Goal: Task Accomplishment & Management: Manage account settings

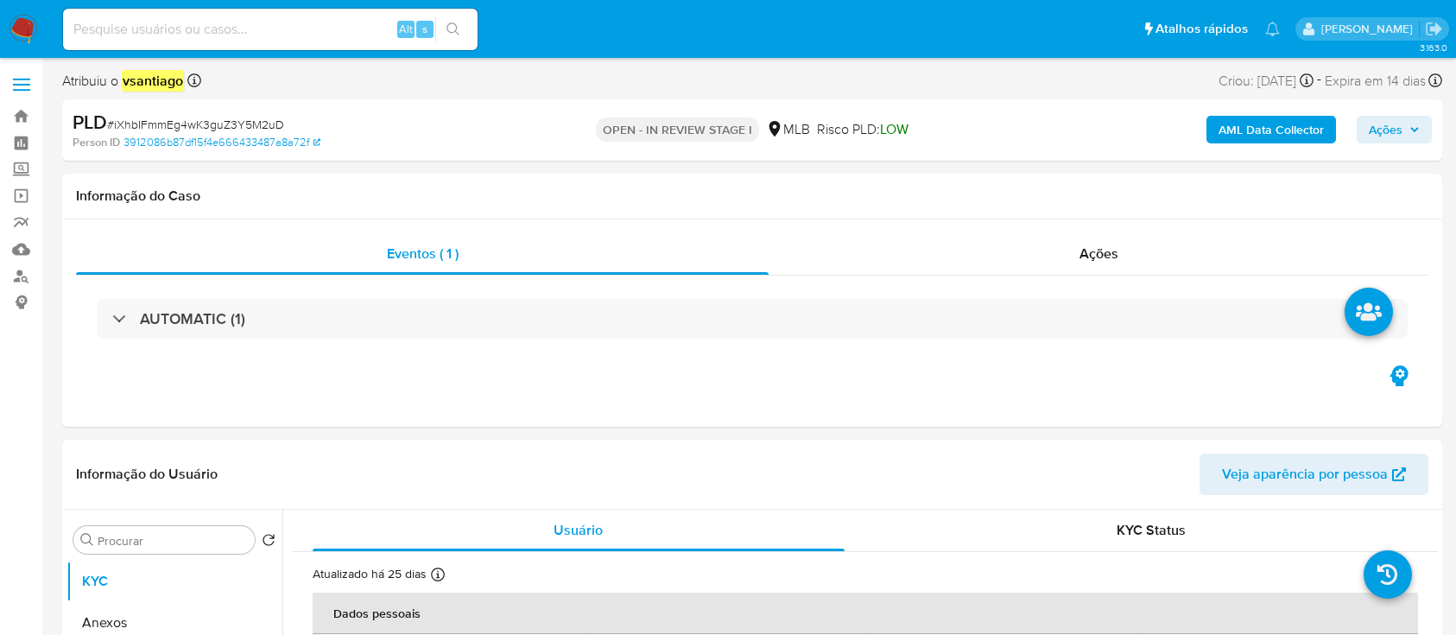
select select "10"
click at [1398, 137] on span "Ações" at bounding box center [1386, 130] width 34 height 28
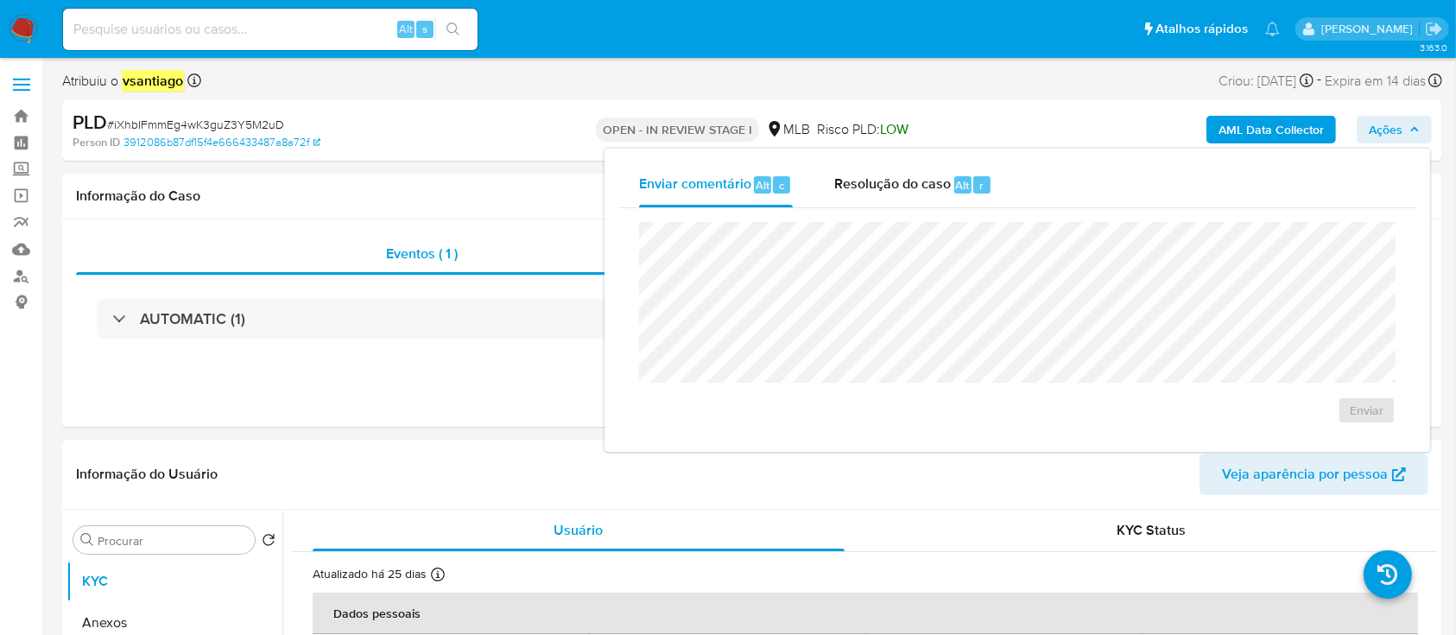
drag, startPoint x: 1420, startPoint y: 121, endPoint x: 1375, endPoint y: 134, distance: 47.6
click at [1418, 121] on button "Ações" at bounding box center [1394, 130] width 75 height 28
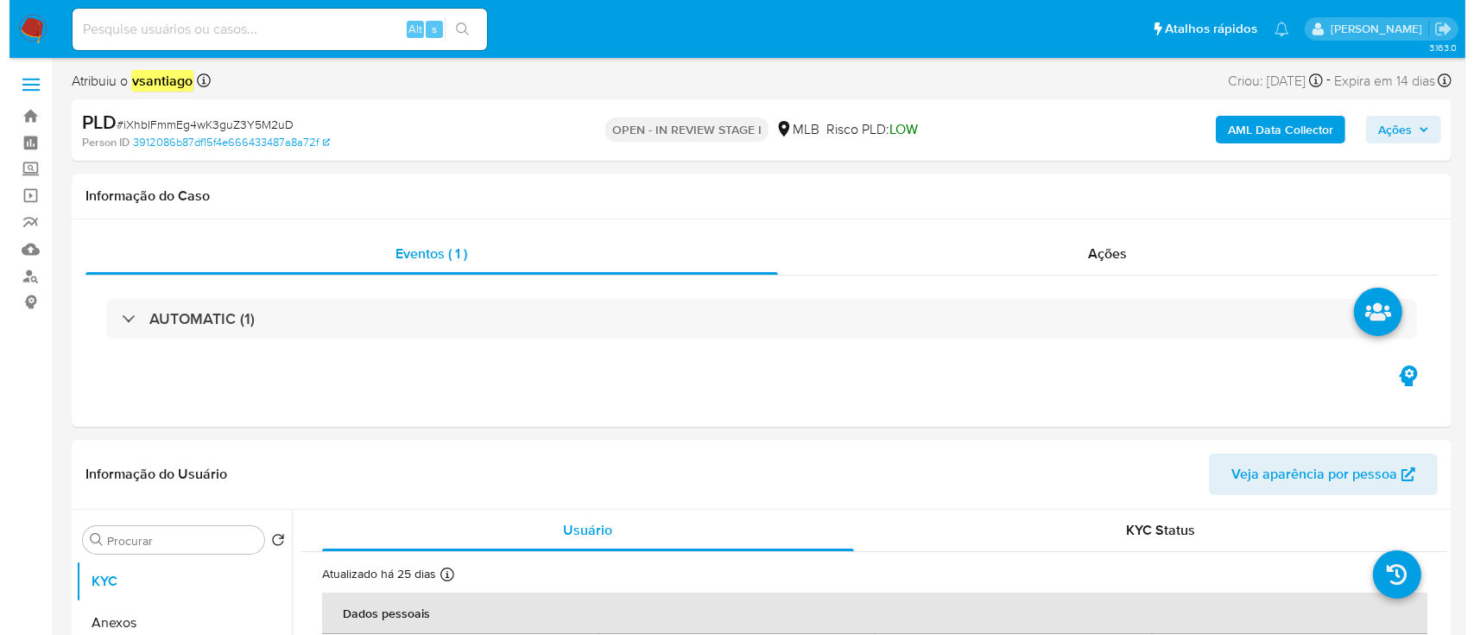
scroll to position [230, 0]
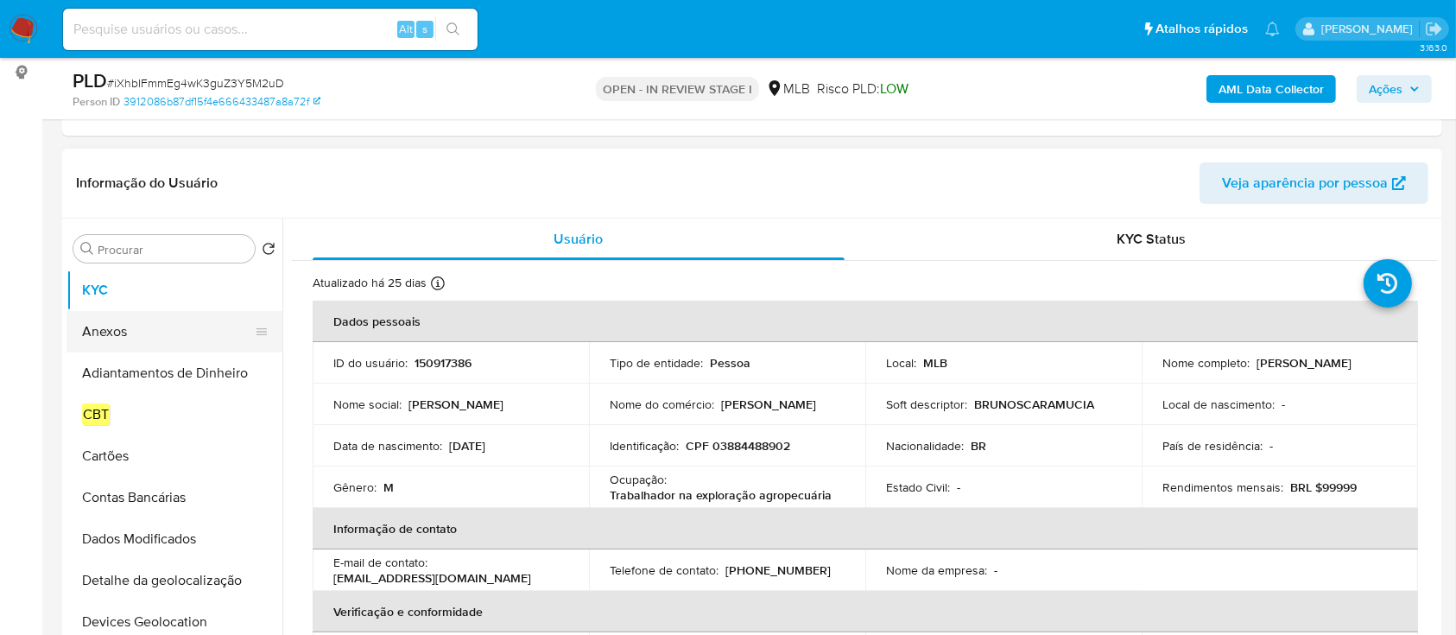
click at [151, 342] on button "Anexos" at bounding box center [167, 331] width 202 height 41
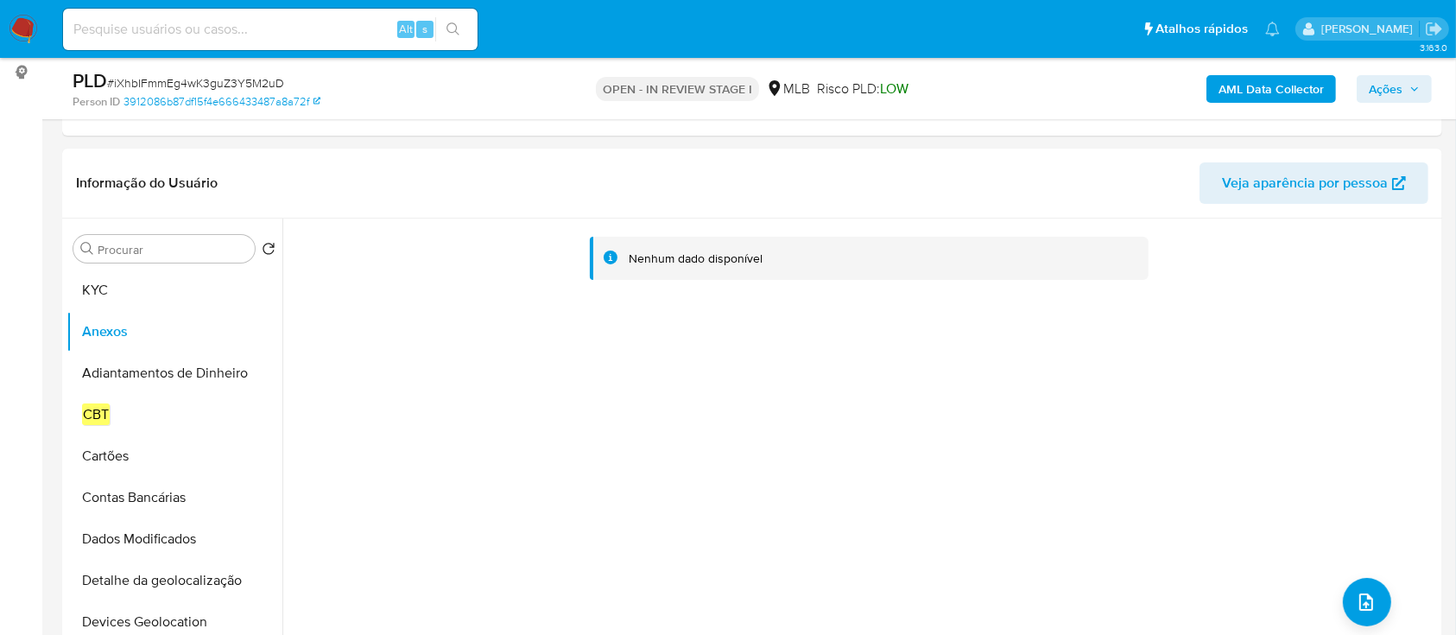
click at [1274, 86] on b "AML Data Collector" at bounding box center [1270, 89] width 105 height 28
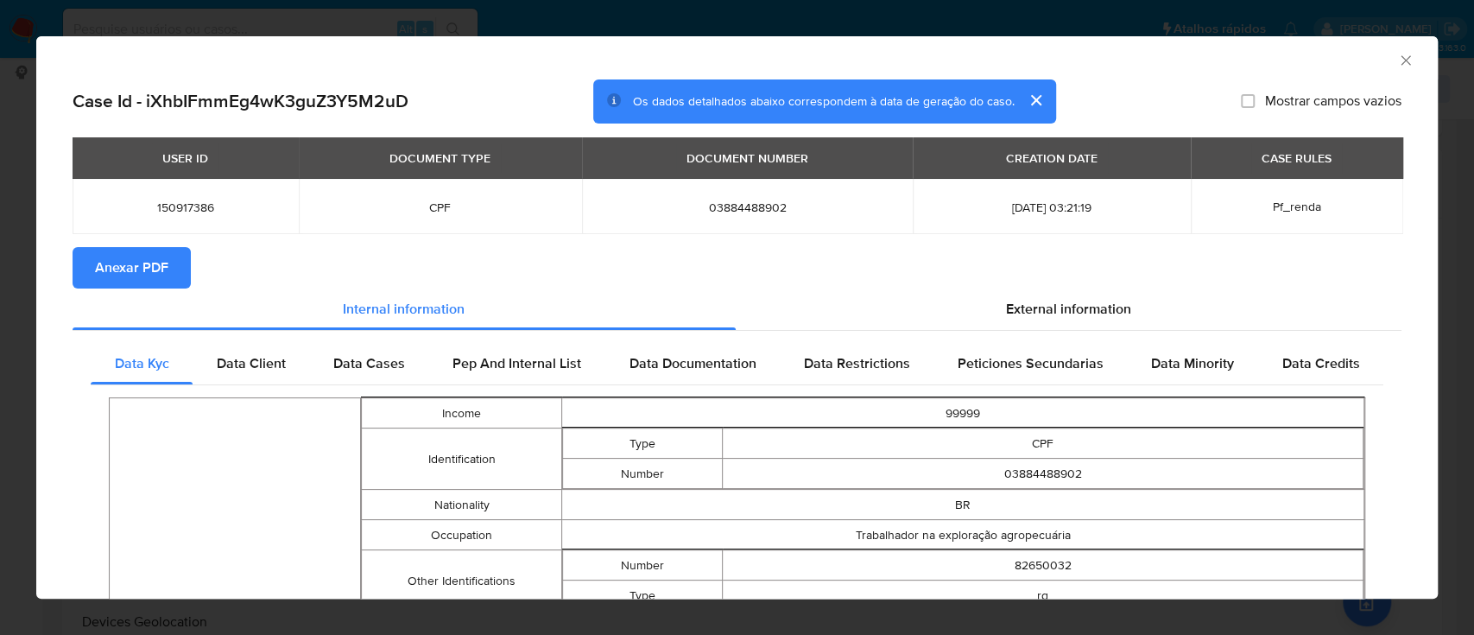
click at [149, 259] on span "Anexar PDF" at bounding box center [131, 268] width 73 height 38
drag, startPoint x: 1389, startPoint y: 62, endPoint x: 1359, endPoint y: 75, distance: 32.9
click at [1401, 61] on icon "Fechar a janela" at bounding box center [1405, 59] width 9 height 9
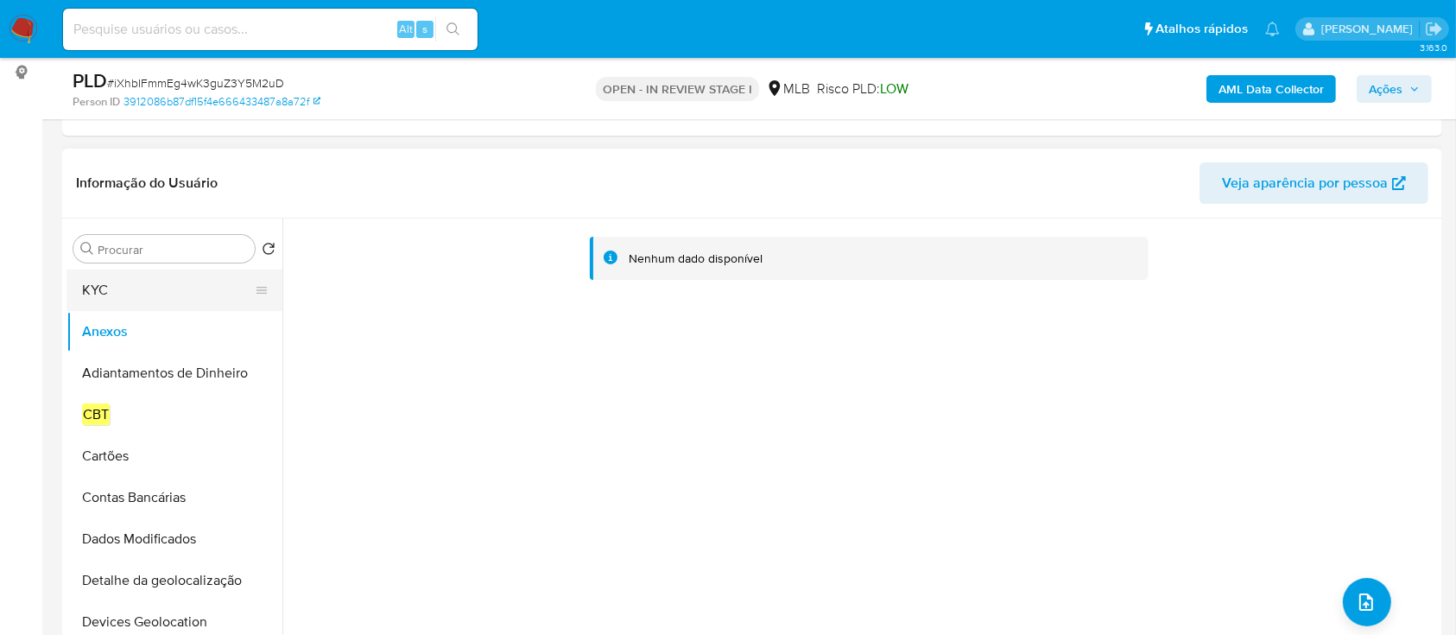
click at [145, 296] on button "KYC" at bounding box center [167, 289] width 202 height 41
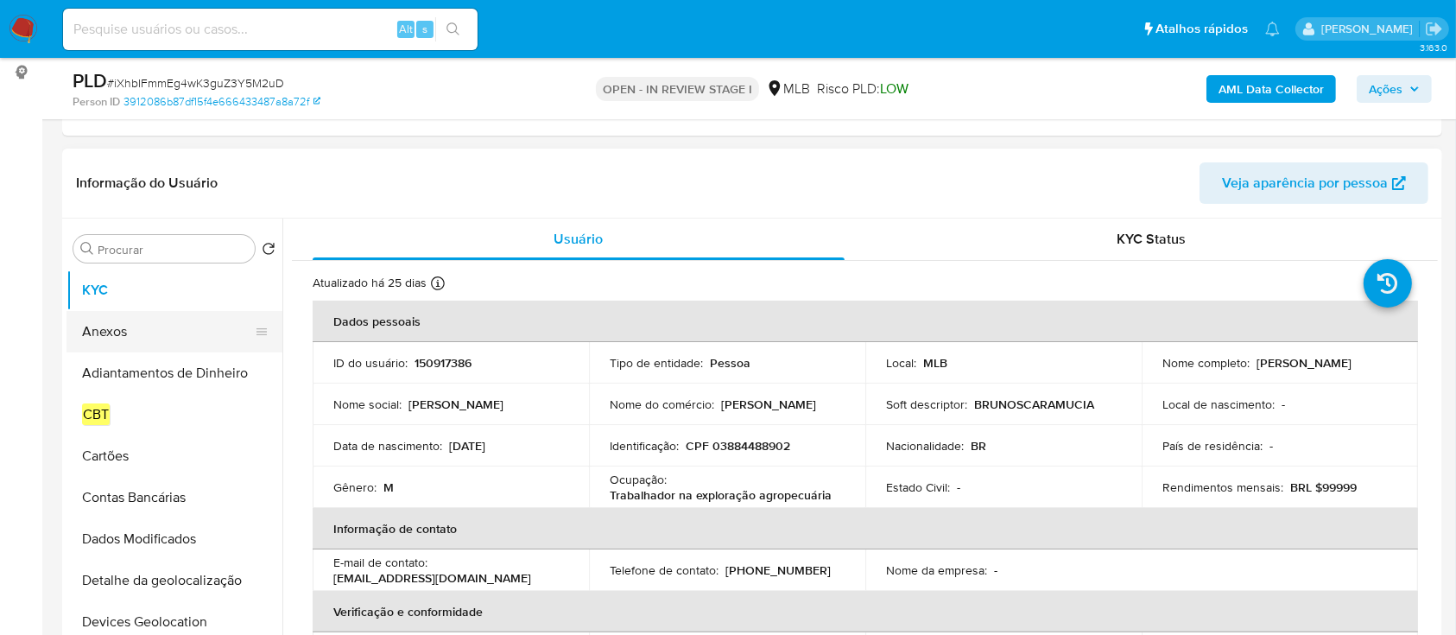
click at [124, 323] on button "Anexos" at bounding box center [167, 331] width 202 height 41
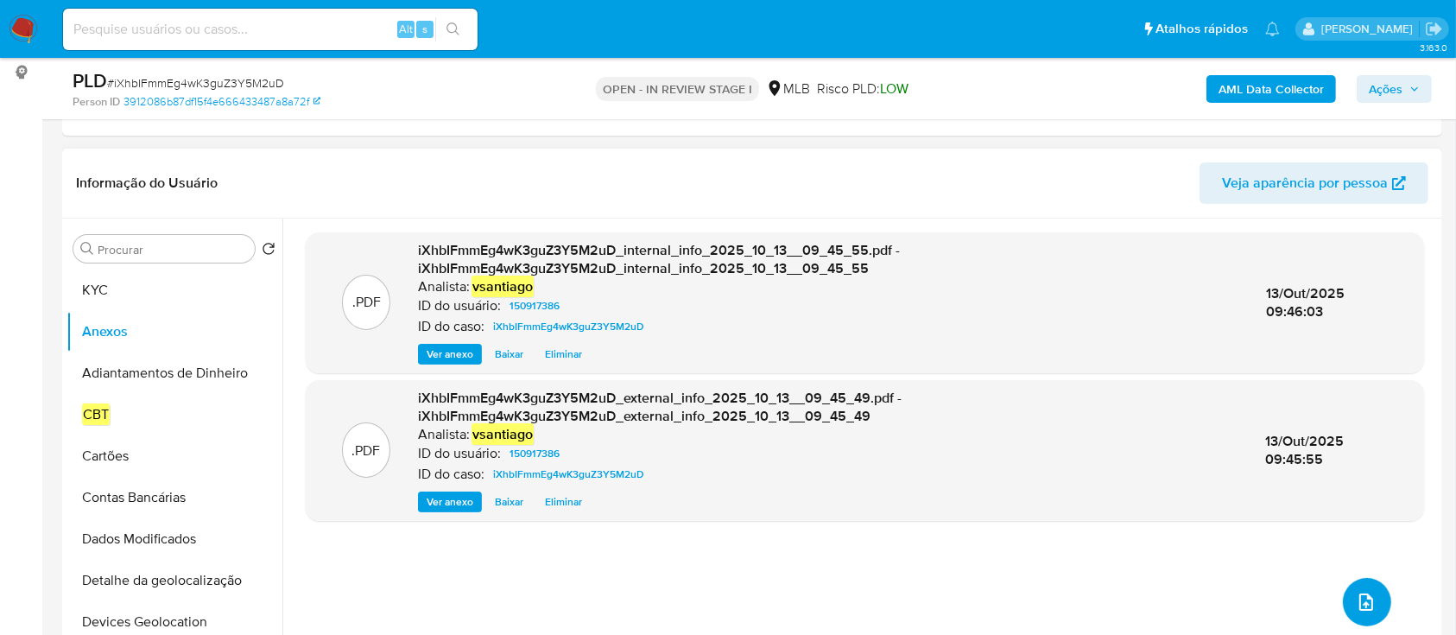
click at [1373, 594] on button "upload-file" at bounding box center [1367, 602] width 48 height 48
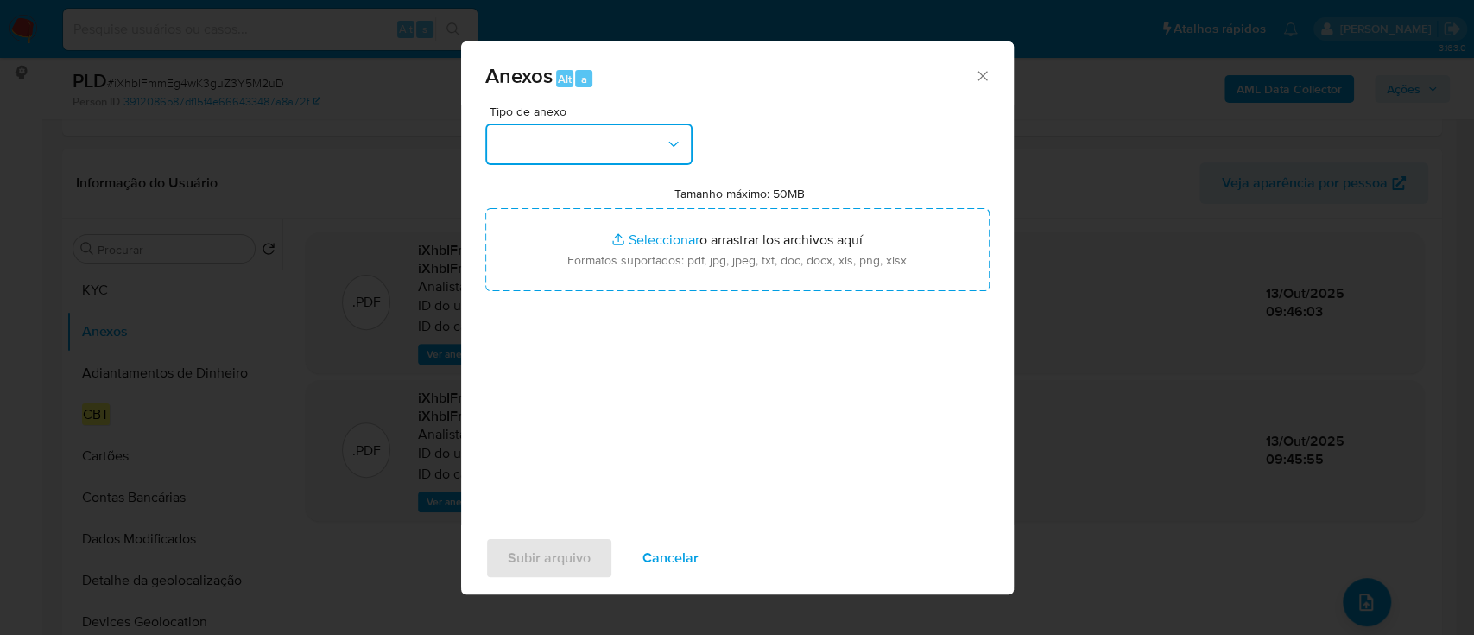
click at [658, 149] on button "button" at bounding box center [588, 143] width 207 height 41
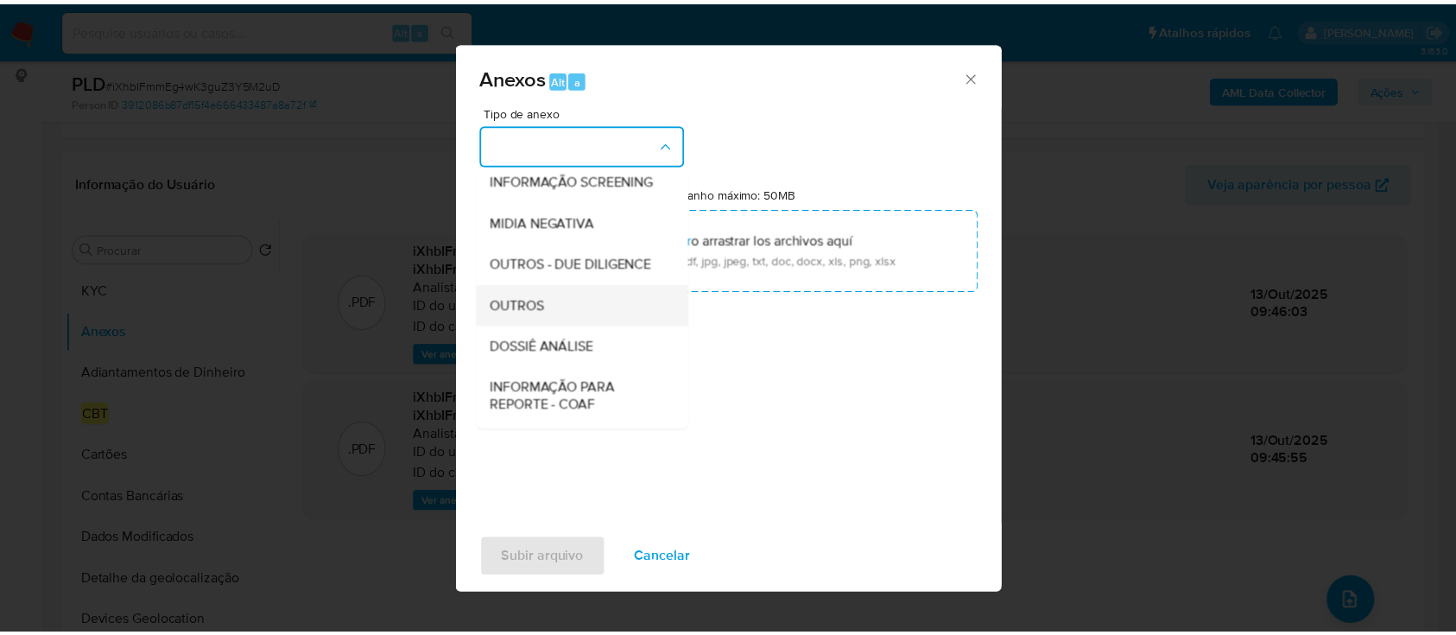
scroll to position [265, 0]
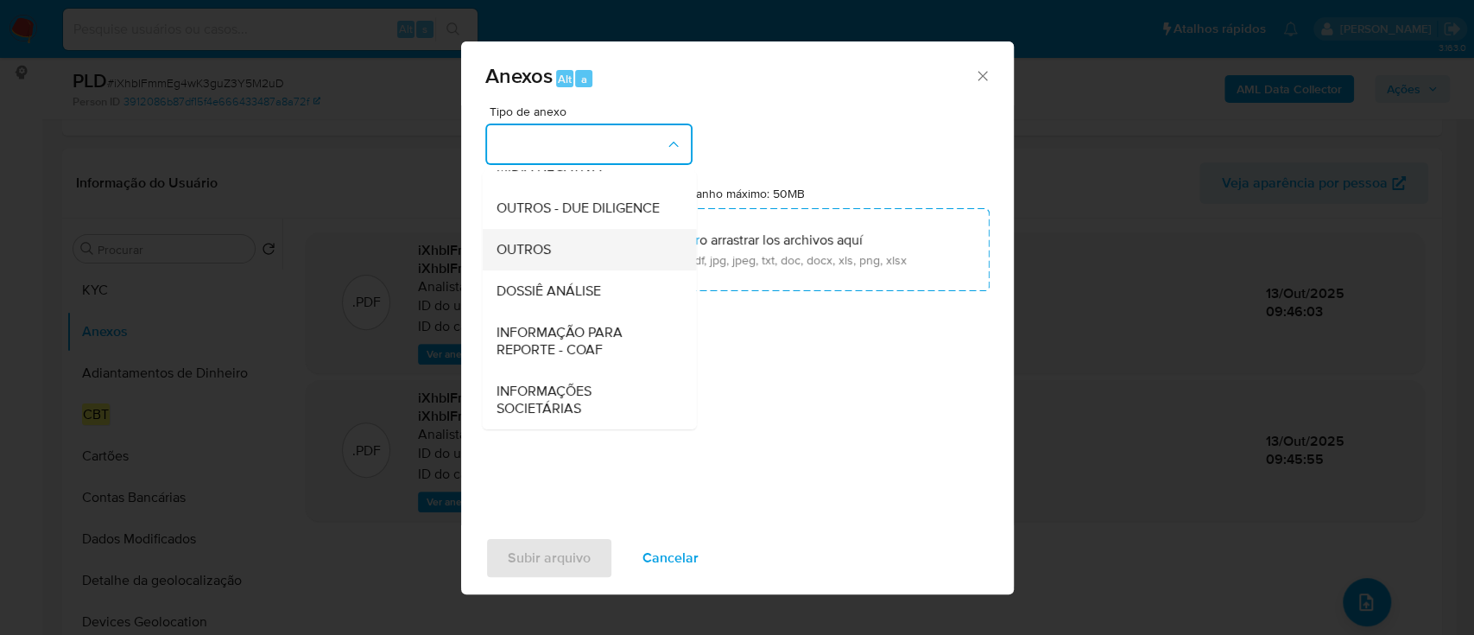
click at [557, 256] on div "OUTROS" at bounding box center [584, 249] width 176 height 41
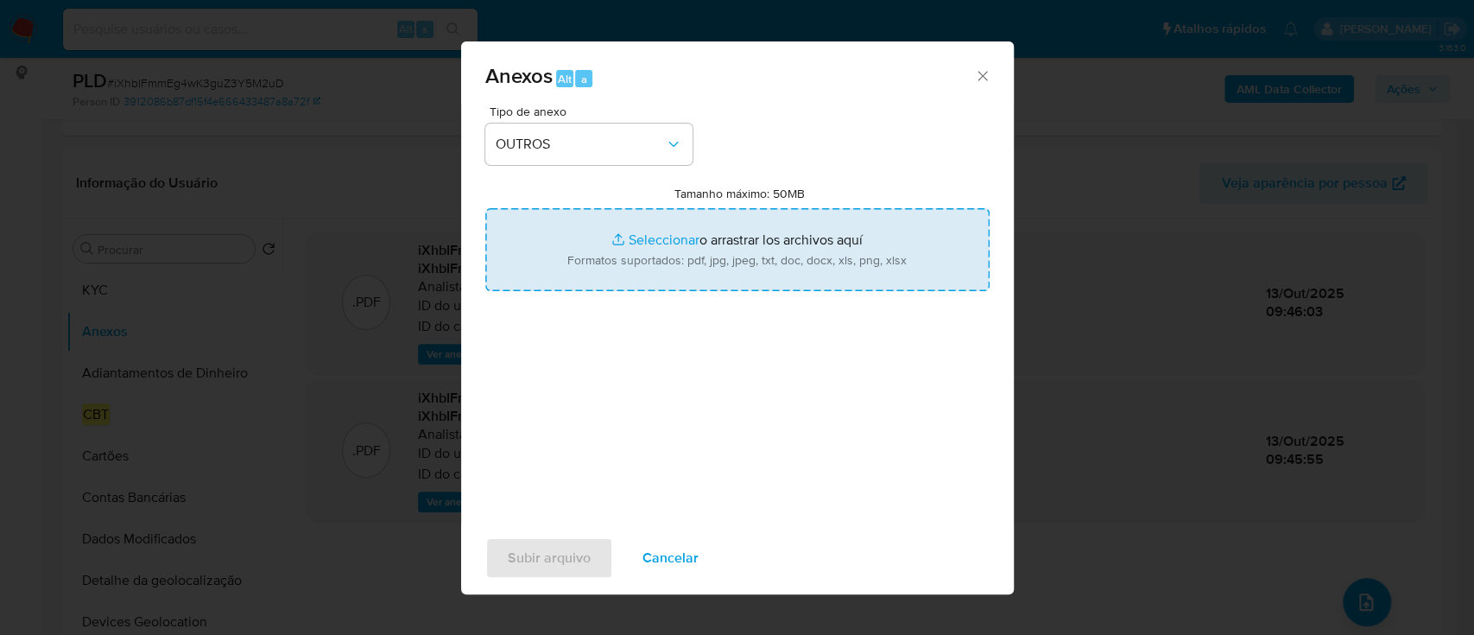
click at [762, 270] on input "Tamanho máximo: 50MB Seleccionar archivos" at bounding box center [737, 249] width 504 height 83
type input "C:\fakepath\SAR - XXX - CPF 03884488902 - BRUNO SCARAMUCIA.pdf"
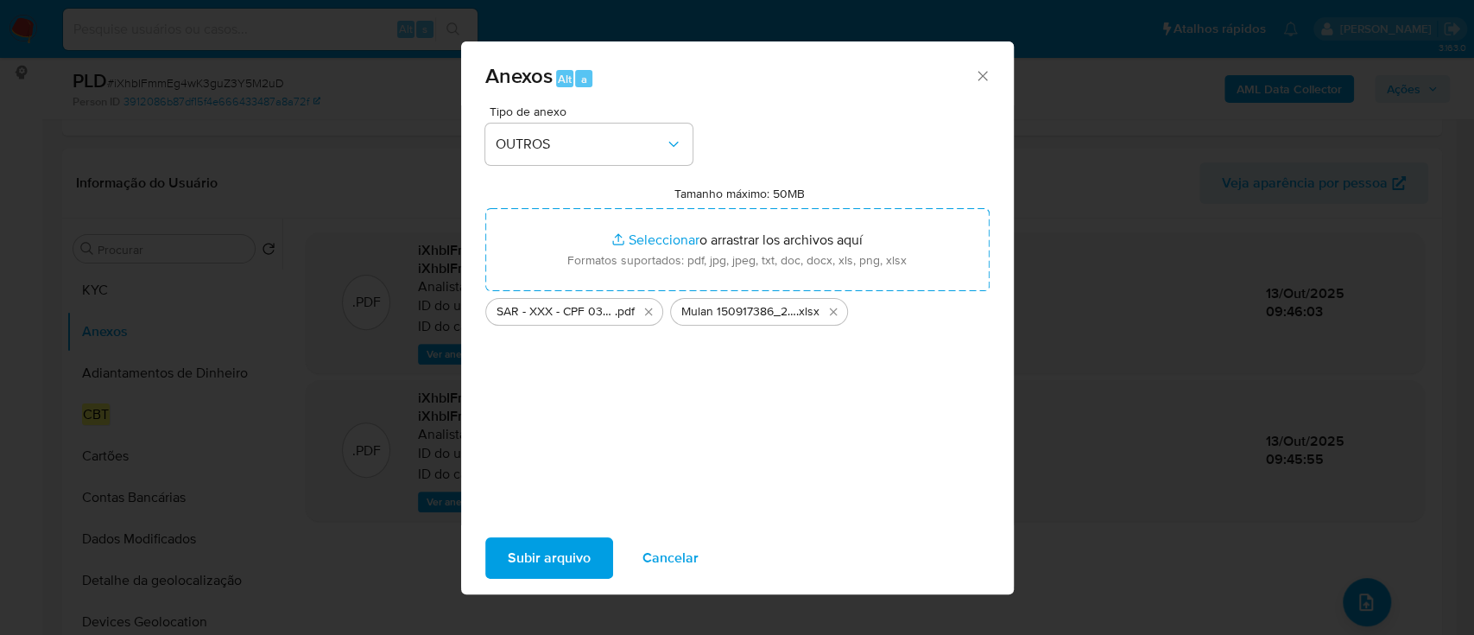
click at [575, 564] on span "Subir arquivo" at bounding box center [549, 558] width 83 height 38
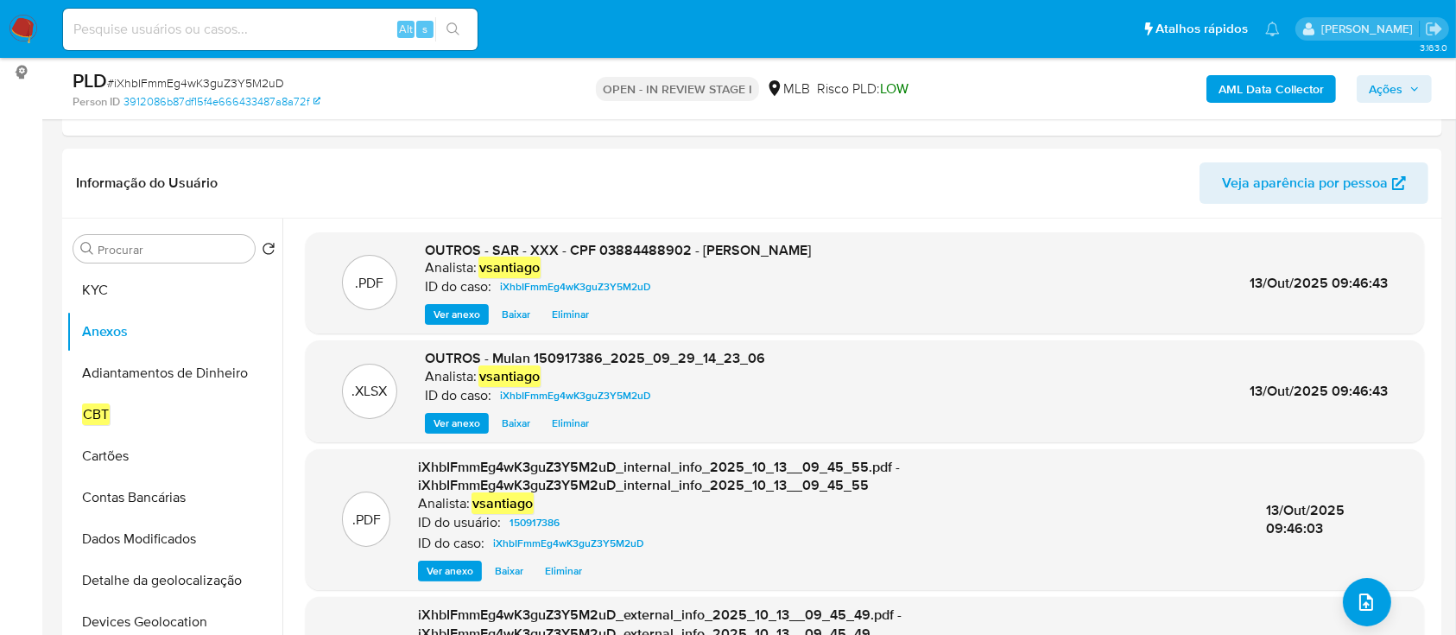
click at [1399, 92] on span "Ações" at bounding box center [1386, 89] width 34 height 28
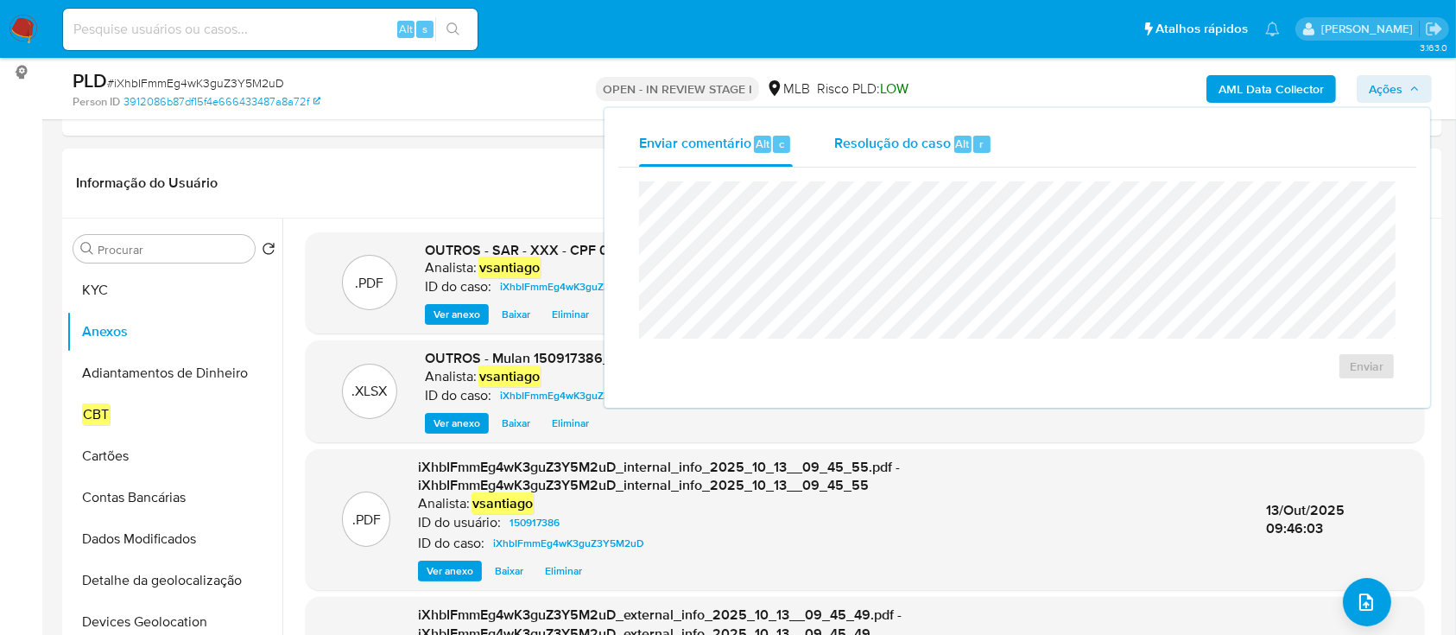
click at [912, 150] on span "Resolução do caso" at bounding box center [892, 143] width 117 height 20
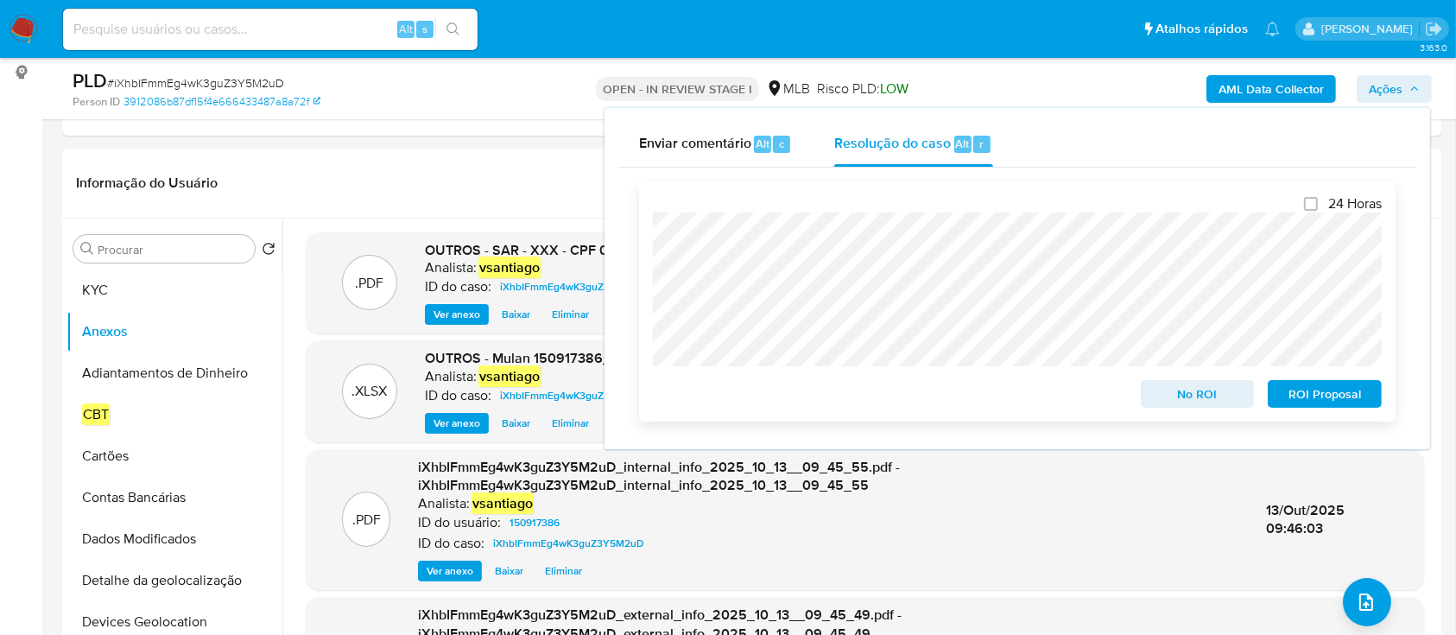
click at [1339, 402] on span "ROI Proposal" at bounding box center [1325, 394] width 90 height 24
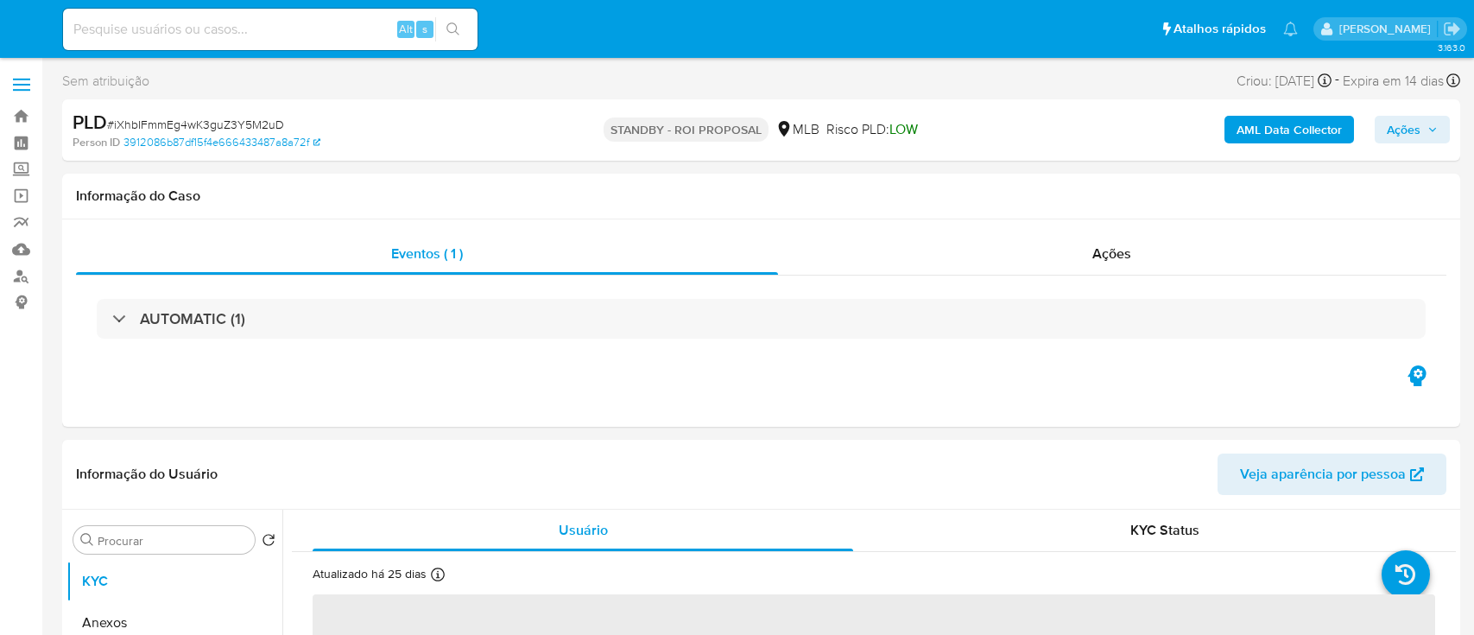
select select "10"
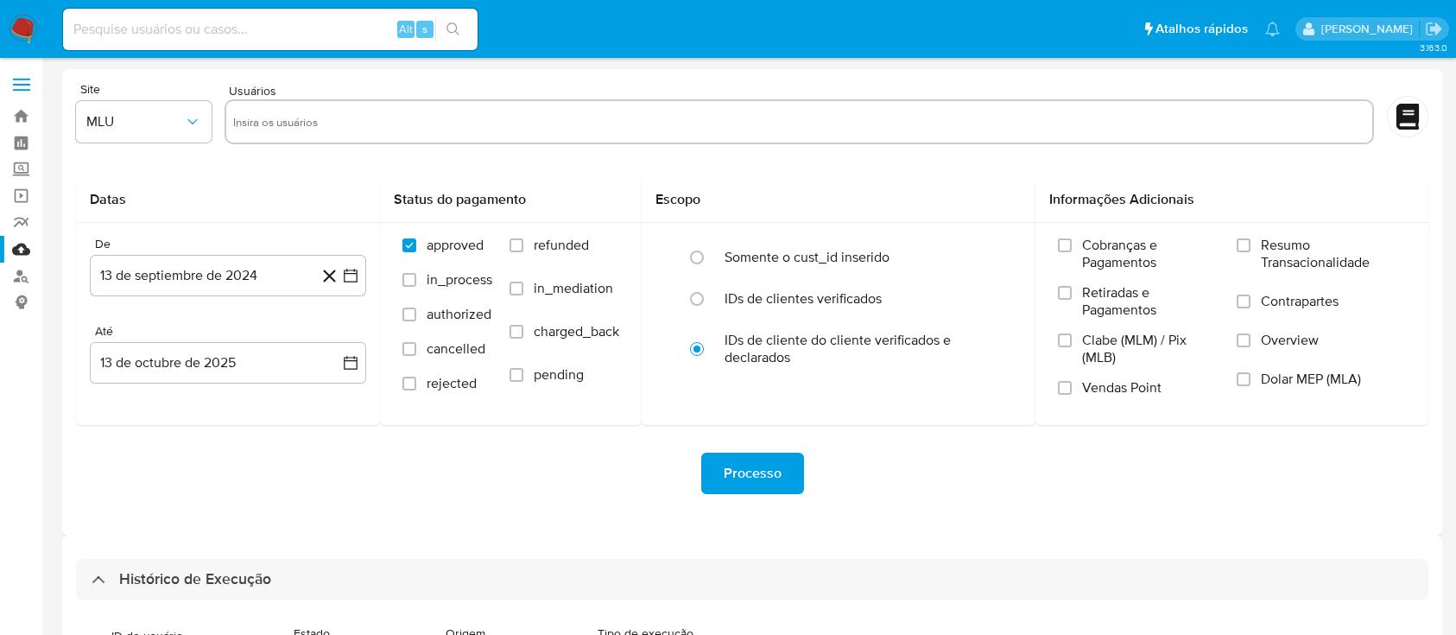
select select "100"
click at [15, 30] on img at bounding box center [23, 29] width 29 height 29
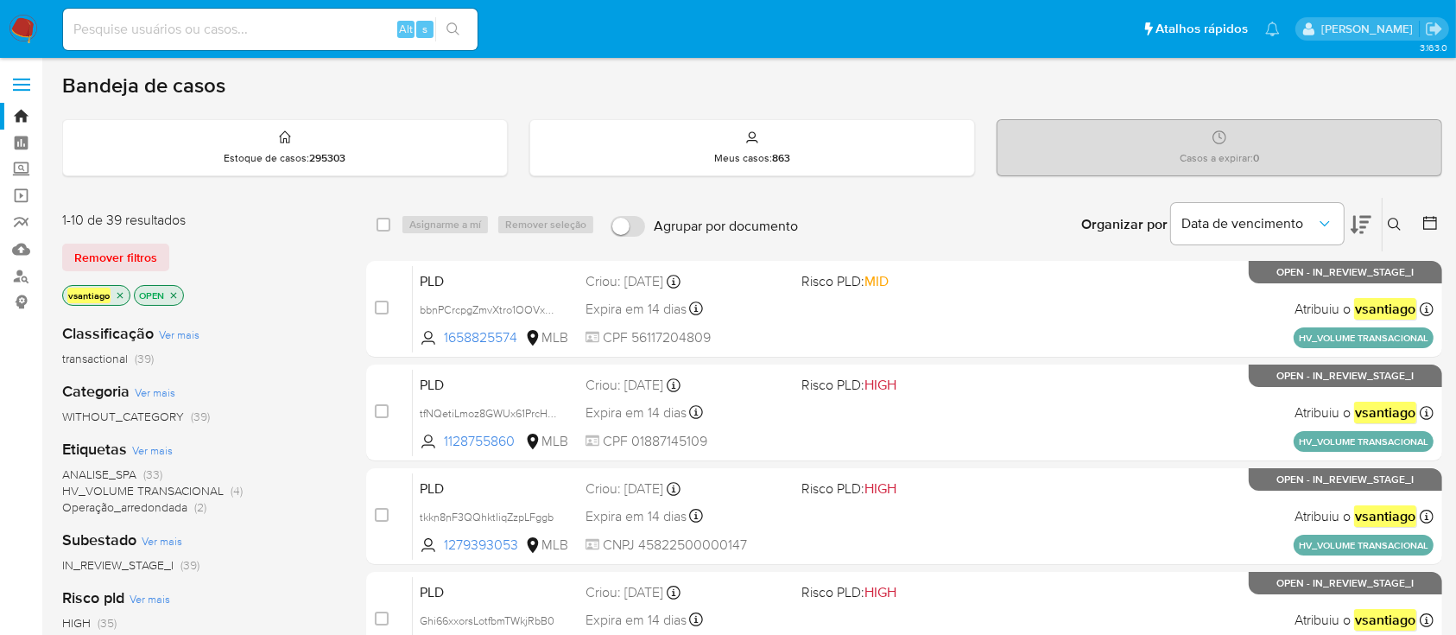
click at [334, 346] on div "Classificação Ver mais transactional (39)" at bounding box center [200, 345] width 276 height 44
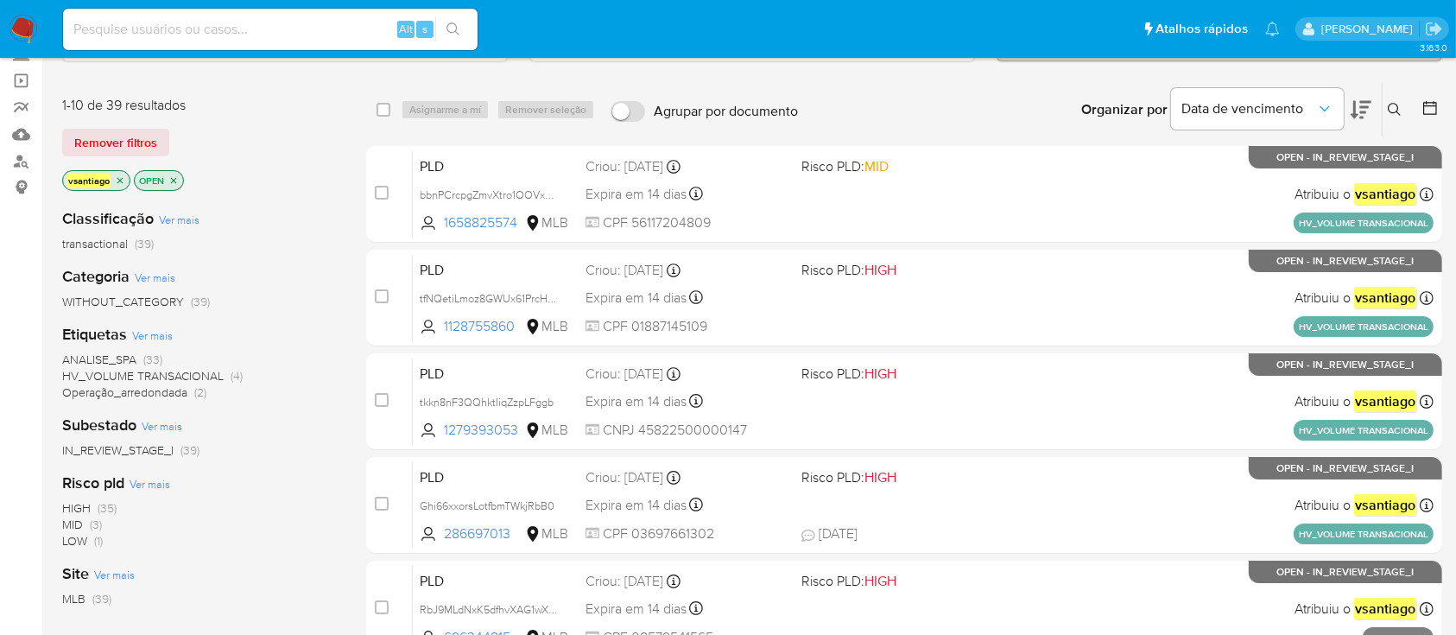
click at [155, 393] on span "Operação_arredondada" at bounding box center [124, 391] width 125 height 17
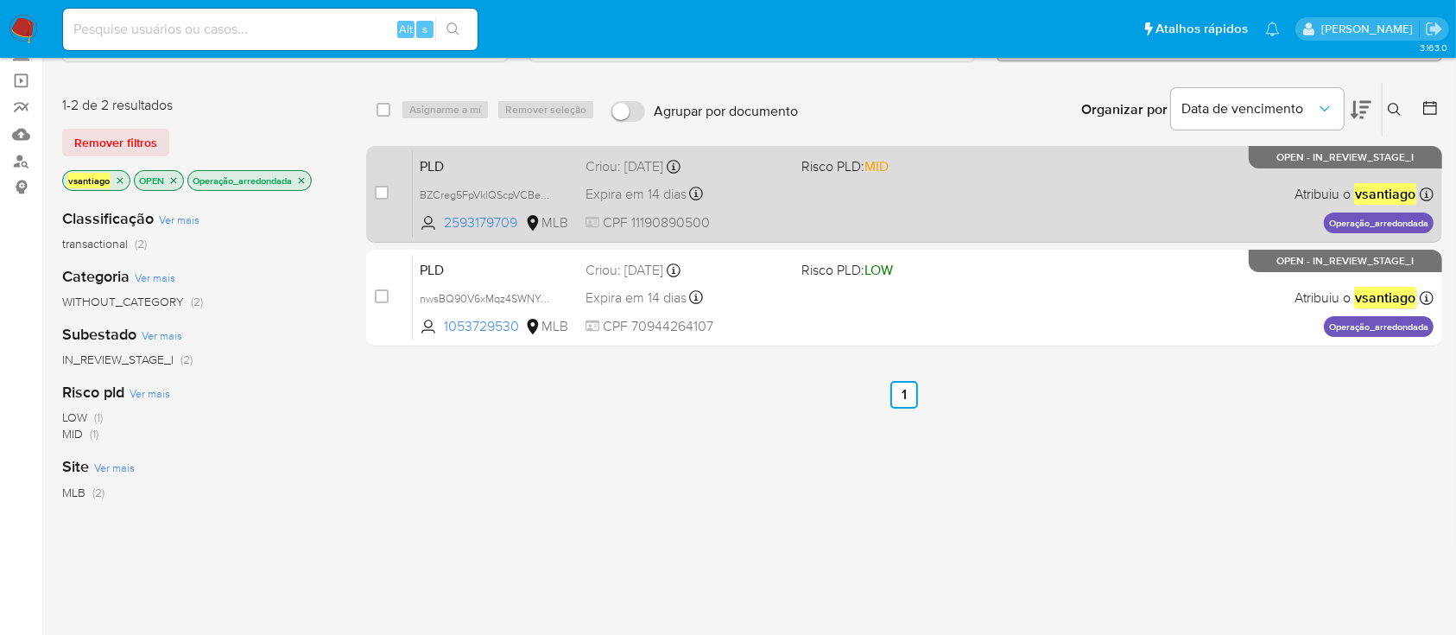
click at [937, 205] on div "PLD BZCreg5FpVklQScpVCBeObjh 2593179709 MLB Risco PLD: MID Criou: 12/09/2025 Cr…" at bounding box center [923, 193] width 1021 height 87
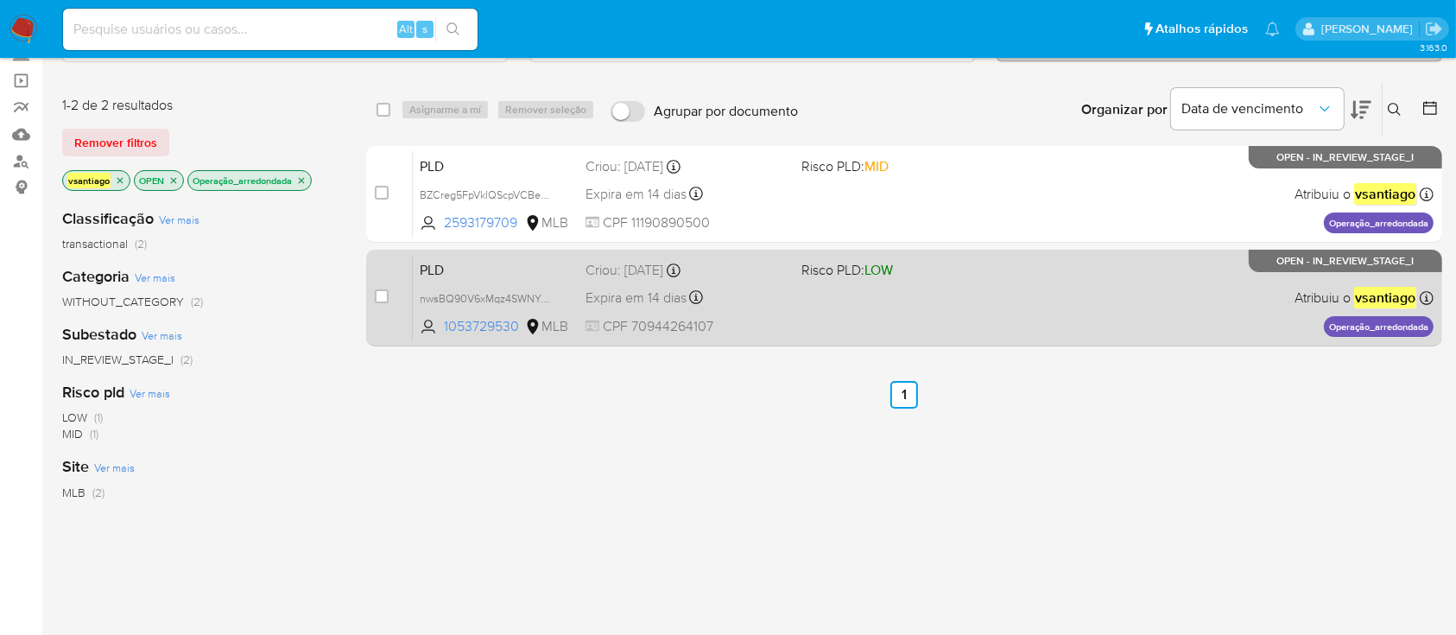
click at [822, 315] on div "PLD nwsBQ90V6xMqz4SWNYmaeK8p 1053729530 MLB Risco PLD: LOW Criou: 12/09/2025 Cr…" at bounding box center [923, 297] width 1021 height 87
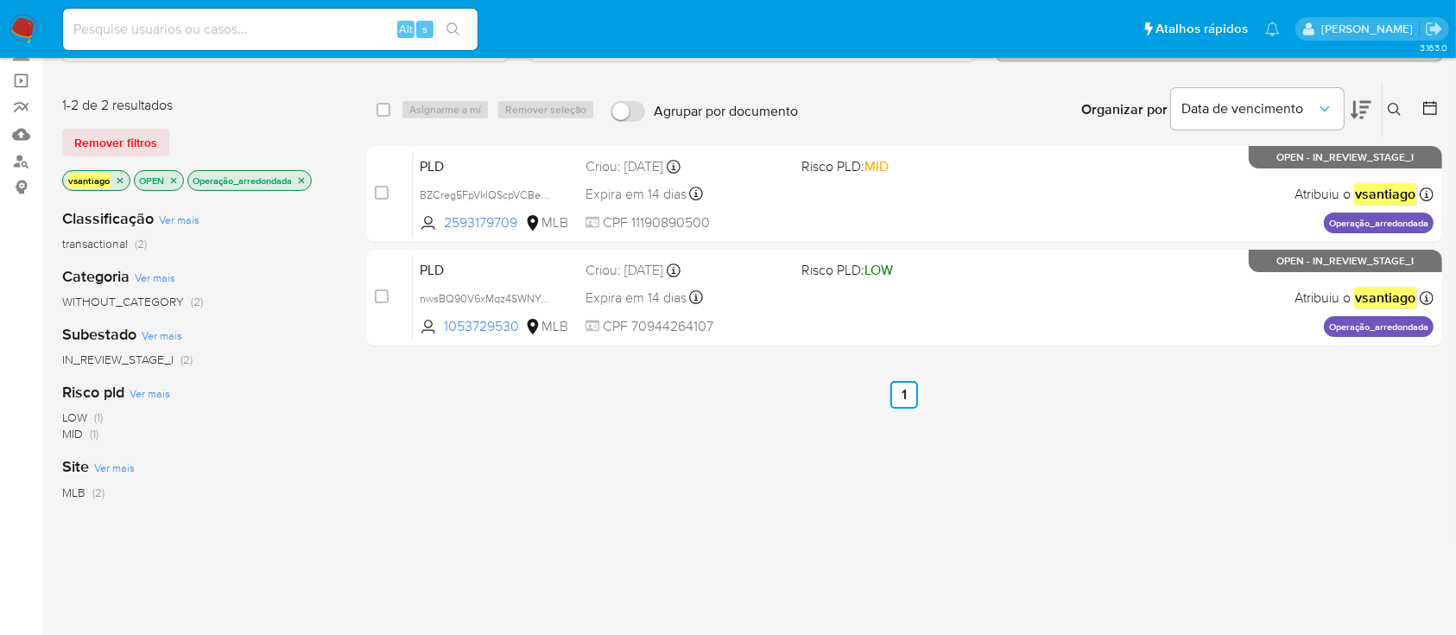
click at [305, 177] on icon "close-filter" at bounding box center [302, 180] width 6 height 6
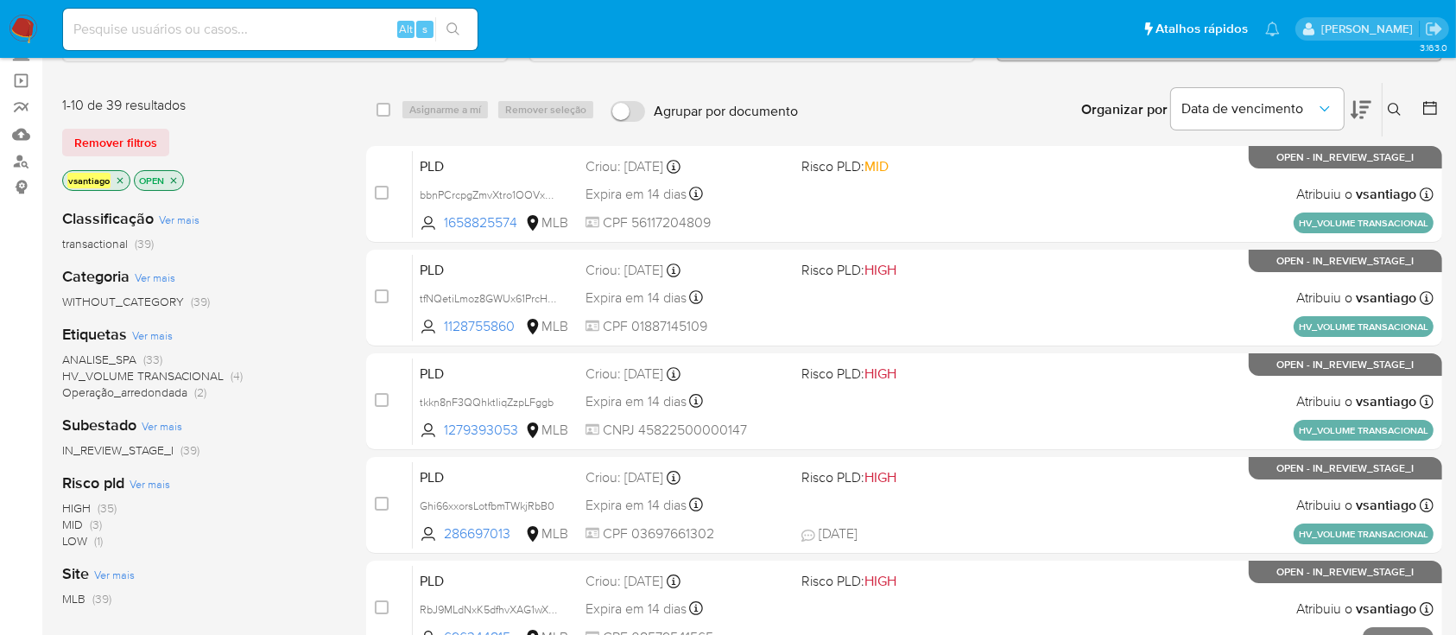
click at [296, 294] on div "WITHOUT_CATEGORY (39)" at bounding box center [200, 302] width 276 height 16
click at [228, 376] on span "HV_VOLUME TRANSACIONAL (4)" at bounding box center [152, 376] width 180 height 16
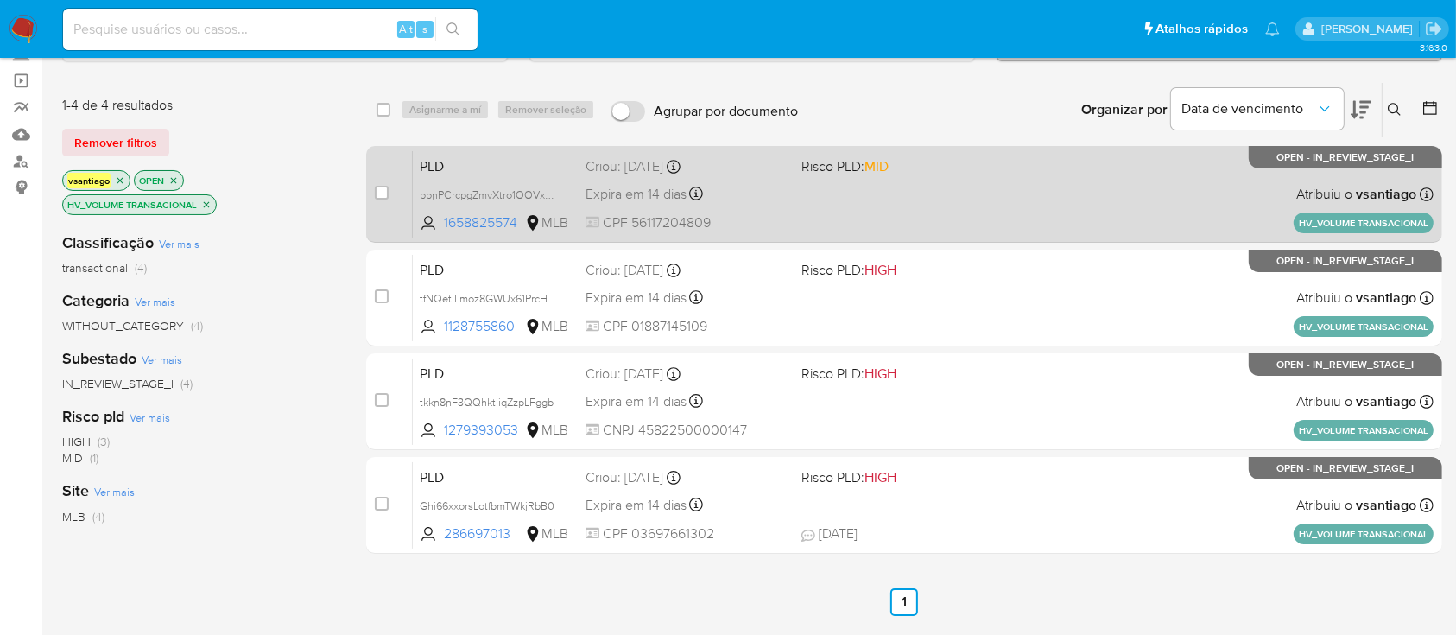
click at [824, 220] on div "PLD bbnPCrcpgZmvXtro1OOVxyJJ 1658825574 MLB Risco PLD: MID Criou: 12/09/2025 Cr…" at bounding box center [923, 193] width 1021 height 87
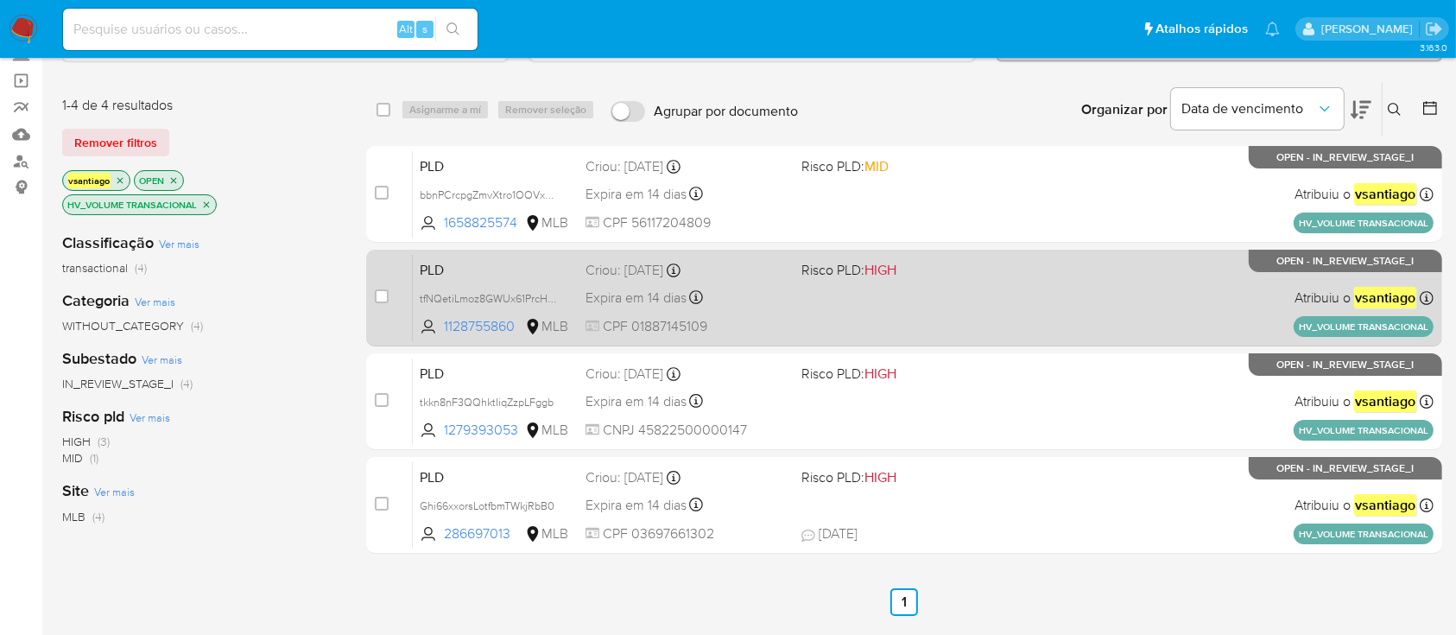
click at [808, 301] on div "PLD tfNQetiLmoz8GWUx61PrcHuC 1128755860 MLB Risco PLD: HIGH Criou: 12/09/2025 C…" at bounding box center [923, 297] width 1021 height 87
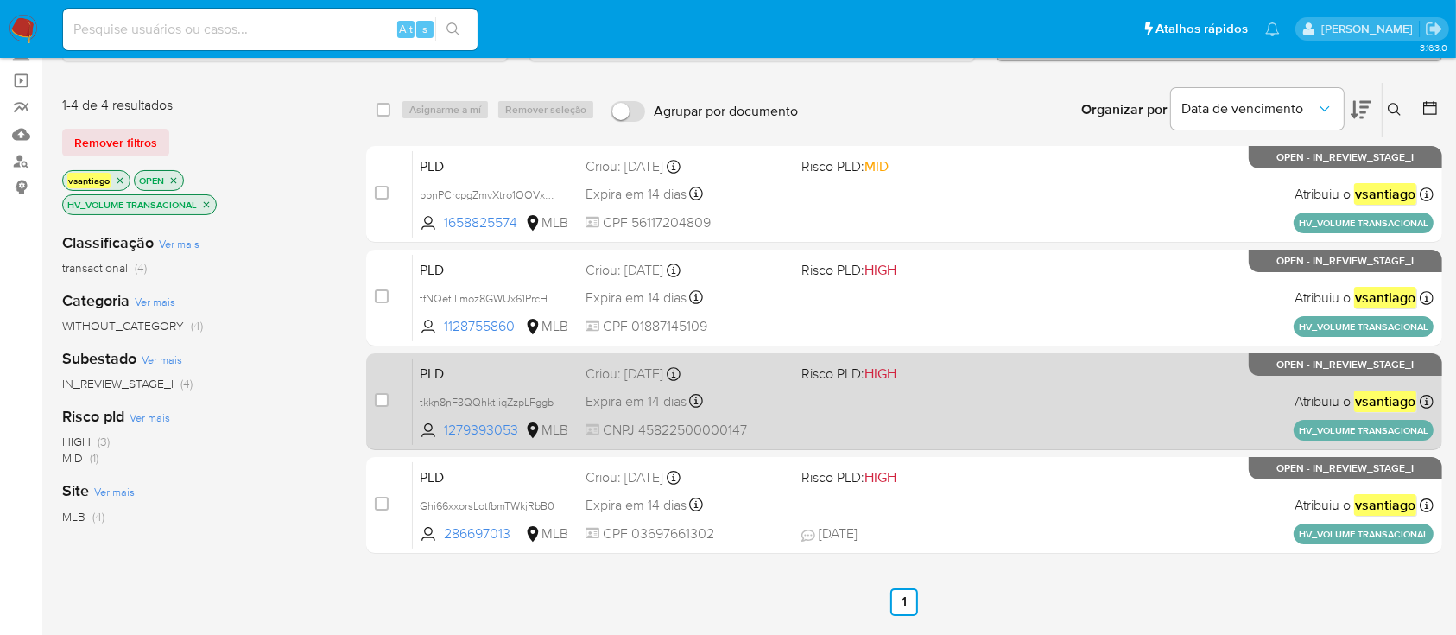
click at [798, 399] on div "PLD tkkn8nF3QQhktIiqZzpLFggb 1279393053 MLB Risco PLD: HIGH Criou: 12/09/2025 C…" at bounding box center [923, 400] width 1021 height 87
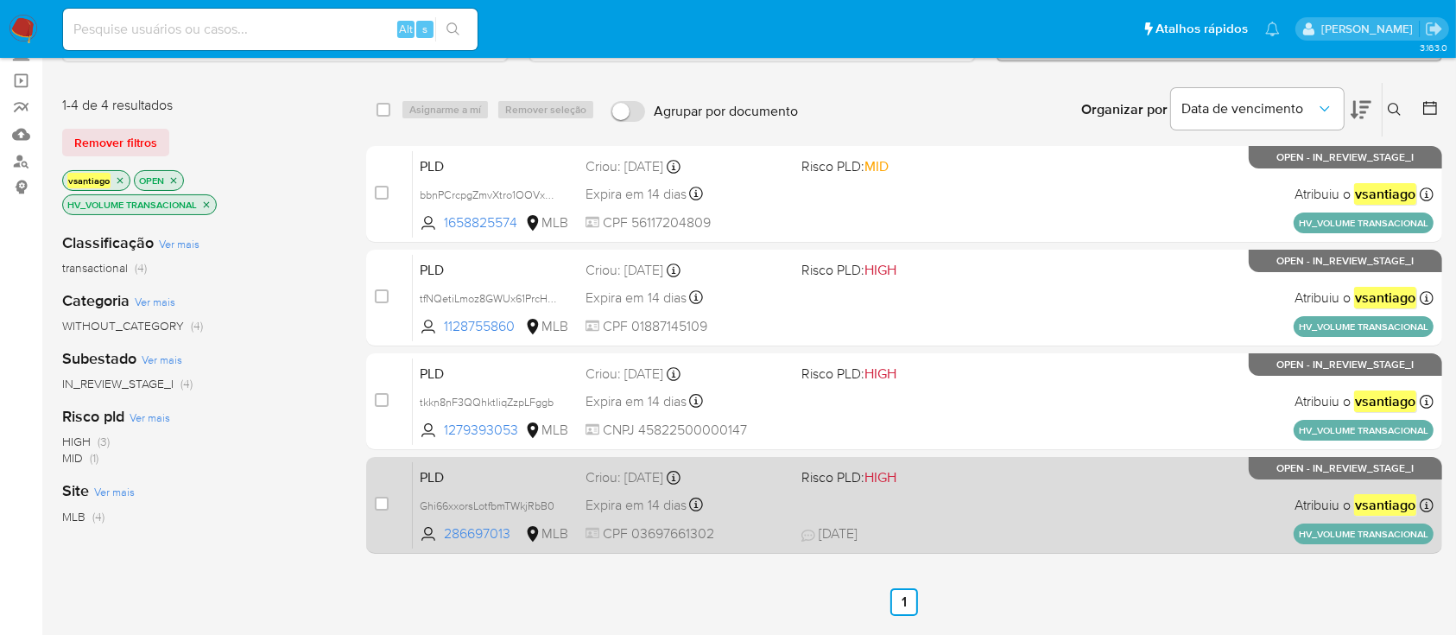
click at [834, 492] on div "PLD Ghi66xxorsLotfbmTWkjRbB0 286697013 MLB Risco PLD: HIGH Criou: 12/09/2025 Cr…" at bounding box center [923, 504] width 1021 height 87
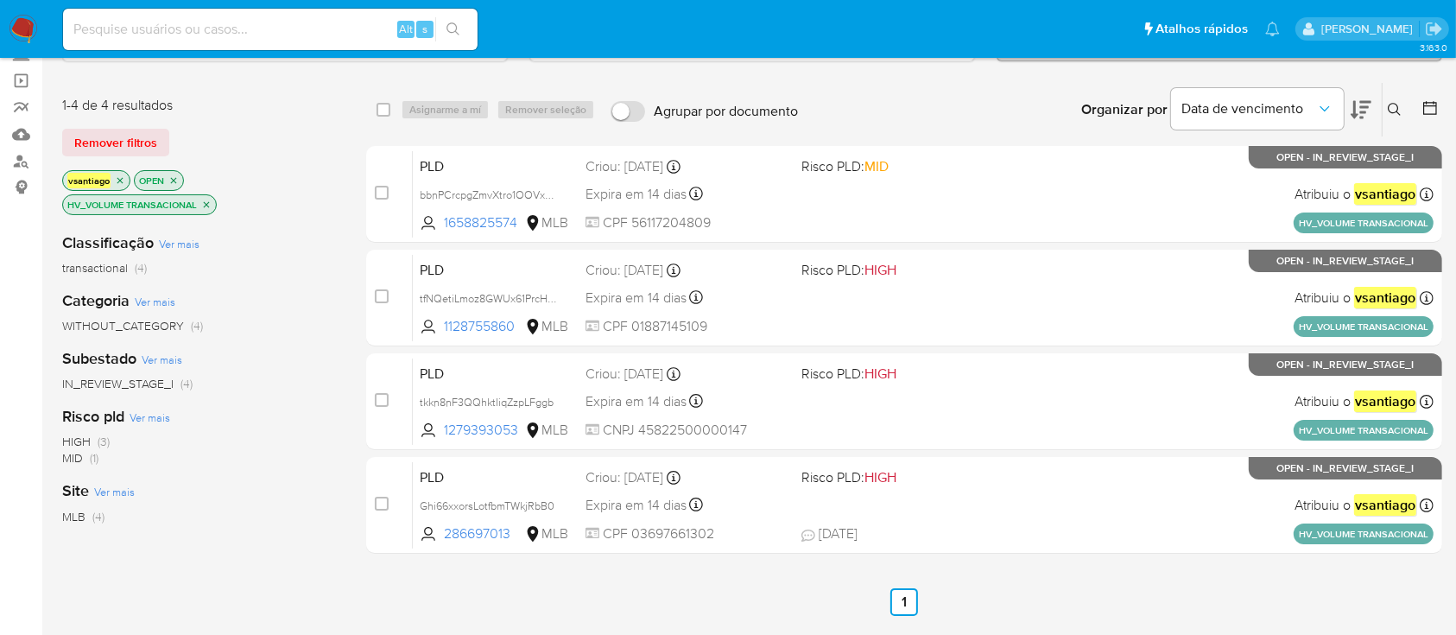
drag, startPoint x: 201, startPoint y: 202, endPoint x: 233, endPoint y: 178, distance: 40.1
click at [202, 202] on icon "close-filter" at bounding box center [206, 204] width 10 height 10
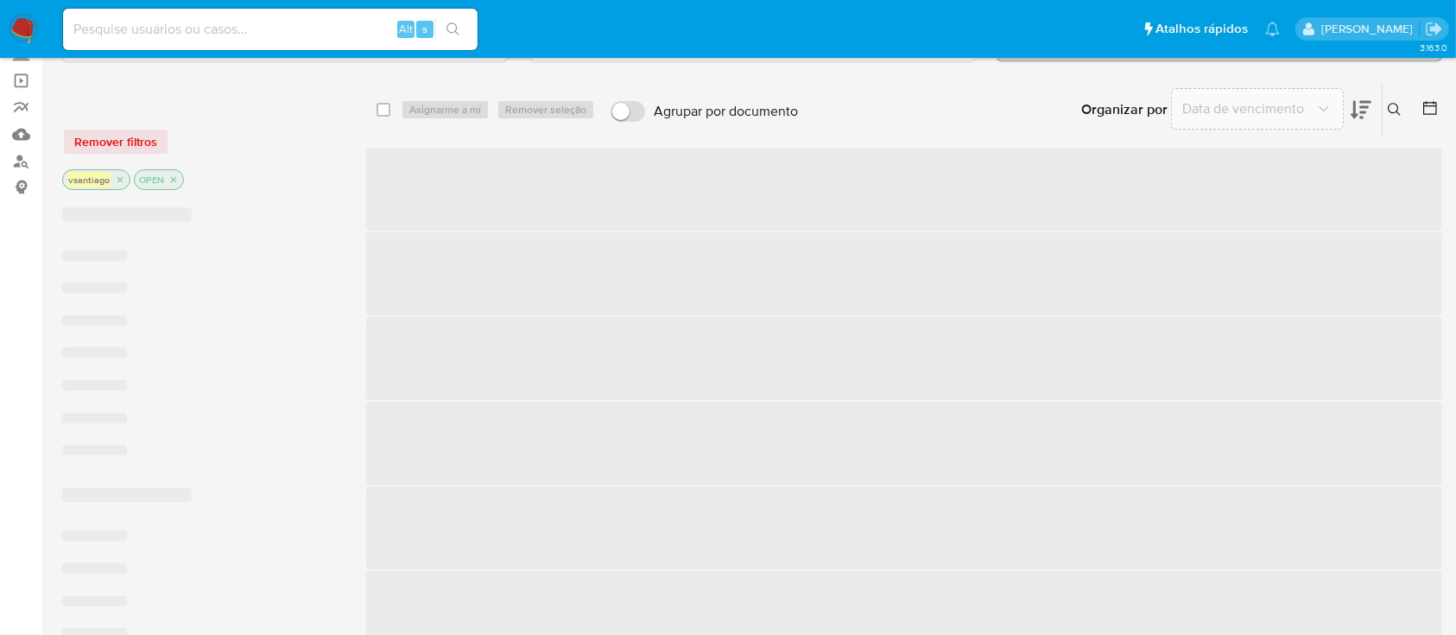
click at [269, 152] on div "Remover filtros" at bounding box center [200, 142] width 276 height 28
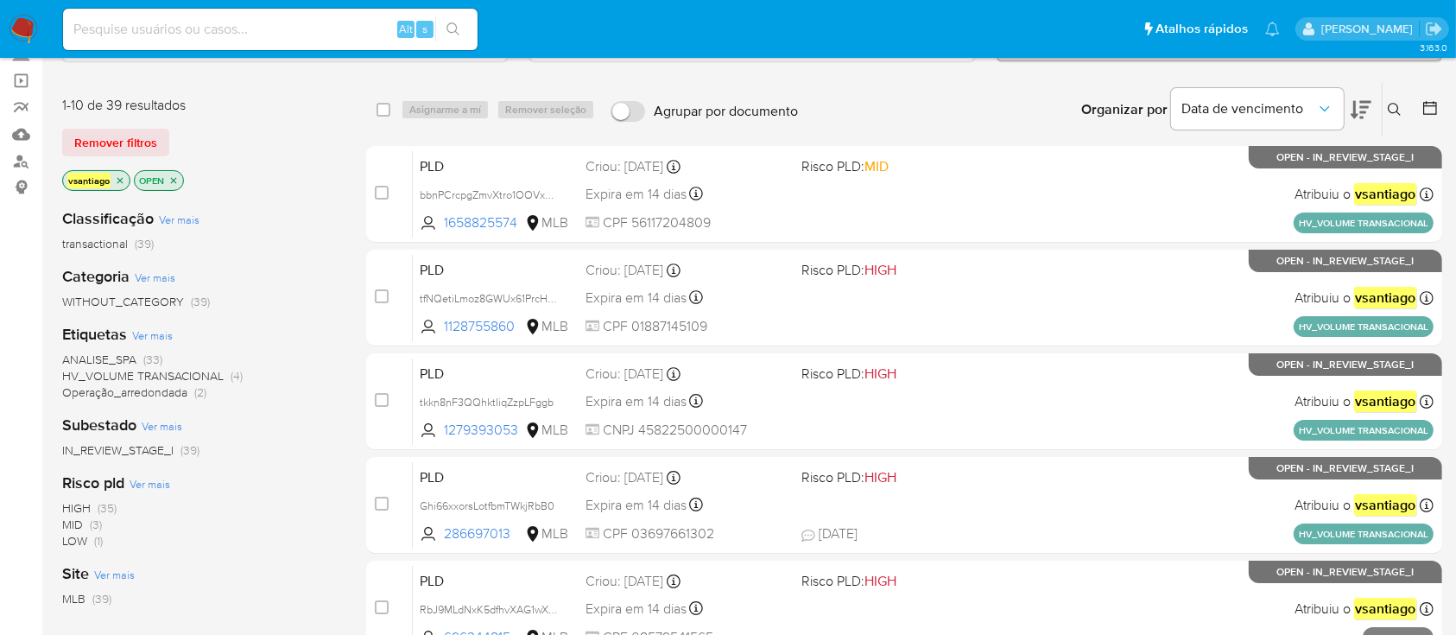
click at [276, 306] on div "WITHOUT_CATEGORY (39)" at bounding box center [200, 302] width 276 height 16
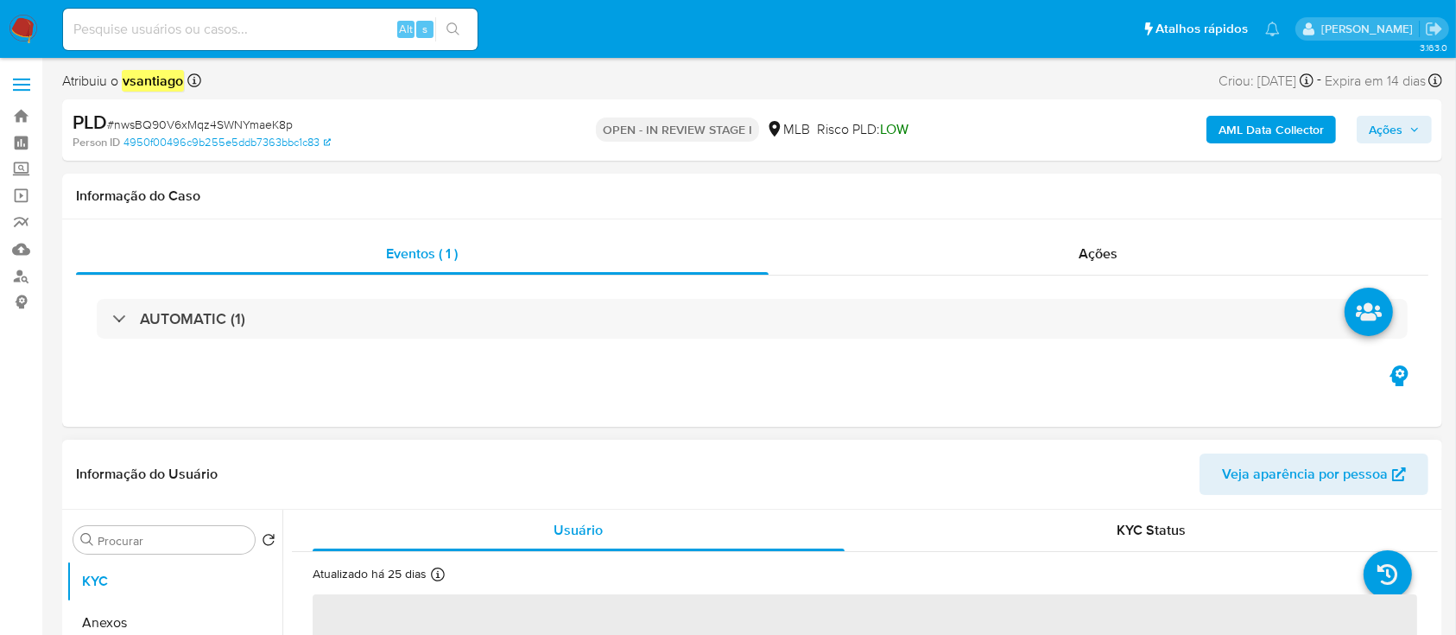
select select "10"
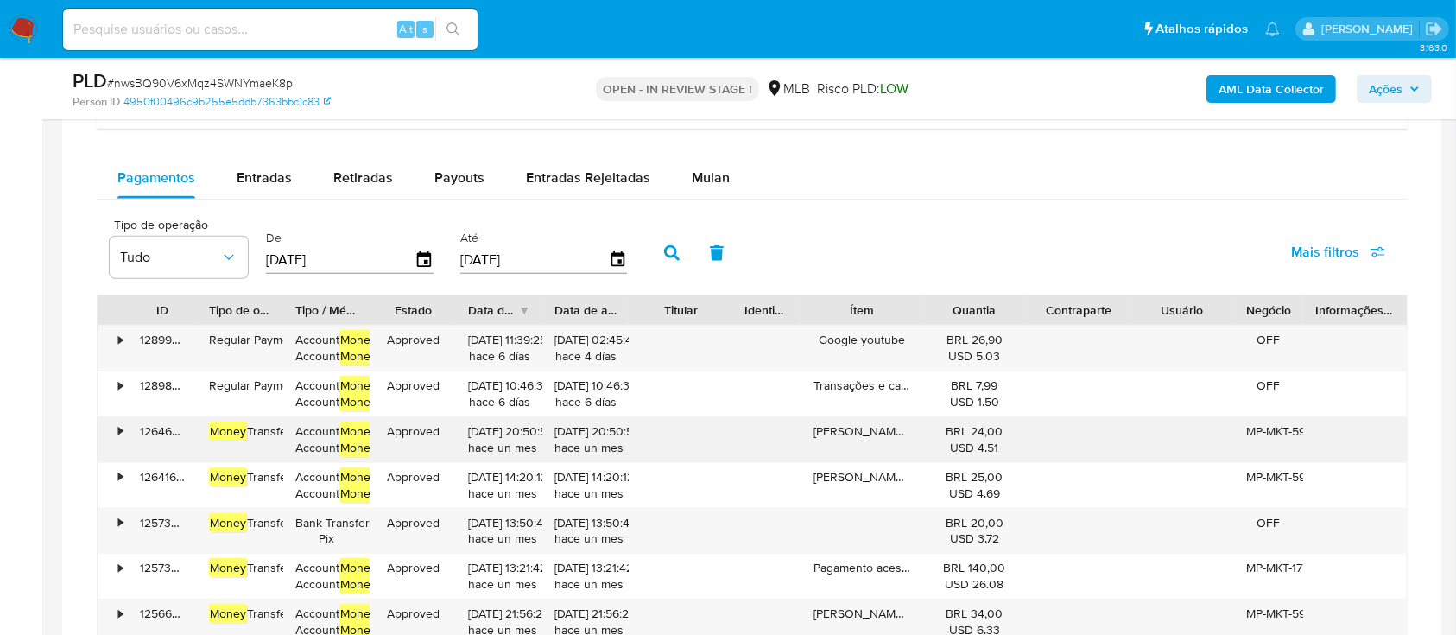
scroll to position [1266, 0]
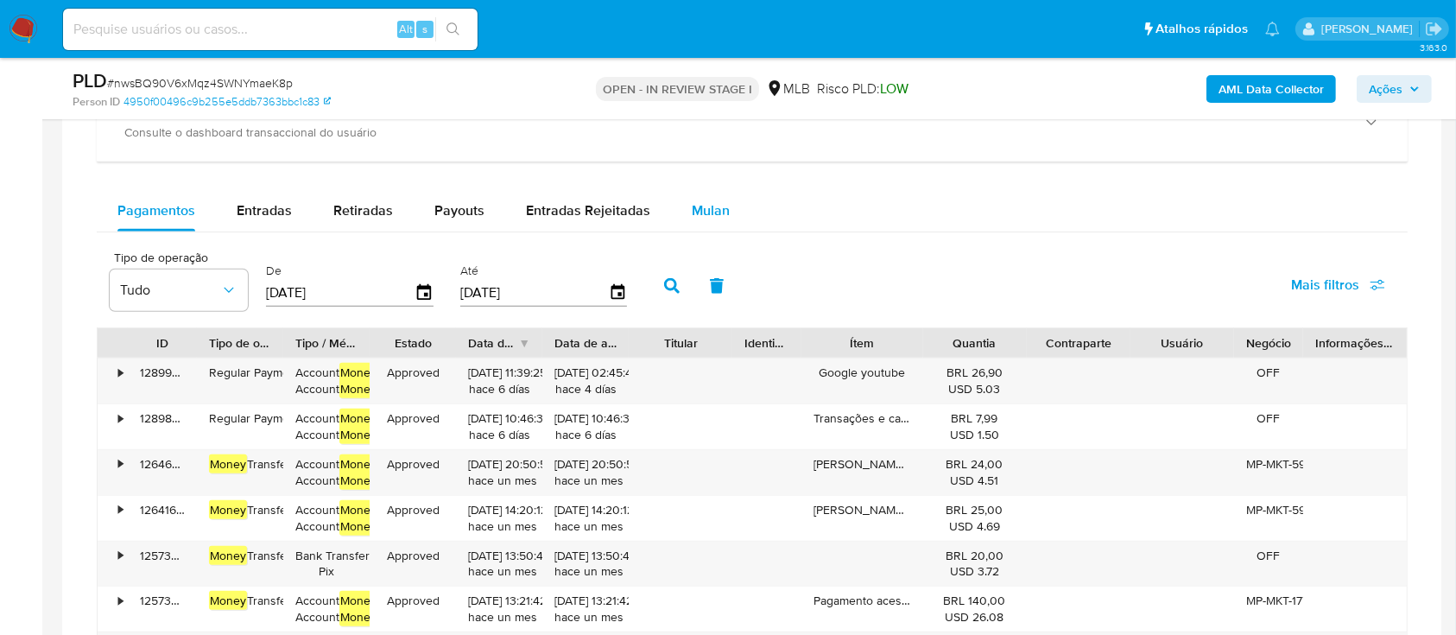
click at [694, 224] on div "Mulan" at bounding box center [711, 210] width 38 height 41
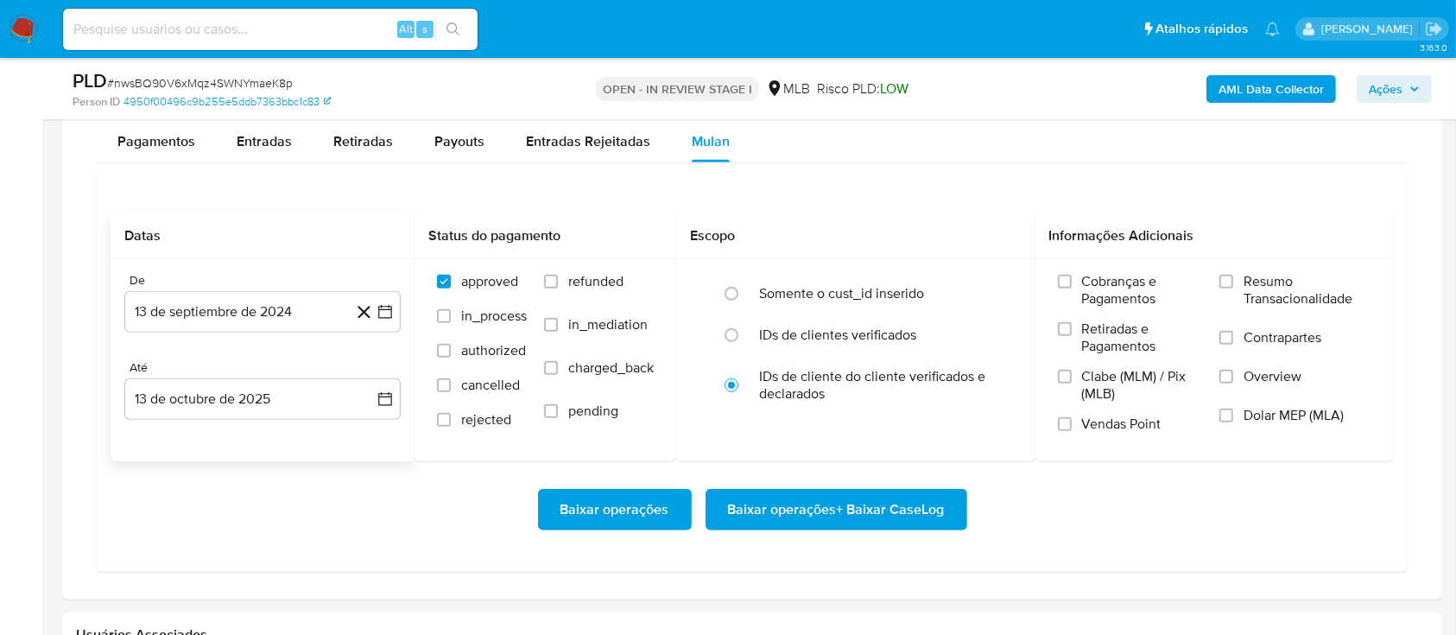
scroll to position [1382, 0]
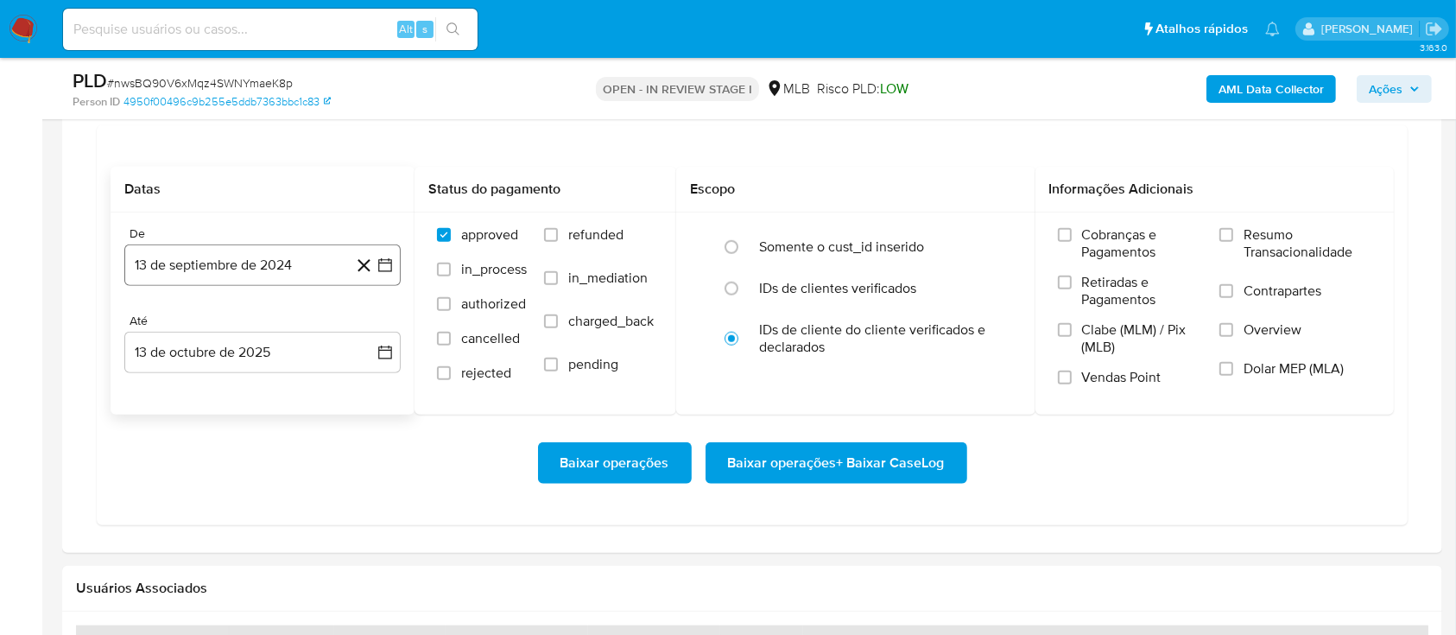
click at [267, 264] on button "13 de septiembre de 2024" at bounding box center [262, 264] width 276 height 41
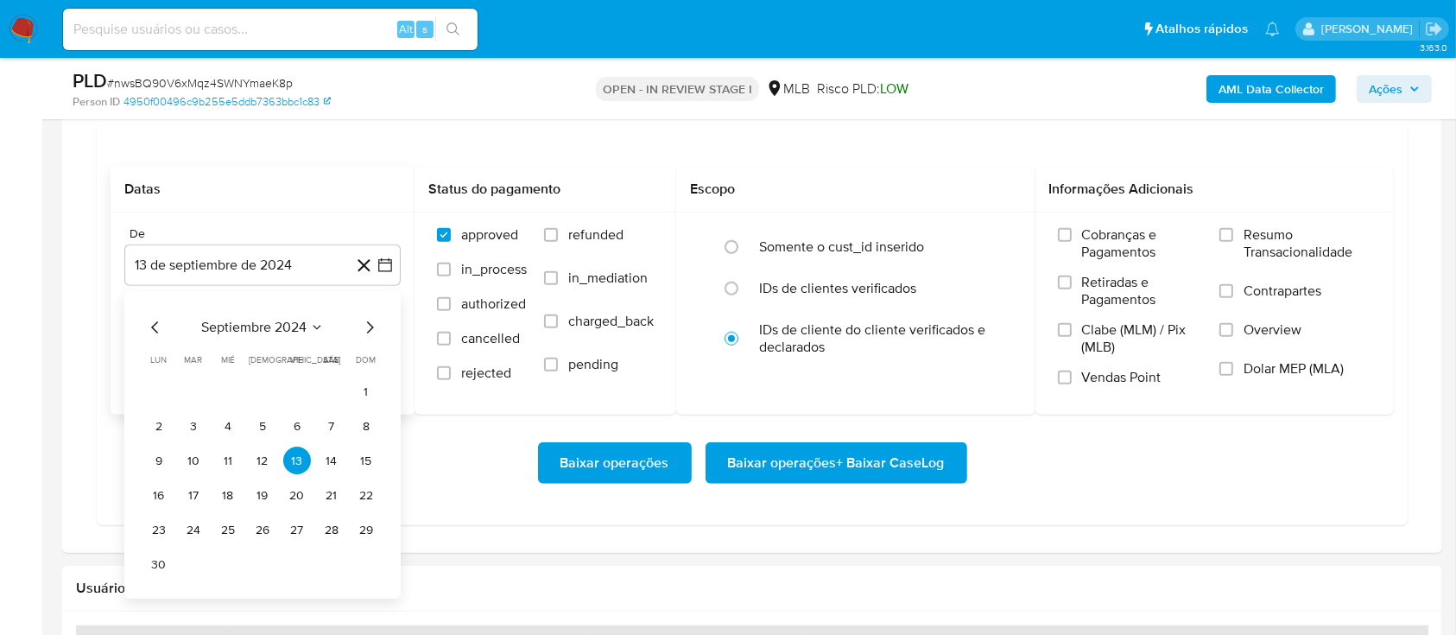
click at [362, 334] on icon "Mes siguiente" at bounding box center [369, 328] width 21 height 21
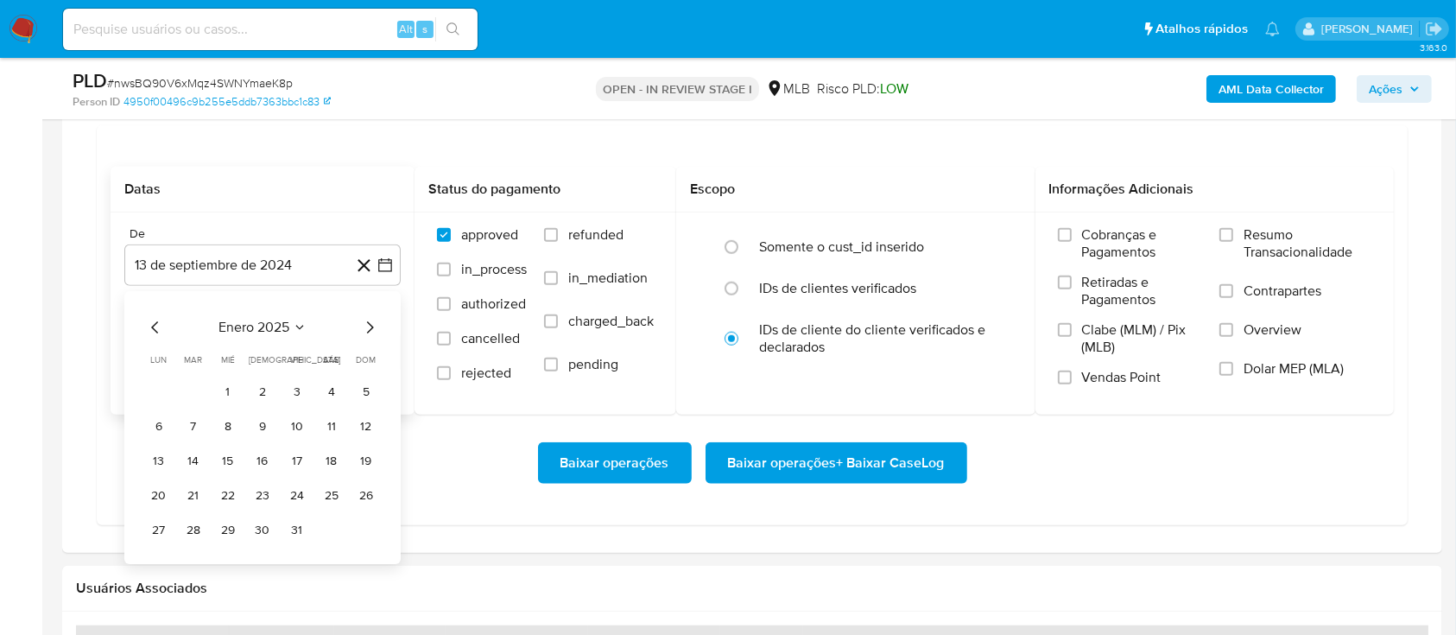
click at [362, 334] on icon "Mes siguiente" at bounding box center [369, 328] width 21 height 21
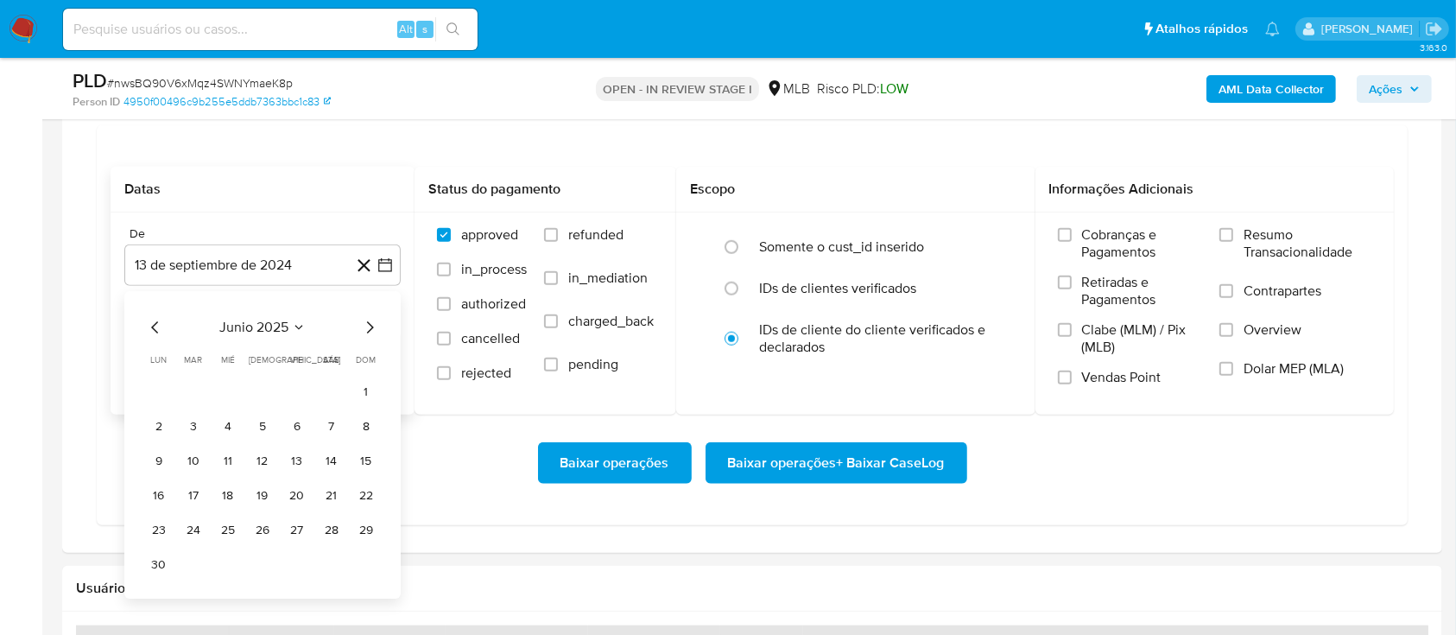
click at [362, 334] on icon "Mes siguiente" at bounding box center [369, 328] width 21 height 21
click at [155, 323] on icon "Mes anterior" at bounding box center [154, 328] width 7 height 12
click at [190, 387] on button "1" at bounding box center [194, 392] width 28 height 28
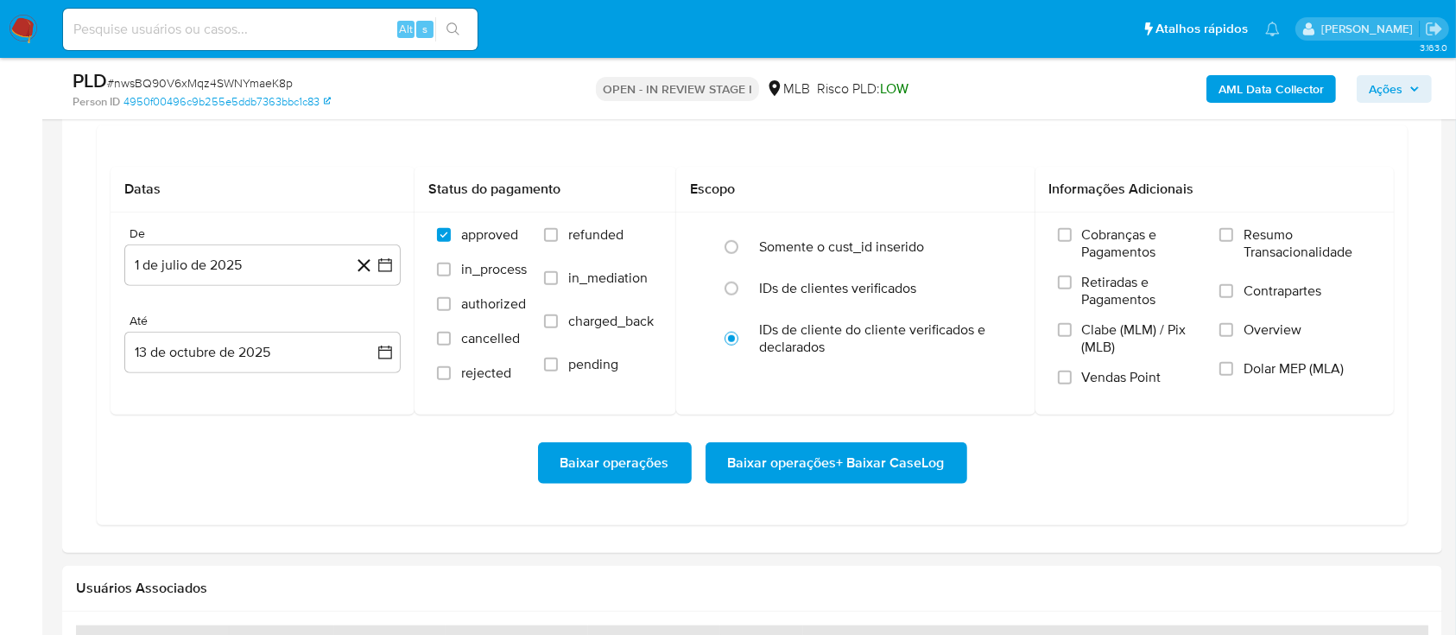
click at [360, 480] on div "Baixar operações Baixar operações + Baixar CaseLog" at bounding box center [752, 462] width 1283 height 41
click at [242, 266] on button "1 de julio de 2025" at bounding box center [262, 264] width 276 height 41
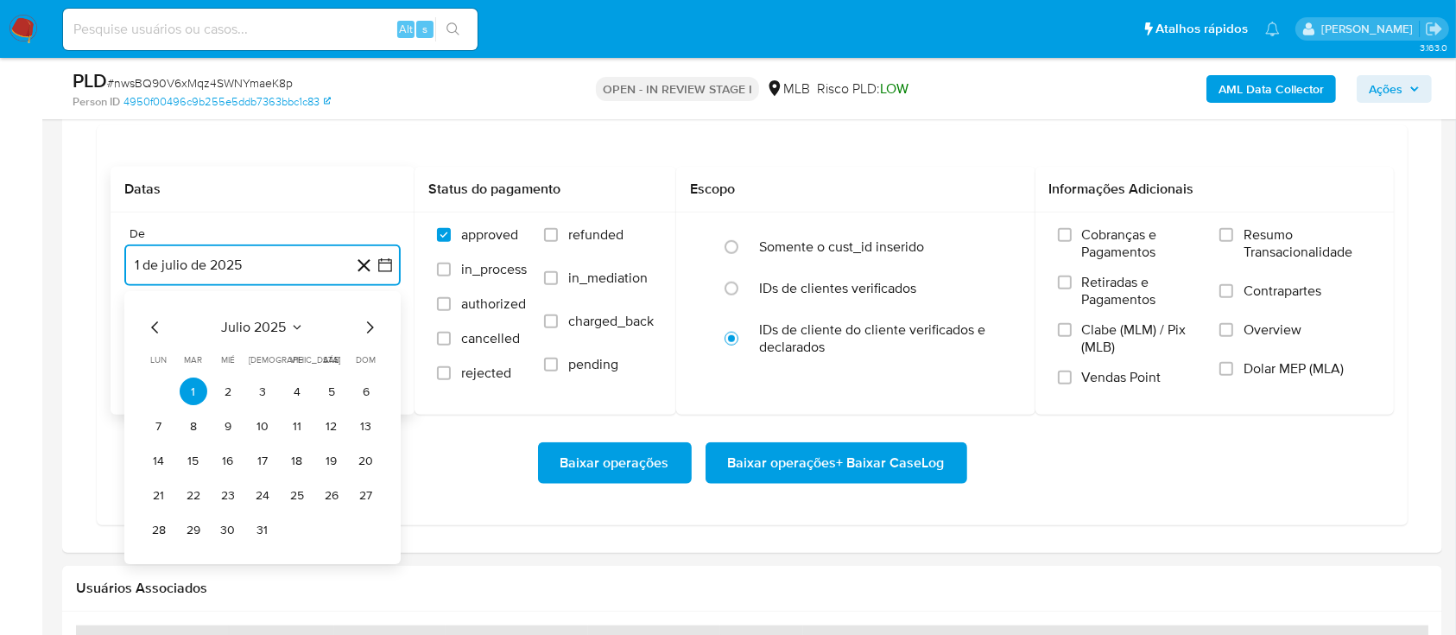
click at [367, 328] on icon "Mes siguiente" at bounding box center [369, 328] width 21 height 21
click at [290, 390] on button "1" at bounding box center [297, 392] width 28 height 28
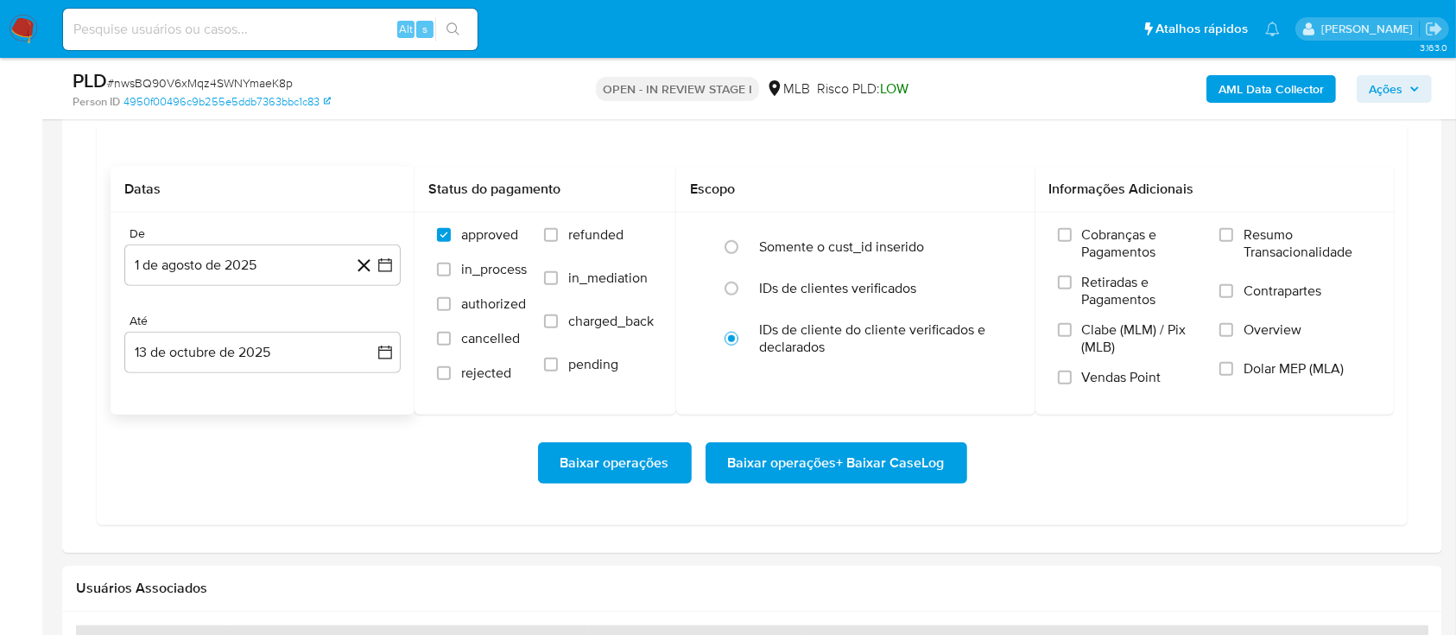
click at [477, 506] on div "Baixar operações Baixar operações + Baixar CaseLog" at bounding box center [752, 462] width 1283 height 97
click at [843, 466] on span "Baixar operações + Baixar CaseLog" at bounding box center [836, 463] width 217 height 38
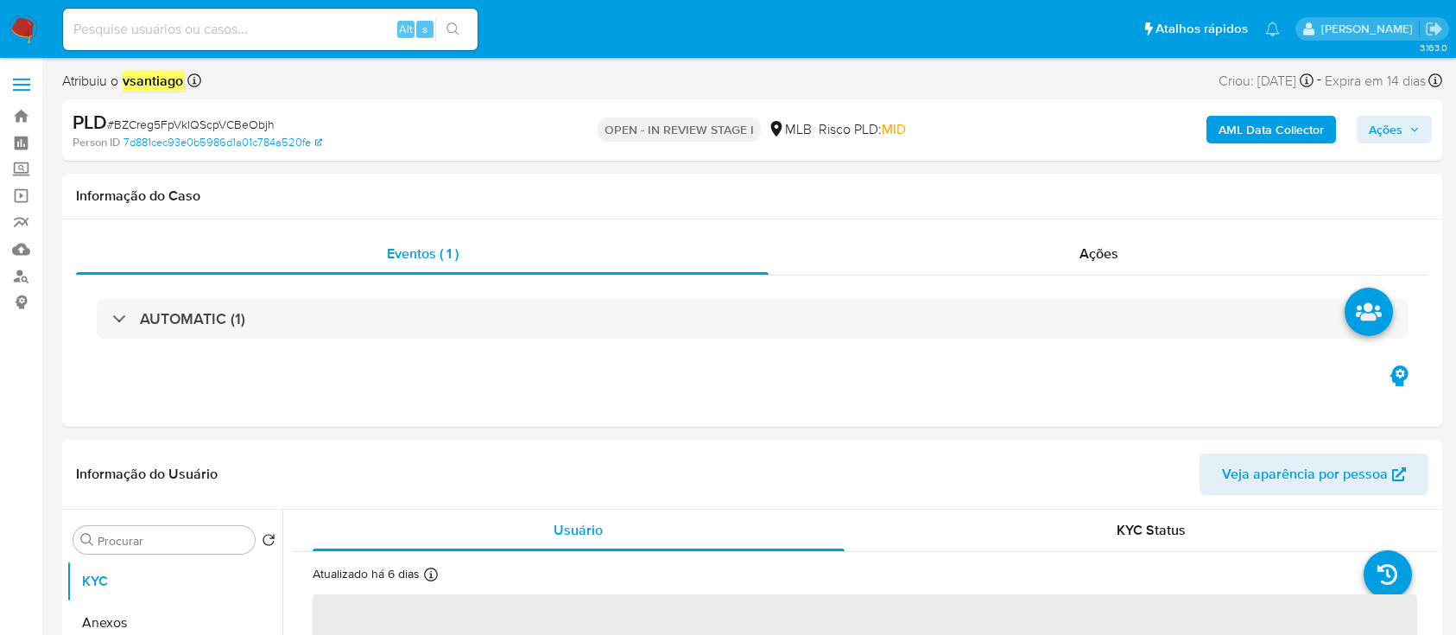
select select "10"
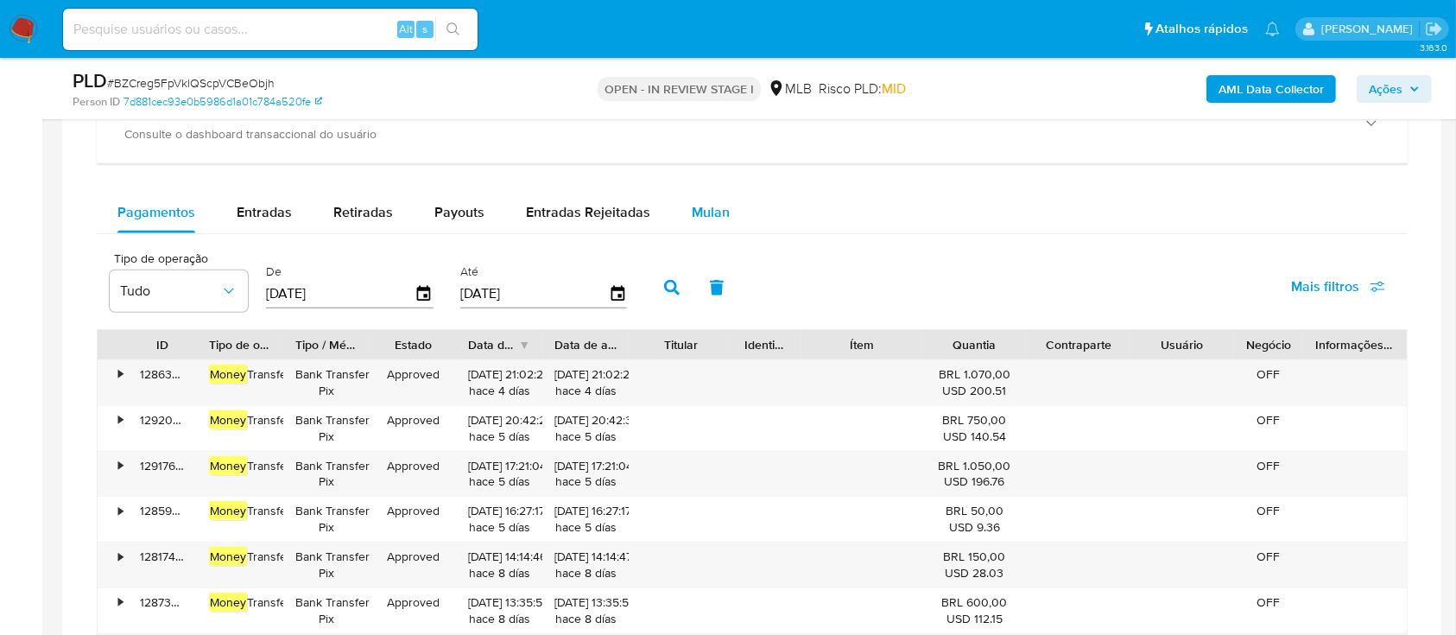
click at [695, 218] on span "Mulan" at bounding box center [711, 212] width 38 height 20
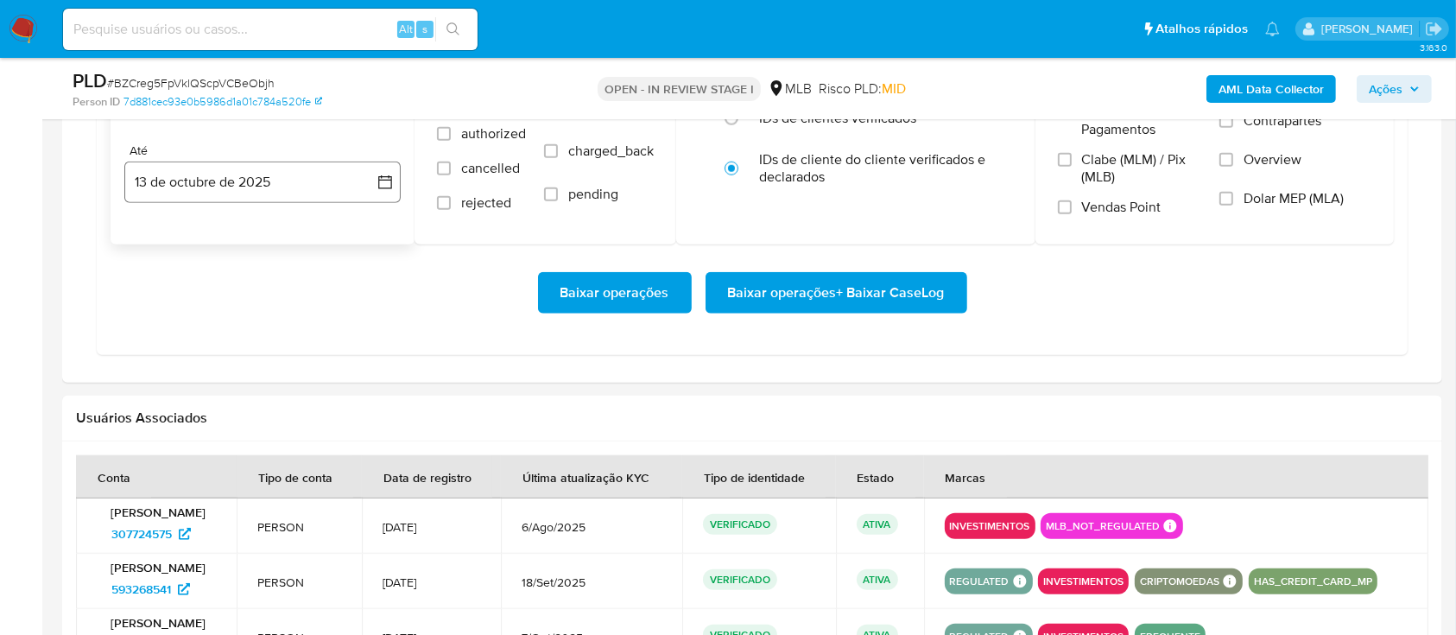
scroll to position [1496, 0]
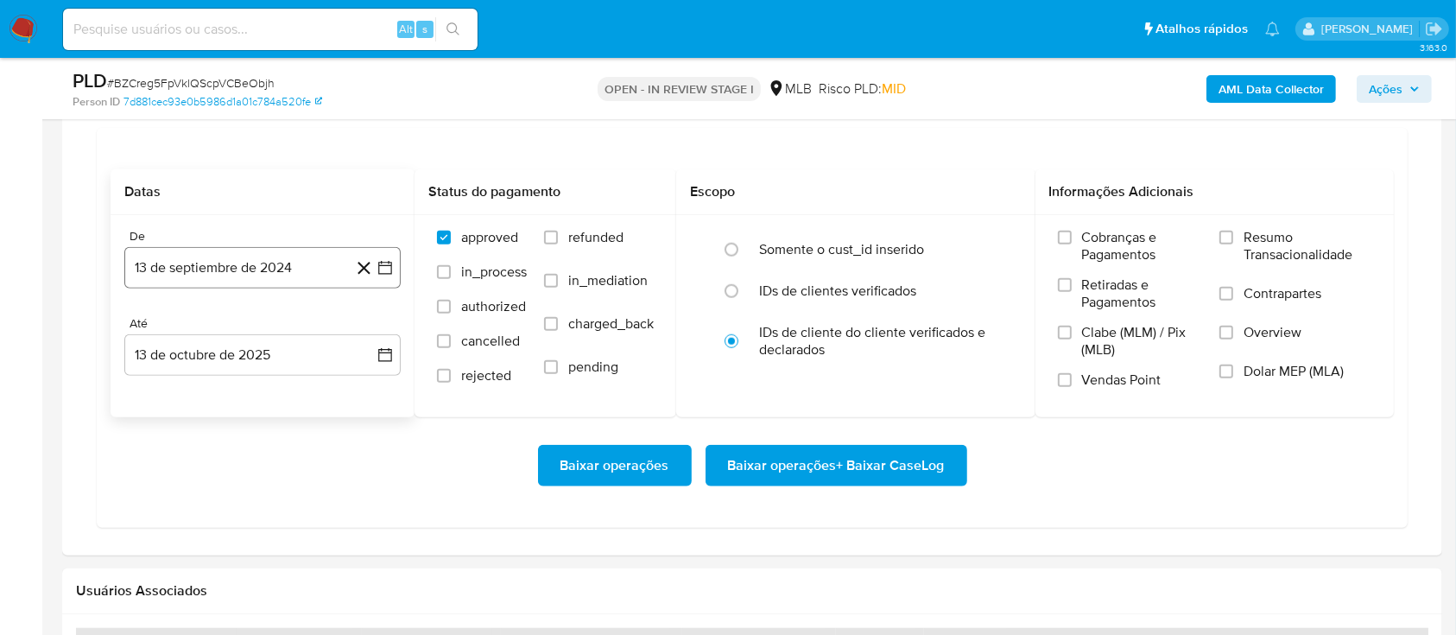
click at [243, 277] on button "13 de septiembre de 2024" at bounding box center [262, 267] width 276 height 41
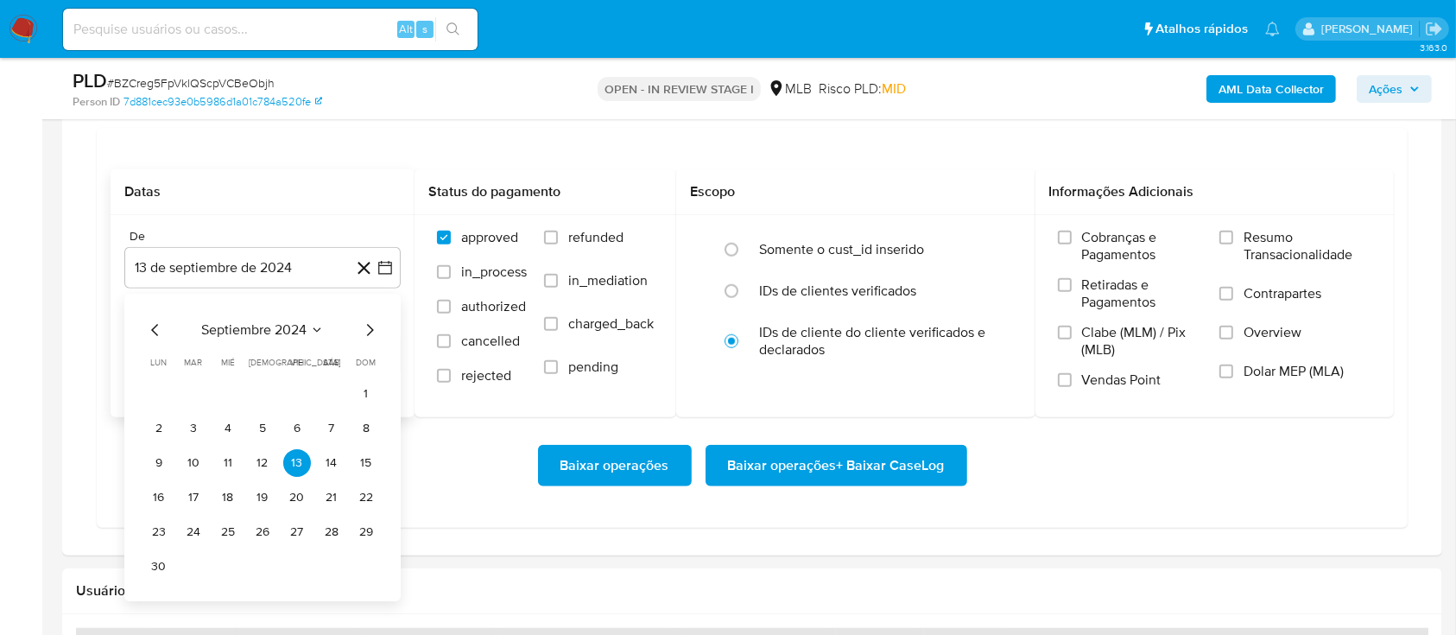
click at [370, 331] on icon "Mes siguiente" at bounding box center [370, 330] width 7 height 12
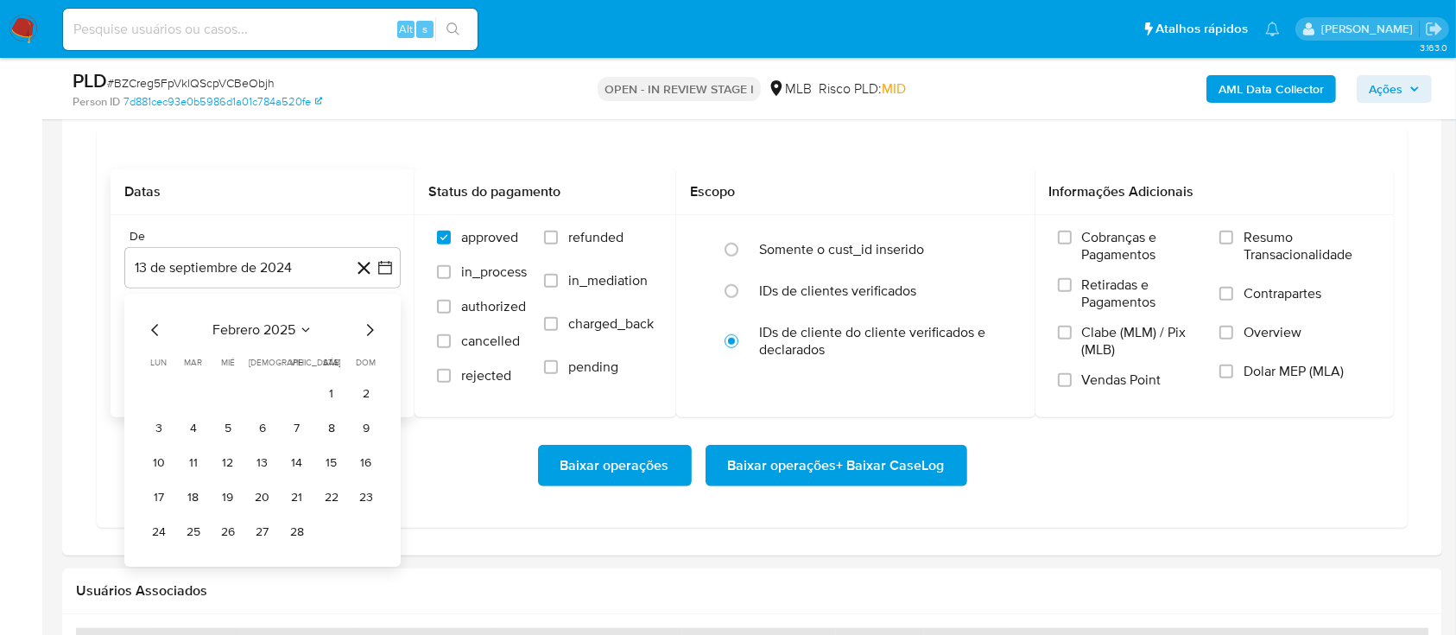
click at [370, 331] on icon "Mes siguiente" at bounding box center [370, 330] width 7 height 12
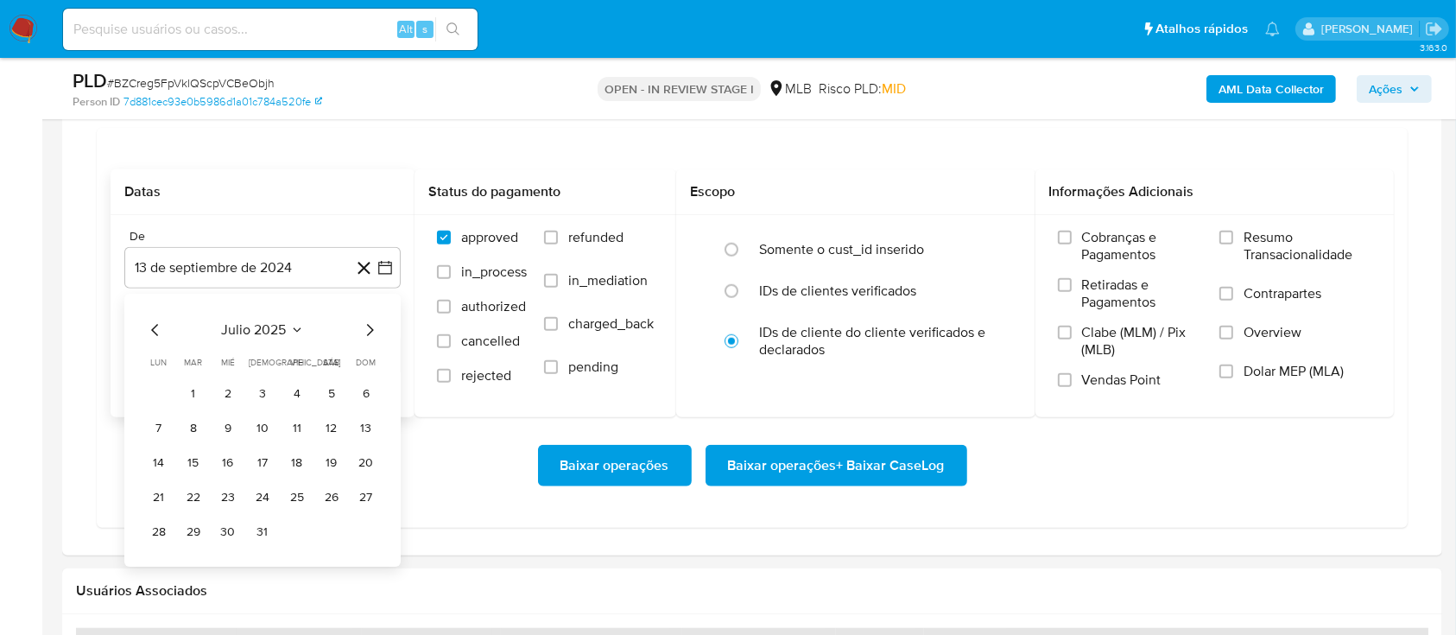
click at [370, 331] on icon "Mes siguiente" at bounding box center [370, 330] width 7 height 12
drag, startPoint x: 292, startPoint y: 393, endPoint x: 375, endPoint y: 436, distance: 93.5
click at [293, 393] on button "1" at bounding box center [297, 394] width 28 height 28
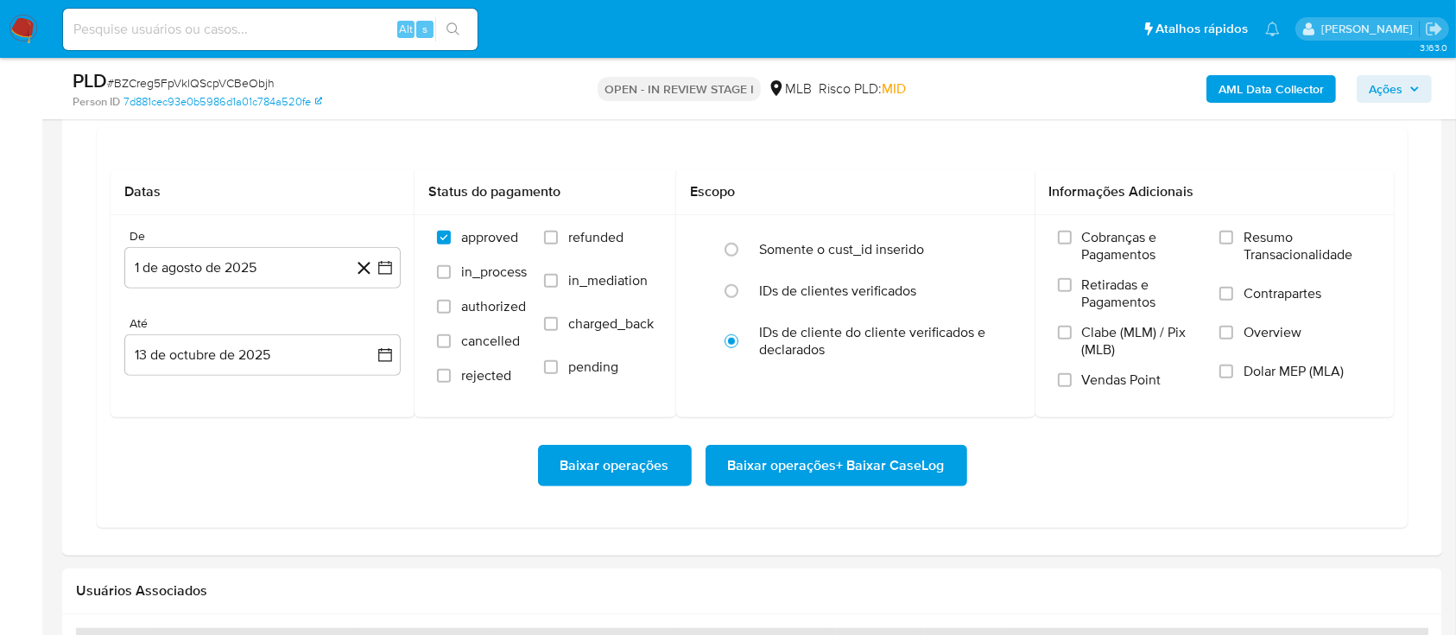
click at [415, 466] on div "Baixar operações Baixar operações + Baixar CaseLog" at bounding box center [752, 465] width 1283 height 41
click at [821, 450] on span "Baixar operações + Baixar CaseLog" at bounding box center [836, 465] width 217 height 38
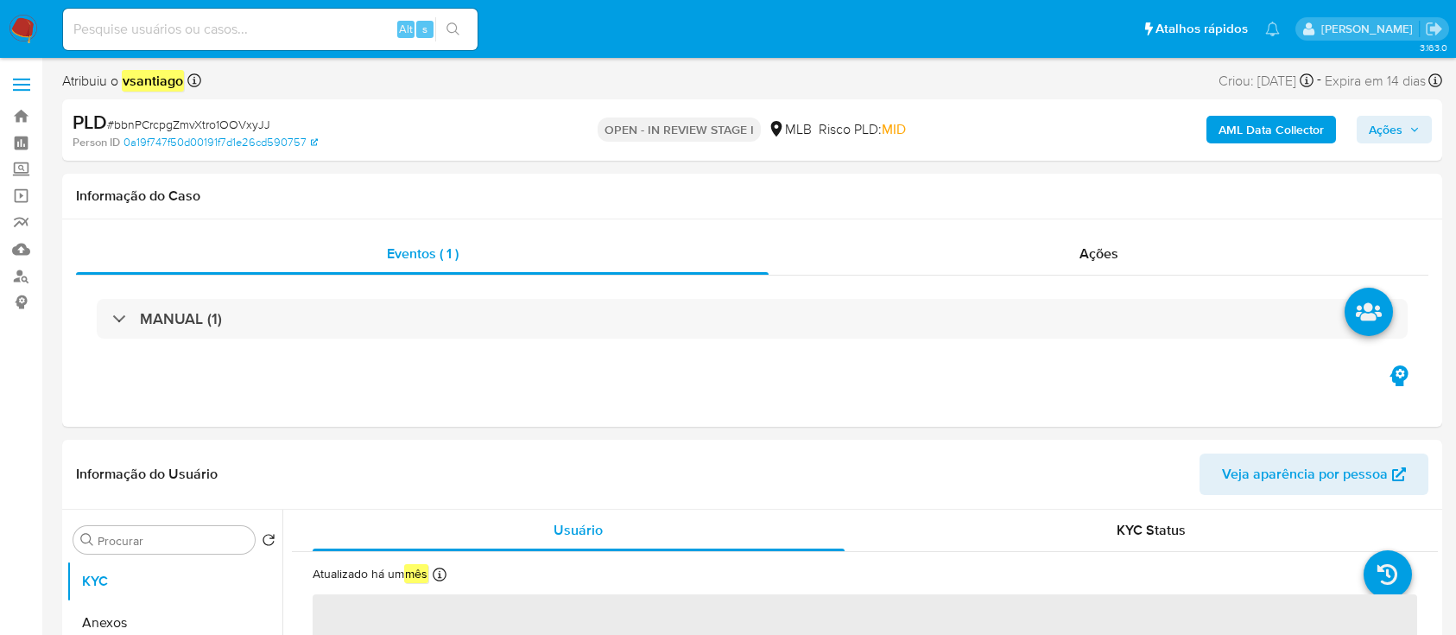
select select "10"
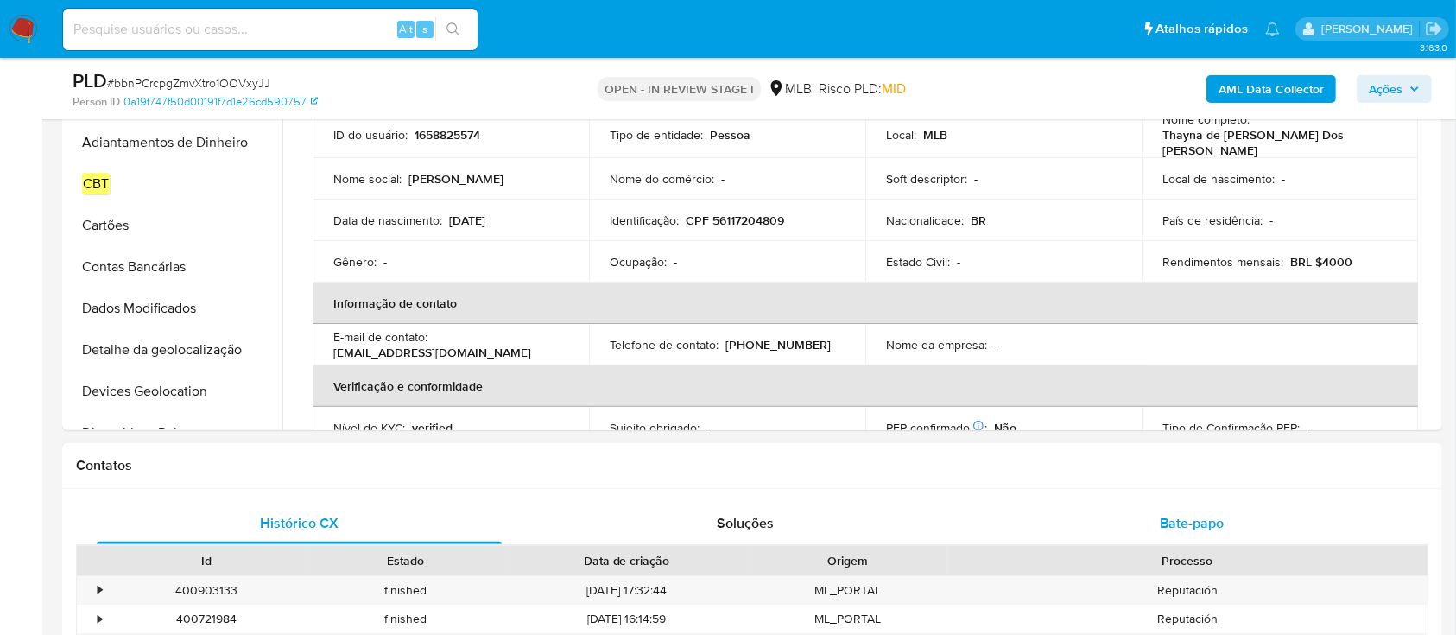
click at [1174, 532] on span "Bate-papo" at bounding box center [1192, 523] width 64 height 20
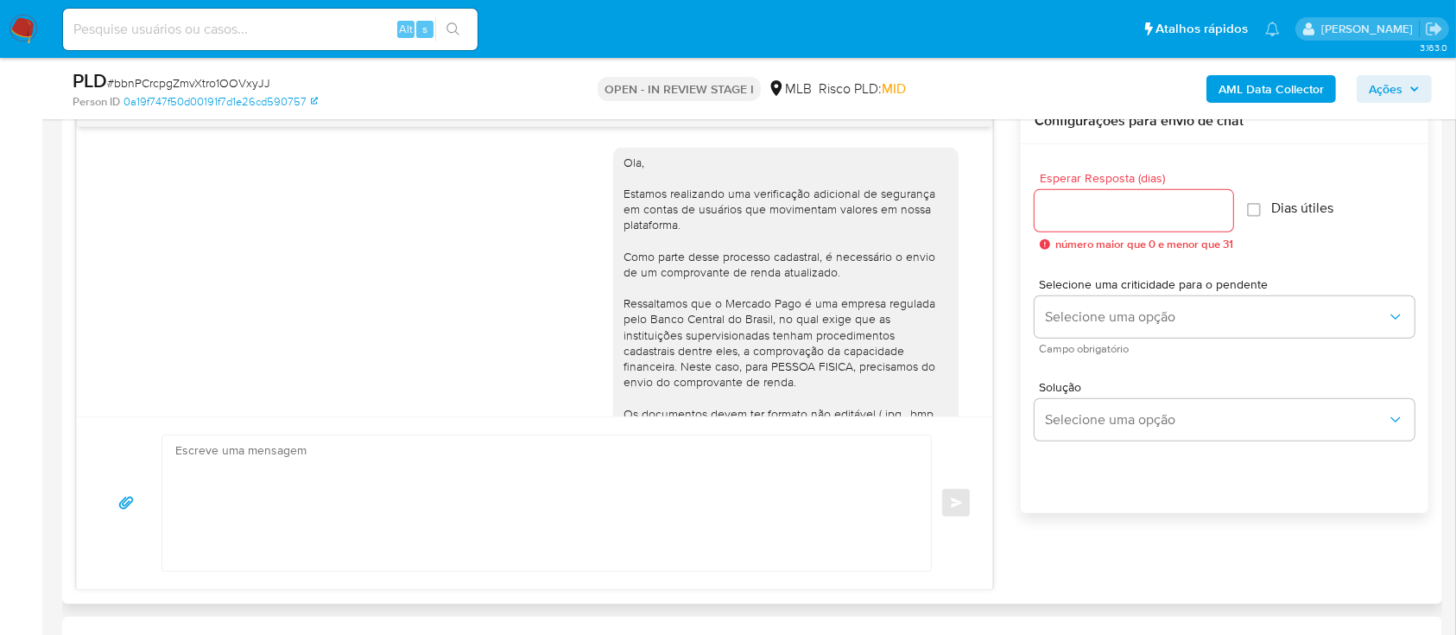
scroll to position [187, 0]
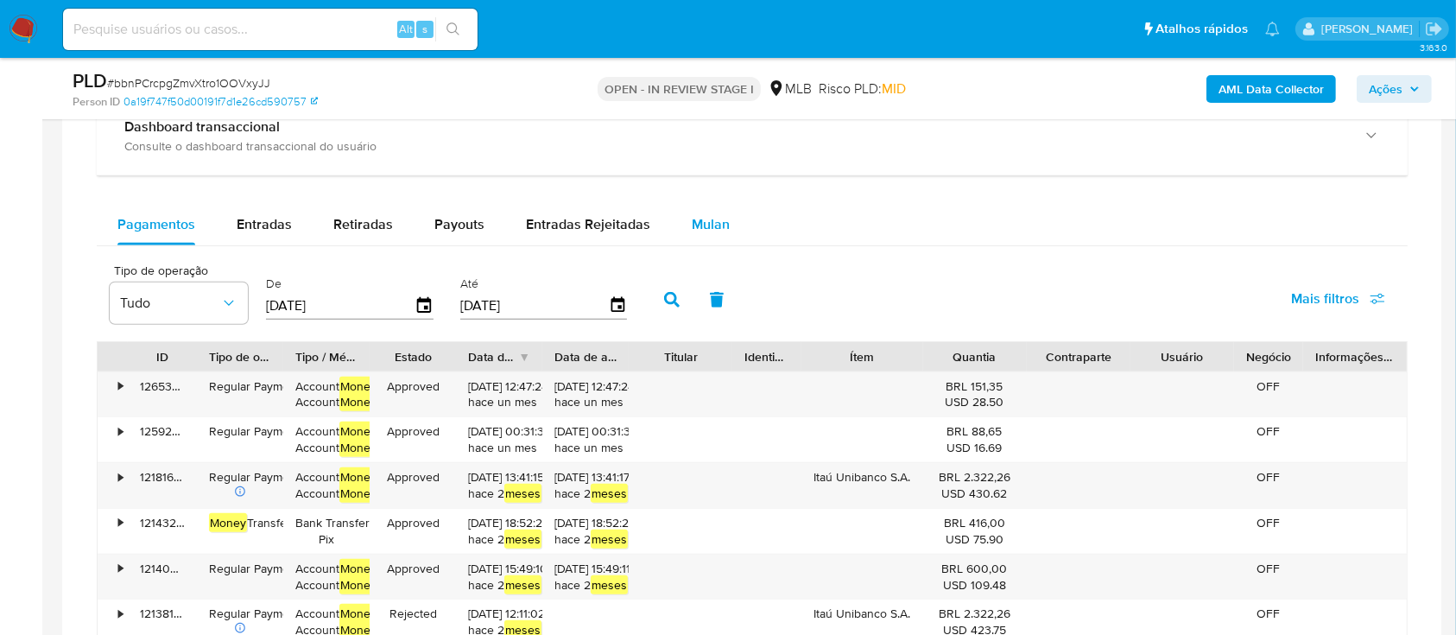
click at [700, 231] on span "Mulan" at bounding box center [711, 224] width 38 height 20
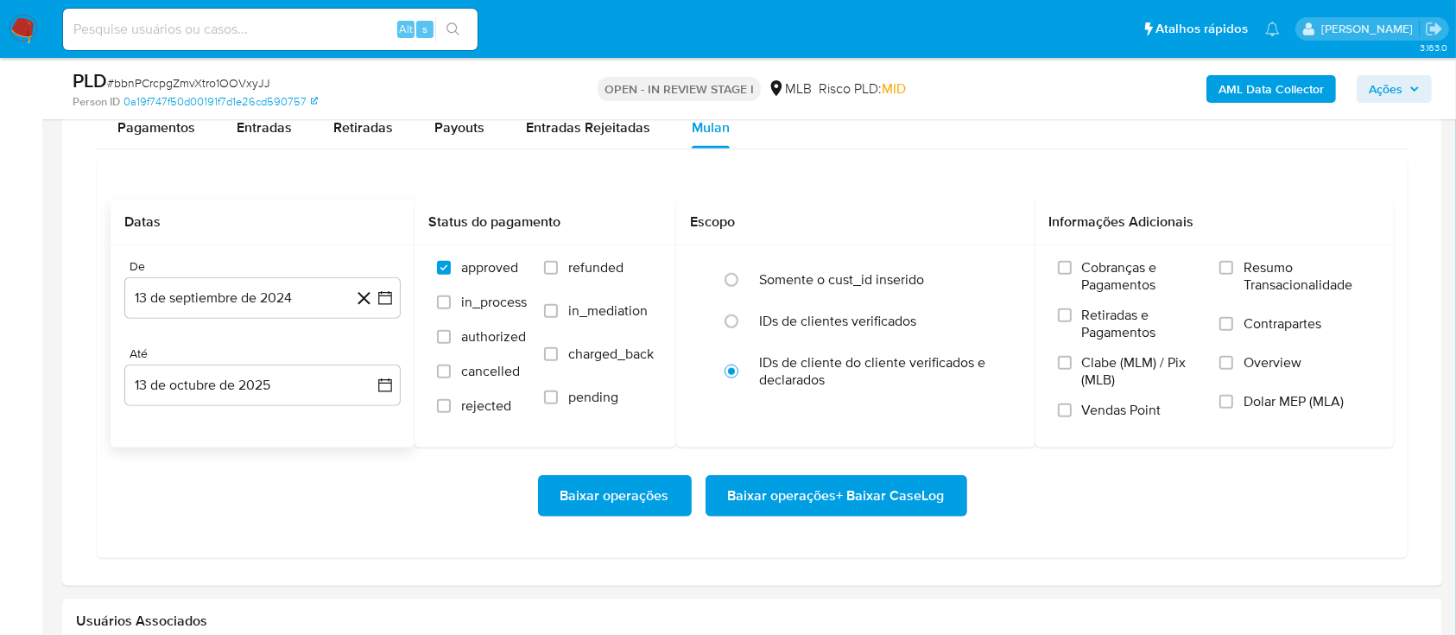
scroll to position [1842, 0]
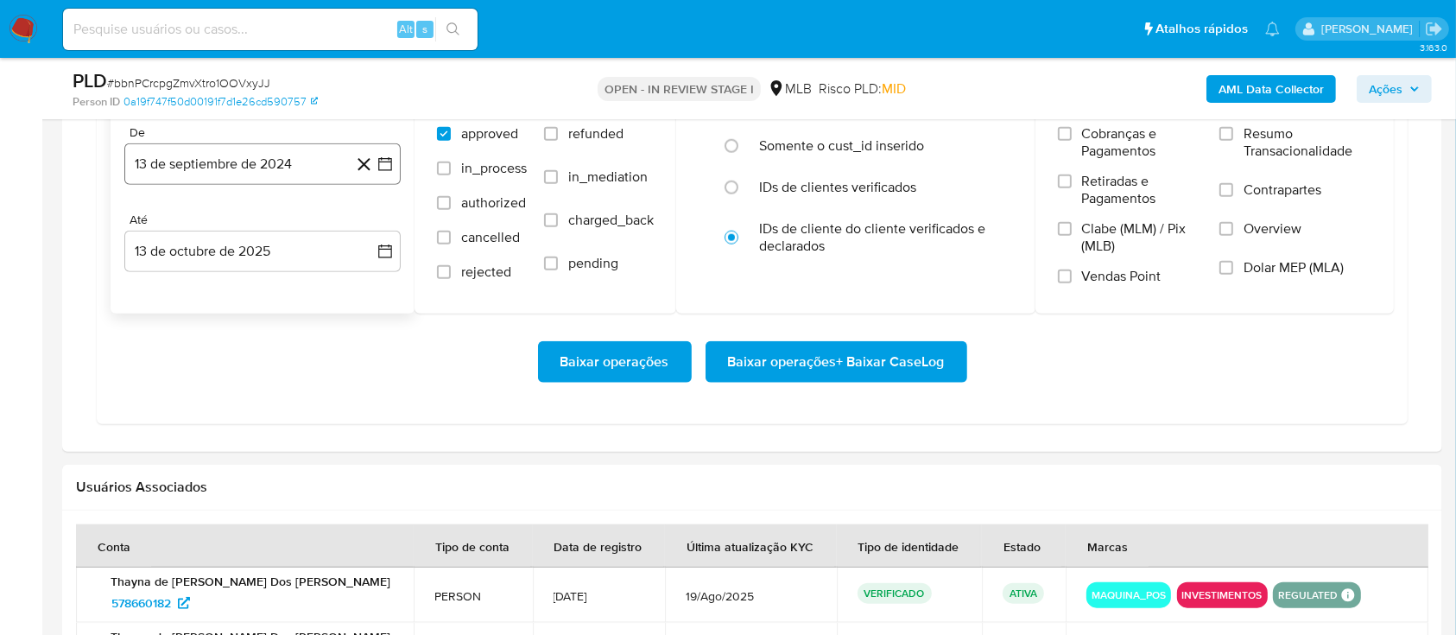
click at [269, 161] on button "13 de septiembre de 2024" at bounding box center [262, 163] width 276 height 41
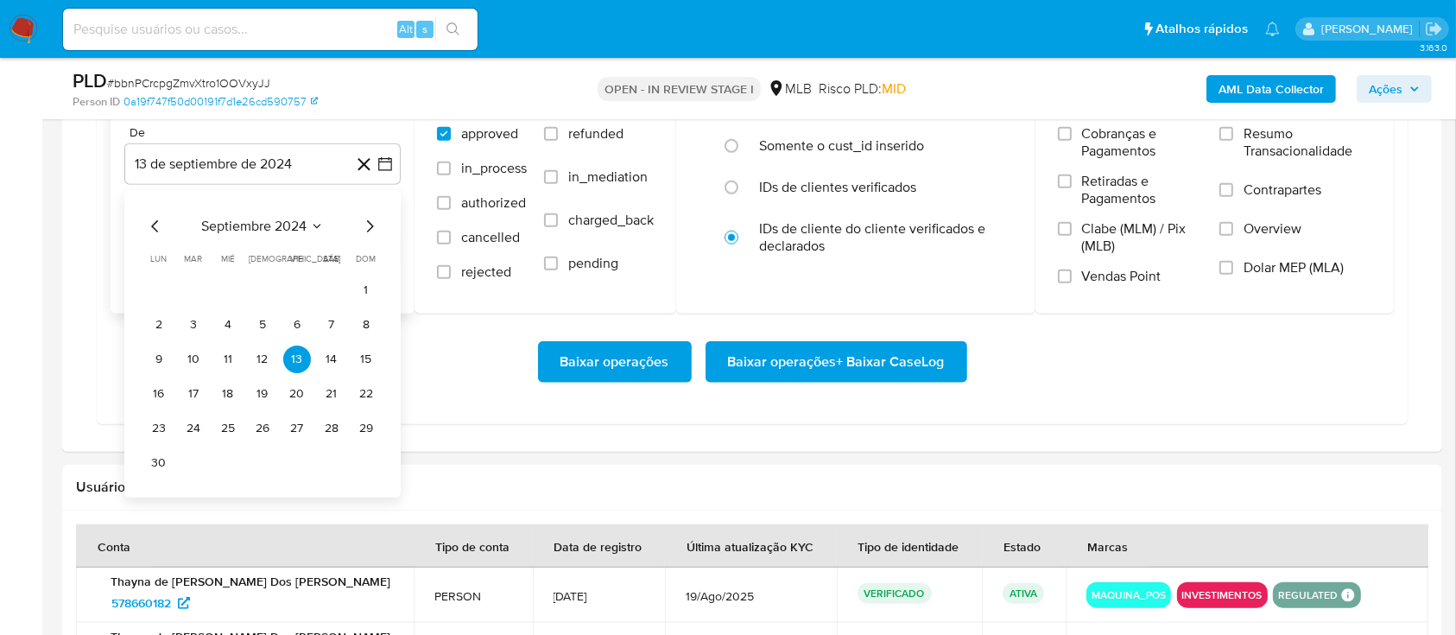
click at [366, 226] on icon "Mes siguiente" at bounding box center [369, 226] width 21 height 21
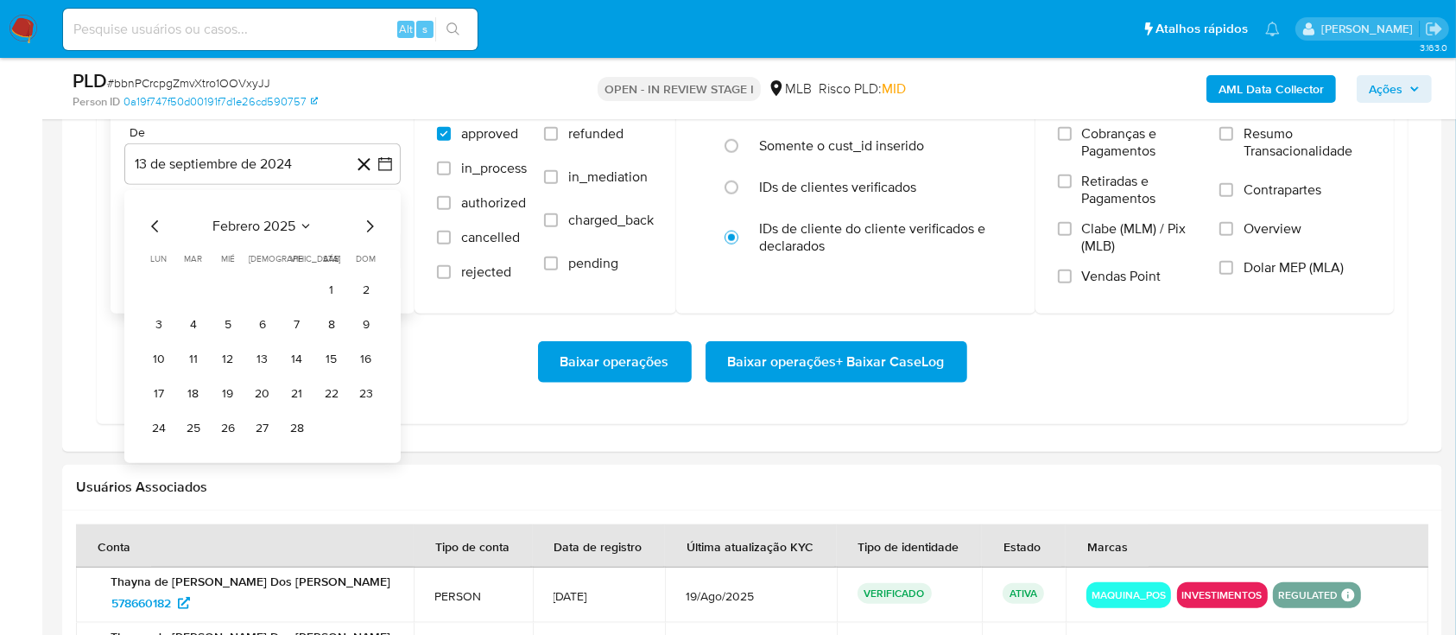
click at [366, 227] on icon "Mes siguiente" at bounding box center [369, 226] width 21 height 21
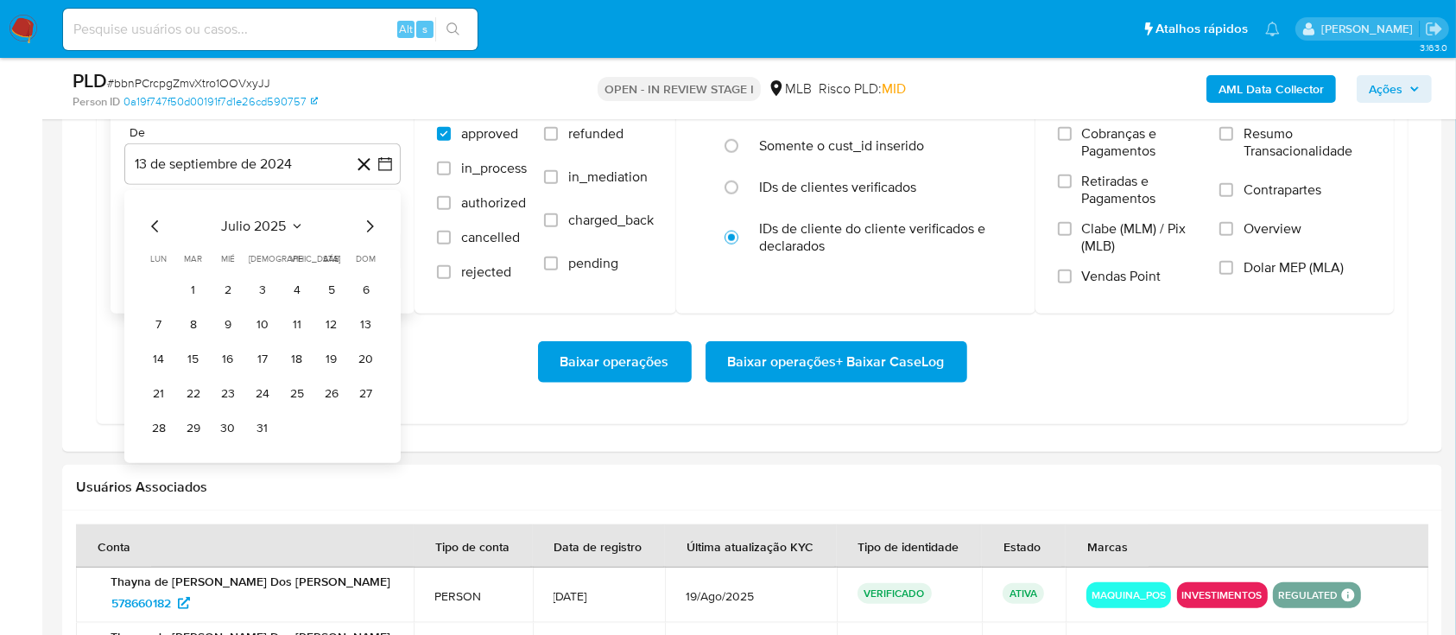
click at [376, 225] on icon "Mes siguiente" at bounding box center [369, 226] width 21 height 21
click at [303, 278] on button "1" at bounding box center [297, 290] width 28 height 28
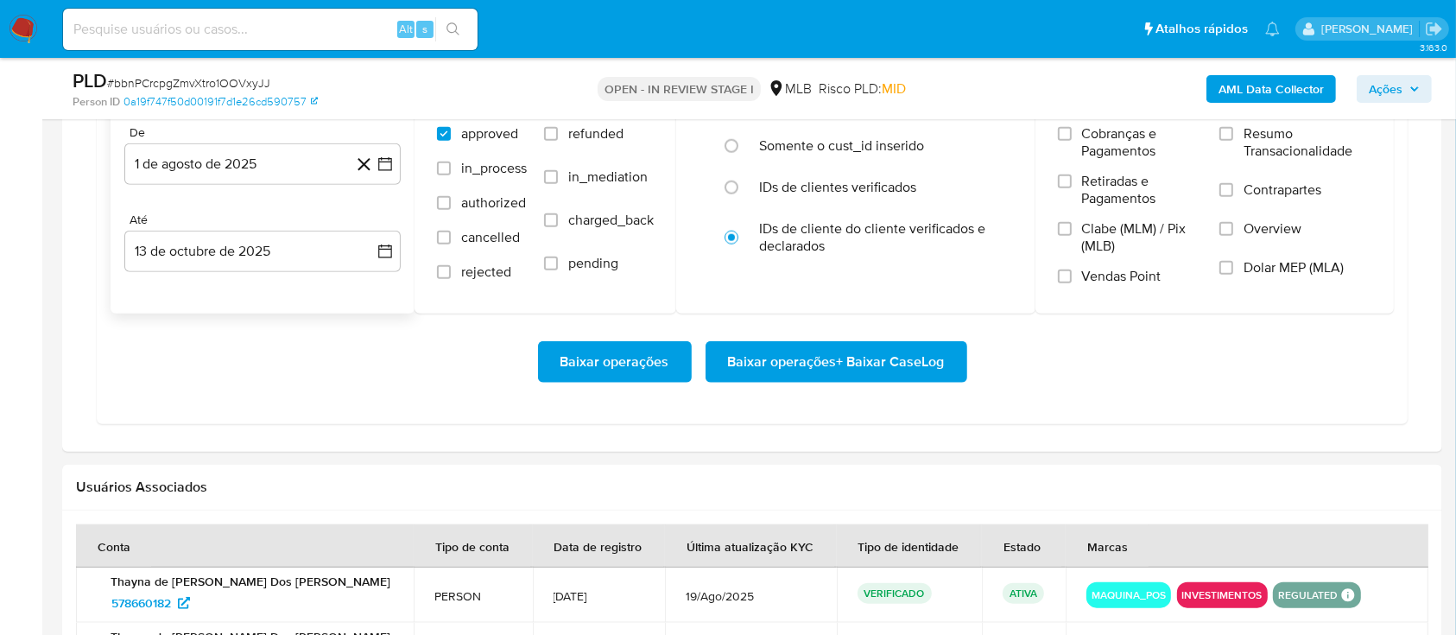
click at [433, 373] on div "Baixar operações Baixar operações + Baixar CaseLog" at bounding box center [752, 361] width 1283 height 41
click at [817, 367] on span "Baixar operações + Baixar CaseLog" at bounding box center [836, 362] width 217 height 38
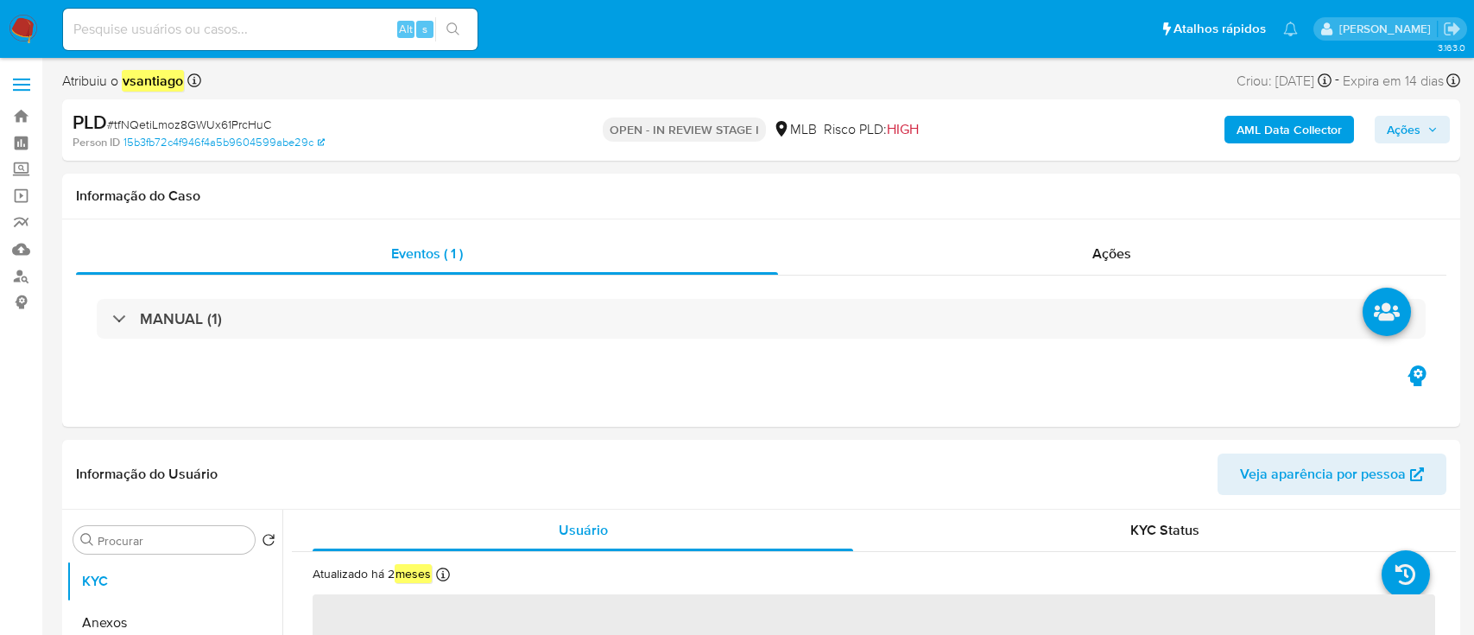
select select "10"
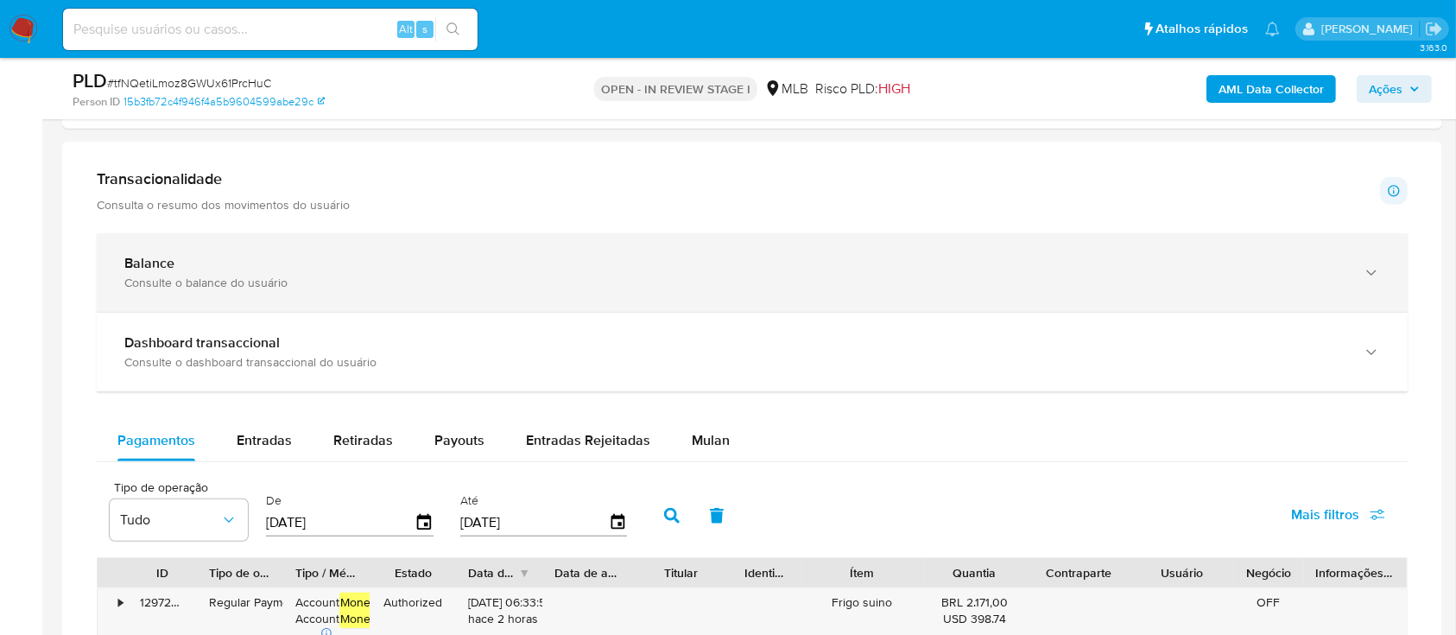
scroll to position [691, 0]
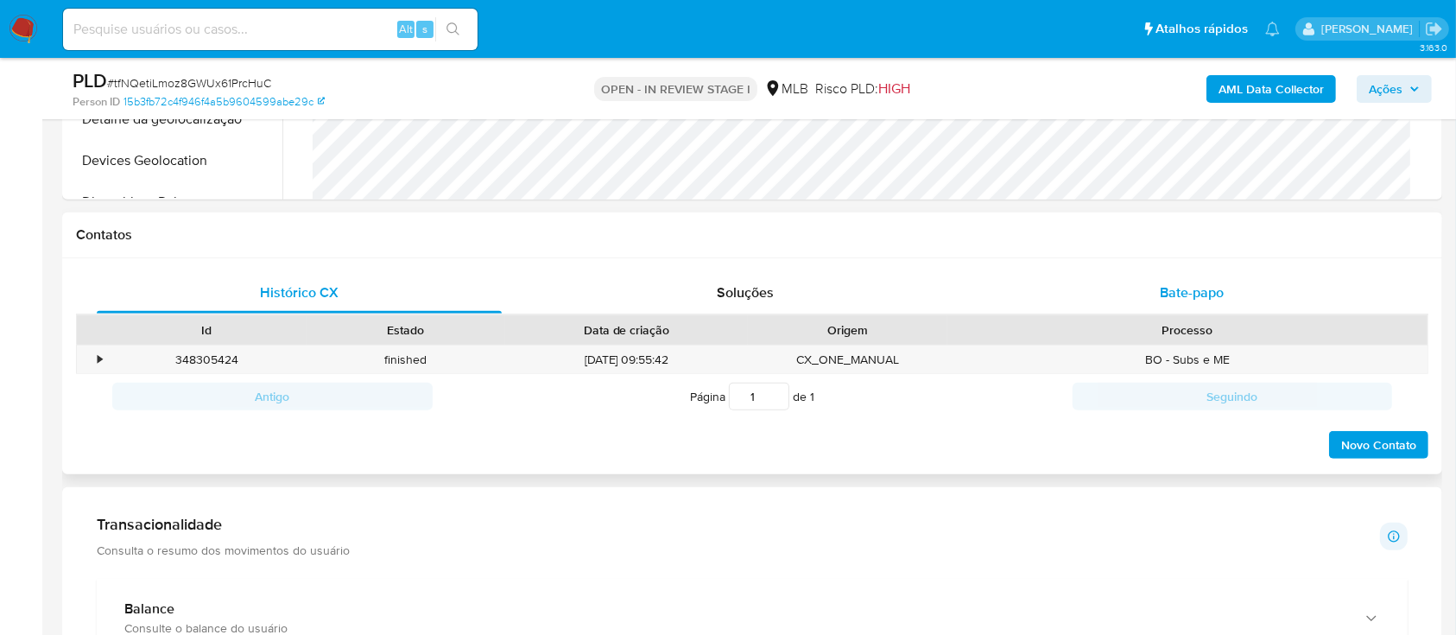
click at [1195, 293] on span "Bate-papo" at bounding box center [1192, 292] width 64 height 20
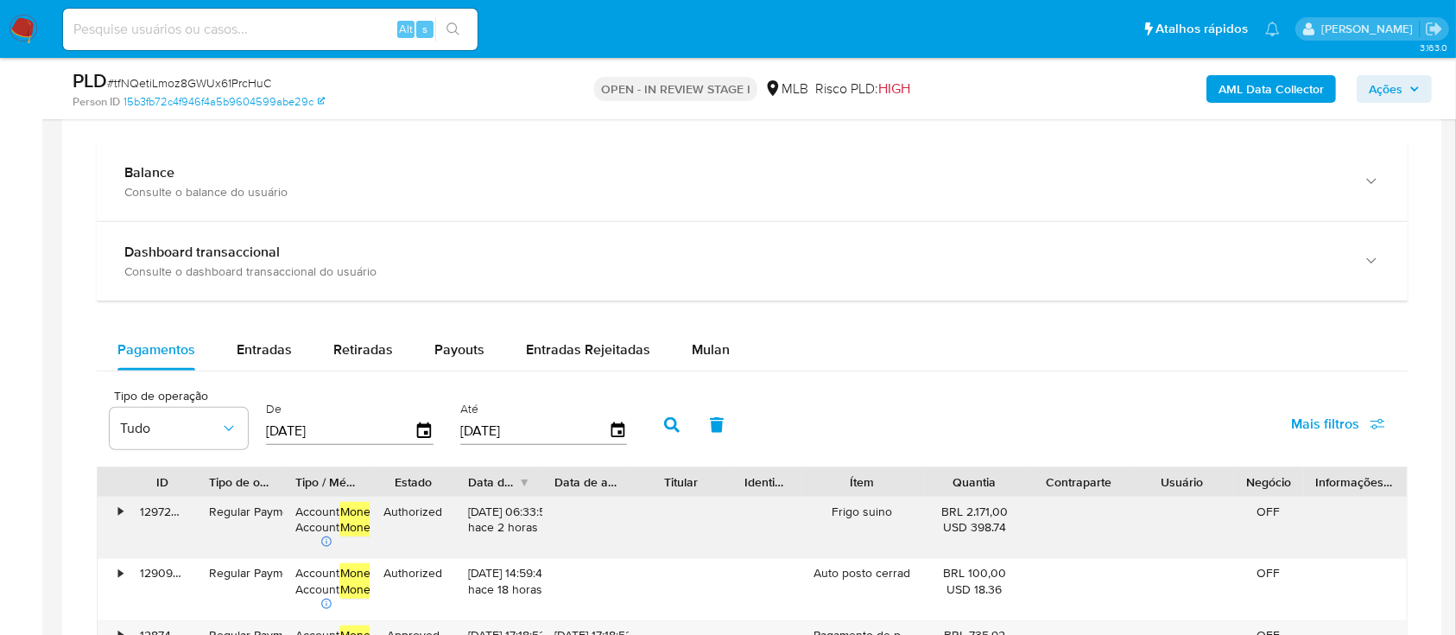
scroll to position [1611, 0]
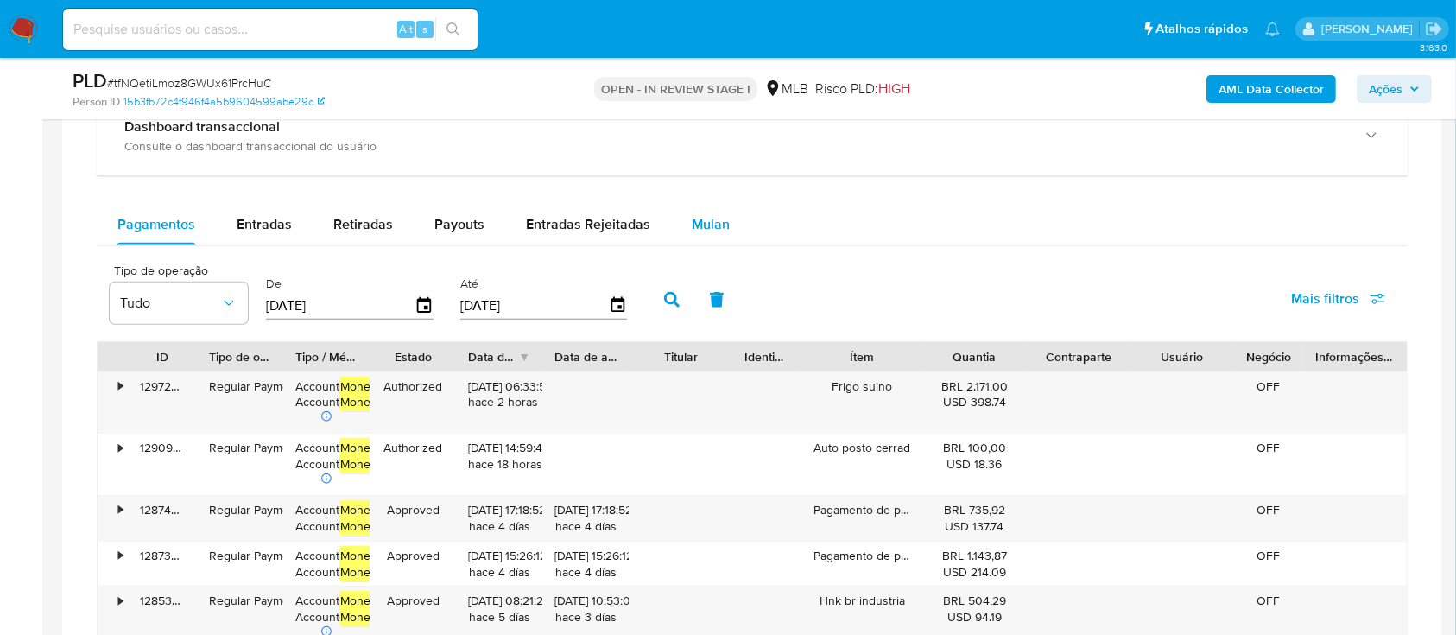
click at [718, 221] on span "Mulan" at bounding box center [711, 224] width 38 height 20
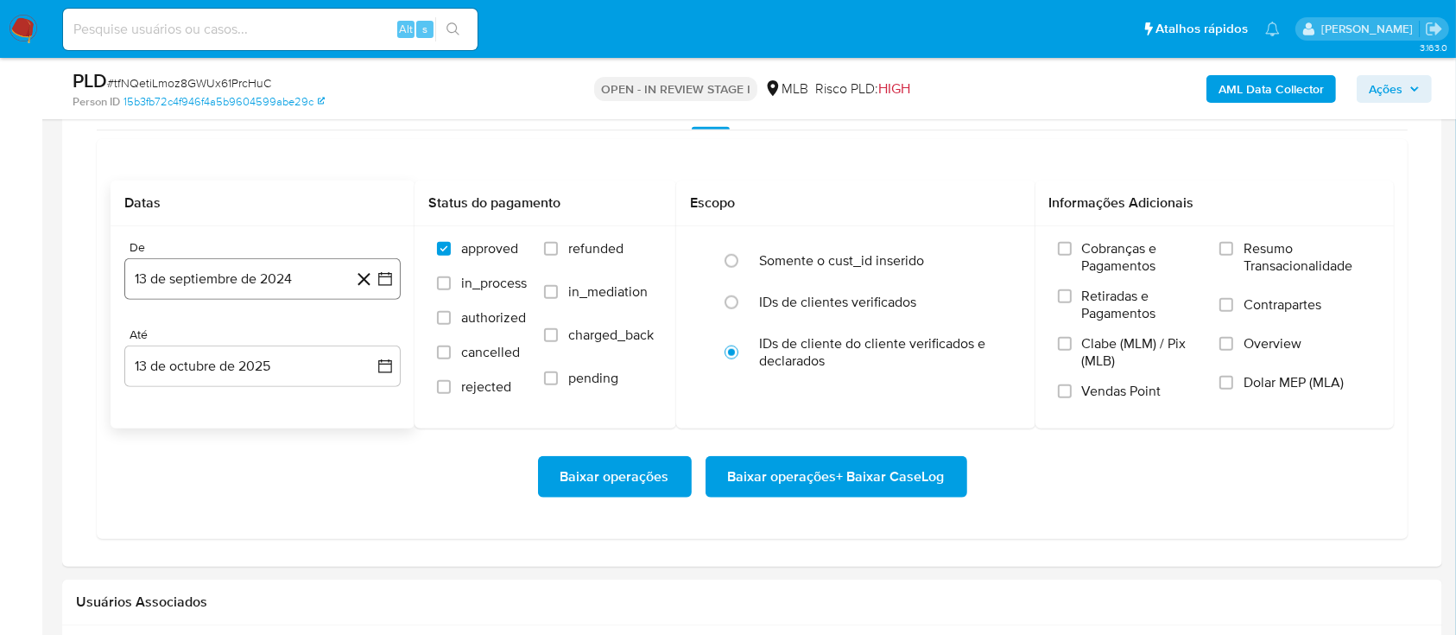
click at [212, 275] on button "13 de septiembre de 2024" at bounding box center [262, 278] width 276 height 41
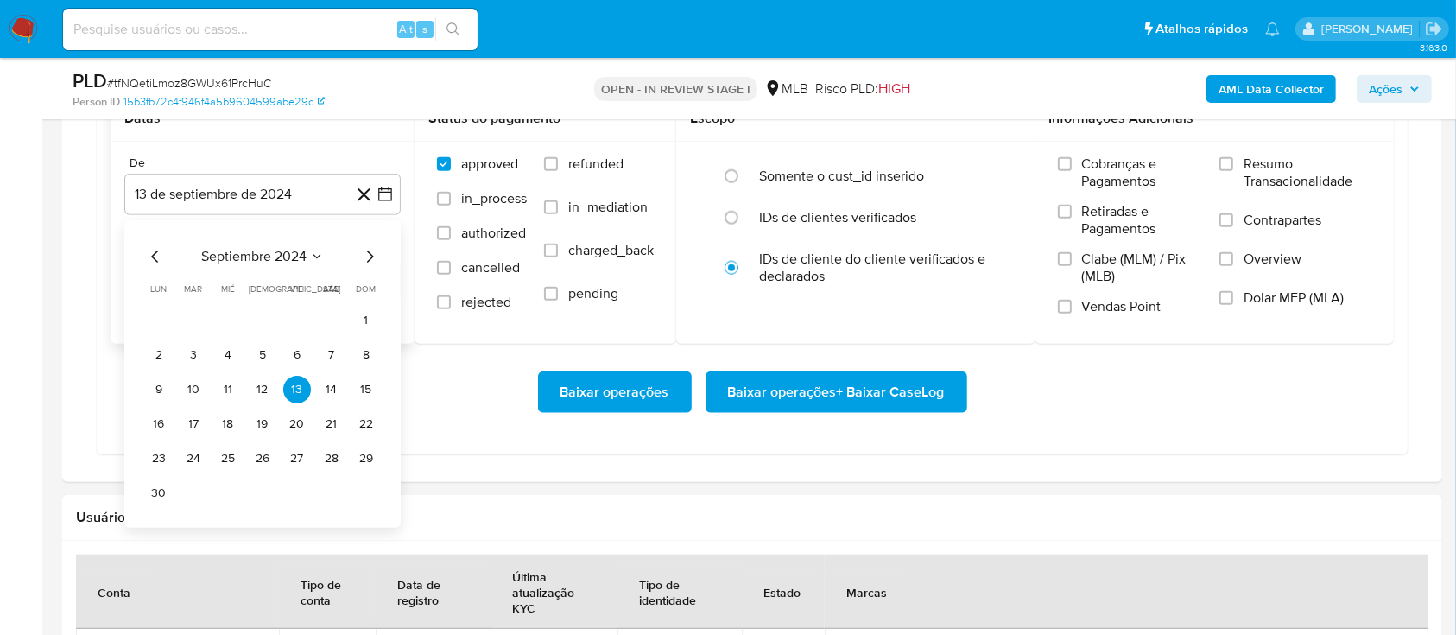
scroll to position [1842, 0]
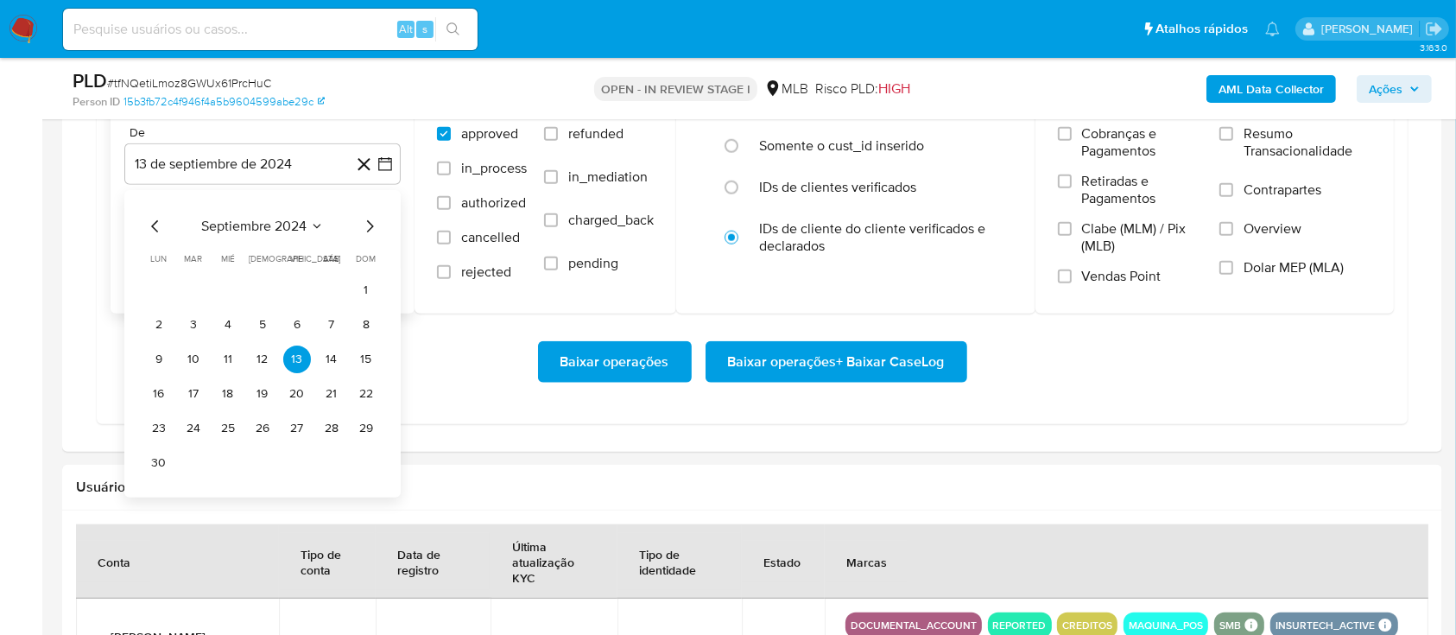
click at [364, 225] on icon "Mes siguiente" at bounding box center [369, 226] width 21 height 21
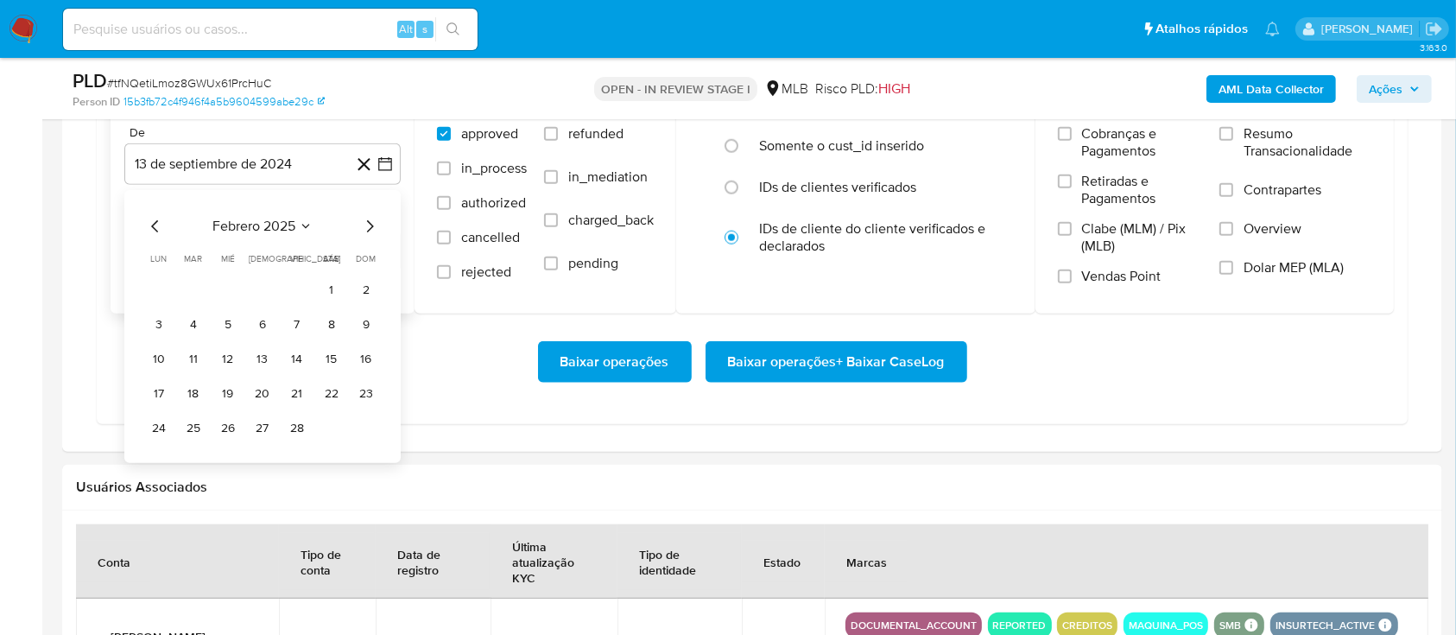
click at [364, 225] on icon "Mes siguiente" at bounding box center [369, 226] width 21 height 21
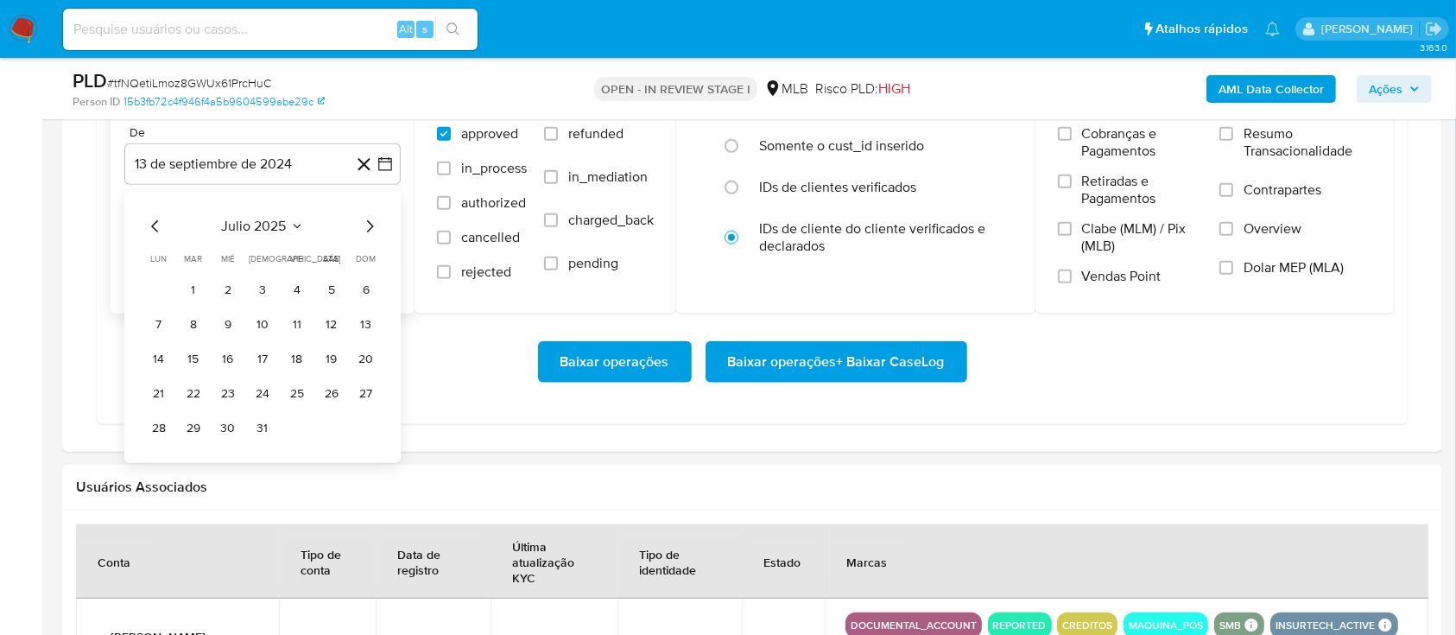
click at [364, 225] on icon "Mes siguiente" at bounding box center [369, 226] width 21 height 21
click at [296, 292] on button "1" at bounding box center [297, 290] width 28 height 28
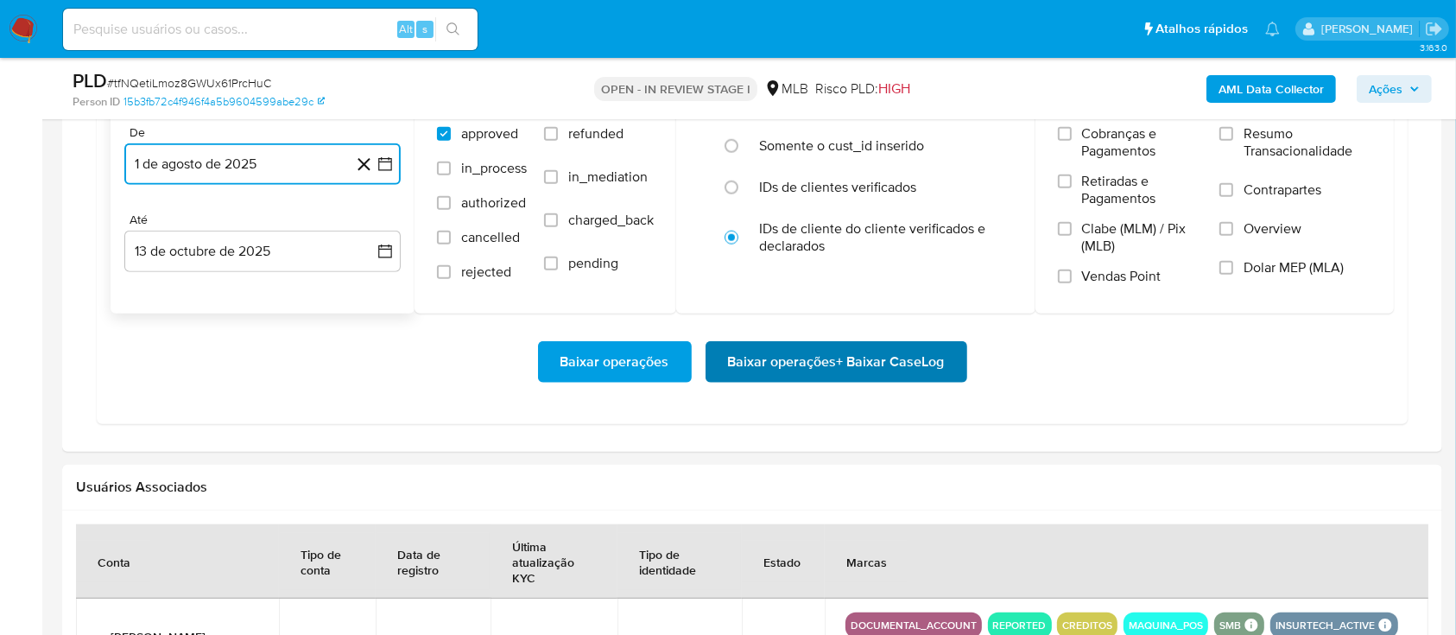
click at [787, 363] on span "Baixar operações + Baixar CaseLog" at bounding box center [836, 362] width 217 height 38
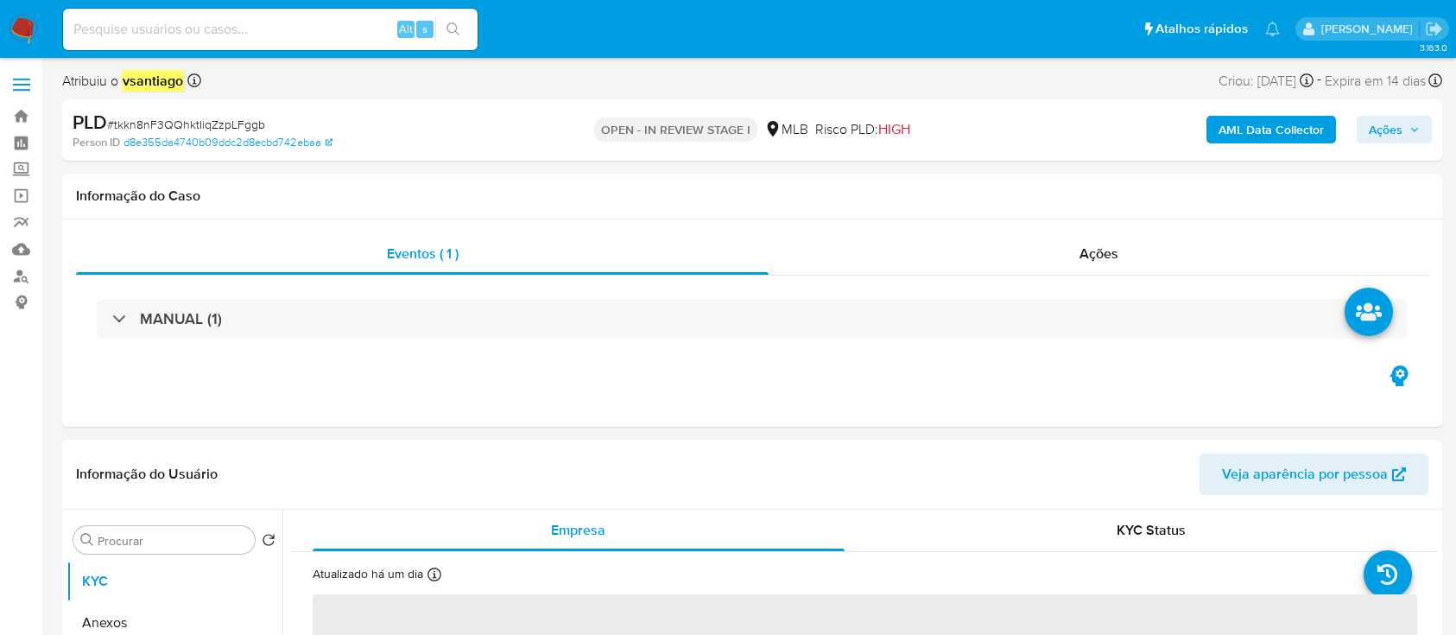
select select "10"
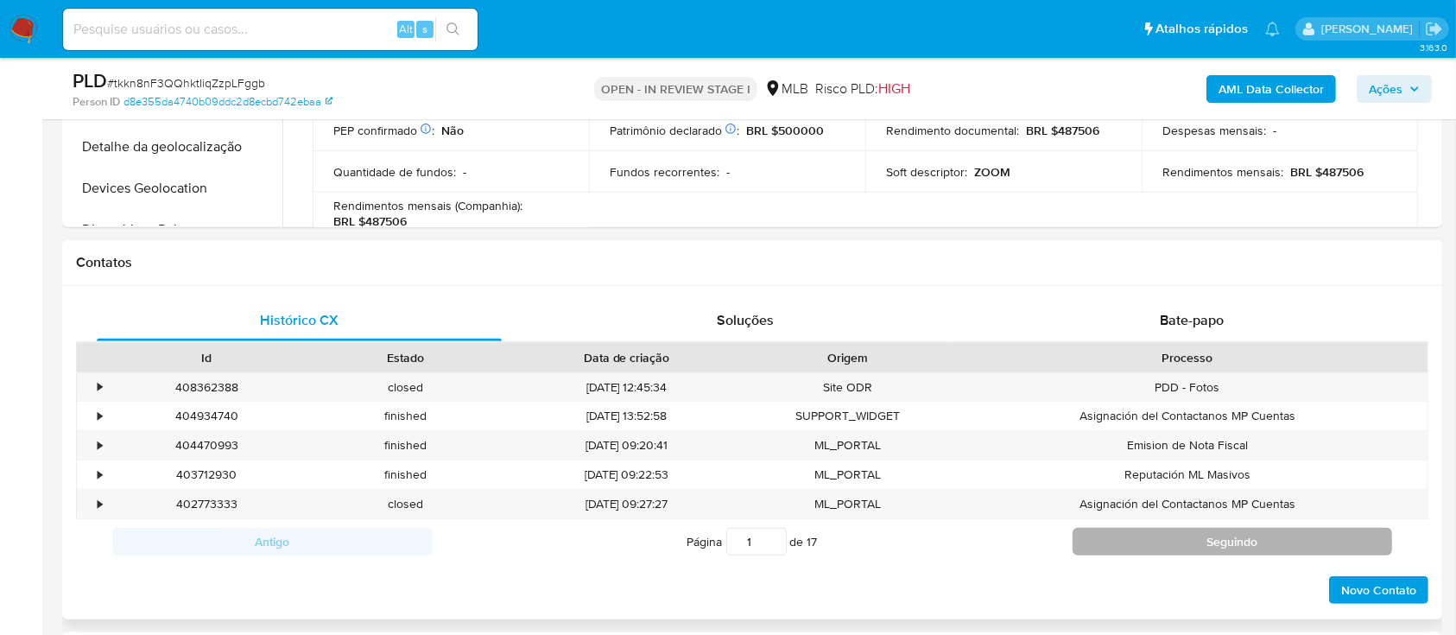
scroll to position [806, 0]
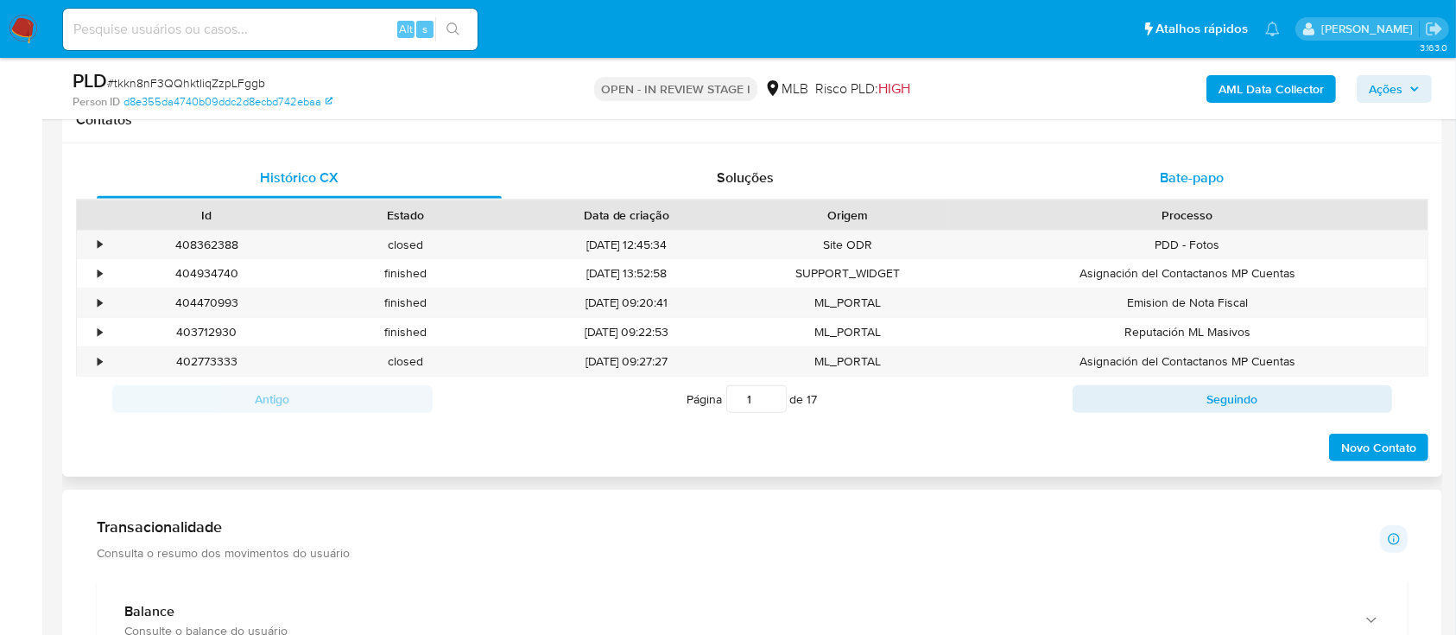
drag, startPoint x: 1198, startPoint y: 142, endPoint x: 1175, endPoint y: 196, distance: 58.8
click at [1199, 143] on div "Histórico CX Soluções Bate-papo Id Estado Data de criação Origem Processo • 408…" at bounding box center [752, 309] width 1380 height 333
click at [1175, 197] on div "Bate-papo" at bounding box center [1192, 177] width 405 height 41
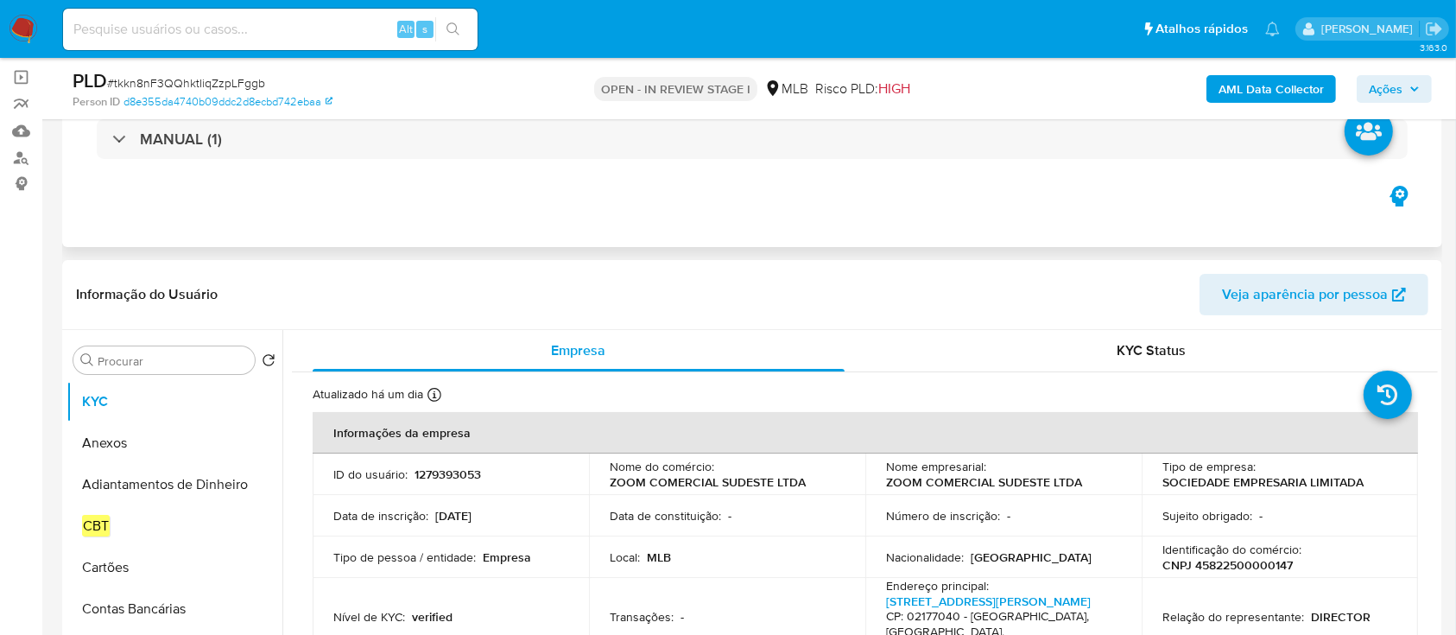
scroll to position [115, 0]
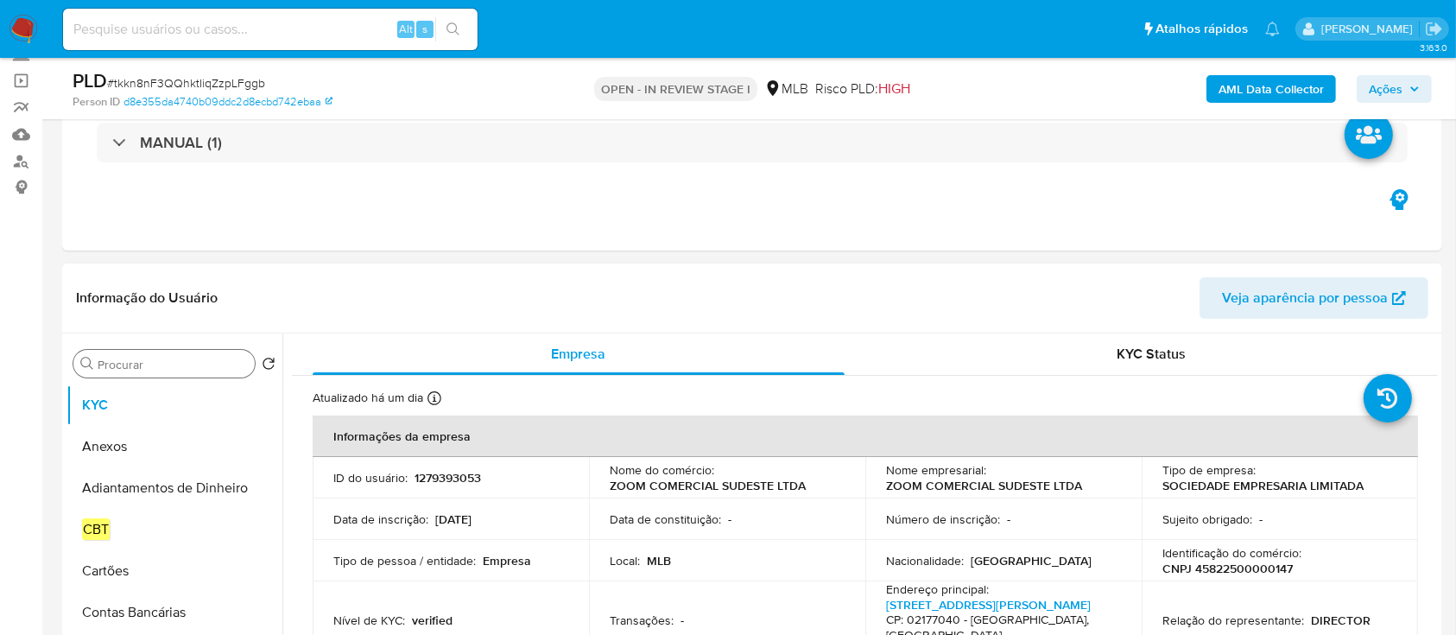
click at [159, 364] on input "Procurar" at bounding box center [173, 365] width 150 height 16
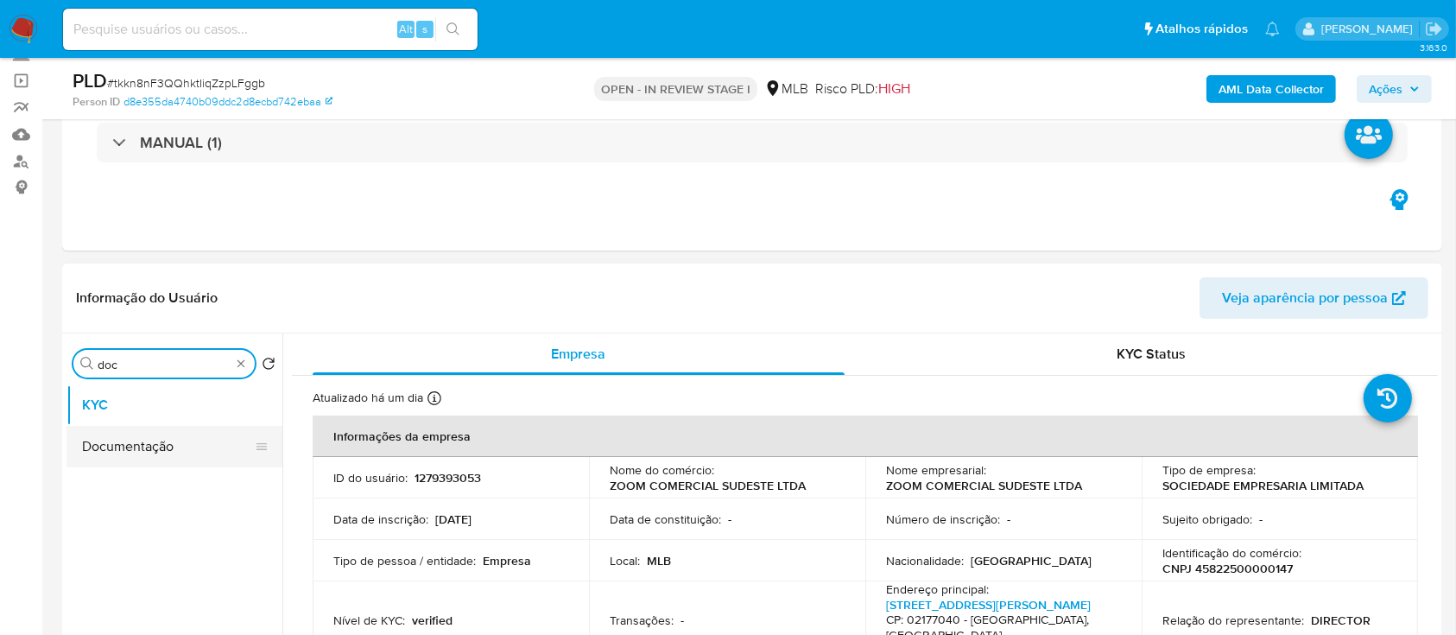
type input "doc"
click at [156, 429] on button "Documentação" at bounding box center [167, 446] width 202 height 41
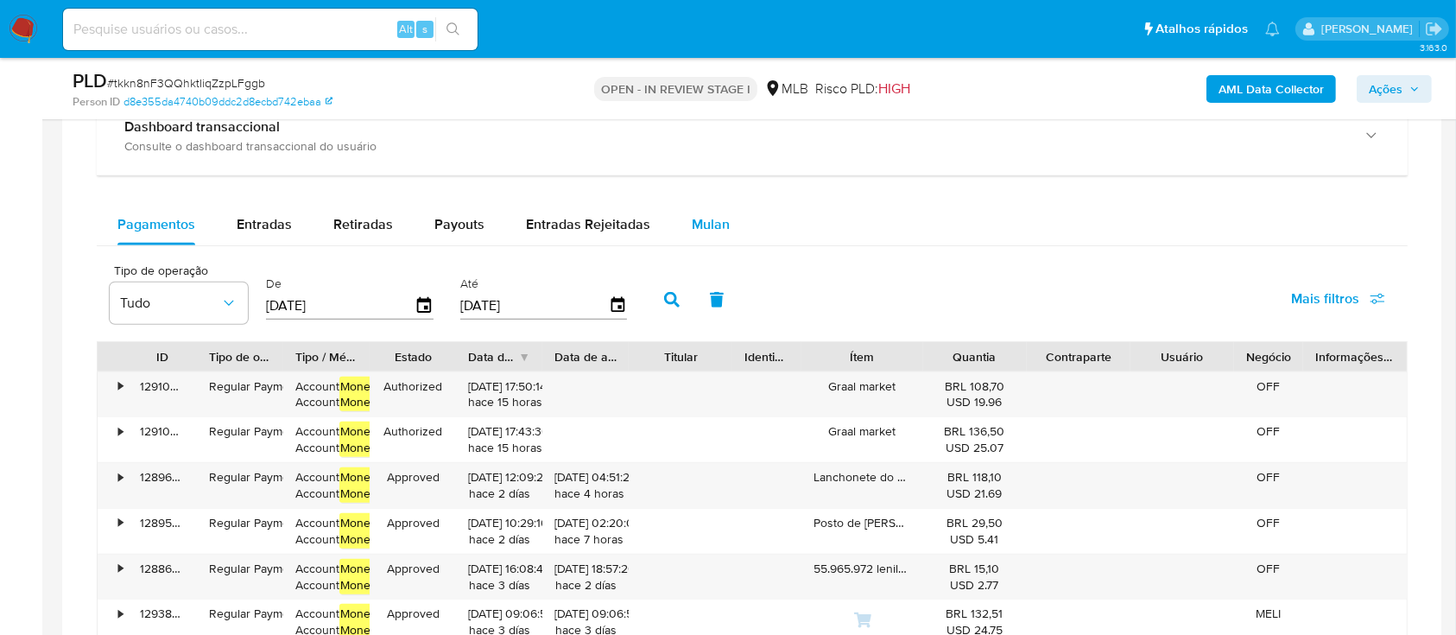
click at [692, 225] on span "Mulan" at bounding box center [711, 224] width 38 height 20
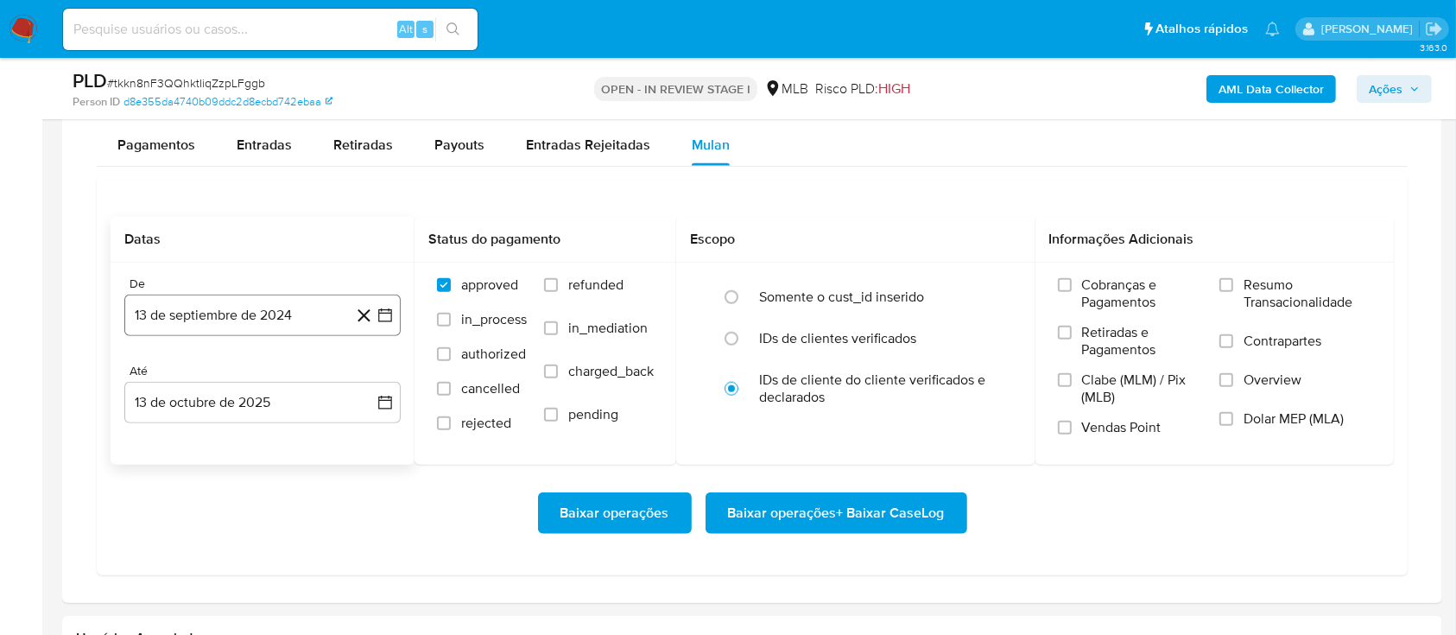
scroll to position [1727, 0]
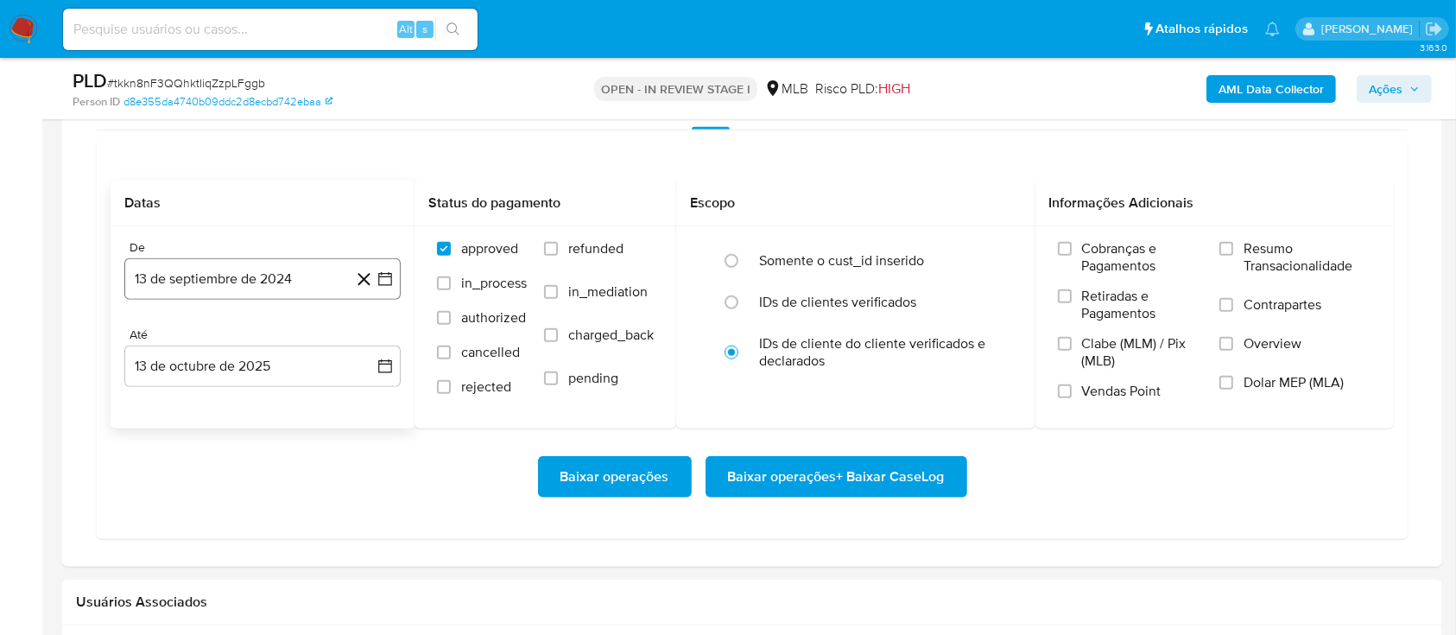
click at [202, 275] on button "13 de septiembre de 2024" at bounding box center [262, 278] width 276 height 41
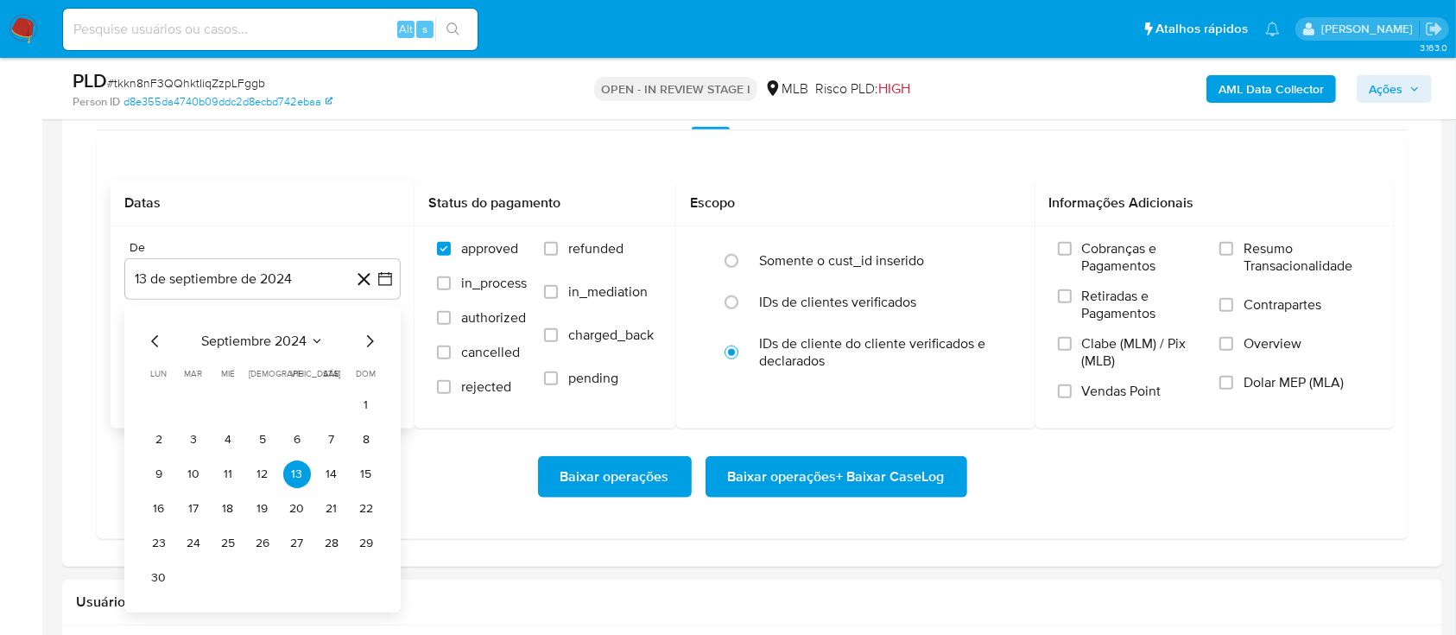
click at [371, 346] on icon "Mes siguiente" at bounding box center [369, 341] width 21 height 21
click at [372, 345] on icon "Mes siguiente" at bounding box center [369, 341] width 21 height 21
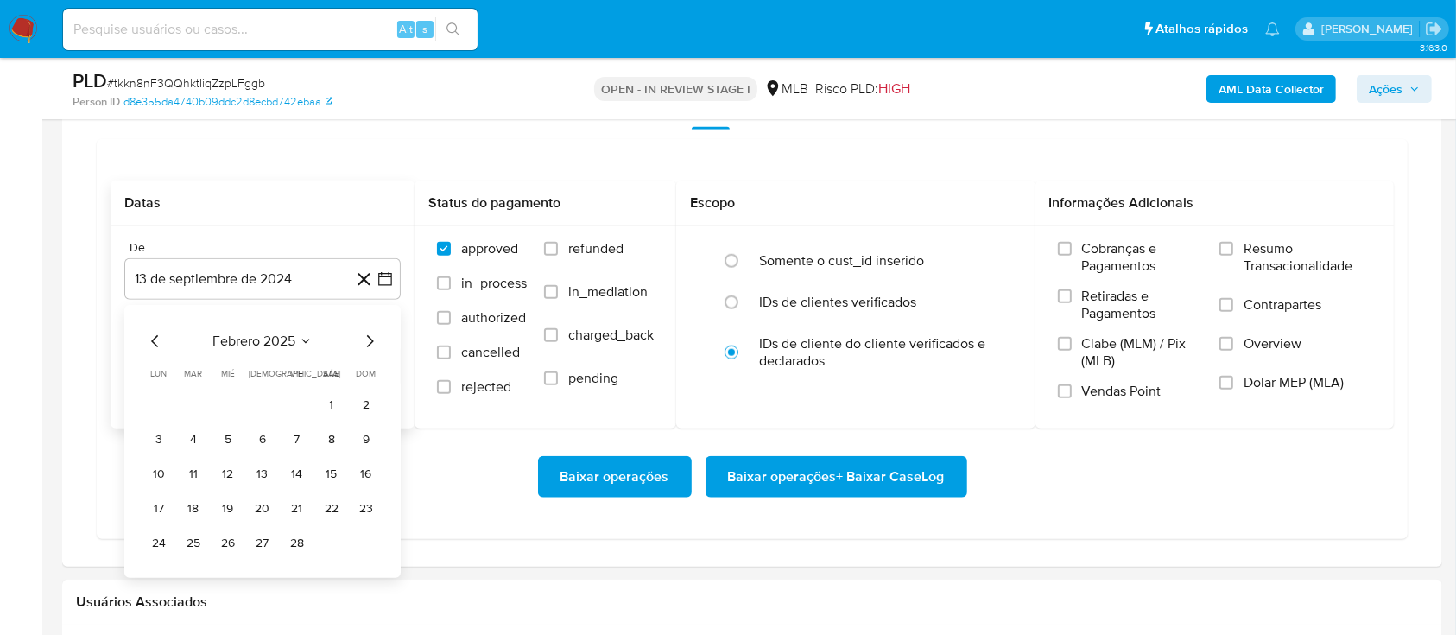
click at [371, 345] on icon "Mes siguiente" at bounding box center [369, 341] width 21 height 21
click at [370, 345] on icon "Mes siguiente" at bounding box center [369, 341] width 21 height 21
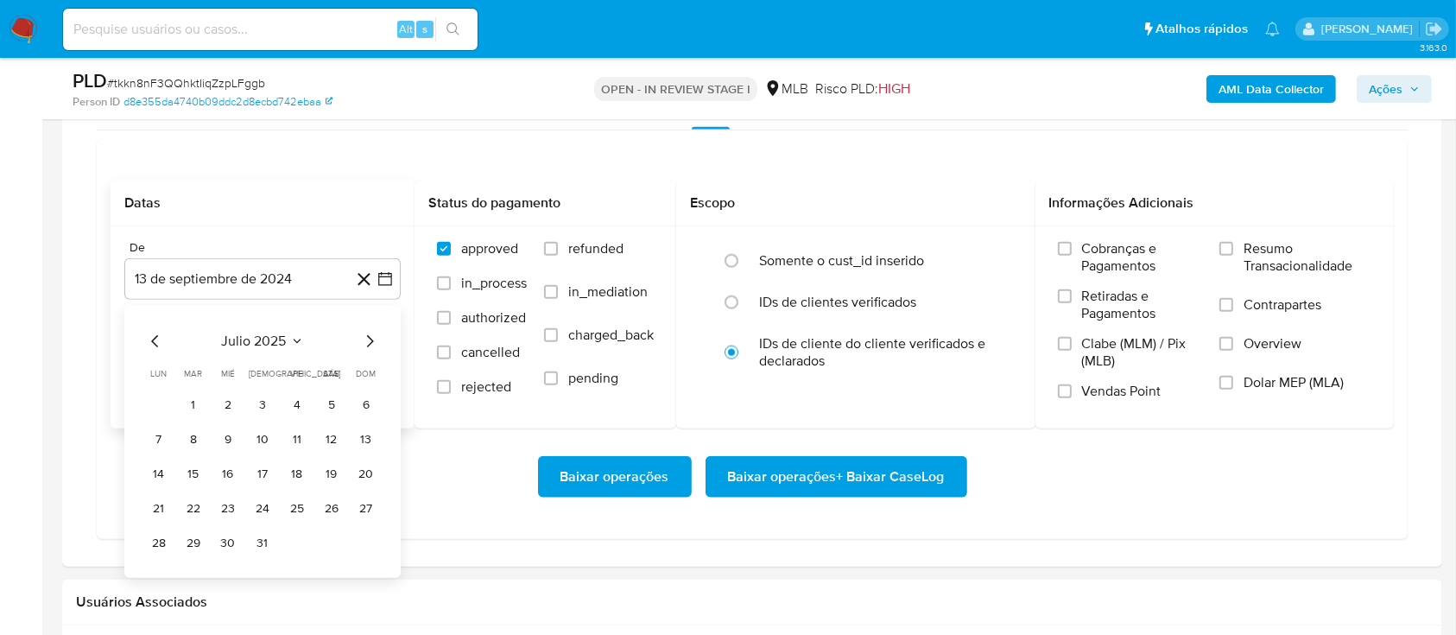
click at [365, 345] on icon "Mes siguiente" at bounding box center [369, 341] width 21 height 21
click at [289, 408] on button "1" at bounding box center [297, 405] width 28 height 28
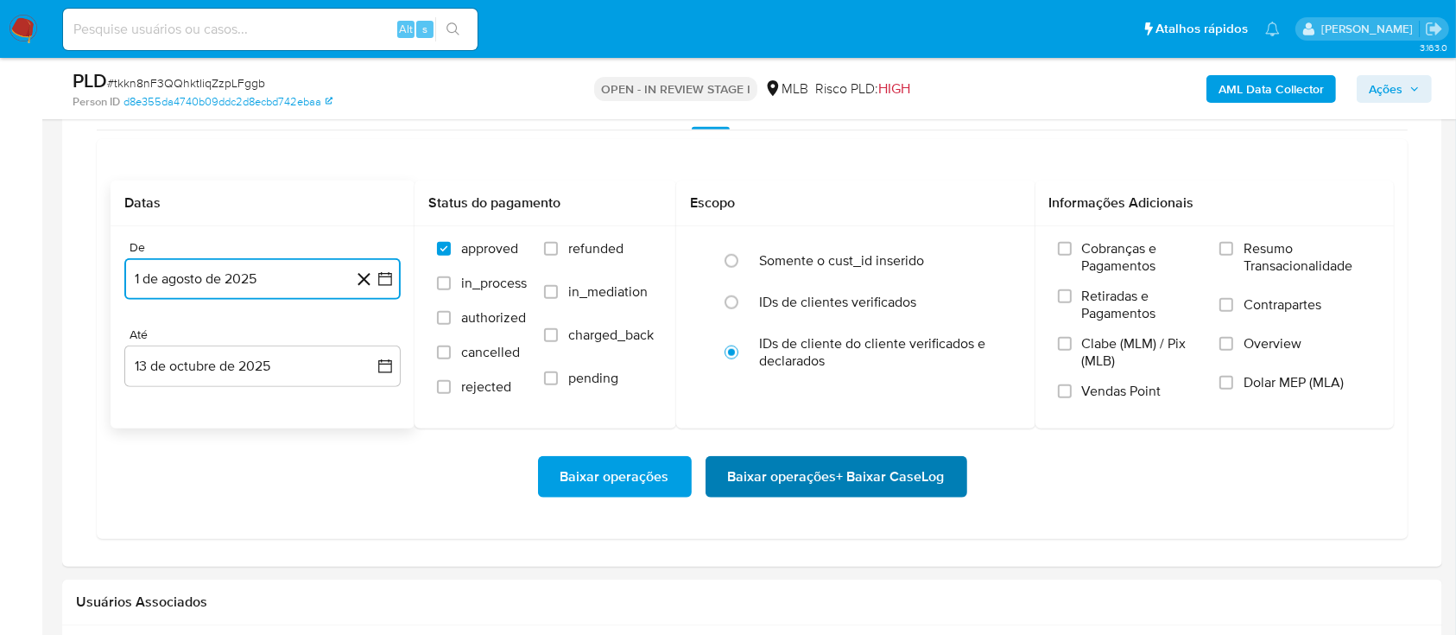
click at [884, 473] on span "Baixar operações + Baixar CaseLog" at bounding box center [836, 477] width 217 height 38
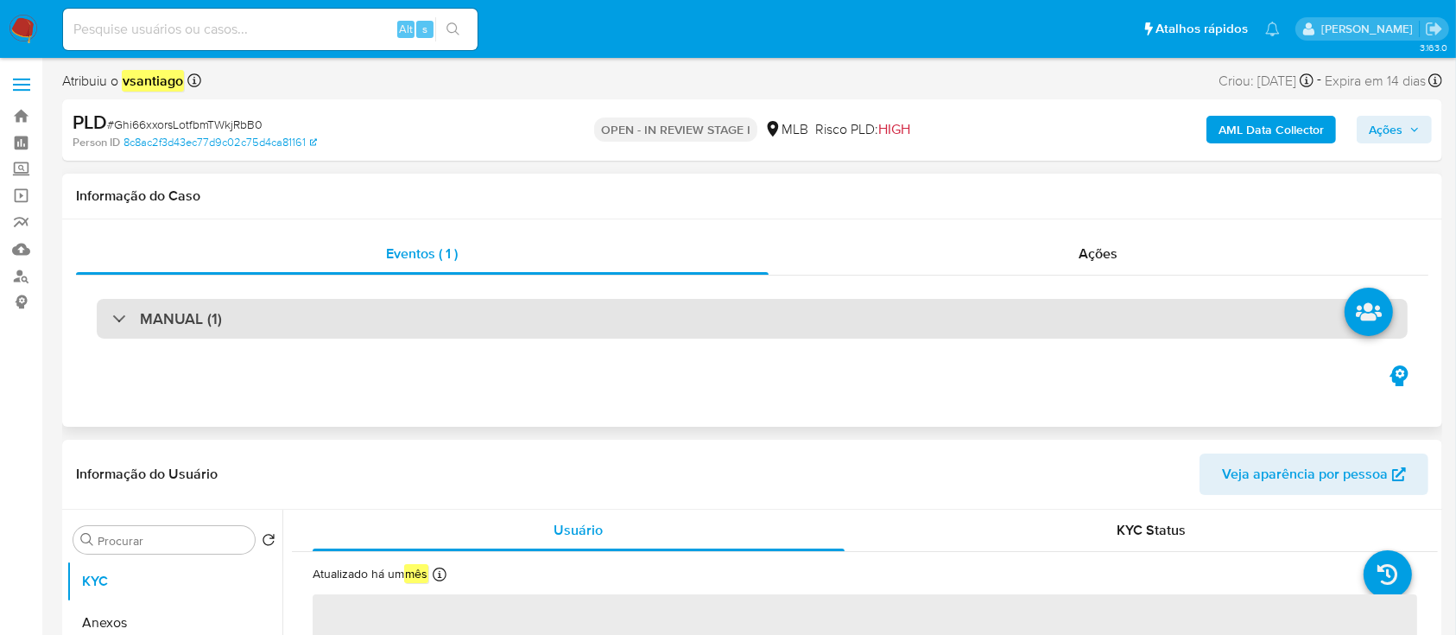
select select "10"
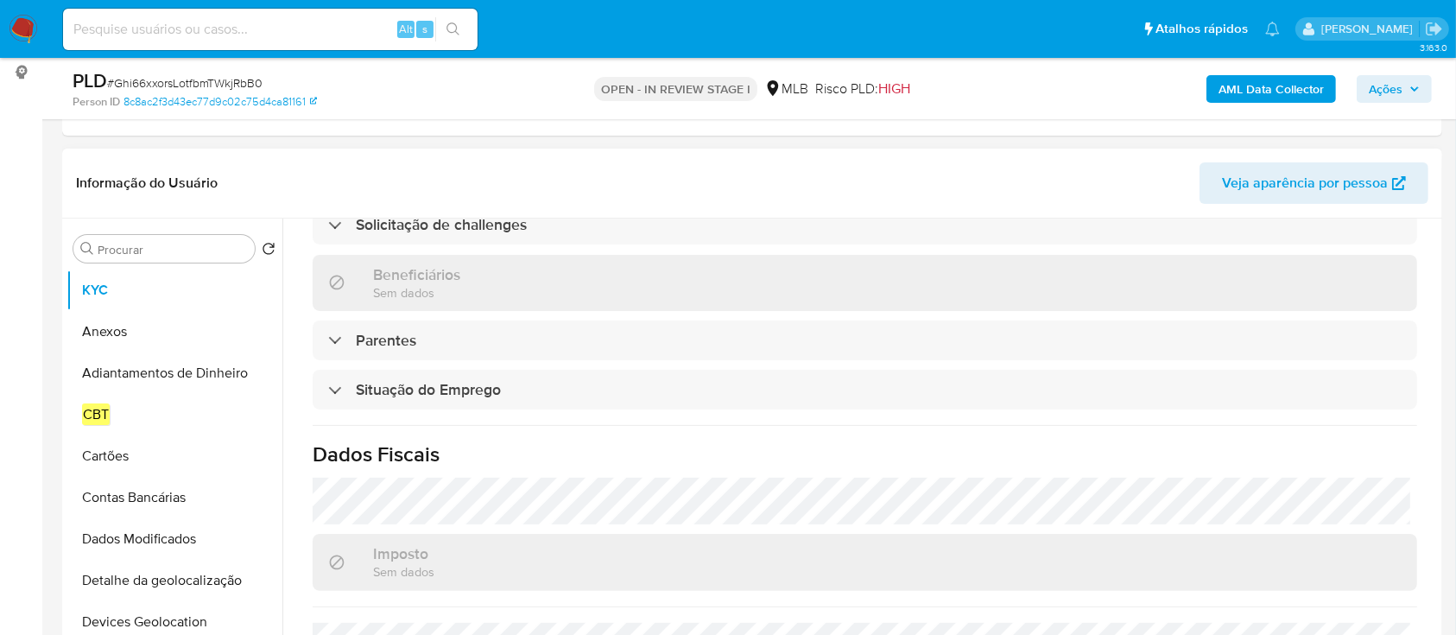
scroll to position [755, 0]
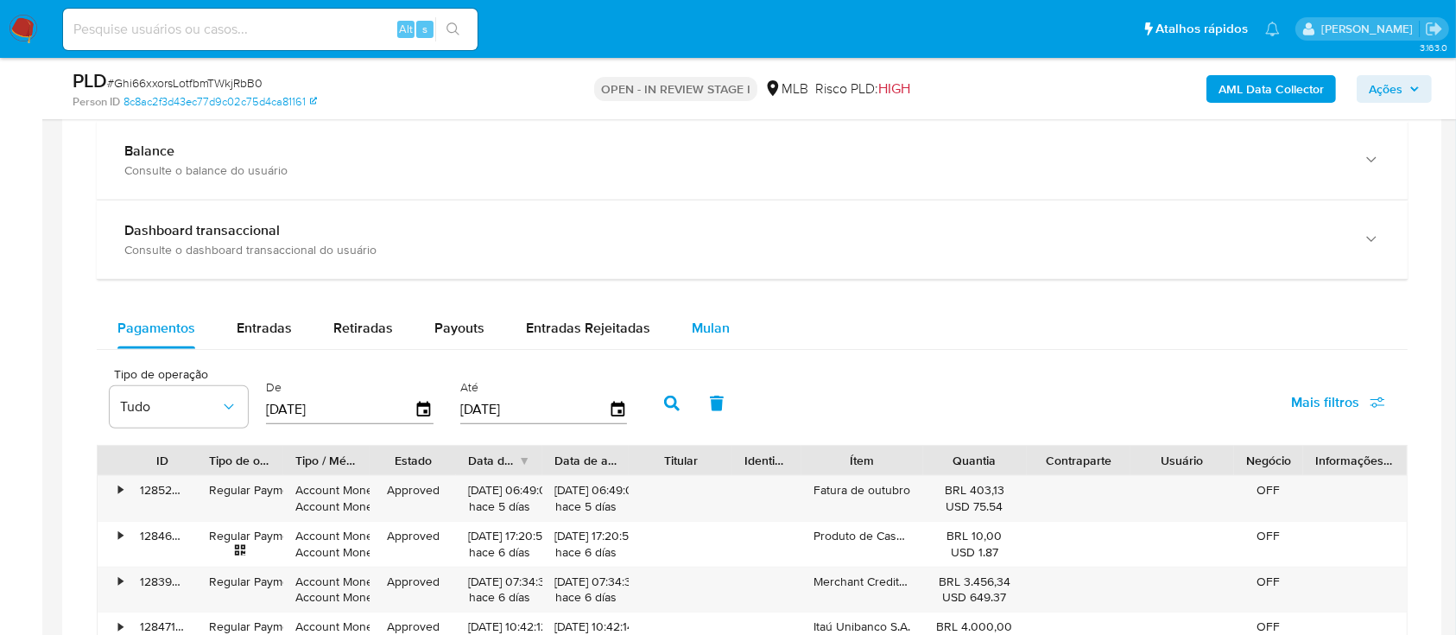
click at [717, 335] on span "Mulan" at bounding box center [711, 328] width 38 height 20
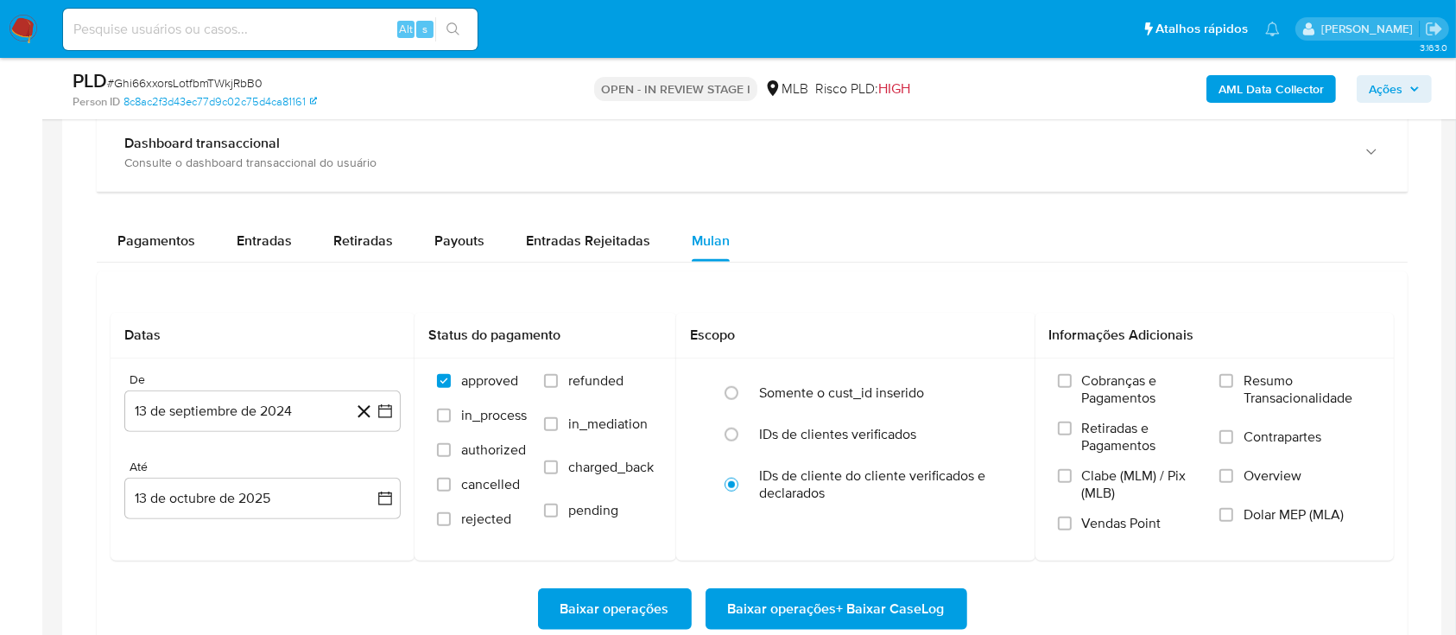
scroll to position [1611, 0]
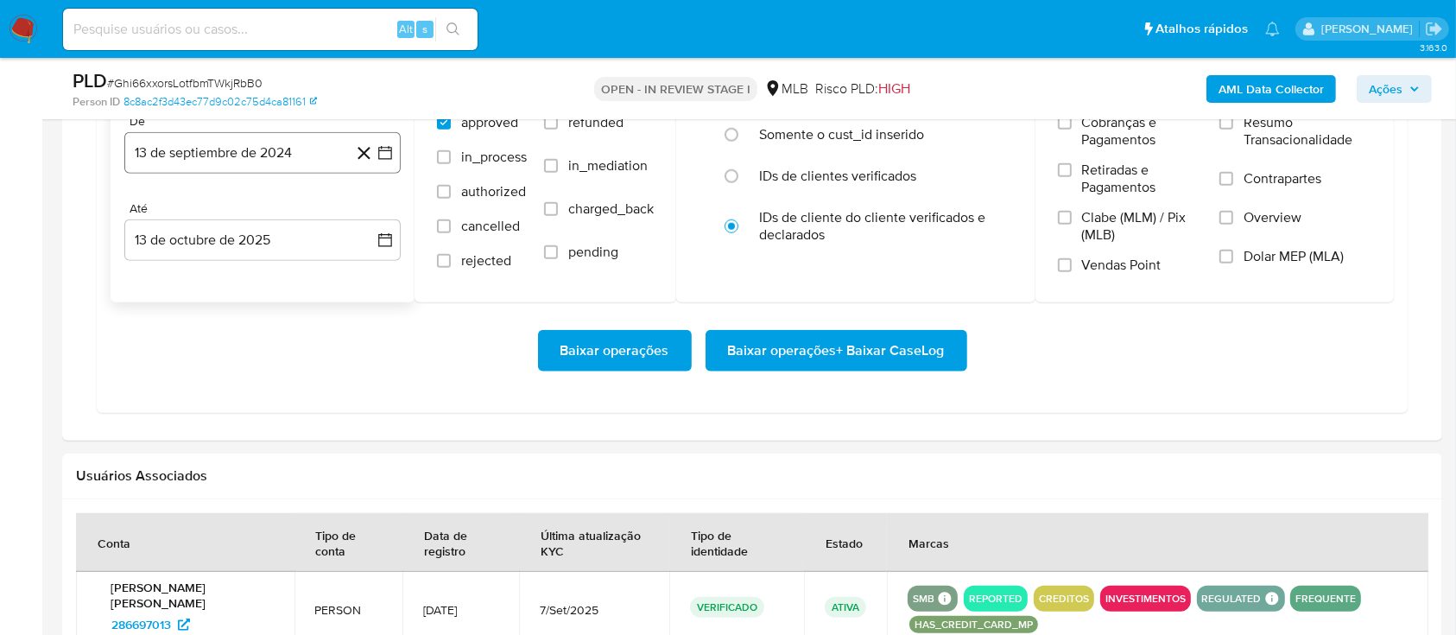
click at [266, 150] on button "13 de septiembre de 2024" at bounding box center [262, 152] width 276 height 41
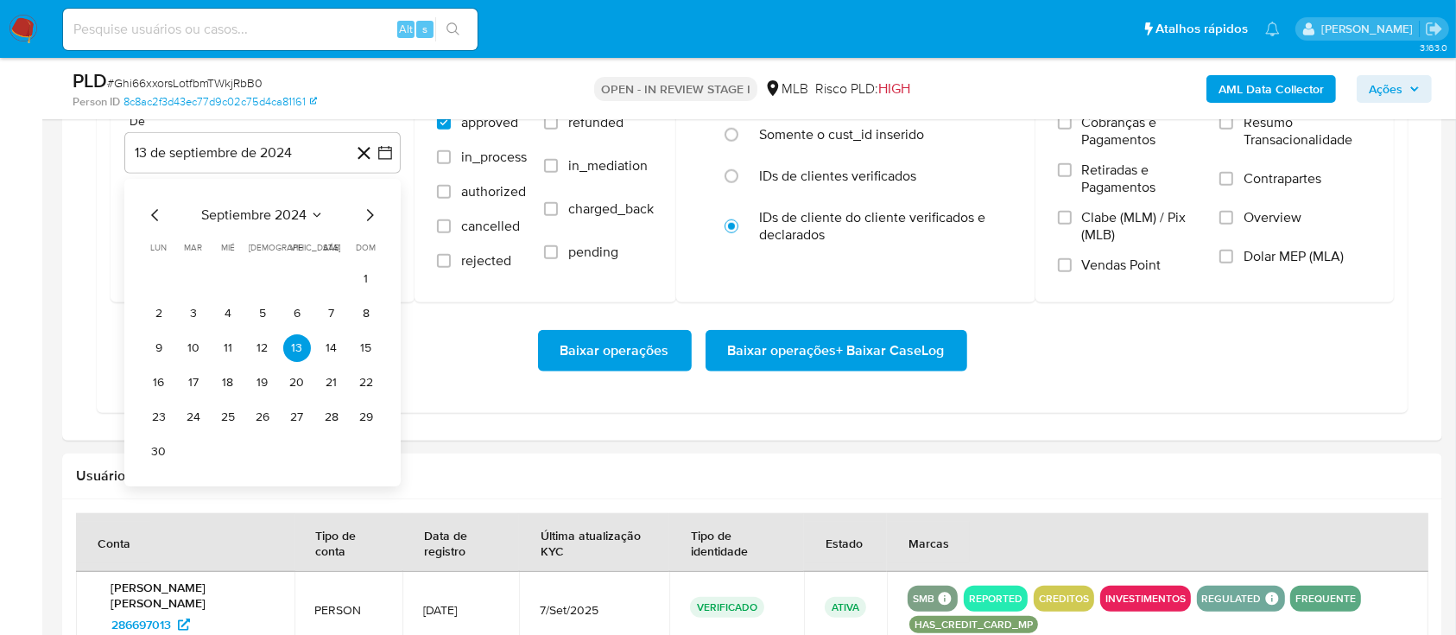
click at [495, 377] on div "Baixar operações Baixar operações + Baixar CaseLog" at bounding box center [752, 350] width 1283 height 97
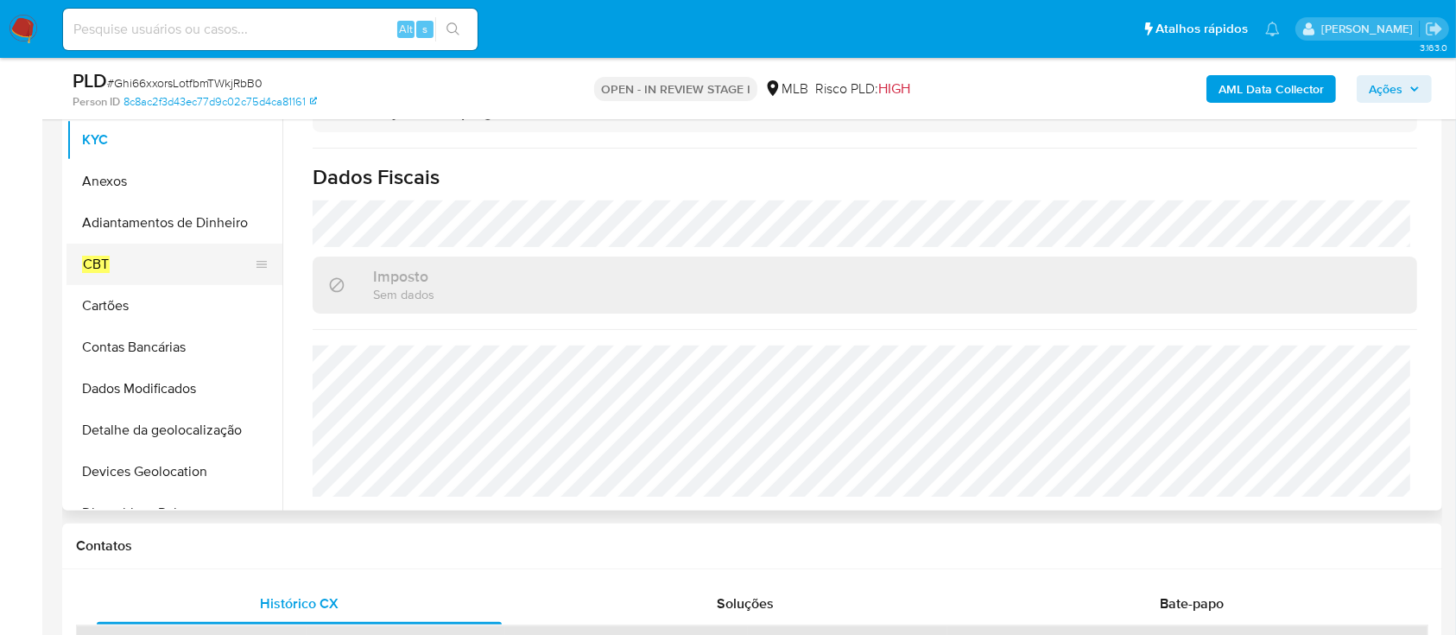
scroll to position [345, 0]
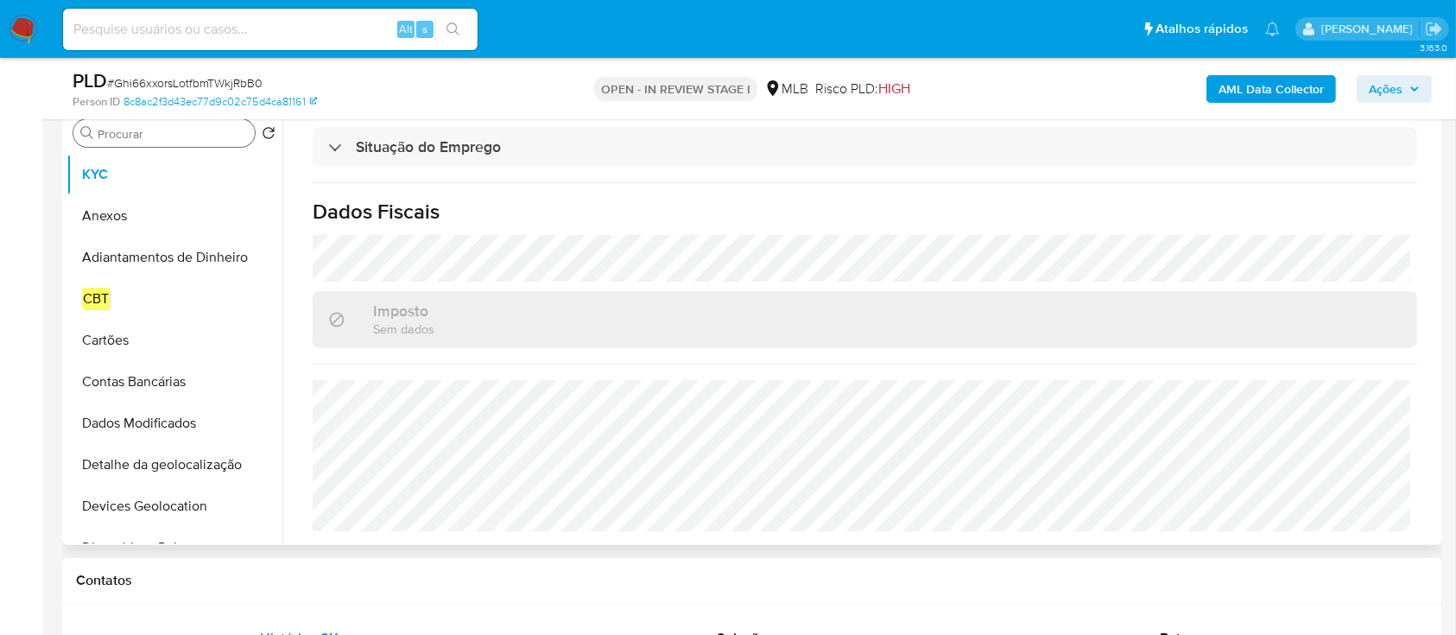
click at [170, 139] on input "Procurar" at bounding box center [173, 134] width 150 height 16
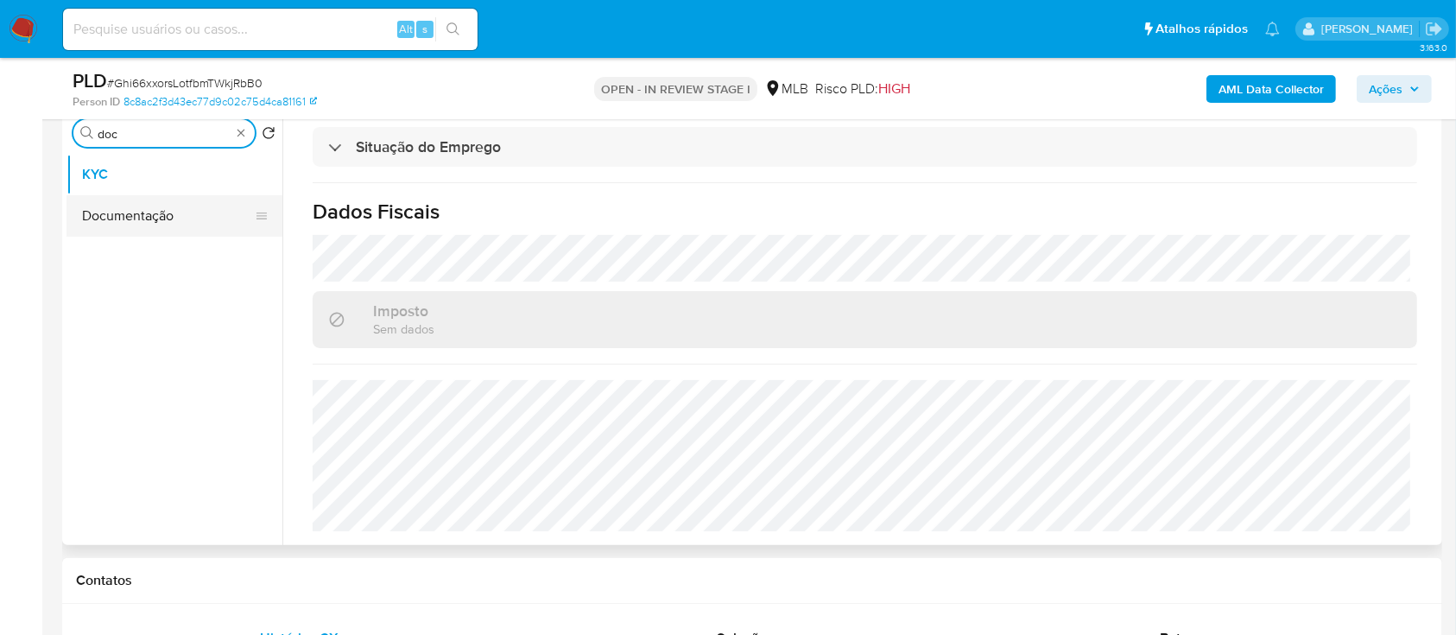
type input "doc"
click at [163, 223] on button "Documentação" at bounding box center [167, 215] width 202 height 41
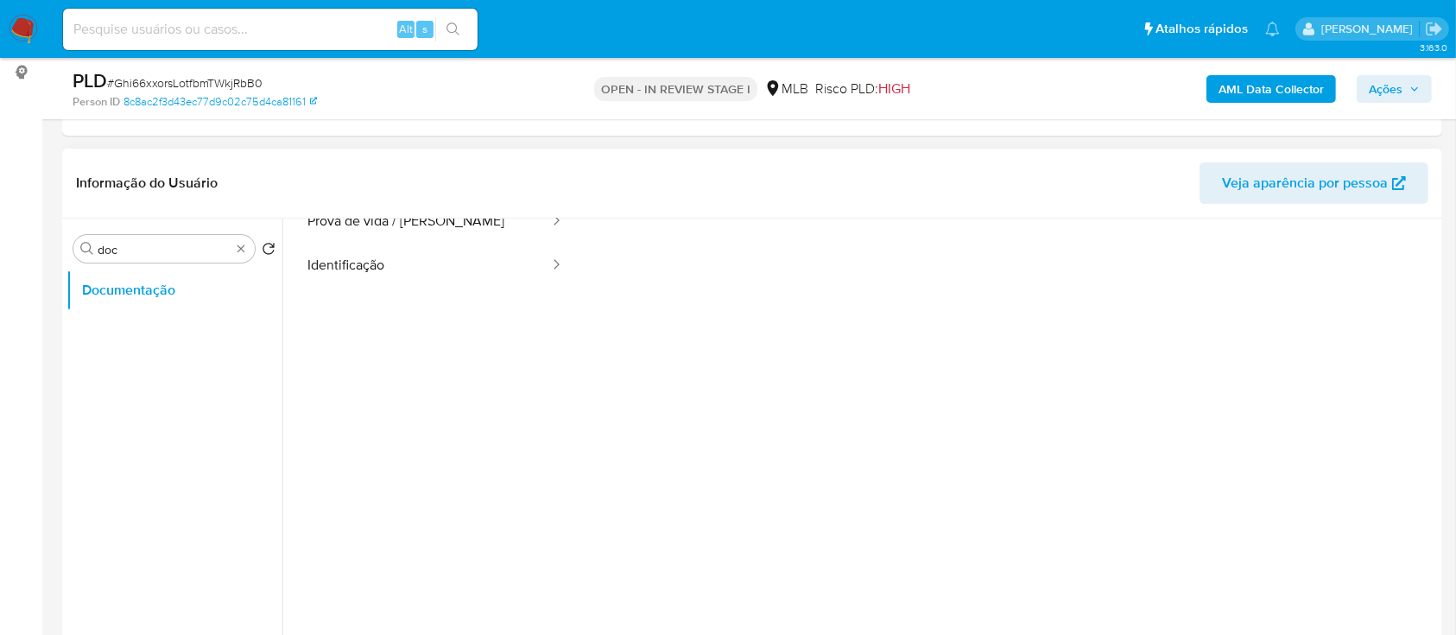
scroll to position [140, 0]
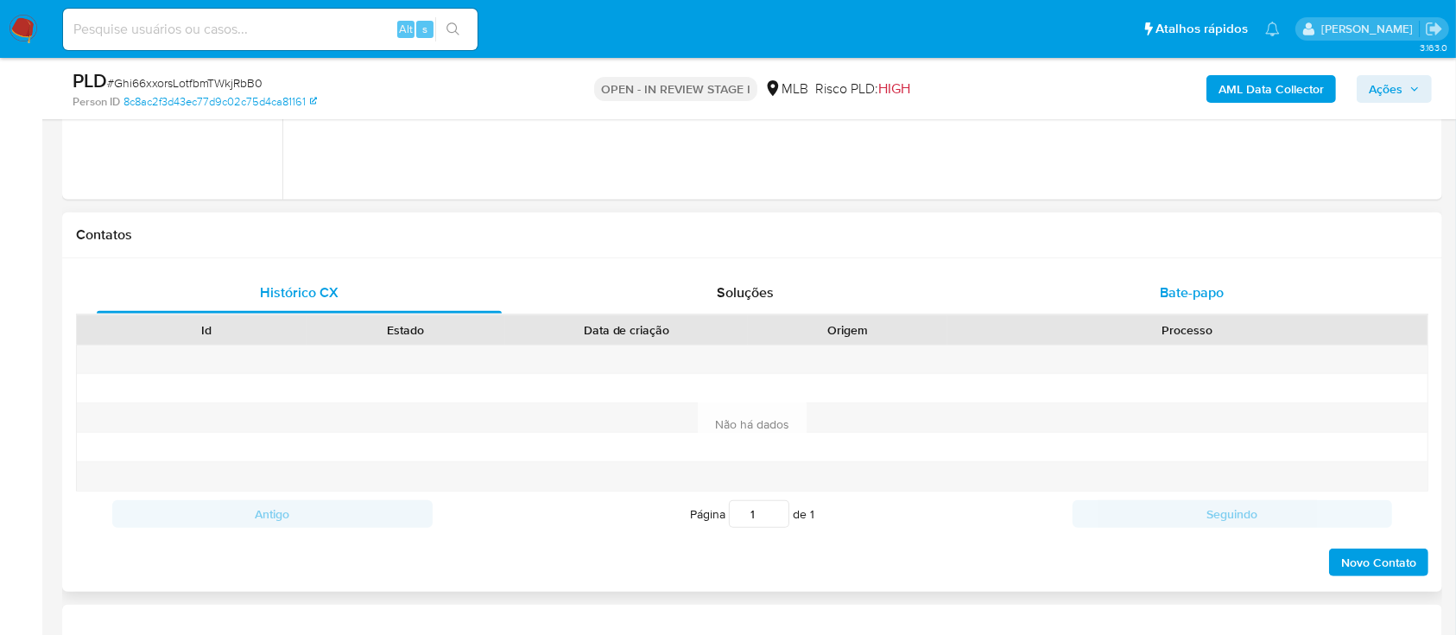
click at [1193, 278] on div "Bate-papo" at bounding box center [1192, 292] width 405 height 41
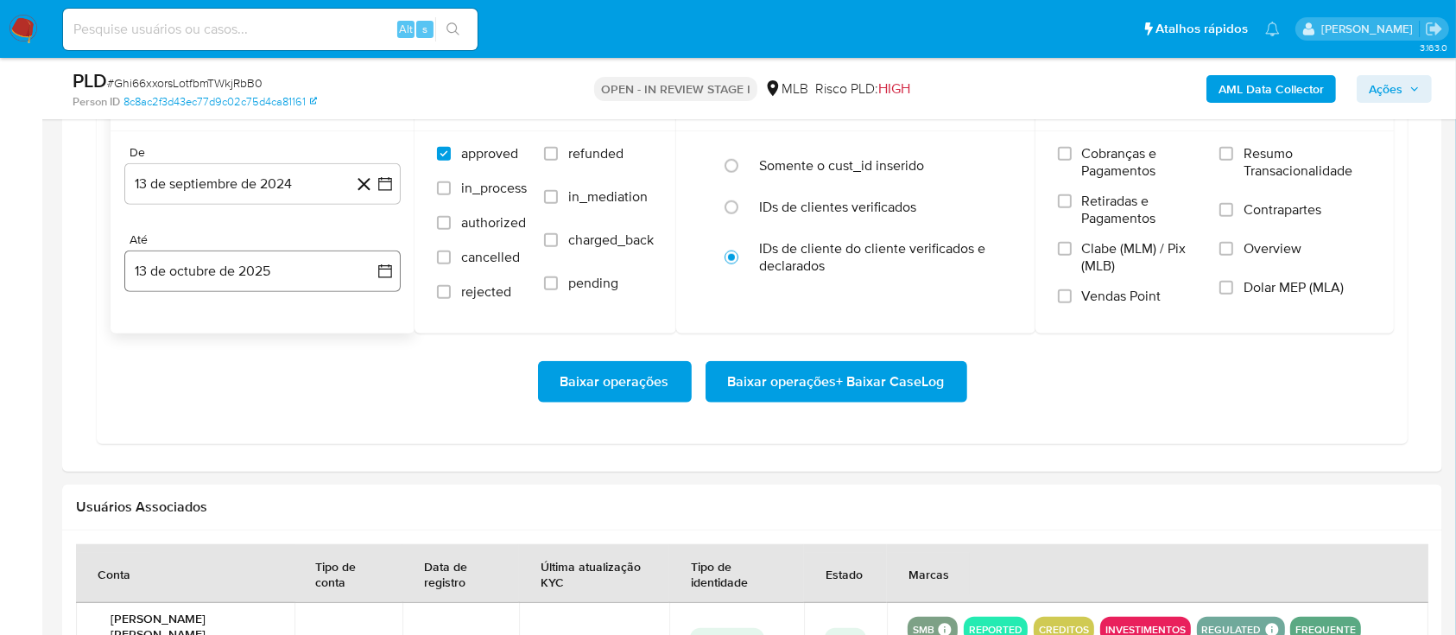
scroll to position [1842, 0]
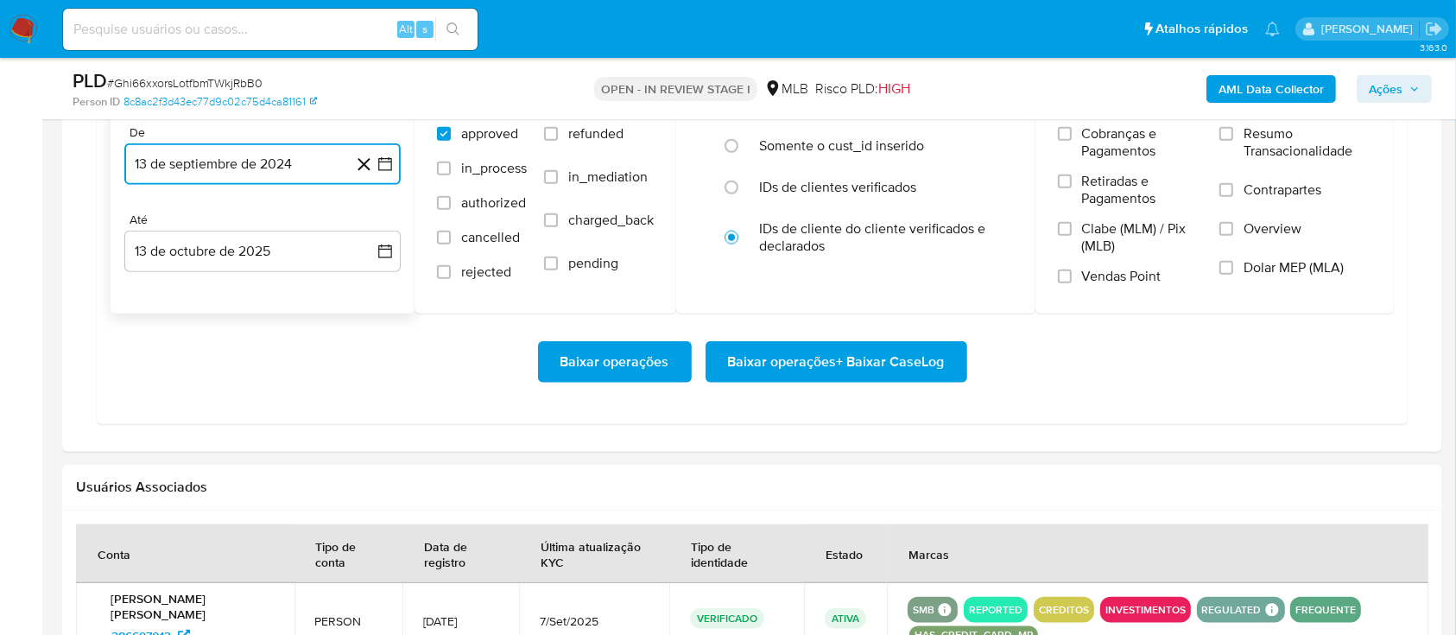
click at [188, 163] on button "13 de septiembre de 2024" at bounding box center [262, 163] width 276 height 41
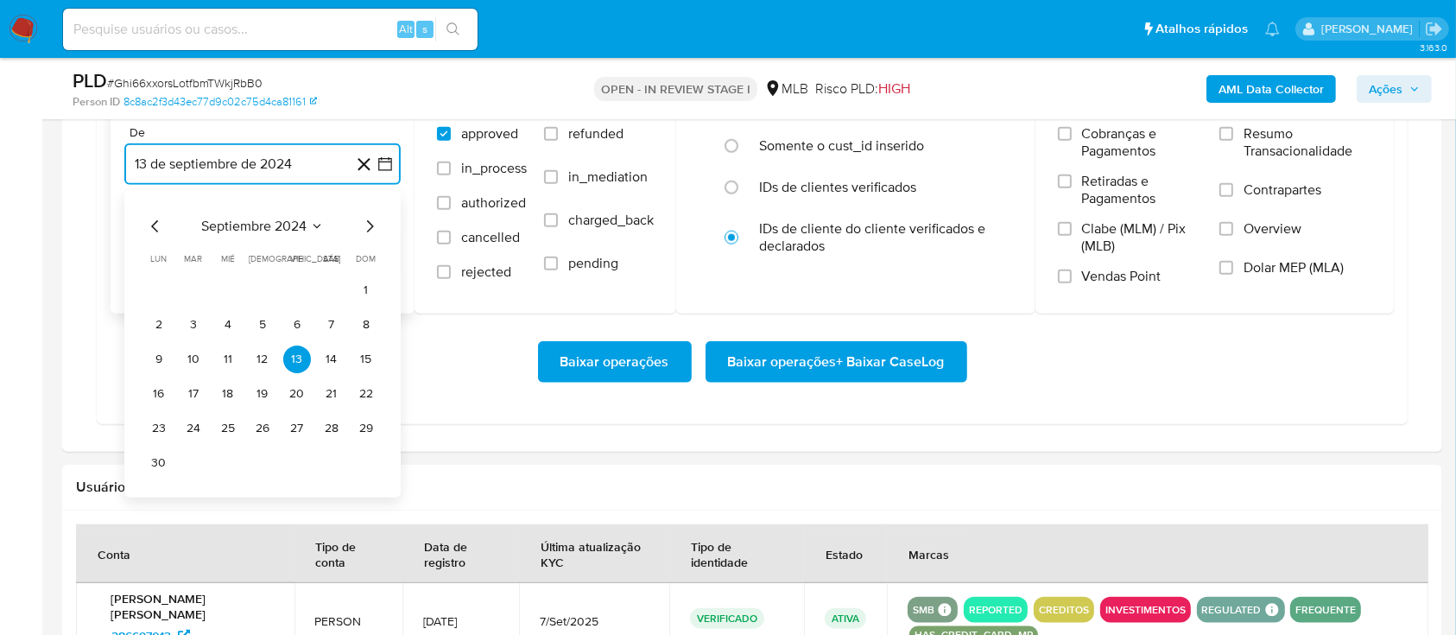
click at [373, 218] on icon "Mes siguiente" at bounding box center [369, 226] width 21 height 21
click at [371, 220] on icon "Mes siguiente" at bounding box center [369, 226] width 21 height 21
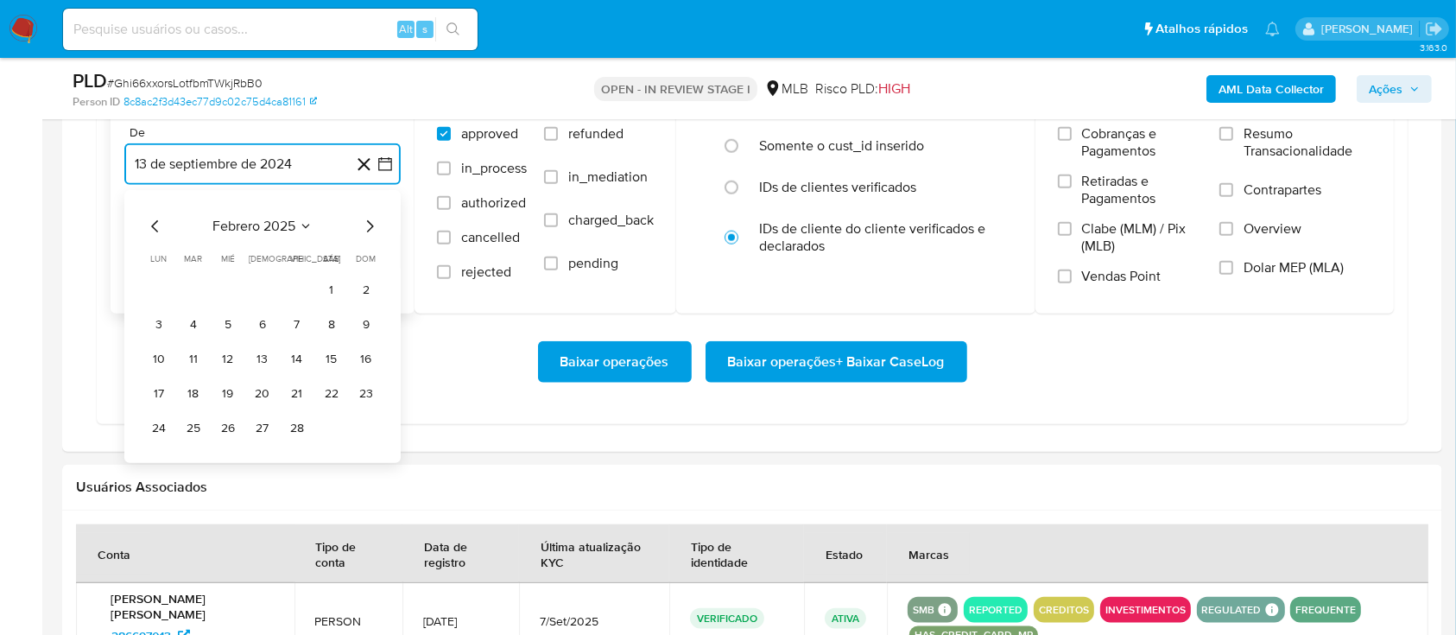
click at [371, 220] on icon "Mes siguiente" at bounding box center [369, 226] width 21 height 21
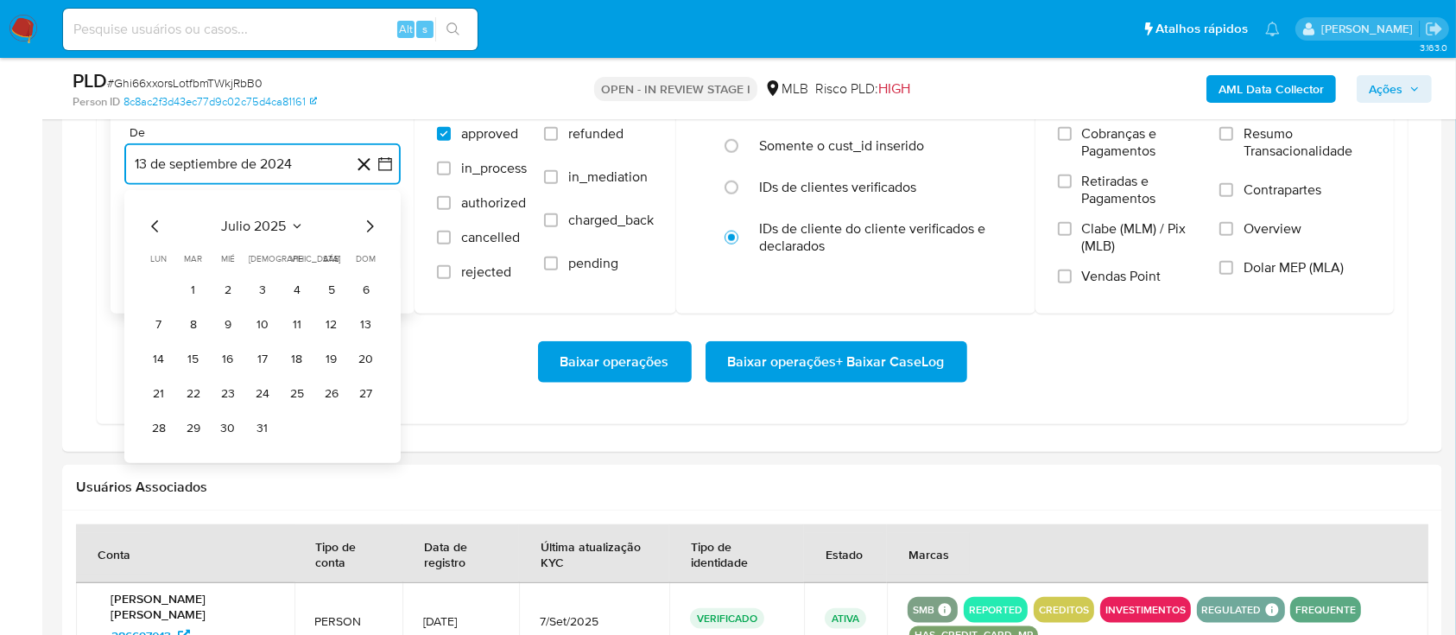
drag, startPoint x: 372, startPoint y: 221, endPoint x: 337, endPoint y: 234, distance: 37.7
click at [369, 221] on icon "Mes siguiente" at bounding box center [369, 226] width 21 height 21
click at [300, 283] on button "1" at bounding box center [297, 290] width 28 height 28
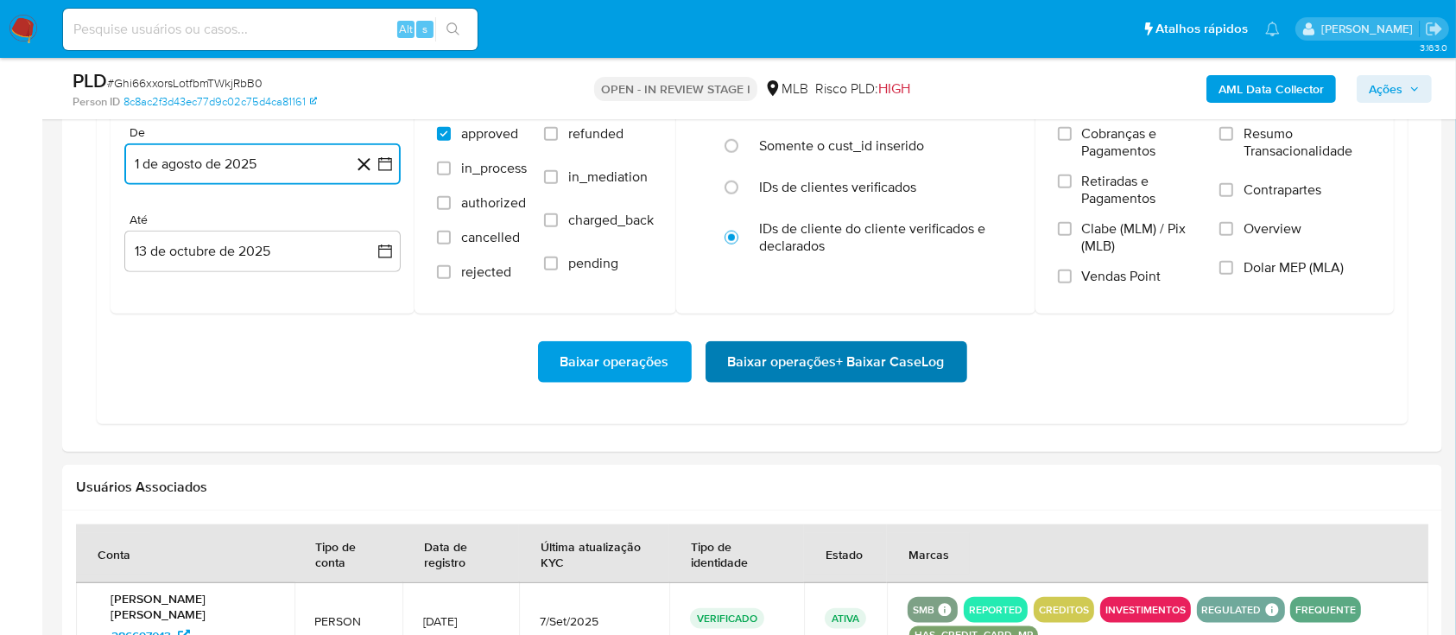
click at [820, 359] on span "Baixar operações + Baixar CaseLog" at bounding box center [836, 362] width 217 height 38
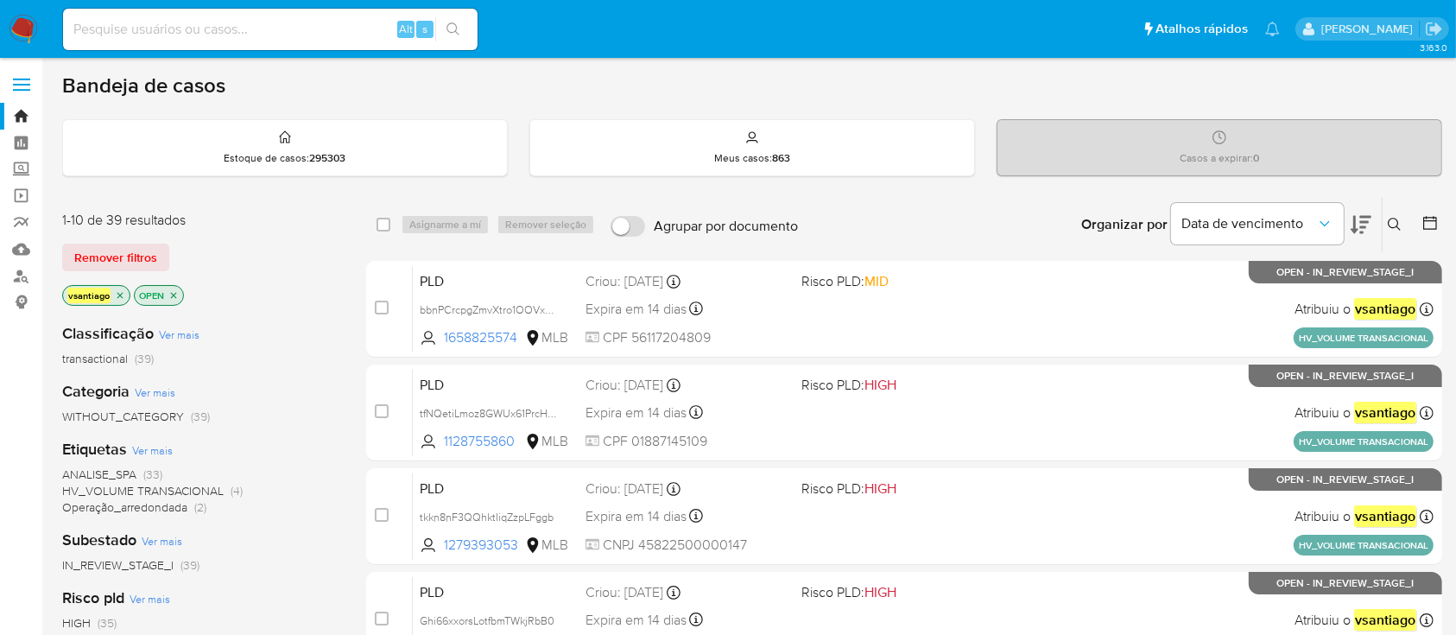
click at [283, 280] on div "1-10 de 39 resultados Remover filtros vsantiago OPEN" at bounding box center [200, 260] width 276 height 98
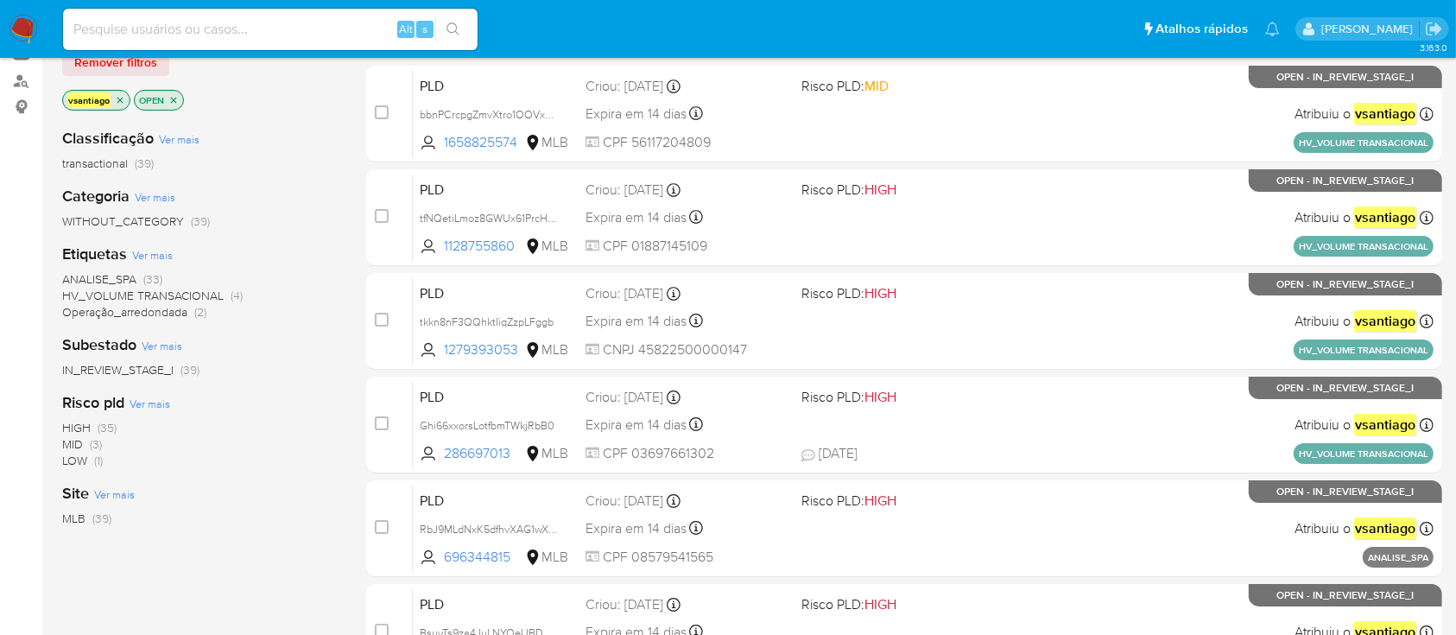
scroll to position [230, 0]
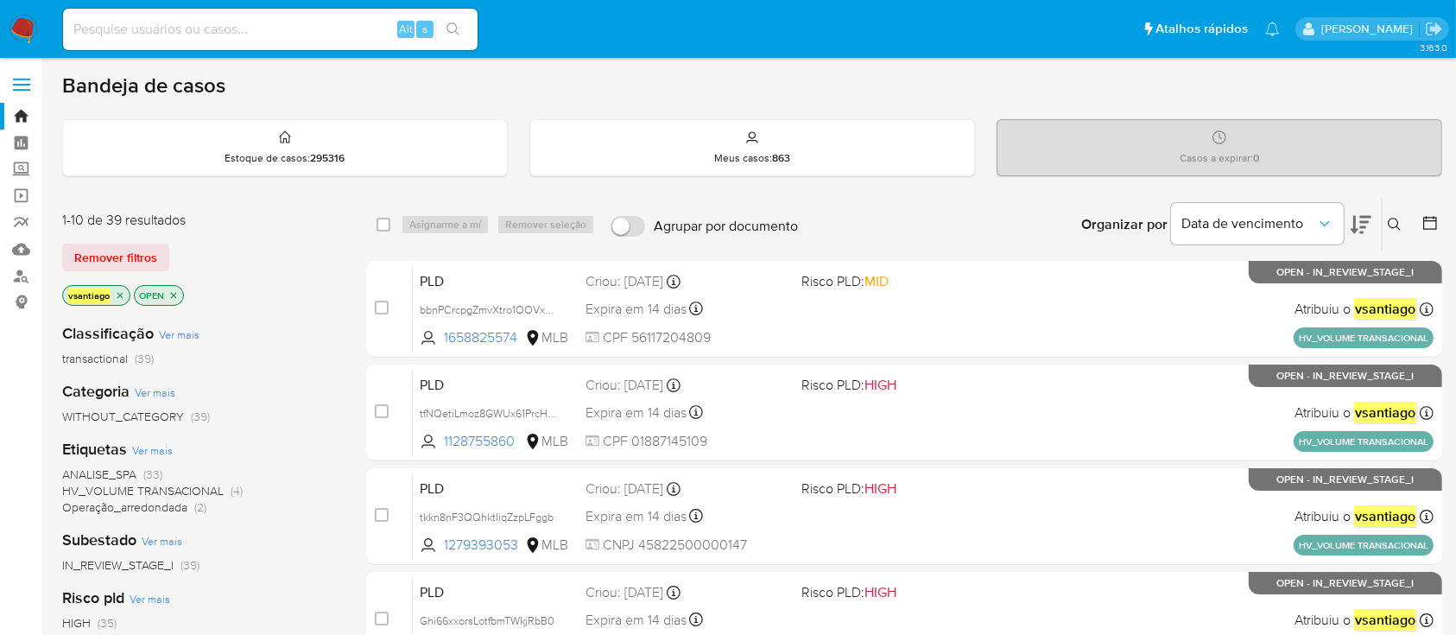
click at [263, 309] on div "Classificação Ver mais transactional (39) Categoria Ver mais WITHOUT_CATEGORY (…" at bounding box center [200, 602] width 276 height 587
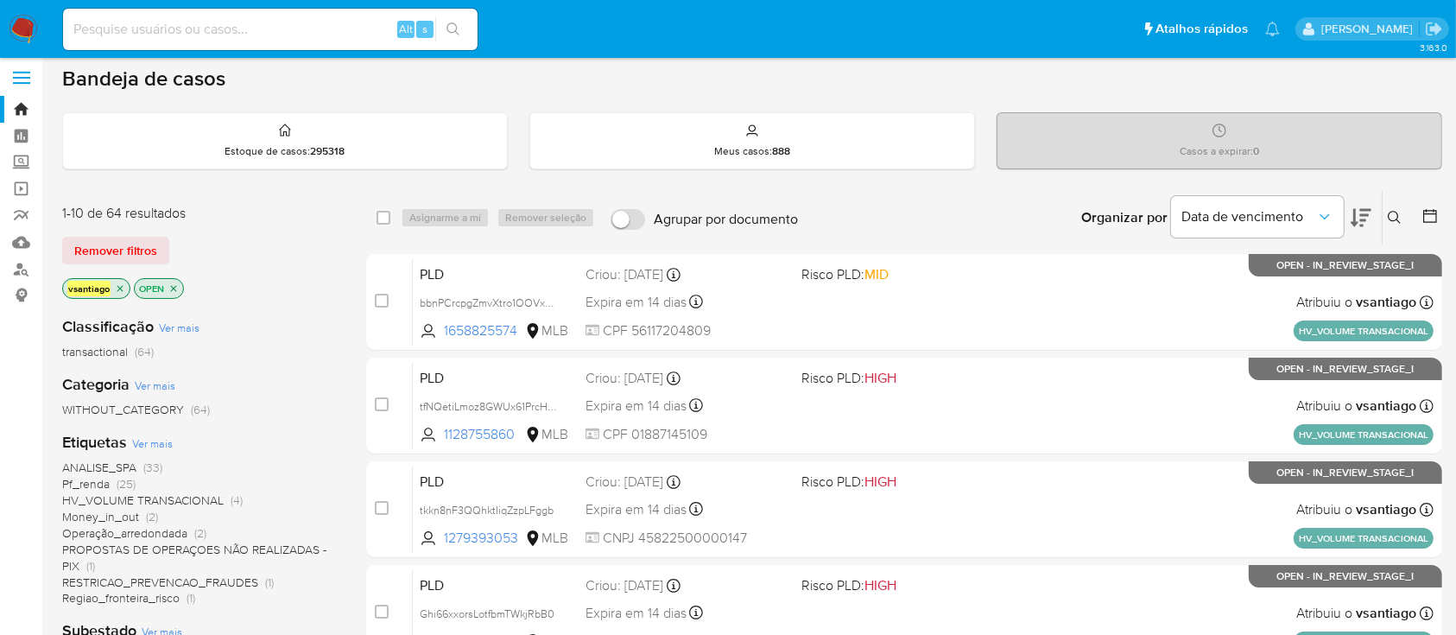
scroll to position [345, 0]
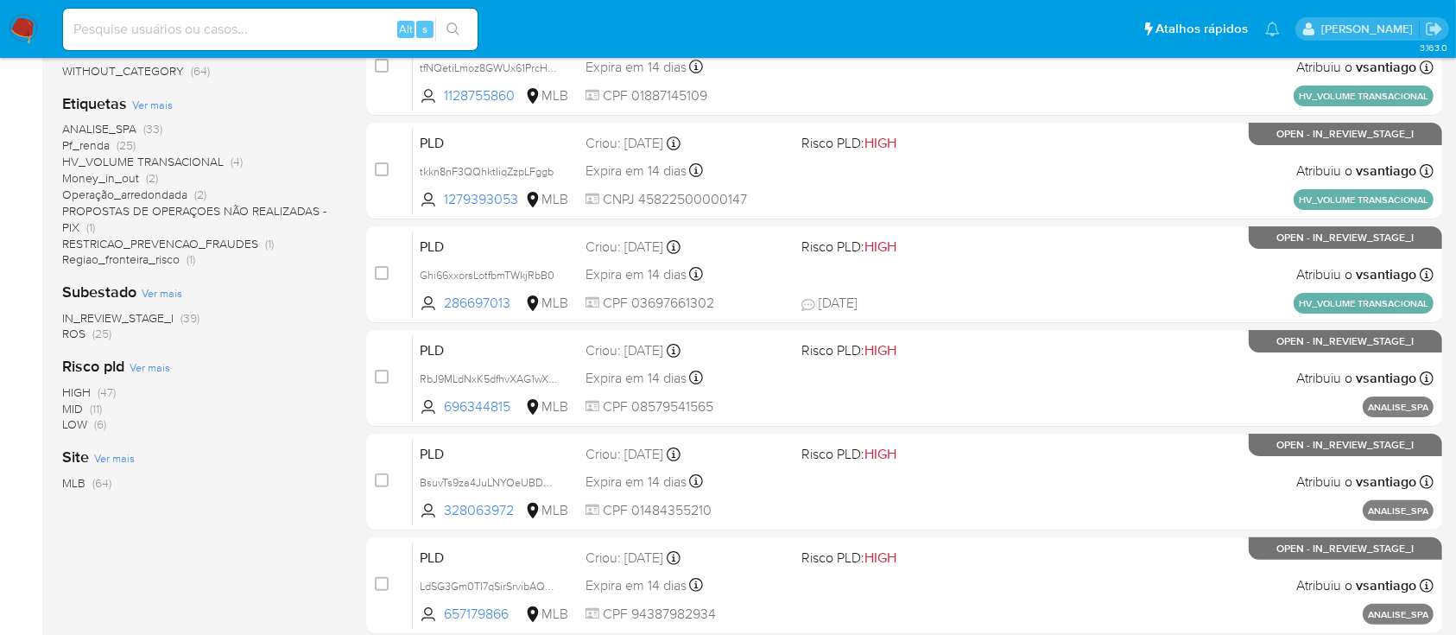
click at [100, 334] on span "(25)" at bounding box center [101, 333] width 19 height 17
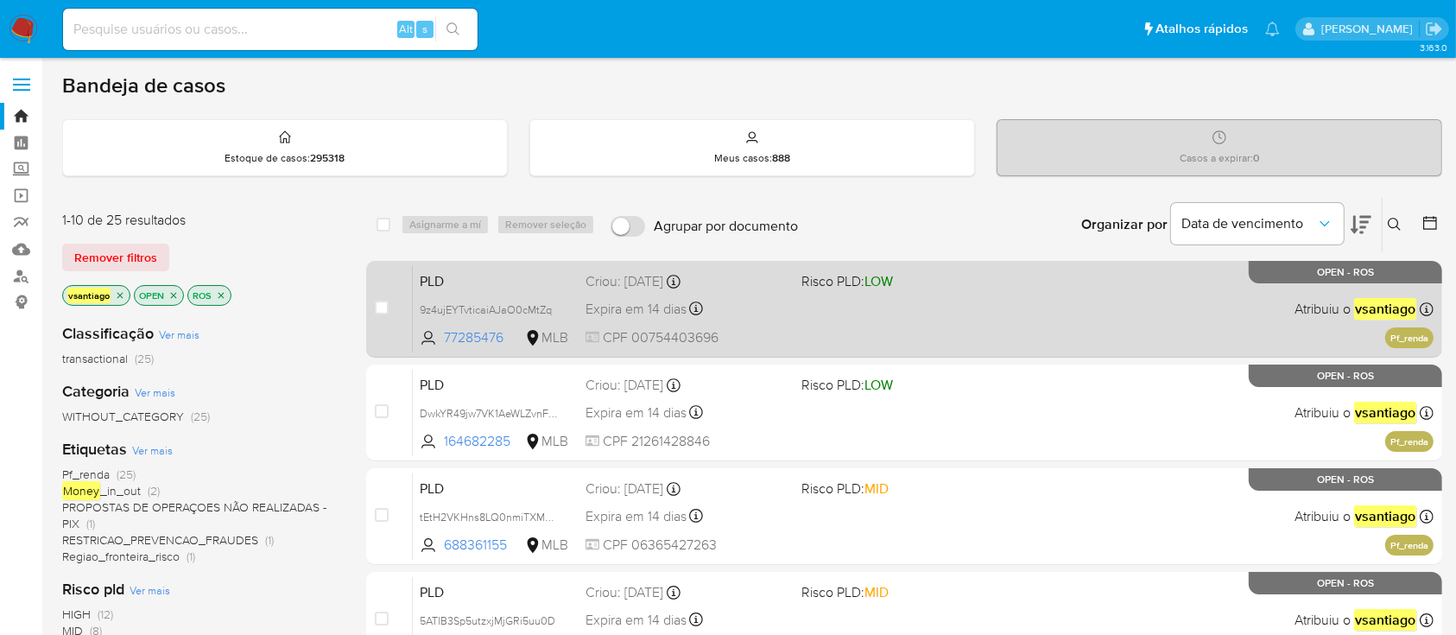
click at [882, 339] on div "PLD 9z4ujEYTvticaiAJaO0cMtZq 77285476 MLB Risco PLD: LOW Criou: 12/09/2025 Crio…" at bounding box center [923, 308] width 1021 height 87
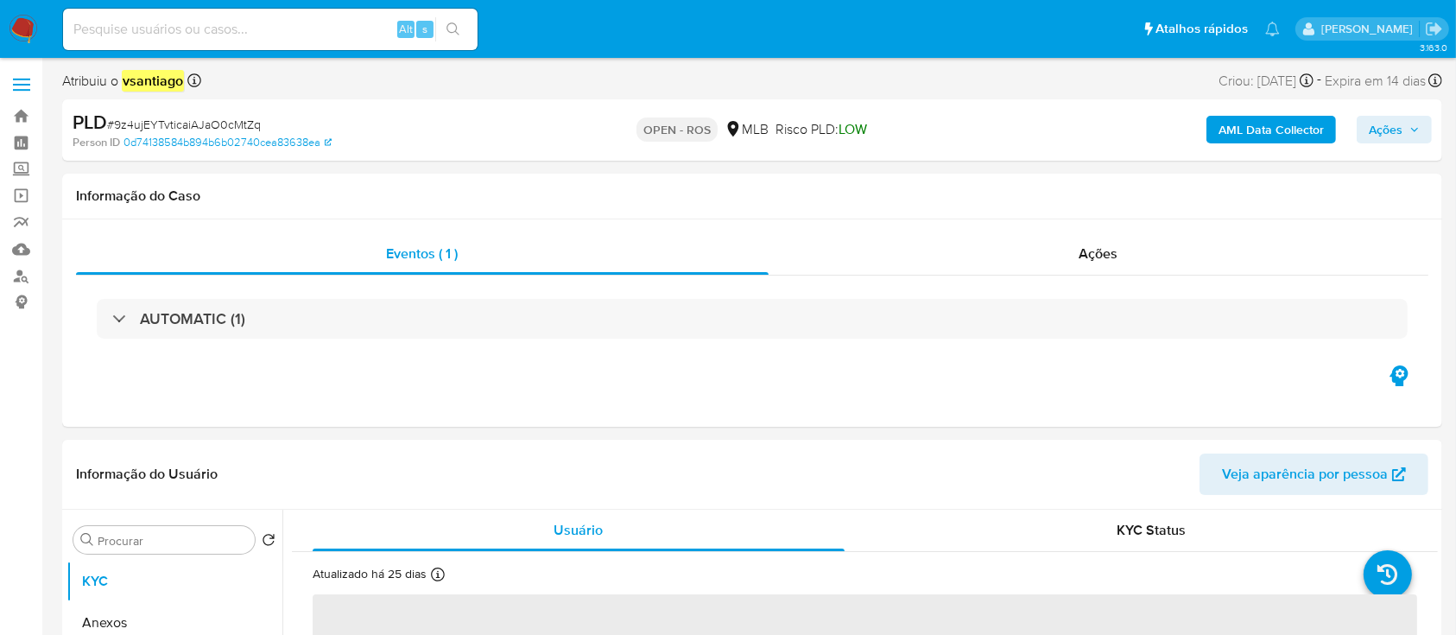
select select "10"
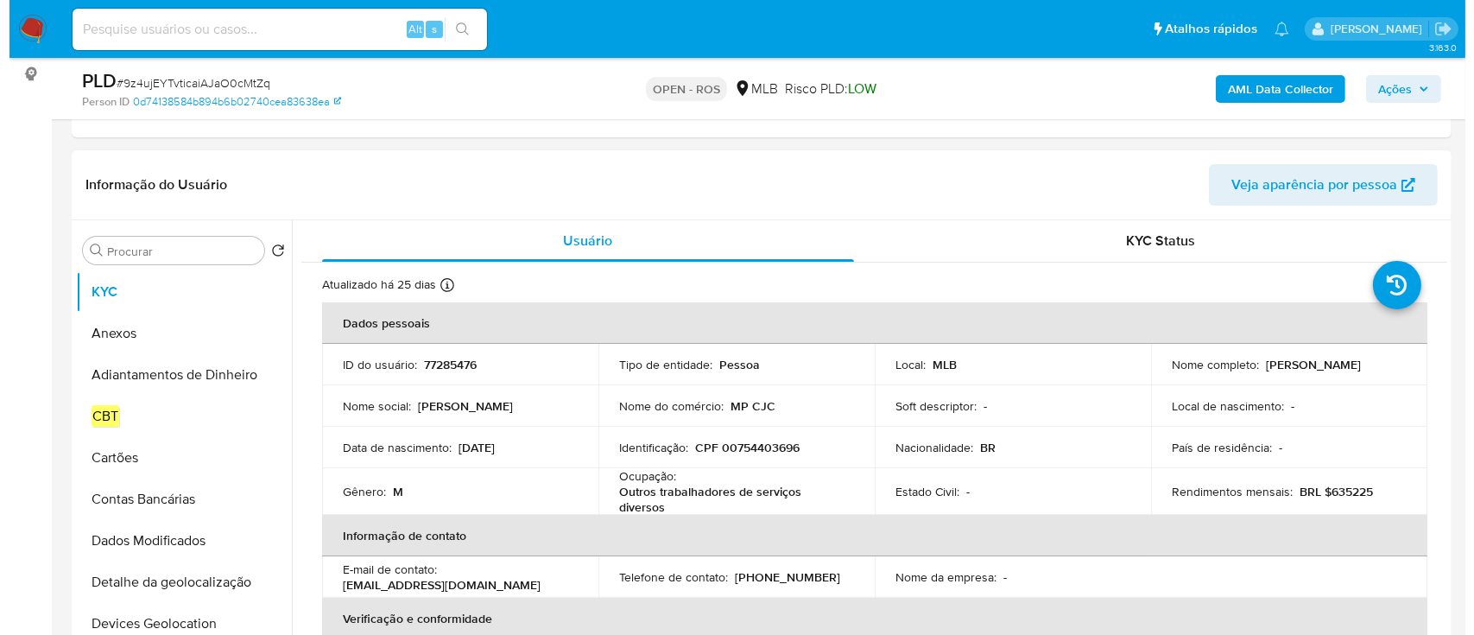
scroll to position [230, 0]
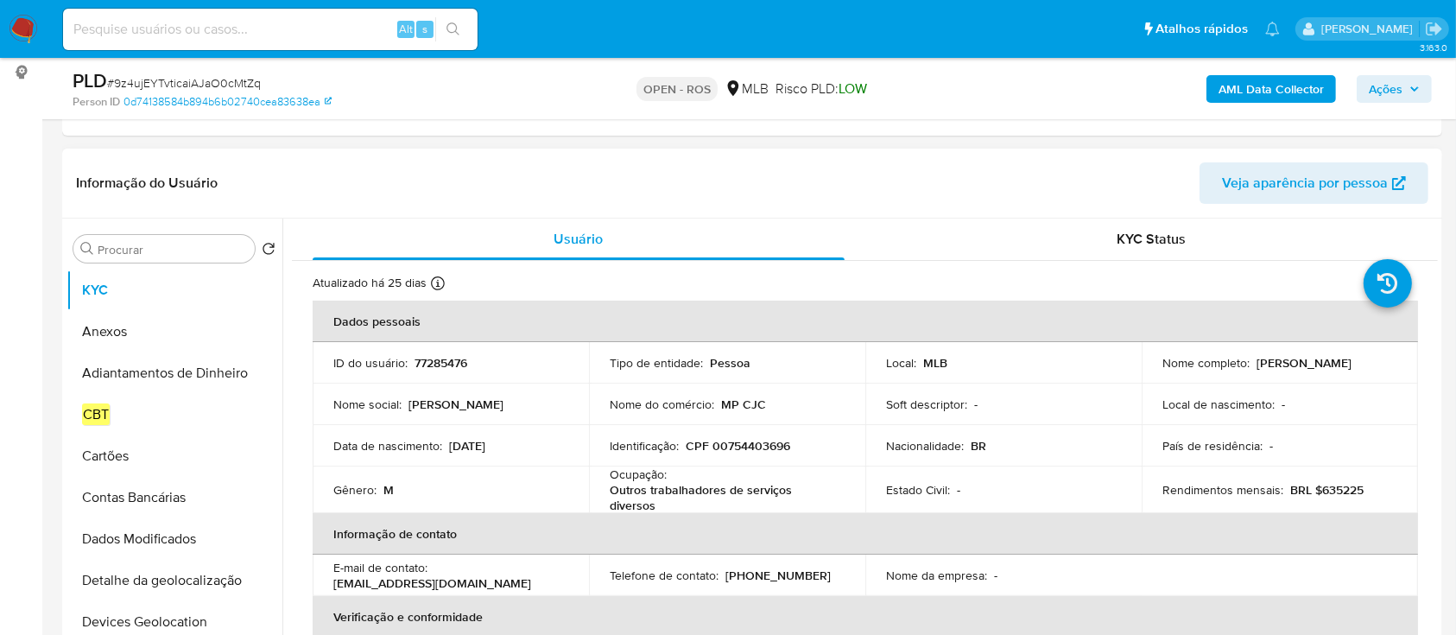
drag, startPoint x: 1253, startPoint y: 357, endPoint x: 1368, endPoint y: 361, distance: 114.9
click at [1368, 361] on div "Nome completo : [PERSON_NAME]" at bounding box center [1279, 363] width 235 height 16
copy p "[PERSON_NAME]"
click at [124, 329] on button "Anexos" at bounding box center [167, 331] width 202 height 41
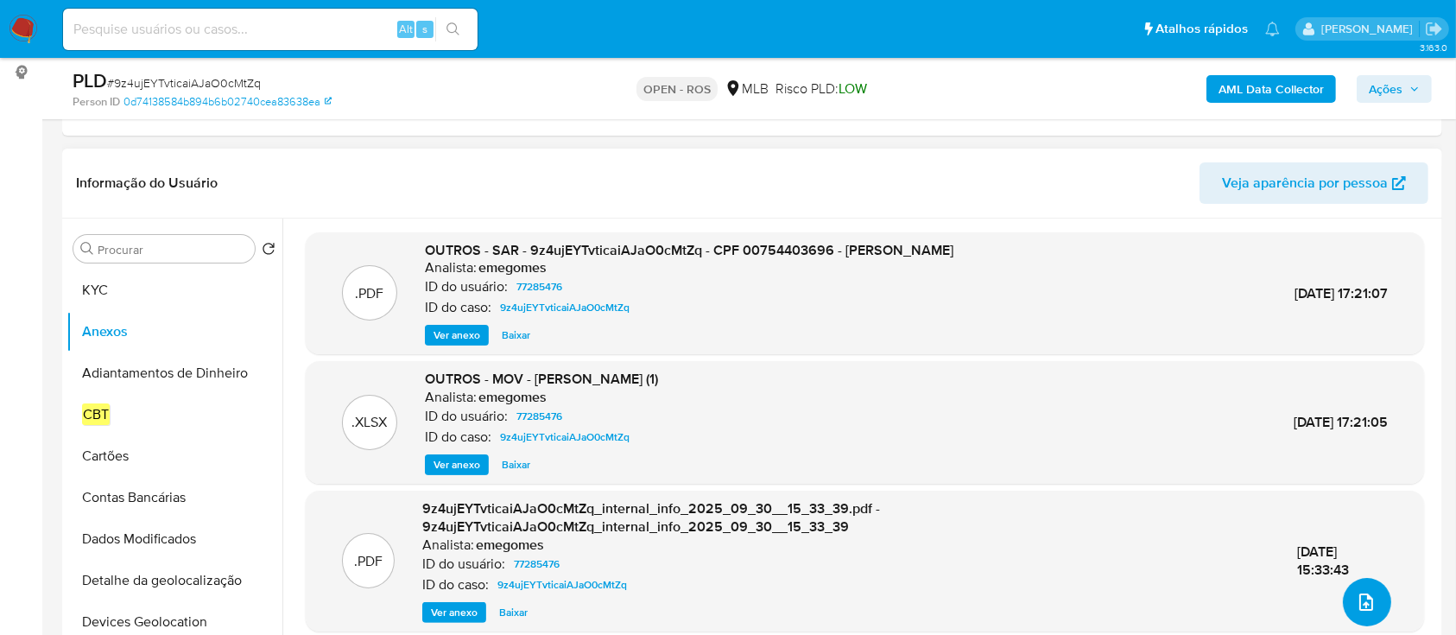
click at [1359, 599] on icon "upload-file" at bounding box center [1366, 601] width 14 height 17
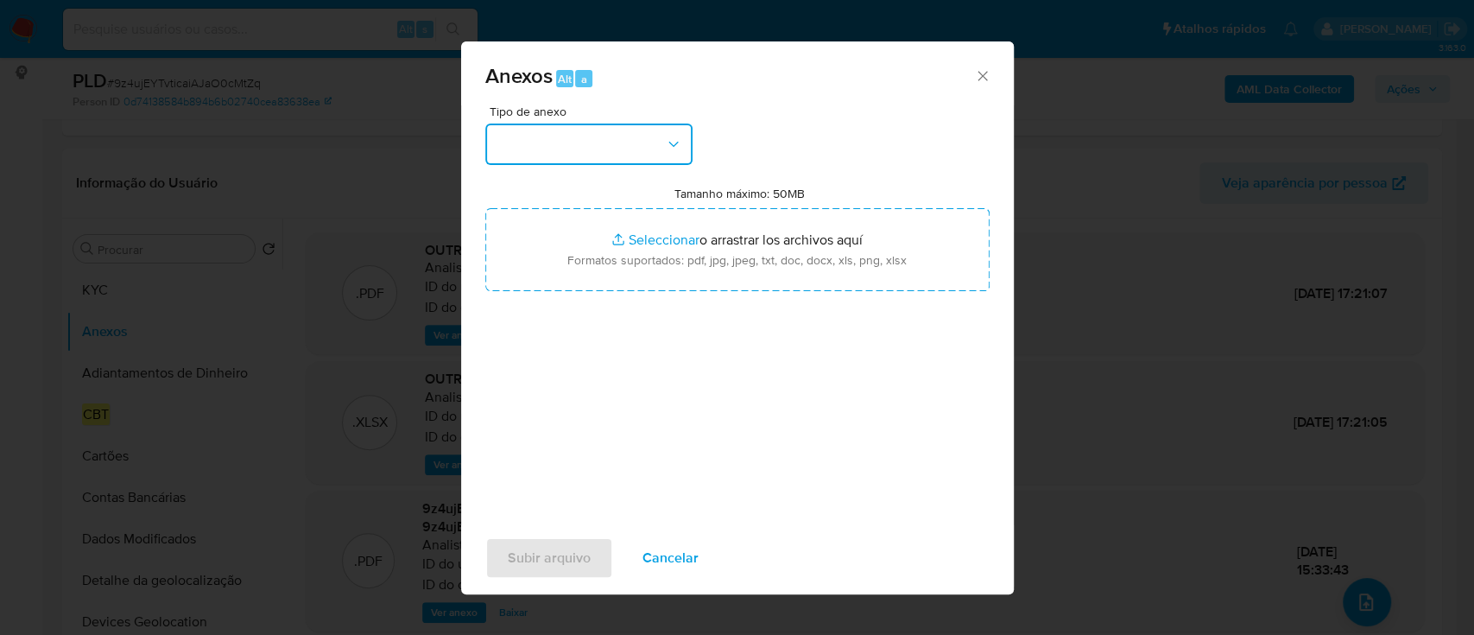
click at [596, 134] on button "button" at bounding box center [588, 143] width 207 height 41
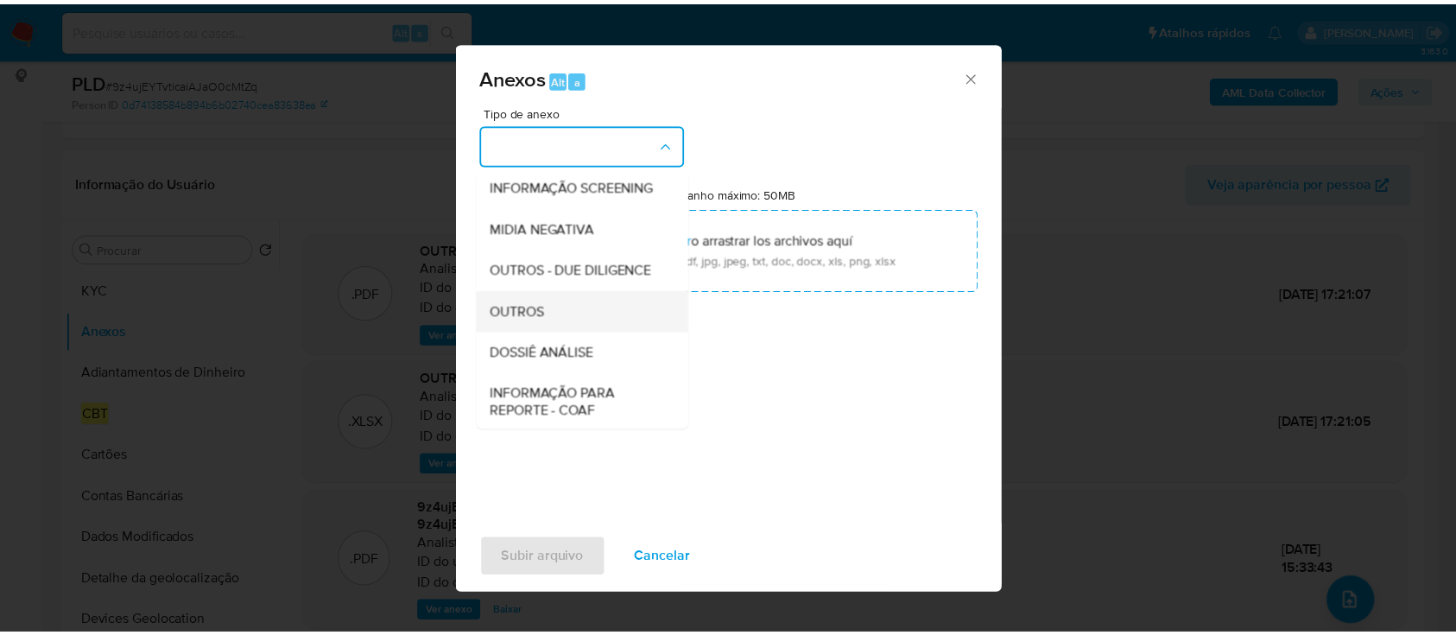
scroll to position [265, 0]
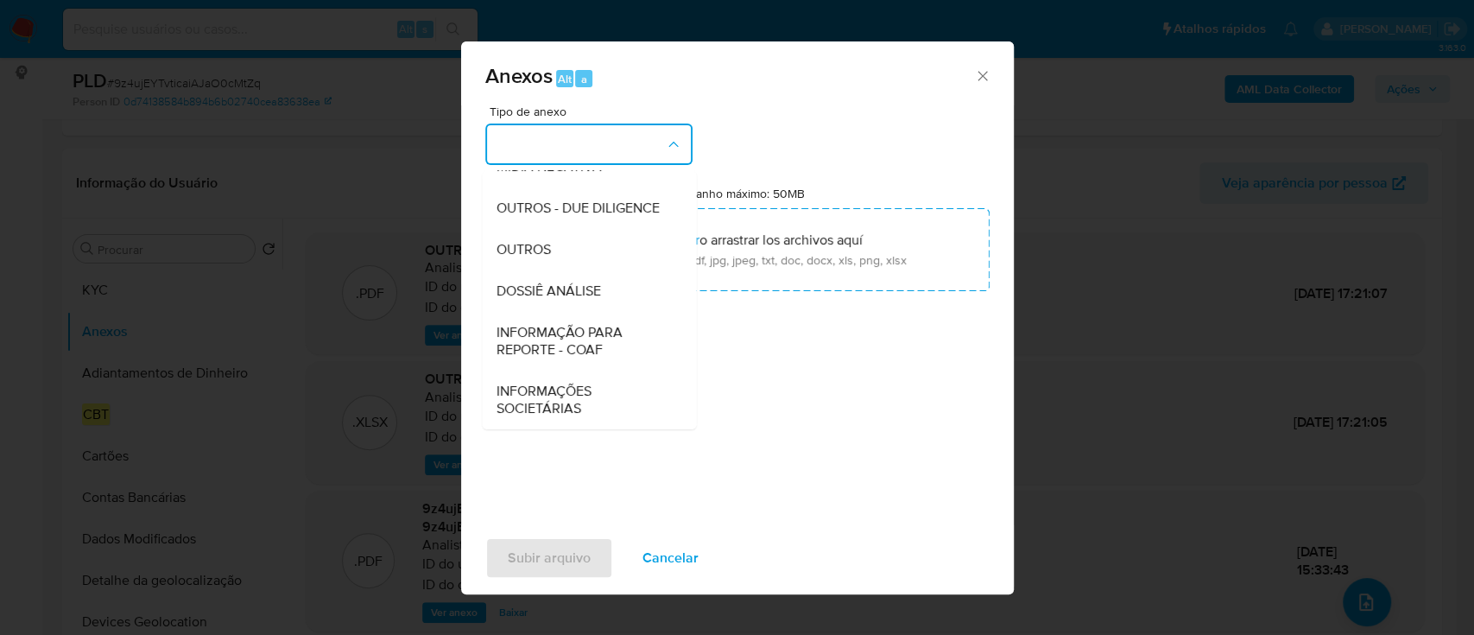
click at [596, 346] on span "INFORMAÇÃO PARA REPORTE - COAF" at bounding box center [584, 341] width 176 height 35
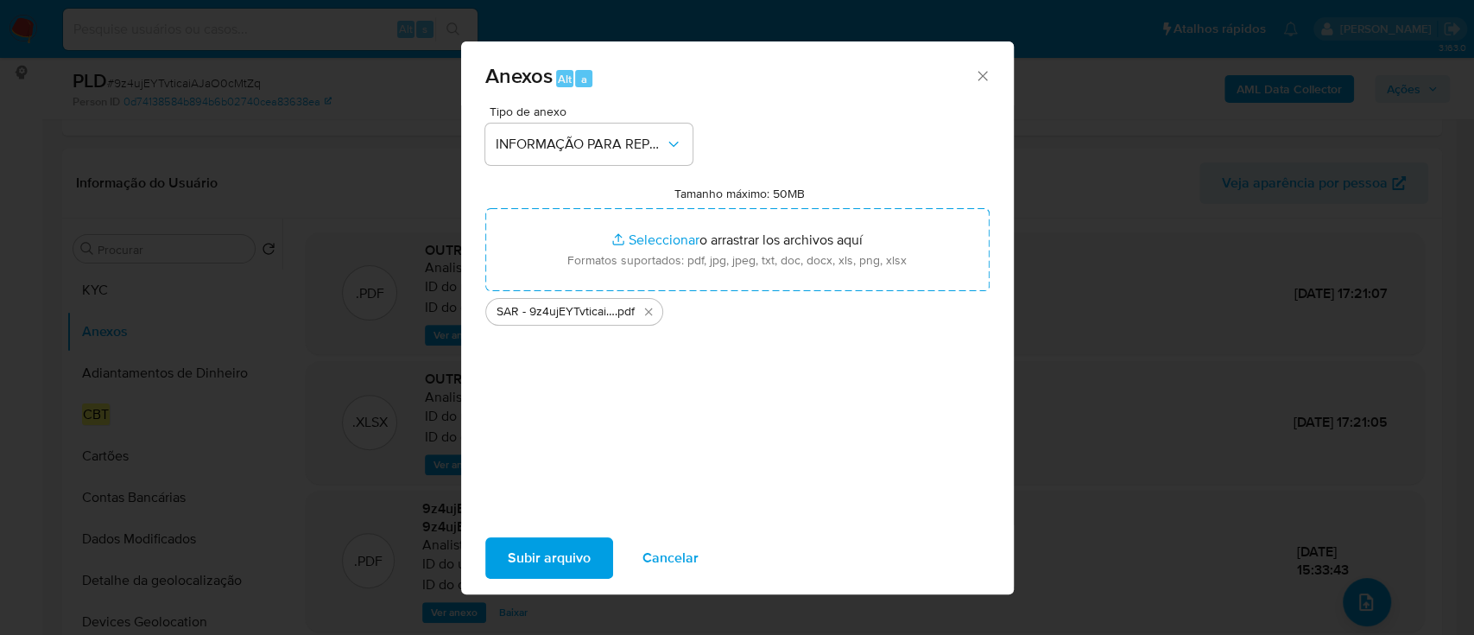
click at [559, 540] on span "Subir arquivo" at bounding box center [549, 558] width 83 height 38
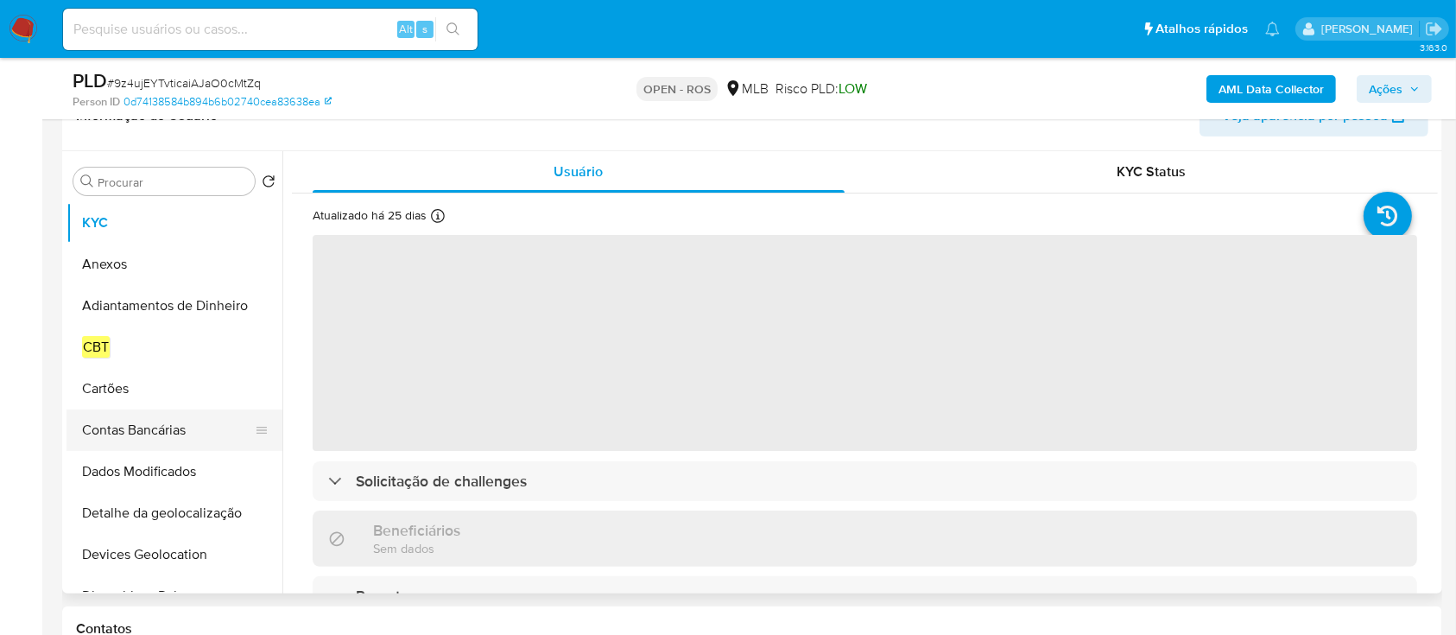
scroll to position [345, 0]
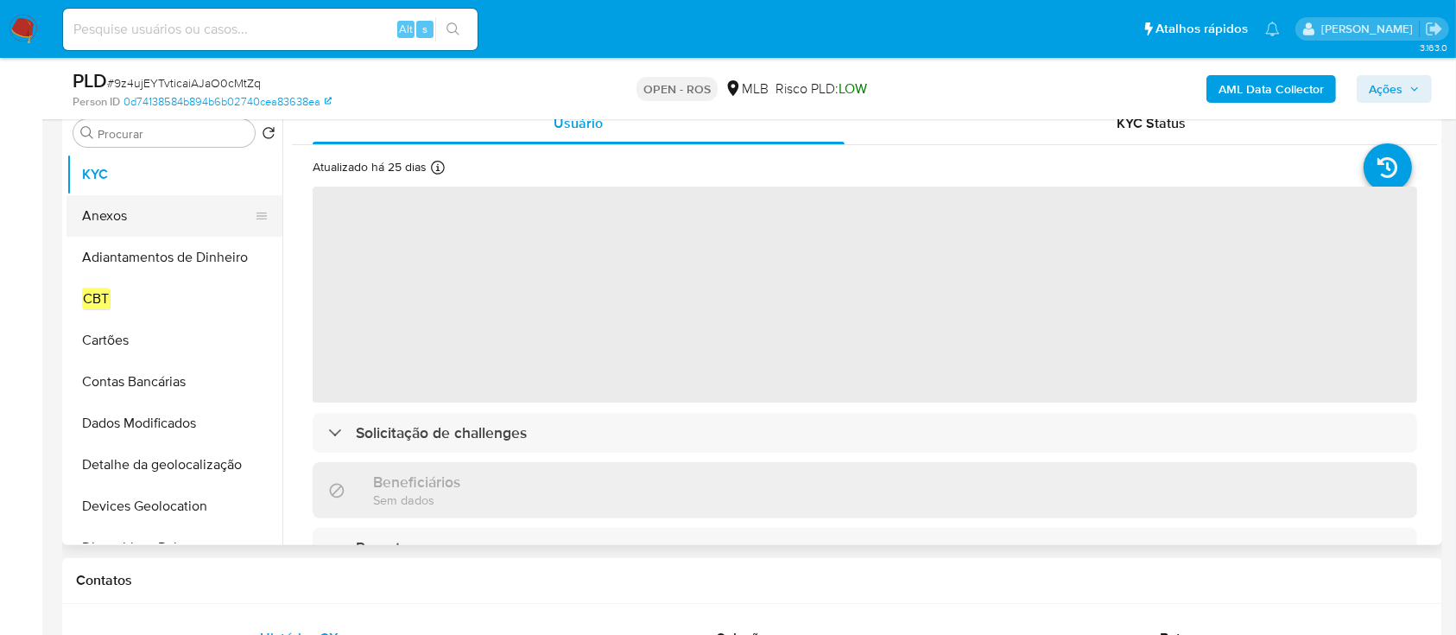
select select "10"
click at [118, 220] on button "Anexos" at bounding box center [167, 215] width 202 height 41
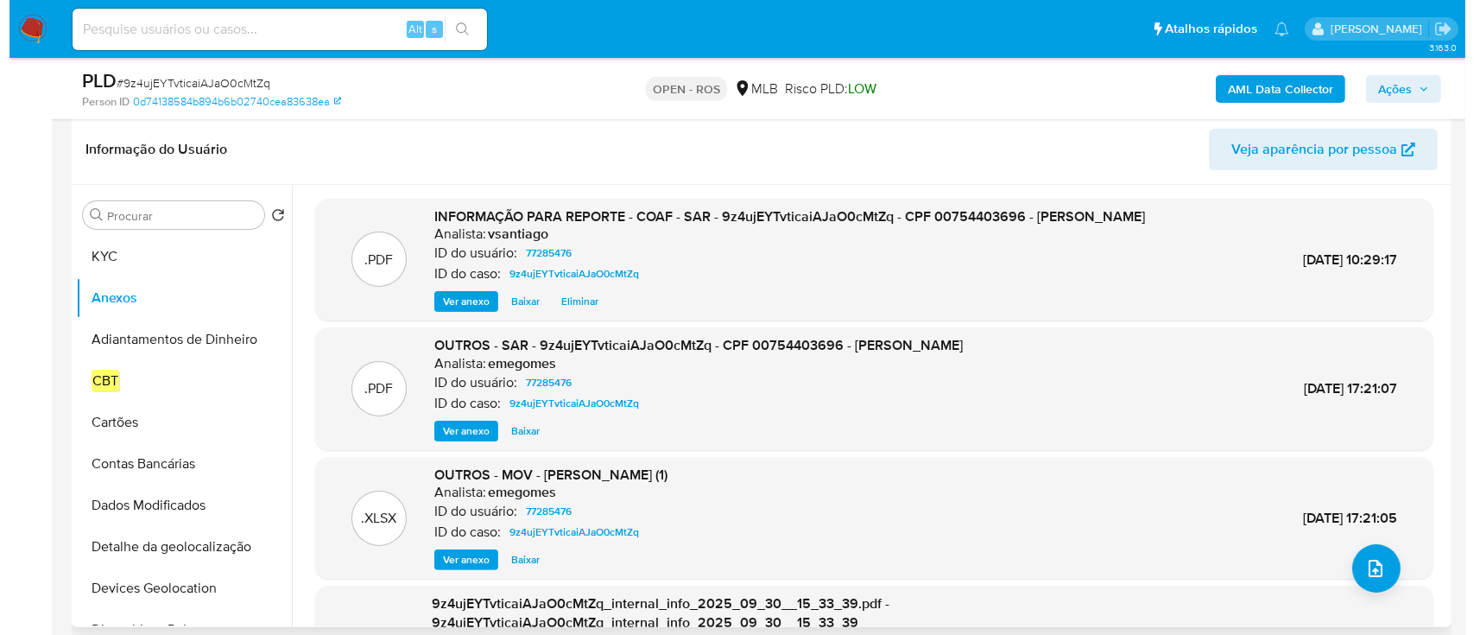
scroll to position [230, 0]
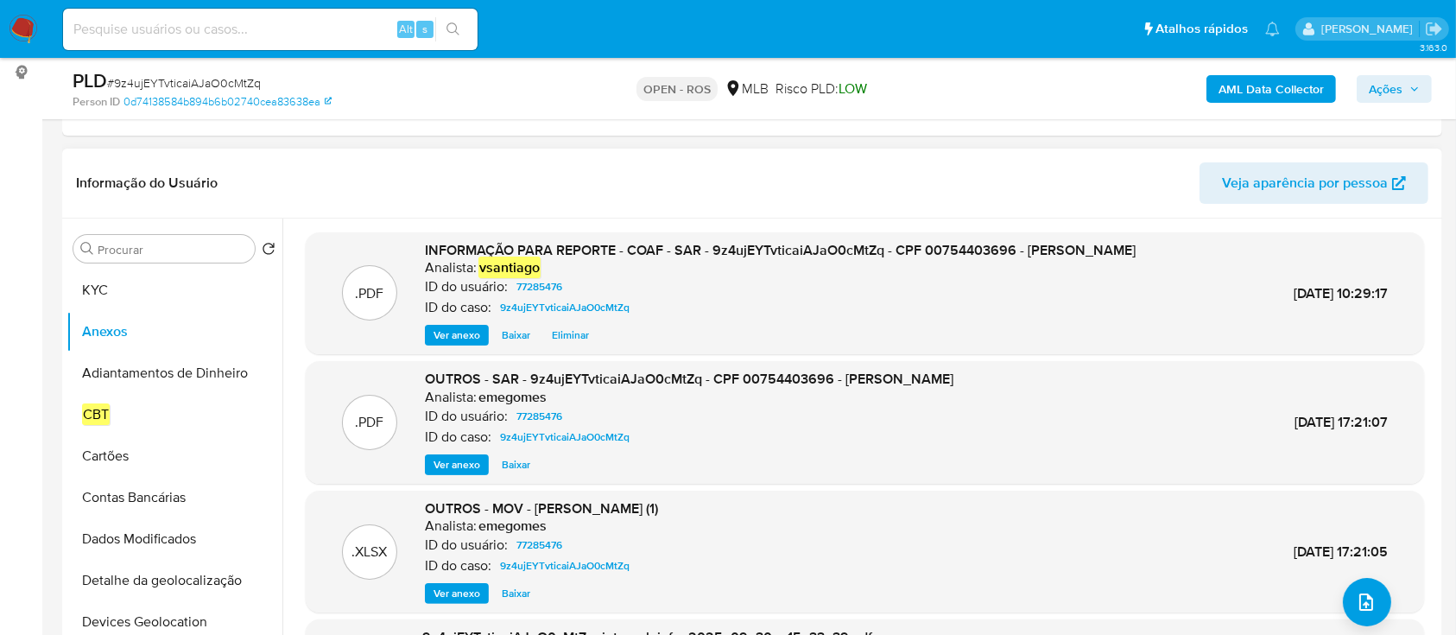
click at [503, 266] on em "vsantiago" at bounding box center [509, 267] width 62 height 22
drag, startPoint x: 566, startPoint y: 245, endPoint x: 707, endPoint y: 256, distance: 141.1
click at [637, 250] on span "INFORMAÇÃO PARA REPORTE - COAF - SAR - 9z4ujEYTvticaiAJaO0cMtZq - CPF 007544036…" at bounding box center [780, 250] width 711 height 20
click at [870, 269] on div "Analista: vsantiago" at bounding box center [780, 267] width 711 height 17
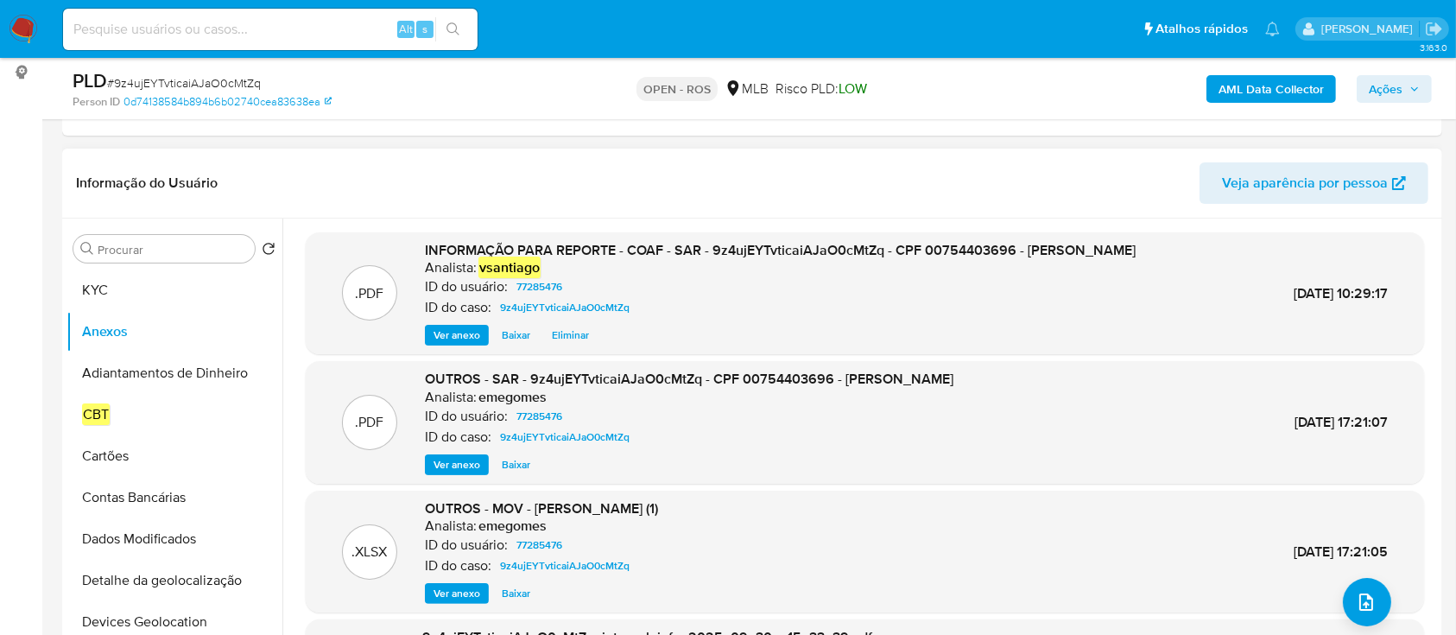
click at [857, 249] on span "INFORMAÇÃO PARA REPORTE - COAF - SAR - 9z4ujEYTvticaiAJaO0cMtZq - CPF 007544036…" at bounding box center [780, 250] width 711 height 20
drag, startPoint x: 1396, startPoint y: 66, endPoint x: 1389, endPoint y: 89, distance: 23.5
click at [1397, 67] on div "PLD # 9z4ujEYTvticaiAJaO0cMtZq Person ID 0d74138584b894b6b02740cea83638ea OPEN …" at bounding box center [752, 88] width 1380 height 61
click at [1394, 93] on span "Ações" at bounding box center [1386, 89] width 34 height 28
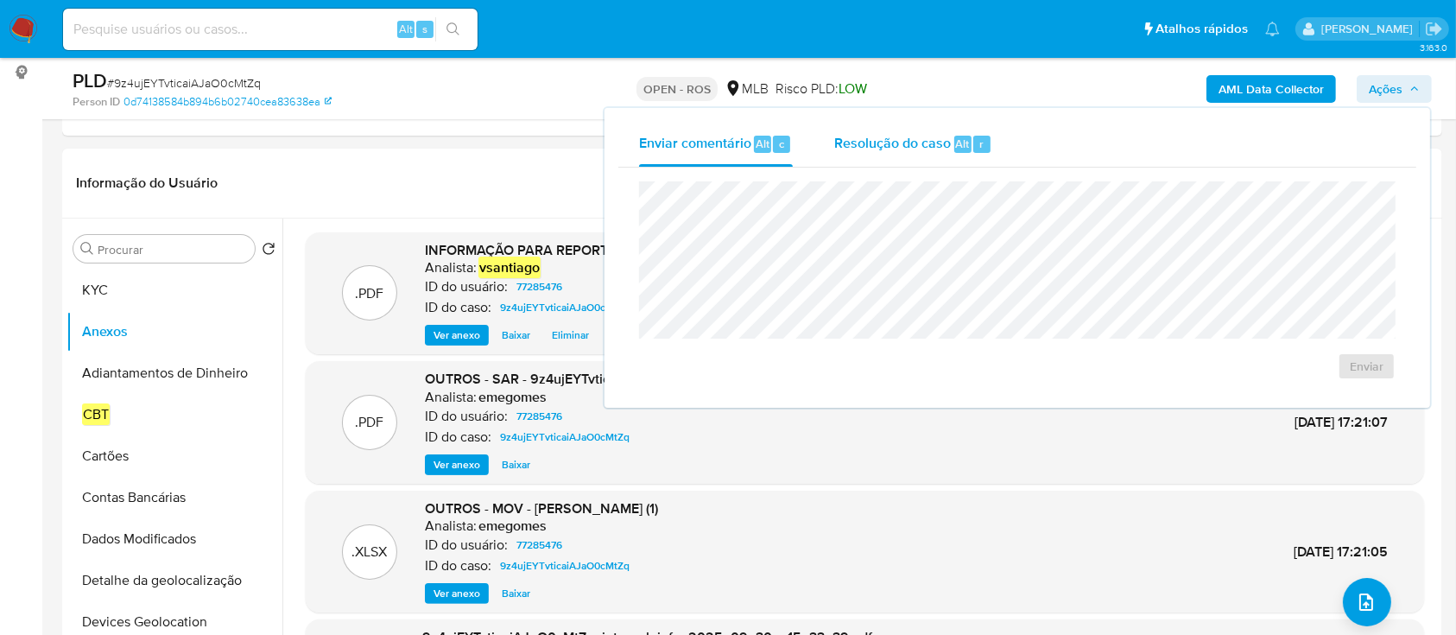
click at [876, 165] on div "Resolução do caso Alt r" at bounding box center [913, 144] width 158 height 45
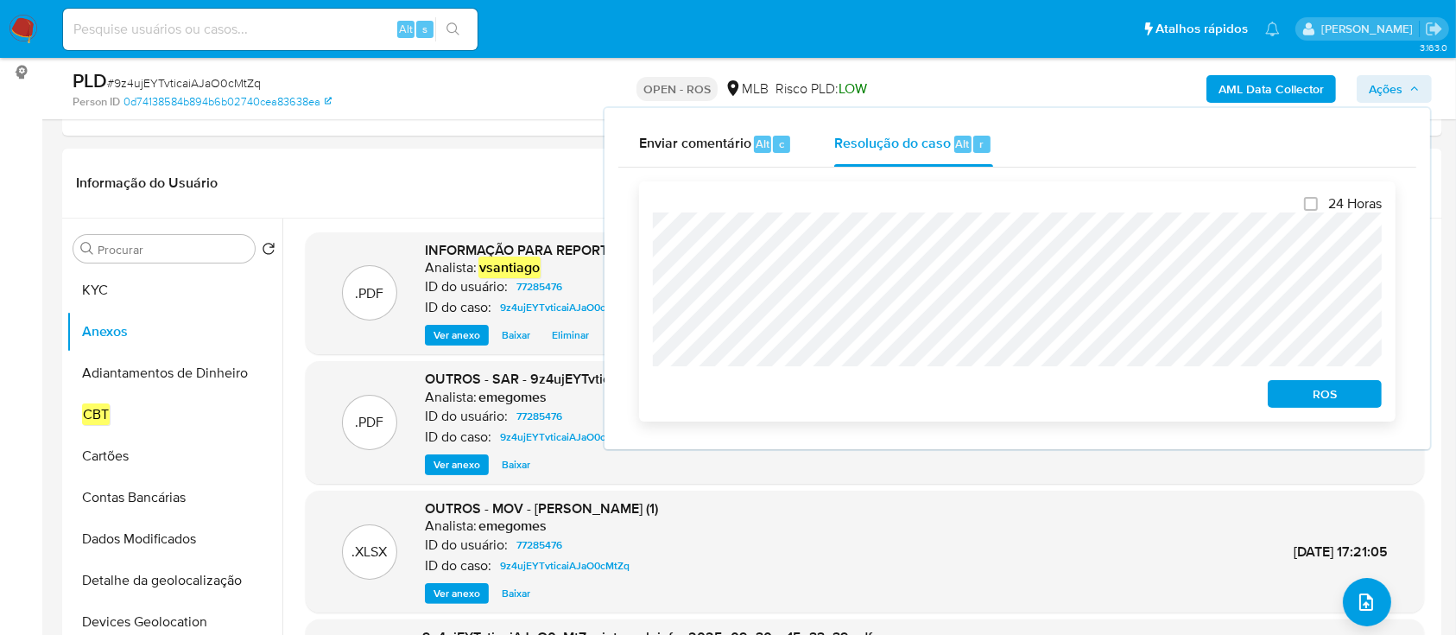
click at [1349, 386] on span "ROS" at bounding box center [1325, 394] width 90 height 24
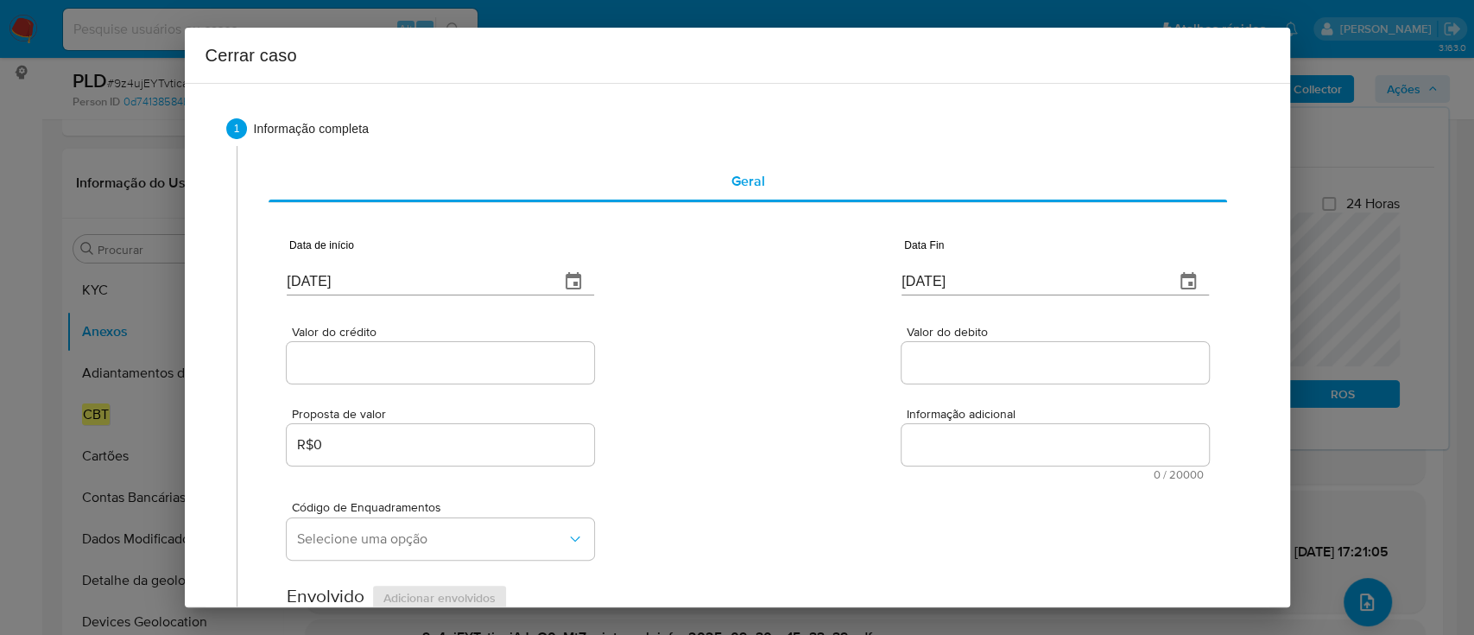
click at [304, 285] on input "13/10/2025" at bounding box center [416, 282] width 259 height 28
click at [304, 285] on input "[DATE]" at bounding box center [416, 282] width 259 height 28
paste input "01/08"
type input "01/08/2025"
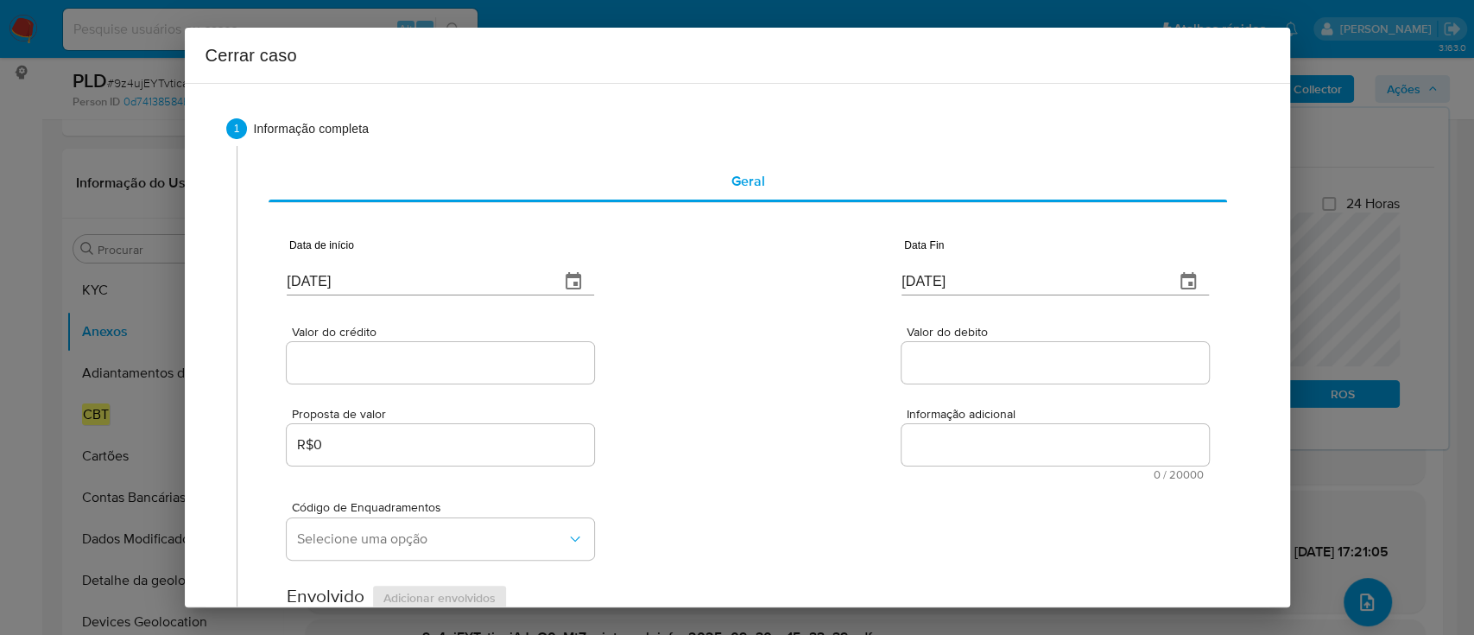
click at [752, 347] on div "Valor do crédito Valor do debito" at bounding box center [747, 346] width 921 height 82
click at [907, 287] on input "[DATE]" at bounding box center [1030, 282] width 259 height 28
drag, startPoint x: 907, startPoint y: 287, endPoint x: 736, endPoint y: 334, distance: 177.4
click at [901, 287] on input "[DATE]" at bounding box center [1030, 282] width 259 height 28
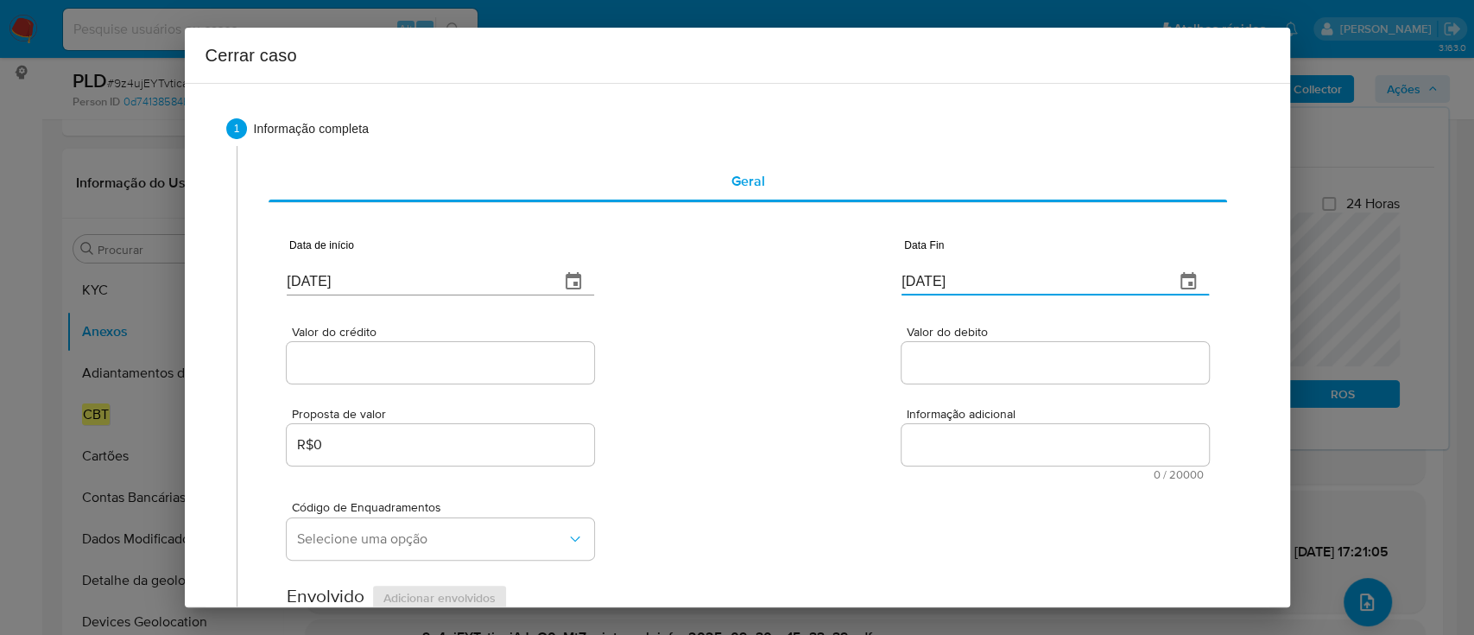
paste input "27/09"
type input "27/09/2025"
click at [734, 335] on div "Valor do crédito Valor do debito" at bounding box center [747, 346] width 921 height 82
click at [373, 360] on input "Valor do crédito" at bounding box center [440, 362] width 307 height 22
paste input "R$2.049.030"
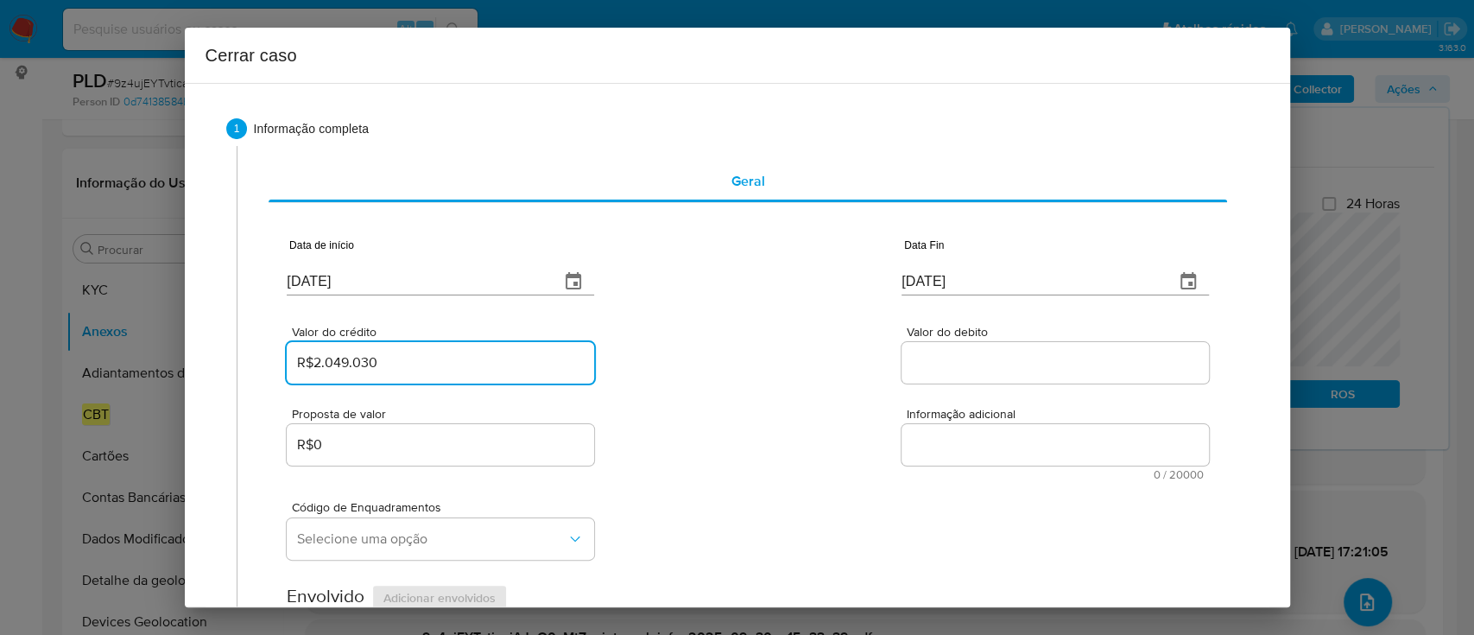
type input "R$2.049.030"
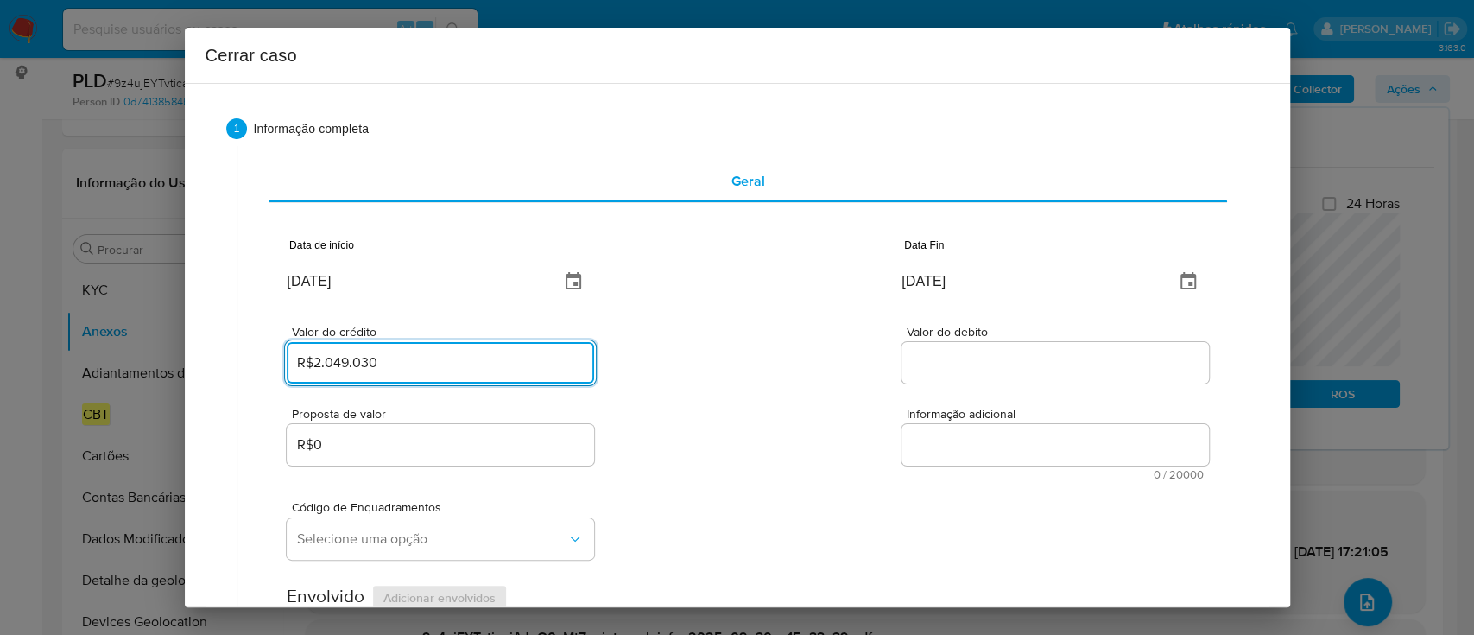
drag, startPoint x: 965, startPoint y: 362, endPoint x: 814, endPoint y: 377, distance: 151.9
click at [965, 362] on input "Valor do debito" at bounding box center [1054, 362] width 307 height 22
paste input "R$670.329"
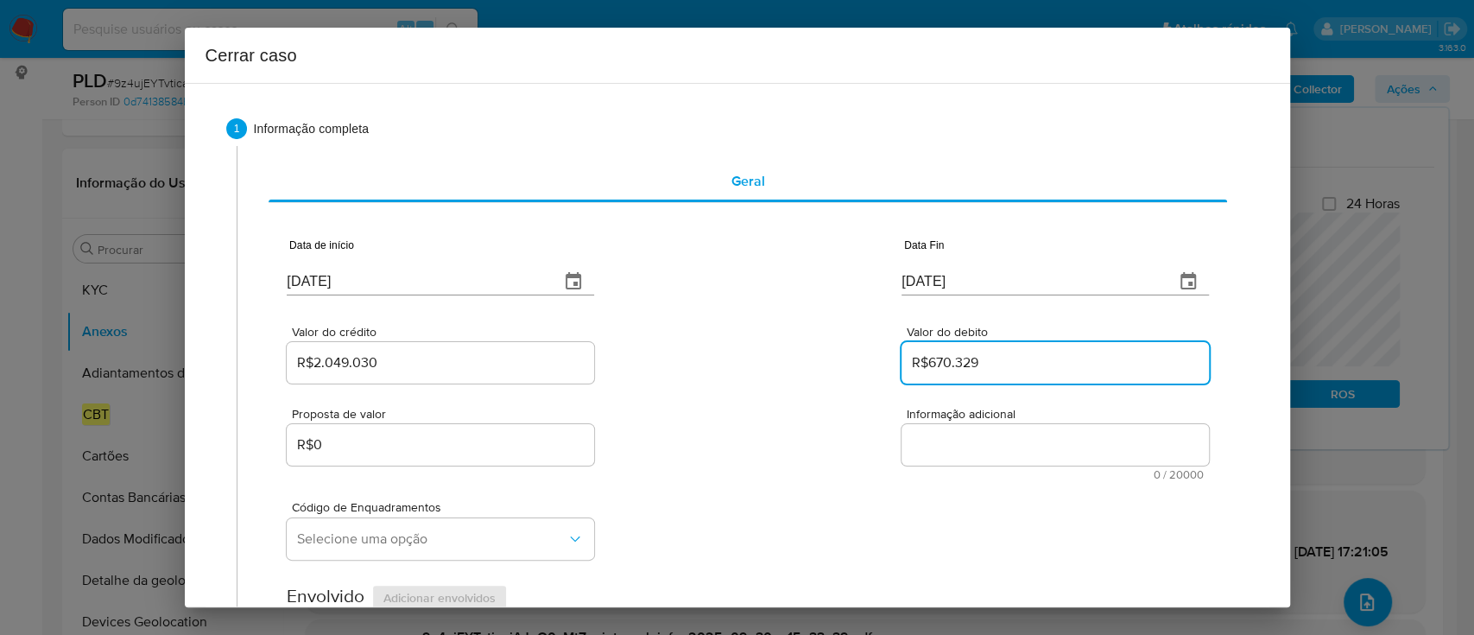
type input "R$670.329"
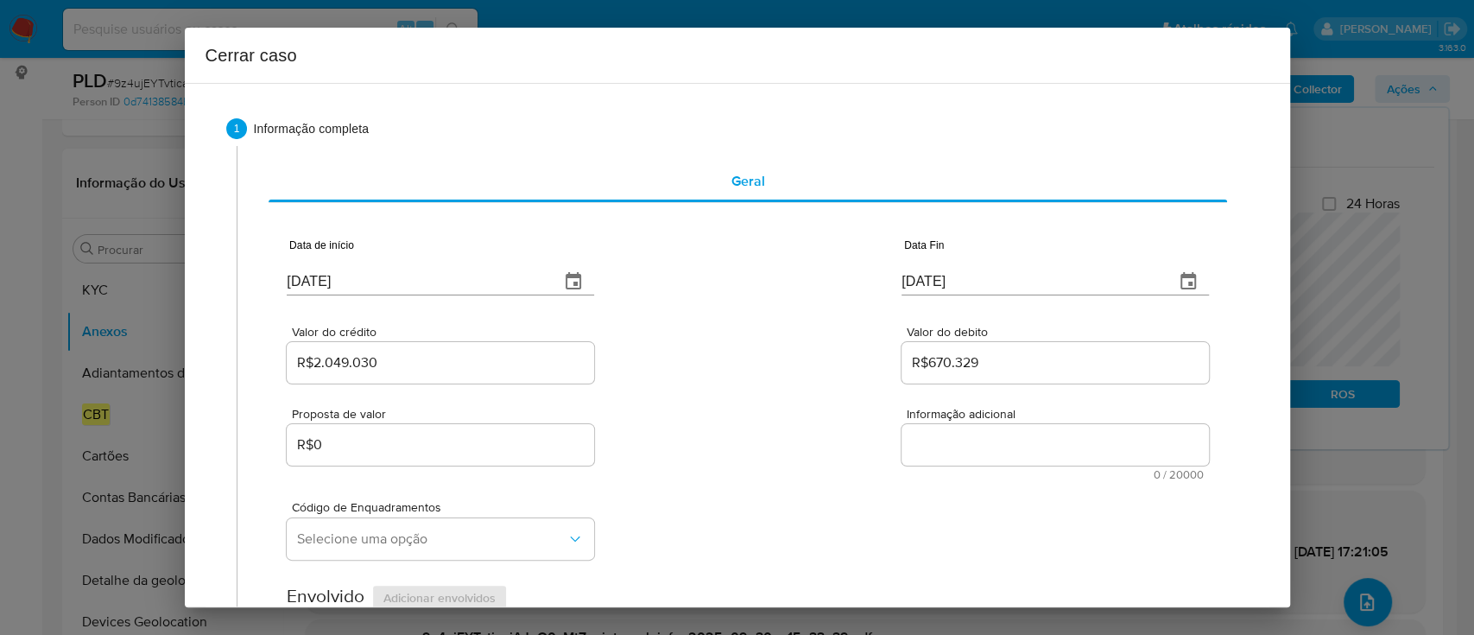
click at [781, 378] on div "Valor do crédito R$2.049.030 Valor do debito R$670.329" at bounding box center [747, 346] width 921 height 82
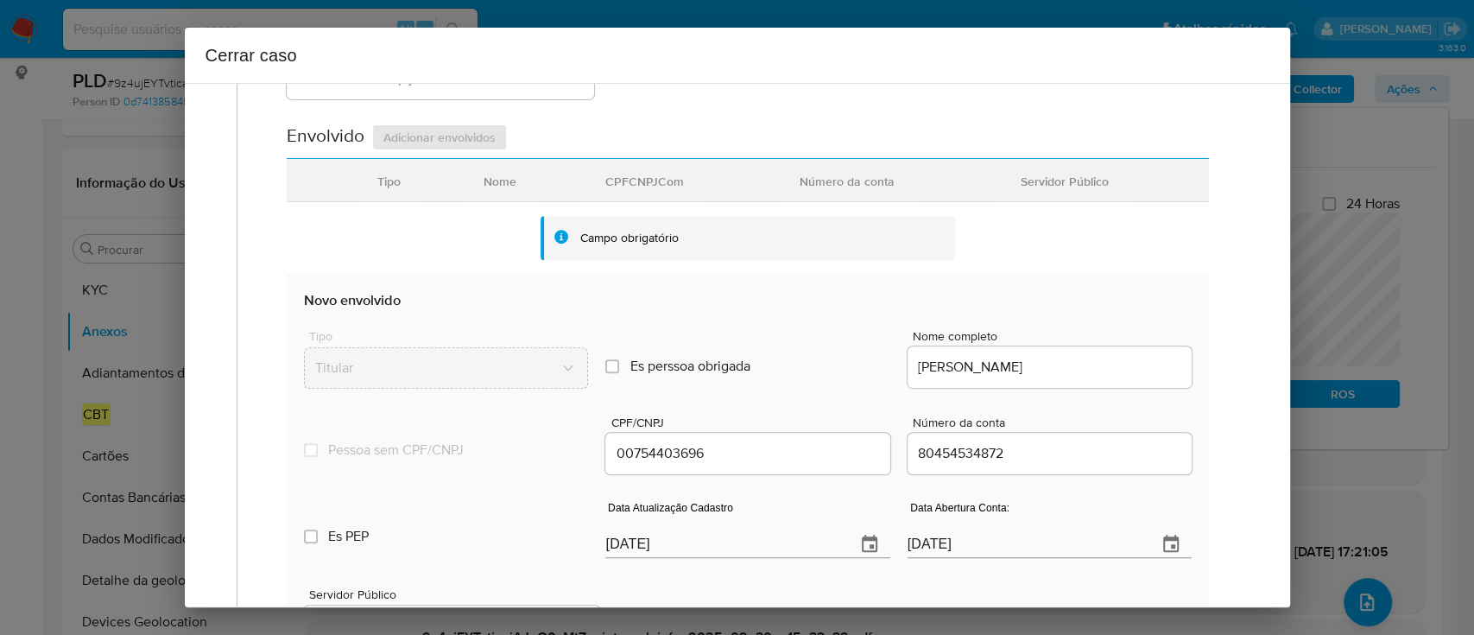
click at [641, 551] on input "[DATE]" at bounding box center [723, 544] width 236 height 28
click at [641, 552] on input "[DATE]" at bounding box center [723, 544] width 236 height 28
drag, startPoint x: 641, startPoint y: 551, endPoint x: 678, endPoint y: 537, distance: 39.6
click at [642, 552] on input "[DATE]" at bounding box center [723, 544] width 236 height 28
paste input "6/05"
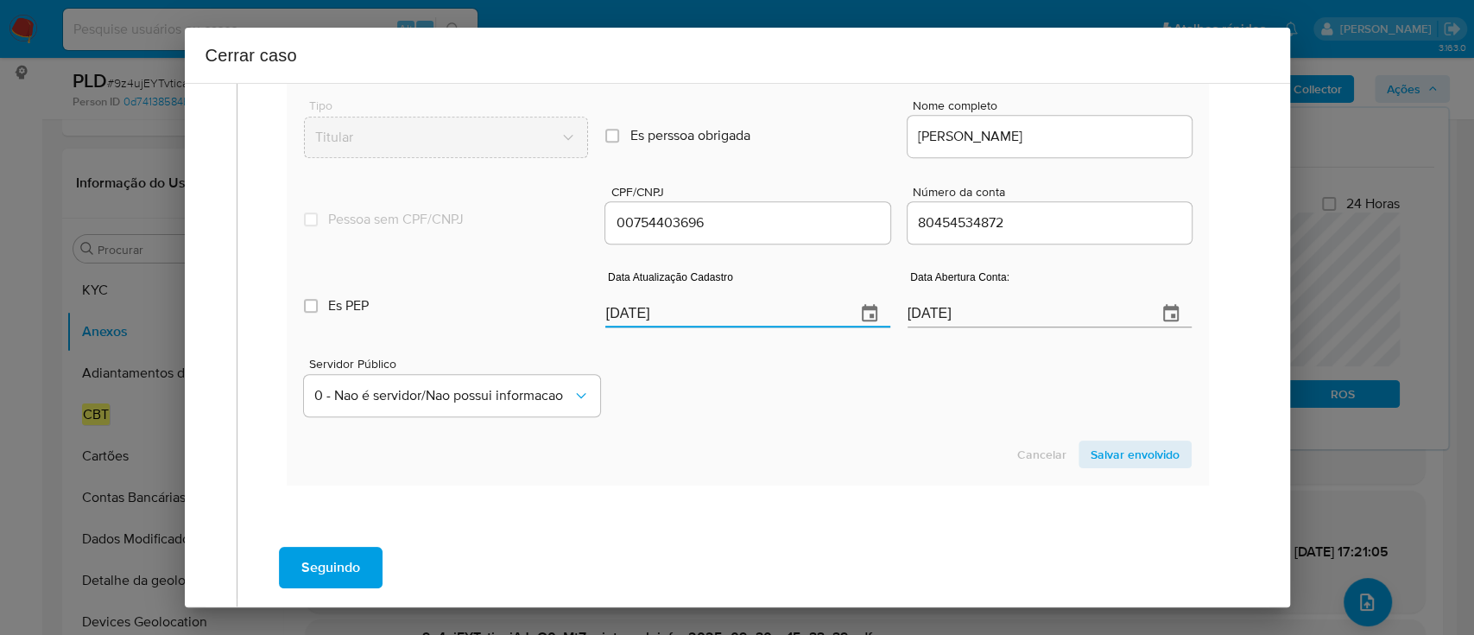
type input "16/05/2025"
click at [925, 503] on div "Data de início 01/08/2025 Data Fin 27/09/2025 Valor do crédito R$2.049.030 Valo…" at bounding box center [748, 16] width 958 height 1009
click at [1122, 458] on span "Salvar envolvido" at bounding box center [1135, 454] width 89 height 24
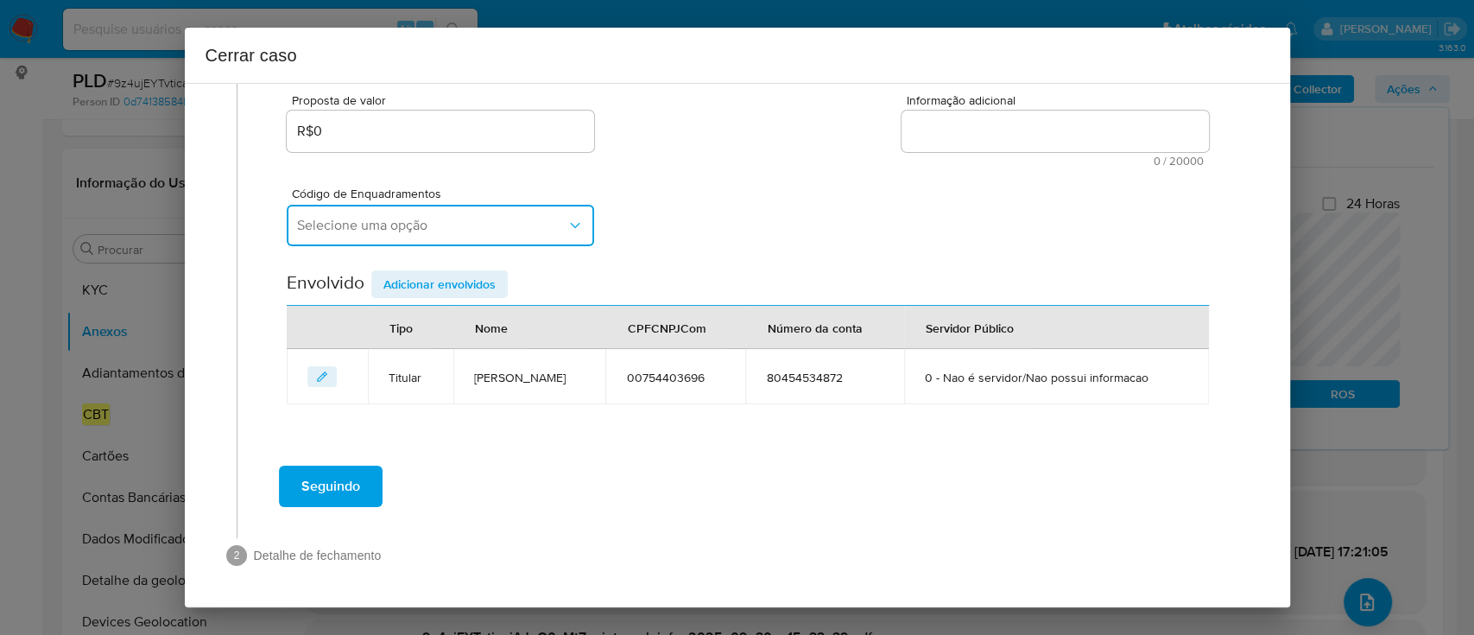
click at [454, 219] on span "Selecione uma opção" at bounding box center [431, 225] width 269 height 17
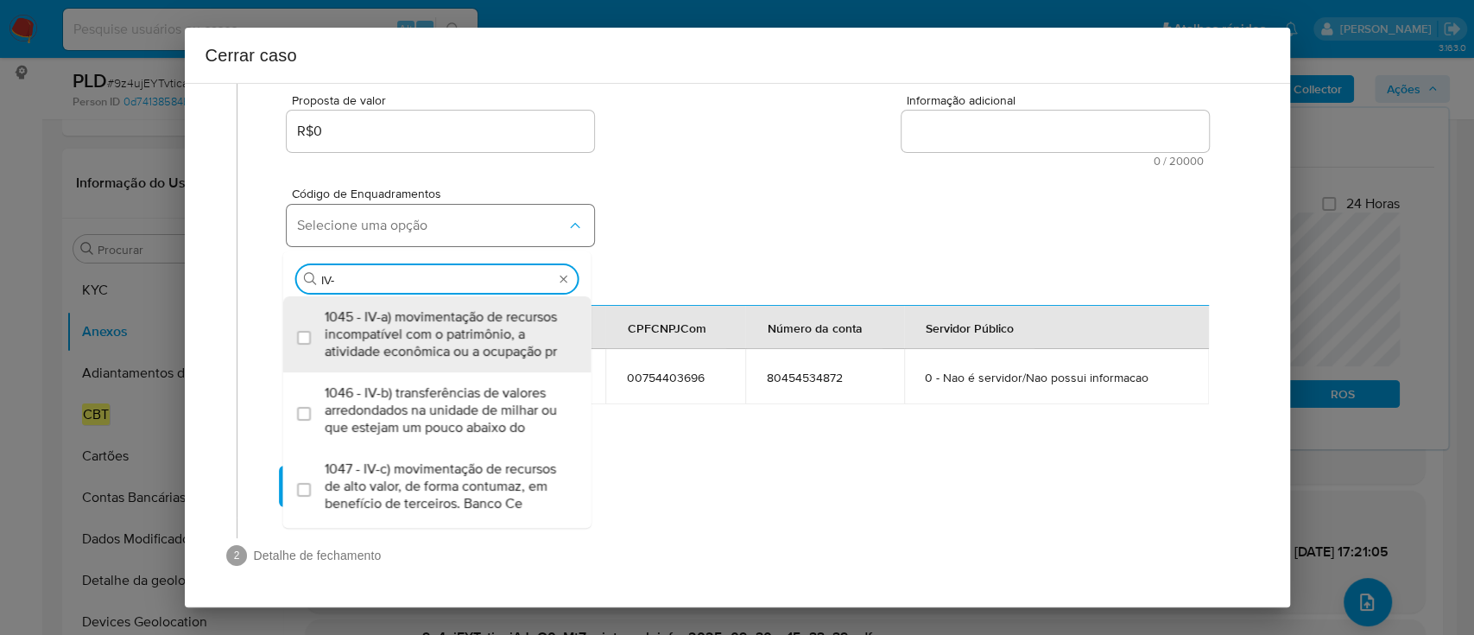
type input "IV-A"
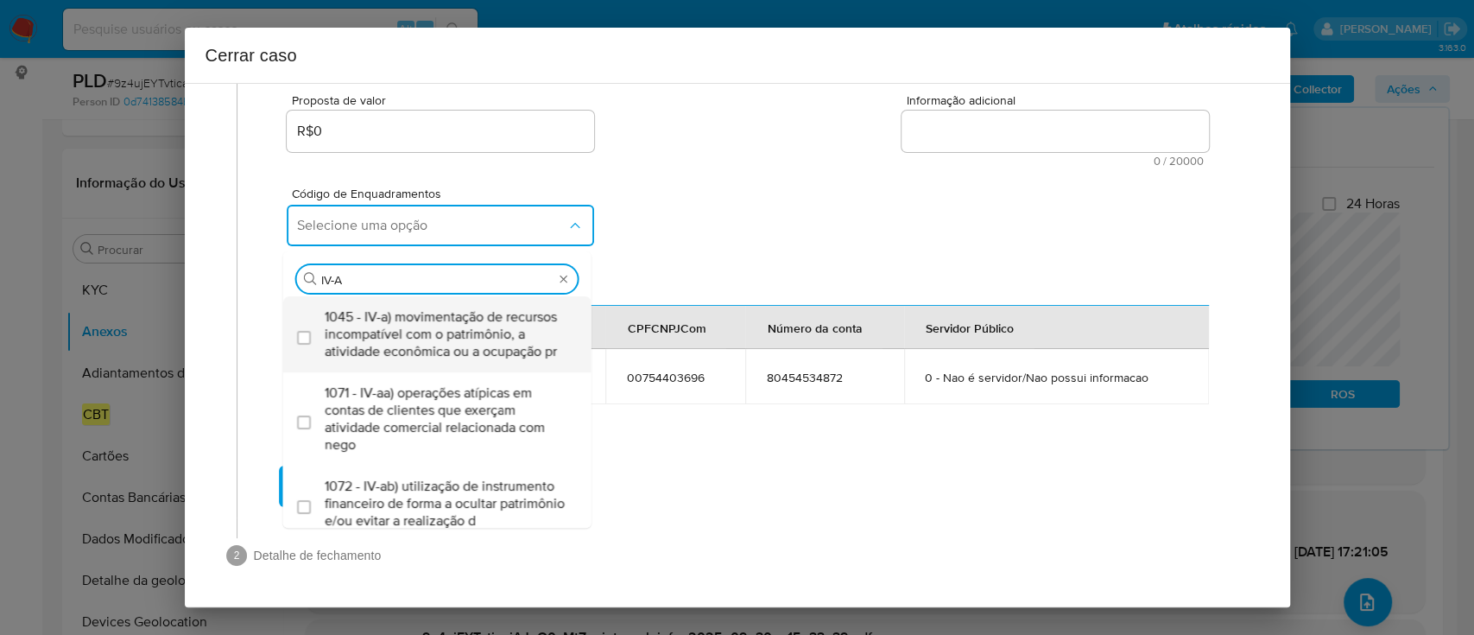
click at [492, 327] on span "1045 - IV-a) movimentação de recursos incompatível com o patrimônio, a atividad…" at bounding box center [446, 334] width 243 height 52
checkbox input "true"
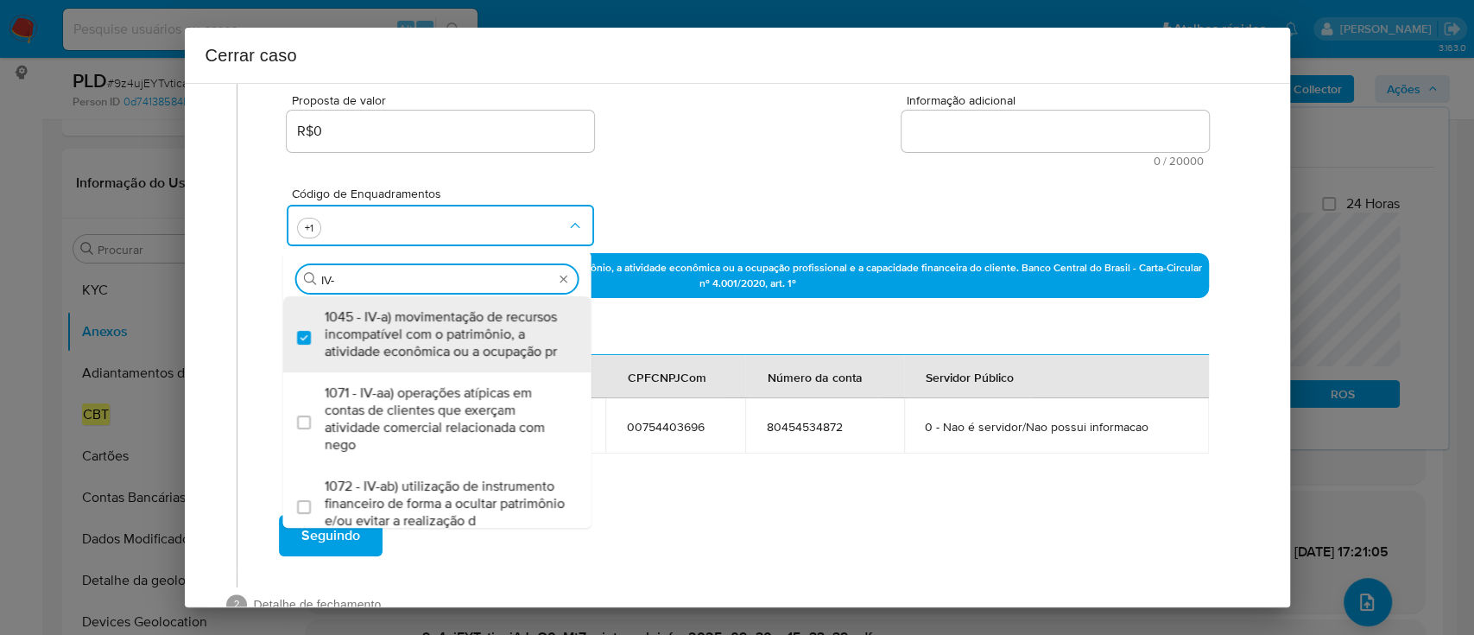
scroll to position [0, 0]
type input "IV-C"
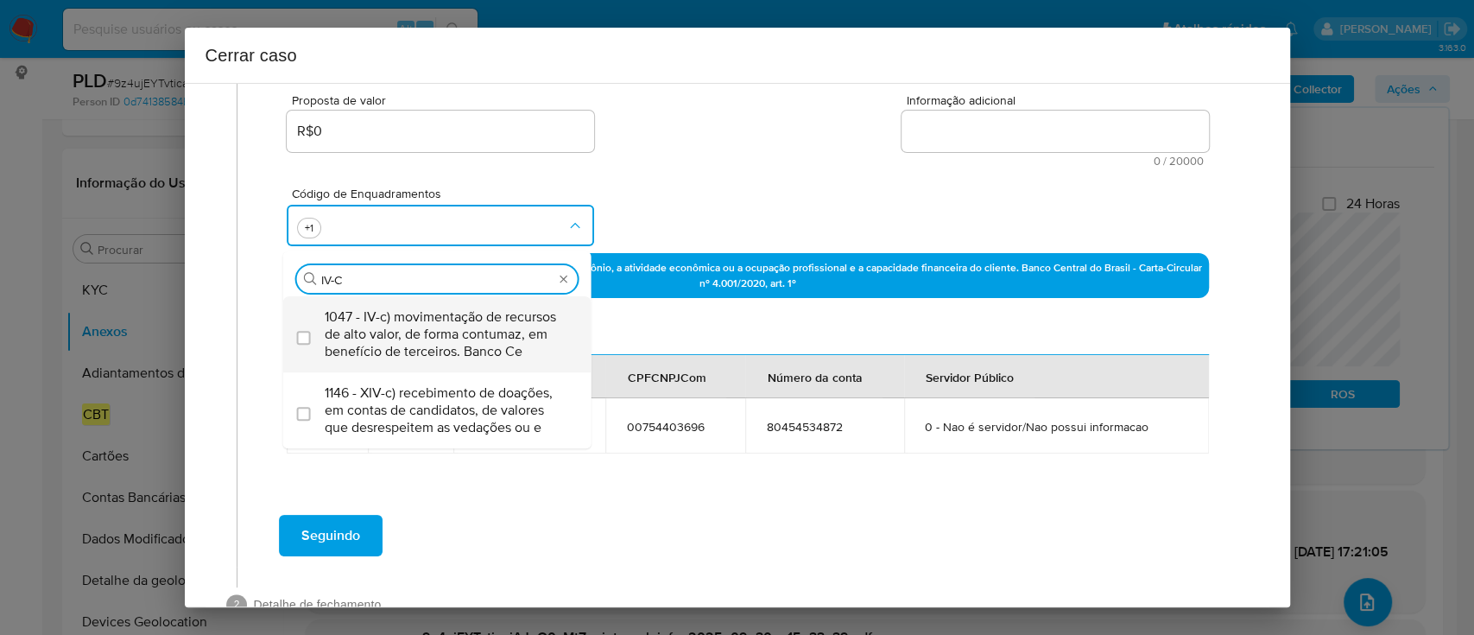
click at [492, 328] on span "1047 - IV-c) movimentação de recursos de alto valor, de forma contumaz, em bene…" at bounding box center [446, 334] width 243 height 52
checkbox input "true"
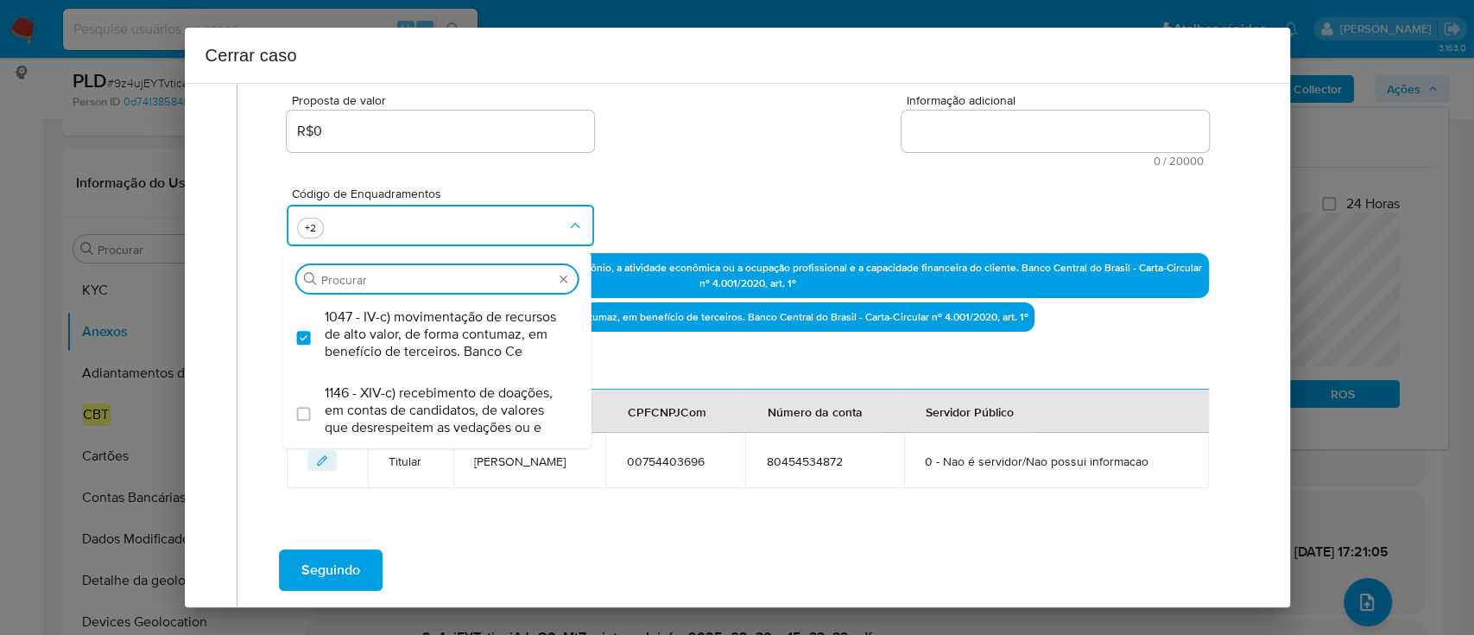
click at [787, 195] on div "Código de Enquadramentos Procurar 1047 - IV-c) movimentação de recursos de alto…" at bounding box center [747, 210] width 921 height 86
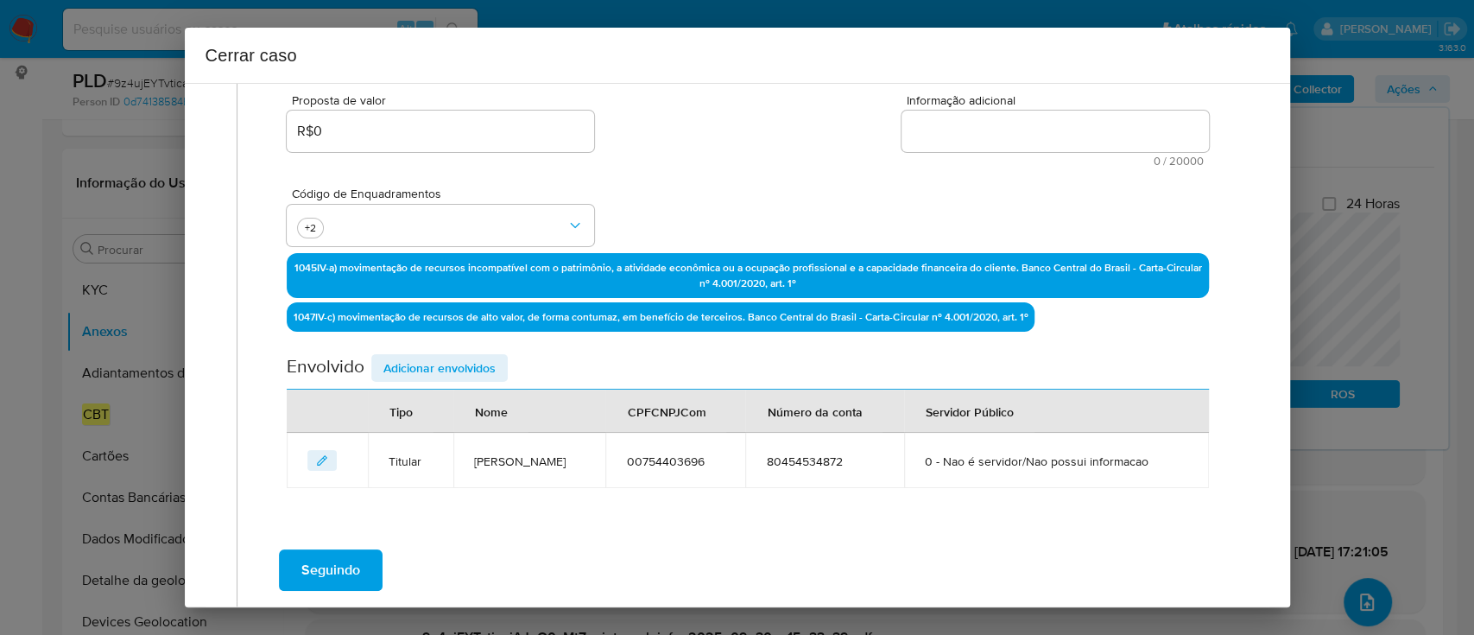
click at [1034, 123] on textarea "Informação adicional" at bounding box center [1054, 131] width 307 height 41
paste textarea "Cezar Junior Cabral, CPF 00754403696, 47 anos, residente no município de Macapá…"
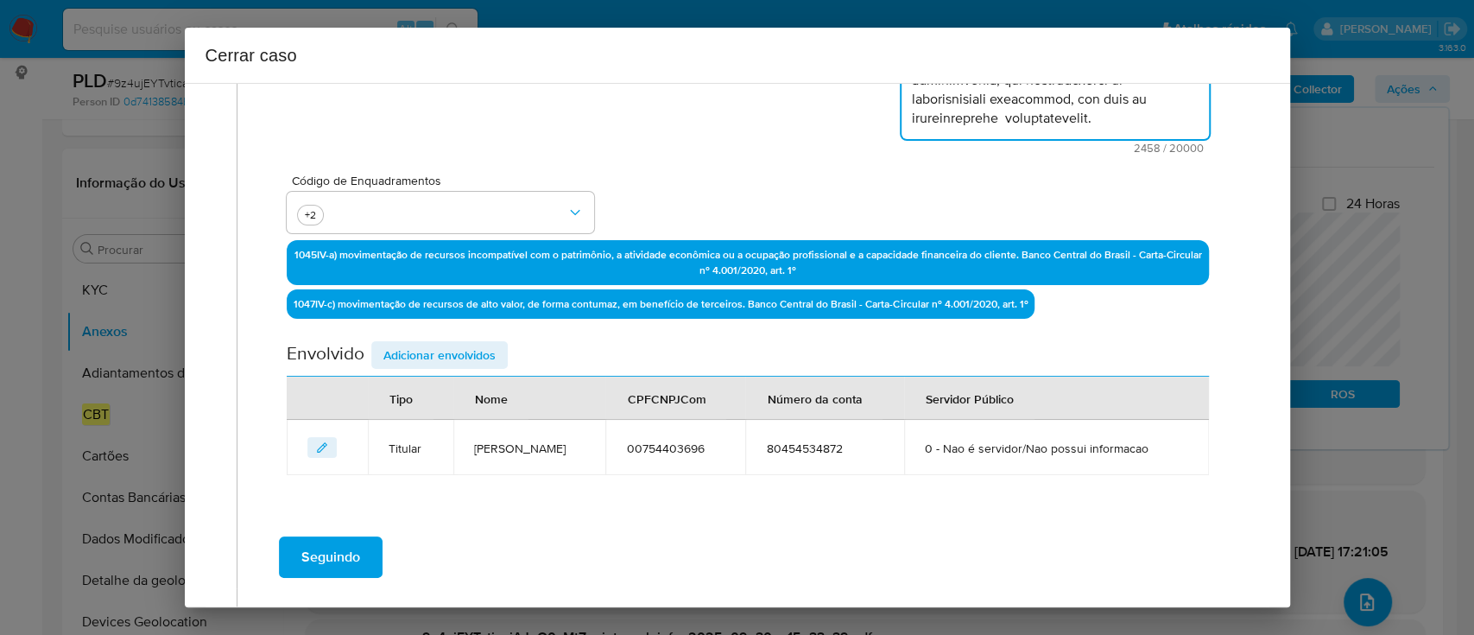
scroll to position [476, 0]
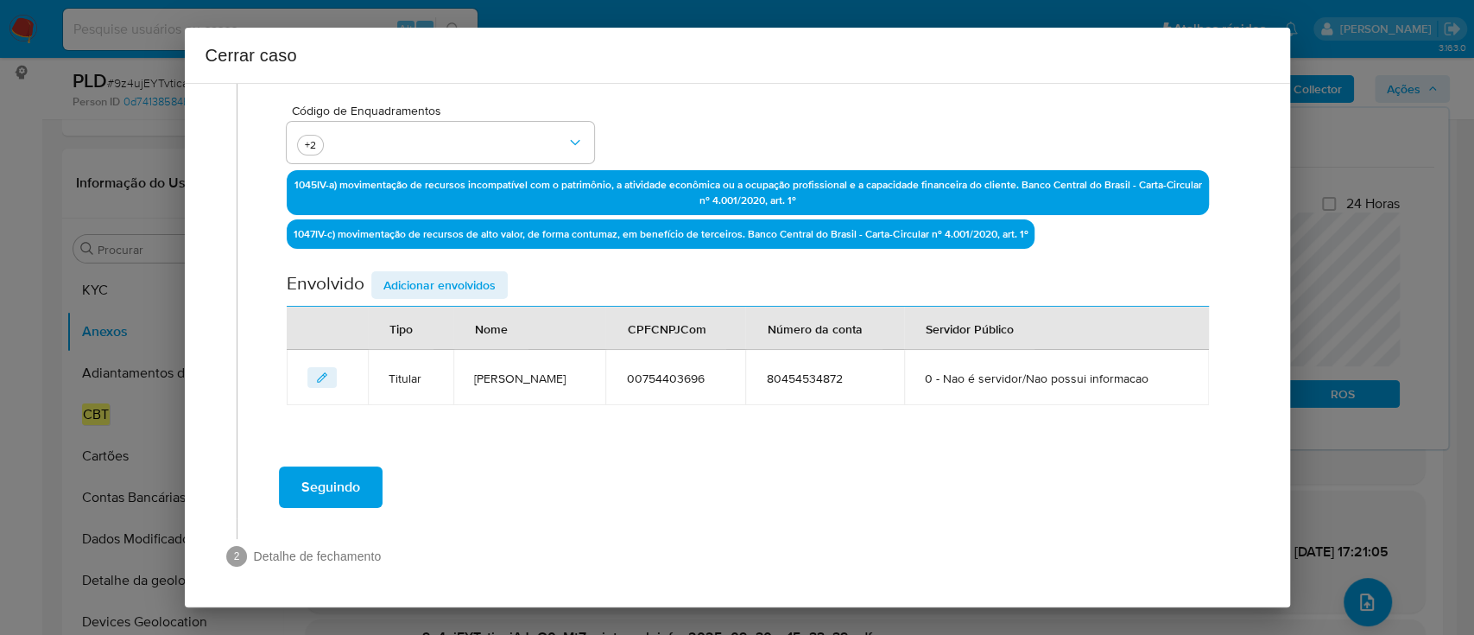
type textarea "Cezar Junior Cabral, CPF 00754403696, 47 anos, residente no município de Macapá…"
click at [465, 284] on span "Adicionar envolvidos" at bounding box center [439, 285] width 112 height 24
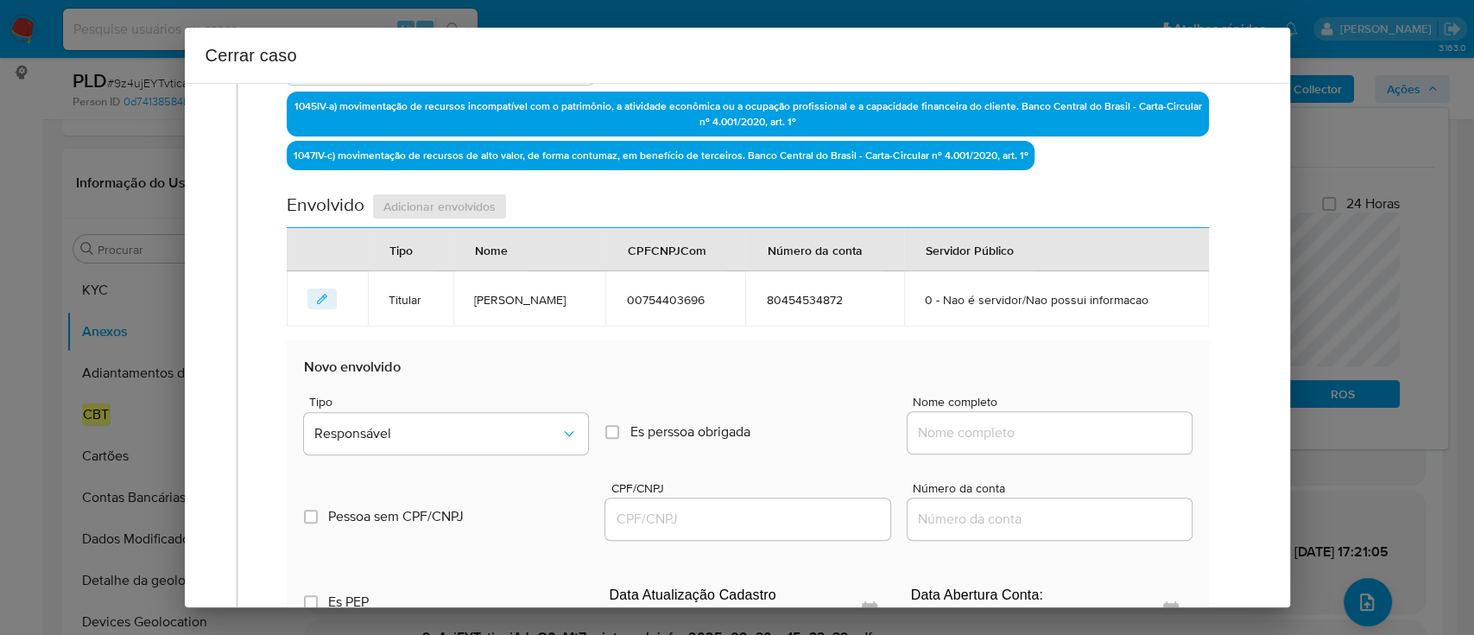
scroll to position [591, 0]
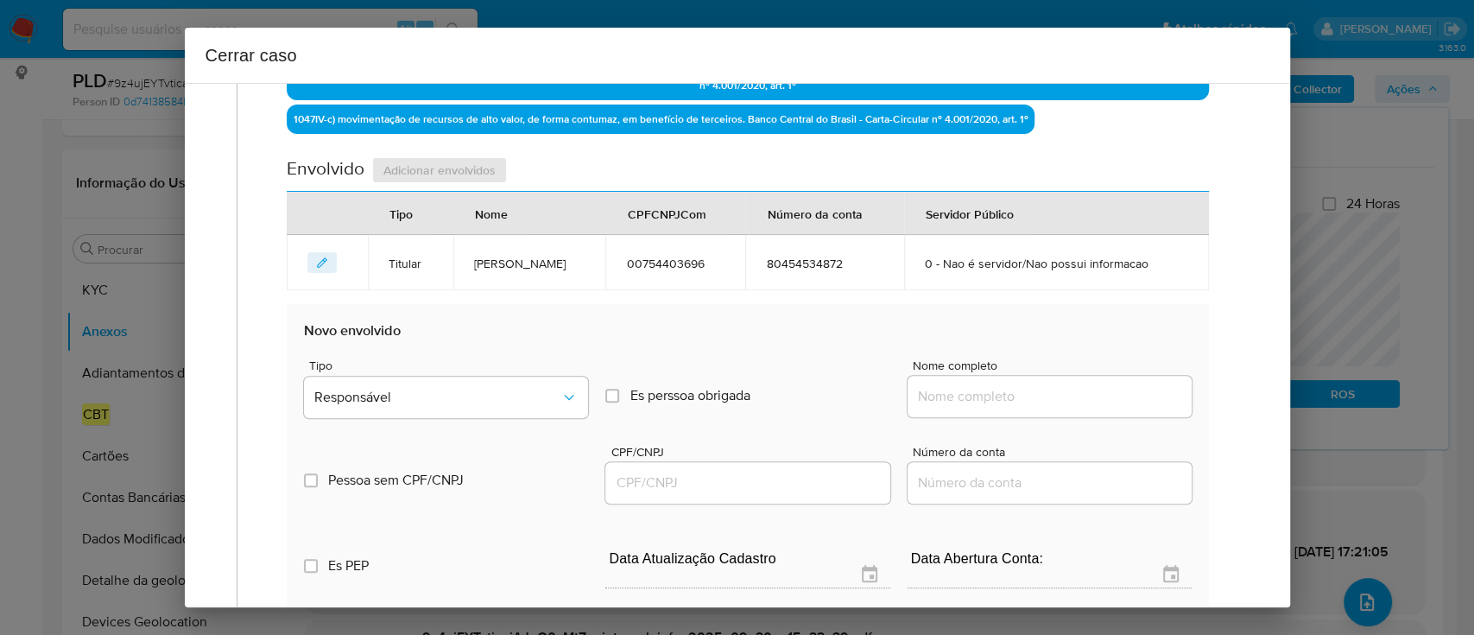
click at [1033, 383] on div at bounding box center [1050, 396] width 284 height 41
click at [1085, 396] on input "Nome completo" at bounding box center [1050, 396] width 284 height 22
paste input "Viviane Ferreira De Souza, 89199685191"
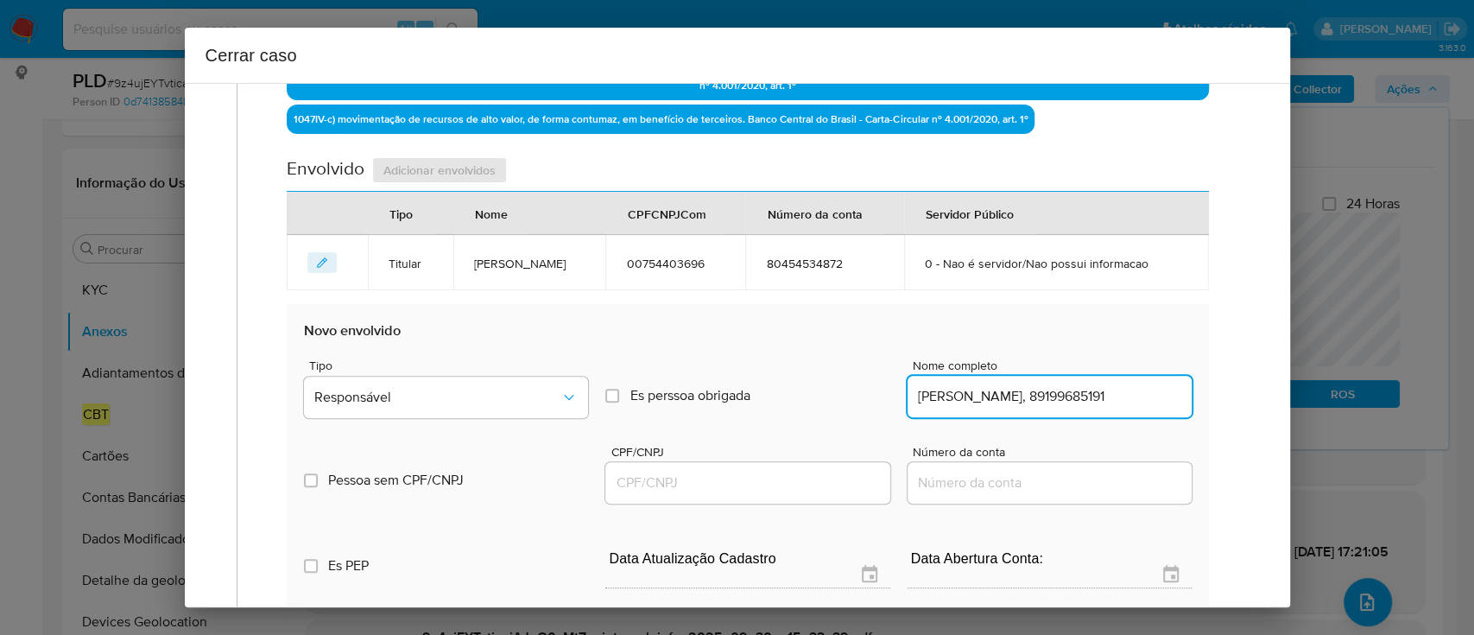
click at [1112, 397] on input "Viviane Ferreira De Souza, 89199685191" at bounding box center [1050, 396] width 284 height 22
type input "Viviane Ferreira De Souza,"
drag, startPoint x: 808, startPoint y: 480, endPoint x: 863, endPoint y: 471, distance: 55.9
click at [808, 480] on input "CPF/CNPJ" at bounding box center [747, 482] width 284 height 22
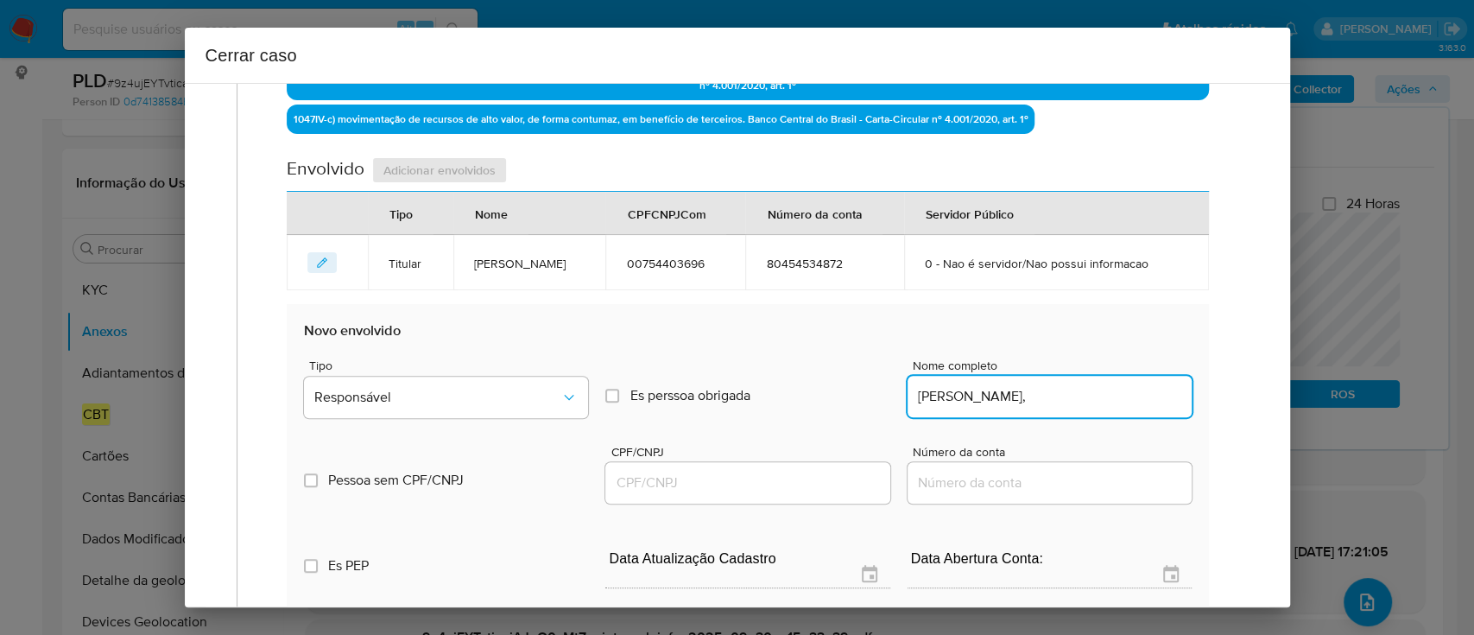
paste input "89199685191"
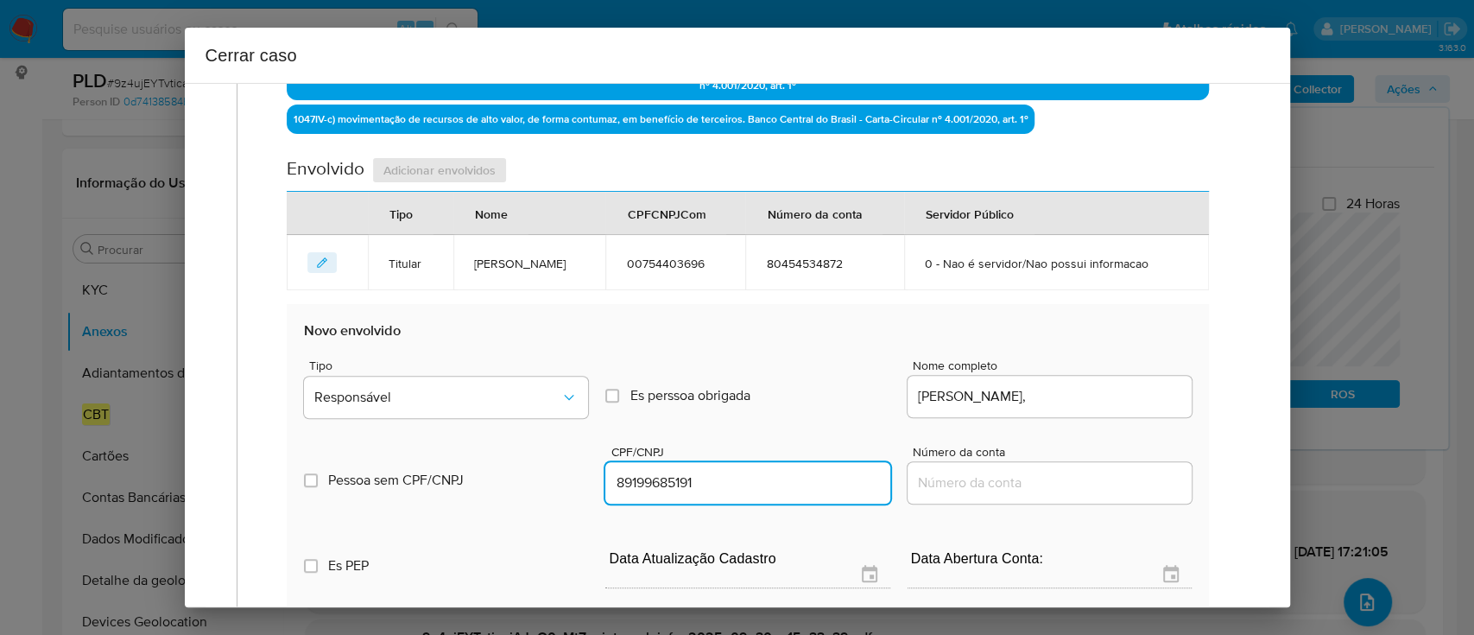
type input "89199685191"
click at [1112, 397] on input "Viviane Ferreira De Souza," at bounding box center [1050, 396] width 284 height 22
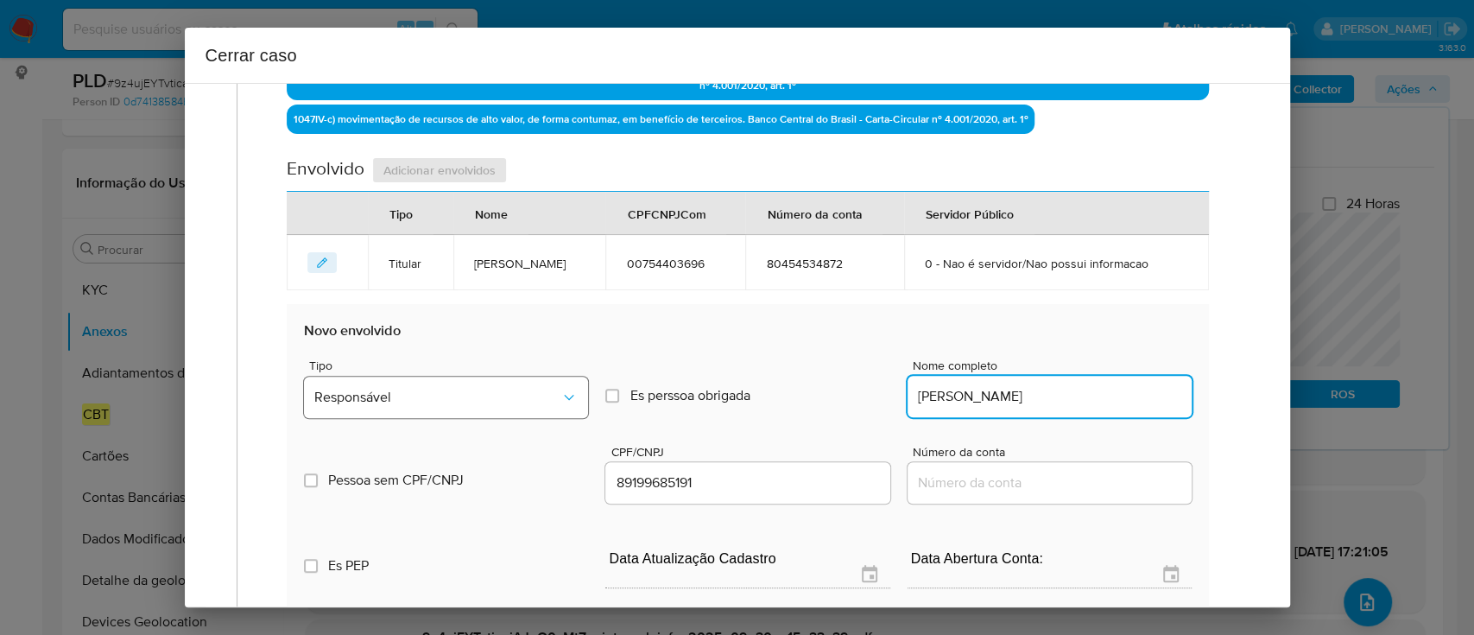
type input "Viviane Ferreira De Souza"
click at [456, 383] on button "Responsável" at bounding box center [446, 396] width 284 height 41
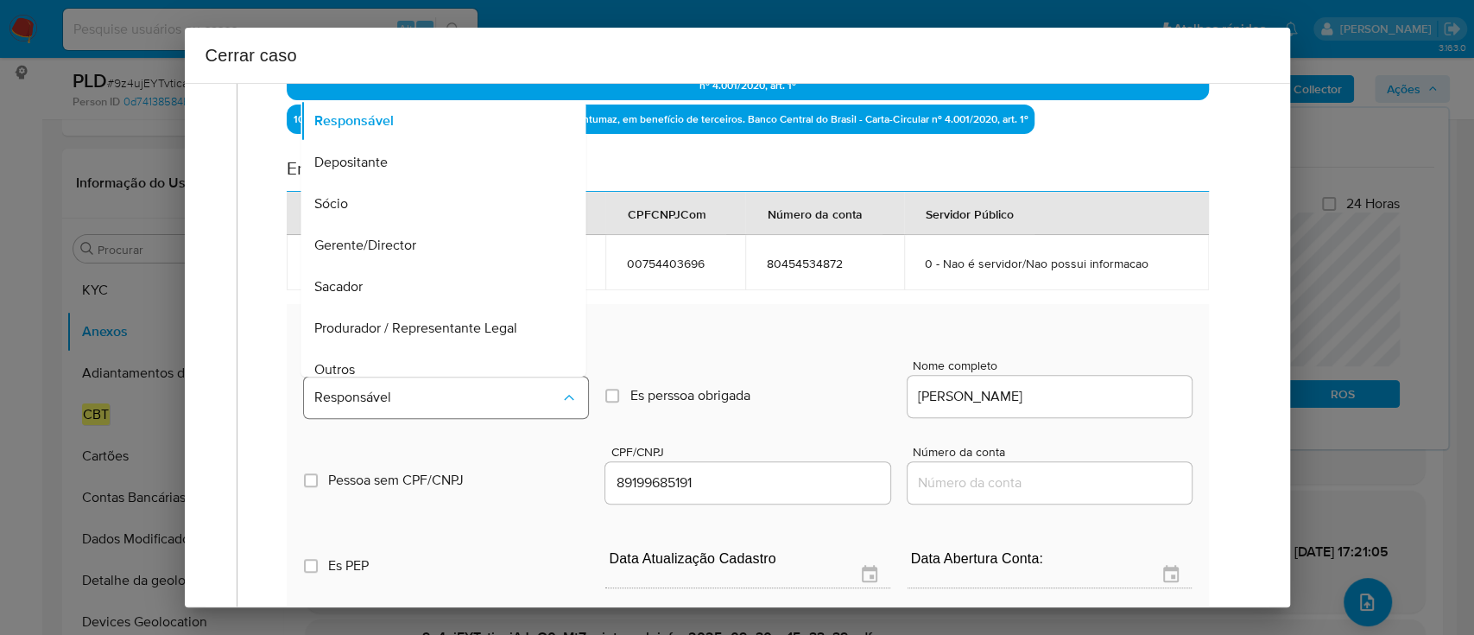
scroll to position [97, 0]
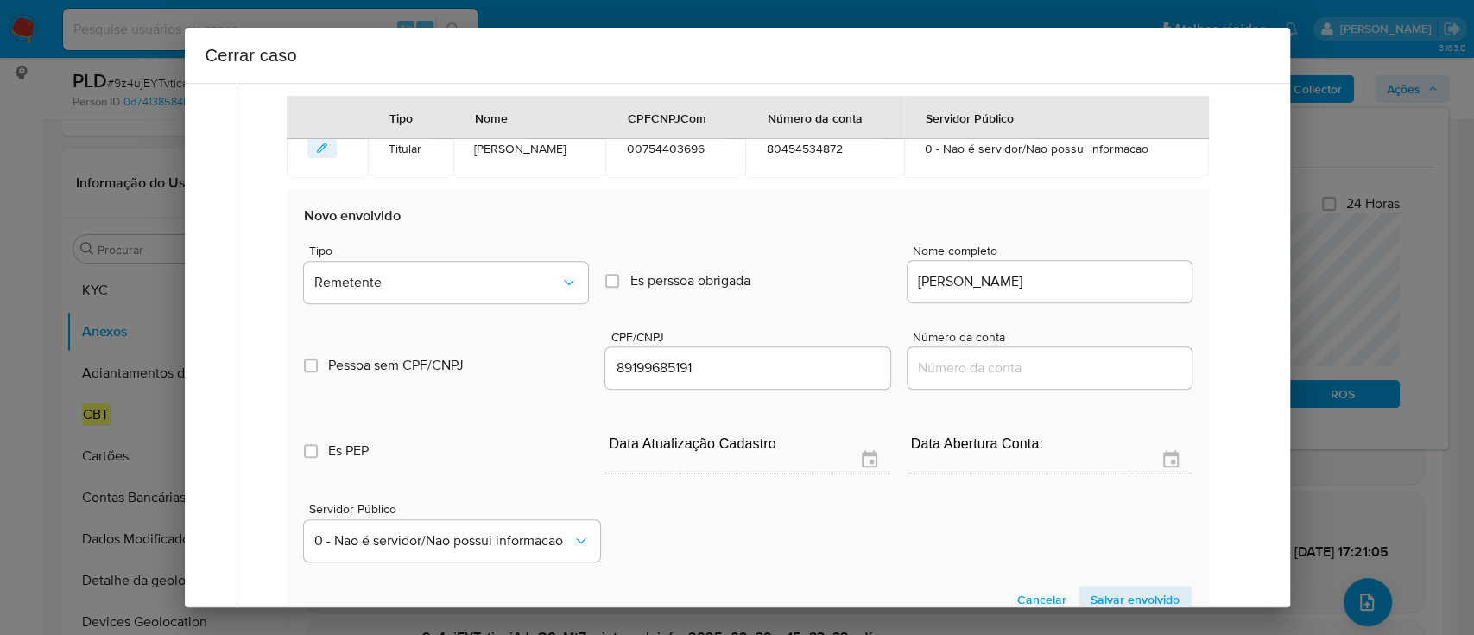
click at [1112, 590] on span "Salvar envolvido" at bounding box center [1135, 599] width 89 height 24
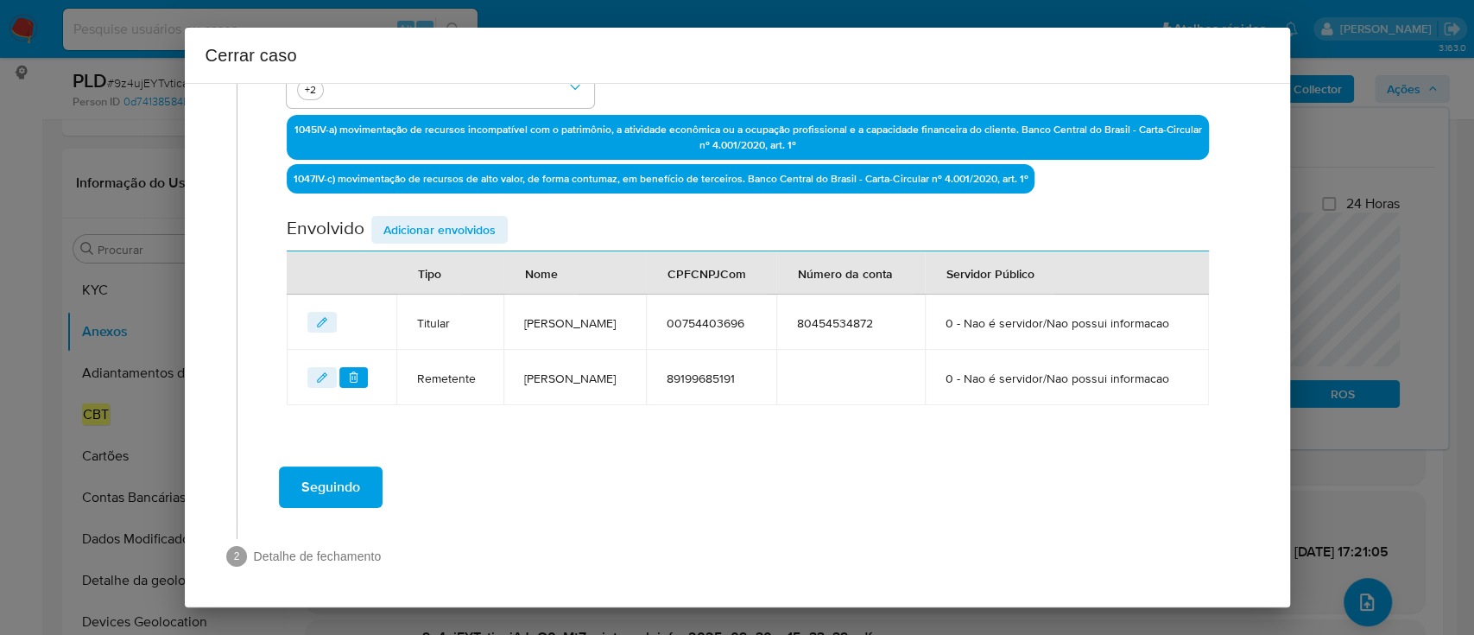
click at [471, 231] on span "Adicionar envolvidos" at bounding box center [439, 230] width 112 height 24
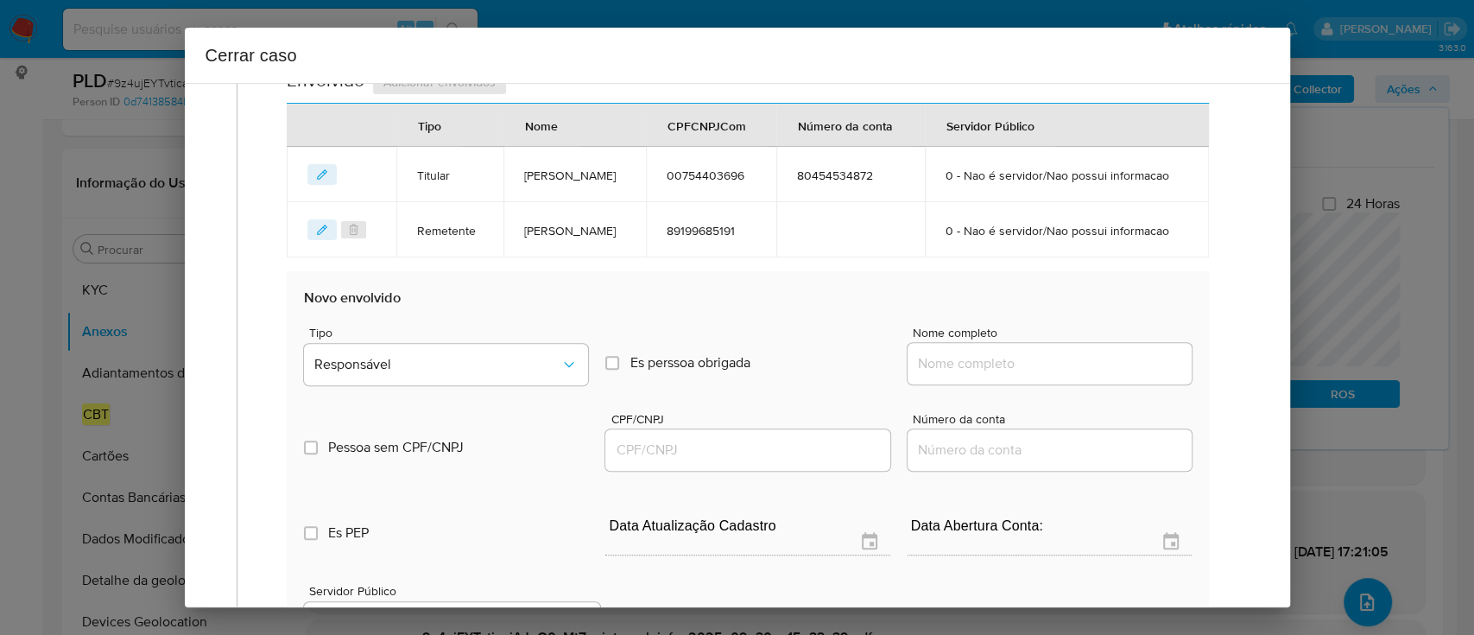
scroll to position [761, 0]
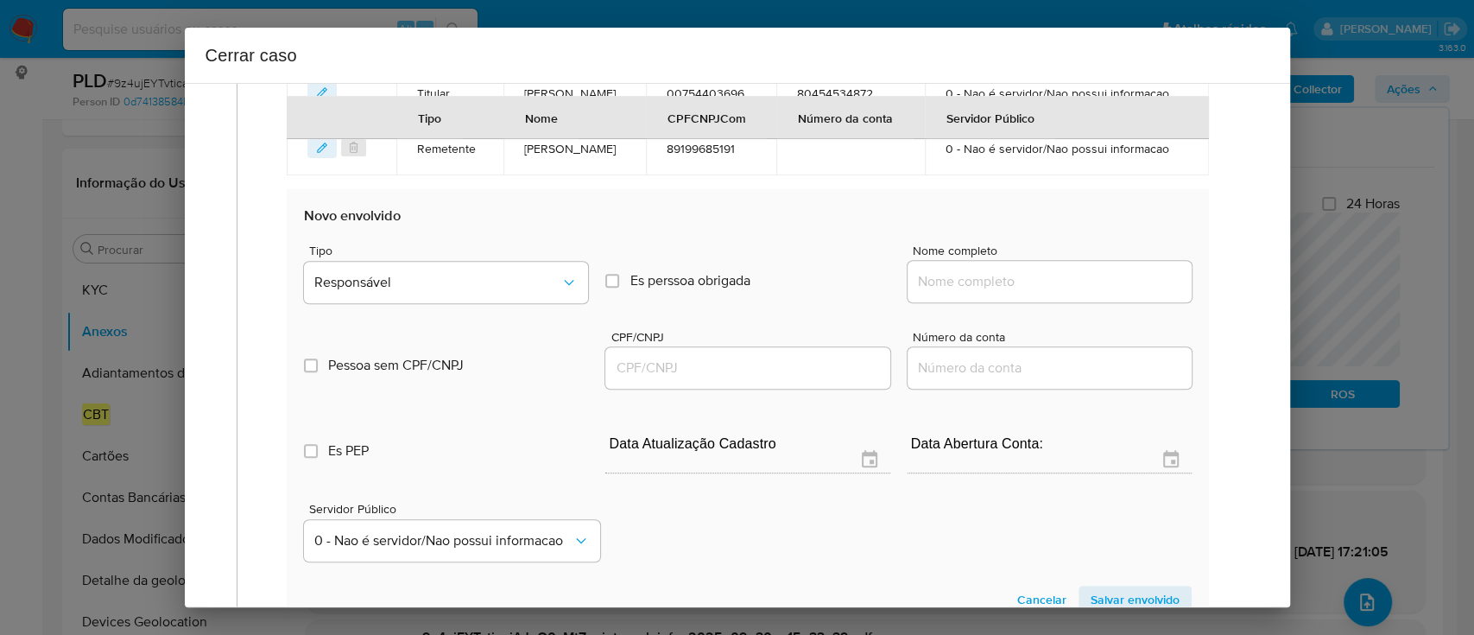
click at [965, 281] on input "Nome completo" at bounding box center [1050, 281] width 284 height 22
paste input "Royal Pag Empreendimentos Online Ltda, 28312053000167"
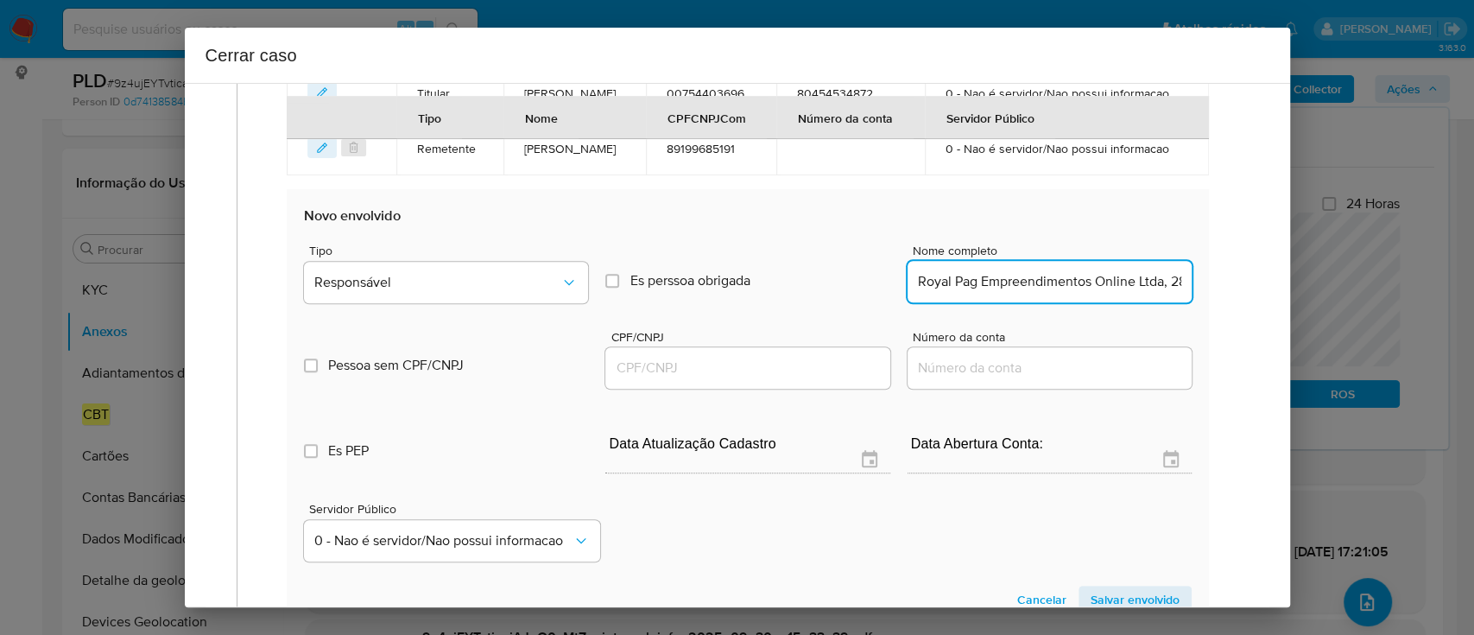
scroll to position [0, 102]
click at [1066, 281] on input "Royal Pag Empreendimentos Online Ltda, 28312053000167" at bounding box center [1050, 281] width 284 height 22
type input "Royal Pag Empreendimentos Online Ltda,"
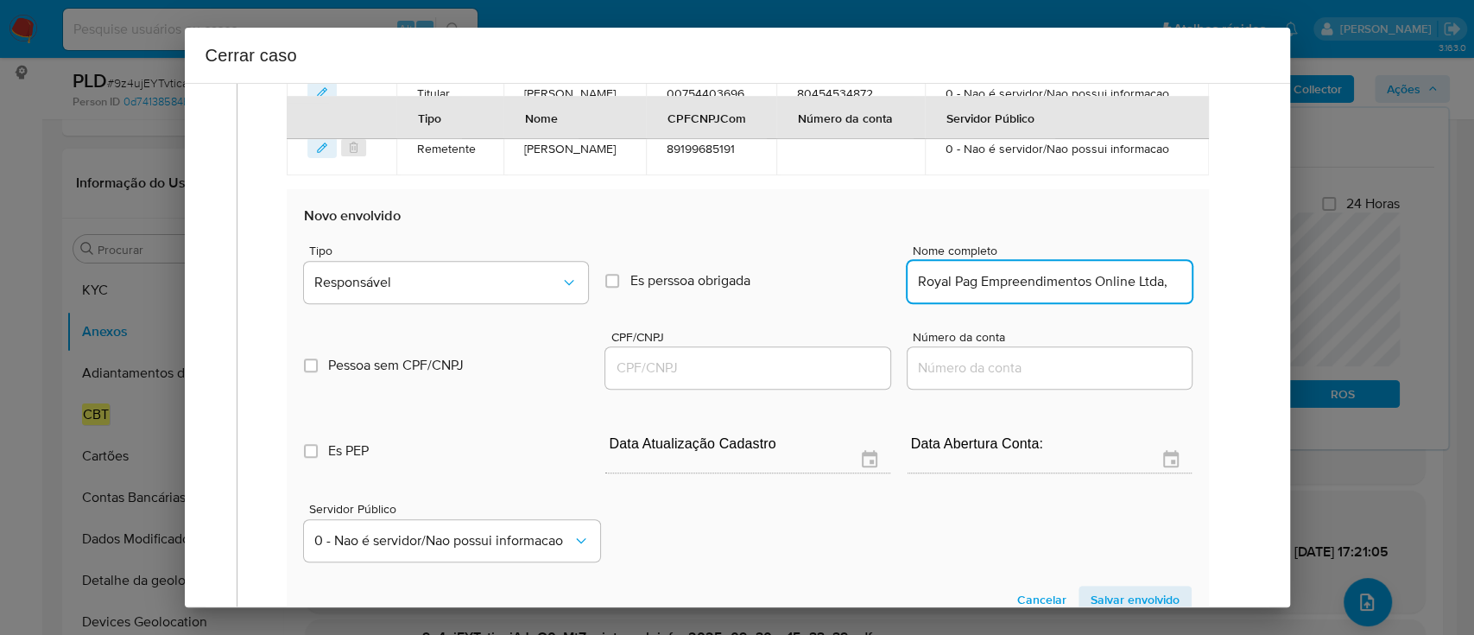
click at [809, 364] on input "CPF/CNPJ" at bounding box center [747, 368] width 284 height 22
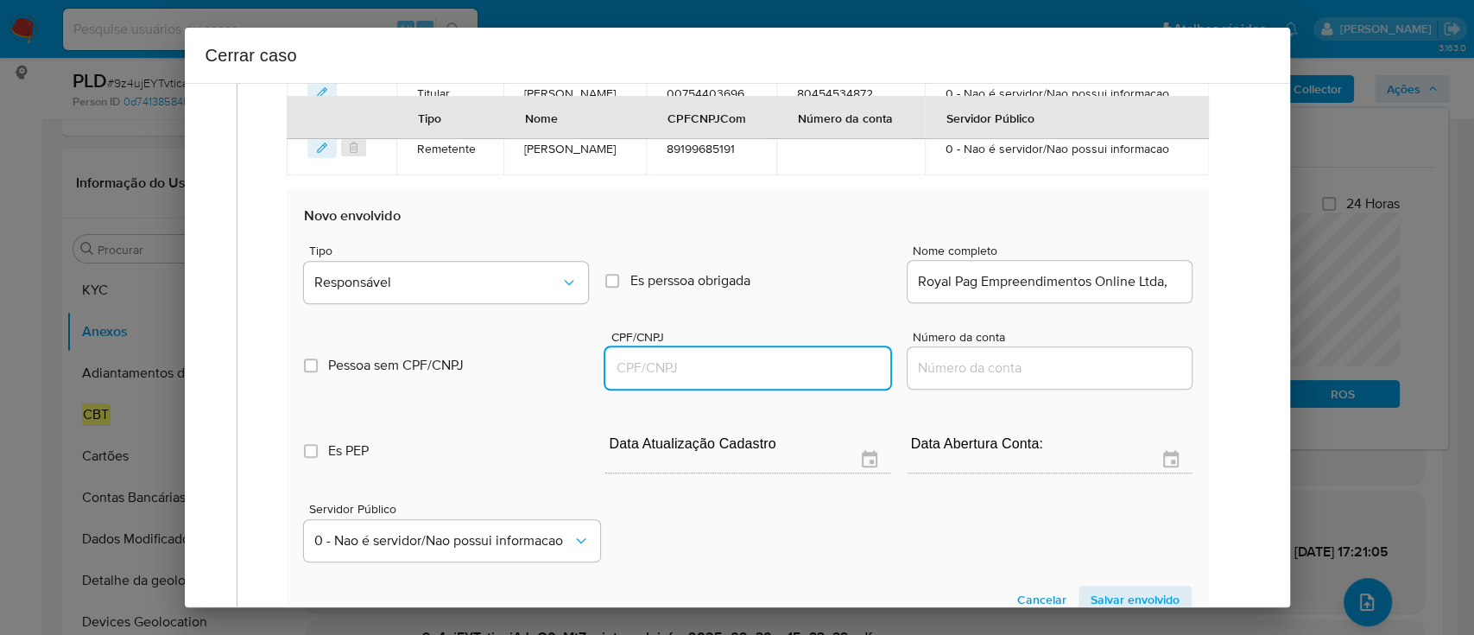
paste input "28312053000167"
type input "28312053000167"
click at [1176, 283] on section "Novo envolvido Tipo Responsável Es perssoa obrigada Is PObrigada Nome completo …" at bounding box center [747, 409] width 921 height 441
click at [1165, 285] on input "Royal Pag Empreendimentos Online Ltda," at bounding box center [1050, 281] width 284 height 22
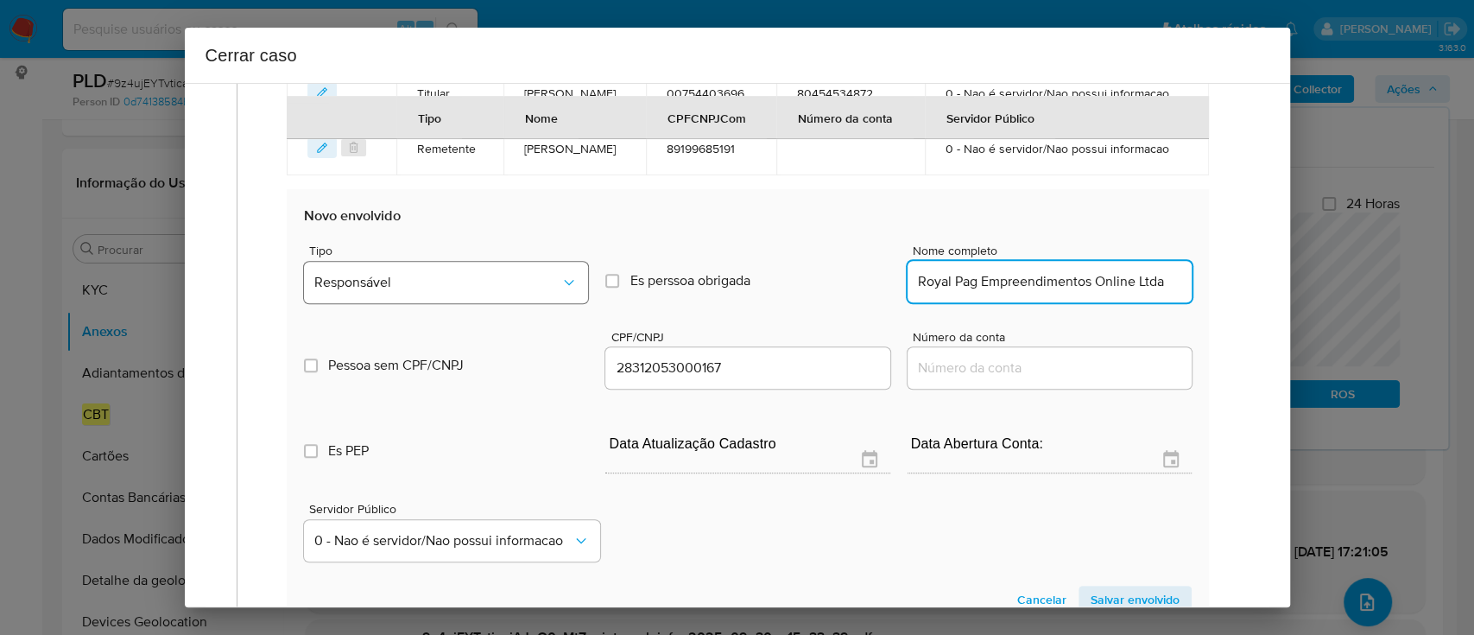
type input "Royal Pag Empreendimentos Online Ltda"
click at [477, 267] on button "Responsável" at bounding box center [446, 282] width 284 height 41
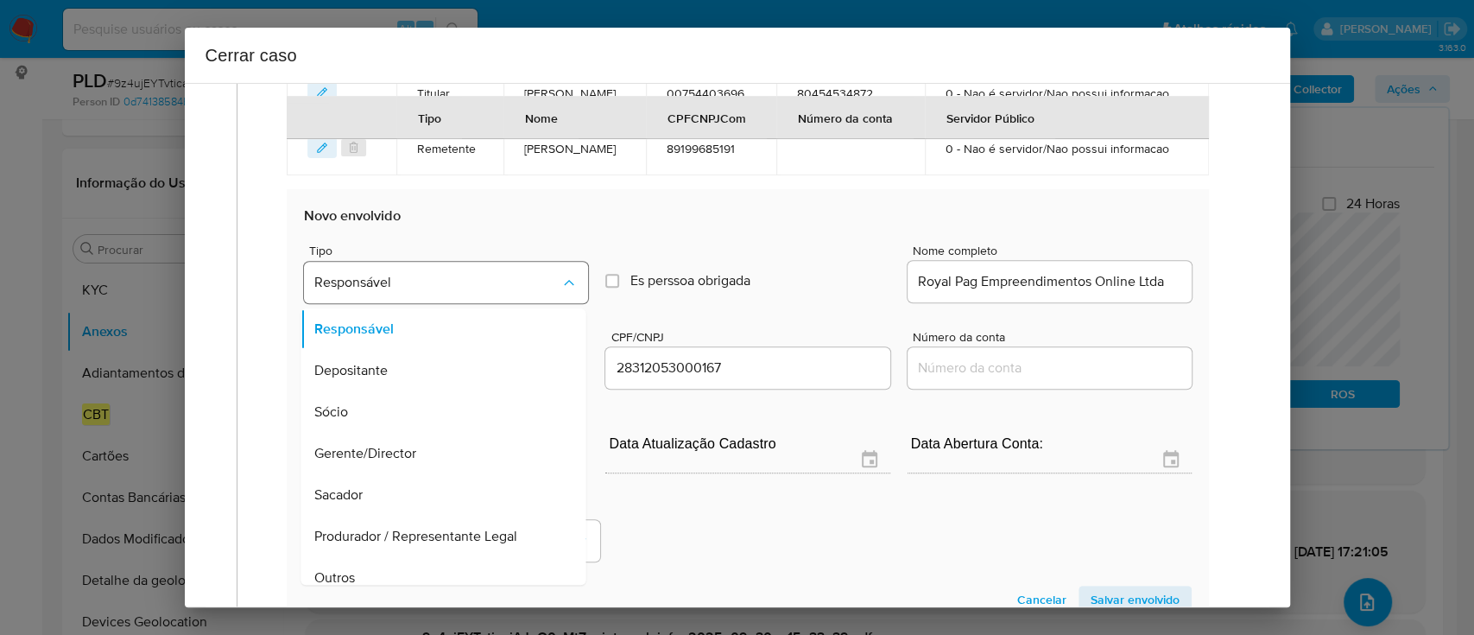
scroll to position [55, 0]
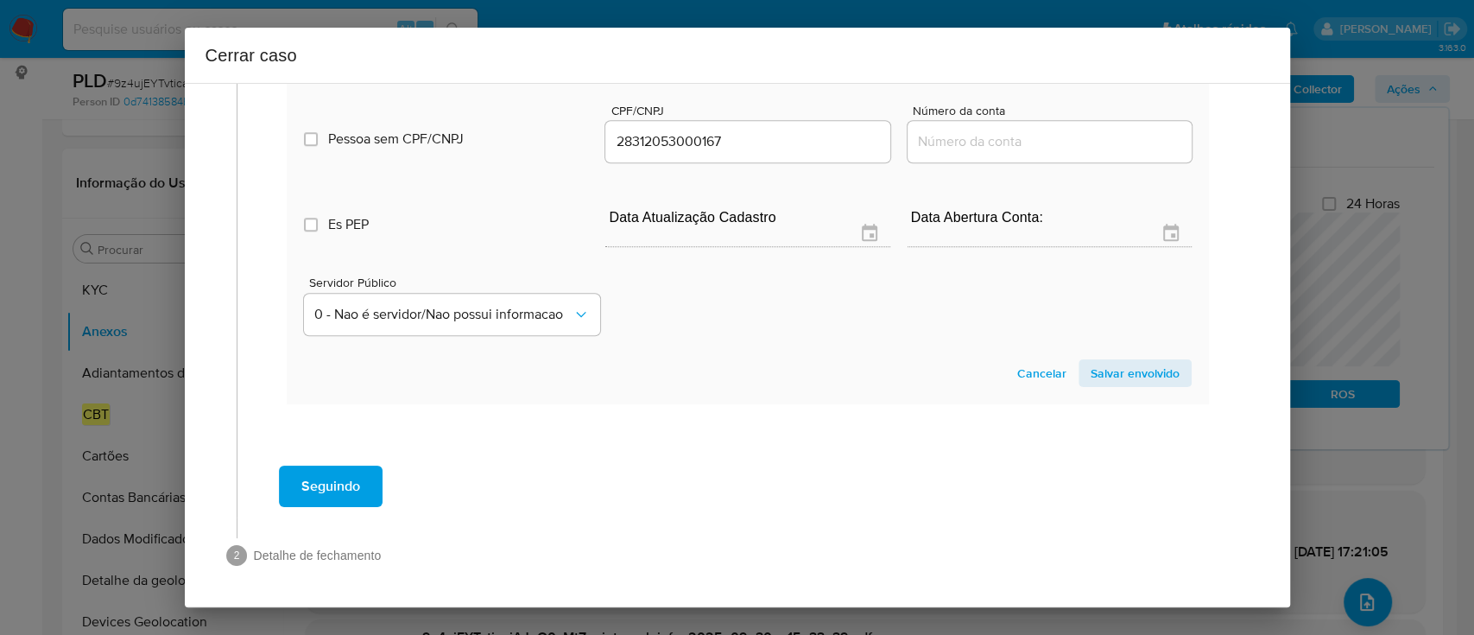
click at [1122, 383] on span "Salvar envolvido" at bounding box center [1135, 373] width 89 height 24
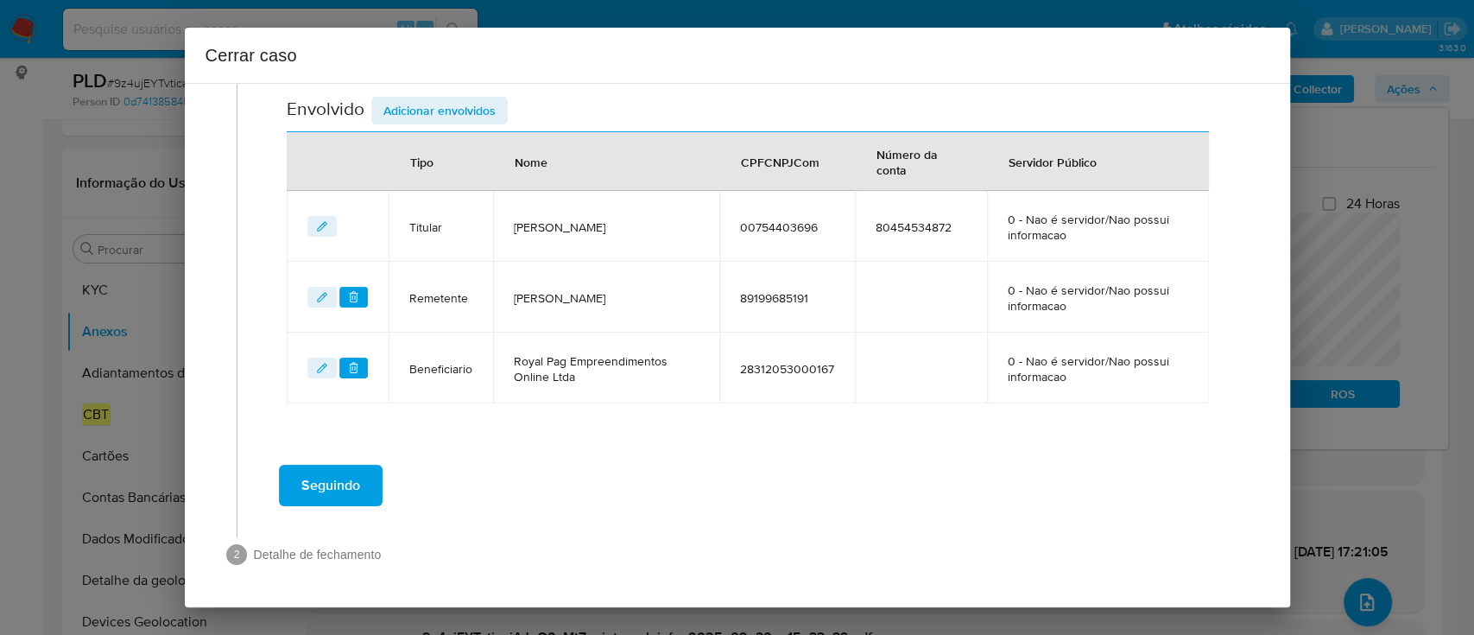
scroll to position [648, 0]
click at [439, 116] on span "Adicionar envolvidos" at bounding box center [439, 112] width 112 height 24
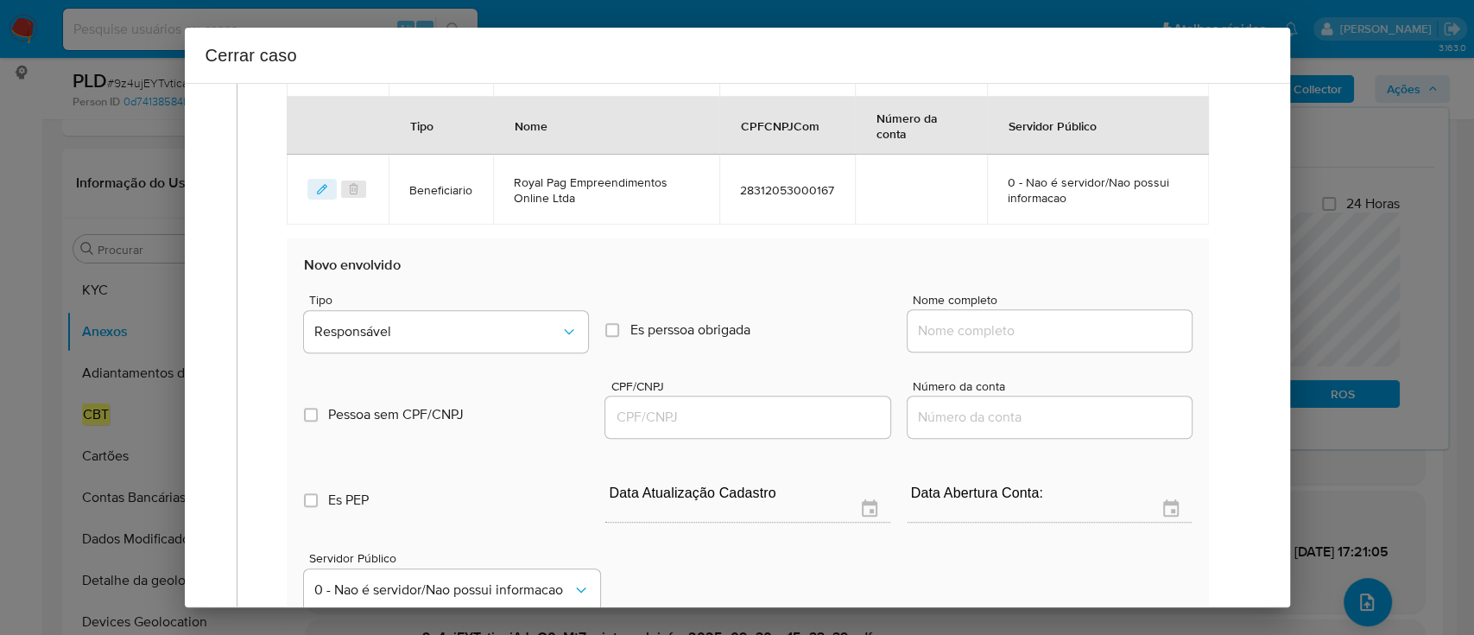
scroll to position [878, 0]
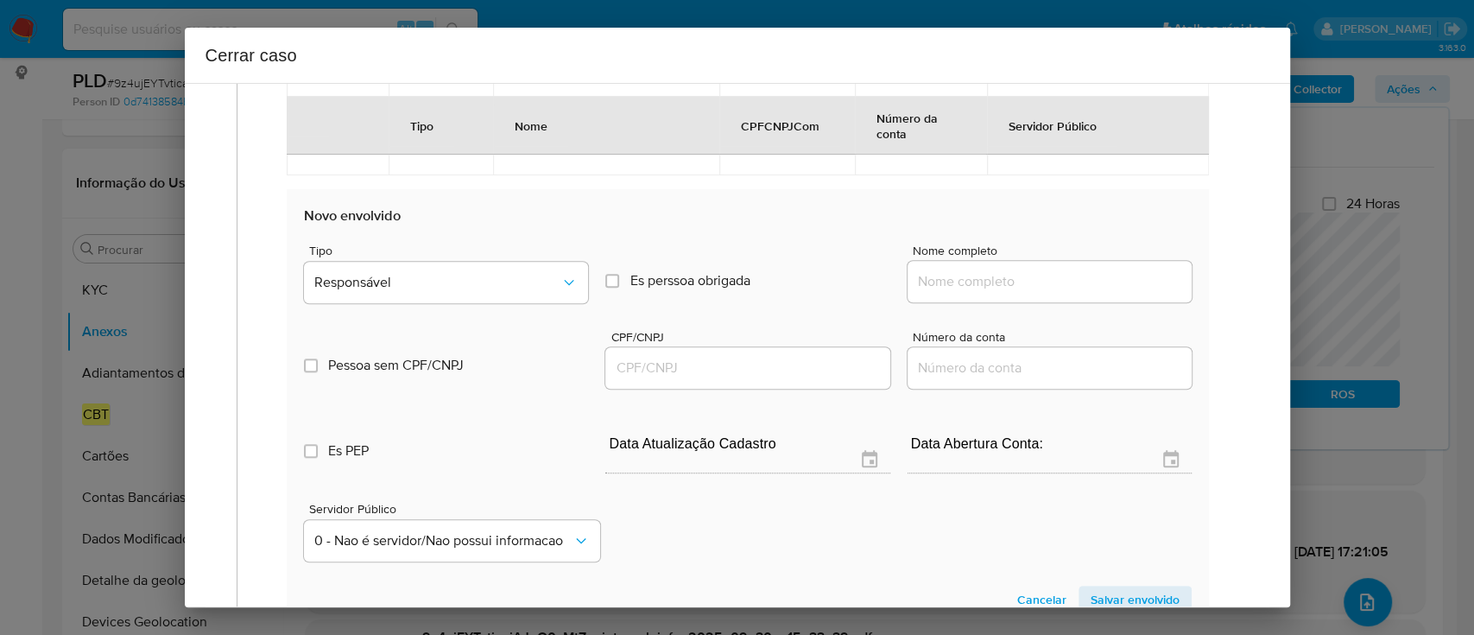
click at [1009, 271] on input "Nome completo" at bounding box center [1050, 281] width 284 height 22
paste input "Raimundo Ivonaldo De Souza Rocha, 58618945315"
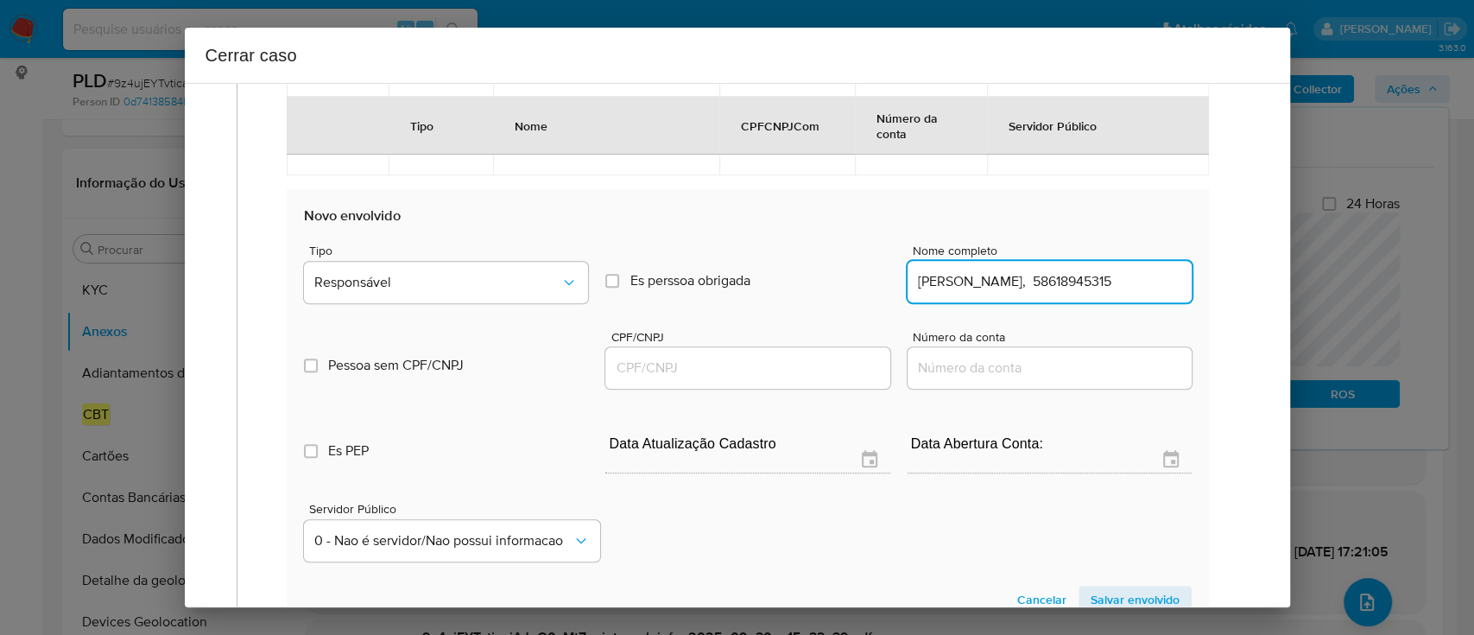
scroll to position [0, 54]
click at [1109, 283] on input "Raimundo Ivonaldo De Souza Rocha, 58618945315" at bounding box center [1050, 281] width 284 height 22
type input "Raimundo Ivonaldo De Souza Rocha,"
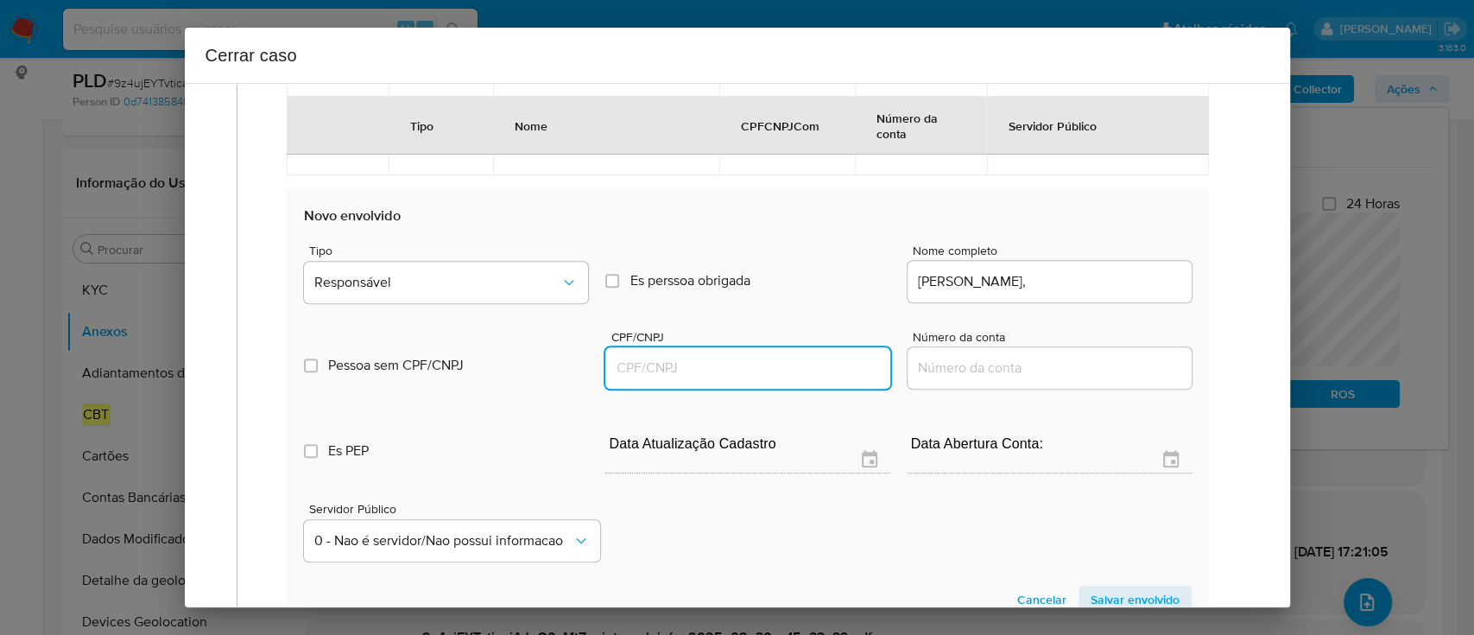
drag, startPoint x: 747, startPoint y: 357, endPoint x: 894, endPoint y: 363, distance: 146.9
click at [747, 357] on input "CPF/CNPJ" at bounding box center [747, 368] width 284 height 22
paste input "58618945315"
type input "58618945315"
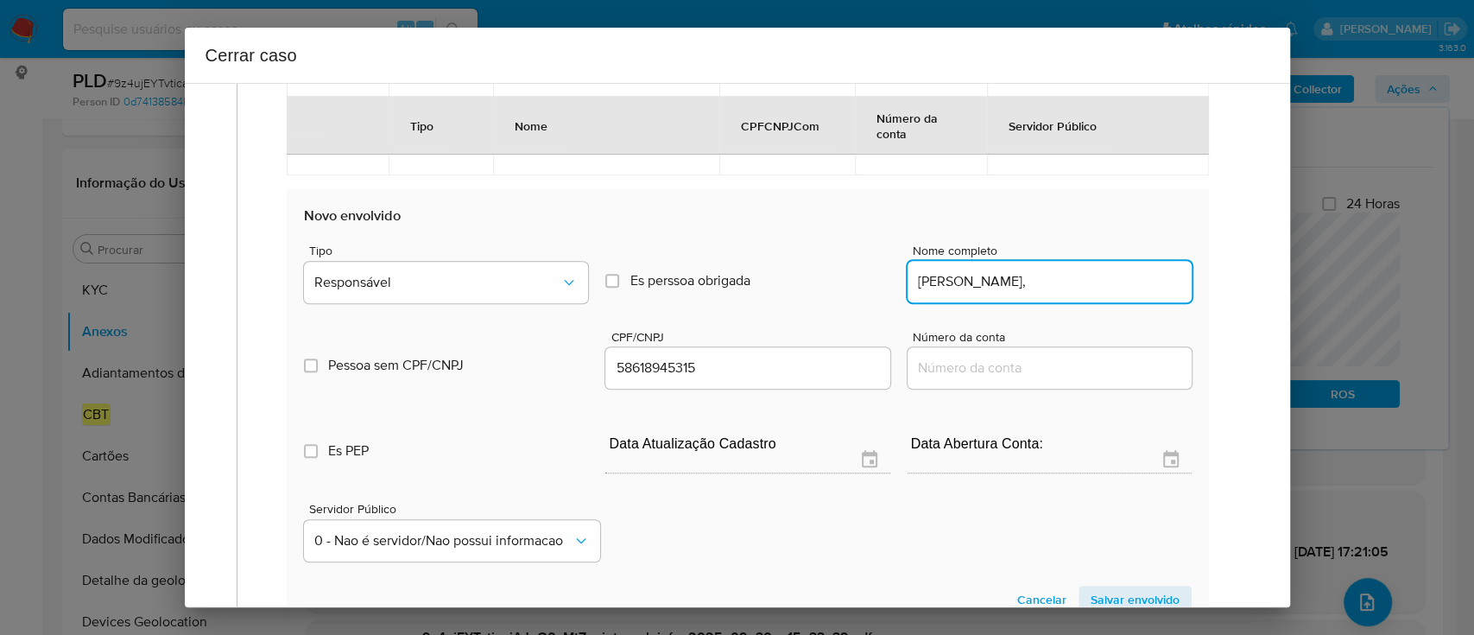
click at [1157, 283] on input "Raimundo Ivonaldo De Souza Rocha," at bounding box center [1050, 281] width 284 height 22
type input "Raimundo Ivonaldo De Souza Rocha"
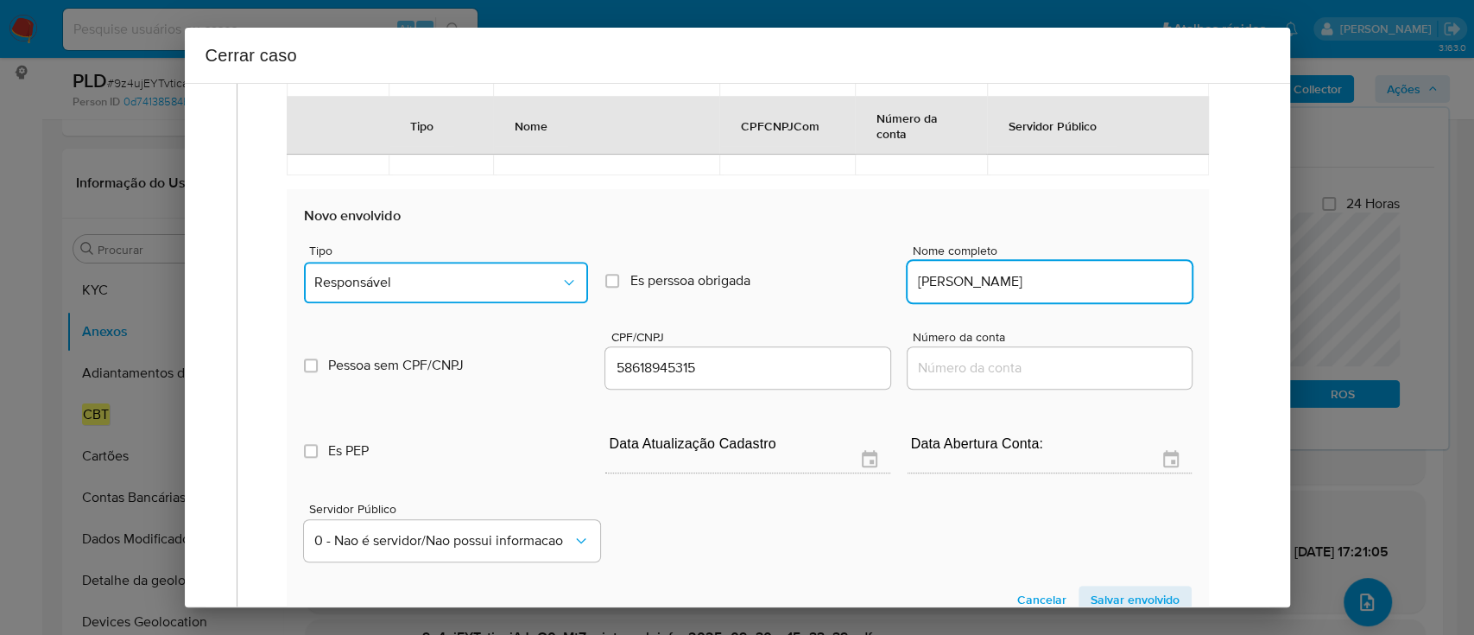
click at [383, 294] on button "Responsável" at bounding box center [446, 282] width 284 height 41
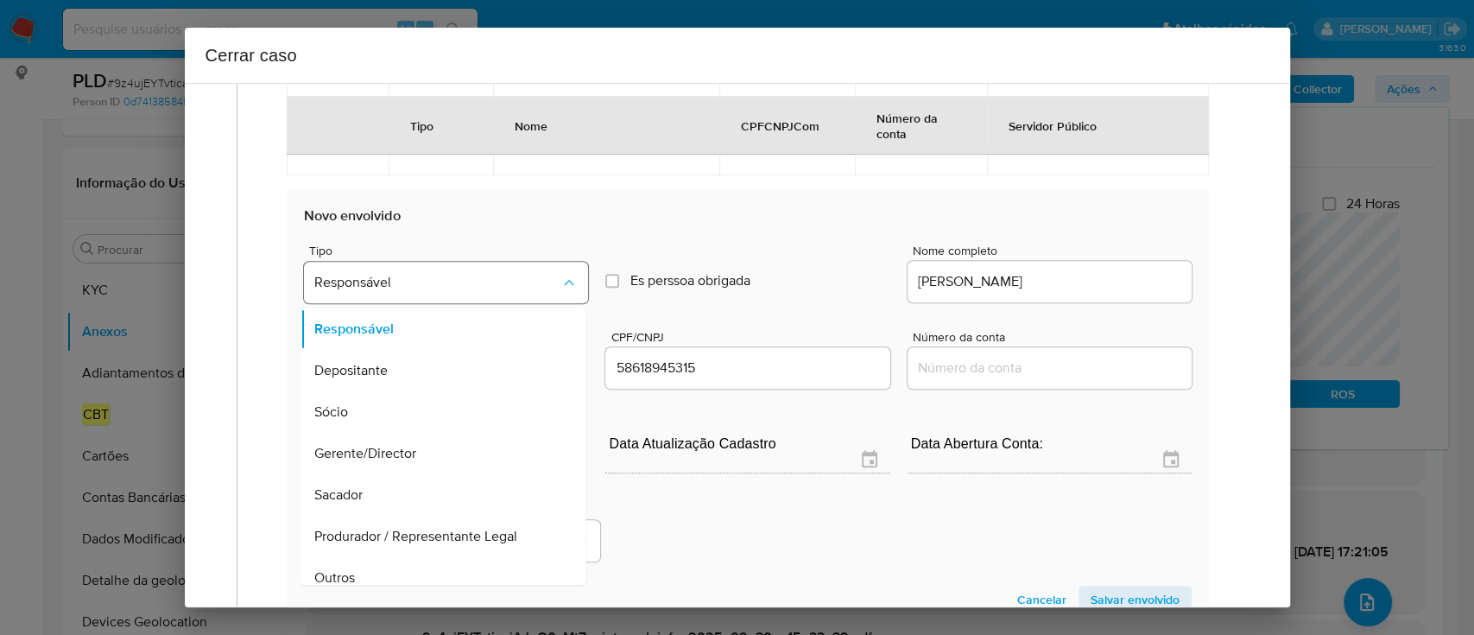
scroll to position [55, 0]
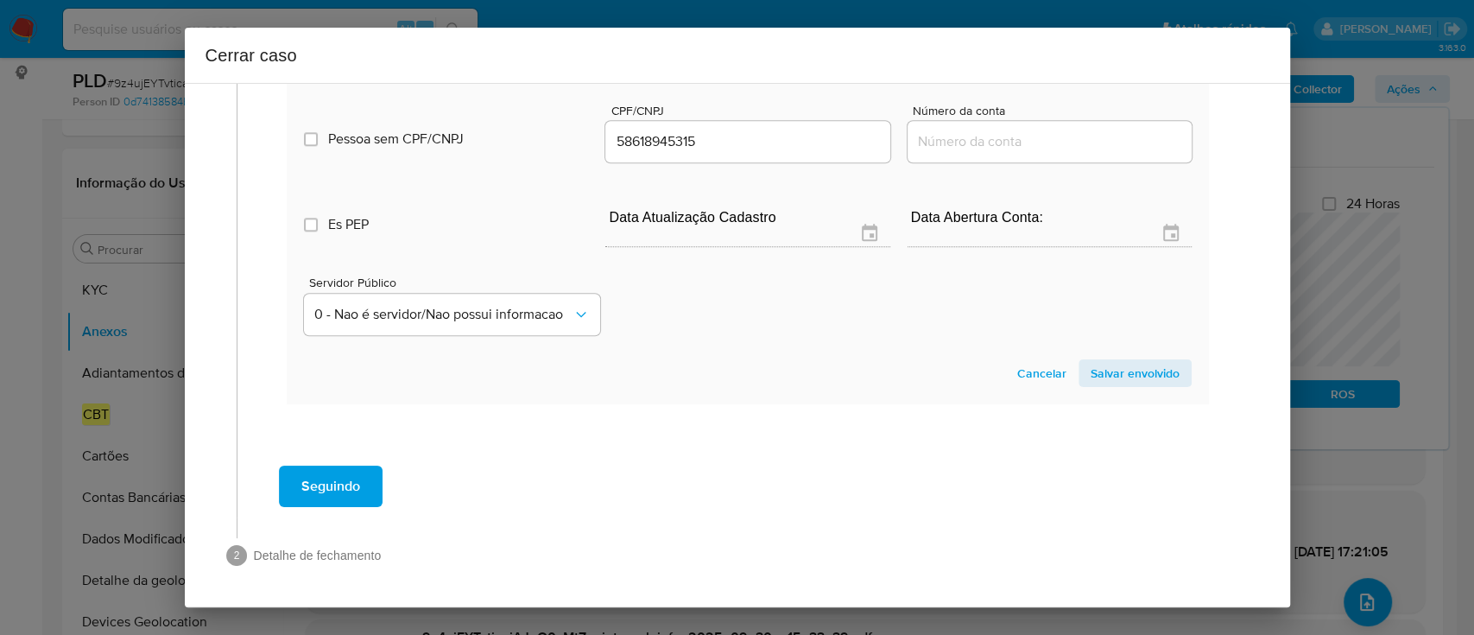
click at [1145, 368] on span "Salvar envolvido" at bounding box center [1135, 373] width 89 height 24
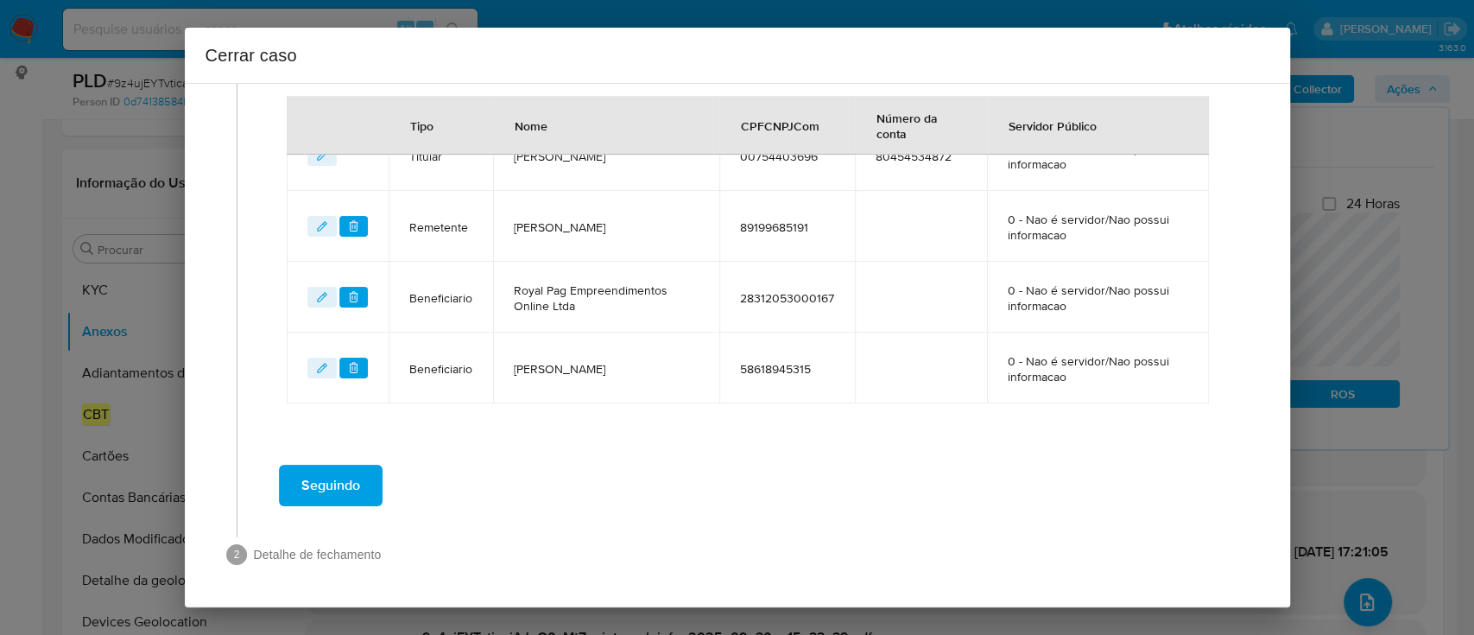
scroll to position [718, 0]
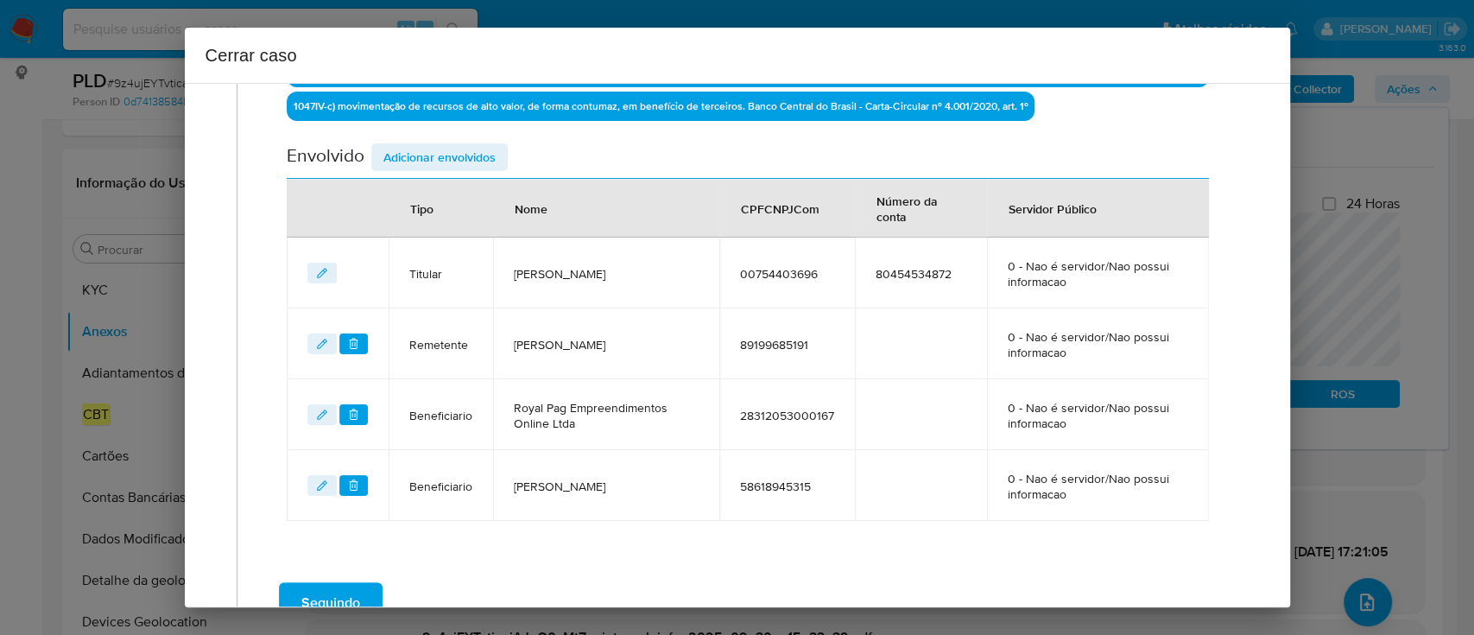
drag, startPoint x: 460, startPoint y: 159, endPoint x: 493, endPoint y: 180, distance: 38.8
click at [460, 158] on span "Adicionar envolvidos" at bounding box center [439, 157] width 112 height 24
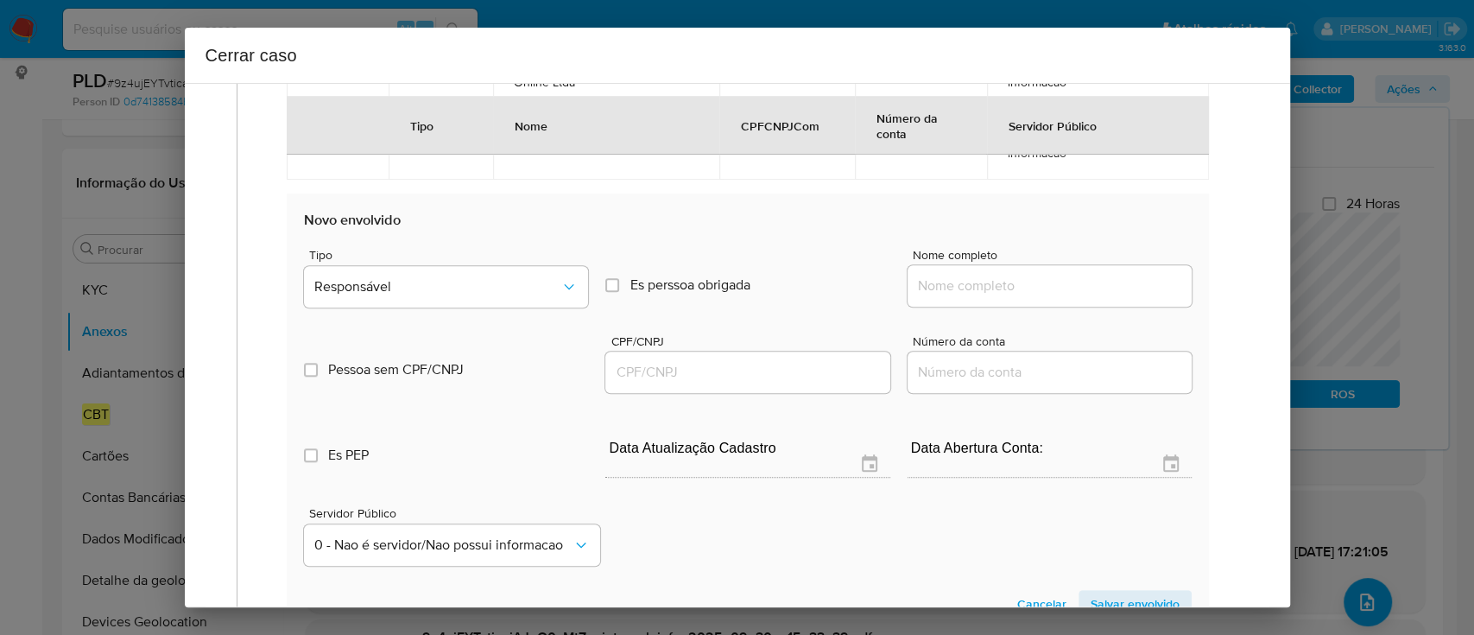
scroll to position [949, 0]
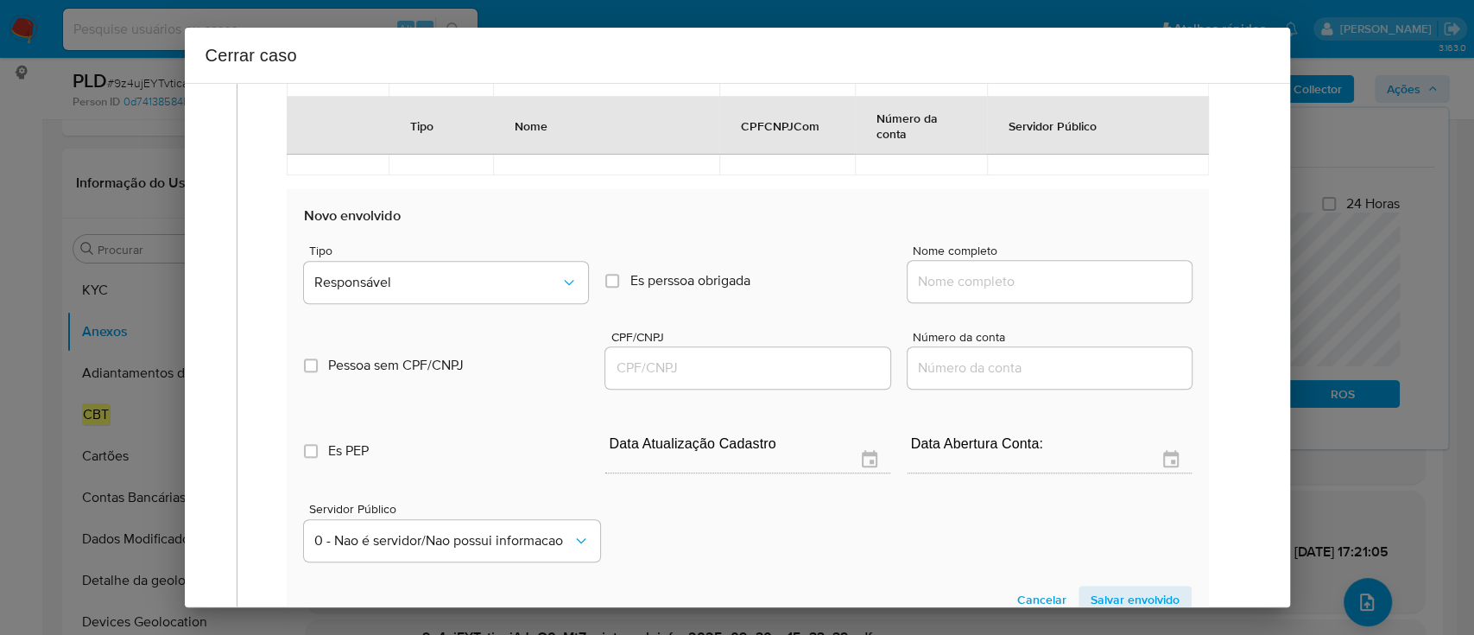
click at [1025, 288] on input "Nome completo" at bounding box center [1050, 281] width 284 height 22
paste input "Banco do Brasil S.A., 00000000000191"
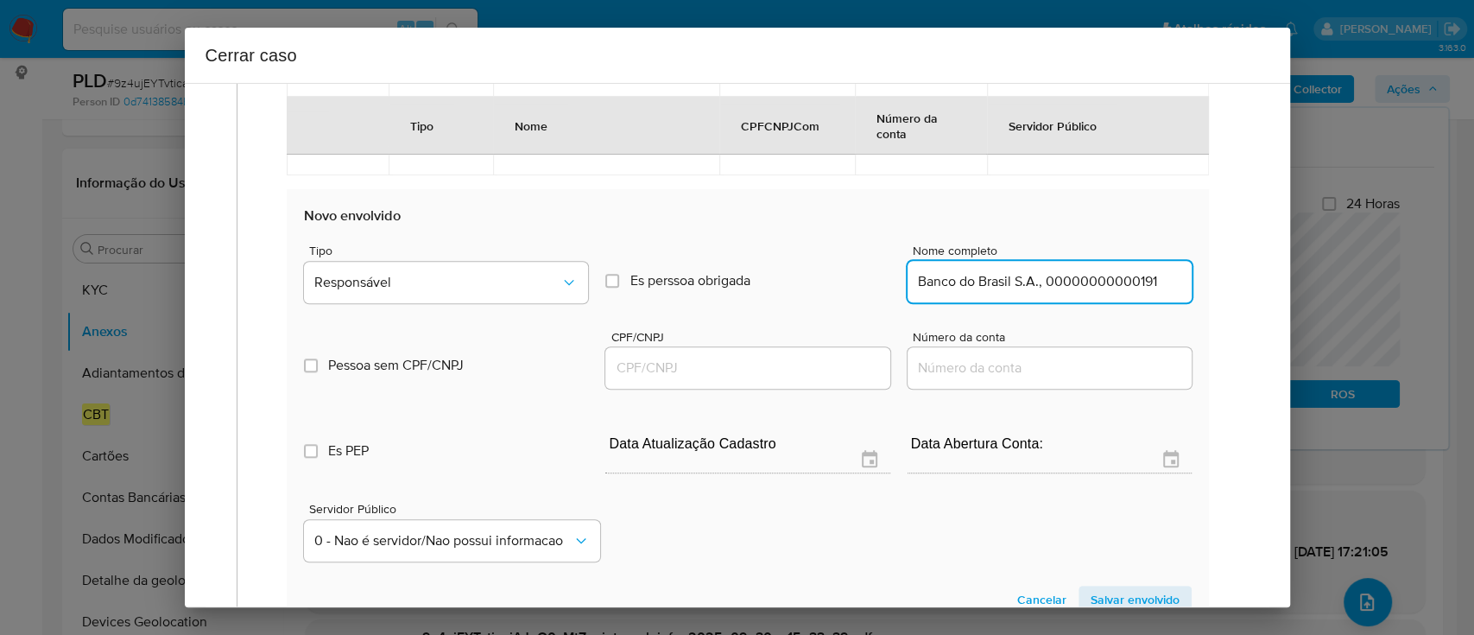
click at [1082, 288] on input "Banco do Brasil S.A., 00000000000191" at bounding box center [1050, 281] width 284 height 22
type input "Banco do Brasil S.A.,"
click at [772, 363] on input "CPF/CNPJ" at bounding box center [747, 368] width 284 height 22
paste input "00000000000191"
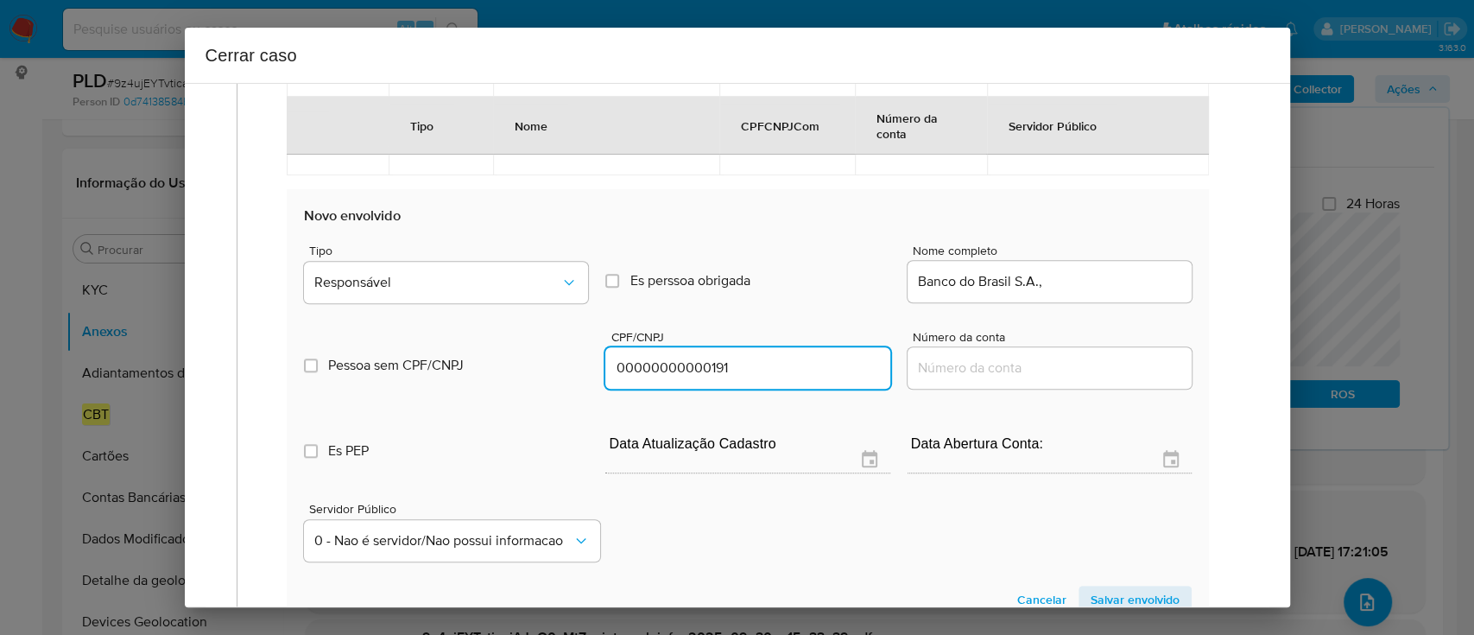
type input "191"
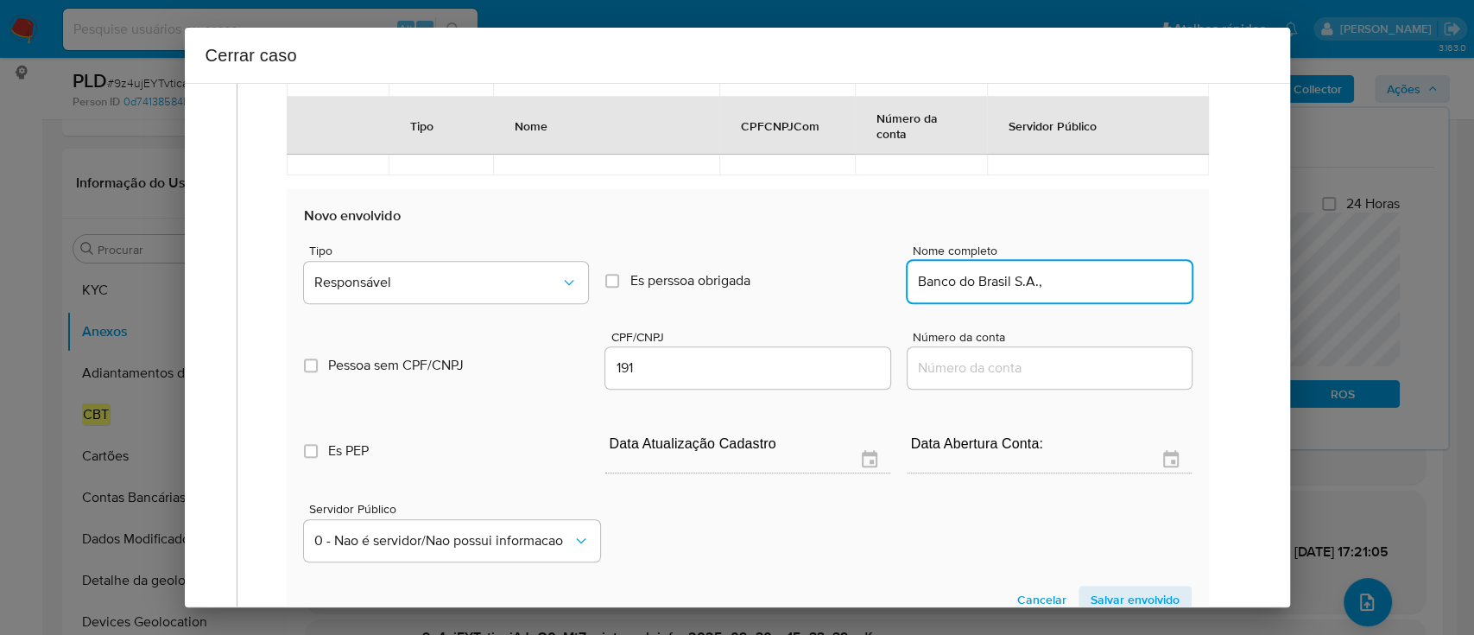
click at [1097, 274] on input "Banco do Brasil S.A.," at bounding box center [1050, 281] width 284 height 22
type input "Banco do Brasil S.A.,"
type input "00000000000191"
type input "Banco do Brasil S.A."
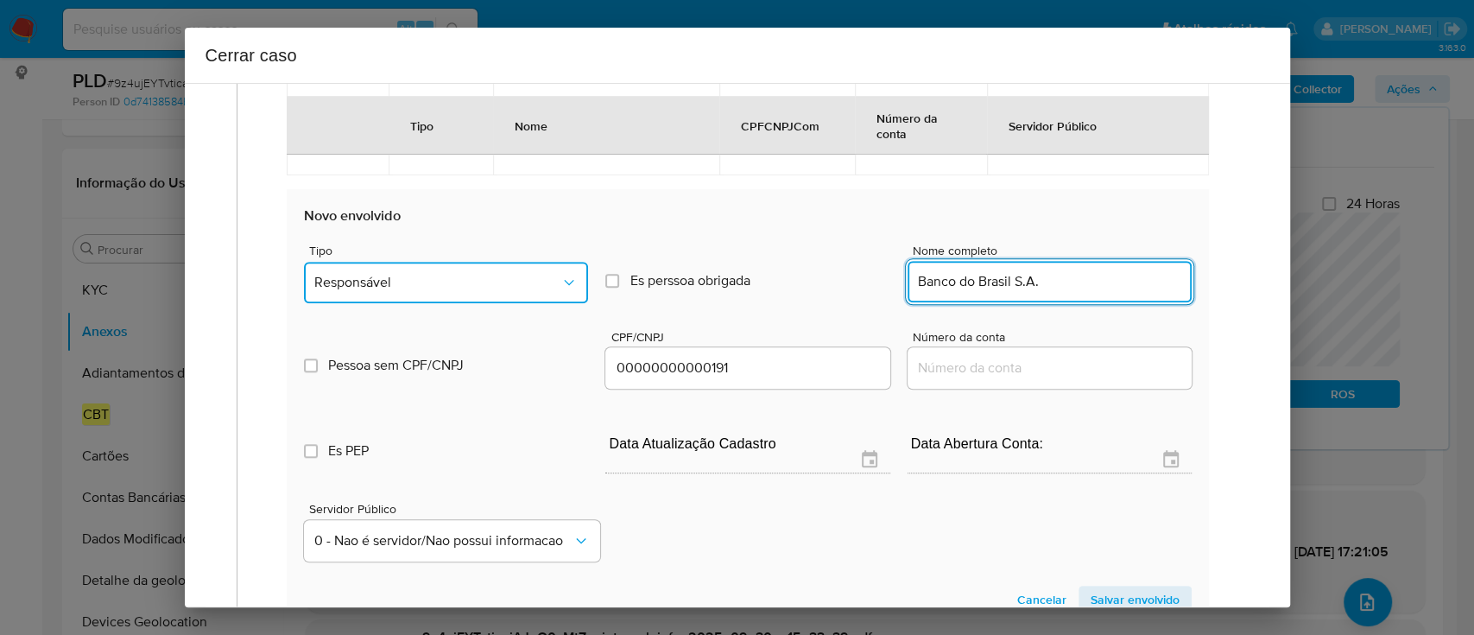
click at [378, 287] on span "Responsável" at bounding box center [437, 282] width 246 height 17
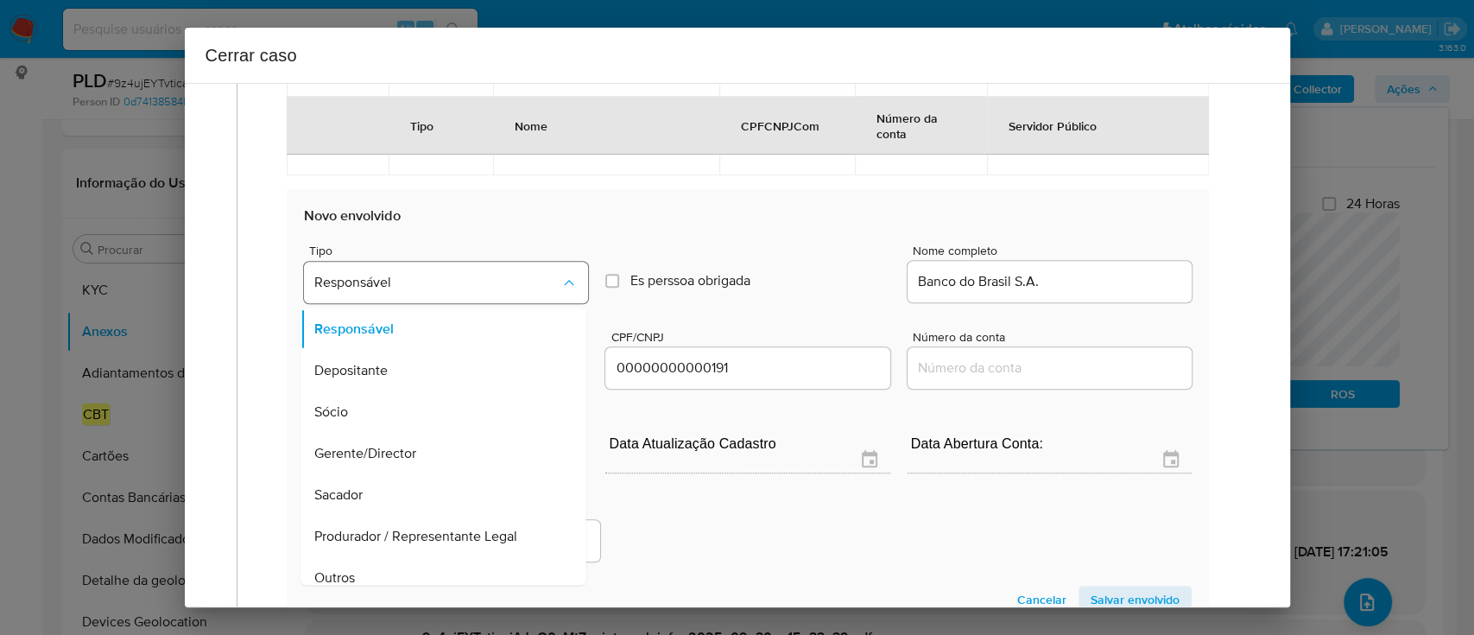
scroll to position [55, 0]
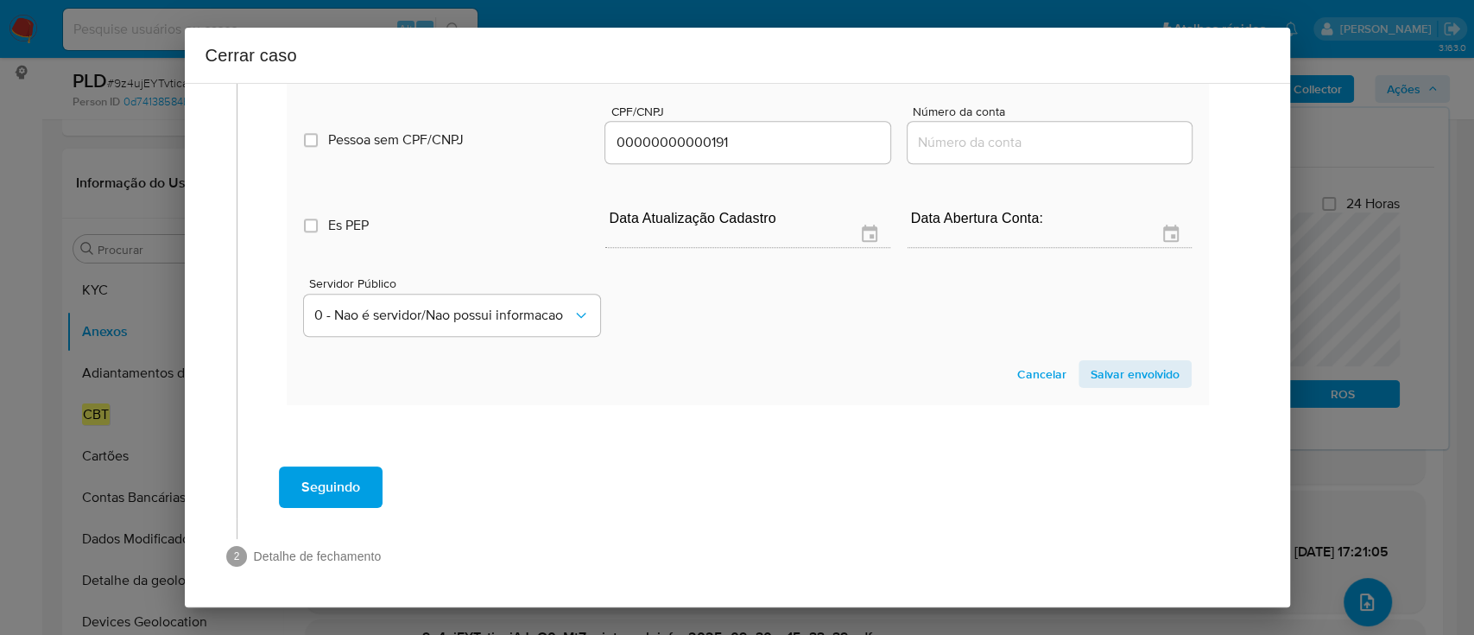
click at [1122, 376] on span "Salvar envolvido" at bounding box center [1135, 374] width 89 height 24
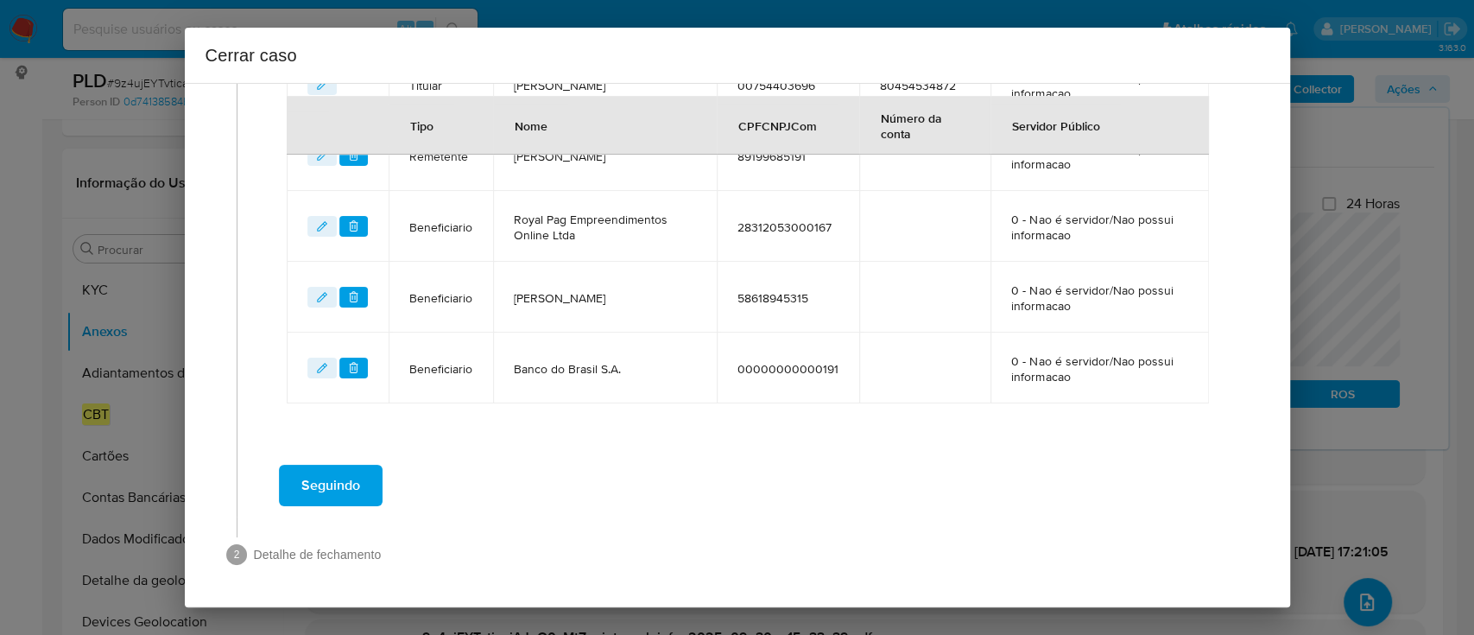
scroll to position [790, 0]
drag, startPoint x: 605, startPoint y: 507, endPoint x: 595, endPoint y: 508, distance: 10.4
click at [604, 508] on div "Seguindo" at bounding box center [748, 487] width 987 height 62
drag, startPoint x: 350, startPoint y: 490, endPoint x: 389, endPoint y: 486, distance: 39.1
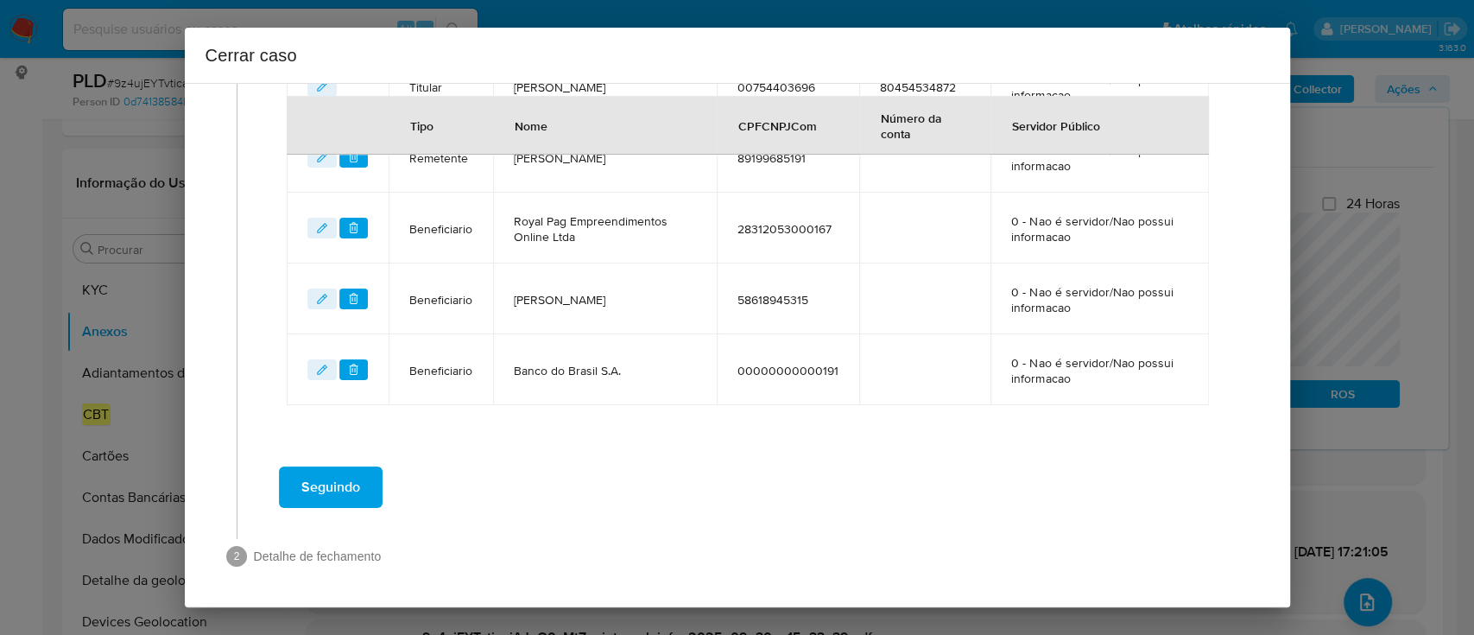
click at [351, 490] on span "Seguindo" at bounding box center [330, 487] width 59 height 38
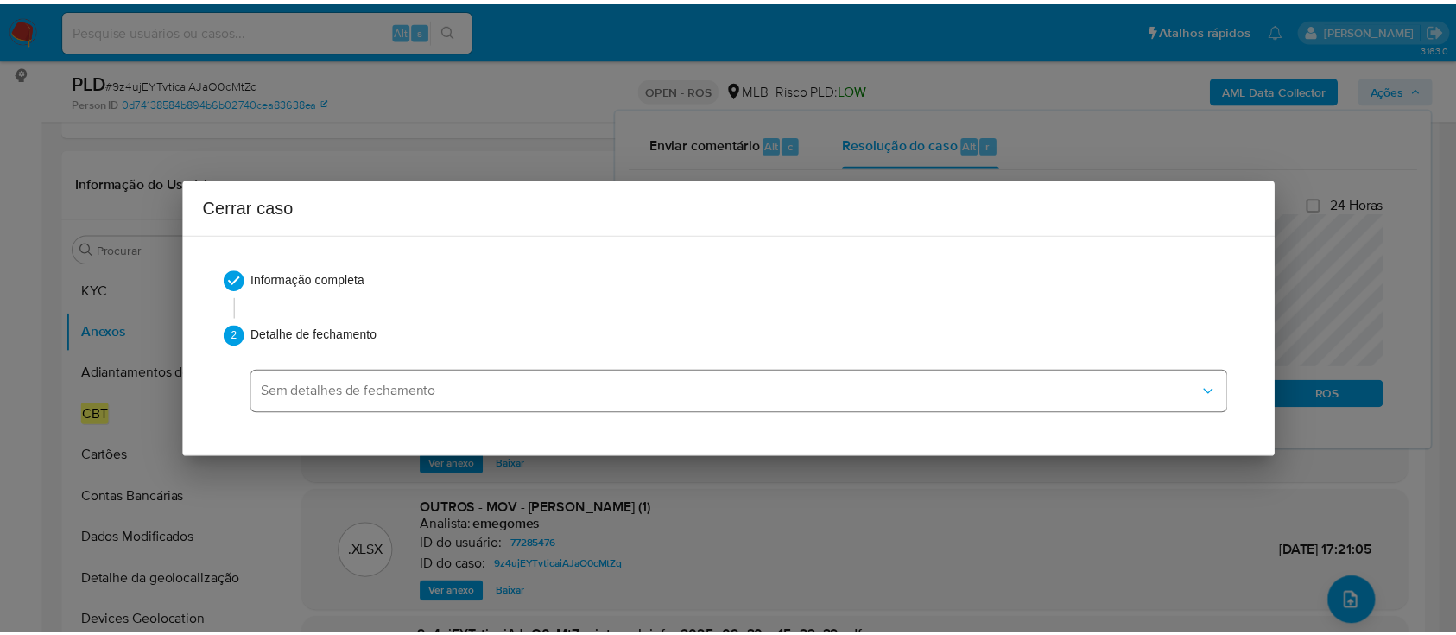
scroll to position [1599, 0]
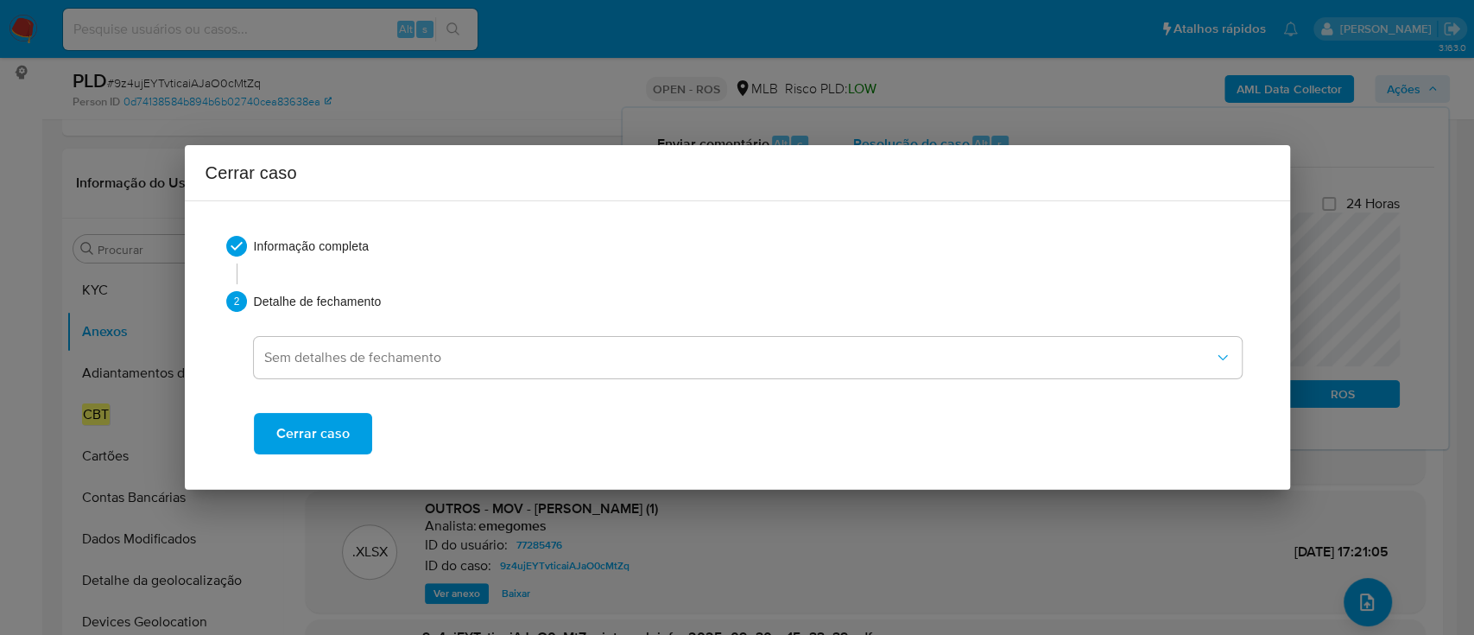
drag, startPoint x: 246, startPoint y: 300, endPoint x: 236, endPoint y: 288, distance: 15.9
click at [245, 300] on span "2" at bounding box center [240, 301] width 28 height 21
click at [237, 279] on span at bounding box center [743, 273] width 1012 height 21
click at [236, 259] on div "Informação completa" at bounding box center [737, 250] width 1022 height 28
click at [237, 249] on icon at bounding box center [236, 246] width 21 height 21
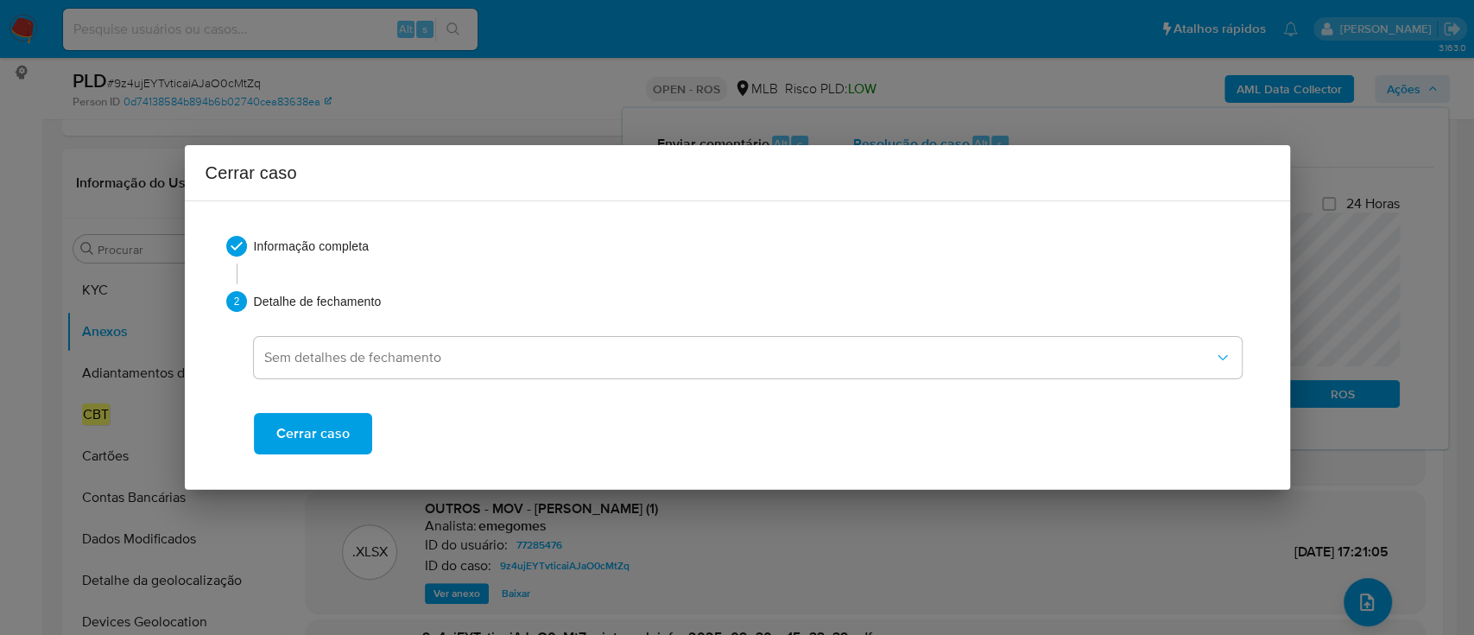
click at [237, 234] on div "Informação completa 2 Detalhe de fechamento Sem detalhes de fechamento Cerrar c…" at bounding box center [738, 345] width 1064 height 260
click at [313, 432] on span "Cerrar caso" at bounding box center [312, 433] width 73 height 38
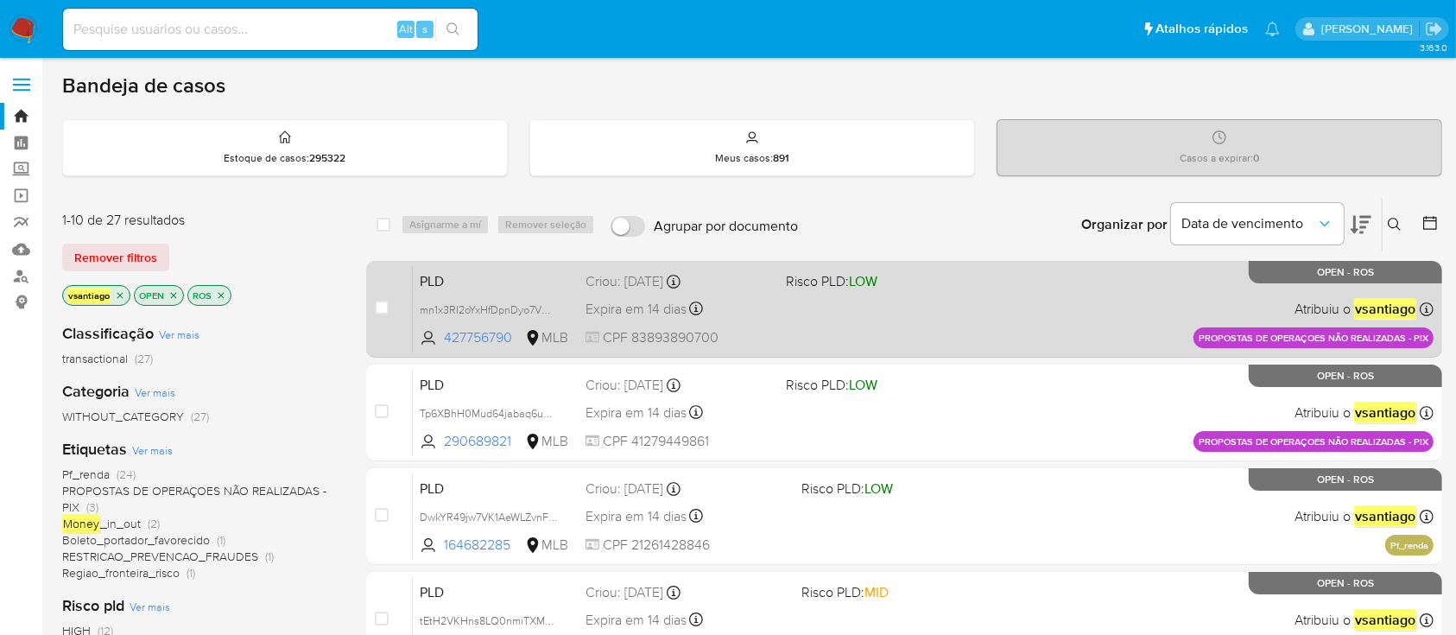
click at [958, 299] on div "PLD mn1x3RI2oYxHfDpnDyo7VMVH 427756790 MLB Risco PLD: LOW Criou: [DATE] Criou: …" at bounding box center [923, 308] width 1021 height 87
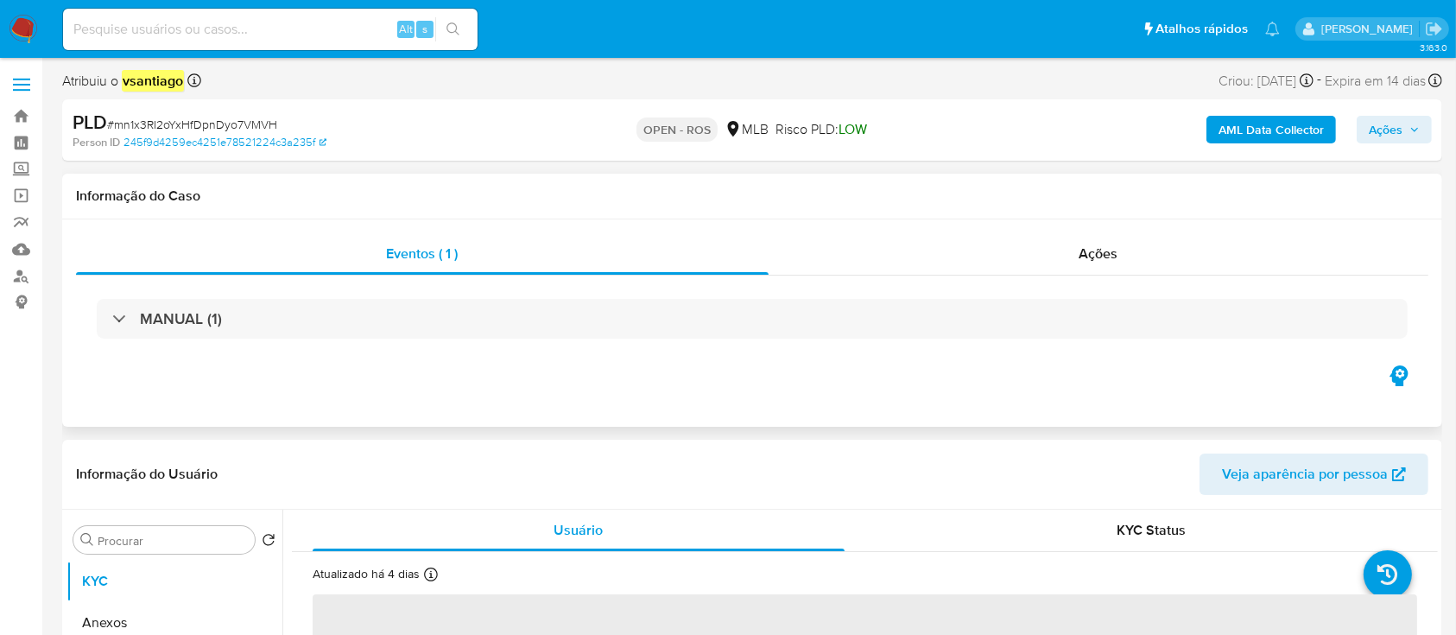
select select "10"
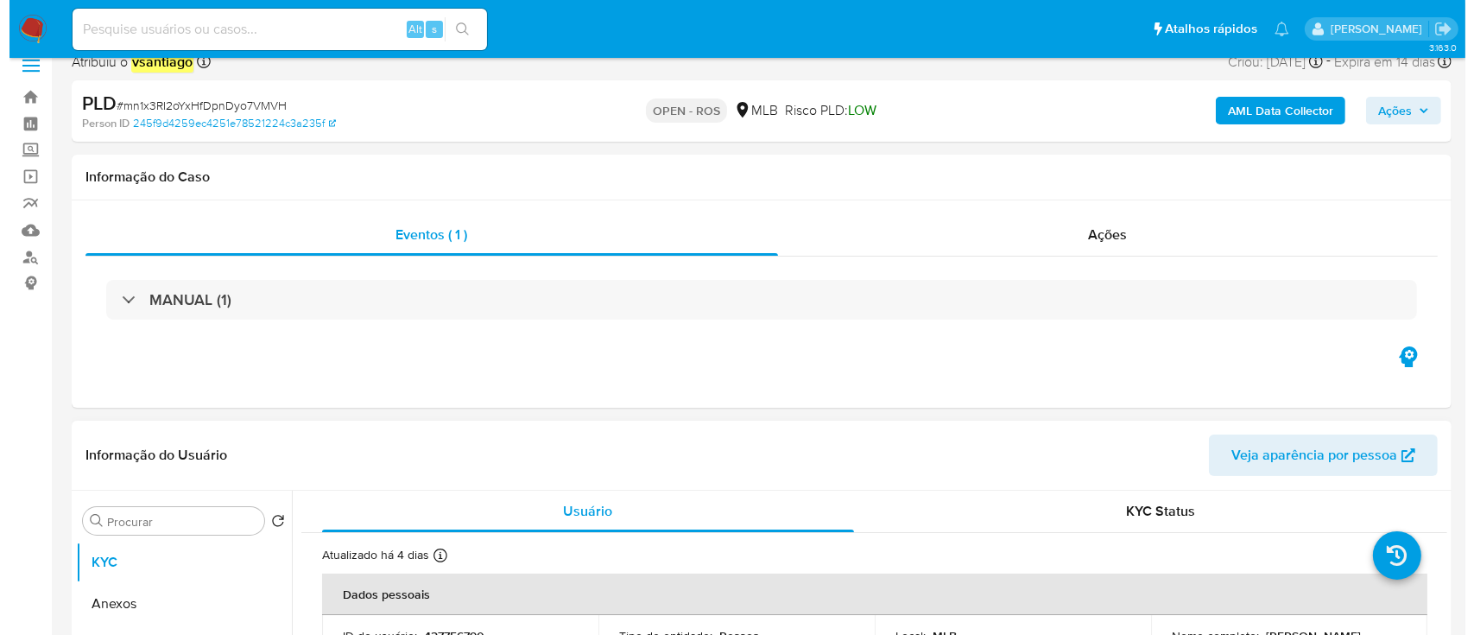
scroll to position [230, 0]
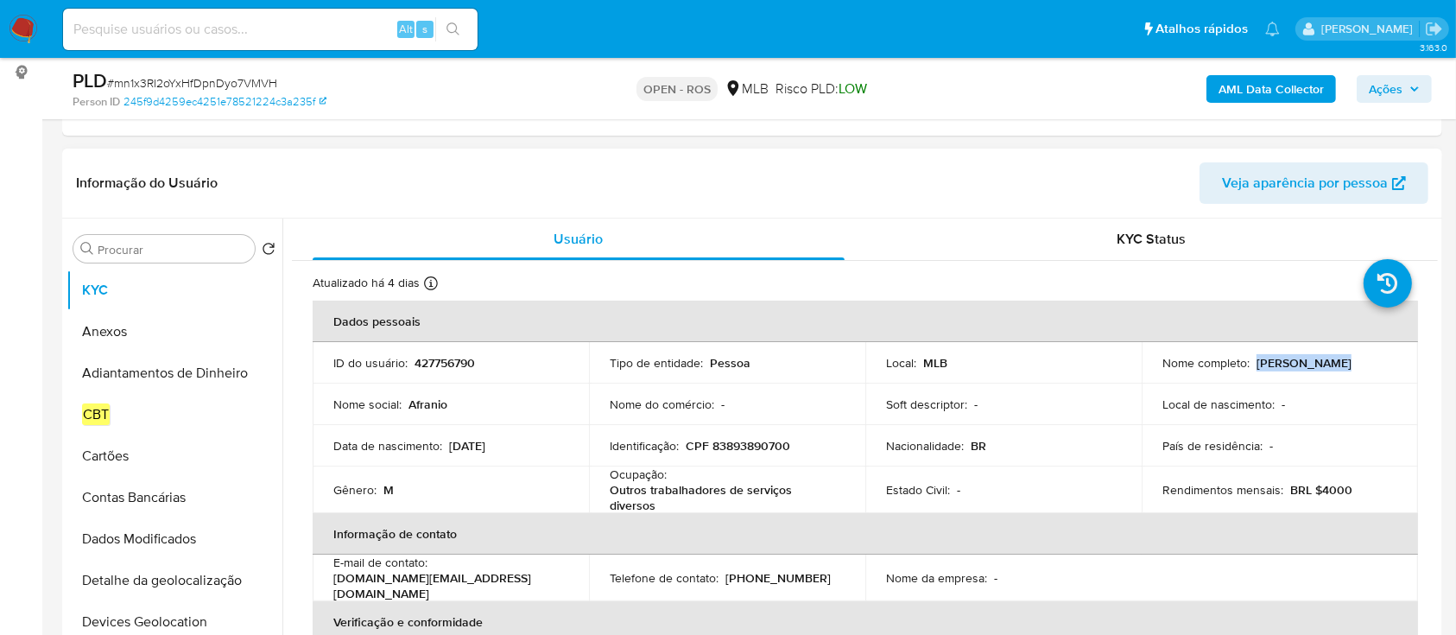
drag, startPoint x: 1254, startPoint y: 363, endPoint x: 1349, endPoint y: 356, distance: 95.2
click at [1349, 356] on div "Nome completo : [PERSON_NAME]" at bounding box center [1279, 363] width 235 height 16
copy p "[PERSON_NAME]"
click at [139, 328] on button "Anexos" at bounding box center [167, 331] width 202 height 41
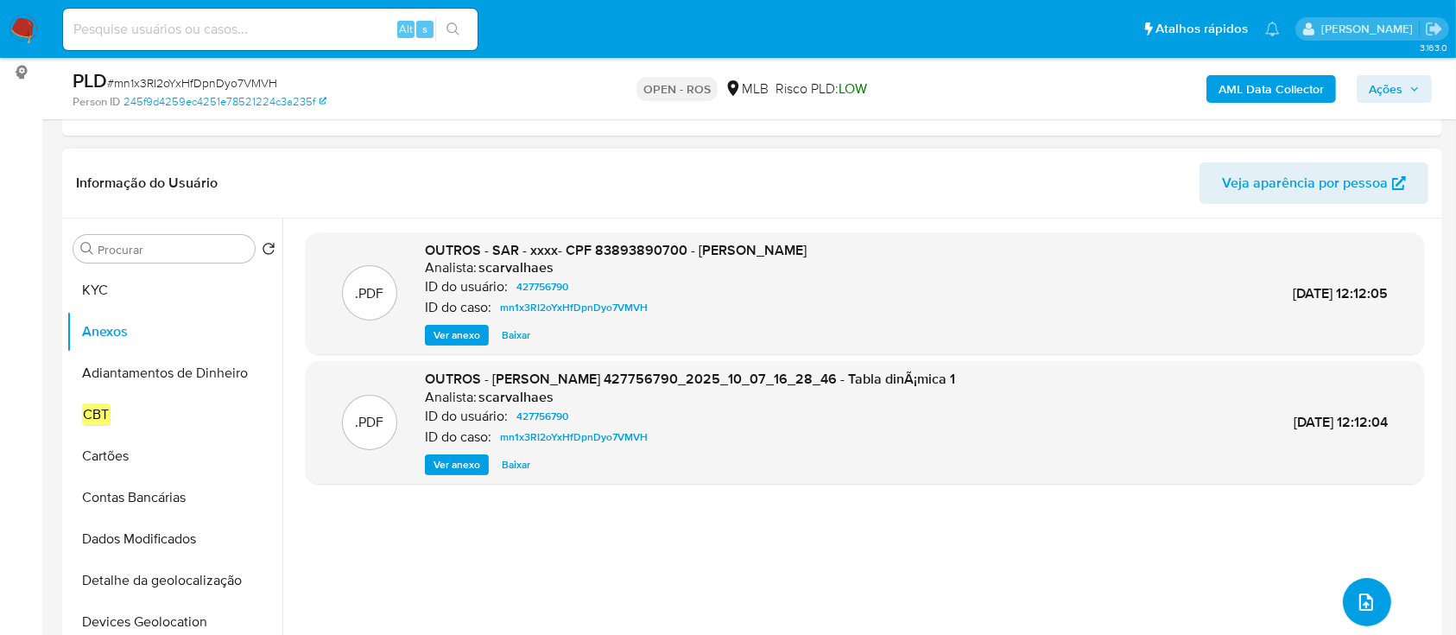
click at [1356, 600] on icon "upload-file" at bounding box center [1366, 601] width 21 height 21
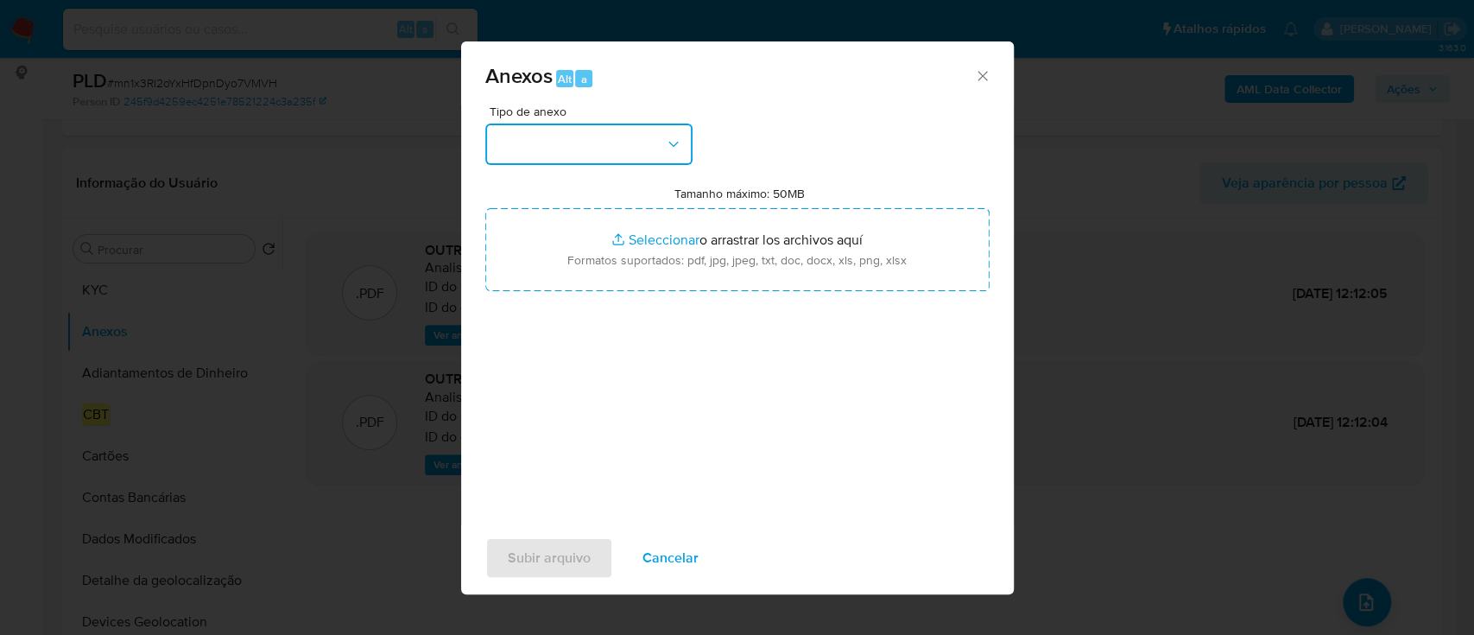
click at [661, 136] on button "button" at bounding box center [588, 143] width 207 height 41
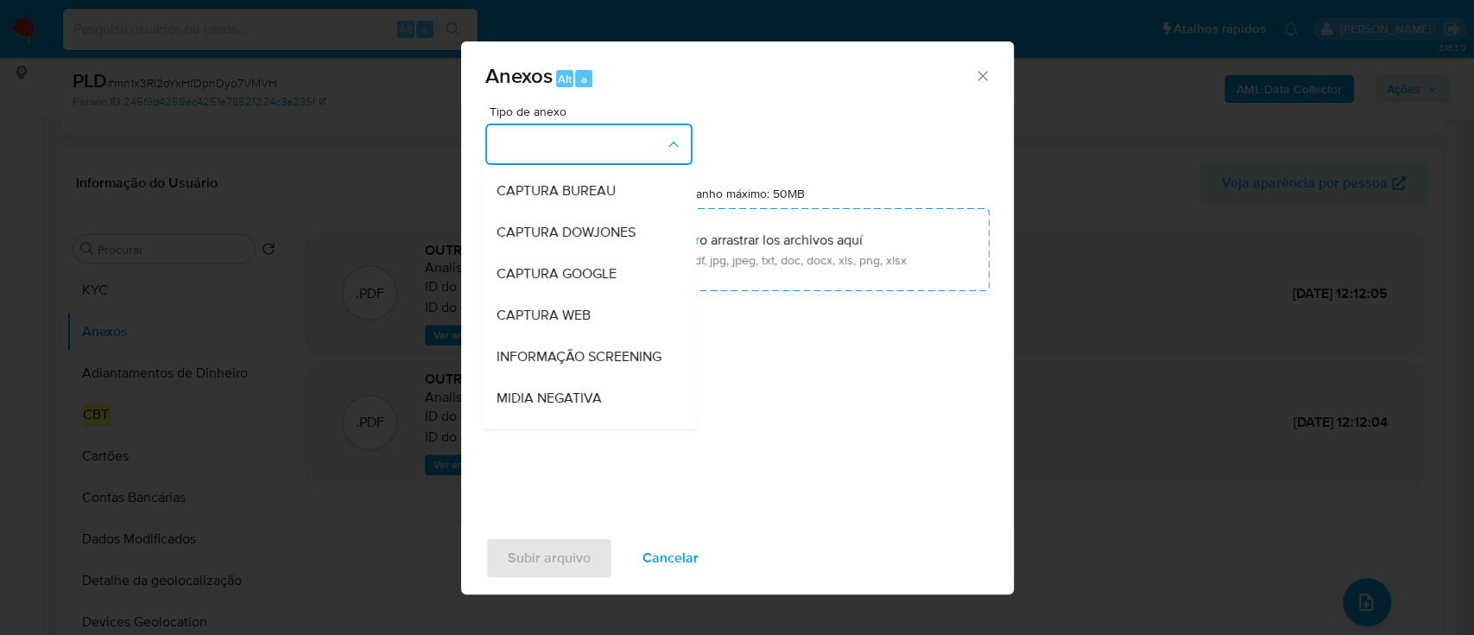
scroll to position [265, 0]
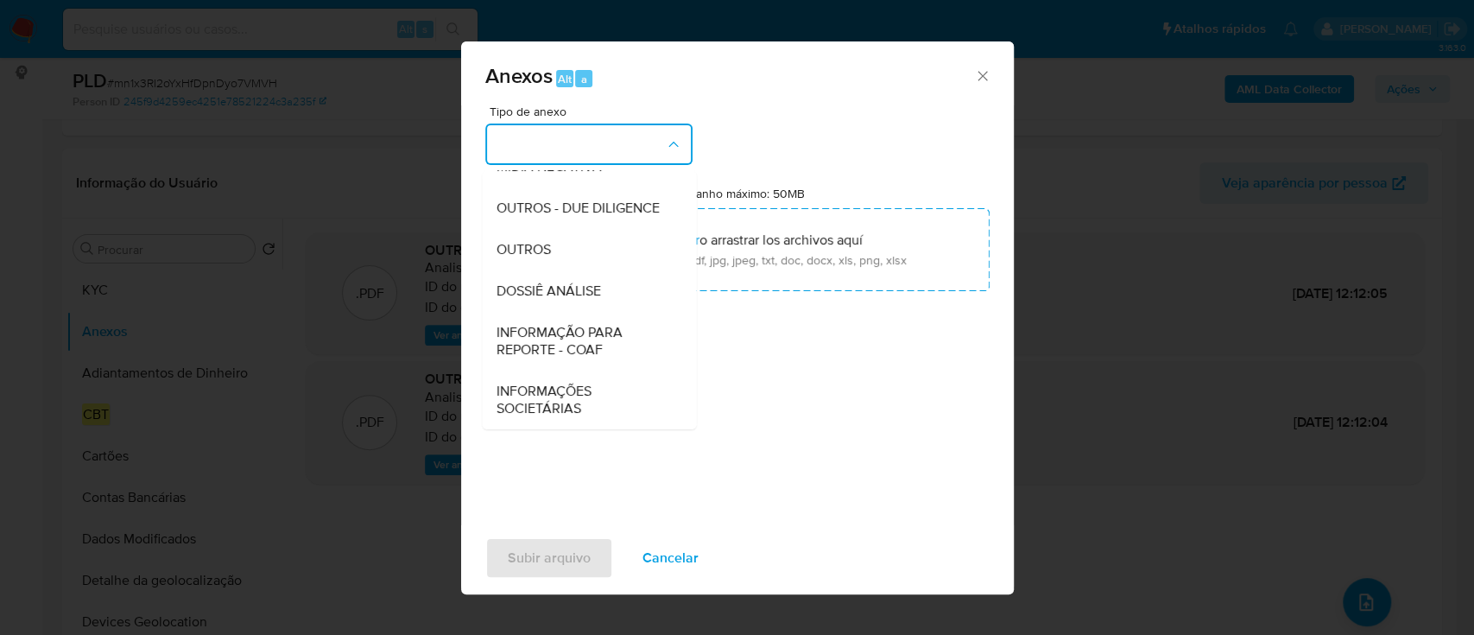
click at [600, 341] on span "INFORMAÇÃO PARA REPORTE - COAF" at bounding box center [584, 341] width 176 height 35
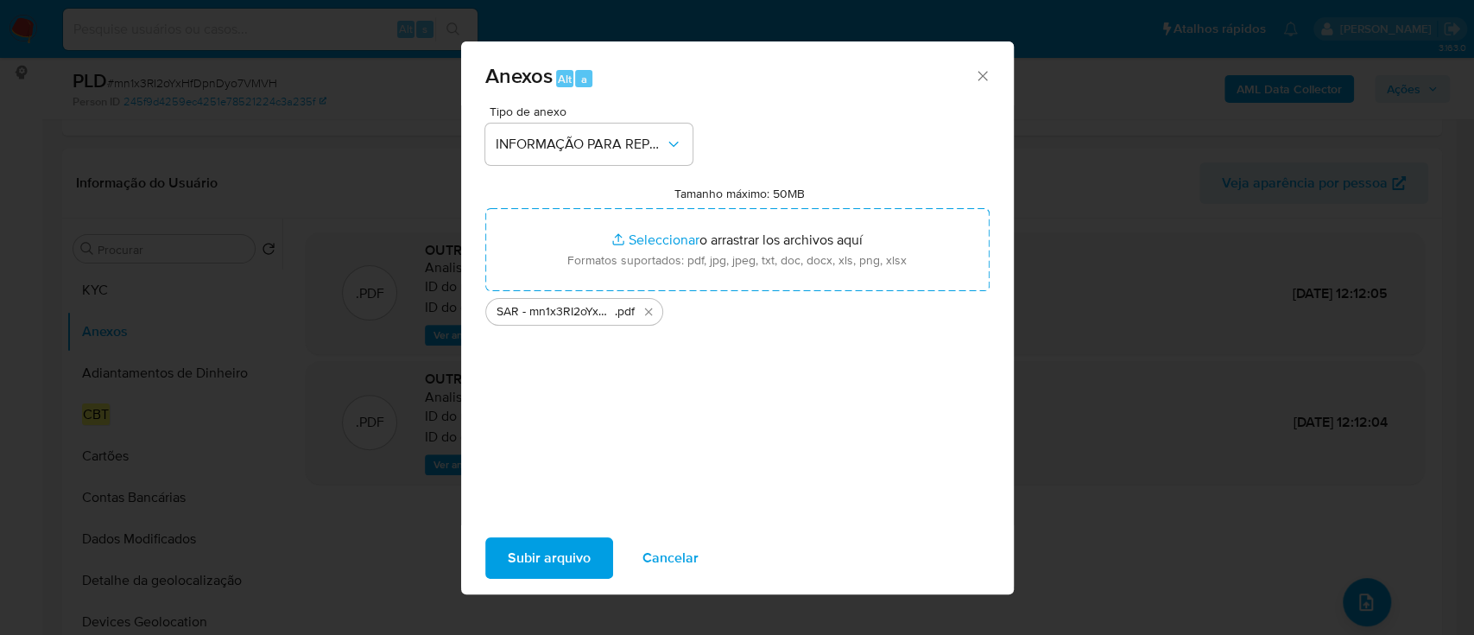
click at [547, 561] on span "Subir arquivo" at bounding box center [549, 558] width 83 height 38
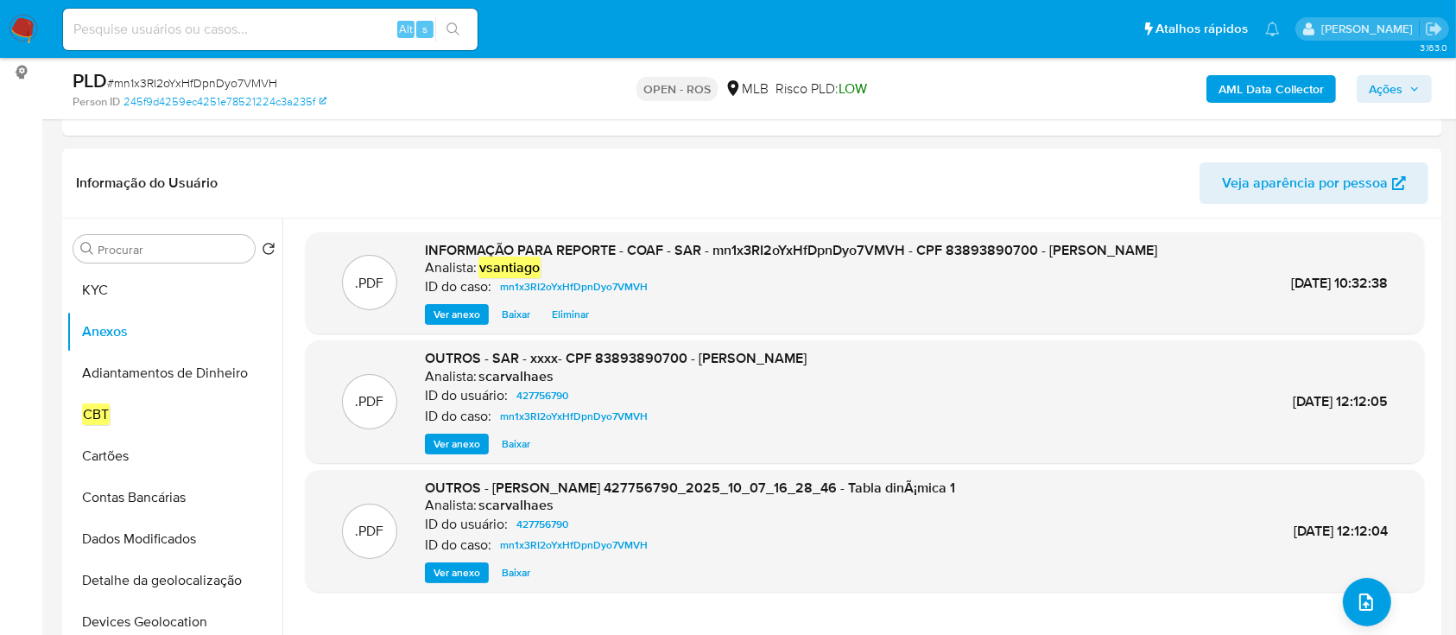
click at [1387, 98] on span "Ações" at bounding box center [1386, 89] width 34 height 28
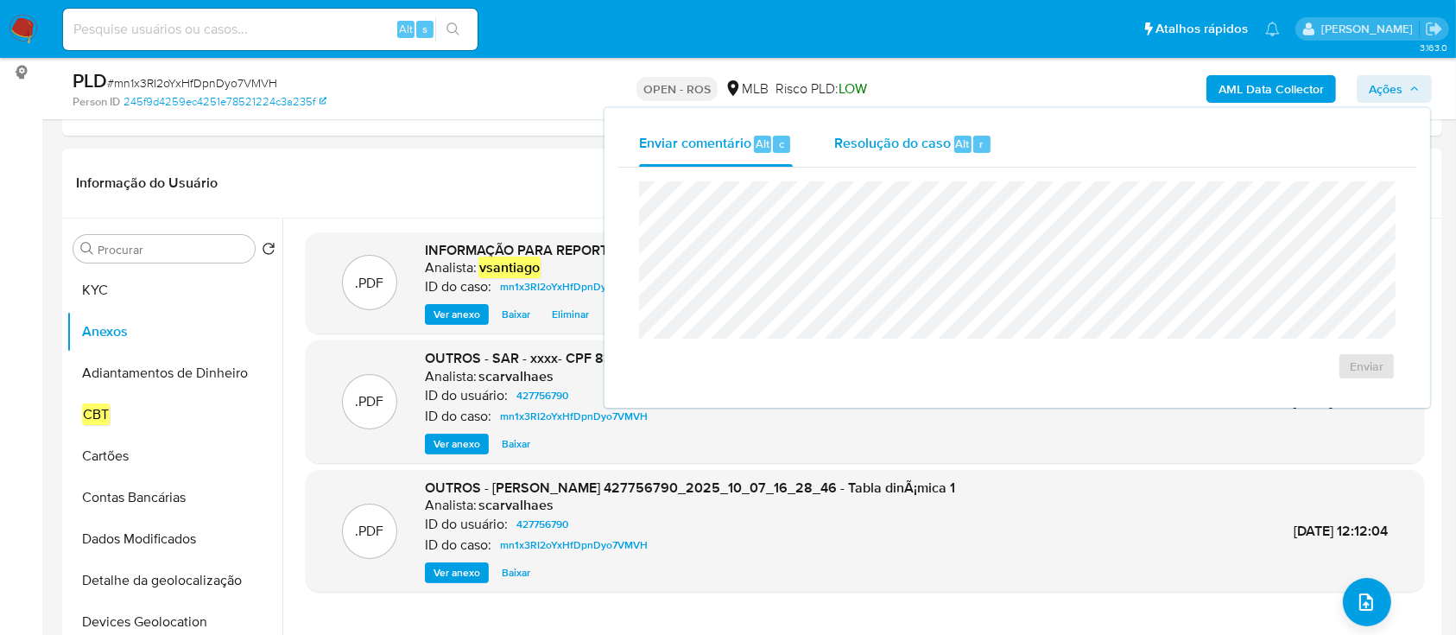
drag, startPoint x: 929, startPoint y: 154, endPoint x: 915, endPoint y: 176, distance: 26.4
click at [927, 154] on div "Resolução do caso Alt r" at bounding box center [913, 144] width 158 height 45
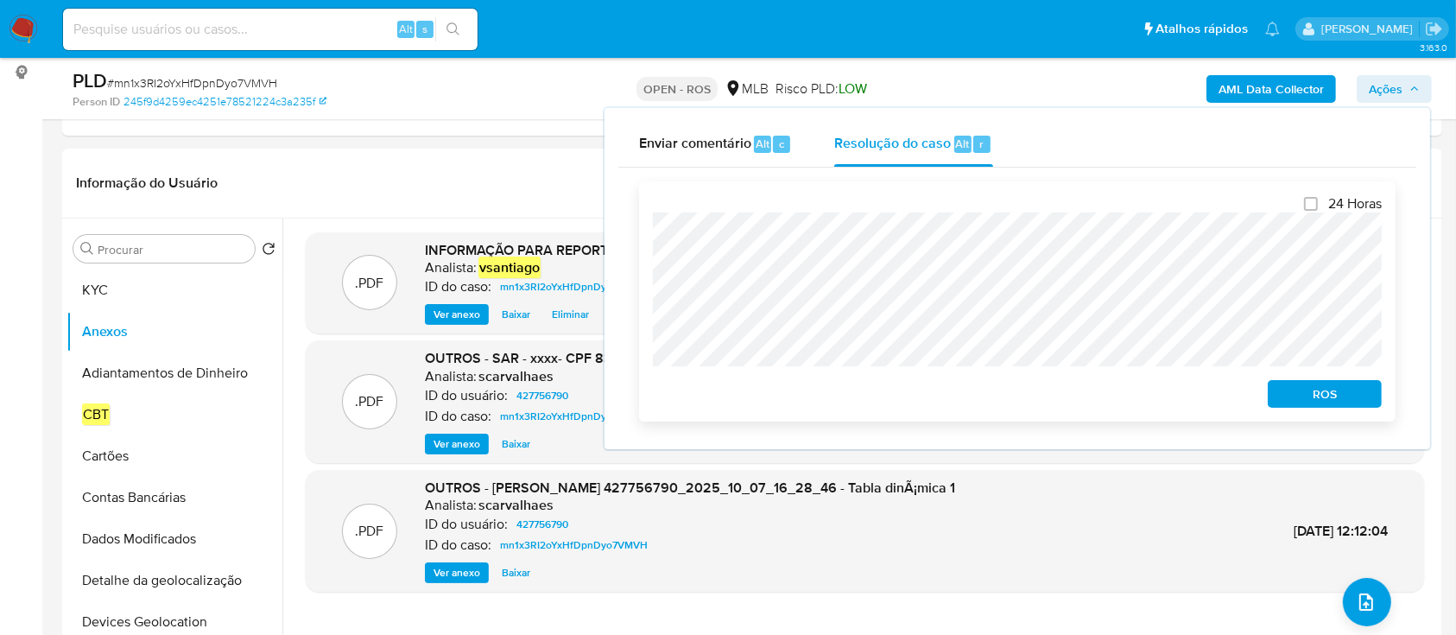
click at [1366, 398] on span "ROS" at bounding box center [1325, 394] width 90 height 24
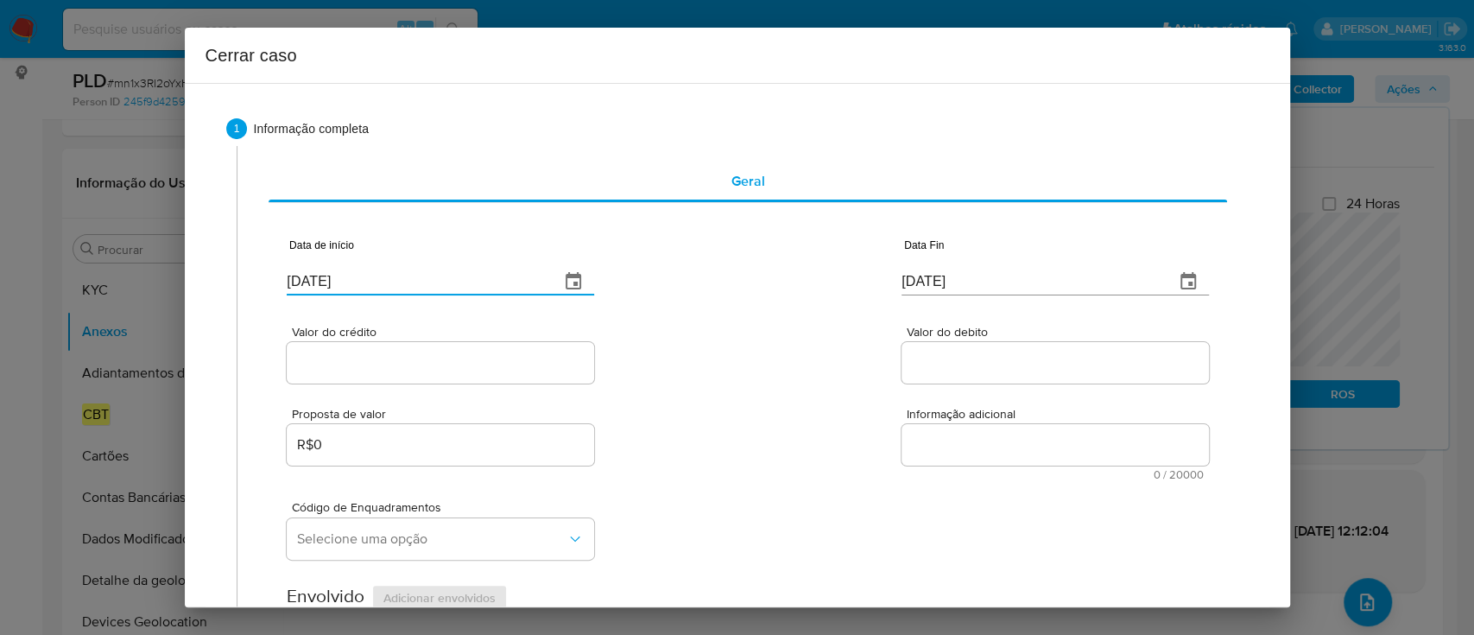
click at [327, 287] on input "13/10/2025" at bounding box center [416, 282] width 259 height 28
paste input "07/08"
type input "07/08/2025"
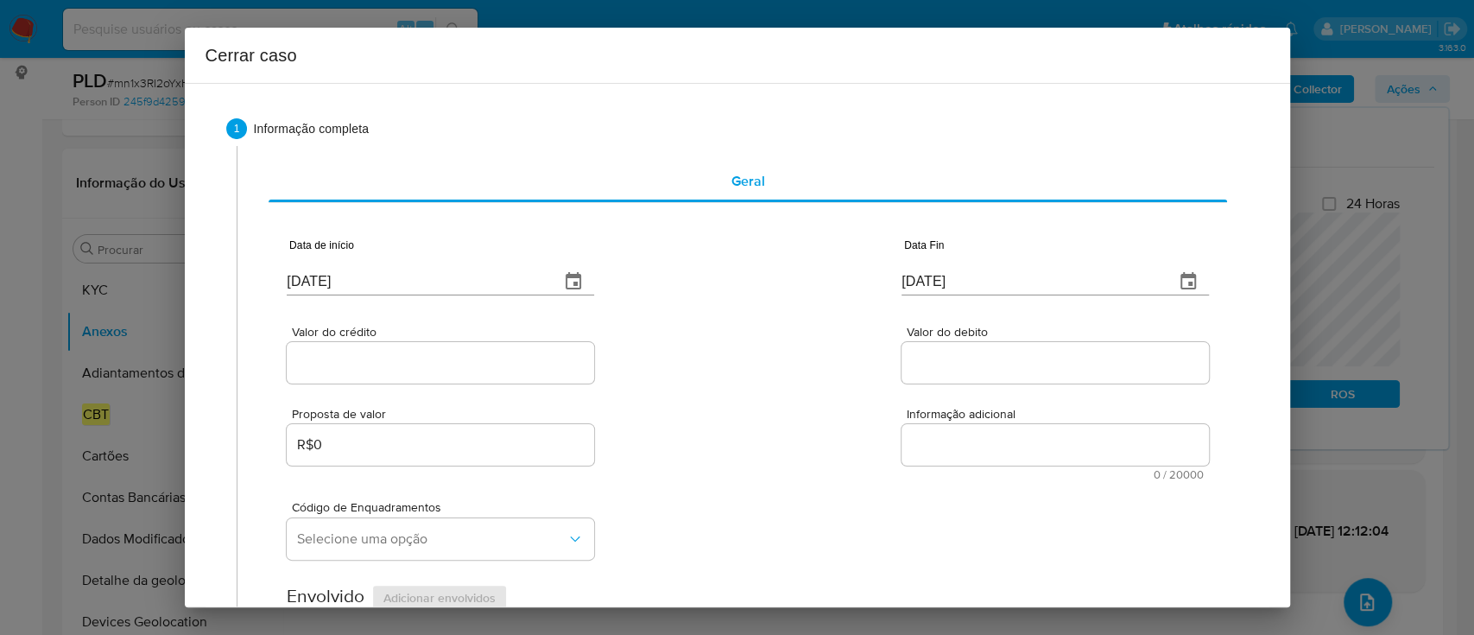
click at [765, 376] on div "Valor do crédito Valor do debito" at bounding box center [747, 346] width 921 height 82
click at [901, 288] on input "13/10/2025" at bounding box center [1030, 282] width 259 height 28
paste input "06"
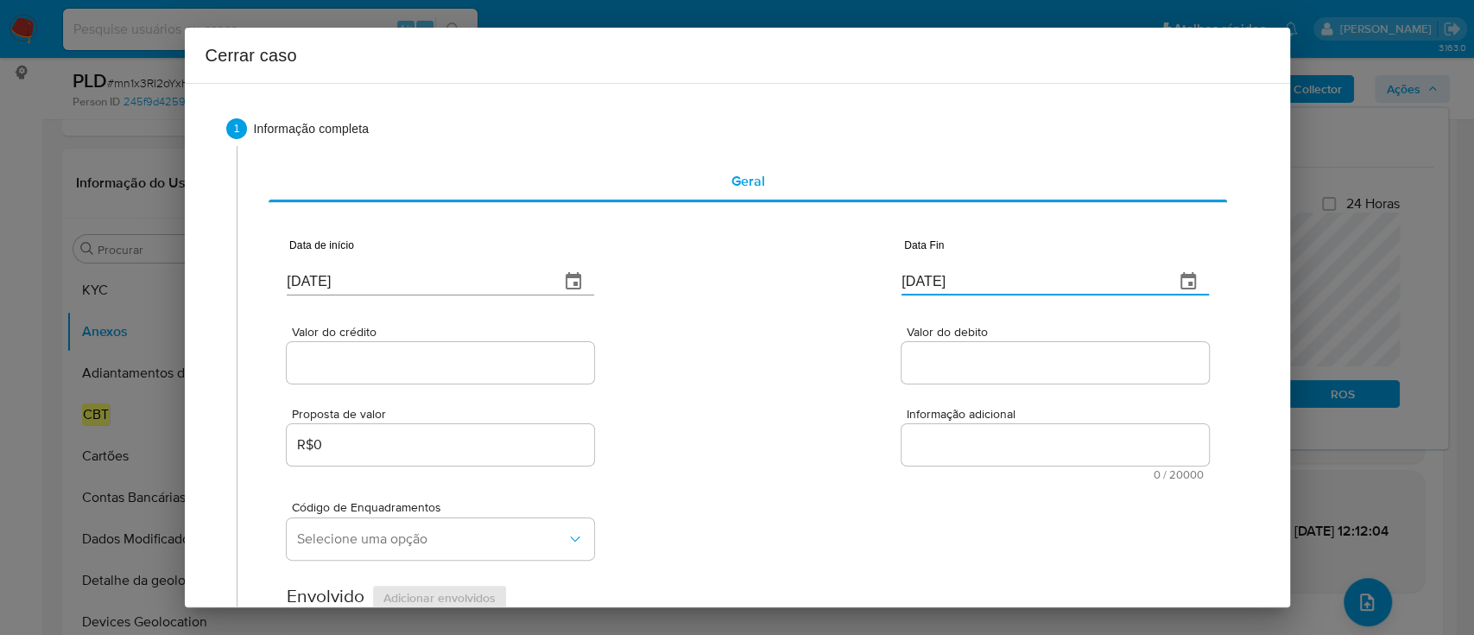
type input "06/10/2025"
click at [776, 355] on div "Valor do crédito Valor do debito" at bounding box center [747, 346] width 921 height 82
drag, startPoint x: 380, startPoint y: 367, endPoint x: 680, endPoint y: 369, distance: 299.6
click at [380, 368] on input "Valor do crédito" at bounding box center [440, 362] width 307 height 22
paste input "R$444.470"
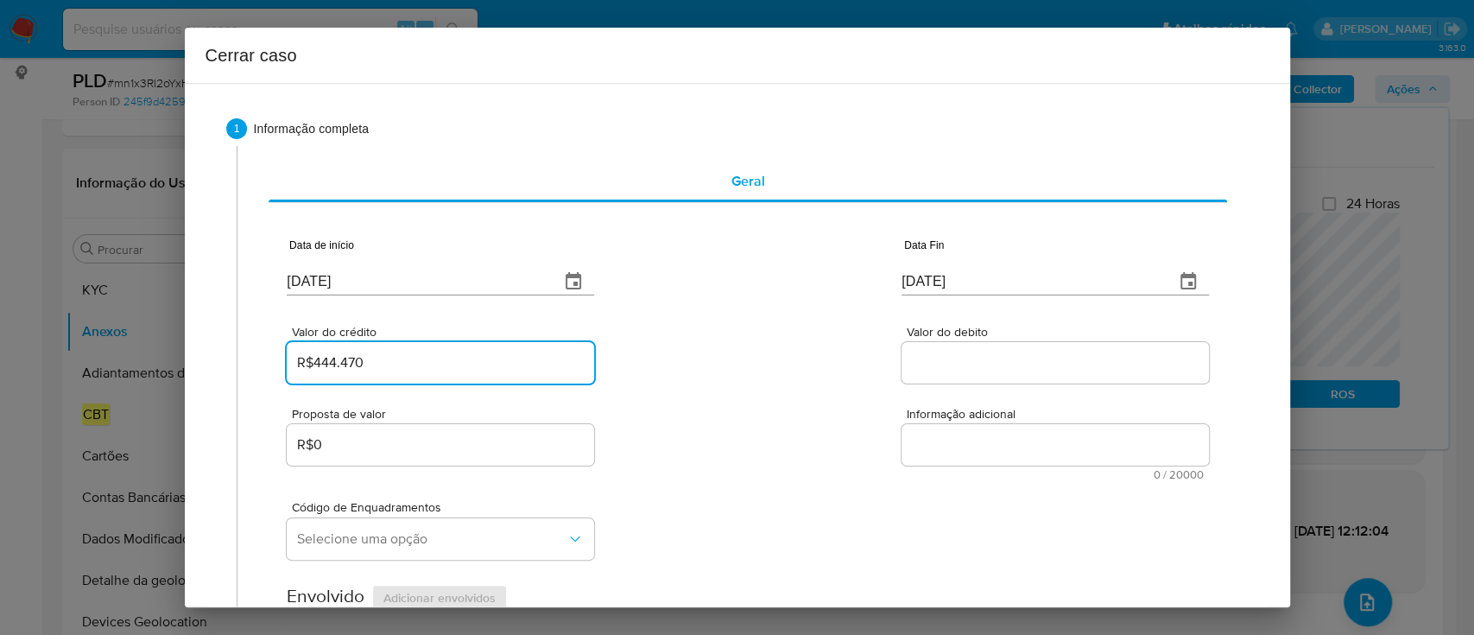
type input "R$444.470"
click at [708, 369] on div "Valor do crédito R$444.470 Valor do debito" at bounding box center [747, 346] width 921 height 82
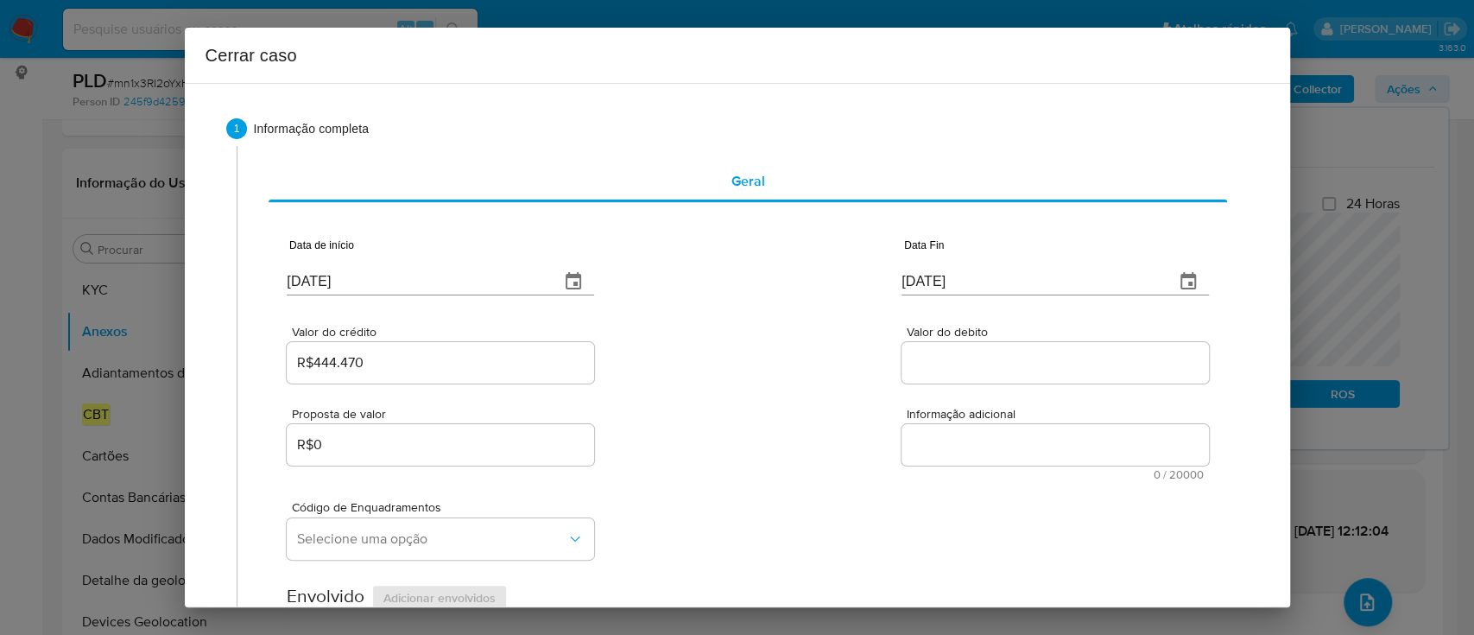
drag, startPoint x: 943, startPoint y: 358, endPoint x: 761, endPoint y: 385, distance: 184.1
click at [940, 357] on input "Valor do debito" at bounding box center [1054, 362] width 307 height 22
paste input "R$444.938"
type input "R$444.938"
drag, startPoint x: 761, startPoint y: 385, endPoint x: 751, endPoint y: 395, distance: 14.1
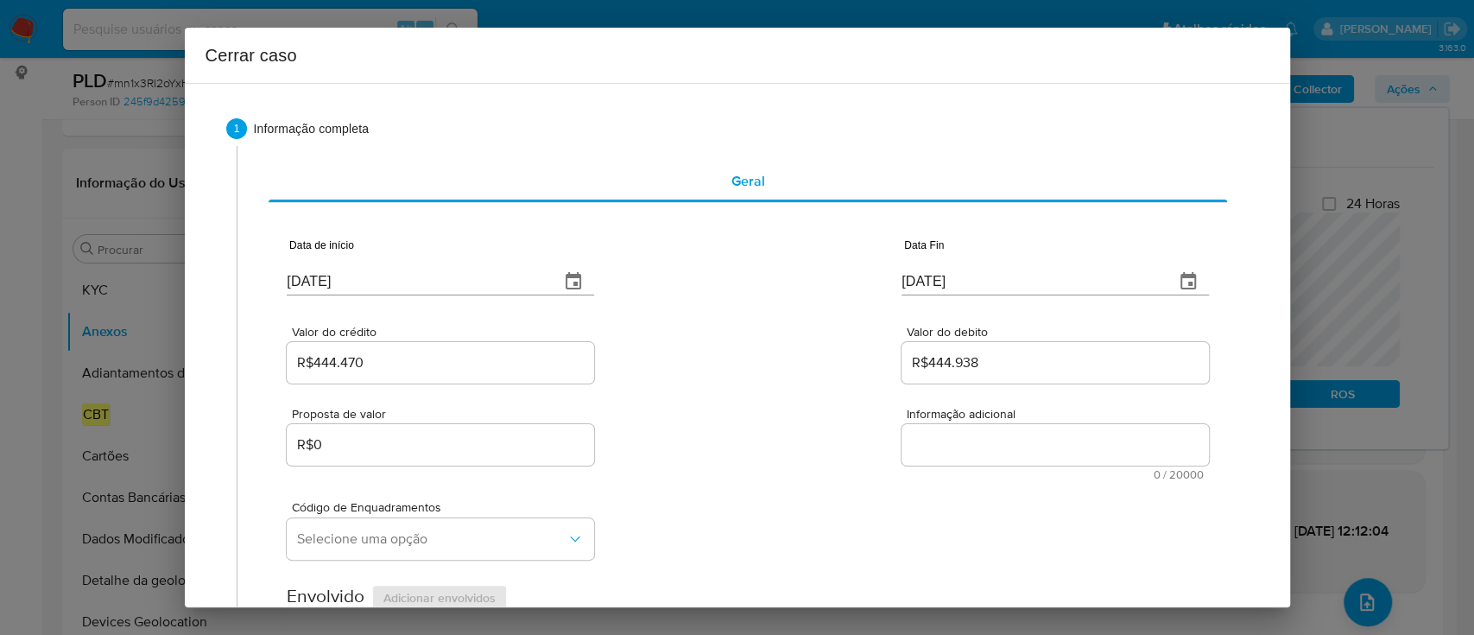
click at [761, 384] on div "Valor do crédito R$444.470 Valor do debito R$444.938" at bounding box center [747, 346] width 921 height 82
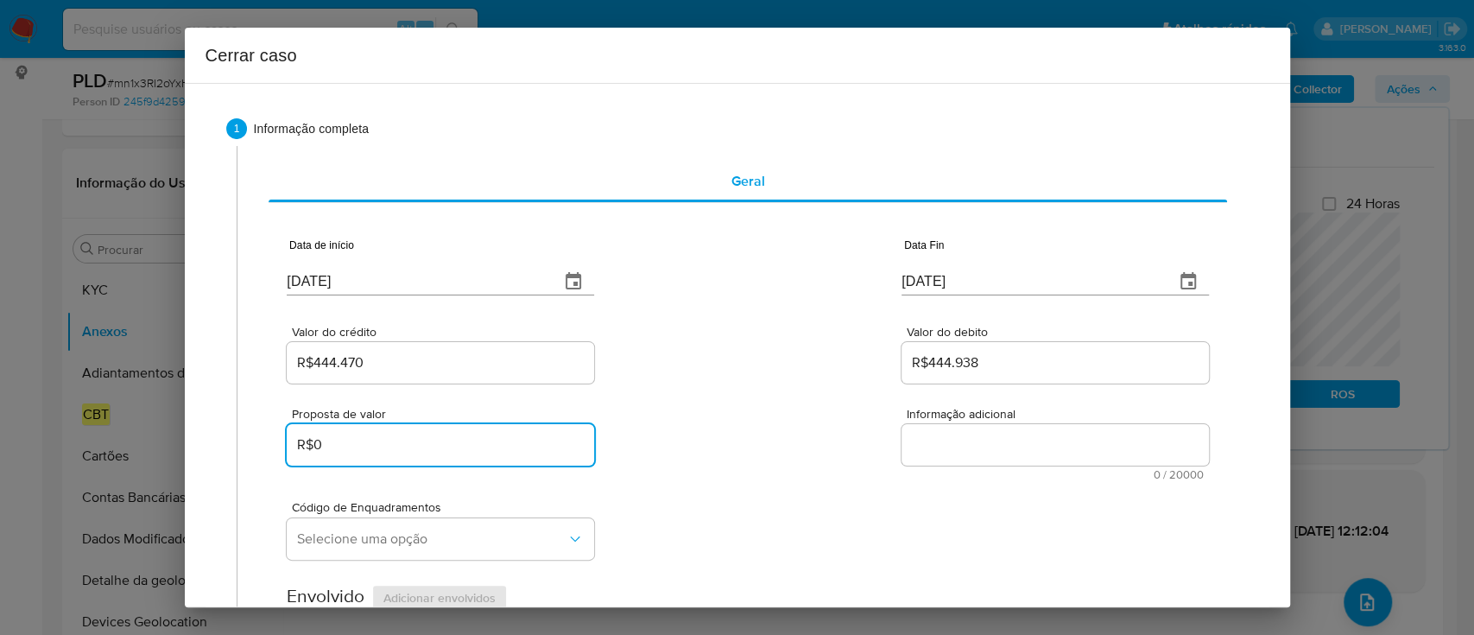
click at [424, 452] on input "R$0" at bounding box center [440, 444] width 307 height 22
drag, startPoint x: 424, startPoint y: 452, endPoint x: 726, endPoint y: 452, distance: 302.2
click at [426, 452] on input "R$0" at bounding box center [440, 444] width 307 height 22
paste input "208.00"
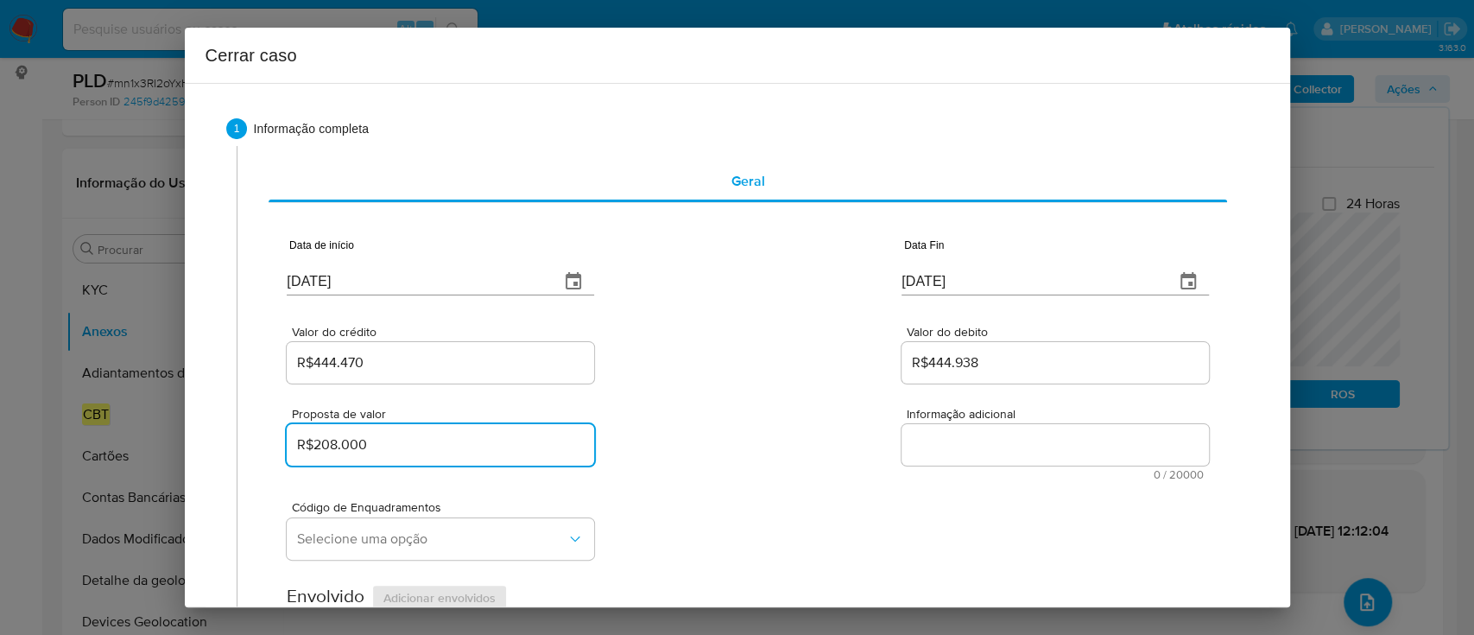
type input "R$208.000"
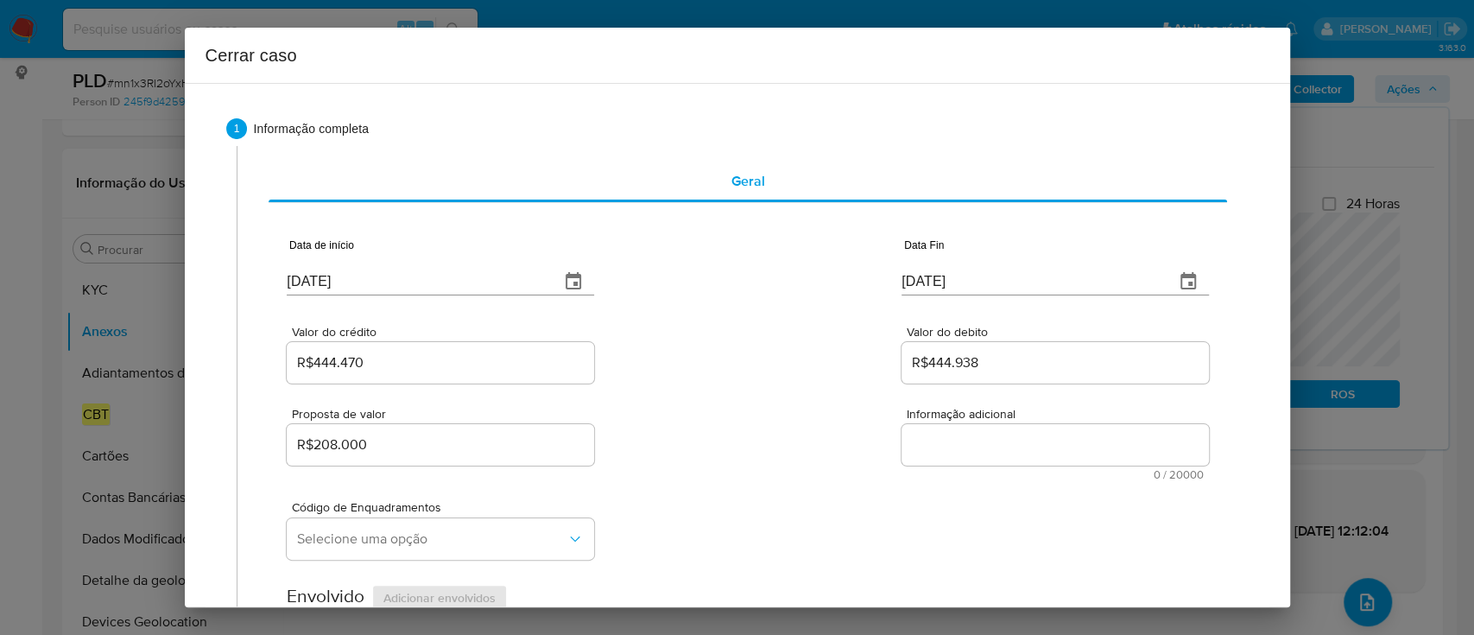
click at [727, 452] on div "Proposta de valor R$208.000 Informação adicional 0 / 20000 20000 caracteres res…" at bounding box center [747, 433] width 921 height 93
click at [698, 433] on div "Proposta de valor R$208.000 Informação adicional 0 / 20000 20000 caracteres res…" at bounding box center [747, 433] width 921 height 93
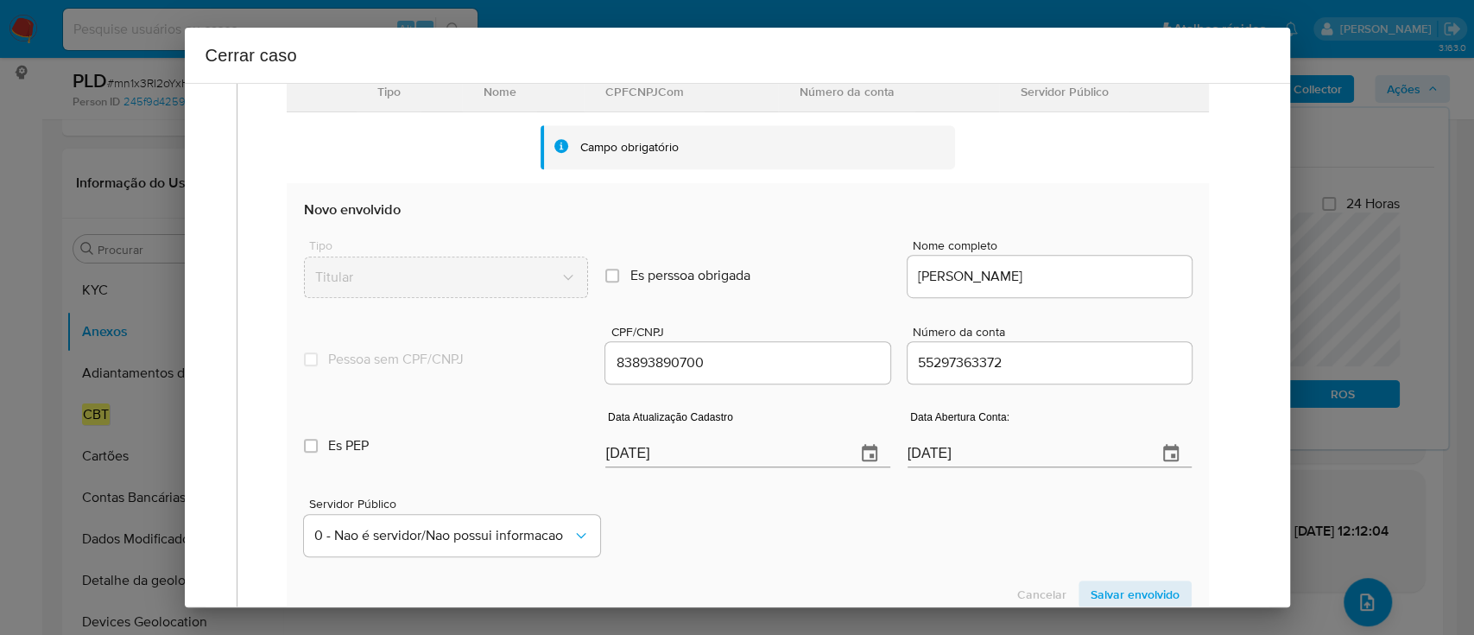
scroll to position [575, 0]
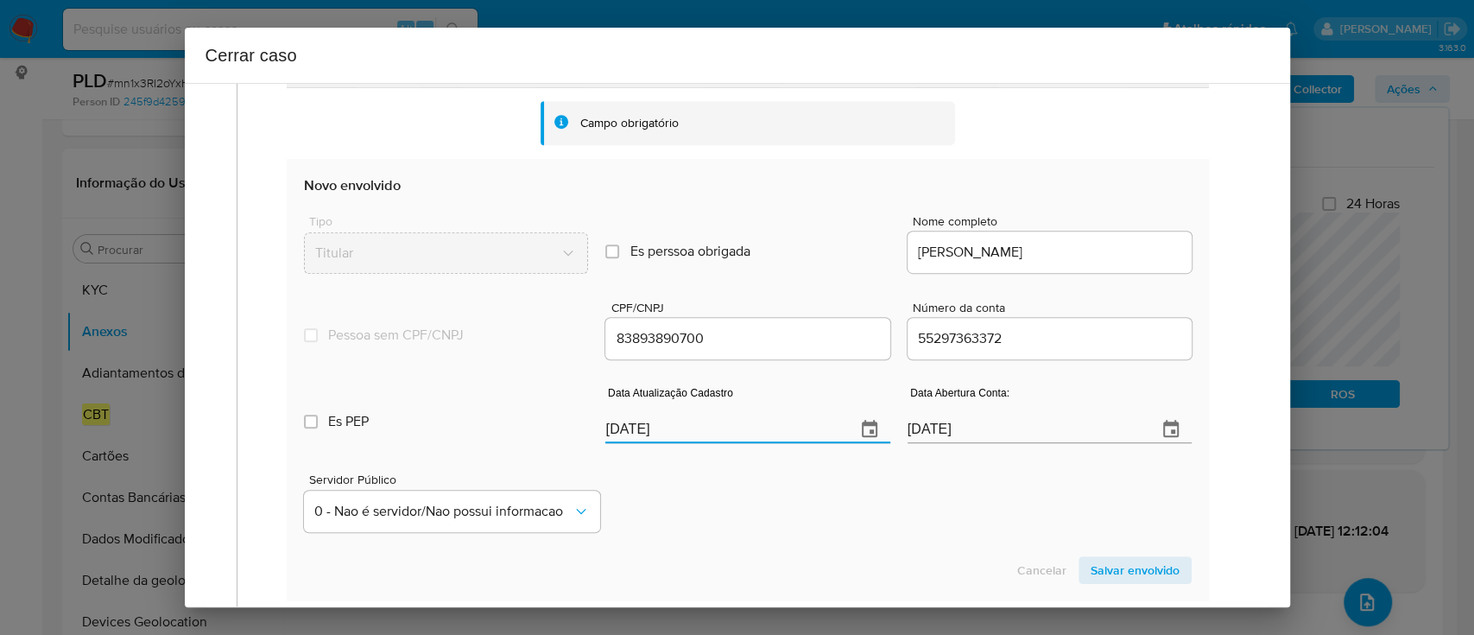
click at [608, 429] on input "[DATE]" at bounding box center [723, 429] width 236 height 28
click at [610, 429] on input "[DATE]" at bounding box center [723, 429] width 236 height 28
paste input "03/05"
type input "03/05/2025"
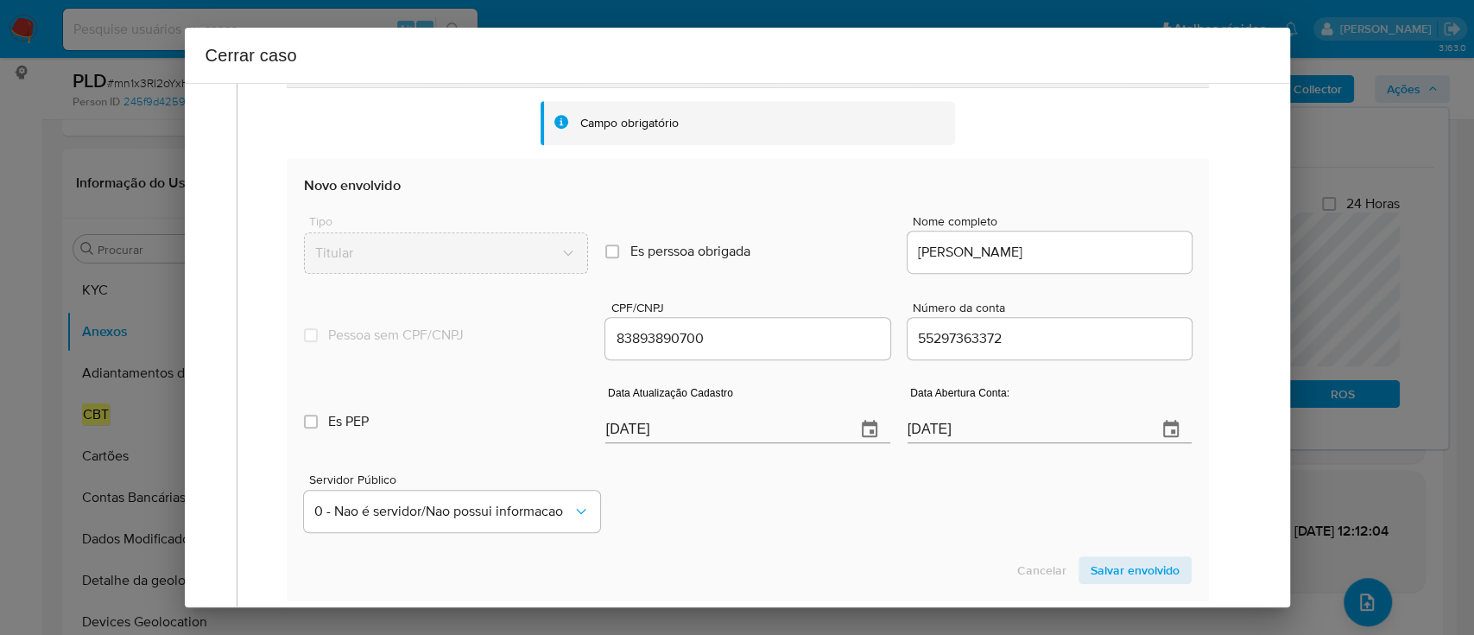
click at [746, 504] on div "Servidor Público 0 - Nao é servidor/[PERSON_NAME] possui informacao" at bounding box center [747, 495] width 887 height 86
click at [1105, 560] on span "Salvar envolvido" at bounding box center [1135, 570] width 89 height 24
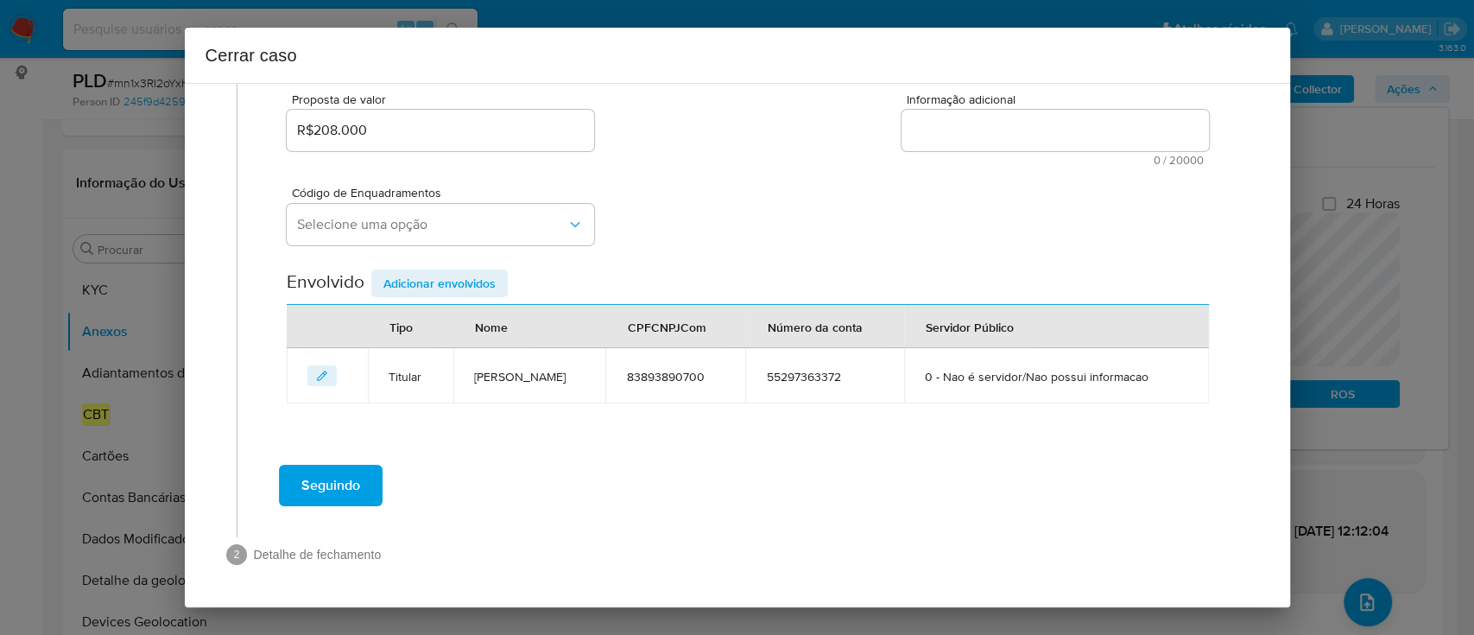
scroll to position [313, 0]
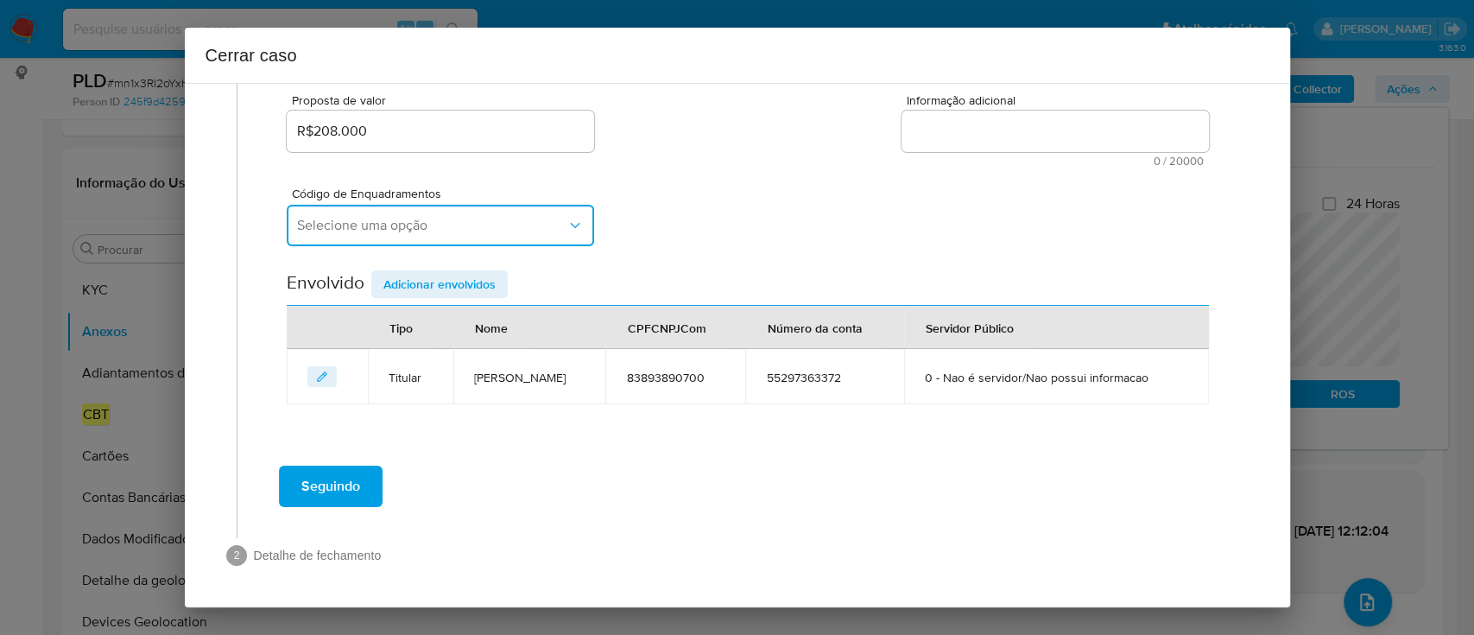
click at [541, 233] on button "Selecione uma opção" at bounding box center [440, 225] width 307 height 41
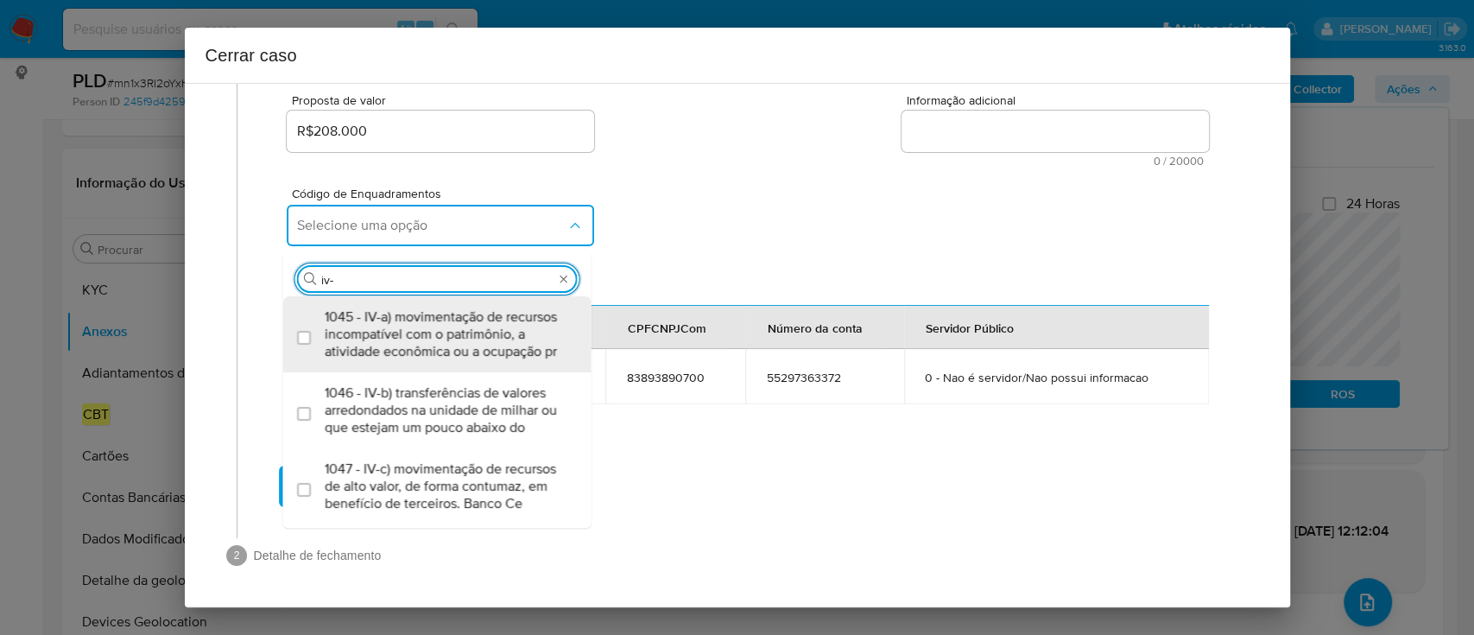
type input "iv-a"
click at [460, 360] on span "1045 - IV-a) movimentação de recursos incompatível com o patrimônio, a atividad…" at bounding box center [446, 334] width 243 height 52
checkbox input "true"
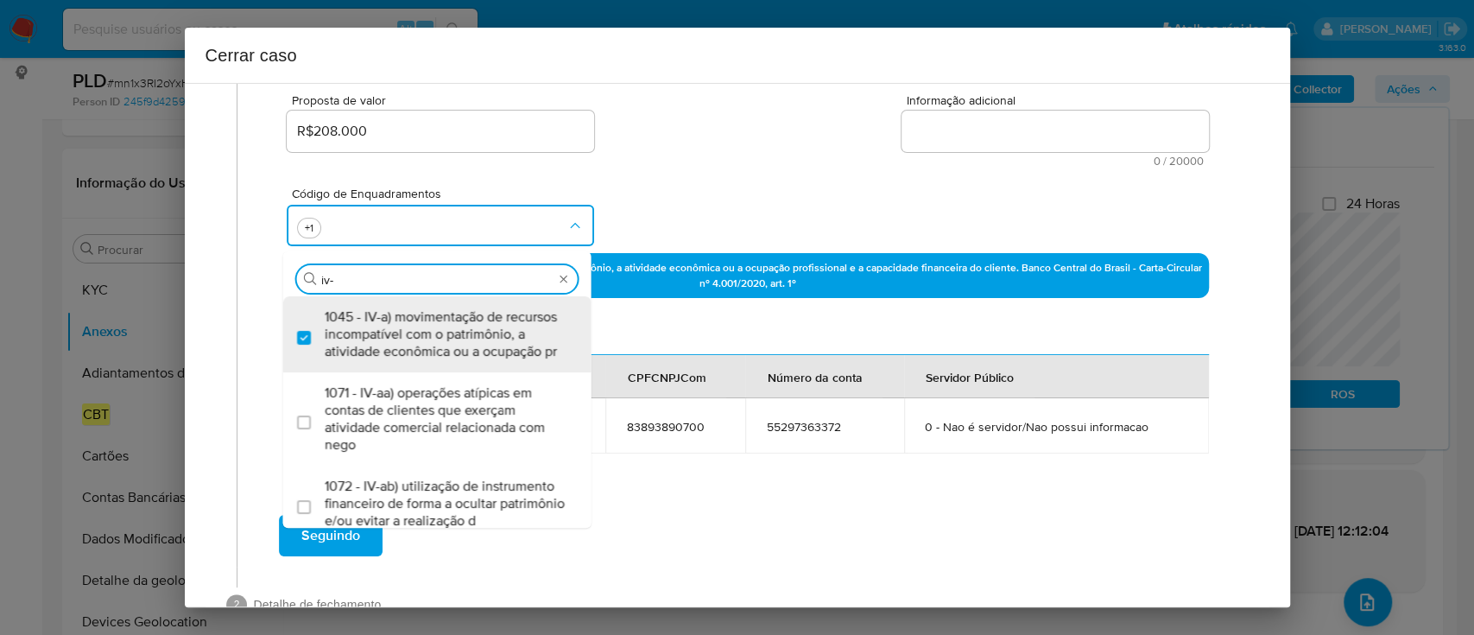
scroll to position [0, 0]
type input "iv-c"
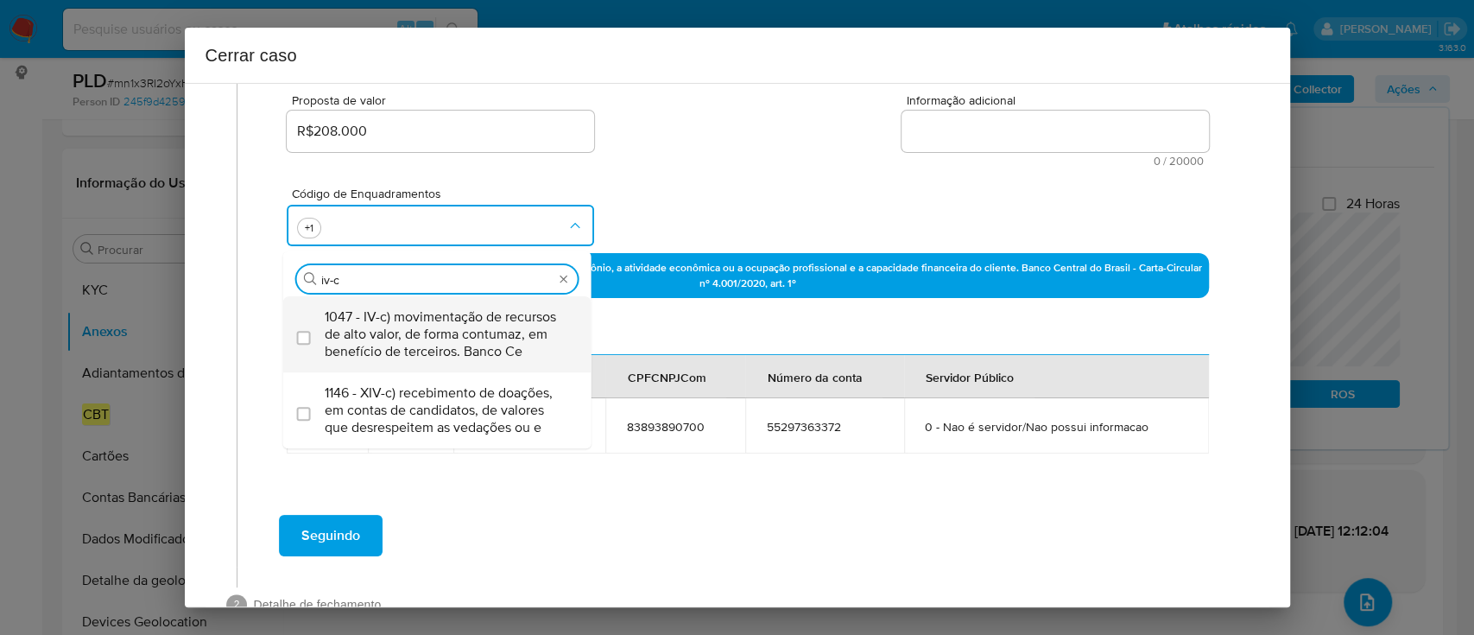
click at [466, 342] on span "1047 - IV-c) movimentação de recursos de alto valor, de forma contumaz, em bene…" at bounding box center [446, 334] width 243 height 52
checkbox input "true"
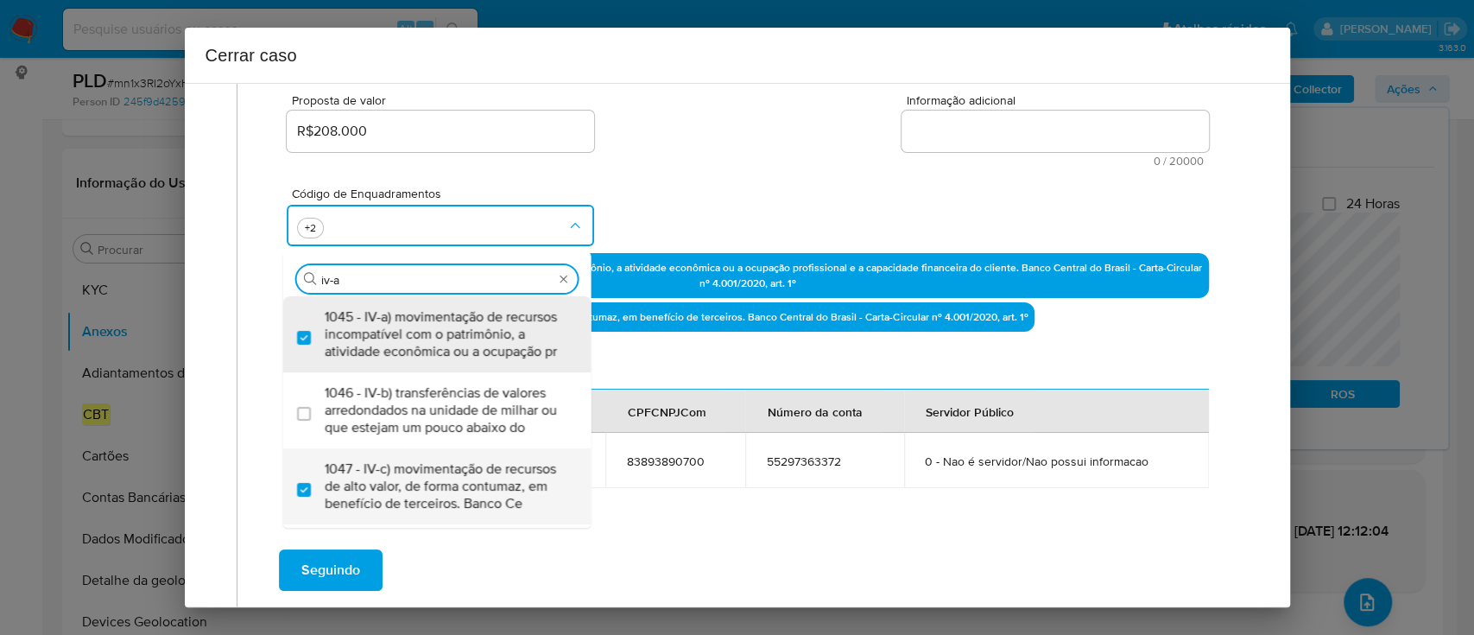
type input "iv-ad"
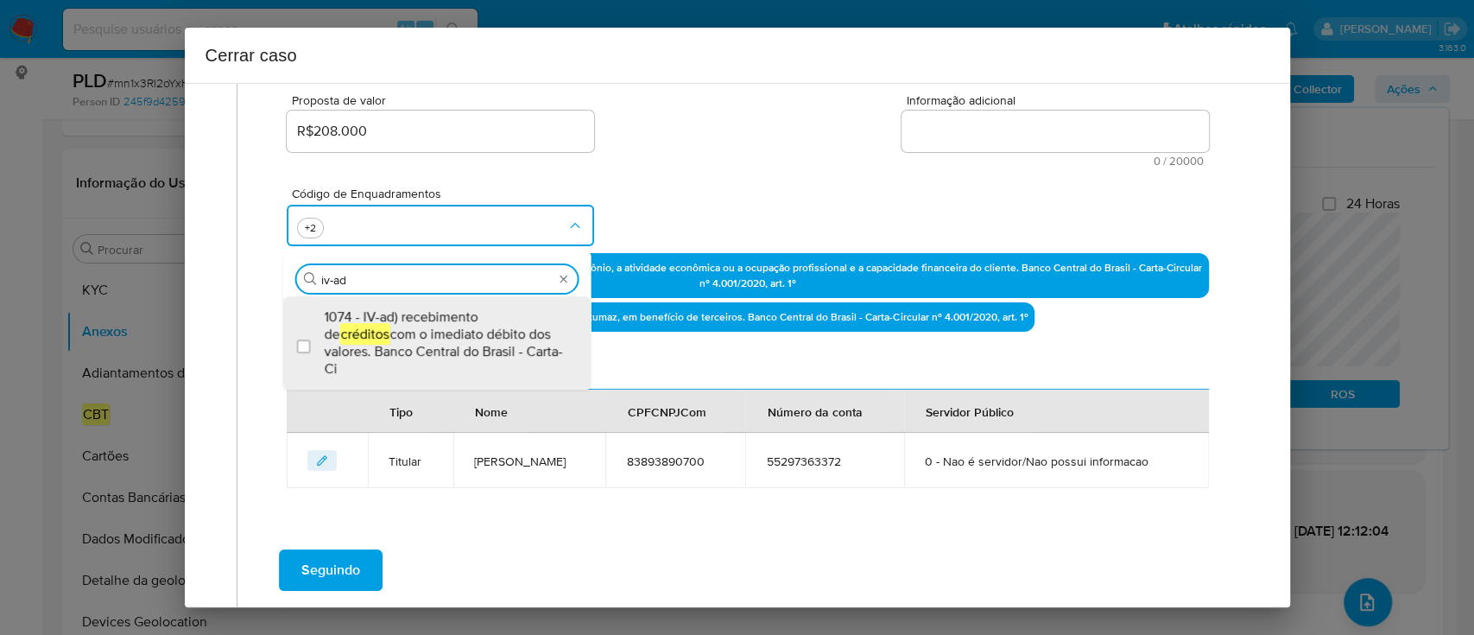
click at [466, 342] on span "1074 - IV-ad) recebimento de créditos com o imediato débito dos valores. Banco …" at bounding box center [446, 342] width 243 height 69
checkbox input "true"
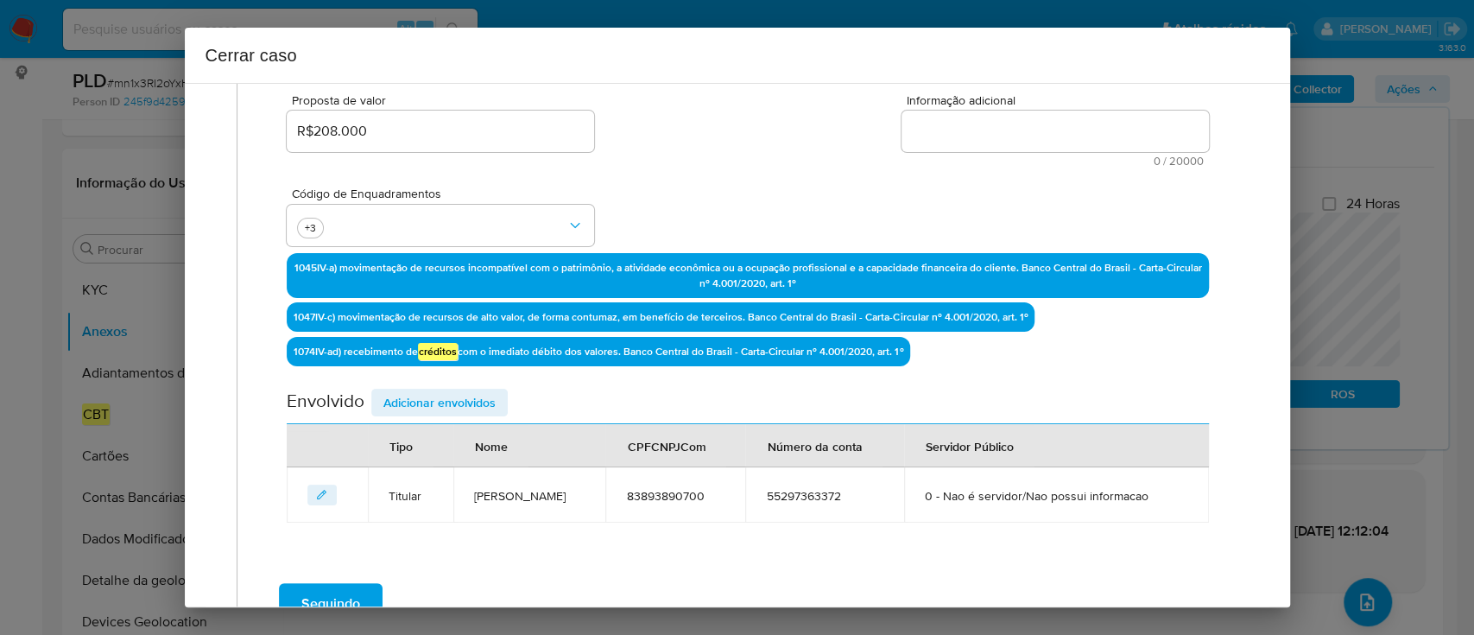
click at [735, 212] on div "Código de Enquadramentos +3" at bounding box center [747, 210] width 921 height 86
click at [1049, 124] on textarea "Informação adicional" at bounding box center [1054, 131] width 307 height 41
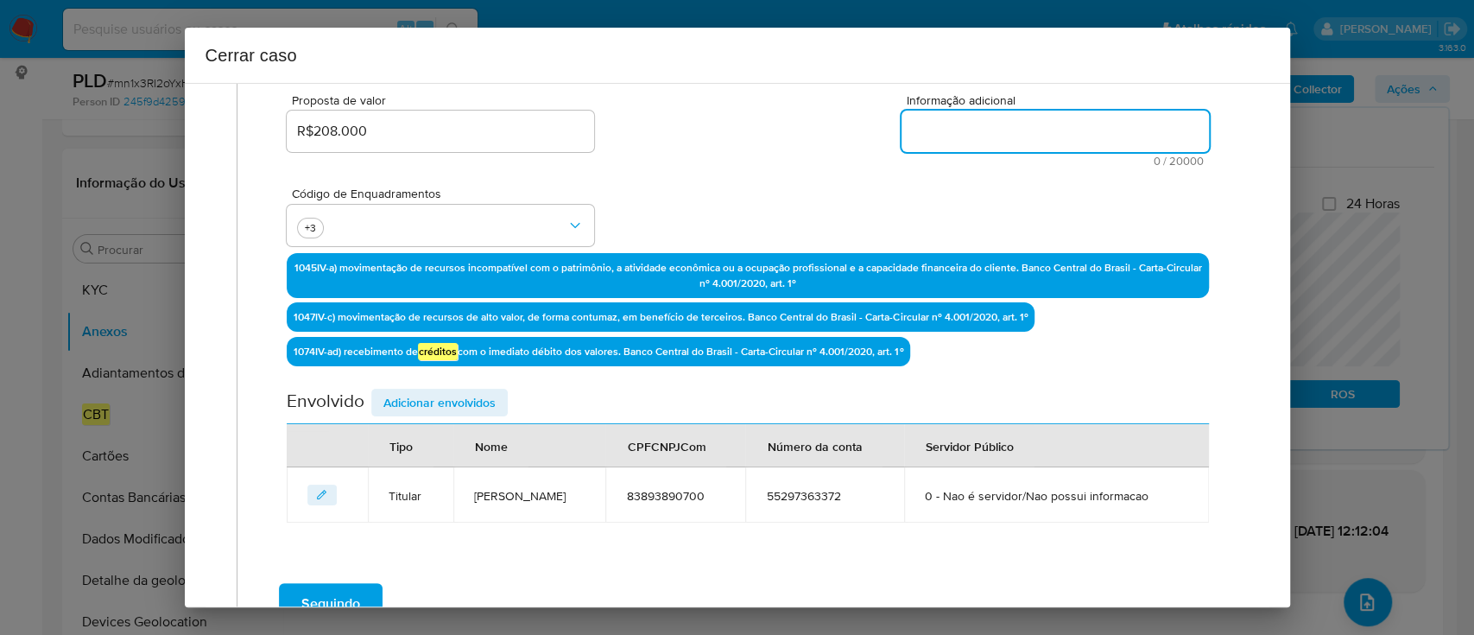
paste textarea "Afrânio Matos, CPF 83893890700, 59 anos, residente no município de Arujá, São P…"
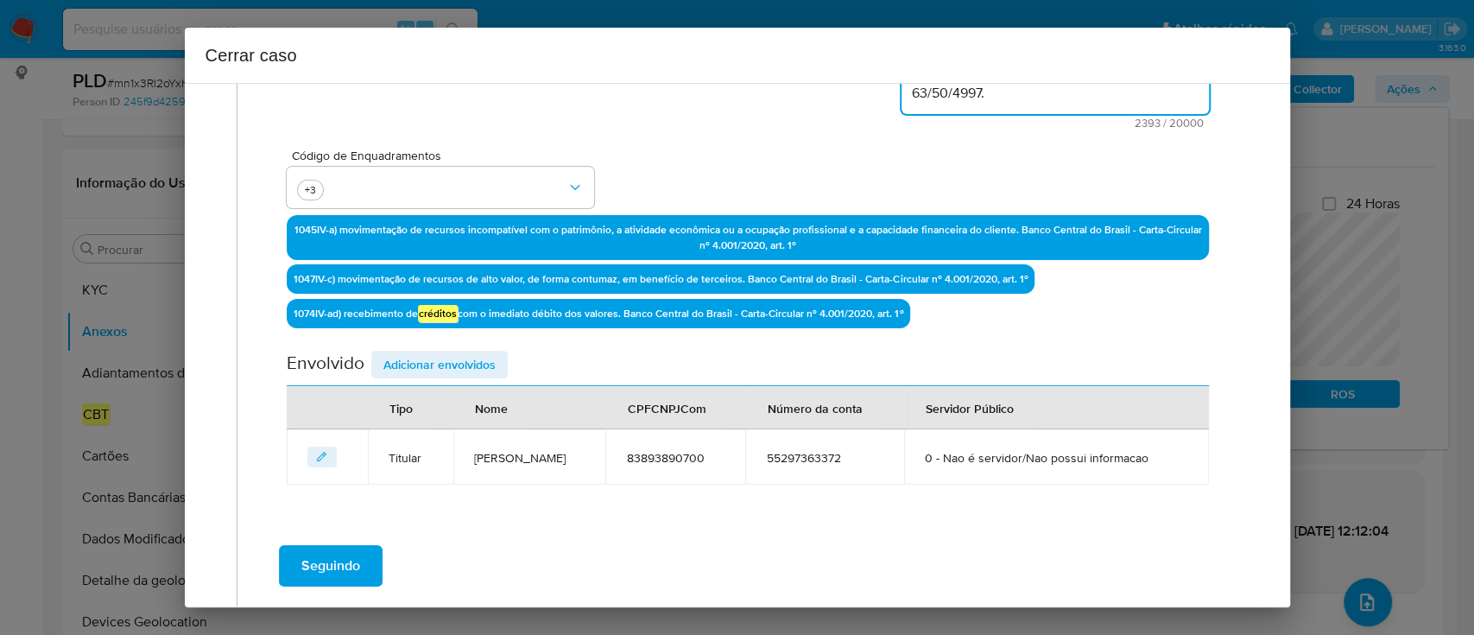
scroll to position [509, 0]
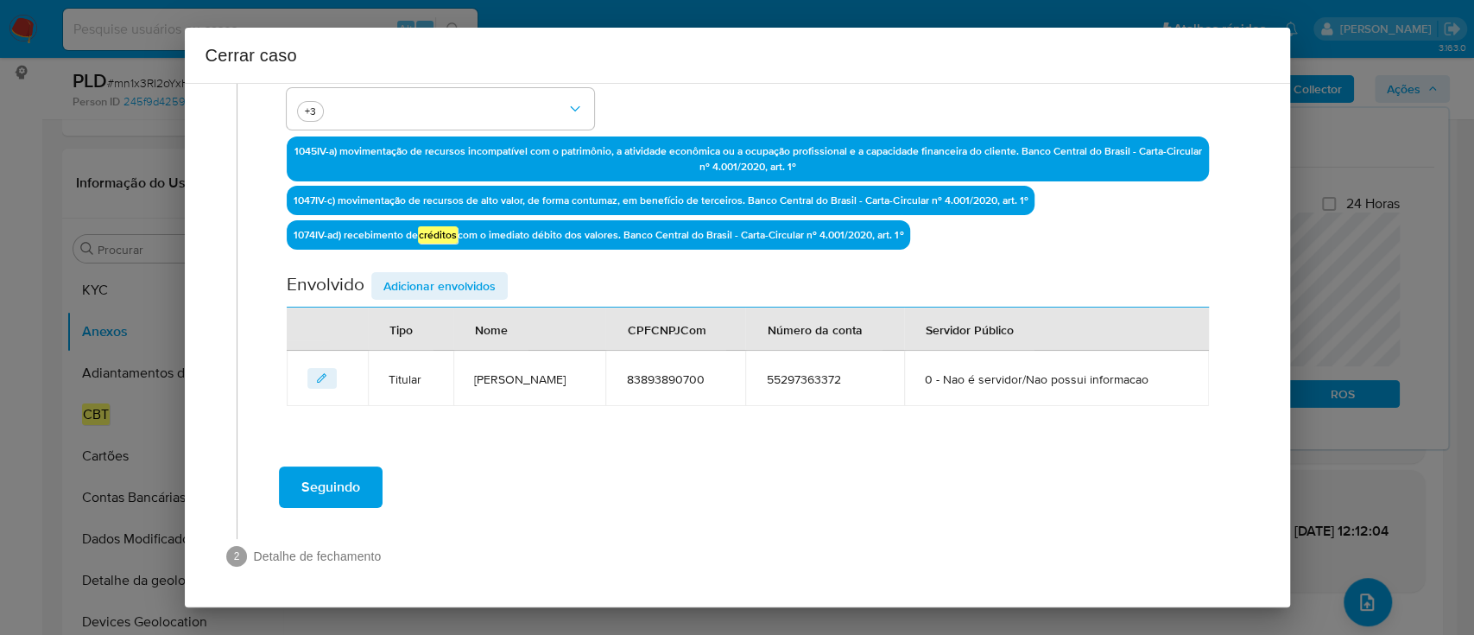
type textarea "Afrânio Matos, CPF 83893890700, 59 anos, residente no município de Arujá, São P…"
click at [444, 274] on span "Adicionar envolvidos" at bounding box center [439, 286] width 112 height 24
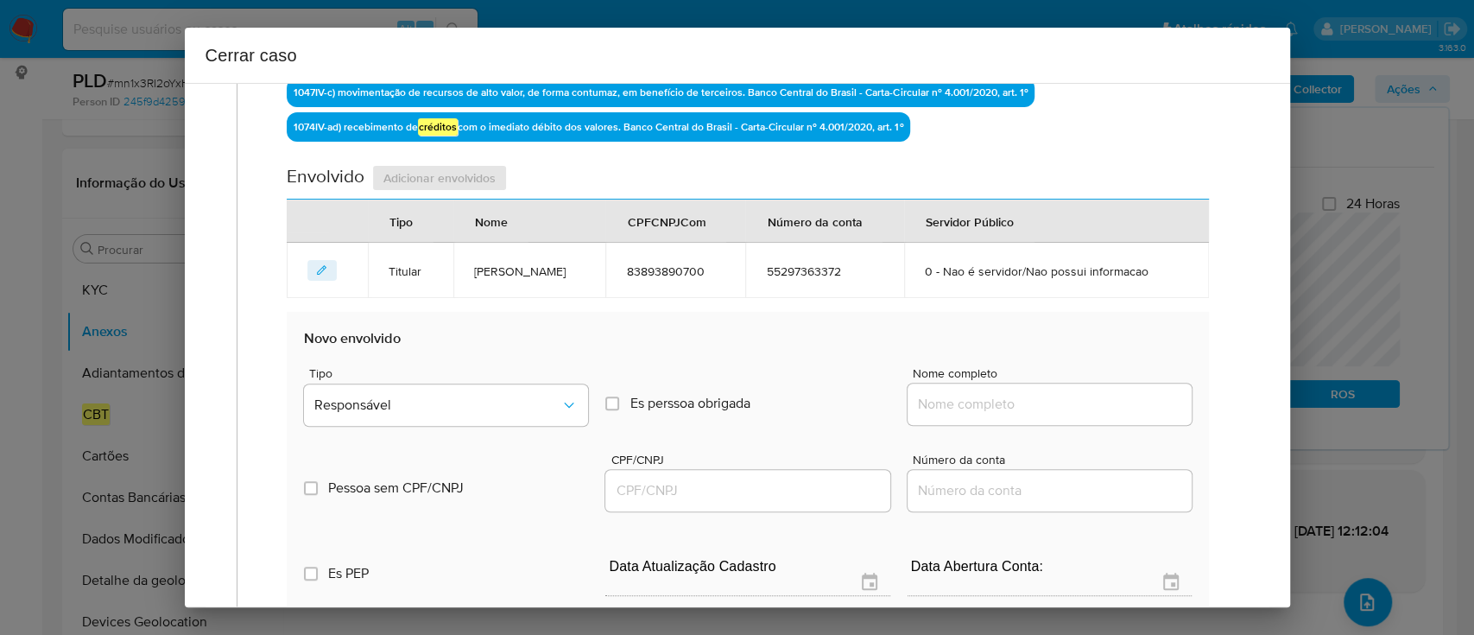
scroll to position [739, 0]
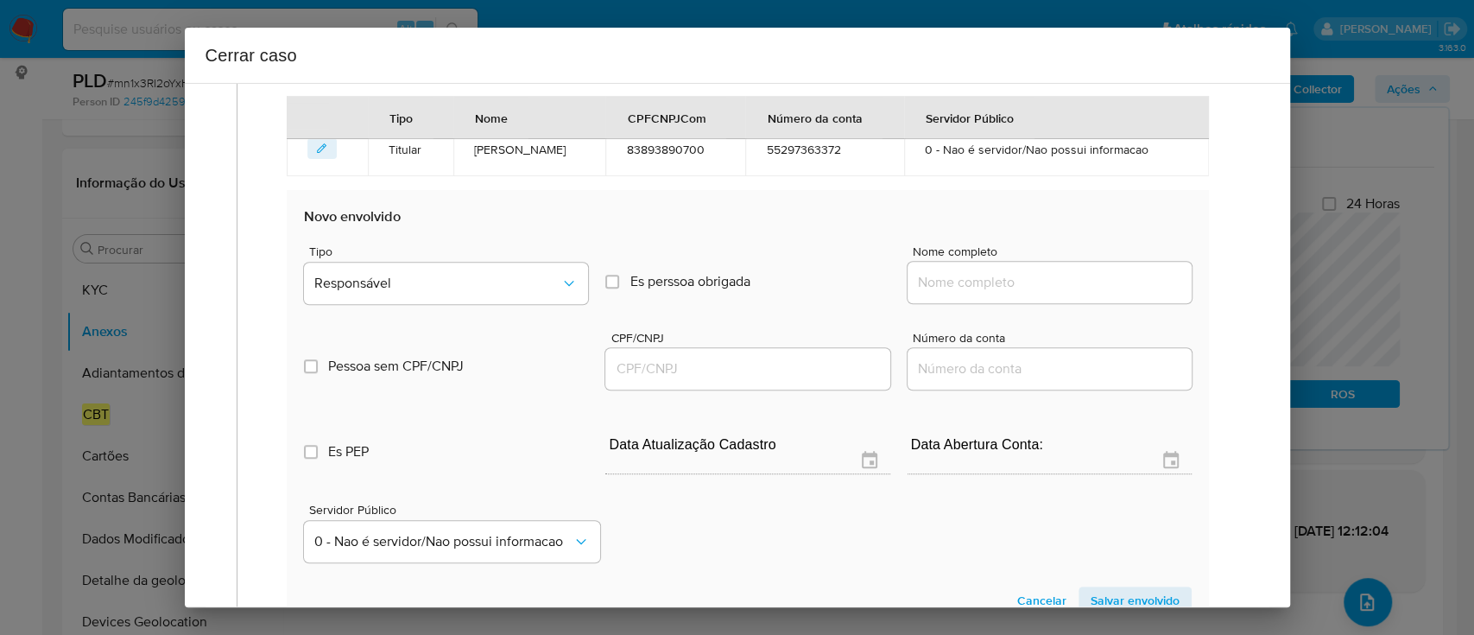
drag, startPoint x: 990, startPoint y: 279, endPoint x: 1034, endPoint y: 287, distance: 44.7
click at [990, 279] on input "Nome completo" at bounding box center [1050, 282] width 284 height 22
paste input "Taina Ballarini Bennedetti, 30094129835"
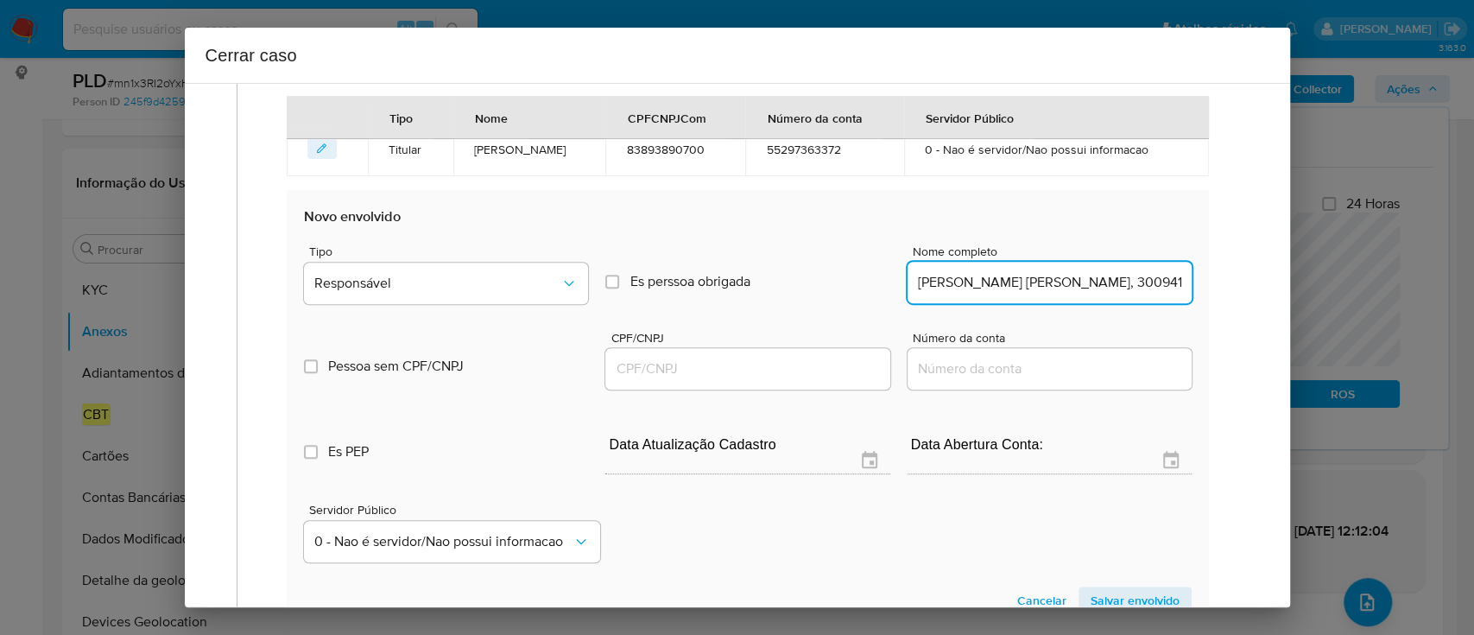
click at [1132, 289] on input "Taina Ballarini Bennedetti, 30094129835" at bounding box center [1050, 282] width 284 height 22
type input "Taina Ballarini Bennedetti,"
drag, startPoint x: 818, startPoint y: 371, endPoint x: 933, endPoint y: 356, distance: 115.9
click at [818, 371] on input "CPF/CNPJ" at bounding box center [747, 368] width 284 height 22
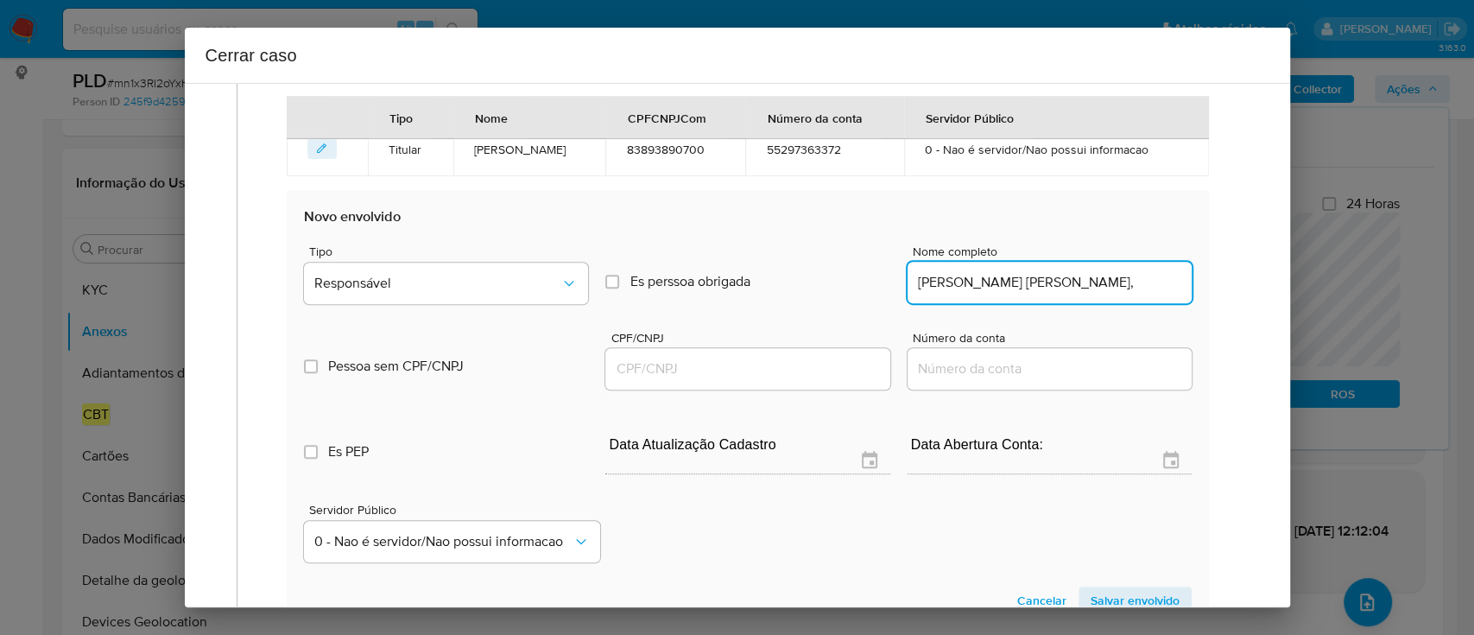
paste input "30094129835"
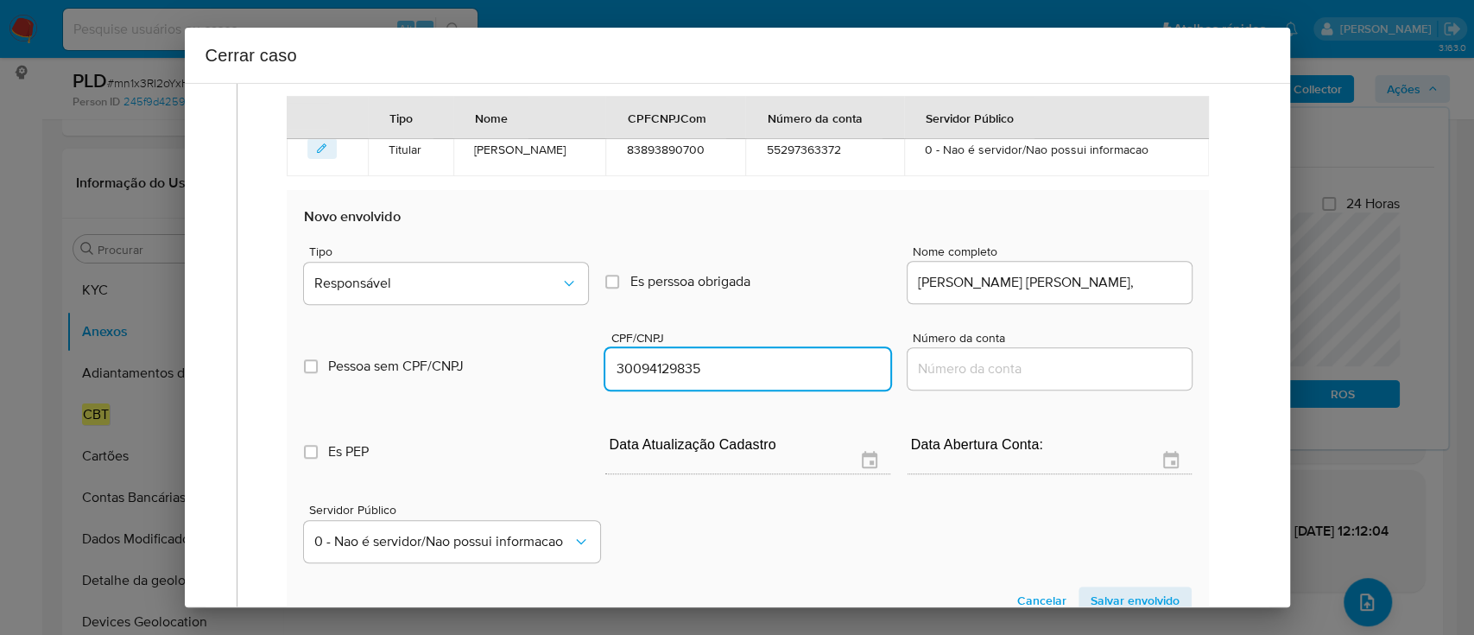
type input "30094129835"
click at [1148, 281] on input "Taina Ballarini Bennedetti," at bounding box center [1050, 282] width 284 height 22
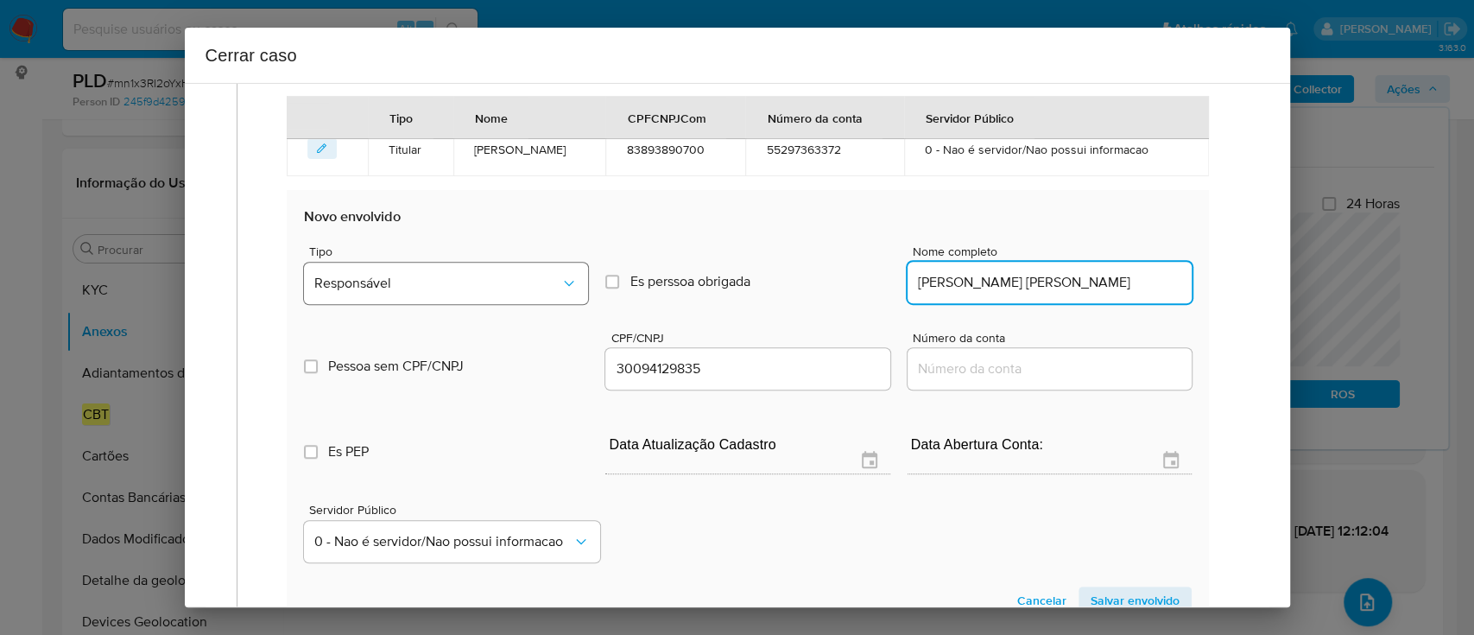
type input "Taina Ballarini Bennedetti"
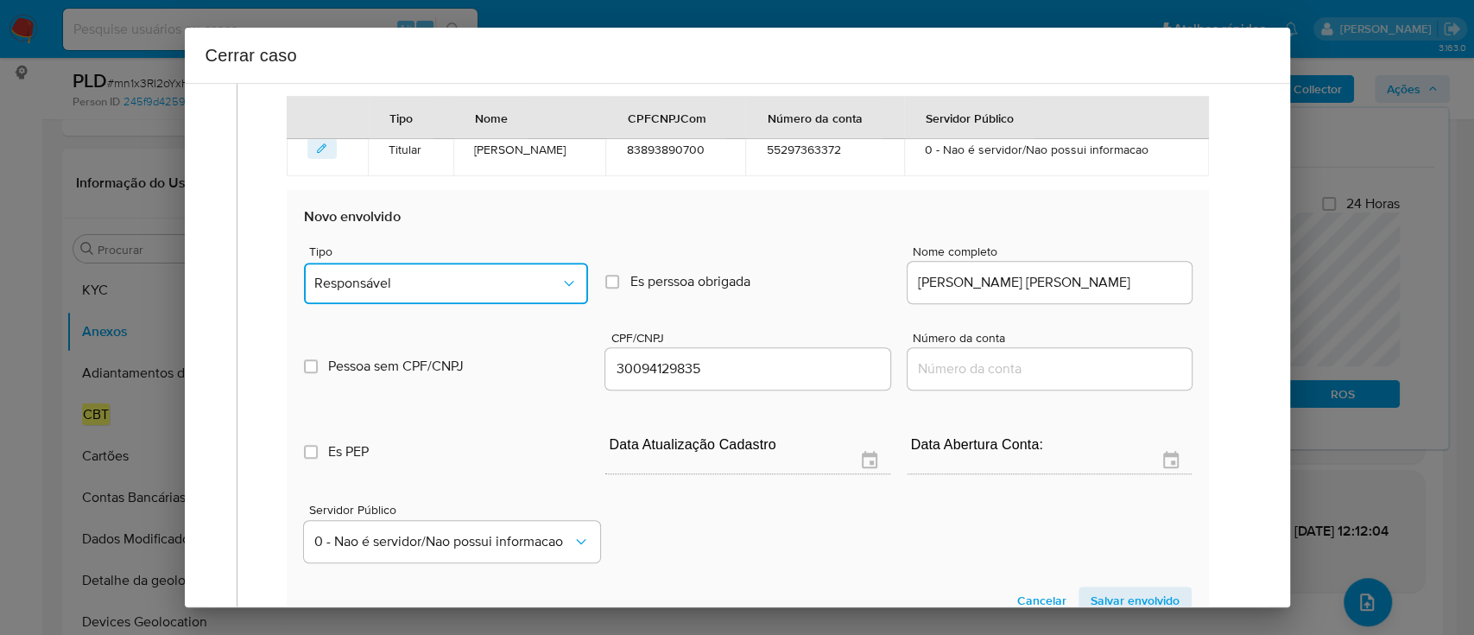
click at [461, 286] on span "Responsável" at bounding box center [437, 283] width 246 height 17
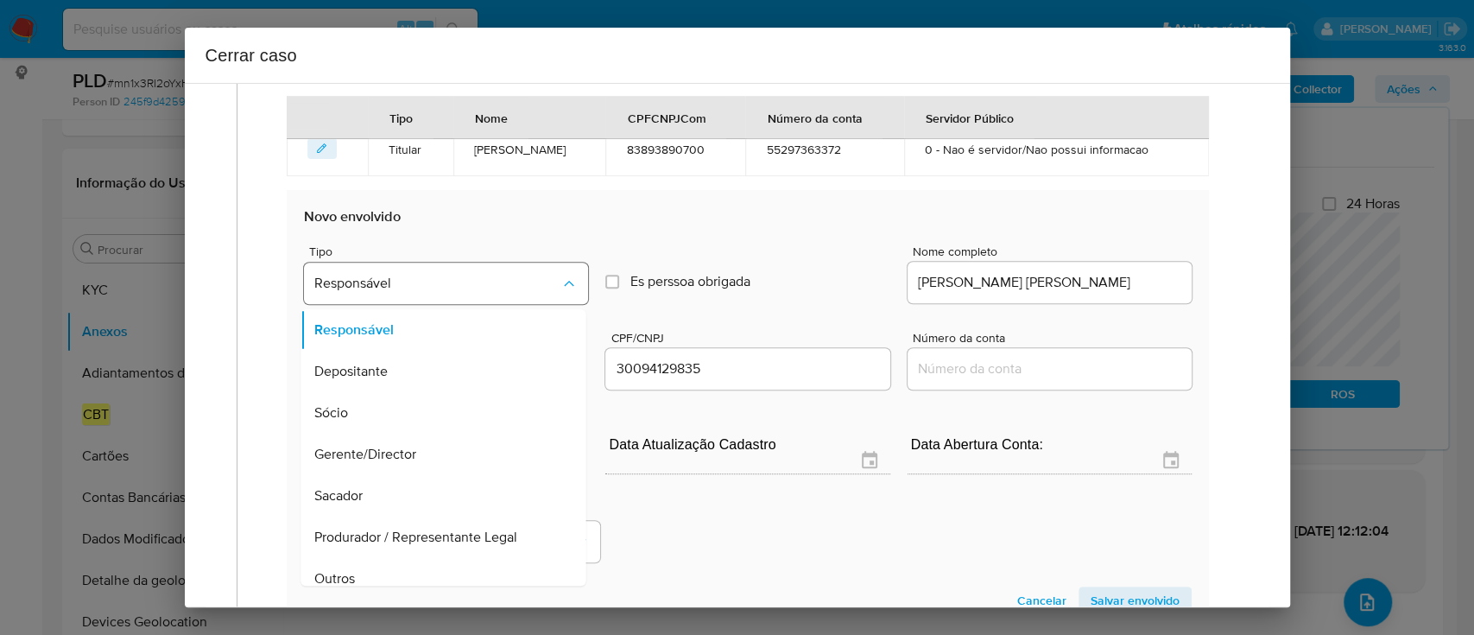
scroll to position [55, 0]
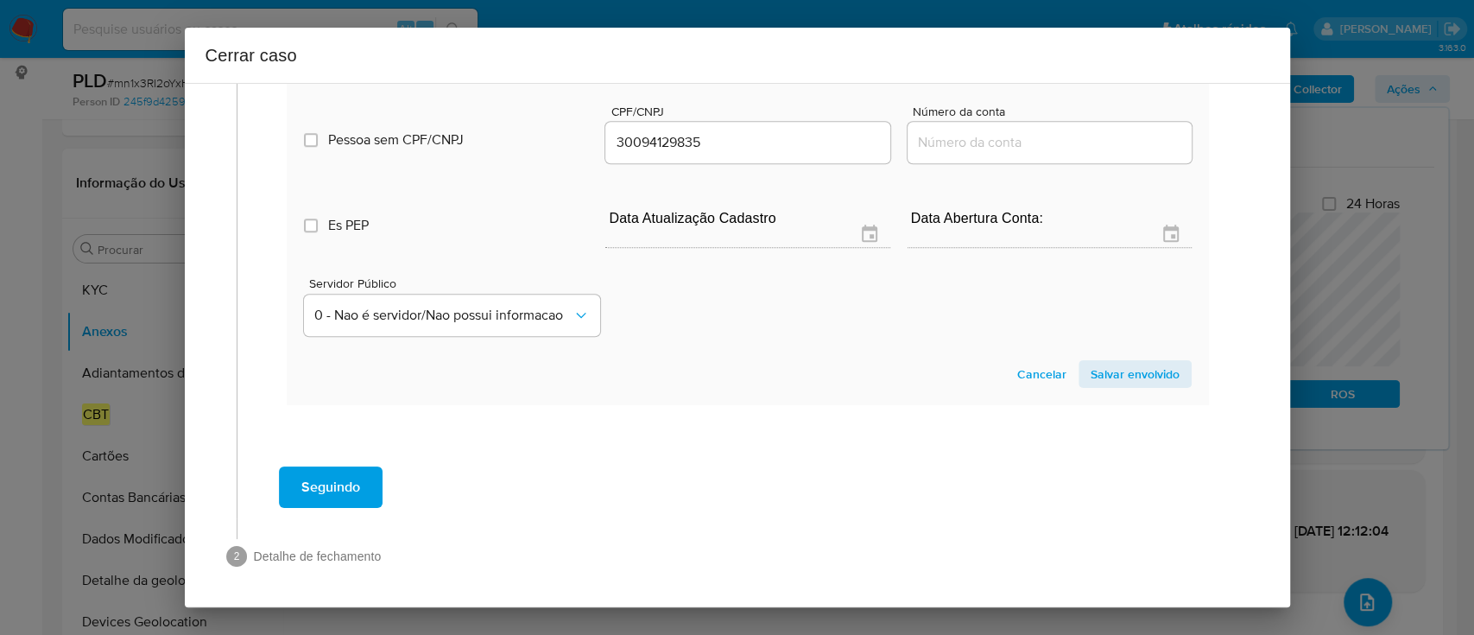
click at [1148, 380] on span "Salvar envolvido" at bounding box center [1135, 374] width 89 height 24
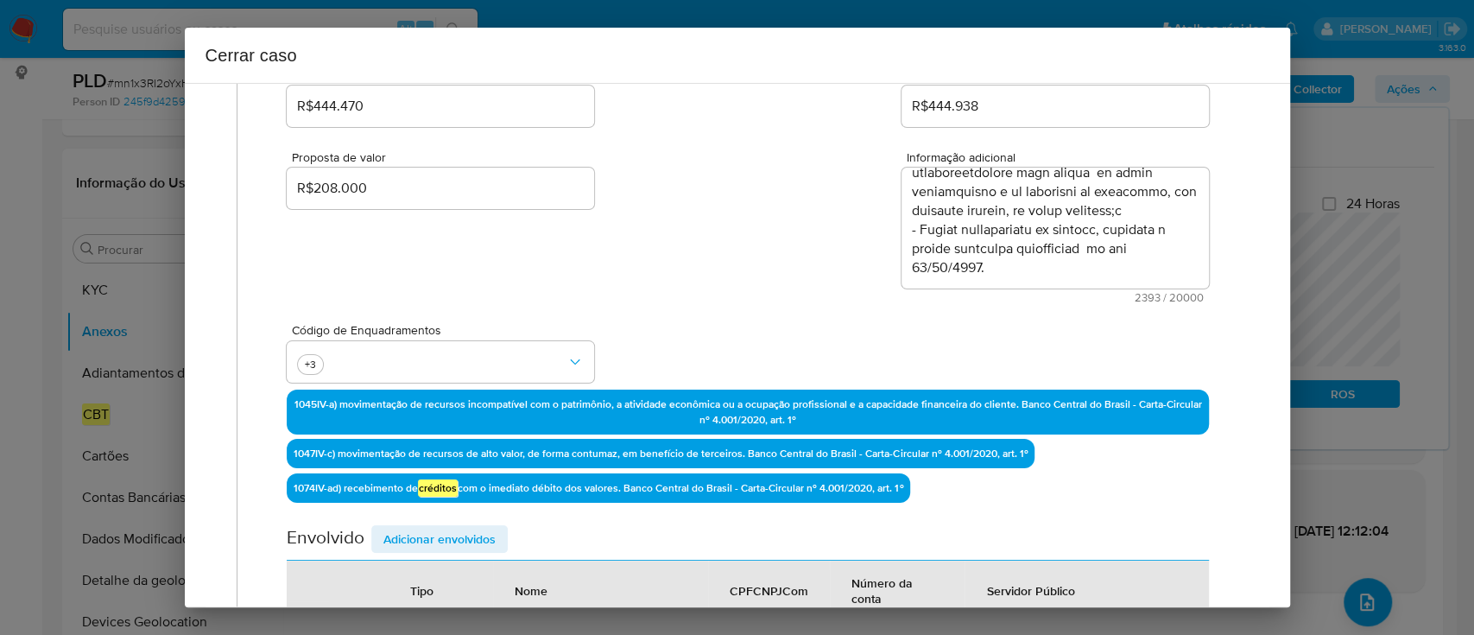
scroll to position [565, 0]
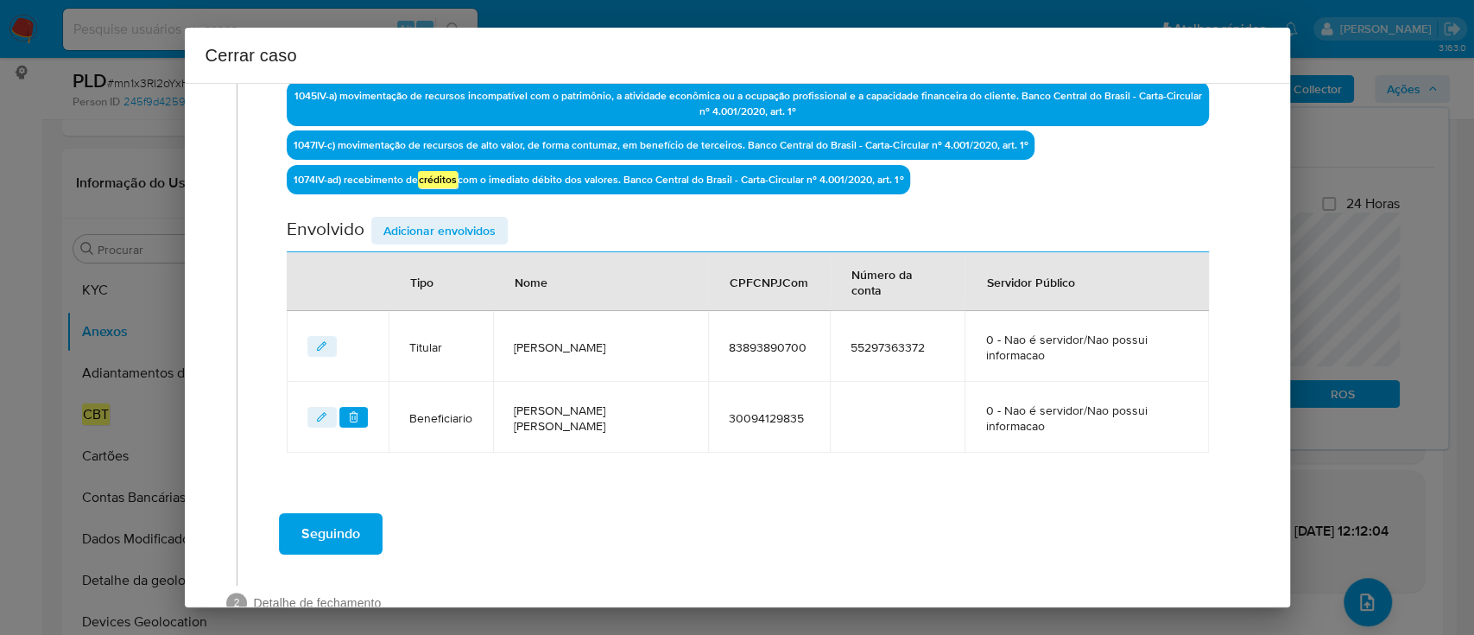
click at [359, 513] on button "Seguindo" at bounding box center [331, 533] width 104 height 41
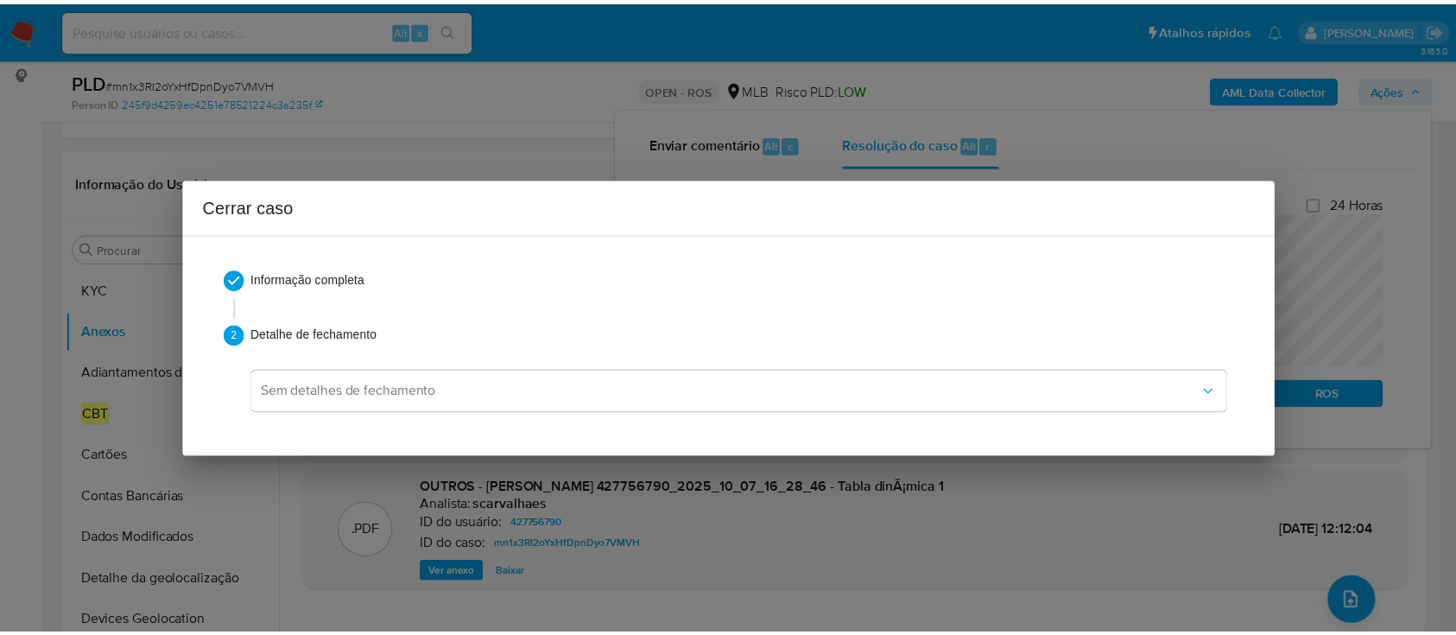
scroll to position [1382, 0]
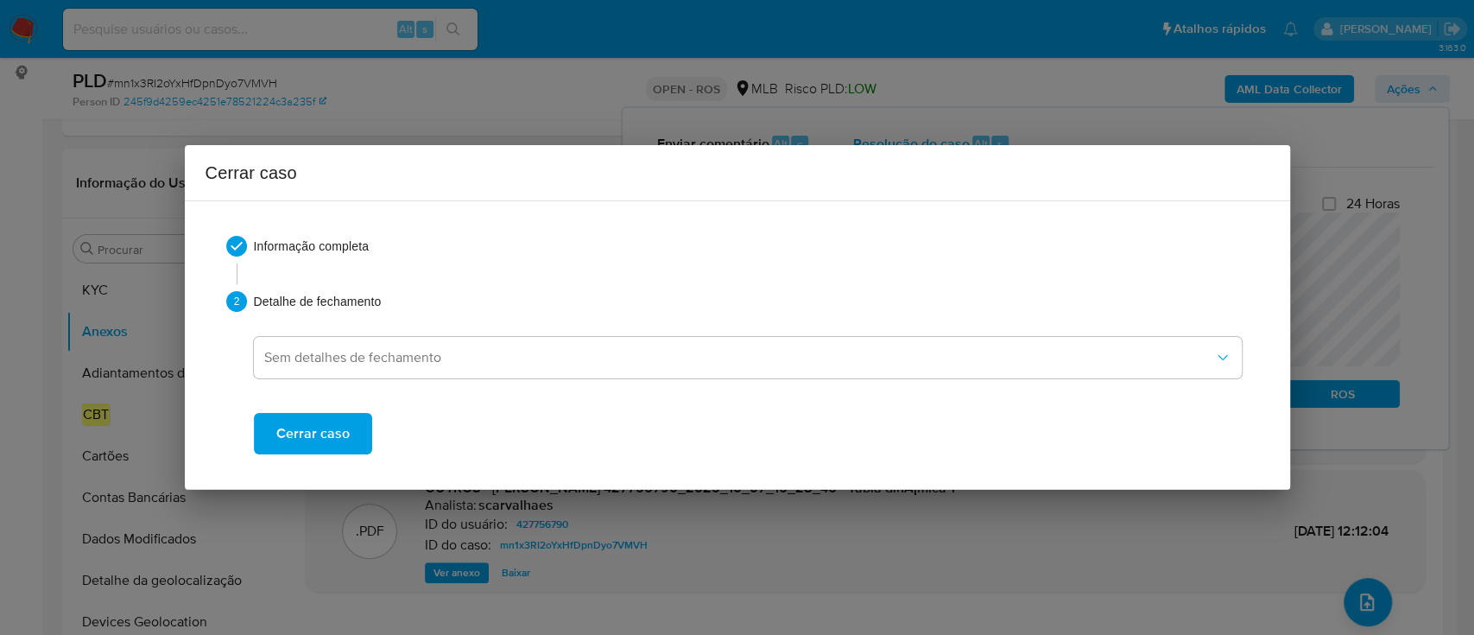
click at [327, 425] on span "Cerrar caso" at bounding box center [312, 433] width 73 height 38
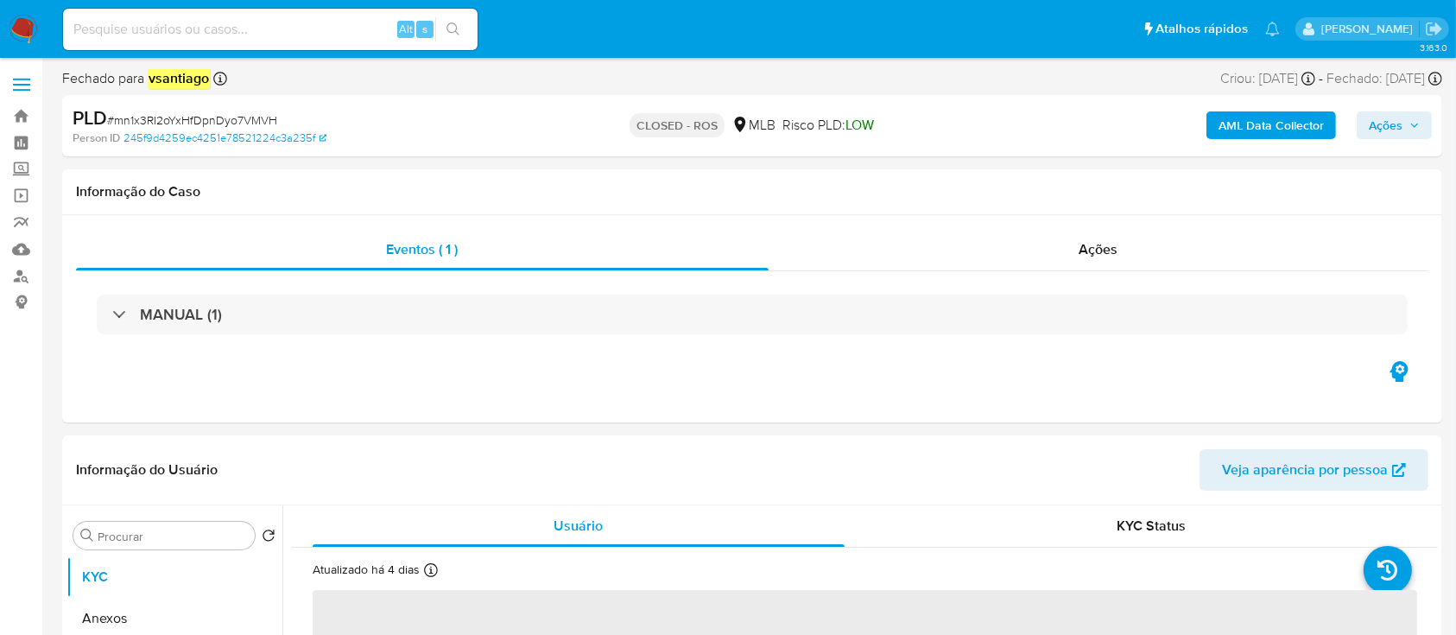
select select "10"
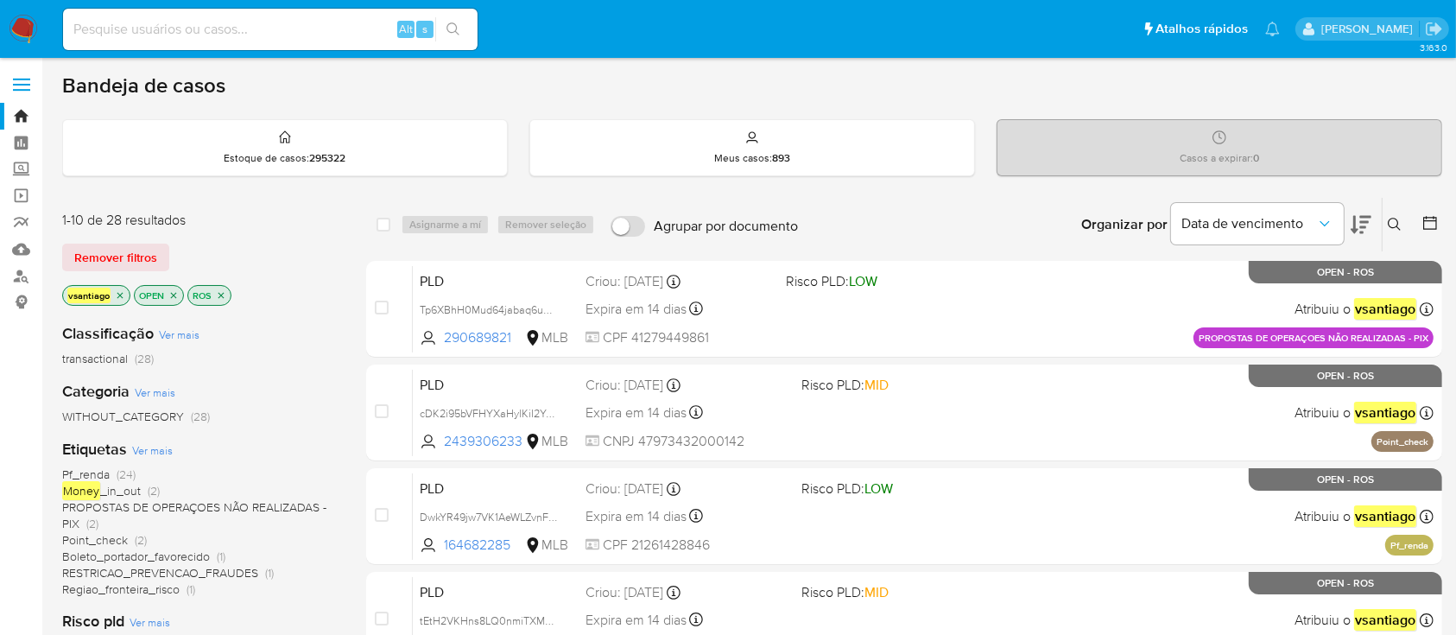
click at [296, 296] on div "vsantiago OPEN ROS" at bounding box center [200, 297] width 276 height 24
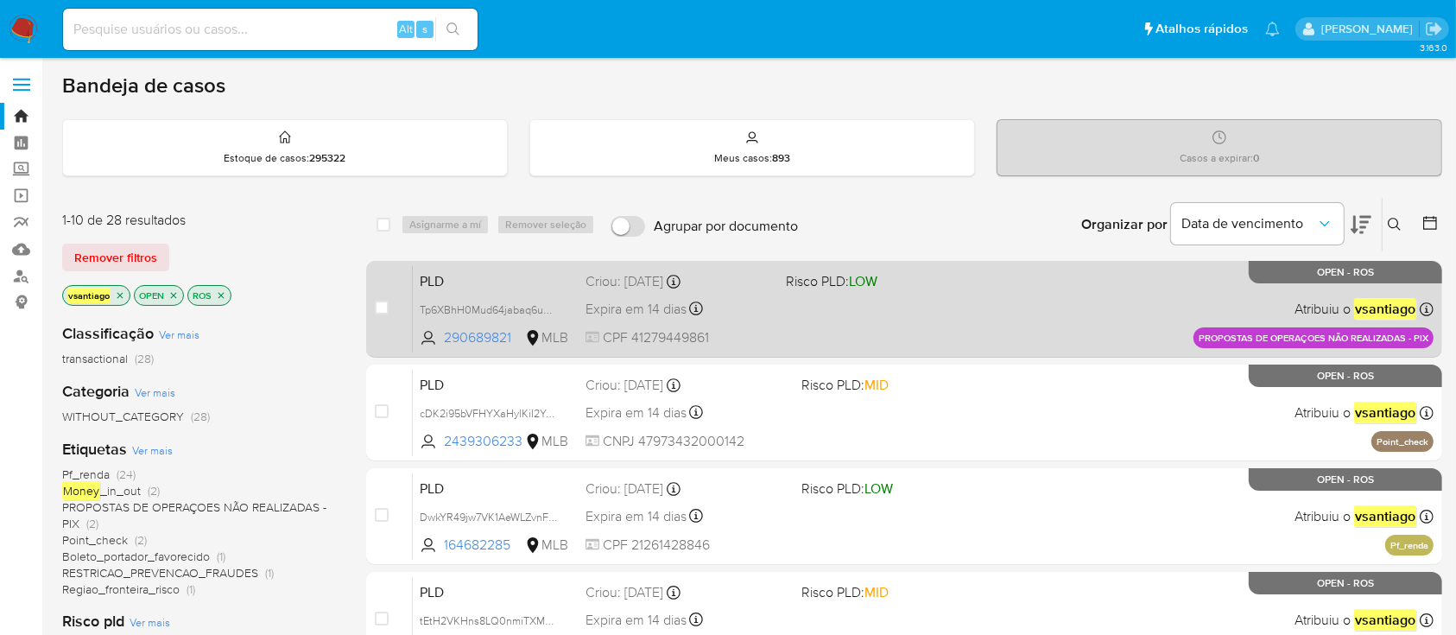
click at [912, 310] on div "PLD Tp6XBhH0Mud64jabaq6ue5Of 290689821 MLB Risco PLD: LOW Criou: [DATE] Criou: …" at bounding box center [923, 308] width 1021 height 87
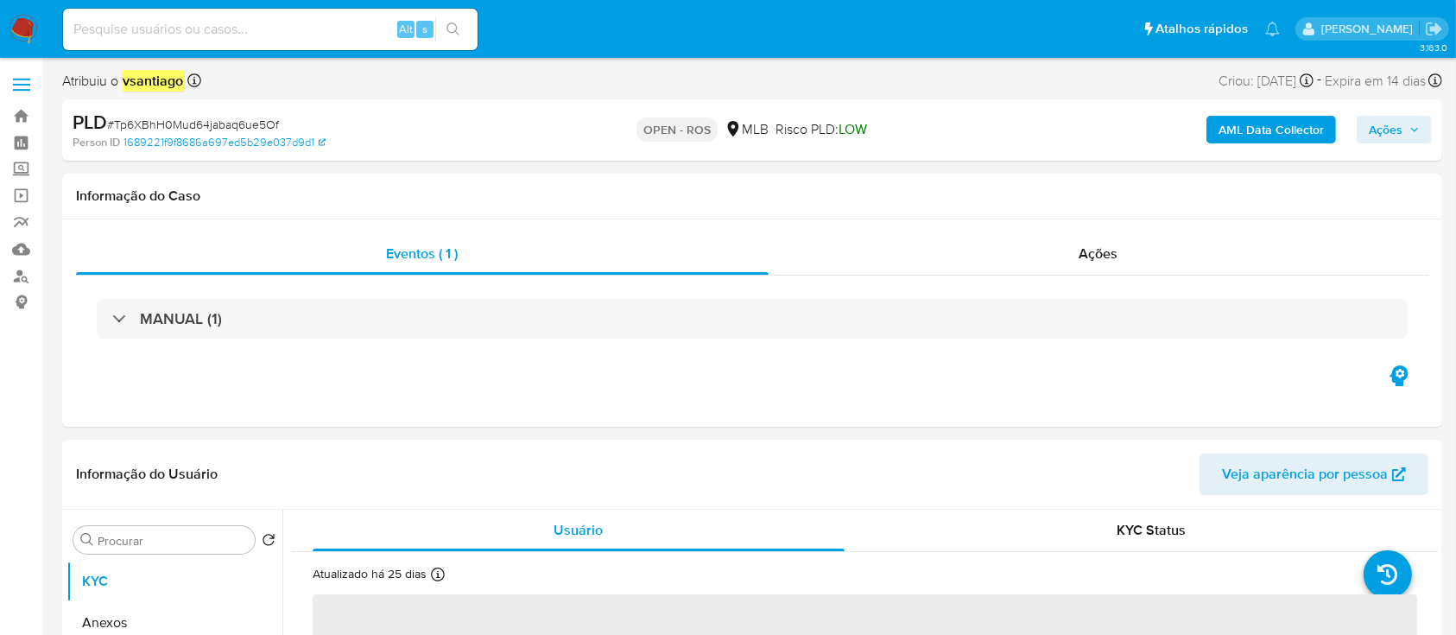
select select "10"
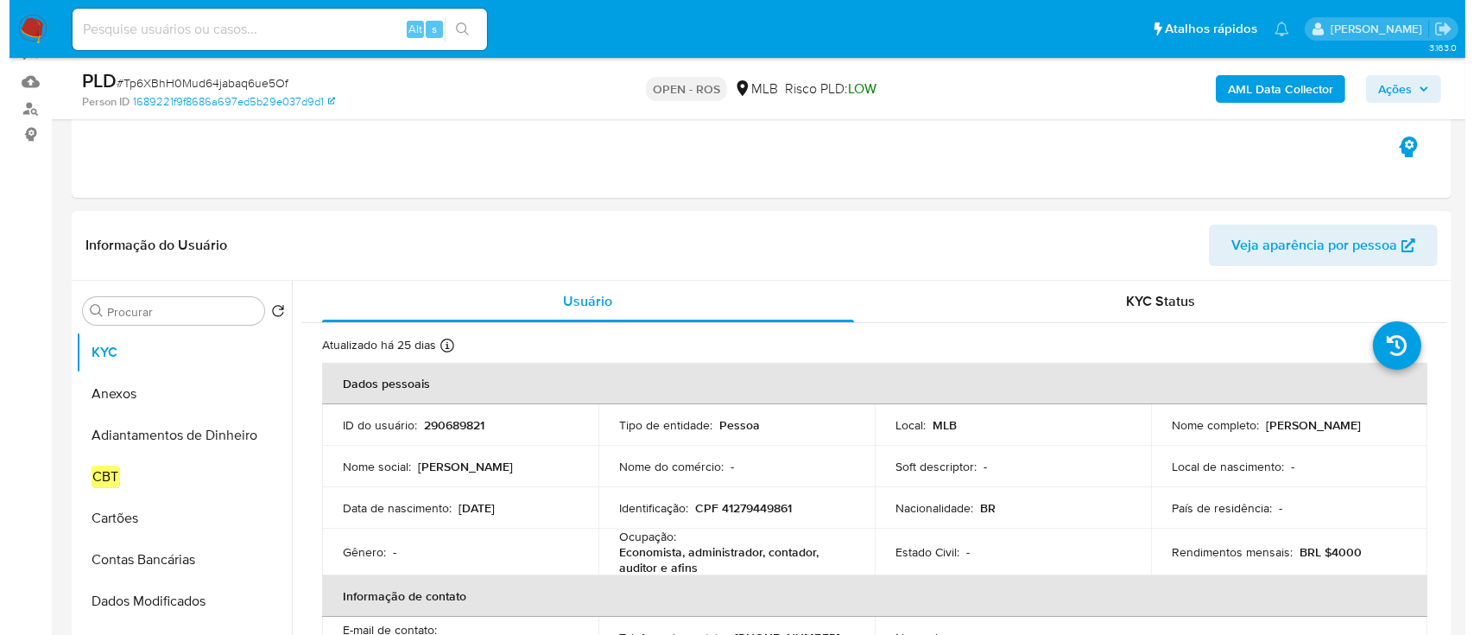
scroll to position [230, 0]
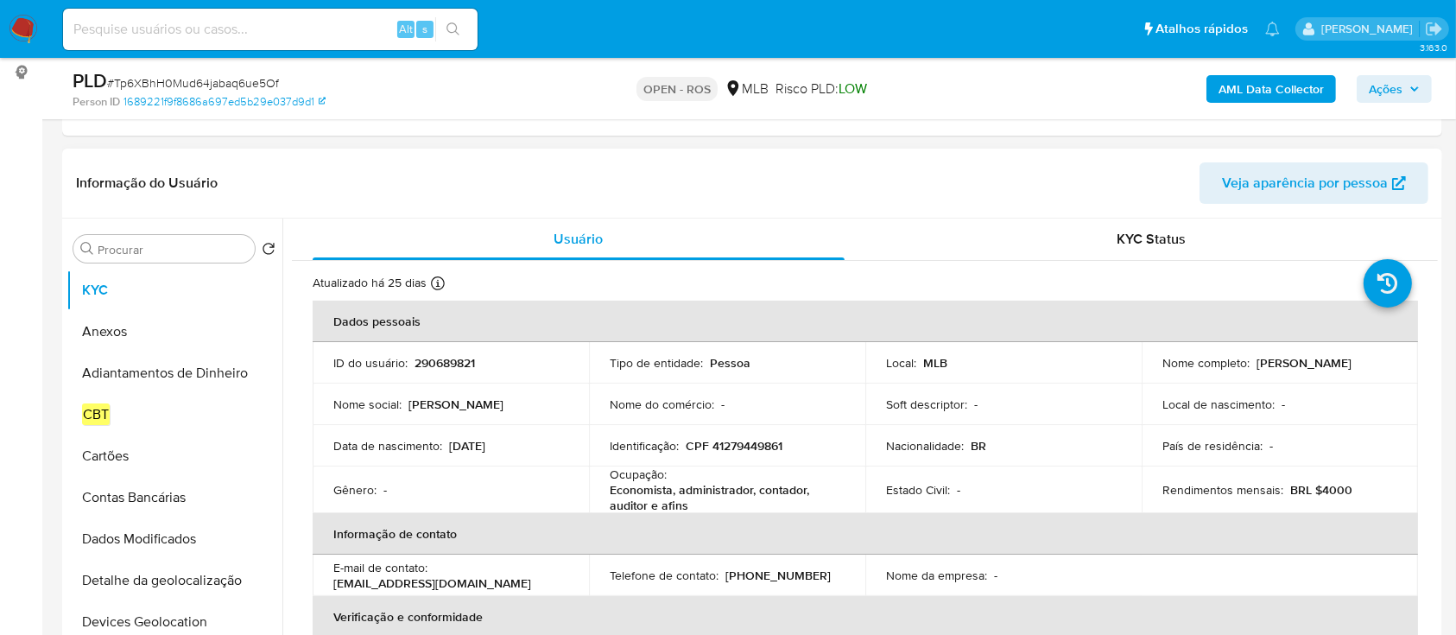
drag, startPoint x: 1162, startPoint y: 370, endPoint x: 1286, endPoint y: 378, distance: 123.8
click at [1286, 378] on td "Nome completo : Sabrina Milena Prudencio Silva" at bounding box center [1280, 362] width 276 height 41
click at [1256, 370] on p "Sabrina Milena Prudencio Silva" at bounding box center [1303, 363] width 95 height 16
drag, startPoint x: 1154, startPoint y: 369, endPoint x: 1329, endPoint y: 370, distance: 174.4
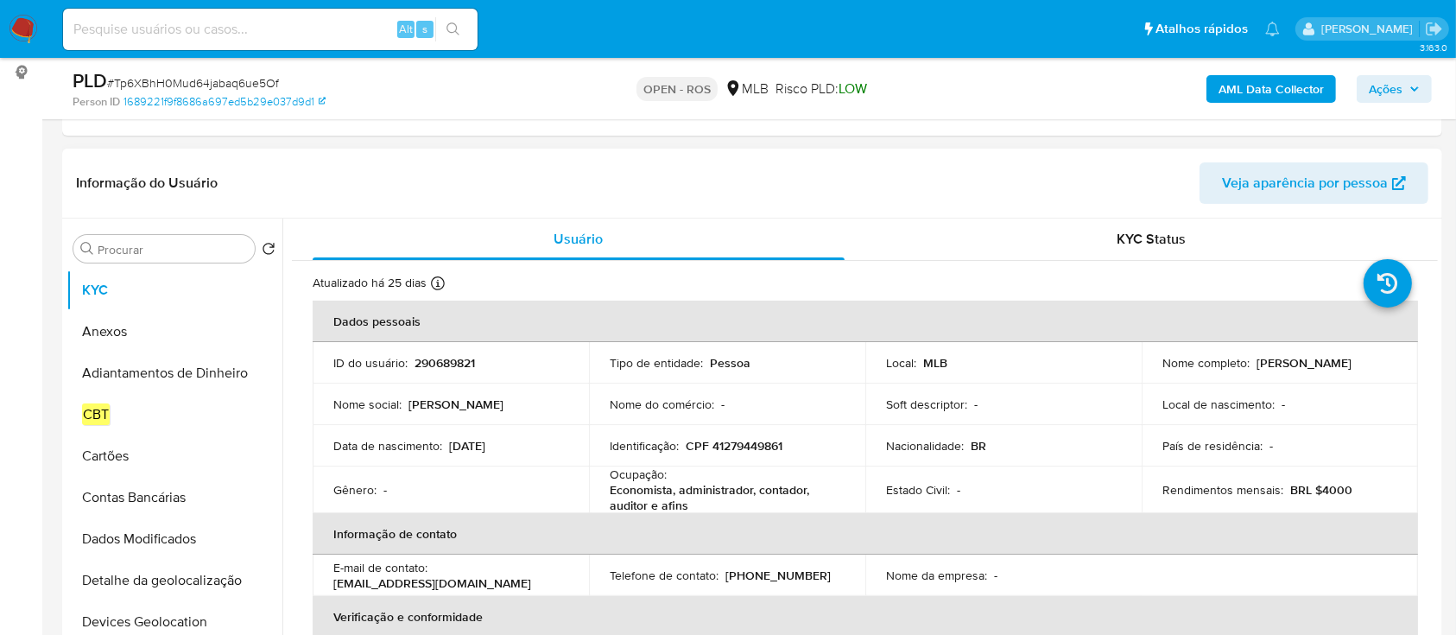
click at [1329, 370] on td "Nome completo : Sabrina Milena Prudencio Silva" at bounding box center [1280, 362] width 276 height 41
copy p "Sabrina Milena Prudencio Silva"
click at [131, 336] on button "Anexos" at bounding box center [167, 331] width 202 height 41
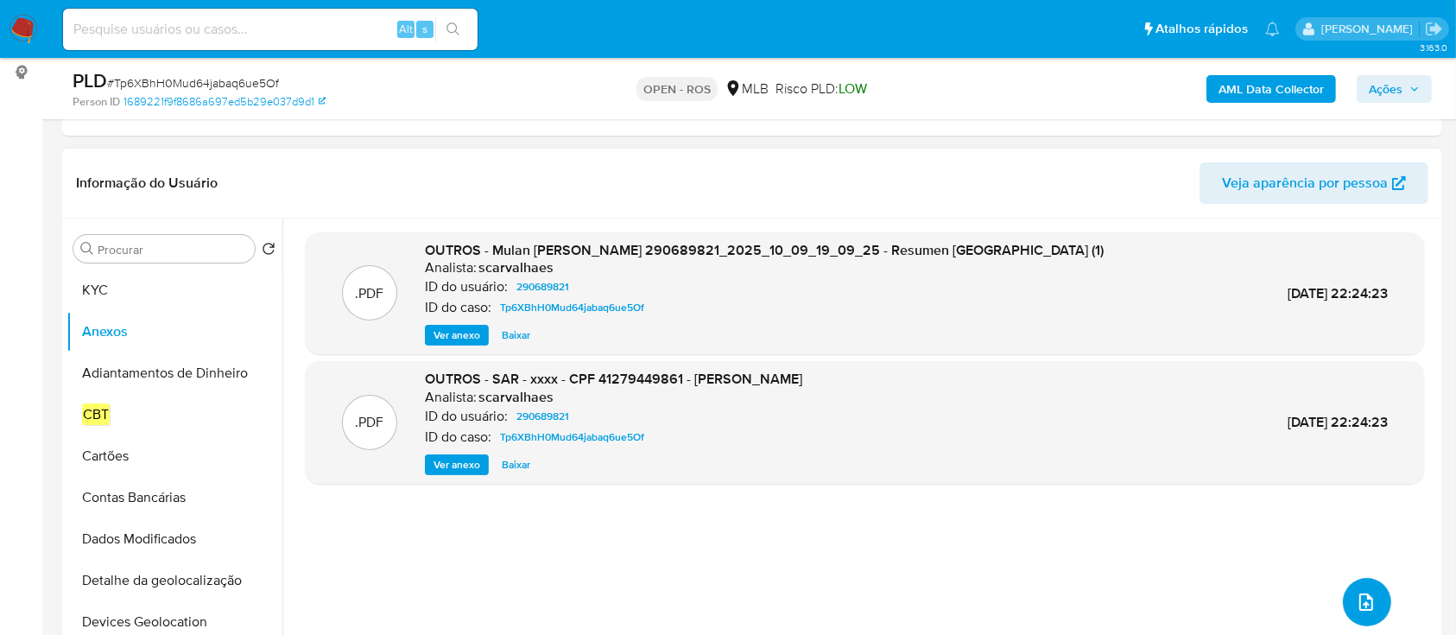
click at [1363, 594] on icon "upload-file" at bounding box center [1366, 601] width 21 height 21
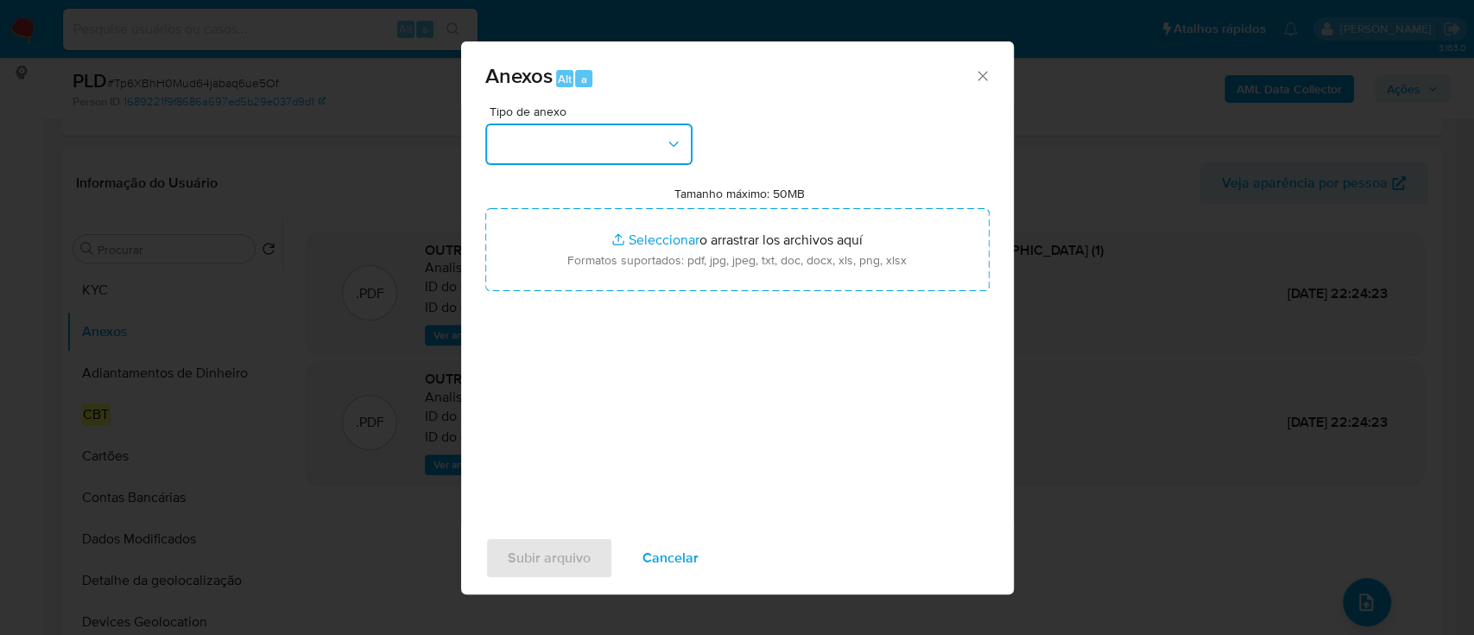
click at [582, 143] on button "button" at bounding box center [588, 143] width 207 height 41
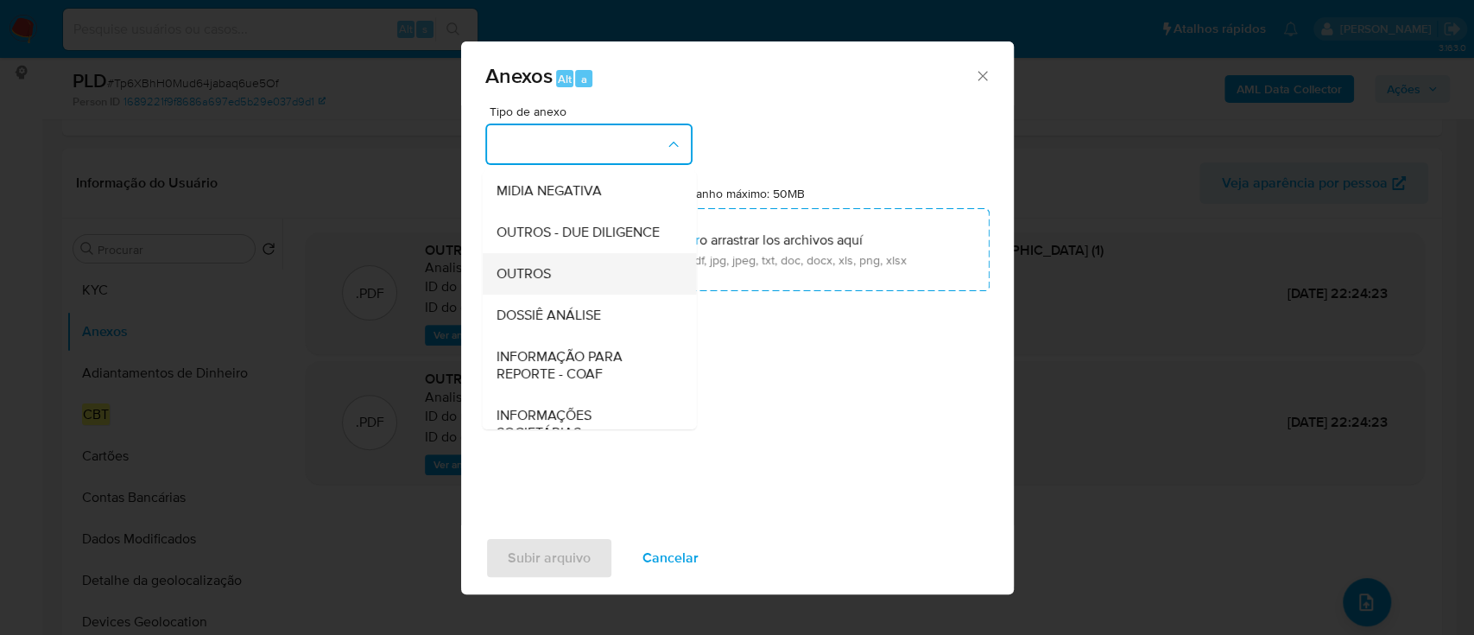
scroll to position [265, 0]
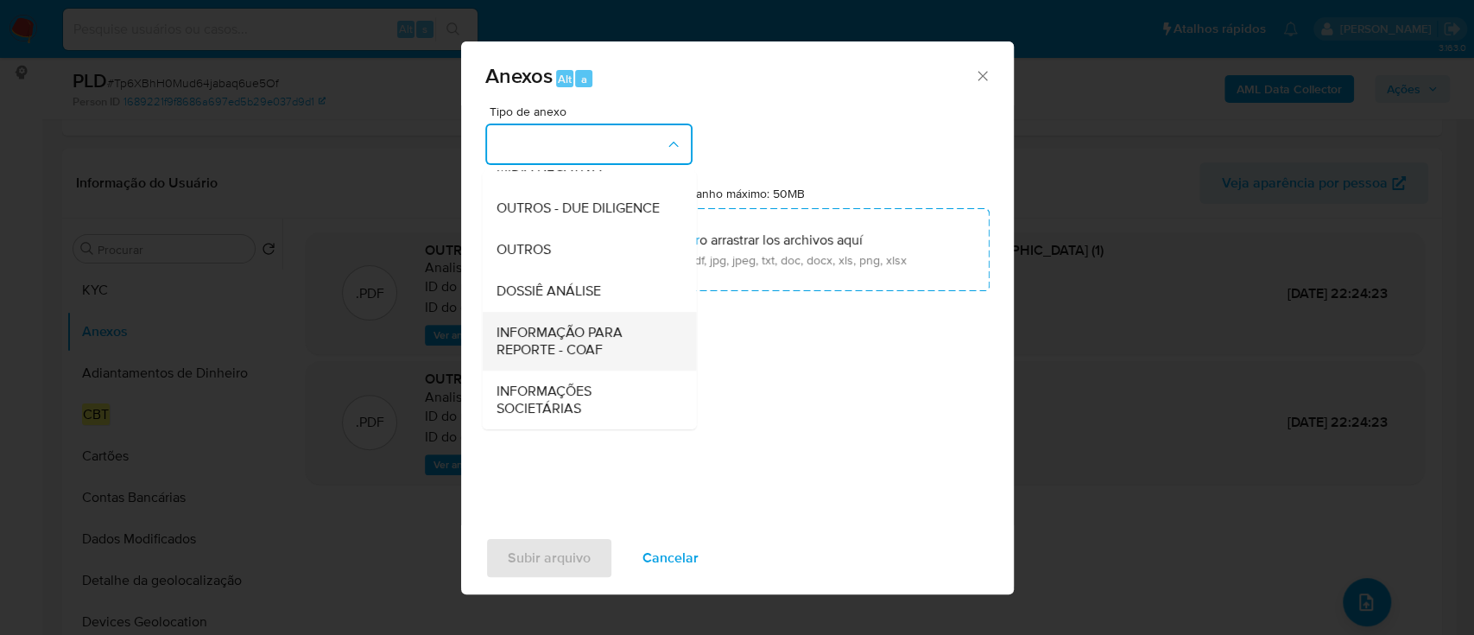
click at [560, 352] on span "INFORMAÇÃO PARA REPORTE - COAF" at bounding box center [584, 341] width 176 height 35
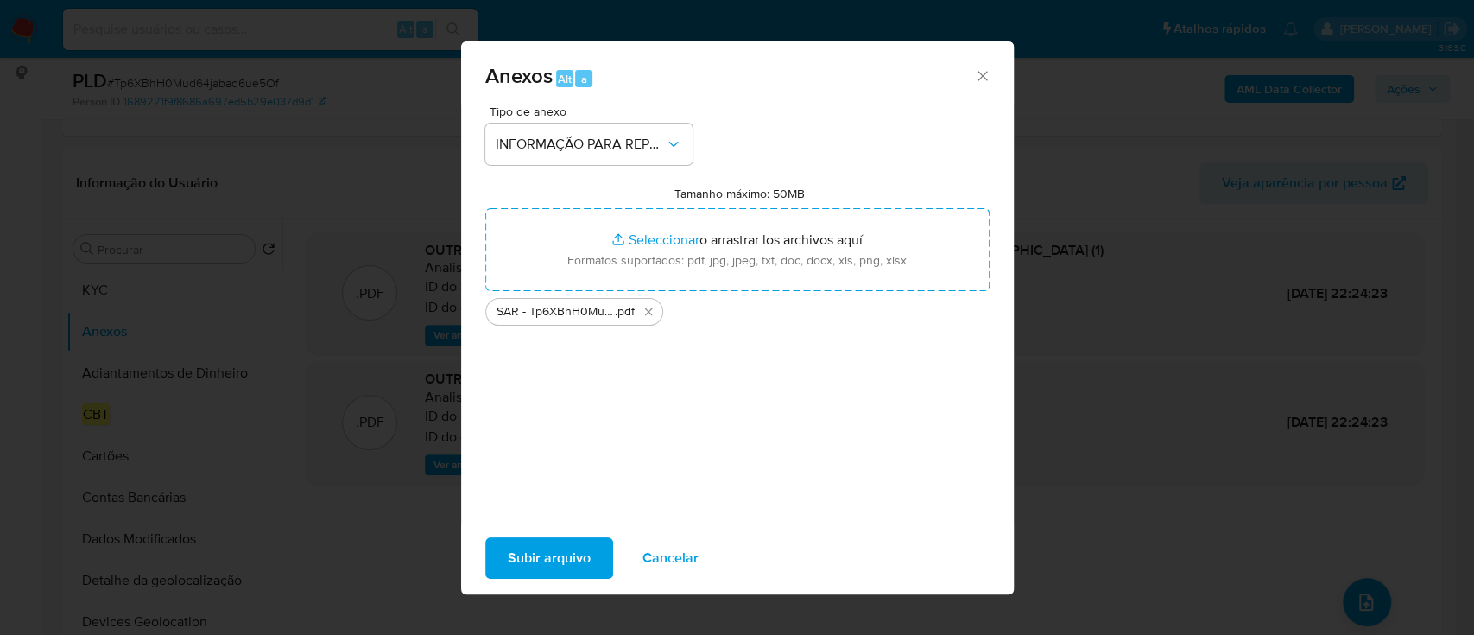
click at [562, 561] on span "Subir arquivo" at bounding box center [549, 558] width 83 height 38
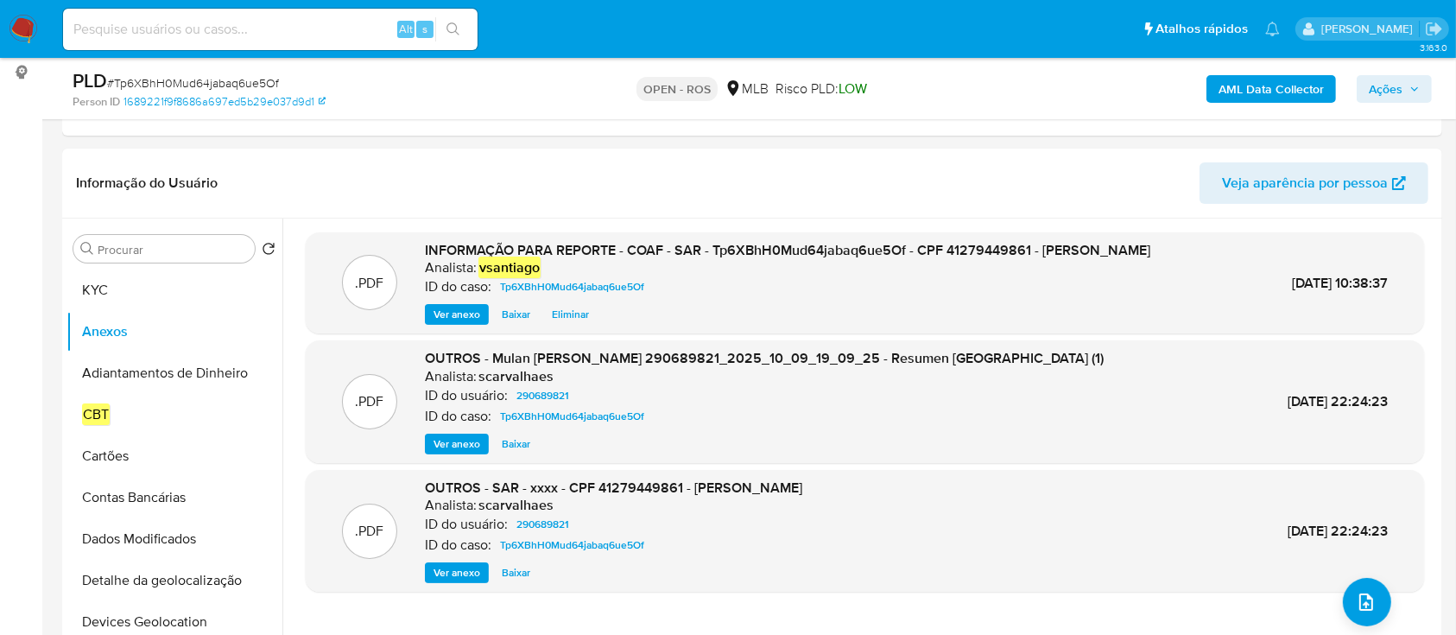
click at [1404, 93] on span "Ações" at bounding box center [1394, 89] width 51 height 24
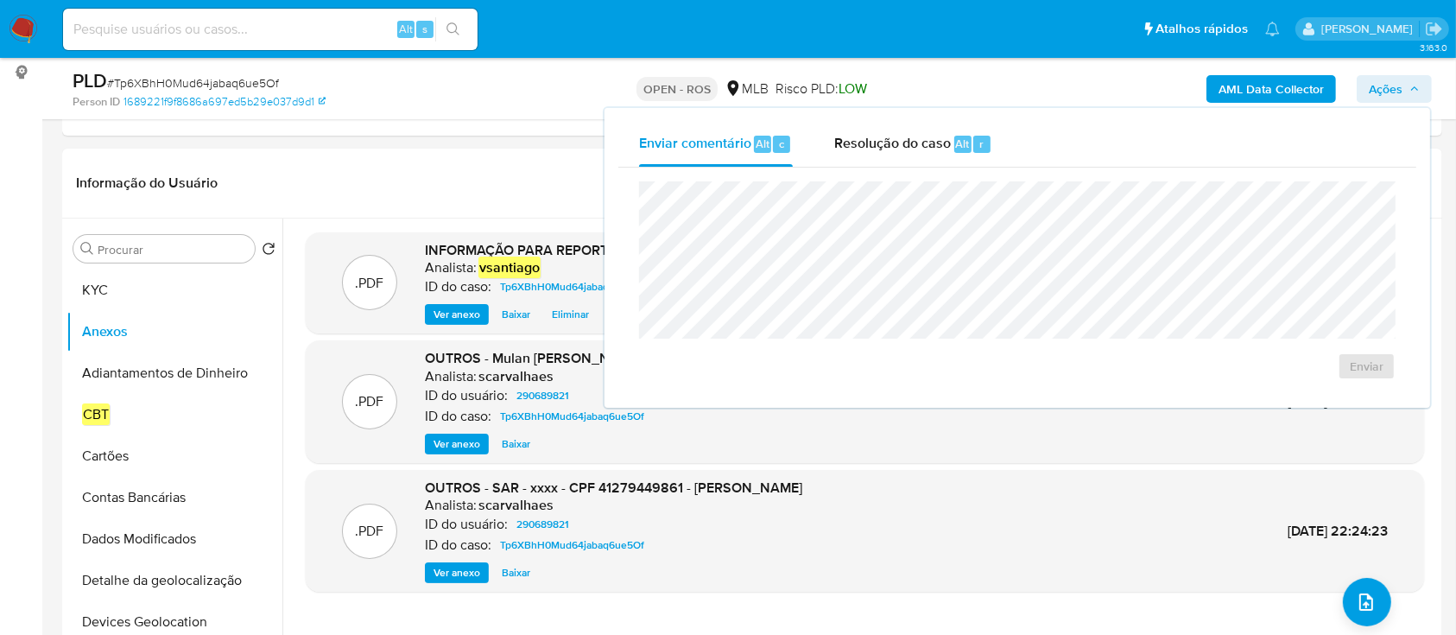
click at [932, 156] on div "Resolução do caso Alt r" at bounding box center [913, 144] width 158 height 45
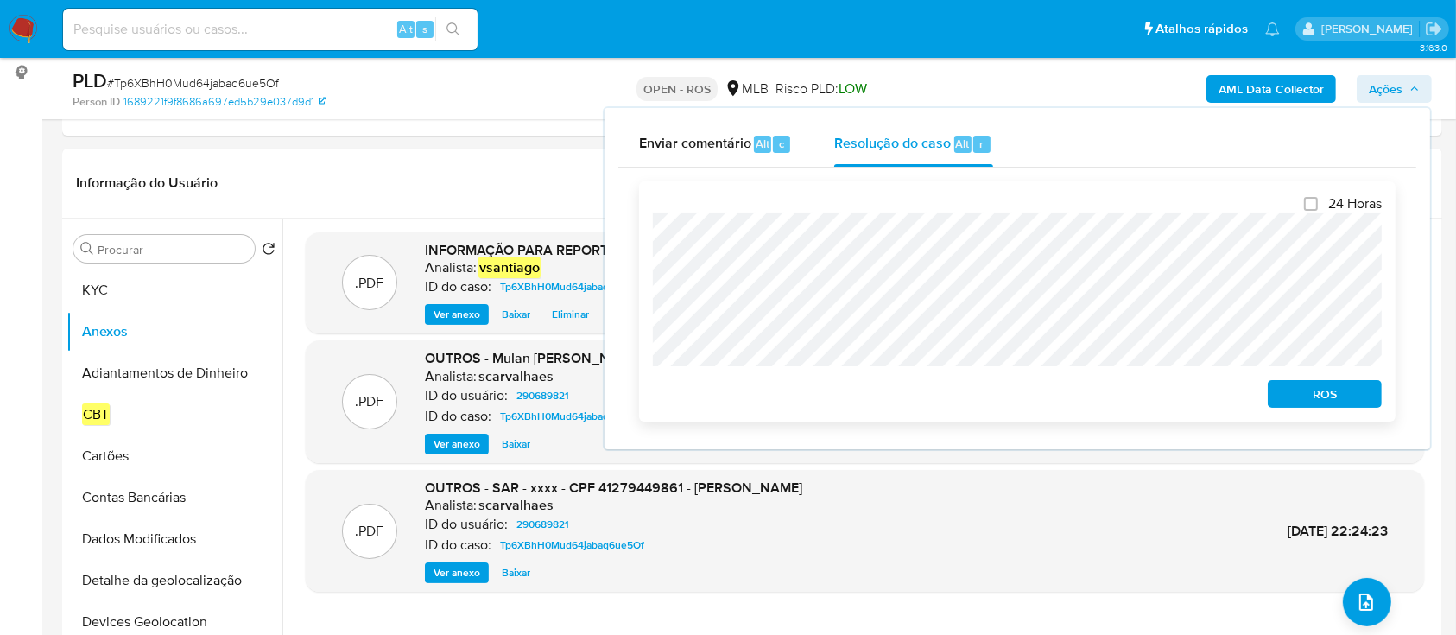
click at [1345, 397] on span "ROS" at bounding box center [1325, 394] width 90 height 24
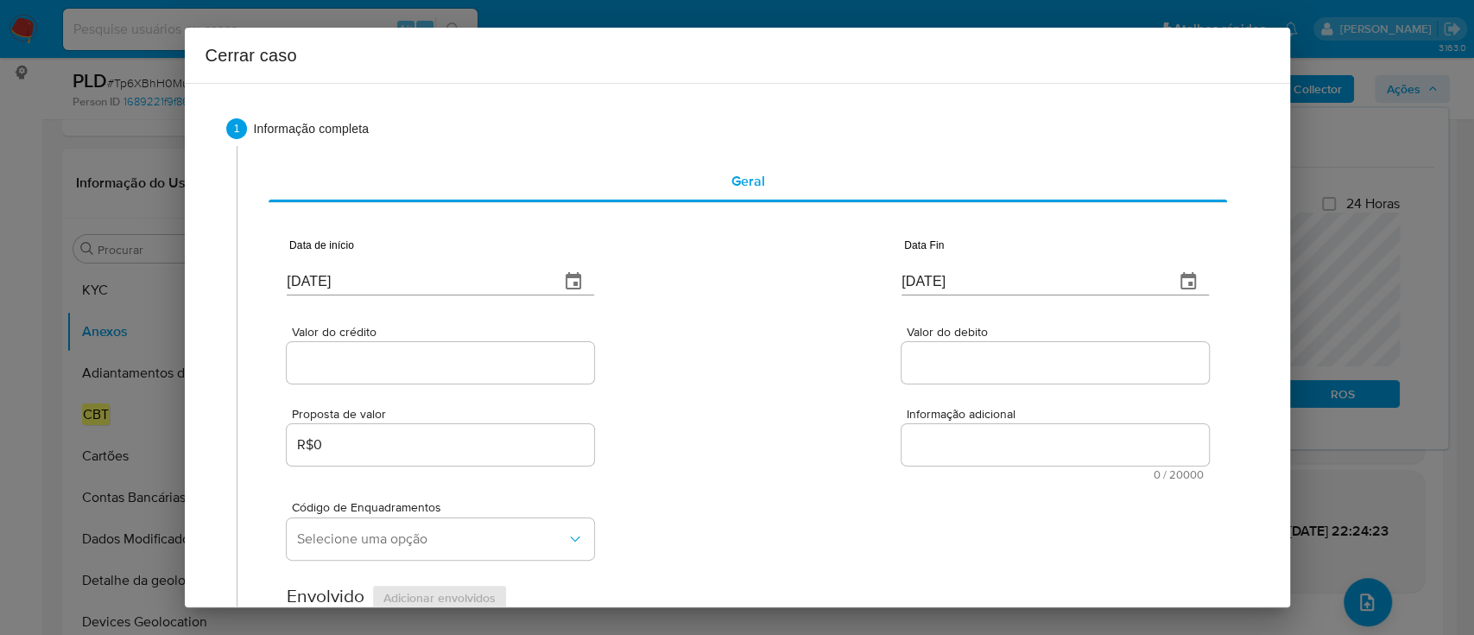
click at [328, 282] on input "[DATE]" at bounding box center [416, 282] width 259 height 28
click at [327, 282] on input "[DATE]" at bounding box center [416, 282] width 259 height 28
paste input "09/08"
type input "09/08/2025"
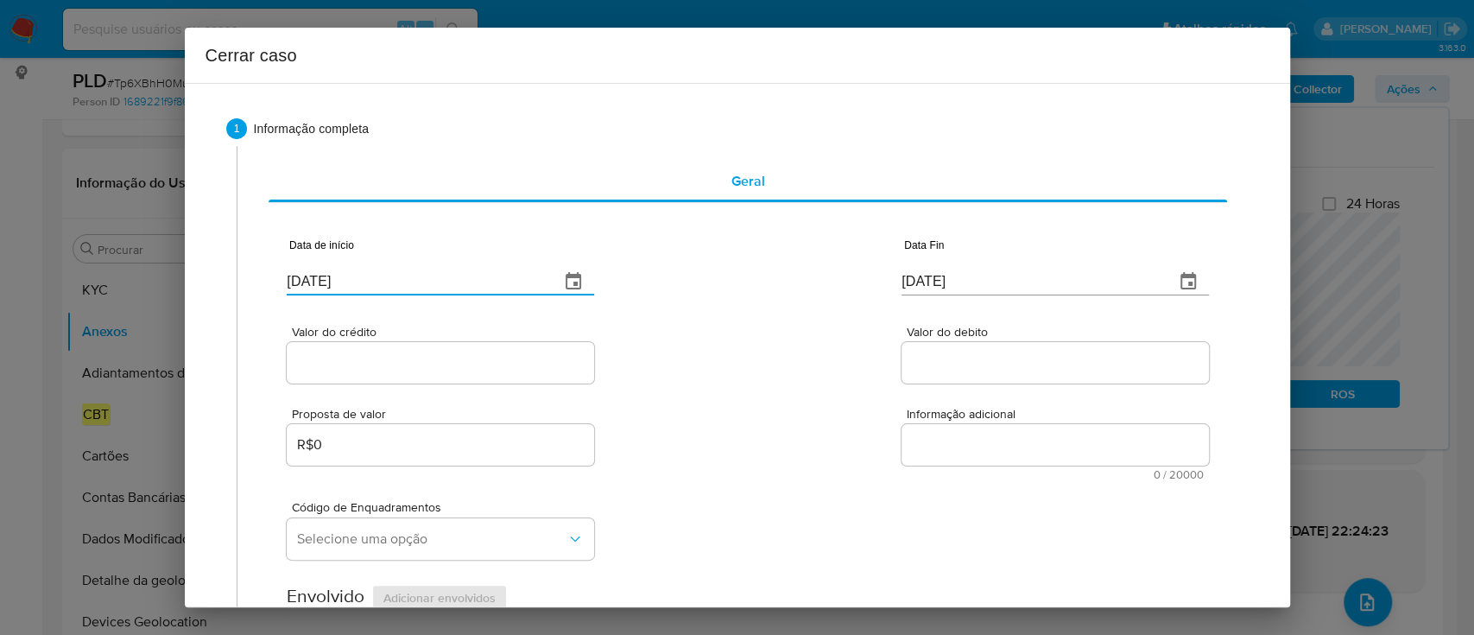
click at [751, 345] on div "Valor do crédito Valor do debito" at bounding box center [747, 346] width 921 height 82
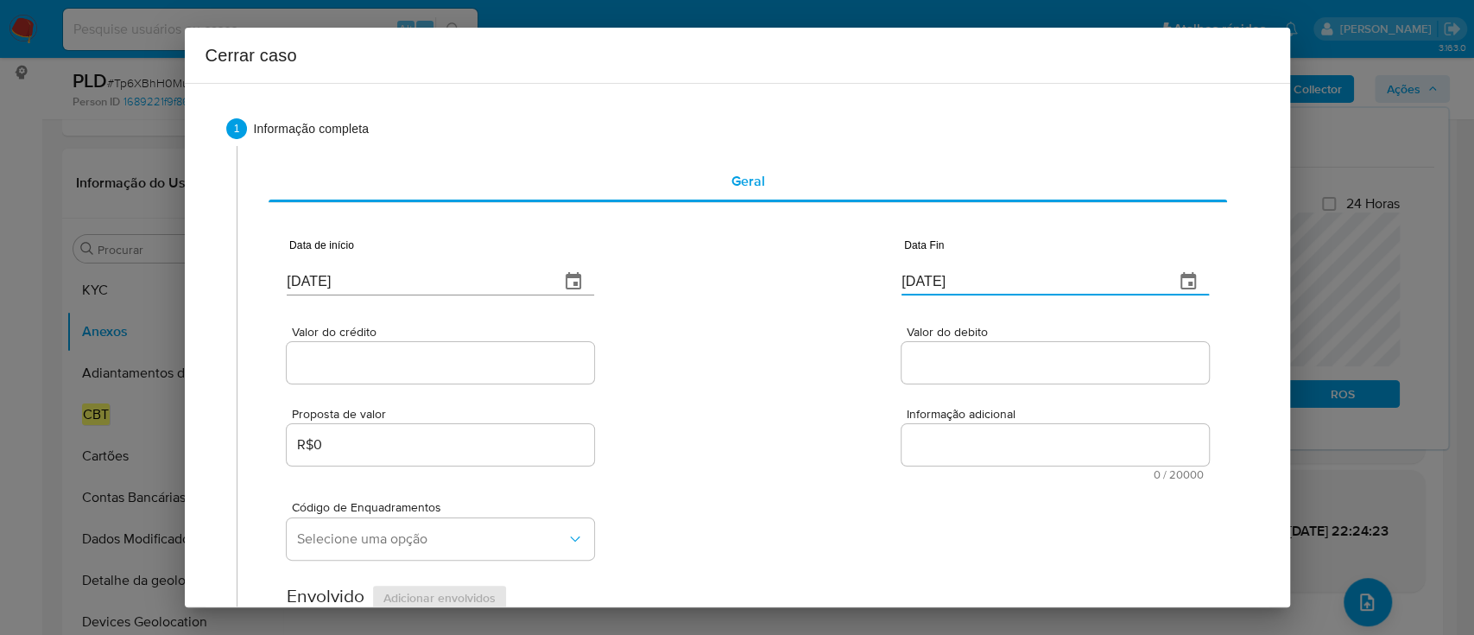
click at [901, 280] on input "[DATE]" at bounding box center [1030, 282] width 259 height 28
drag, startPoint x: 901, startPoint y: 280, endPoint x: 802, endPoint y: 328, distance: 110.4
click at [901, 280] on input "[DATE]" at bounding box center [1030, 282] width 259 height 28
paste input "08"
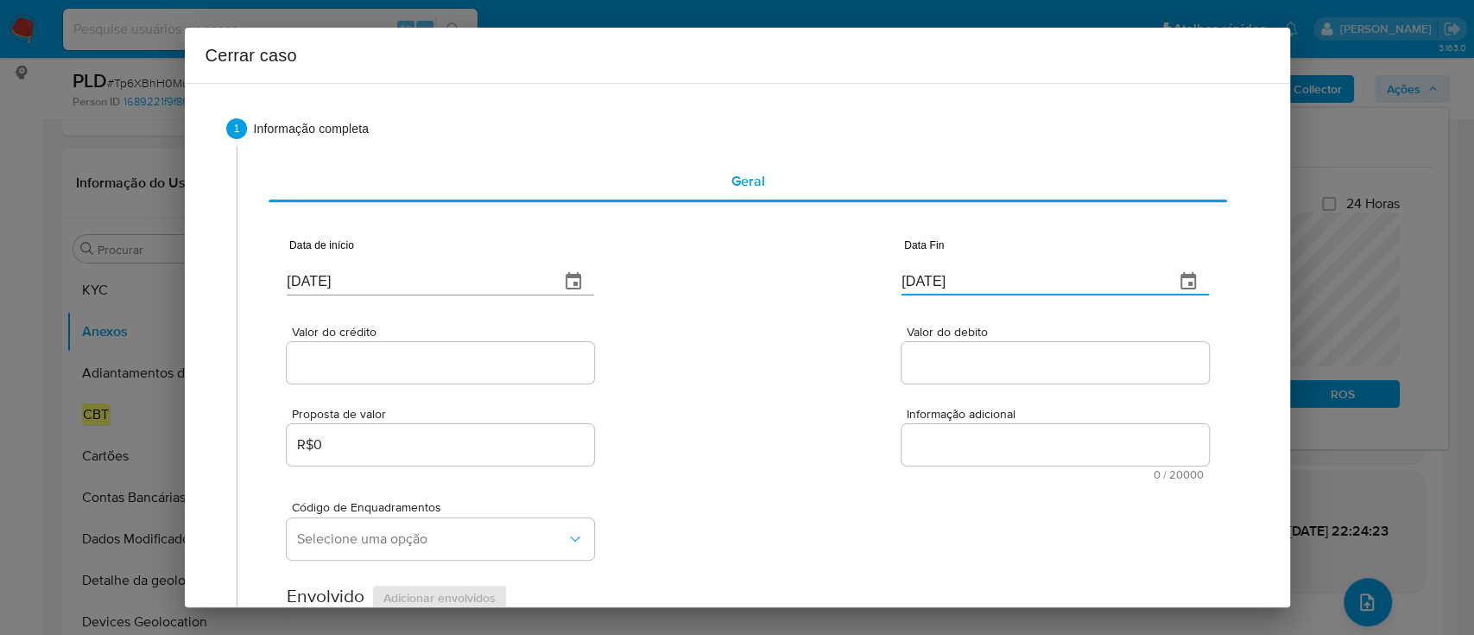
type input "08/10/2025"
drag, startPoint x: 802, startPoint y: 328, endPoint x: 682, endPoint y: 307, distance: 121.8
click at [802, 329] on div "Valor do crédito Valor do debito" at bounding box center [747, 346] width 921 height 82
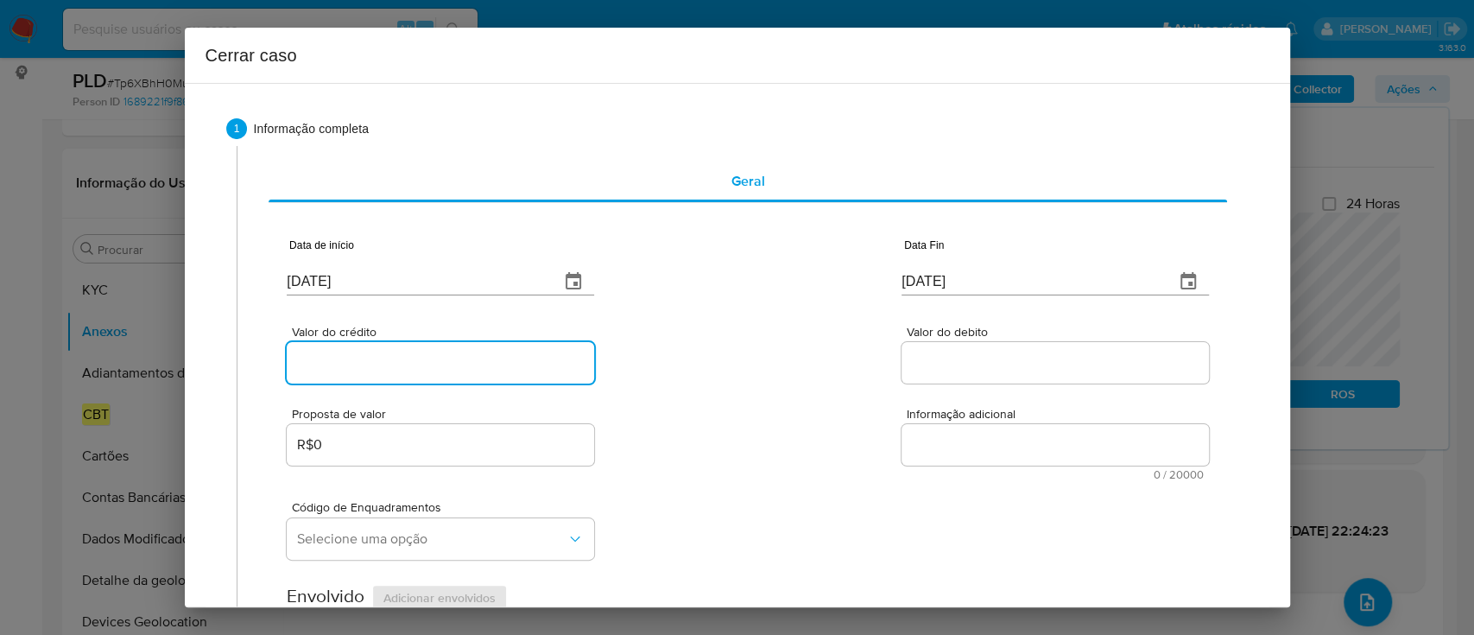
drag, startPoint x: 435, startPoint y: 373, endPoint x: 686, endPoint y: 375, distance: 250.4
click at [437, 372] on input "Valor do crédito" at bounding box center [440, 362] width 307 height 22
paste input "R$543.338"
type input "R$543.338"
click at [705, 379] on div "Valor do crédito R$543.338 Valor do debito" at bounding box center [747, 346] width 921 height 82
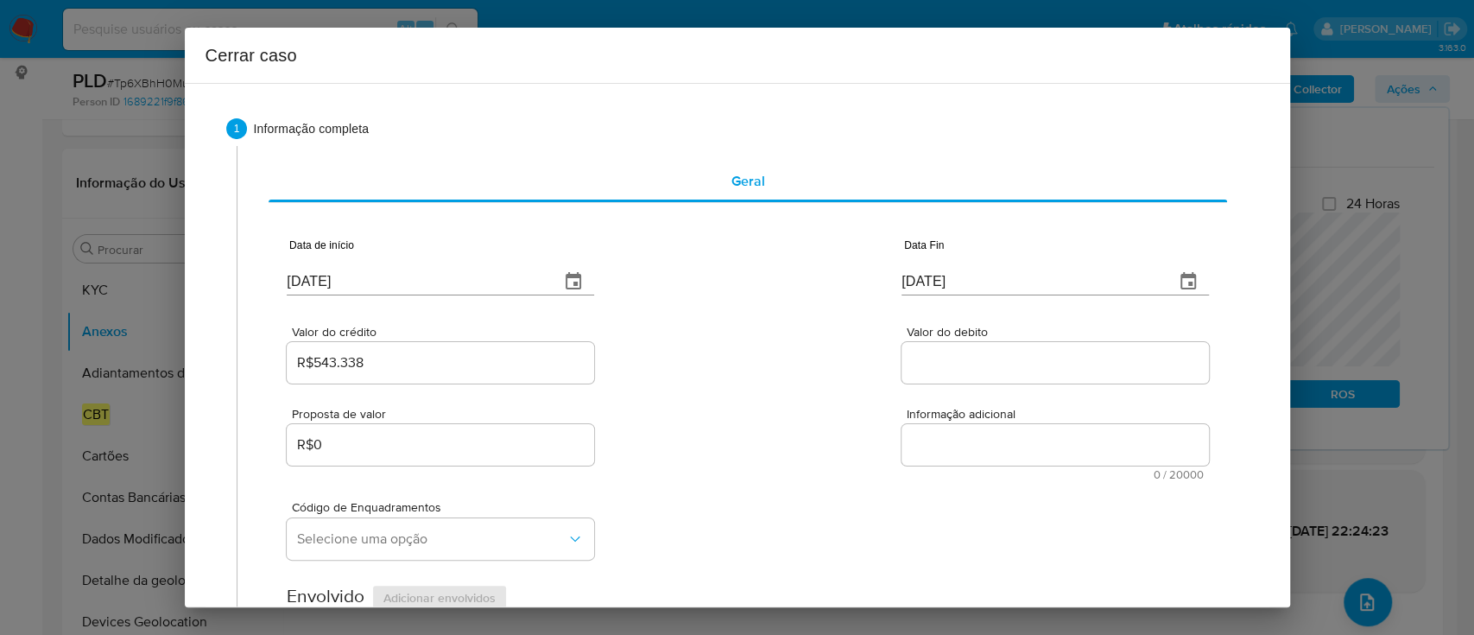
click at [920, 361] on input "Valor do debito" at bounding box center [1054, 362] width 307 height 22
paste input "R$20.756"
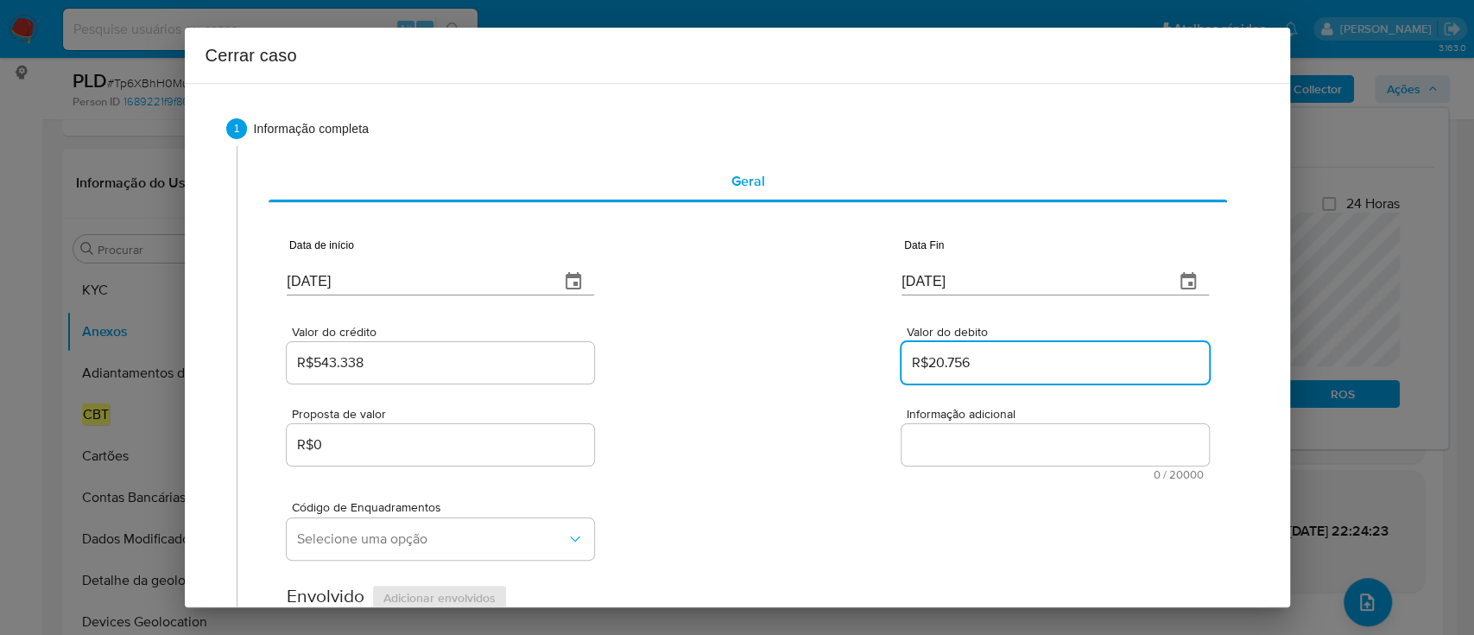
type input "R$20.756"
click at [784, 379] on div "Valor do crédito R$543.338 Valor do debito R$20.756" at bounding box center [747, 346] width 921 height 82
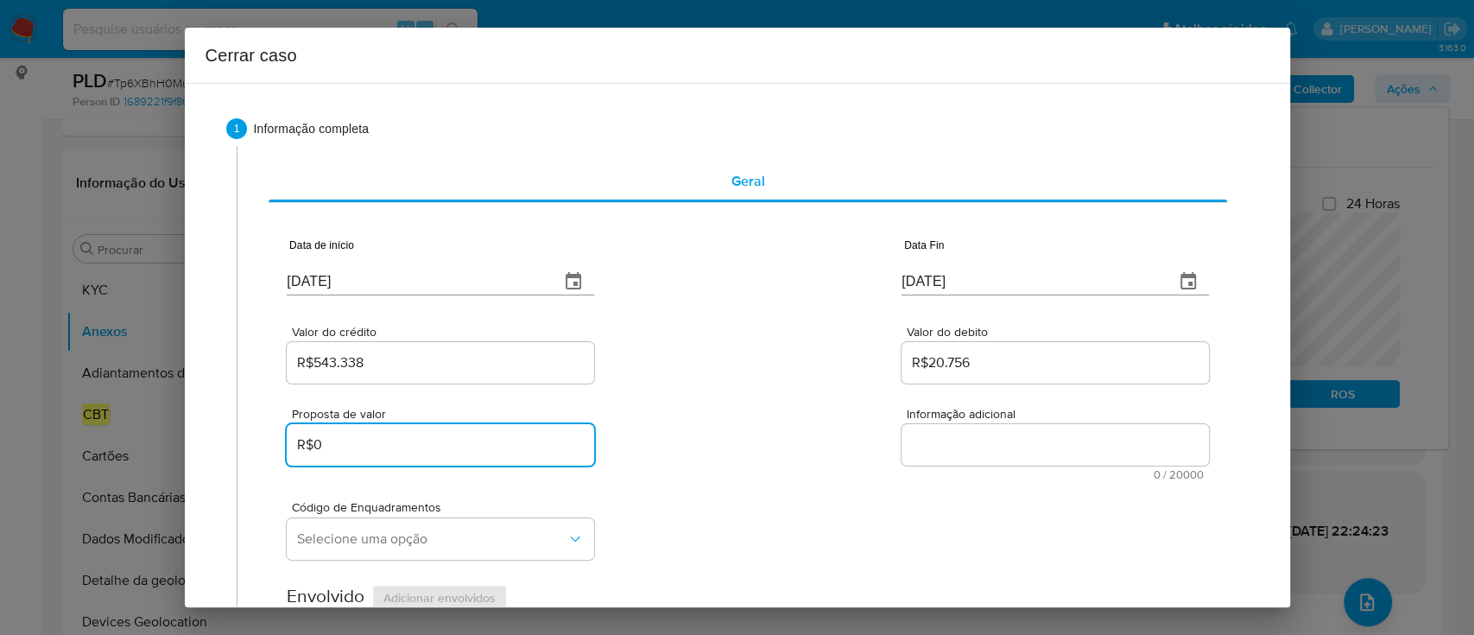
click at [422, 452] on input "R$0" at bounding box center [440, 444] width 307 height 22
paste input "281.917"
type input "R$281.917"
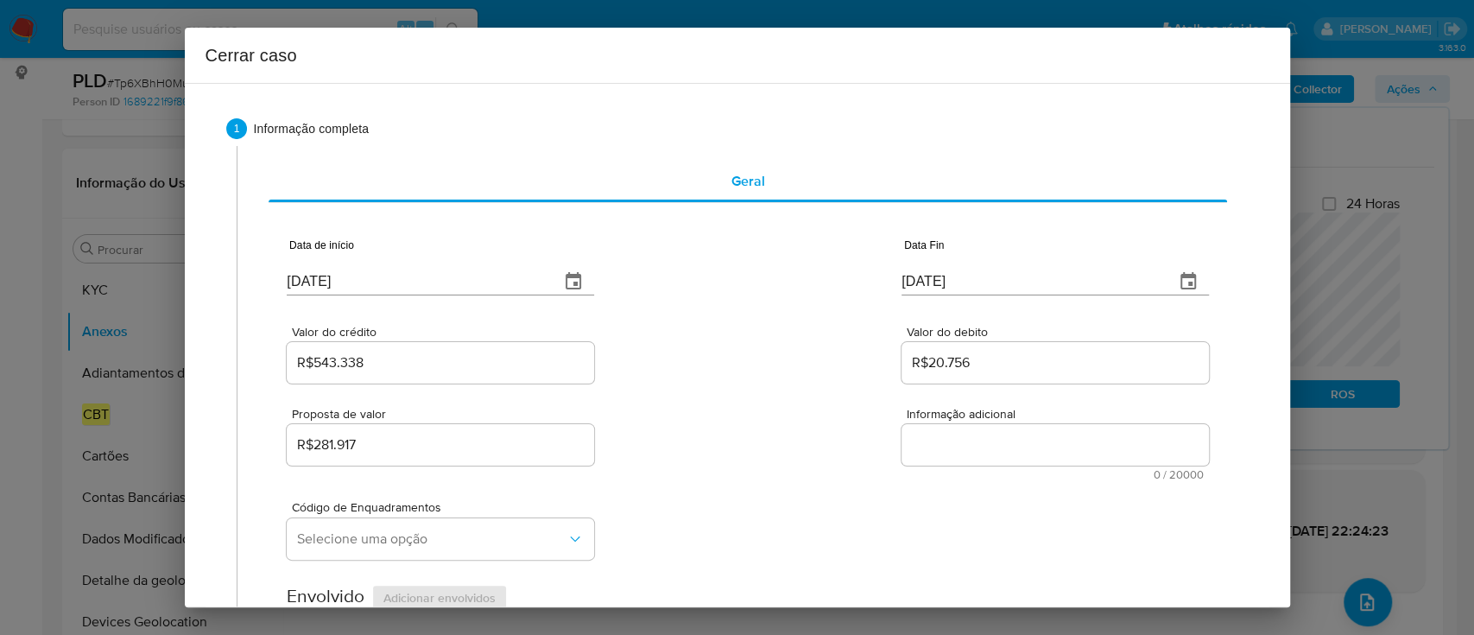
click at [707, 432] on div "Proposta de valor R$281.917 Informação adicional 0 / 20000 20000 caracteres res…" at bounding box center [747, 433] width 921 height 93
drag, startPoint x: 781, startPoint y: 404, endPoint x: 782, endPoint y: 390, distance: 13.9
click at [781, 404] on div "Proposta de valor R$281.917 Informação adicional 0 / 20000 20000 caracteres res…" at bounding box center [747, 433] width 921 height 93
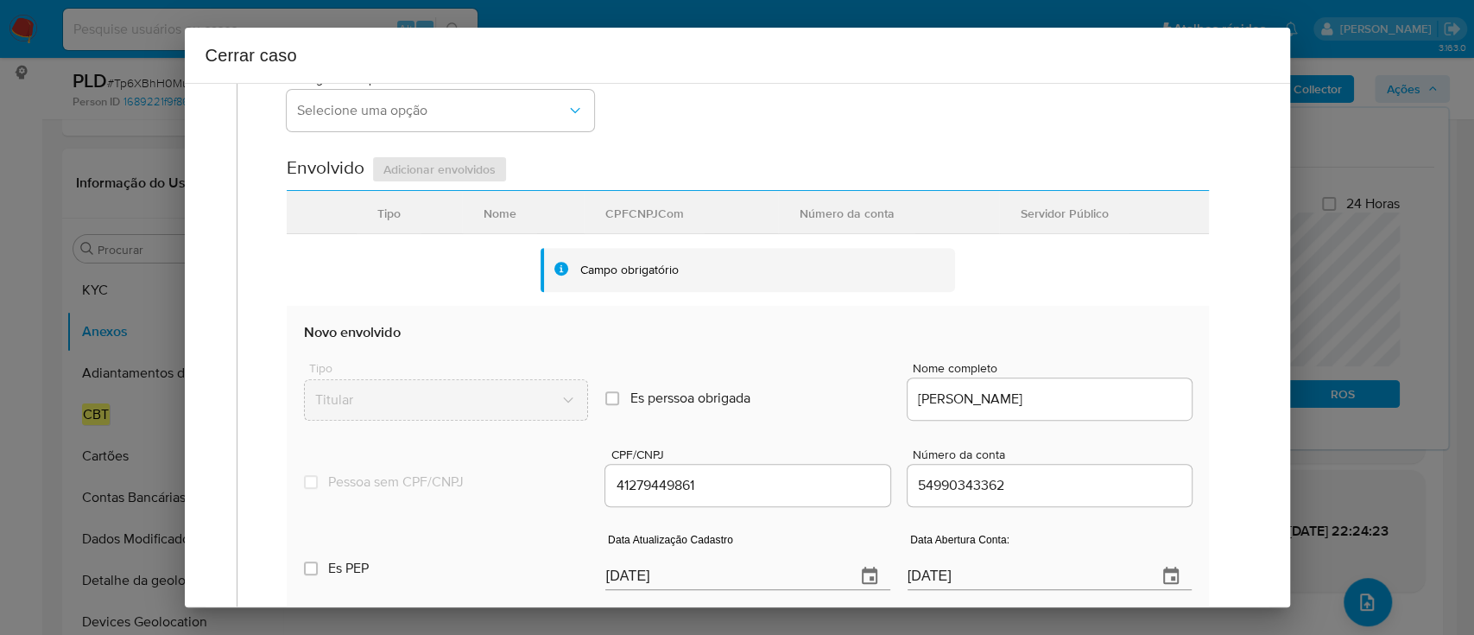
scroll to position [460, 0]
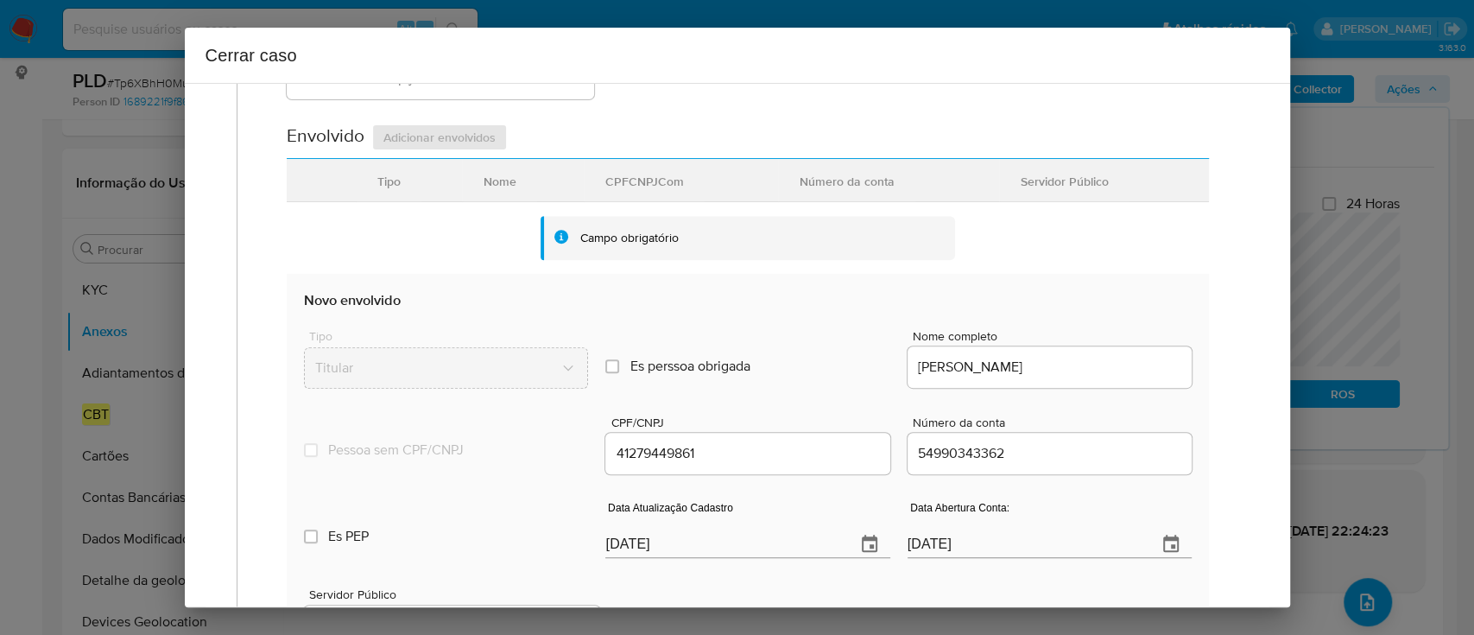
click at [648, 540] on input "[DATE]" at bounding box center [723, 544] width 236 height 28
paste input "06/06"
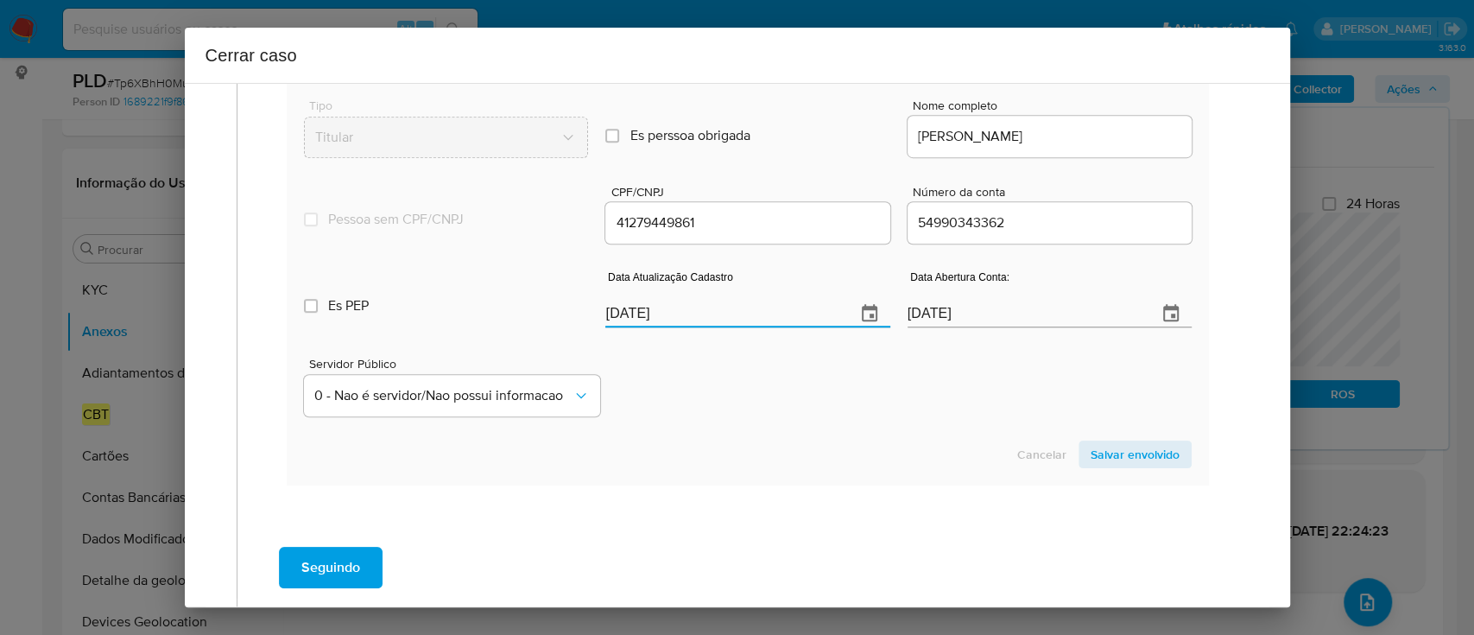
type input "06/06/2025"
drag, startPoint x: 843, startPoint y: 475, endPoint x: 858, endPoint y: 470, distance: 16.4
click at [845, 473] on section "Novo envolvido Tipo Titular Es perssoa obrigada Is PObrigada Nome completo SABR…" at bounding box center [747, 263] width 921 height 441
click at [1175, 449] on section "Novo envolvido Tipo Titular Es perssoa obrigada Is PObrigada Nome completo SABR…" at bounding box center [747, 263] width 921 height 441
click at [1148, 454] on span "Salvar envolvido" at bounding box center [1135, 454] width 89 height 24
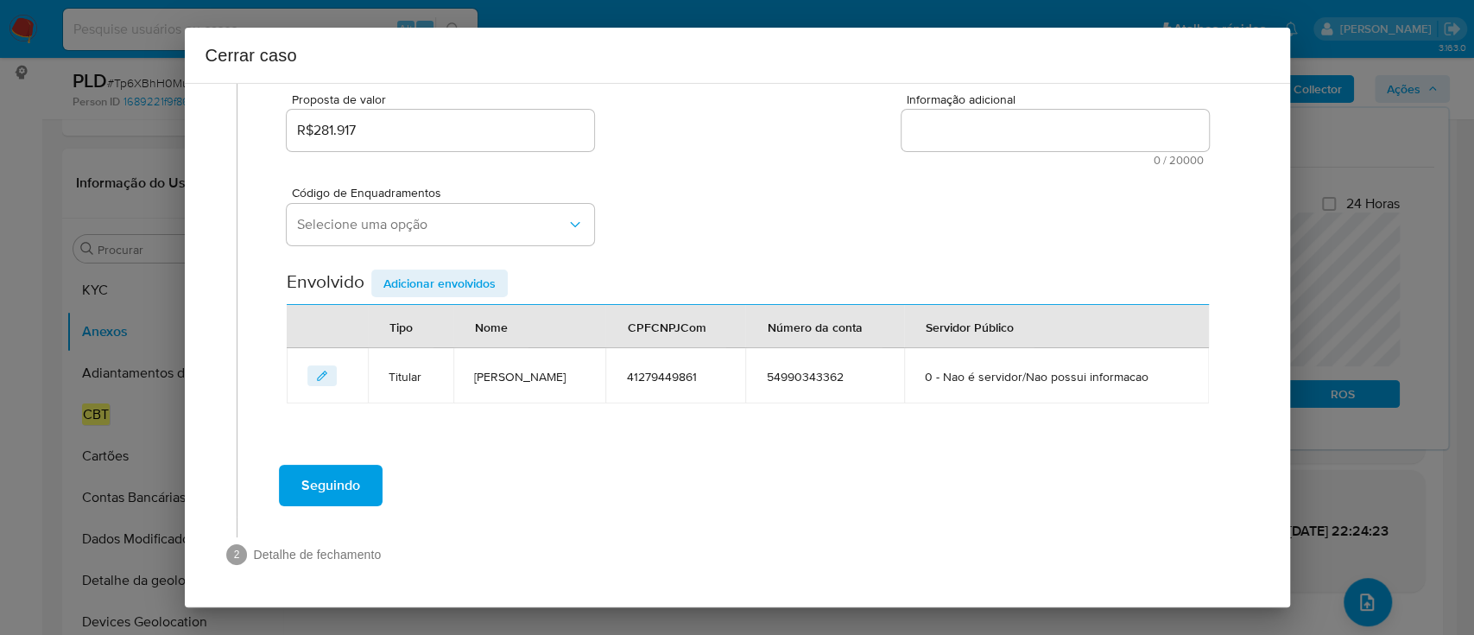
scroll to position [313, 0]
click at [983, 139] on textarea "Informação adicional" at bounding box center [1054, 131] width 307 height 41
paste textarea "Sabrina Milena Prudencio Silva, CPF 41279449861, 26 anos, residente no municípi…"
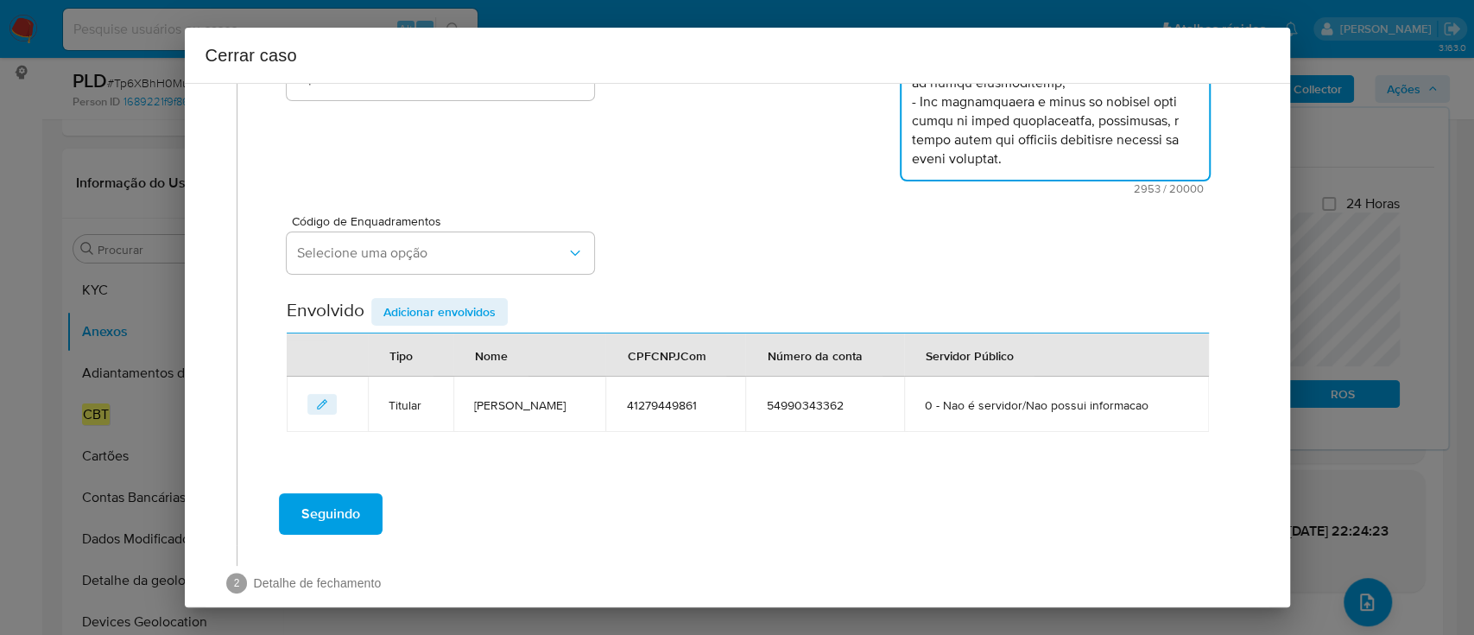
scroll to position [393, 0]
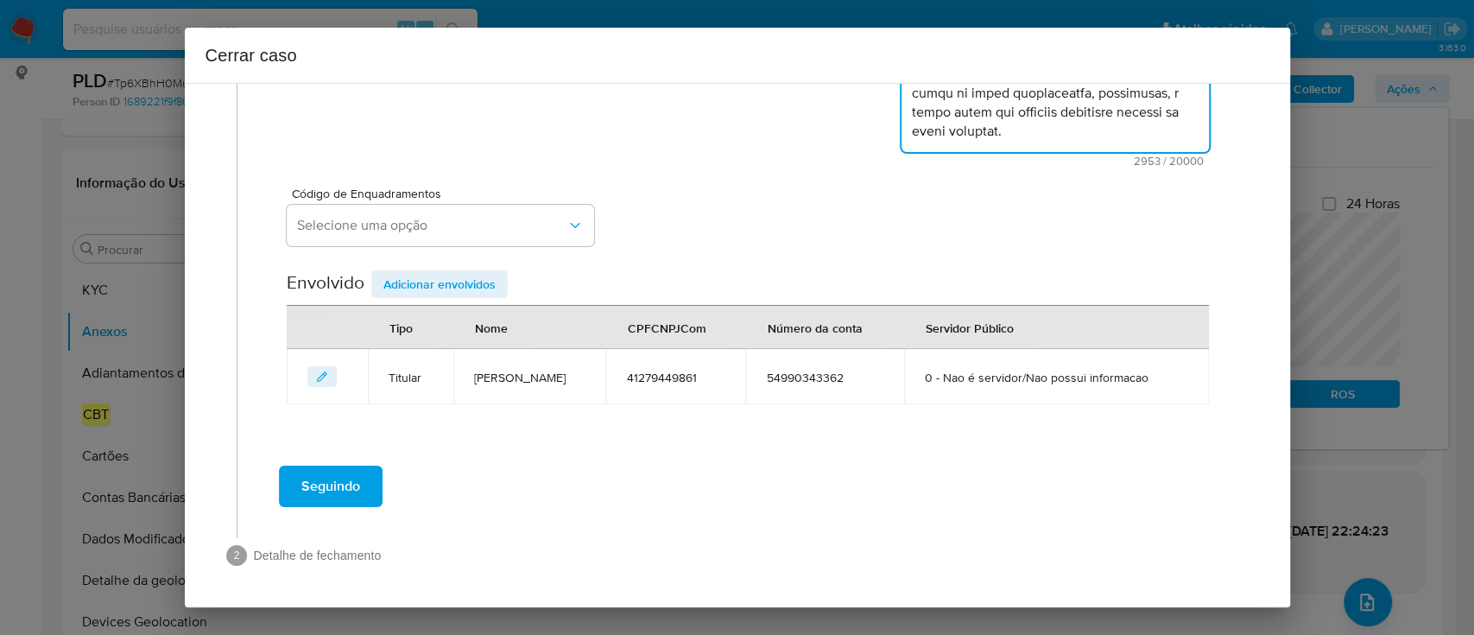
type textarea "Sabrina Milena Prudencio Silva, CPF 41279449861, 26 anos, residente no municípi…"
click at [449, 288] on span "Adicionar envolvidos" at bounding box center [439, 284] width 112 height 24
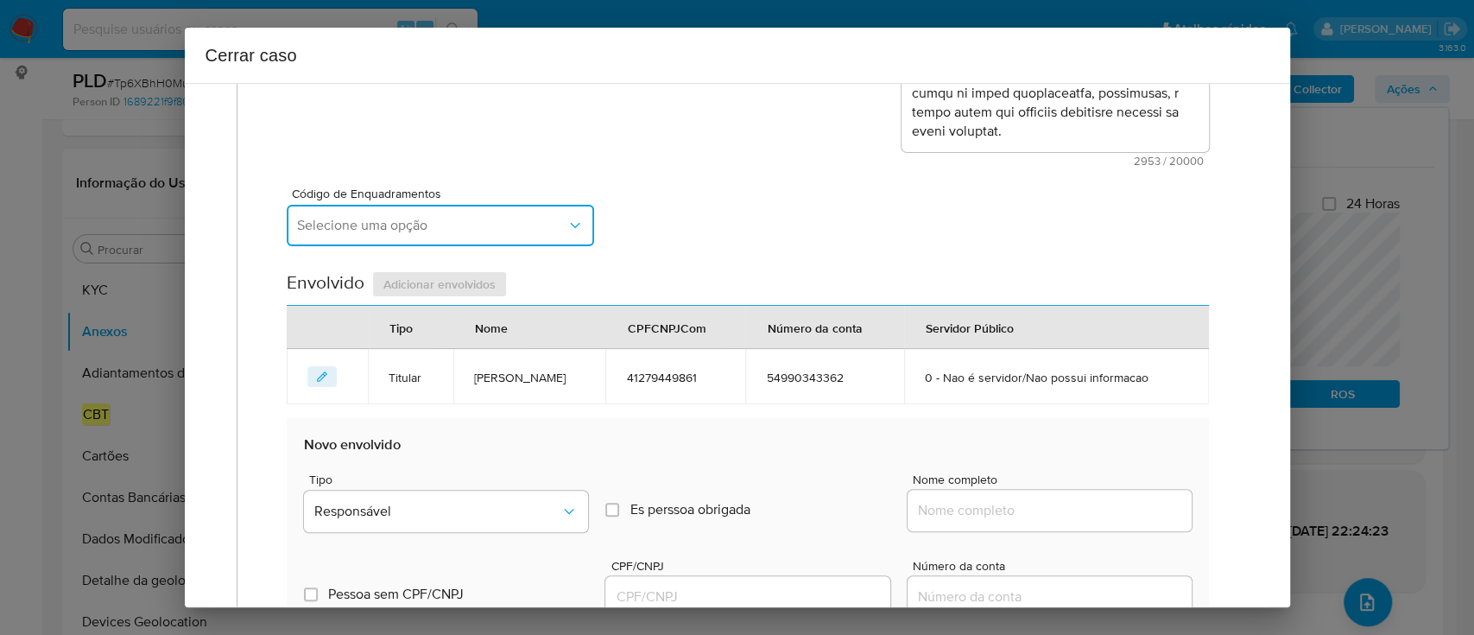
click at [534, 226] on span "Selecione uma opção" at bounding box center [431, 225] width 269 height 17
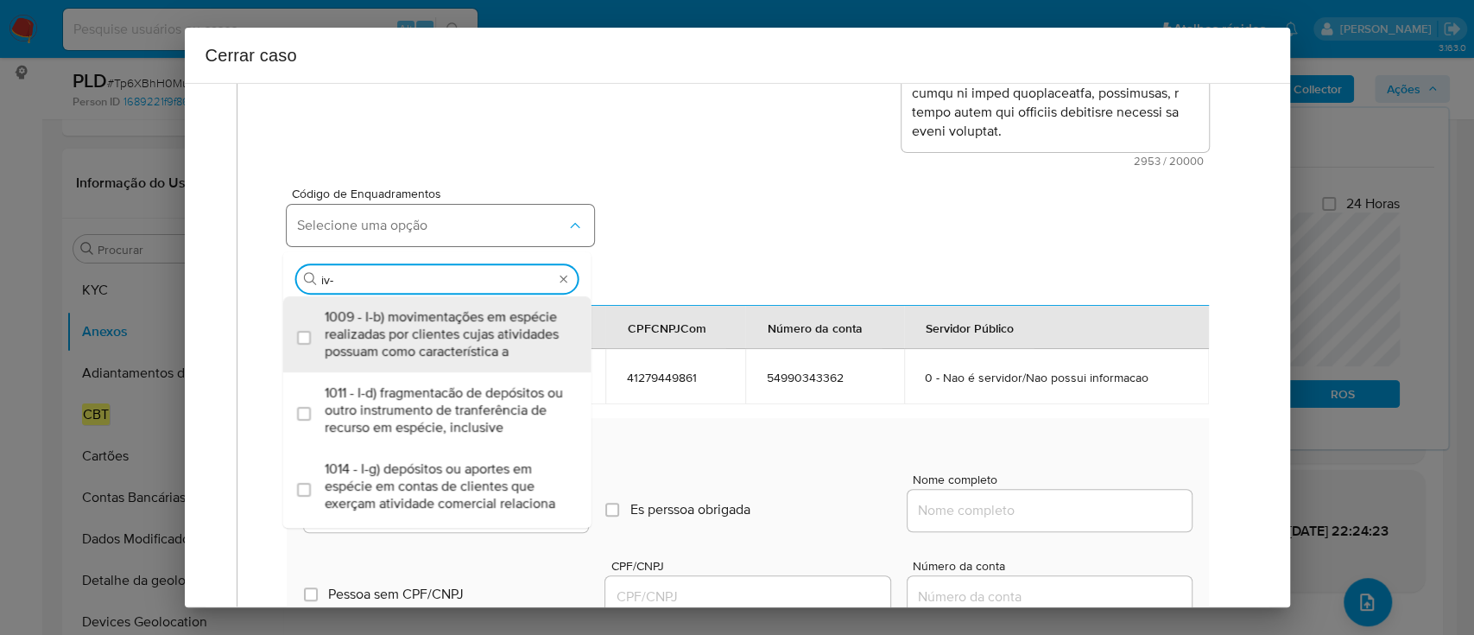
type input "iv-a"
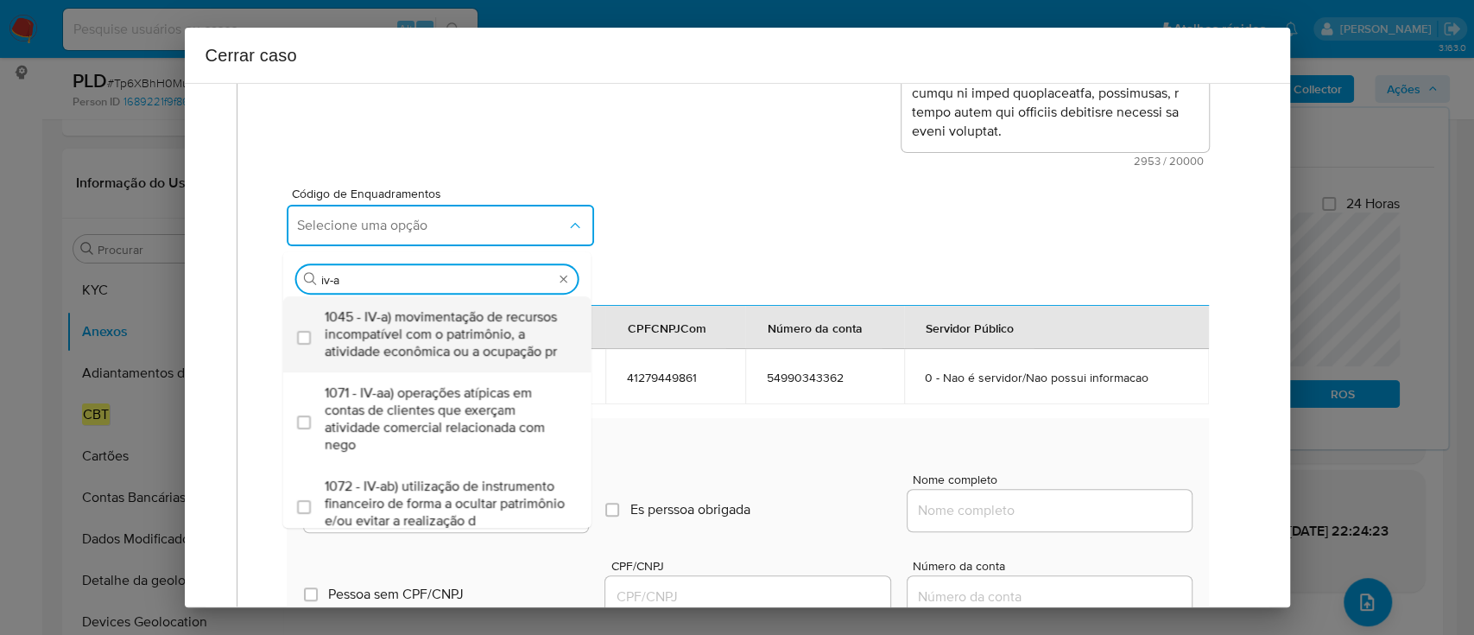
click at [525, 328] on span "1045 - IV-a) movimentação de recursos incompatível com o patrimônio, a atividad…" at bounding box center [446, 334] width 243 height 52
checkbox input "true"
click at [789, 198] on div "Código de Enquadramentos Selecione uma opção Procurar 1045 - IV-a) movimentação…" at bounding box center [747, 210] width 921 height 86
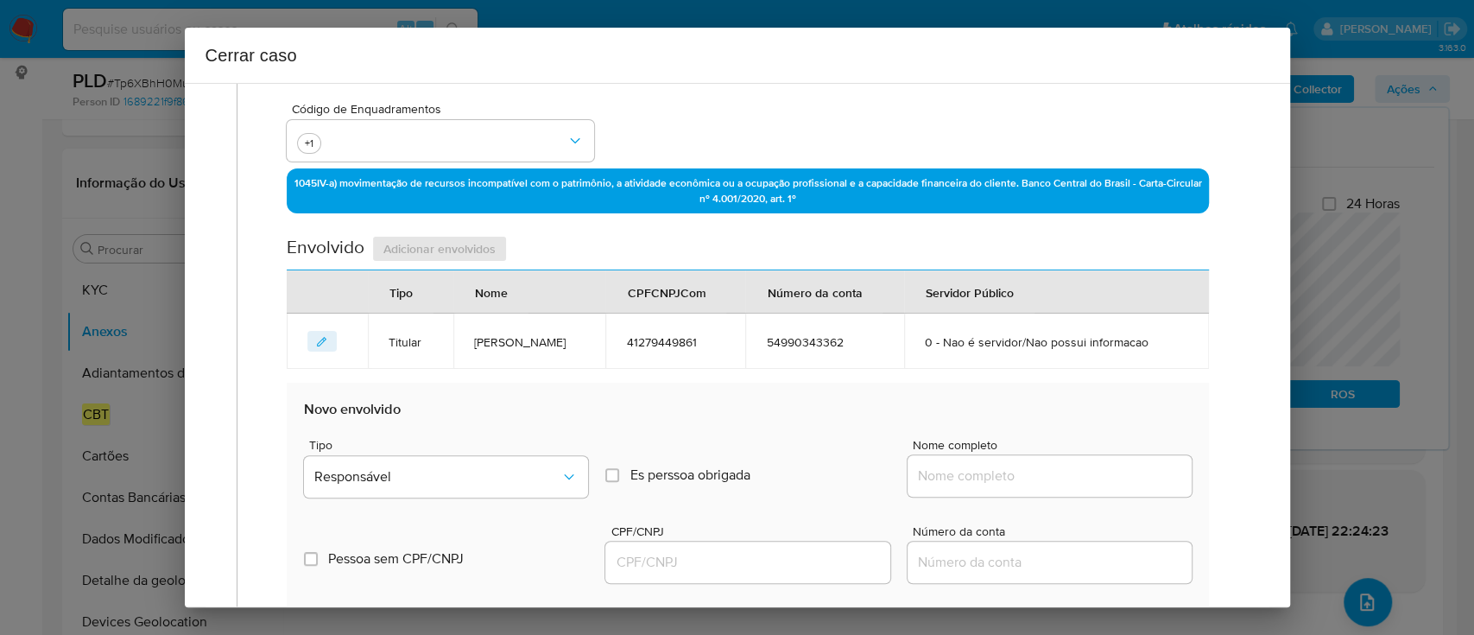
scroll to position [508, 0]
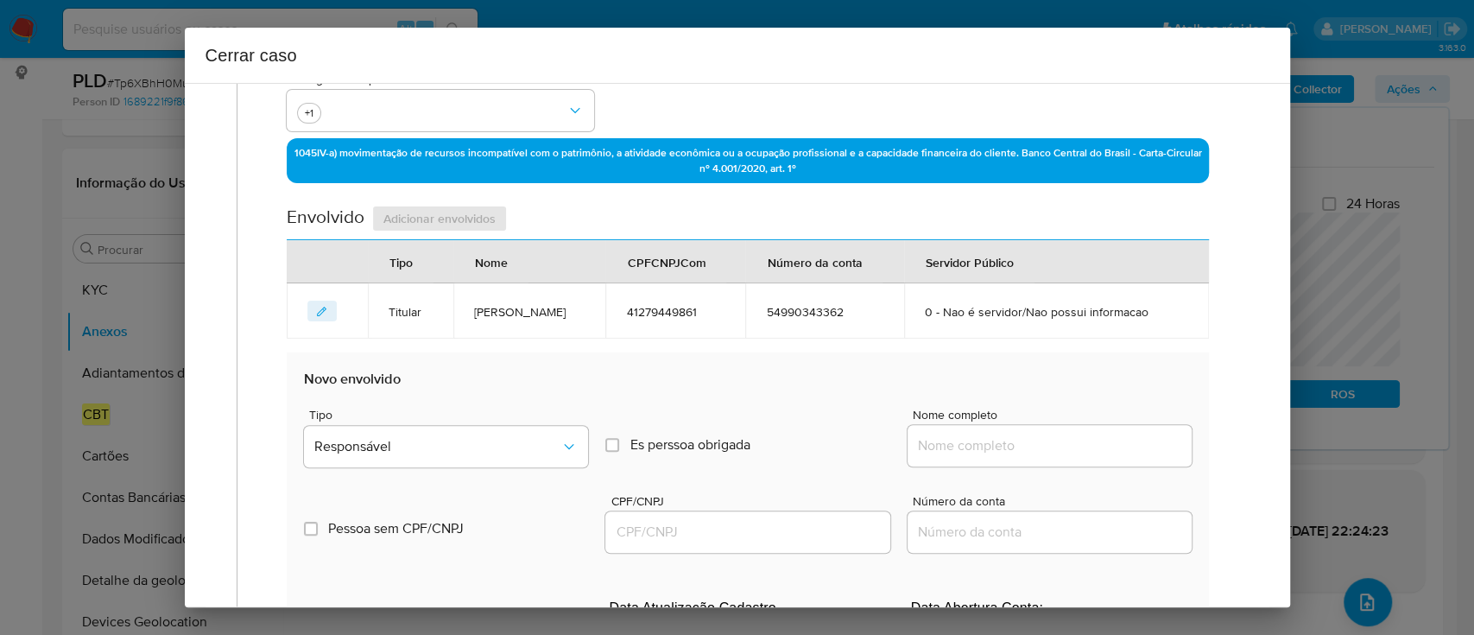
click at [1005, 455] on div at bounding box center [1050, 445] width 284 height 41
click at [1078, 449] on input "Nome completo" at bounding box center [1050, 445] width 284 height 22
paste input "Silva Guedes Sociedade Individual de Advocacia, 30434116000108"
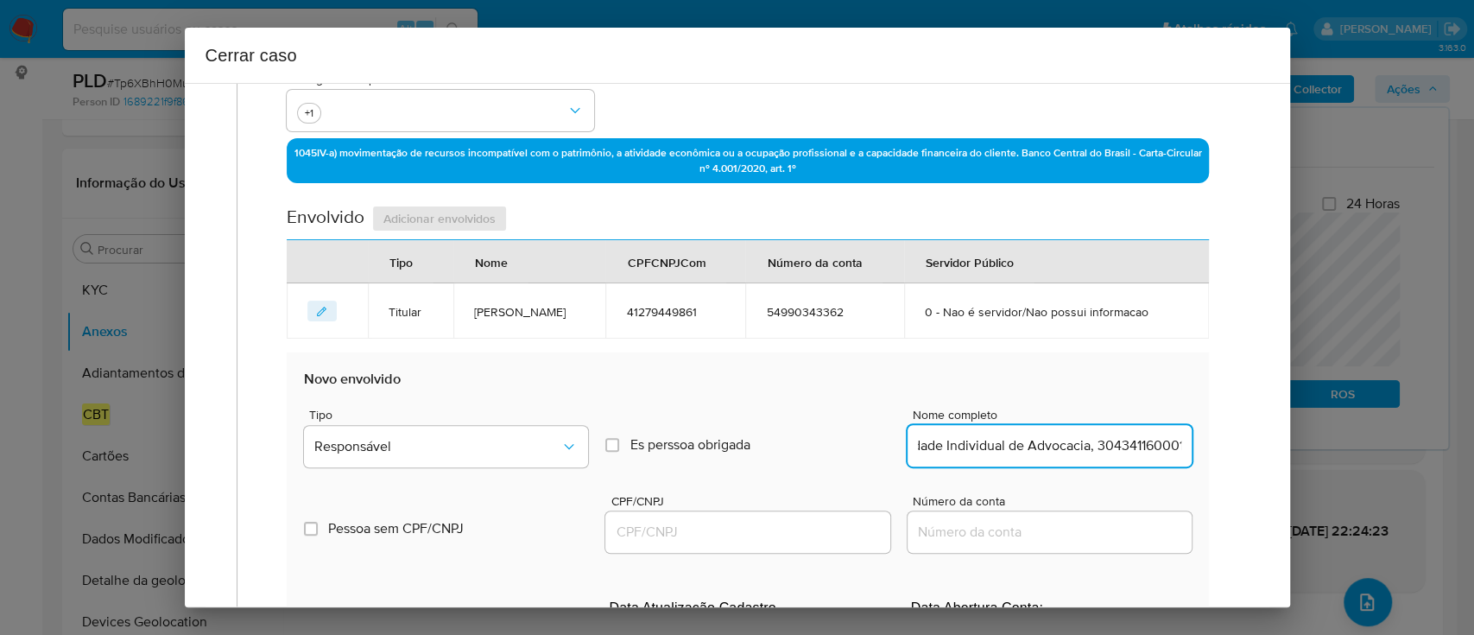
click at [1126, 452] on input "Silva Guedes Sociedade Individual de Advocacia, 30434116000108" at bounding box center [1050, 445] width 284 height 22
type input "Silva Guedes Sociedade Individual de Advocacia,"
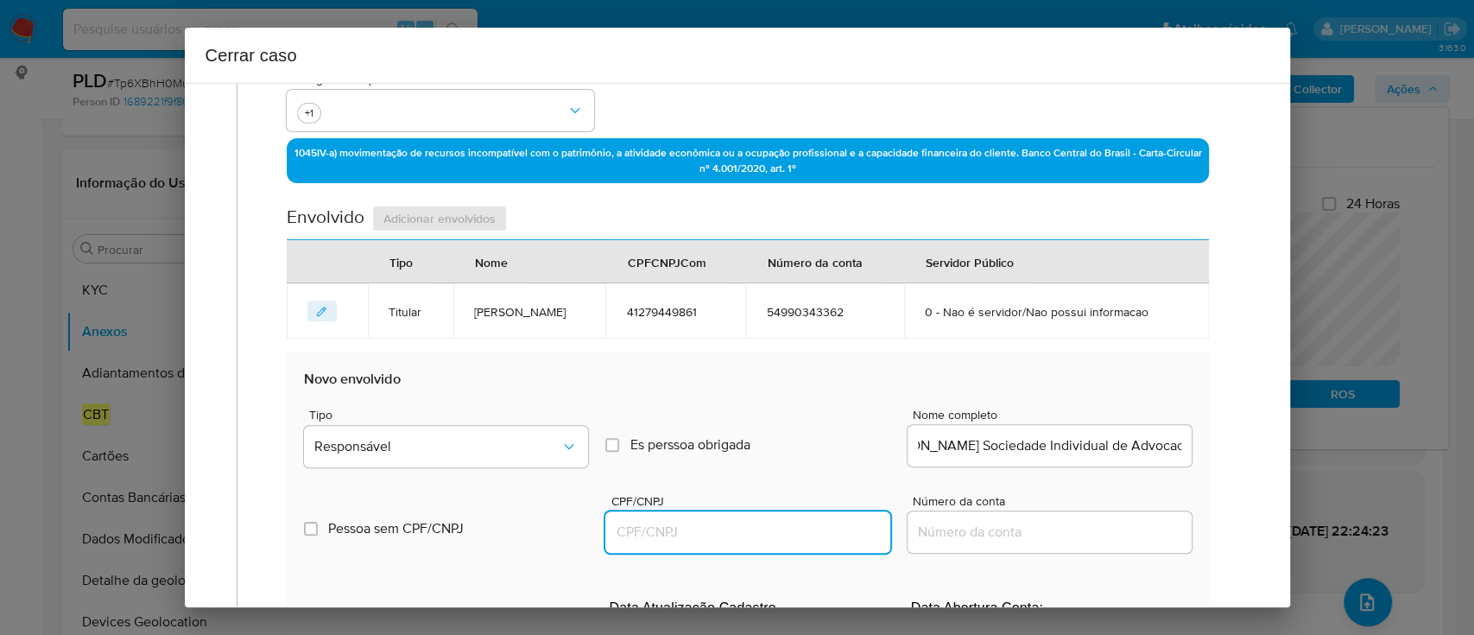
drag, startPoint x: 794, startPoint y: 528, endPoint x: 864, endPoint y: 518, distance: 71.4
click at [794, 528] on input "CPF/CNPJ" at bounding box center [747, 532] width 284 height 22
paste input "30434116000108"
type input "30434116000108"
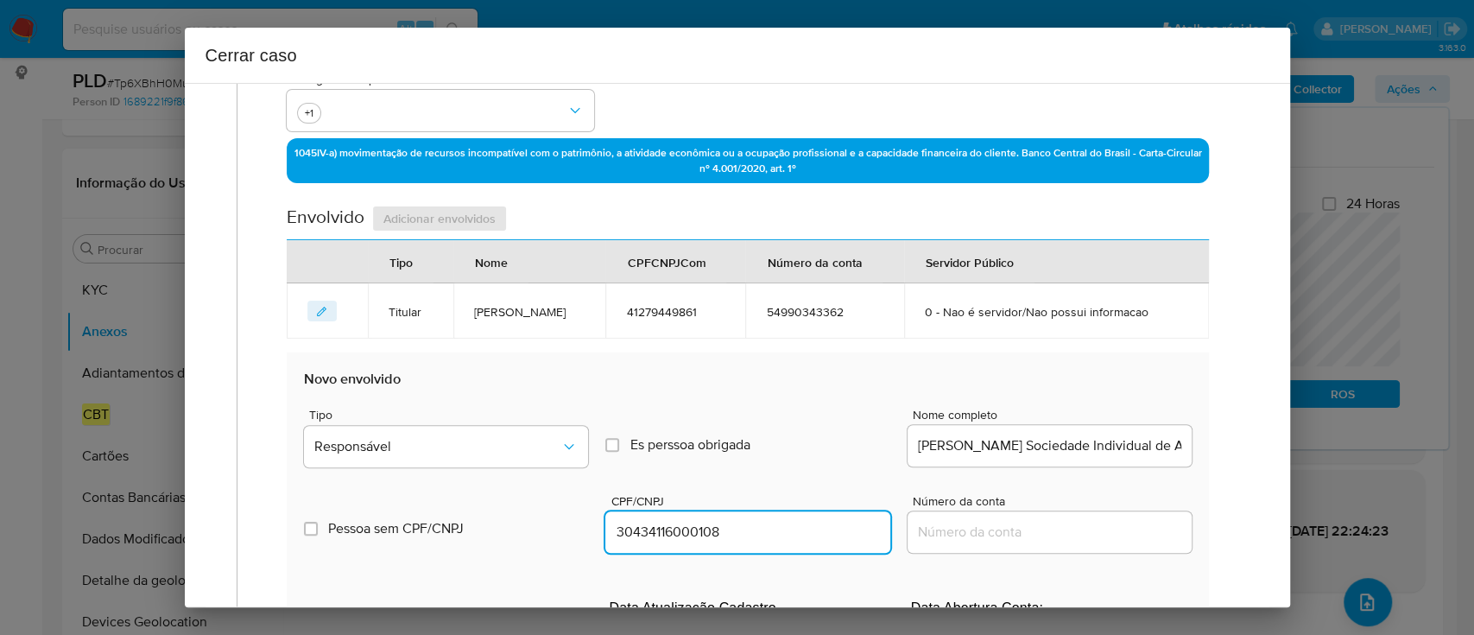
click at [1082, 440] on input "Silva Guedes Sociedade Individual de Advocacia," at bounding box center [1050, 445] width 284 height 22
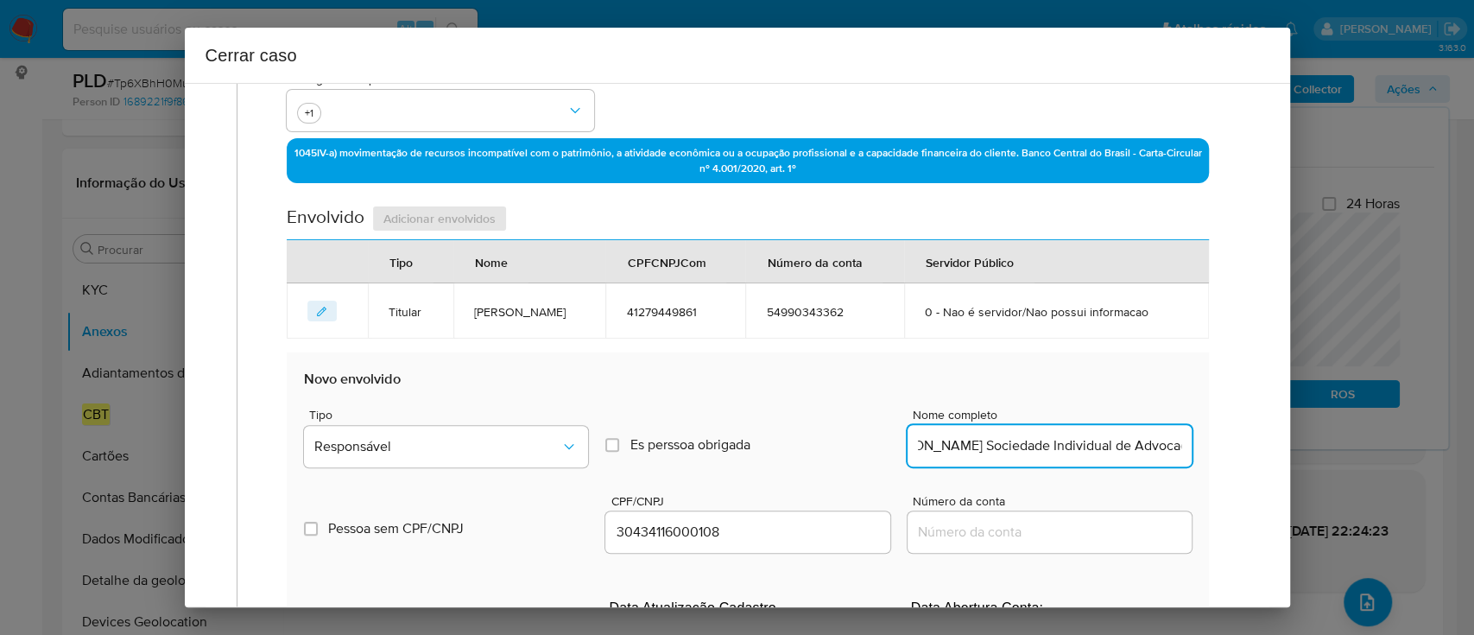
scroll to position [0, 36]
type input "Silva Guedes Sociedade Individual de Advocacia"
click at [436, 452] on span "Responsável" at bounding box center [437, 446] width 246 height 17
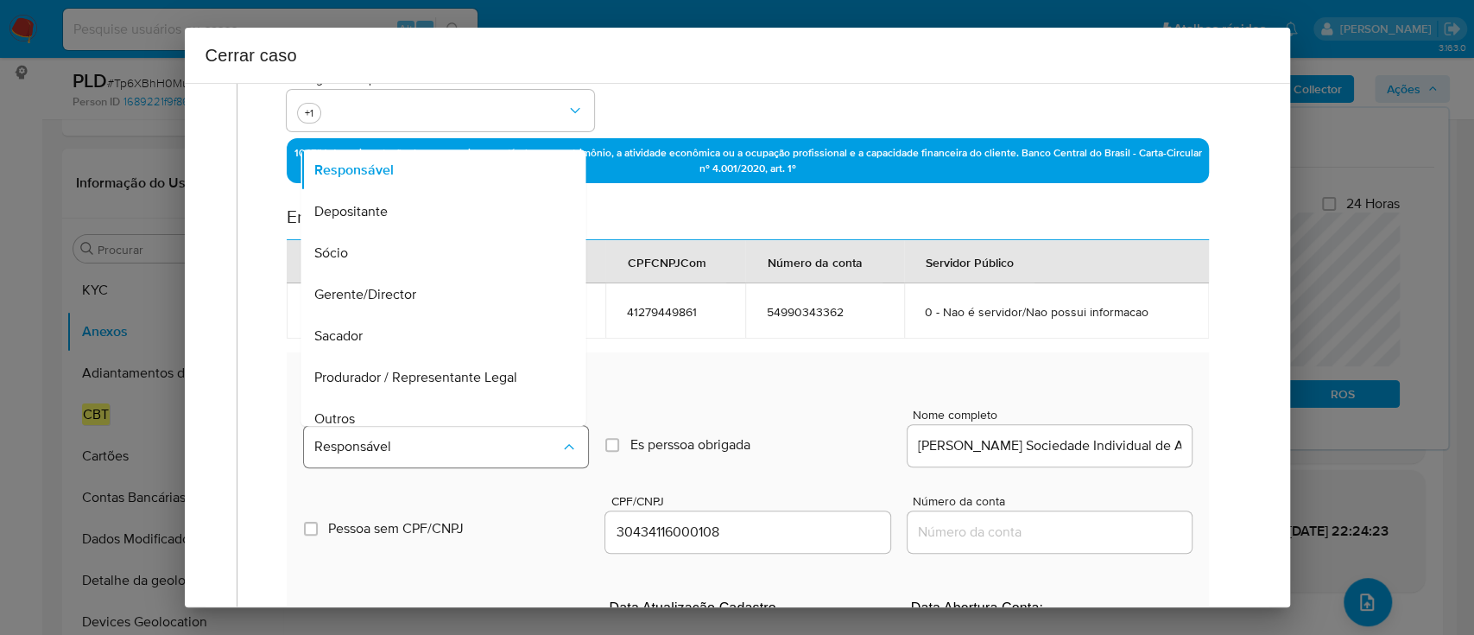
scroll to position [97, 0]
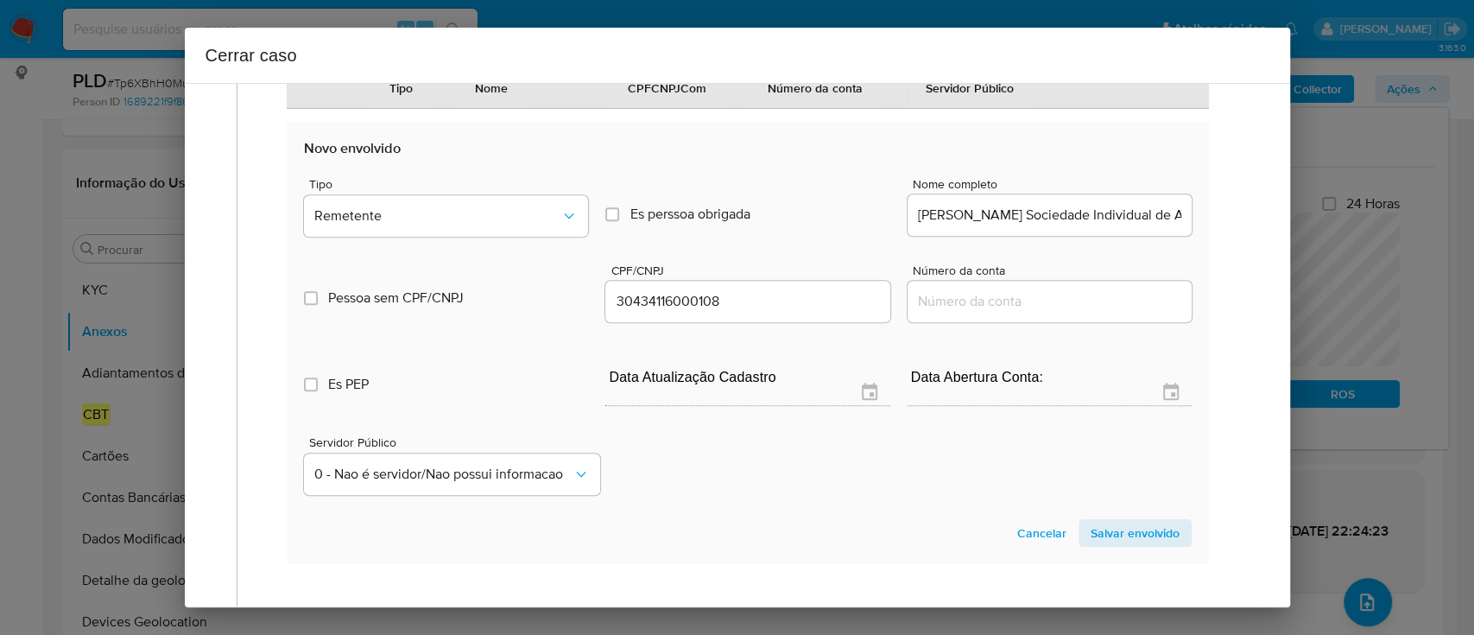
click at [1113, 526] on span "Salvar envolvido" at bounding box center [1135, 533] width 89 height 24
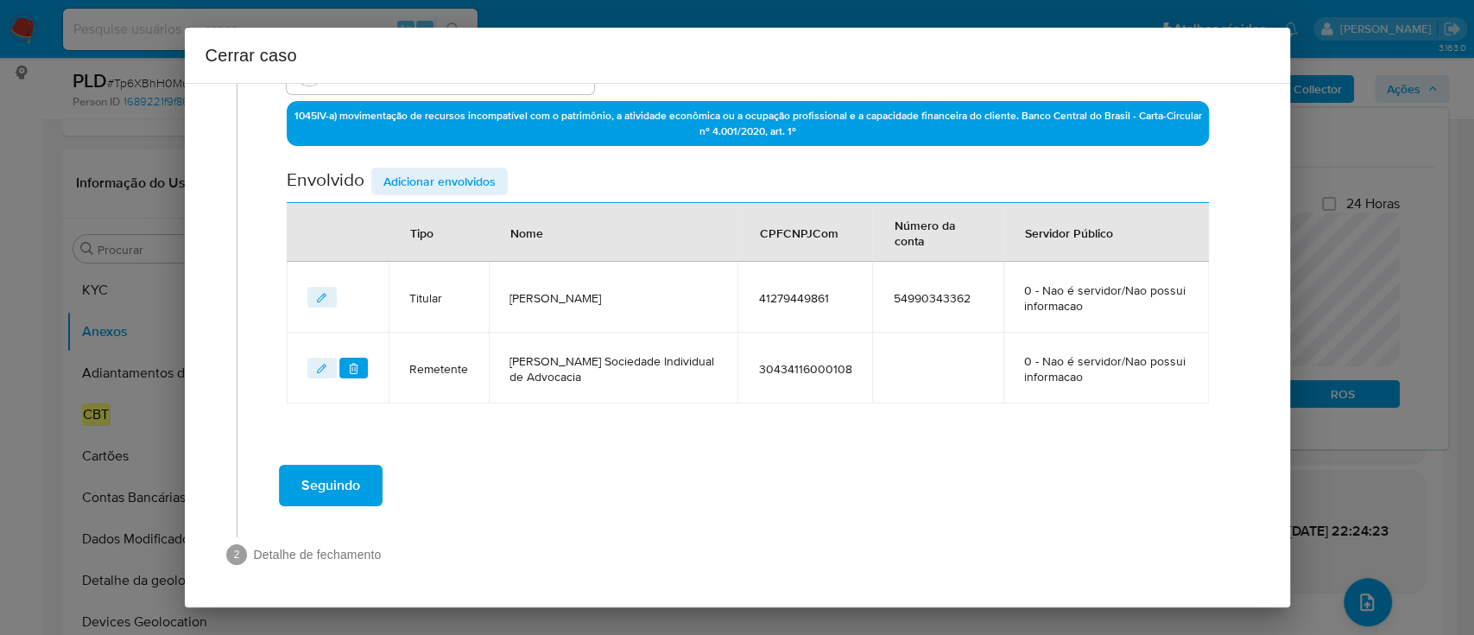
scroll to position [544, 0]
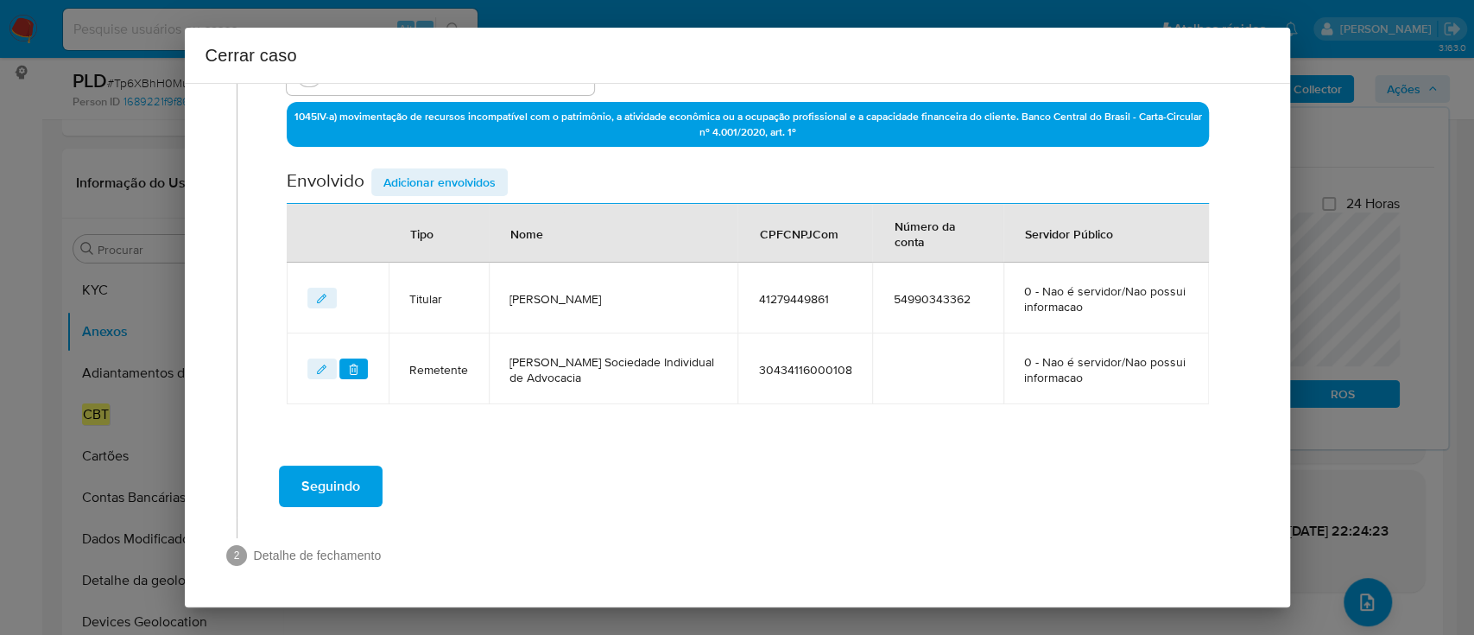
click at [464, 190] on span "Adicionar envolvidos" at bounding box center [439, 182] width 112 height 24
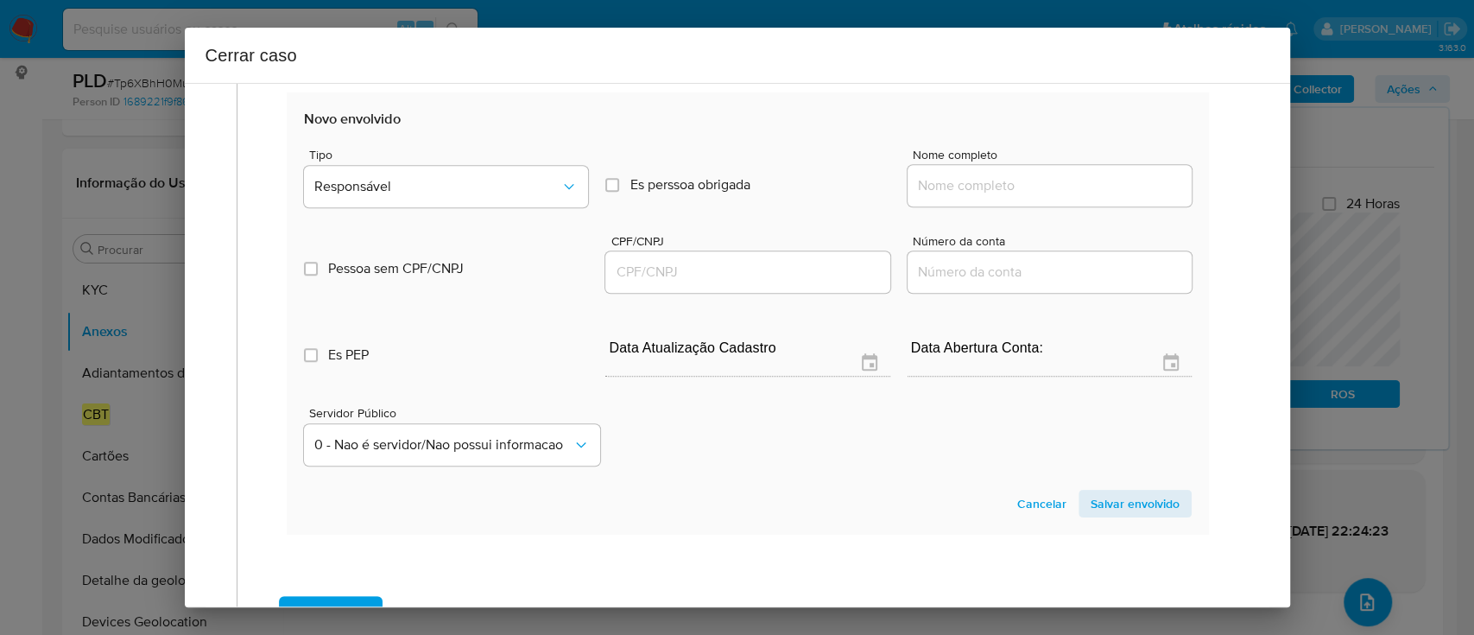
scroll to position [889, 0]
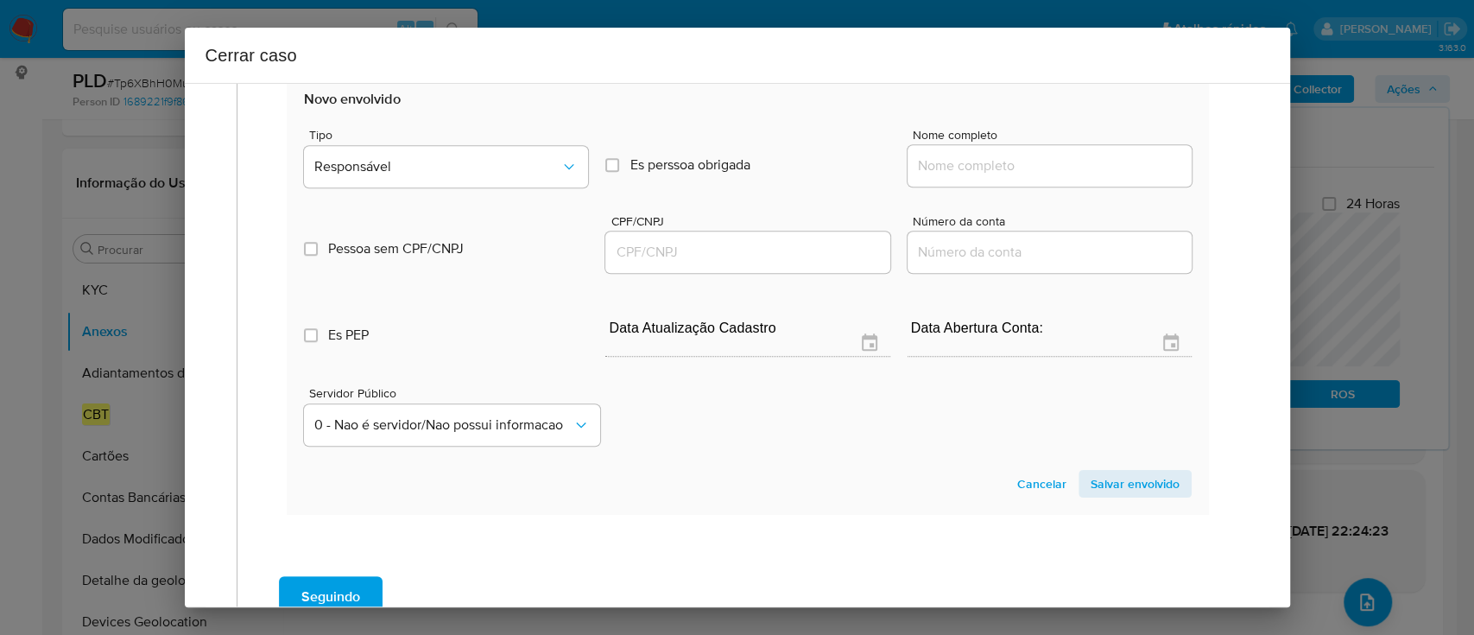
click at [952, 165] on input "Nome completo" at bounding box center [1050, 166] width 284 height 22
paste input "Marcelo Silva Guedes, 12649466863"
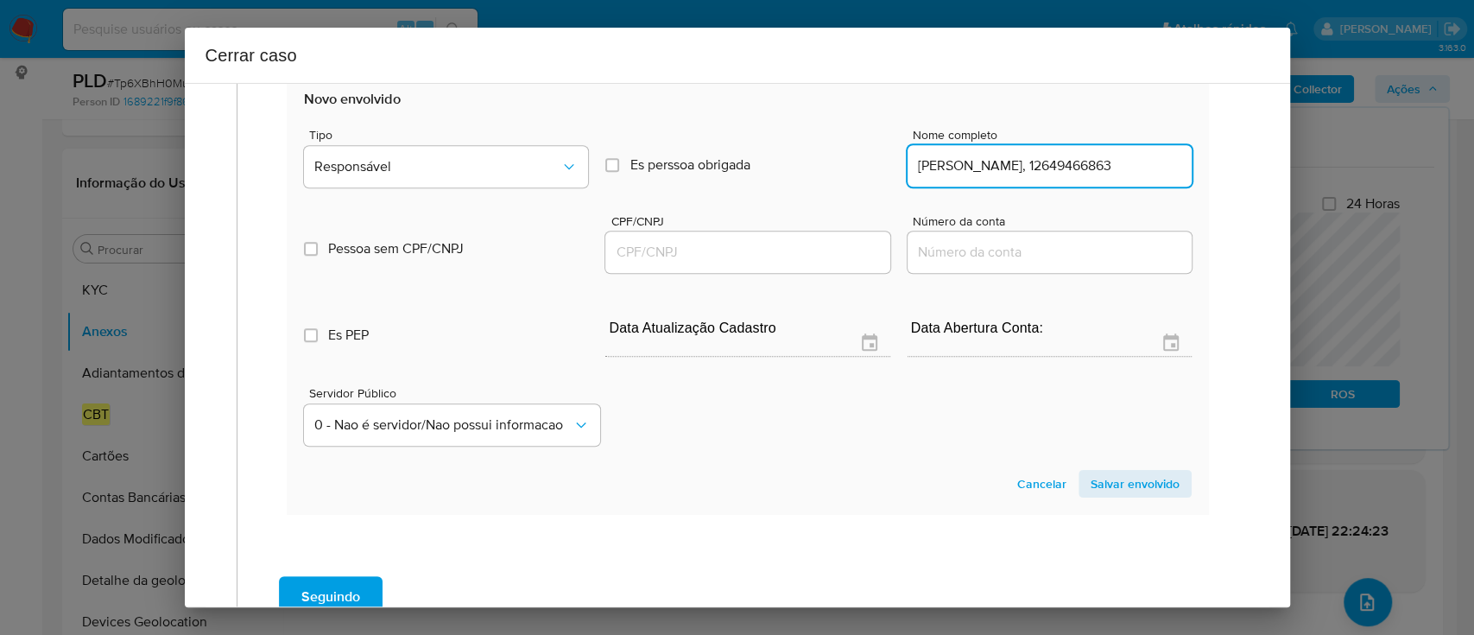
click at [1081, 168] on input "Marcelo Silva Guedes, 12649466863" at bounding box center [1050, 166] width 284 height 22
type input "Marcelo Silva Guedes,"
click at [797, 254] on input "CPF/CNPJ" at bounding box center [747, 252] width 284 height 22
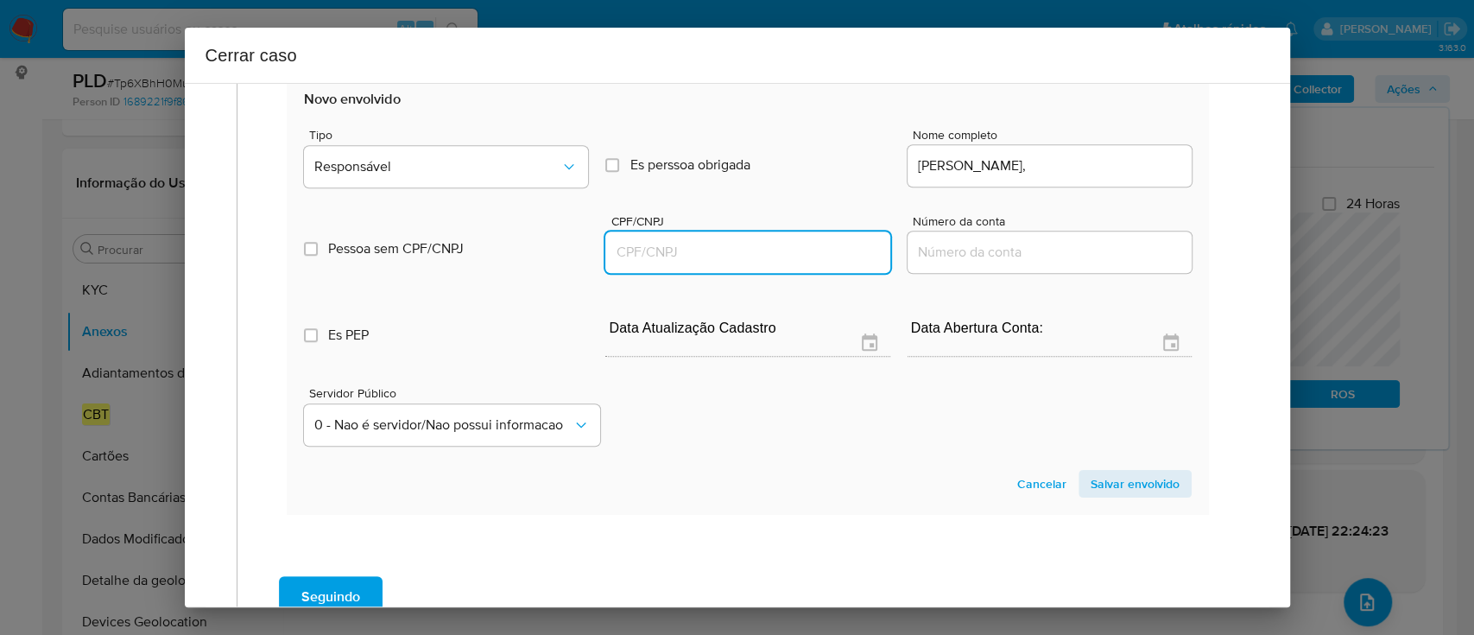
paste input "12649466863"
type input "12649466863"
click at [1132, 149] on div "Marcelo Silva Guedes," at bounding box center [1050, 165] width 284 height 41
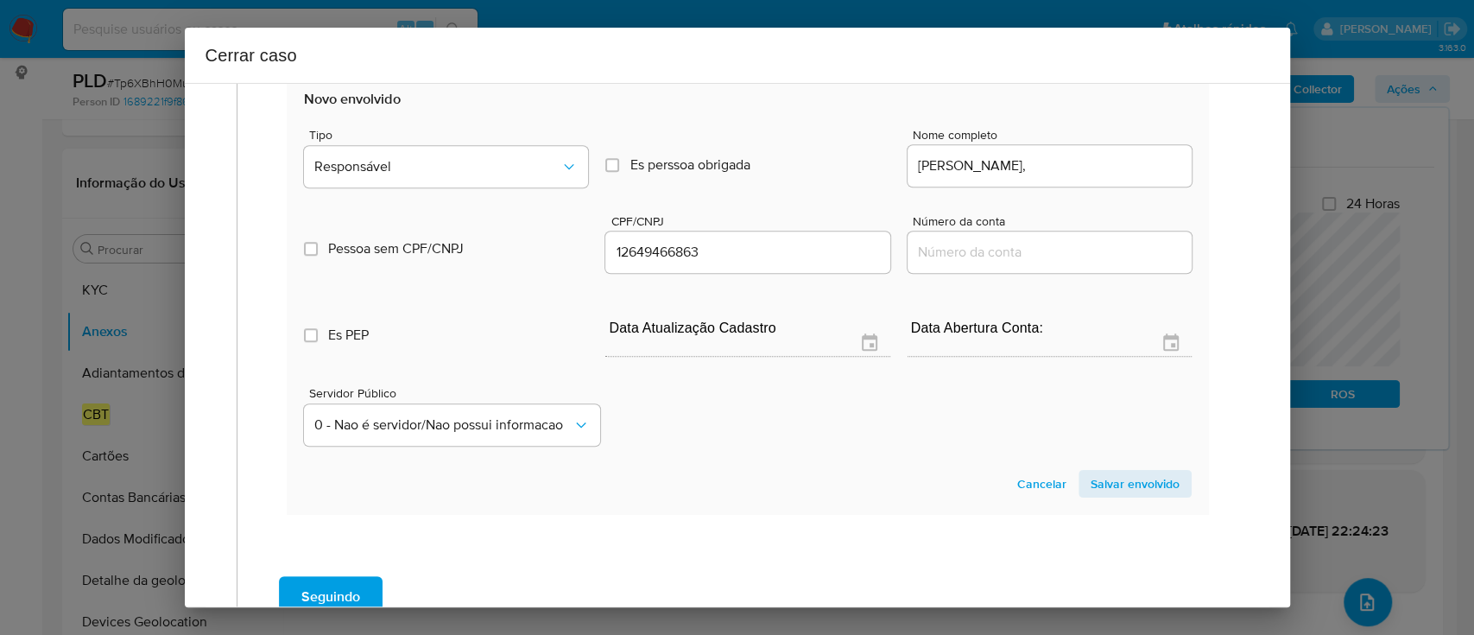
click at [1121, 172] on input "Marcelo Silva Guedes," at bounding box center [1050, 166] width 284 height 22
type input "Marcelo Silva Guedes"
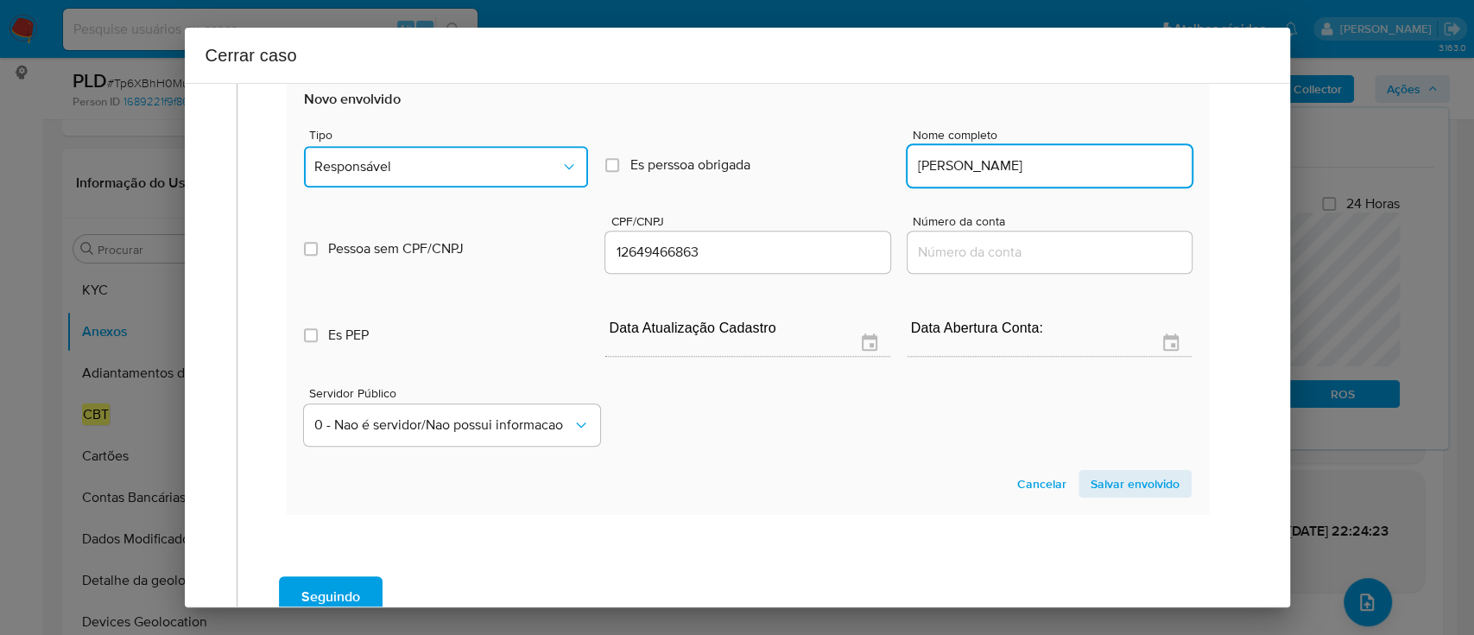
click at [474, 154] on button "Responsável" at bounding box center [446, 166] width 284 height 41
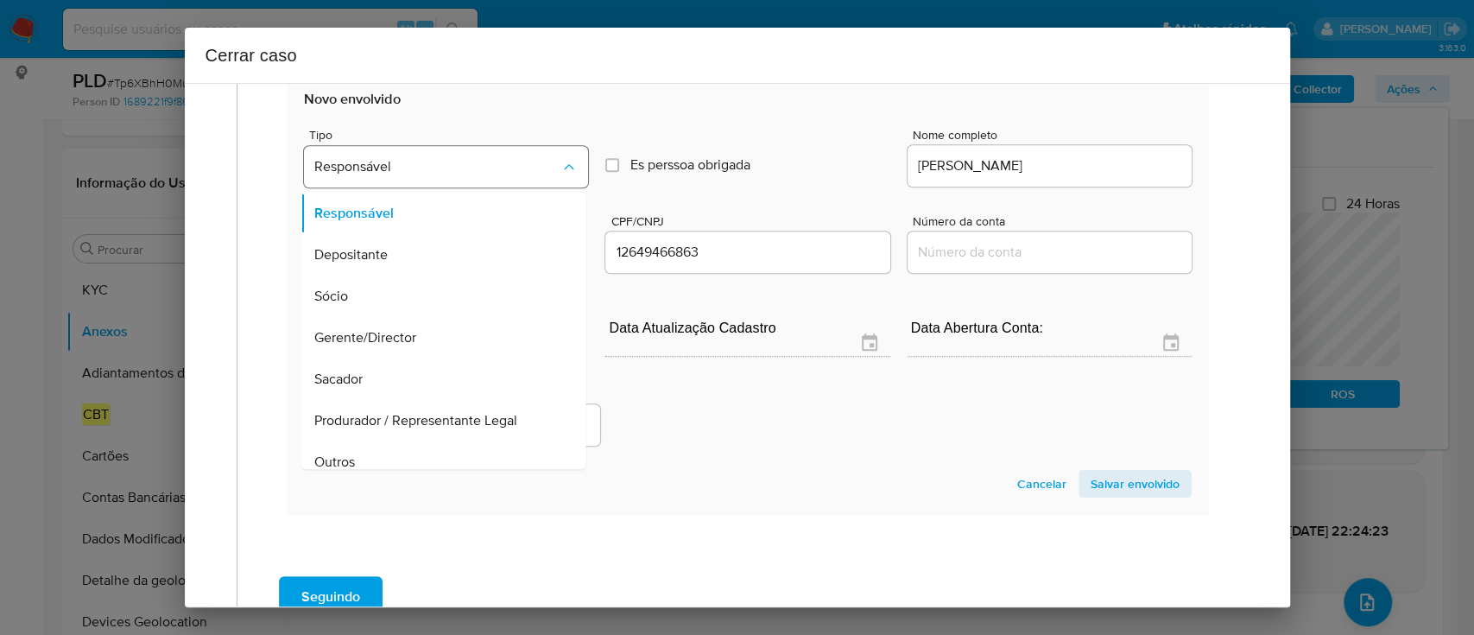
scroll to position [97, 0]
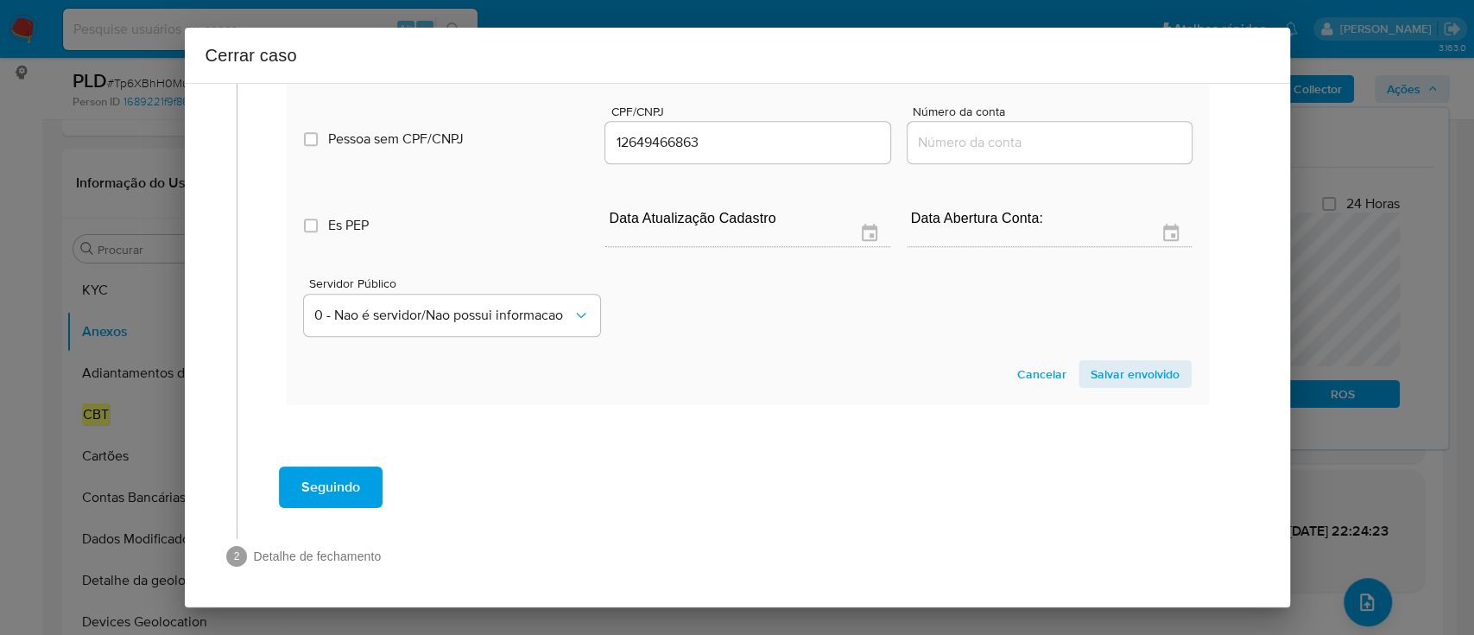
click at [1118, 378] on span "Salvar envolvido" at bounding box center [1135, 374] width 89 height 24
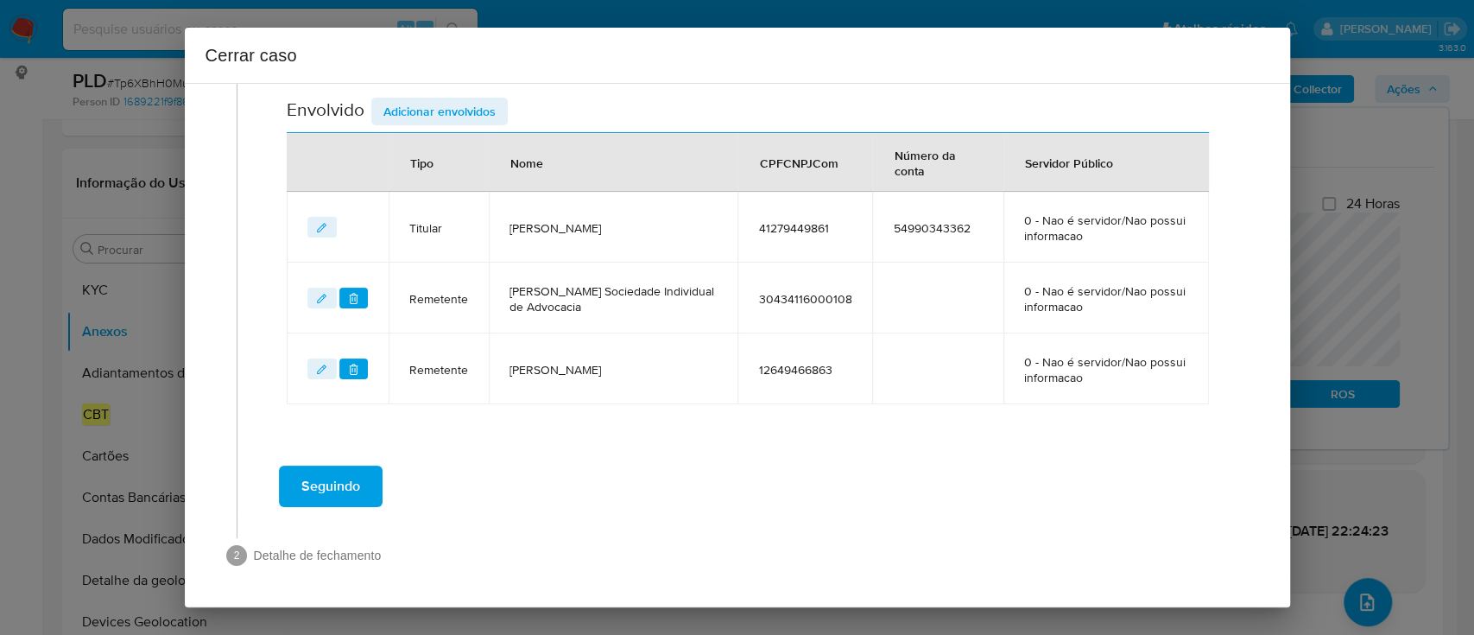
drag, startPoint x: 794, startPoint y: 487, endPoint x: 773, endPoint y: 489, distance: 21.7
click at [794, 487] on div "Seguindo" at bounding box center [748, 486] width 987 height 62
click at [787, 300] on span "30434116000108" at bounding box center [804, 299] width 93 height 16
copy span "30434116000108"
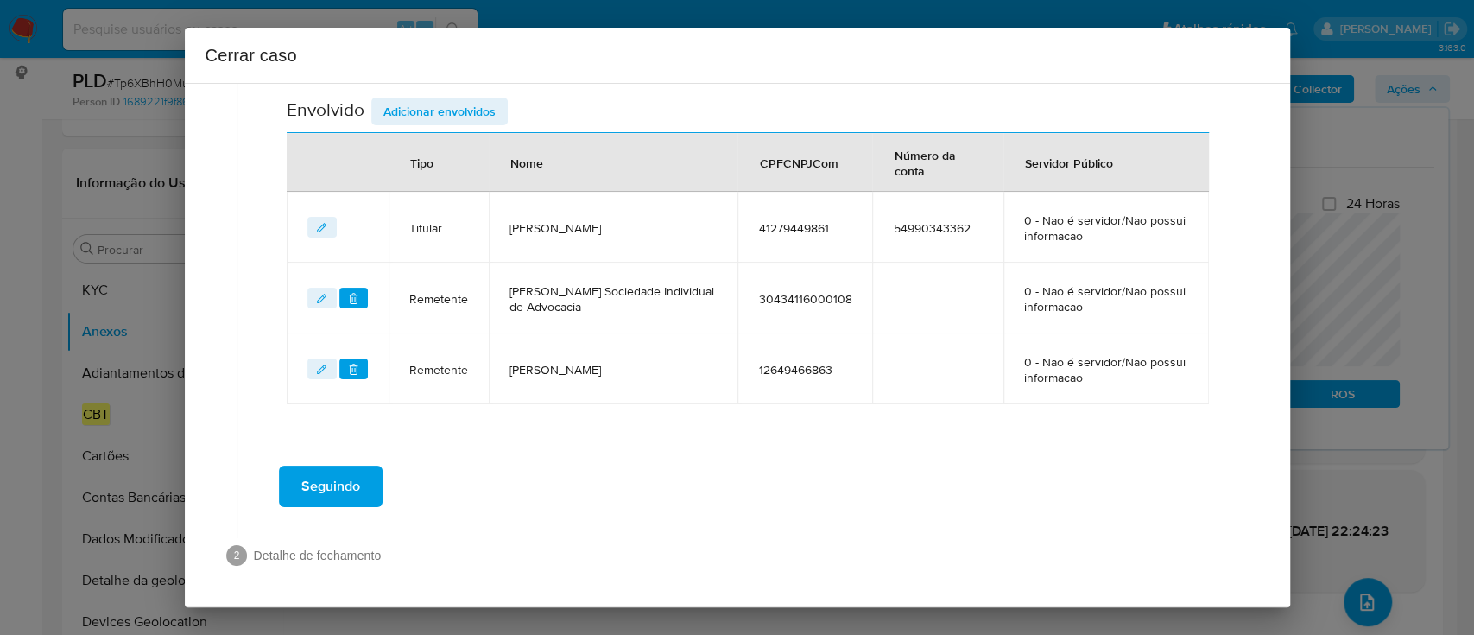
click at [622, 488] on div "Seguindo" at bounding box center [748, 486] width 987 height 62
click at [361, 482] on button "Seguindo" at bounding box center [331, 485] width 104 height 41
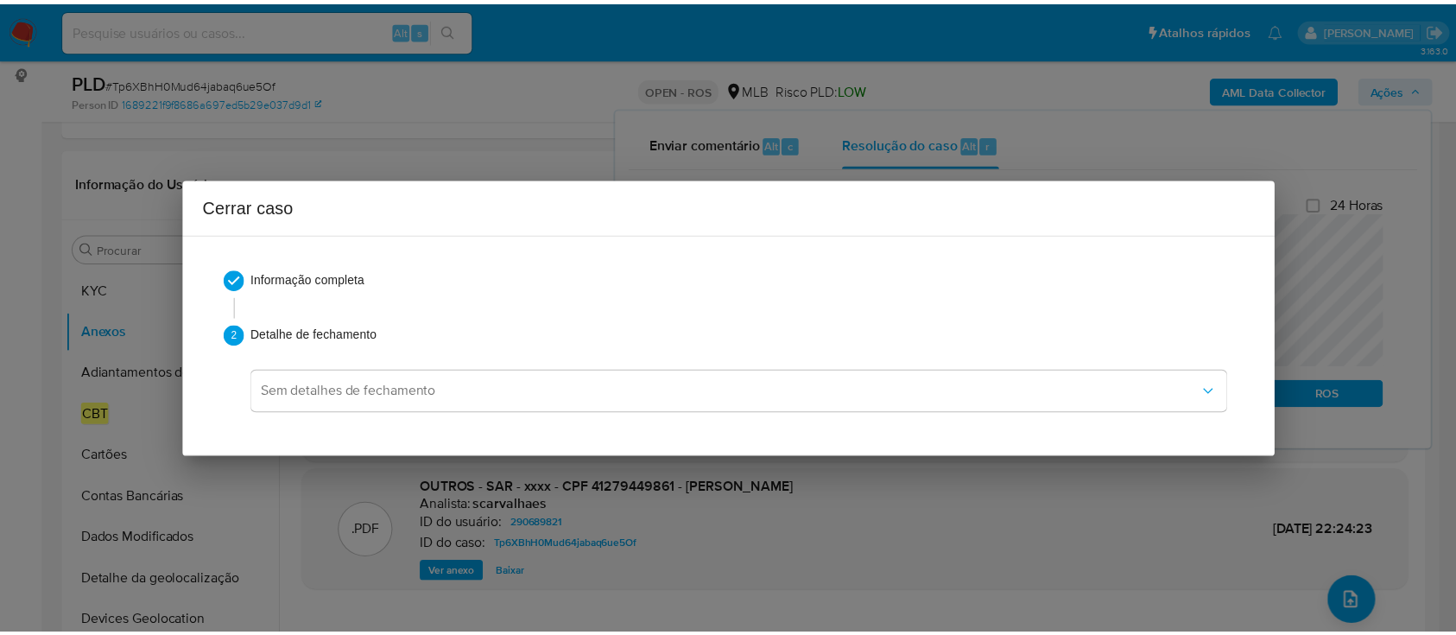
scroll to position [1789, 0]
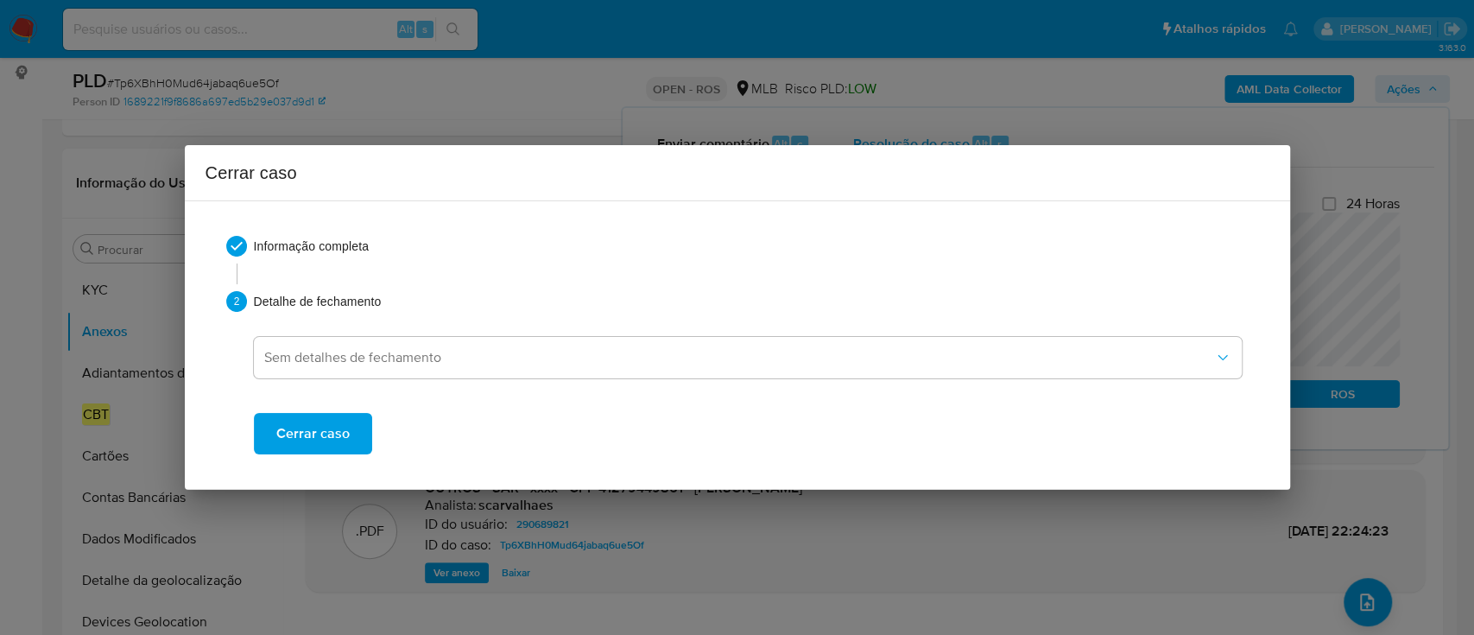
click at [326, 440] on span "Cerrar caso" at bounding box center [312, 433] width 73 height 38
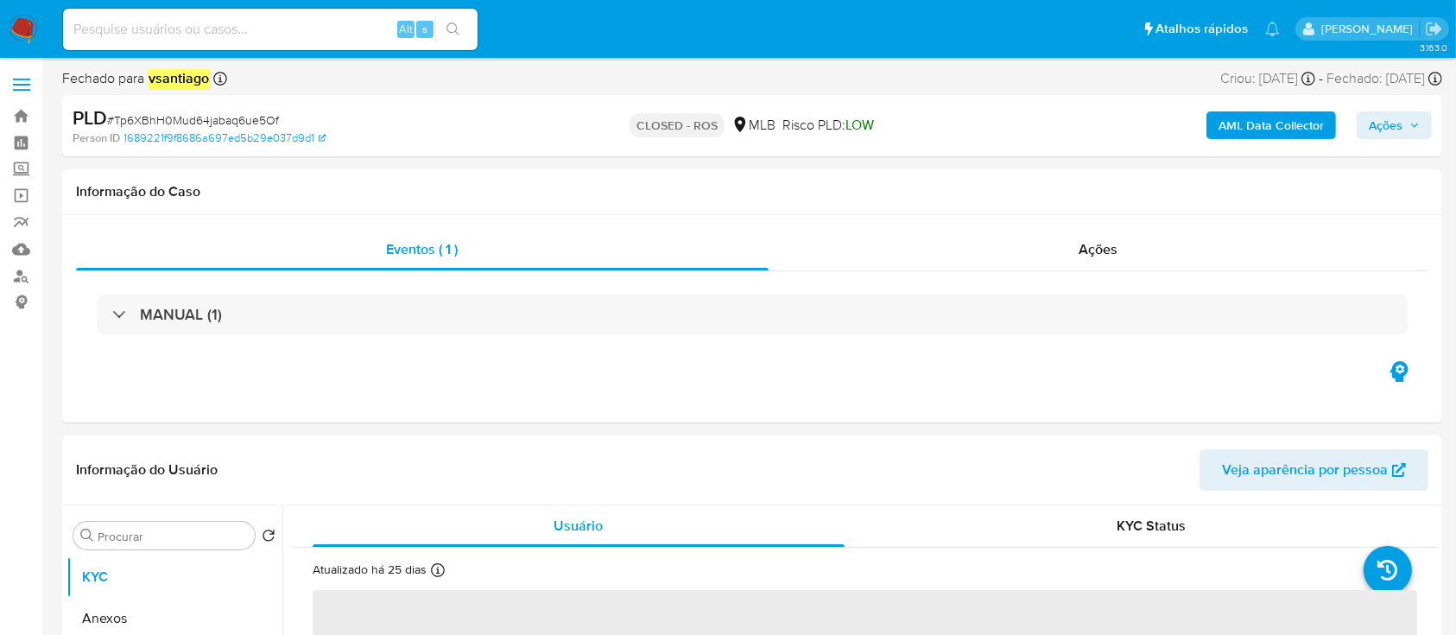
select select "10"
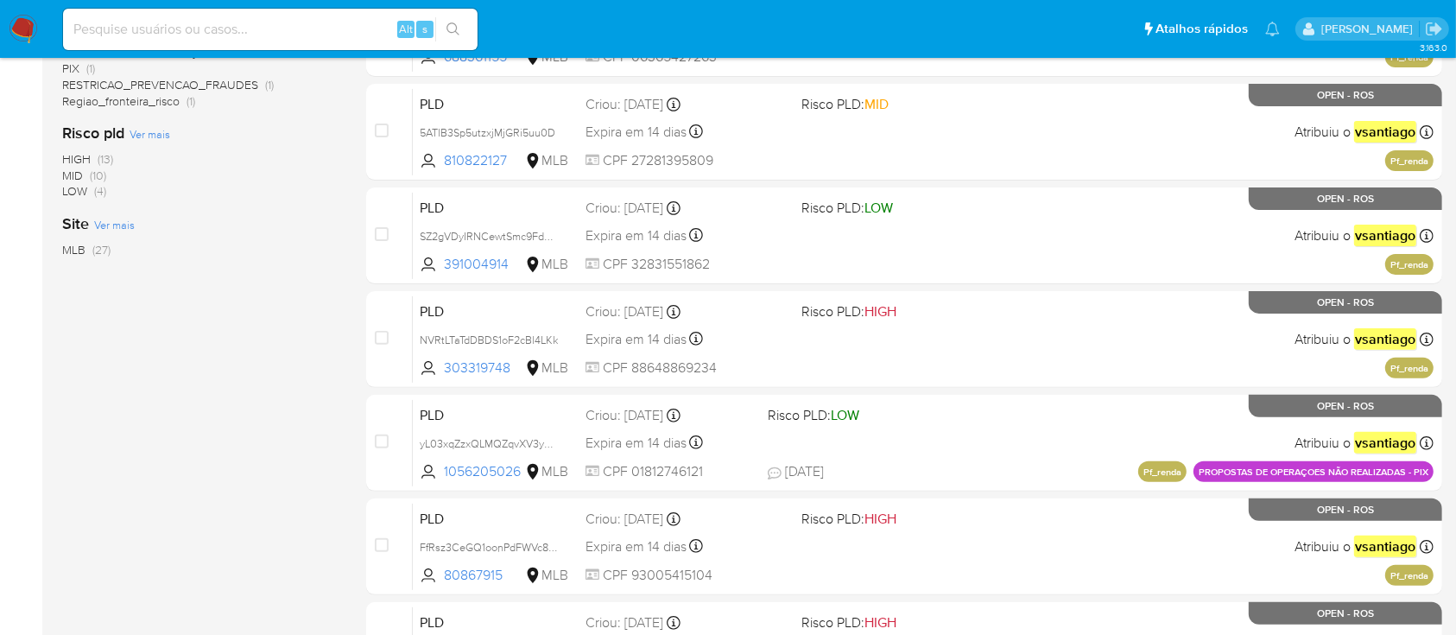
scroll to position [691, 0]
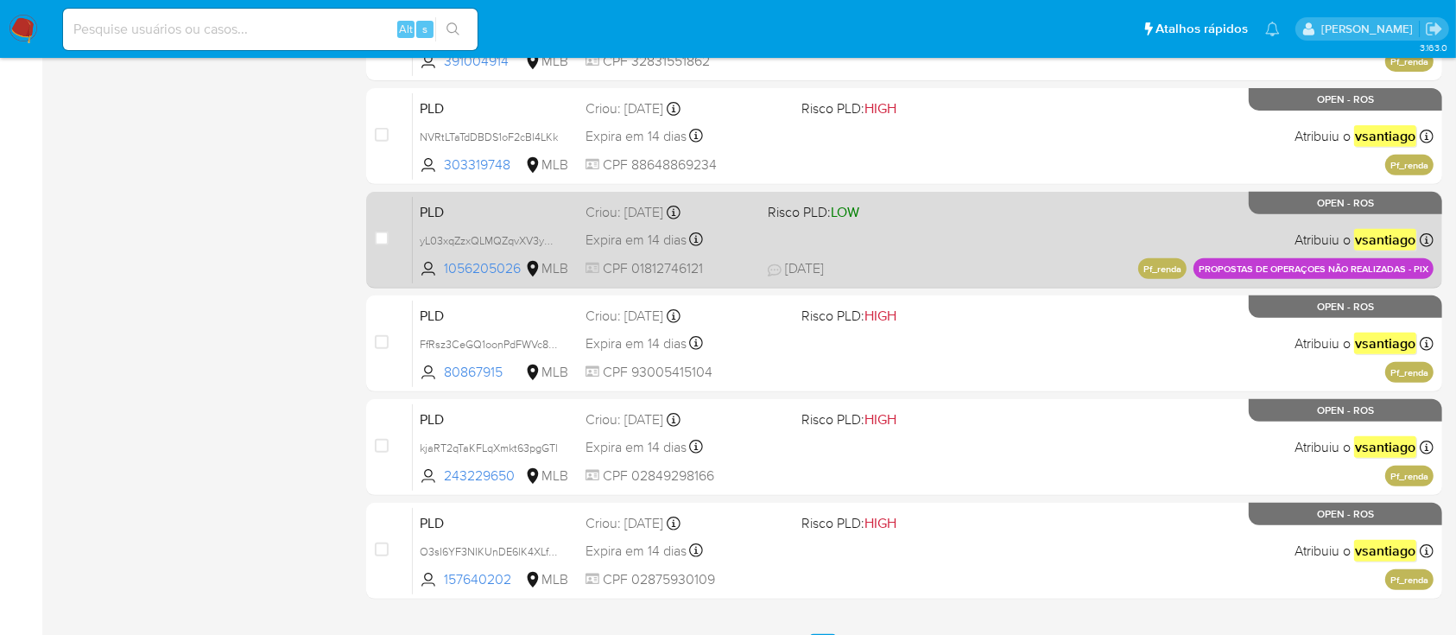
click at [1011, 252] on div "PLD yL03xqZzxQLMQZqvXV3yHIHq 1056205026 MLB Risco PLD: LOW Criou: [DATE] Criou:…" at bounding box center [923, 239] width 1021 height 87
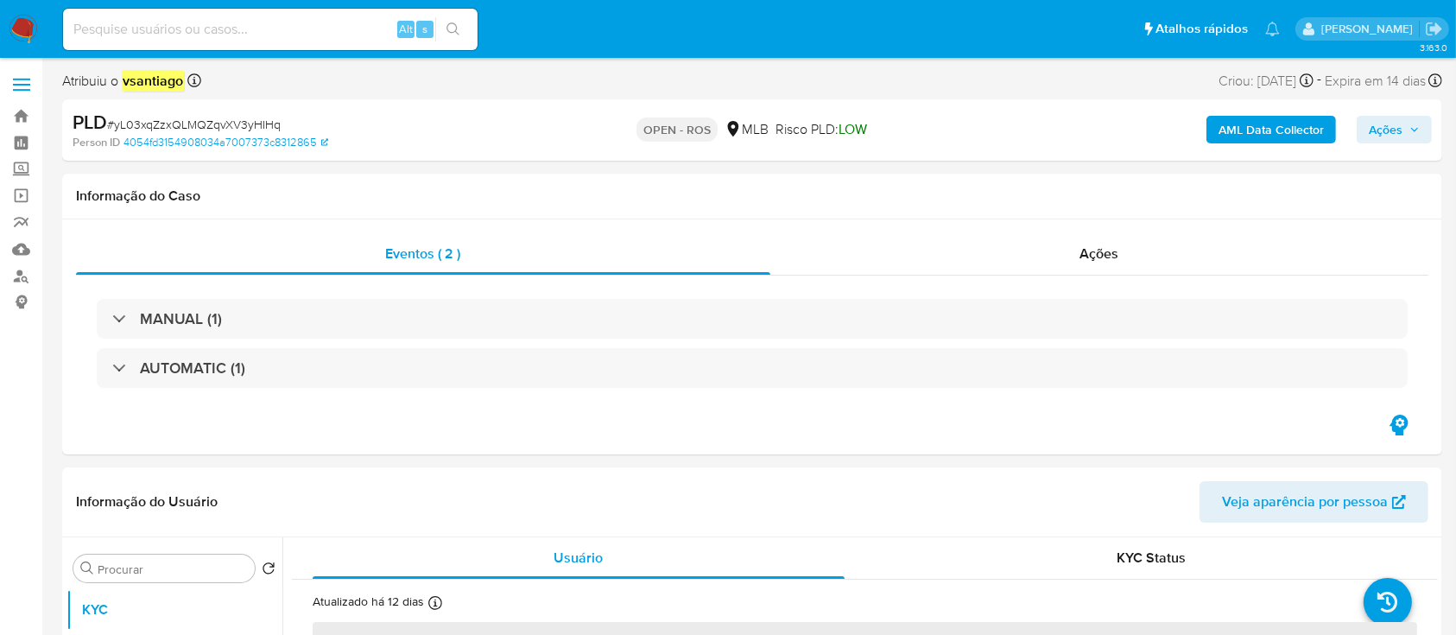
select select "10"
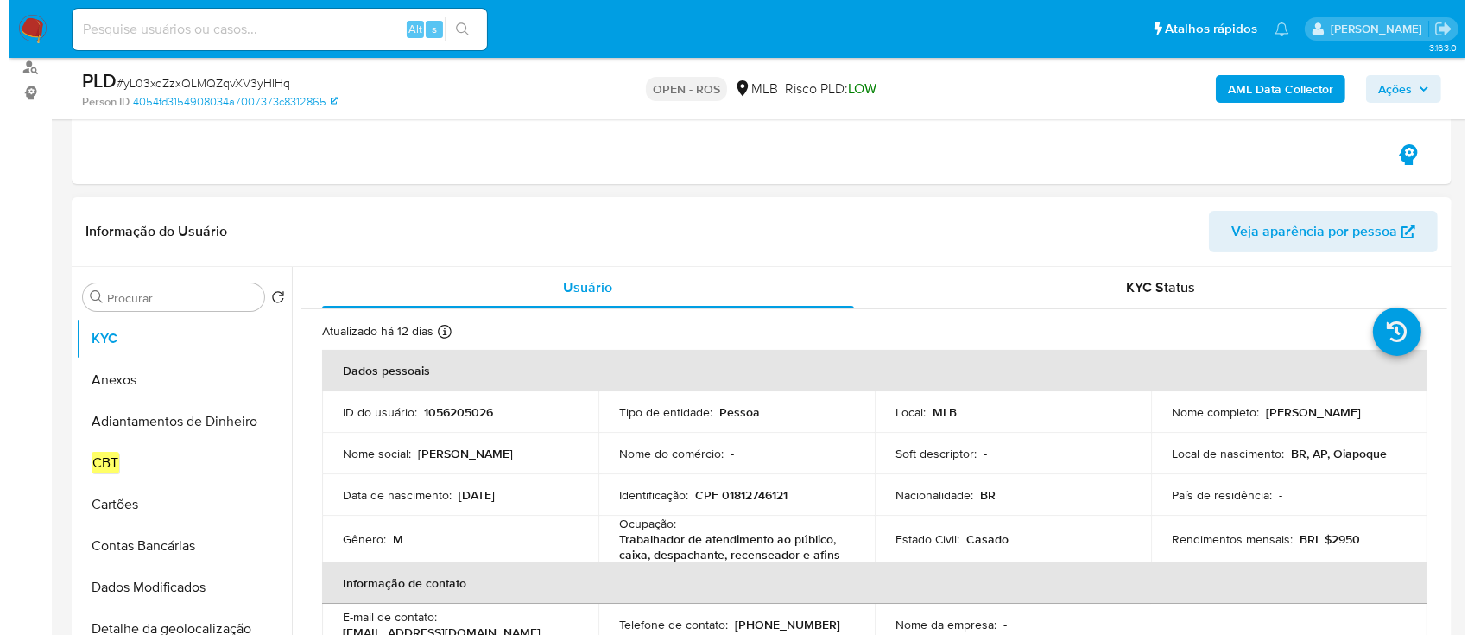
scroll to position [230, 0]
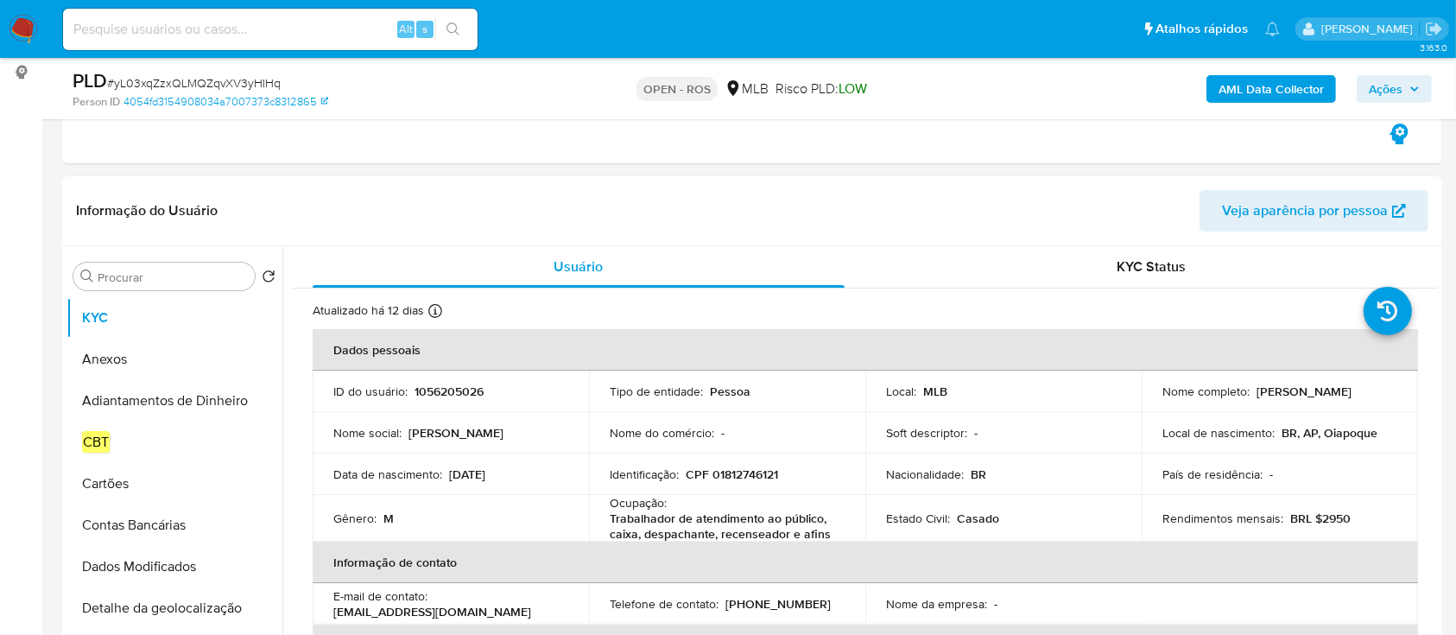
drag, startPoint x: 1250, startPoint y: 392, endPoint x: 1388, endPoint y: 384, distance: 138.4
click at [1388, 384] on div "Nome completo : [PERSON_NAME]" at bounding box center [1279, 391] width 235 height 16
copy p "[PERSON_NAME]"
click at [123, 348] on button "Anexos" at bounding box center [167, 358] width 202 height 41
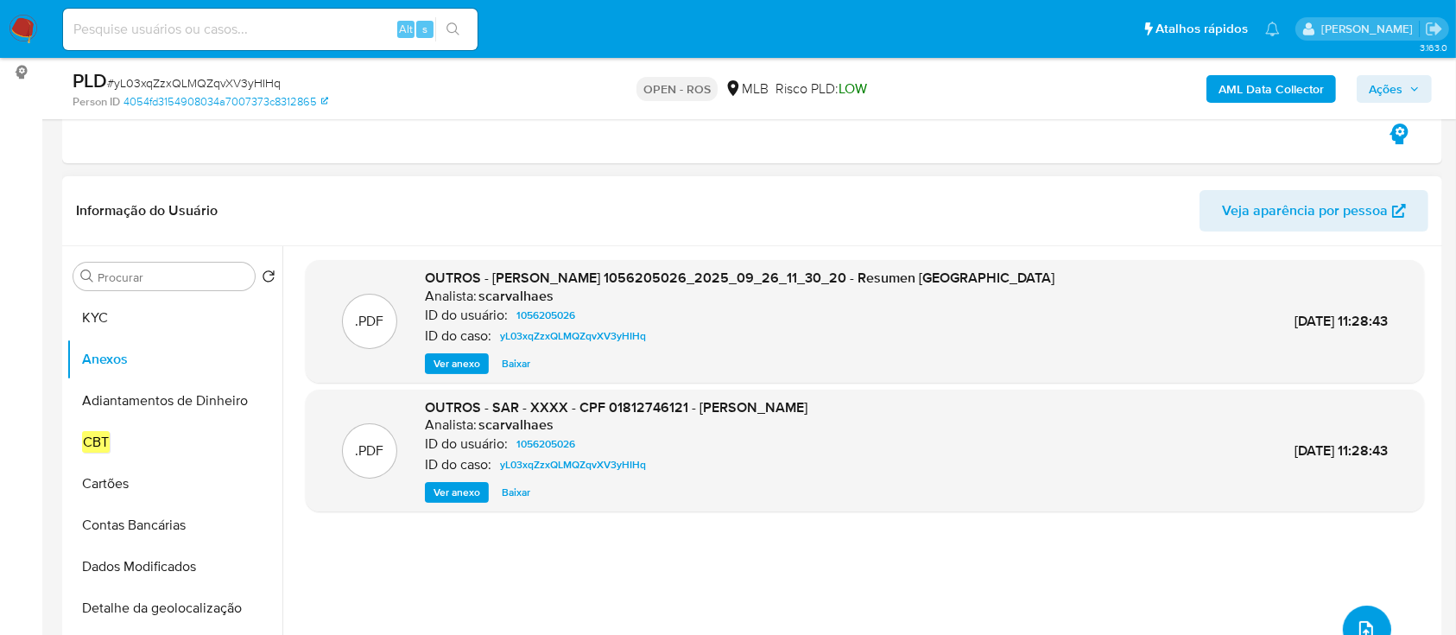
click at [1358, 614] on button "upload-file" at bounding box center [1367, 629] width 48 height 48
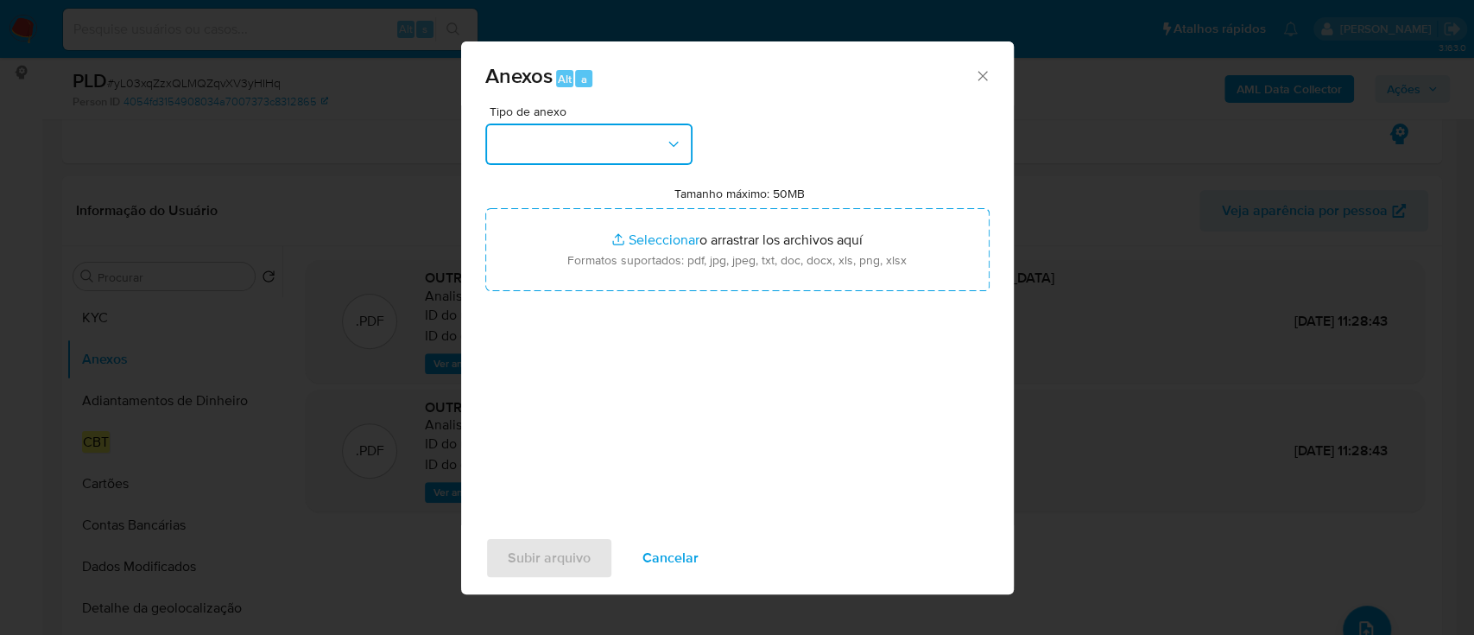
click at [555, 151] on button "button" at bounding box center [588, 143] width 207 height 41
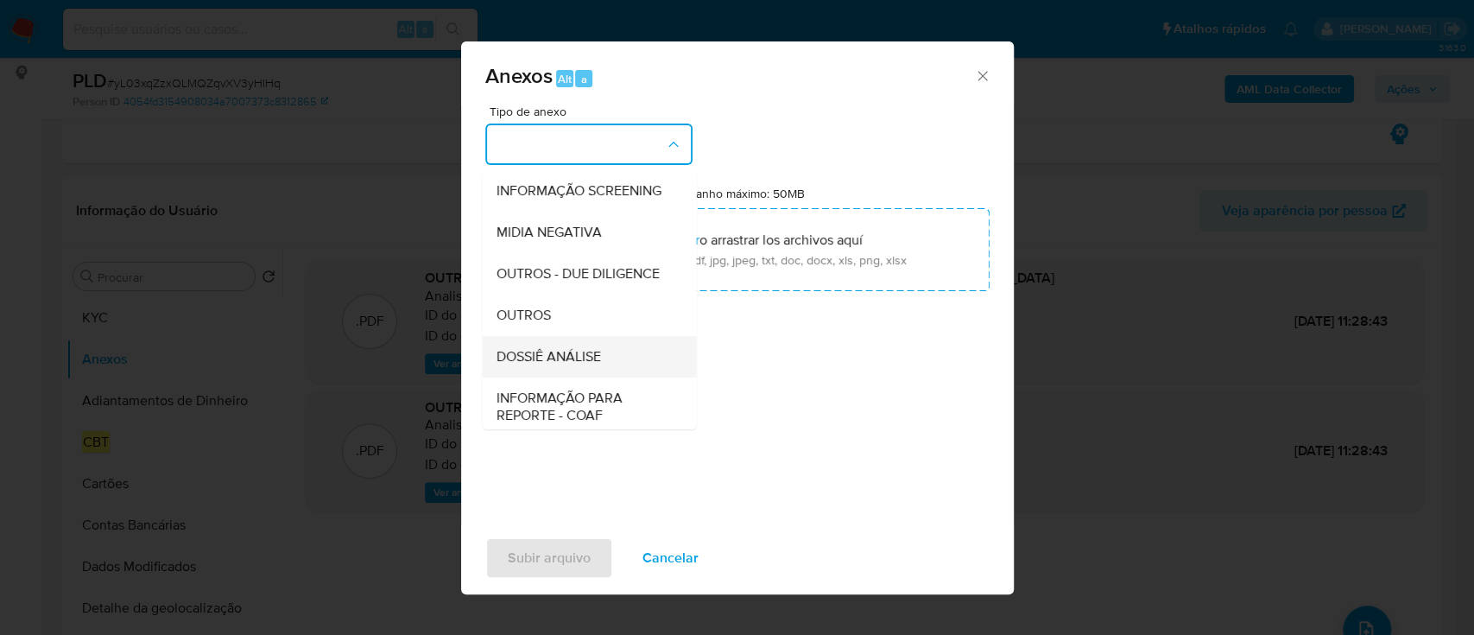
scroll to position [265, 0]
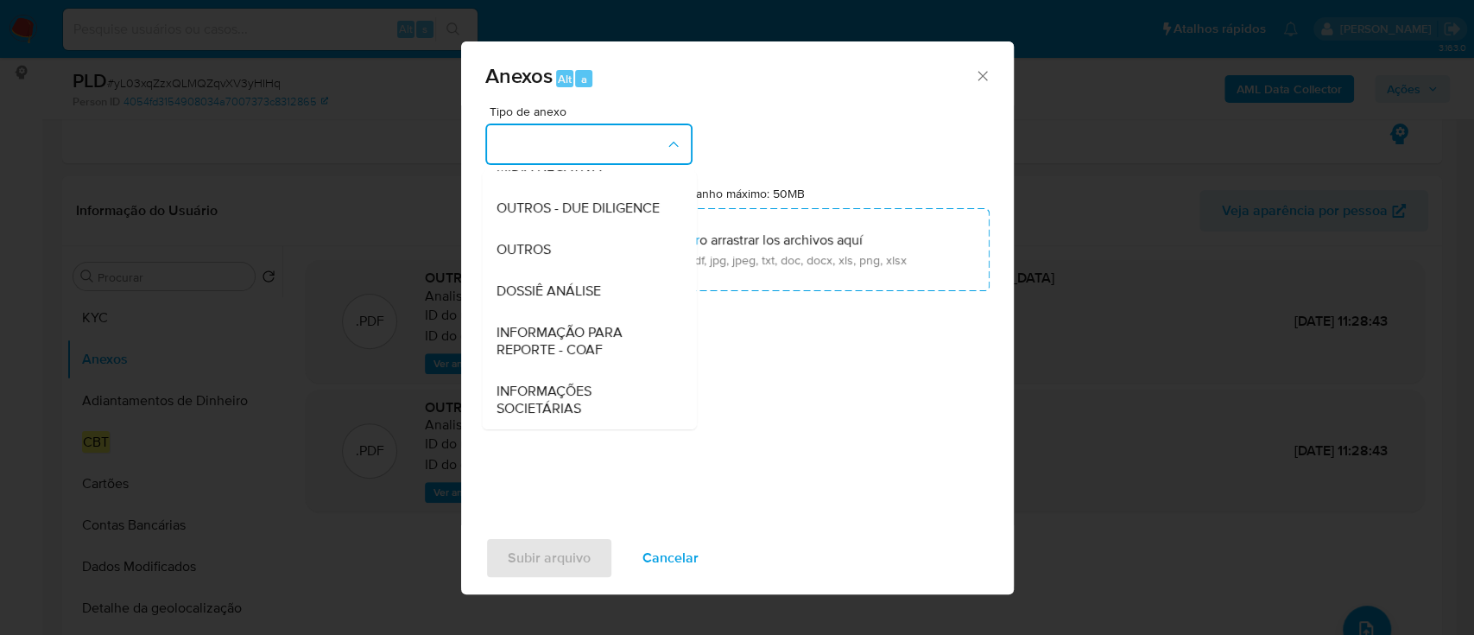
click at [574, 336] on span "INFORMAÇÃO PARA REPORTE - COAF" at bounding box center [584, 341] width 176 height 35
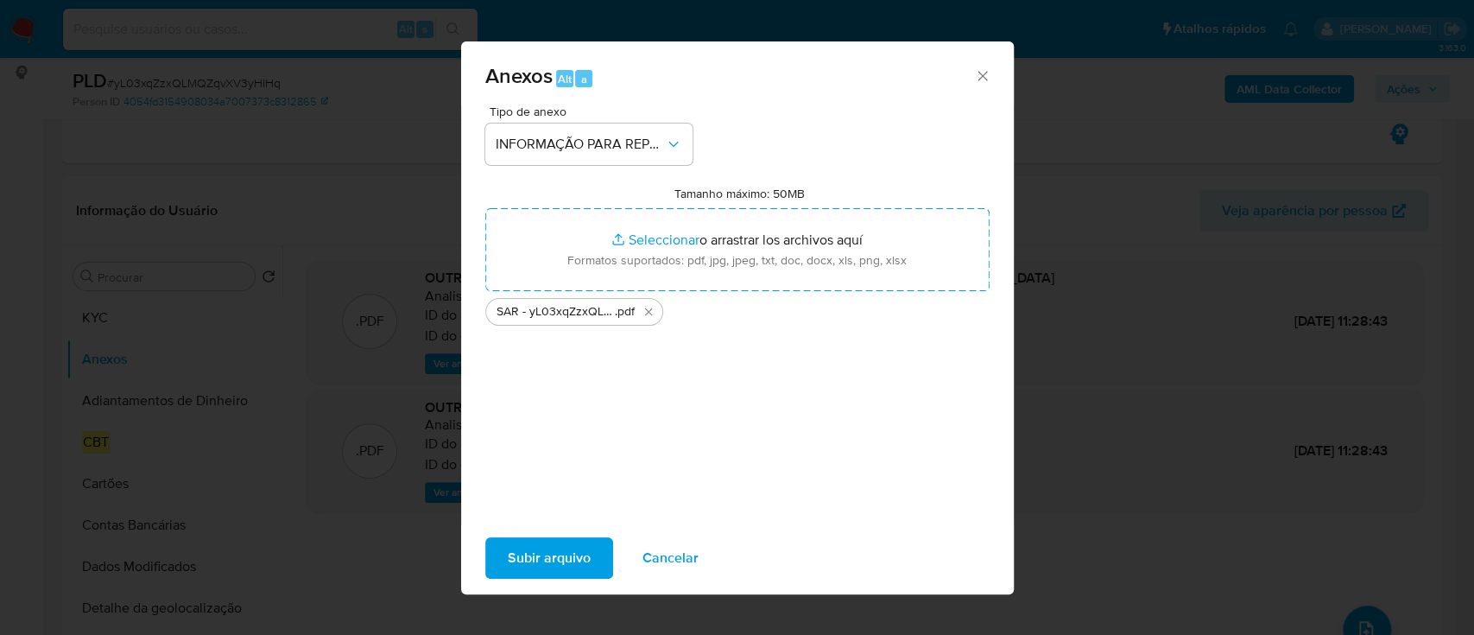
click at [562, 559] on span "Subir arquivo" at bounding box center [549, 558] width 83 height 38
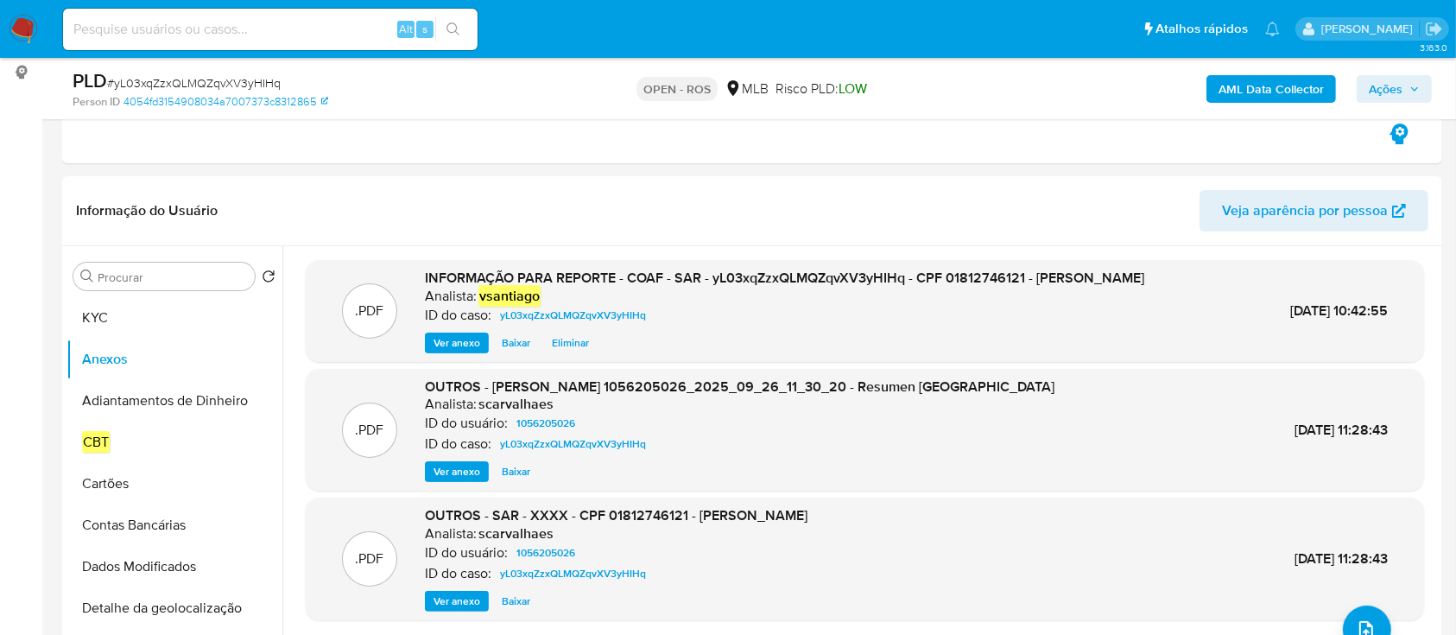
click at [1412, 94] on span "Ações" at bounding box center [1394, 89] width 51 height 24
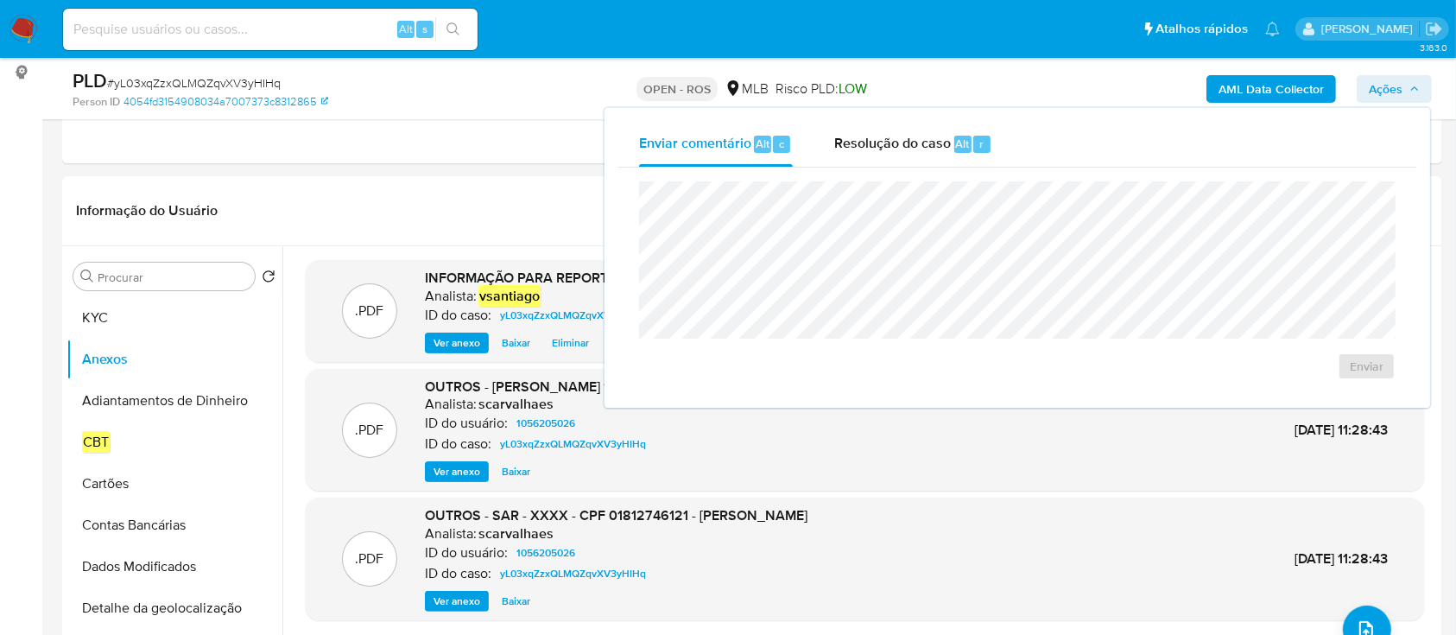
drag, startPoint x: 1000, startPoint y: 155, endPoint x: 912, endPoint y: 180, distance: 91.6
click at [996, 151] on button "Resolução do caso Alt r" at bounding box center [912, 144] width 199 height 45
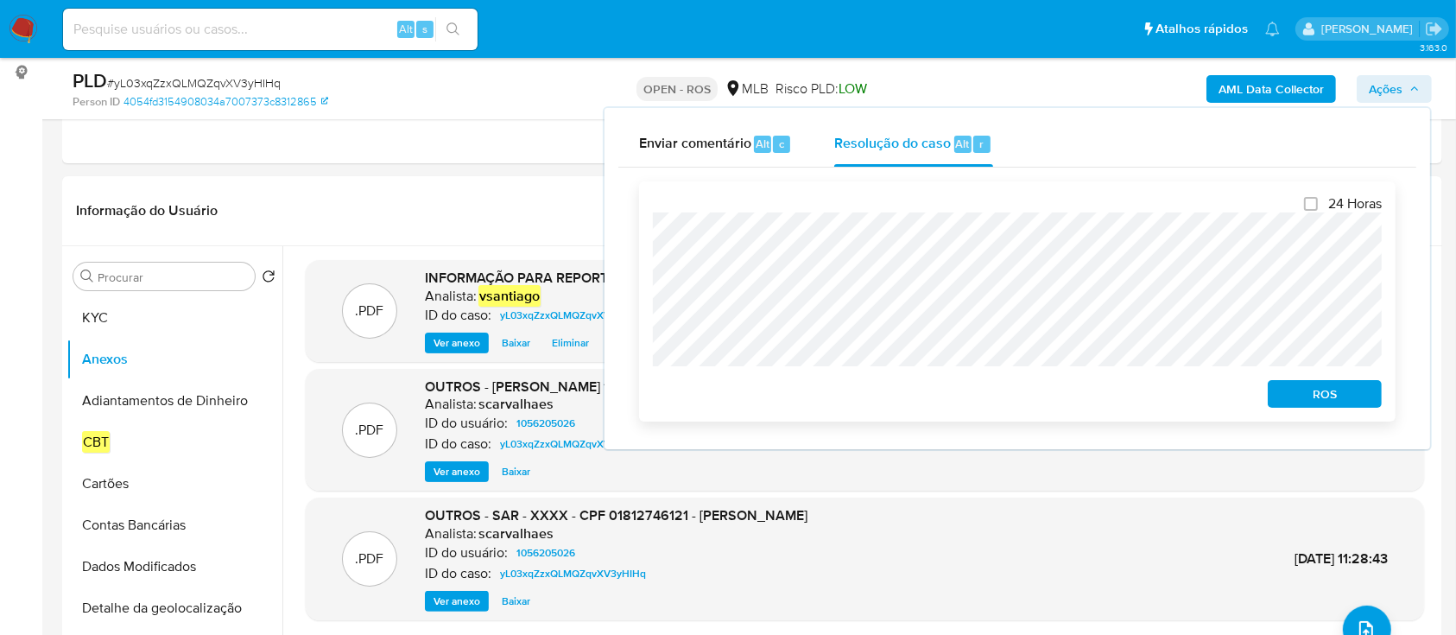
click at [1360, 395] on span "ROS" at bounding box center [1325, 394] width 90 height 24
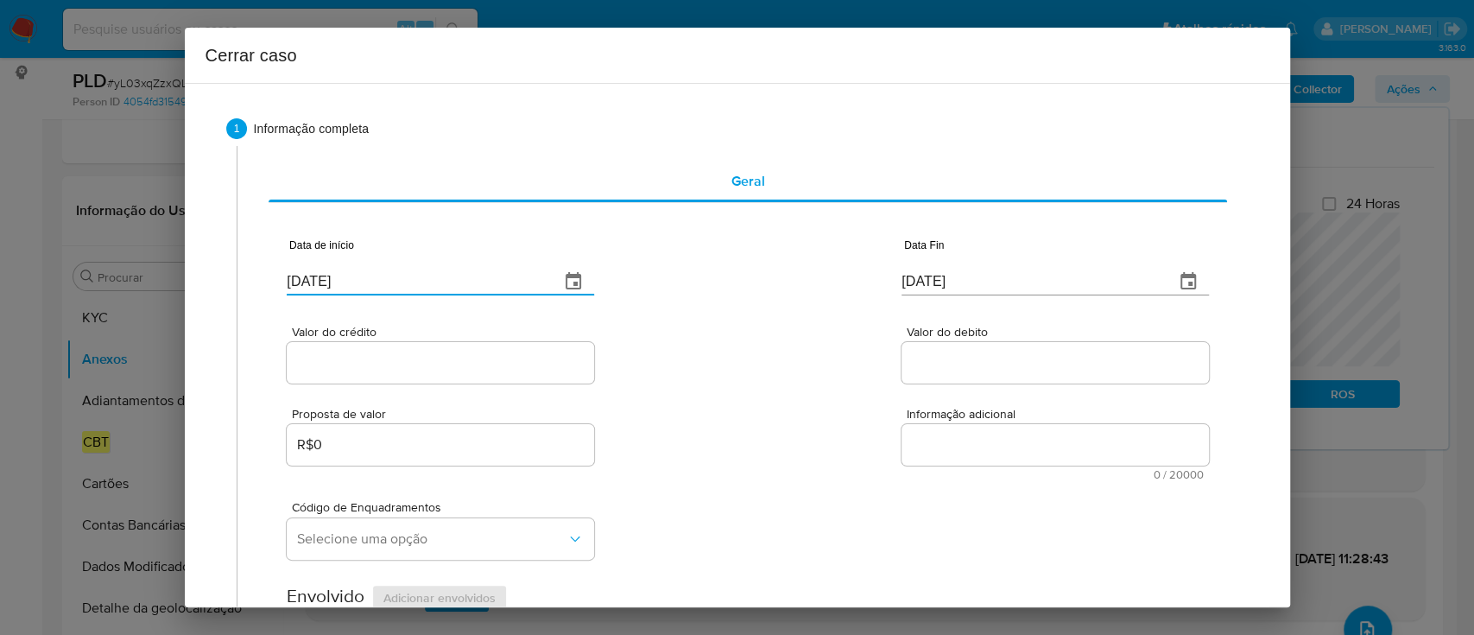
click at [314, 279] on input "[DATE]" at bounding box center [416, 282] width 259 height 28
drag, startPoint x: 314, startPoint y: 279, endPoint x: 648, endPoint y: 309, distance: 334.7
click at [317, 279] on input "[DATE]" at bounding box center [416, 282] width 259 height 28
paste input "26/07"
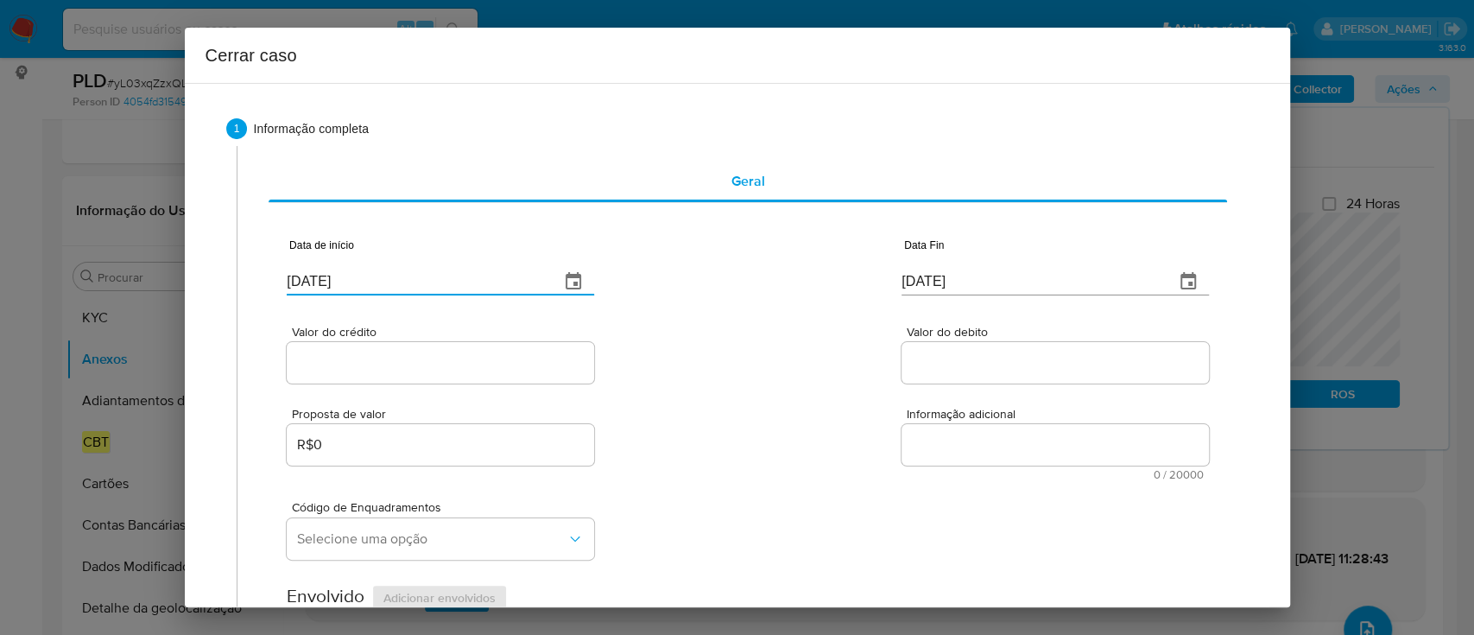
type input "[DATE]"
click at [661, 309] on div "Valor do crédito Valor do debito" at bounding box center [747, 346] width 921 height 82
click at [912, 286] on input "[DATE]" at bounding box center [1030, 282] width 259 height 28
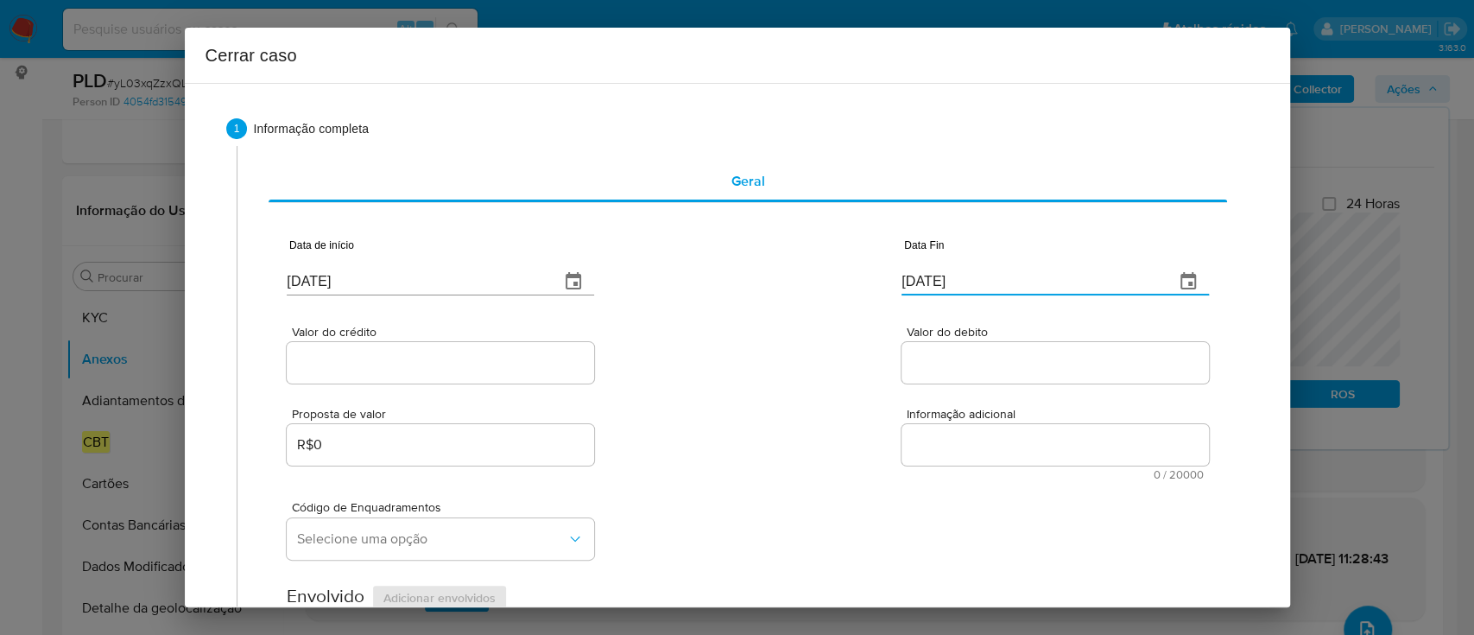
click at [912, 286] on input "[DATE]" at bounding box center [1030, 282] width 259 height 28
paste input "25/09"
type input "[DATE]"
click at [784, 314] on div "Valor do crédito Valor do debito" at bounding box center [747, 346] width 921 height 82
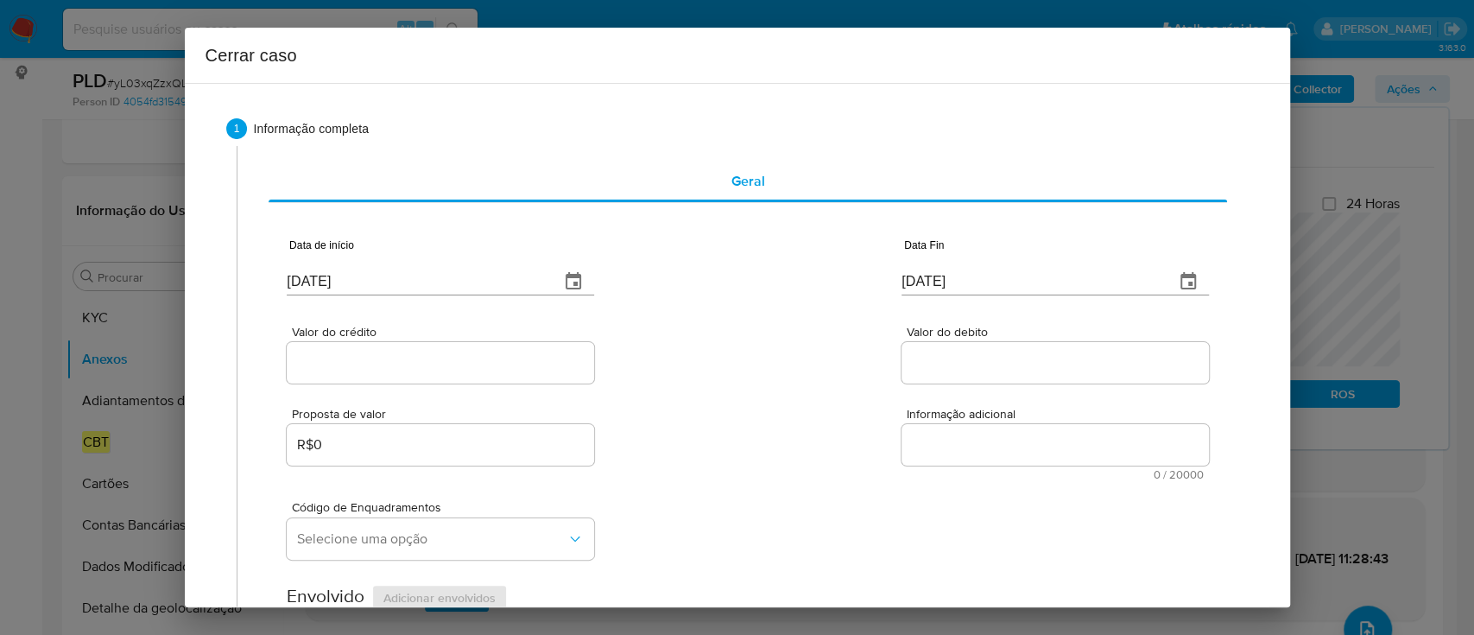
drag, startPoint x: 355, startPoint y: 362, endPoint x: 695, endPoint y: 378, distance: 340.6
click at [355, 362] on input "Valor do crédito" at bounding box center [440, 362] width 307 height 22
paste input "R$1.767.032"
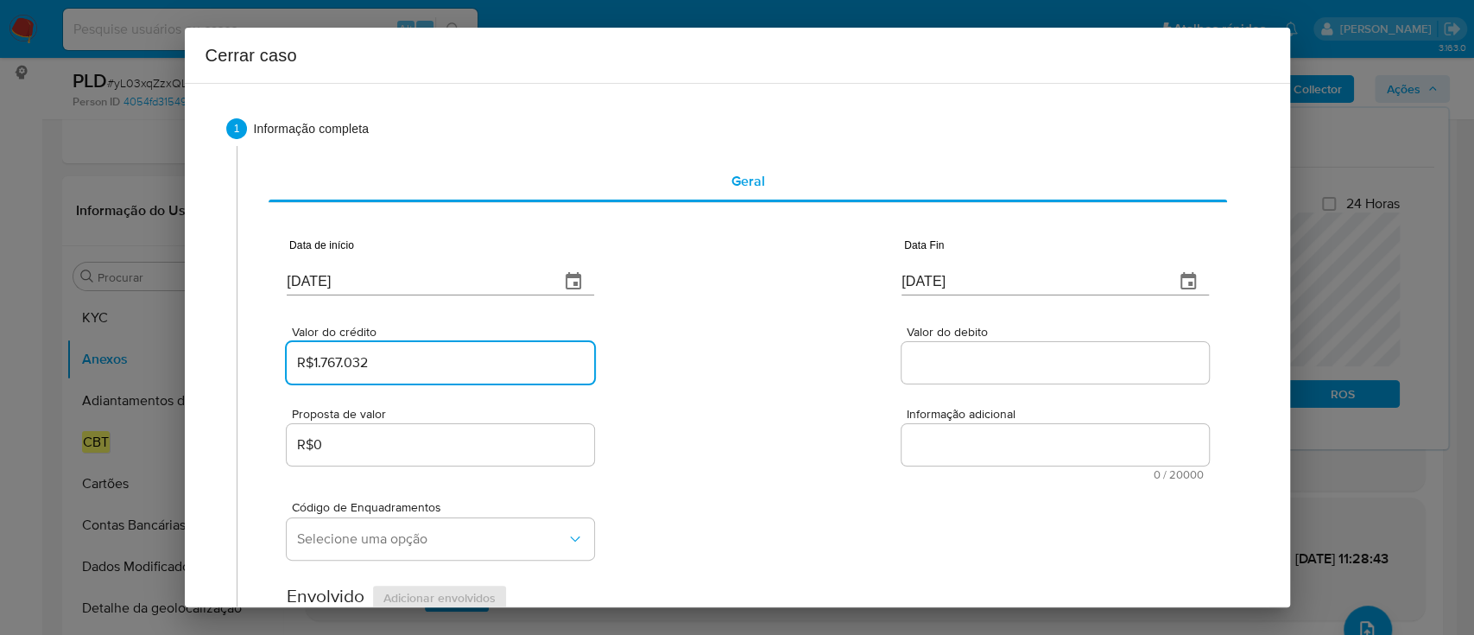
type input "R$1.767.032"
click at [699, 381] on div "Valor do crédito R$1.767.032 Valor do debito" at bounding box center [747, 346] width 921 height 82
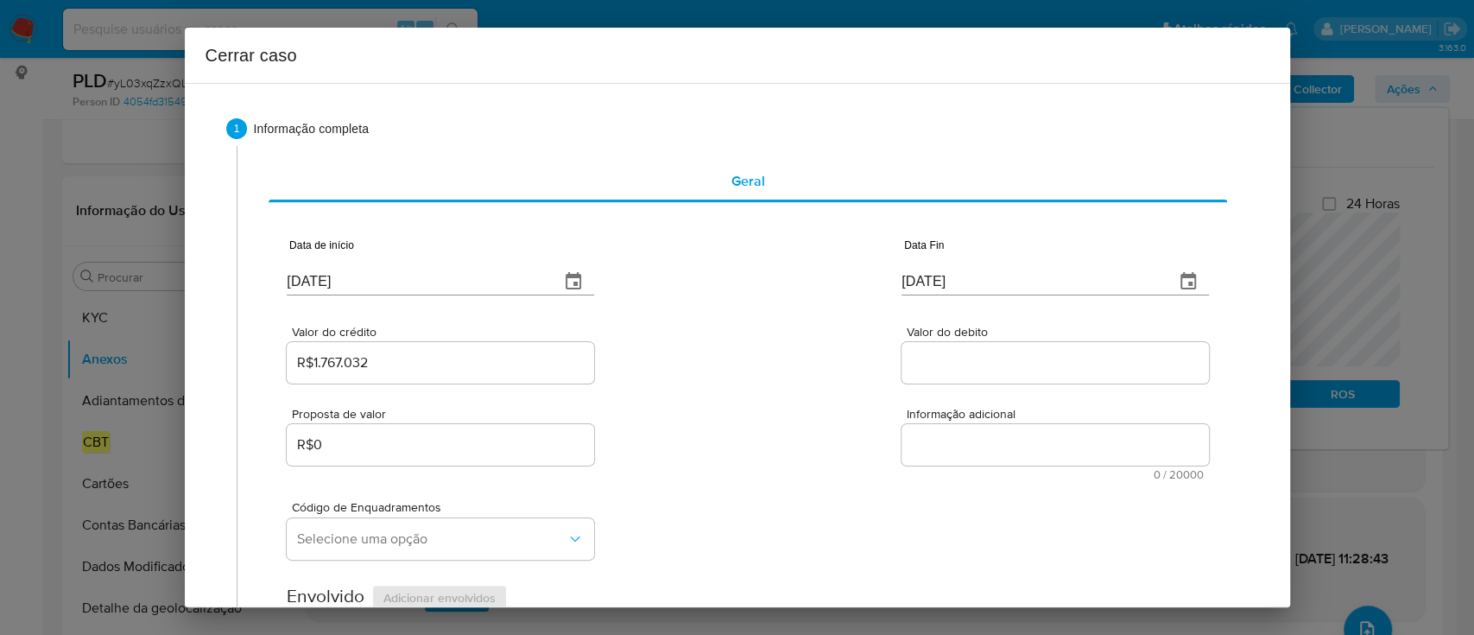
click at [942, 359] on input "Valor do debito" at bounding box center [1054, 362] width 307 height 22
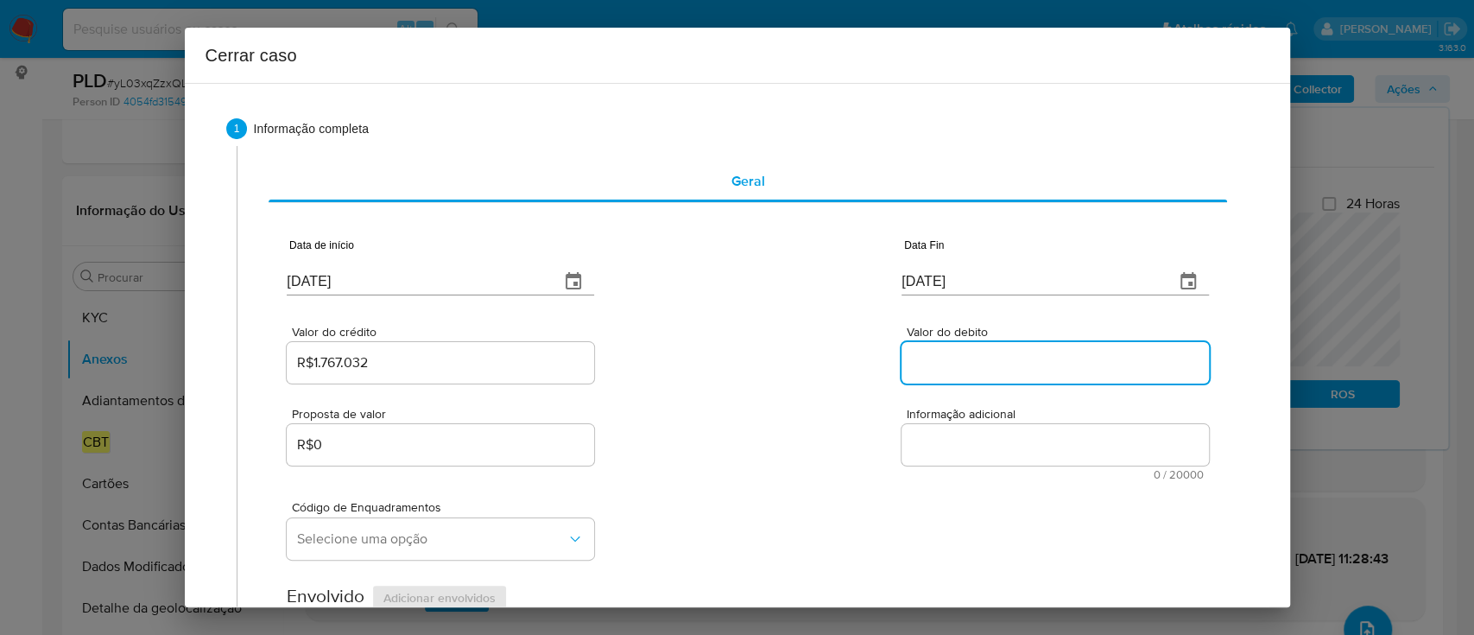
paste input "R$1.592.945"
type input "R$1.592.945"
click at [787, 370] on div "Valor do crédito R$1.767.032 Valor do debito R$1.592.945" at bounding box center [747, 346] width 921 height 82
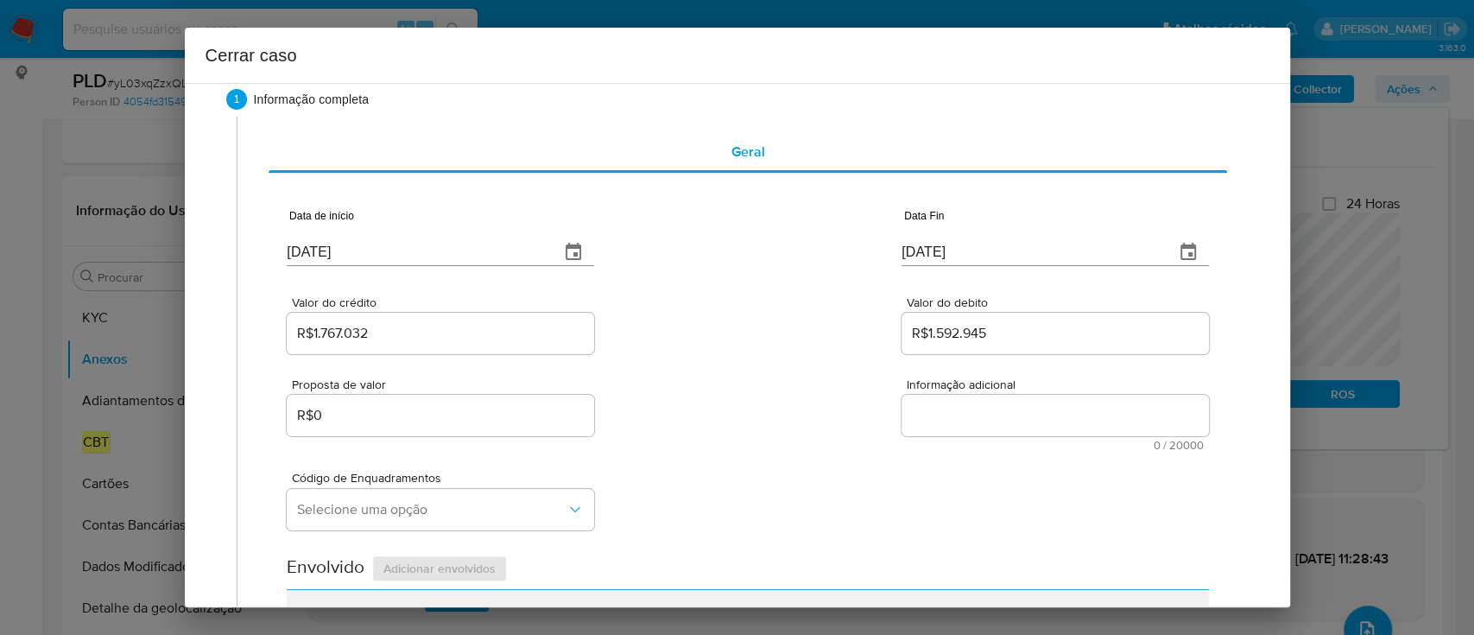
scroll to position [115, 0]
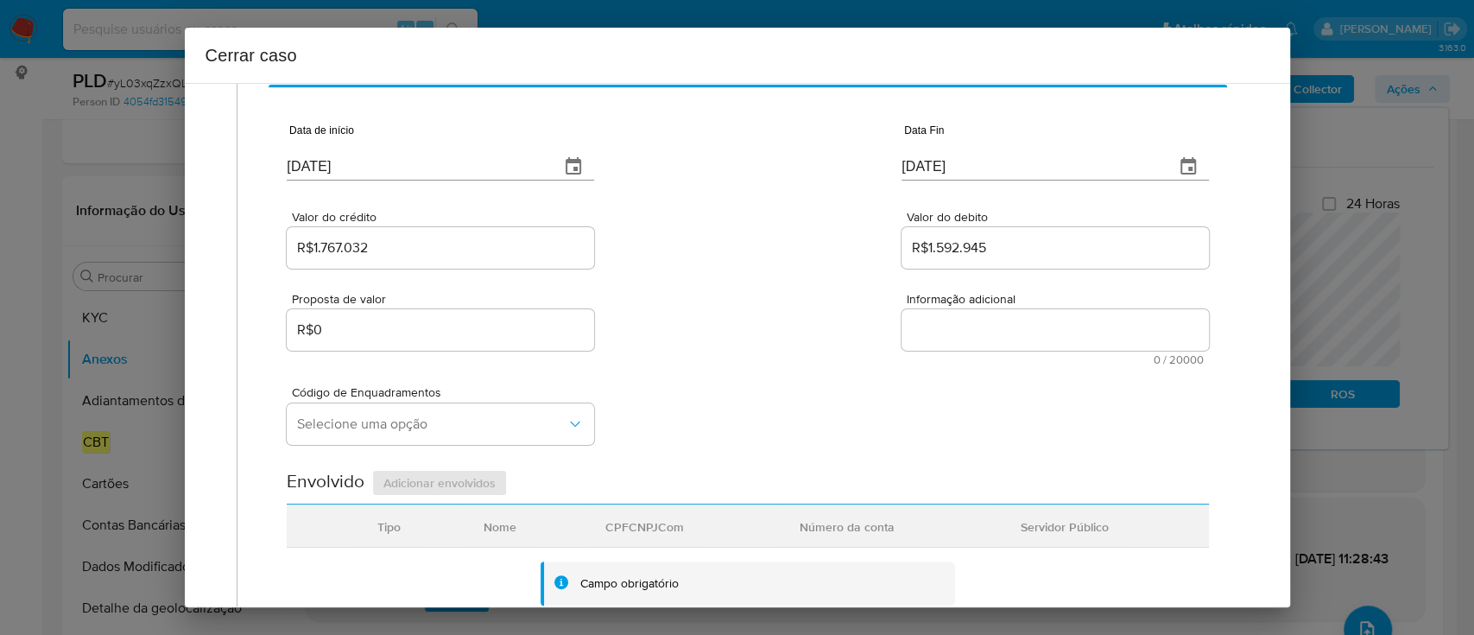
click at [319, 337] on input "R$0" at bounding box center [440, 330] width 307 height 22
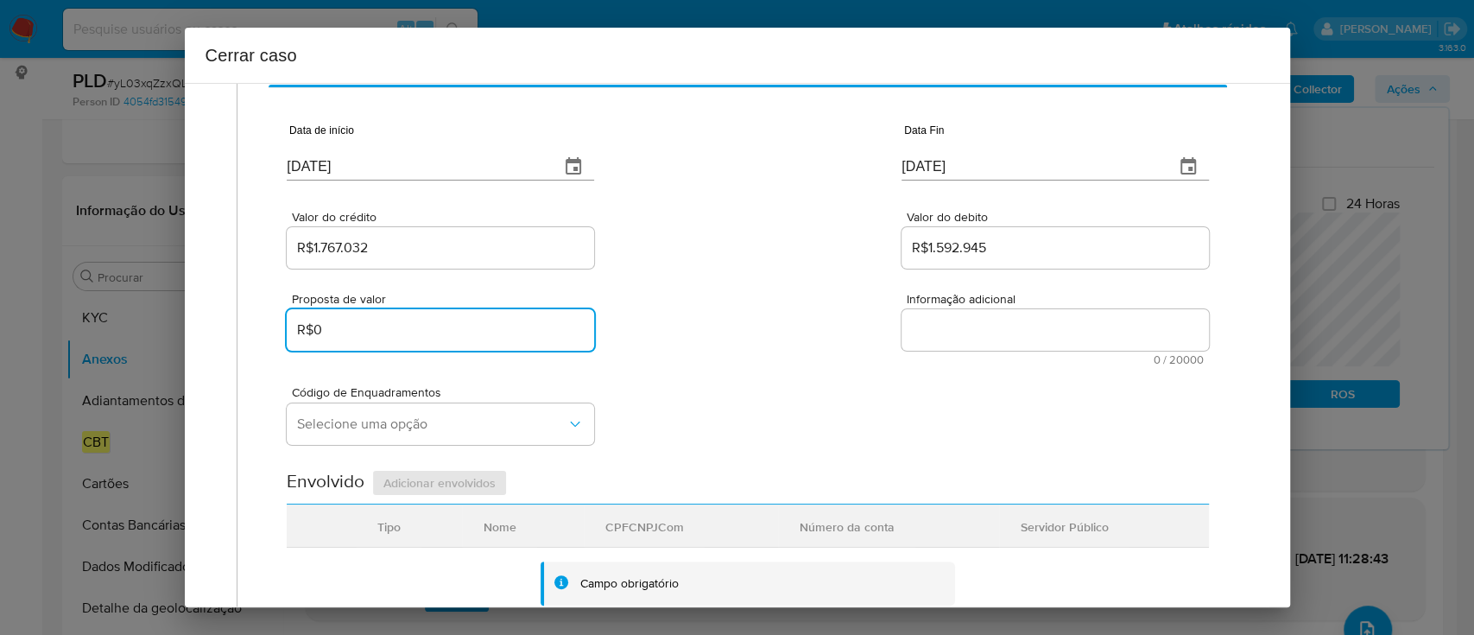
click at [319, 337] on input "R$0" at bounding box center [440, 330] width 307 height 22
paste input "100.00"
type input "R$100.000"
click at [772, 374] on div "Código de Enquadramentos Selecione uma opção" at bounding box center [747, 408] width 921 height 86
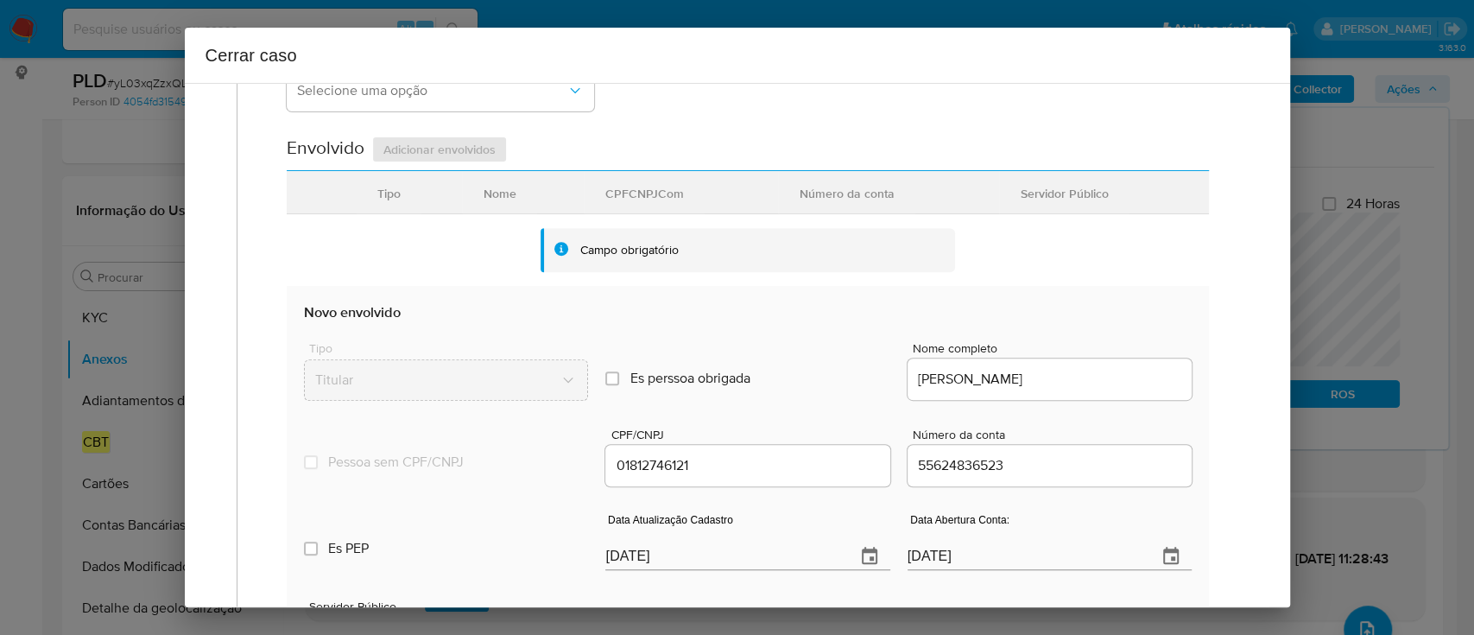
scroll to position [575, 0]
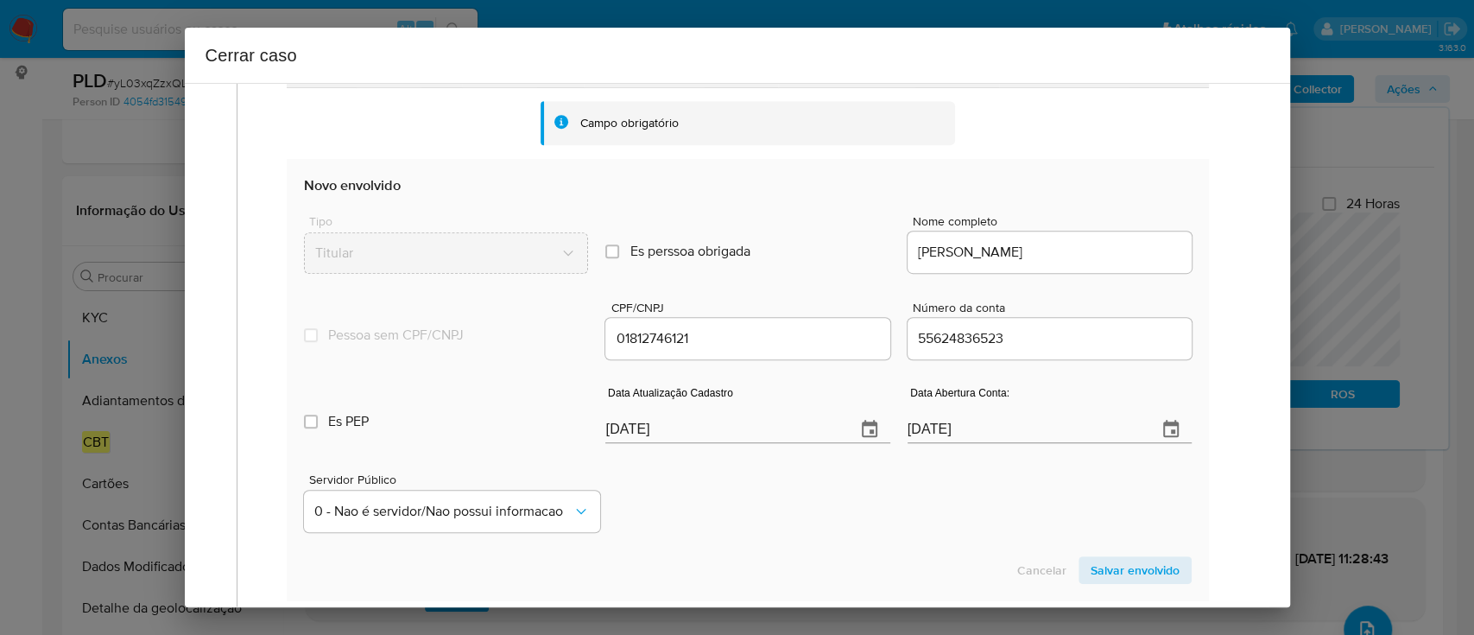
click at [653, 440] on input "[DATE]" at bounding box center [723, 429] width 236 height 28
paste input "5/05"
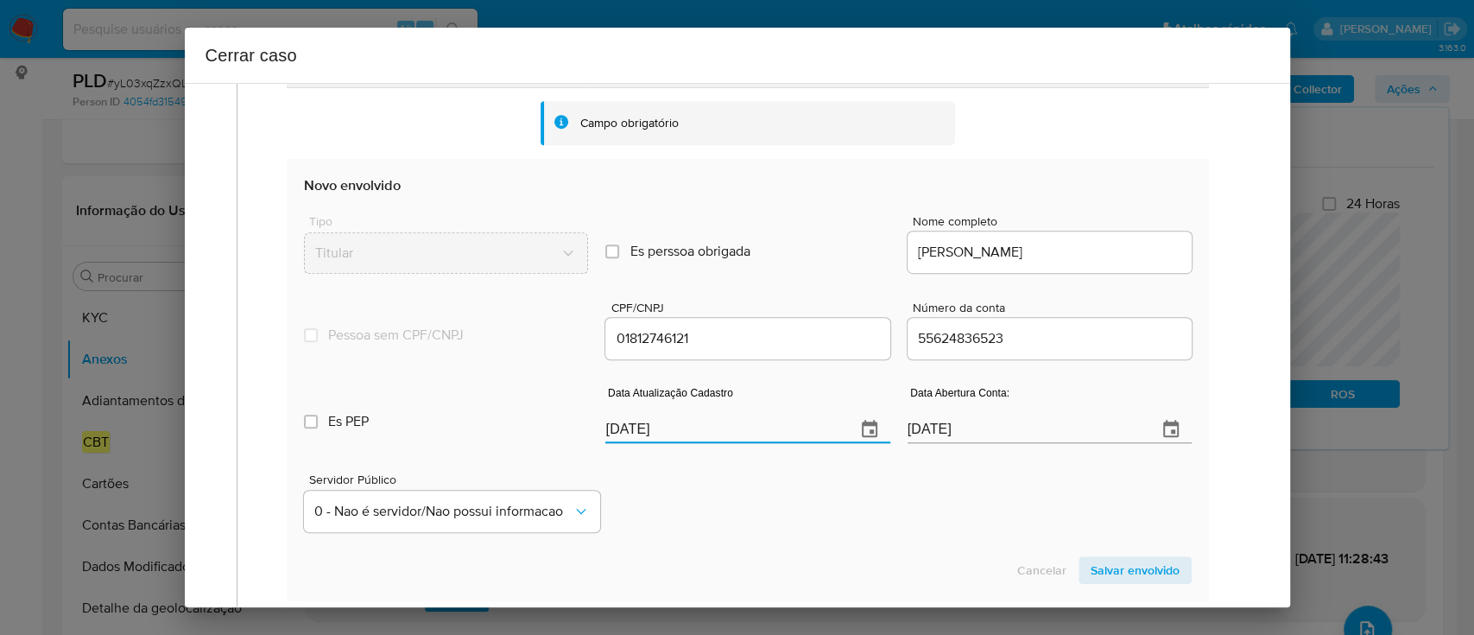
type input "[DATE]"
drag, startPoint x: 768, startPoint y: 506, endPoint x: 938, endPoint y: 553, distance: 176.6
click at [772, 508] on div "Servidor Público 0 - Nao é servidor/[PERSON_NAME] possui informacao" at bounding box center [747, 495] width 887 height 86
click at [1123, 565] on span "Salvar envolvido" at bounding box center [1135, 570] width 89 height 24
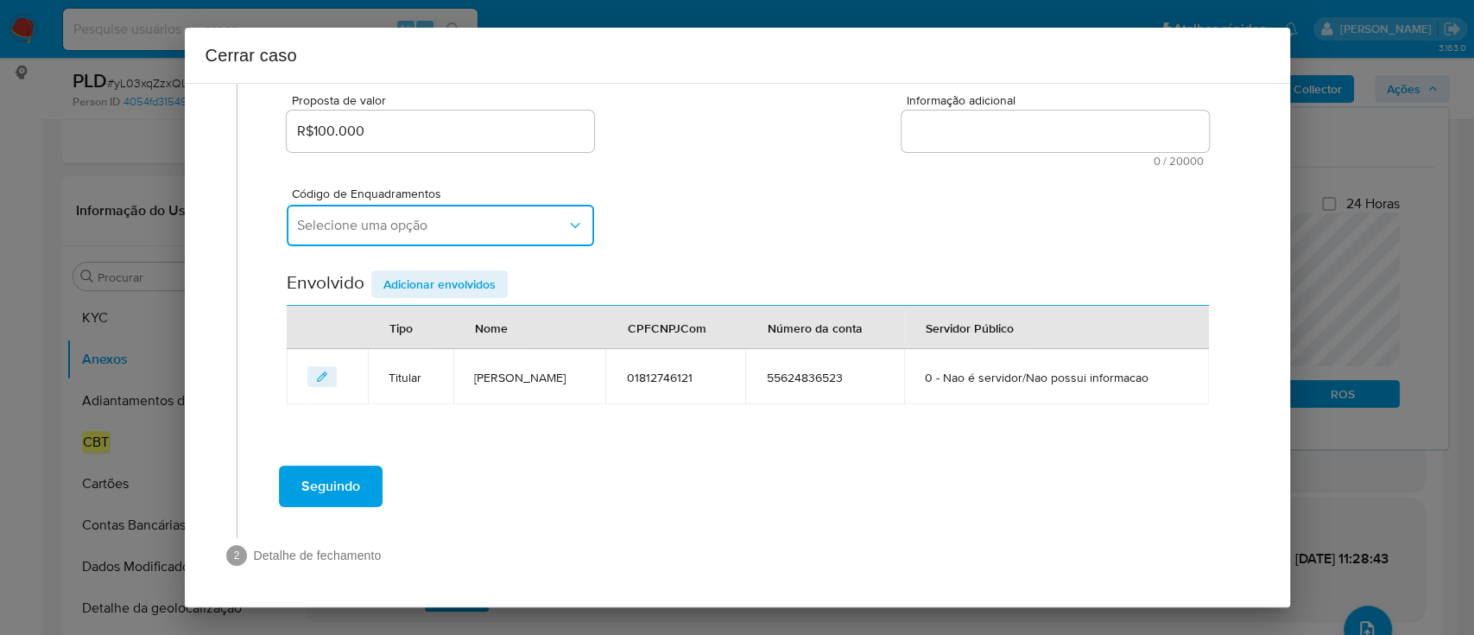
click at [395, 208] on button "Selecione uma opção" at bounding box center [440, 225] width 307 height 41
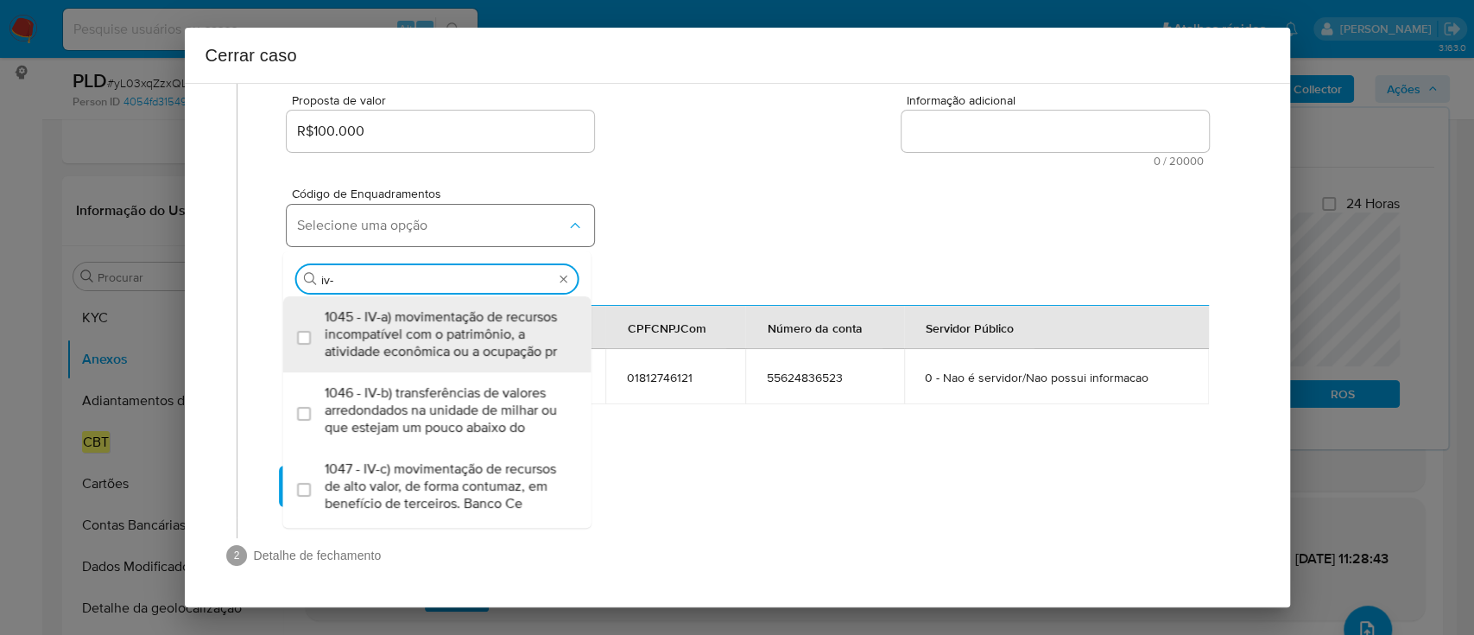
type input "iv-a"
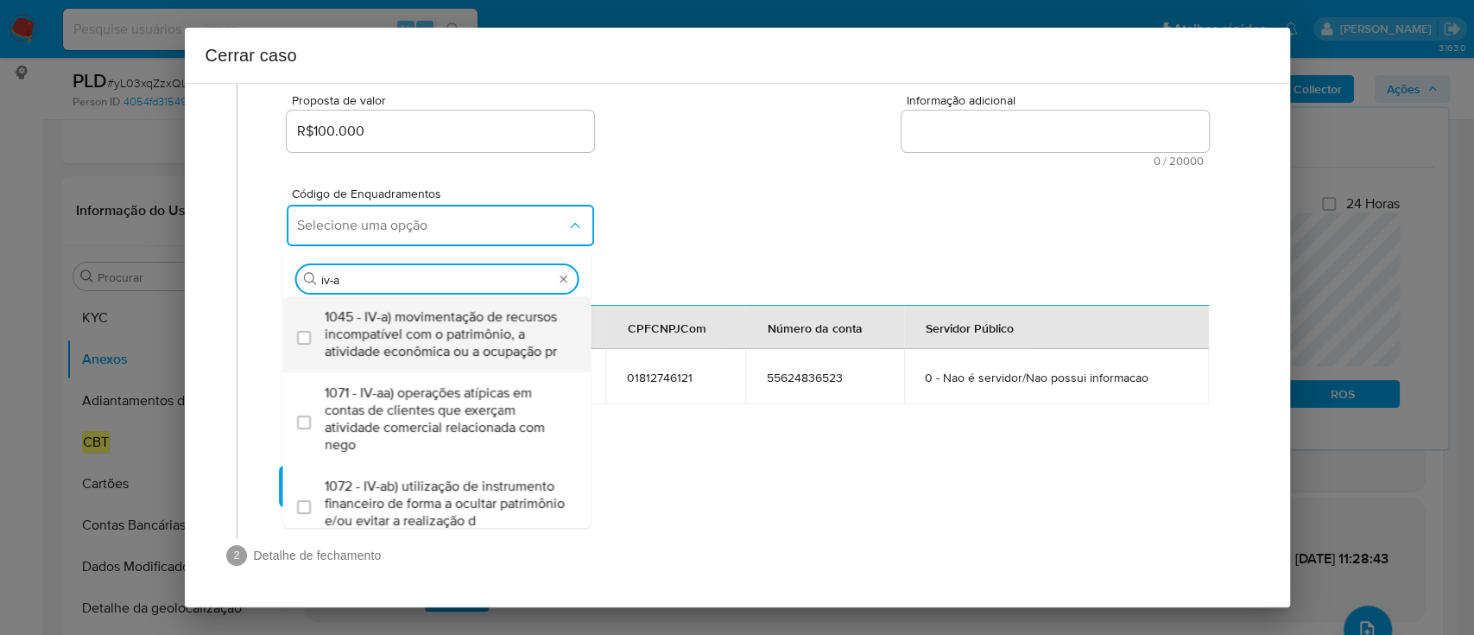
click at [427, 310] on span "1045 - IV-a) movimentação de recursos incompatível com o patrimônio, a atividad…" at bounding box center [446, 334] width 243 height 52
checkbox input "true"
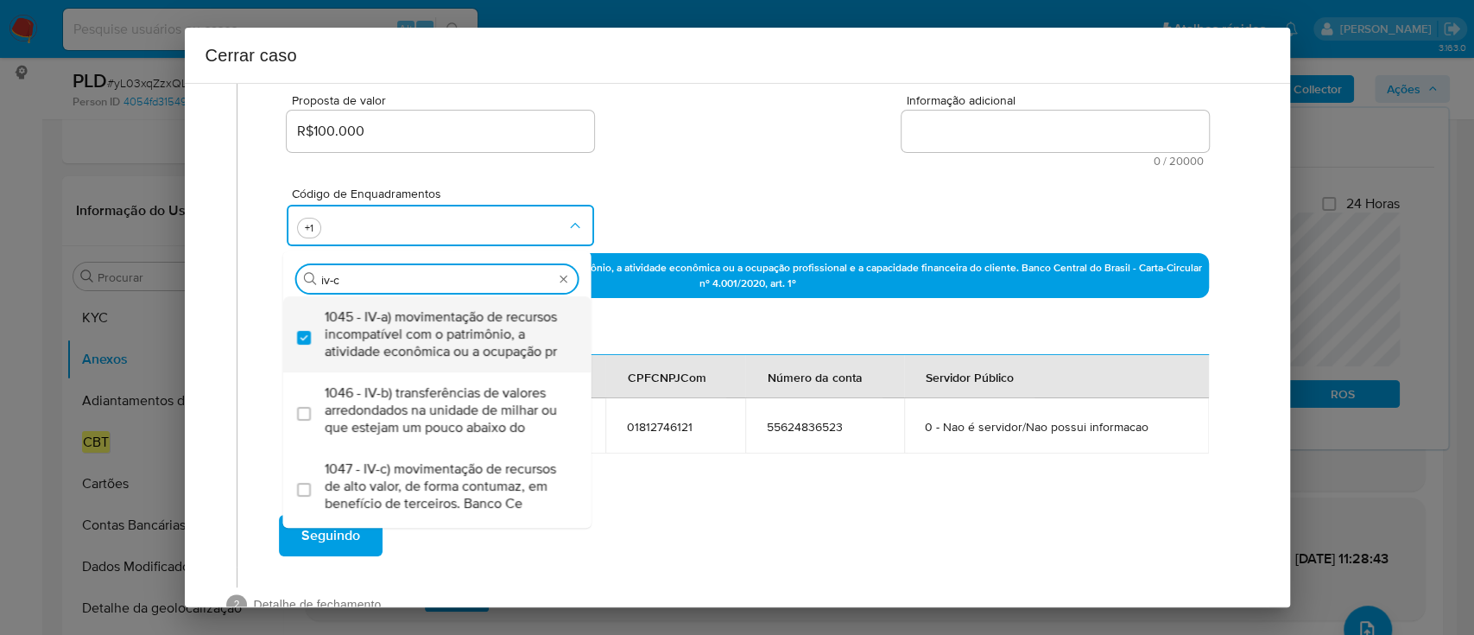
type input "1045,1047"
checkbox input "true"
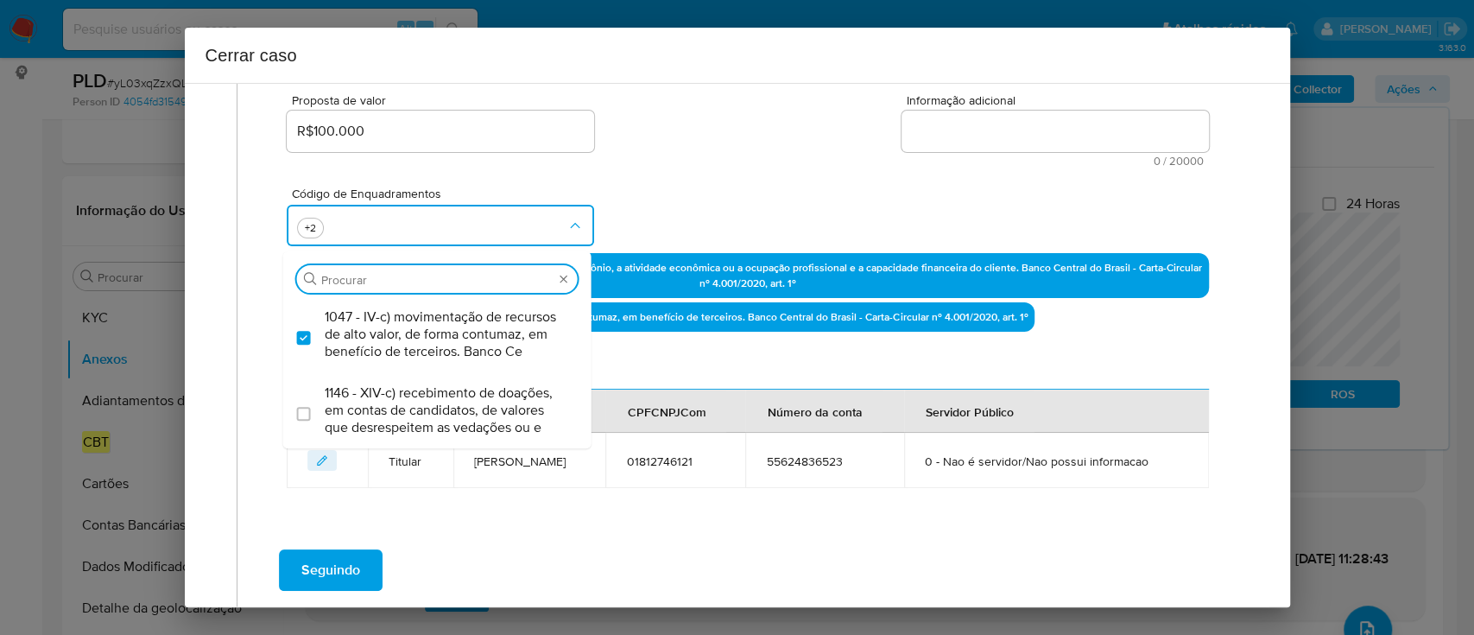
click at [684, 187] on div "Código de Enquadramentos Procurar 1047 - IV-c) movimentação de recursos de alto…" at bounding box center [747, 210] width 921 height 86
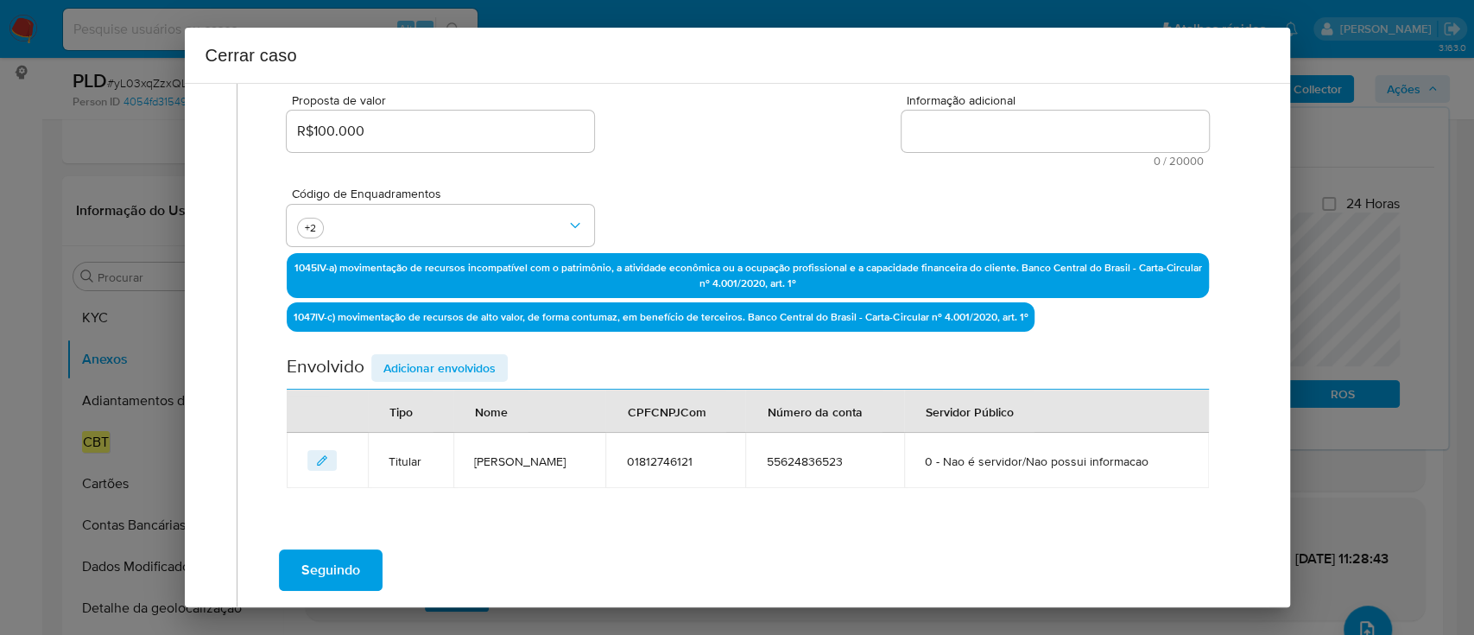
click at [997, 129] on textarea "Informação adicional" at bounding box center [1054, 131] width 307 height 41
paste textarea "João Soares dos Santos, CPF 01812746121, 38 anos, residente no município de Mac…"
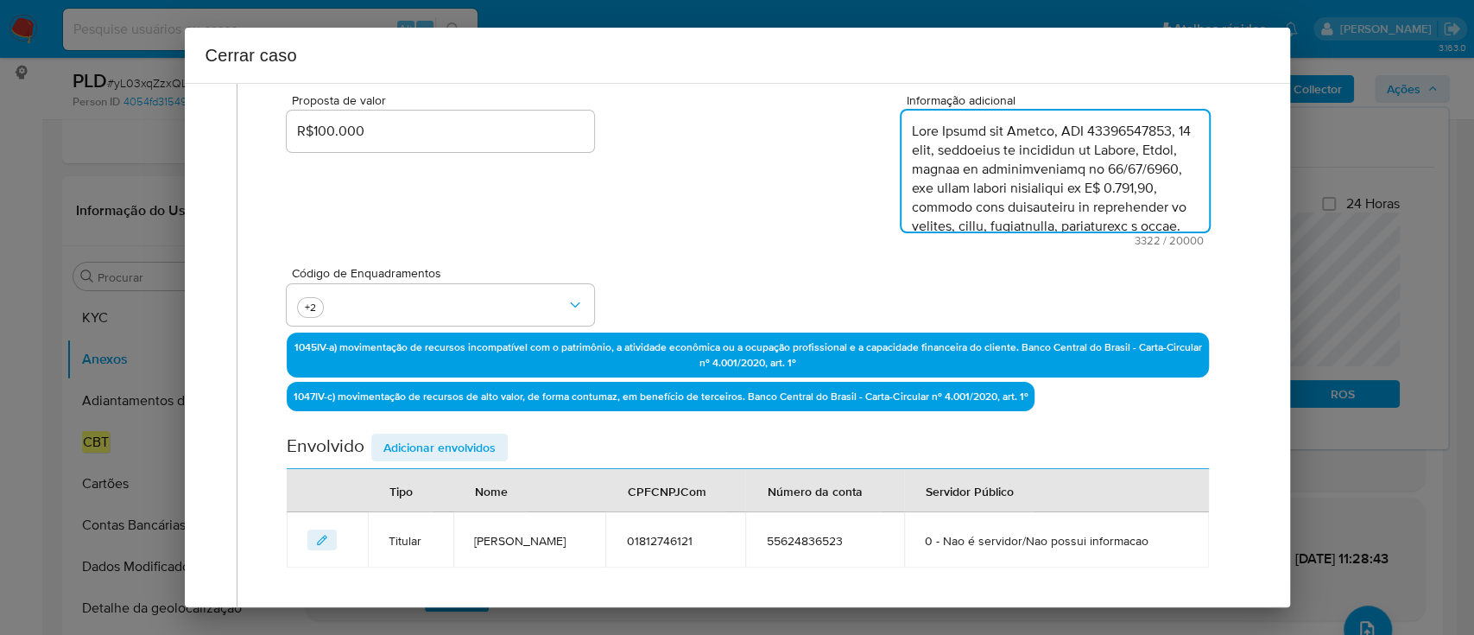
scroll to position [1979, 0]
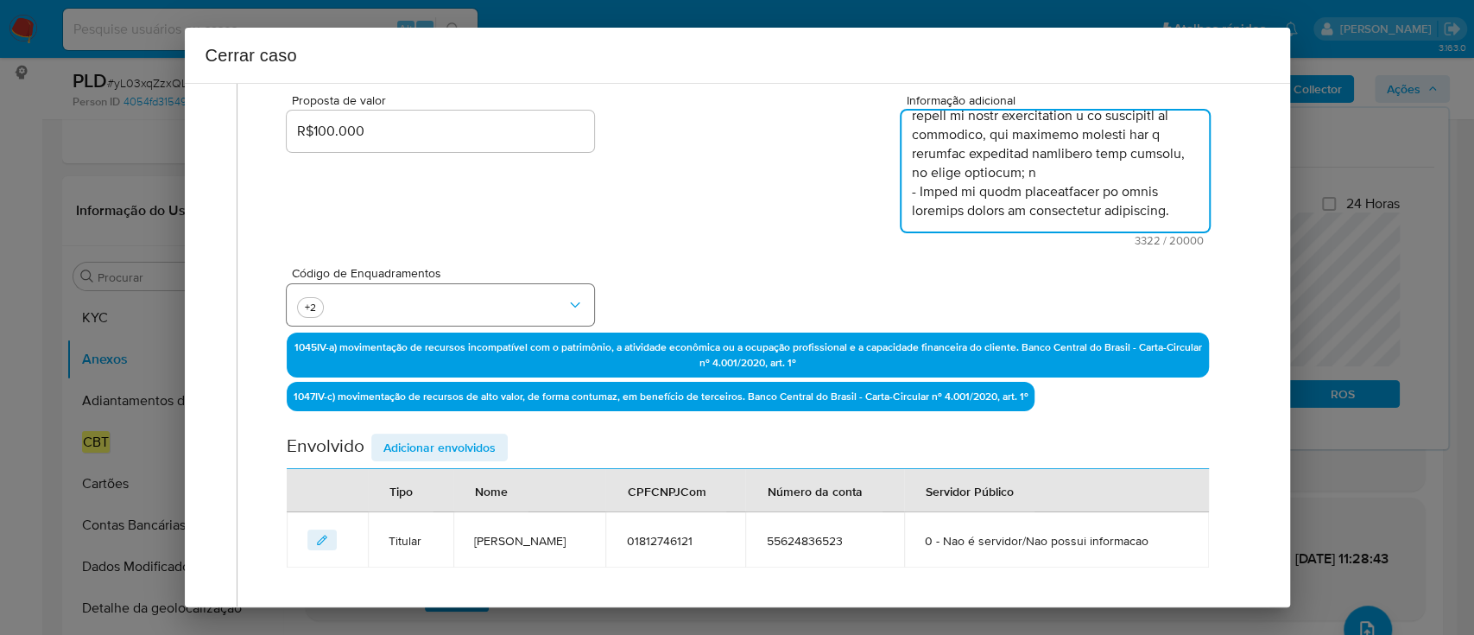
type textarea "João Soares dos Santos, CPF 01812746121, 38 anos, residente no município de Mac…"
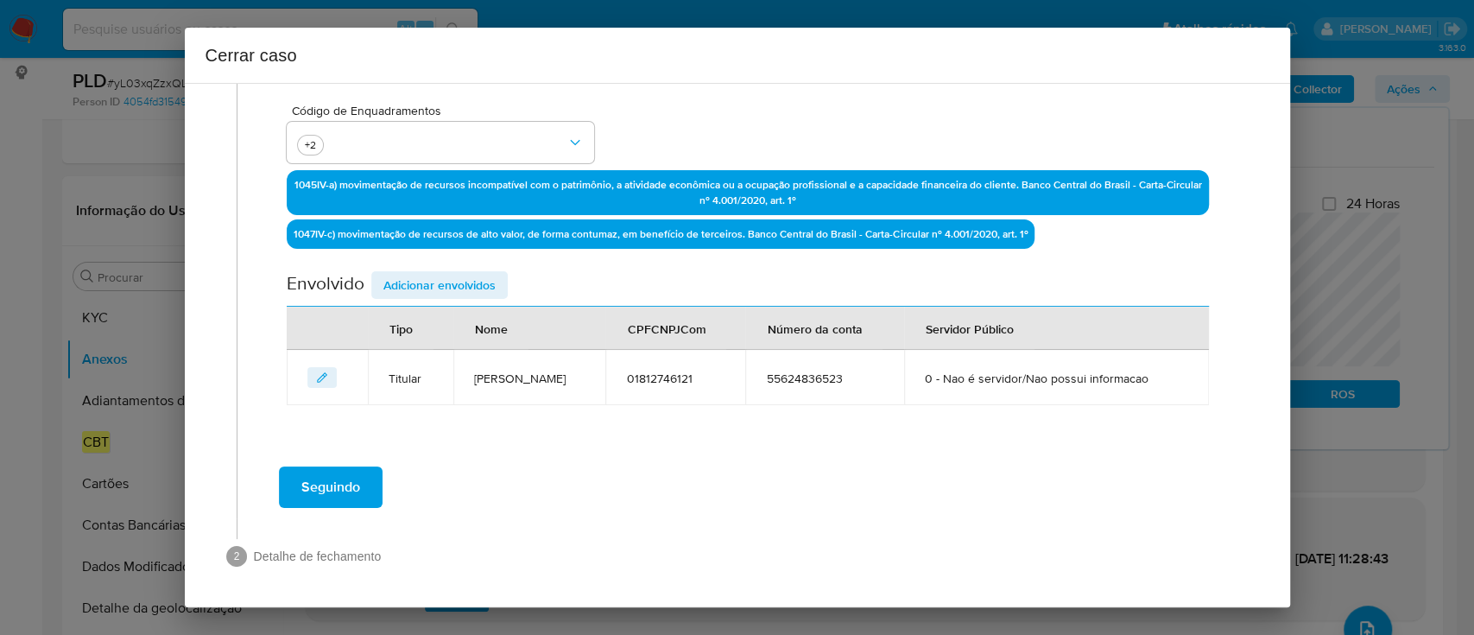
click at [456, 275] on span "Adicionar envolvidos" at bounding box center [439, 285] width 112 height 24
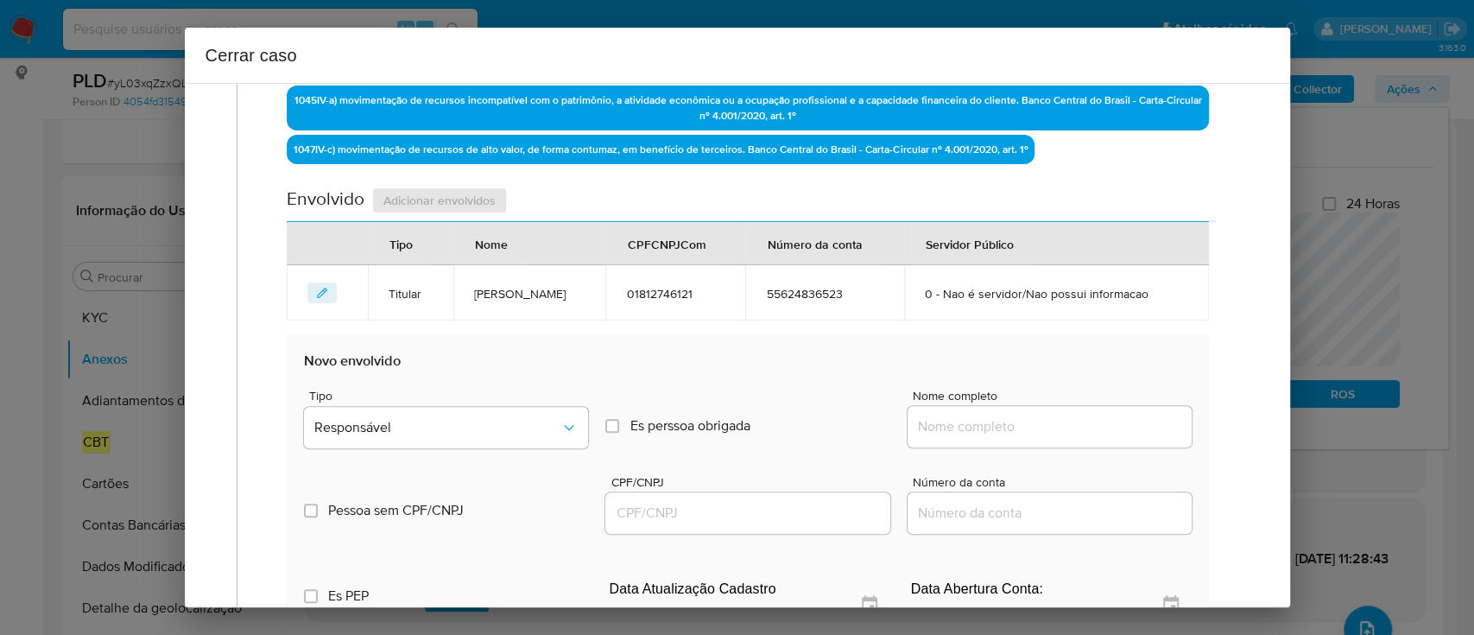
scroll to position [705, 0]
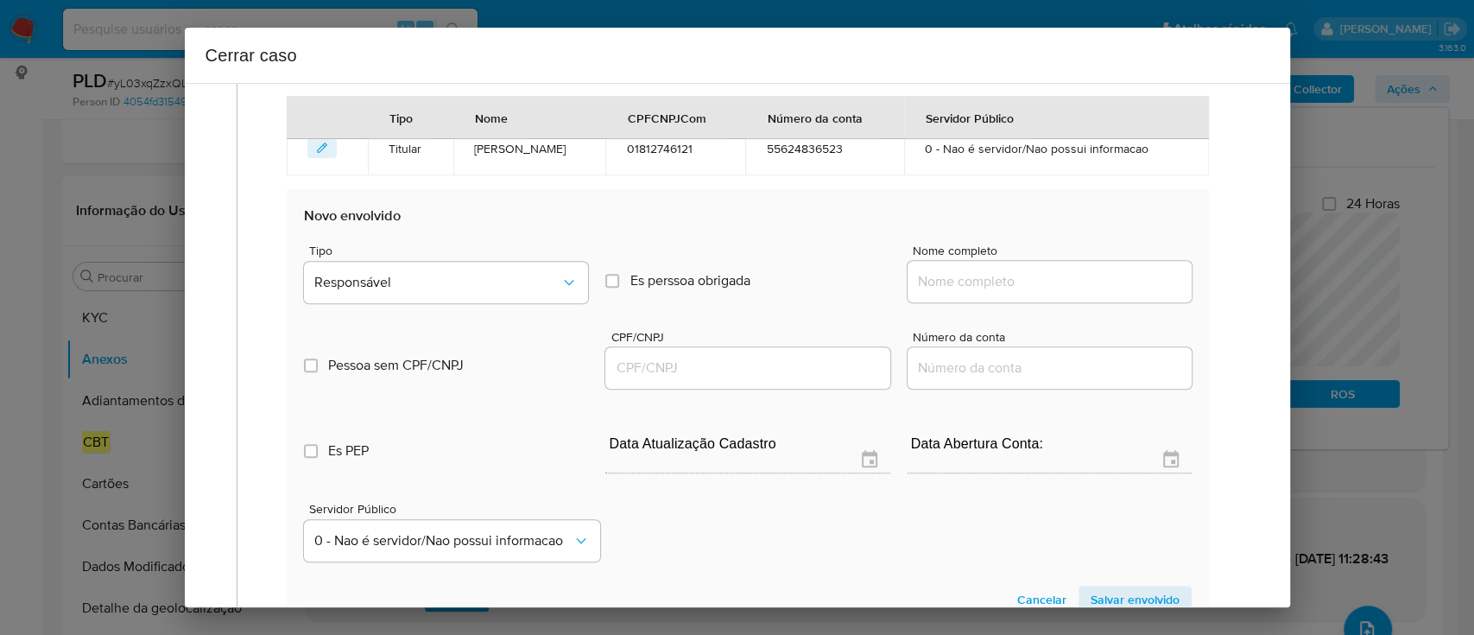
drag, startPoint x: 1036, startPoint y: 275, endPoint x: 1053, endPoint y: 276, distance: 17.3
click at [1036, 275] on input "Nome completo" at bounding box center [1050, 281] width 284 height 22
paste input "FC Silva Ltda, 45701105000106"
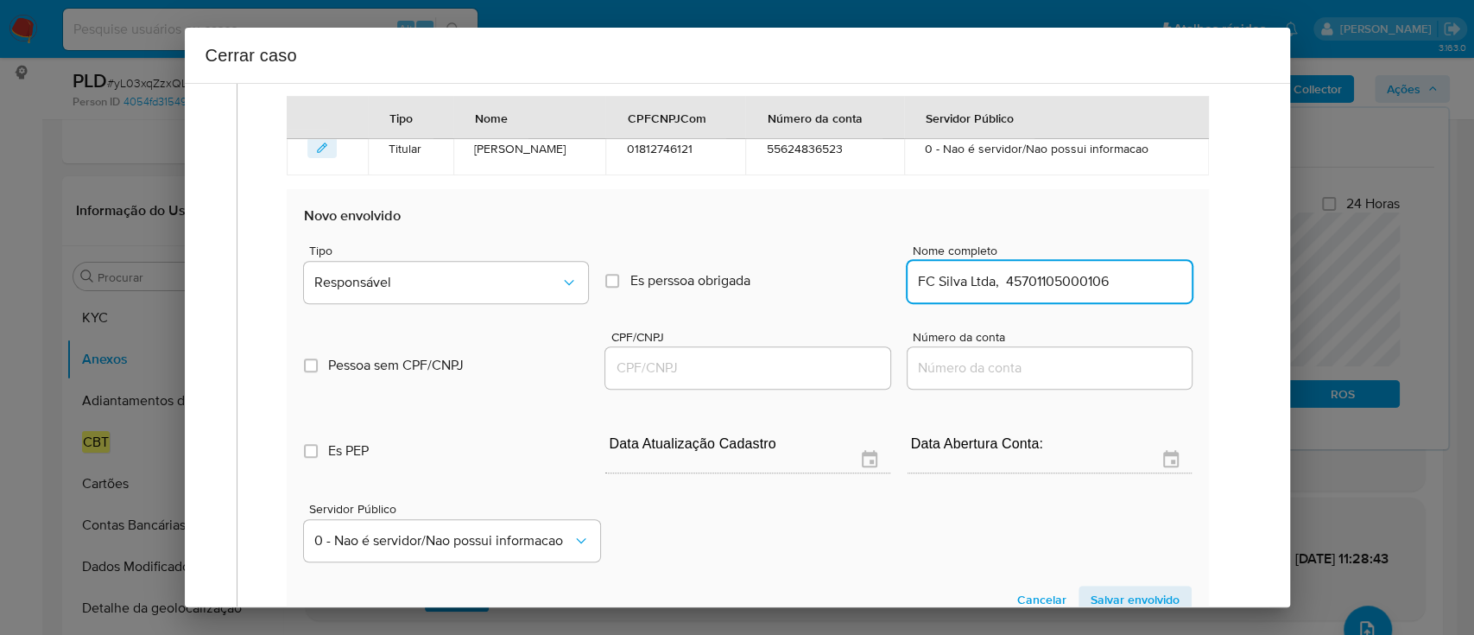
click at [1103, 281] on input "FC Silva Ltda, 45701105000106" at bounding box center [1050, 281] width 284 height 22
type input "FC Silva Ltda,"
click at [817, 373] on input "CPF/CNPJ" at bounding box center [747, 368] width 284 height 22
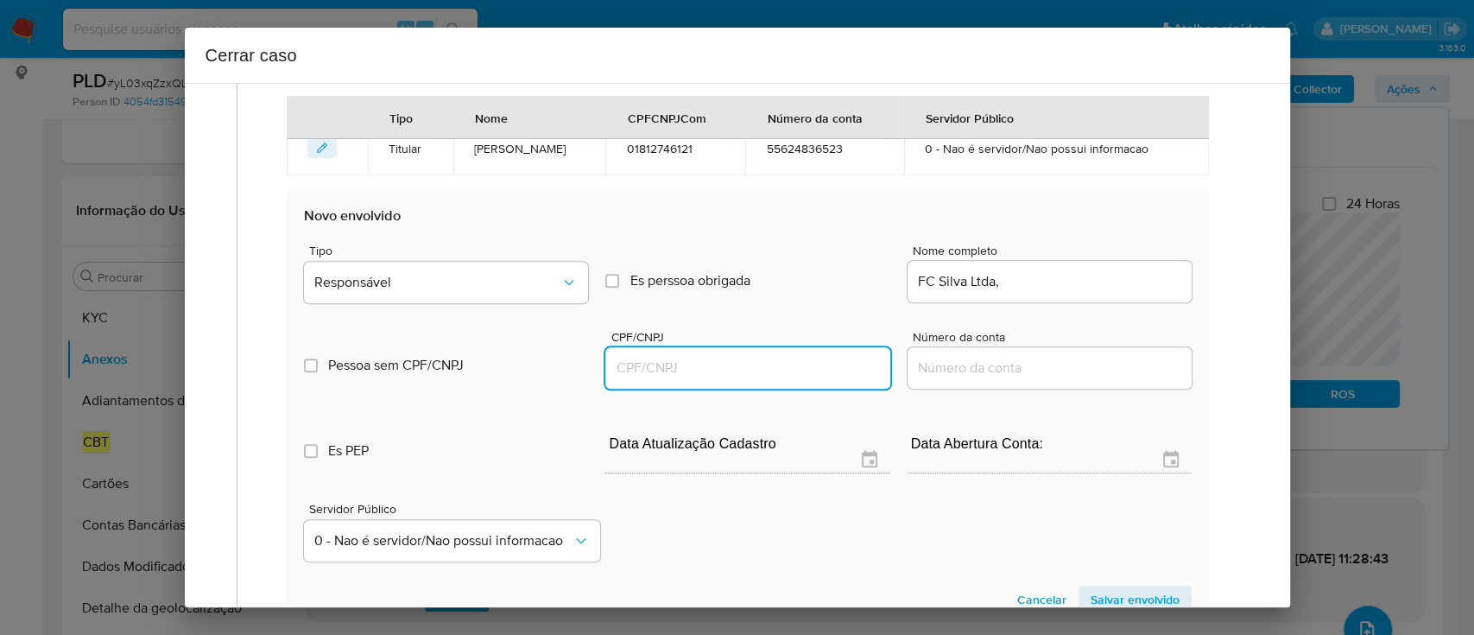
paste input "45701105000106"
type input "45701105000106"
click at [1034, 285] on input "FC Silva Ltda," at bounding box center [1050, 281] width 284 height 22
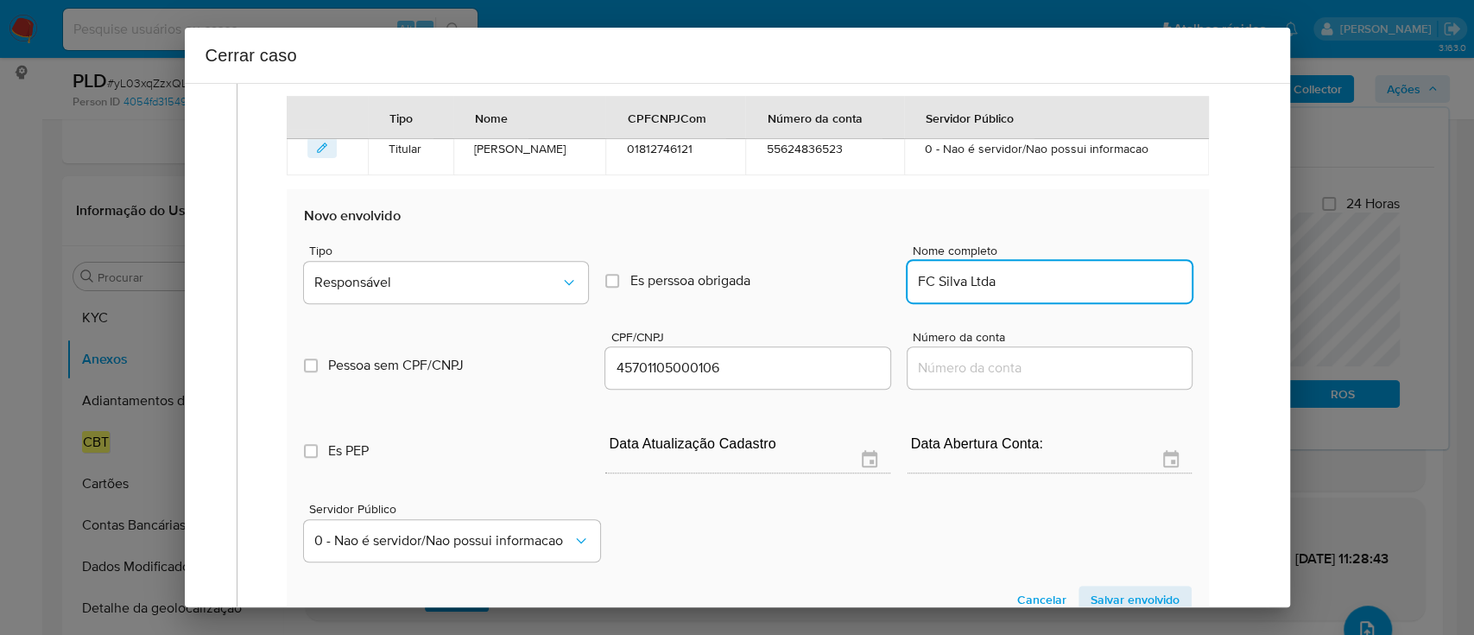
type input "FC Silva Ltda"
click at [349, 314] on div "Pessoa sem CPF/CNPJ Is CPFCNPJ CPF/CNPJ 45701105000106 Número da conta" at bounding box center [747, 351] width 887 height 82
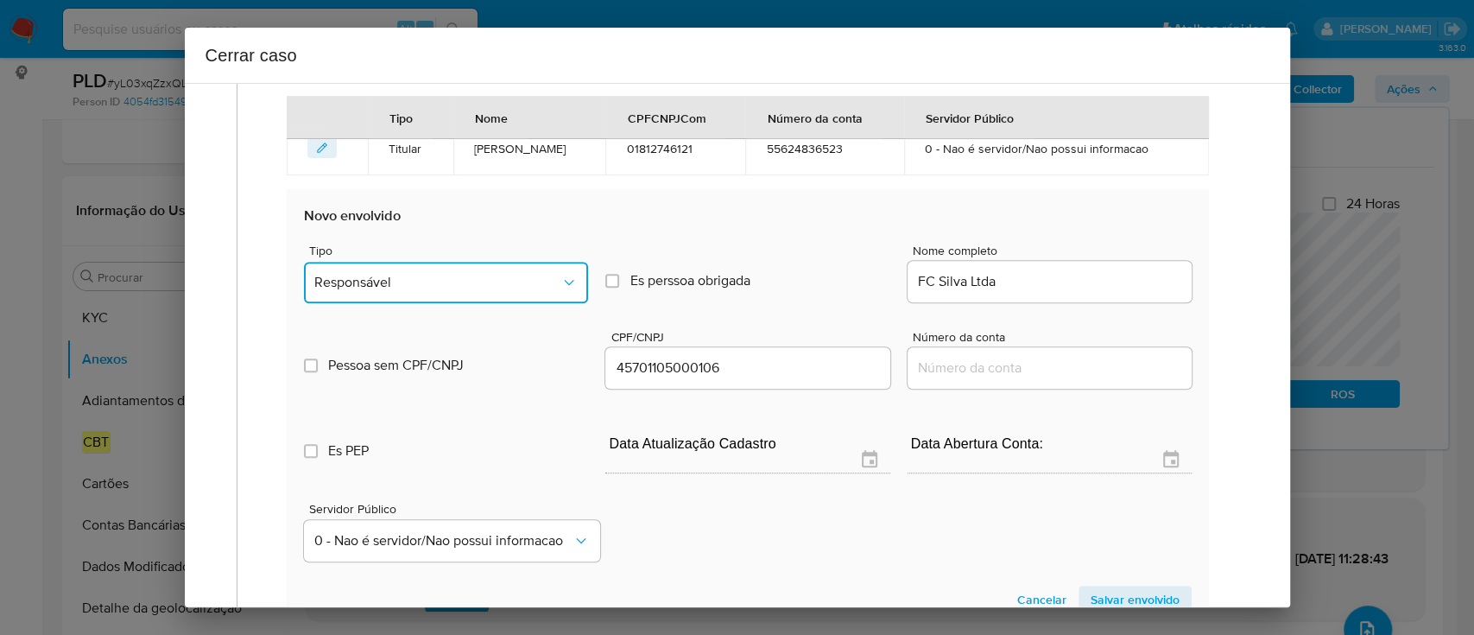
click at [379, 285] on span "Responsável" at bounding box center [437, 282] width 246 height 17
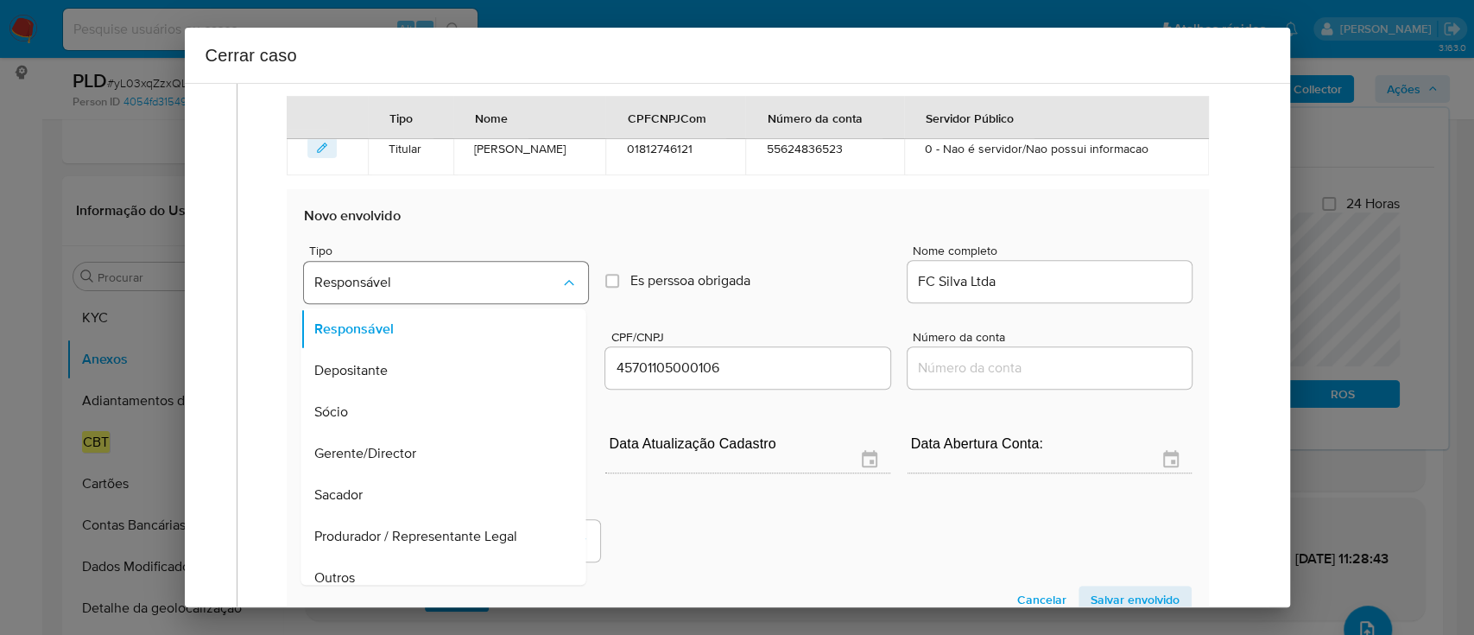
scroll to position [97, 0]
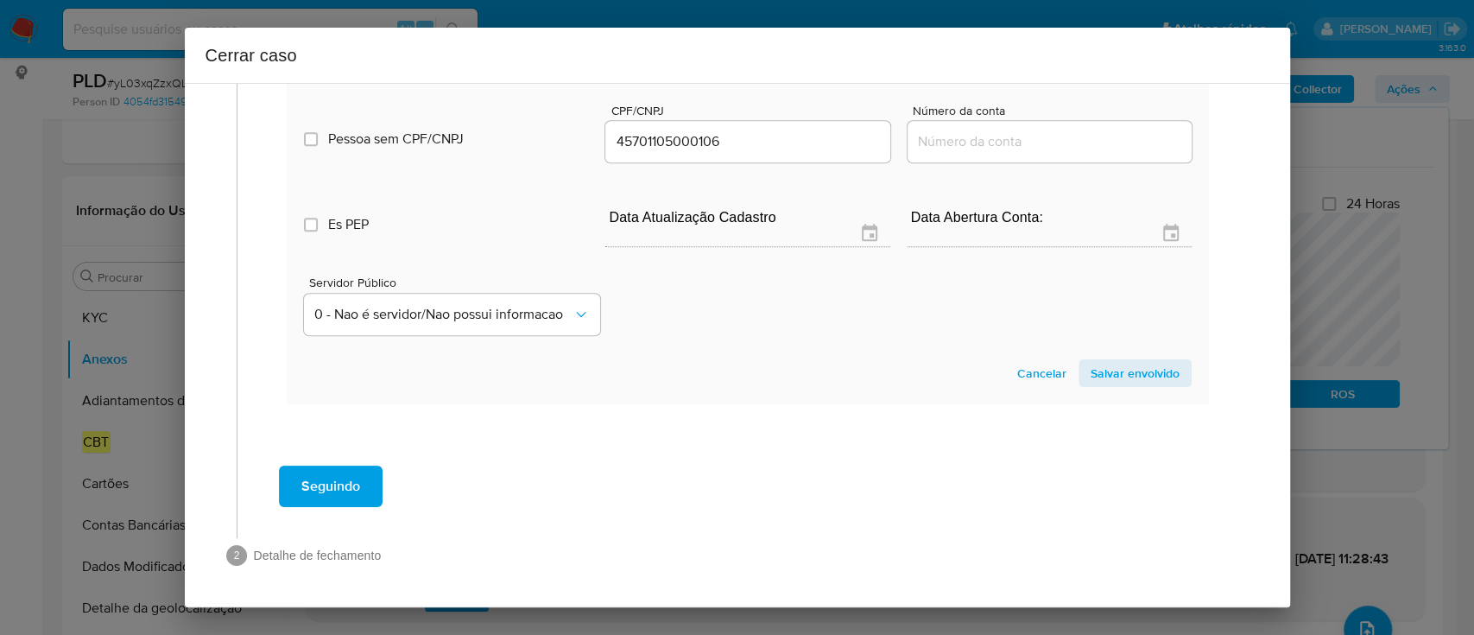
click at [1126, 361] on span "Salvar envolvido" at bounding box center [1135, 373] width 89 height 24
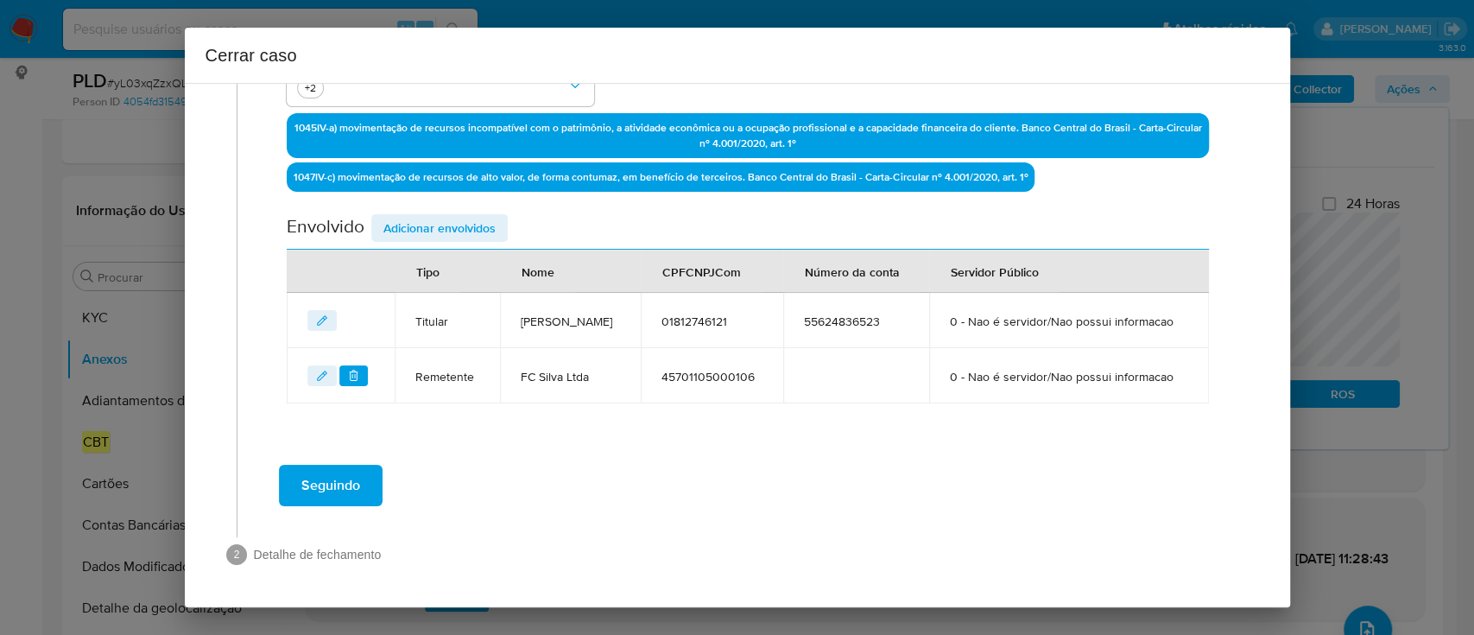
scroll to position [578, 0]
click at [452, 216] on span "Adicionar envolvidos" at bounding box center [439, 228] width 112 height 24
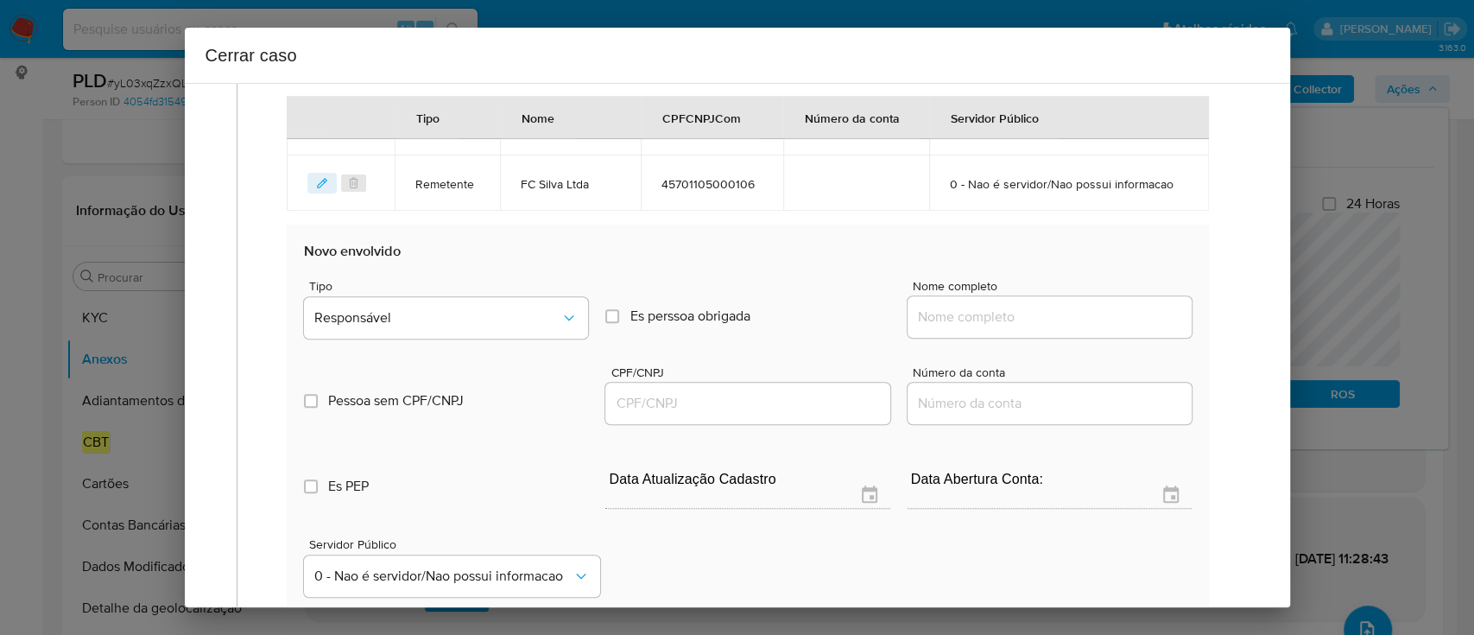
scroll to position [808, 0]
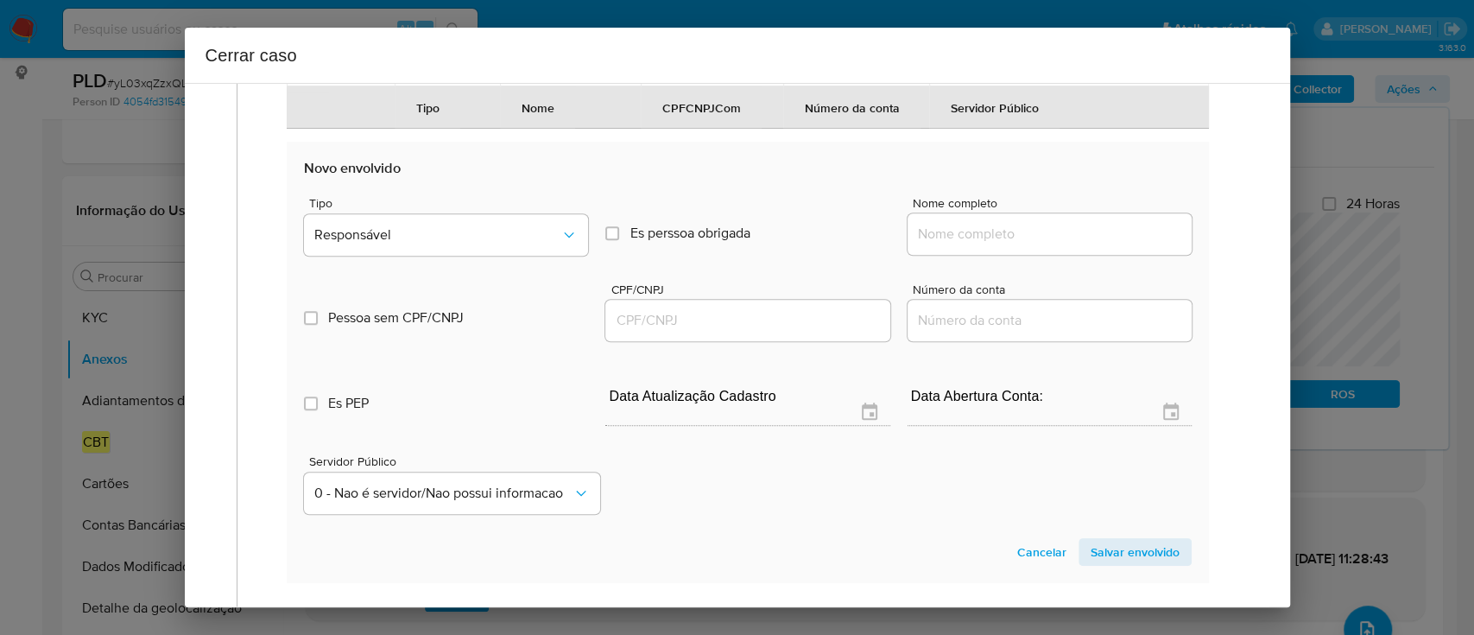
click at [981, 255] on div at bounding box center [1050, 233] width 284 height 41
click at [1021, 245] on input "Nome completo" at bounding box center [1050, 234] width 284 height 22
paste input "DS Logística Ltda, 53951461000106"
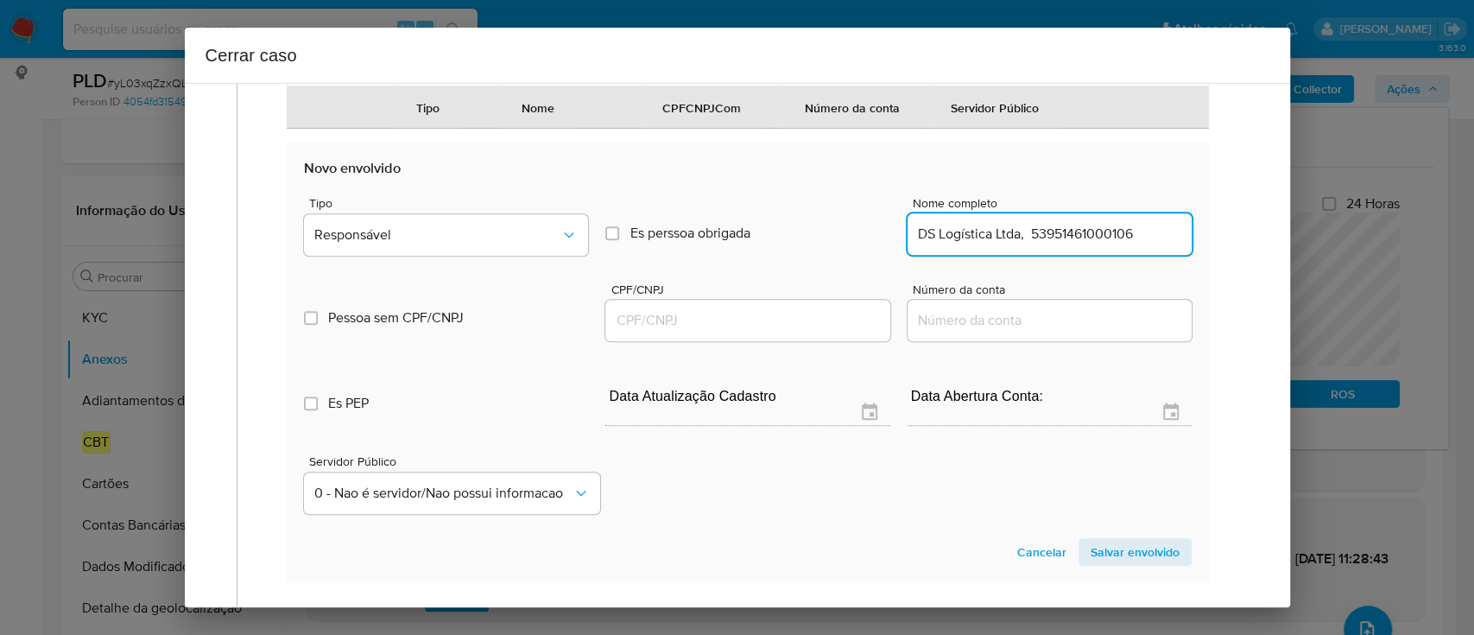
click at [1114, 245] on input "DS Logística Ltda, 53951461000106" at bounding box center [1050, 234] width 284 height 22
type input "DS Logística Ltda,"
click at [815, 341] on div at bounding box center [747, 320] width 284 height 41
drag, startPoint x: 812, startPoint y: 370, endPoint x: 858, endPoint y: 356, distance: 48.9
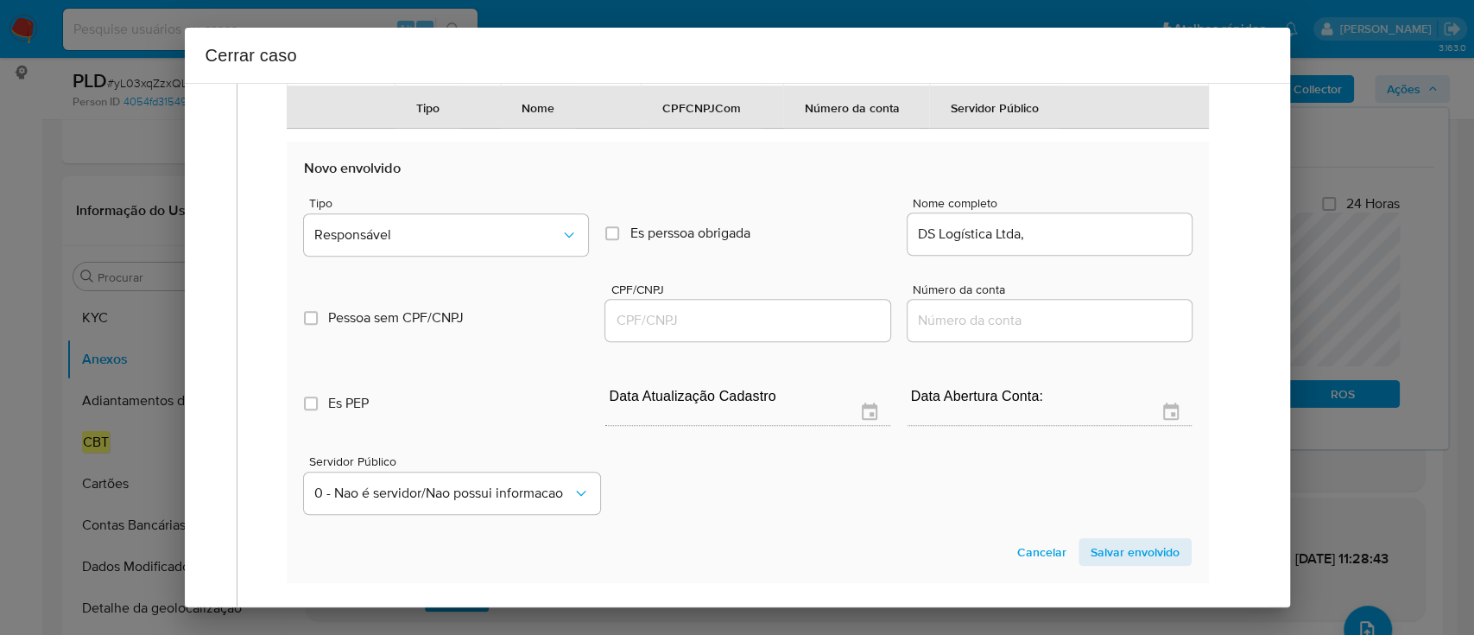
click at [812, 332] on input "CPF/CNPJ" at bounding box center [747, 320] width 284 height 22
paste input "53951461000106"
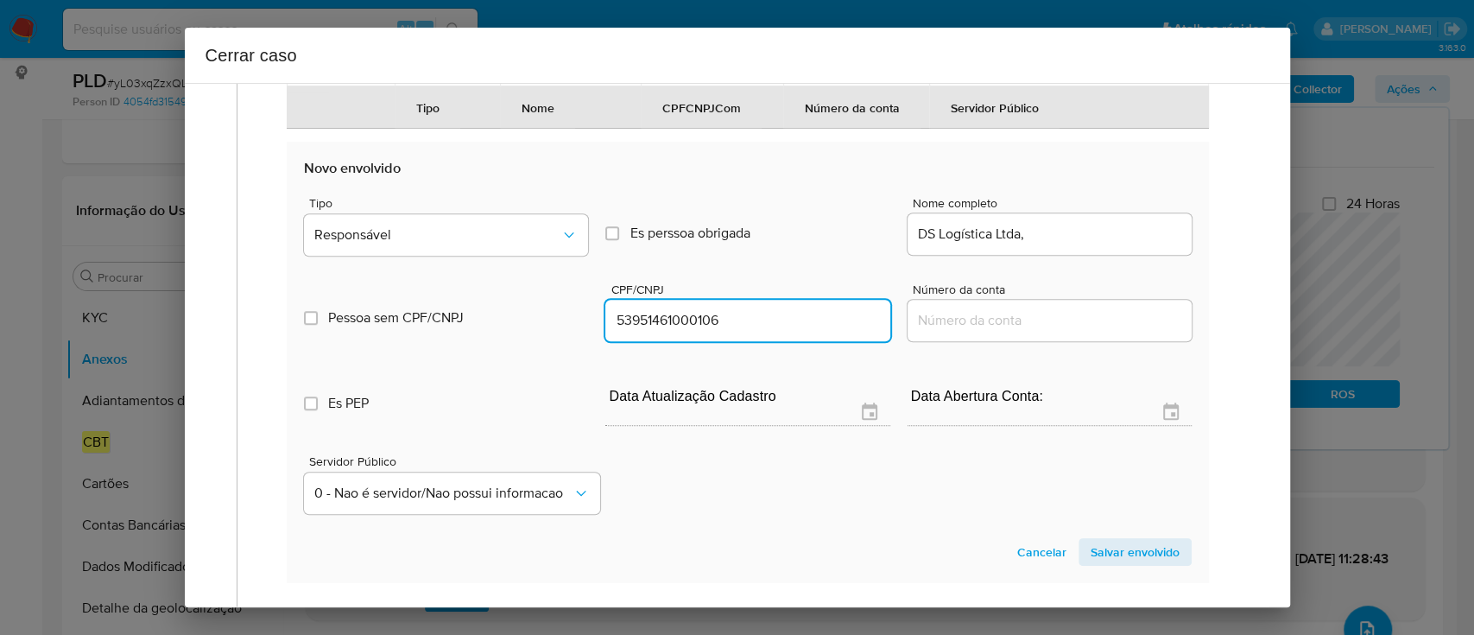
type input "53951461000106"
click at [1095, 245] on input "DS Logística Ltda," at bounding box center [1050, 234] width 284 height 22
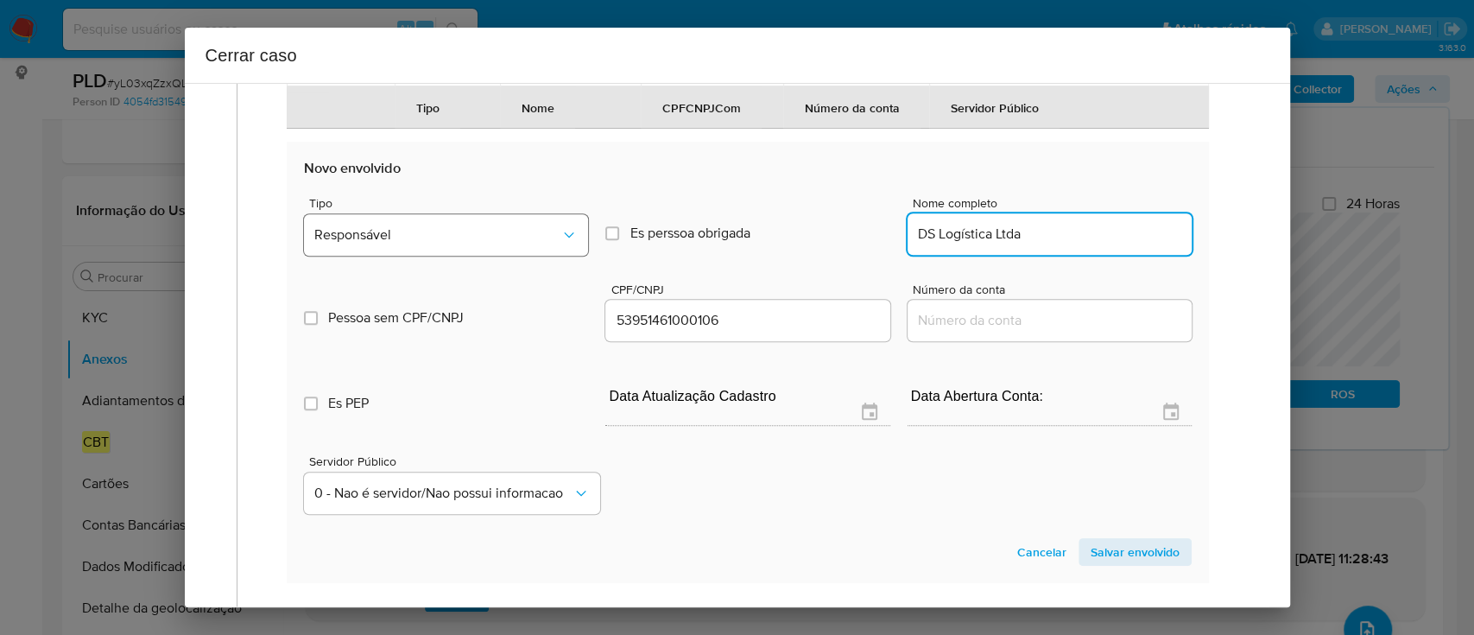
type input "DS Logística Ltda"
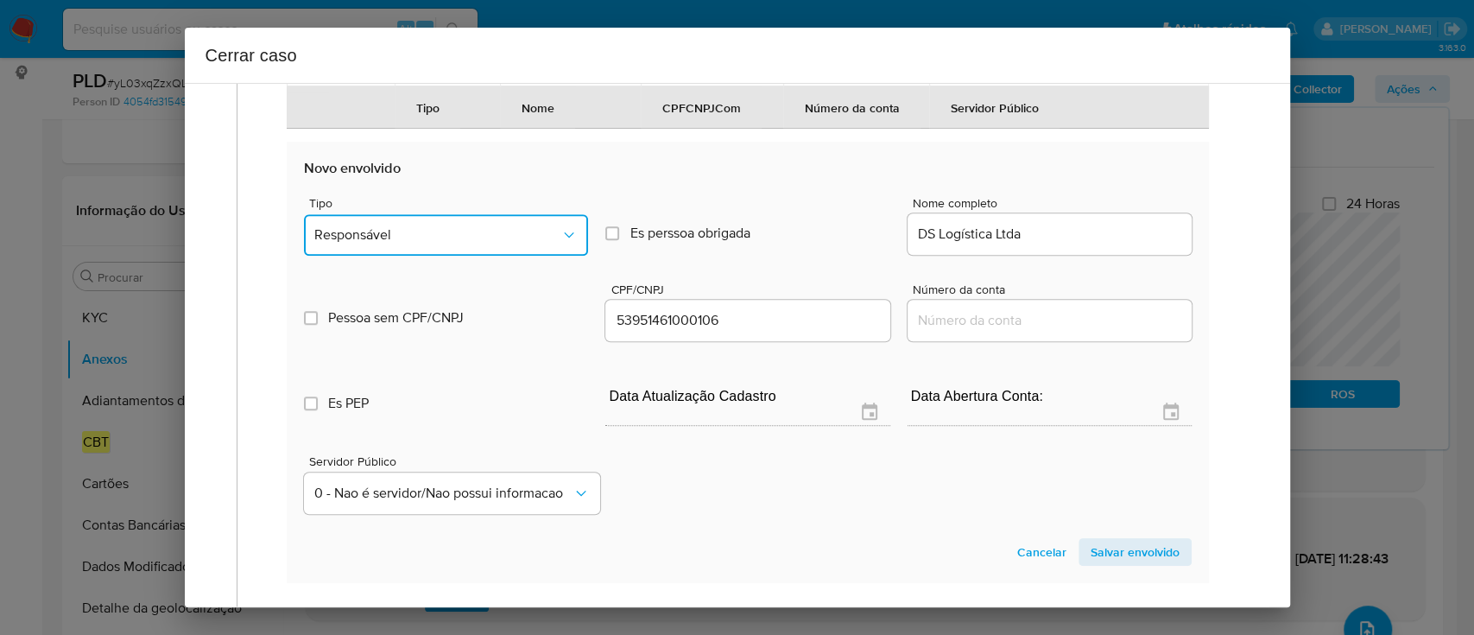
click at [421, 244] on span "Responsável" at bounding box center [437, 234] width 246 height 17
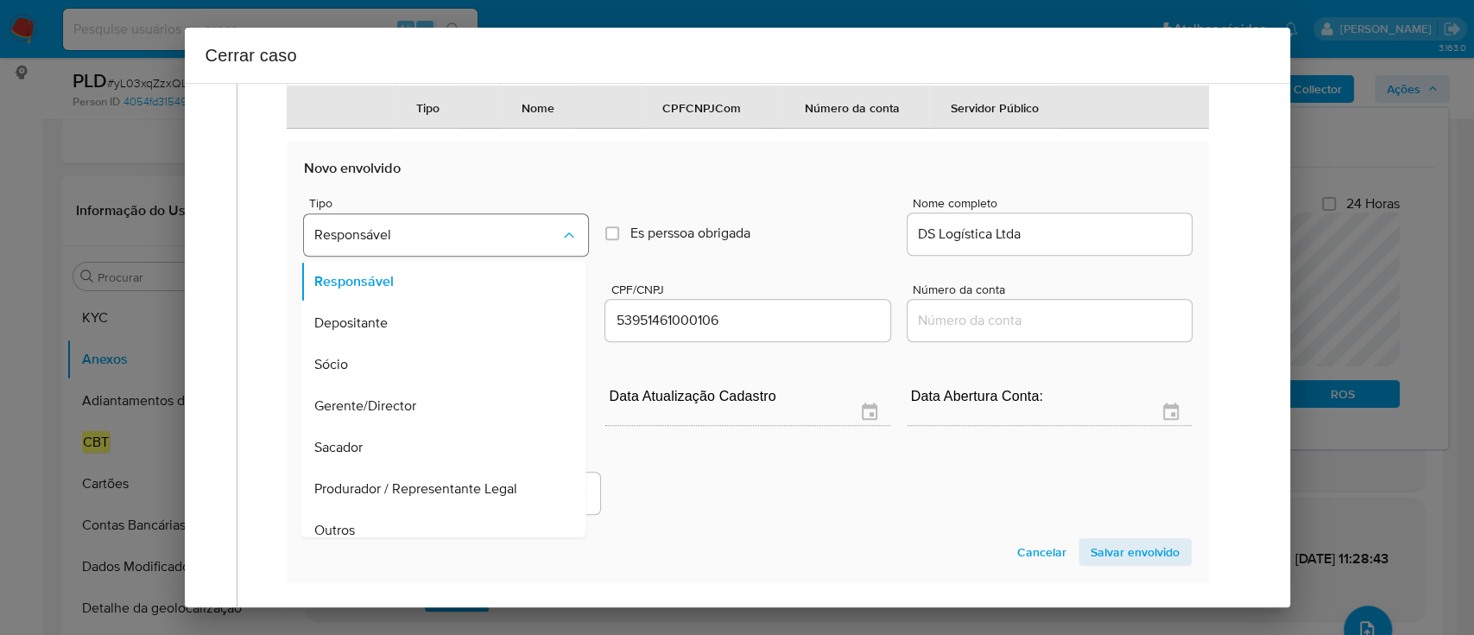
scroll to position [97, 0]
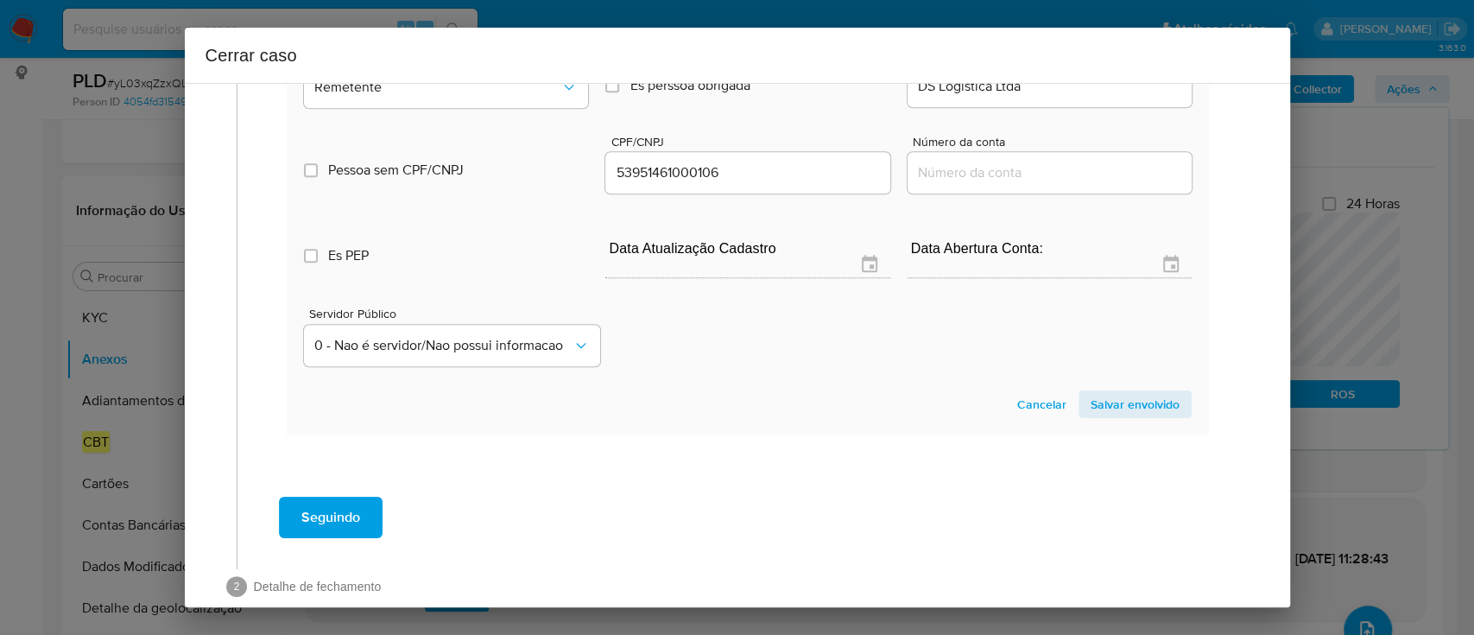
click at [1096, 416] on span "Salvar envolvido" at bounding box center [1135, 404] width 89 height 24
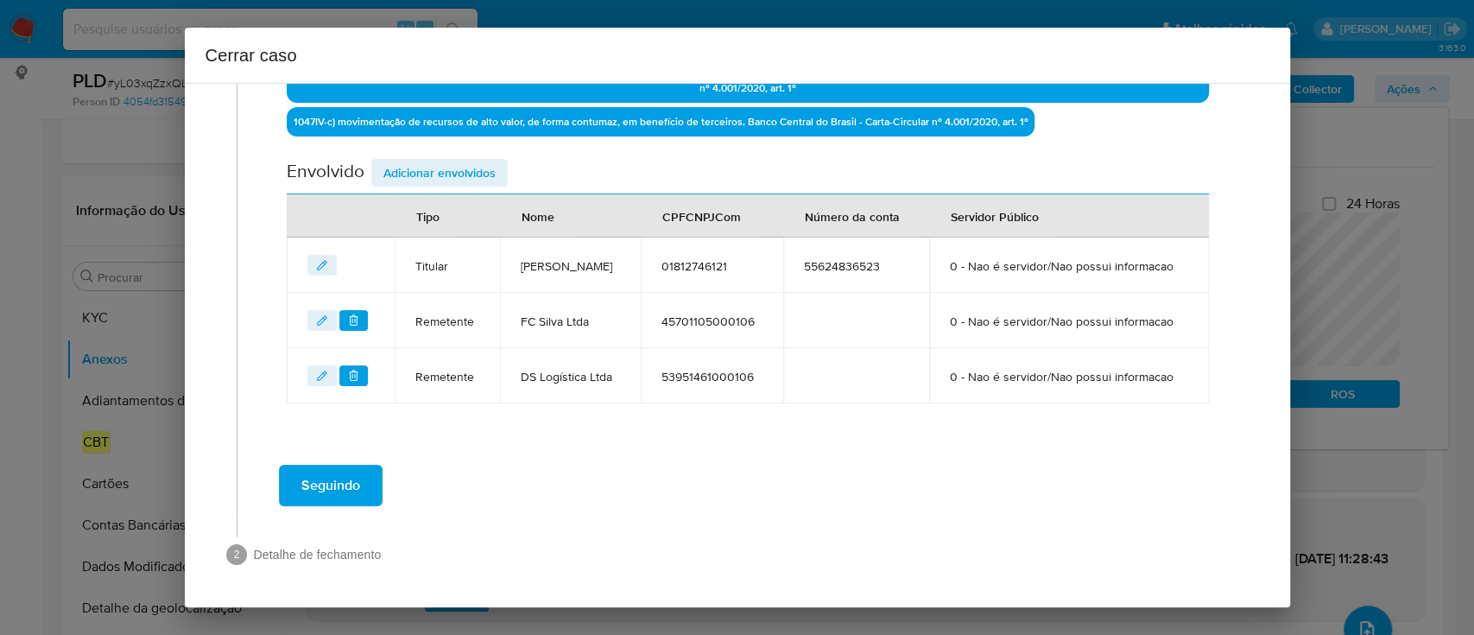
scroll to position [648, 0]
drag, startPoint x: 442, startPoint y: 115, endPoint x: 451, endPoint y: 117, distance: 9.0
click at [443, 161] on span "Adicionar envolvidos" at bounding box center [439, 173] width 112 height 24
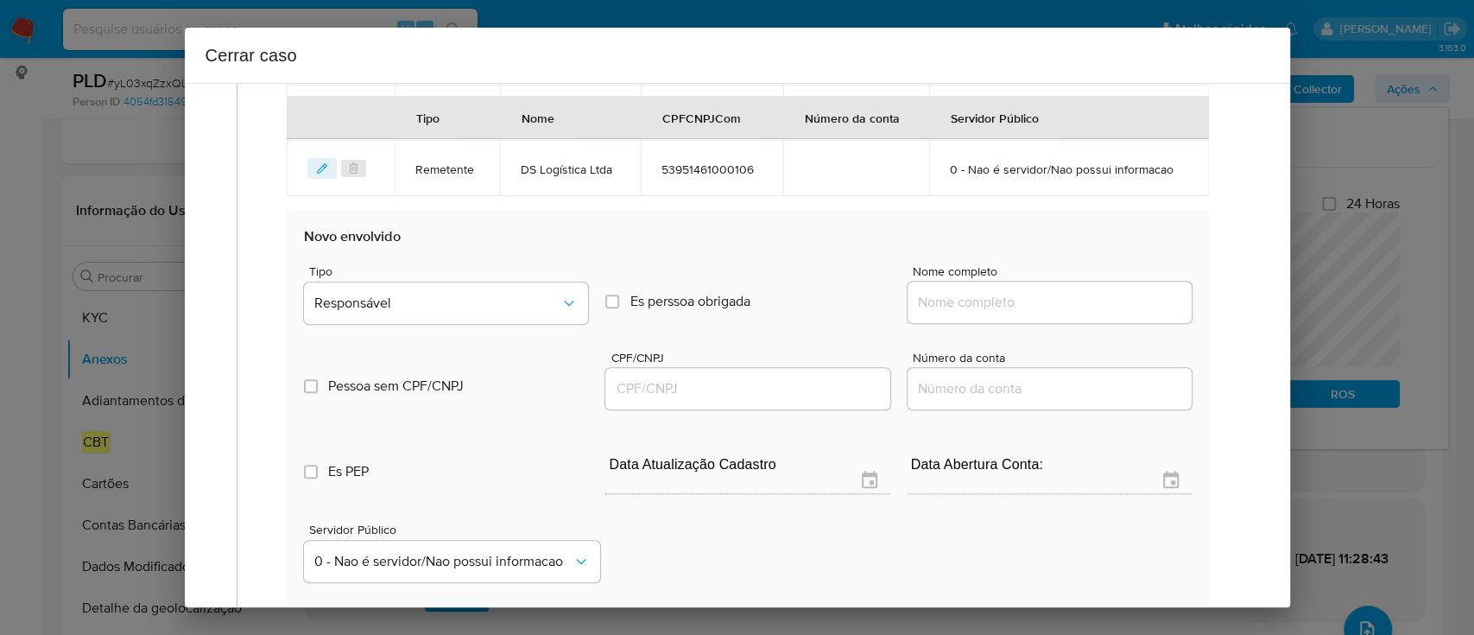
scroll to position [878, 0]
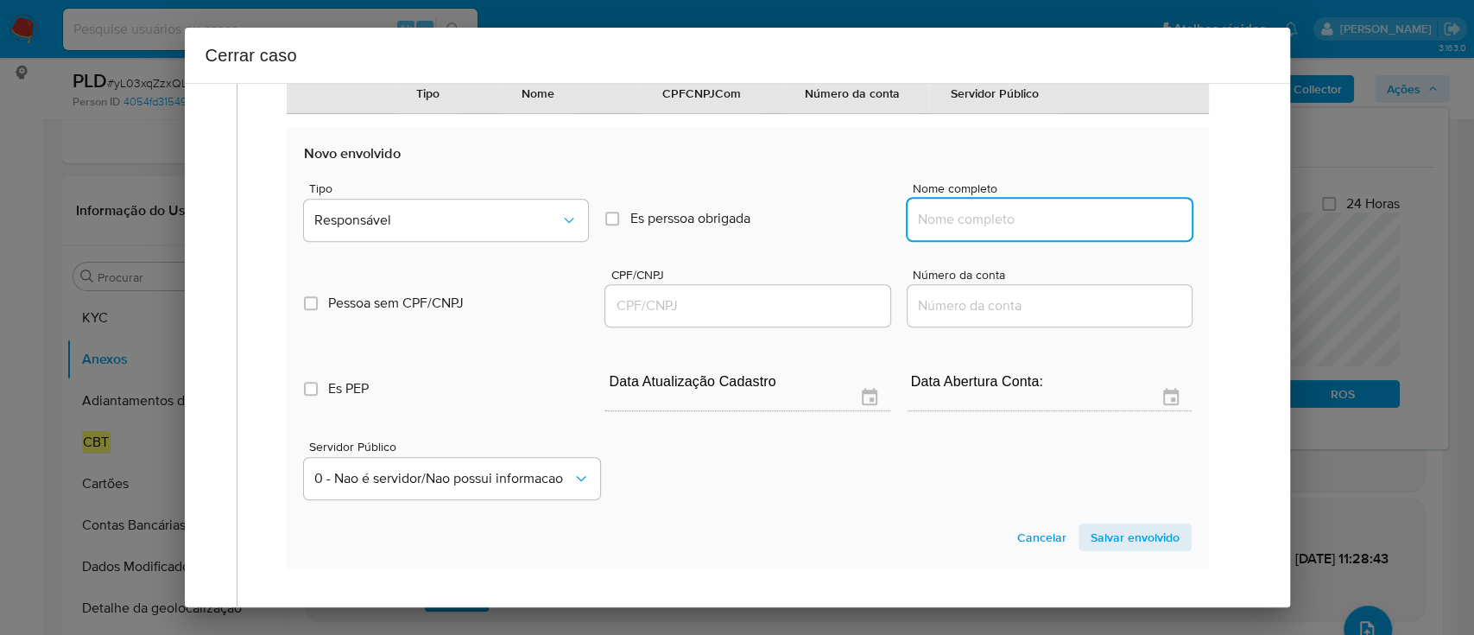
click at [1028, 231] on input "Nome completo" at bounding box center [1050, 219] width 284 height 22
paste input "Samara Barros Barbosa, 10471925276"
click at [1105, 231] on input "Samara Barros Barbosa, 10471925276" at bounding box center [1050, 219] width 284 height 22
type input "Samara Barros Barbosa,"
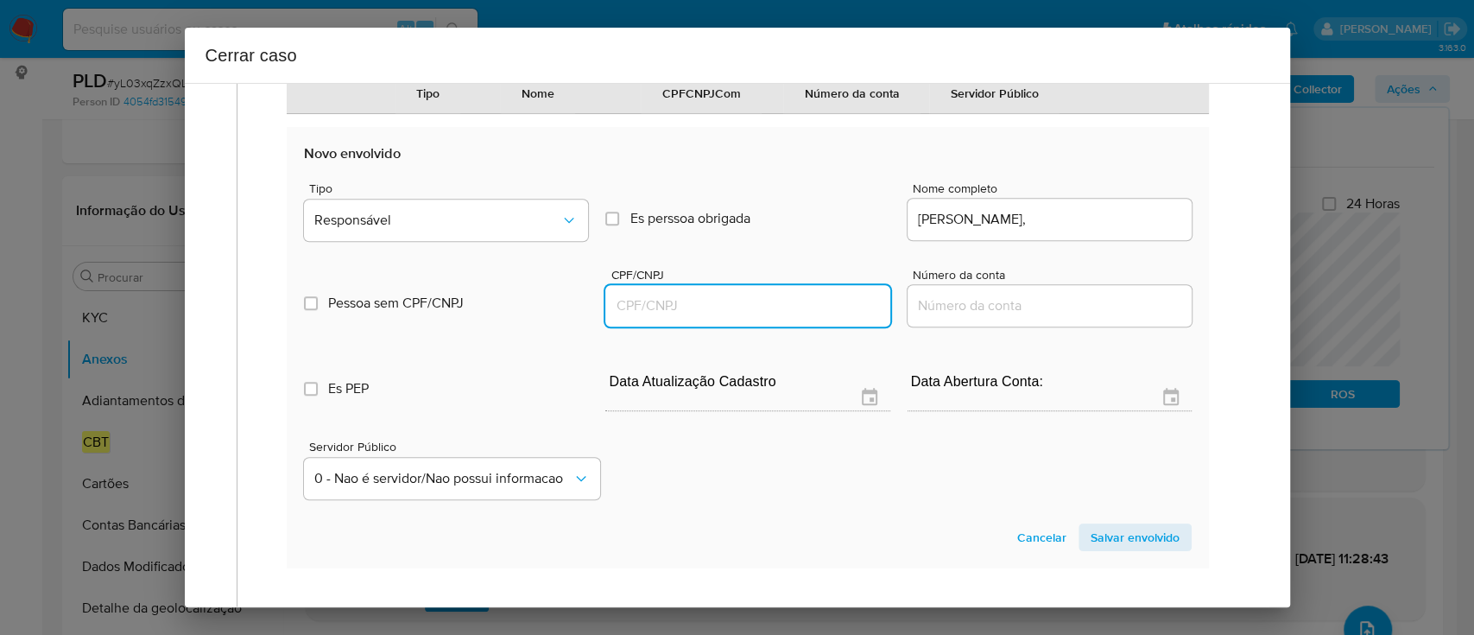
drag, startPoint x: 810, startPoint y: 376, endPoint x: 876, endPoint y: 353, distance: 70.5
click at [810, 317] on input "CPF/CNPJ" at bounding box center [747, 305] width 284 height 22
paste input "10471925276"
type input "10471925276"
click at [1089, 231] on input "Samara Barros Barbosa," at bounding box center [1050, 219] width 284 height 22
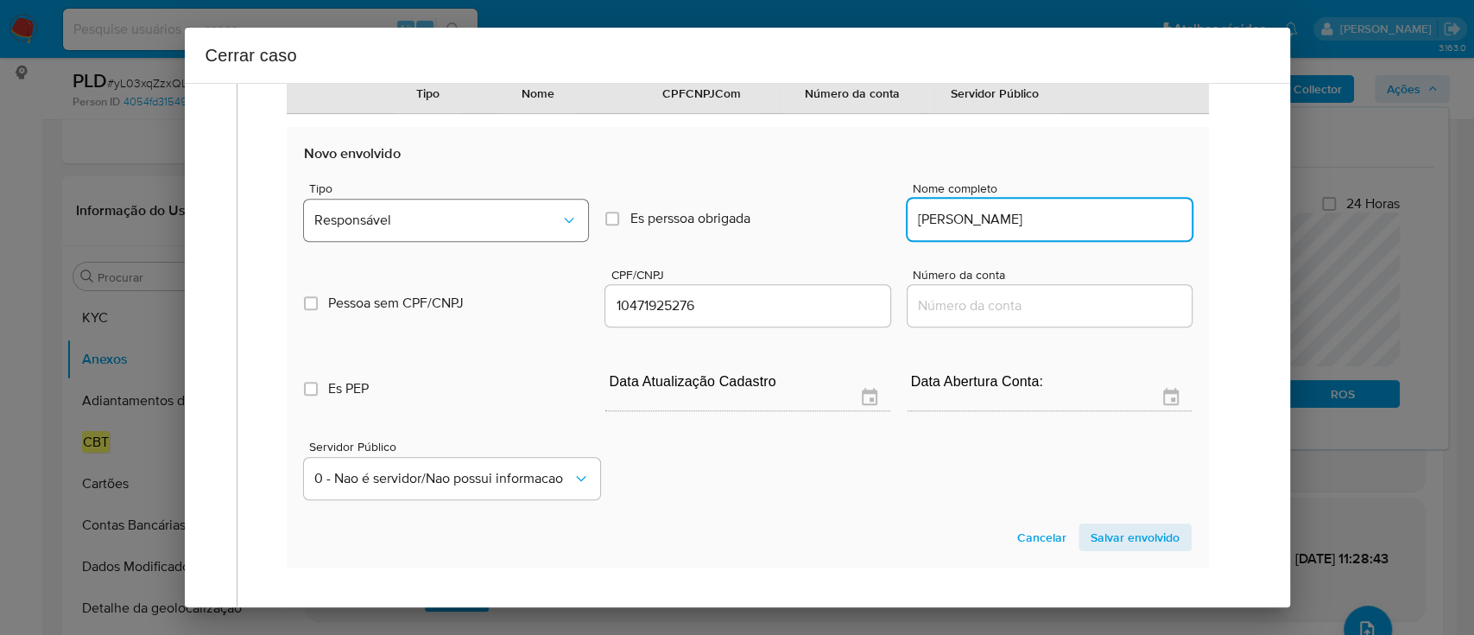
type input "Samara Barros Barbosa"
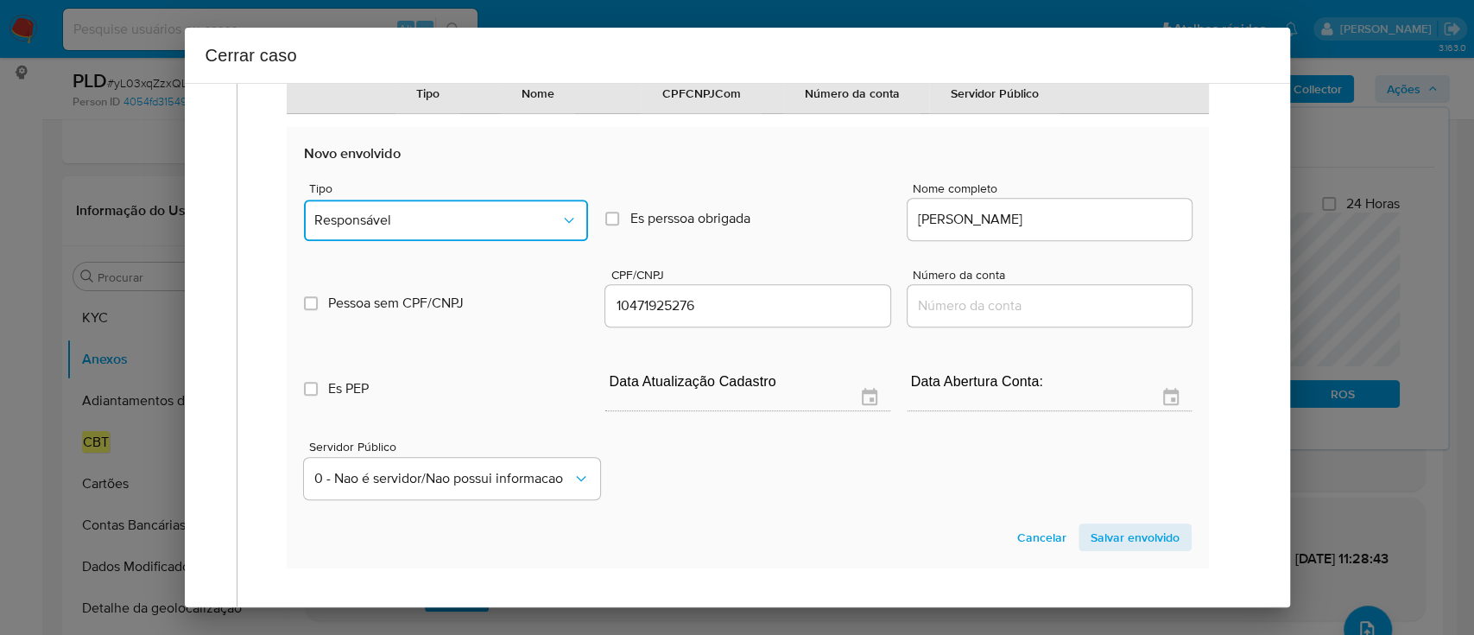
click at [414, 229] on span "Responsável" at bounding box center [437, 220] width 246 height 17
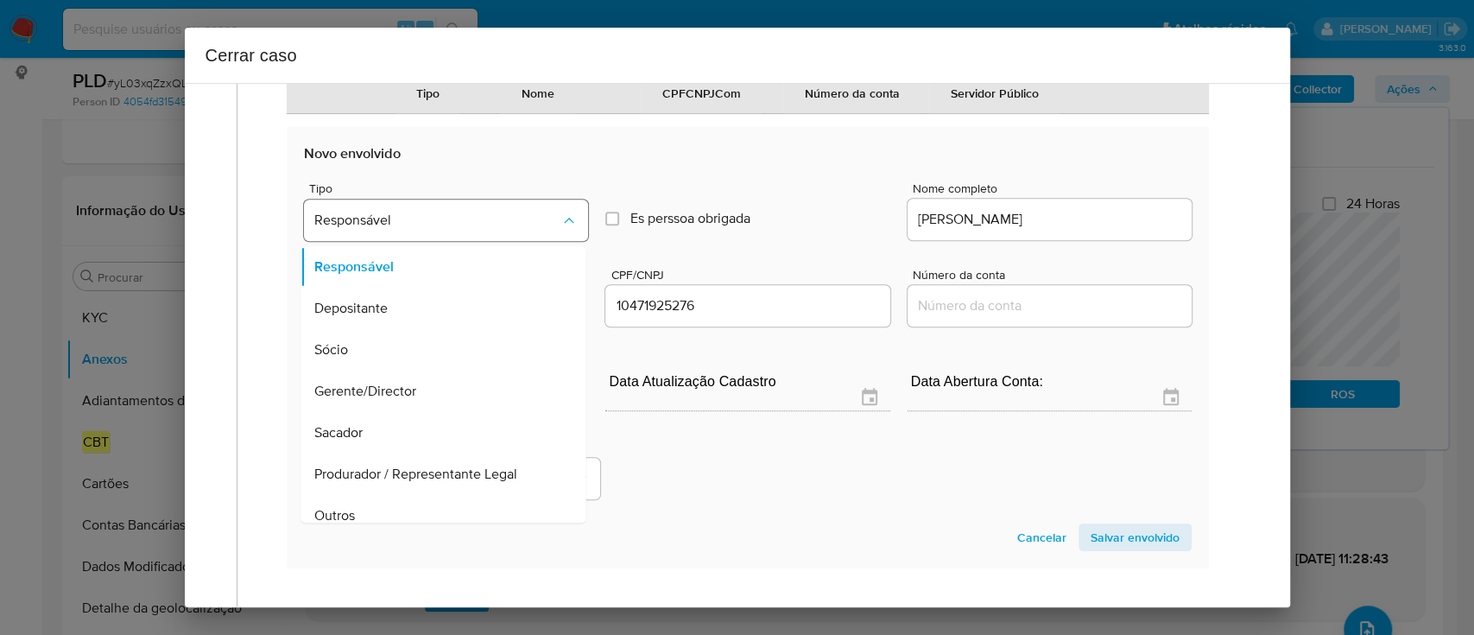
scroll to position [55, 0]
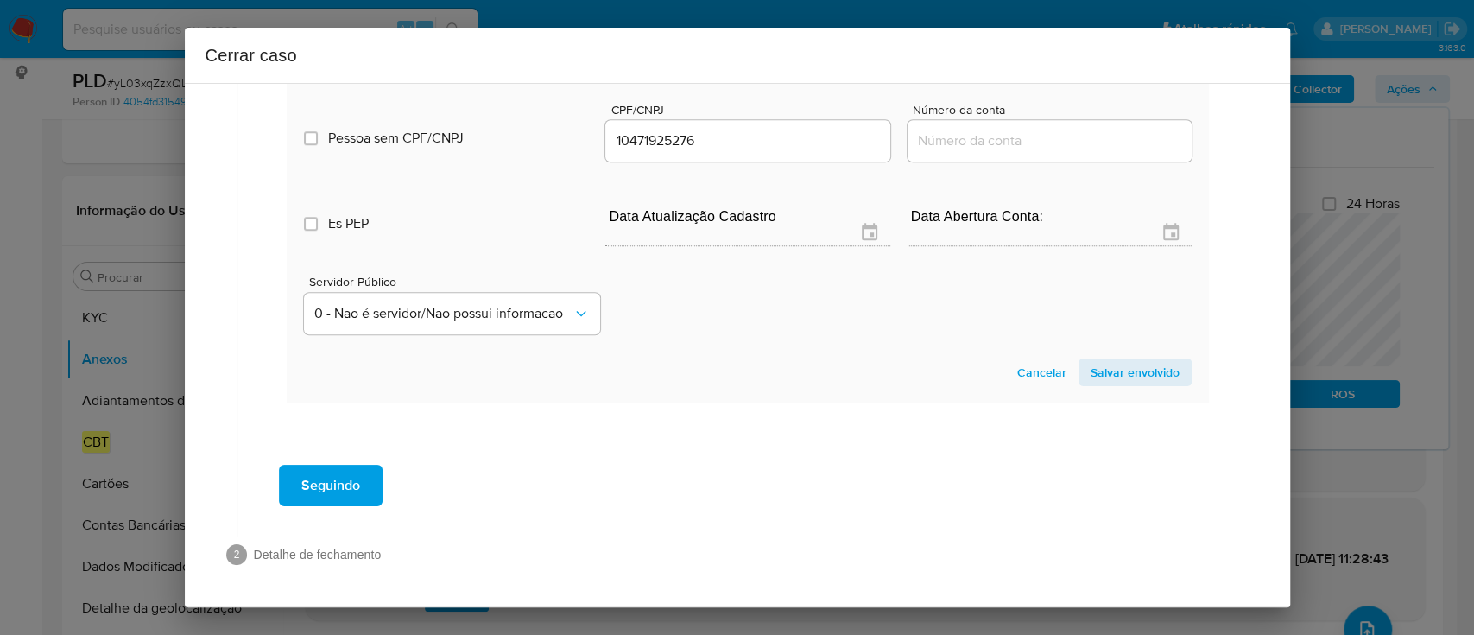
click at [1126, 367] on span "Salvar envolvido" at bounding box center [1135, 372] width 89 height 24
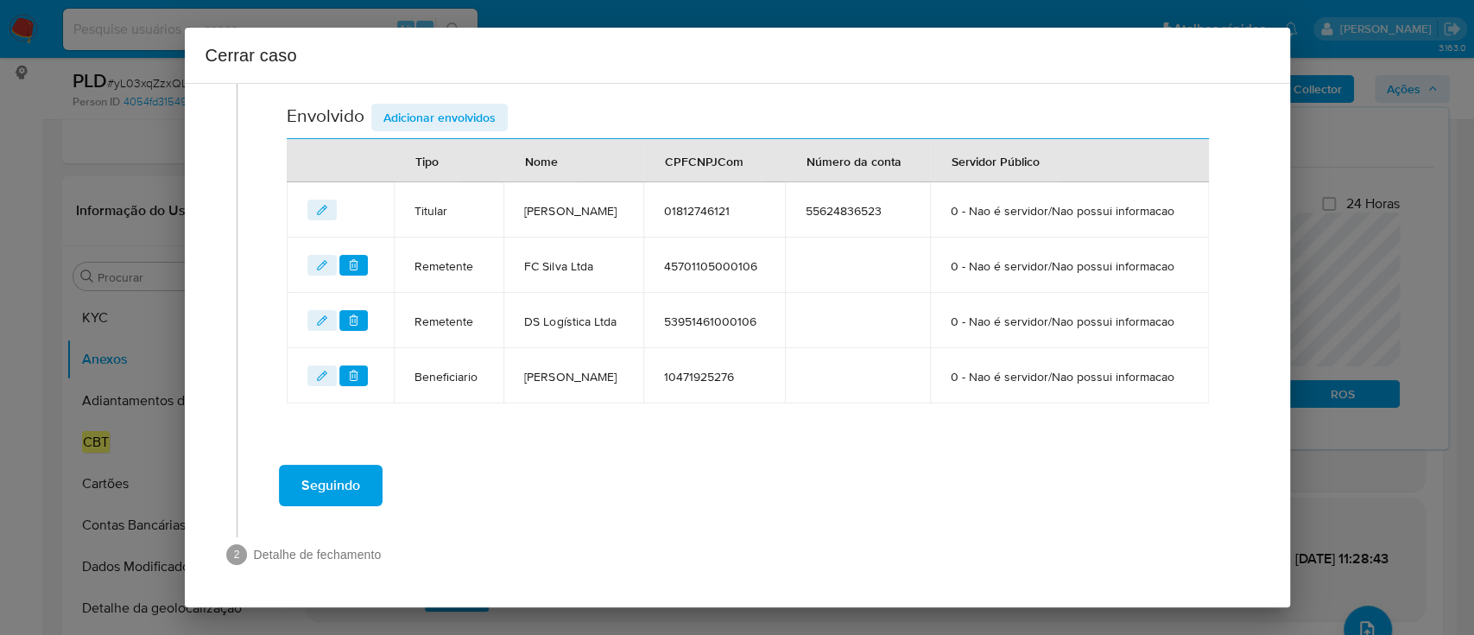
scroll to position [718, 0]
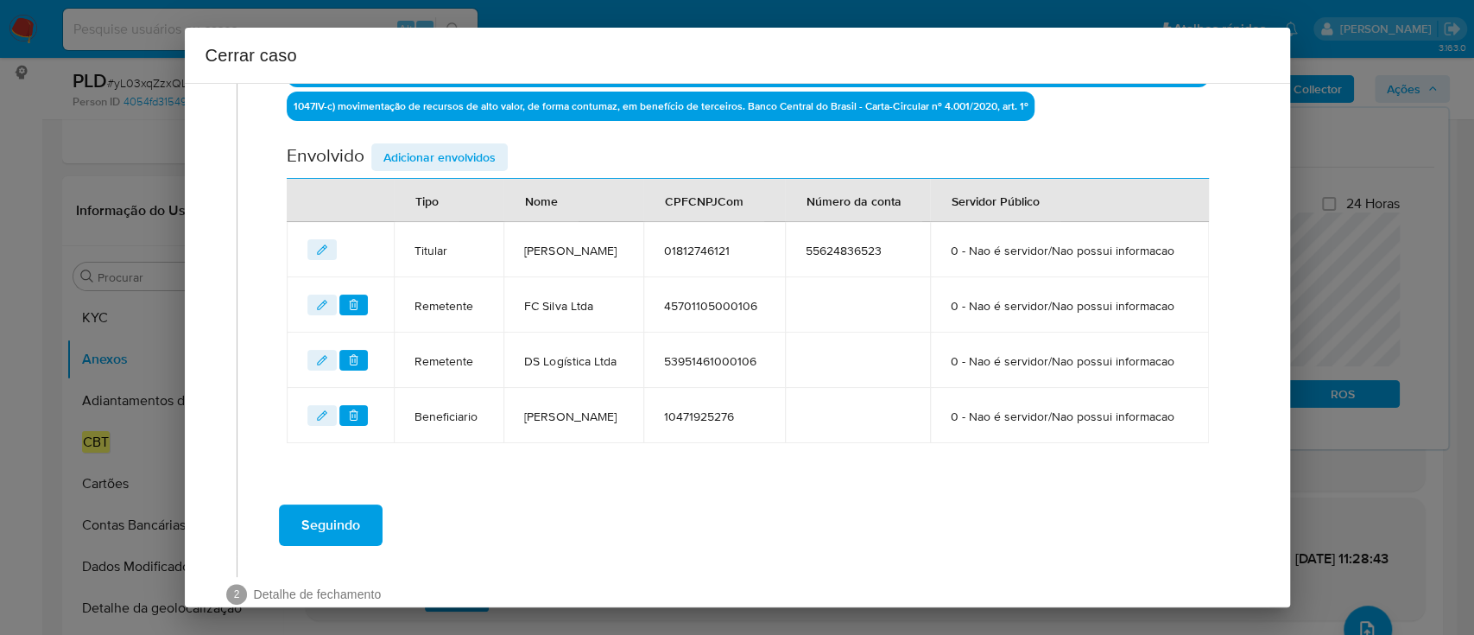
click at [442, 150] on span "Adicionar envolvidos" at bounding box center [439, 157] width 112 height 24
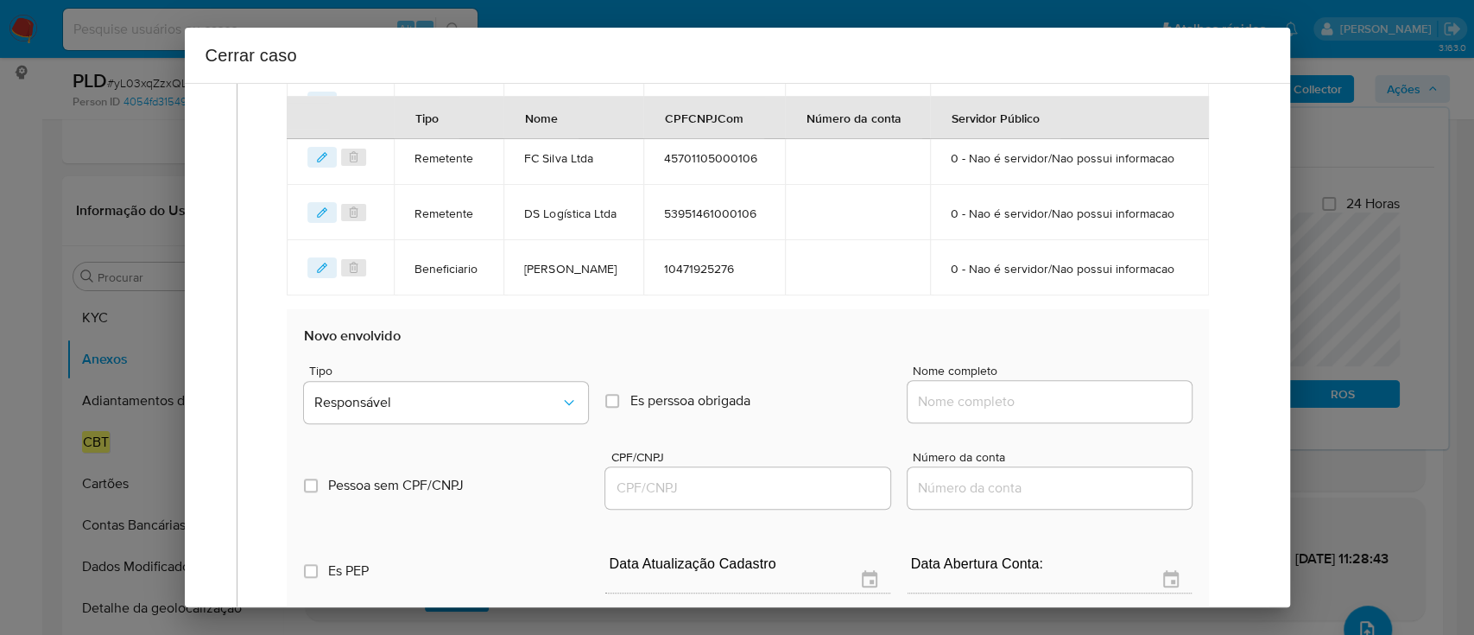
scroll to position [834, 0]
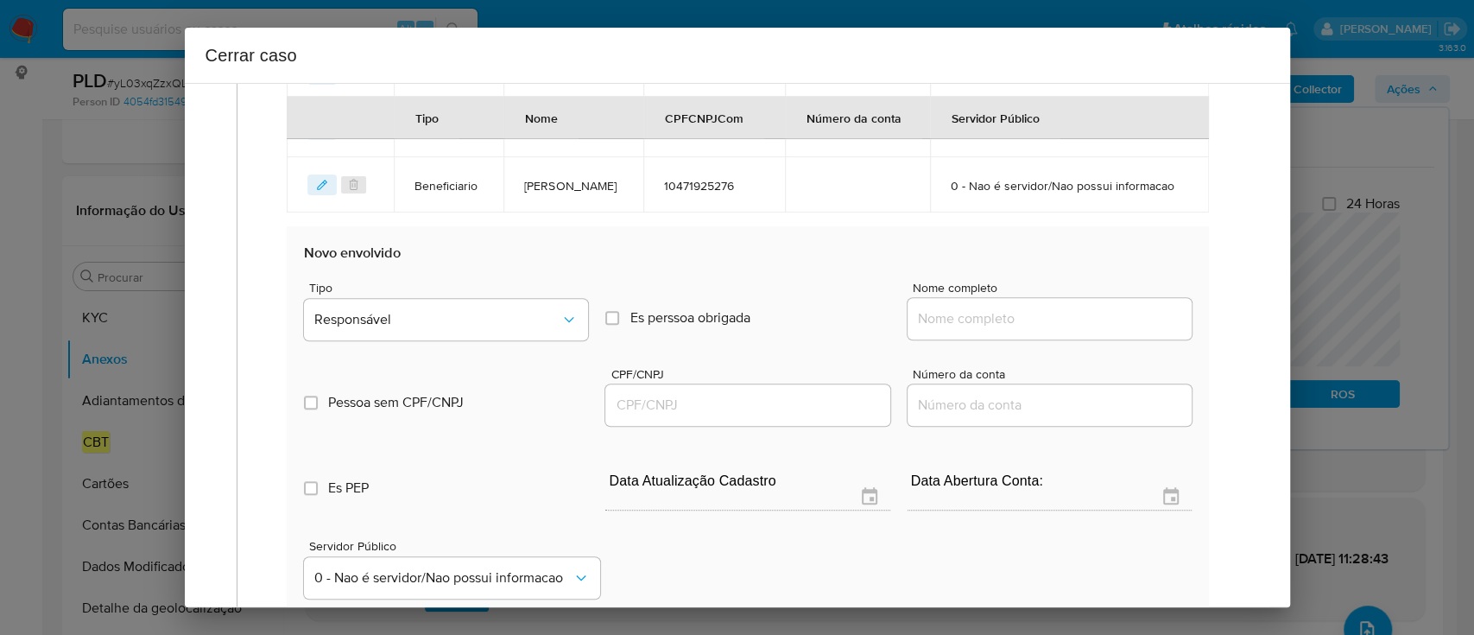
drag, startPoint x: 971, startPoint y: 402, endPoint x: 1003, endPoint y: 404, distance: 32.0
click at [972, 330] on input "Nome completo" at bounding box center [1050, 318] width 284 height 22
paste input "Hericlenia Souza Leal, 00025901230"
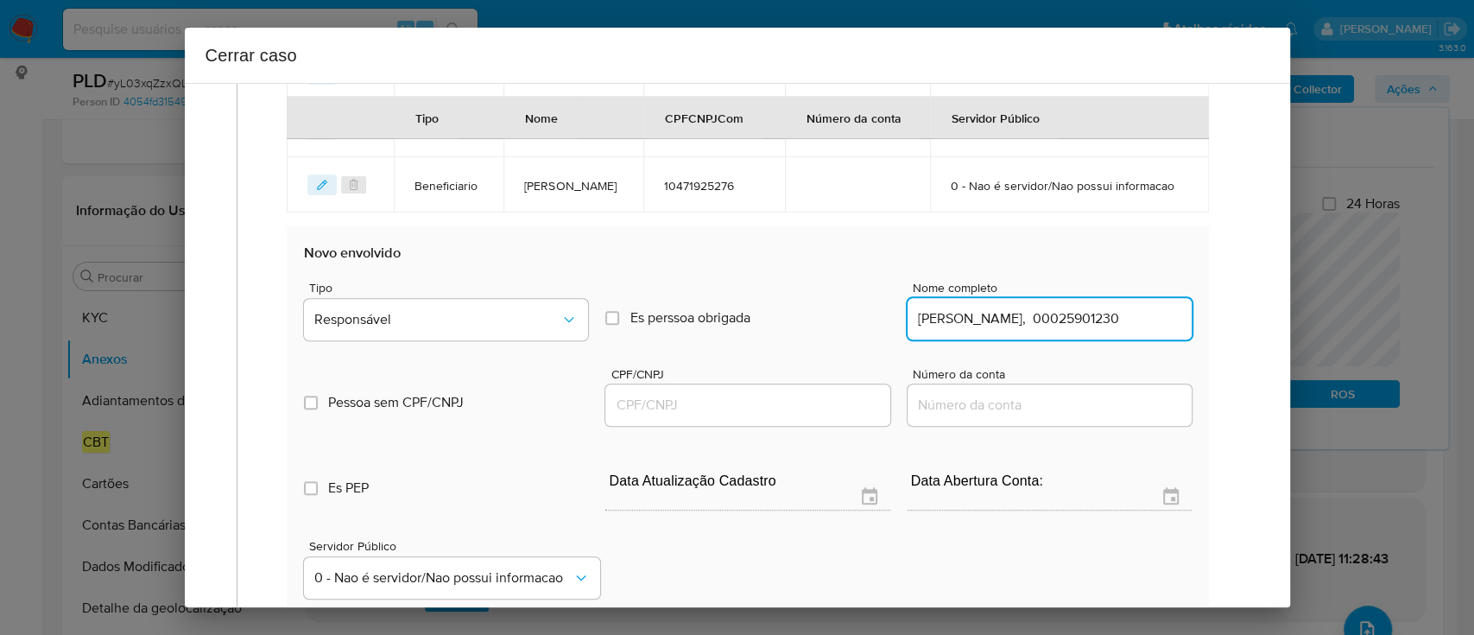
click at [1097, 330] on input "Hericlenia Souza Leal, 00025901230" at bounding box center [1050, 318] width 284 height 22
type input "Hericlenia Souza Leal,"
click at [770, 416] on input "CPF/CNPJ" at bounding box center [747, 405] width 284 height 22
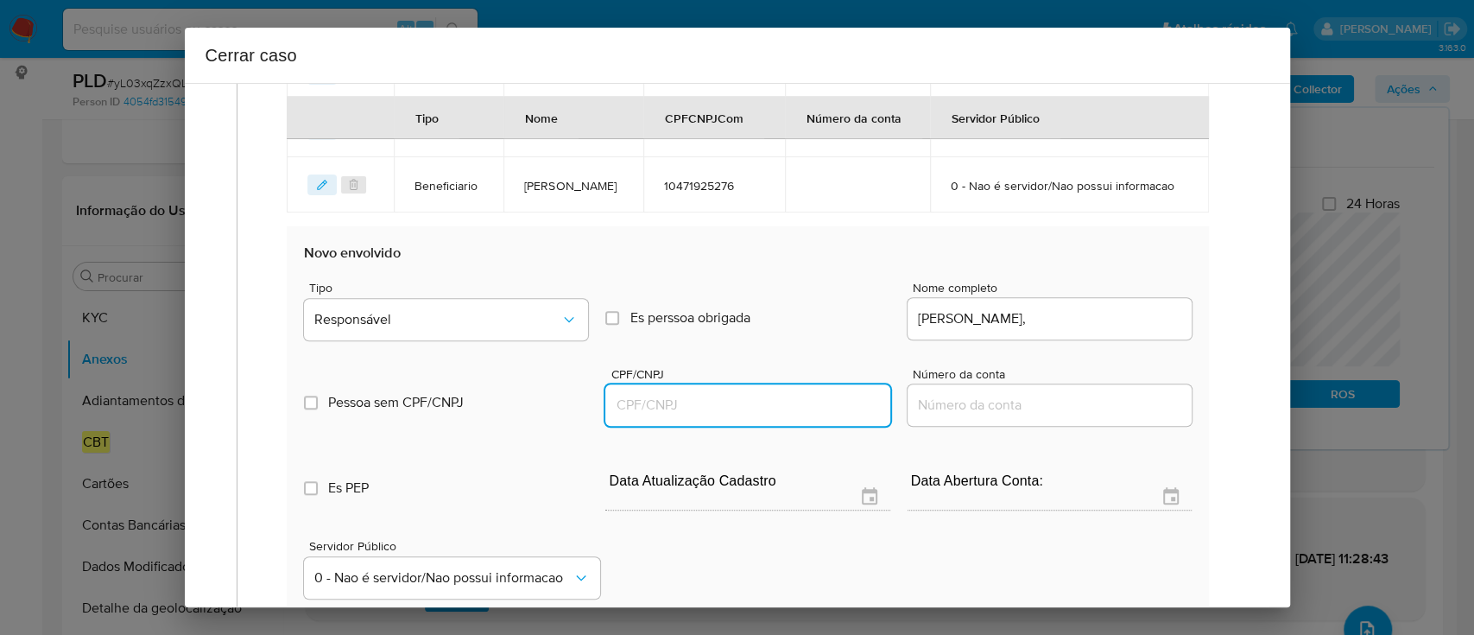
paste input "00025901230"
type input "25901230"
click at [1109, 330] on input "Hericlenia Souza Leal," at bounding box center [1050, 318] width 284 height 22
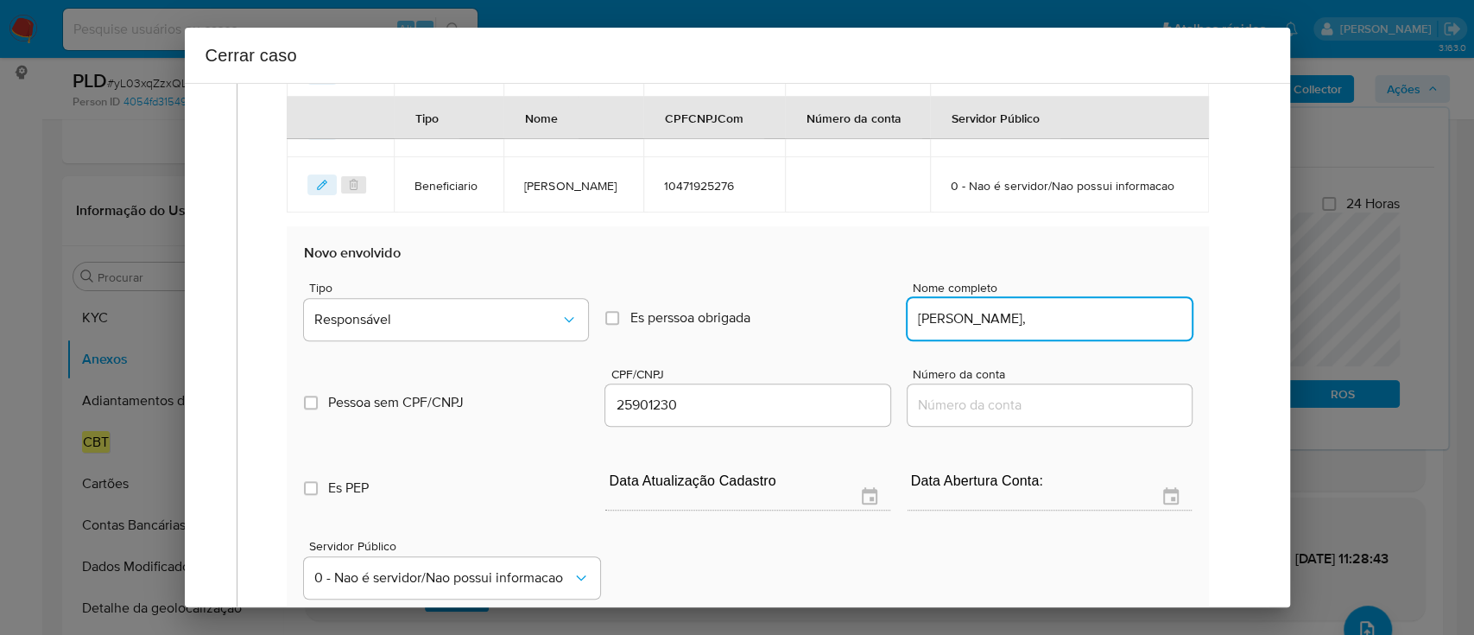
type input "Hericlenia Souza Leal,"
type input "00025901230"
type input "Hericlenia Souza Leal"
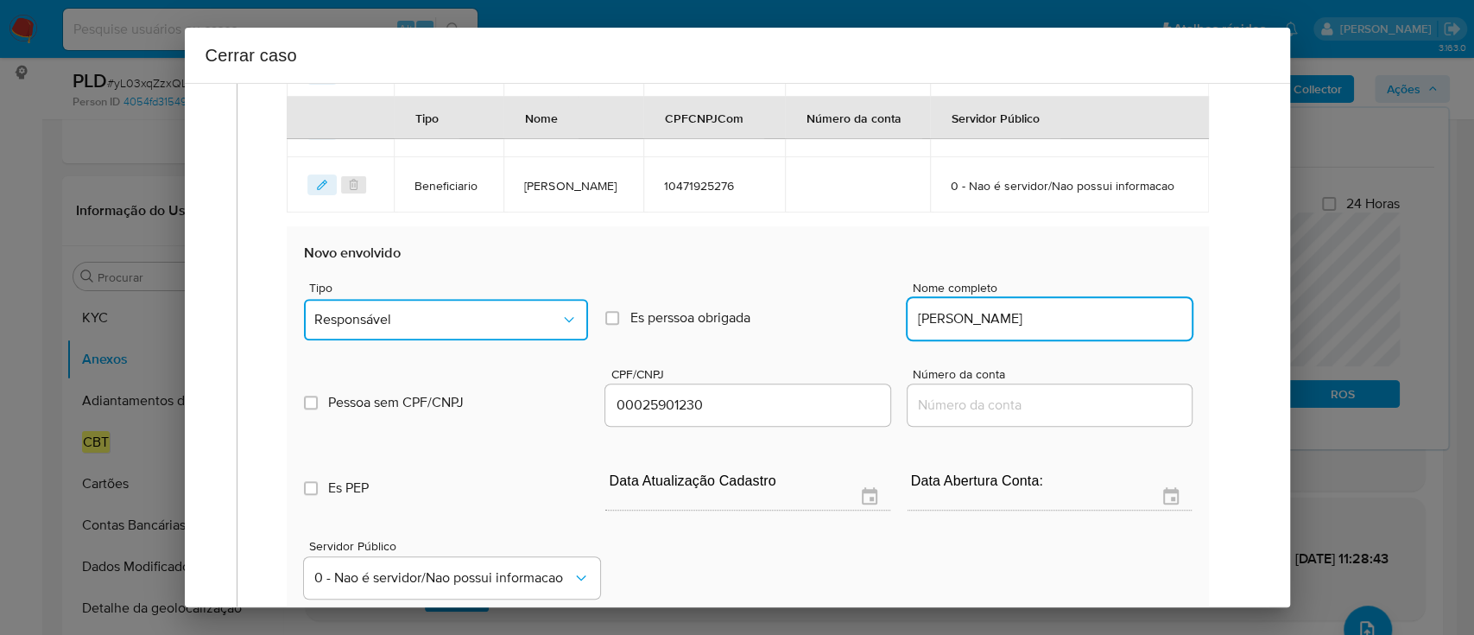
click at [401, 328] on span "Responsável" at bounding box center [437, 319] width 246 height 17
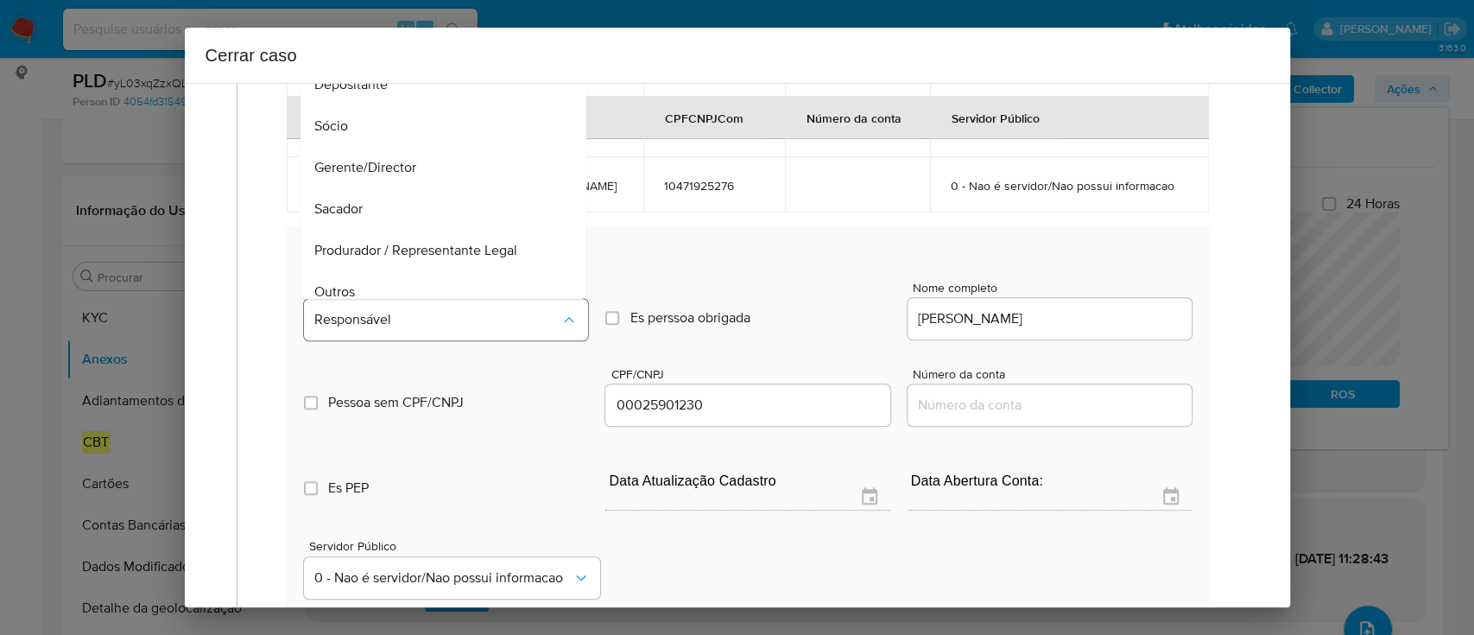
scroll to position [55, 0]
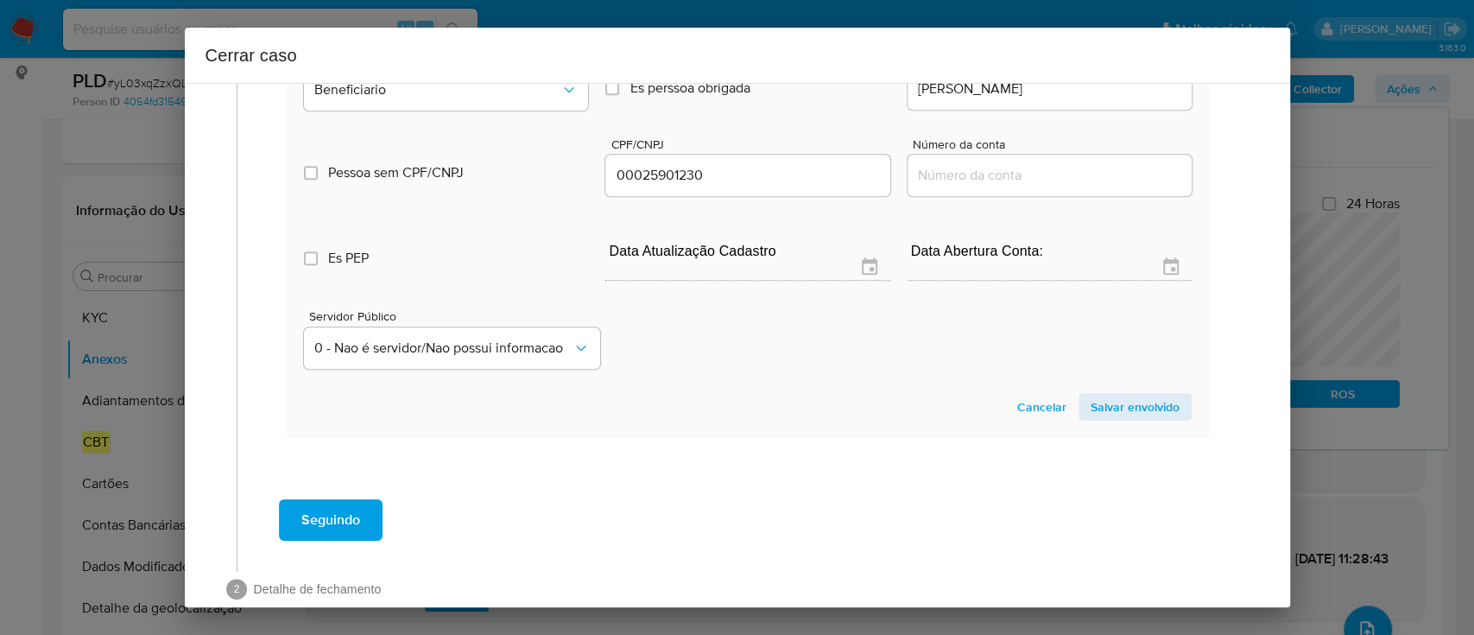
click at [1091, 419] on span "Salvar envolvido" at bounding box center [1135, 407] width 89 height 24
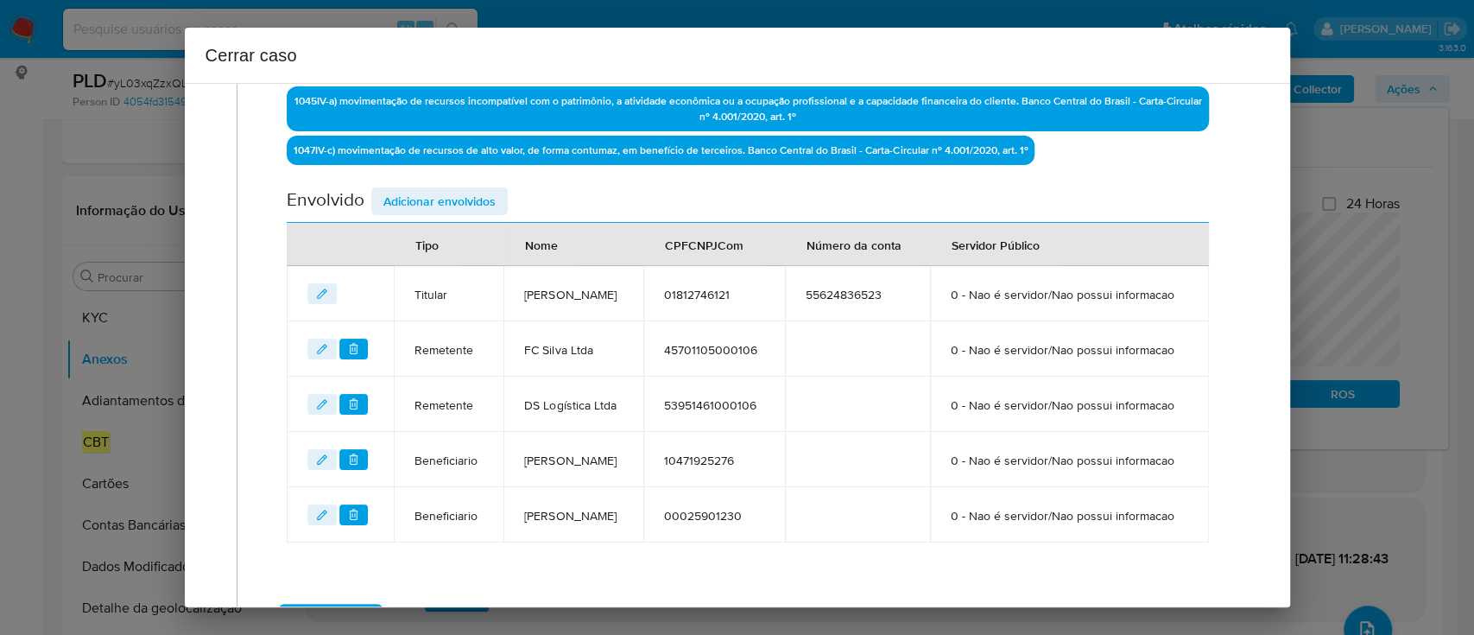
click at [461, 204] on span "Adicionar envolvidos" at bounding box center [439, 201] width 112 height 24
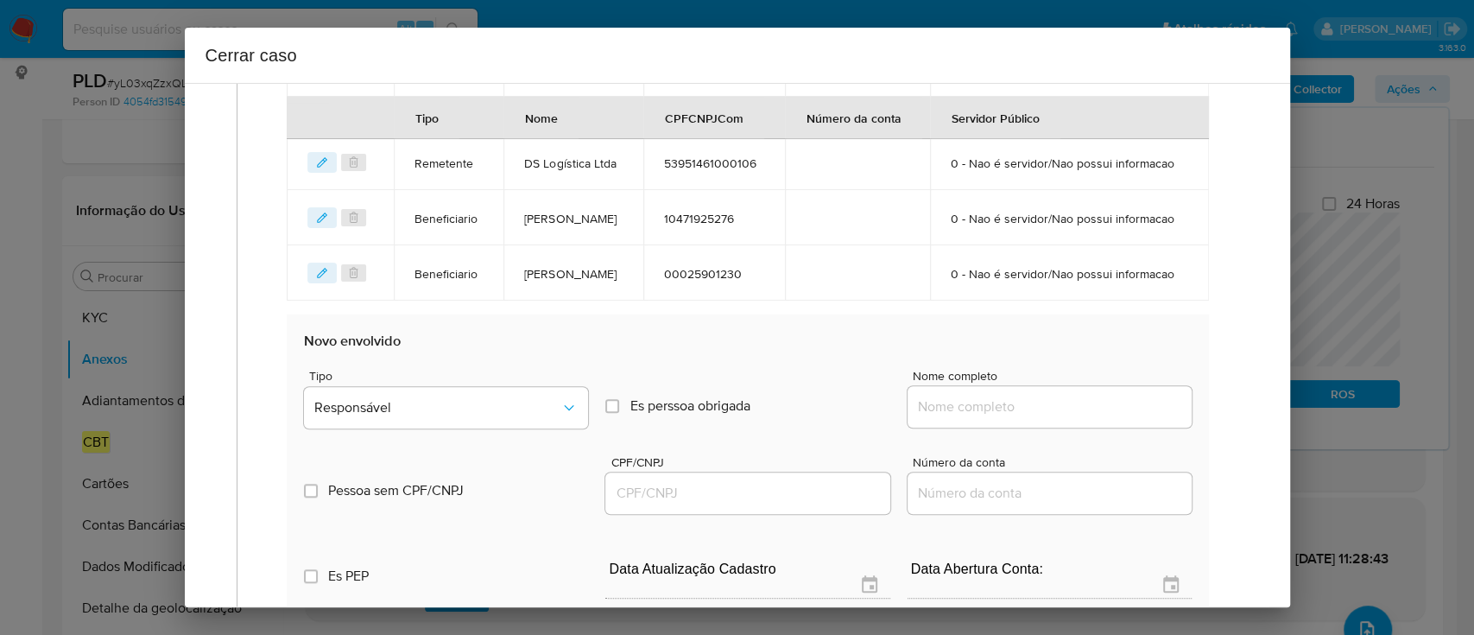
scroll to position [905, 0]
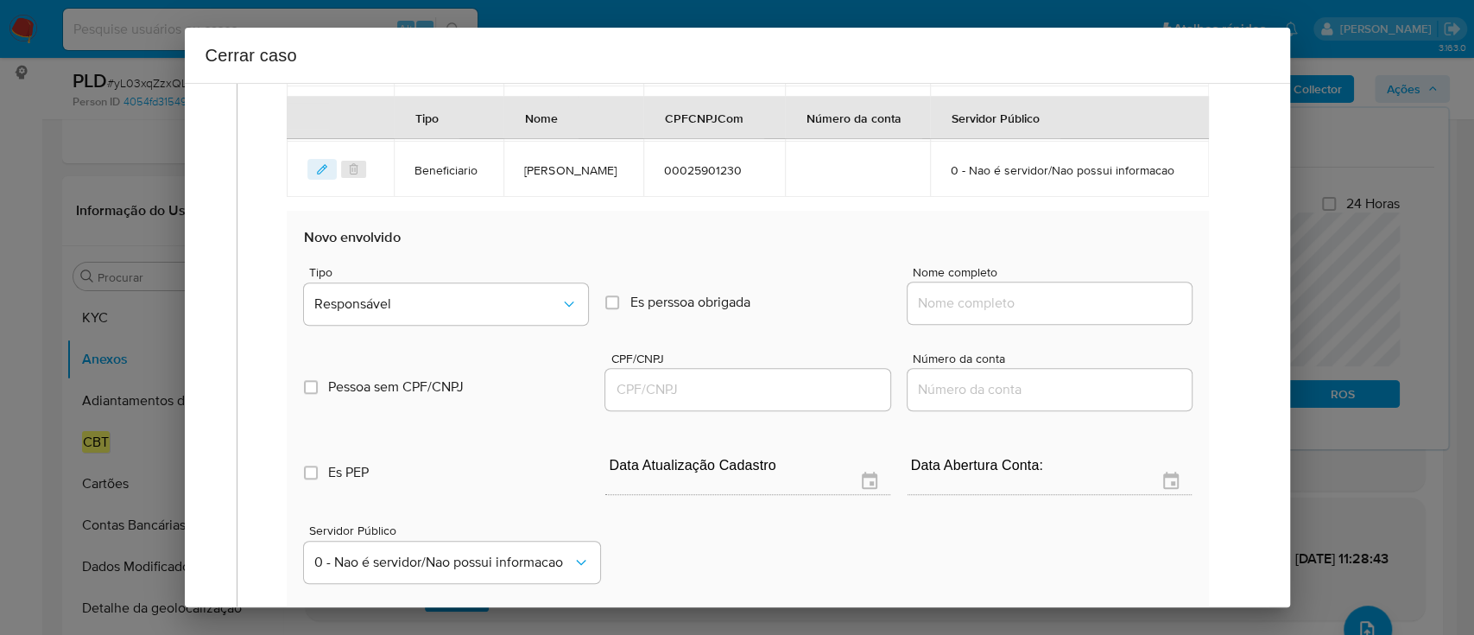
click at [1039, 314] on input "Nome completo" at bounding box center [1050, 303] width 284 height 22
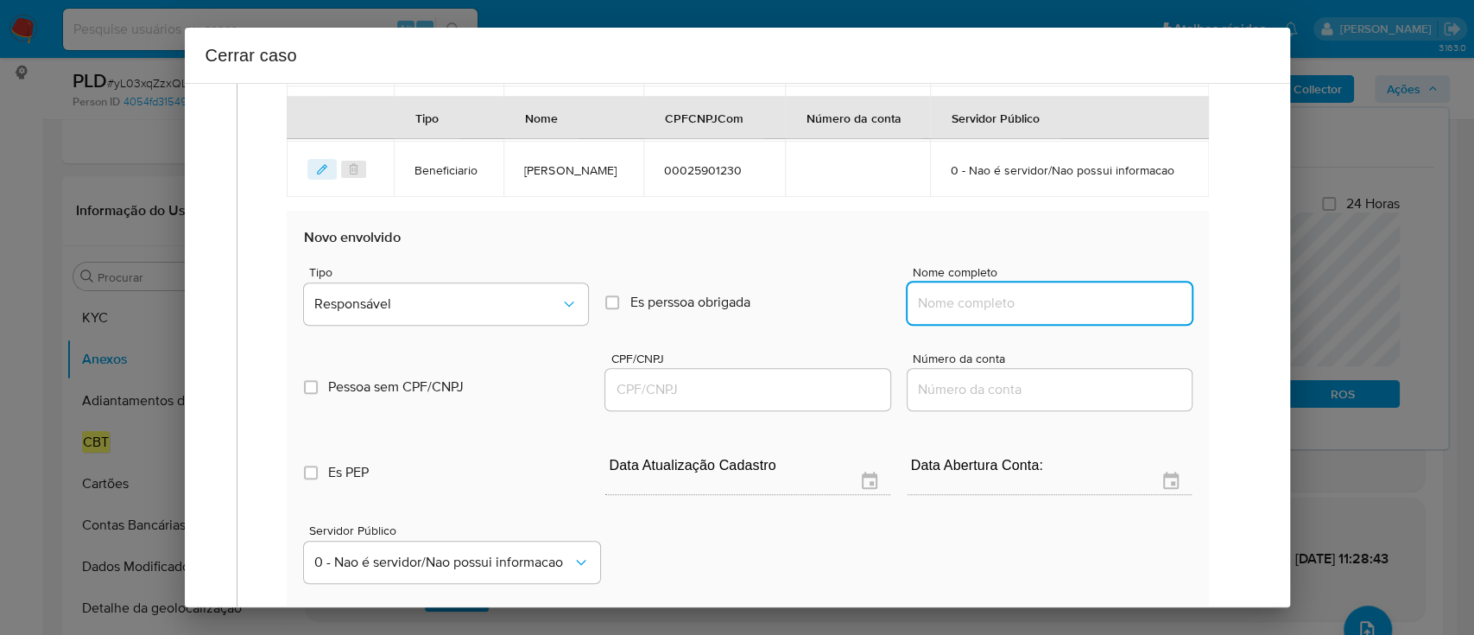
paste input "Soares e Costa Comércio de Alimentos Ltda, 53146184000169"
click at [1100, 314] on input "Soares e Costa Comércio de Alimentos Ltda, 53146184000169" at bounding box center [1050, 303] width 284 height 22
type input "Soares e Costa Comércio de Alimentos Ltda,"
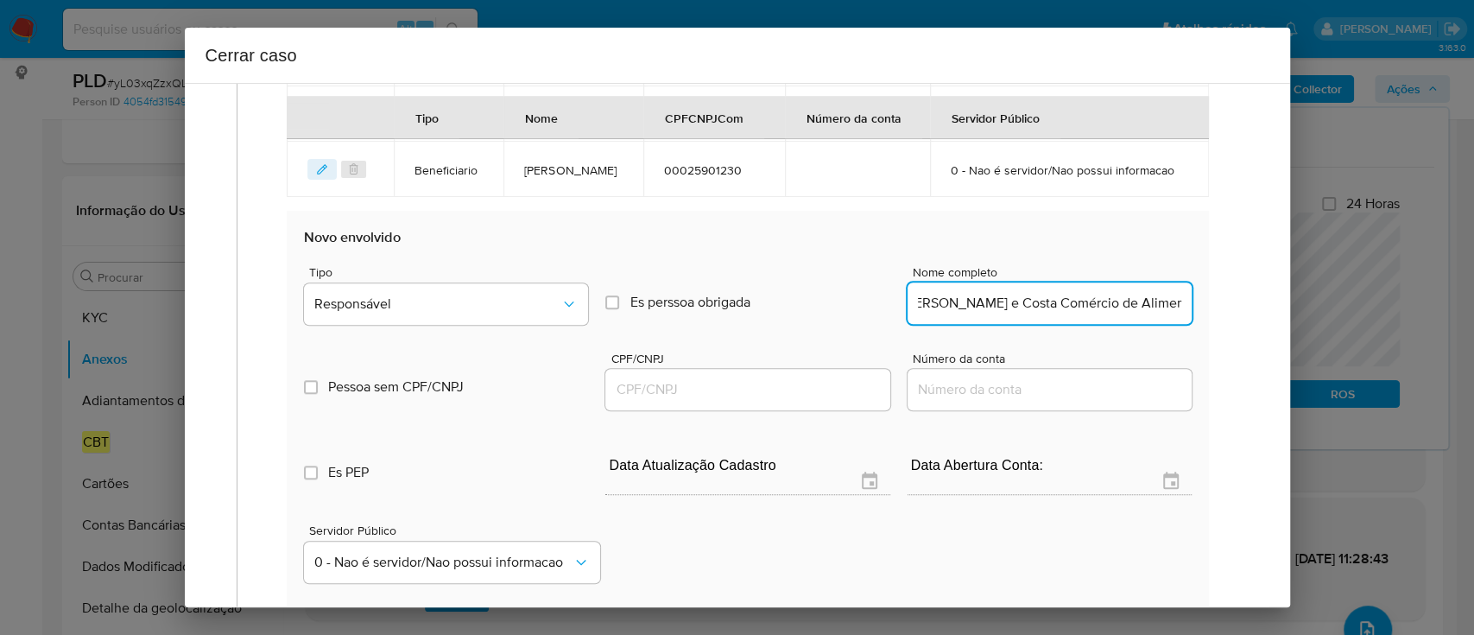
click at [836, 410] on div at bounding box center [747, 389] width 284 height 41
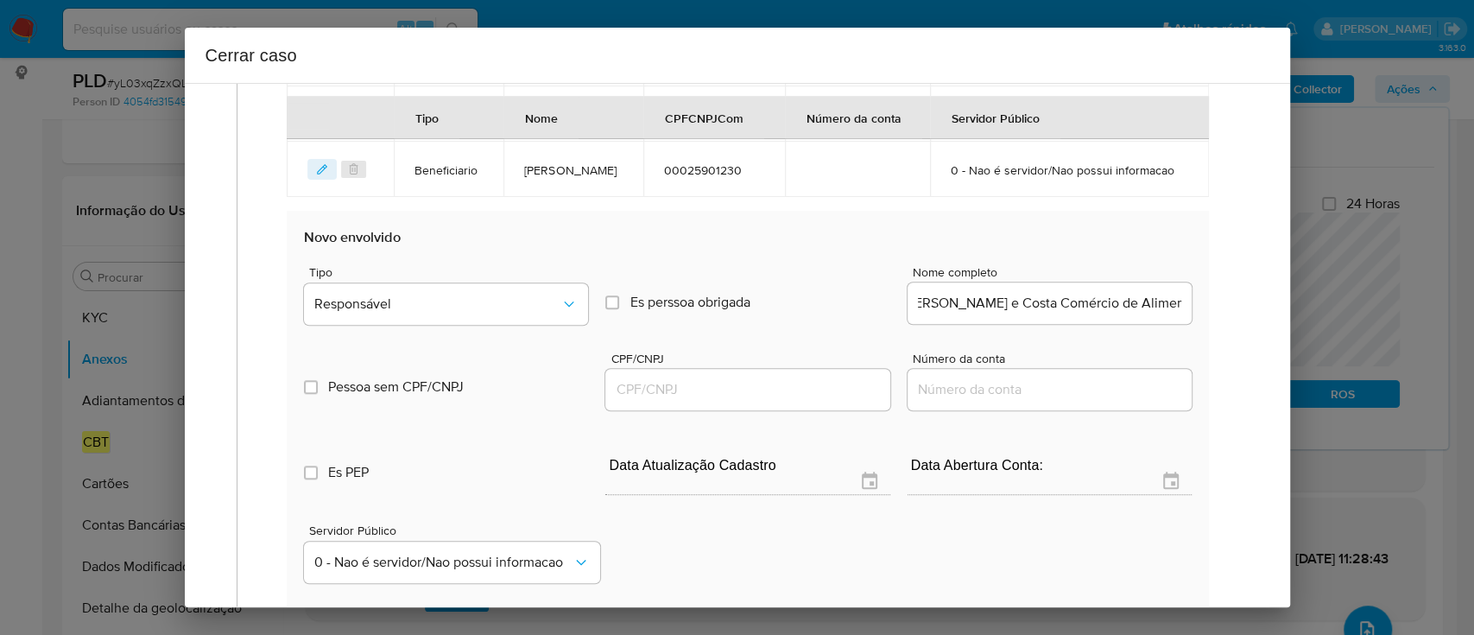
scroll to position [0, 0]
click at [828, 401] on input "CPF/CNPJ" at bounding box center [747, 389] width 284 height 22
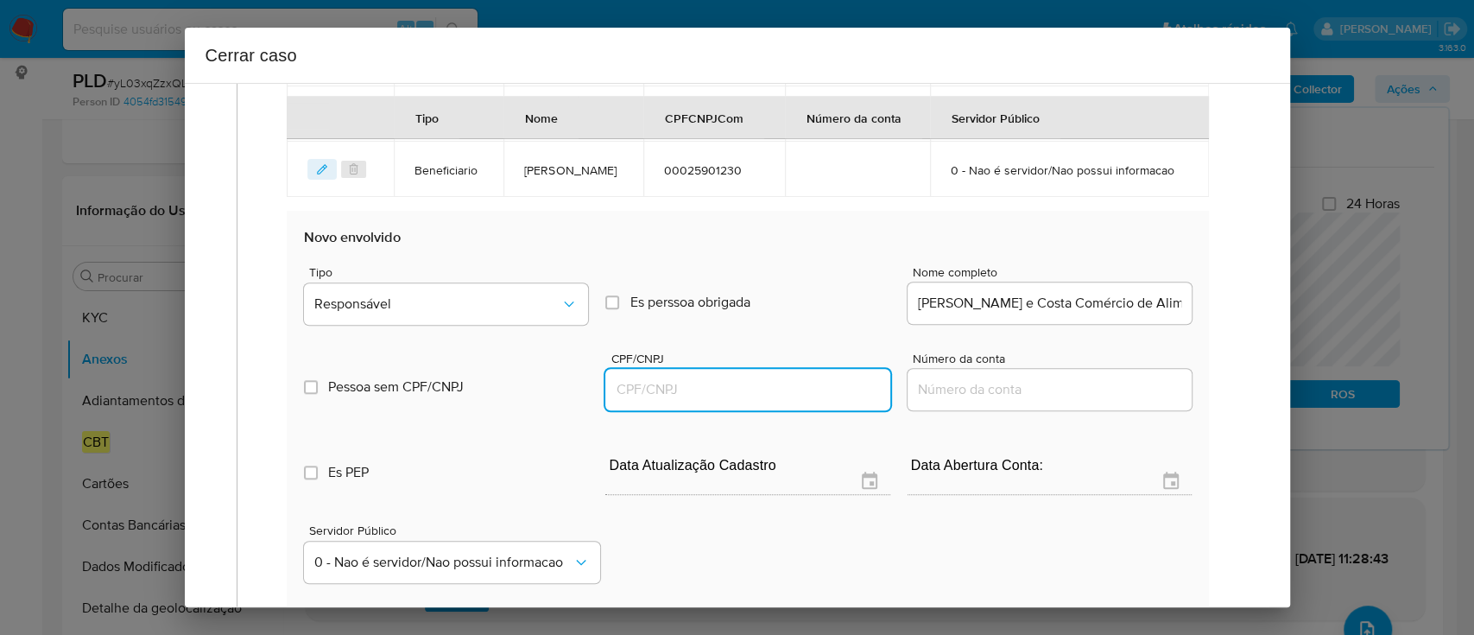
paste input "53146184000169"
type input "53146184000169"
click at [1105, 314] on input "Soares e Costa Comércio de Alimentos Ltda," at bounding box center [1050, 303] width 284 height 22
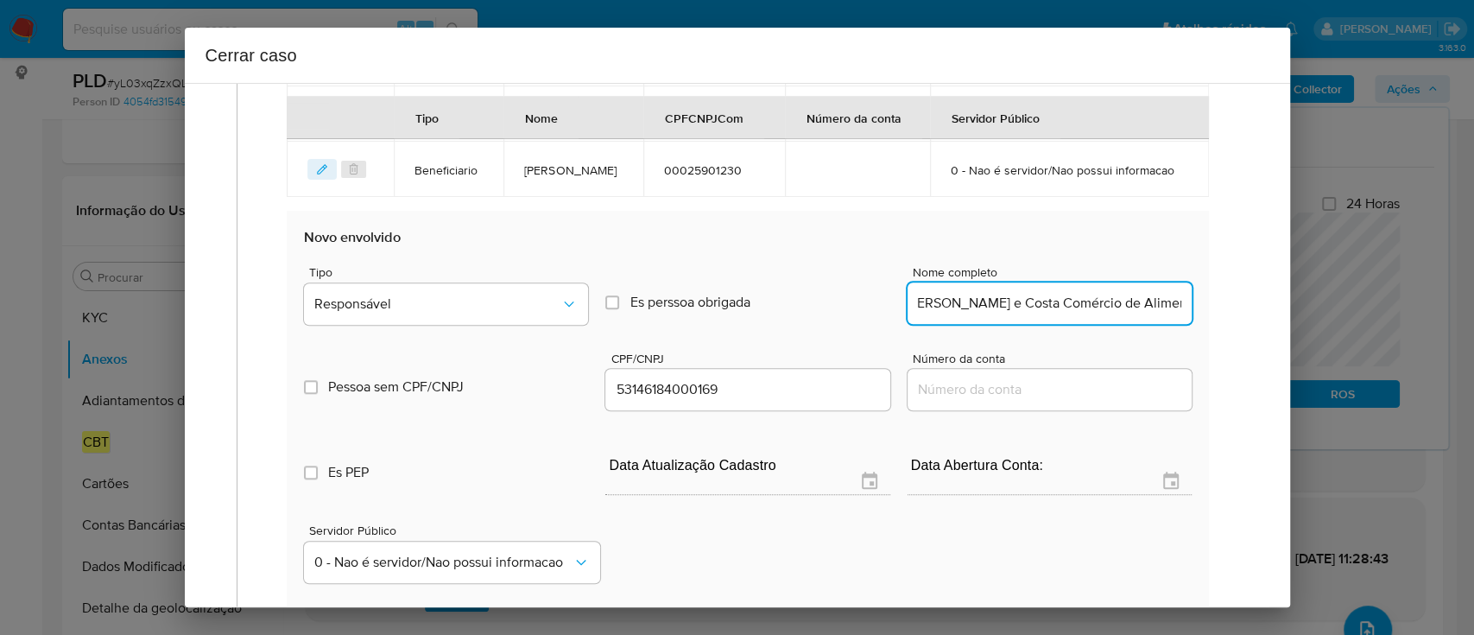
scroll to position [0, 8]
type input "Soares e Costa Comércio de Alimentos Ltda"
click at [399, 313] on span "Responsável" at bounding box center [437, 303] width 246 height 17
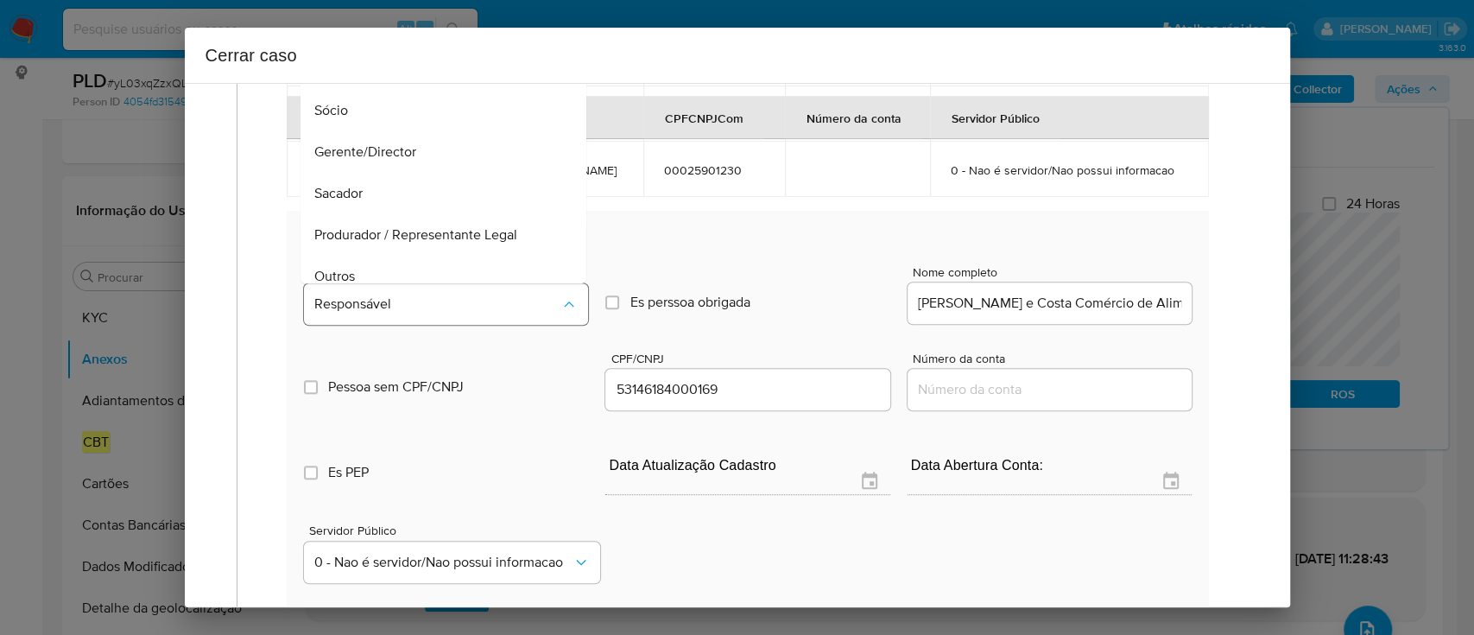
scroll to position [14, 0]
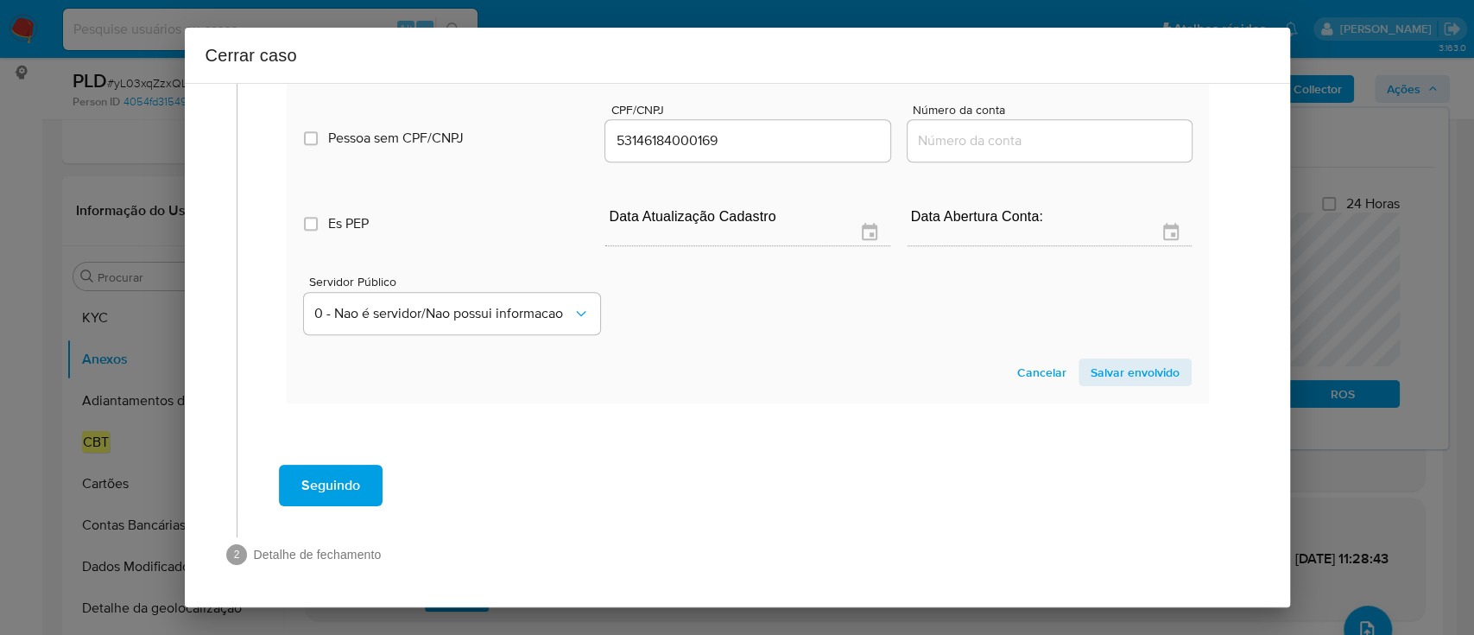
click at [1091, 371] on span "Salvar envolvido" at bounding box center [1135, 372] width 89 height 24
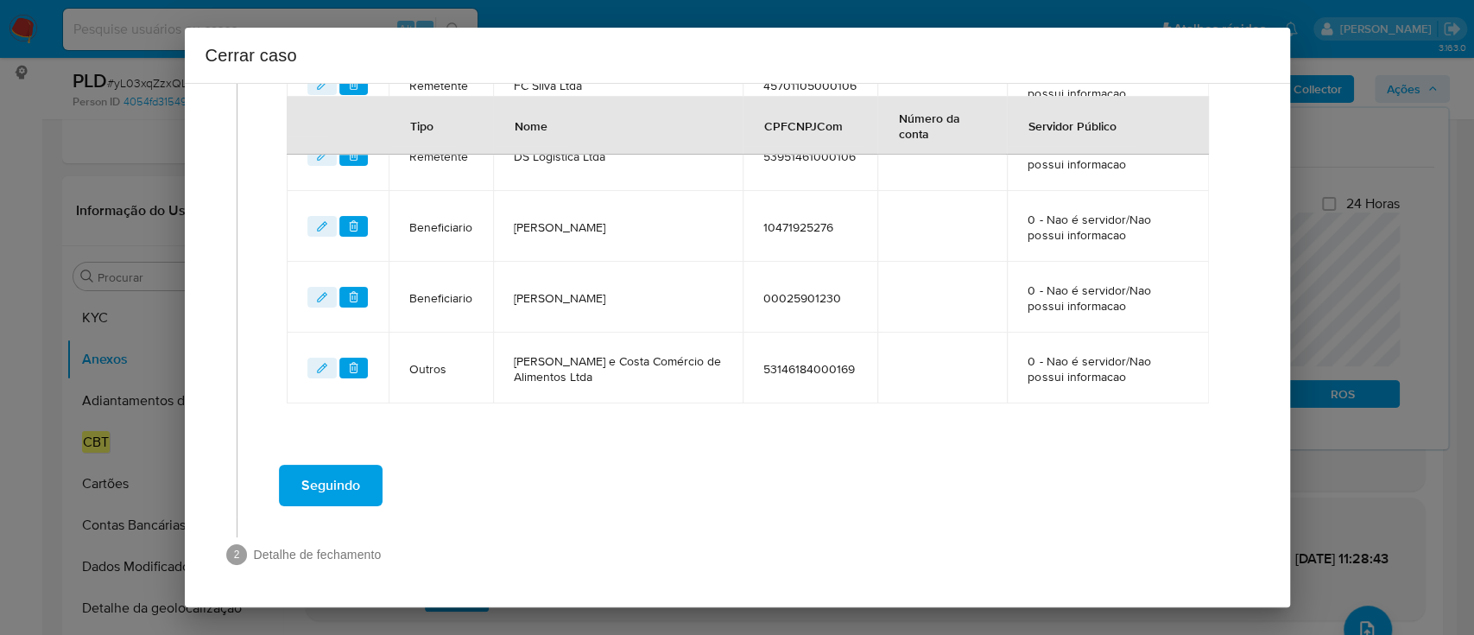
scroll to position [861, 0]
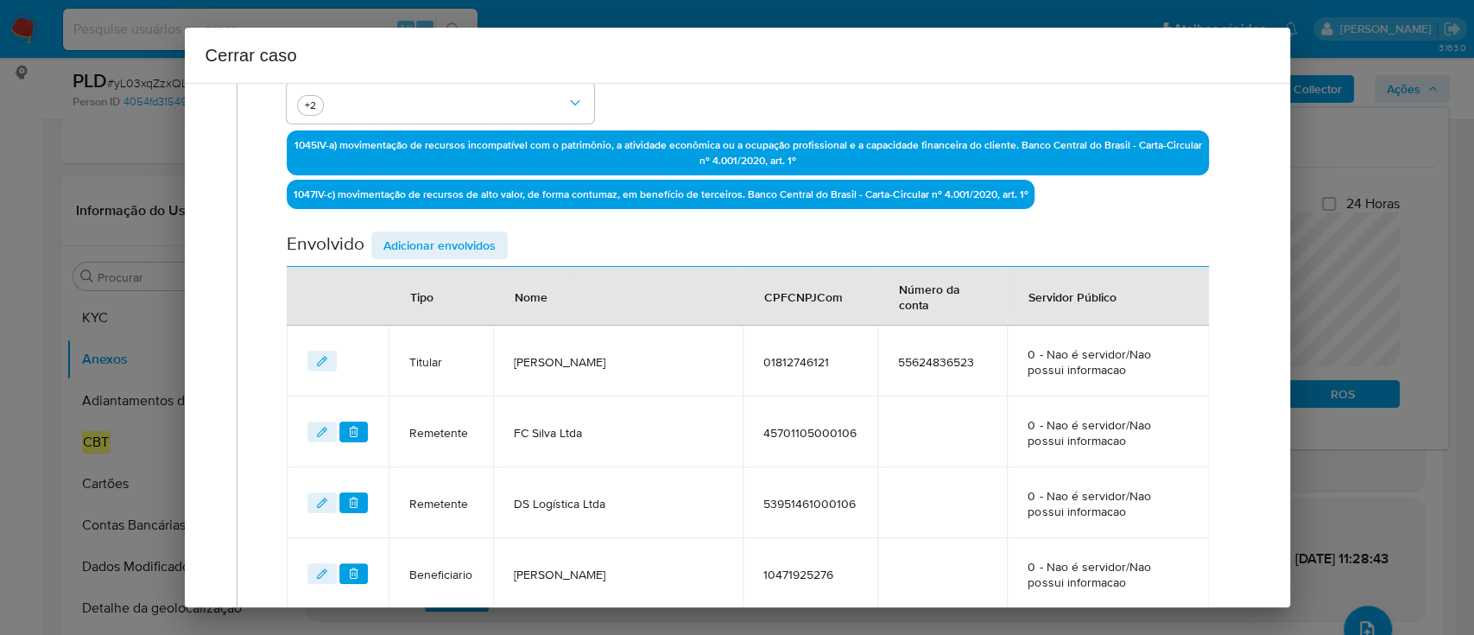
click at [464, 233] on span "Adicionar envolvidos" at bounding box center [439, 245] width 112 height 24
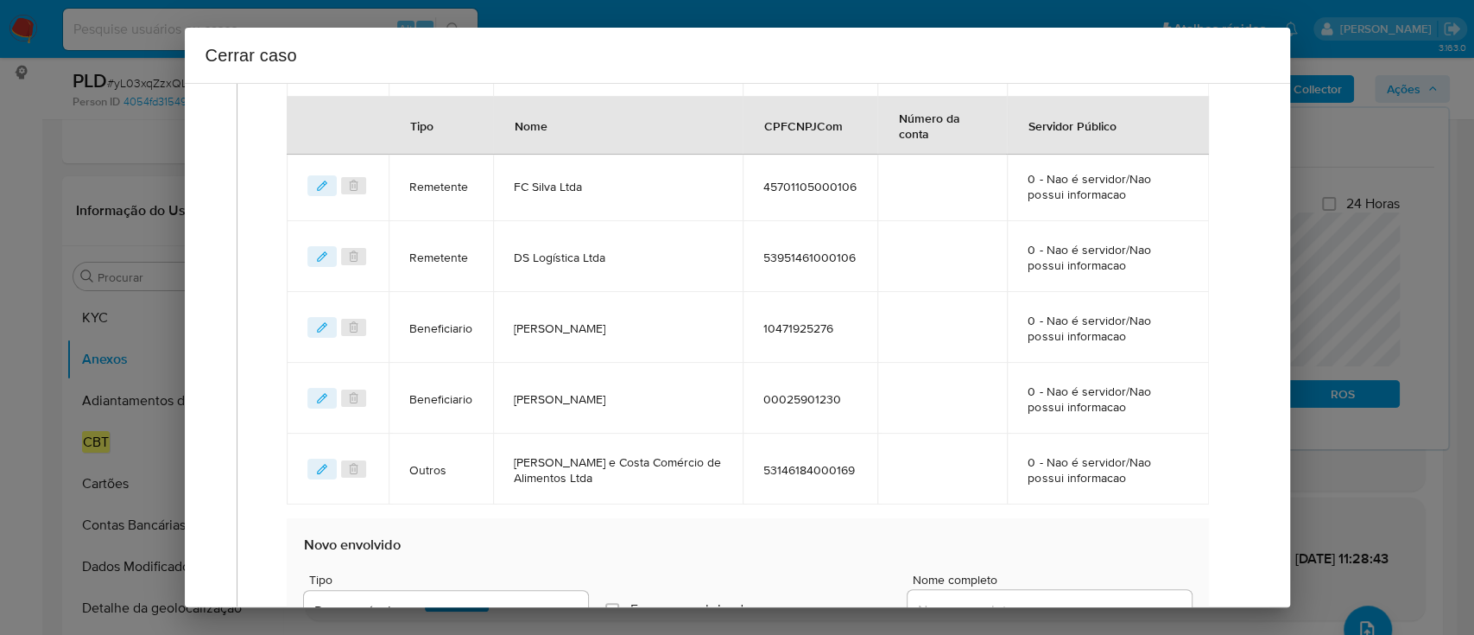
scroll to position [976, 0]
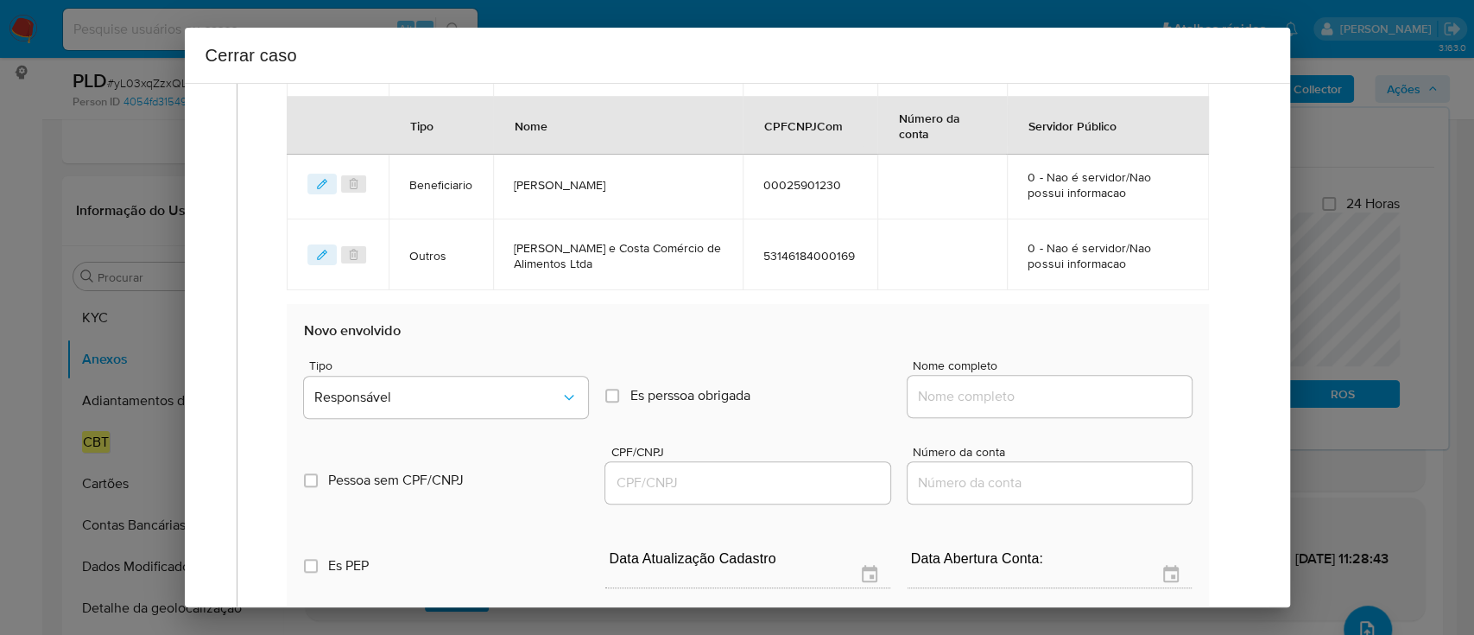
click at [988, 389] on input "Nome completo" at bounding box center [1050, 396] width 284 height 22
paste input "Concept Digital Ltda, 49958198000100"
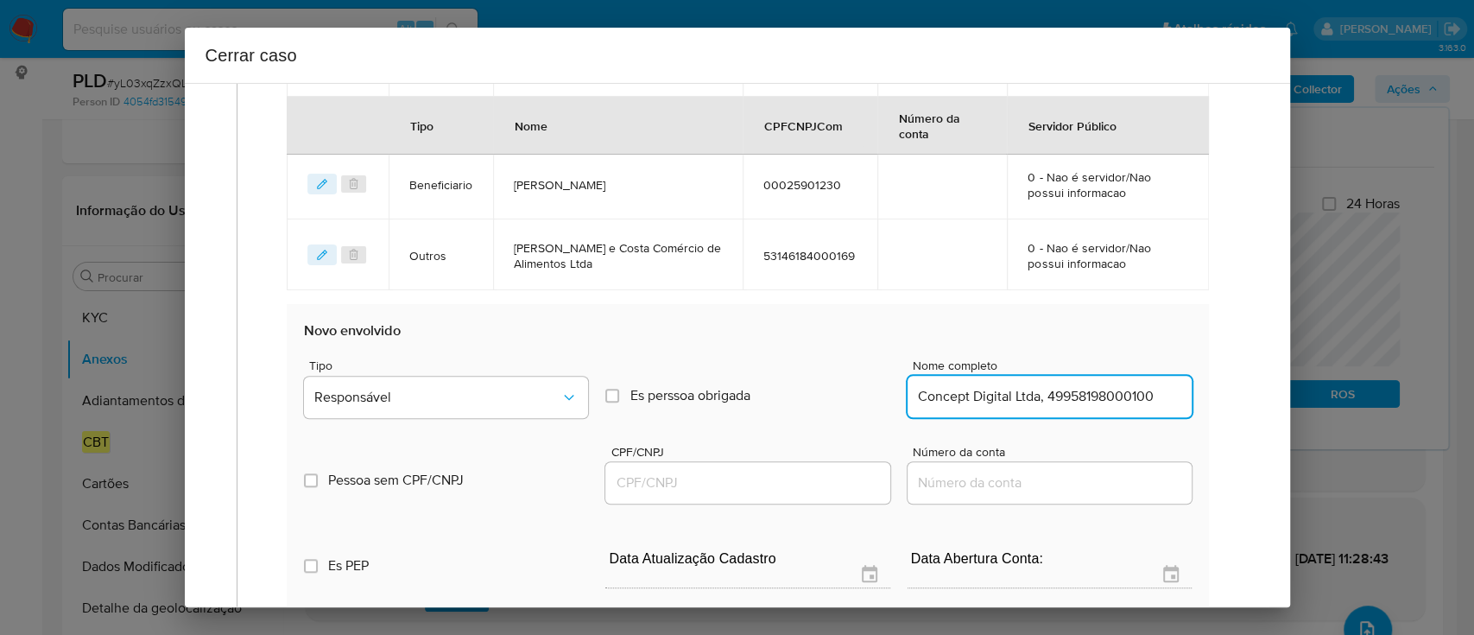
click at [1092, 396] on input "Concept Digital Ltda, 49958198000100" at bounding box center [1050, 396] width 284 height 22
type input "Concept Digital Ltda,"
click at [808, 484] on input "CPF/CNPJ" at bounding box center [747, 482] width 284 height 22
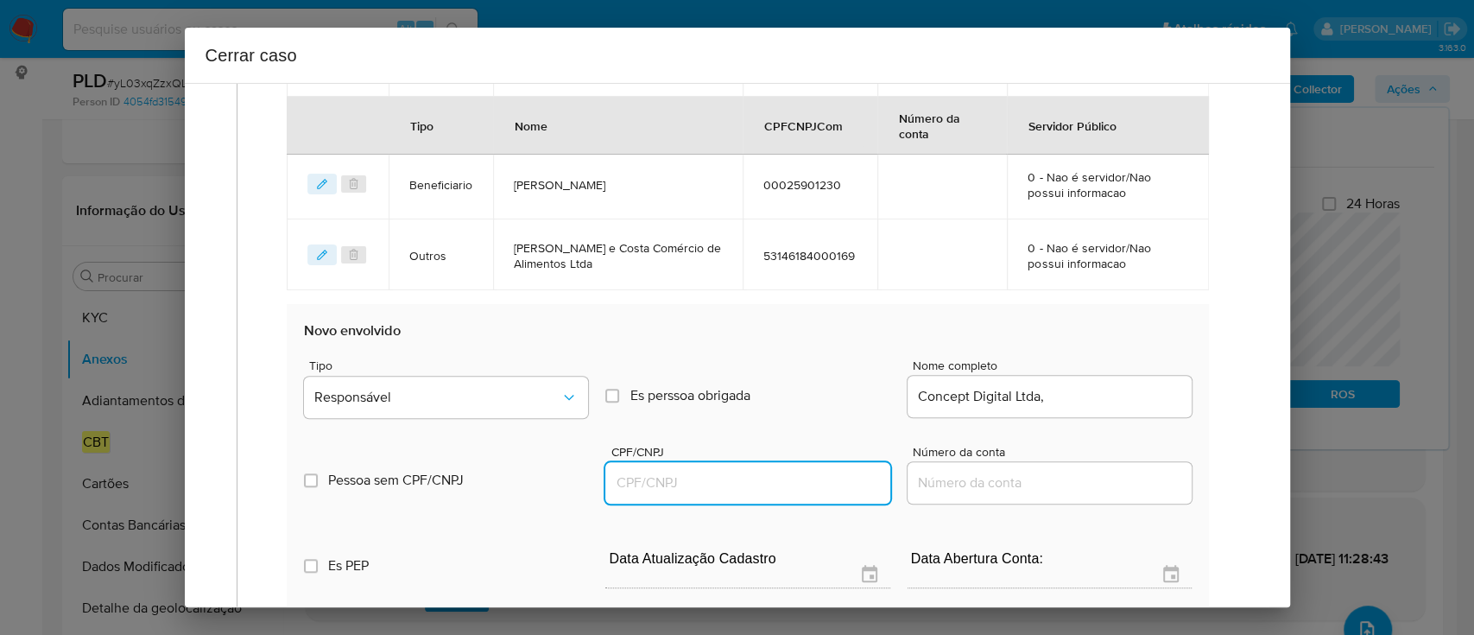
paste input "49958198000100"
type input "49958198000100"
click at [1073, 406] on div "Concept Digital Ltda," at bounding box center [1050, 396] width 284 height 41
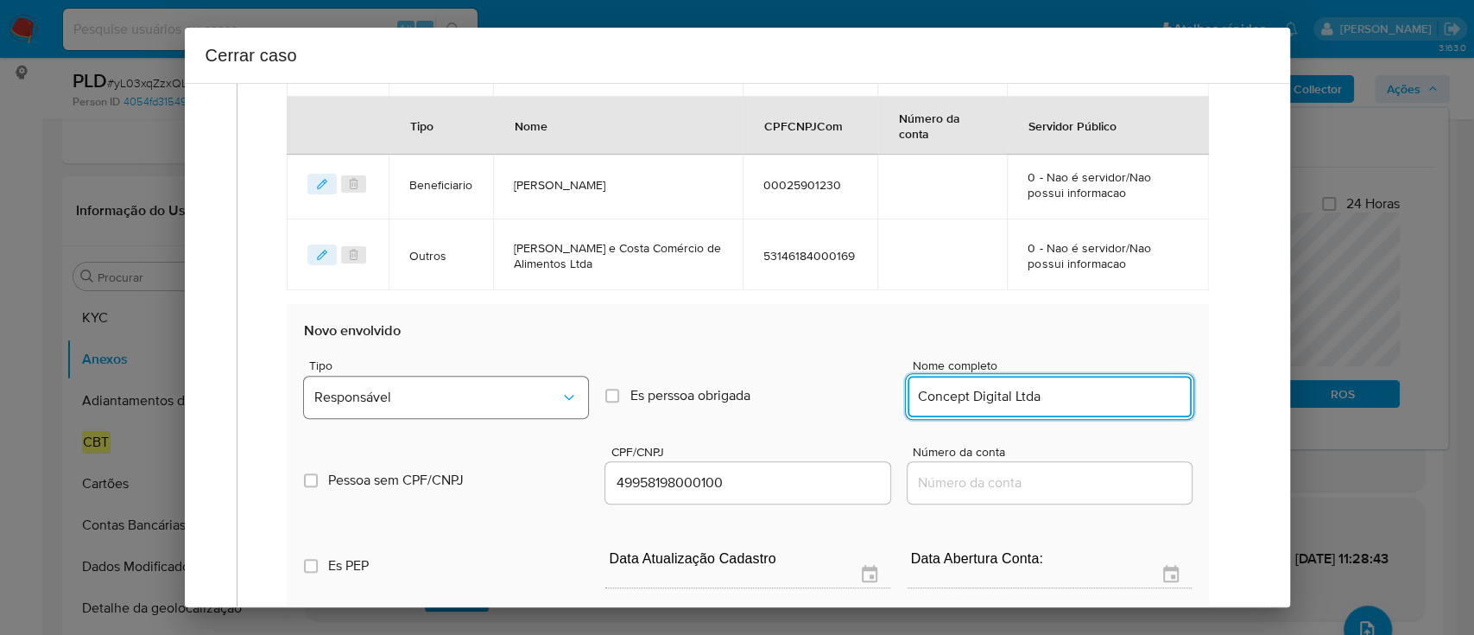
type input "Concept Digital Ltda"
click at [478, 394] on span "Responsável" at bounding box center [437, 397] width 246 height 17
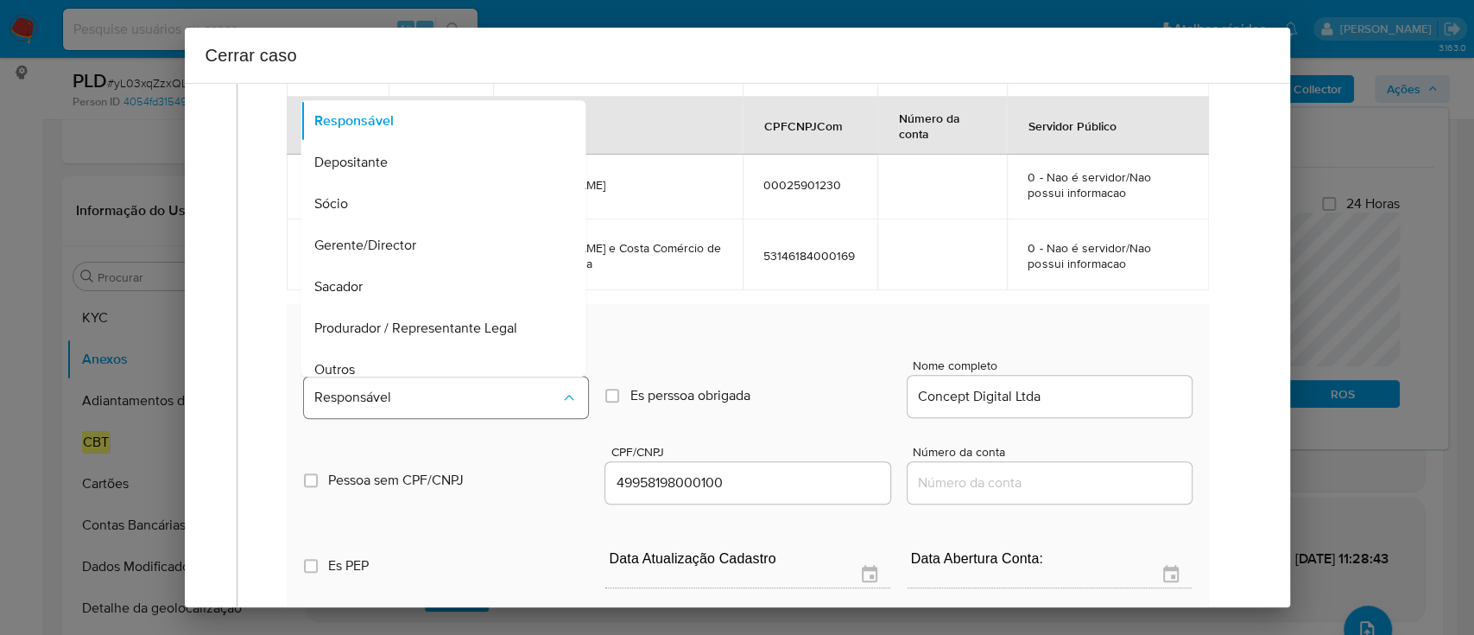
scroll to position [14, 0]
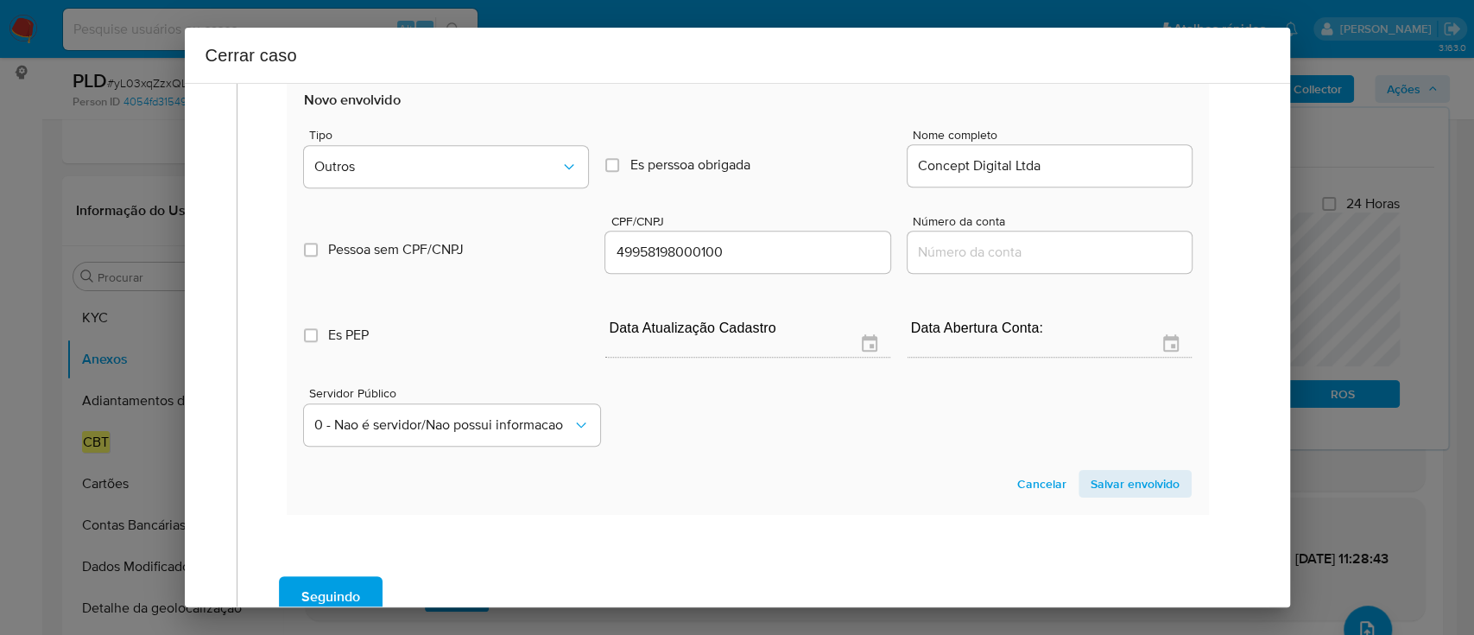
click at [1139, 484] on span "Salvar envolvido" at bounding box center [1135, 483] width 89 height 24
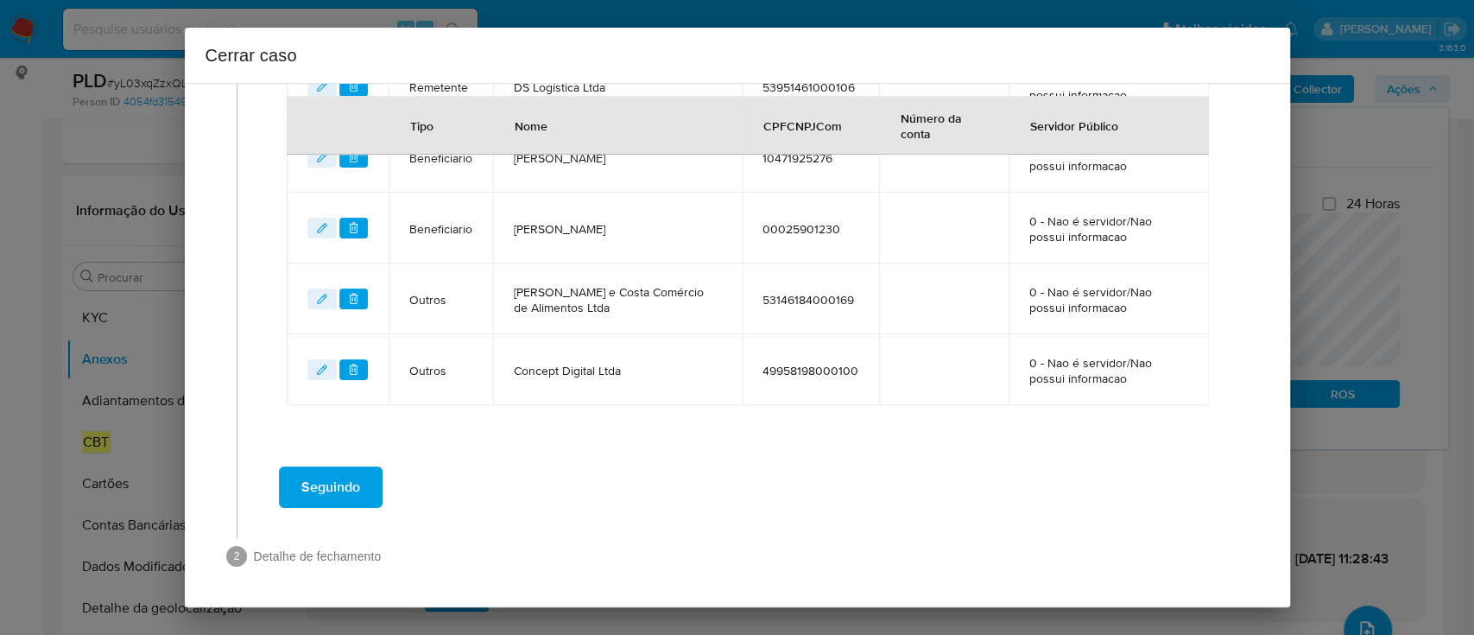
click at [831, 518] on span at bounding box center [743, 528] width 1012 height 21
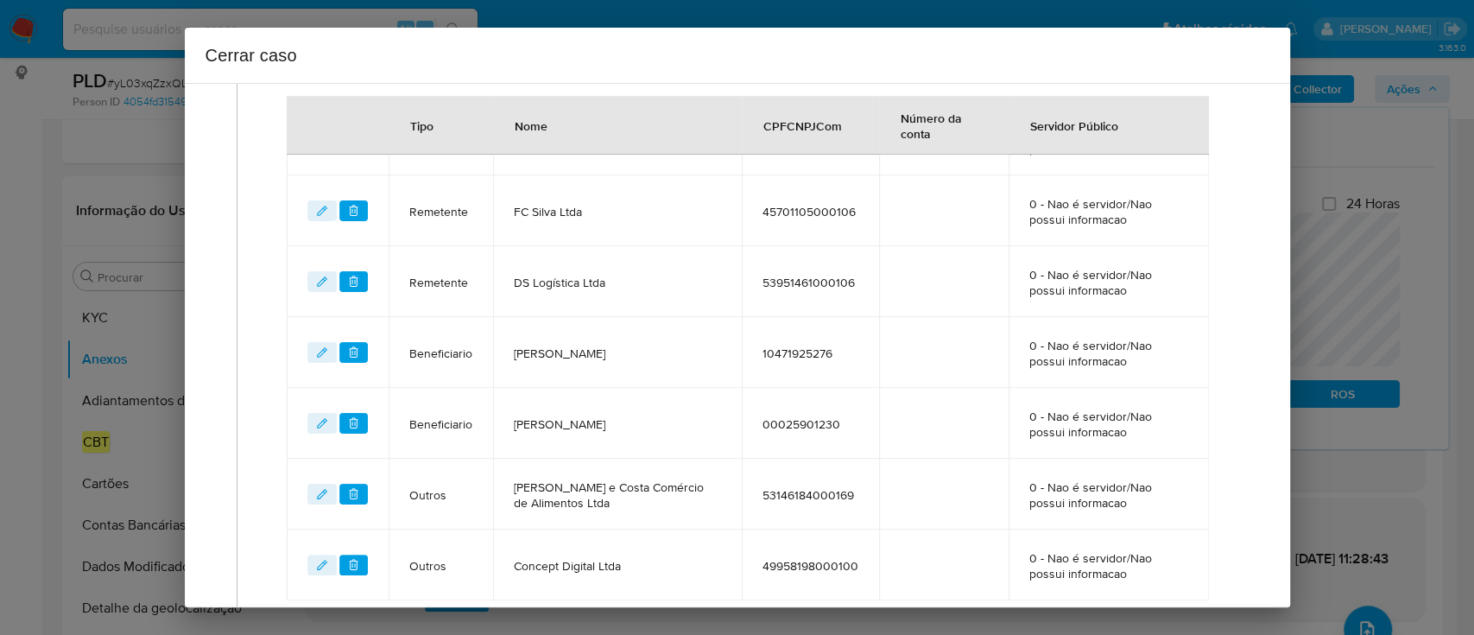
scroll to position [701, 0]
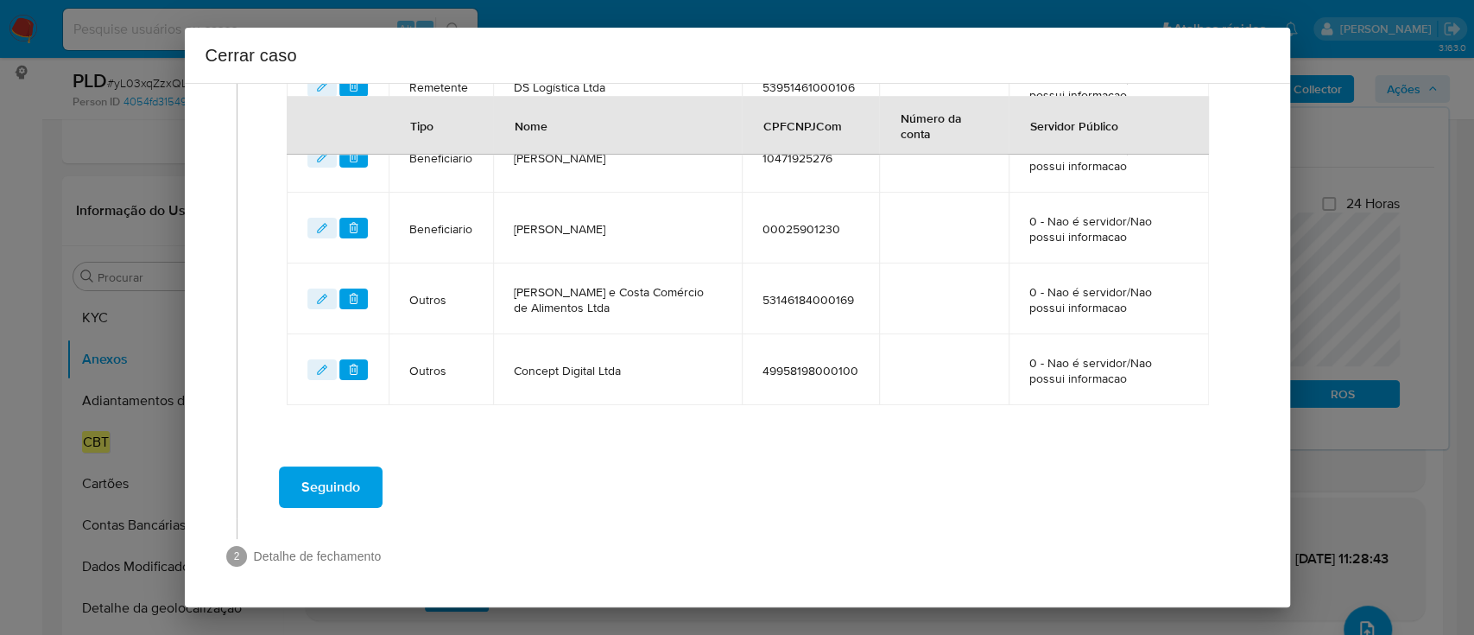
click at [345, 494] on span "Seguindo" at bounding box center [330, 487] width 59 height 38
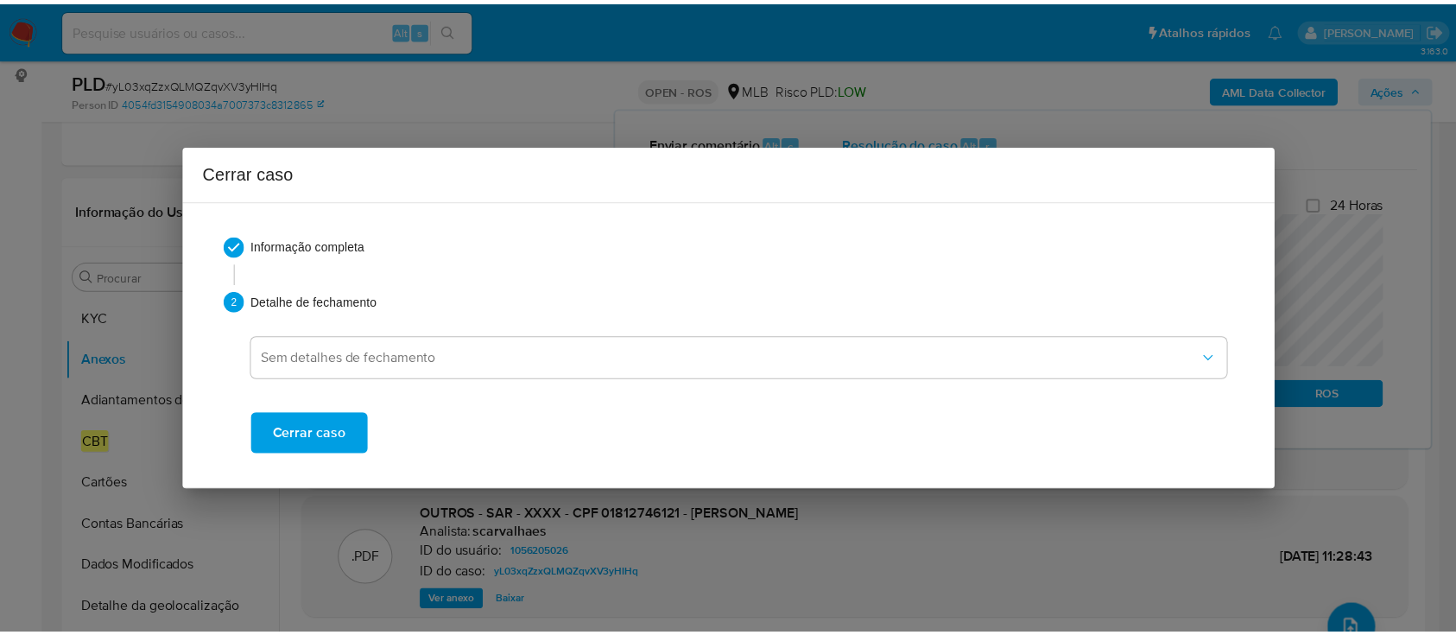
scroll to position [1952, 0]
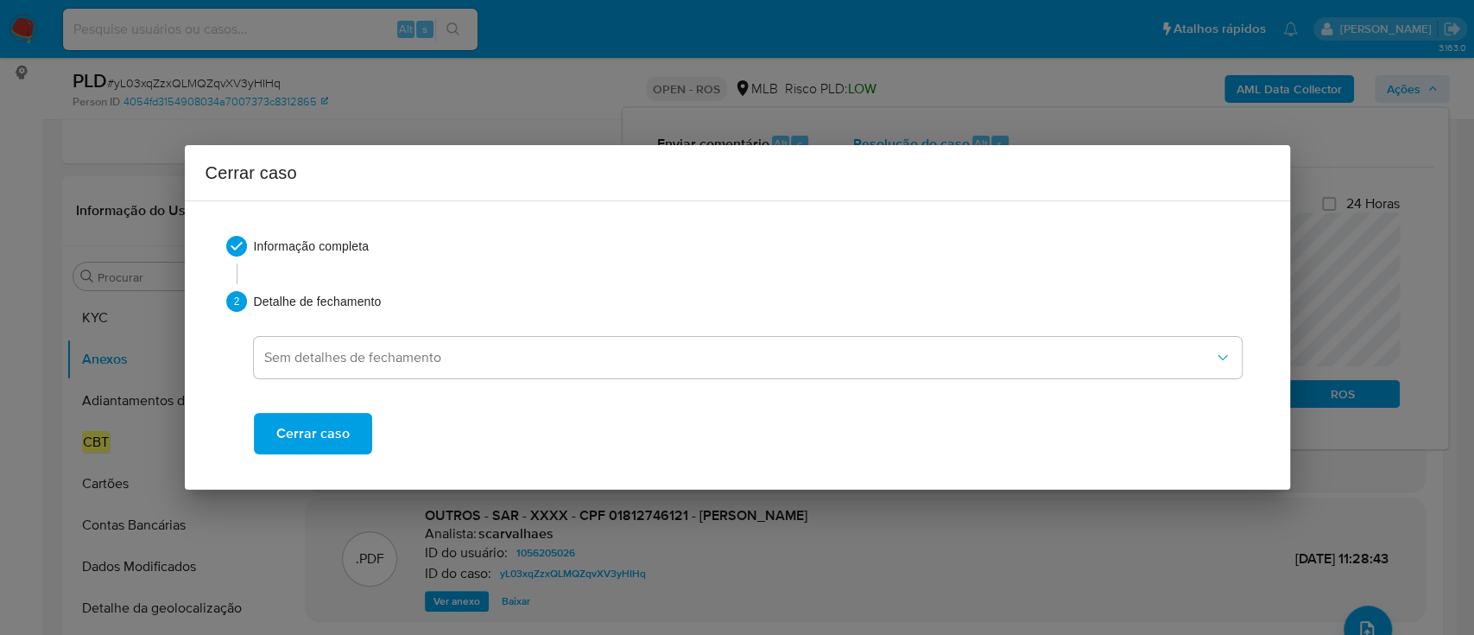
click at [353, 439] on button "Cerrar caso" at bounding box center [313, 433] width 118 height 41
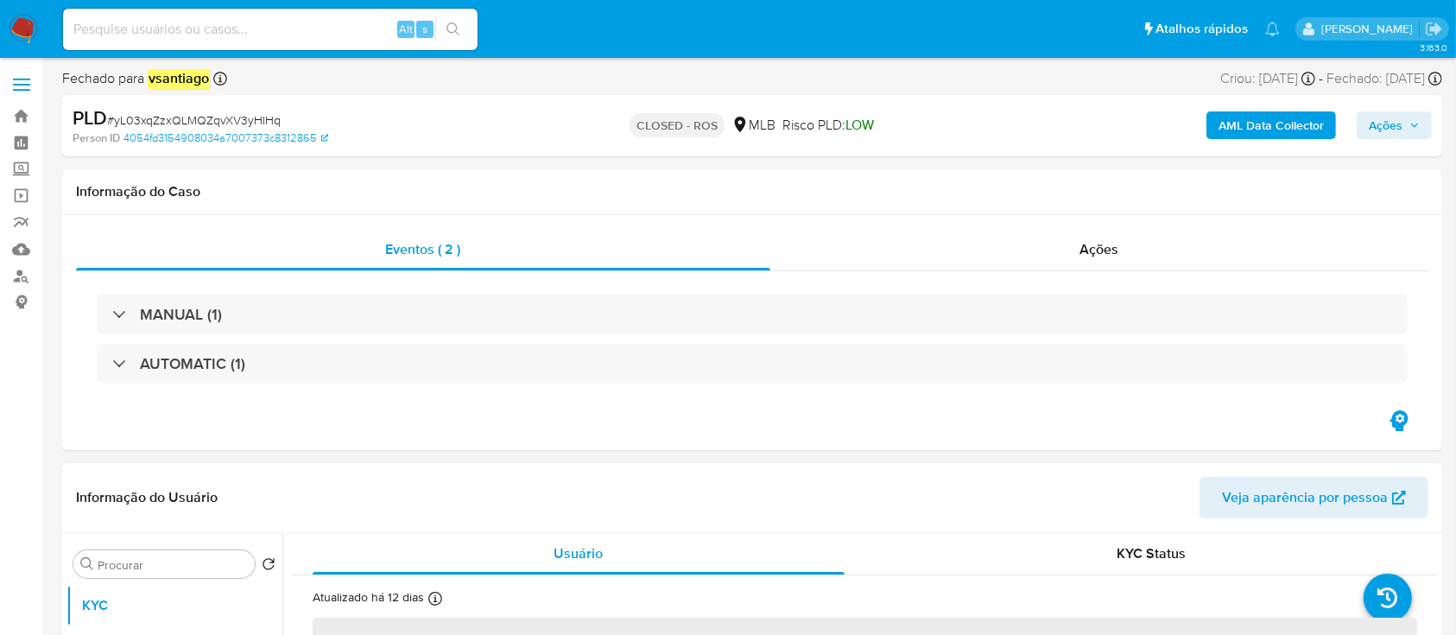
select select "10"
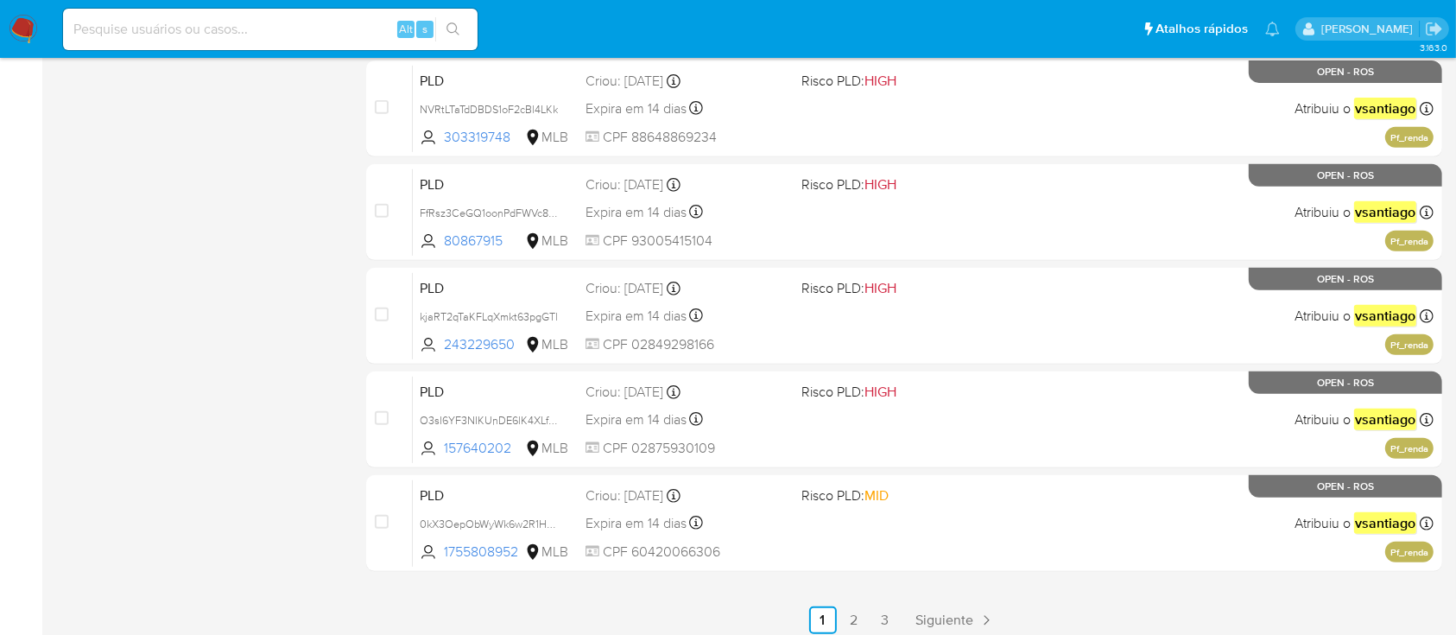
scroll to position [789, 0]
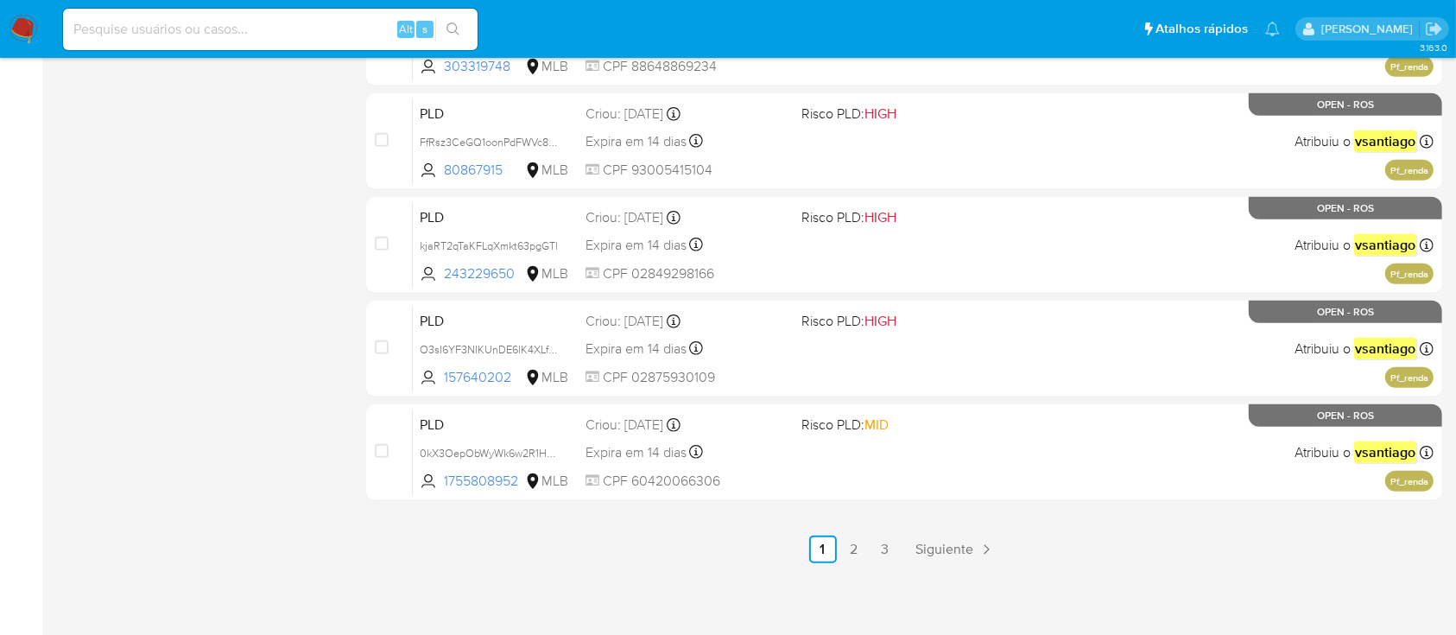
click at [863, 556] on link "2" at bounding box center [854, 549] width 28 height 28
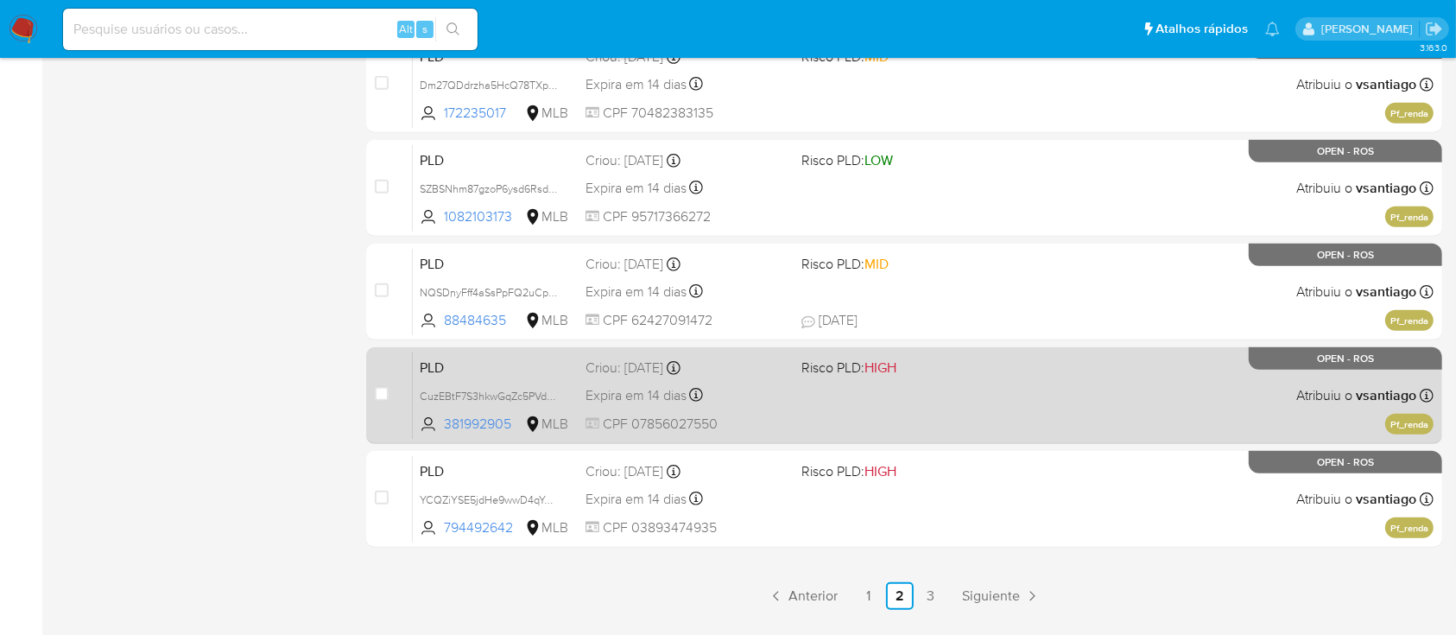
scroll to position [789, 0]
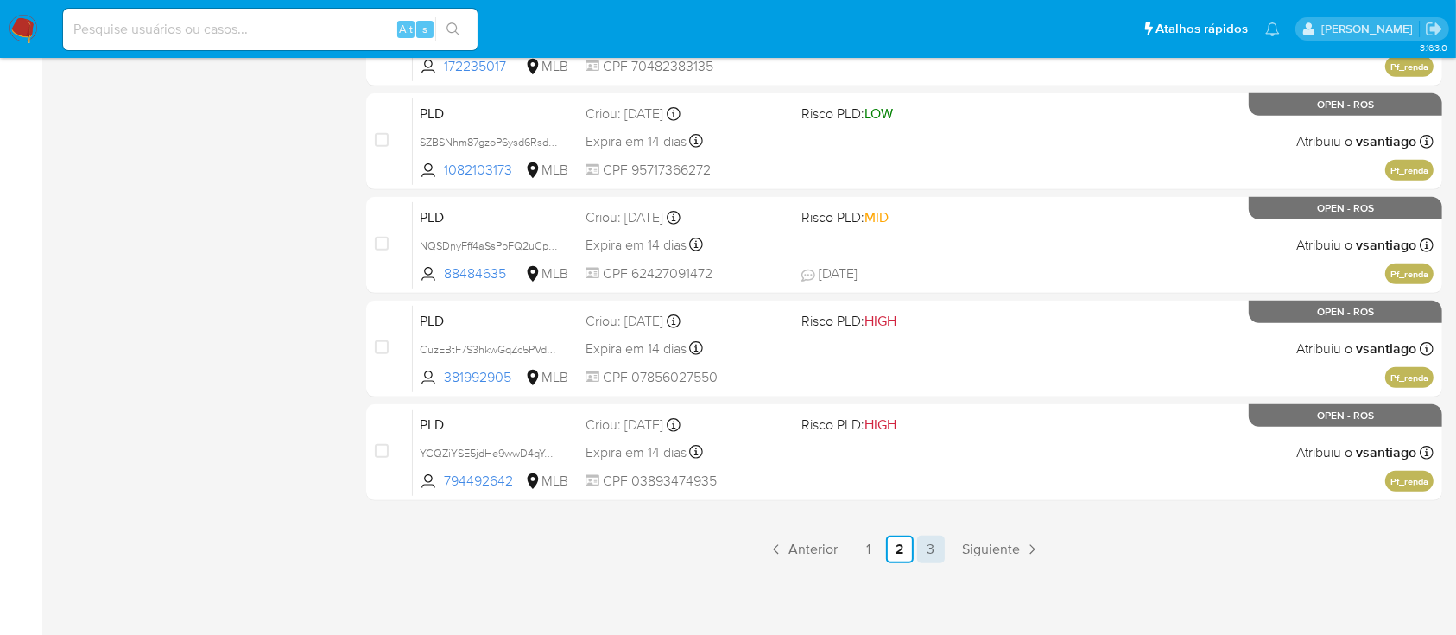
click at [930, 551] on link "3" at bounding box center [931, 549] width 28 height 28
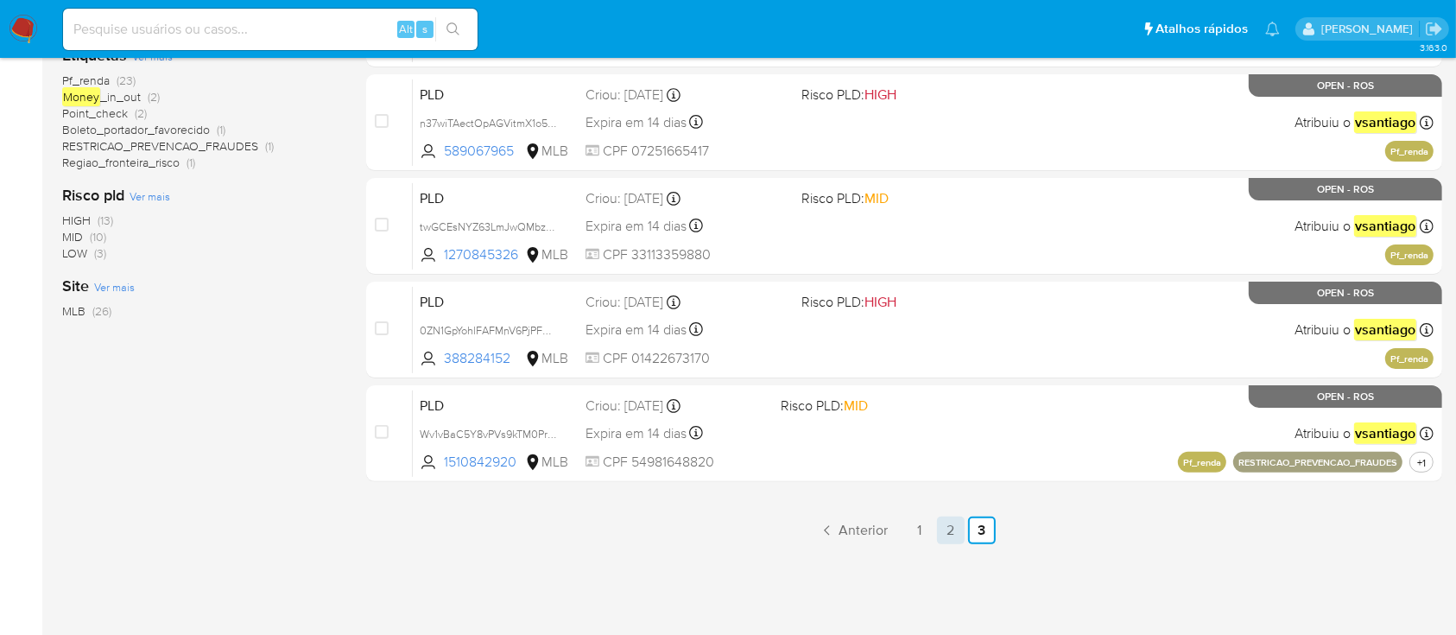
scroll to position [415, 0]
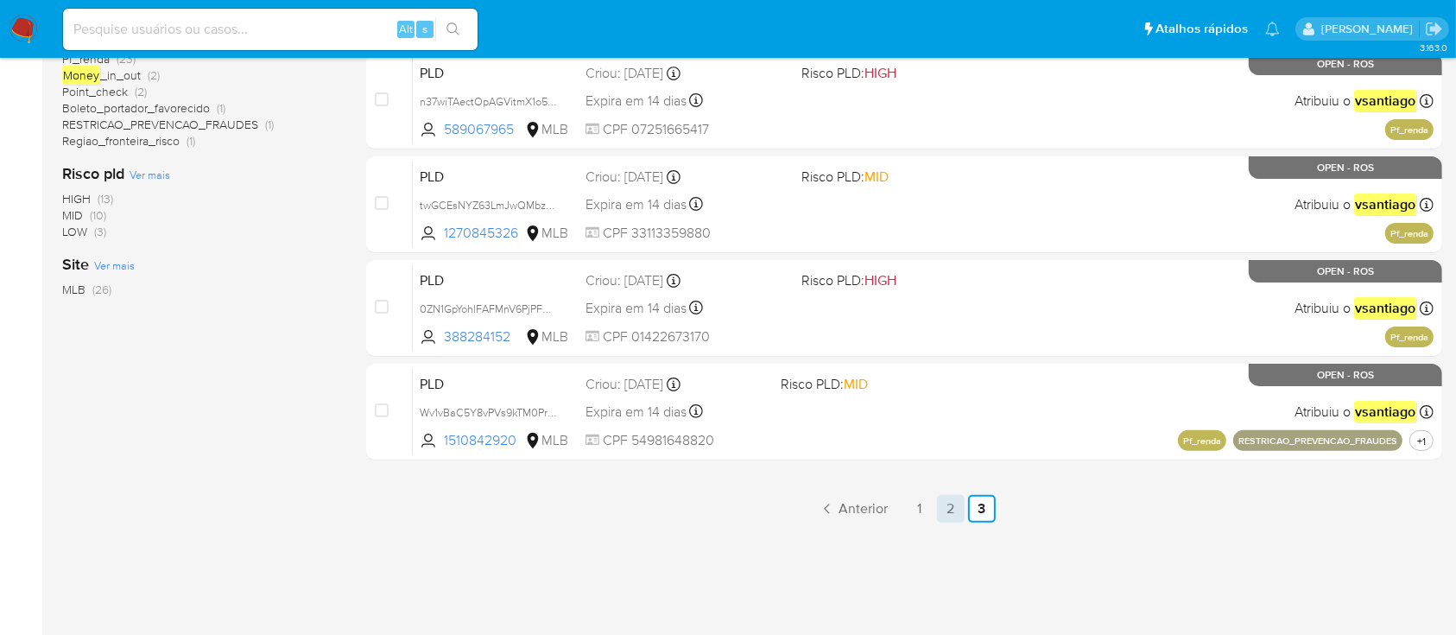
click at [942, 506] on link "2" at bounding box center [951, 509] width 28 height 28
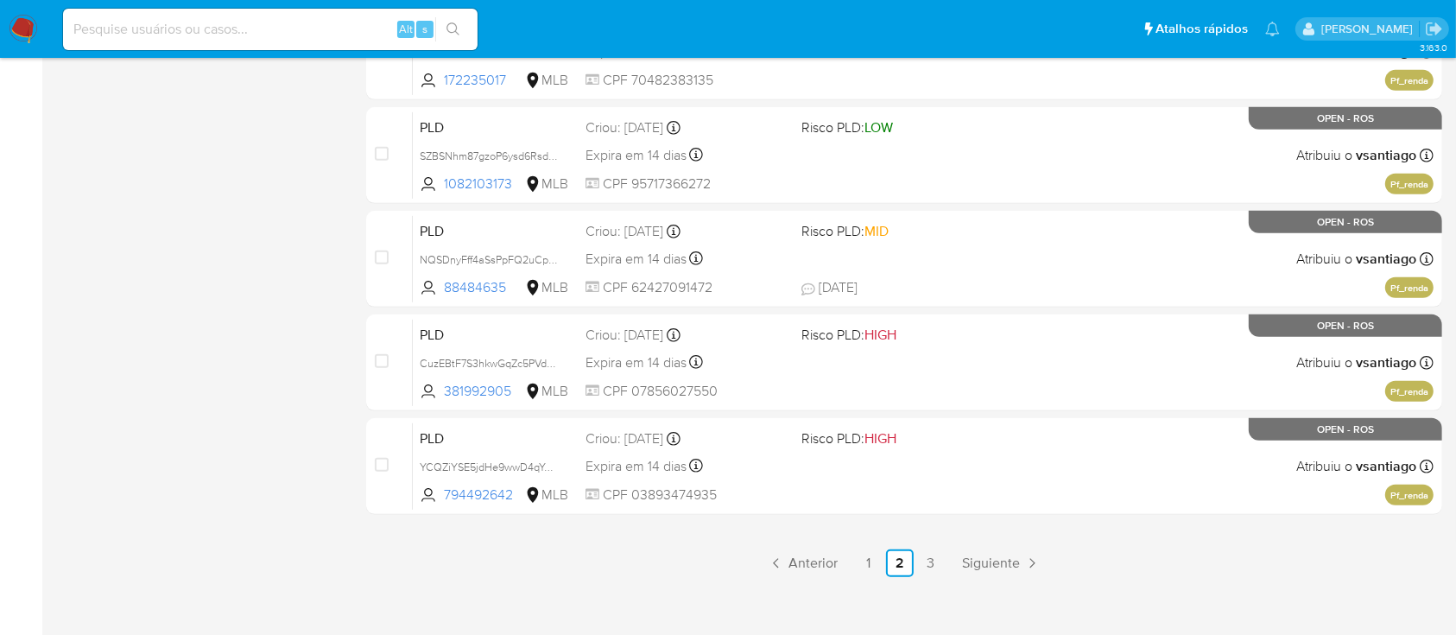
scroll to position [789, 0]
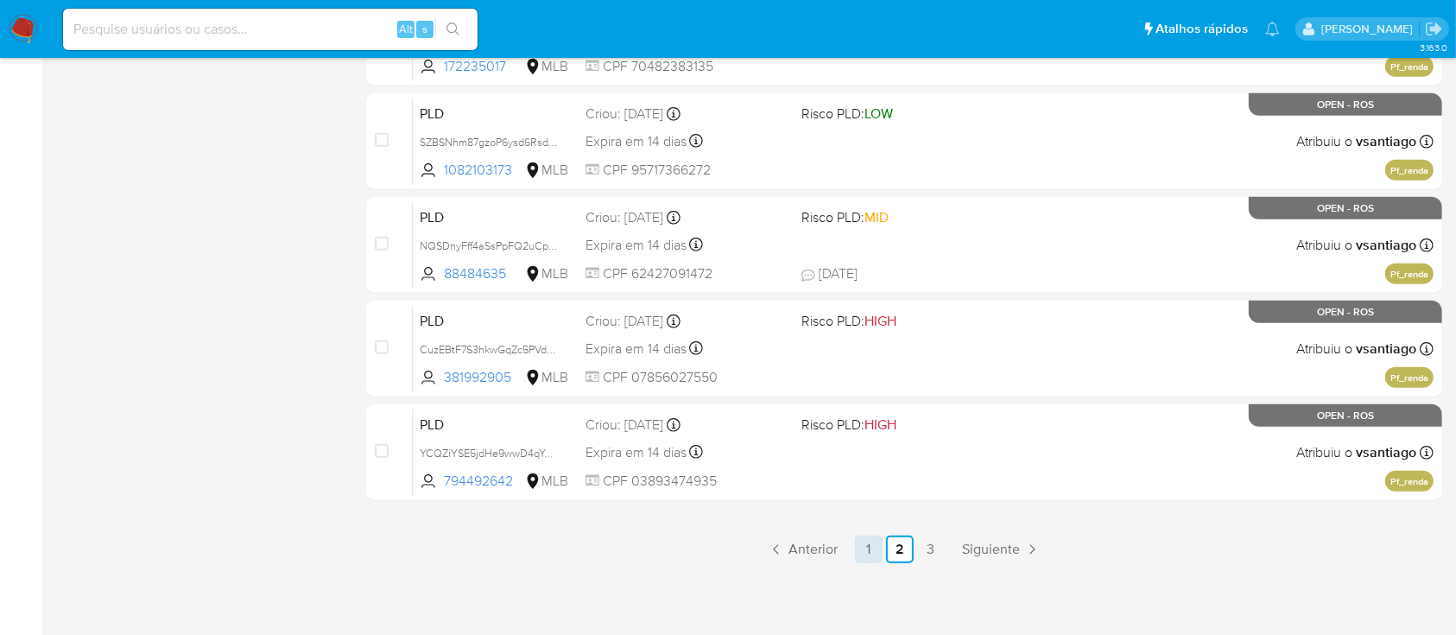
click at [871, 547] on link "1" at bounding box center [869, 549] width 28 height 28
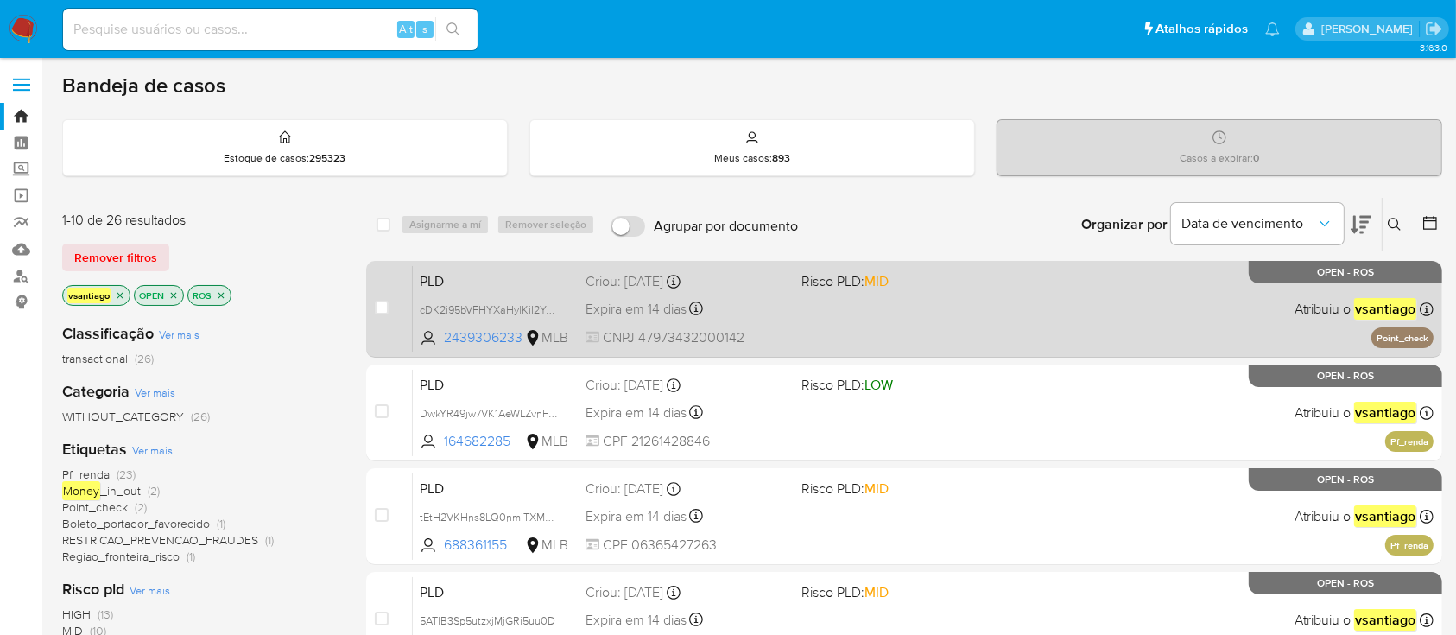
click at [893, 327] on div "PLD cDK2i95bVFHYXaHylKiI2YmX 2439306233 MLB Risco PLD: MID Criou: [DATE] Criou:…" at bounding box center [923, 308] width 1021 height 87
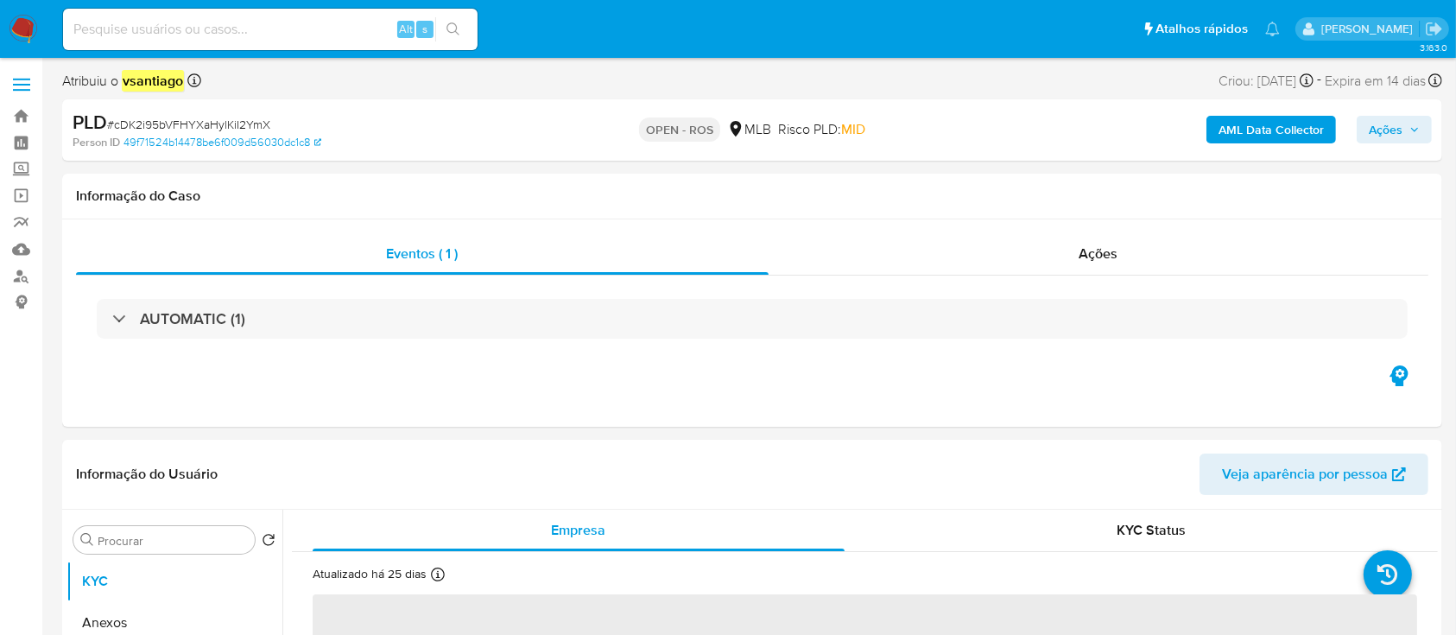
select select "10"
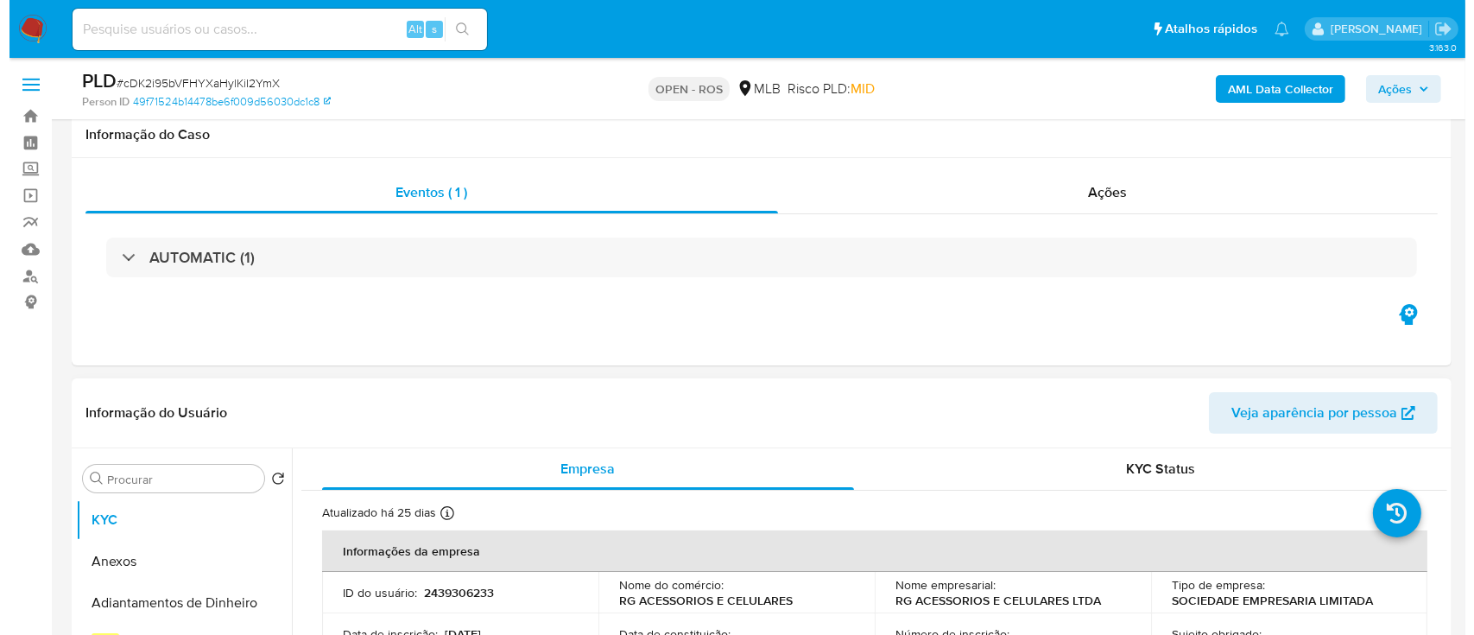
scroll to position [230, 0]
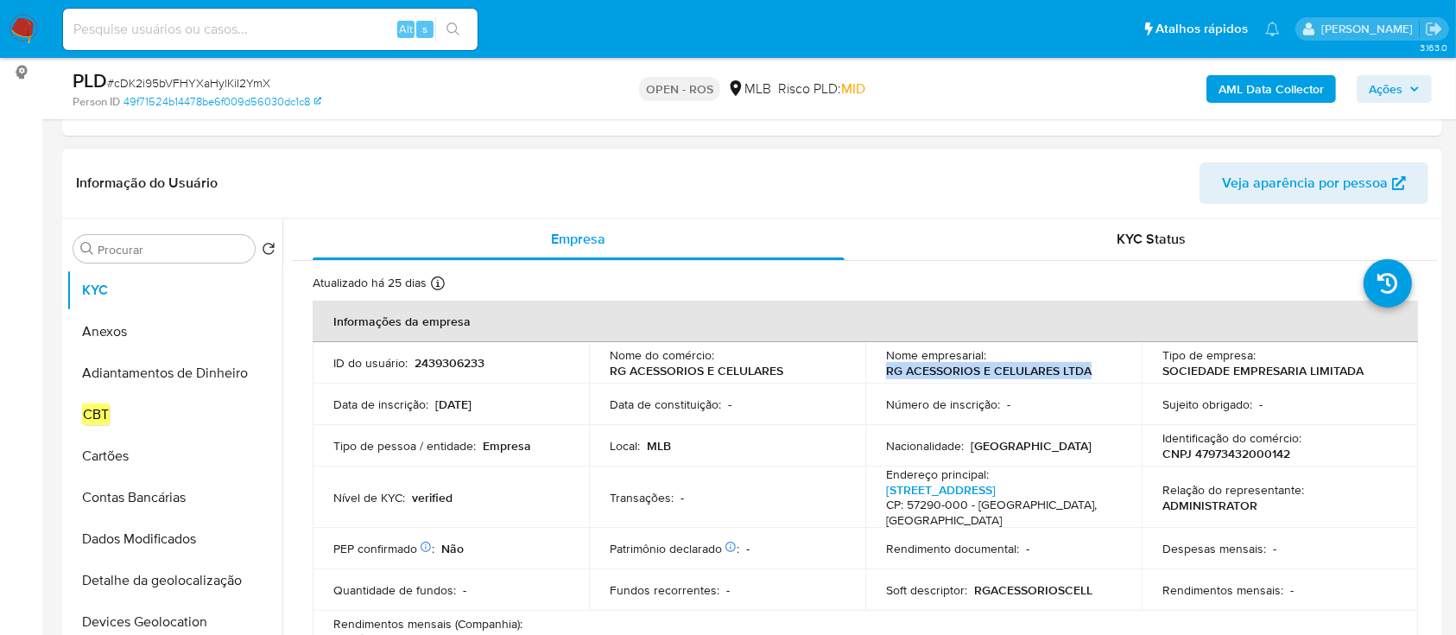
drag, startPoint x: 1091, startPoint y: 376, endPoint x: 883, endPoint y: 371, distance: 208.1
click at [886, 371] on div "Nome empresarial : RG ACESSORIOS E CELULARES LTDA" at bounding box center [1003, 362] width 235 height 31
copy p "RG ACESSORIOS E CELULARES LTDA"
click at [154, 338] on button "Anexos" at bounding box center [167, 331] width 202 height 41
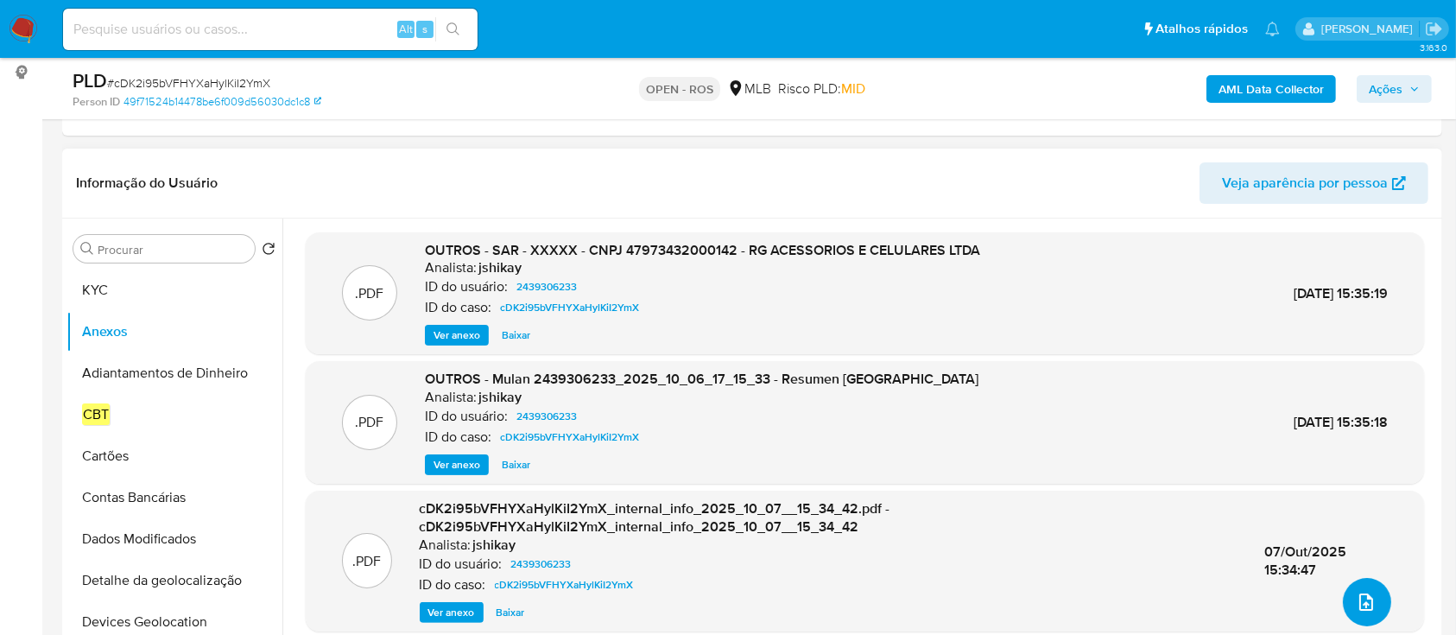
click at [1366, 595] on icon "upload-file" at bounding box center [1366, 601] width 21 height 21
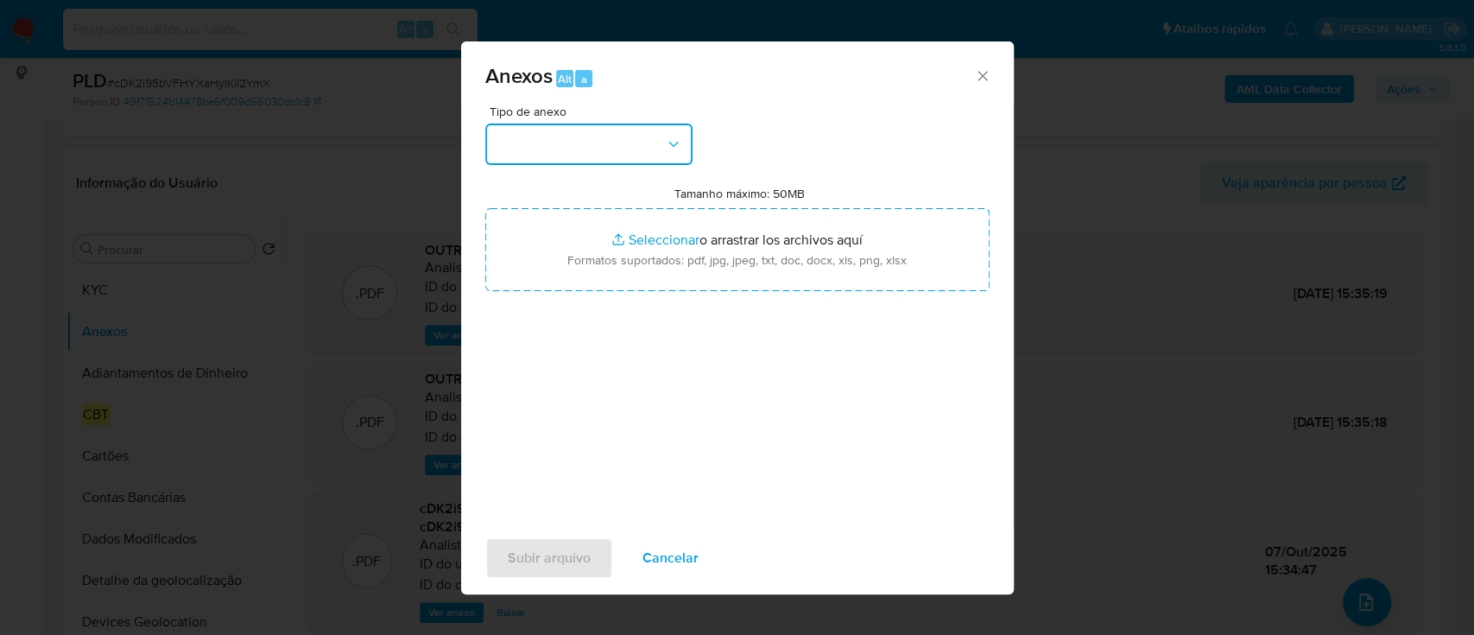
click at [626, 150] on button "button" at bounding box center [588, 143] width 207 height 41
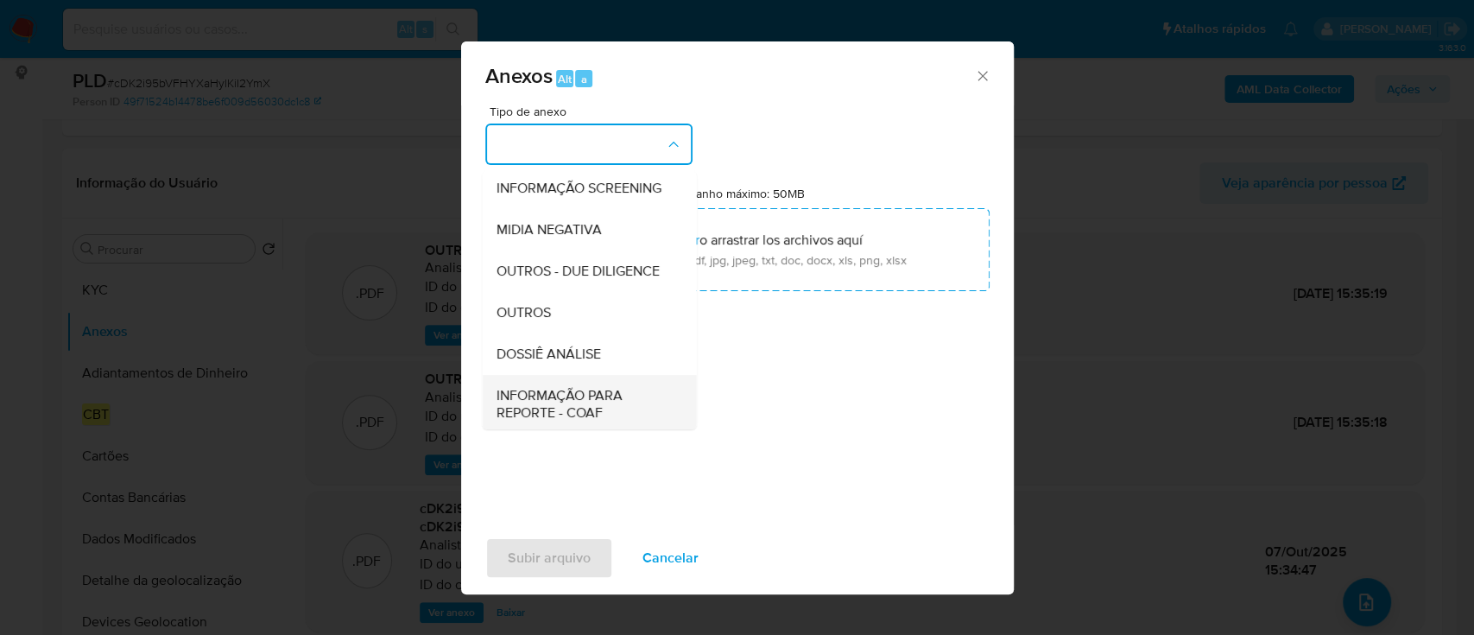
scroll to position [265, 0]
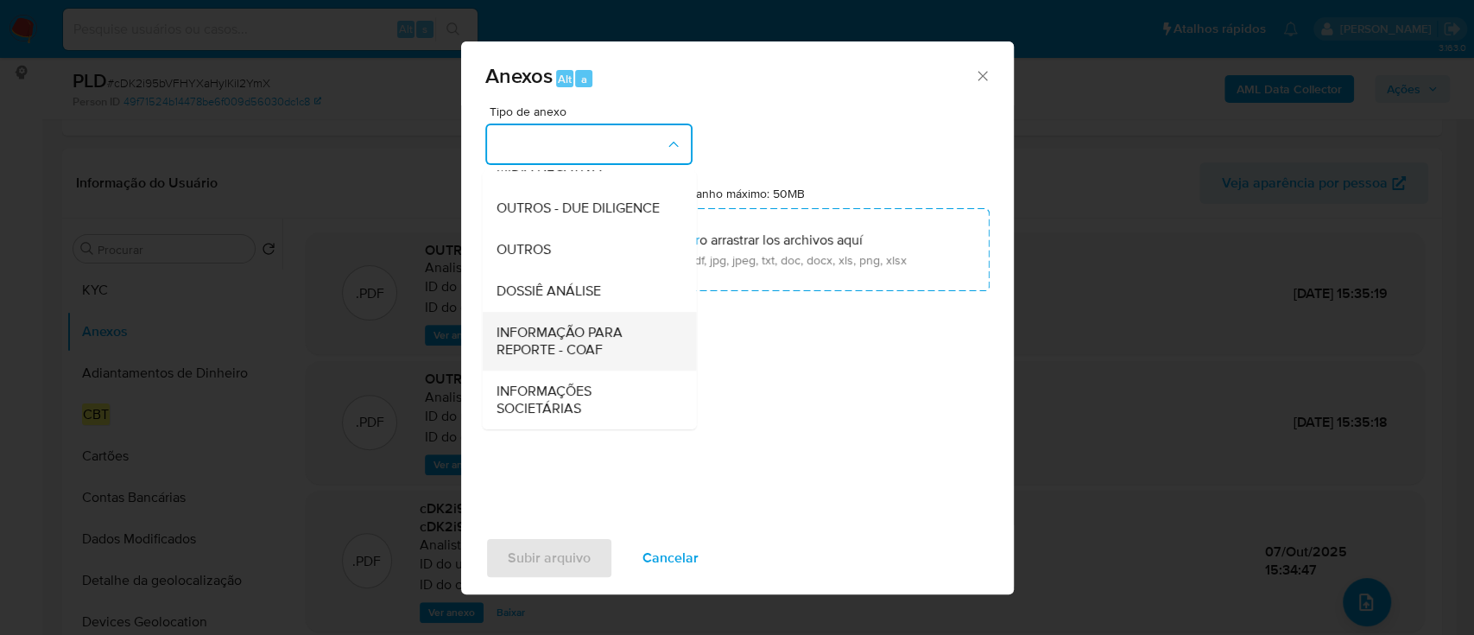
click at [581, 356] on span "INFORMAÇÃO PARA REPORTE - COAF" at bounding box center [584, 341] width 176 height 35
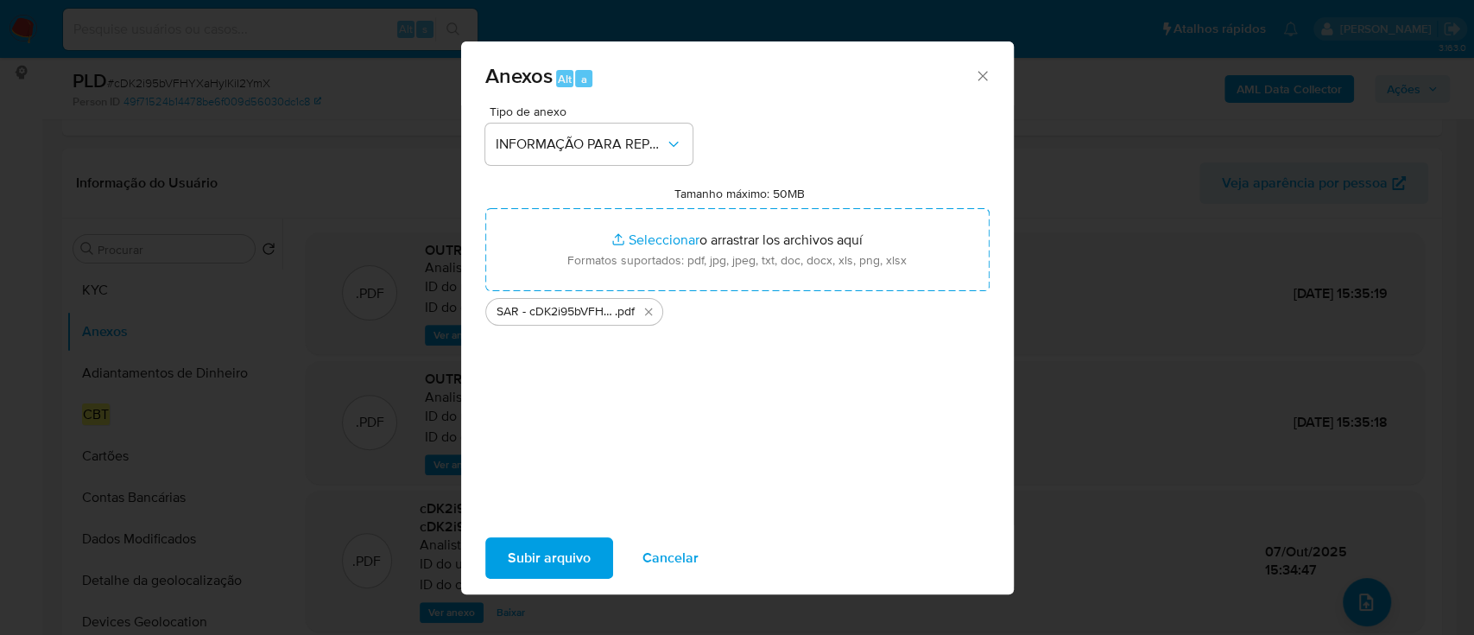
click at [546, 561] on span "Subir arquivo" at bounding box center [549, 558] width 83 height 38
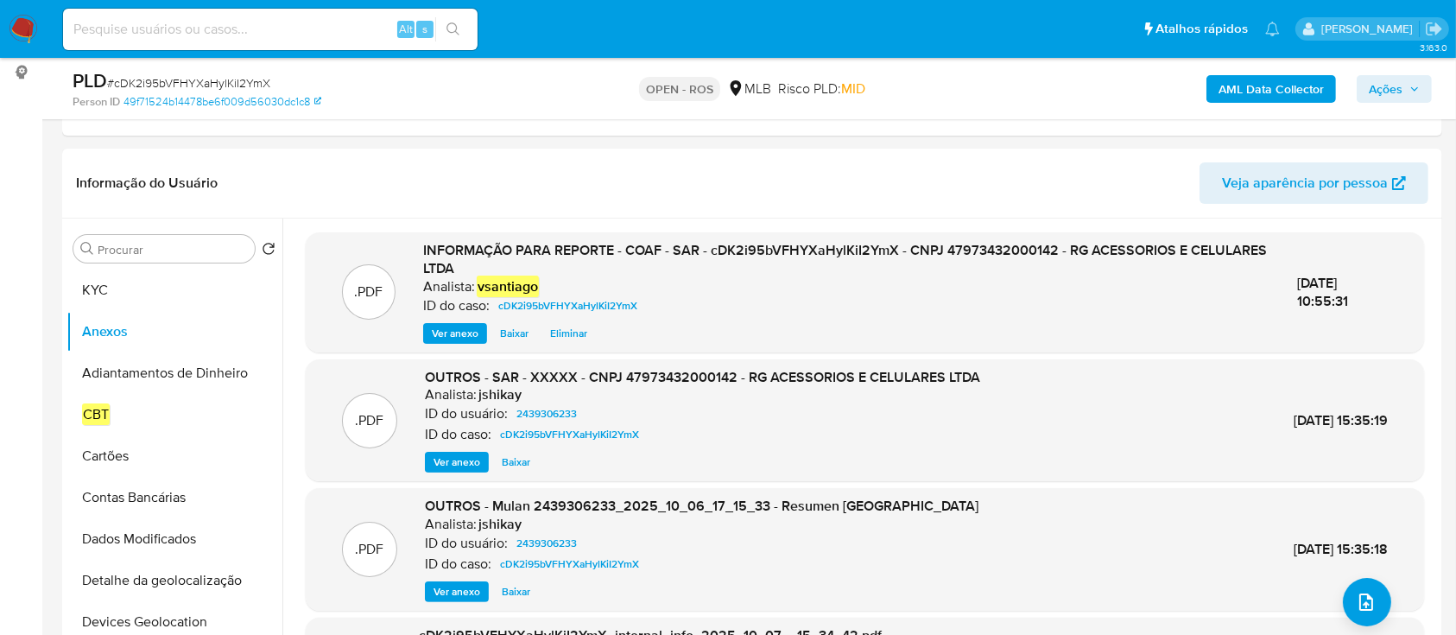
click at [1409, 94] on span "Ações" at bounding box center [1394, 89] width 51 height 24
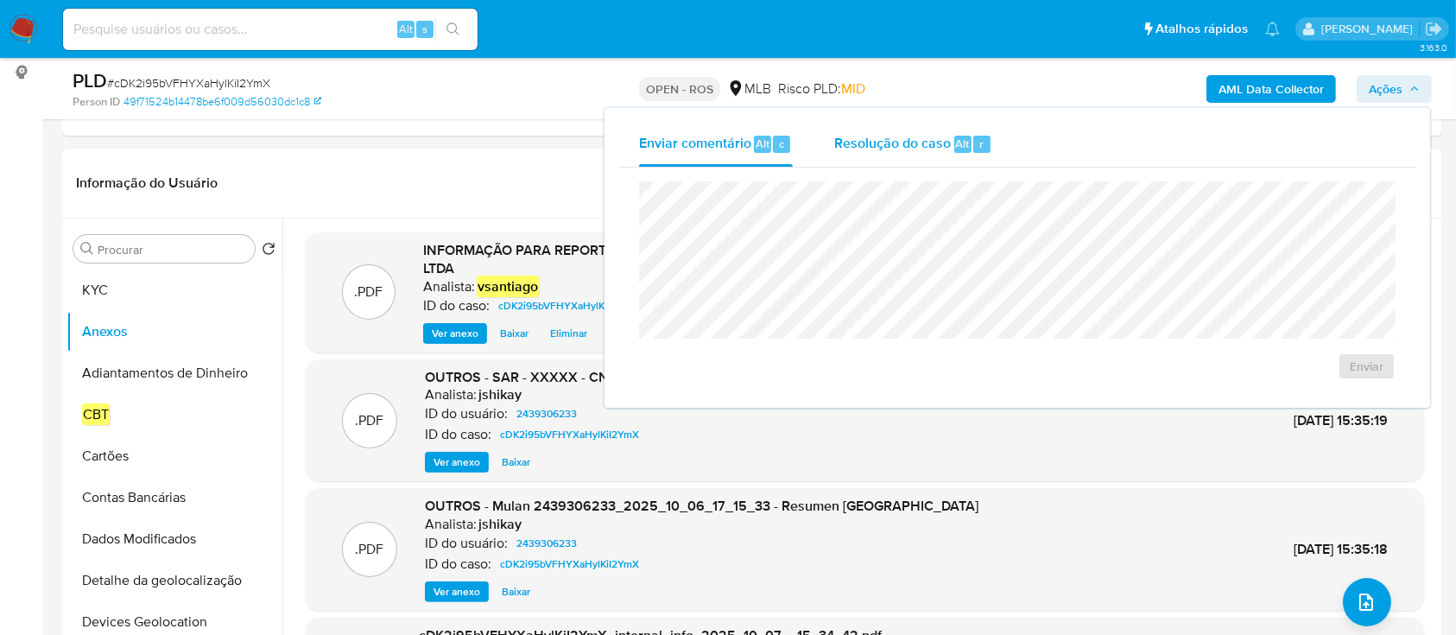
click at [967, 163] on div "Resolução do caso Alt r" at bounding box center [913, 144] width 158 height 45
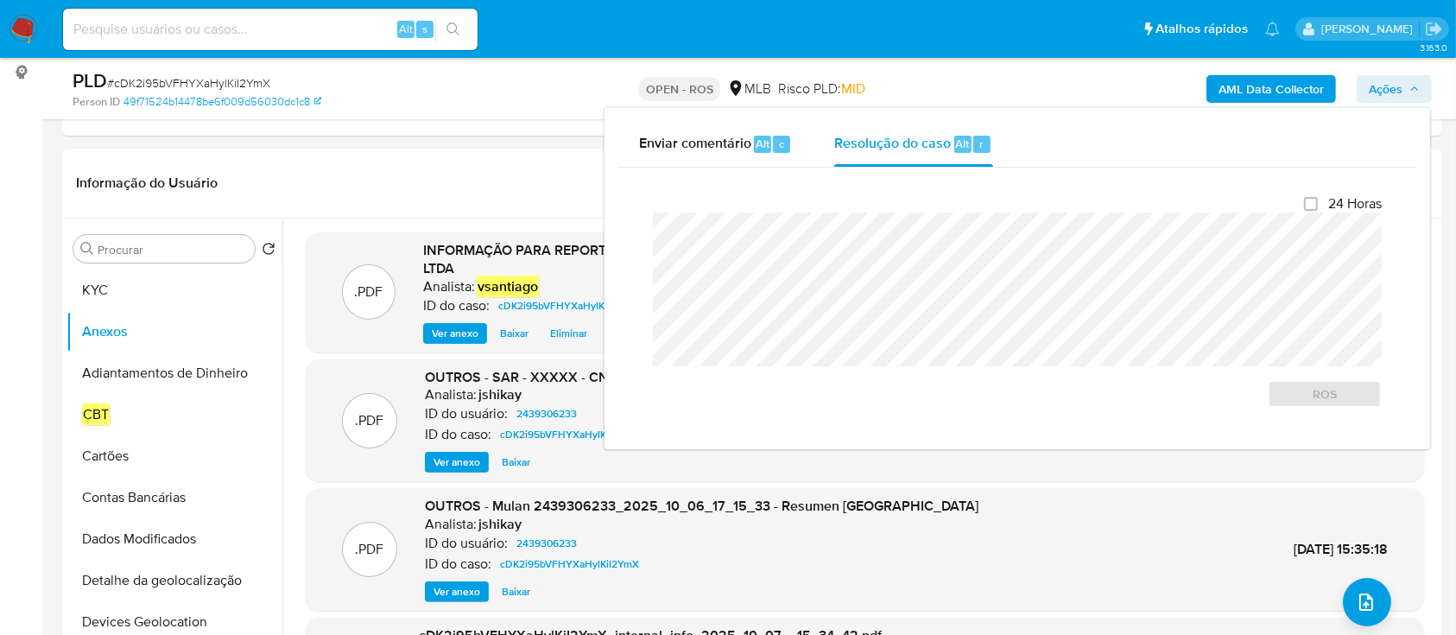
click at [1382, 98] on span "Ações" at bounding box center [1386, 89] width 34 height 28
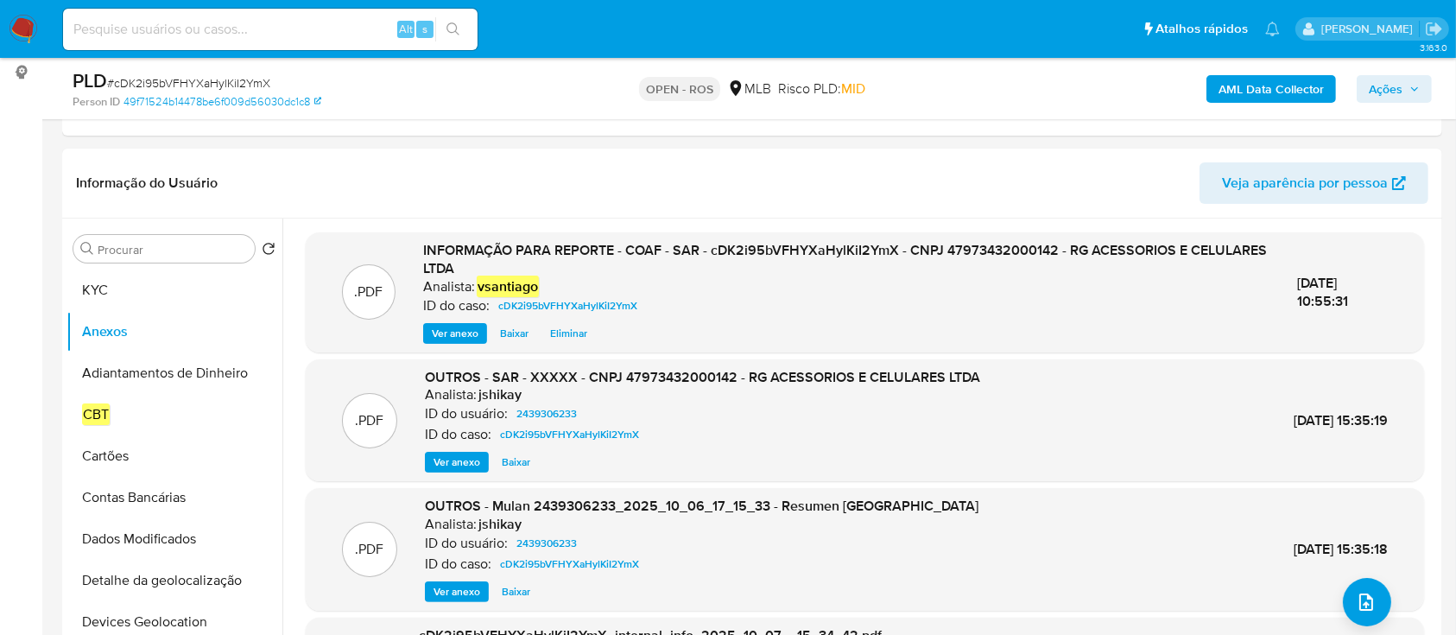
click at [1389, 93] on span "Ações" at bounding box center [1386, 89] width 34 height 28
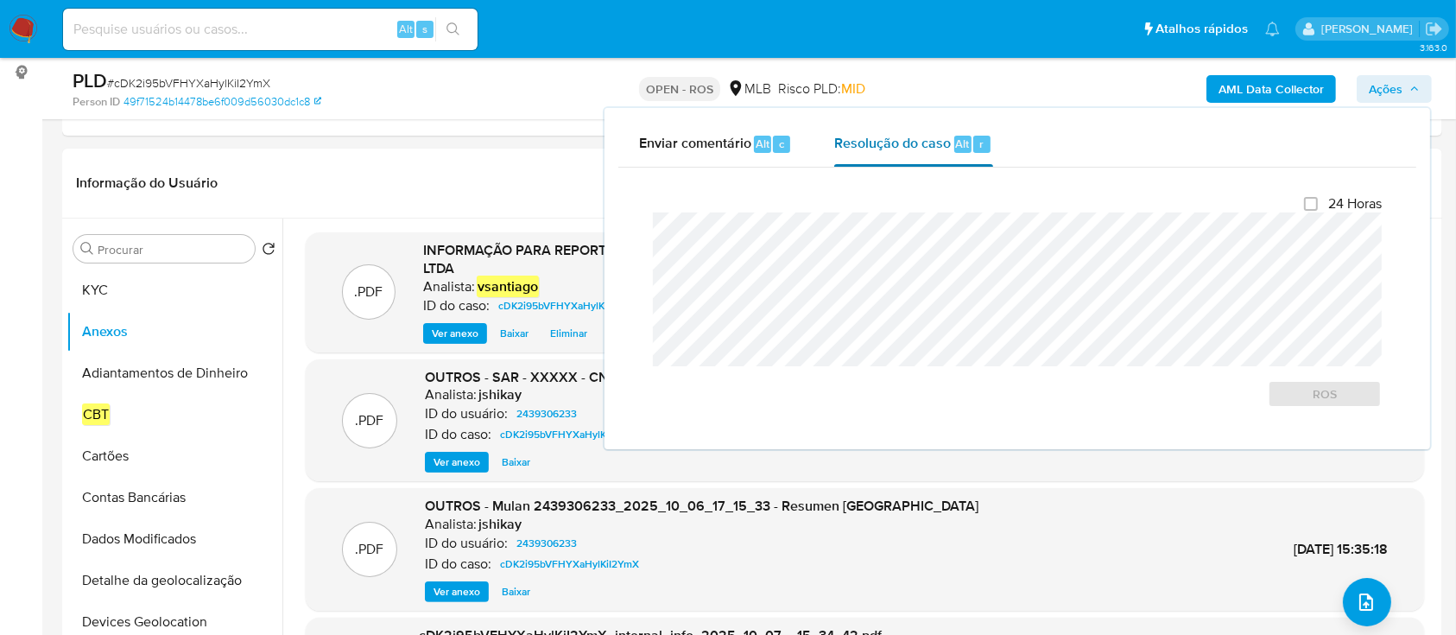
click at [919, 142] on span "Resolução do caso" at bounding box center [892, 143] width 117 height 20
click at [1367, 384] on span "ROS" at bounding box center [1325, 394] width 90 height 24
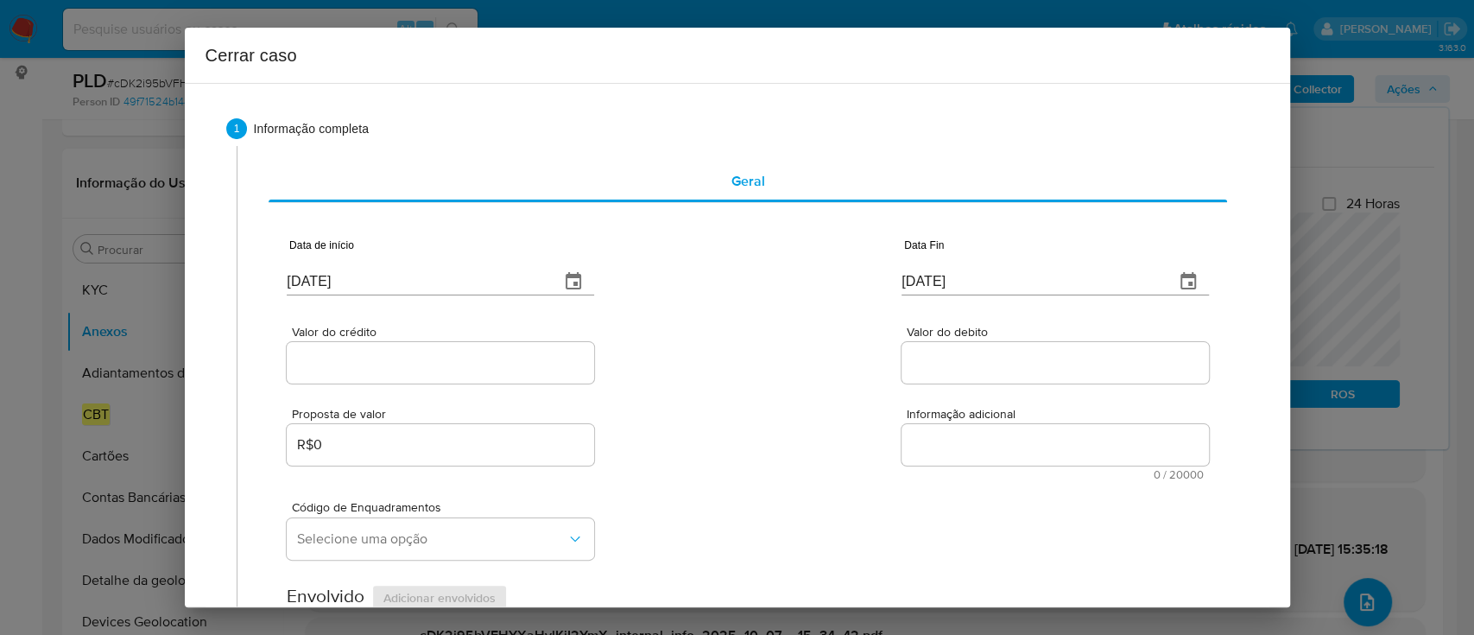
click at [319, 287] on input "[DATE]" at bounding box center [416, 282] width 259 height 28
paste input "01/08"
type input "[DATE]"
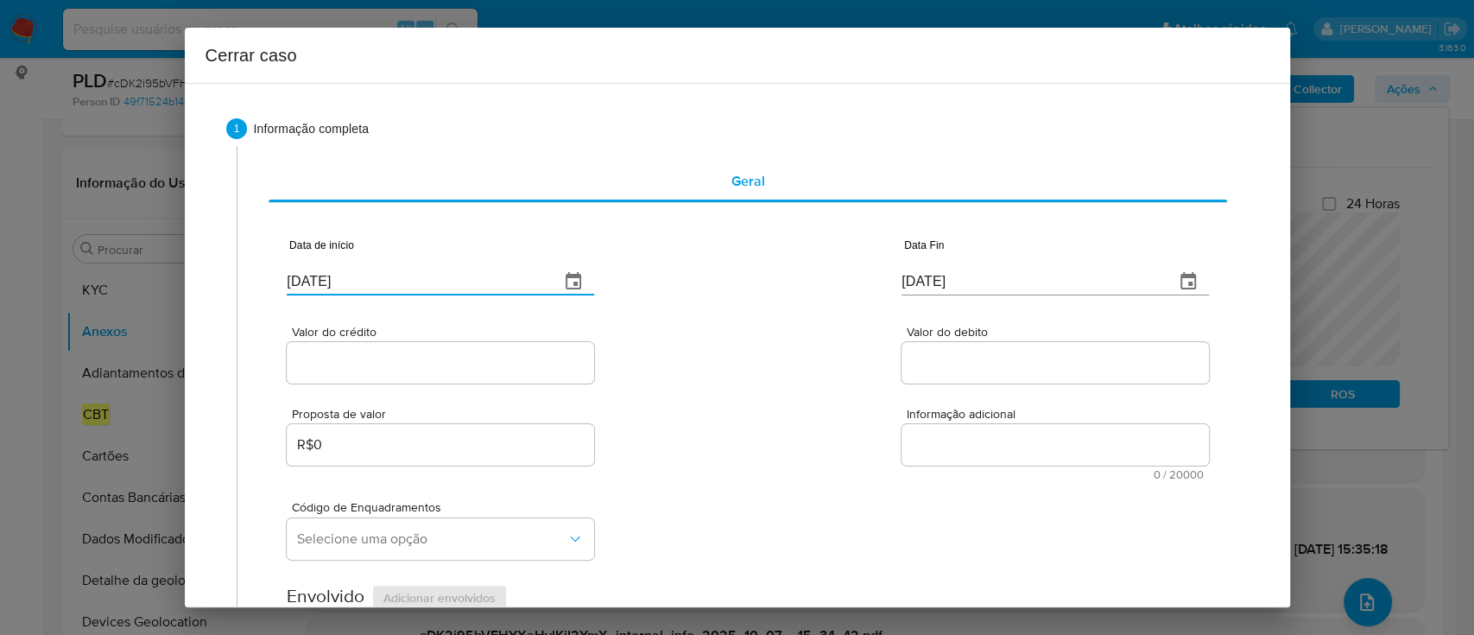
click at [781, 349] on div "Valor do crédito Valor do debito" at bounding box center [747, 346] width 921 height 82
click at [906, 274] on input "[DATE]" at bounding box center [1030, 282] width 259 height 28
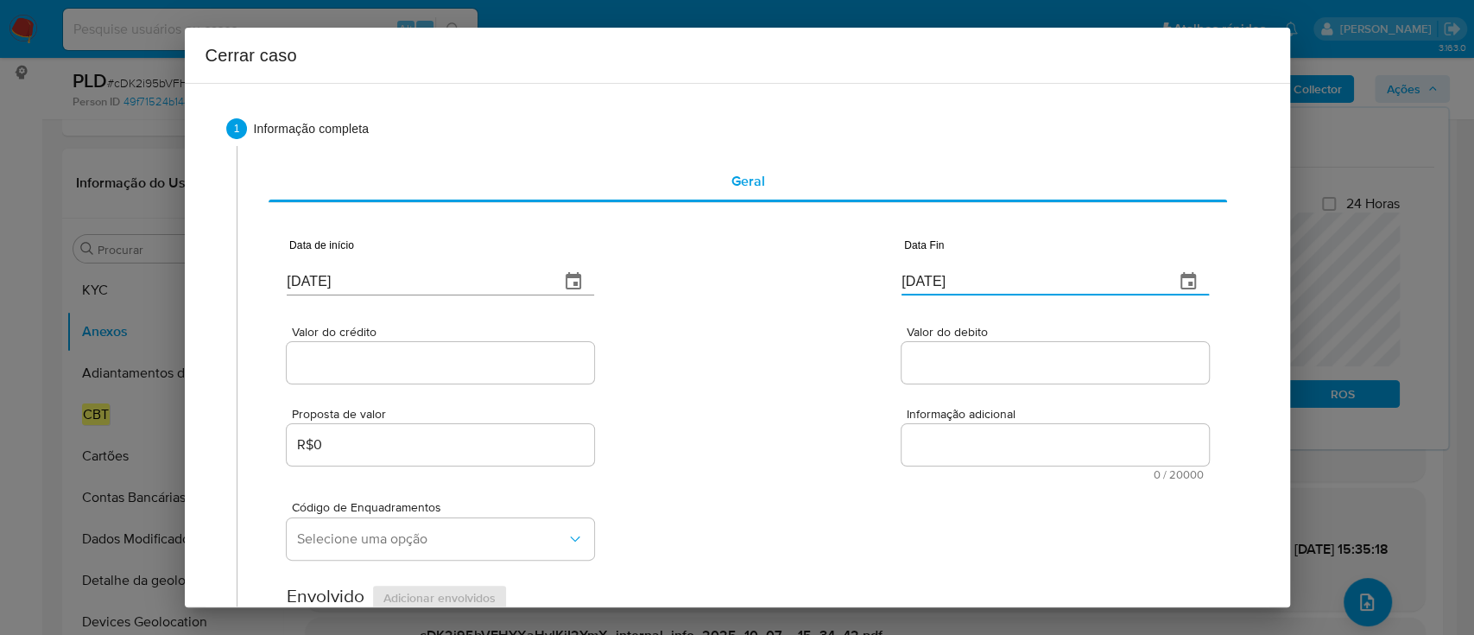
click at [906, 274] on input "[DATE]" at bounding box center [1030, 282] width 259 height 28
drag, startPoint x: 906, startPoint y: 274, endPoint x: 762, endPoint y: 335, distance: 156.7
click at [904, 274] on input "[DATE]" at bounding box center [1030, 282] width 259 height 28
paste input "05"
type input "05/10/2025"
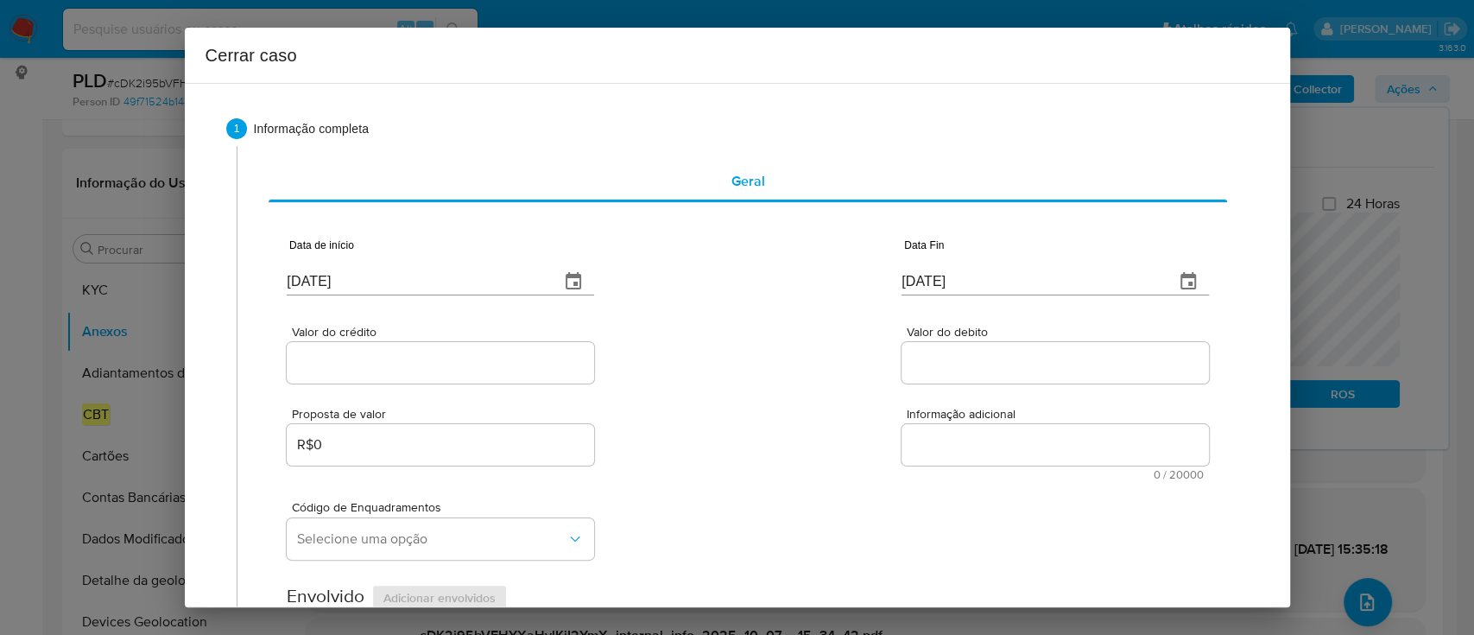
click at [762, 335] on div "Valor do crédito Valor do debito" at bounding box center [747, 346] width 921 height 82
drag, startPoint x: 384, startPoint y: 376, endPoint x: 485, endPoint y: 372, distance: 101.1
click at [385, 376] on div at bounding box center [440, 362] width 307 height 41
click at [478, 368] on input "Valor do crédito" at bounding box center [440, 362] width 307 height 22
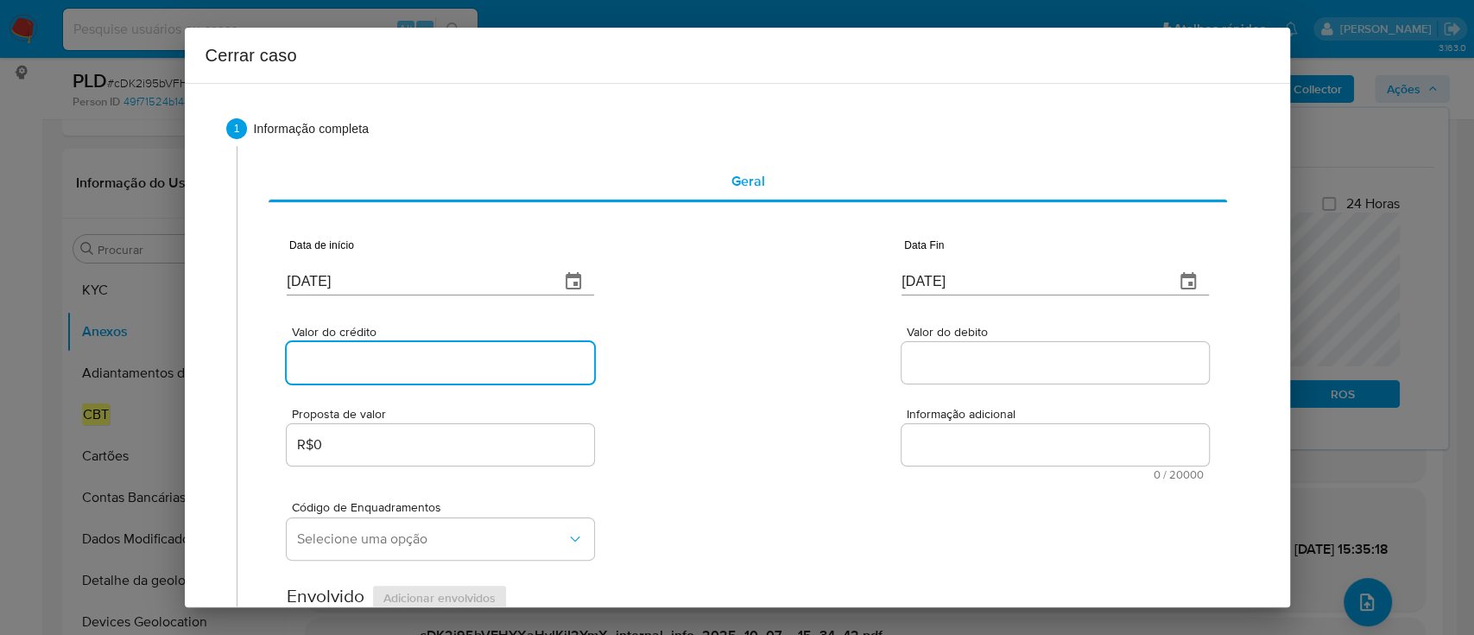
paste input "R$1.678.486"
type input "R$1.678.486"
click at [712, 367] on div "Valor do crédito R$1.678.486 Valor do debito" at bounding box center [747, 346] width 921 height 82
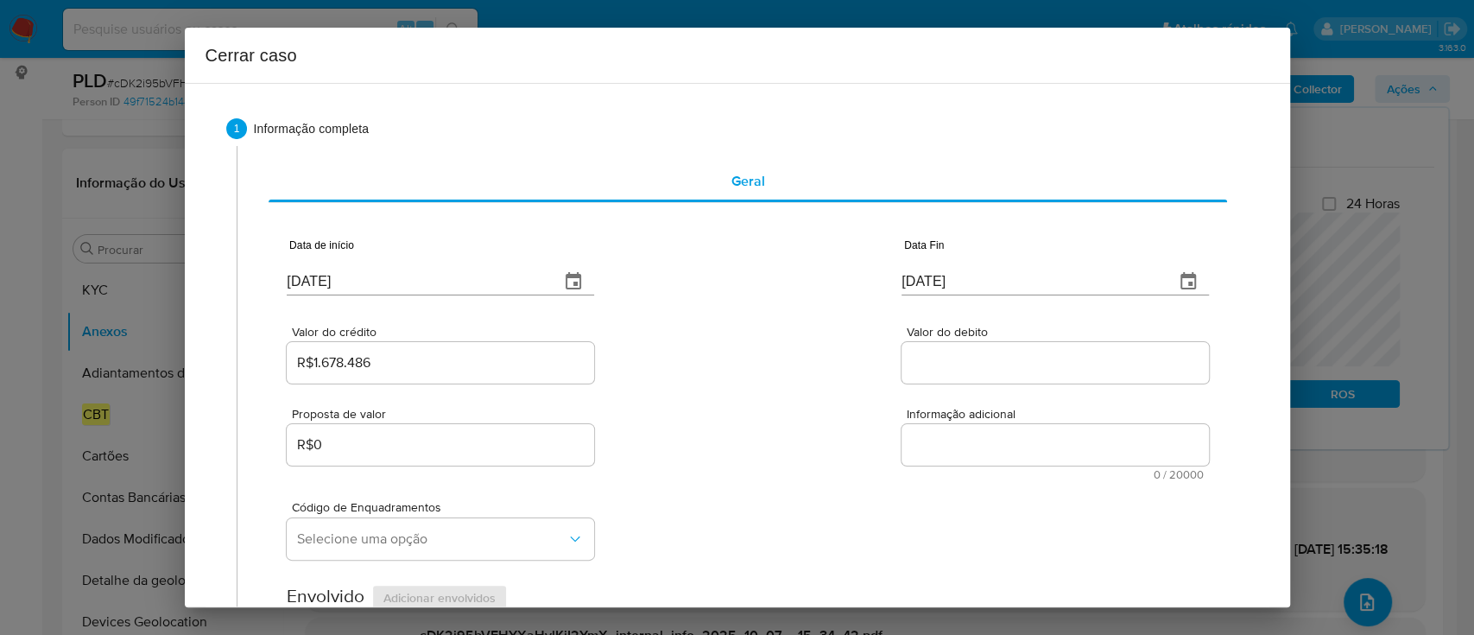
click at [920, 357] on input "Valor do debito" at bounding box center [1054, 362] width 307 height 22
paste input "R$1.615.970"
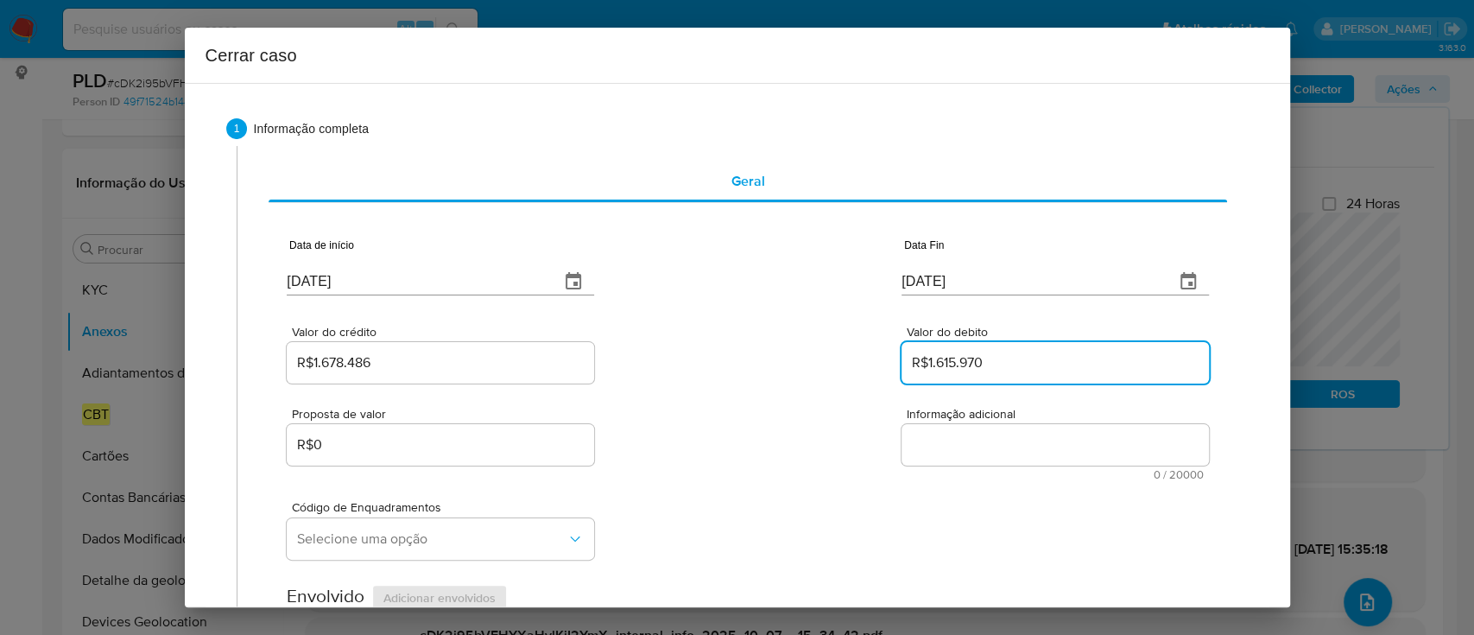
type input "R$1.615.970"
click at [789, 380] on div "Valor do crédito R$1.678.486 Valor do debito R$1.615.970" at bounding box center [747, 346] width 921 height 82
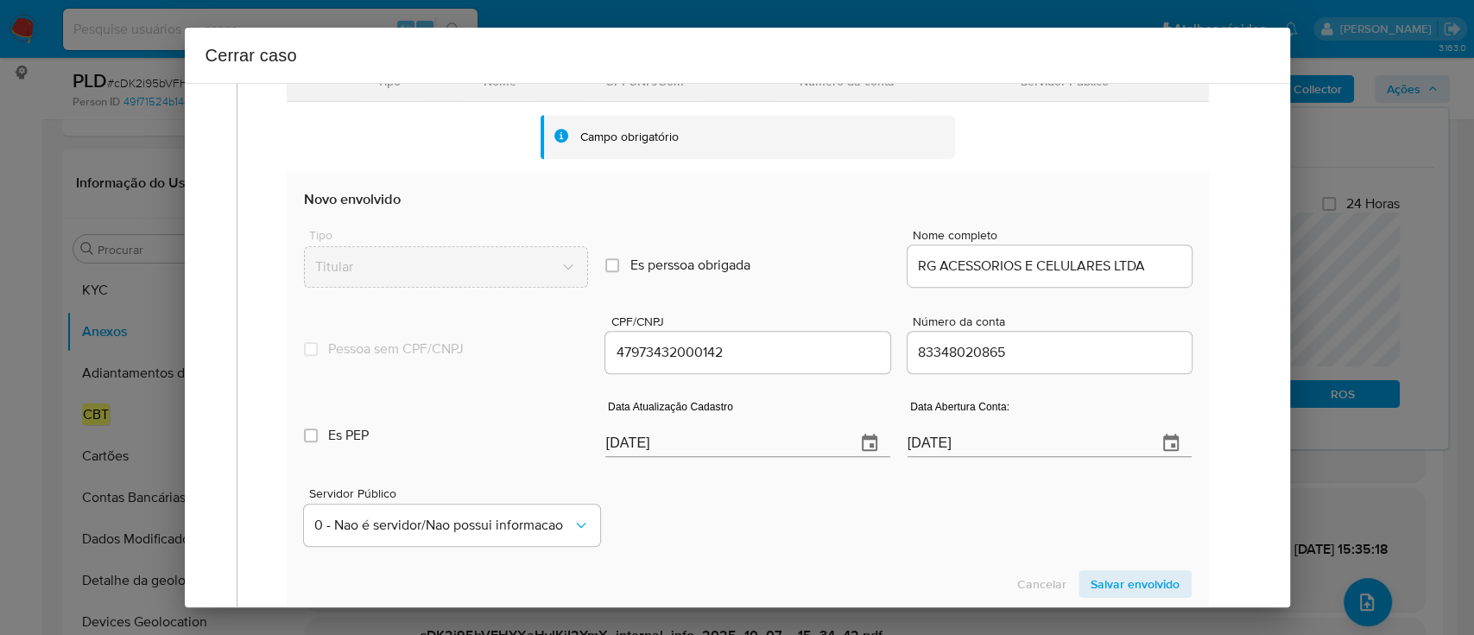
scroll to position [691, 0]
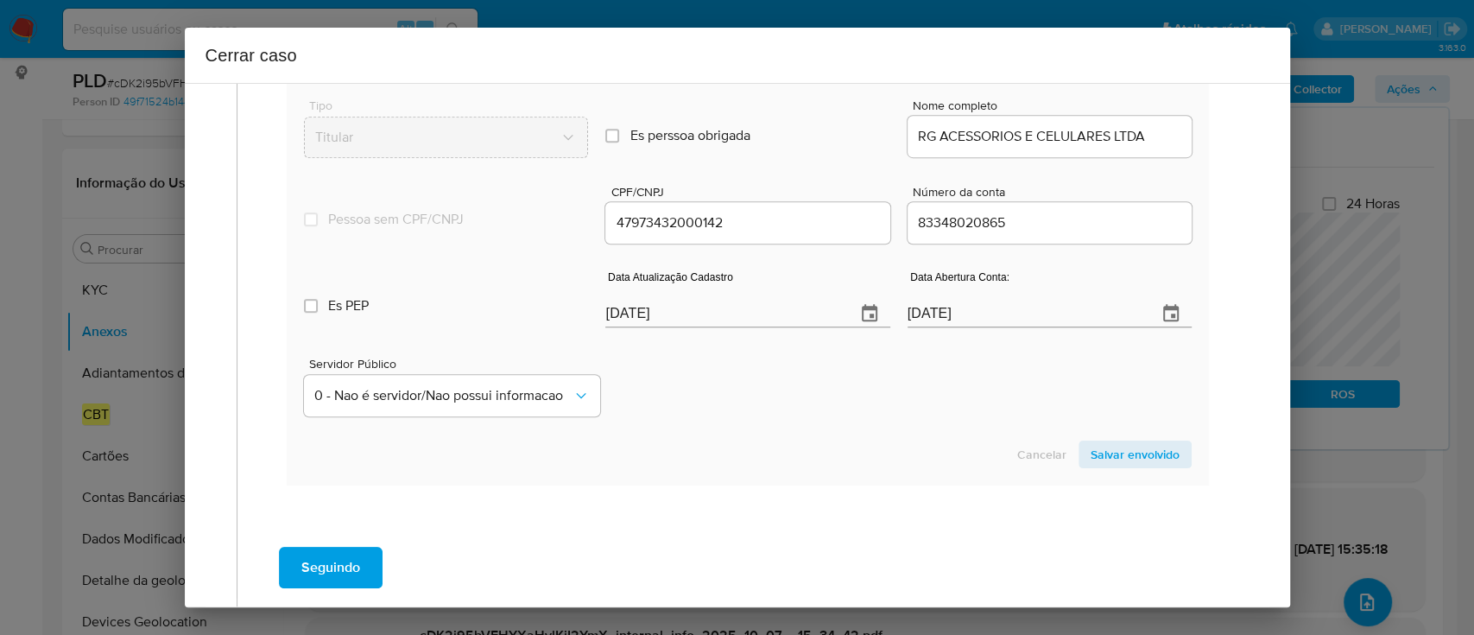
click at [647, 307] on input "[DATE]" at bounding box center [723, 314] width 236 height 28
paste input "8/09"
type input "18/09/2025"
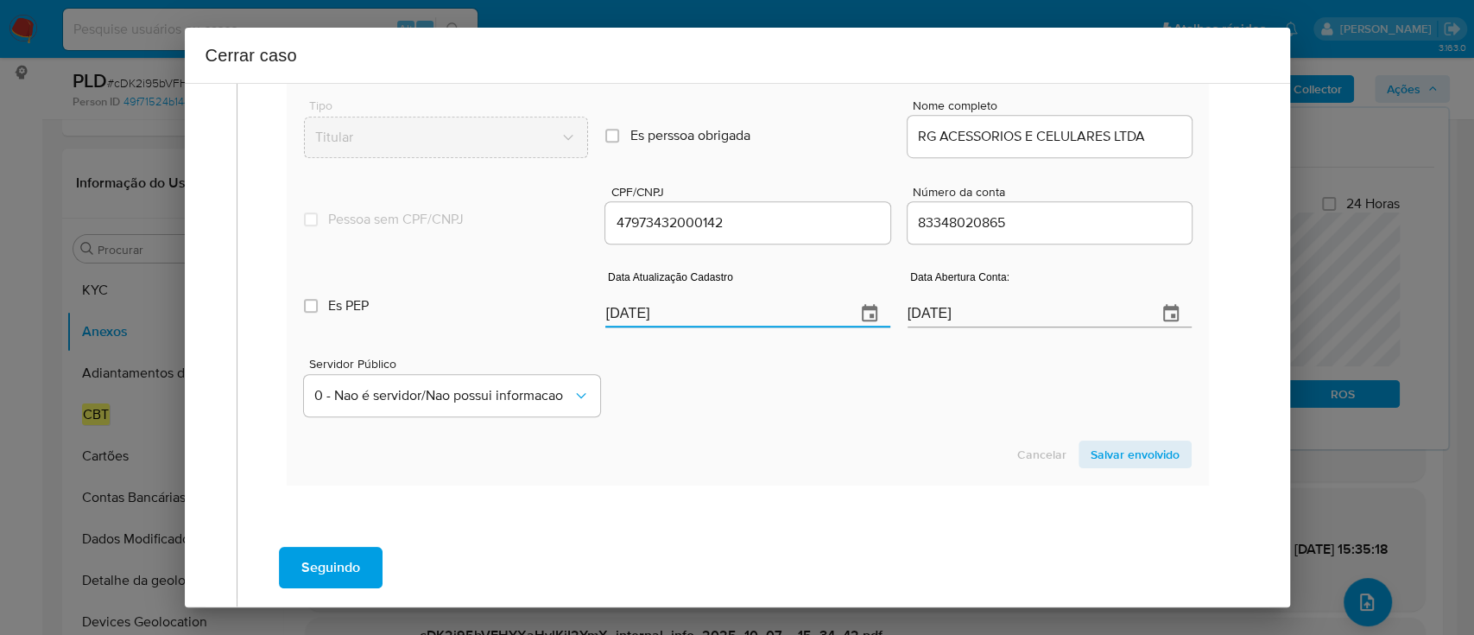
click at [828, 403] on div "Servidor Público 0 - Nao é servidor/Nao possui informacao" at bounding box center [747, 380] width 887 height 86
click at [1132, 459] on span "Salvar envolvido" at bounding box center [1135, 454] width 89 height 24
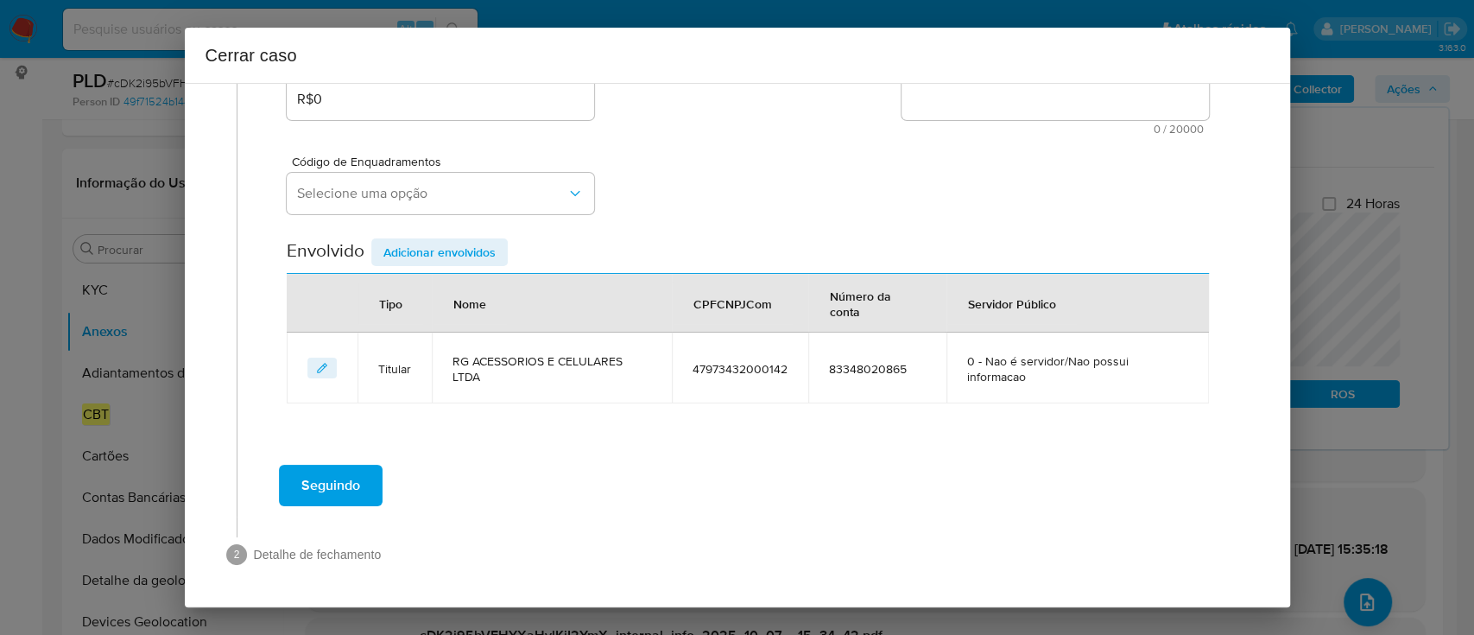
scroll to position [345, 0]
click at [460, 206] on button "Selecione uma opção" at bounding box center [440, 194] width 307 height 41
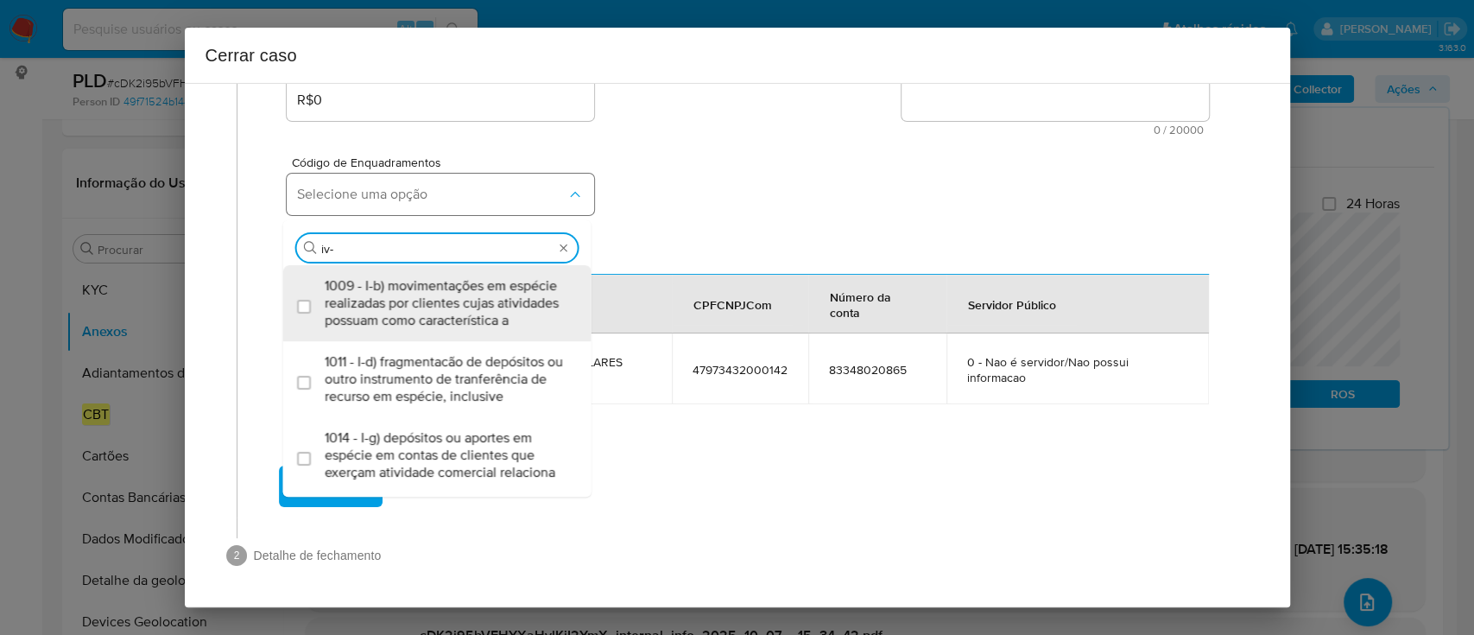
type input "iv-c"
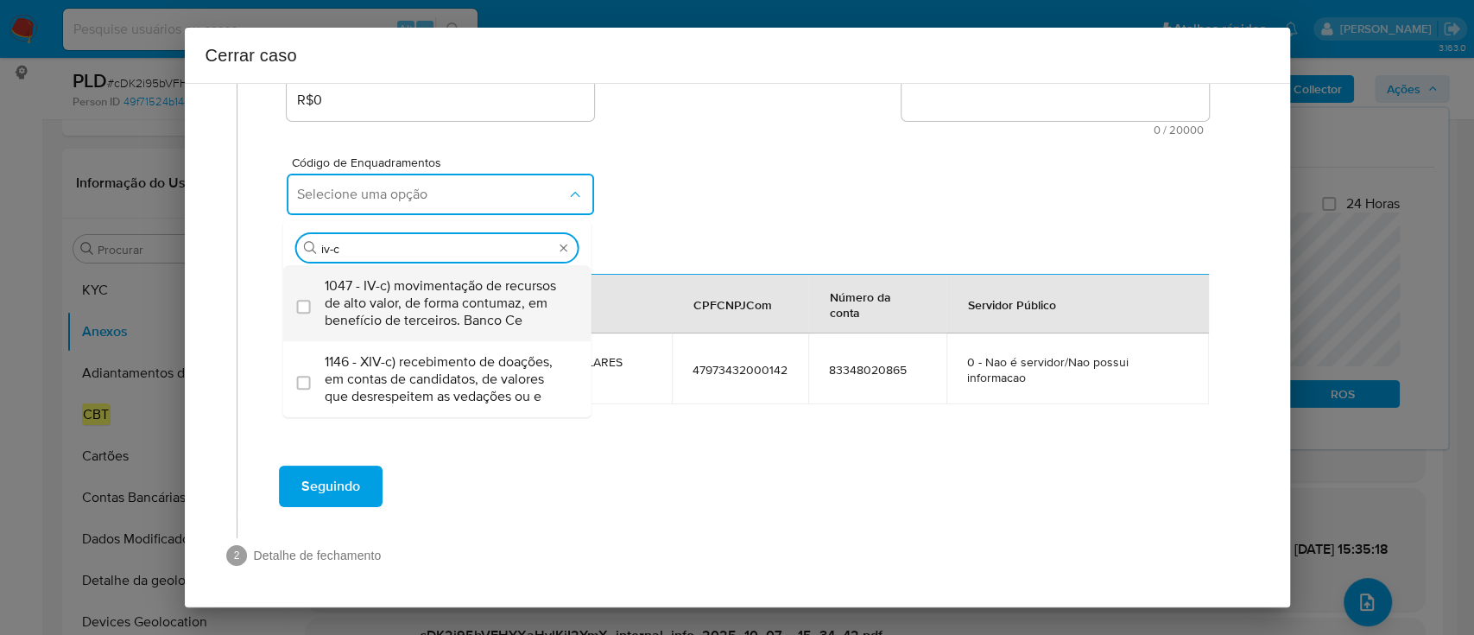
click at [427, 294] on span "1047 - IV-c) movimentação de recursos de alto valor, de forma contumaz, em bene…" at bounding box center [446, 303] width 243 height 52
checkbox input "true"
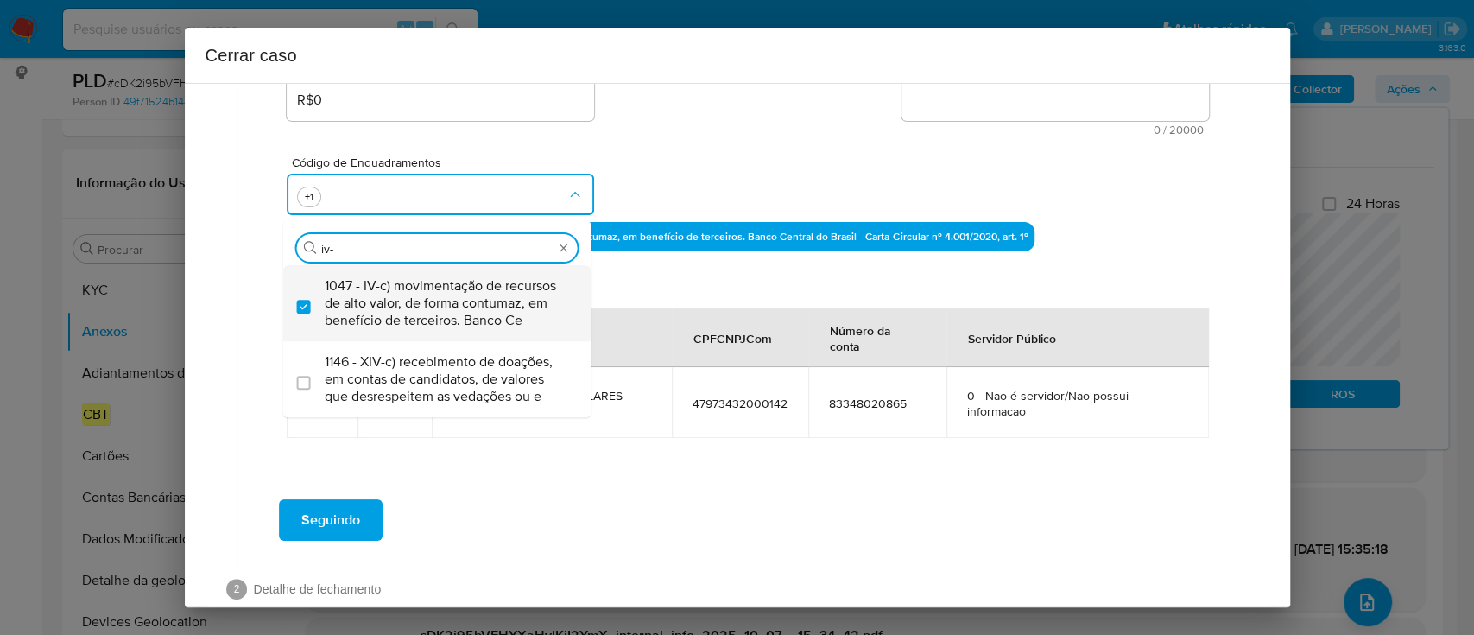
type input "iv-v"
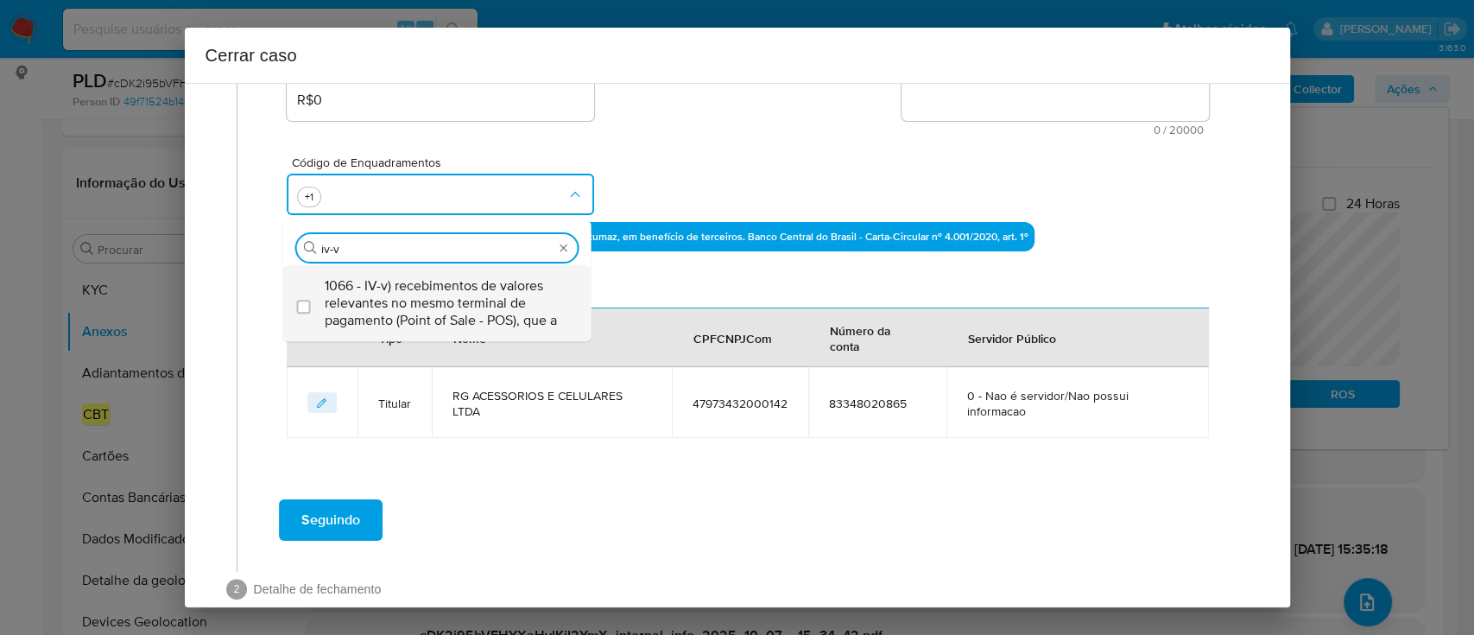
click at [427, 294] on span "1066 - IV-v) recebimentos de valores relevantes no mesmo terminal de pagamento …" at bounding box center [446, 303] width 243 height 52
checkbox input "true"
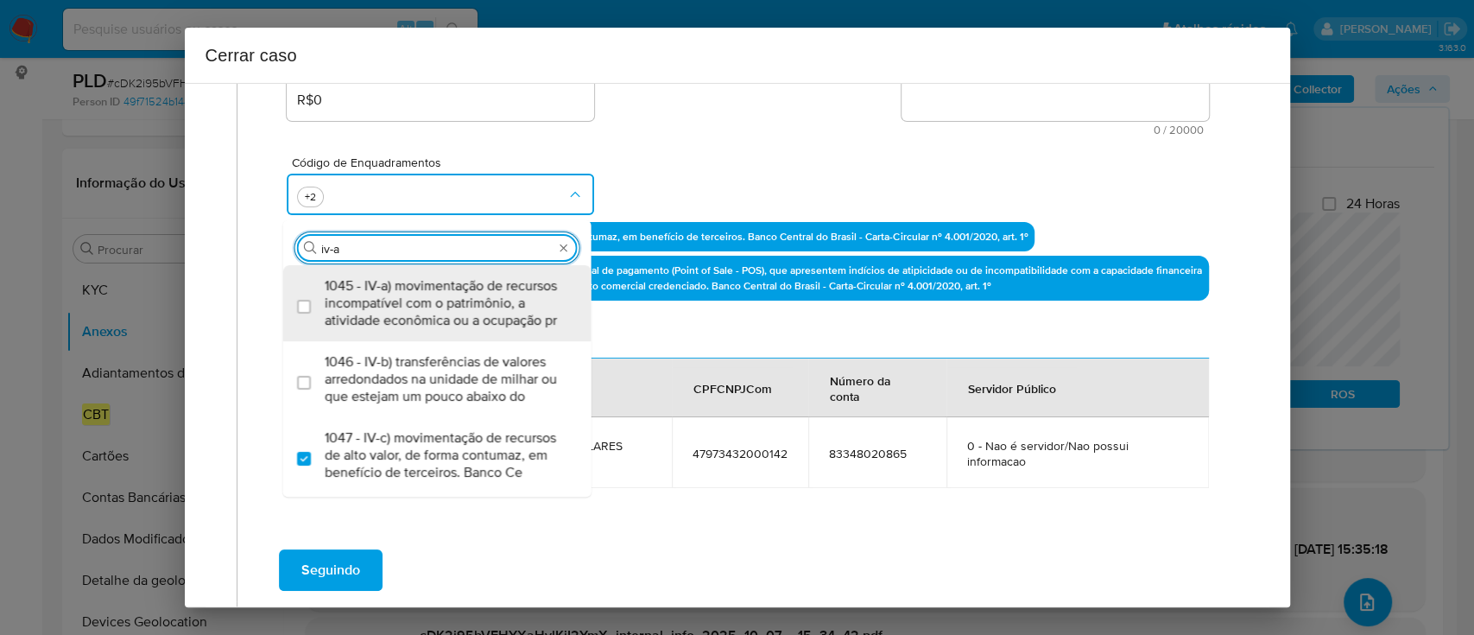
type input "iv-ac"
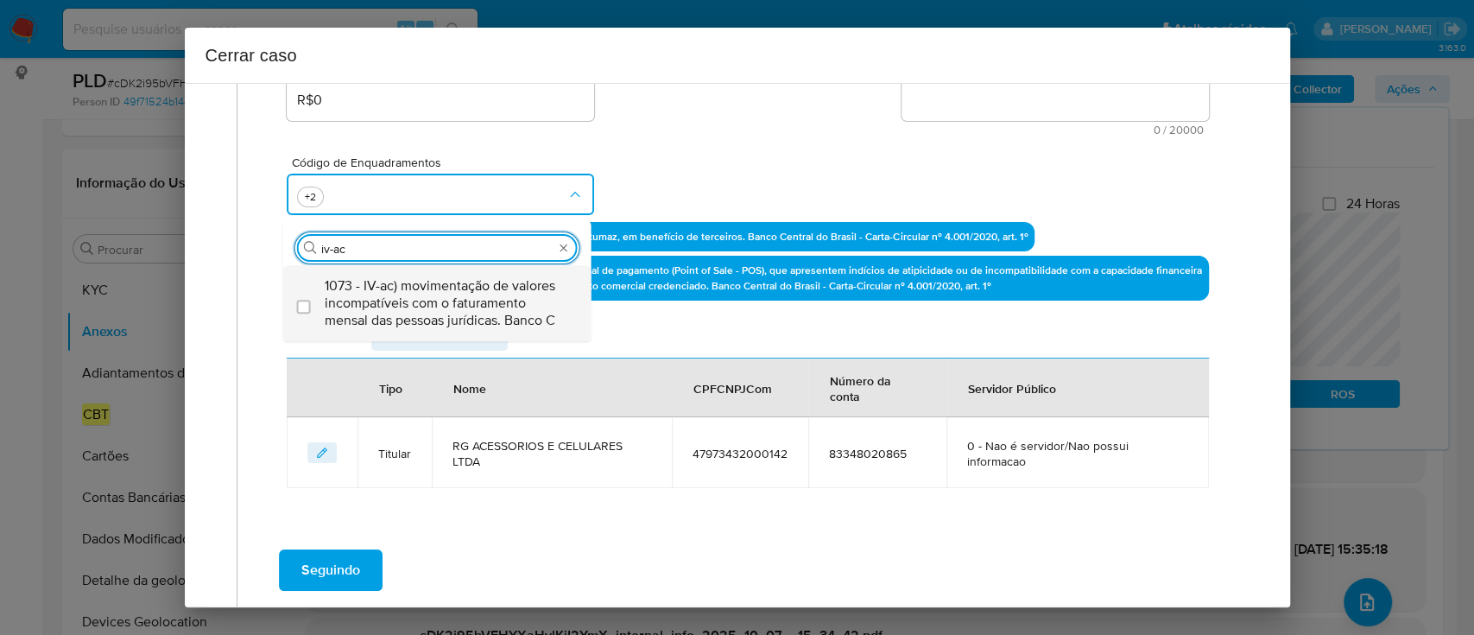
click at [508, 317] on span "1073 - IV-ac) movimentação de valores incompatíveis com o faturamento mensal da…" at bounding box center [446, 303] width 243 height 52
checkbox input "true"
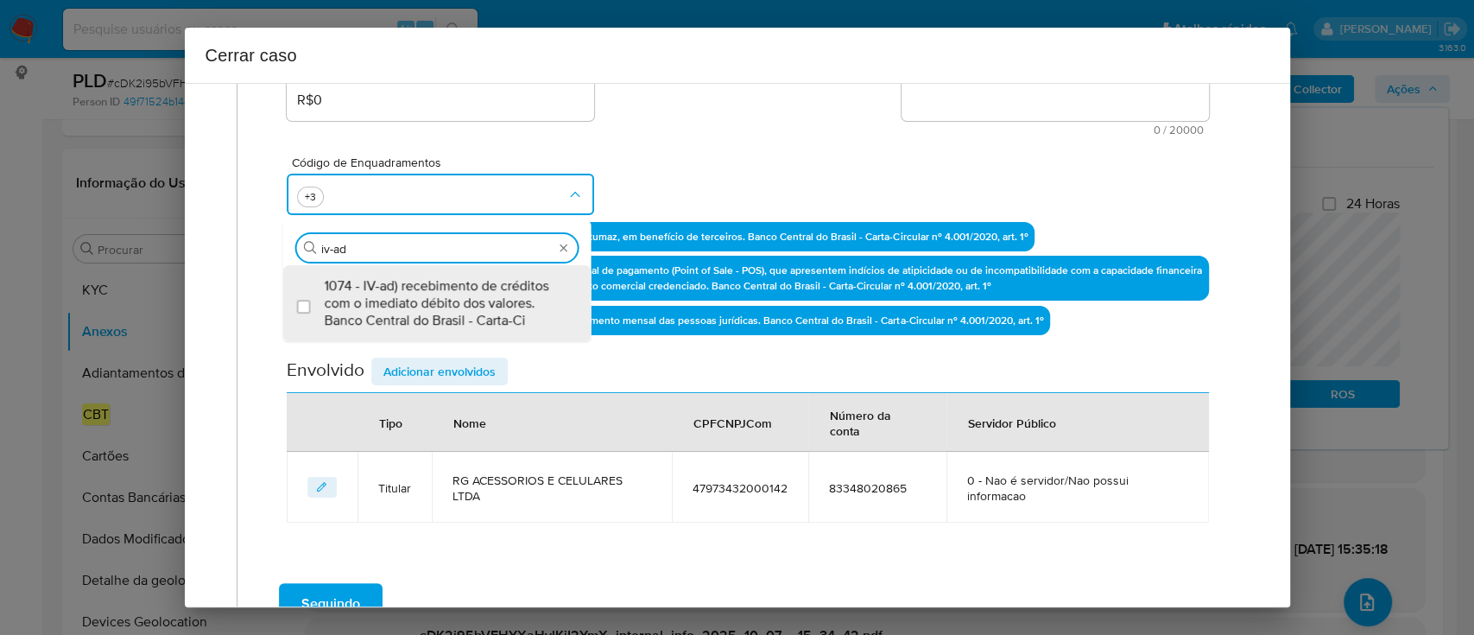
type input "1047,1066,1073,1074"
checkbox input "true"
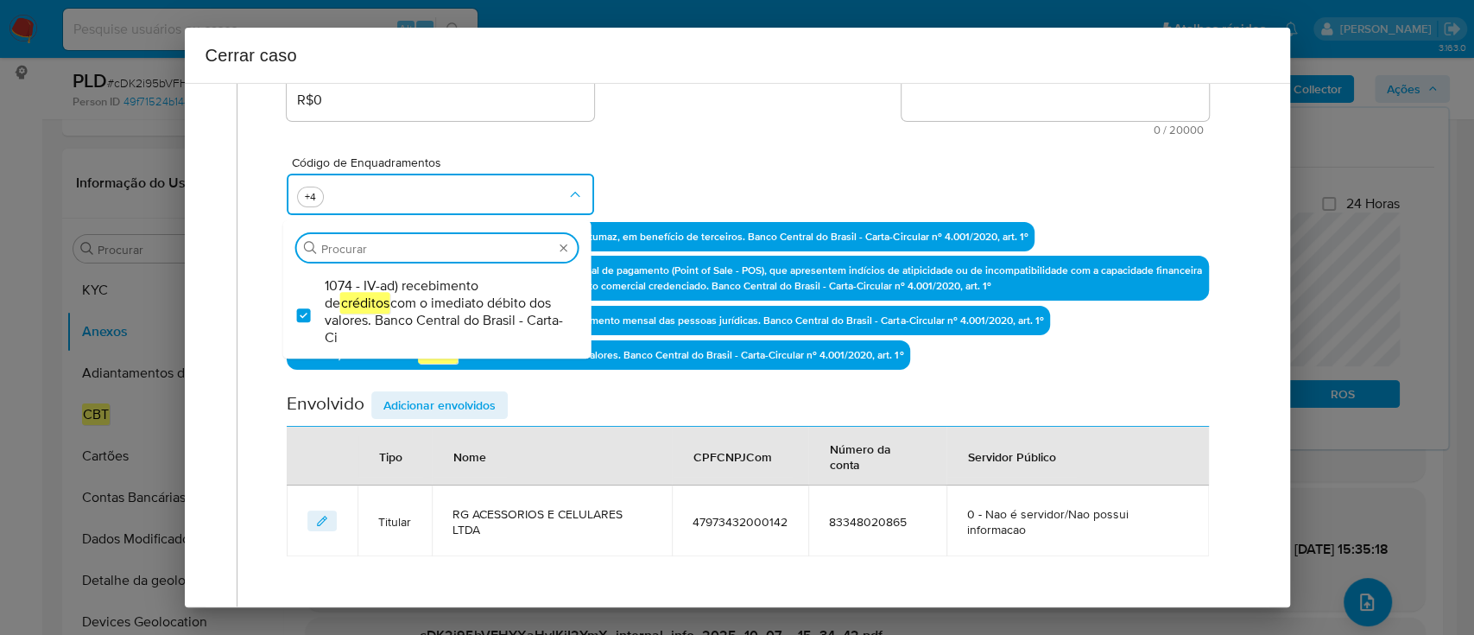
click at [724, 182] on div "Código de Enquadramentos Procurar 1074 - IV-ad) recebimento de créditos com o i…" at bounding box center [747, 179] width 921 height 86
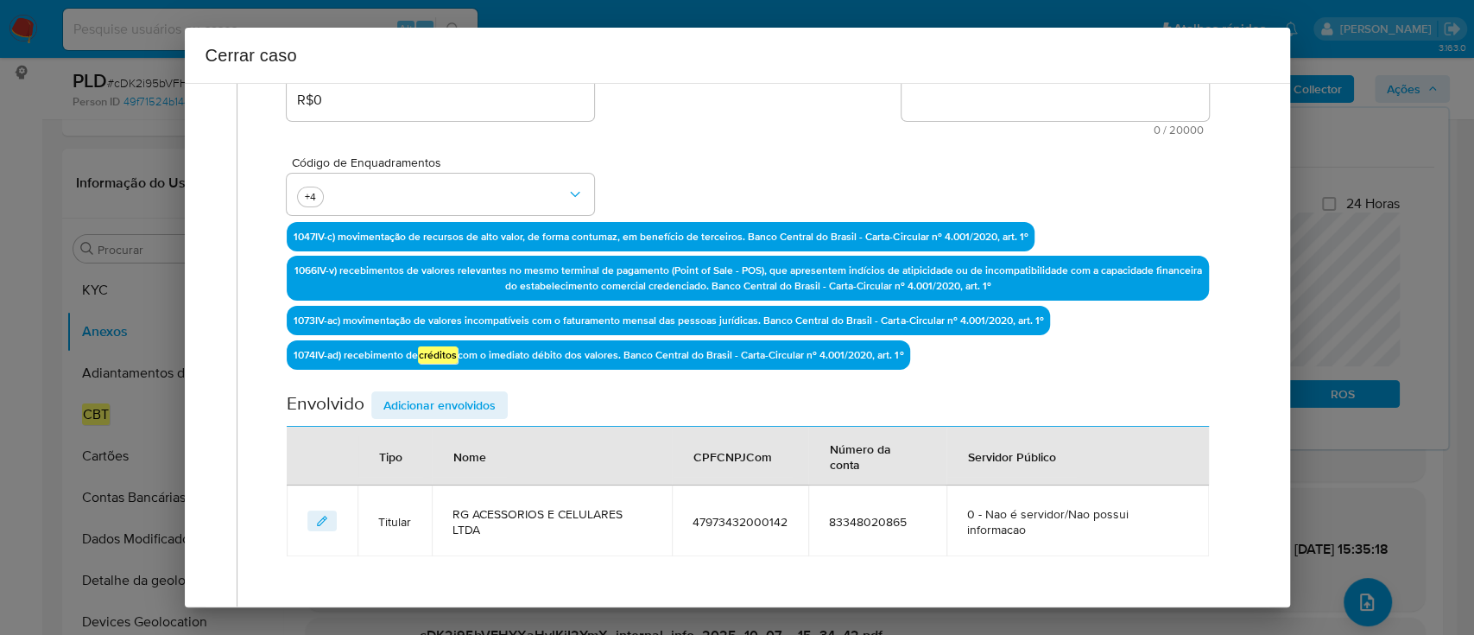
click at [1057, 114] on textarea "Informação adicional" at bounding box center [1054, 99] width 307 height 41
paste textarea "RG ACESSORIOS E CELULARES LTDA, CNPJ 47973432000142, sediada em TELHA, Sergipe,…"
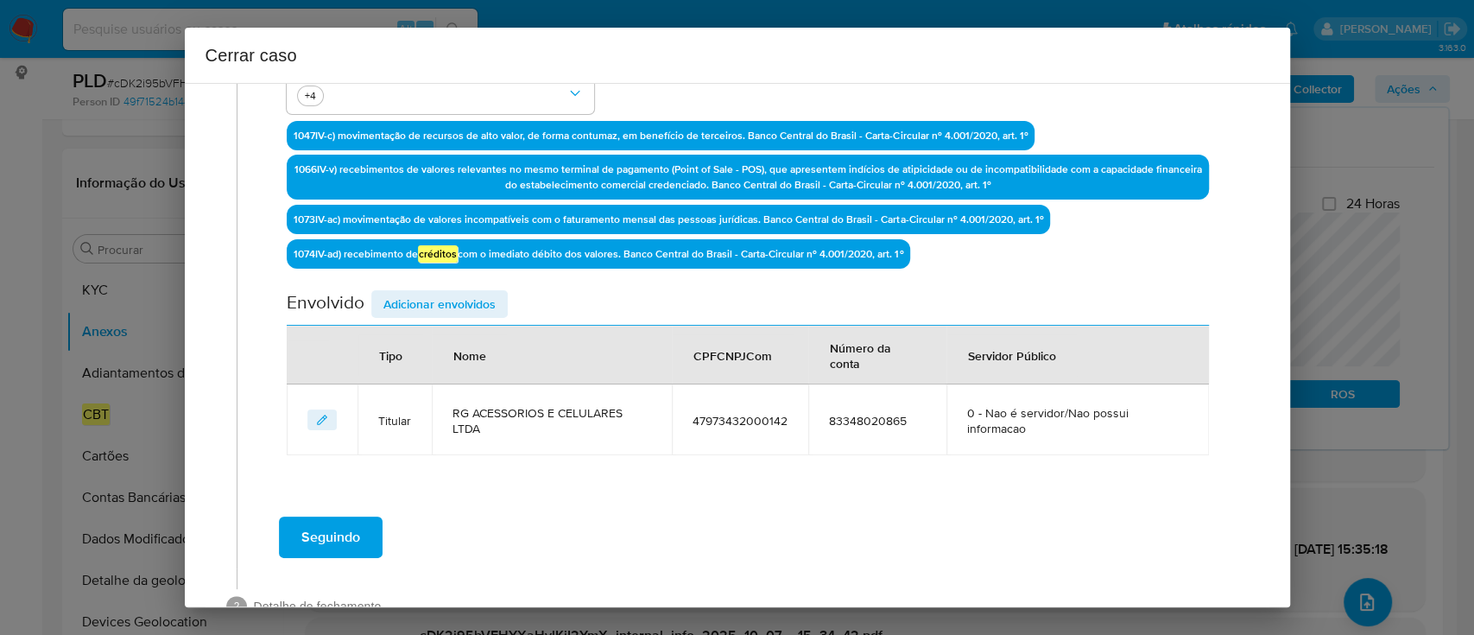
scroll to position [574, 0]
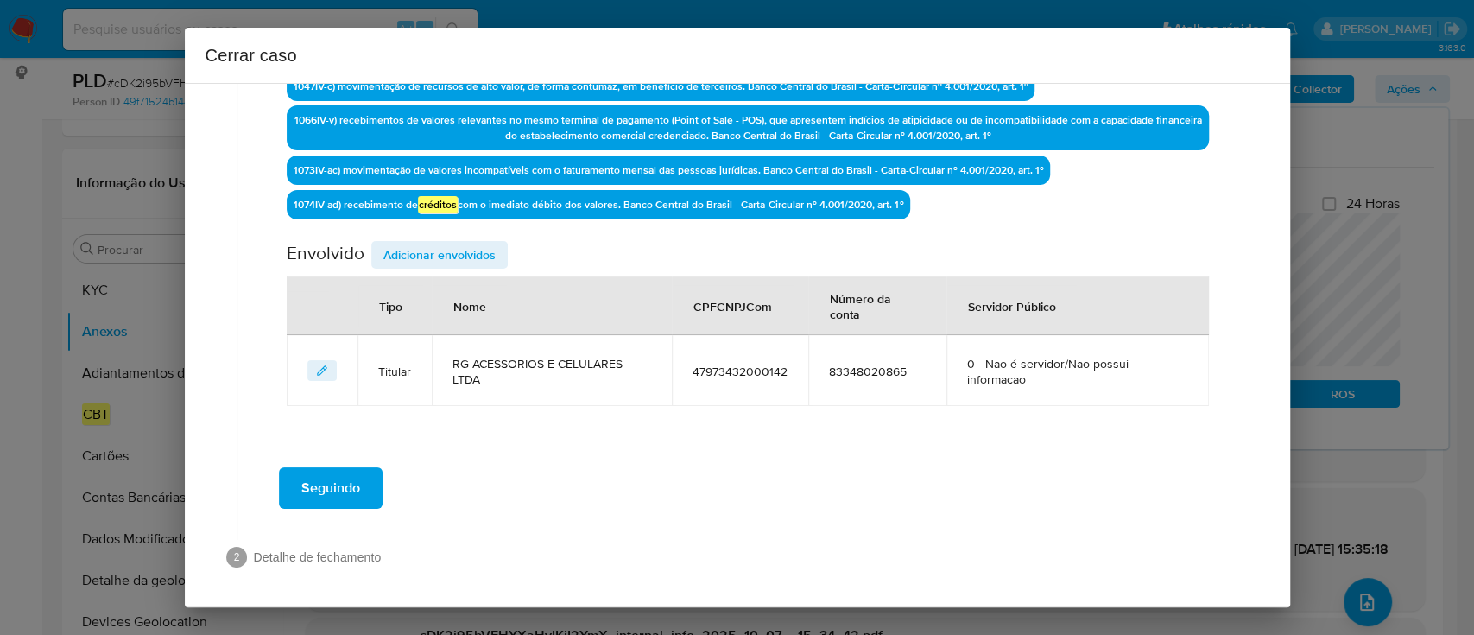
type textarea "RG ACESSORIOS E CELULARES LTDA, CNPJ 47973432000142, sediada em TELHA, Sergipe,…"
click at [452, 248] on span "Adicionar envolvidos" at bounding box center [439, 255] width 112 height 24
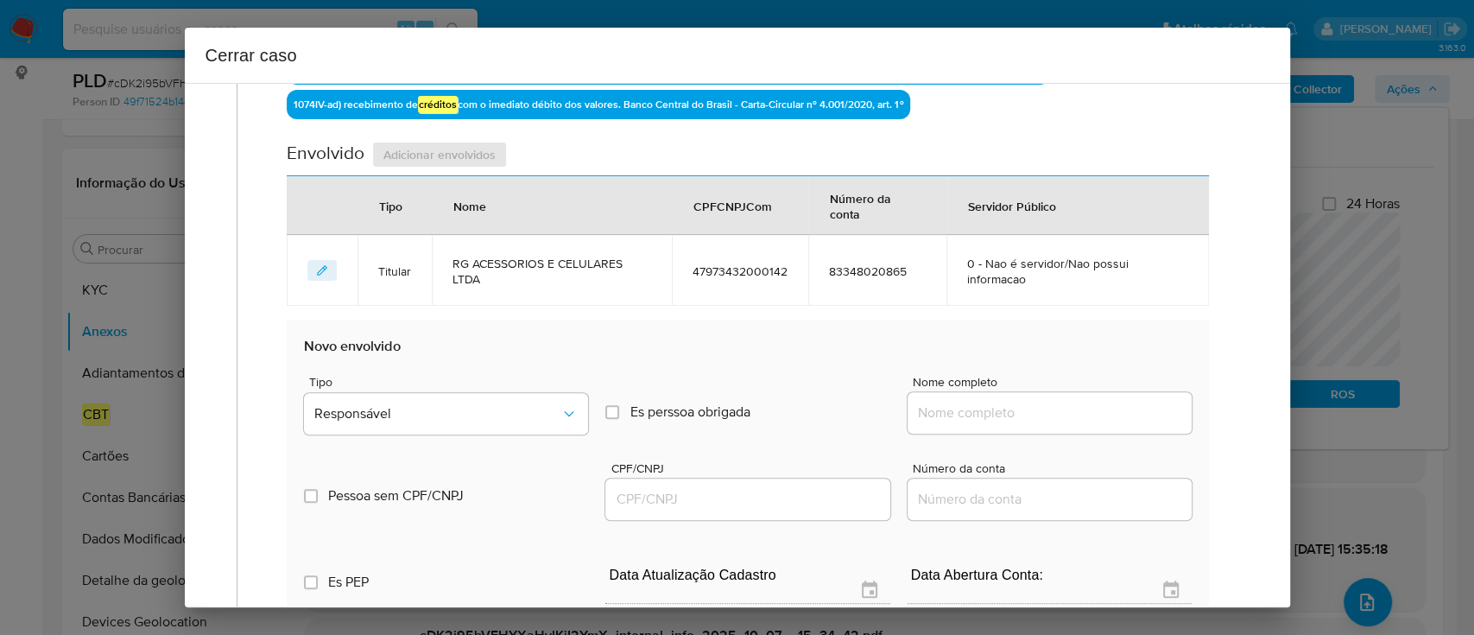
scroll to position [805, 0]
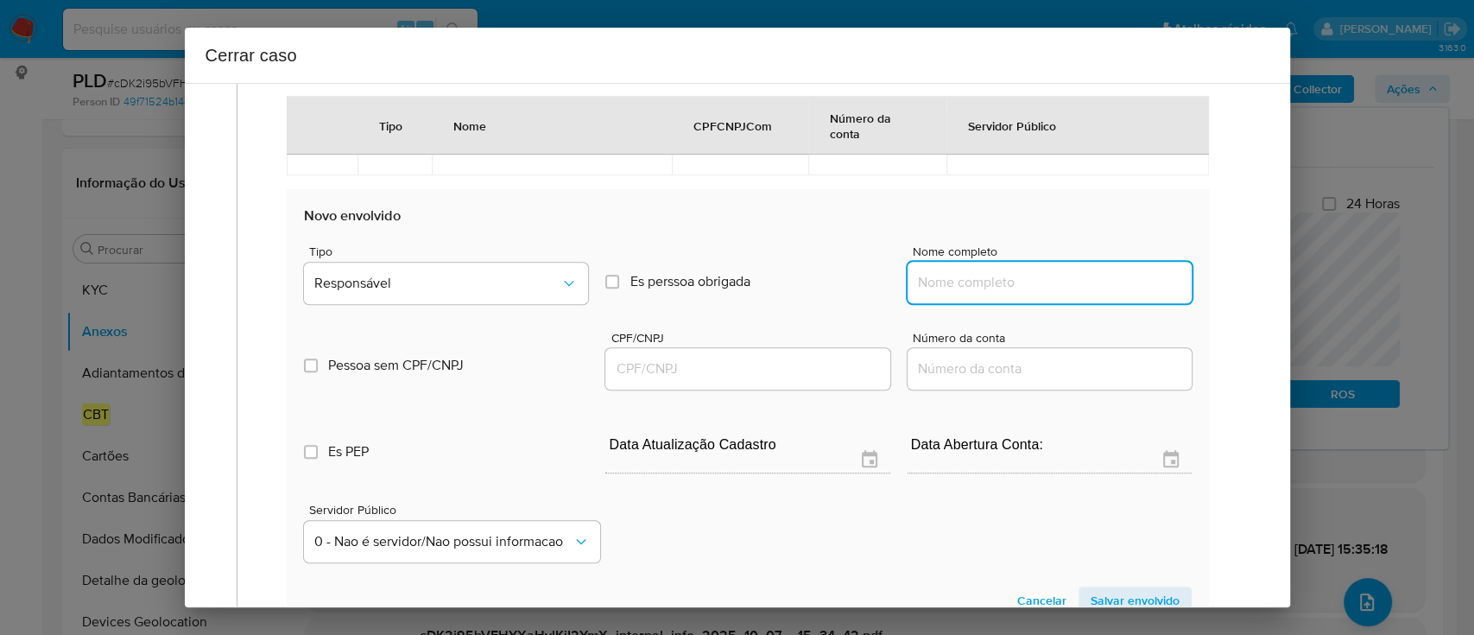
click at [978, 287] on input "Nome completo" at bounding box center [1050, 282] width 284 height 22
paste input "Loja Dos Celulares E Acessorios Ltda, 55906476000188"
click at [1137, 287] on input "Loja Dos Celulares E Acessorios Ltda, 55906476000188" at bounding box center [1050, 282] width 284 height 22
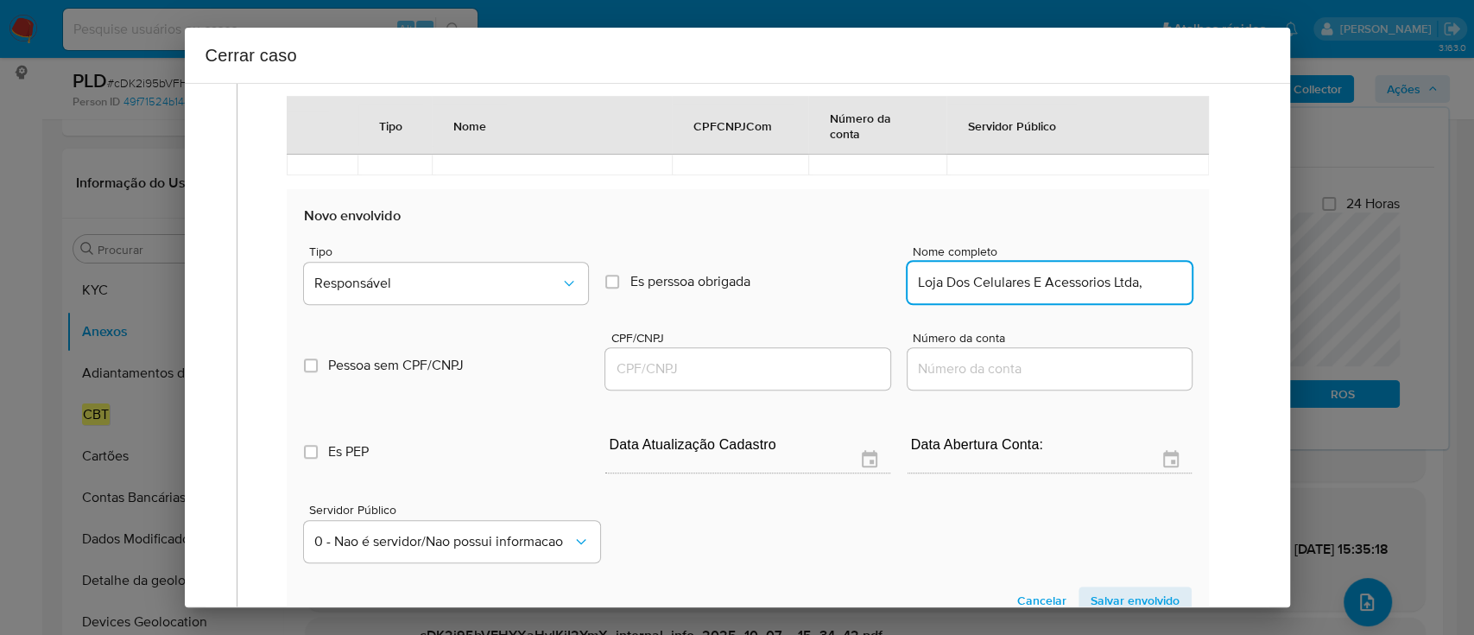
scroll to position [0, 0]
type input "Loja Dos Celulares E Acessorios Ltda,"
click at [848, 353] on div at bounding box center [747, 368] width 284 height 41
click at [794, 362] on input "CPF/CNPJ" at bounding box center [747, 368] width 284 height 22
paste input "55906476000188"
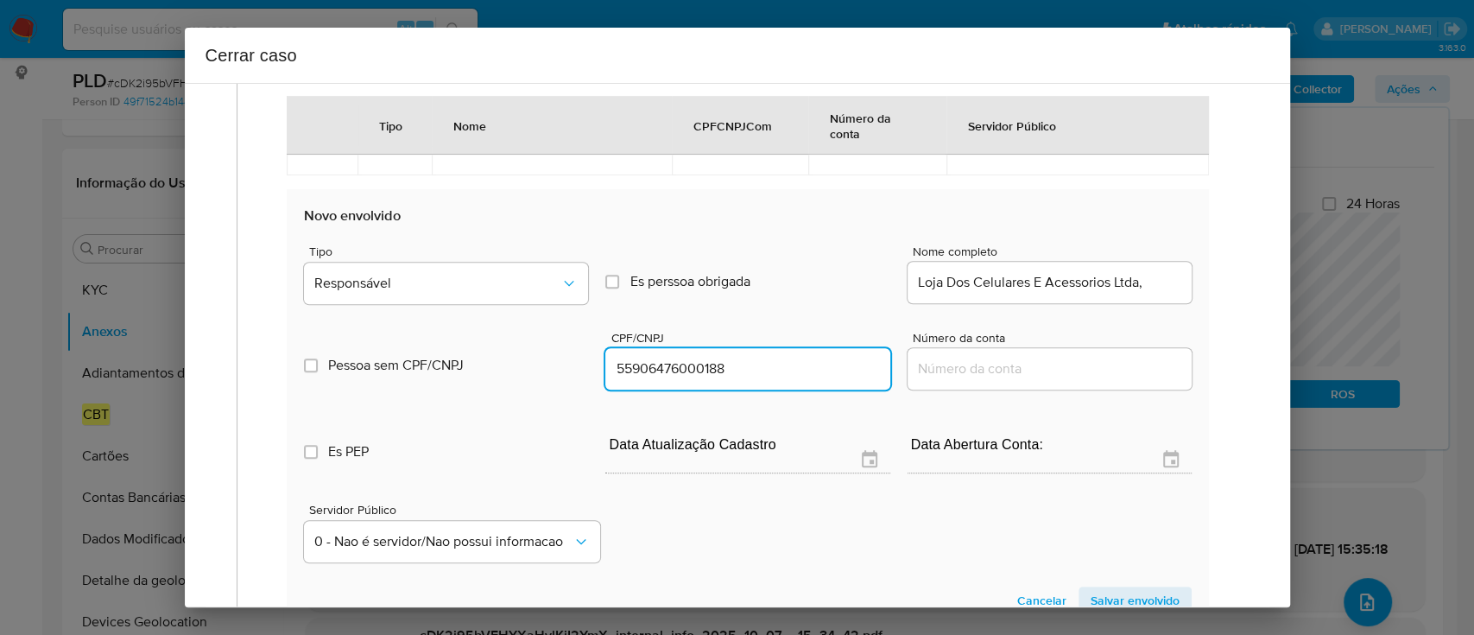
type input "55906476000188"
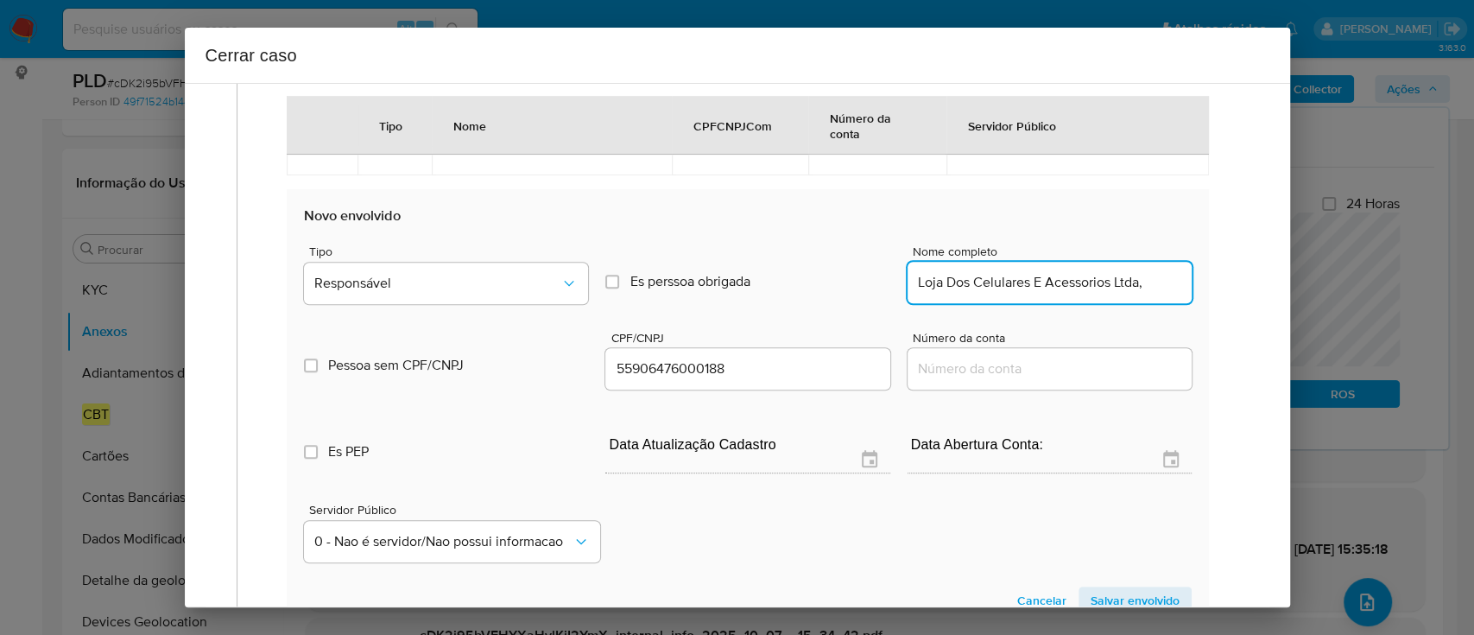
click at [1163, 272] on input "Loja Dos Celulares E Acessorios Ltda," at bounding box center [1050, 282] width 284 height 22
type input "Loja Dos Celulares E Acessorios Ltda"
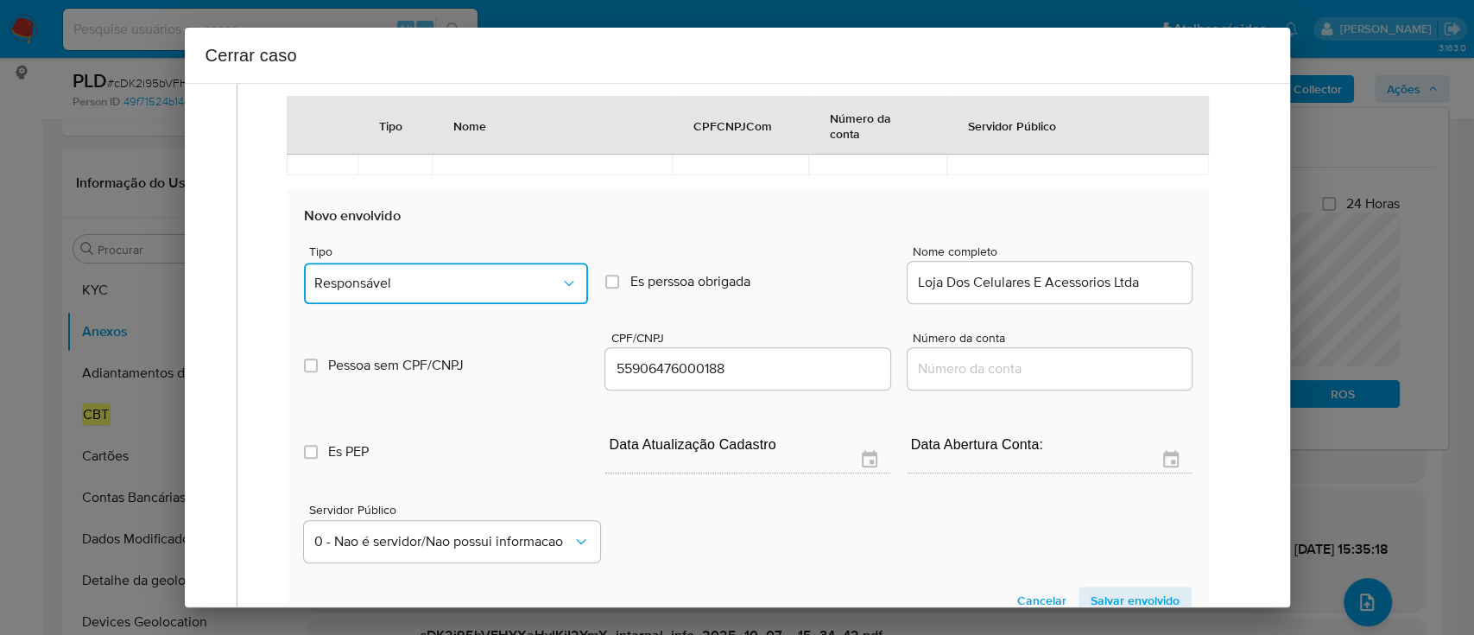
click at [414, 268] on button "Responsável" at bounding box center [446, 282] width 284 height 41
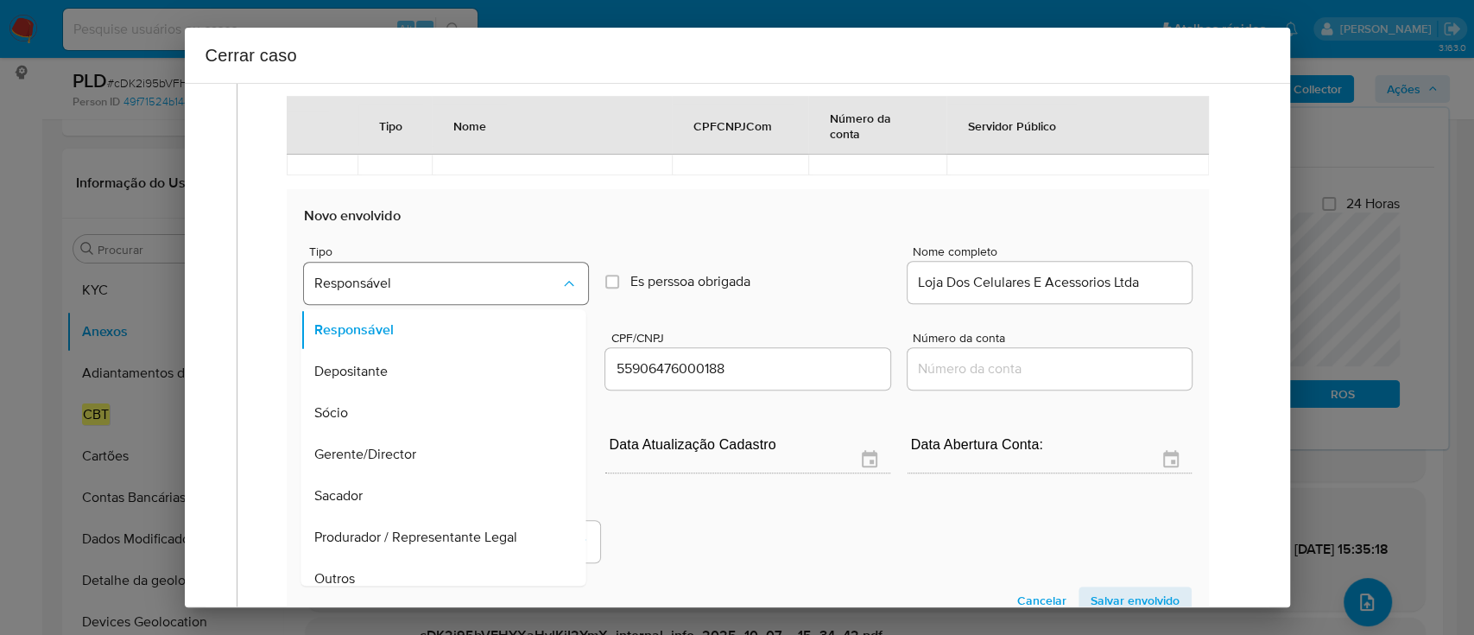
scroll to position [838, 0]
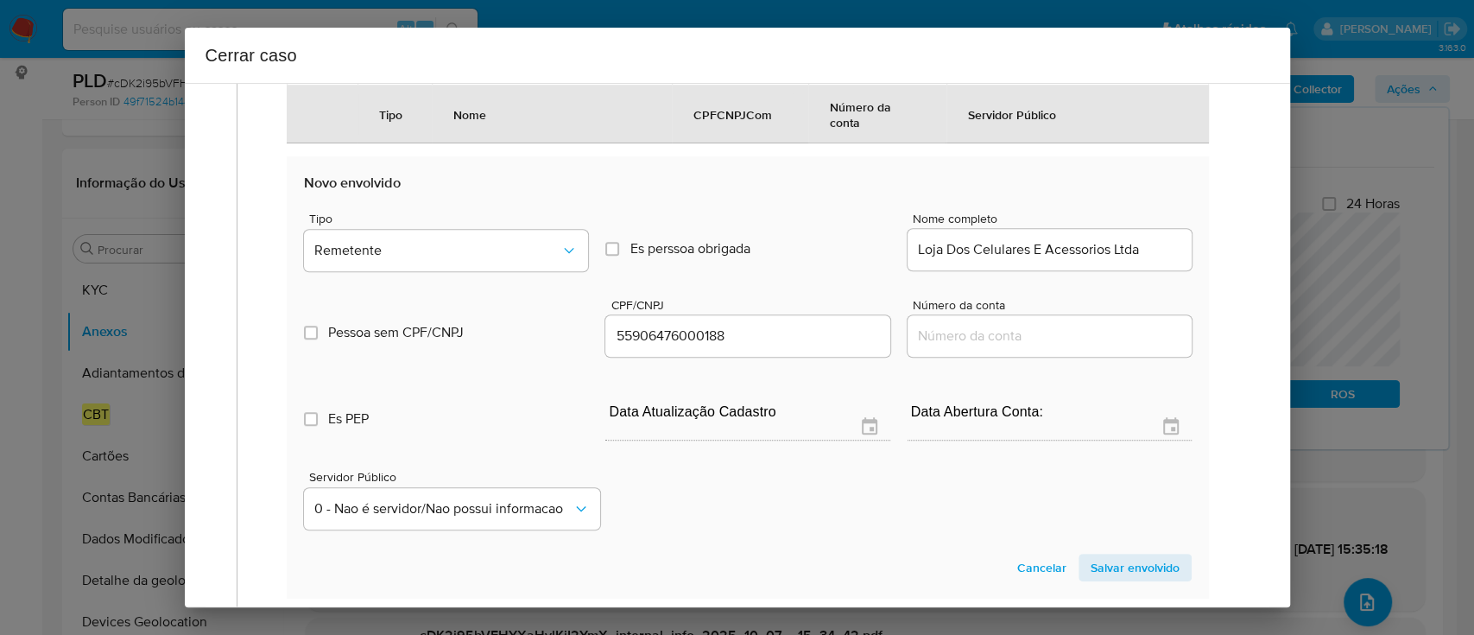
click at [1120, 561] on span "Salvar envolvido" at bounding box center [1135, 567] width 89 height 24
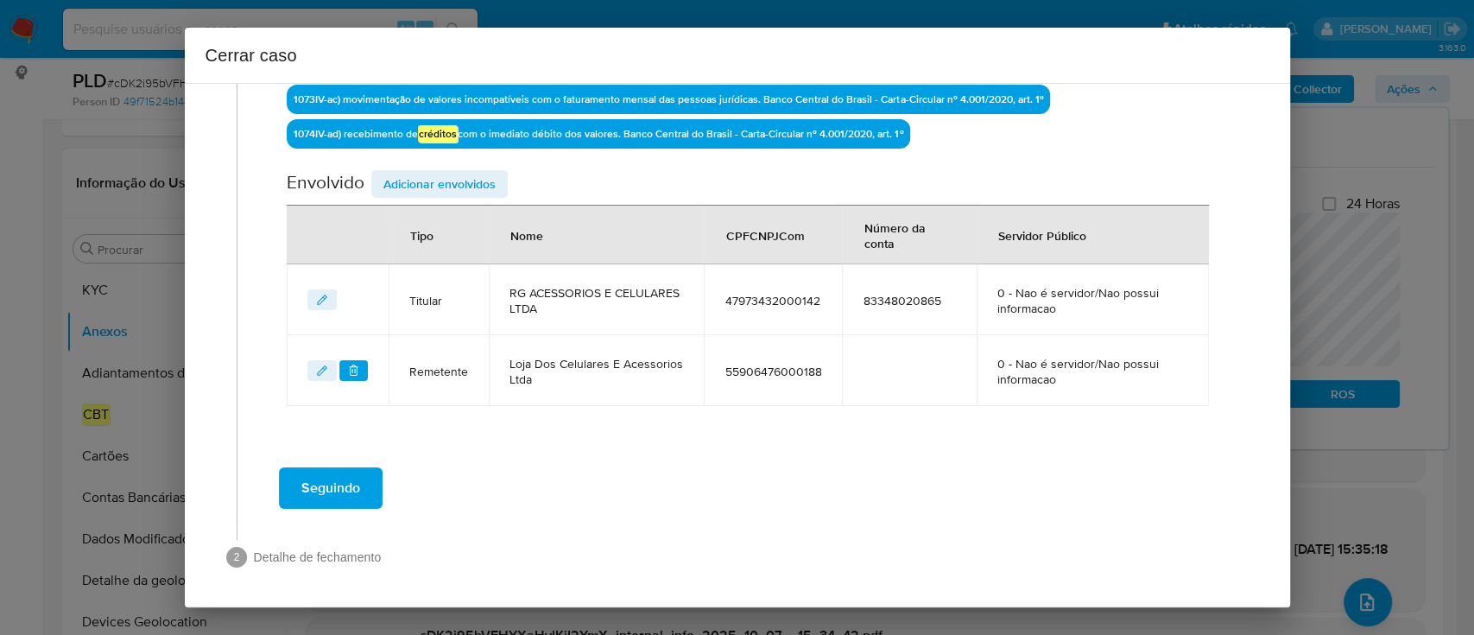
click at [416, 183] on span "Adicionar envolvidos" at bounding box center [439, 184] width 112 height 24
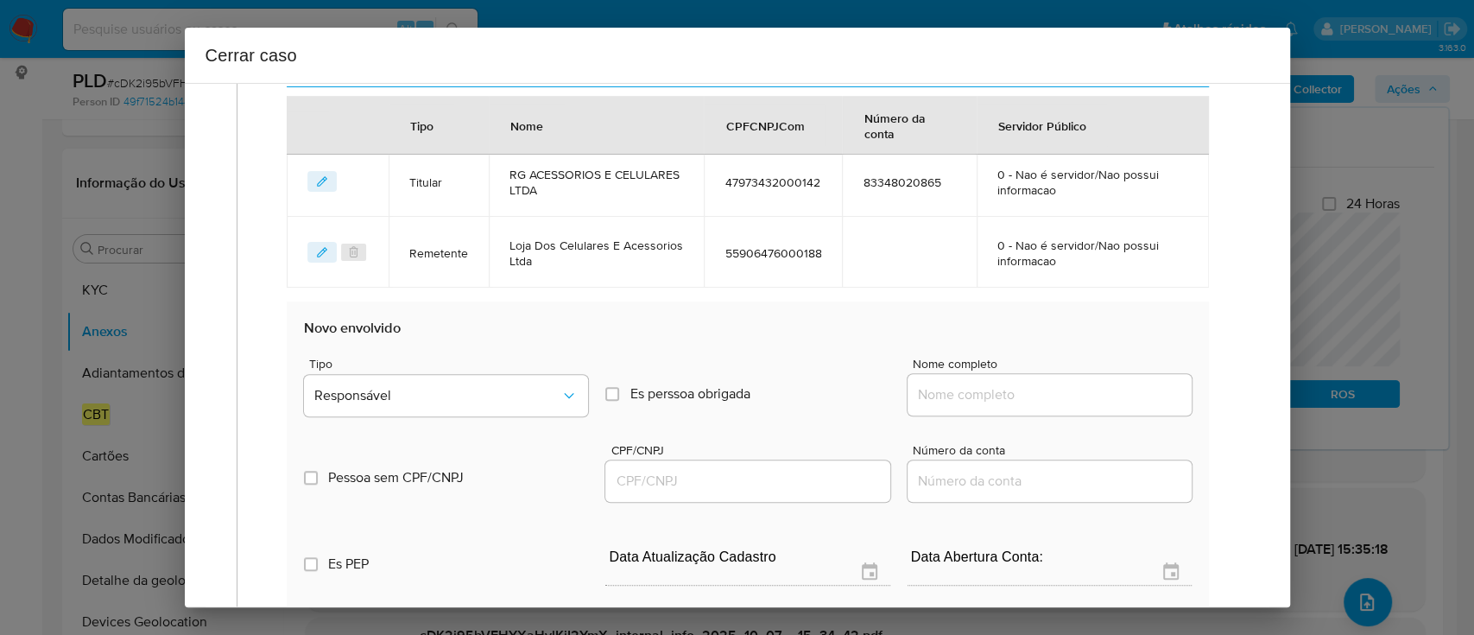
scroll to position [876, 0]
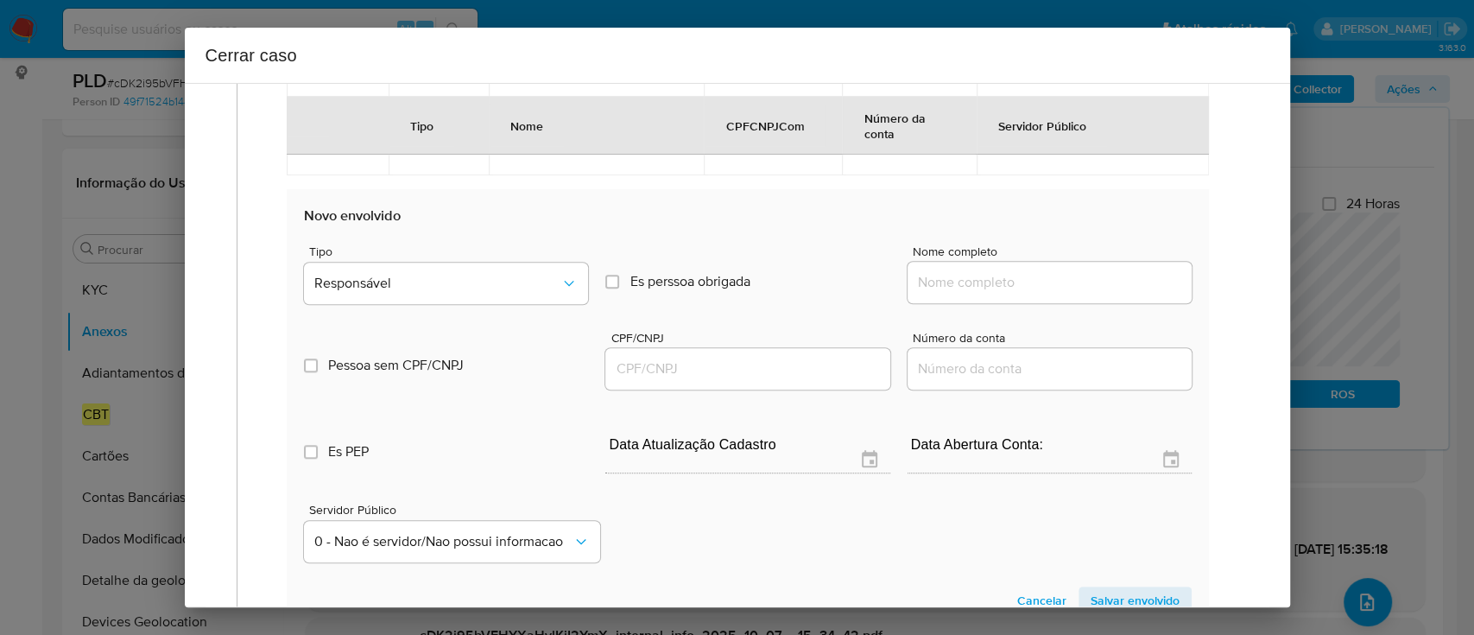
click at [946, 273] on input "Nome completo" at bounding box center [1050, 282] width 284 height 22
paste input "REDECARD INSTITUIÇÃO DE PAGAMENTO S.A., 01425787000104"
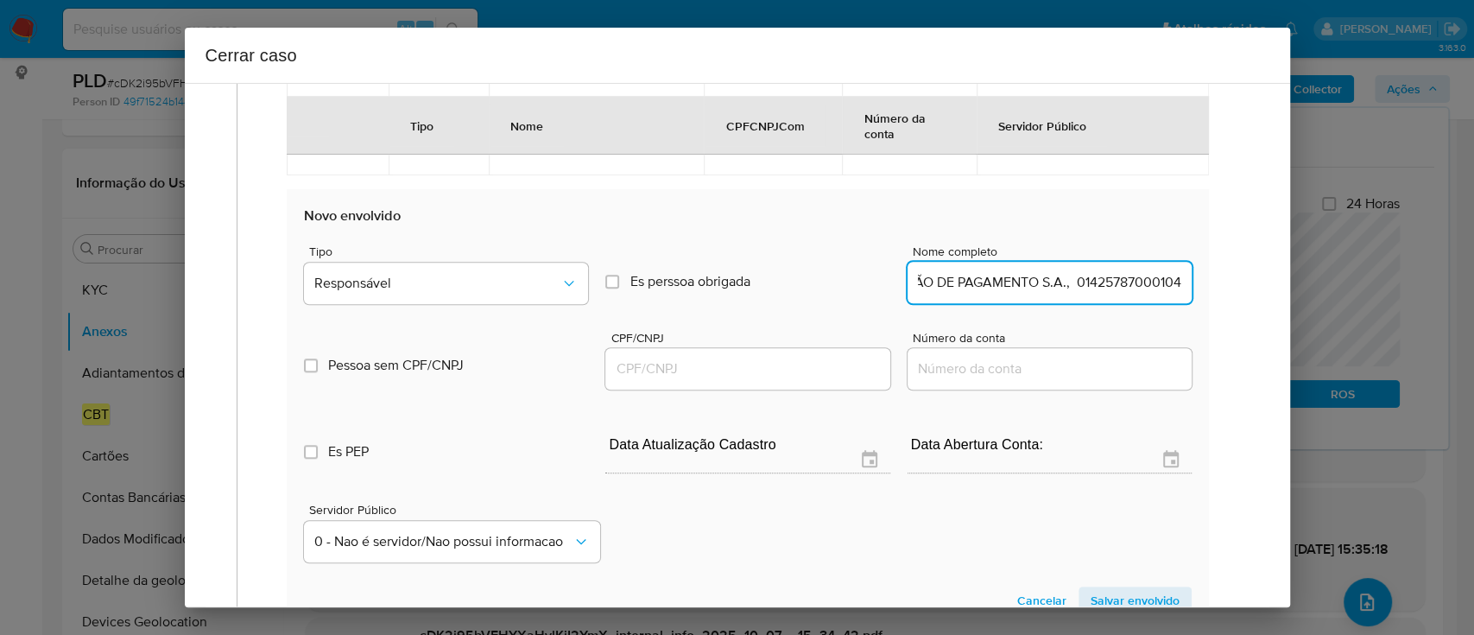
click at [1098, 283] on input "REDECARD INSTITUIÇÃO DE PAGAMENTO S.A., 01425787000104" at bounding box center [1050, 282] width 284 height 22
type input "REDECARD INSTITUIÇÃO DE PAGAMENTO S.A.,"
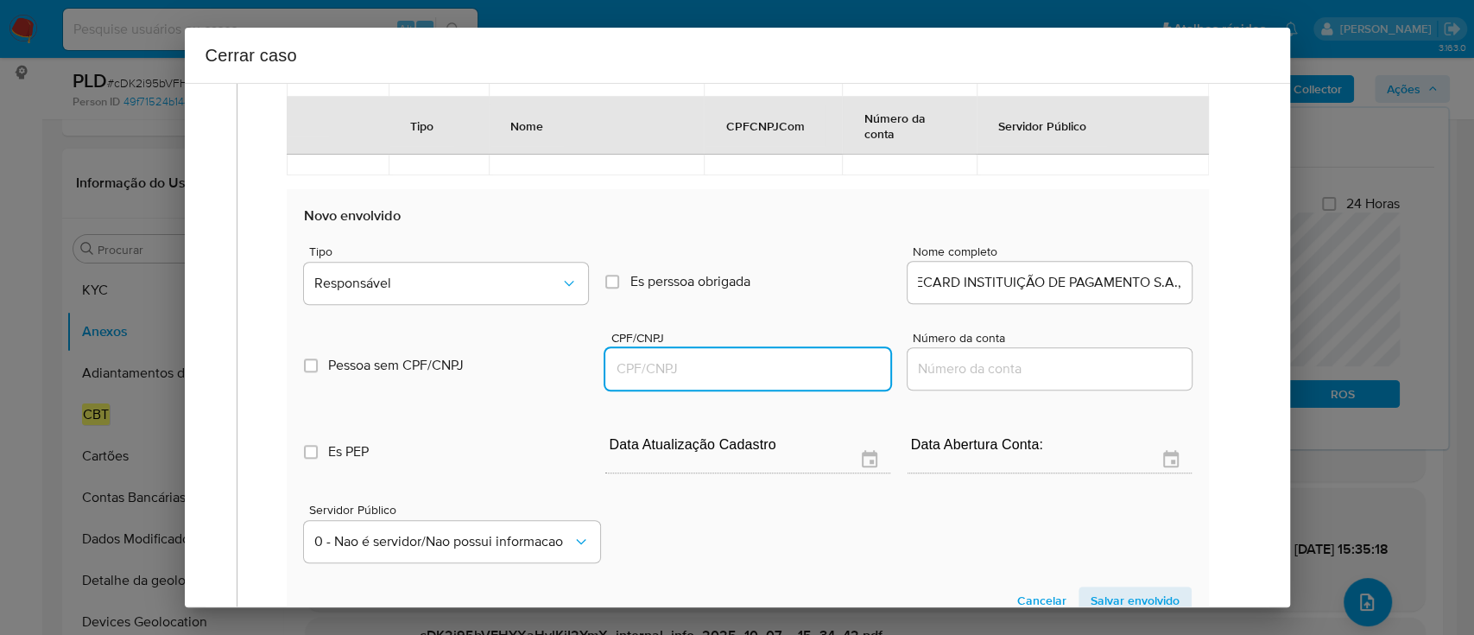
scroll to position [0, 0]
drag, startPoint x: 812, startPoint y: 355, endPoint x: 807, endPoint y: 363, distance: 8.9
click at [812, 357] on input "CPF/CNPJ" at bounding box center [747, 368] width 284 height 22
paste input "01425787000104"
type input "1425787000104"
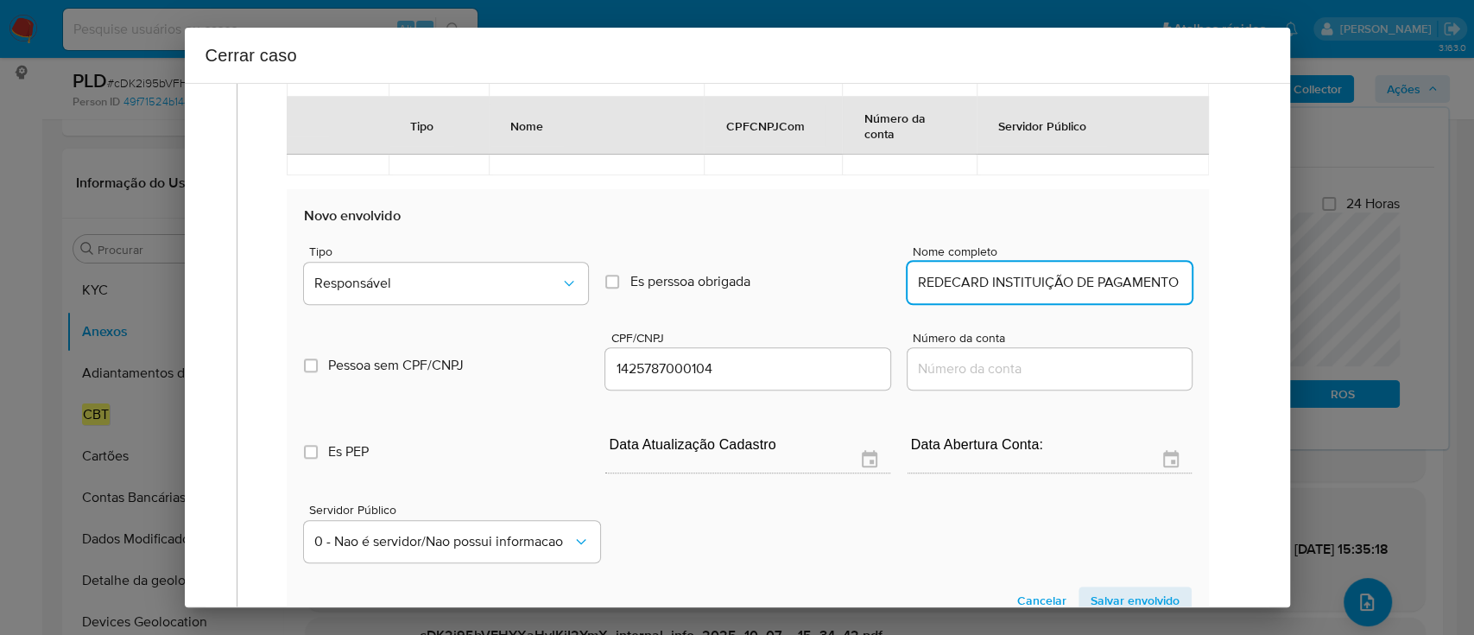
click at [1129, 286] on input "REDECARD INSTITUIÇÃO DE PAGAMENTO S.A.," at bounding box center [1050, 282] width 284 height 22
type input "REDECARD INSTITUIÇÃO DE PAGAMENTO S.A.,"
type input "01425787000104"
type input "REDECARD INSTITUIÇÃO DE PAGAMENTO S.A."
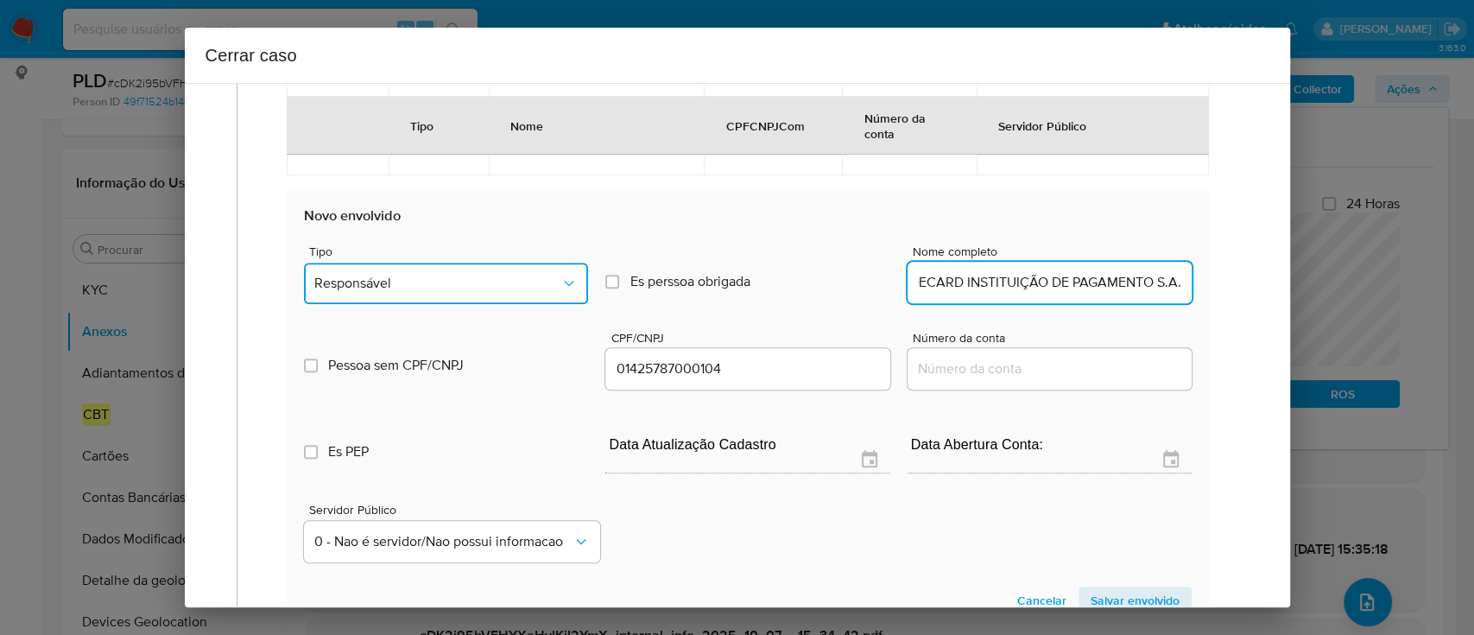
click at [412, 280] on span "Responsável" at bounding box center [437, 283] width 246 height 17
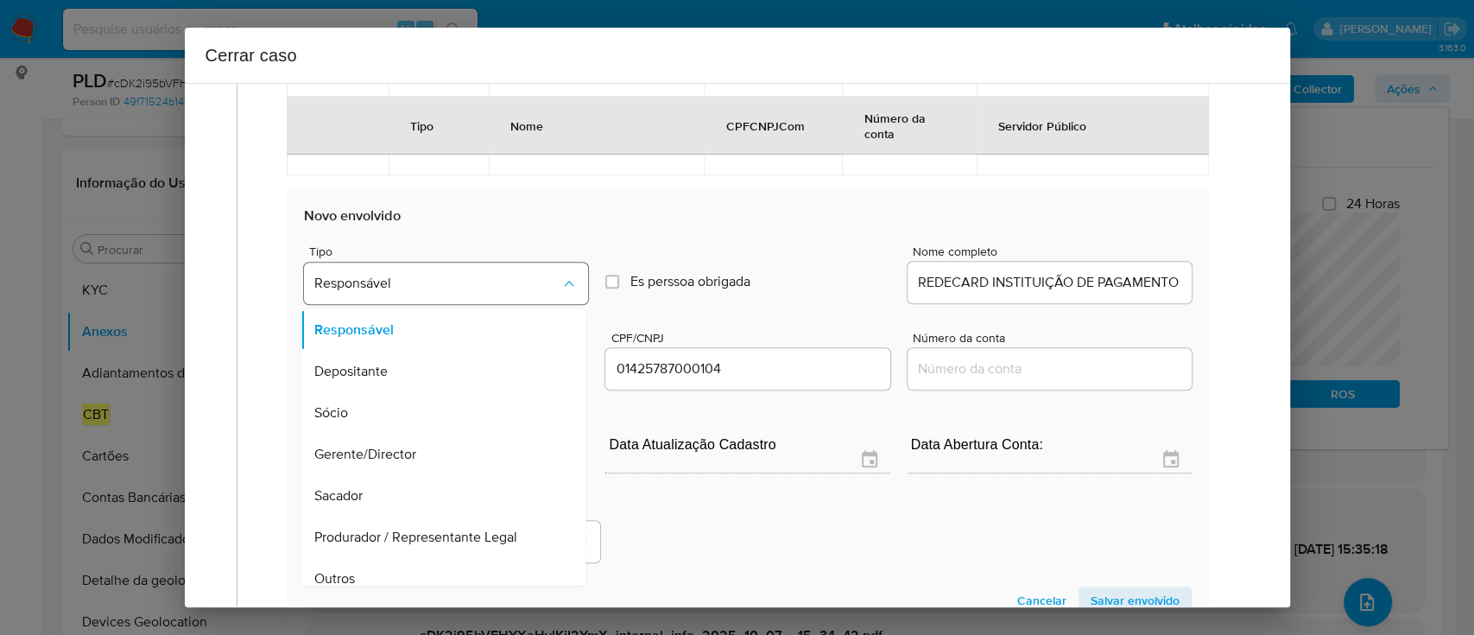
scroll to position [909, 0]
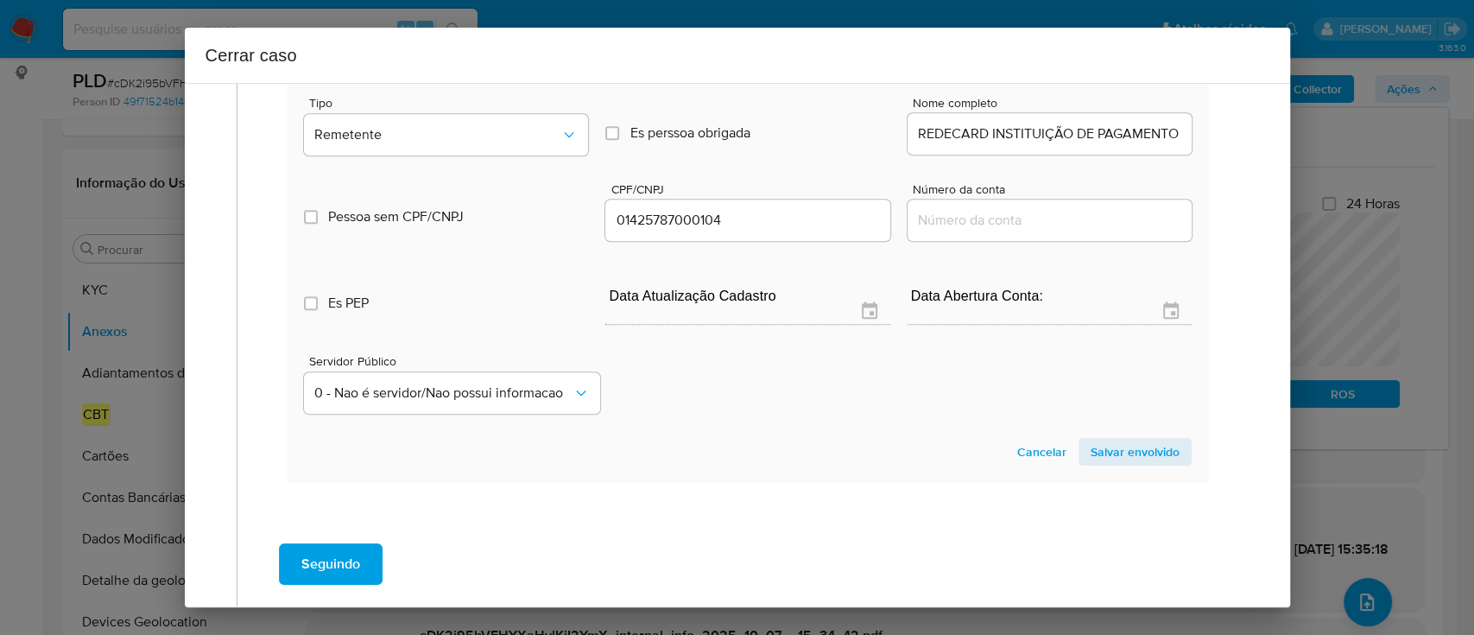
click at [1132, 447] on span "Salvar envolvido" at bounding box center [1135, 452] width 89 height 24
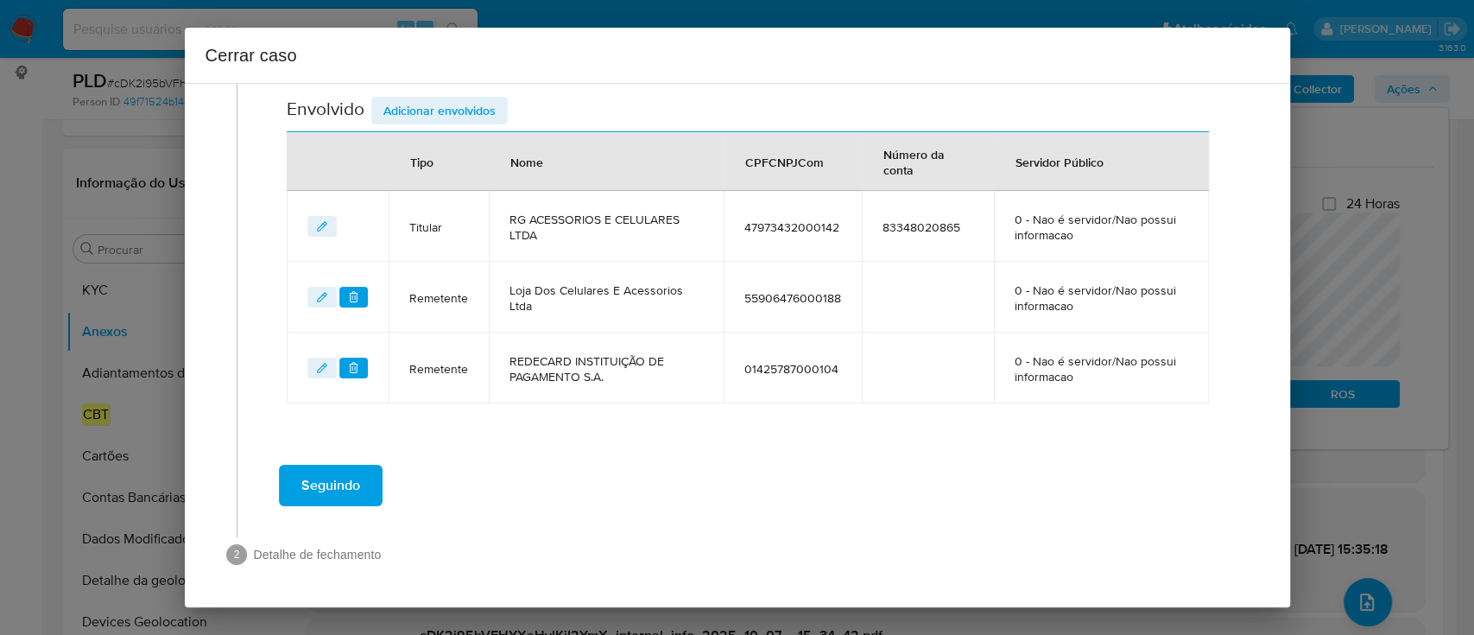
scroll to position [716, 0]
click at [466, 115] on span "Adicionar envolvidos" at bounding box center [439, 113] width 112 height 24
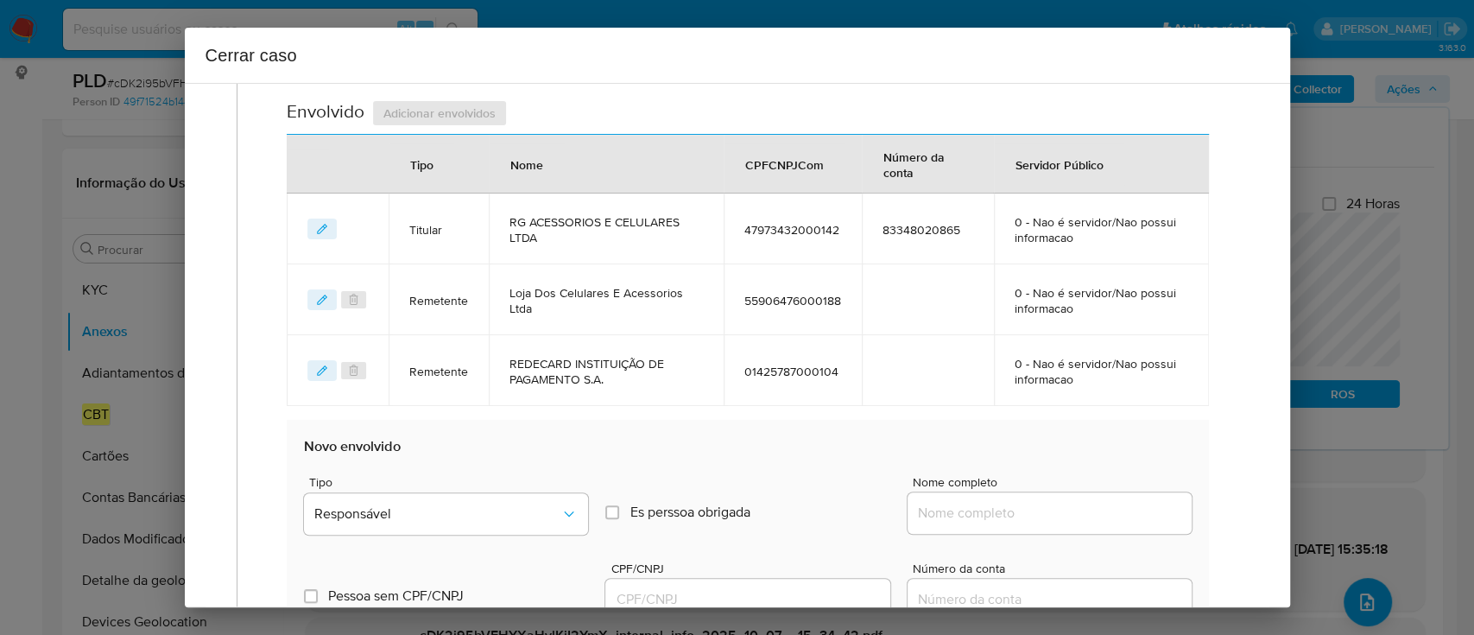
scroll to position [831, 0]
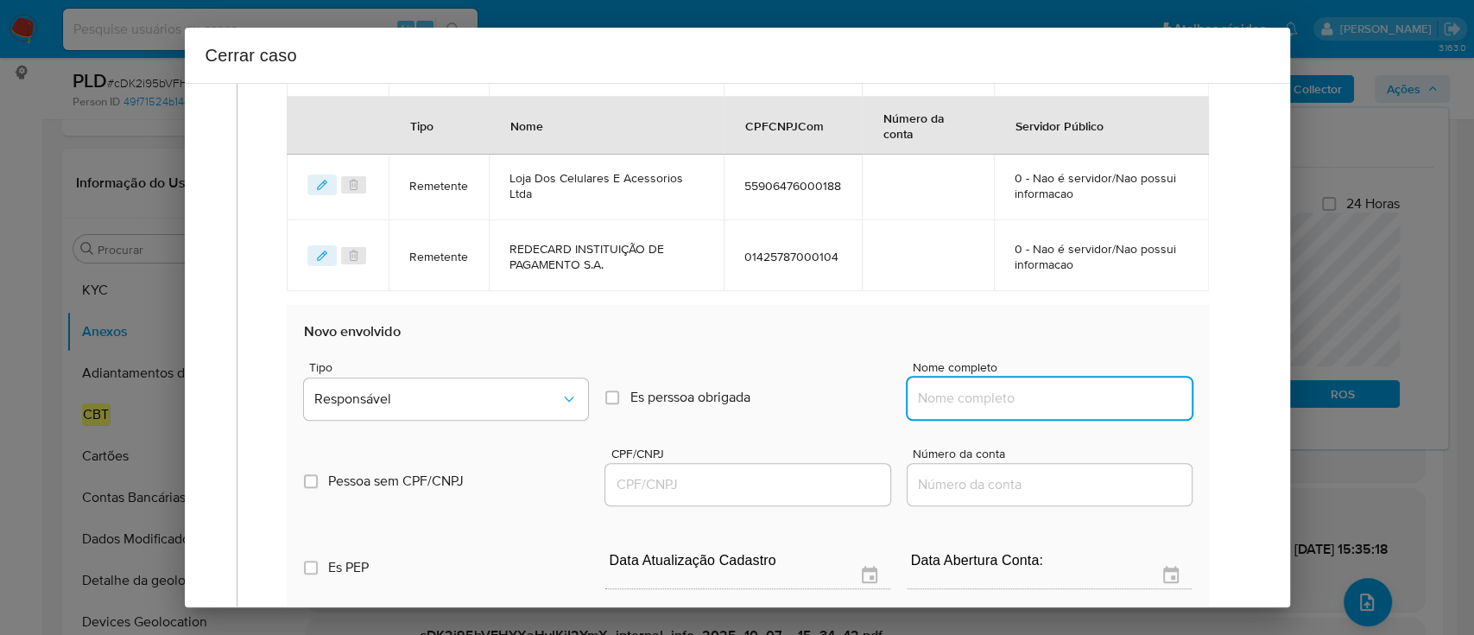
click at [992, 389] on input "Nome completo" at bounding box center [1050, 398] width 284 height 22
paste input "Marcus Vinicius De Oliveira Santana, 08782676542"
click at [1109, 399] on input "Marcus Vinicius De Oliveira Santana, 08782676542" at bounding box center [1050, 398] width 284 height 22
drag, startPoint x: 1109, startPoint y: 399, endPoint x: 982, endPoint y: 451, distance: 137.1
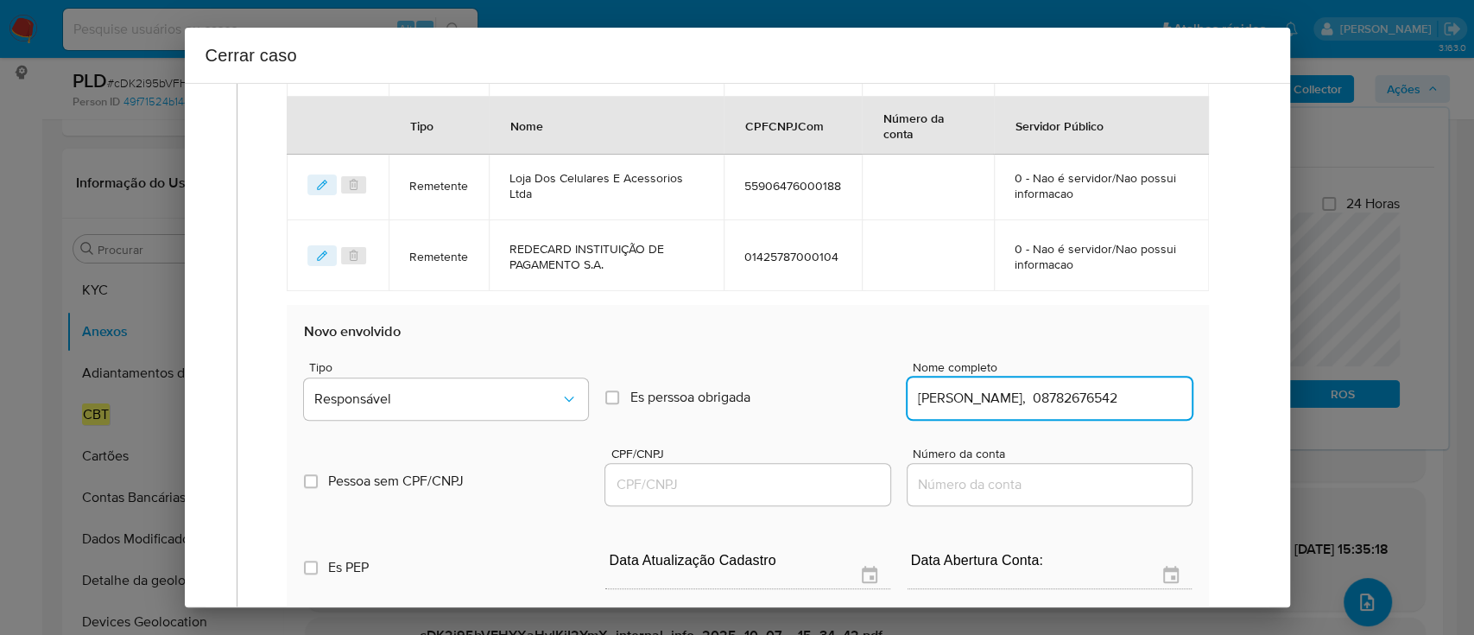
click at [1110, 399] on input "Marcus Vinicius De Oliveira Santana, 08782676542" at bounding box center [1050, 398] width 284 height 22
type input "Marcus Vinicius De Oliveira Santana,"
click at [769, 491] on input "CPF/CNPJ" at bounding box center [747, 484] width 284 height 22
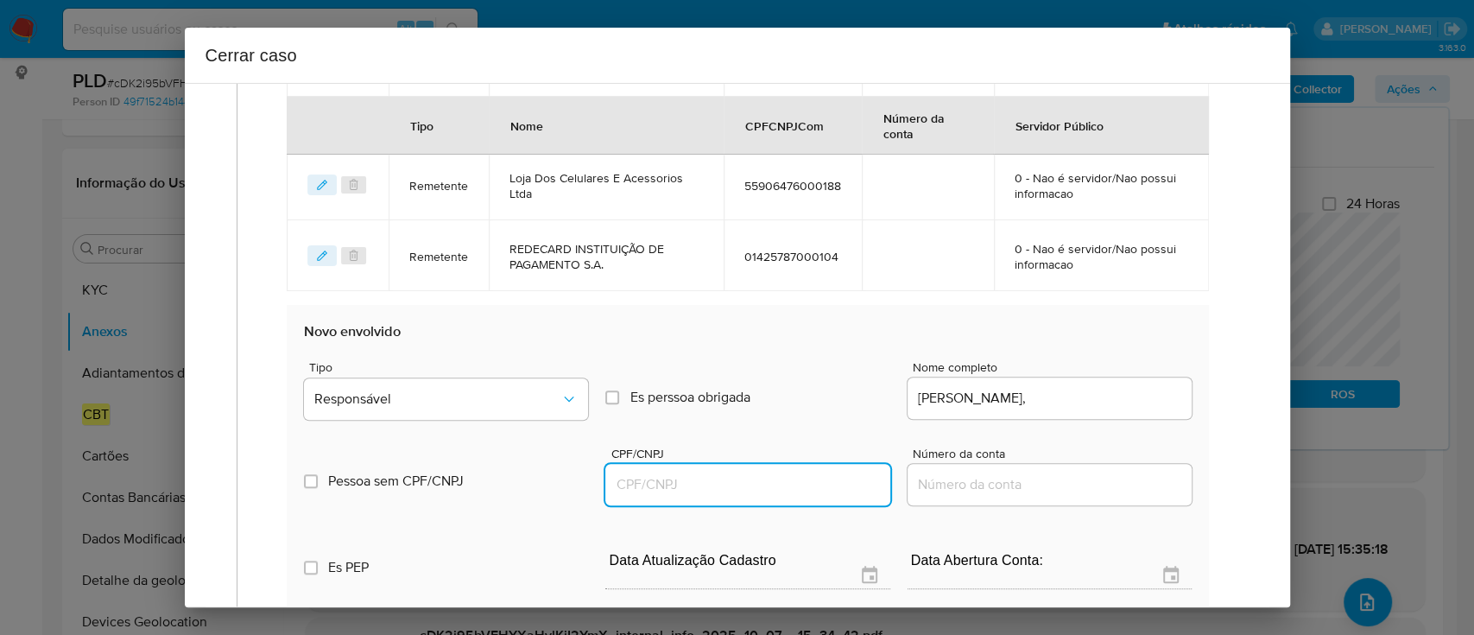
paste input "08782676542"
type input "8782676542"
click at [1155, 393] on input "Marcus Vinicius De Oliveira Santana," at bounding box center [1050, 398] width 284 height 22
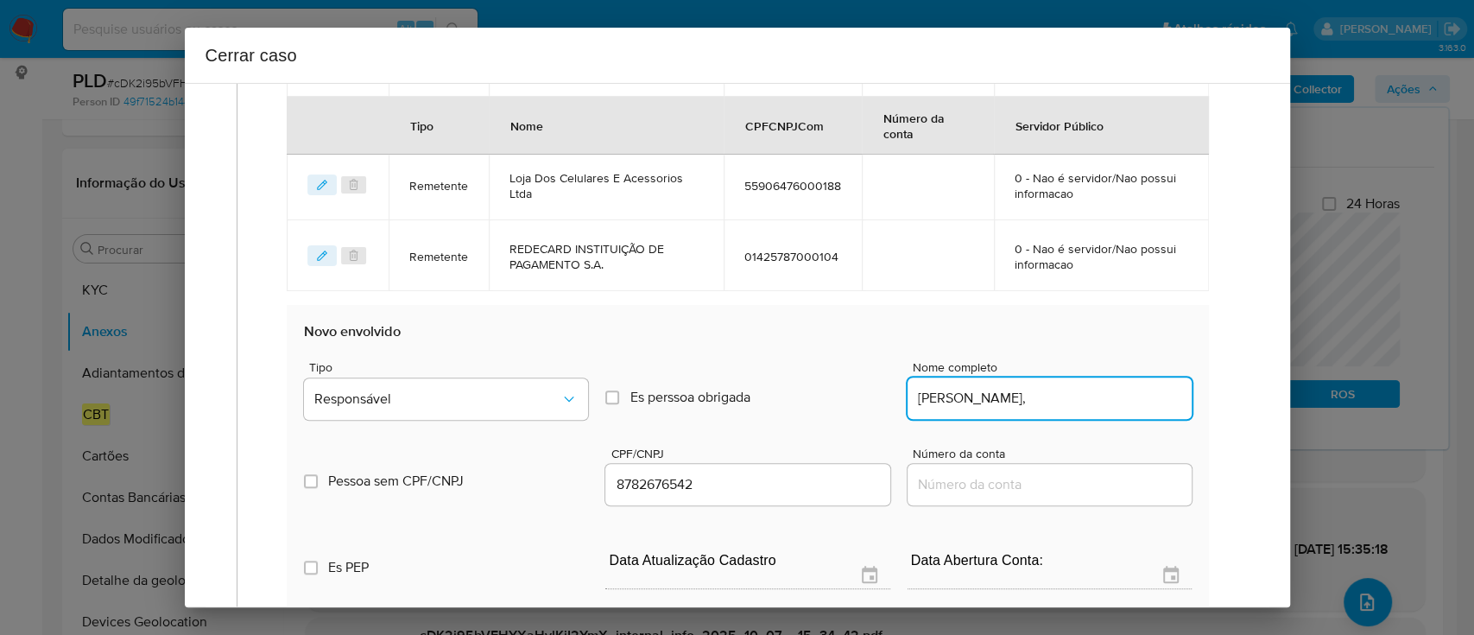
type input "Marcus Vinicius De Oliveira Santana,"
type input "08782676542"
type input "Marcus Vinicius De Oliveira Santana"
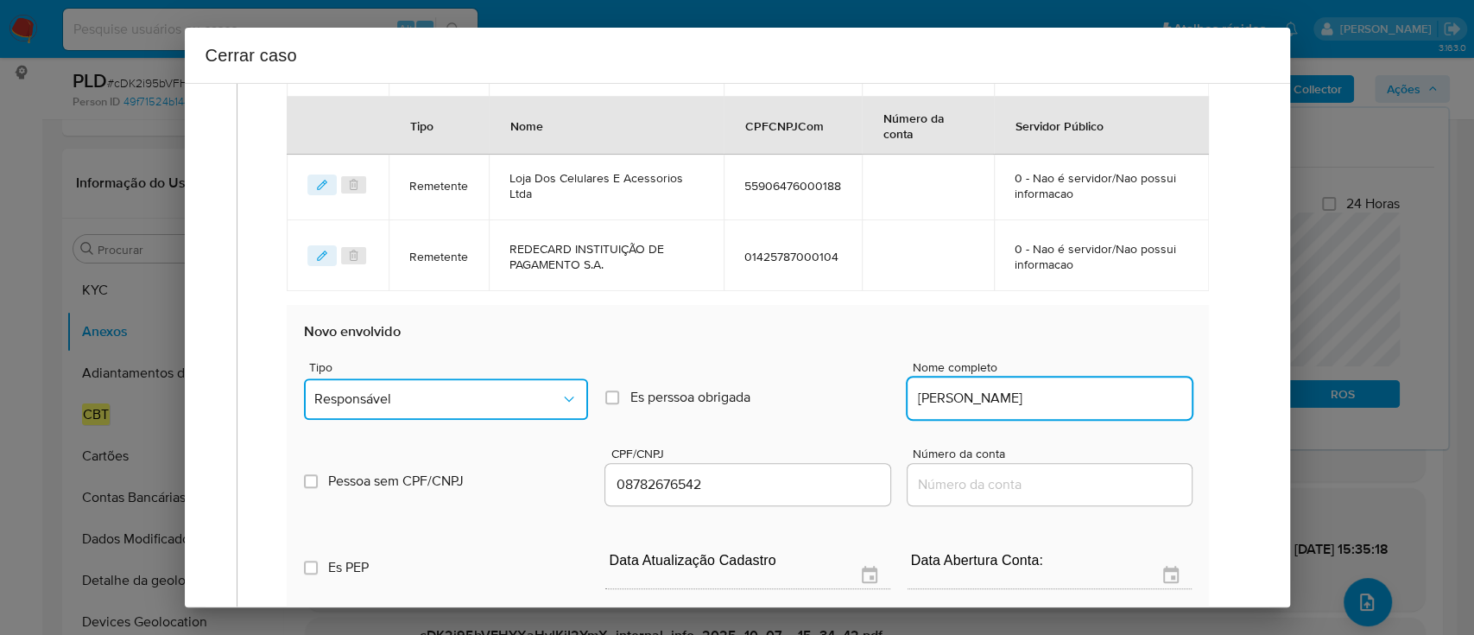
click at [577, 389] on button "Responsável" at bounding box center [446, 398] width 284 height 41
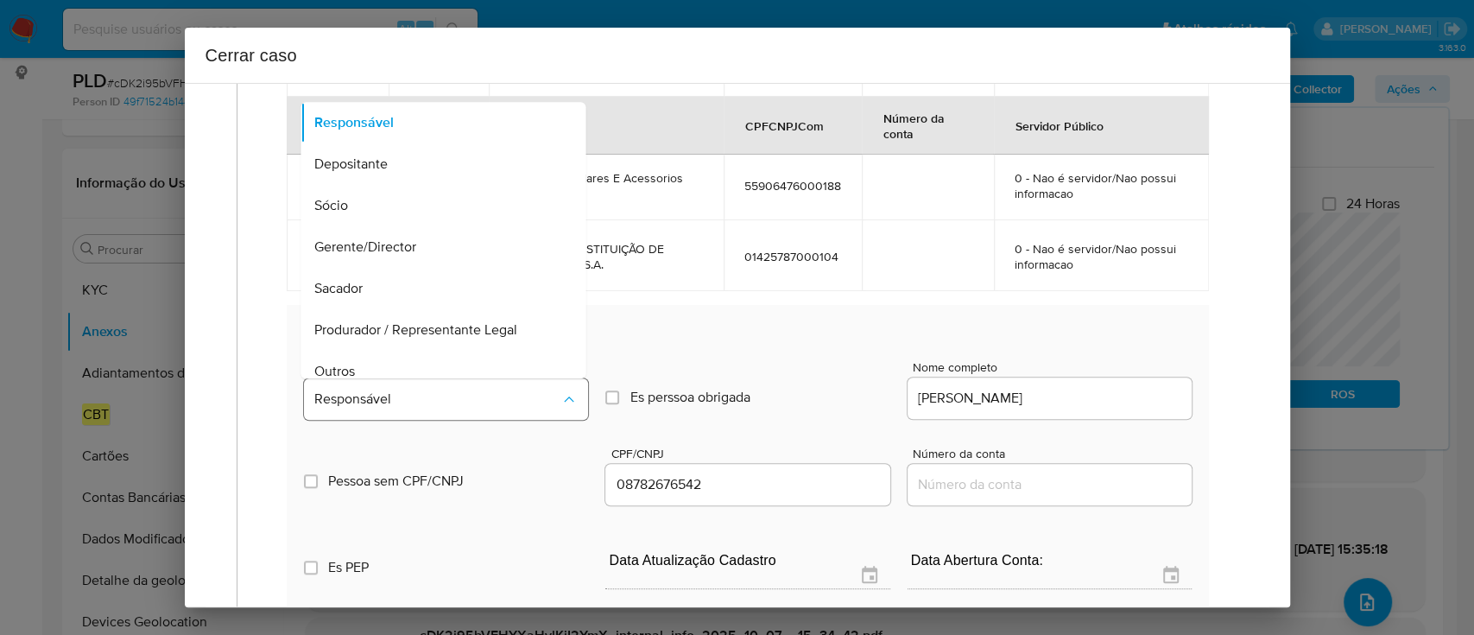
scroll to position [55, 0]
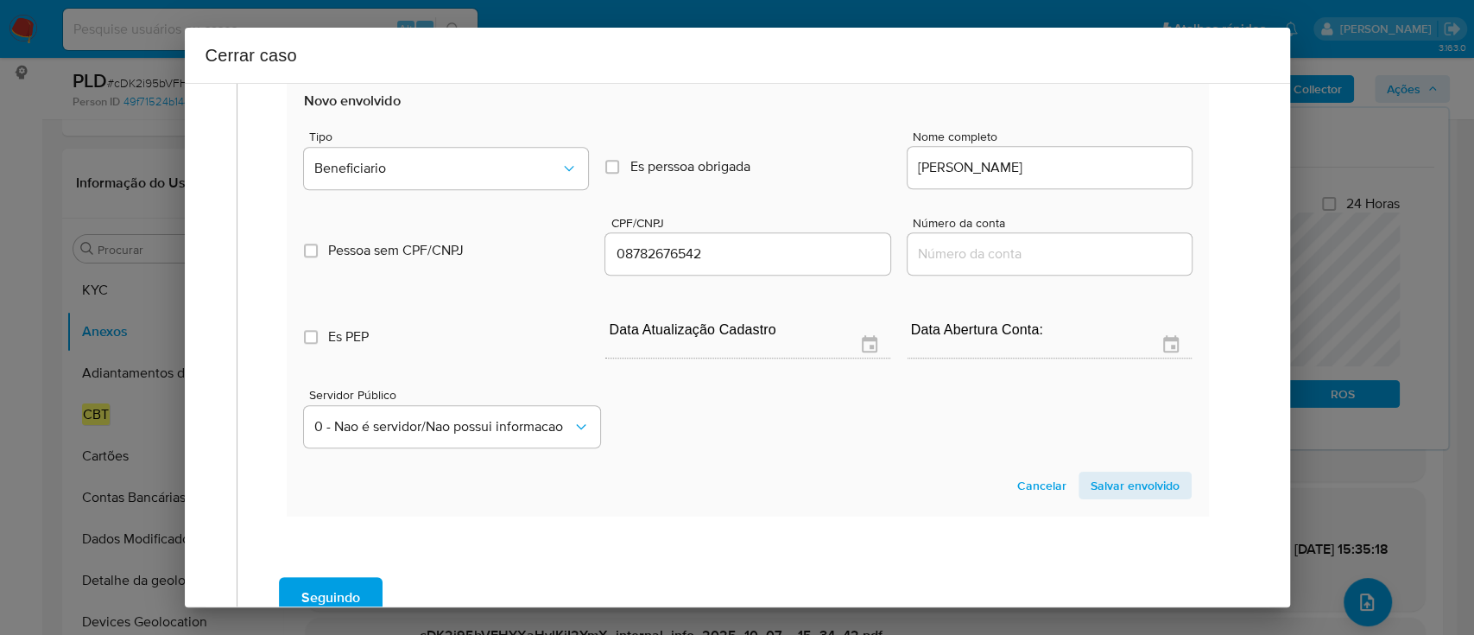
click at [1104, 479] on span "Salvar envolvido" at bounding box center [1135, 485] width 89 height 24
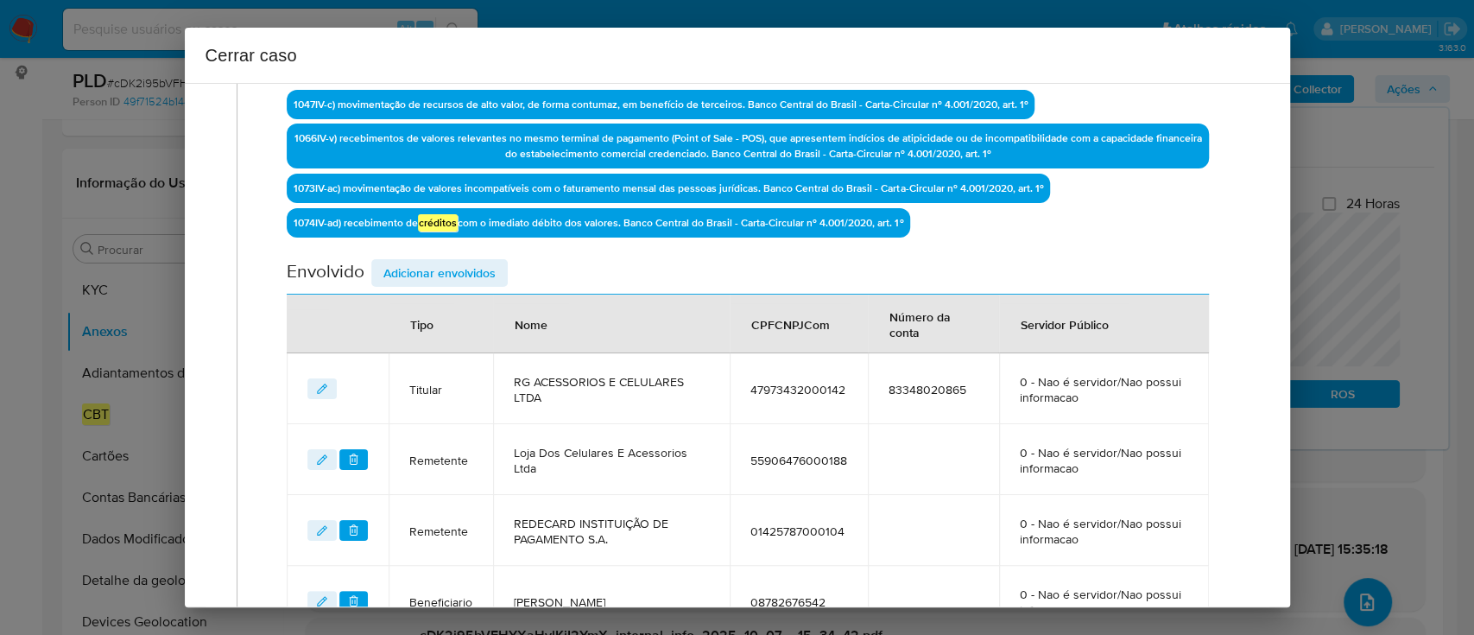
click at [478, 262] on span "Adicionar envolvidos" at bounding box center [439, 273] width 112 height 24
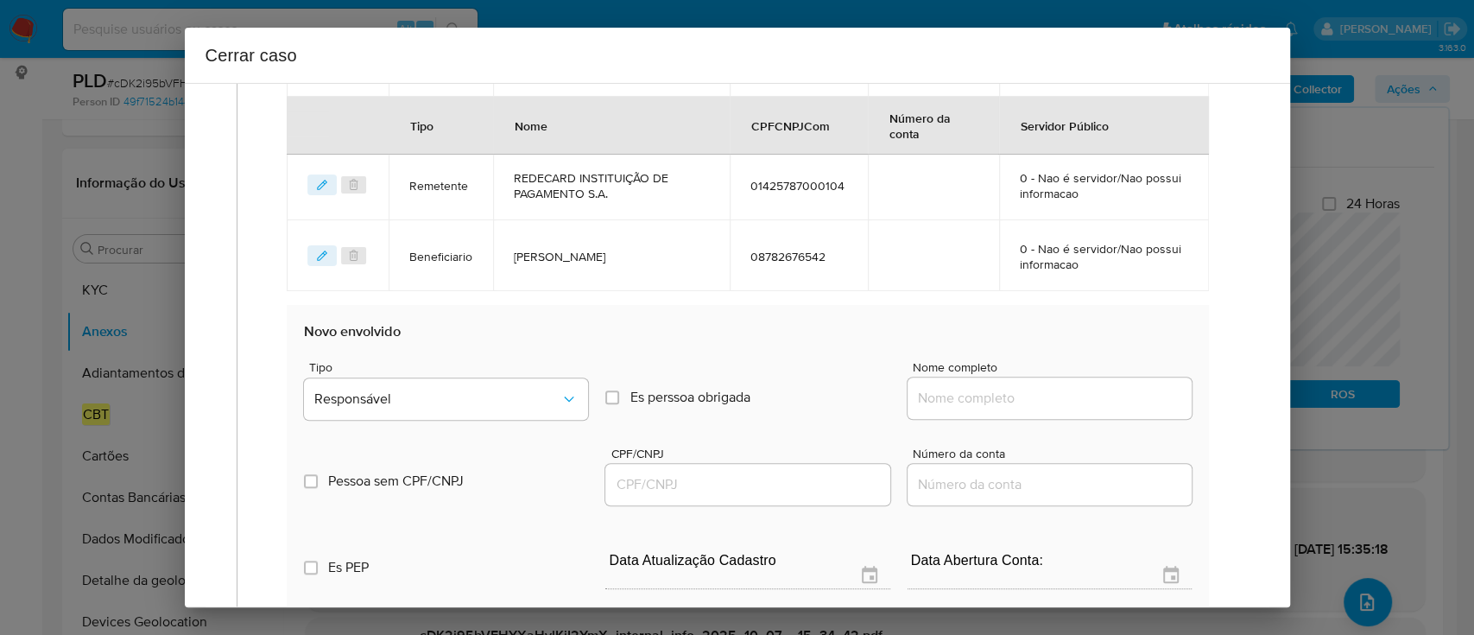
scroll to position [1016, 0]
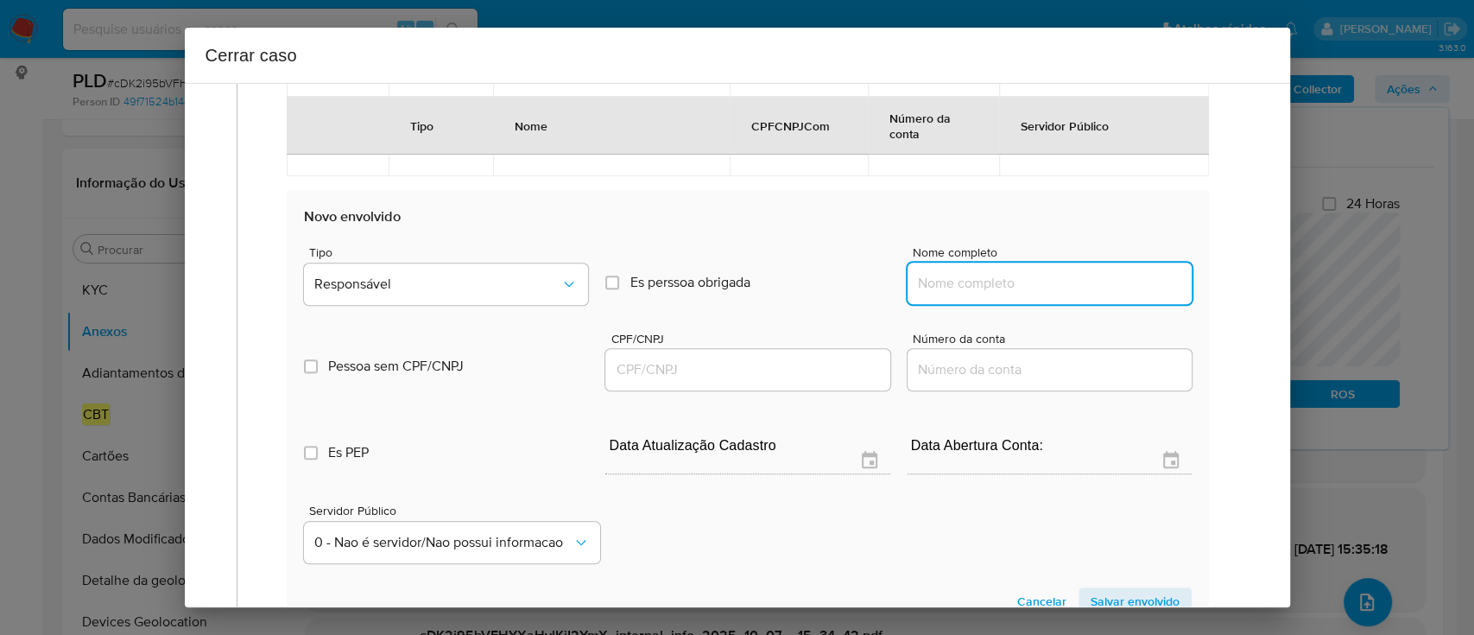
drag, startPoint x: 1068, startPoint y: 285, endPoint x: 1095, endPoint y: 285, distance: 26.8
click at [1068, 284] on input "Nome completo" at bounding box center [1050, 283] width 284 height 22
paste input "Kleber Vieira Santos, 01619698528"
click at [1129, 287] on input "Kleber Vieira Santos, 01619698528" at bounding box center [1050, 283] width 284 height 22
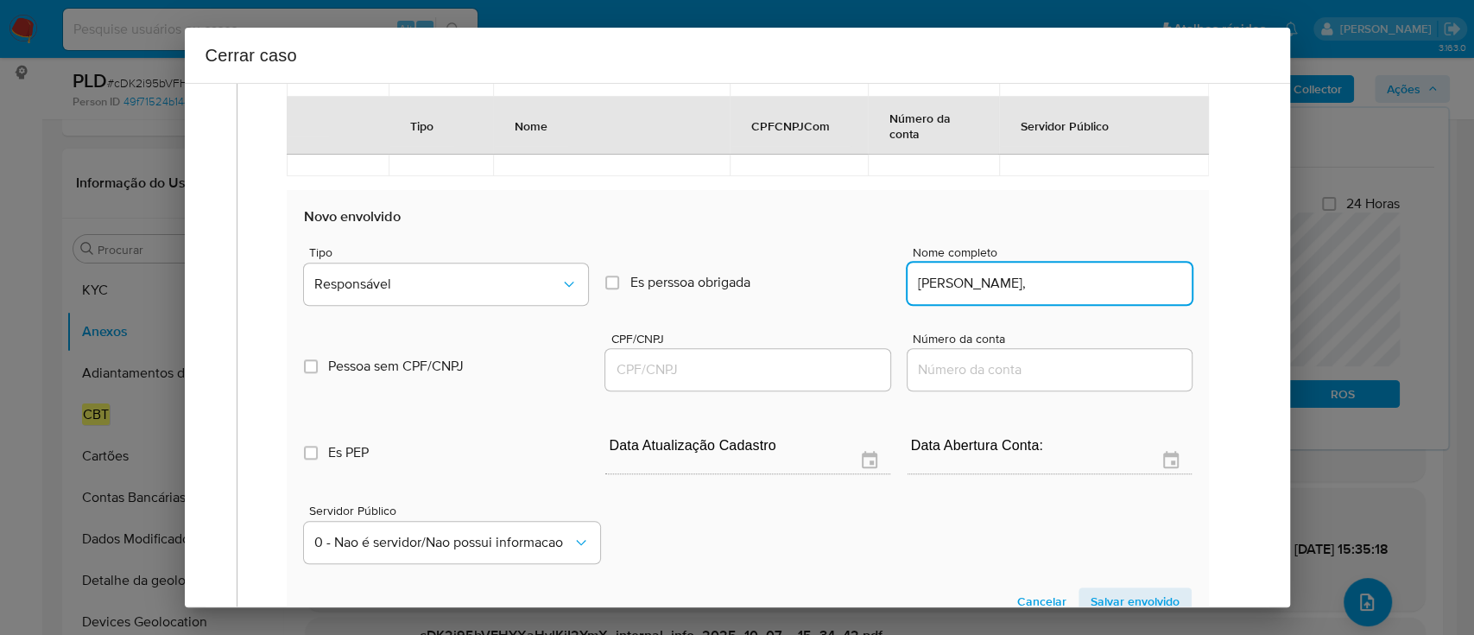
type input "Kleber Vieira Santos,"
drag, startPoint x: 774, startPoint y: 368, endPoint x: 813, endPoint y: 356, distance: 41.5
click at [774, 369] on input "CPF/CNPJ" at bounding box center [747, 369] width 284 height 22
paste input "01619698528"
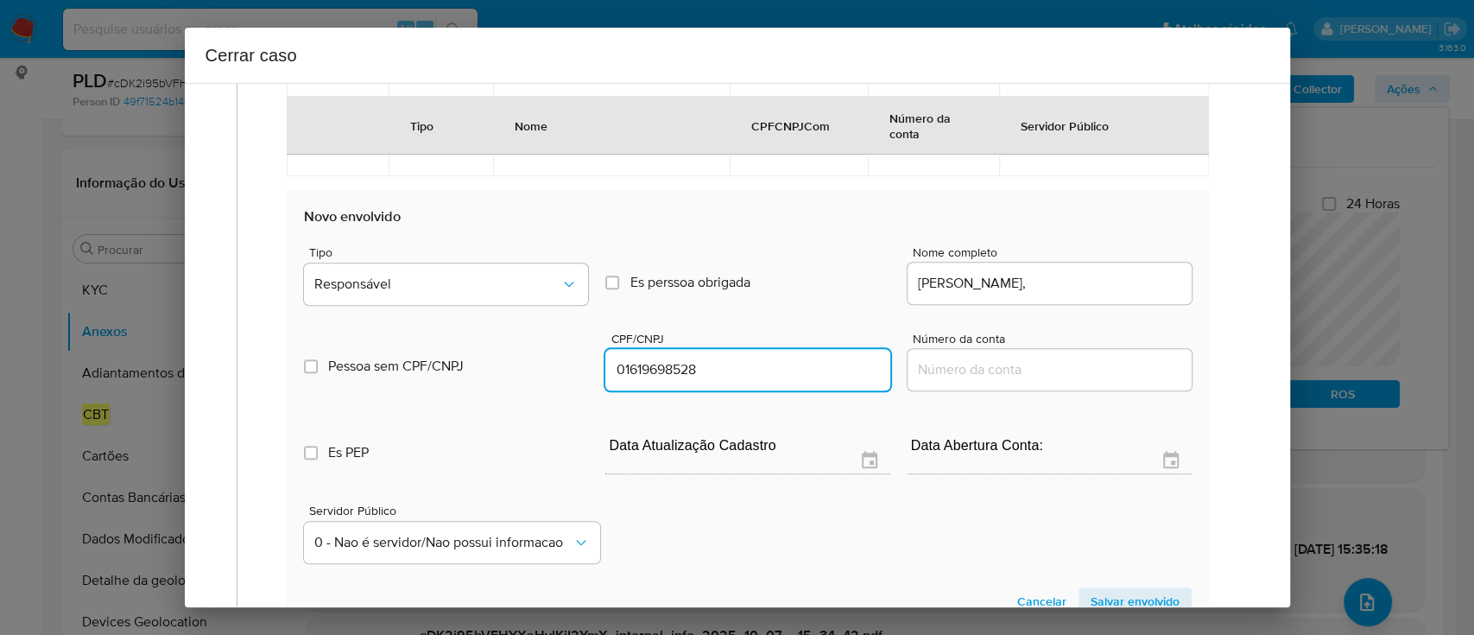
type input "1619698528"
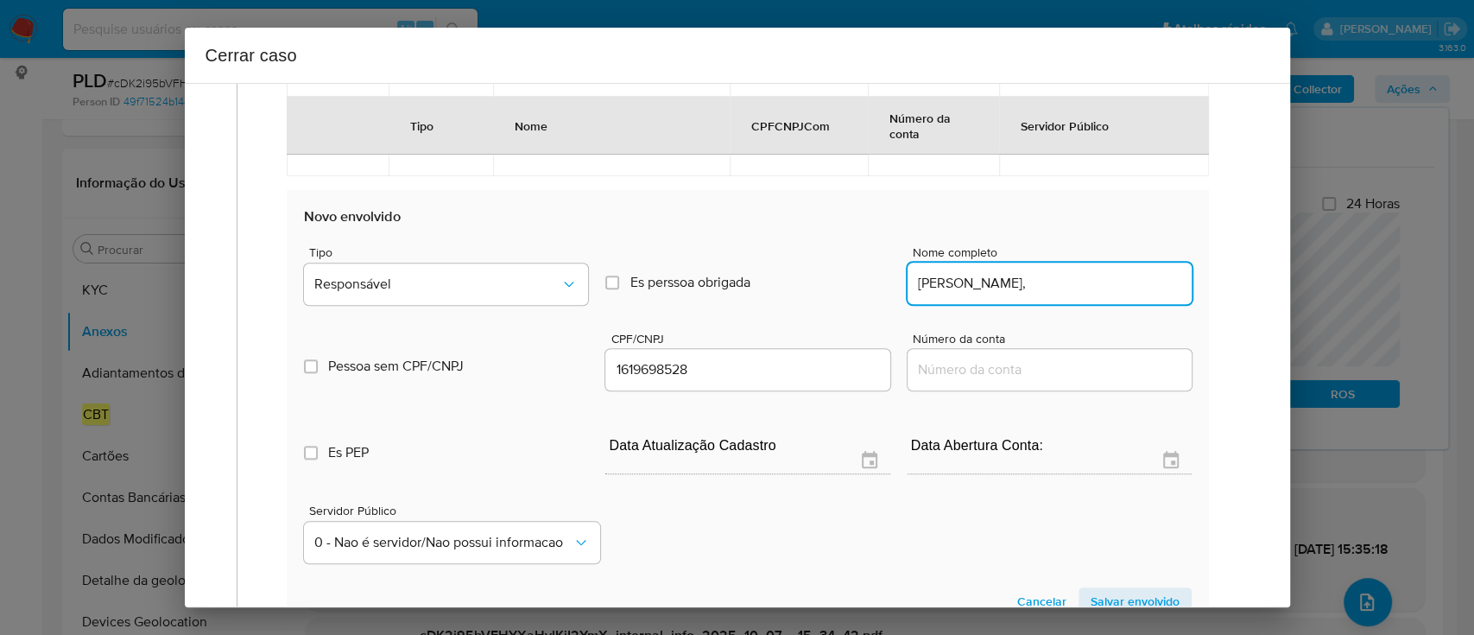
click at [1098, 280] on input "Kleber Vieira Santos," at bounding box center [1050, 283] width 284 height 22
type input "Kleber Vieira Santos,"
type input "01619698528"
type input "Kleber Vieira Santos"
click at [442, 269] on button "Responsável" at bounding box center [446, 283] width 284 height 41
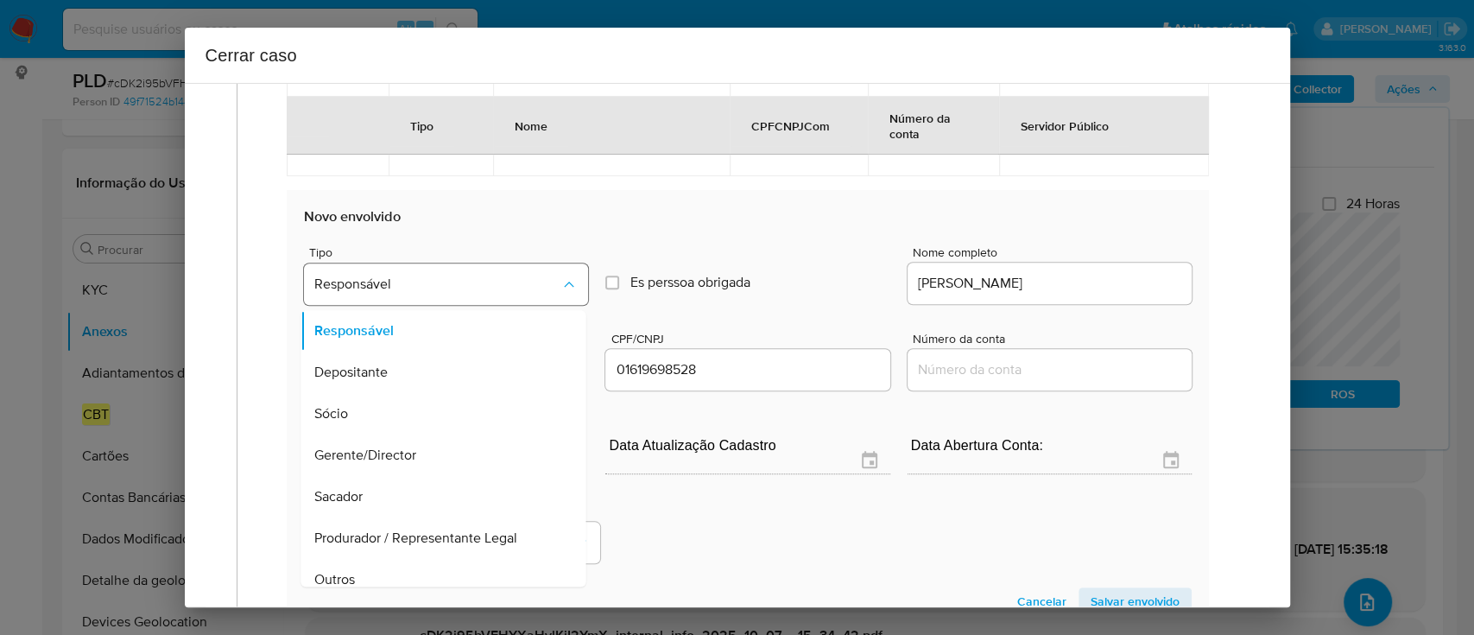
scroll to position [55, 0]
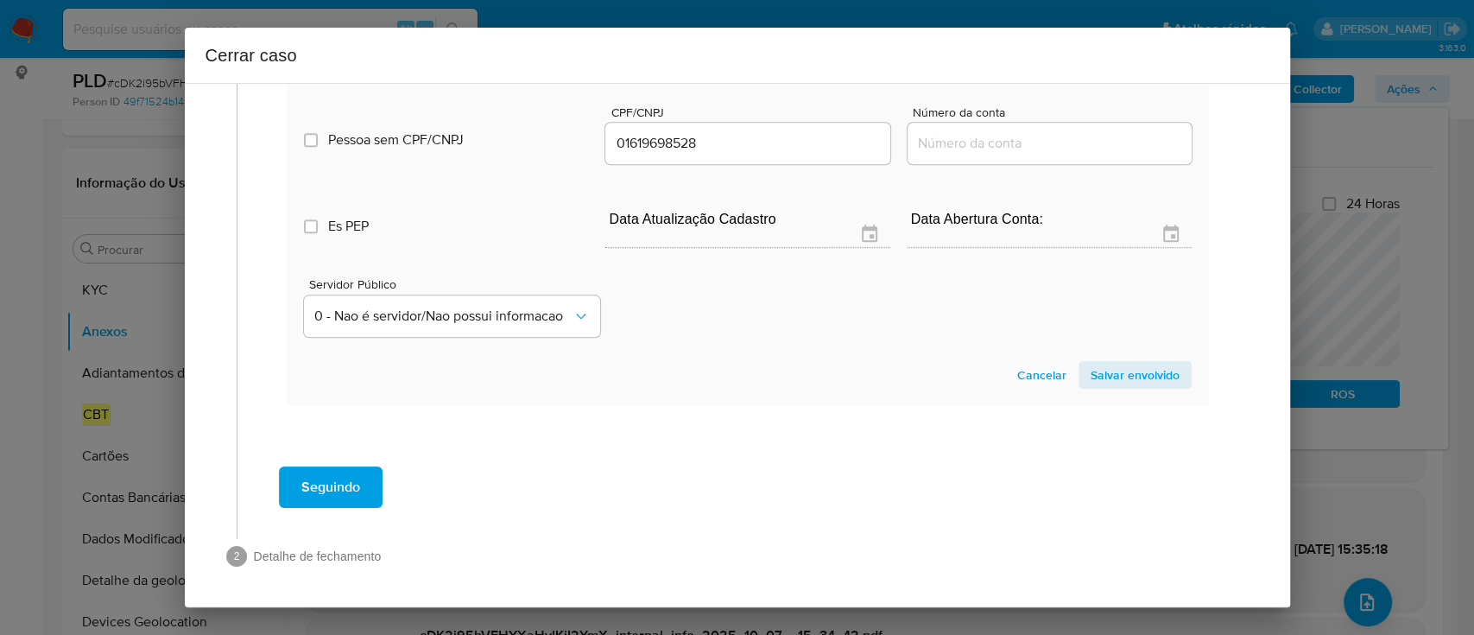
click at [1135, 368] on span "Salvar envolvido" at bounding box center [1135, 375] width 89 height 24
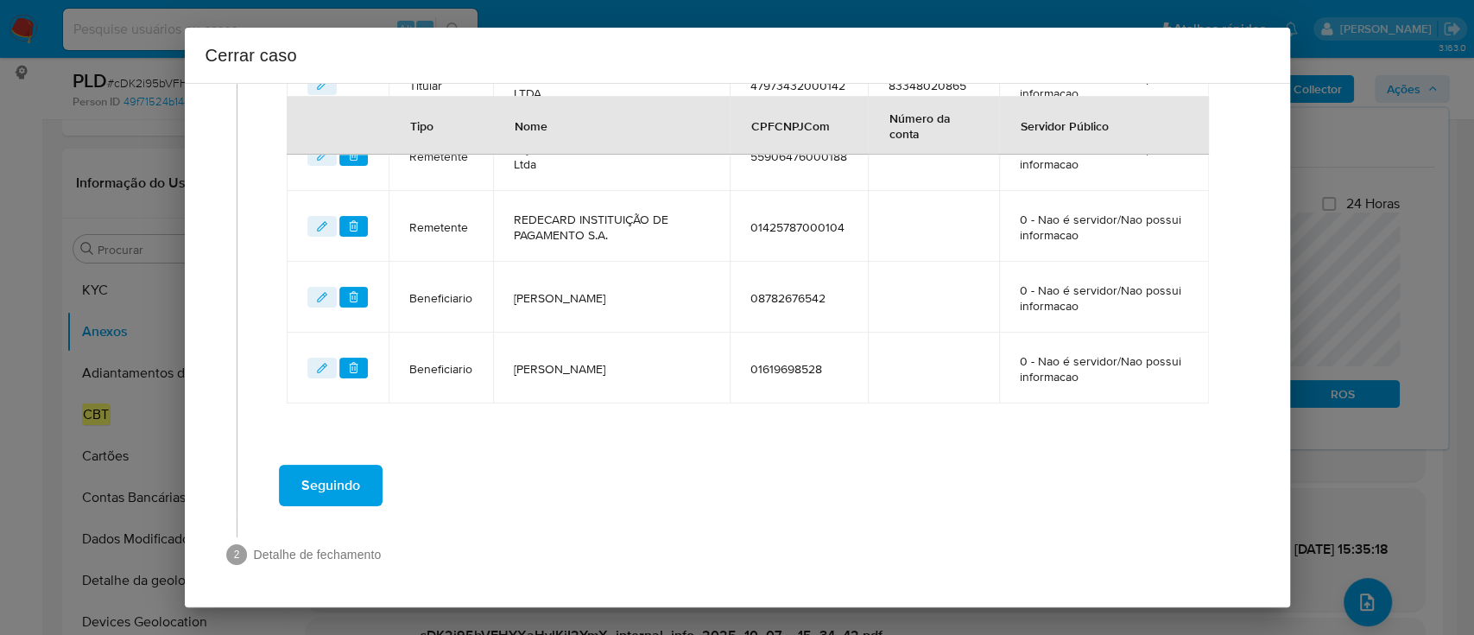
scroll to position [857, 0]
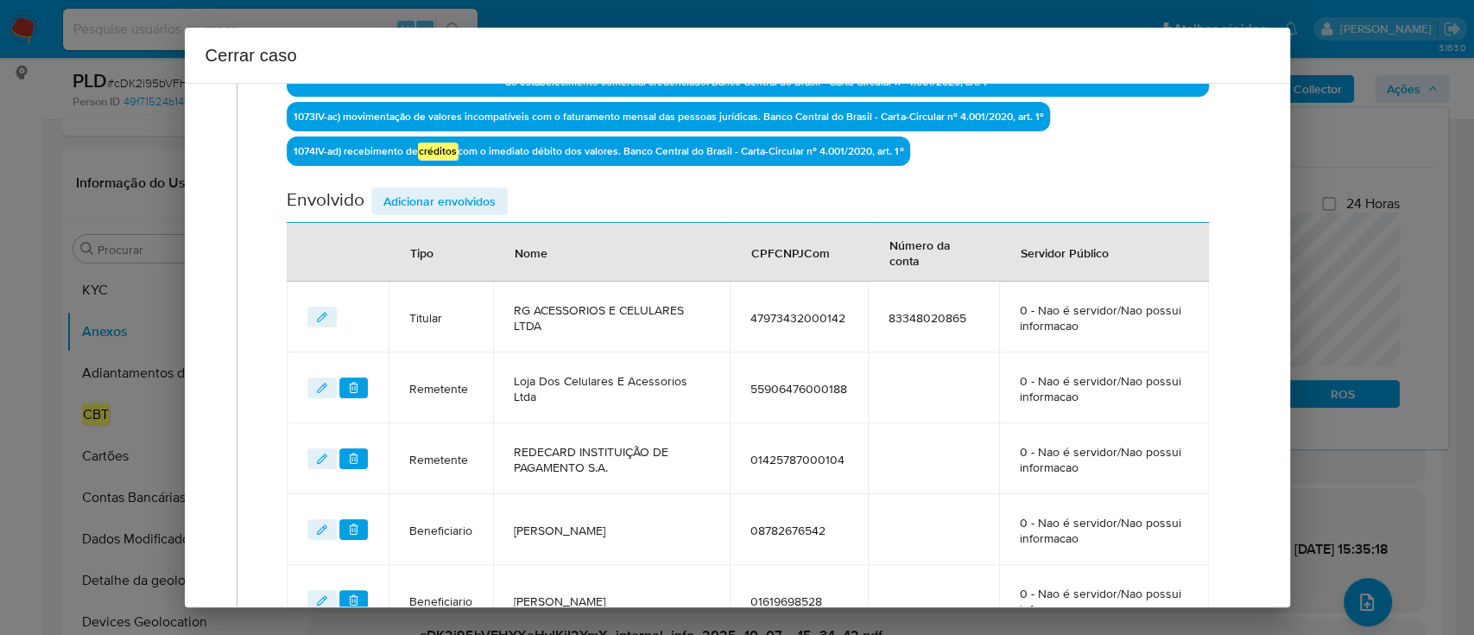
click at [445, 199] on span "Adicionar envolvidos" at bounding box center [439, 201] width 112 height 24
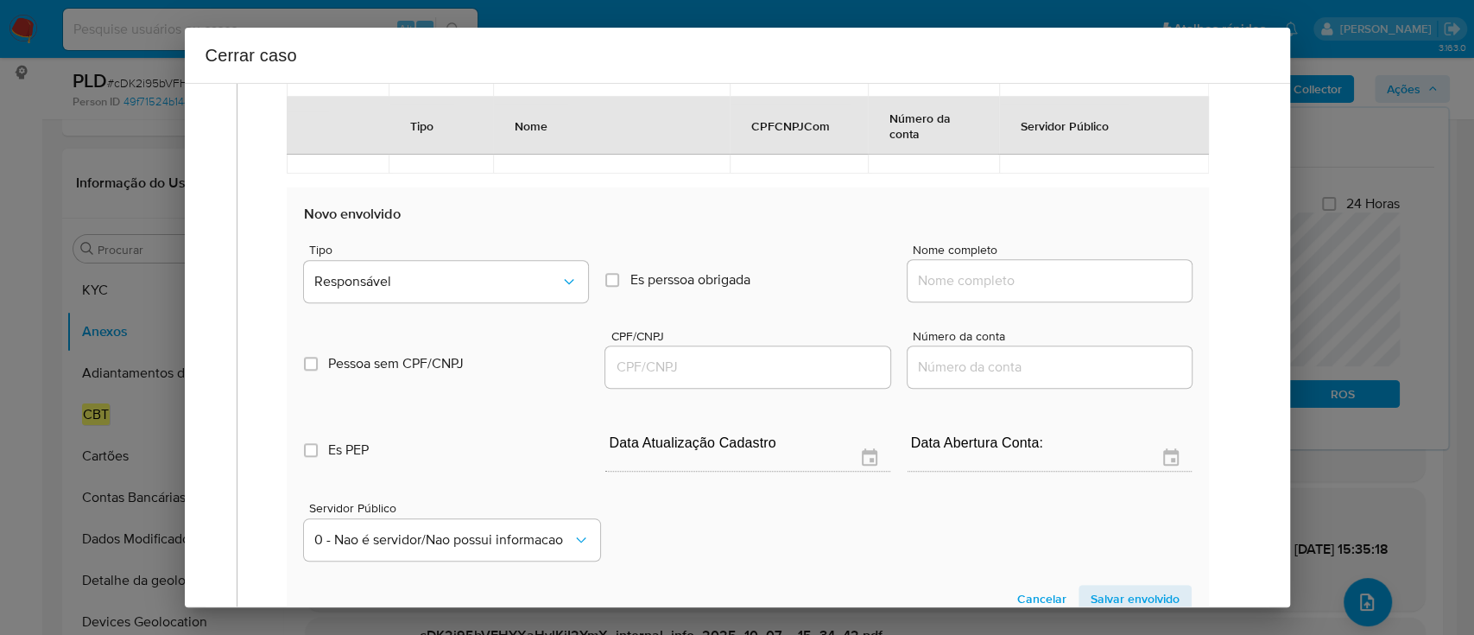
scroll to position [1203, 0]
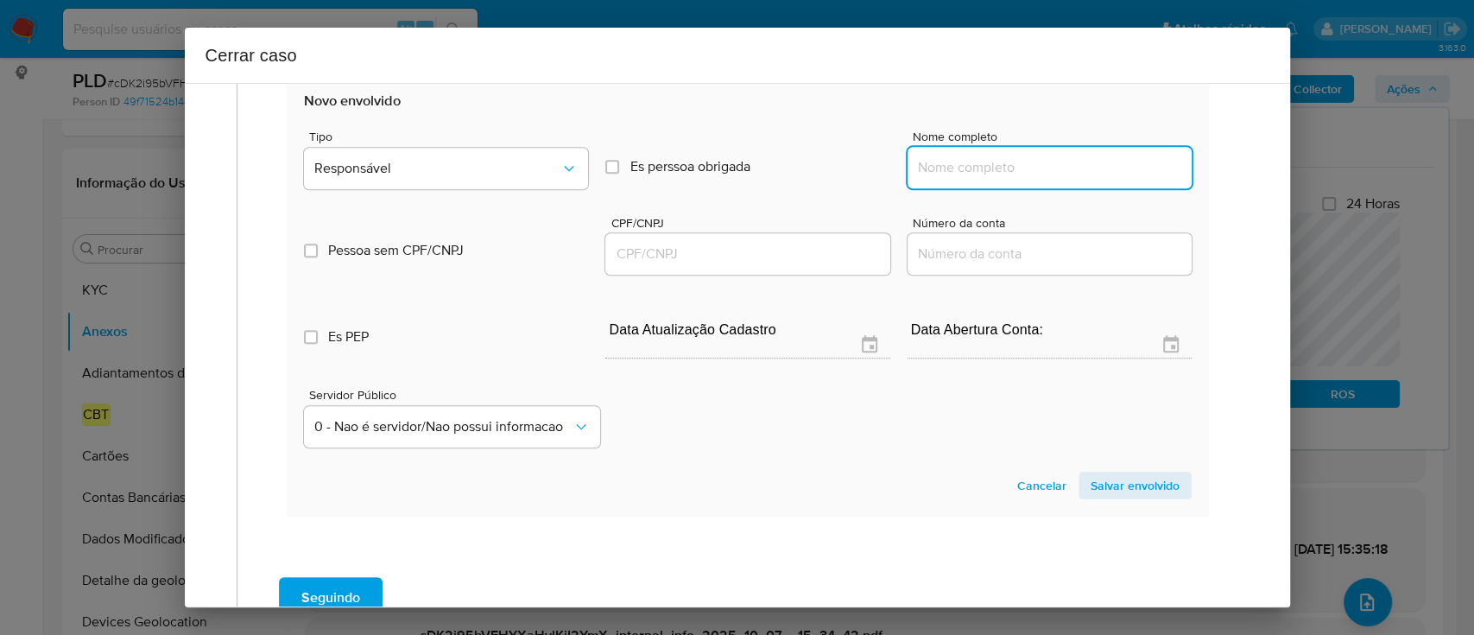
click at [1015, 171] on input "Nome completo" at bounding box center [1050, 167] width 284 height 22
paste input "Raquel Ferreira Damascena, 07085944412"
click at [1091, 157] on input "Raquel Ferreira Damascena, 07085944412" at bounding box center [1050, 167] width 284 height 22
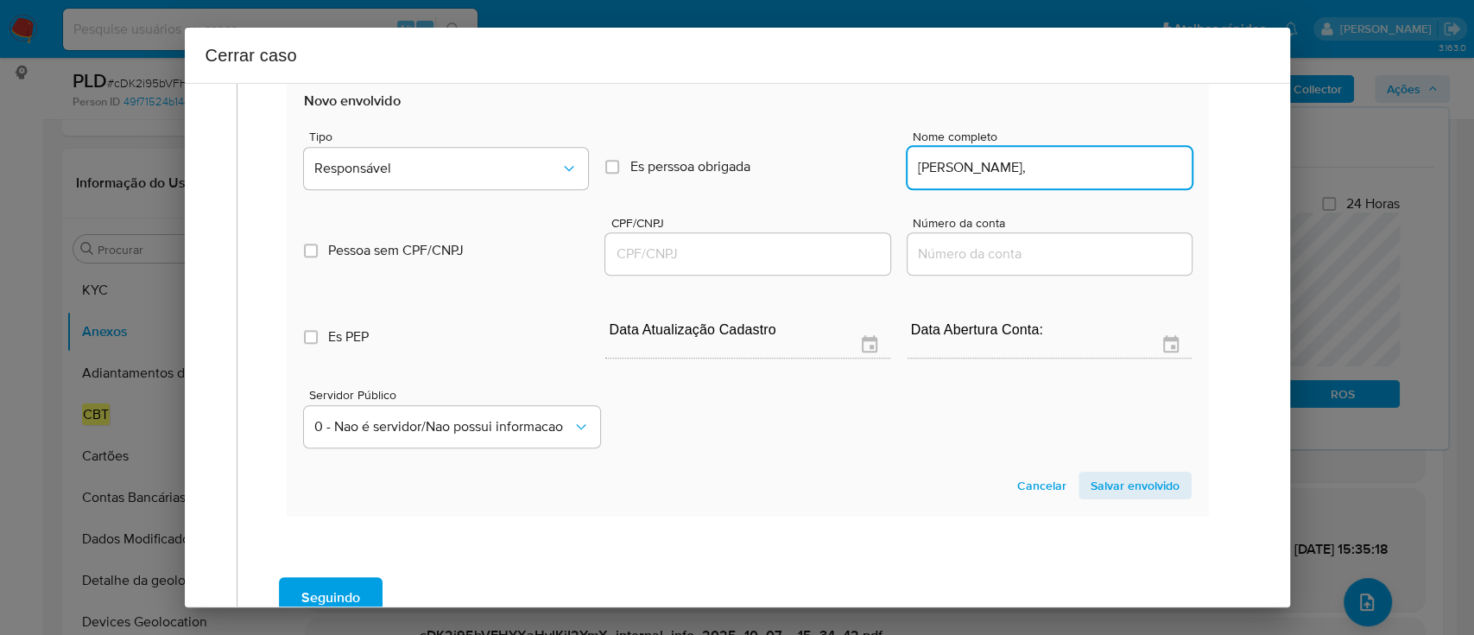
scroll to position [0, 0]
type input "Raquel Ferreira Damascena,"
click at [809, 254] on input "CPF/CNPJ" at bounding box center [747, 254] width 284 height 22
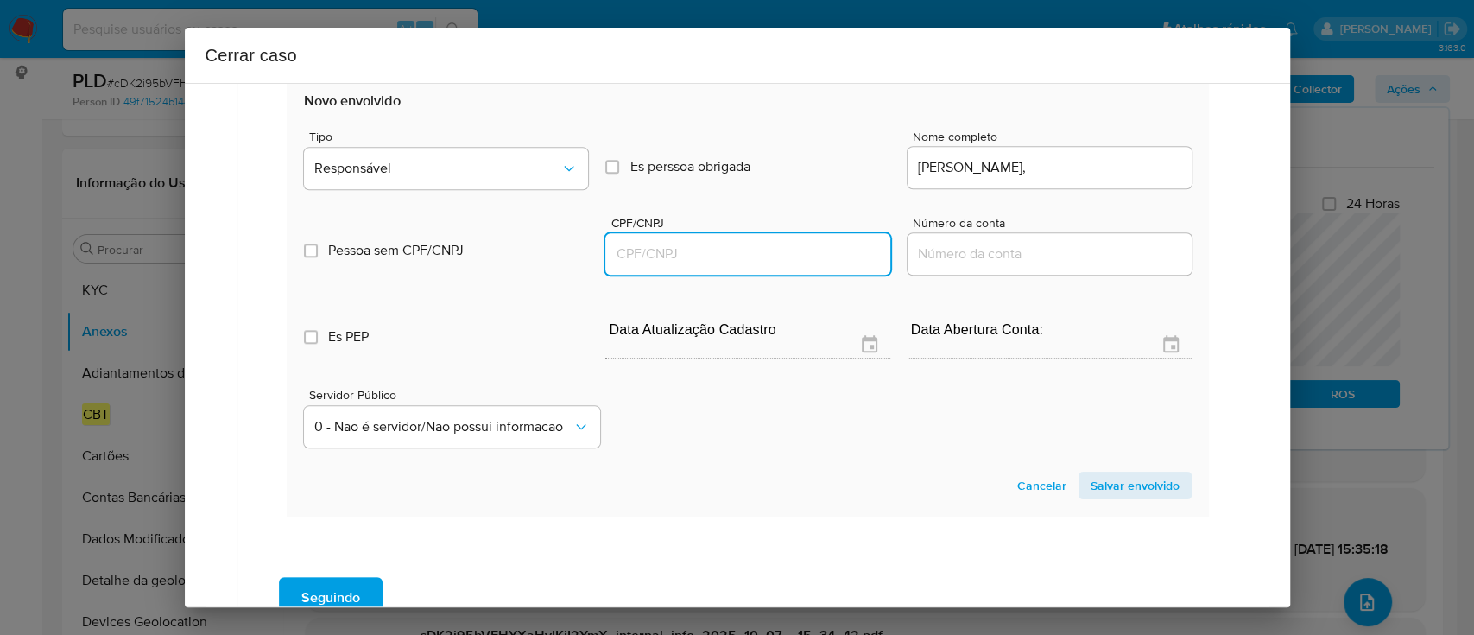
paste input "07085944412"
type input "7085944412"
click at [1127, 169] on input "Raquel Ferreira Damascena," at bounding box center [1050, 167] width 284 height 22
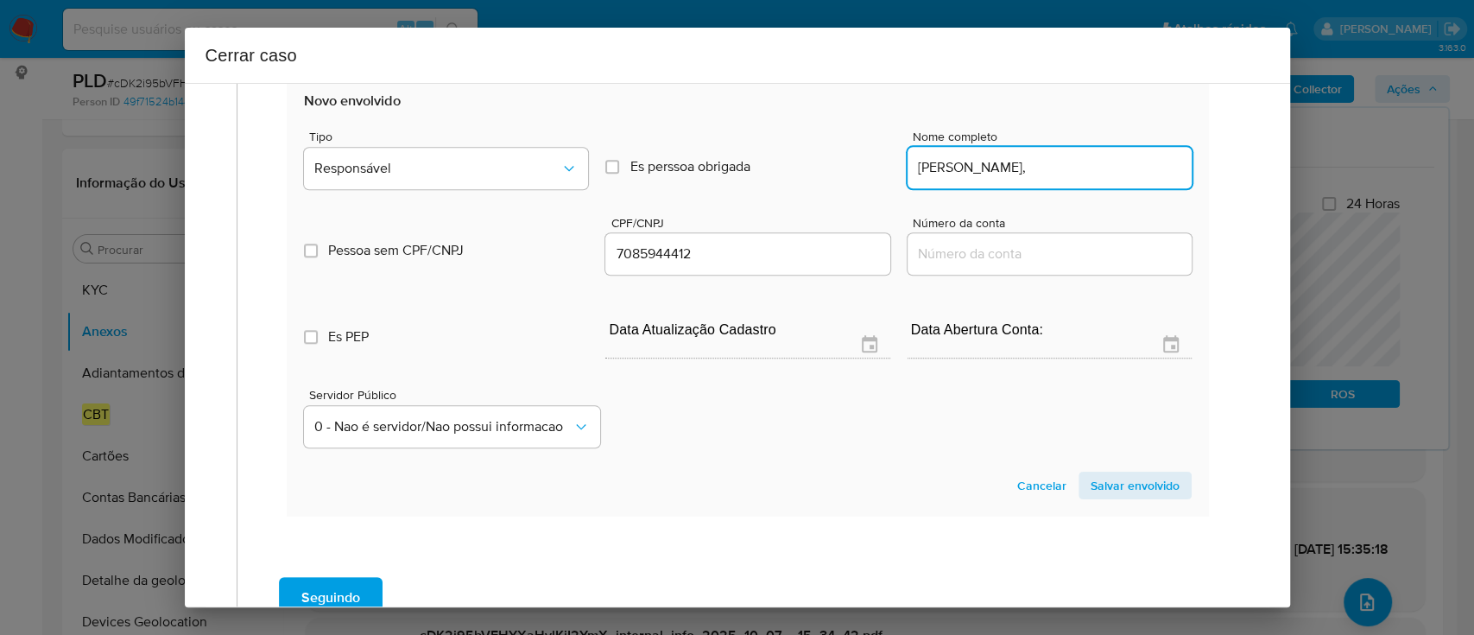
type input "Raquel Ferreira Damascena,"
type input "07085944412"
type input "Raquel Ferreira Damascena"
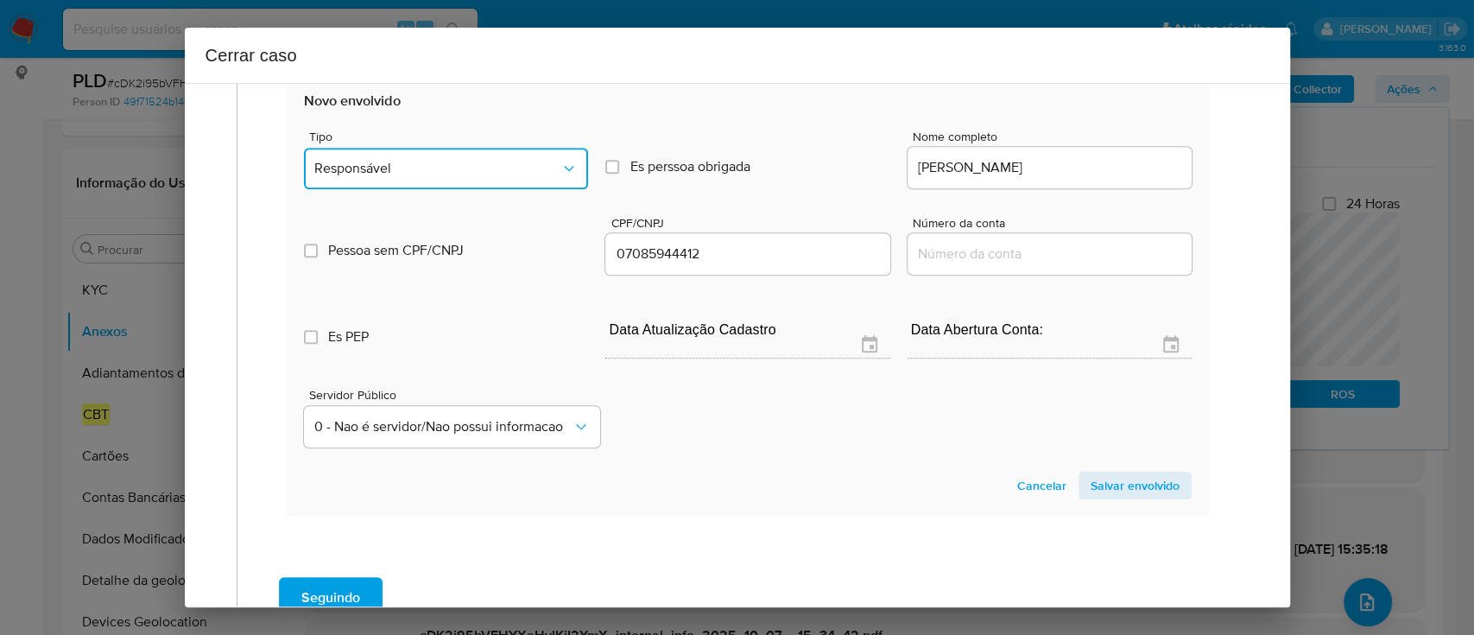
click at [449, 169] on span "Responsável" at bounding box center [437, 168] width 246 height 17
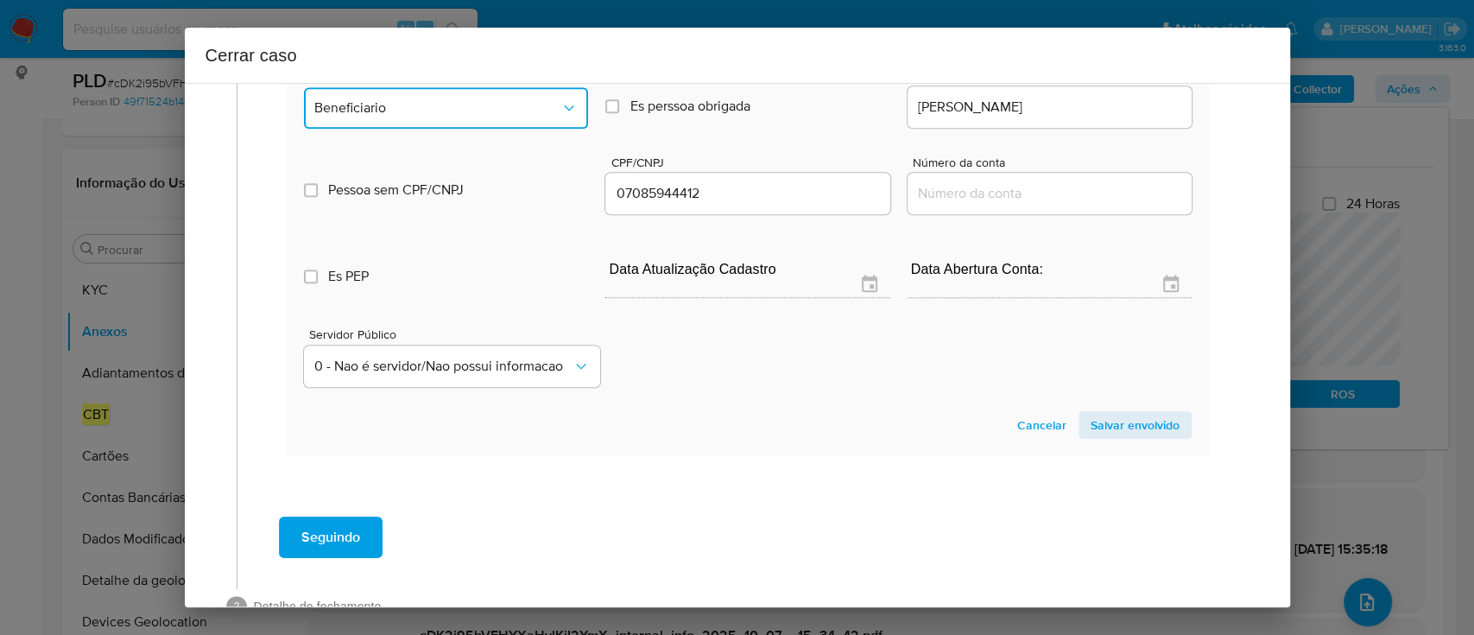
scroll to position [1312, 0]
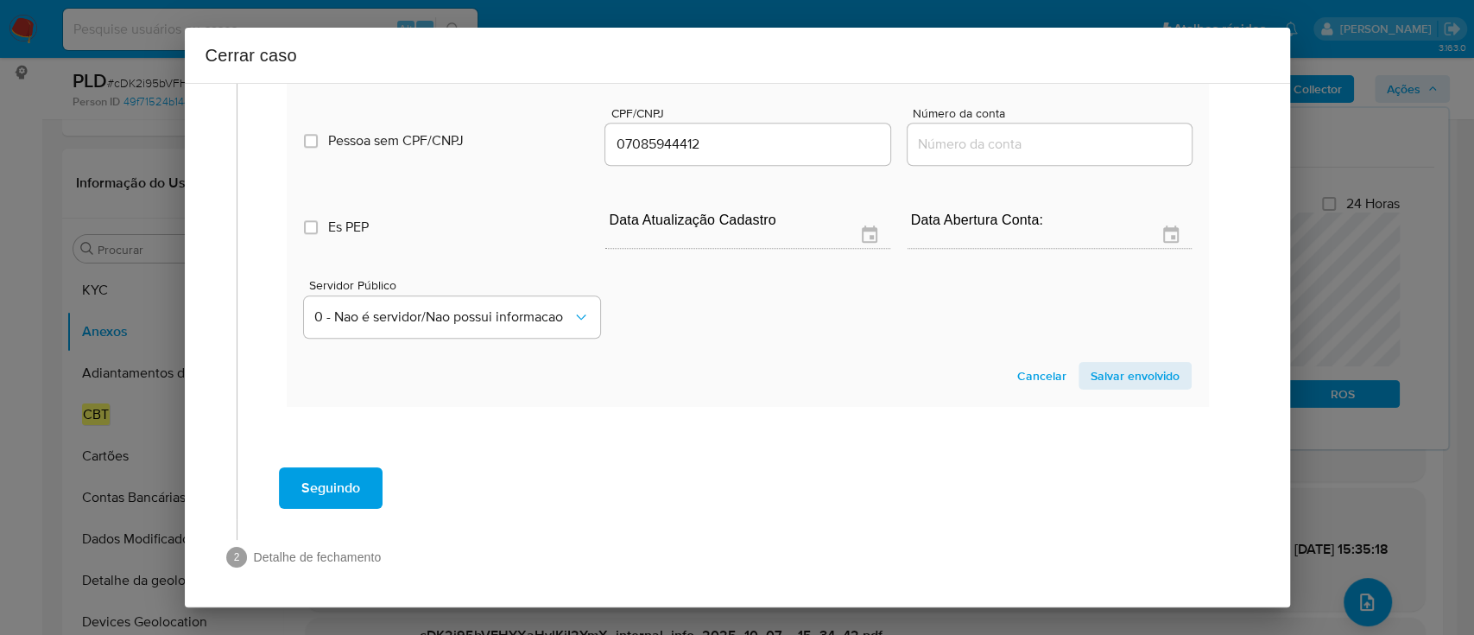
click at [1110, 389] on section "Novo envolvido Tipo Beneficiario Es perssoa obrigada Is PObrigada Nome completo…" at bounding box center [747, 185] width 921 height 441
click at [1106, 376] on span "Salvar envolvido" at bounding box center [1135, 376] width 89 height 24
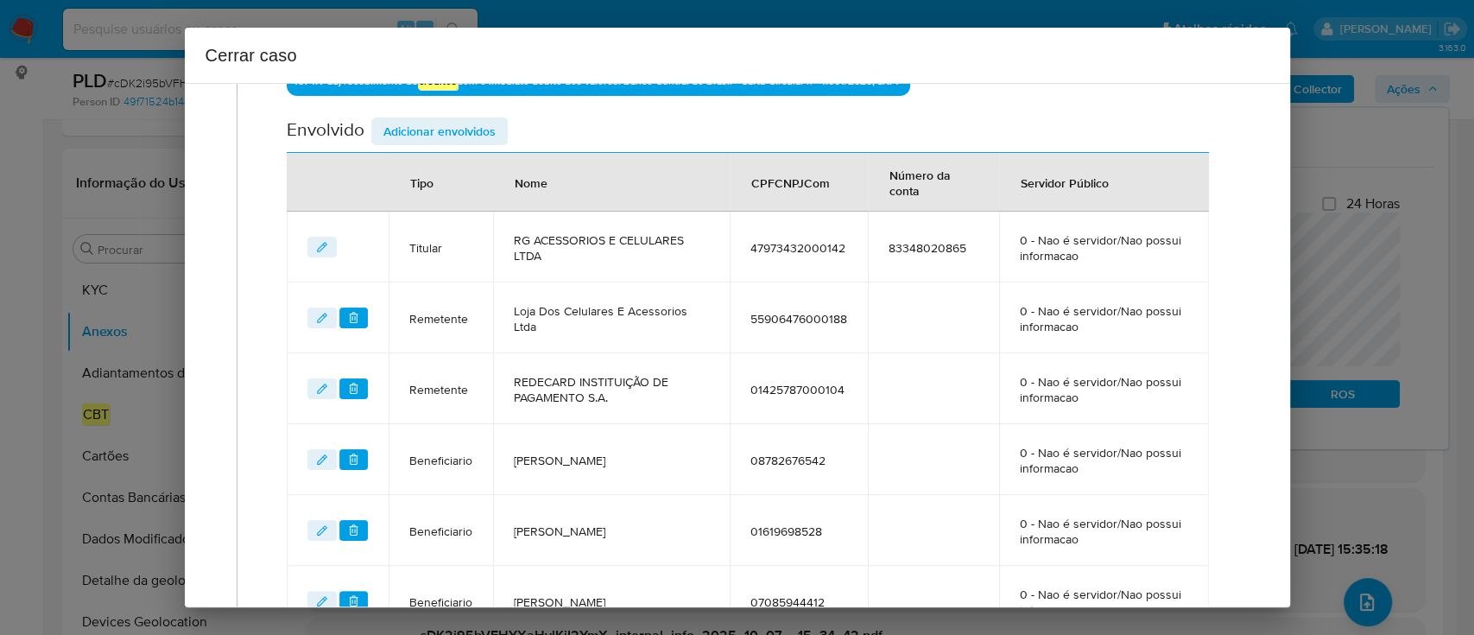
click at [440, 132] on span "Adicionar envolvidos" at bounding box center [439, 131] width 112 height 24
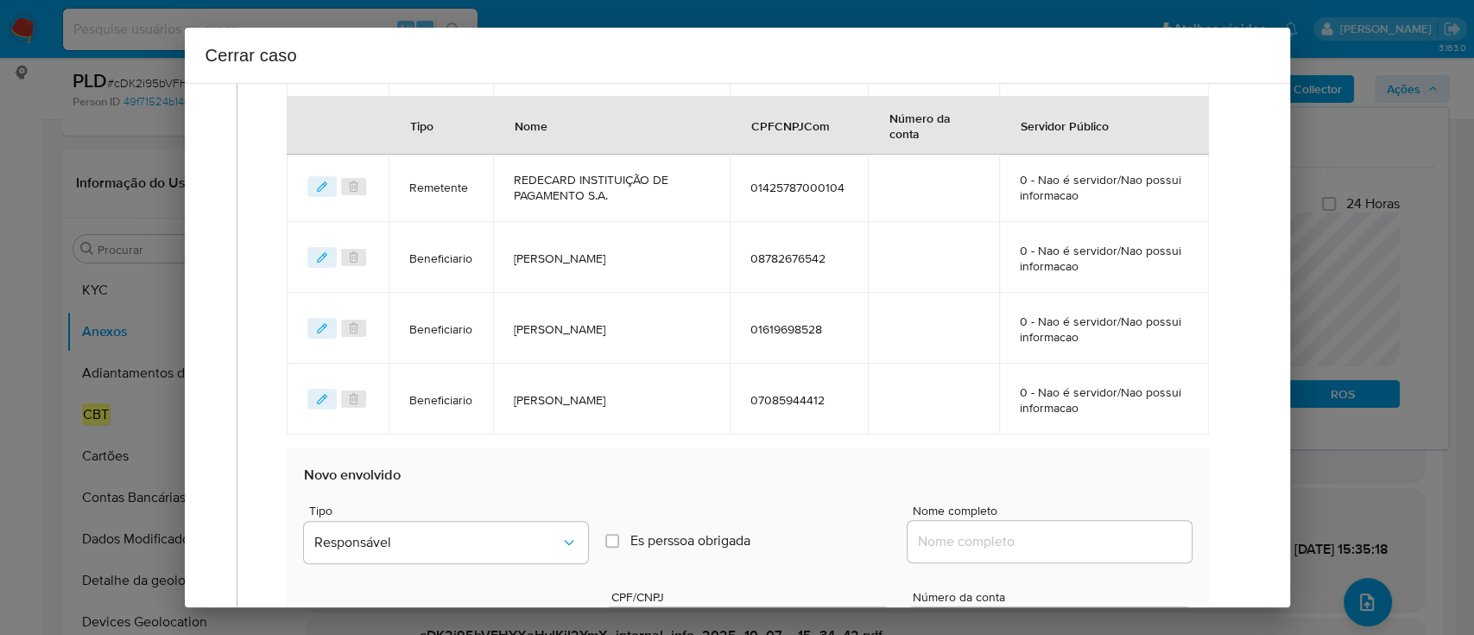
scroll to position [1043, 0]
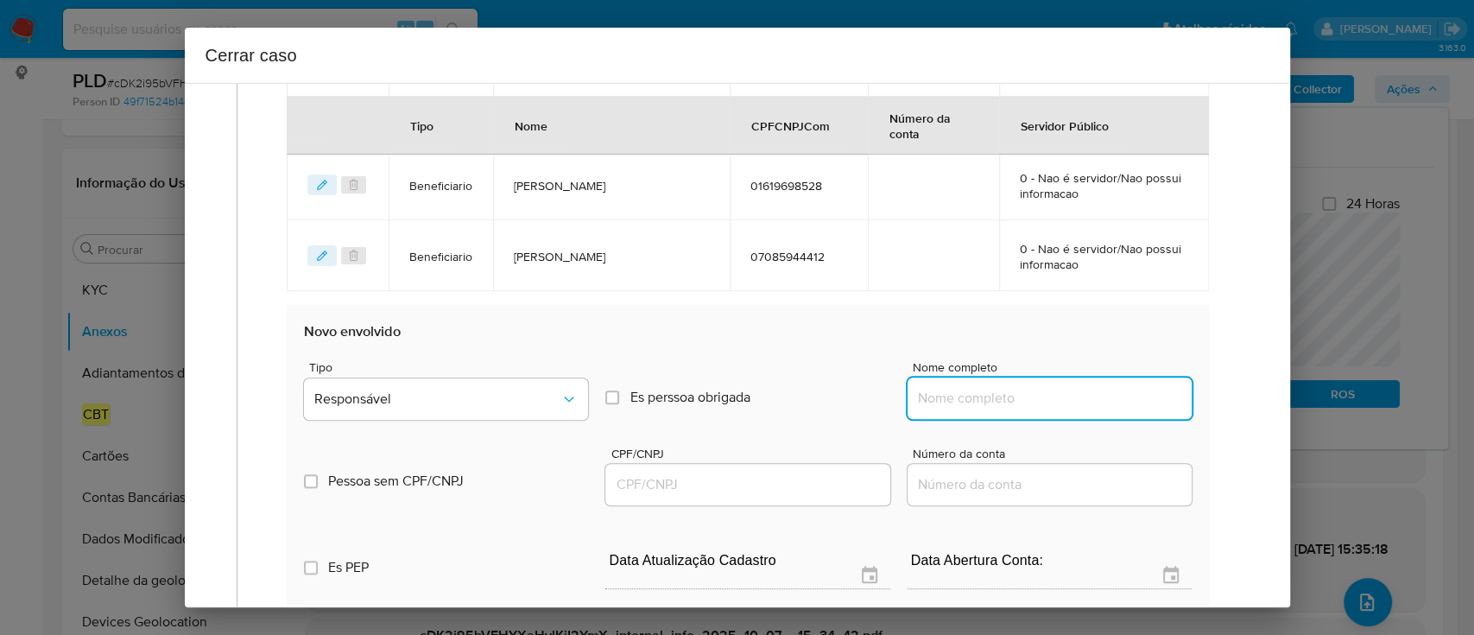
click at [990, 395] on input "Nome completo" at bounding box center [1050, 398] width 284 height 22
paste input "ANDERSON DE SOUZA SANTANA, 86225313508"
click at [1103, 402] on input "ANDERSON DE SOUZA SANTANA, 86225313508" at bounding box center [1050, 398] width 284 height 22
click at [1104, 402] on input "ANDERSON DE SOUZA SANTANA, 86225313508" at bounding box center [1050, 398] width 284 height 22
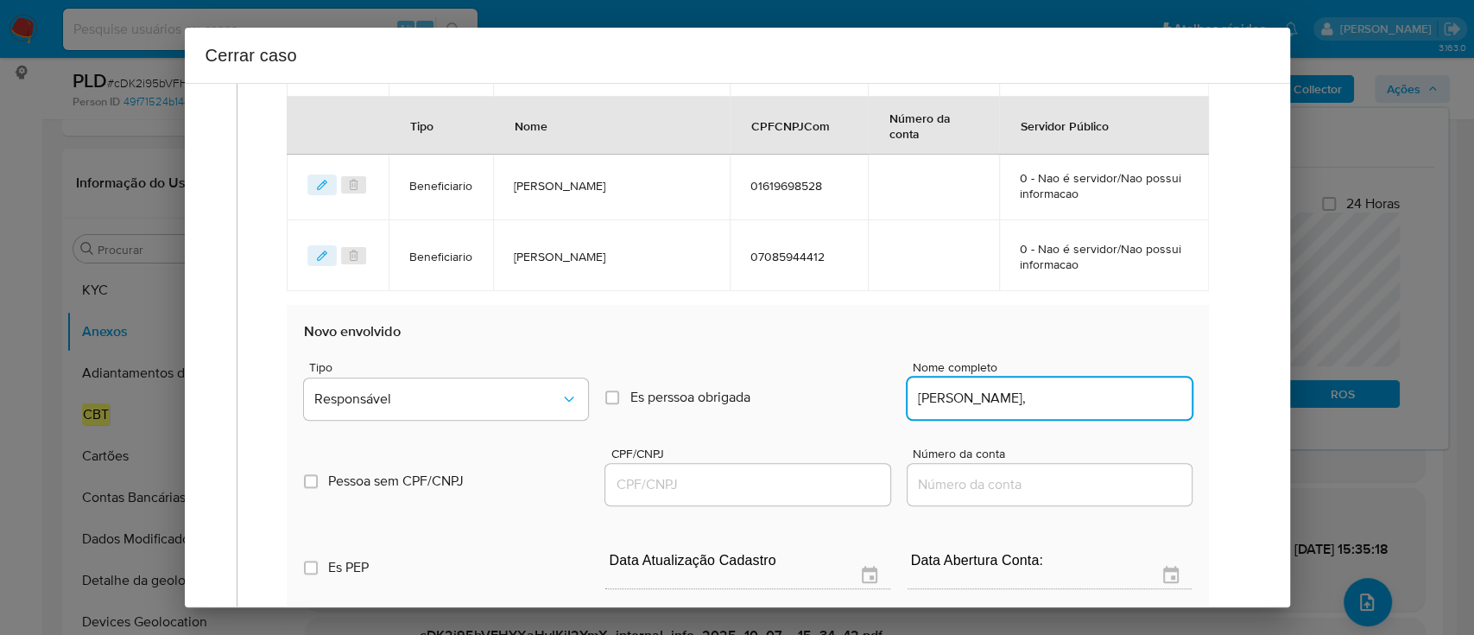
scroll to position [0, 0]
type input "ANDERSON DE SOUZA SANTANA,"
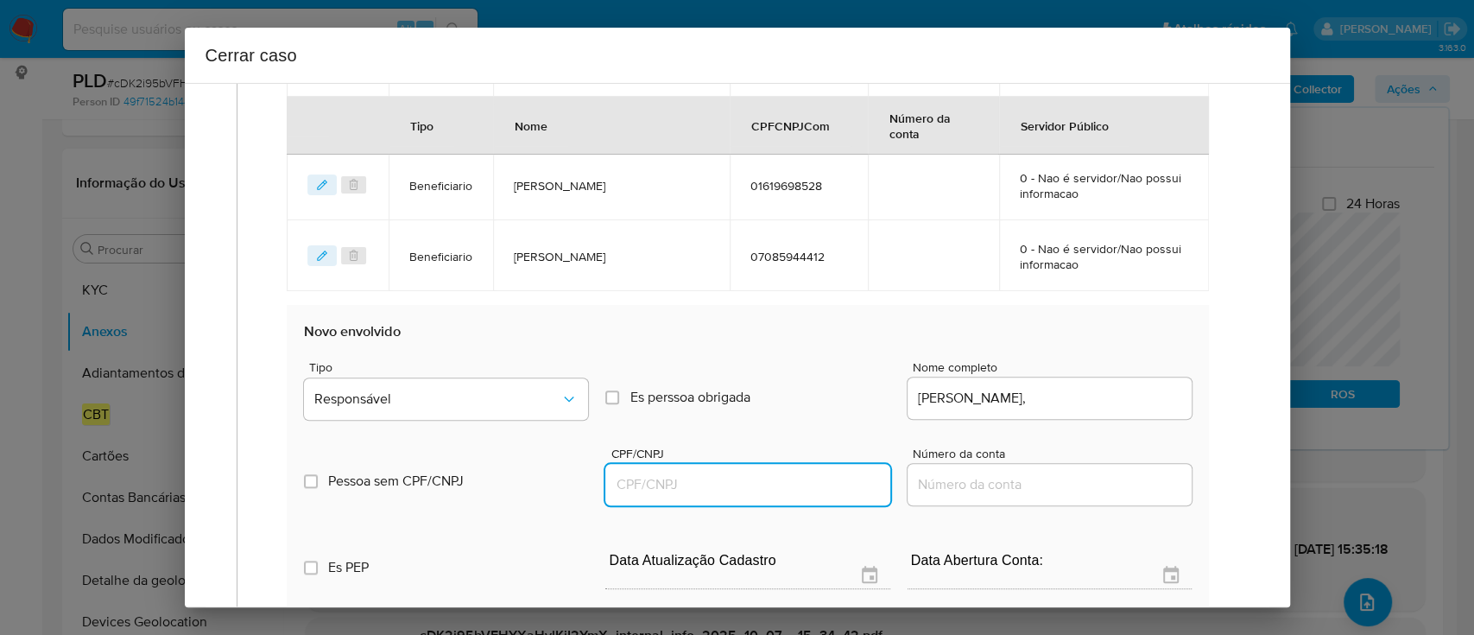
click at [824, 478] on input "CPF/CNPJ" at bounding box center [747, 484] width 284 height 22
paste input "86225313508"
type input "86225313508"
click at [1145, 395] on input "ANDERSON DE SOUZA SANTANA," at bounding box center [1050, 398] width 284 height 22
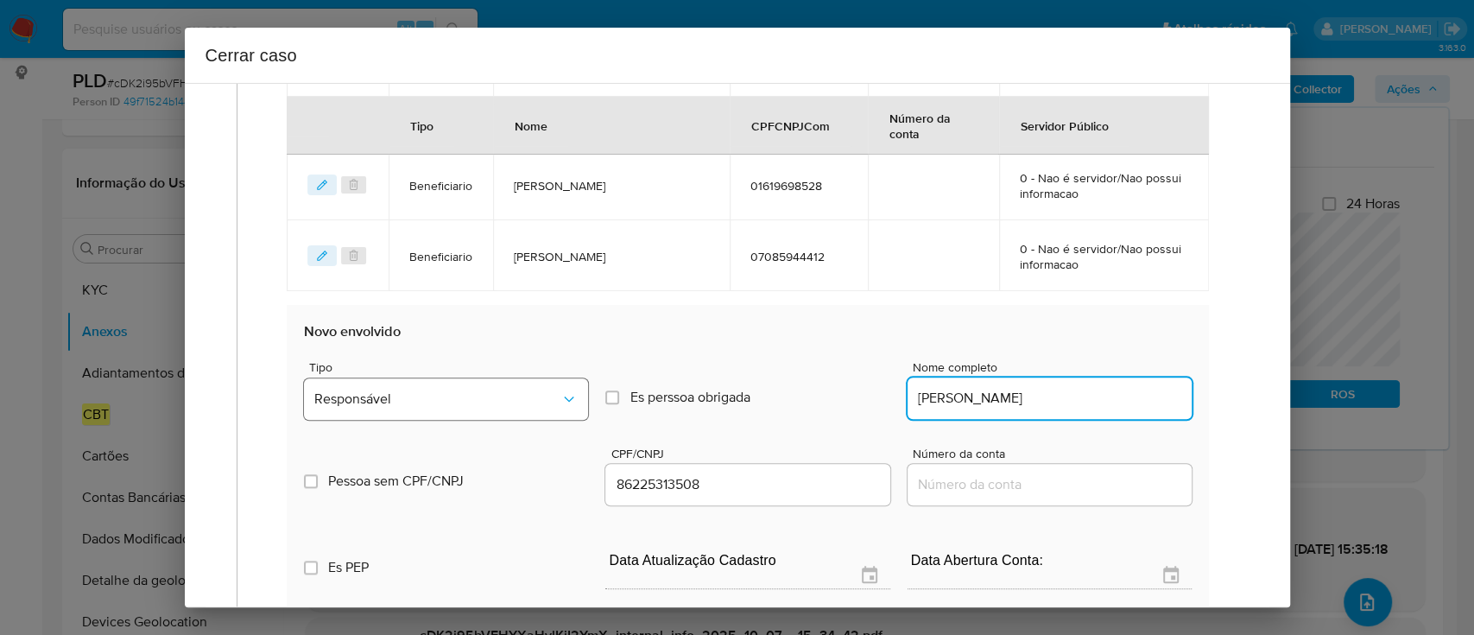
type input "ANDERSON DE SOUZA SANTANA"
click at [394, 413] on button "Responsável" at bounding box center [446, 398] width 284 height 41
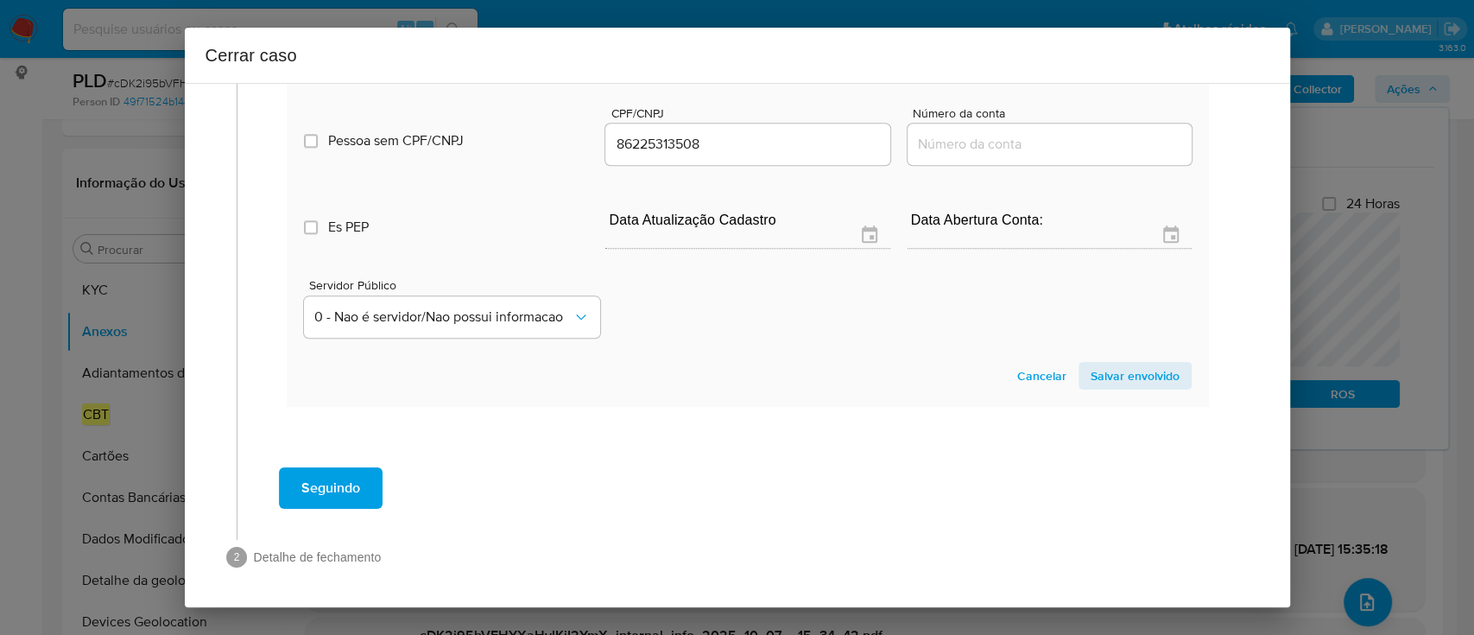
click at [1091, 367] on span "Salvar envolvido" at bounding box center [1135, 376] width 89 height 24
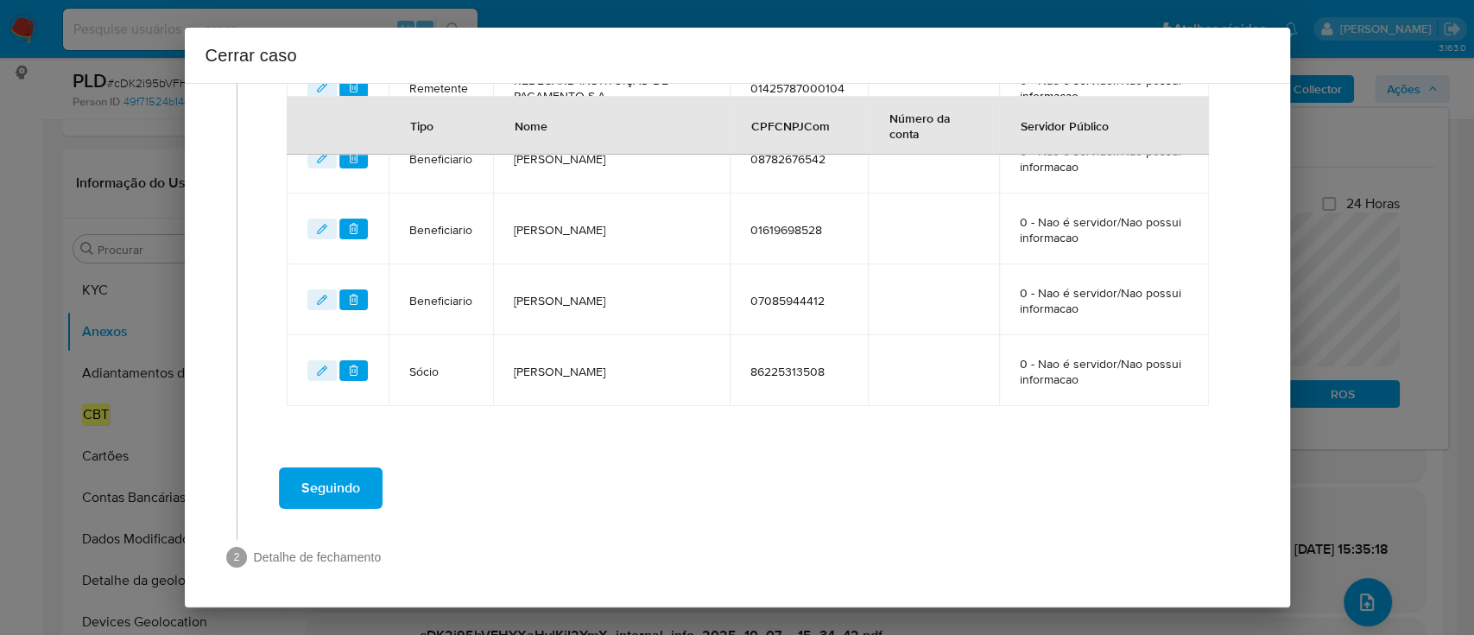
click at [875, 496] on div "Seguindo" at bounding box center [748, 488] width 987 height 62
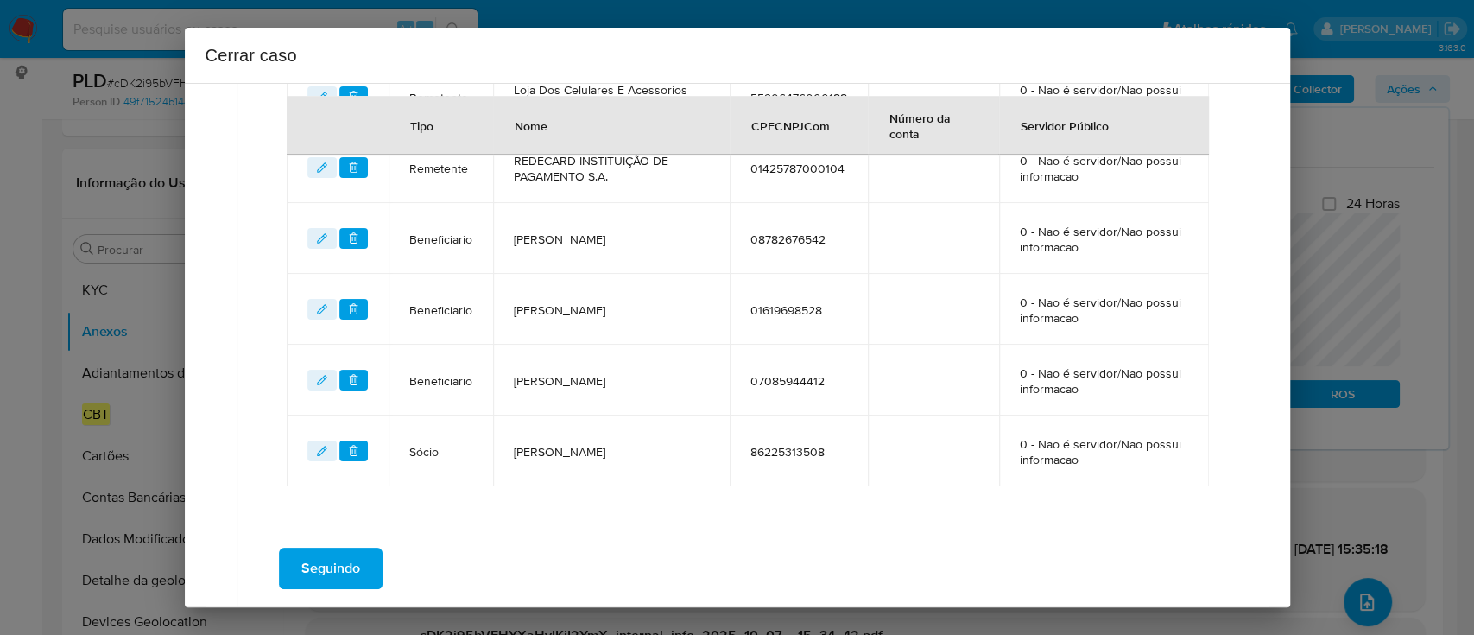
scroll to position [999, 0]
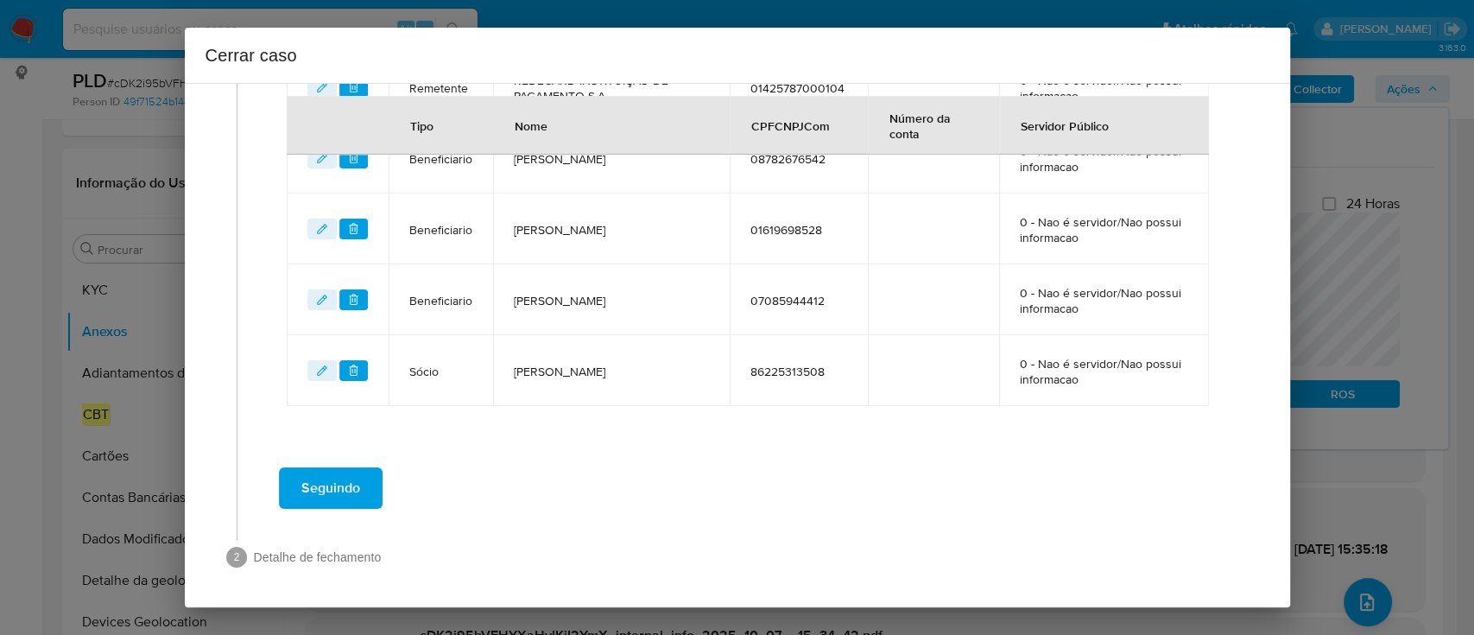
click at [361, 476] on button "Seguindo" at bounding box center [331, 487] width 104 height 41
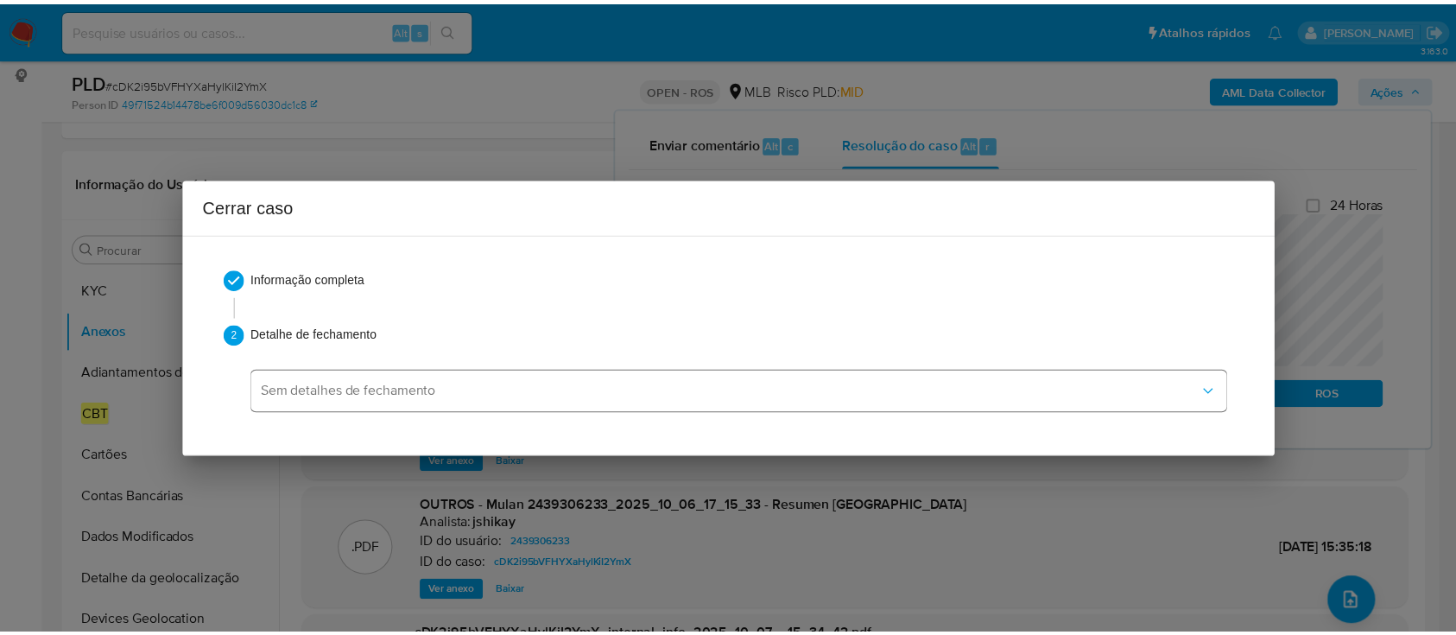
scroll to position [2560, 0]
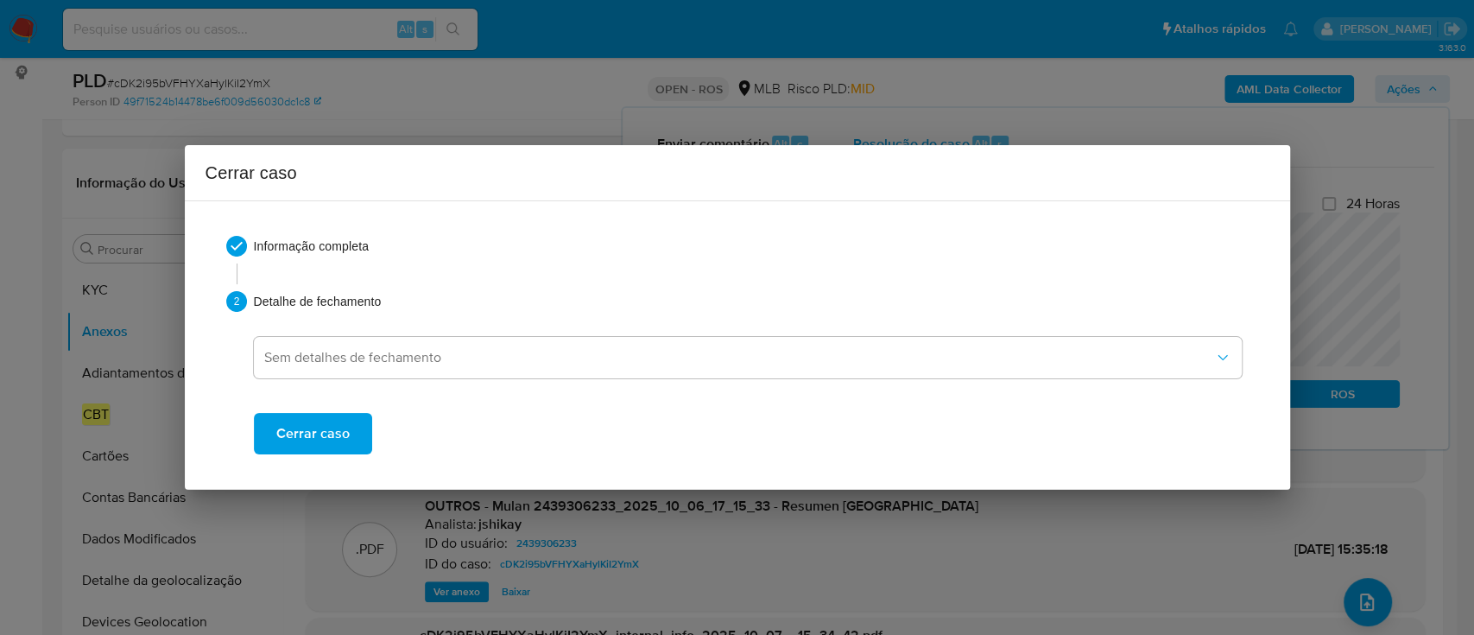
click at [330, 419] on span "Cerrar caso" at bounding box center [312, 433] width 73 height 38
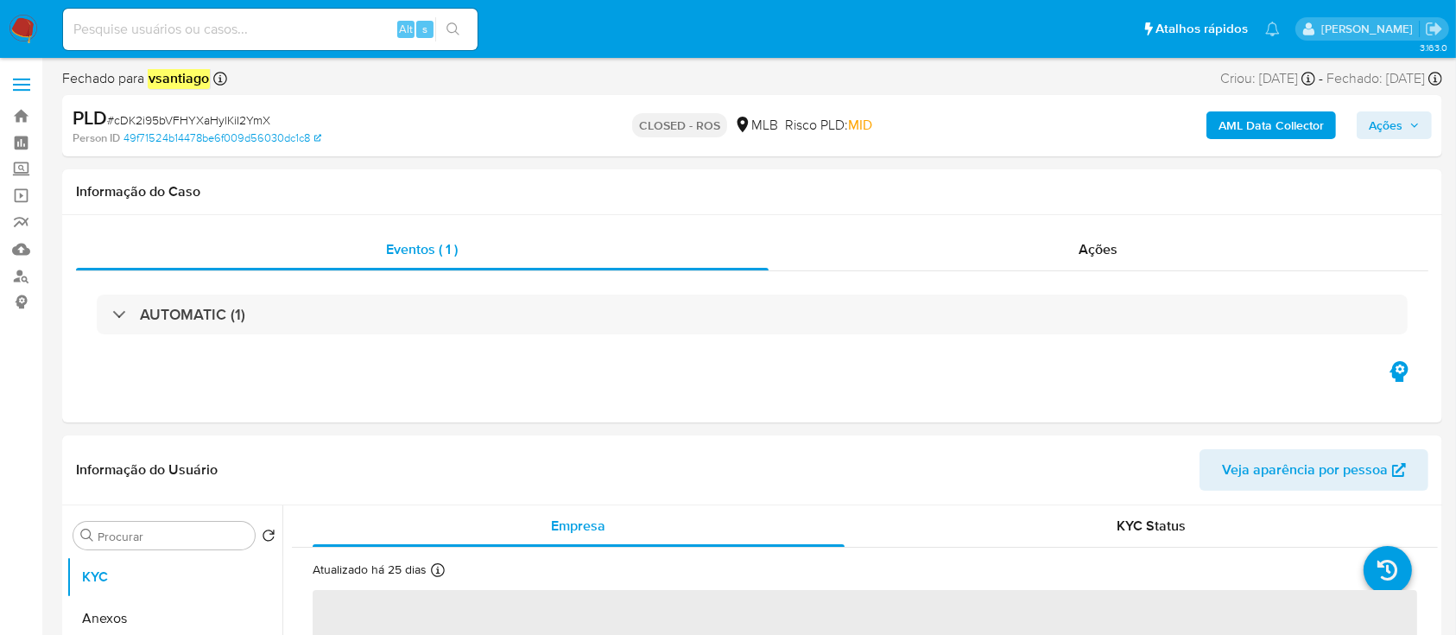
select select "10"
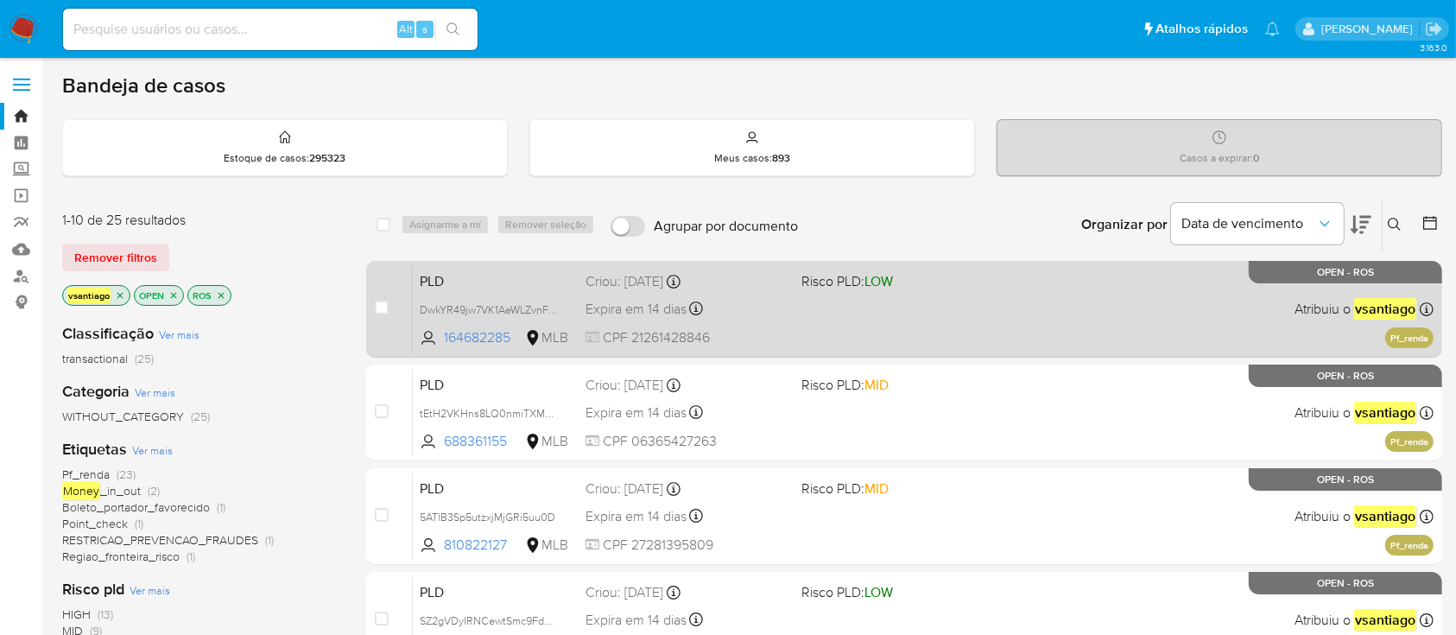
click at [844, 333] on div "PLD DwkYR49jw7VK1AeWLZvnFBDs 164682285 MLB Risco PLD: LOW Criou: [DATE] Criou: …" at bounding box center [923, 308] width 1021 height 87
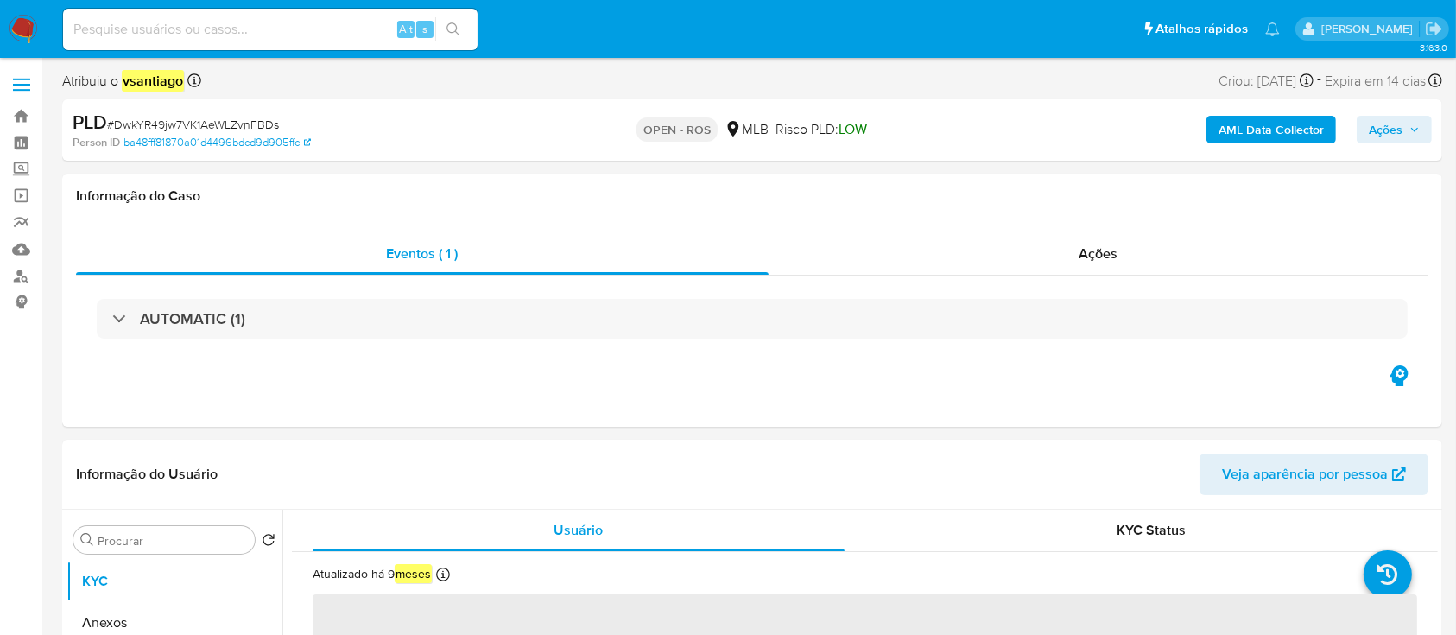
select select "10"
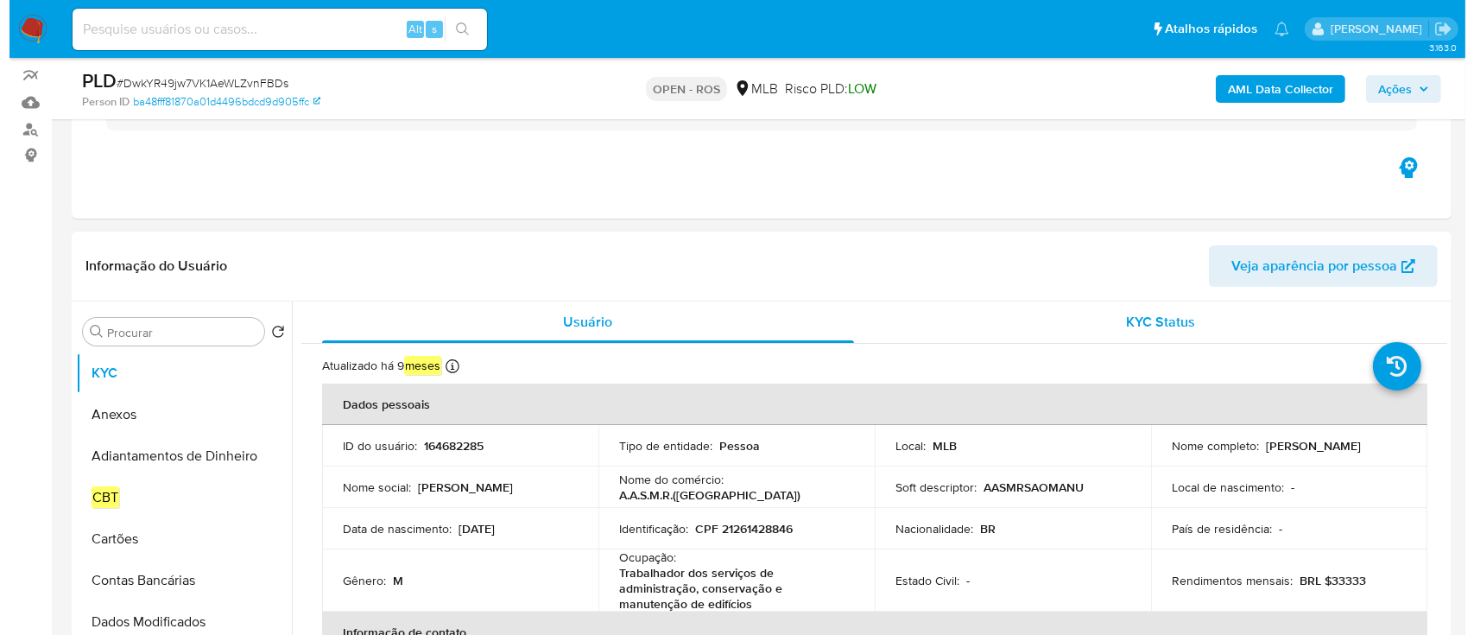
scroll to position [230, 0]
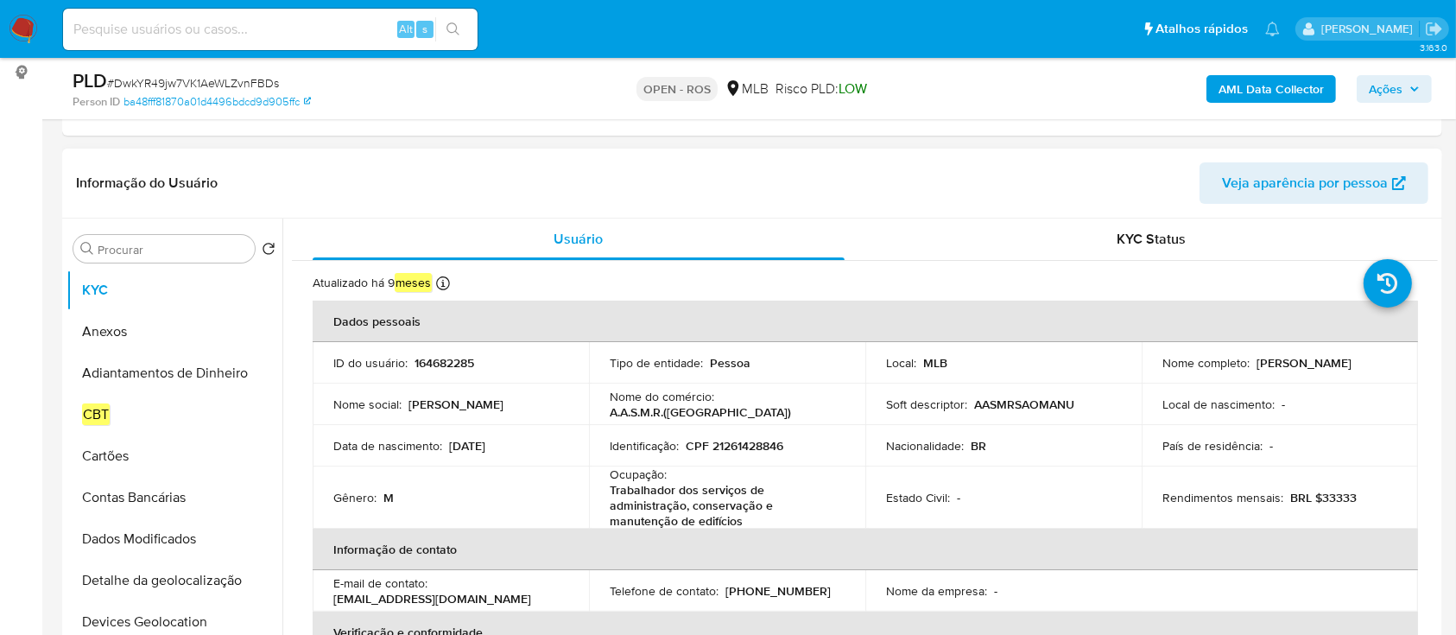
drag, startPoint x: 1154, startPoint y: 370, endPoint x: 1332, endPoint y: 370, distance: 177.9
click at [1332, 371] on td "Nome completo : [PERSON_NAME]" at bounding box center [1280, 362] width 276 height 41
copy p "[PERSON_NAME]"
click at [117, 335] on button "Anexos" at bounding box center [167, 331] width 202 height 41
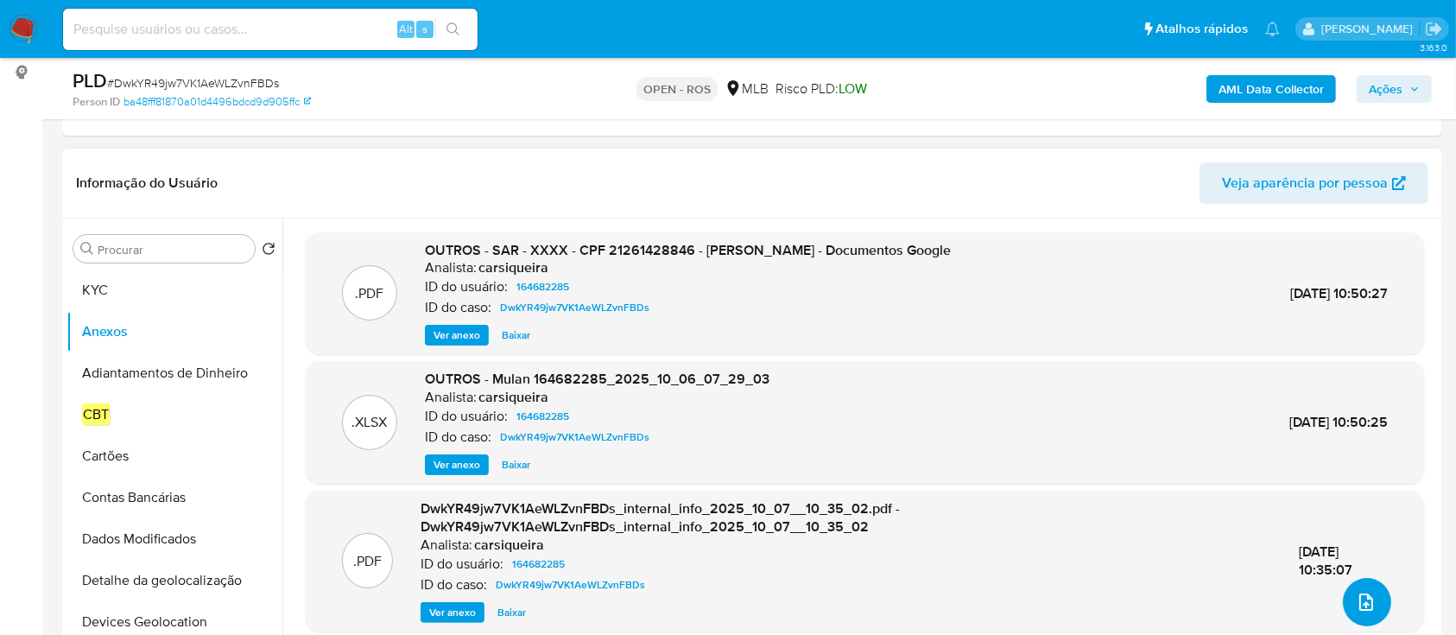
click at [1369, 601] on button "upload-file" at bounding box center [1367, 602] width 48 height 48
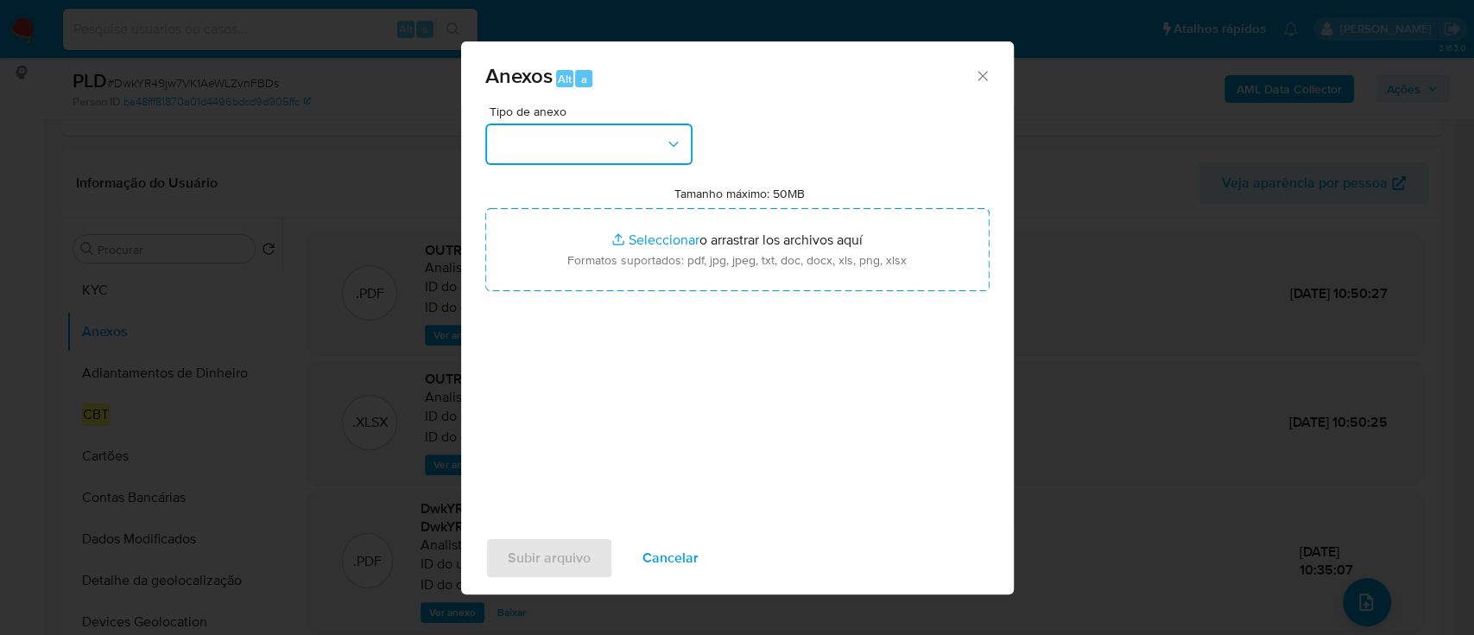
click at [655, 146] on button "button" at bounding box center [588, 143] width 207 height 41
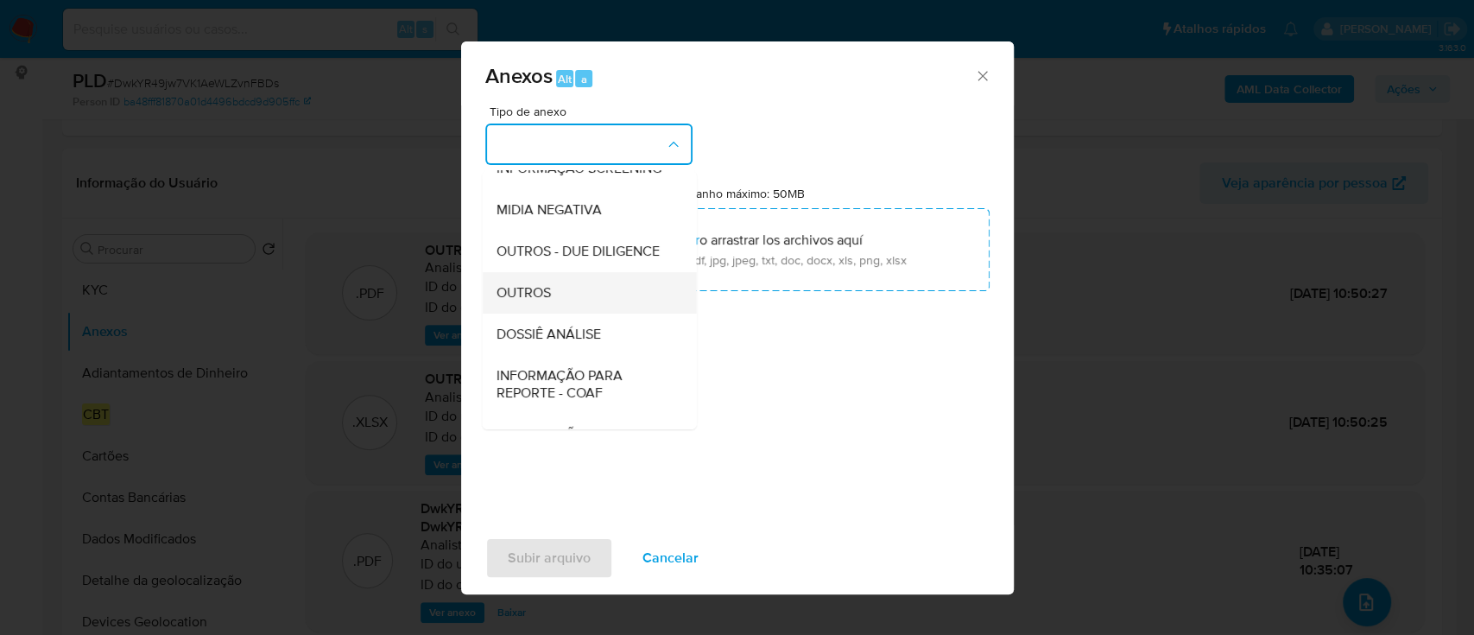
scroll to position [265, 0]
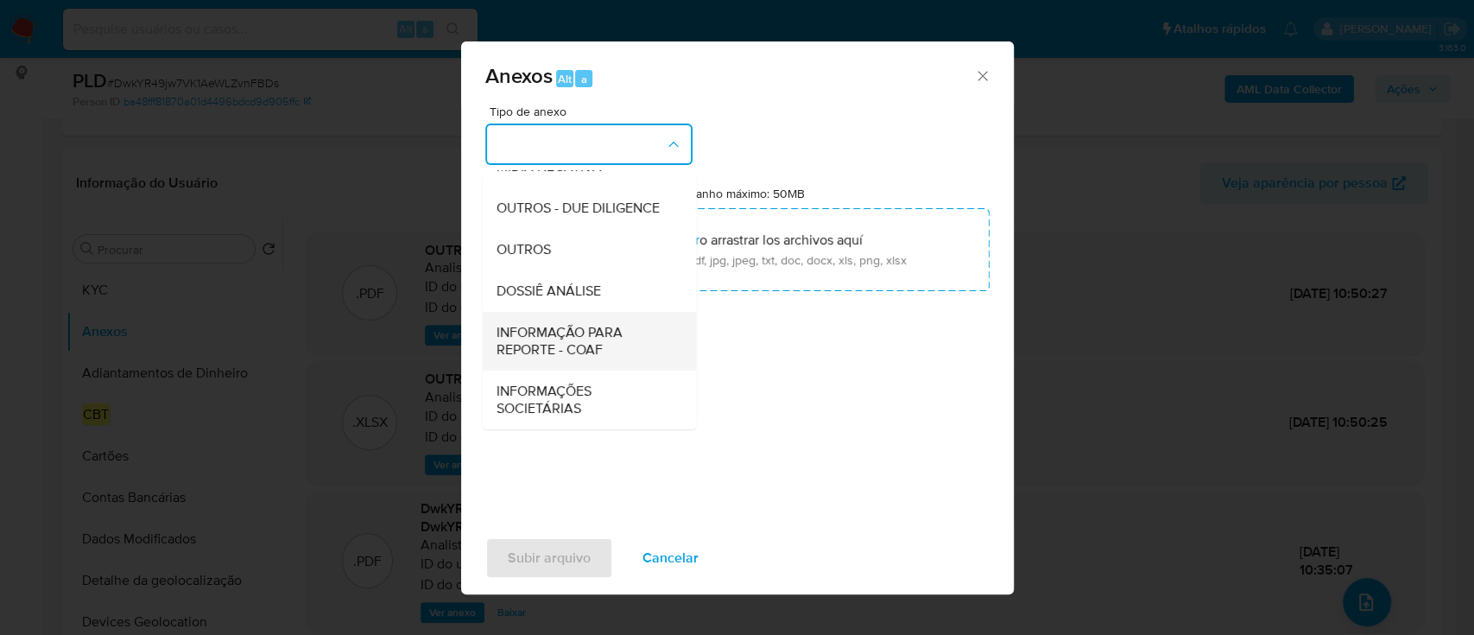
click at [589, 350] on span "INFORMAÇÃO PARA REPORTE - COAF" at bounding box center [584, 341] width 176 height 35
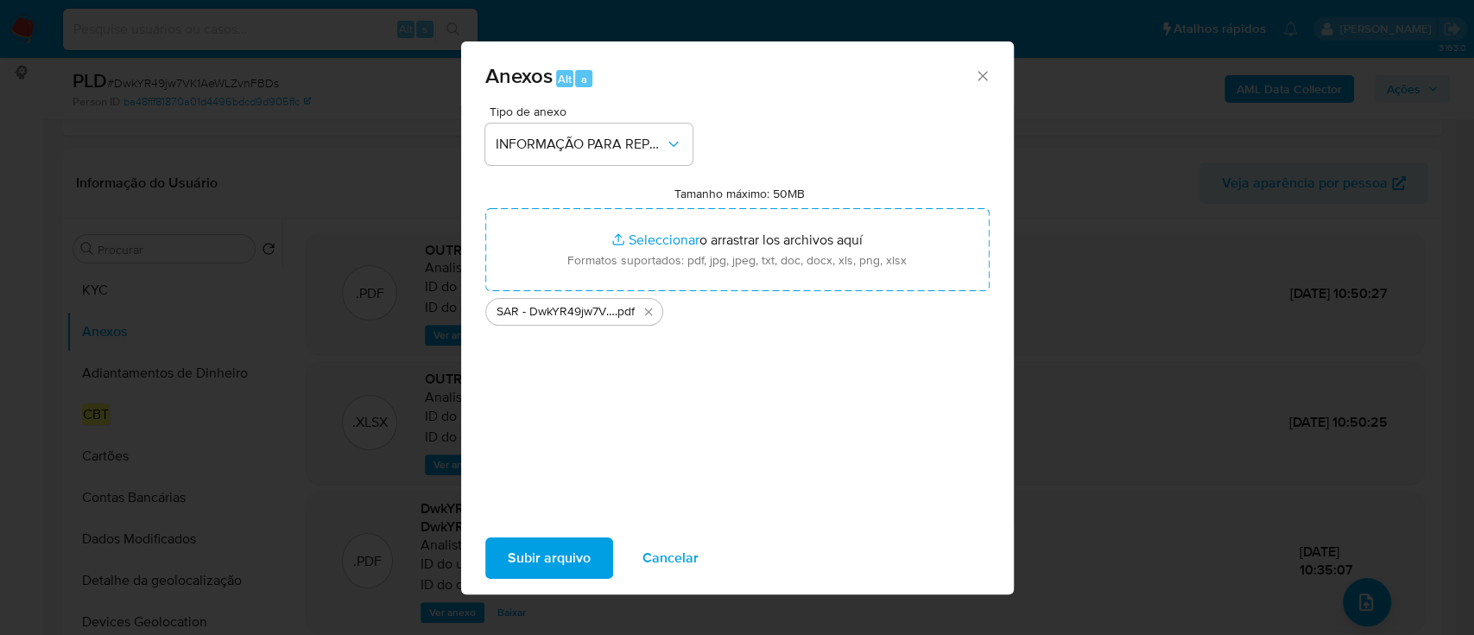
click at [564, 560] on span "Subir arquivo" at bounding box center [549, 558] width 83 height 38
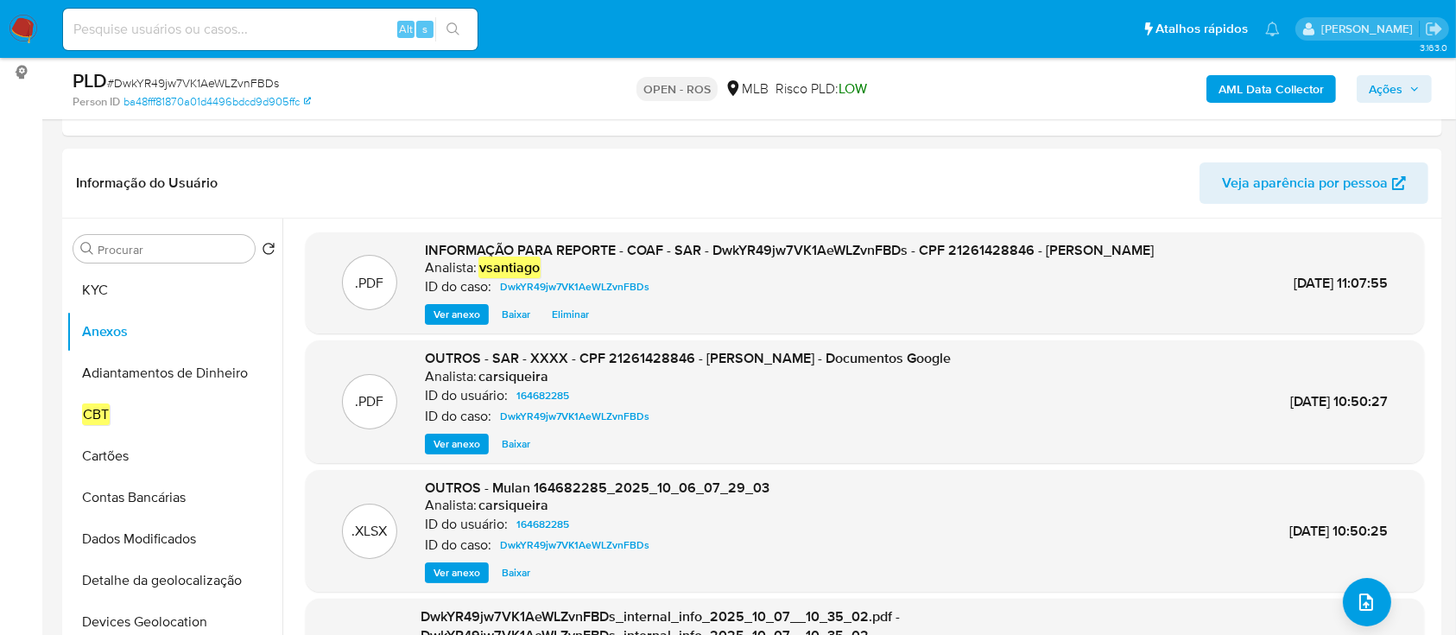
click at [1402, 79] on span "Ações" at bounding box center [1394, 89] width 51 height 24
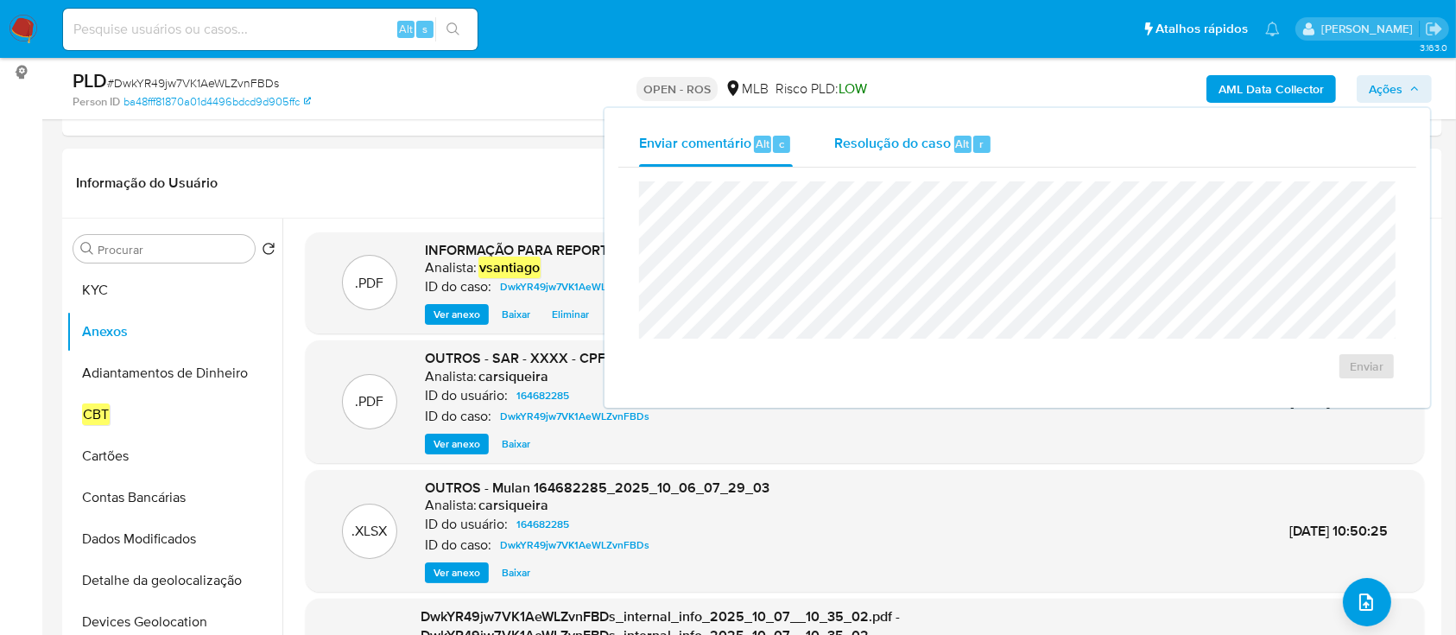
click at [885, 148] on span "Resolução do caso" at bounding box center [892, 143] width 117 height 20
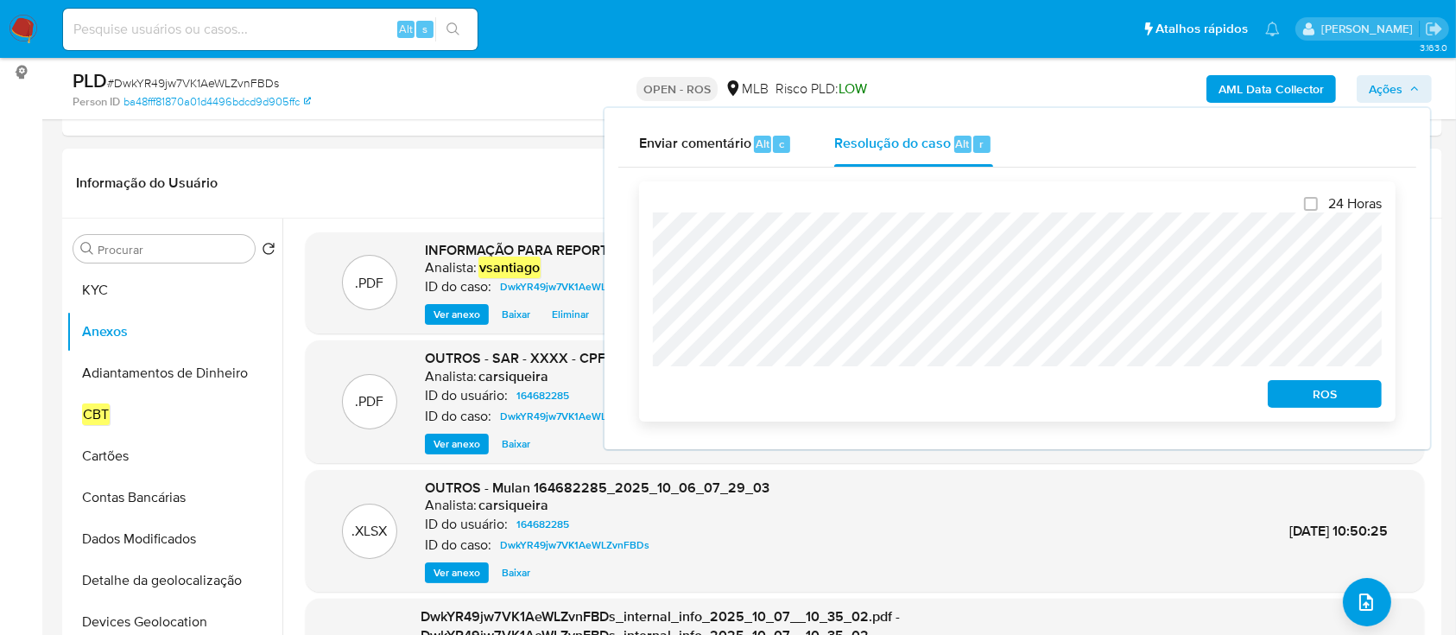
click at [1330, 406] on span "ROS" at bounding box center [1325, 394] width 90 height 24
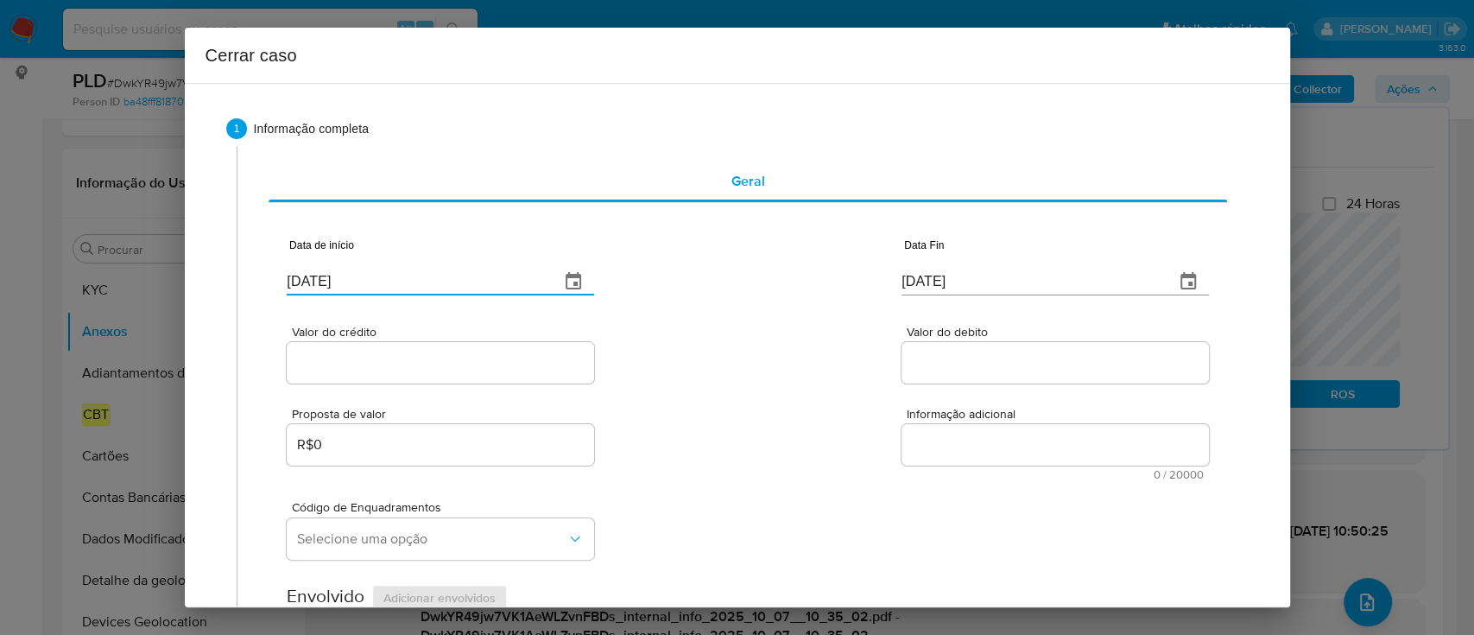
click at [327, 284] on input "[DATE]" at bounding box center [416, 282] width 259 height 28
drag, startPoint x: 327, startPoint y: 284, endPoint x: 813, endPoint y: 350, distance: 489.7
click at [332, 285] on input "[DATE]" at bounding box center [416, 282] width 259 height 28
paste input "01/08"
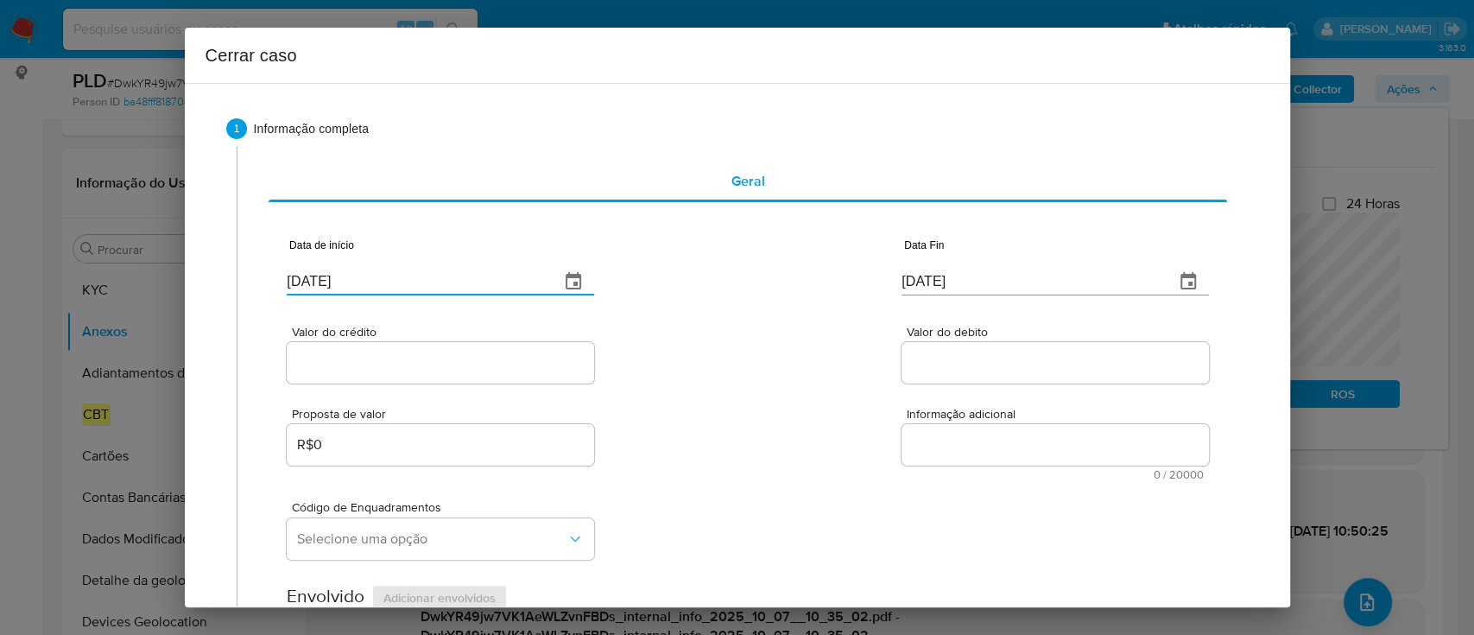
type input "[DATE]"
click at [811, 349] on div "Valor do crédito Valor do debito" at bounding box center [747, 346] width 921 height 82
click at [930, 274] on input "[DATE]" at bounding box center [1030, 282] width 259 height 28
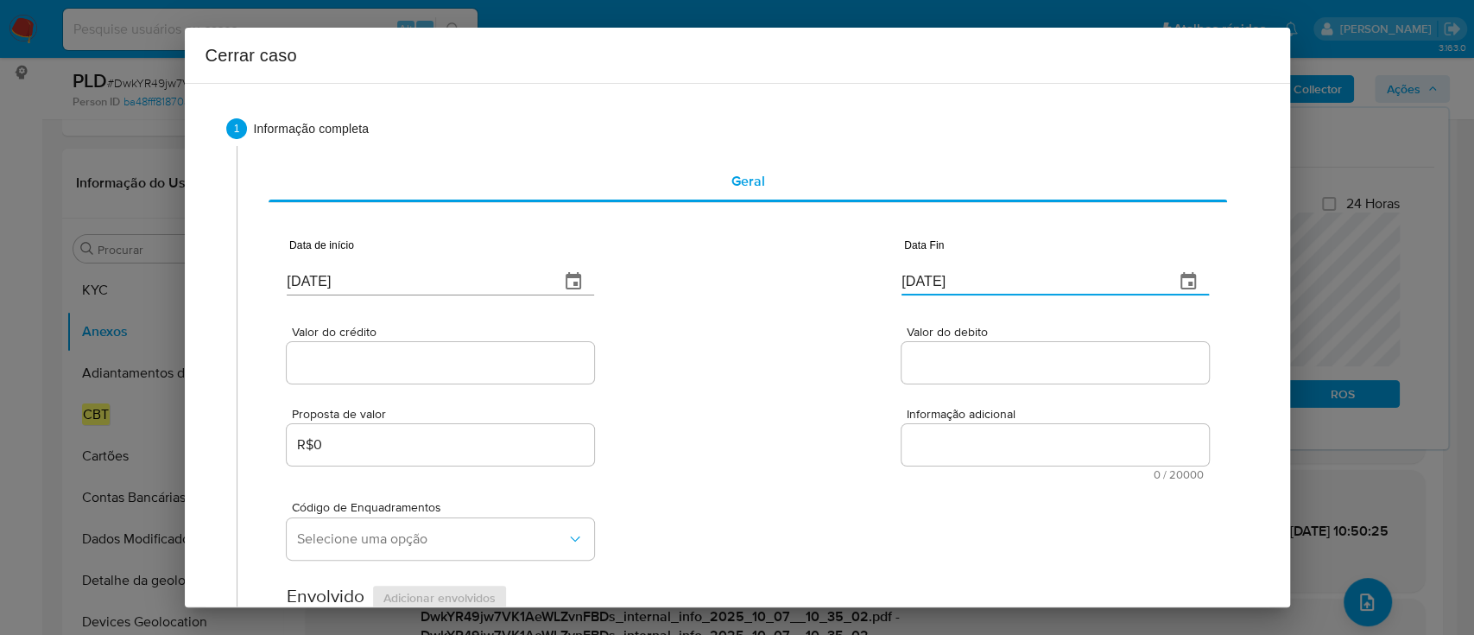
click at [930, 273] on input "[DATE]" at bounding box center [1030, 282] width 259 height 28
click at [927, 273] on input "[DATE]" at bounding box center [1030, 282] width 259 height 28
paste input "04"
type input "04/10/2025"
click at [715, 308] on div "Valor do crédito Valor do debito" at bounding box center [747, 346] width 921 height 82
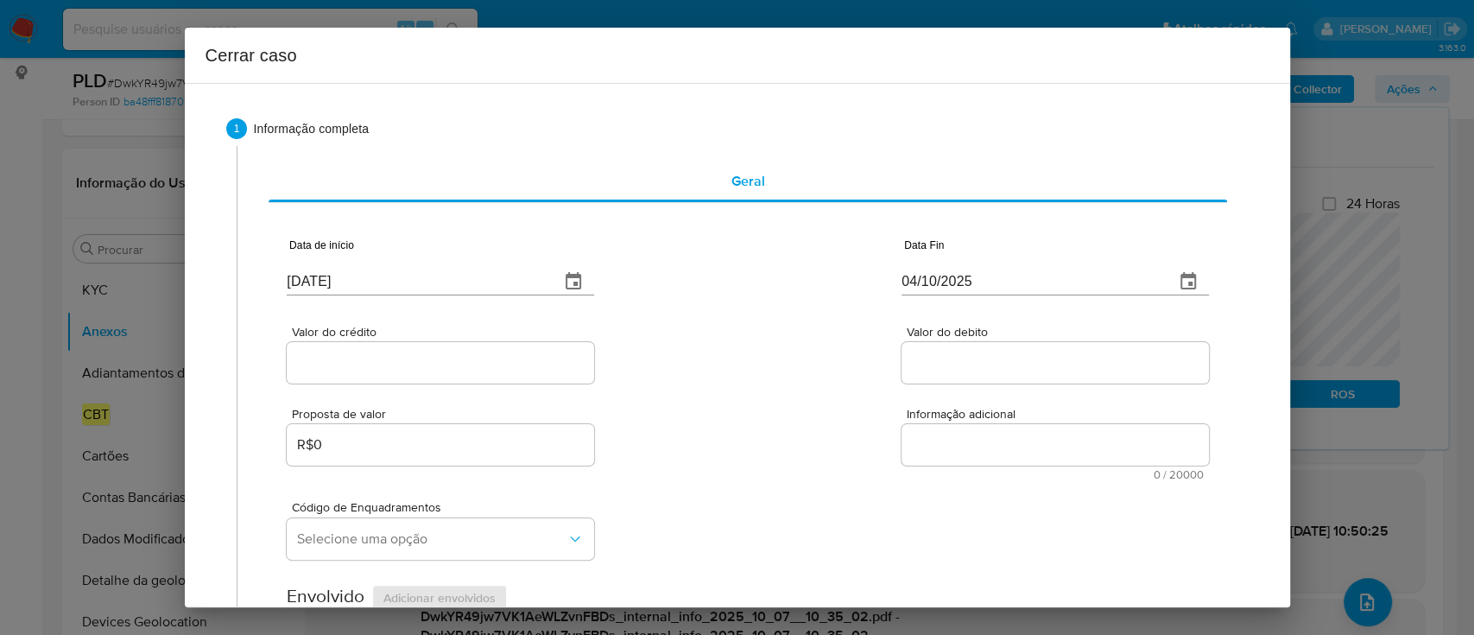
click at [386, 349] on div at bounding box center [440, 362] width 307 height 41
click at [395, 366] on input "Valor do crédito" at bounding box center [440, 362] width 307 height 22
paste input "R$1.459.011"
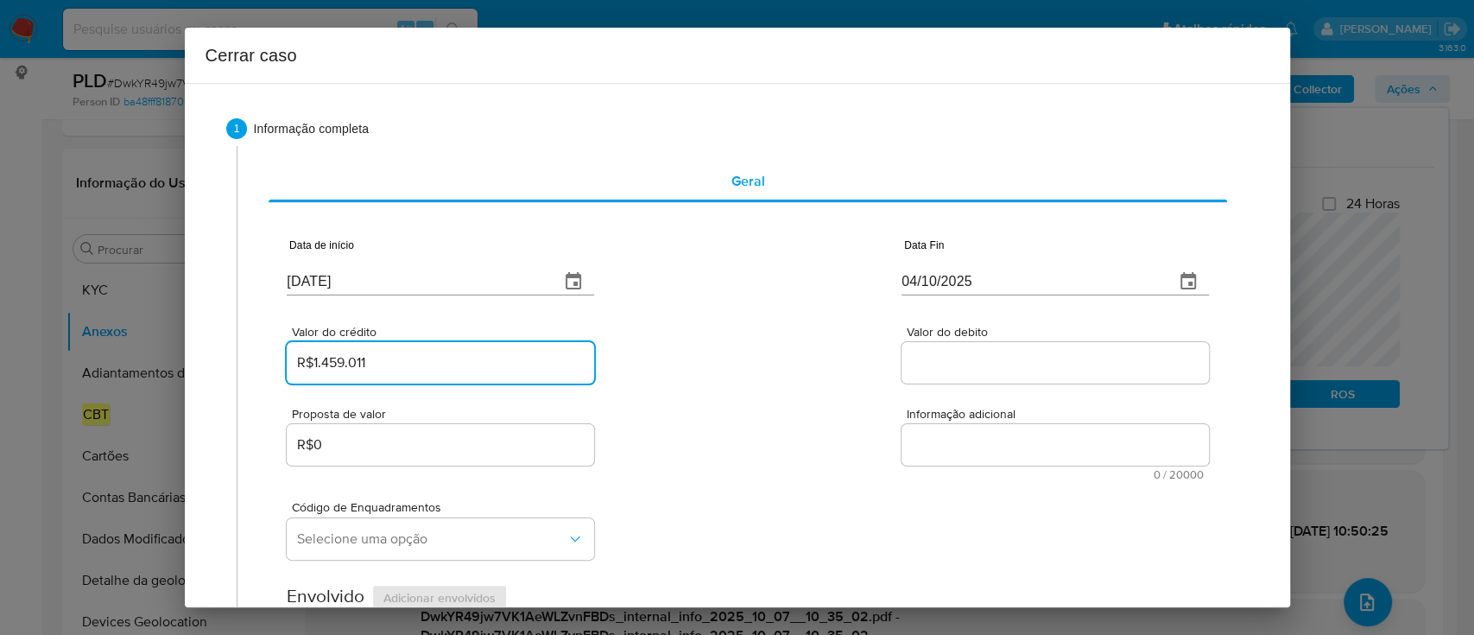
type input "R$1.459.011"
click at [790, 388] on div "Proposta de valor R$0 Informação adicional 0 / 20000 20000 caracteres restantes" at bounding box center [747, 433] width 921 height 93
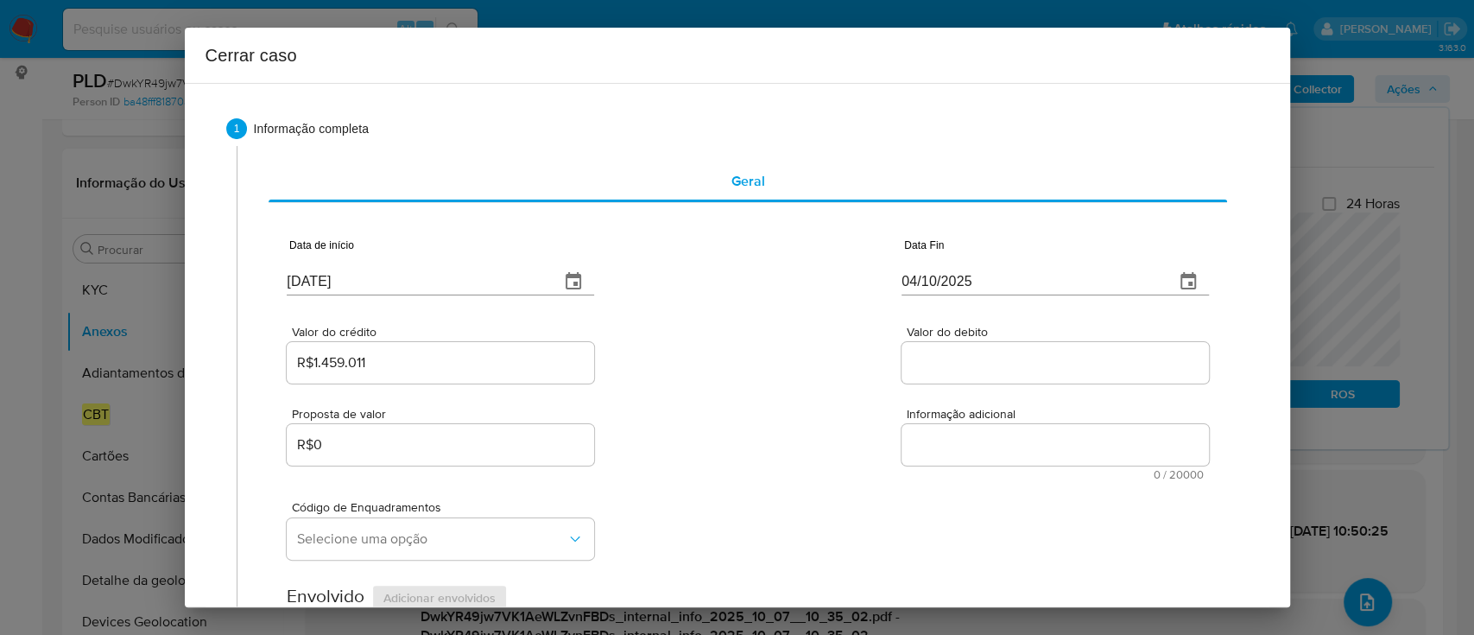
click at [953, 375] on div at bounding box center [1054, 362] width 307 height 41
drag, startPoint x: 898, startPoint y: 362, endPoint x: 884, endPoint y: 363, distance: 13.8
click at [901, 362] on input "Valor do debito" at bounding box center [1054, 362] width 307 height 22
paste input "R$1.446.516"
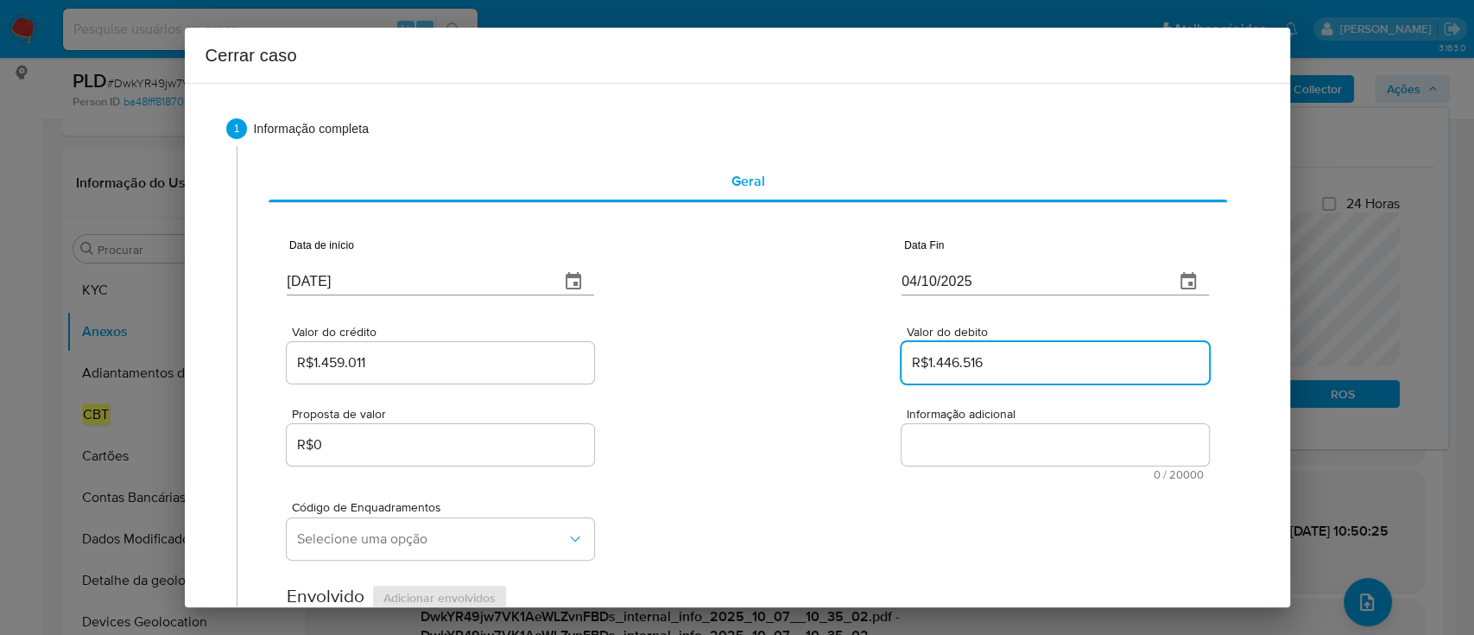
type input "R$1.446.516"
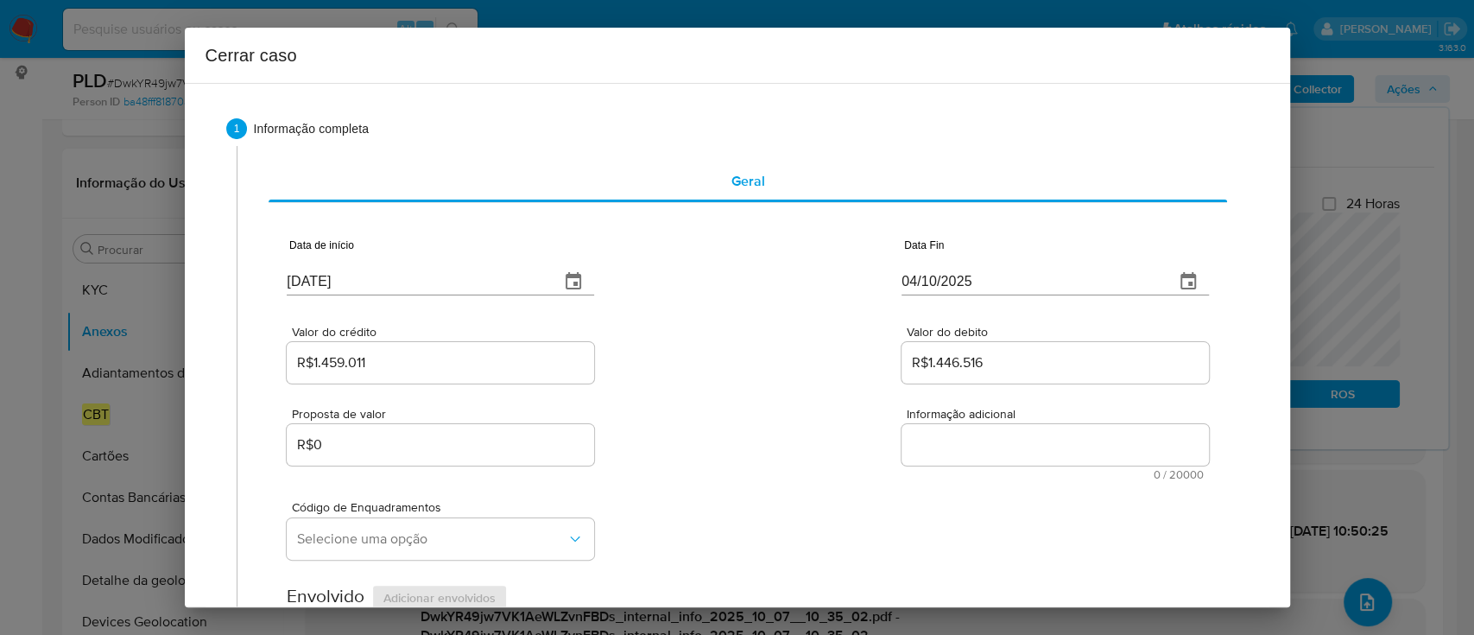
click at [775, 370] on div "Valor do crédito R$1.459.011 Valor do debito R$1.446.516" at bounding box center [747, 346] width 921 height 82
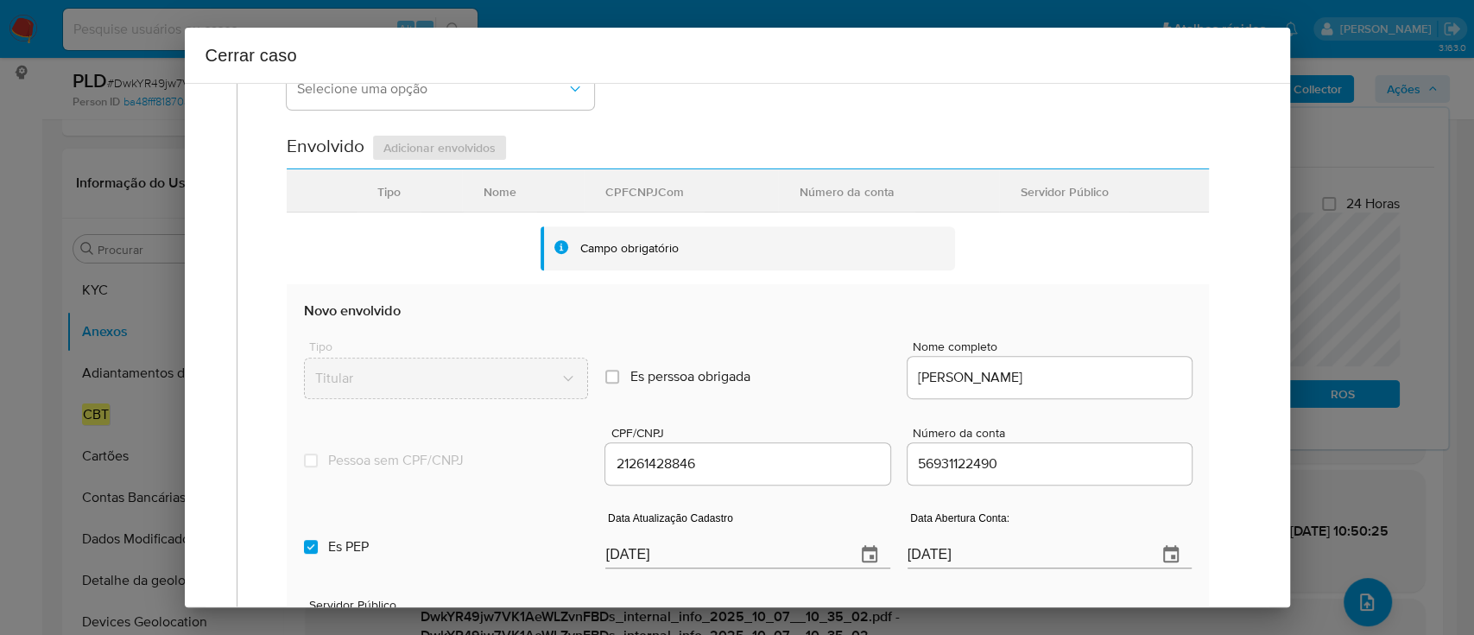
scroll to position [460, 0]
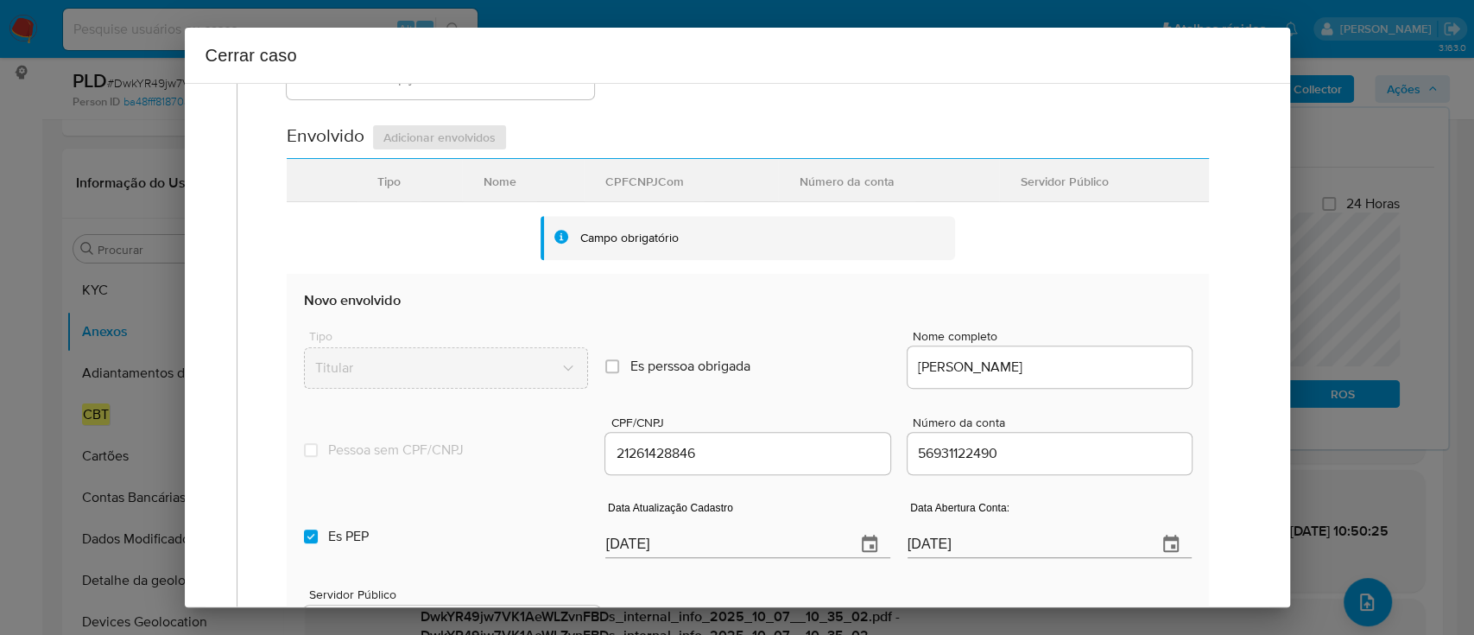
click at [623, 544] on input "[DATE]" at bounding box center [723, 544] width 236 height 28
paste input "29/12/2024"
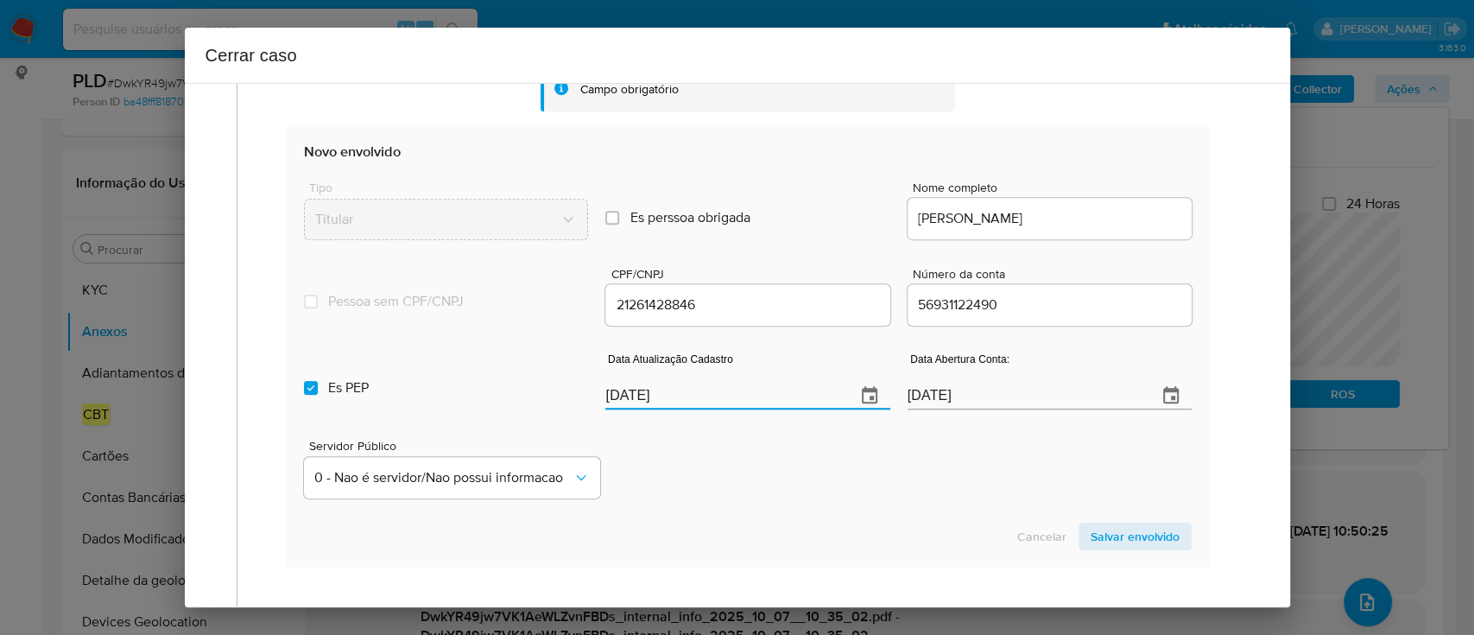
scroll to position [691, 0]
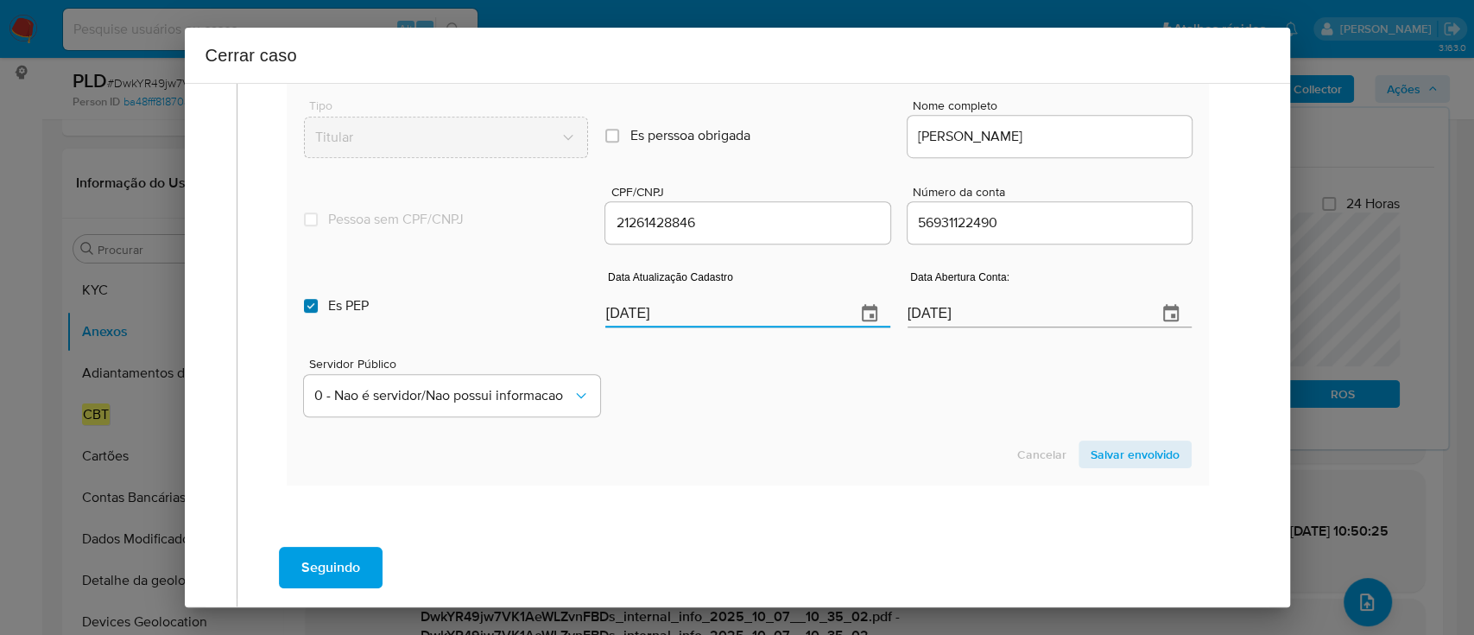
type input "29/12/2024"
click at [304, 301] on input "Es PEP isPEP" at bounding box center [311, 306] width 14 height 14
checkbox input "false"
click at [1167, 445] on button "Salvar envolvido" at bounding box center [1134, 454] width 113 height 28
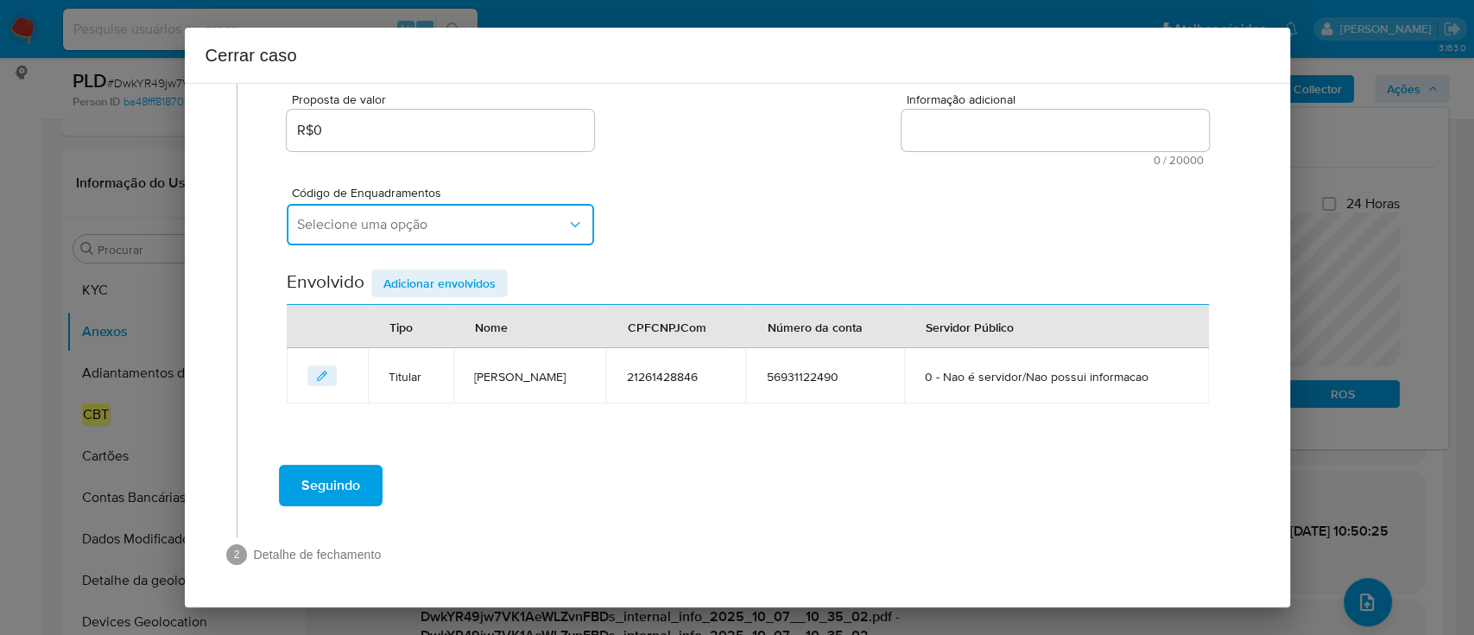
click at [532, 216] on span "Selecione uma opção" at bounding box center [431, 224] width 269 height 17
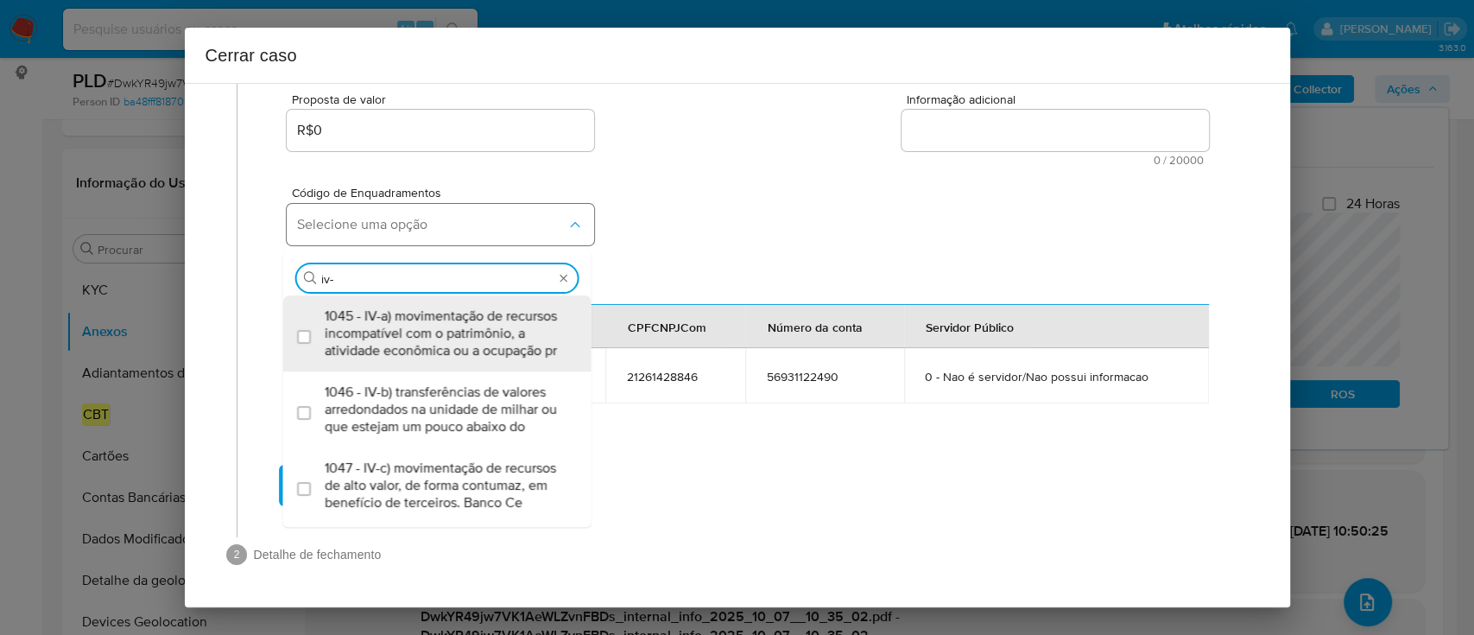
type input "iv-a"
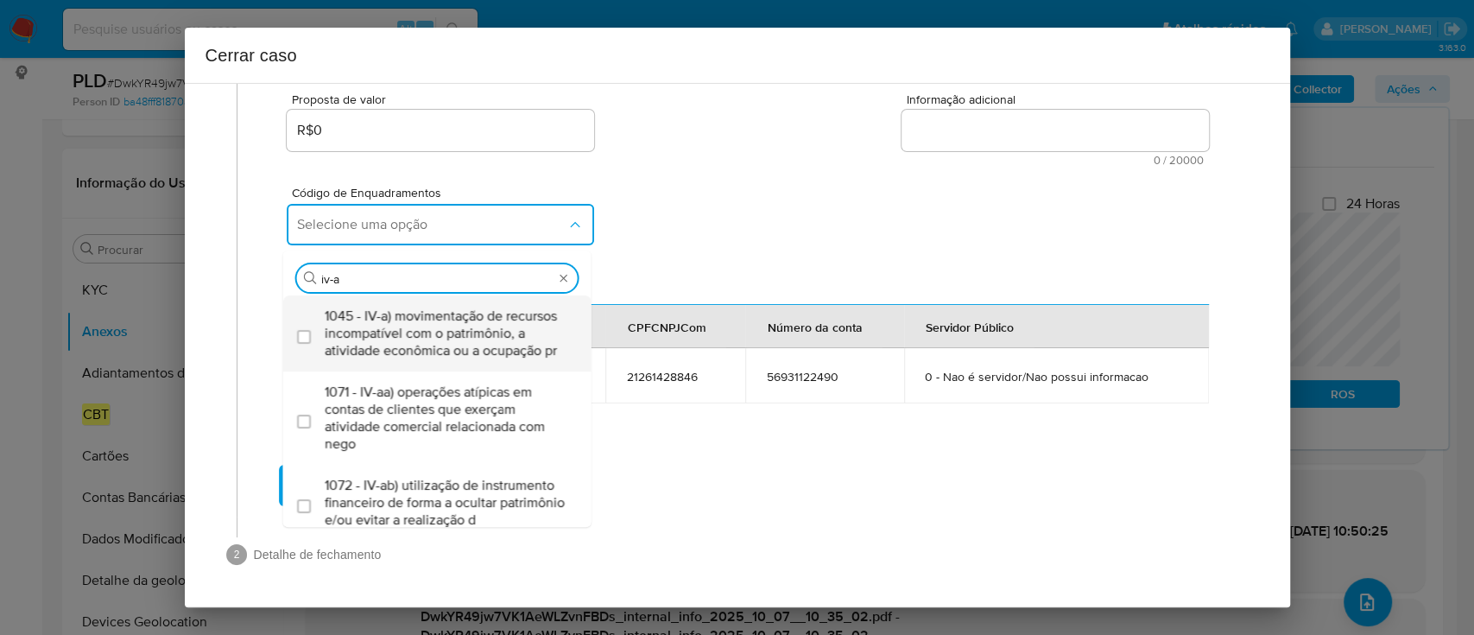
click at [437, 314] on span "1045 - IV-a) movimentação de recursos incompatível com o patrimônio, a atividad…" at bounding box center [446, 333] width 243 height 52
checkbox input "true"
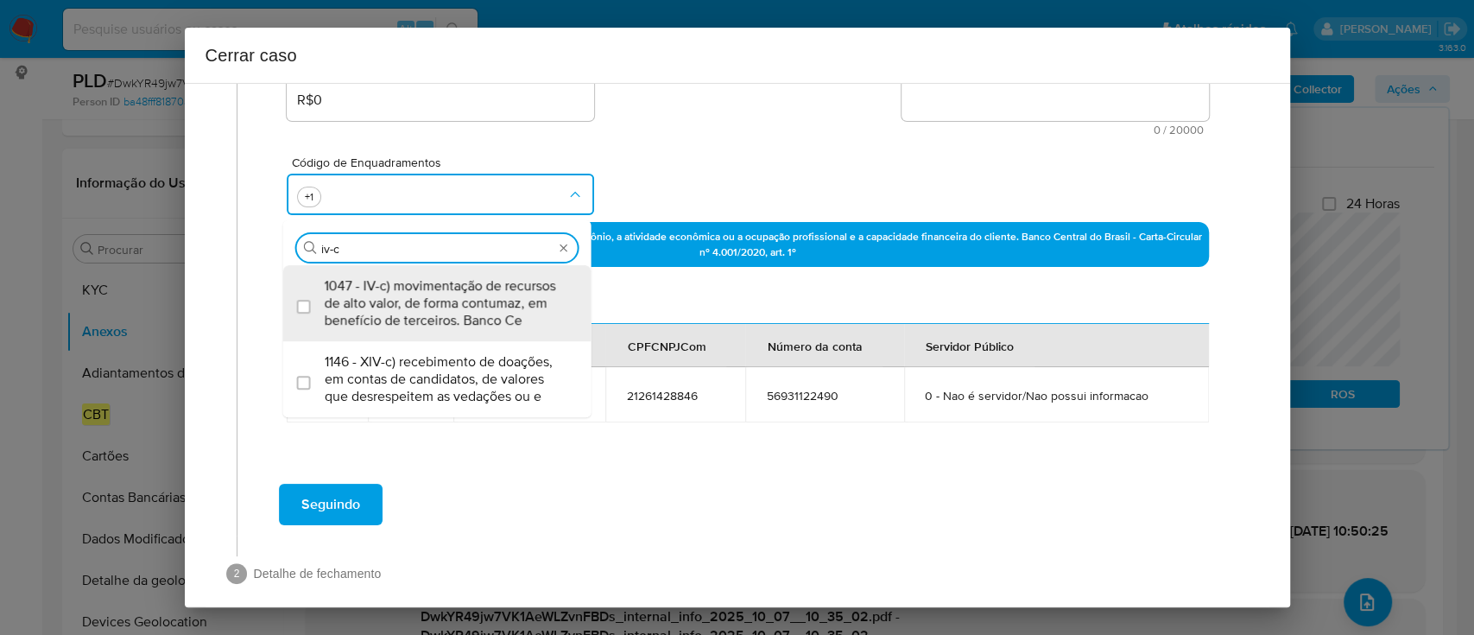
type input "1045,1047"
checkbox input "true"
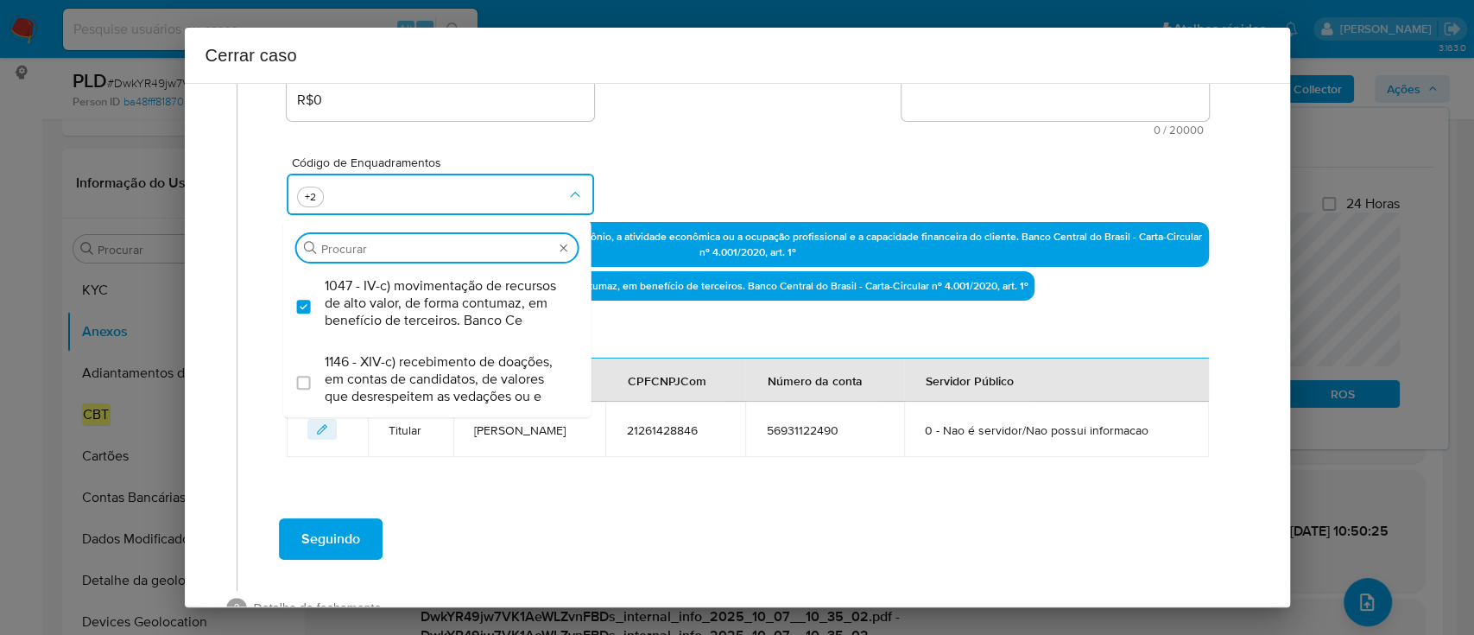
click at [679, 148] on div "Código de Enquadramentos Procurar 1047 - IV-c) movimentação de recursos de alto…" at bounding box center [747, 179] width 921 height 86
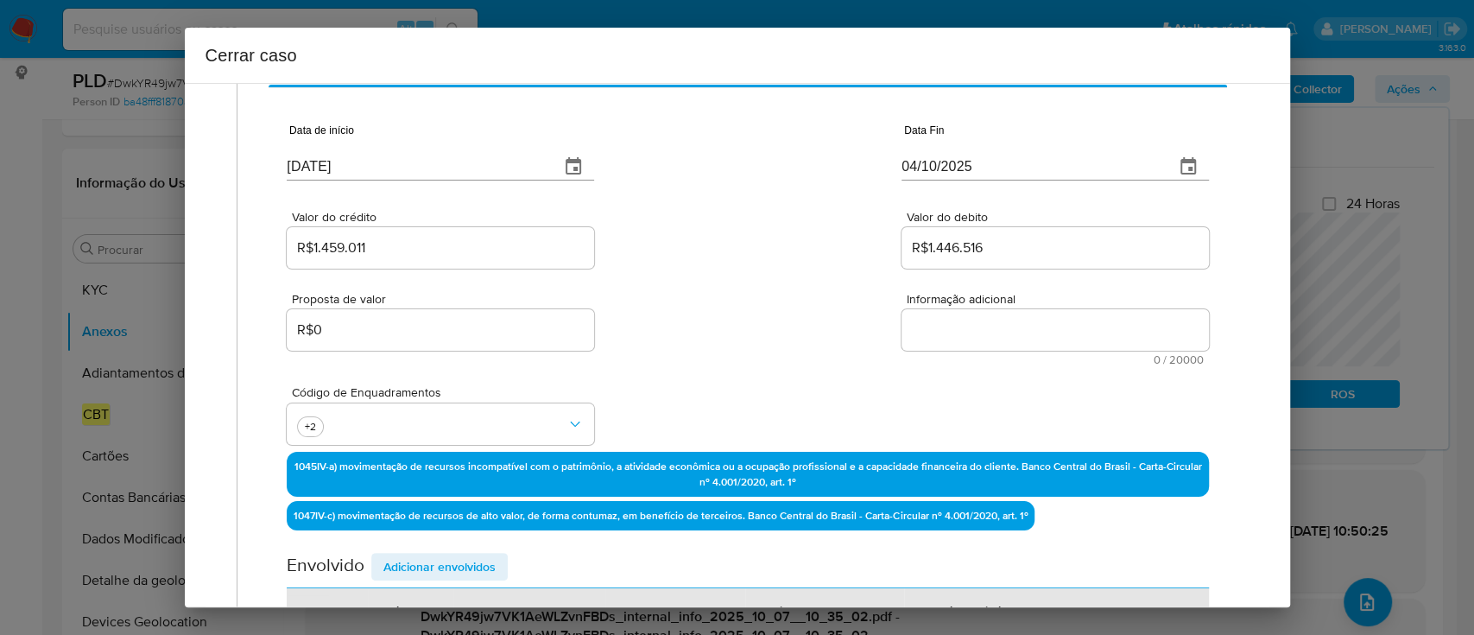
scroll to position [114, 0]
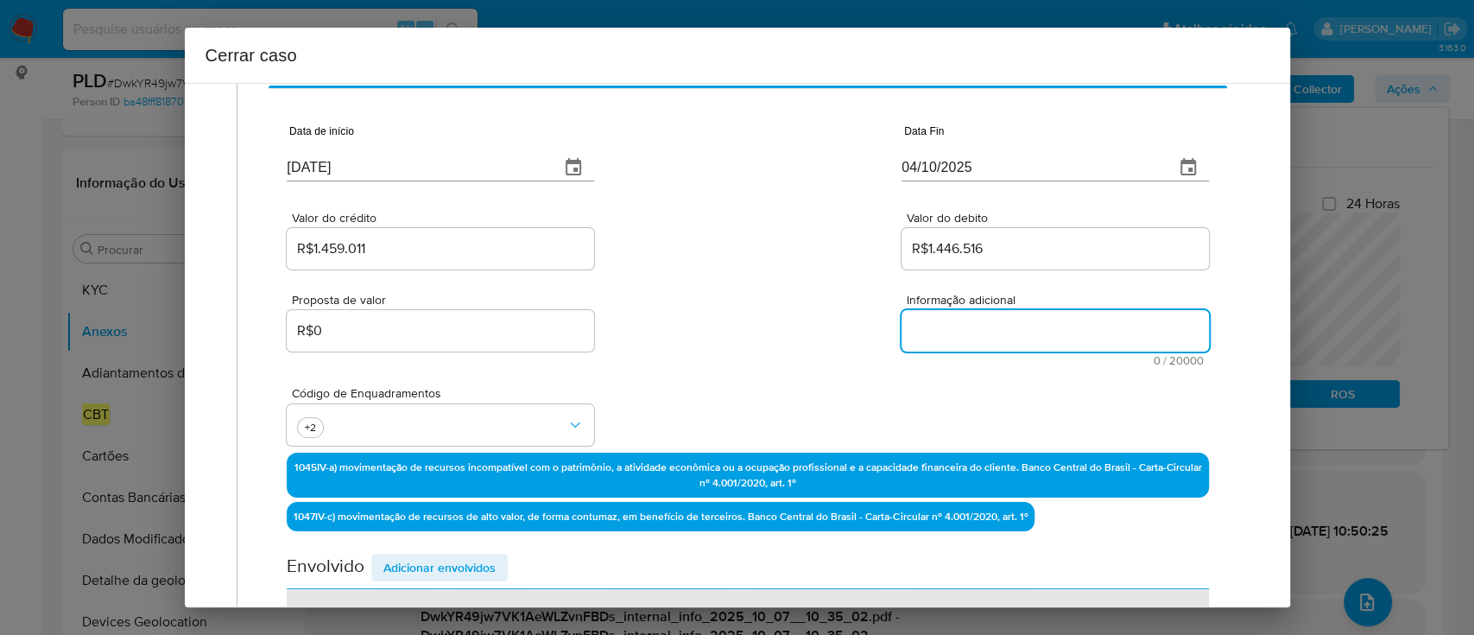
click at [1057, 314] on textarea "Informação adicional" at bounding box center [1054, 330] width 307 height 41
paste textarea "Mauro Sergio Carvalho Salomao, CPF 21261428846, 45 anos, residente no município…"
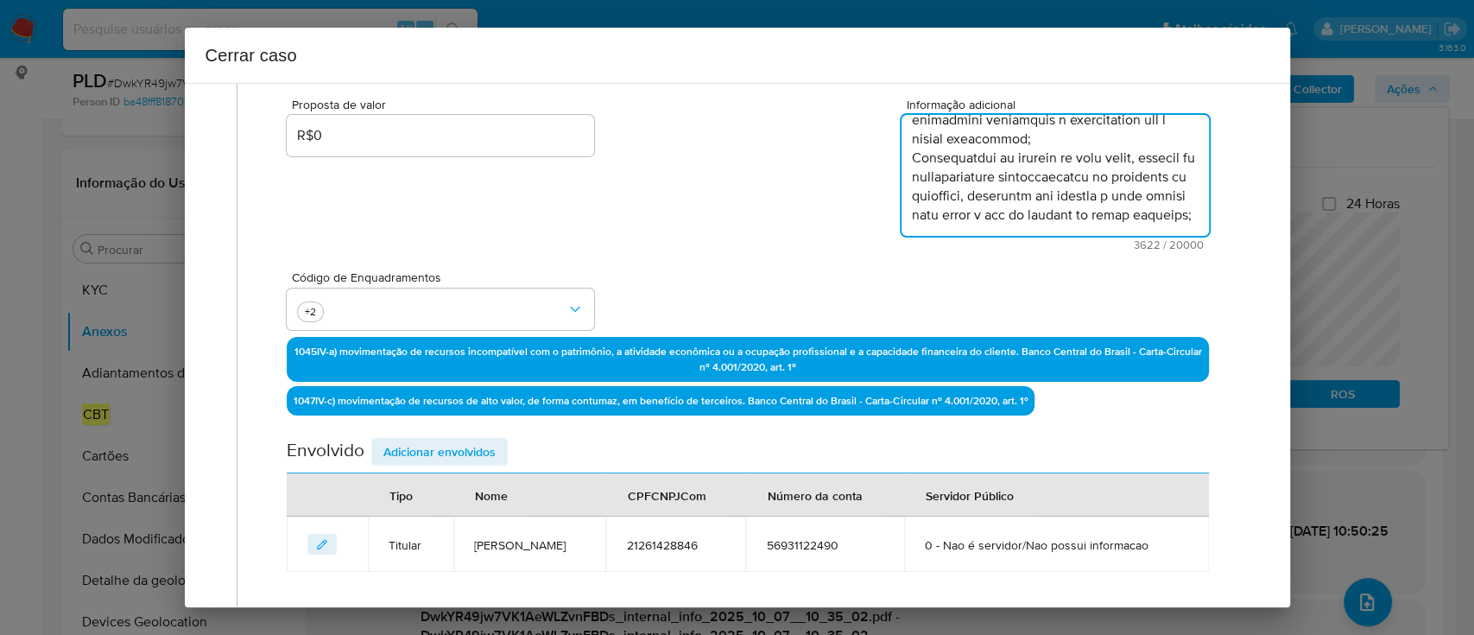
scroll to position [507, 0]
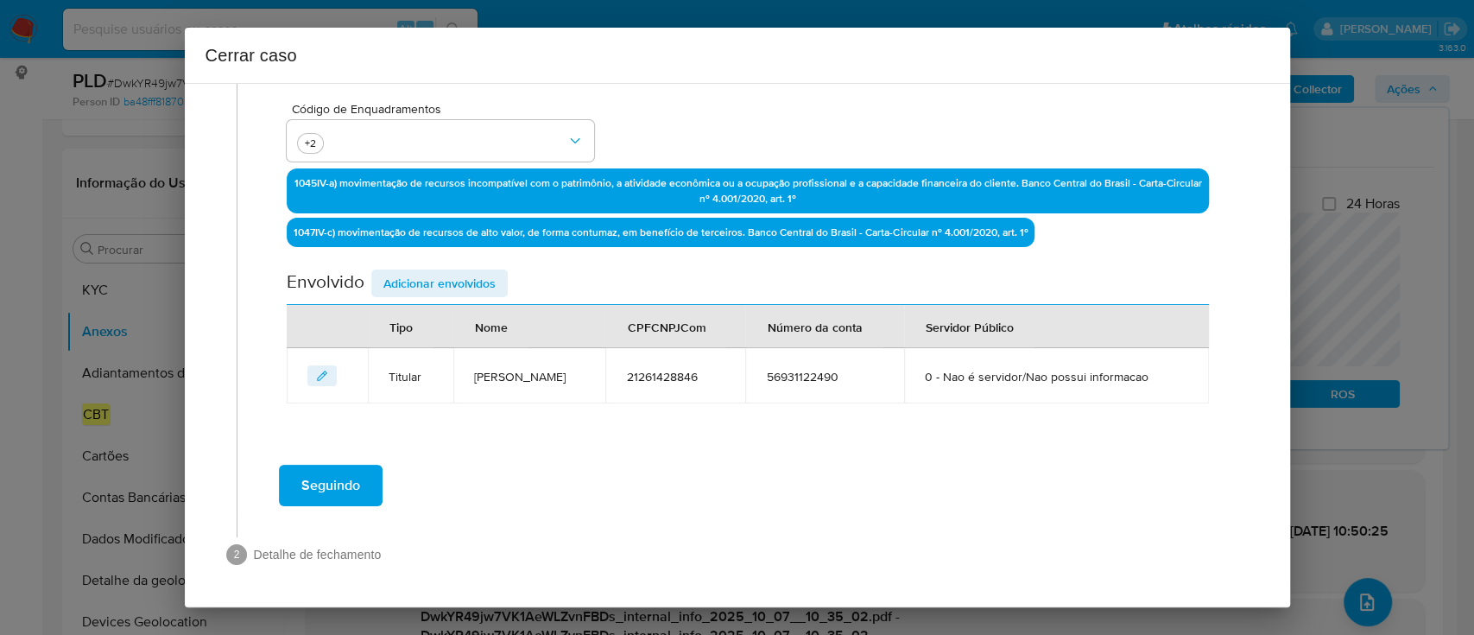
type textarea "Mauro Sergio Carvalho Salomao, CPF 21261428846, 45 anos, residente no município…"
click at [460, 271] on span "Adicionar envolvidos" at bounding box center [439, 283] width 112 height 24
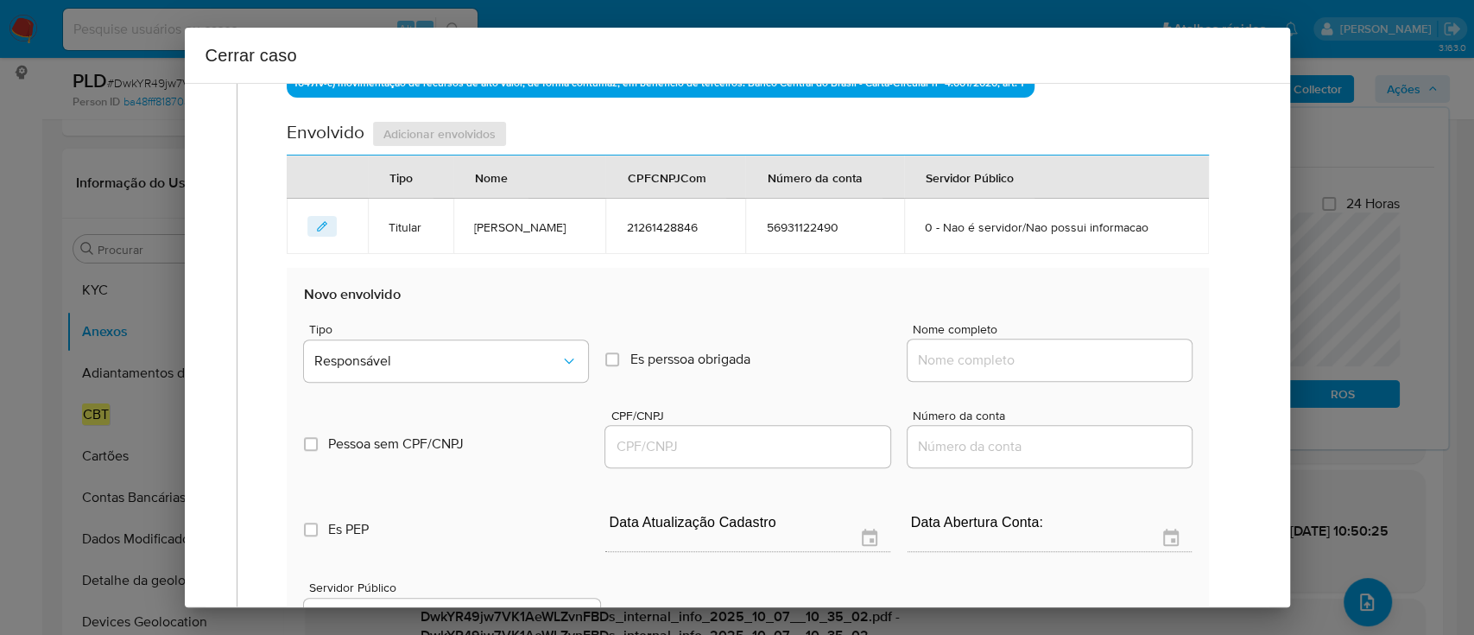
scroll to position [737, 0]
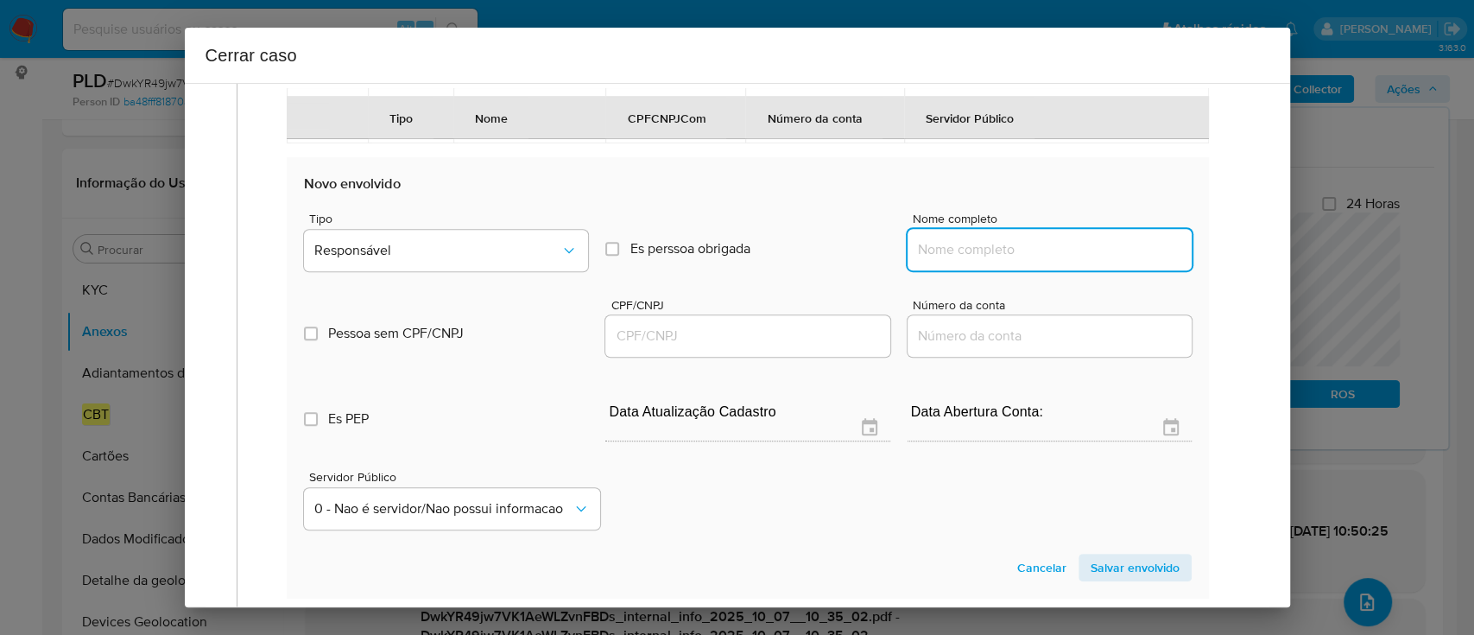
click at [968, 261] on input "Nome completo" at bounding box center [1050, 249] width 284 height 22
paste input "MAURO SERGIO CARVALHO SALOMAO 14203316000195"
click at [1118, 261] on input "MAURO SERGIO CARVALHO SALOMAO 14203316000195" at bounding box center [1050, 249] width 284 height 22
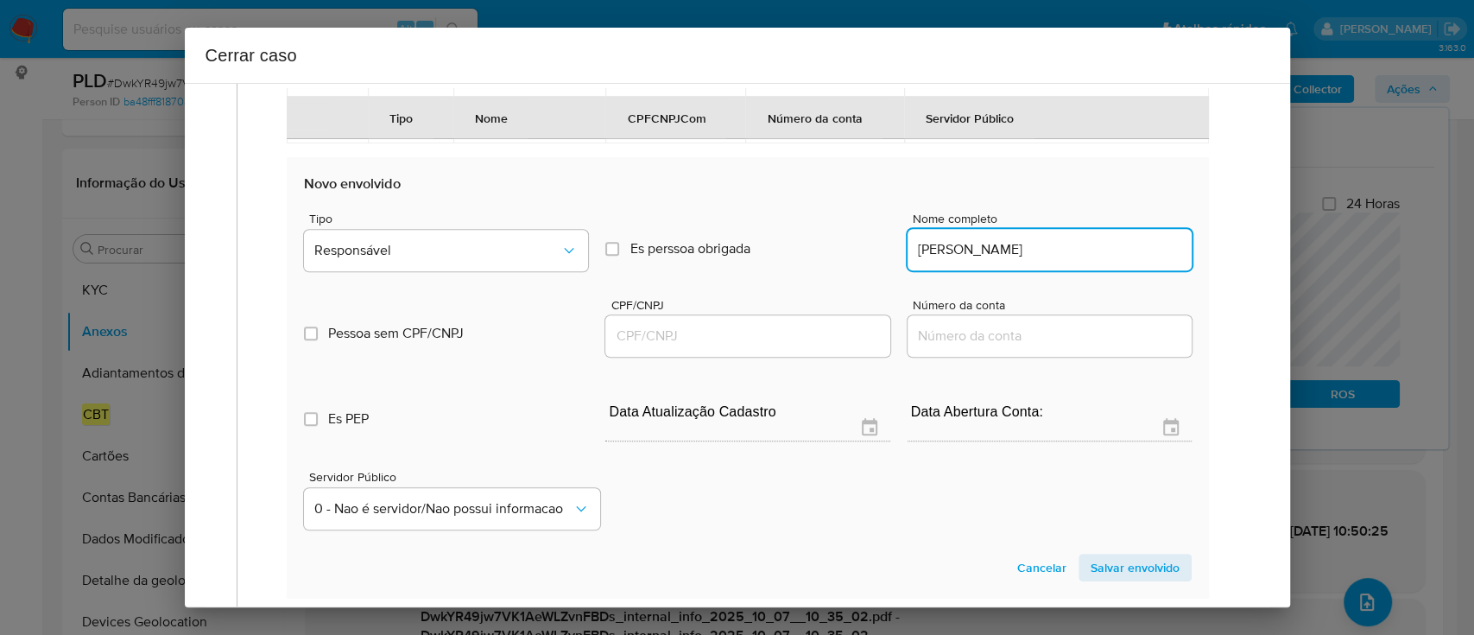
scroll to position [0, 0]
type input "MAURO SERGIO CARVALHO SALOMAO"
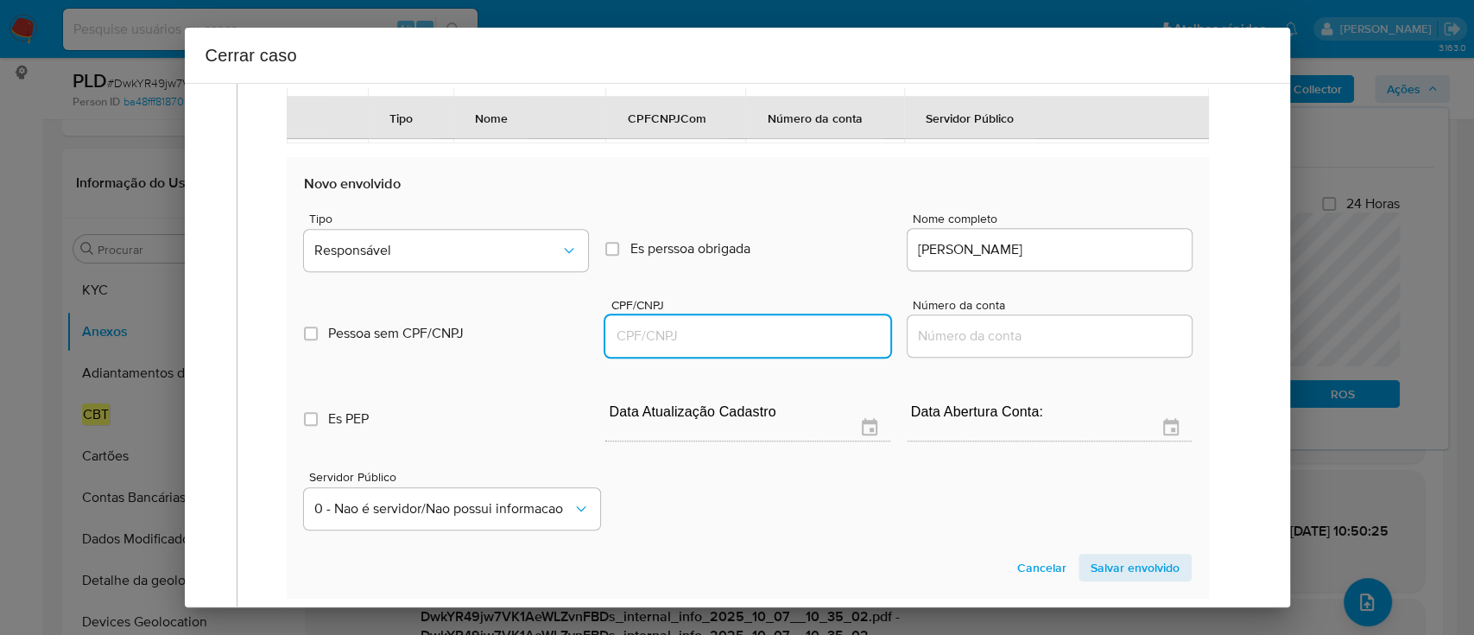
click at [813, 347] on input "CPF/CNPJ" at bounding box center [747, 336] width 284 height 22
paste input "14203316000195"
type input "14203316000195"
click at [1166, 261] on input "MAURO SERGIO CARVALHO SALOMAO" at bounding box center [1050, 249] width 284 height 22
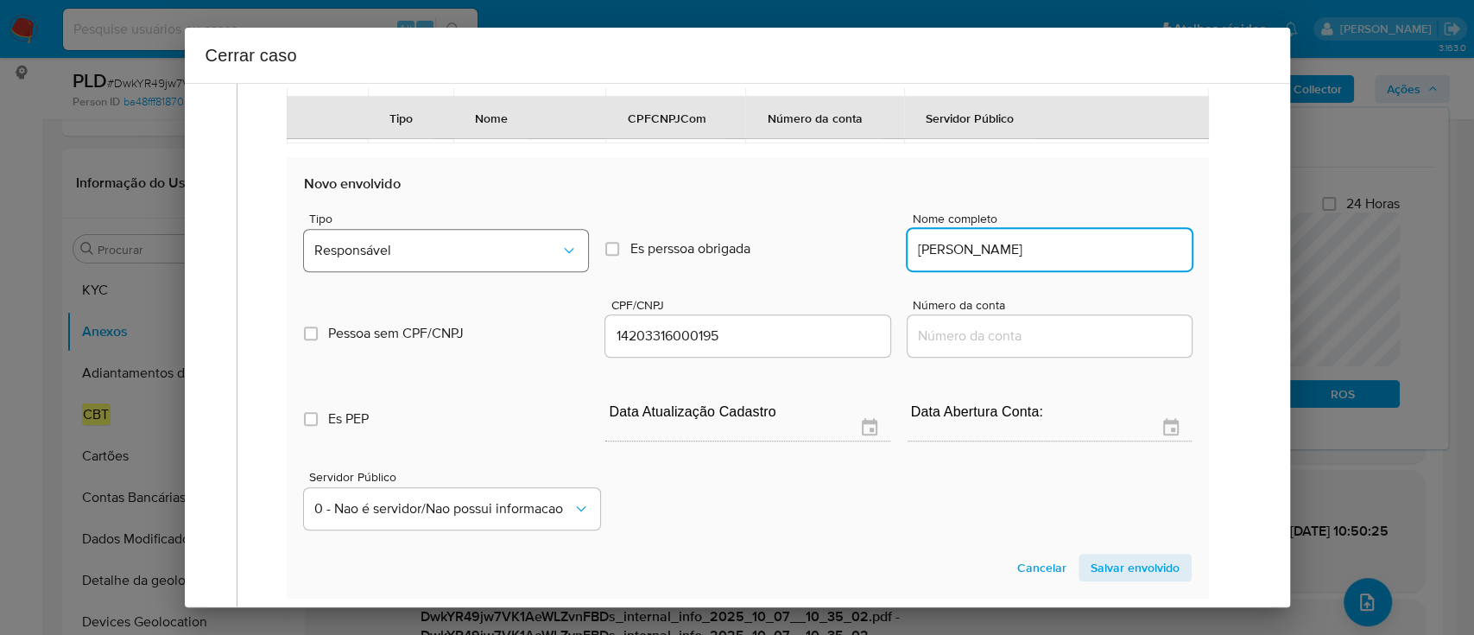
type input "MAURO SERGIO CARVALHO SALOMAO"
click at [410, 259] on span "Responsável" at bounding box center [437, 250] width 246 height 17
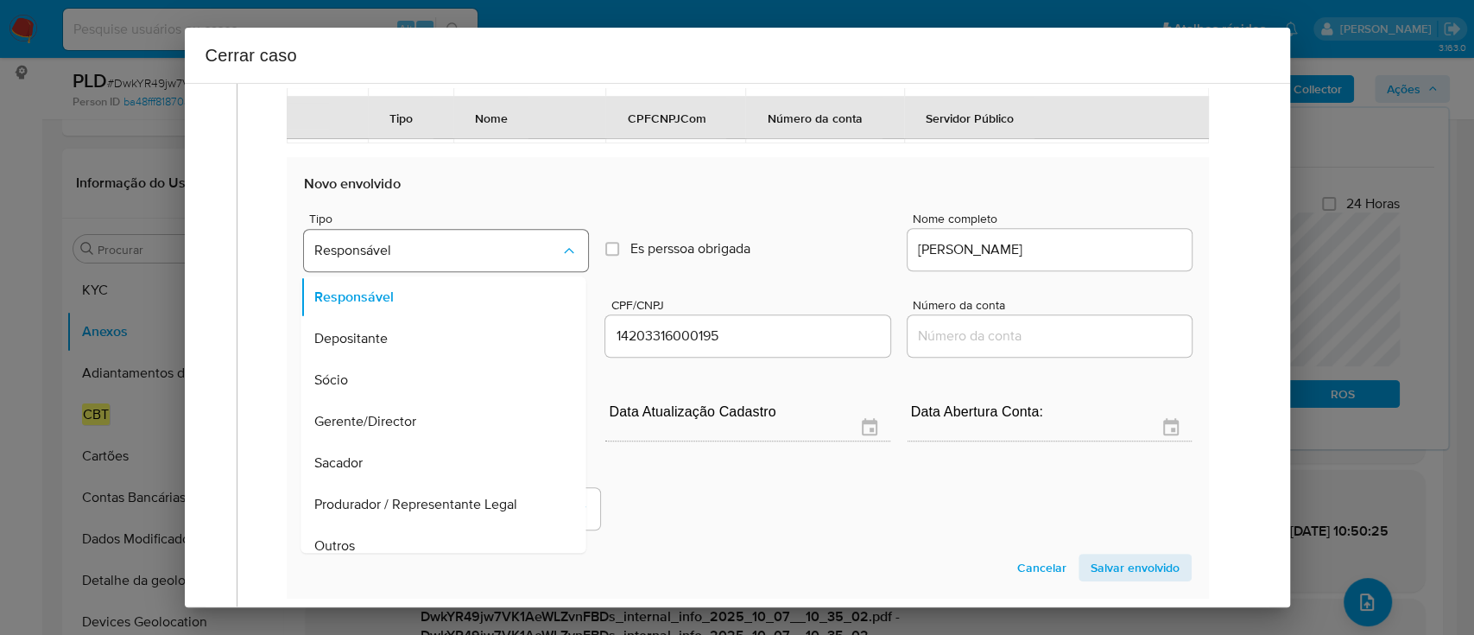
scroll to position [770, 0]
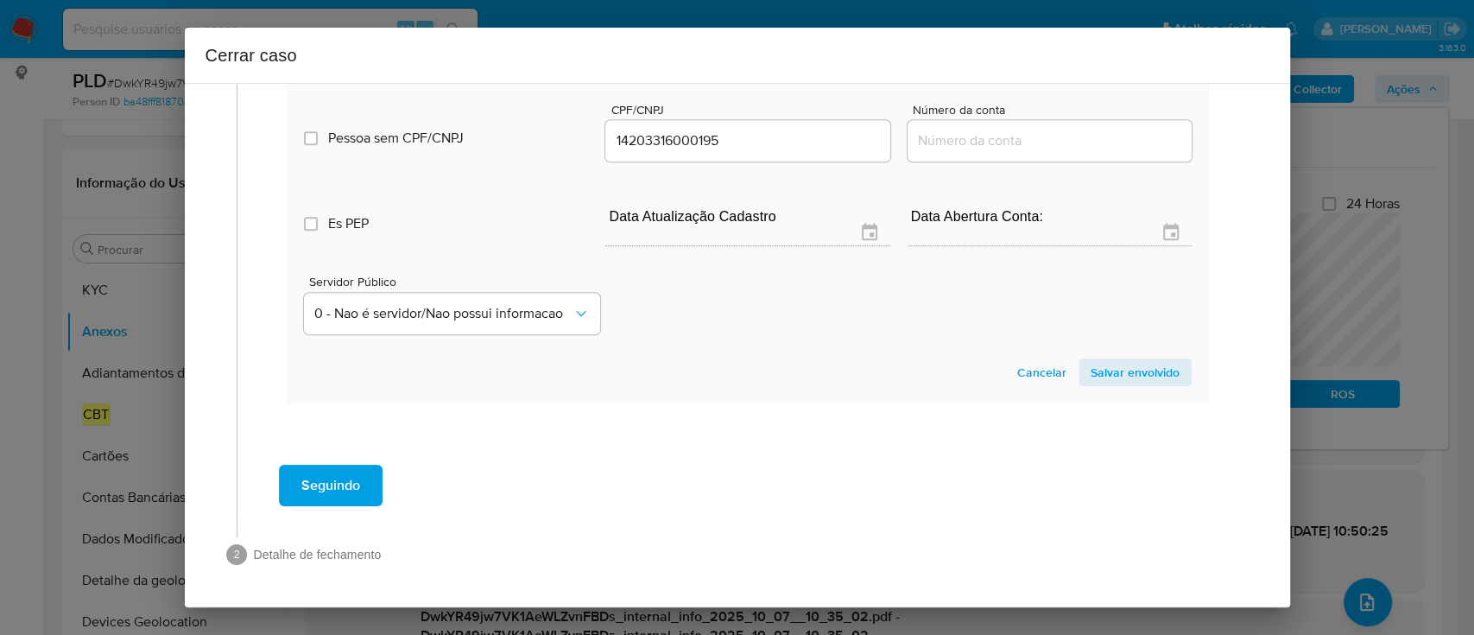
click at [1091, 376] on span "Salvar envolvido" at bounding box center [1135, 372] width 89 height 24
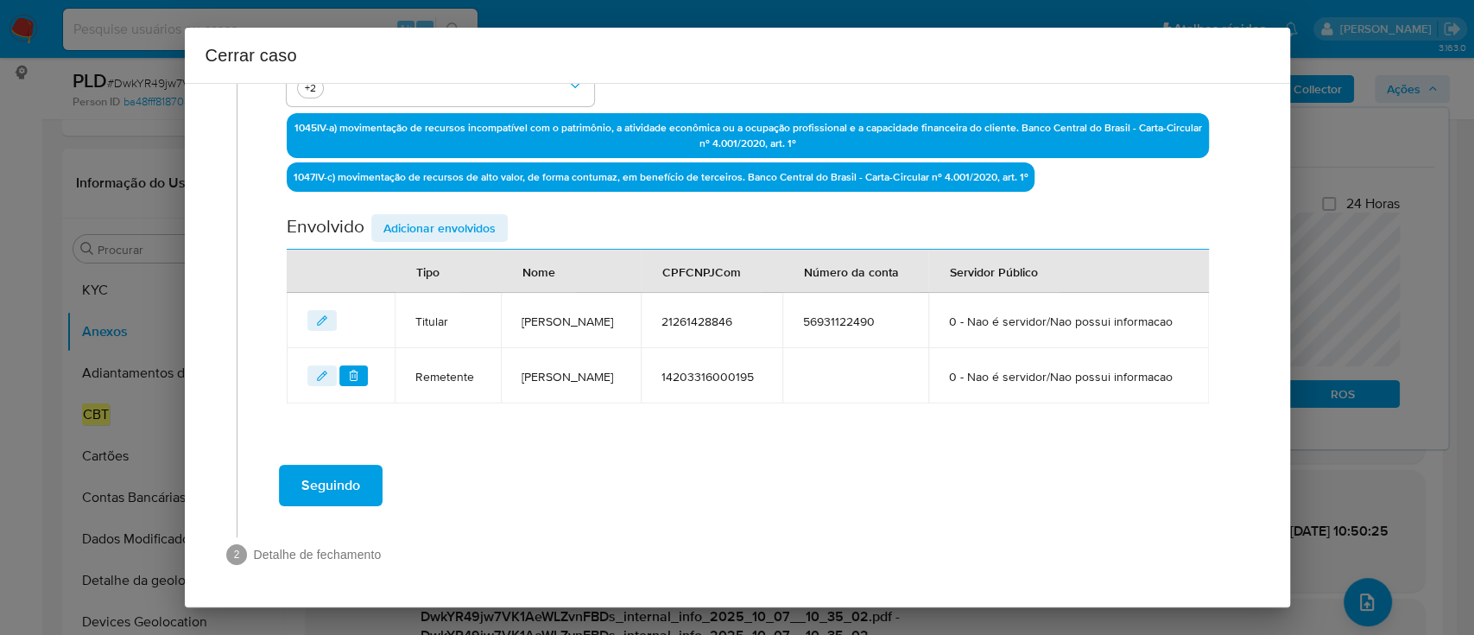
scroll to position [578, 0]
drag, startPoint x: 383, startPoint y: 161, endPoint x: 387, endPoint y: 171, distance: 10.1
click at [385, 168] on div "Data de início 01/08/2025 Data Fin 04/10/2025 Valor do crédito R$1.459.011 Valo…" at bounding box center [747, 42] width 921 height 721
click at [395, 216] on span "Adicionar envolvidos" at bounding box center [439, 228] width 112 height 24
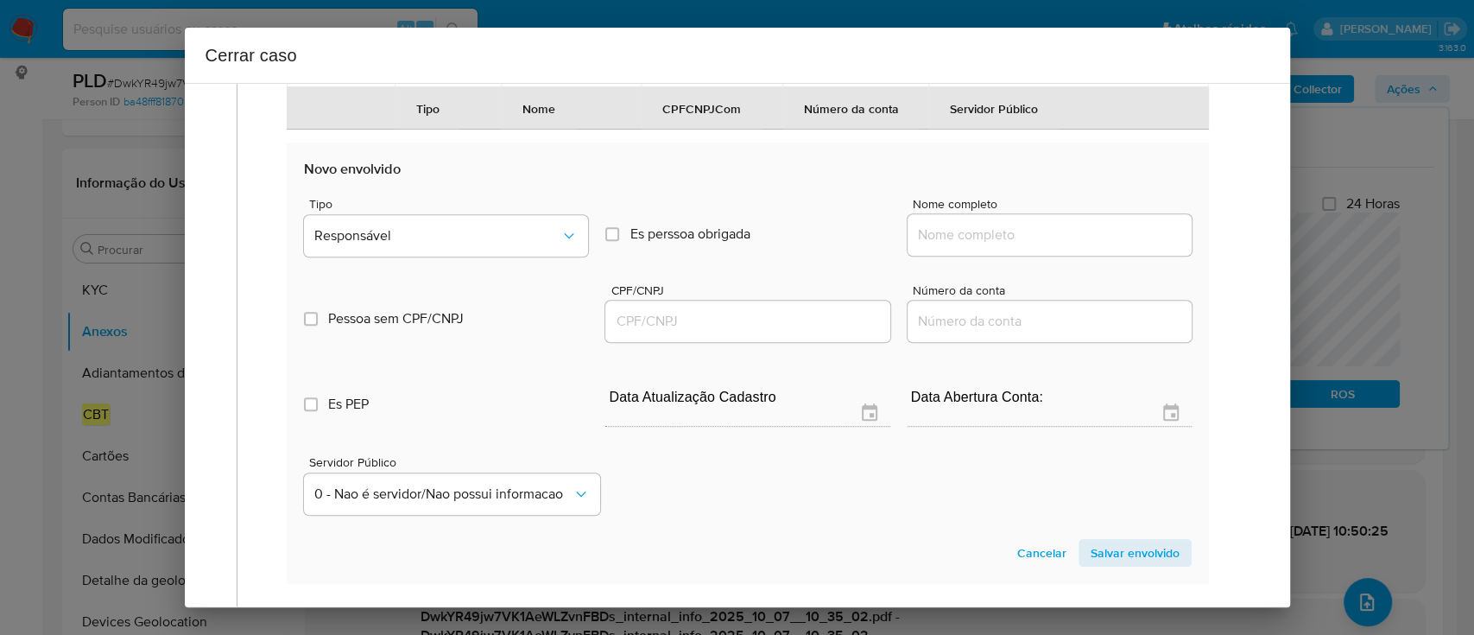
scroll to position [808, 0]
drag, startPoint x: 969, startPoint y: 283, endPoint x: 1071, endPoint y: 286, distance: 101.9
click at [969, 245] on input "Nome completo" at bounding box center [1050, 234] width 284 height 22
paste input "50.464.193 Edneia Microni Cavalcante, 50464193000100"
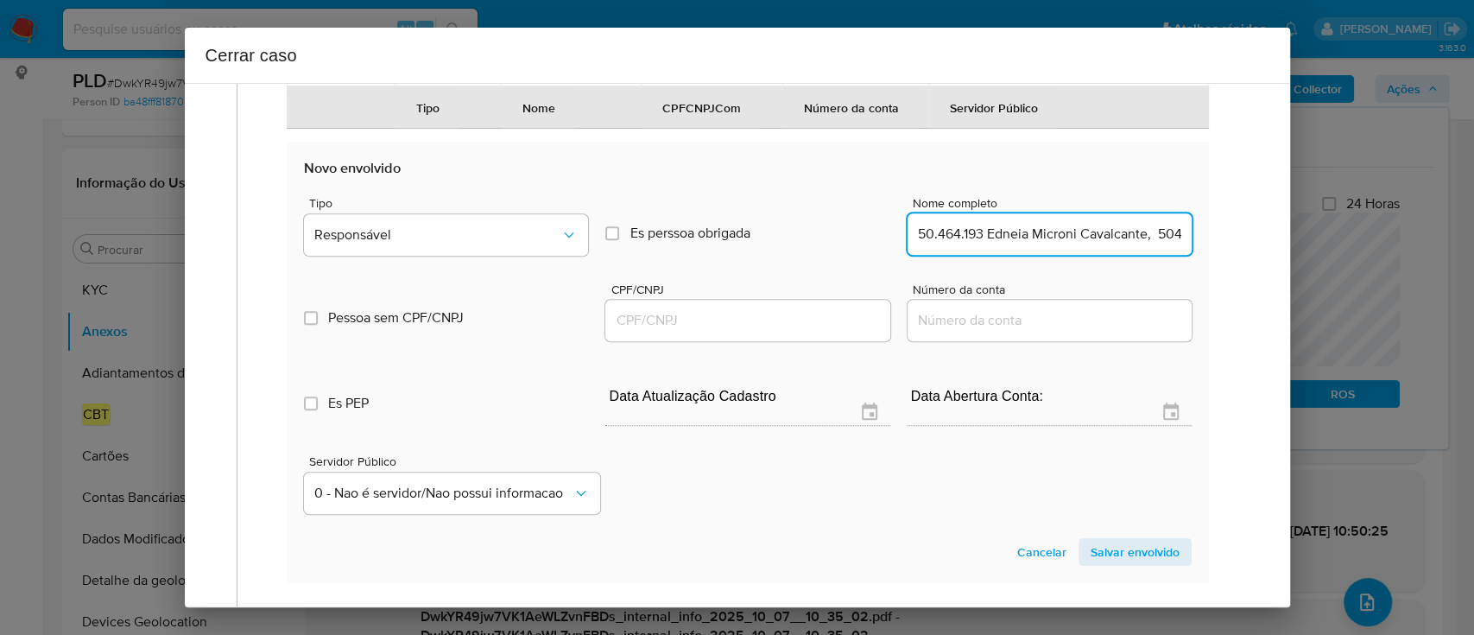
scroll to position [0, 90]
click at [1097, 245] on input "50.464.193 Edneia Microni Cavalcante, 50464193000100" at bounding box center [1050, 234] width 284 height 22
type input "50.464.193 Edneia Microni Cavalcante,"
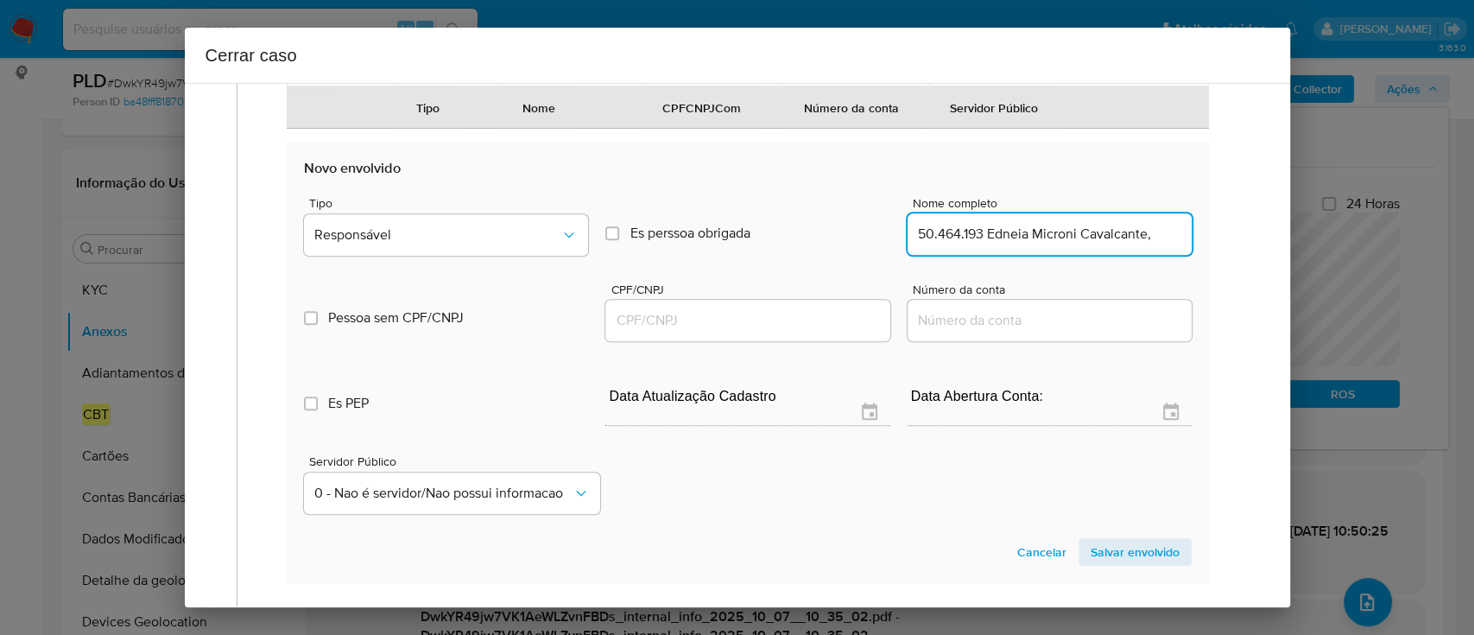
drag, startPoint x: 795, startPoint y: 364, endPoint x: 926, endPoint y: 354, distance: 130.7
click at [795, 332] on input "CPF/CNPJ" at bounding box center [747, 320] width 284 height 22
paste input "50464193000100"
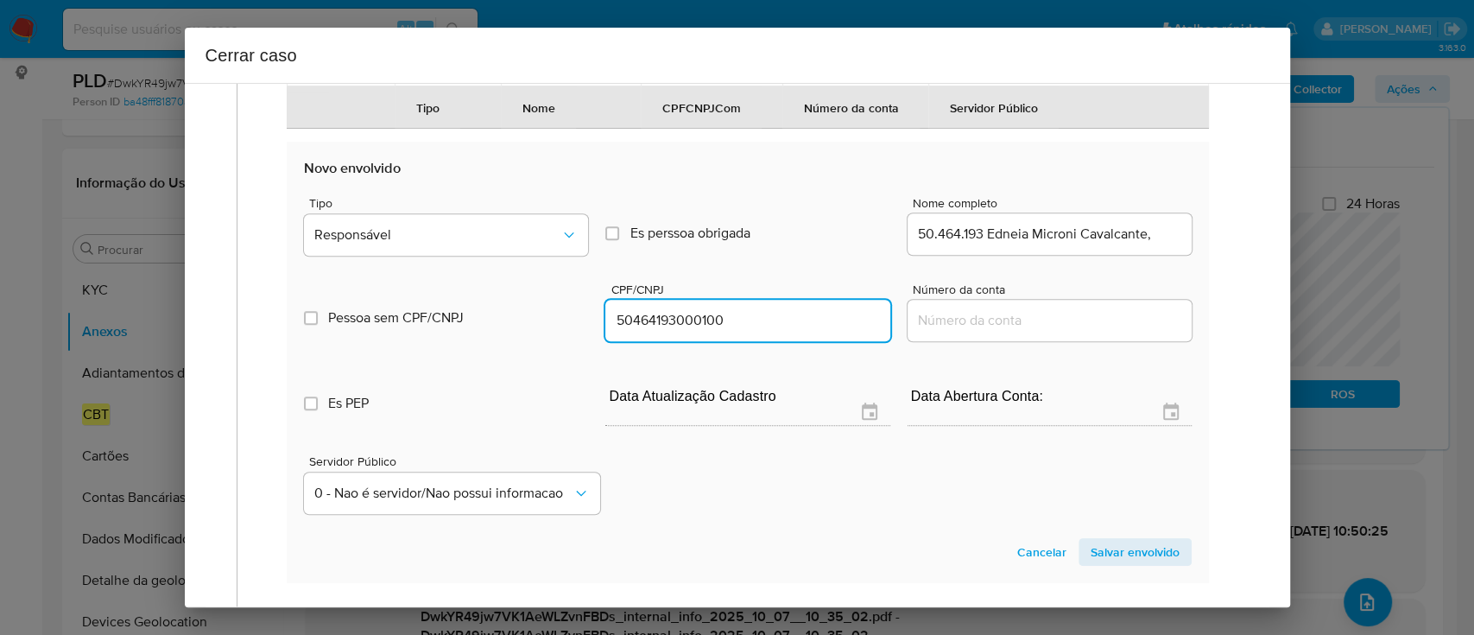
type input "50464193000100"
click at [1167, 245] on input "50.464.193 Edneia Microni Cavalcante," at bounding box center [1050, 234] width 284 height 22
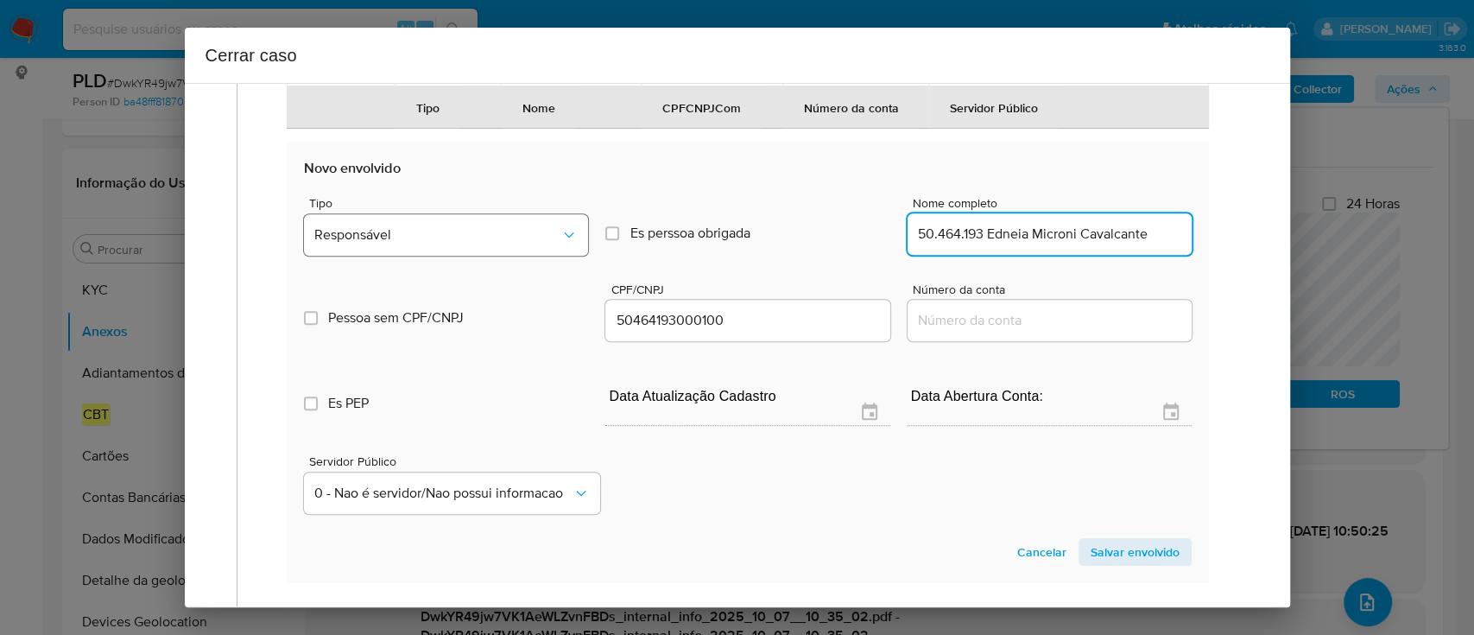
type input "50.464.193 Edneia Microni Cavalcante"
click at [398, 244] on span "Responsável" at bounding box center [437, 234] width 246 height 17
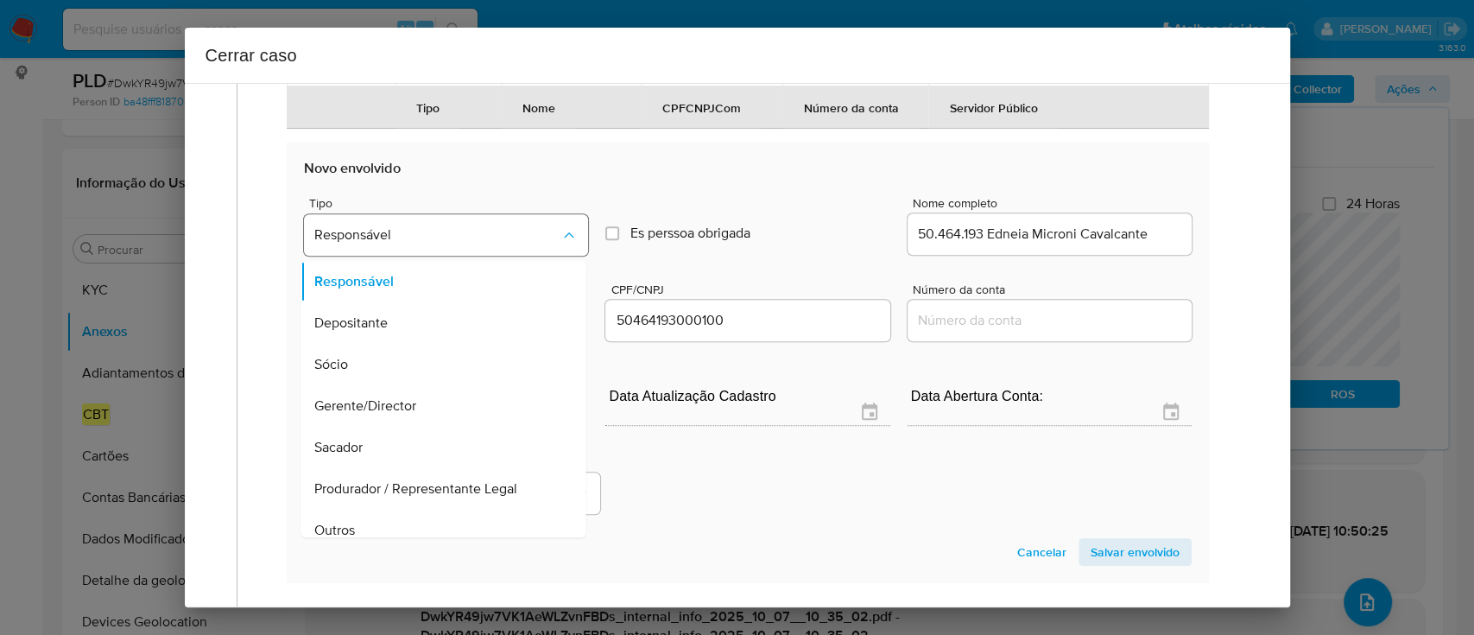
scroll to position [841, 0]
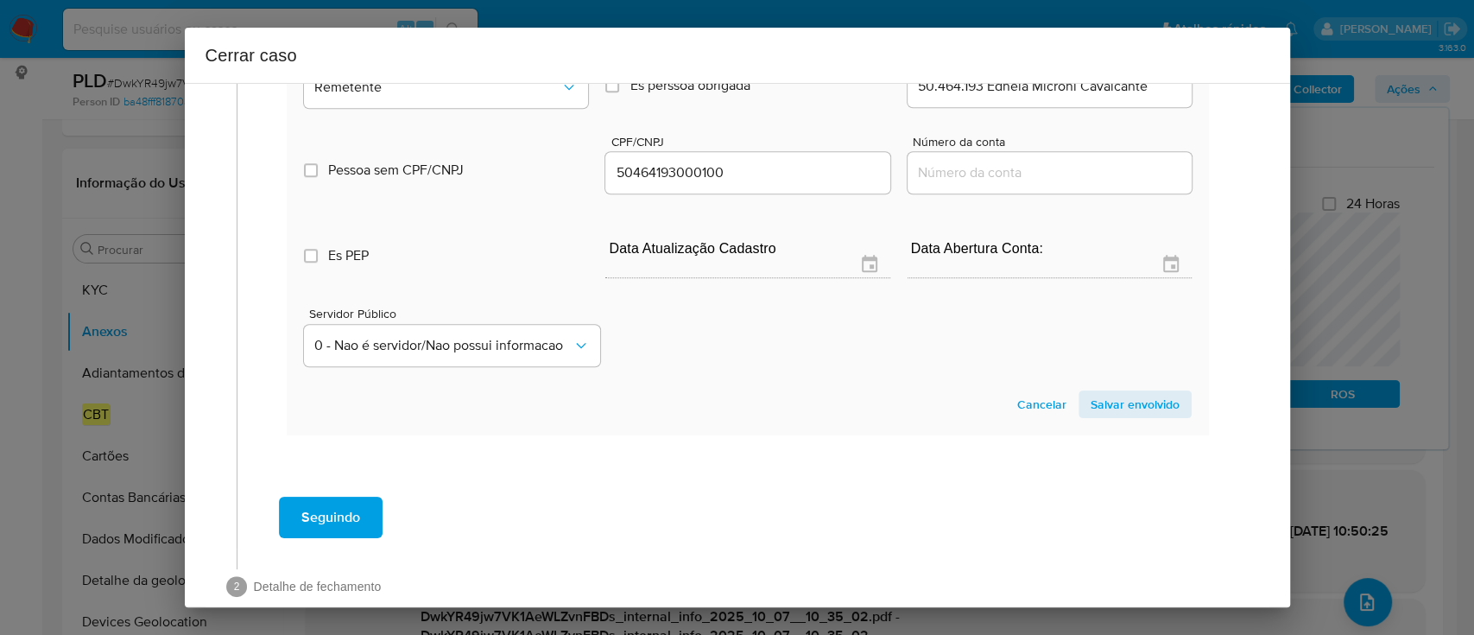
click at [1120, 416] on span "Salvar envolvido" at bounding box center [1135, 404] width 89 height 24
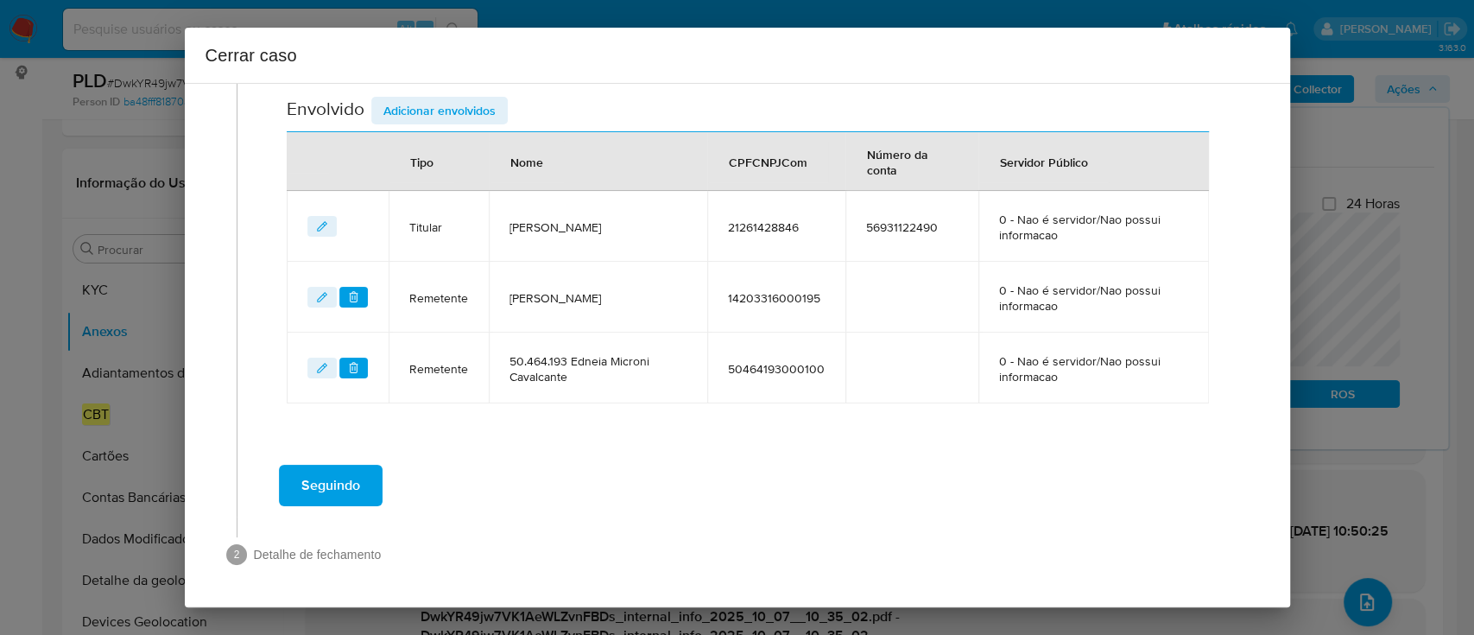
scroll to position [648, 0]
click at [447, 107] on span "Adicionar envolvidos" at bounding box center [439, 112] width 112 height 24
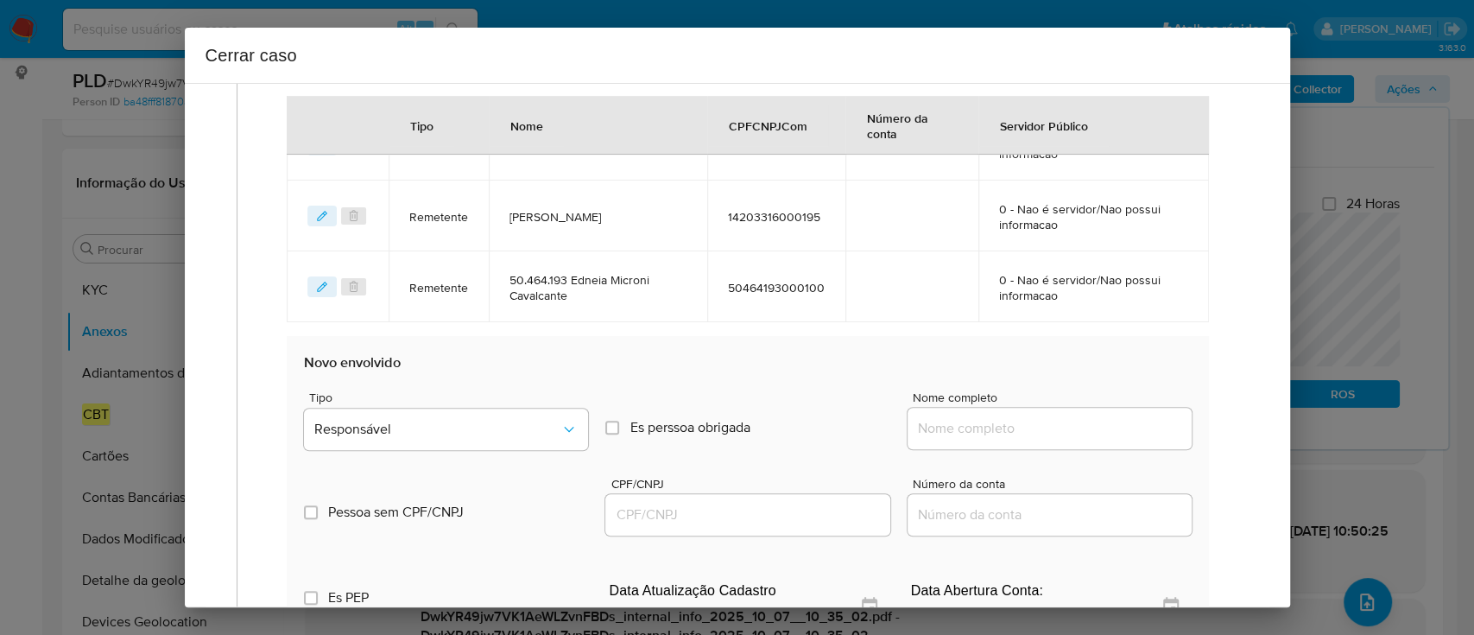
scroll to position [878, 0]
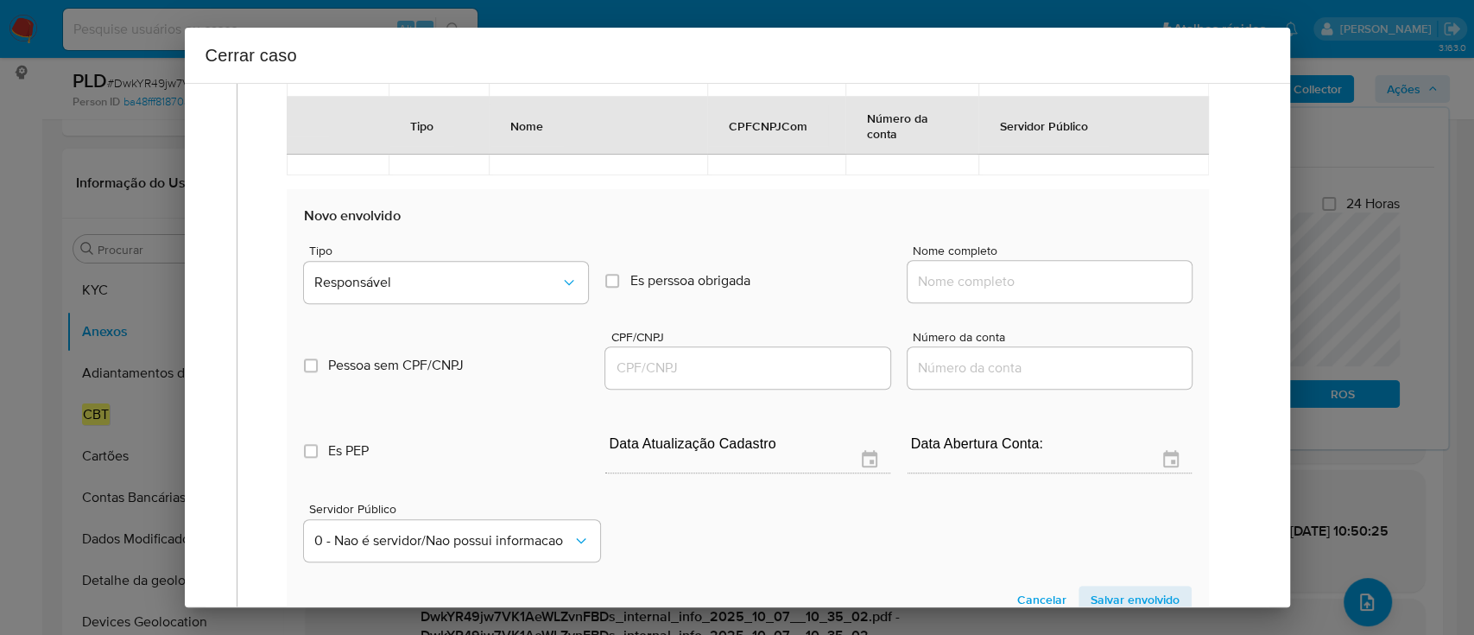
click at [981, 282] on input "Nome completo" at bounding box center [1050, 281] width 284 height 22
paste input "Talita Carolini Salvador, 38484225810"
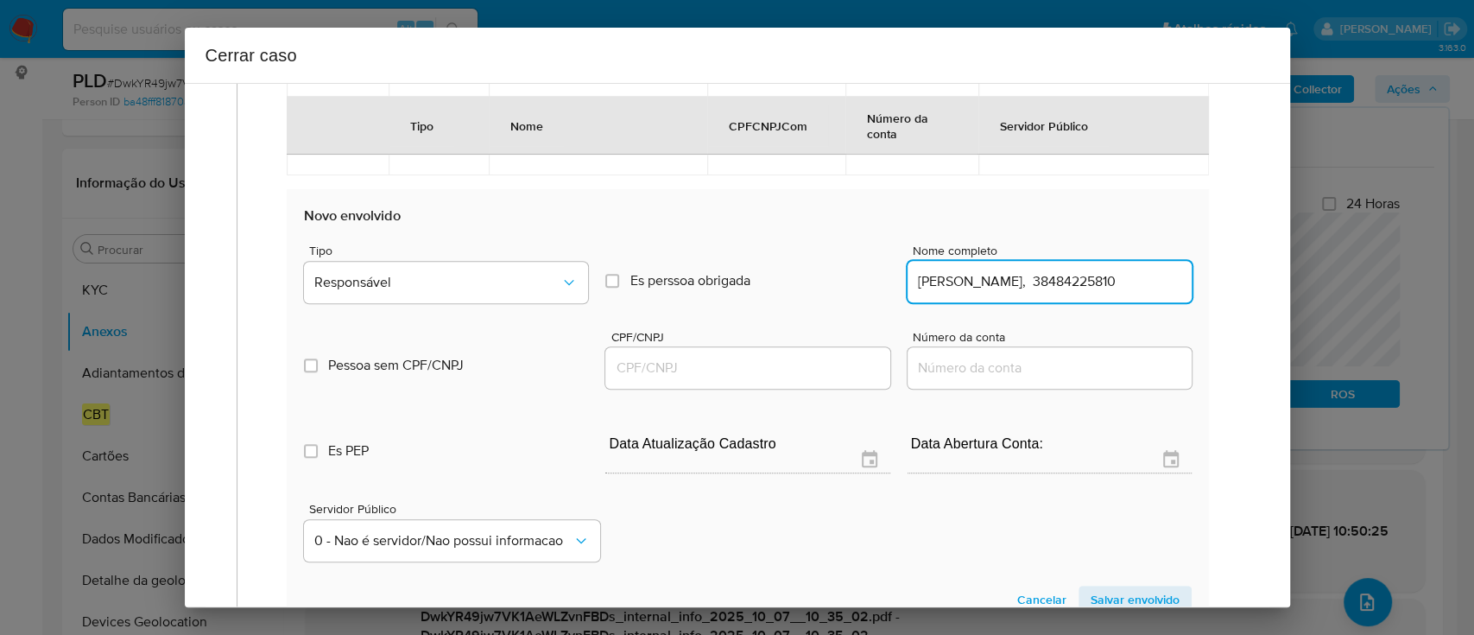
click at [1127, 270] on input "Talita Carolini Salvador, 38484225810" at bounding box center [1050, 281] width 284 height 22
type input "Talita Carolini Salvador,"
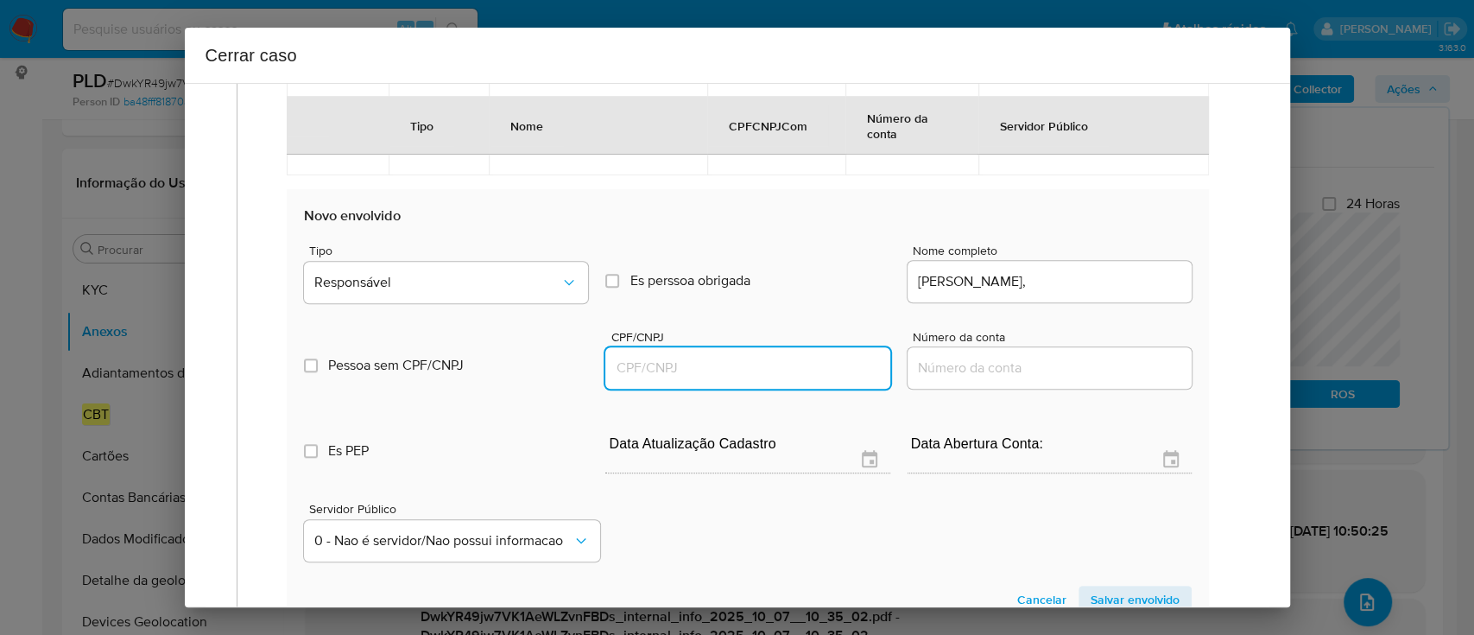
click at [757, 369] on input "CPF/CNPJ" at bounding box center [747, 368] width 284 height 22
paste input "38484225810"
type input "38484225810"
click at [1109, 281] on input "Talita Carolini Salvador," at bounding box center [1050, 281] width 284 height 22
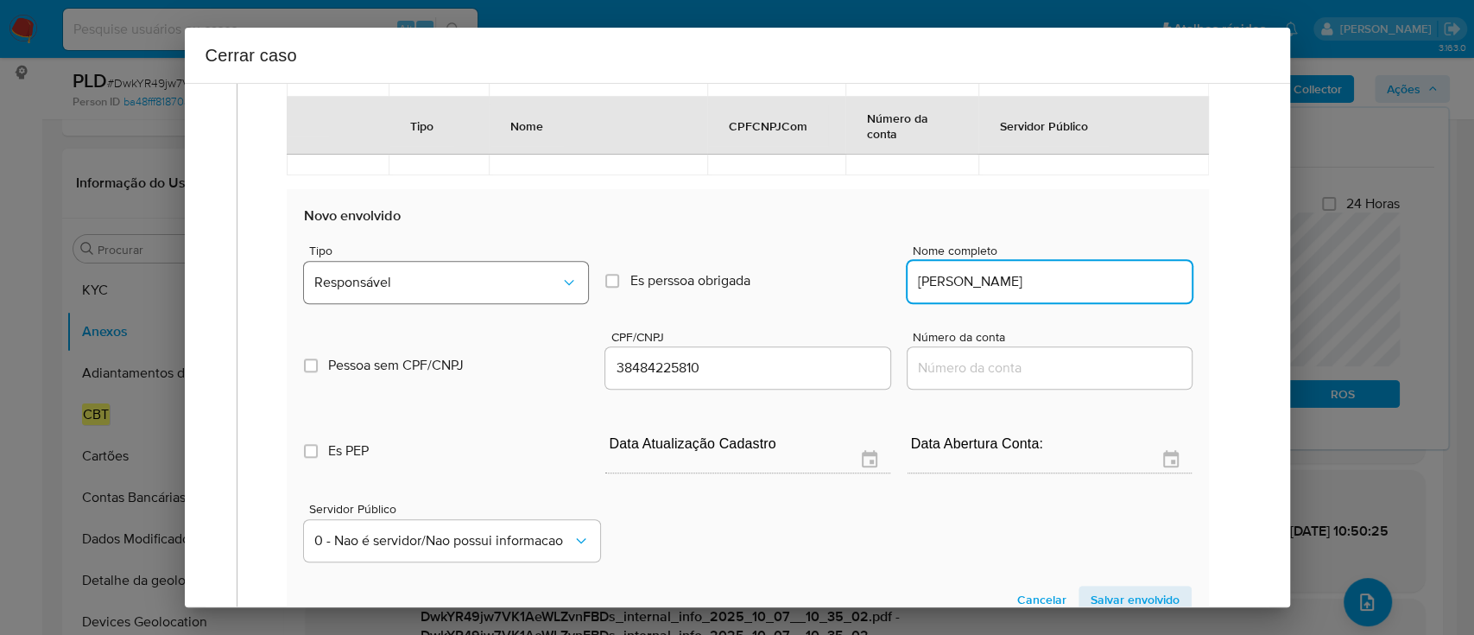
type input "Talita Carolini Salvador"
click at [313, 271] on button "Responsável" at bounding box center [446, 282] width 284 height 41
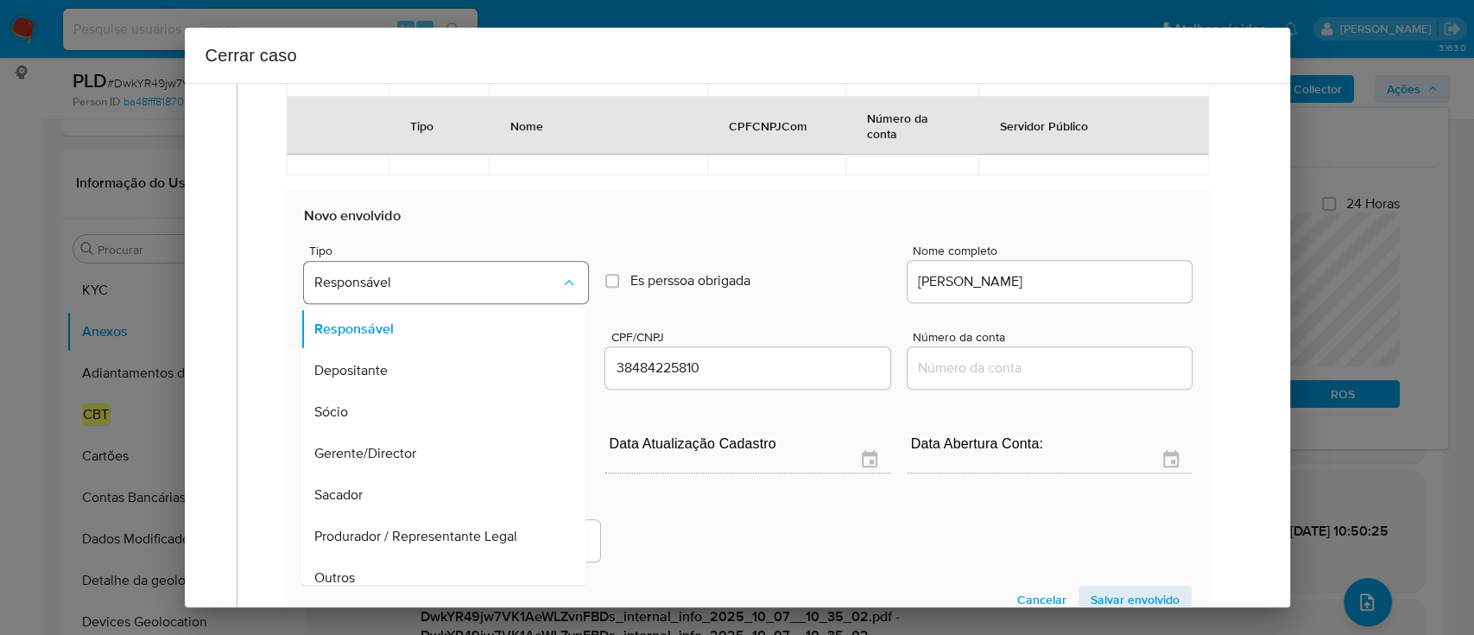
scroll to position [55, 0]
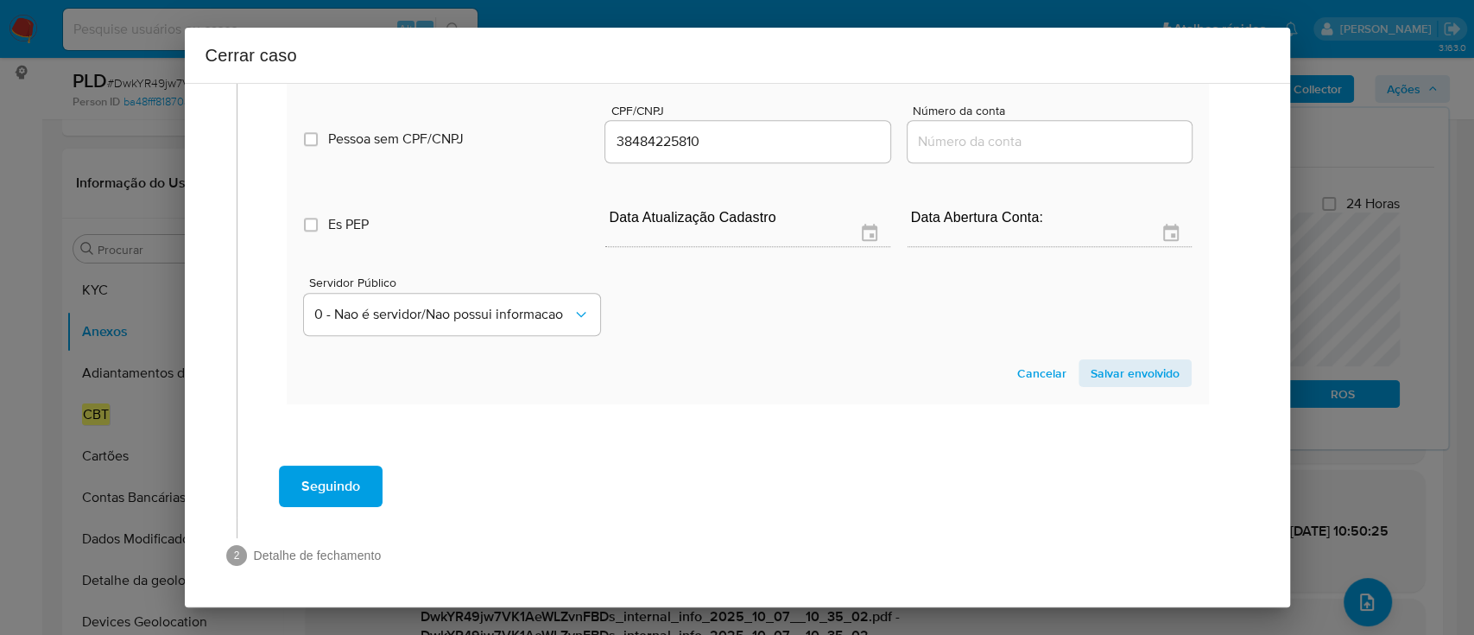
click at [1146, 371] on span "Salvar envolvido" at bounding box center [1135, 373] width 89 height 24
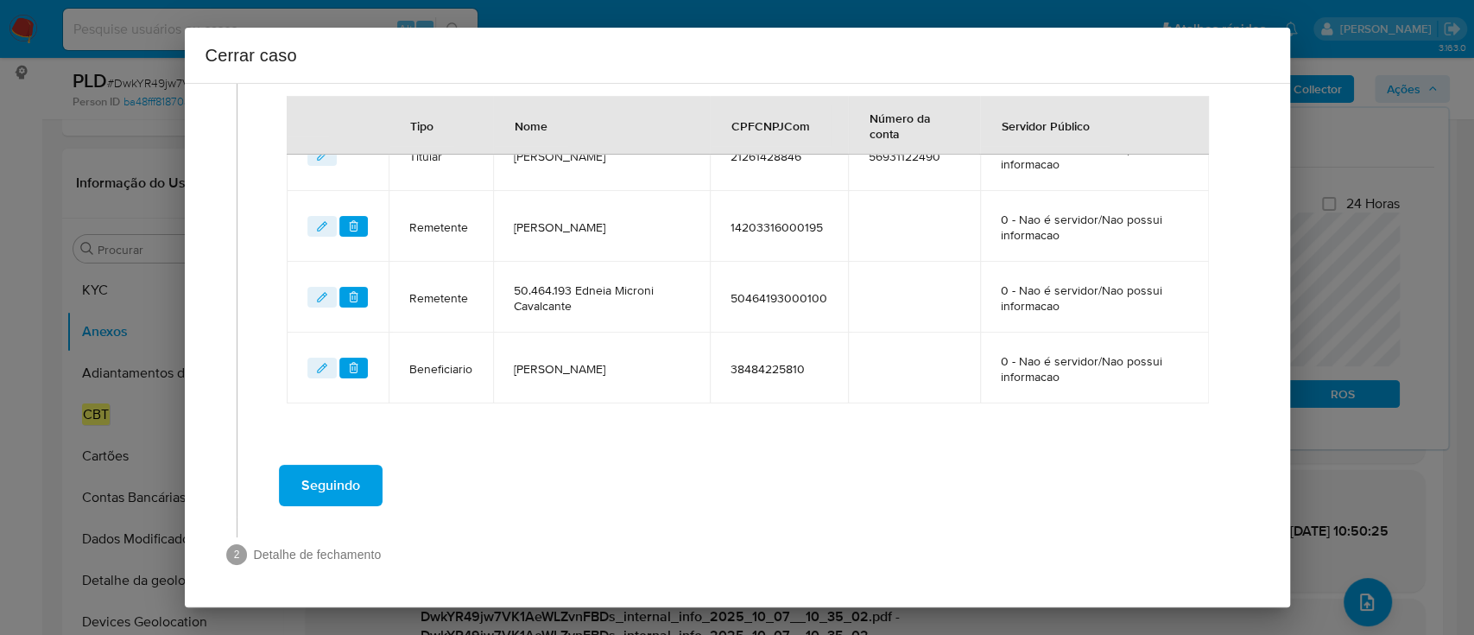
scroll to position [718, 0]
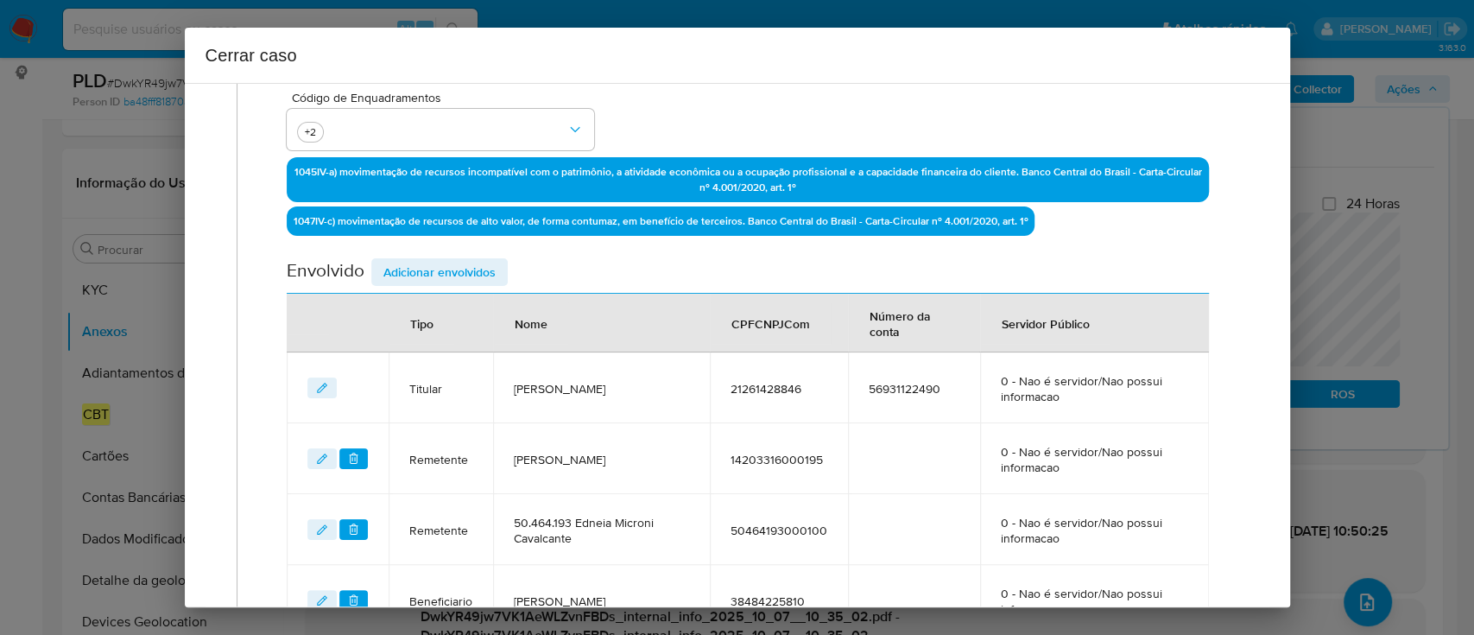
click at [435, 283] on span "Adicionar envolvidos" at bounding box center [439, 272] width 112 height 24
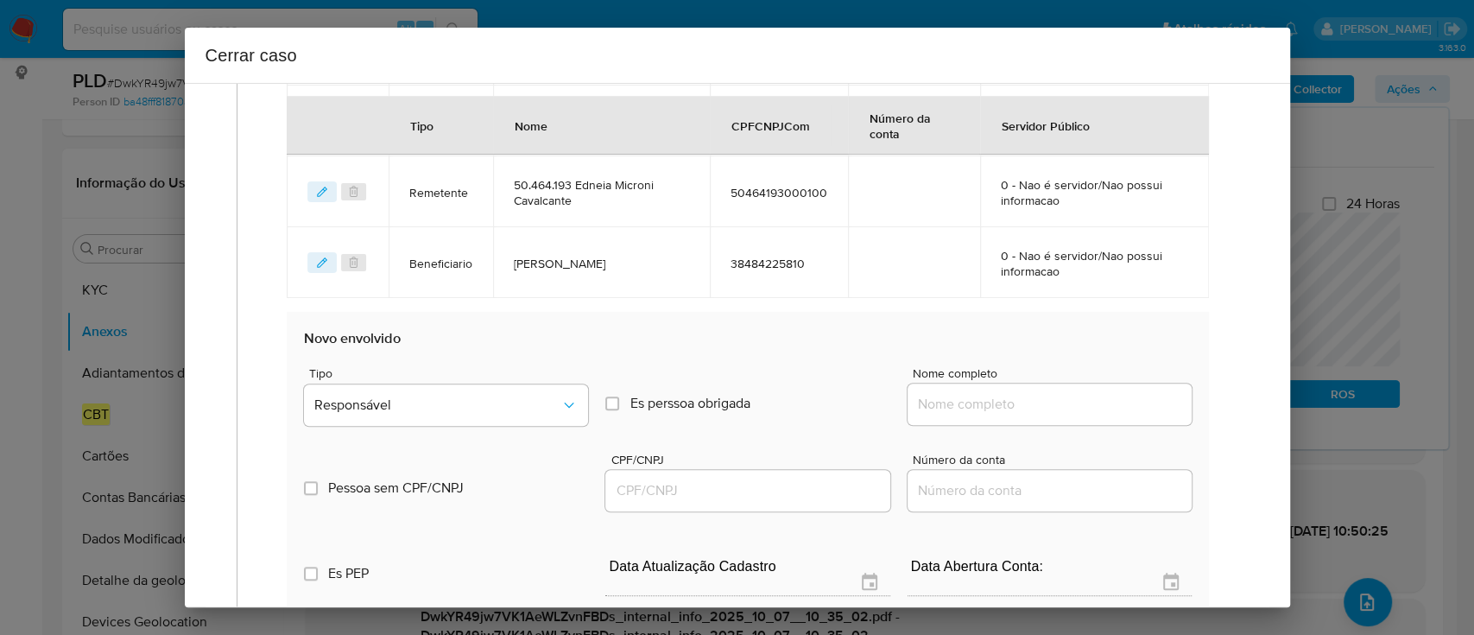
scroll to position [949, 0]
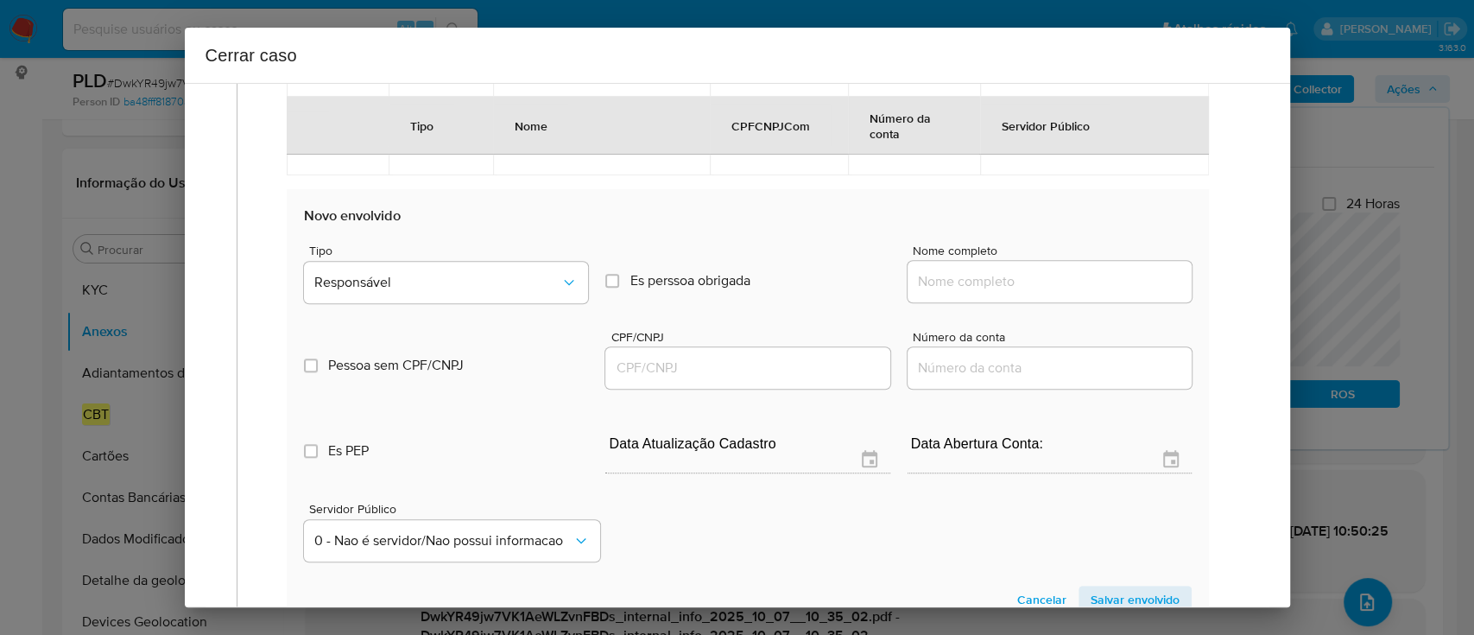
drag, startPoint x: 1036, startPoint y: 275, endPoint x: 1059, endPoint y: 278, distance: 22.6
click at [1036, 275] on input "Nome completo" at bounding box center [1050, 281] width 284 height 22
paste input "Edneia Microni Cavalcante - CNPJ 50464193000100"
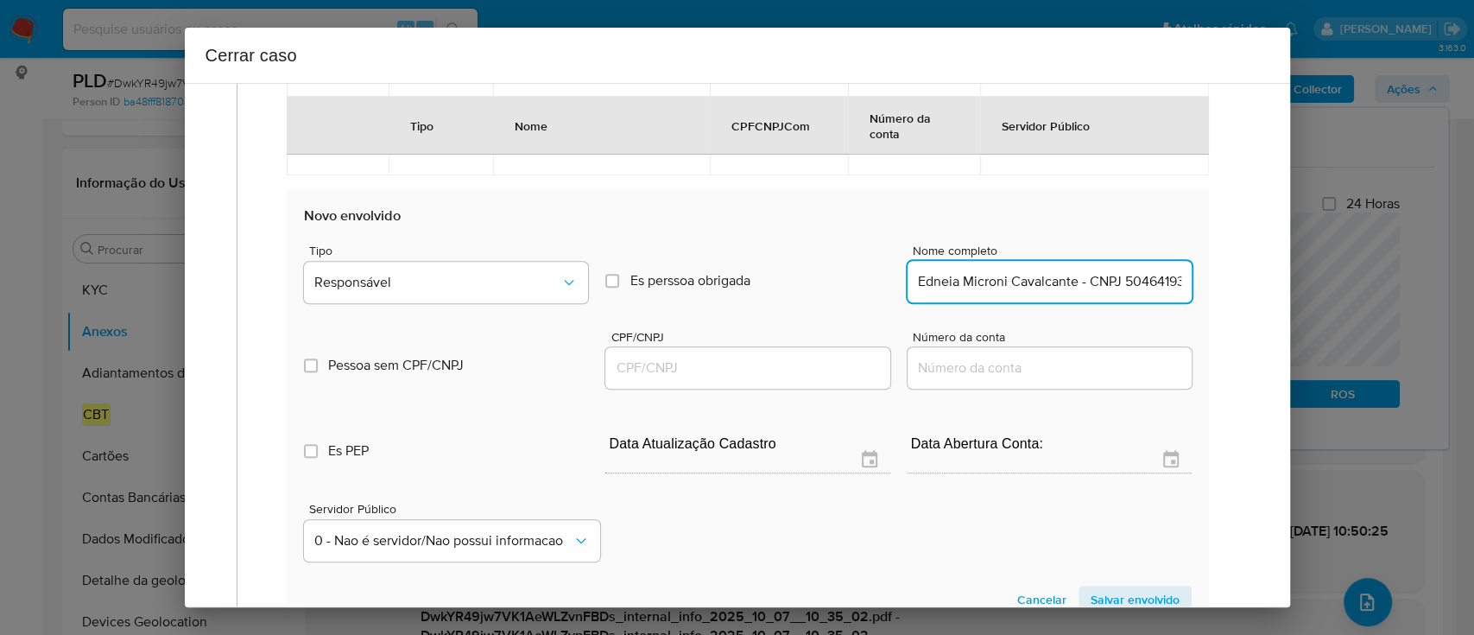
scroll to position [0, 57]
click at [1116, 287] on input "Edneia Microni Cavalcante - CNPJ 50464193000100" at bounding box center [1050, 281] width 284 height 22
type input "Edneia Microni Cavalcante - CNPJ"
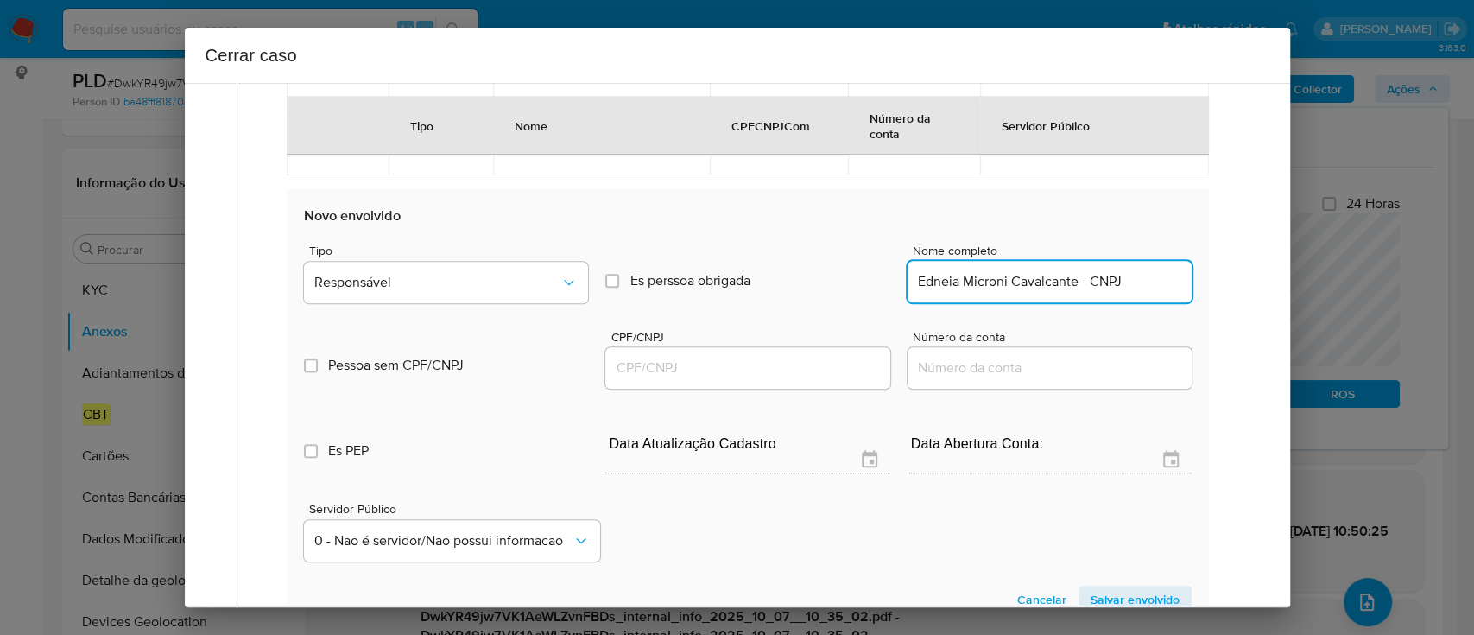
drag, startPoint x: 791, startPoint y: 376, endPoint x: 806, endPoint y: 368, distance: 17.8
click at [791, 376] on input "CPF/CNPJ" at bounding box center [747, 368] width 284 height 22
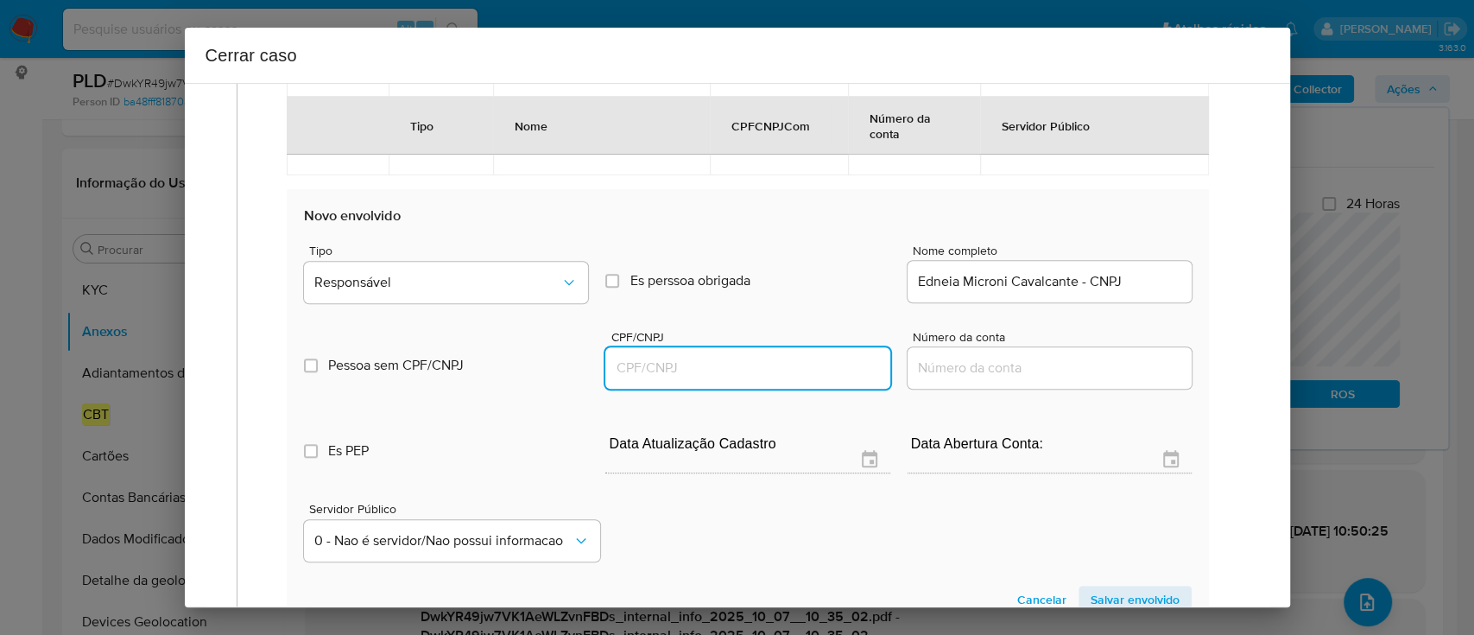
paste input "50464193000100"
type input "50464193000100"
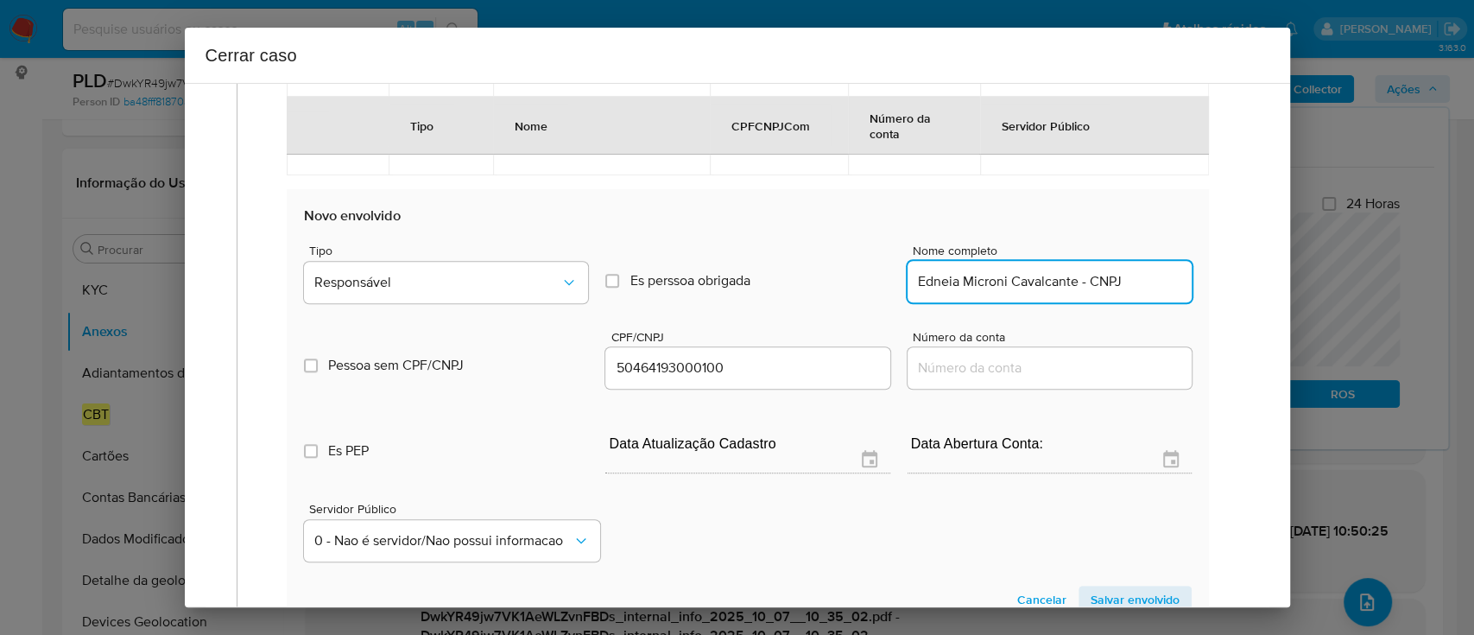
drag, startPoint x: 1066, startPoint y: 278, endPoint x: 1190, endPoint y: 273, distance: 123.6
click at [1190, 273] on section "Novo envolvido Tipo Responsável Es perssoa obrigada Is PObrigada Nome completo …" at bounding box center [747, 409] width 921 height 441
type input "Edneia Microni Cavalcante"
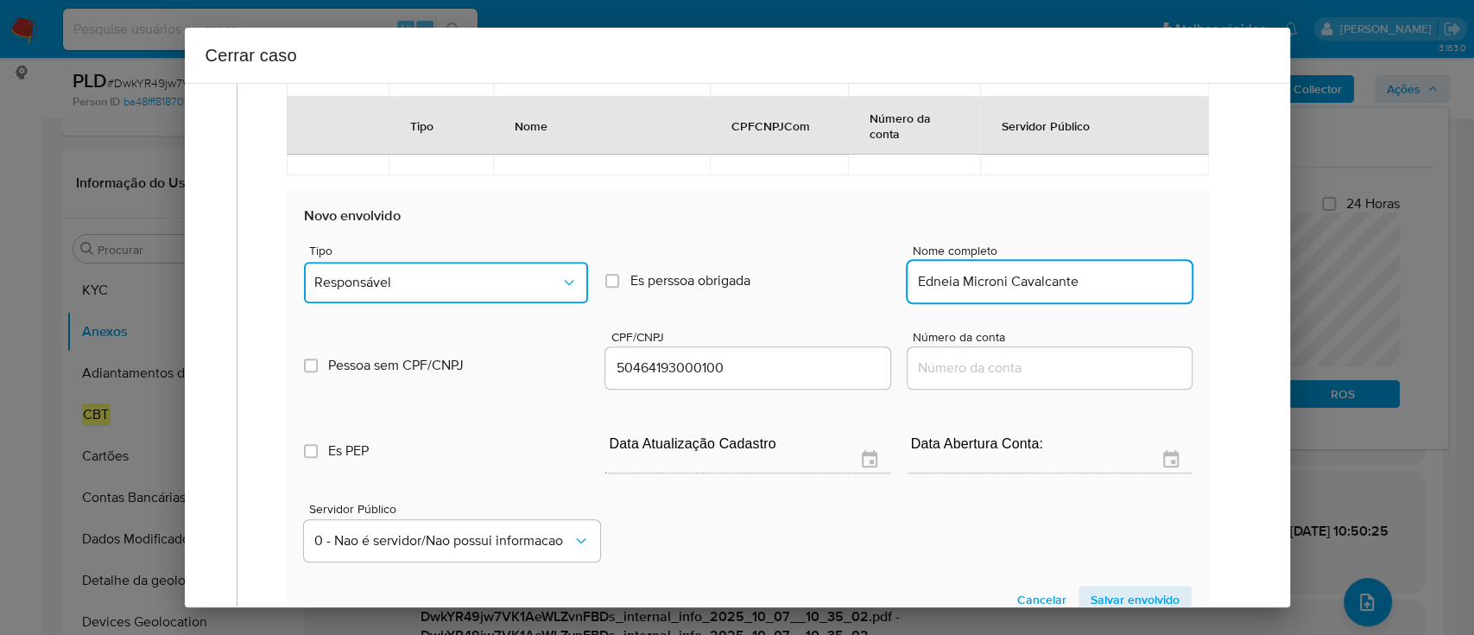
click at [424, 275] on span "Responsável" at bounding box center [437, 282] width 246 height 17
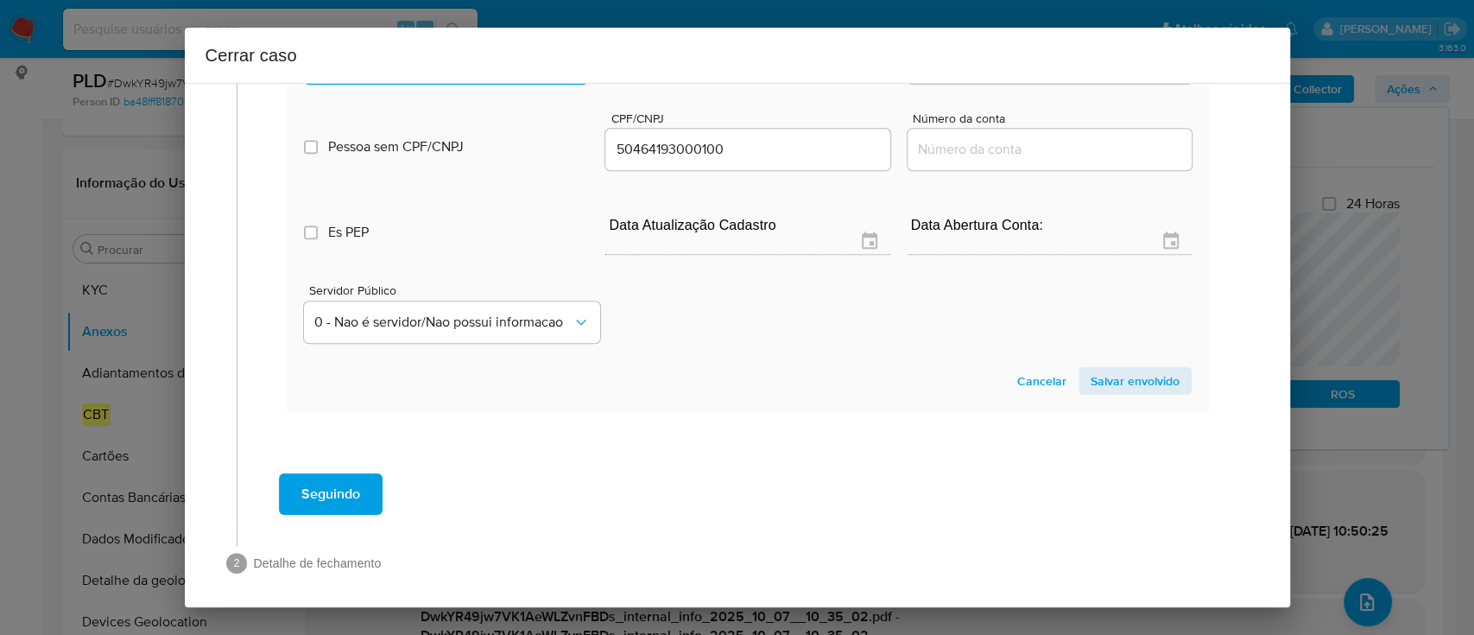
scroll to position [1174, 0]
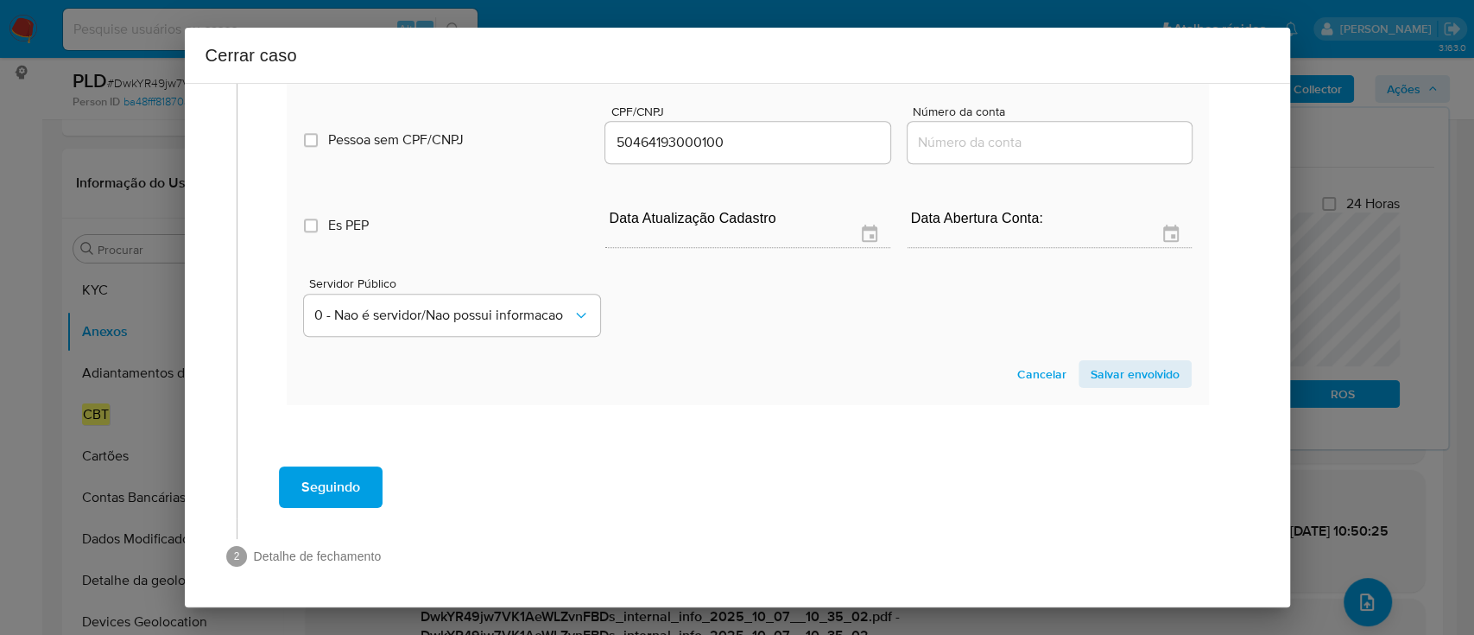
click at [1120, 364] on span "Salvar envolvido" at bounding box center [1135, 374] width 89 height 24
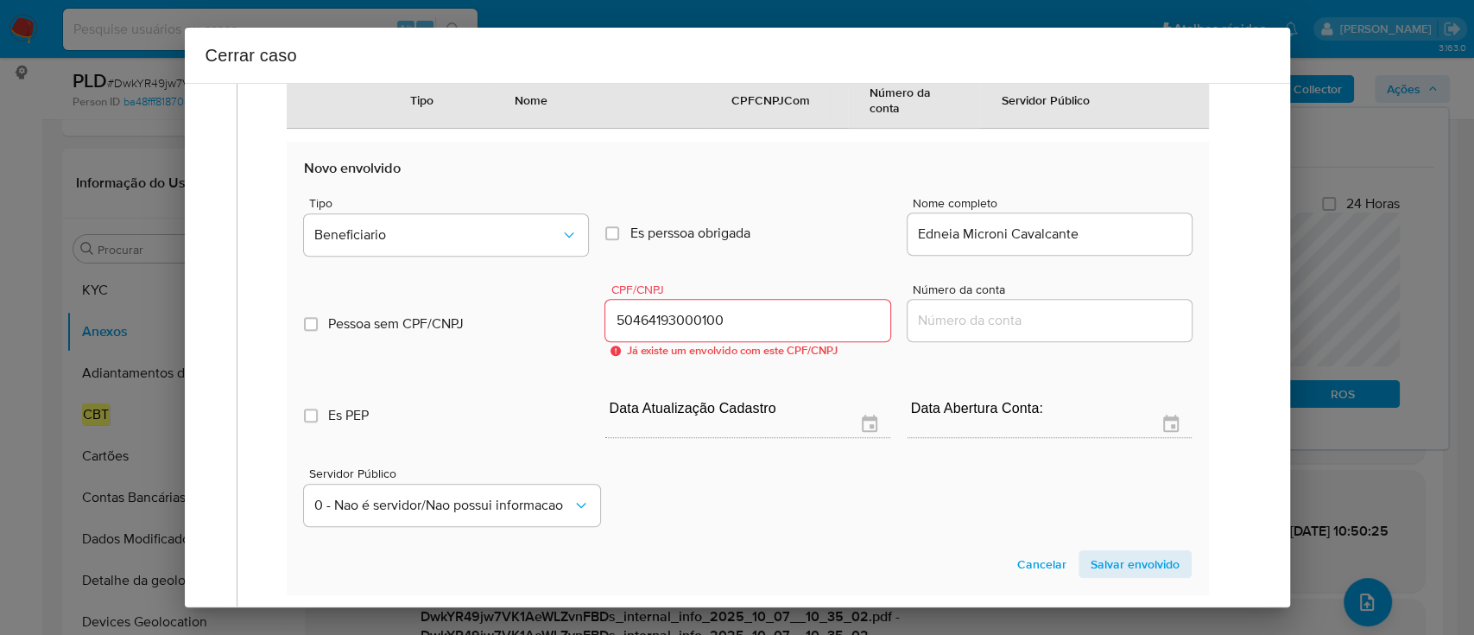
scroll to position [945, 0]
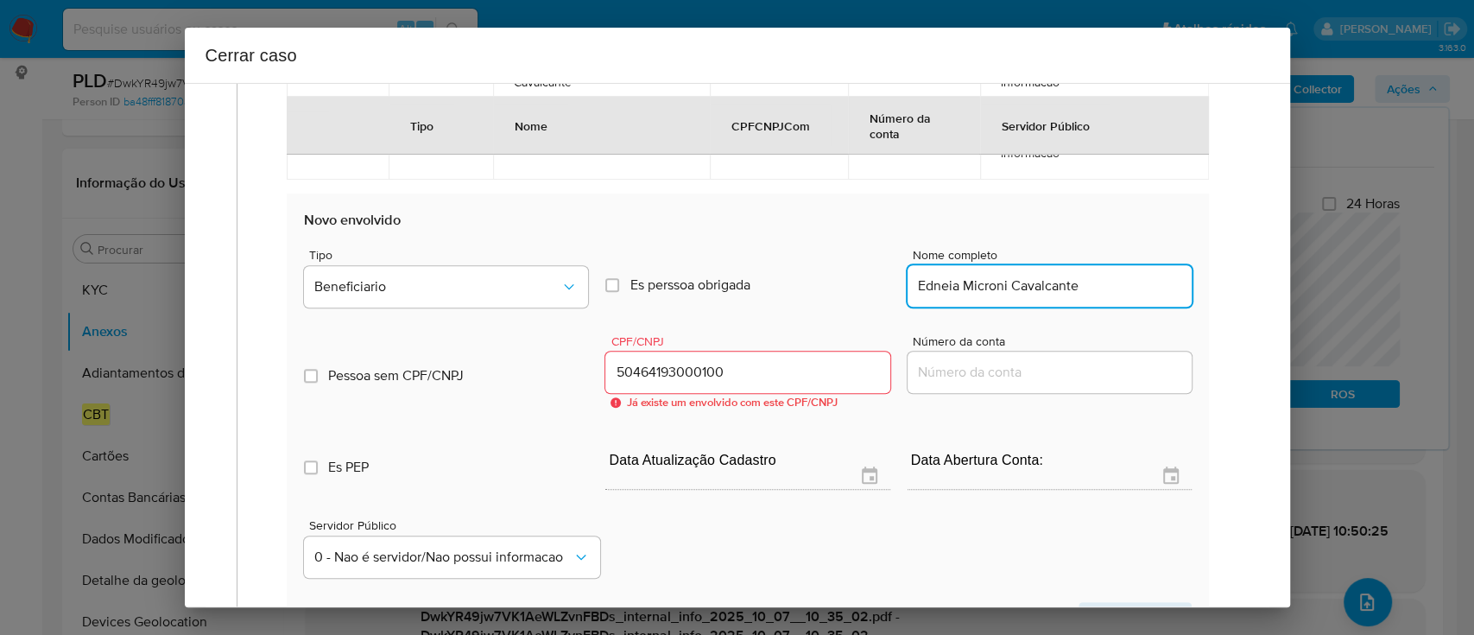
click at [1002, 285] on input "Edneia Microni Cavalcante" at bounding box center [1050, 286] width 284 height 22
paste input "Salomao Arbitragem E Eventos Esportivos Ltda, 22529715000179"
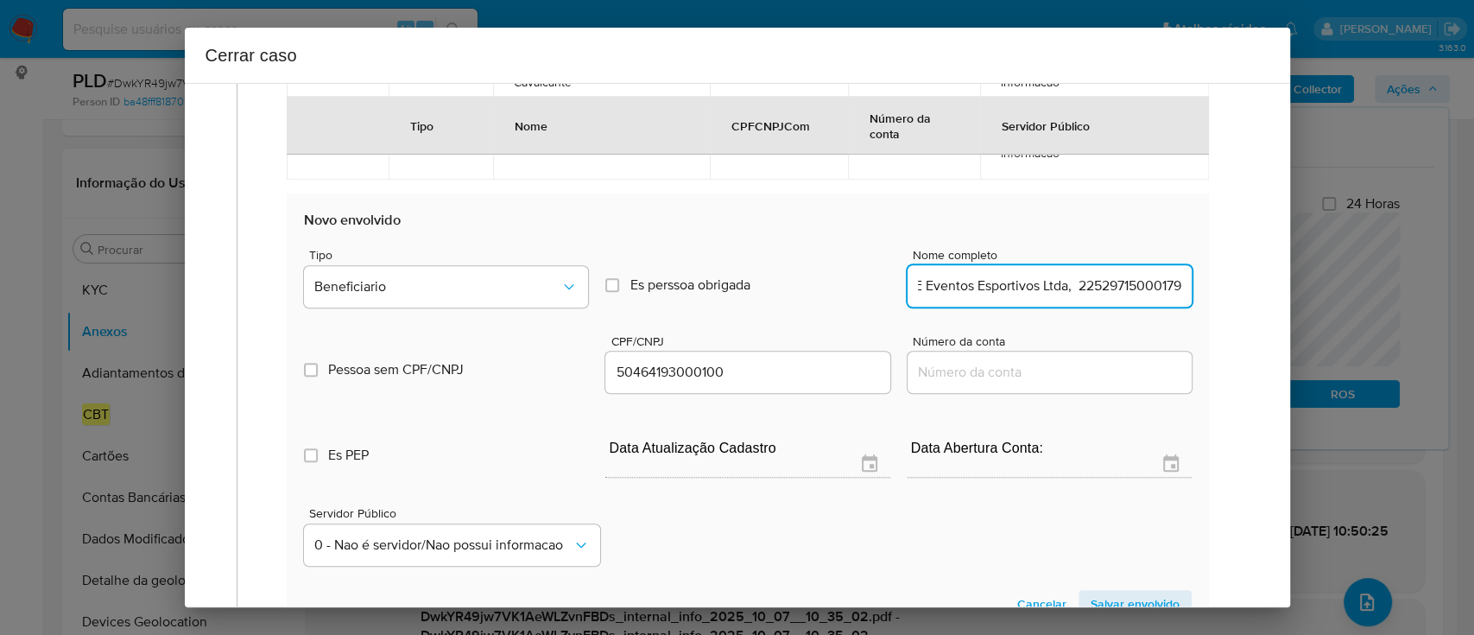
click at [1129, 287] on input "Salomao Arbitragem E Eventos Esportivos Ltda, 22529715000179" at bounding box center [1050, 286] width 284 height 22
type input "Salomao Arbitragem E Eventos Esportivos Ltda,"
click at [684, 368] on input "50464193000100" at bounding box center [747, 372] width 284 height 22
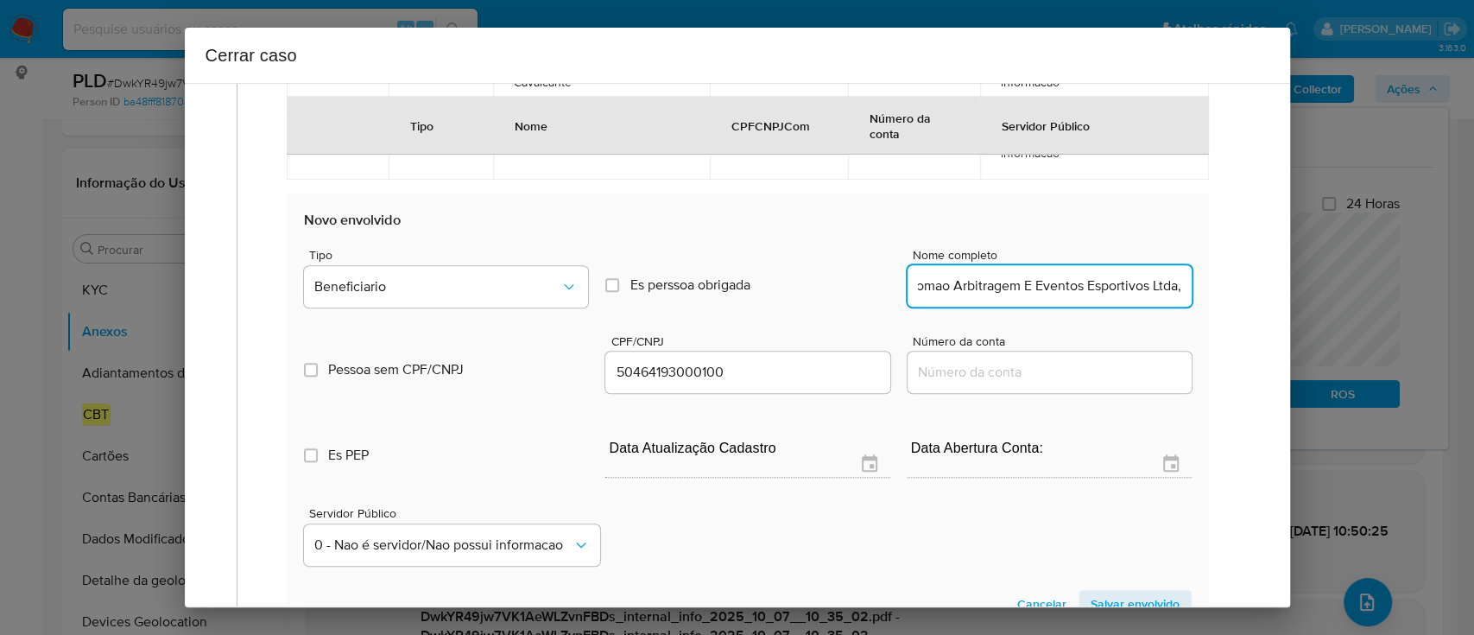
scroll to position [0, 0]
click at [684, 368] on input "50464193000100" at bounding box center [747, 372] width 284 height 22
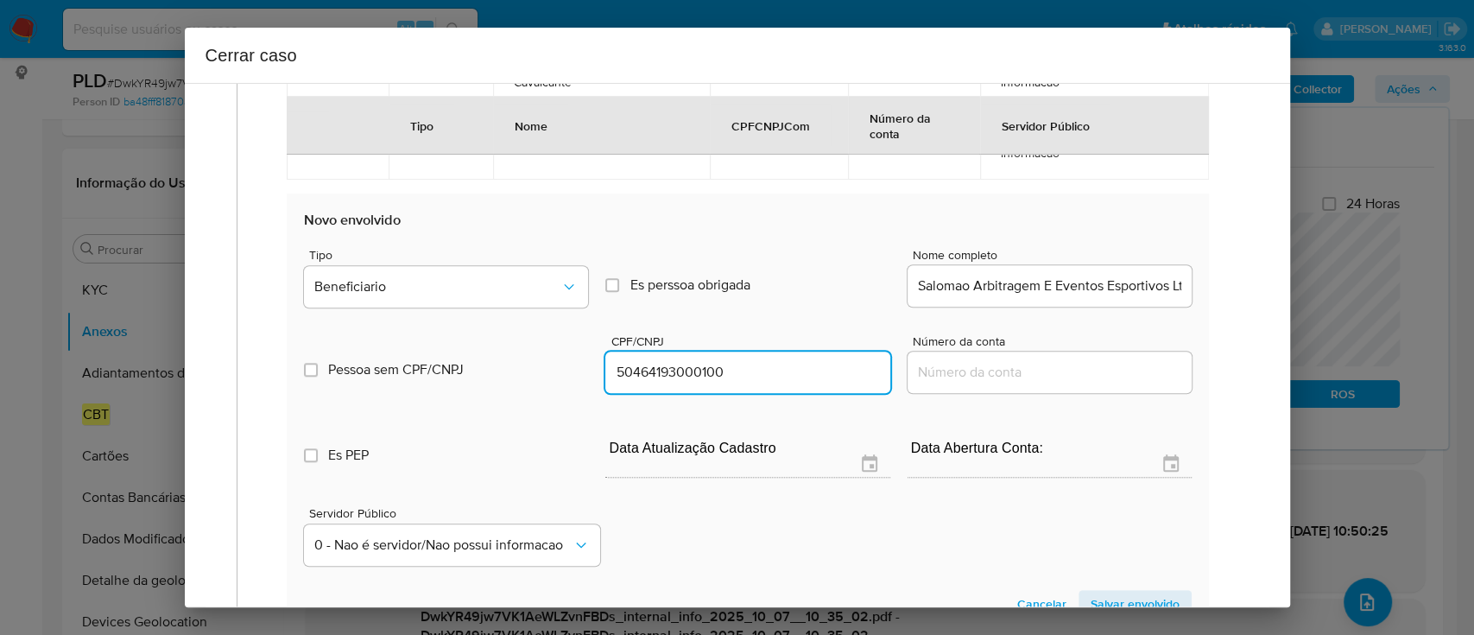
paste input "22529715000179"
type input "22529715000179"
click at [1072, 288] on input "Salomao Arbitragem E Eventos Esportivos Ltda," at bounding box center [1050, 286] width 284 height 22
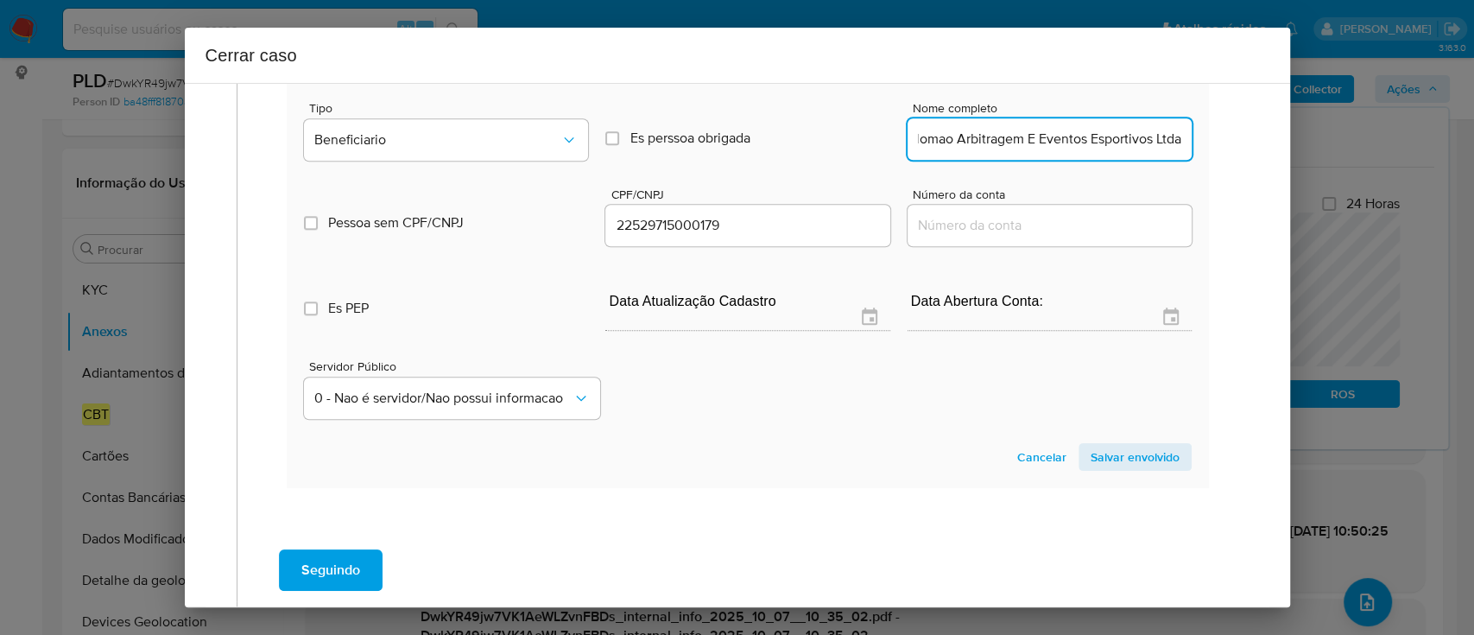
scroll to position [1174, 0]
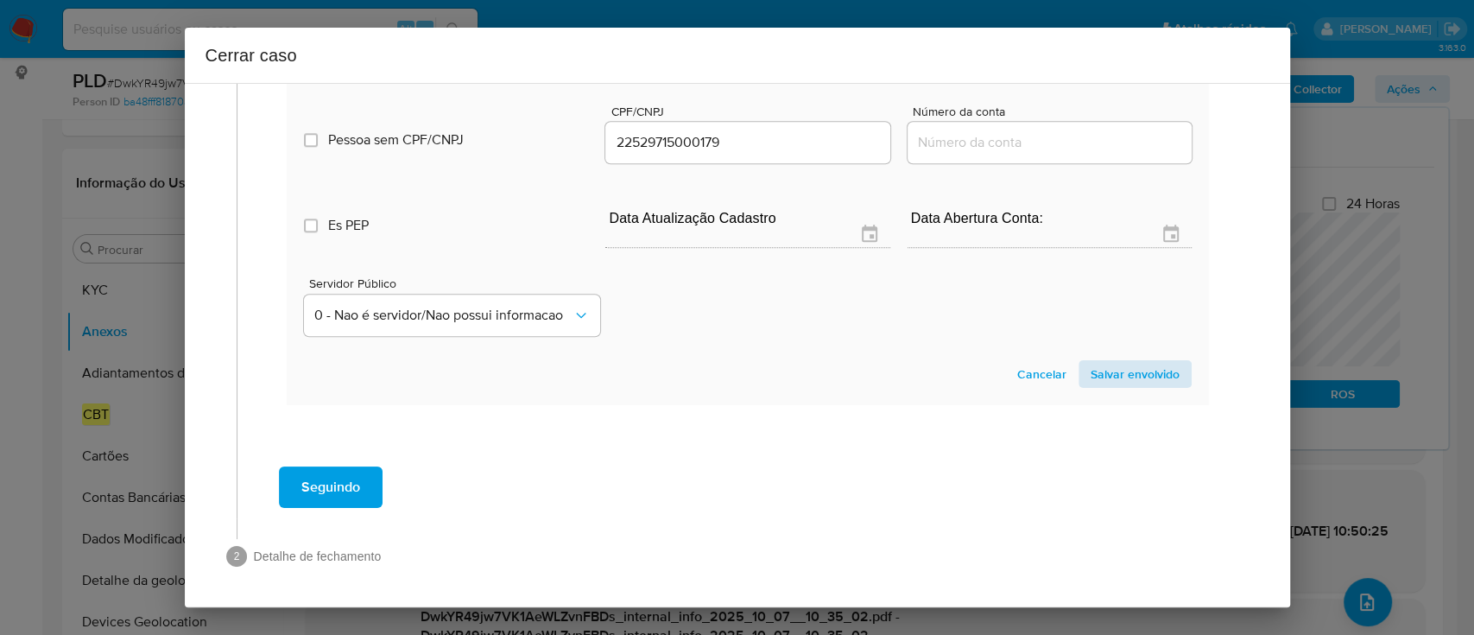
type input "Salomao Arbitragem E Eventos Esportivos Ltda"
click at [1091, 376] on span "Salvar envolvido" at bounding box center [1135, 374] width 89 height 24
click at [819, 463] on div "Seguindo" at bounding box center [748, 487] width 987 height 62
click at [1112, 376] on span "Salvar envolvido" at bounding box center [1135, 374] width 89 height 24
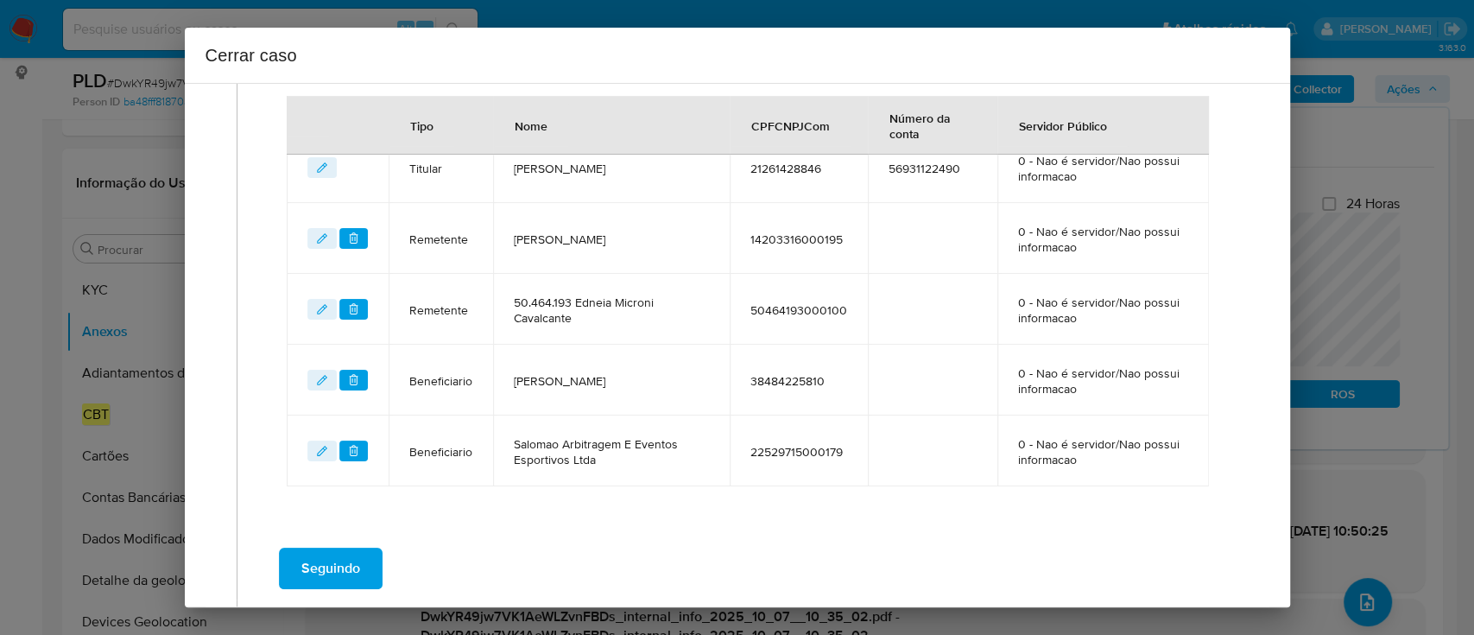
scroll to position [675, 0]
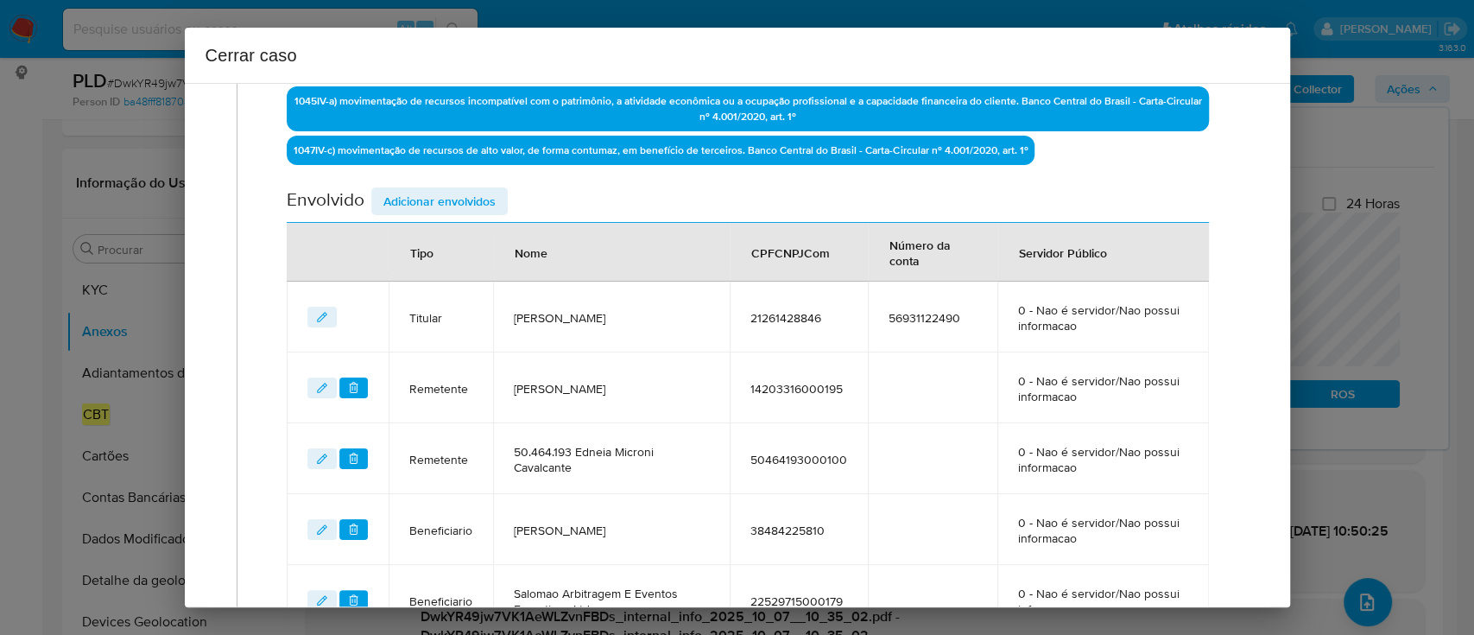
click at [462, 199] on span "Adicionar envolvidos" at bounding box center [439, 201] width 112 height 24
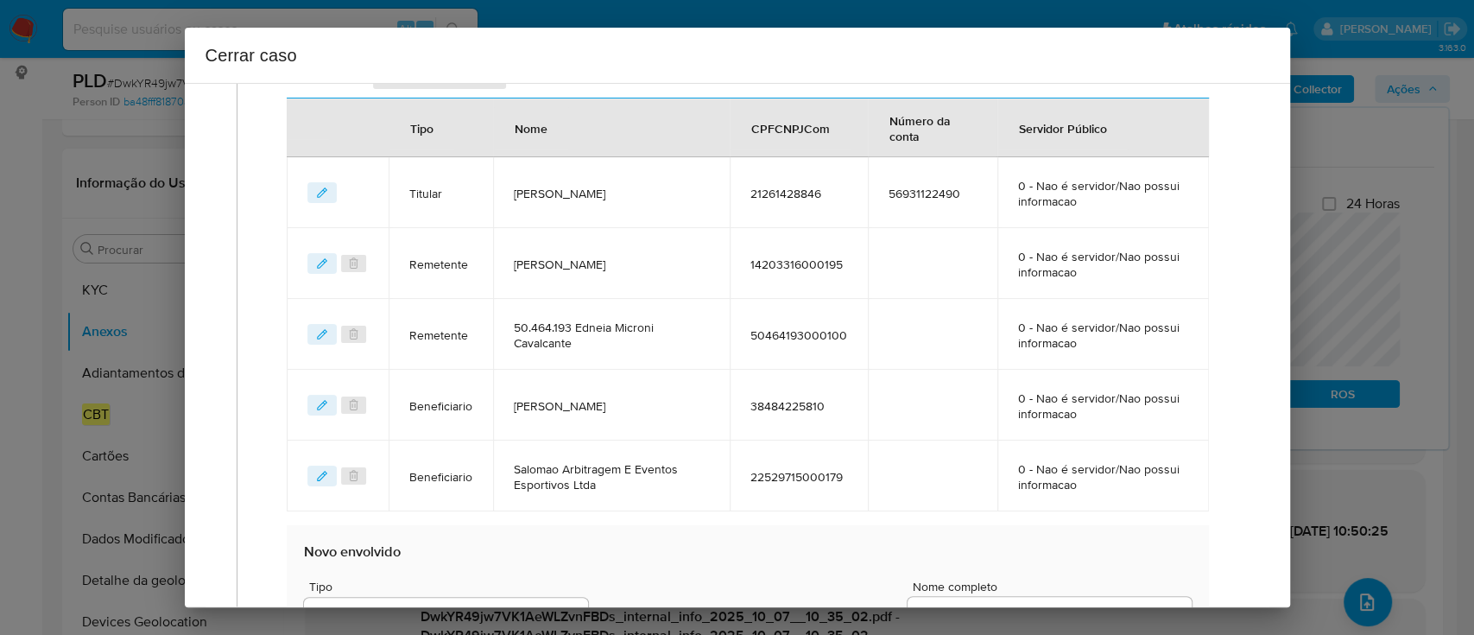
scroll to position [905, 0]
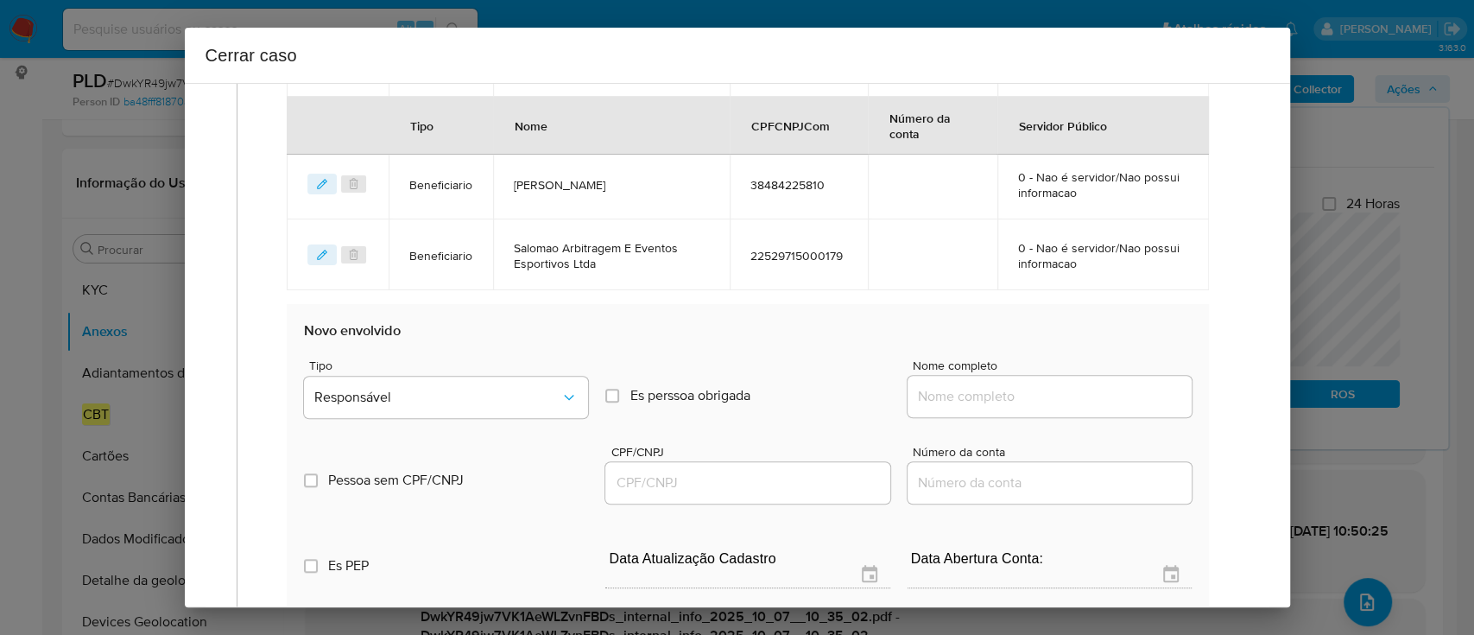
click at [1021, 376] on div at bounding box center [1050, 396] width 284 height 41
click at [1022, 395] on input "Nome completo" at bounding box center [1050, 396] width 284 height 22
paste input "ARGENTINA DE CARVALHO SALOMAO, 11325616800"
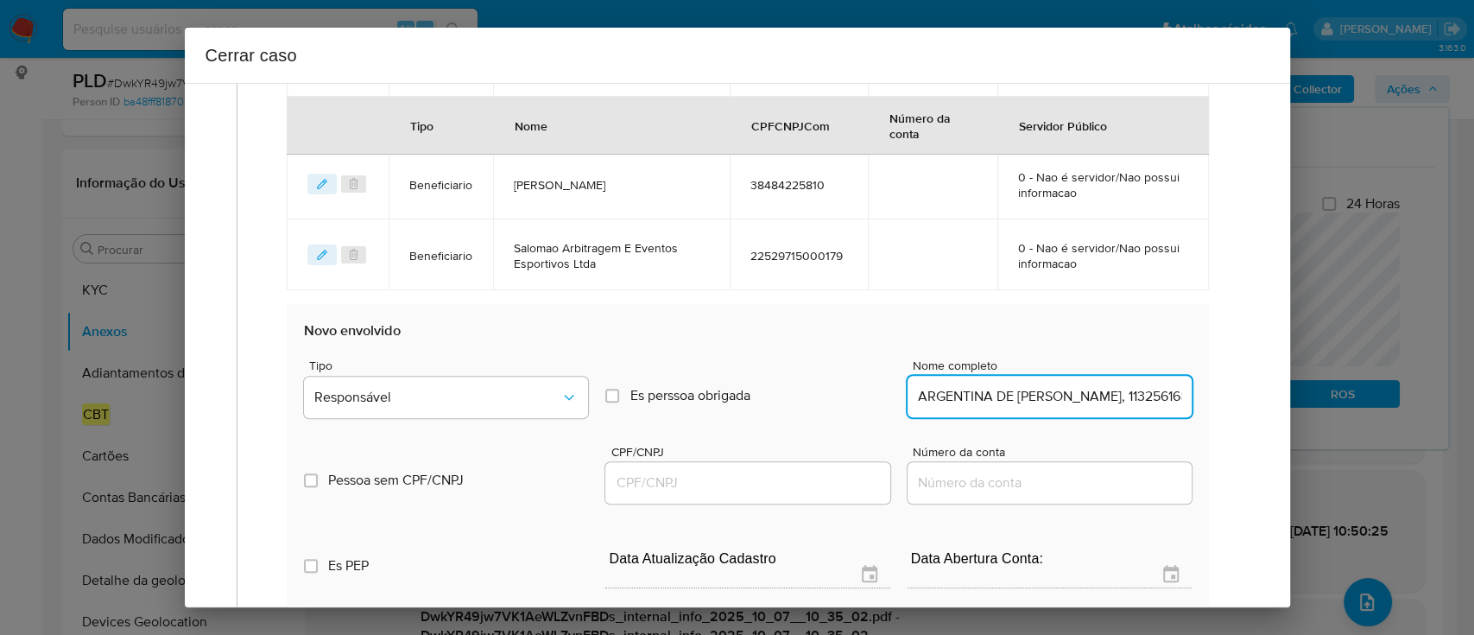
scroll to position [0, 66]
click at [1131, 396] on input "ARGENTINA DE CARVALHO SALOMAO, 11325616800" at bounding box center [1050, 396] width 284 height 22
type input "ARGENTINA DE CARVALHO SALOMAO,"
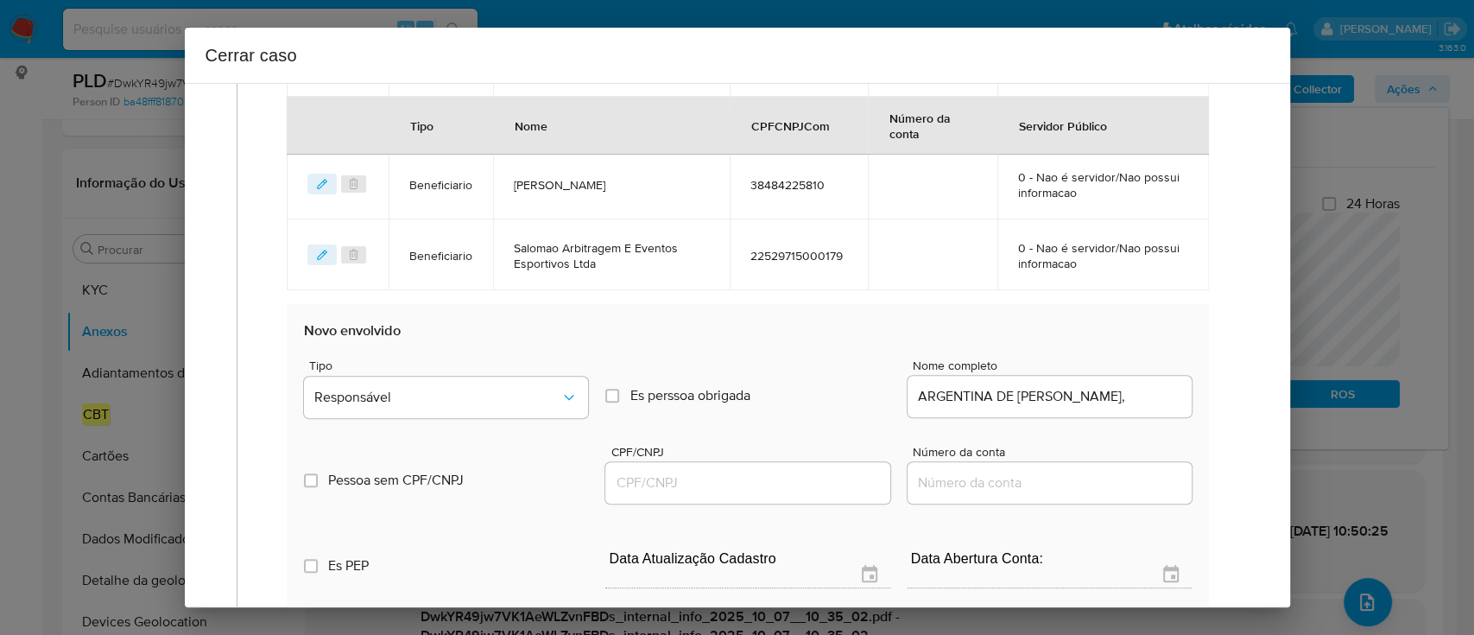
click at [670, 493] on div at bounding box center [747, 482] width 284 height 41
click at [707, 480] on input "CPF/CNPJ" at bounding box center [747, 482] width 284 height 22
paste input "11325616800"
type input "11325616800"
click at [1029, 381] on div "ARGENTINA DE CARVALHO SALOMAO," at bounding box center [1050, 396] width 284 height 41
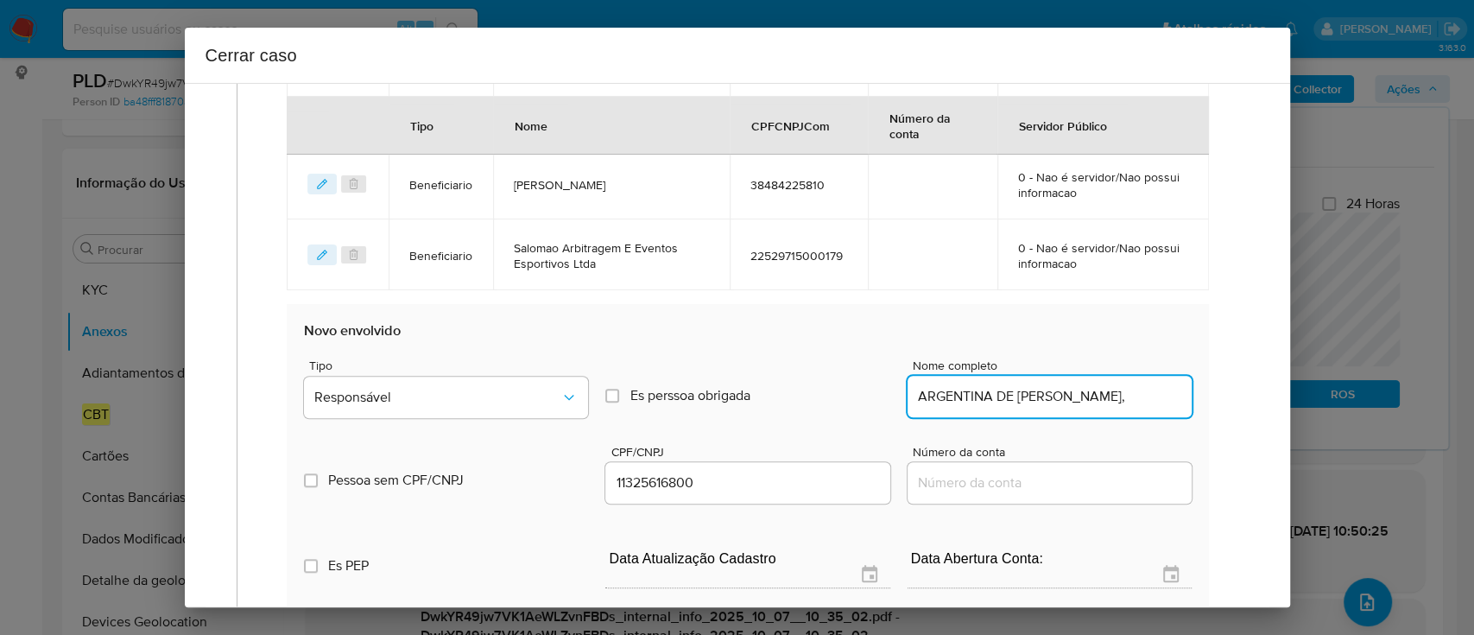
click at [1038, 395] on input "ARGENTINA DE CARVALHO SALOMAO," at bounding box center [1050, 396] width 284 height 22
type input "ARGENTINA DE CARVALHO SALOMAO"
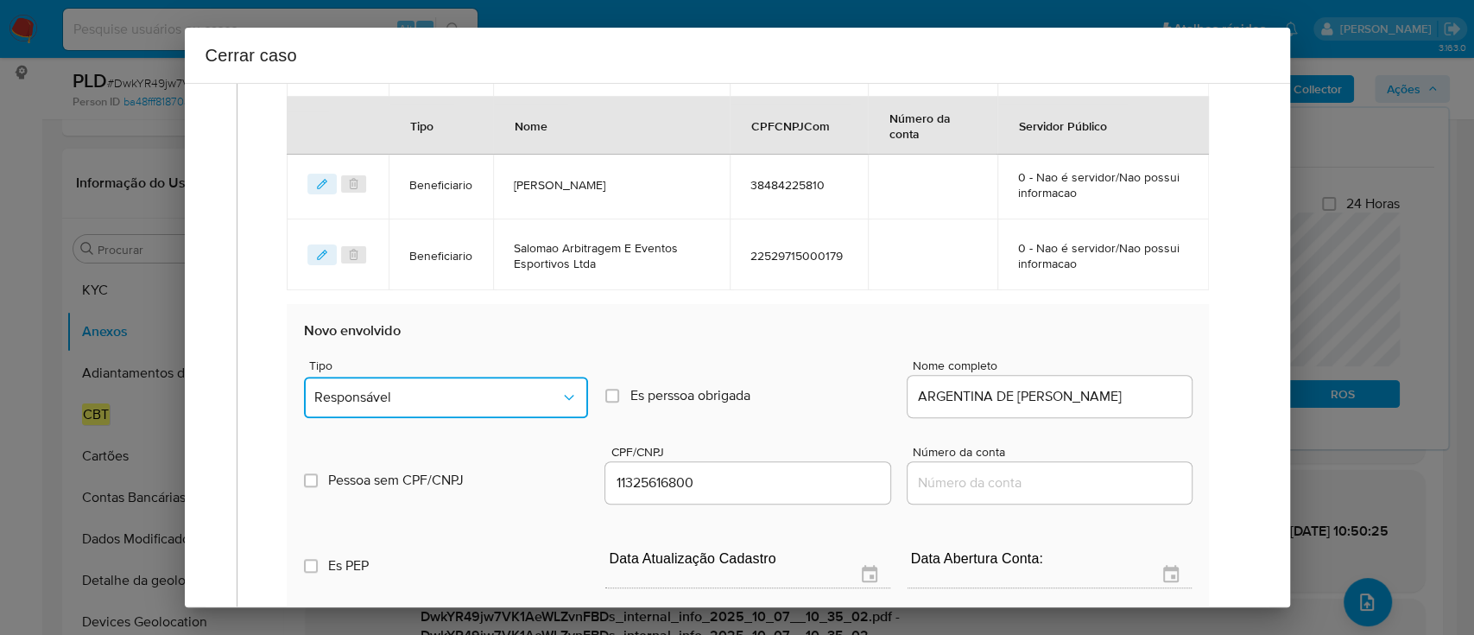
click at [486, 389] on span "Responsável" at bounding box center [437, 397] width 246 height 17
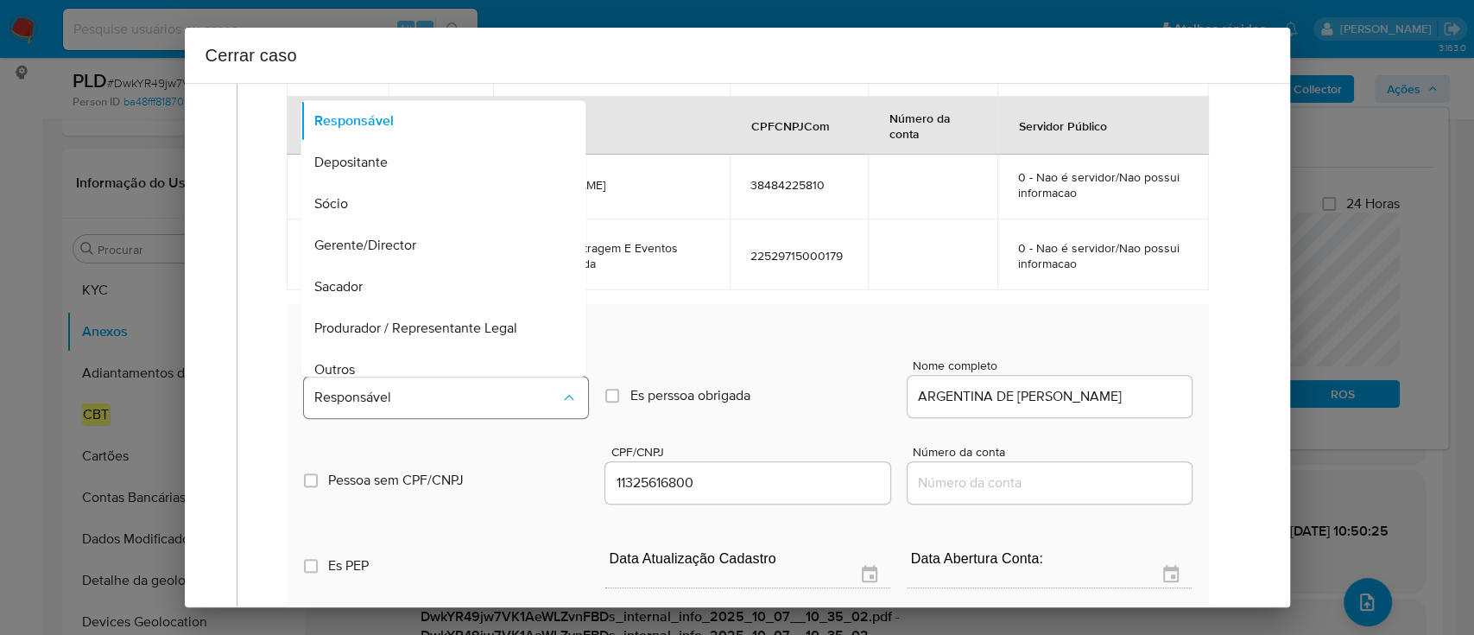
scroll to position [14, 0]
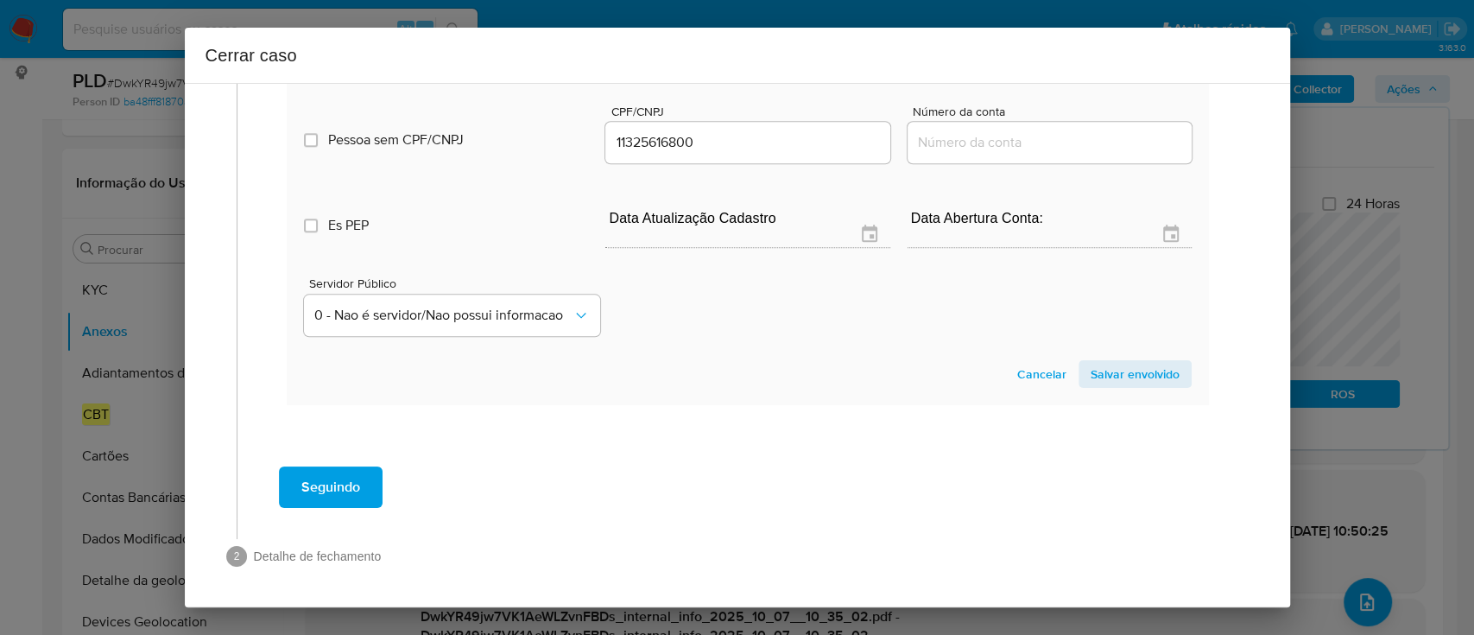
click at [1111, 369] on span "Salvar envolvido" at bounding box center [1135, 374] width 89 height 24
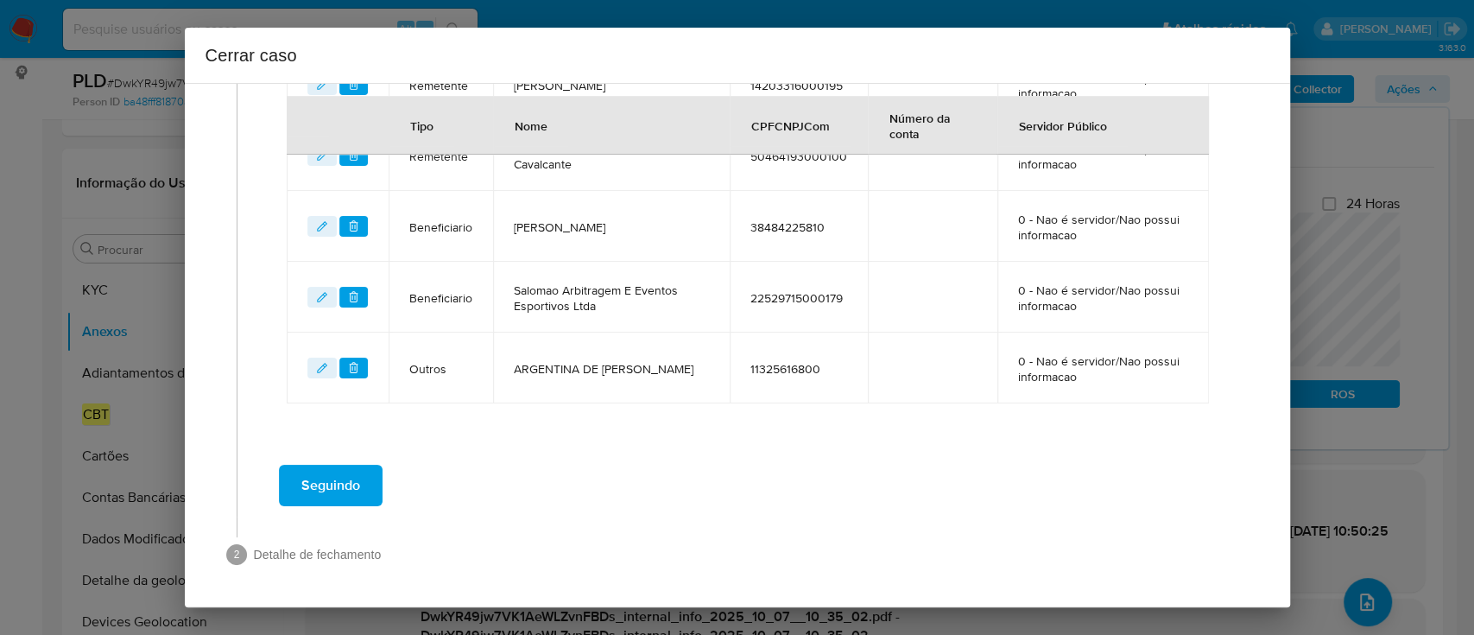
scroll to position [861, 0]
drag, startPoint x: 917, startPoint y: 430, endPoint x: 876, endPoint y: 450, distance: 46.0
click at [313, 475] on span "Seguindo" at bounding box center [330, 487] width 59 height 38
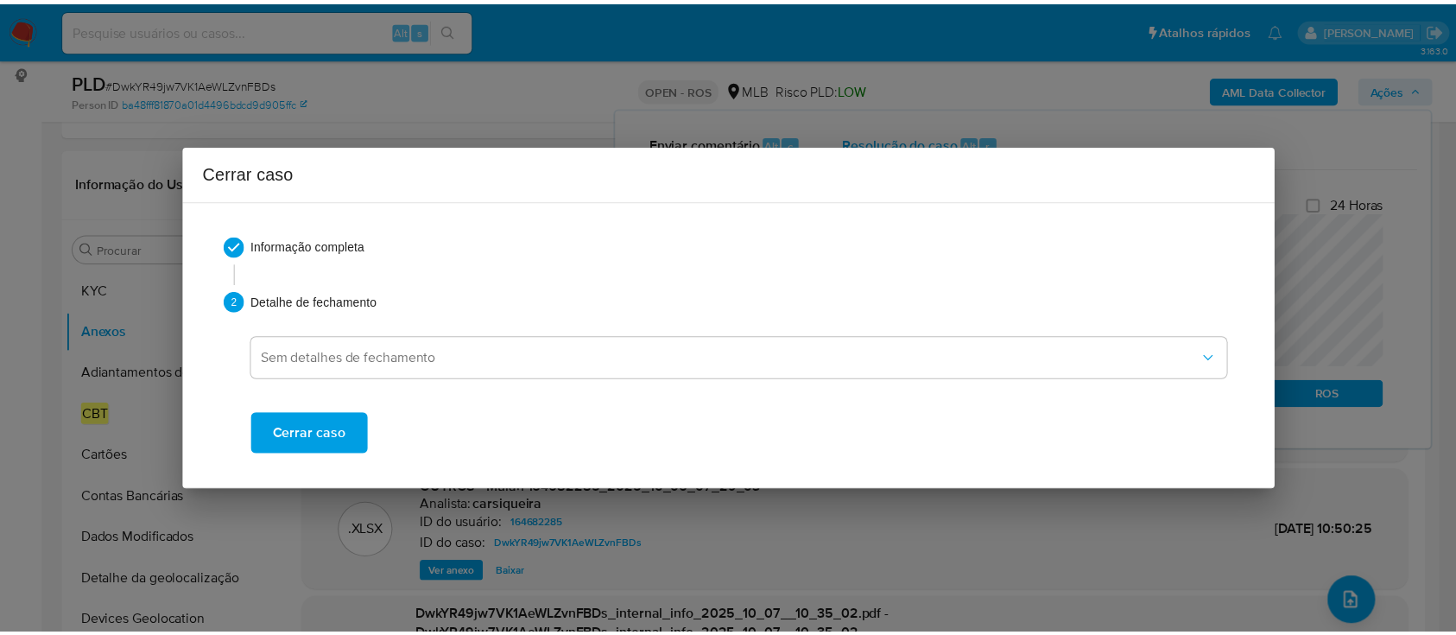
scroll to position [2217, 0]
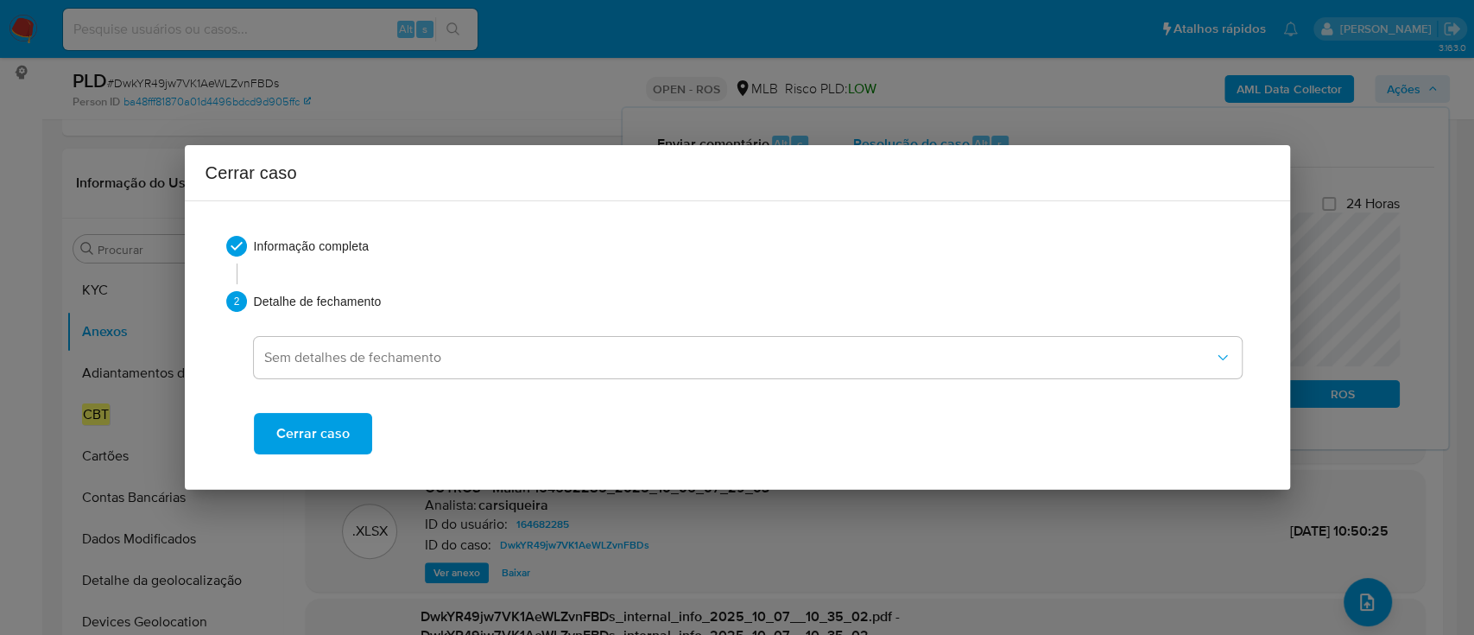
click at [329, 431] on span "Cerrar caso" at bounding box center [312, 433] width 73 height 38
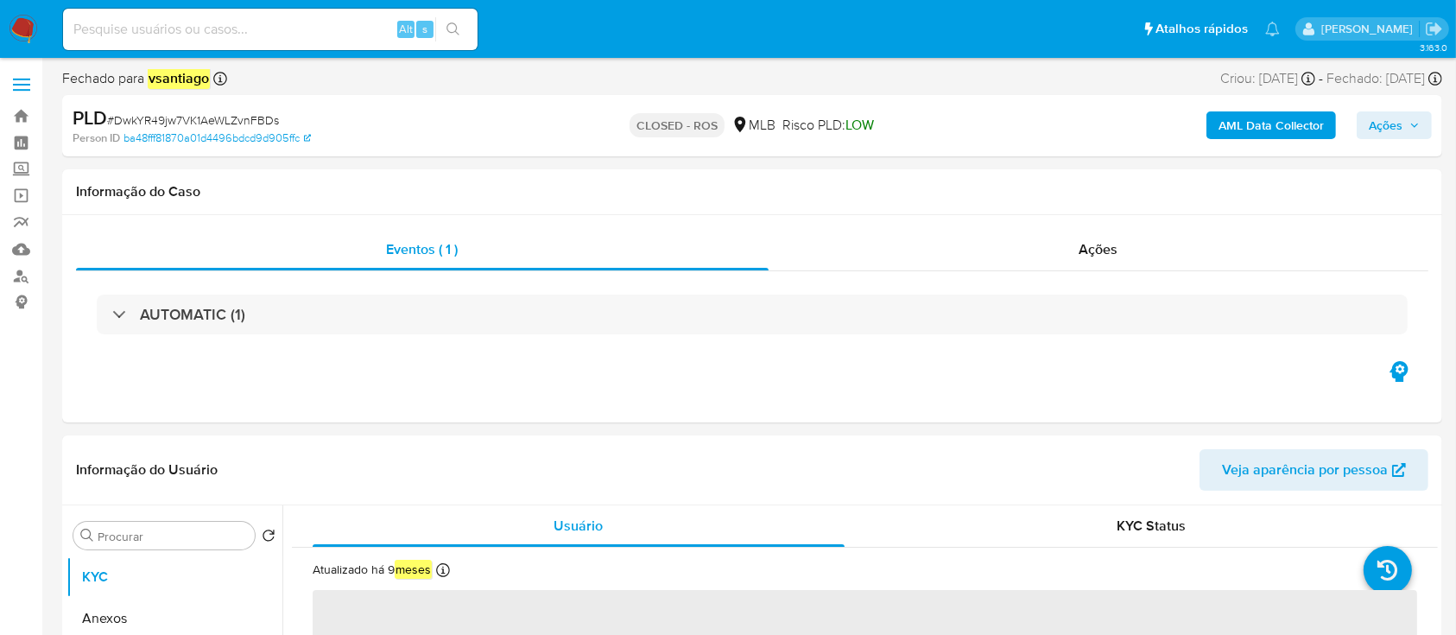
select select "10"
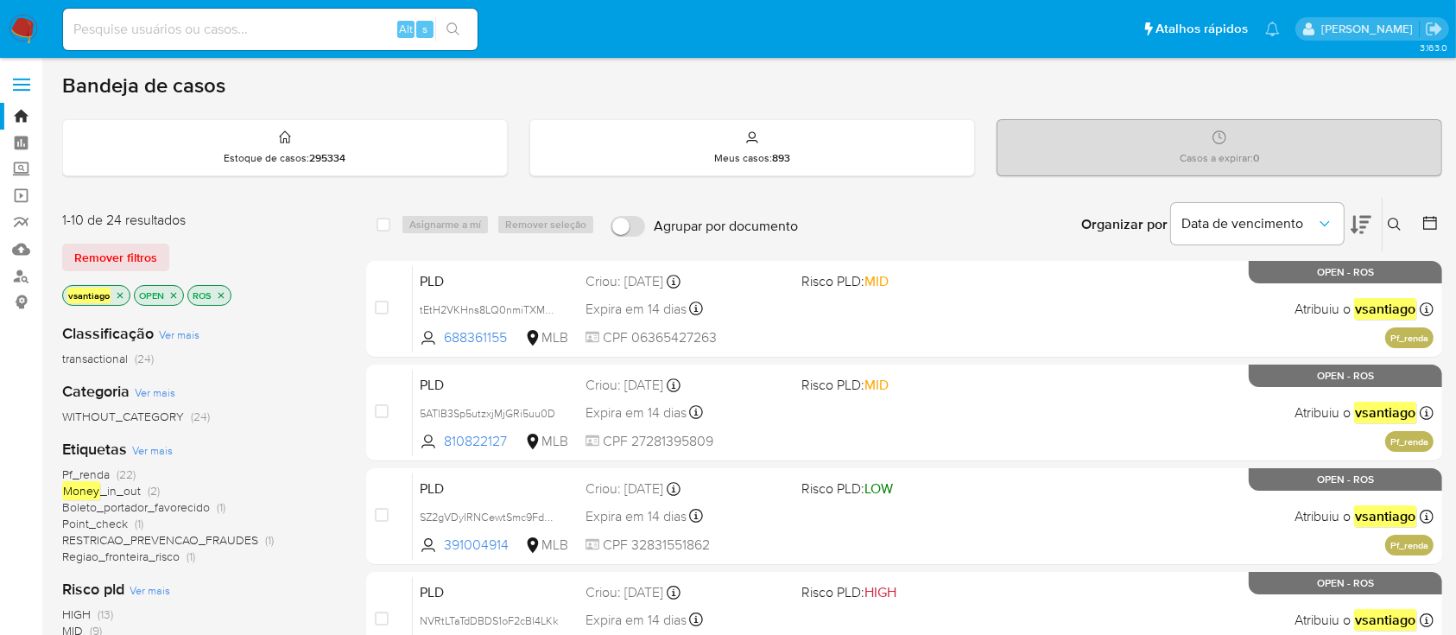
drag, startPoint x: 318, startPoint y: 204, endPoint x: 307, endPoint y: 197, distance: 12.5
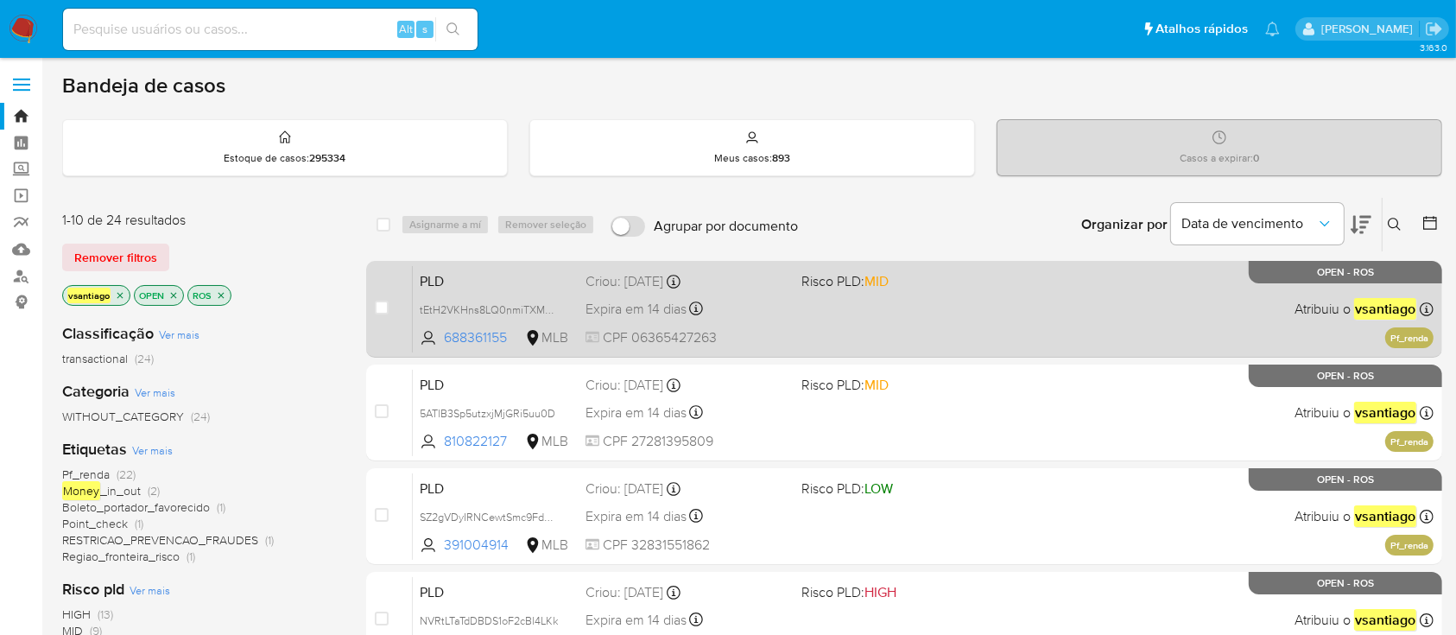
click at [952, 328] on div "PLD tEtH2VKHns8LQ0nmiTXMvS14 688361155 MLB Risco PLD: MID Criou: [DATE] Criou: …" at bounding box center [923, 308] width 1021 height 87
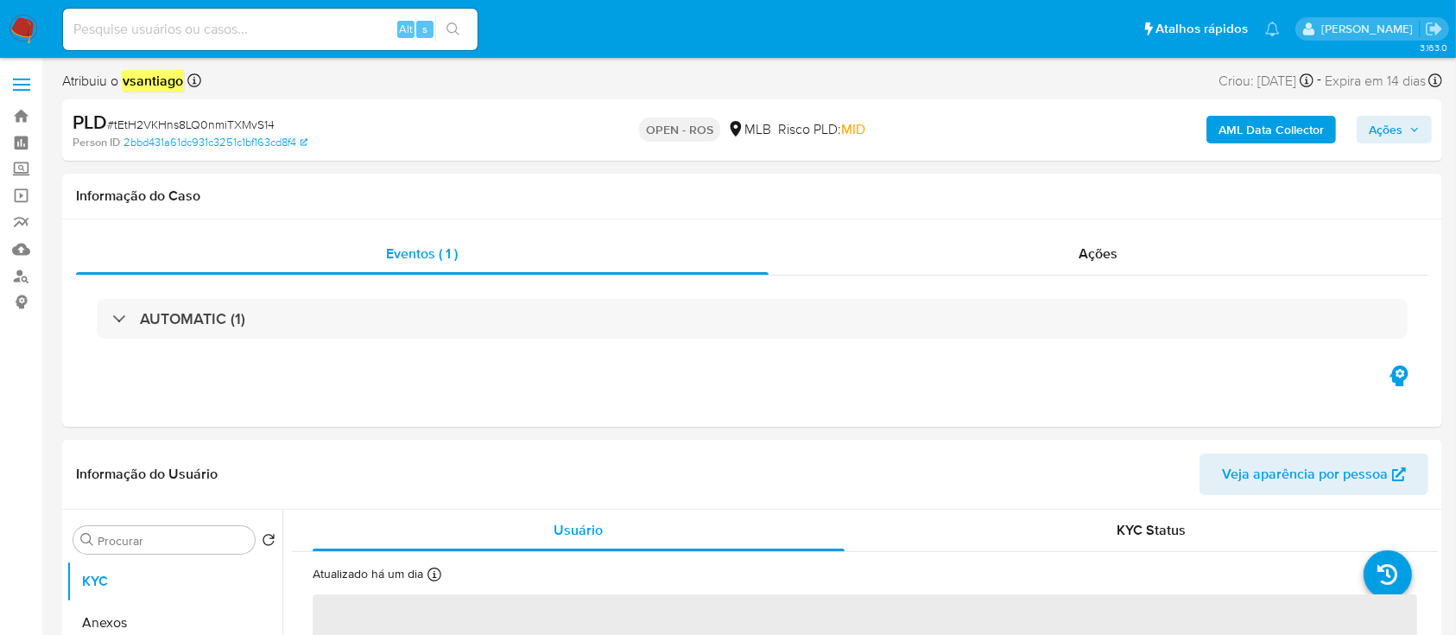
select select "10"
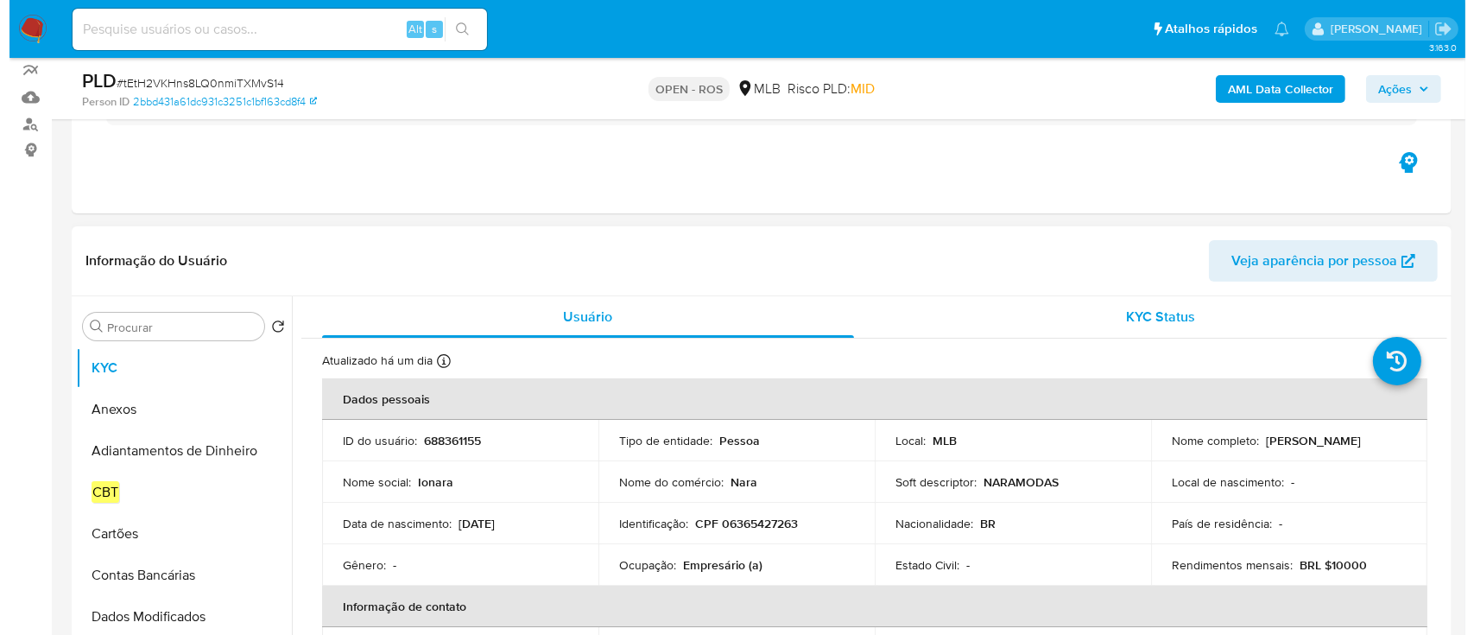
scroll to position [230, 0]
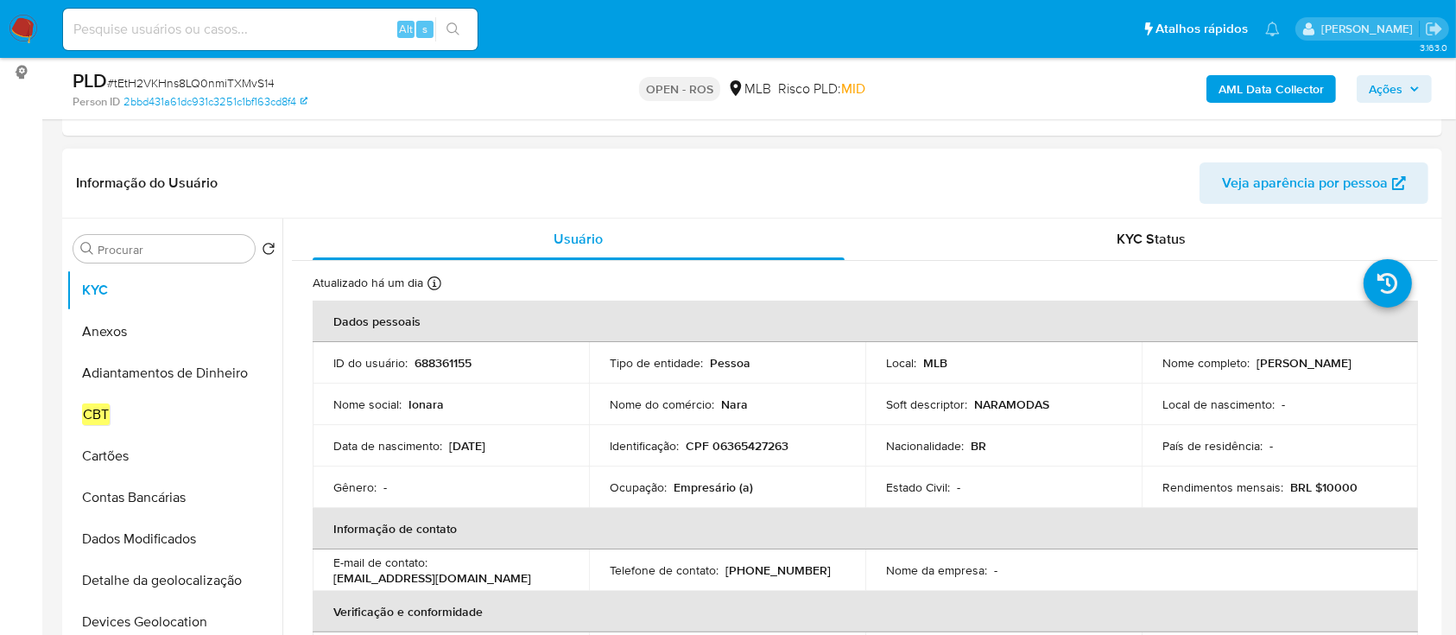
drag, startPoint x: 1158, startPoint y: 370, endPoint x: 1319, endPoint y: 369, distance: 161.5
click at [1319, 369] on td "Nome completo : [PERSON_NAME]" at bounding box center [1280, 362] width 276 height 41
copy p "[PERSON_NAME]"
click at [112, 332] on button "Anexos" at bounding box center [167, 331] width 202 height 41
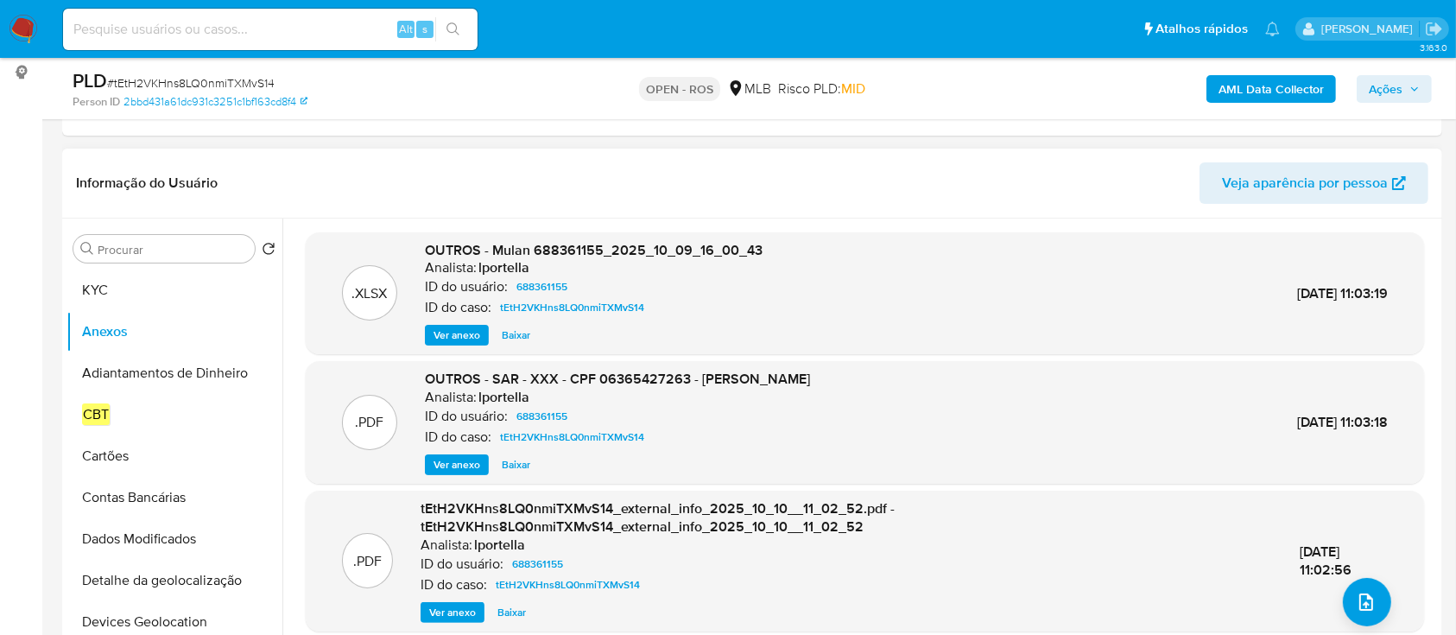
click at [1330, 592] on div ".PDF tEtH2VKHns8LQ0nmiTXMvS14_external_info_2025_10_10__11_02_52.pdf - tEtH2VKH…" at bounding box center [864, 560] width 1101 height 123
click at [1343, 591] on button "upload-file" at bounding box center [1367, 602] width 48 height 48
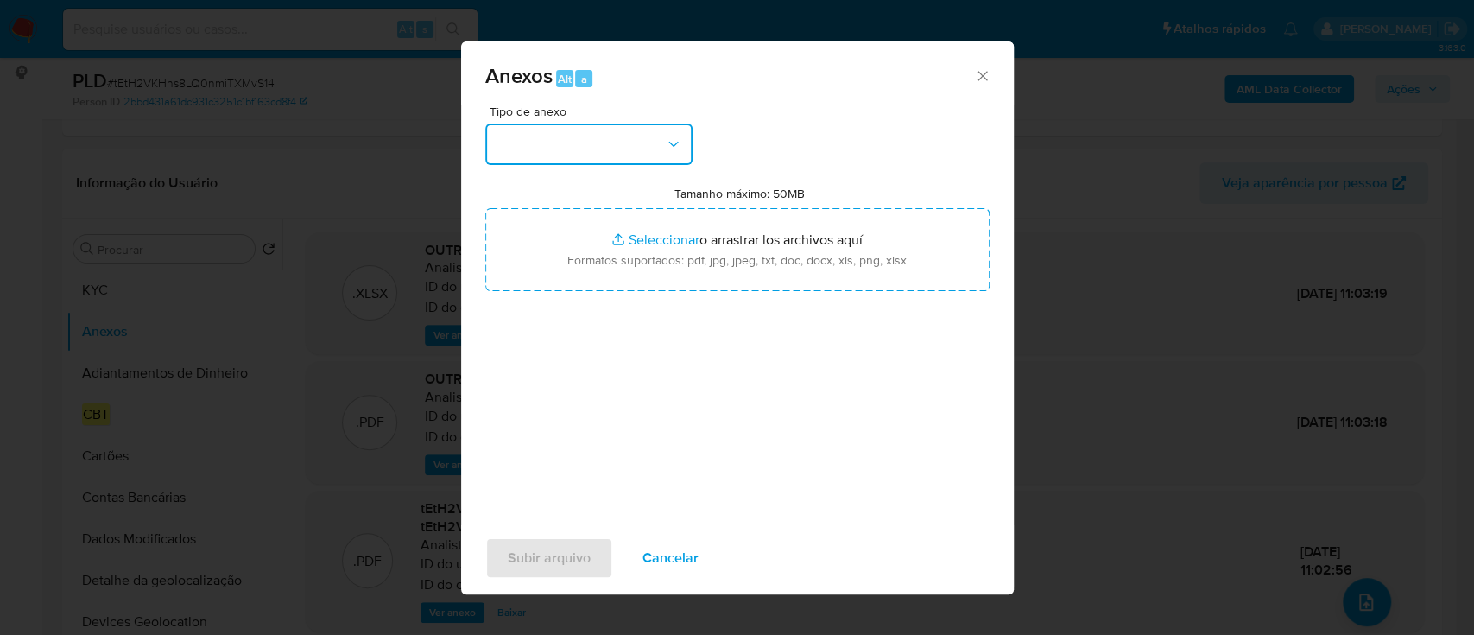
click at [619, 148] on button "button" at bounding box center [588, 143] width 207 height 41
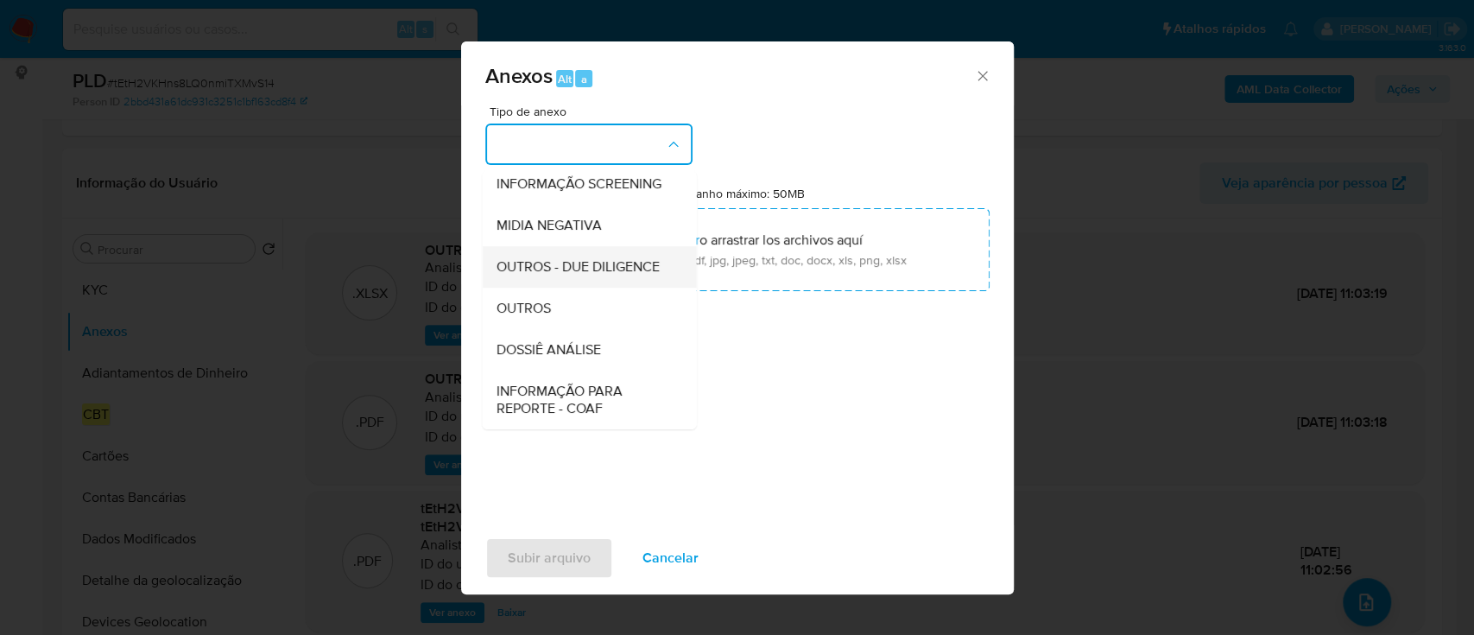
scroll to position [265, 0]
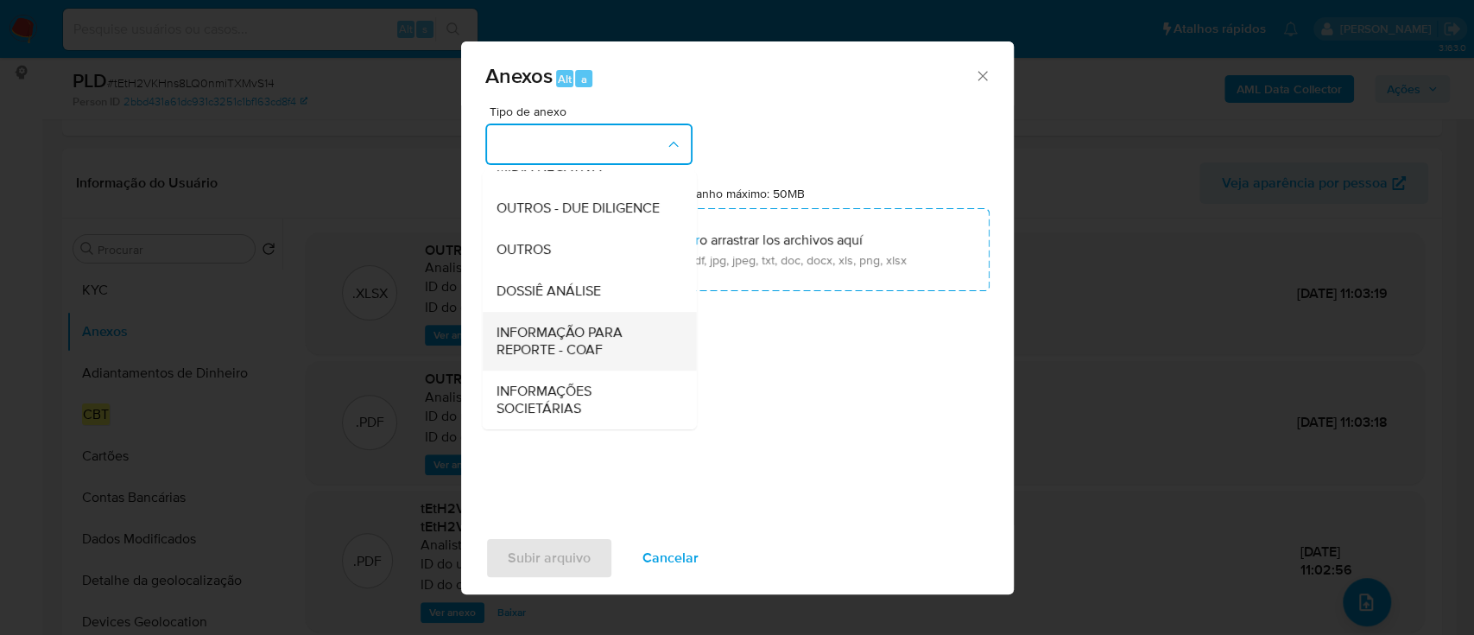
click at [565, 338] on span "INFORMAÇÃO PARA REPORTE - COAF" at bounding box center [584, 341] width 176 height 35
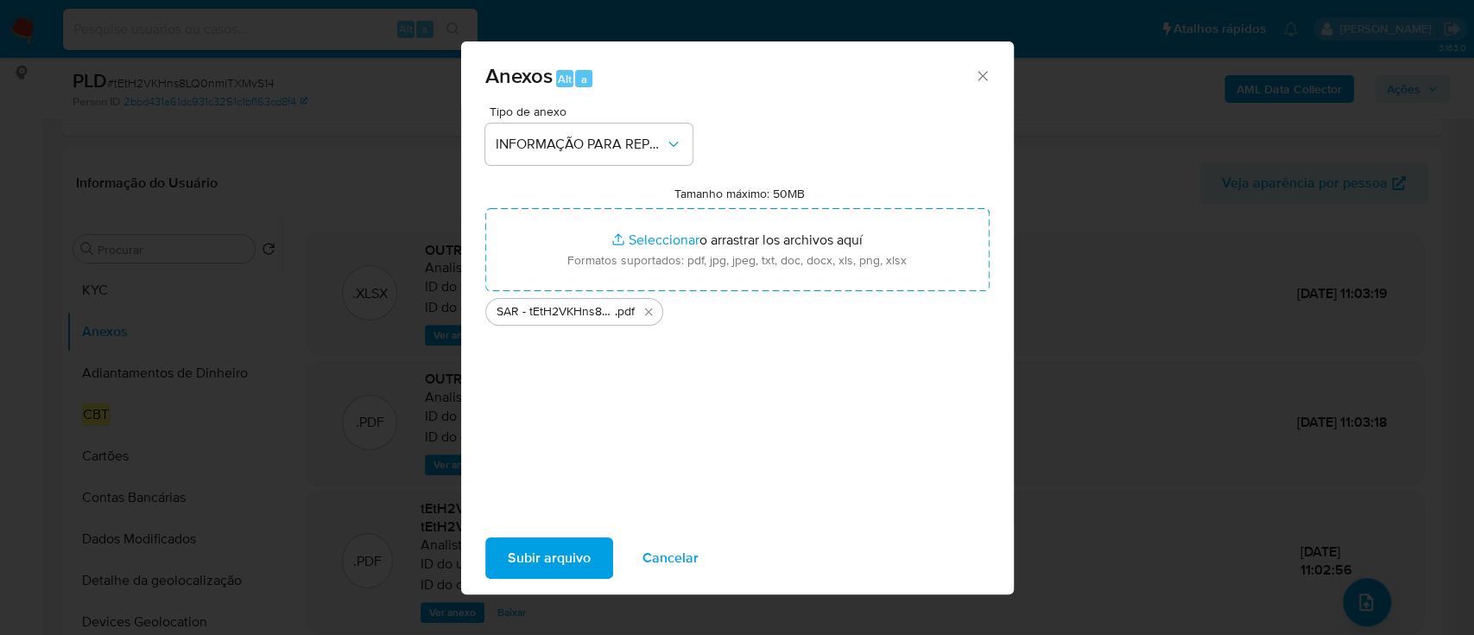
click at [573, 574] on span "Subir arquivo" at bounding box center [549, 558] width 83 height 38
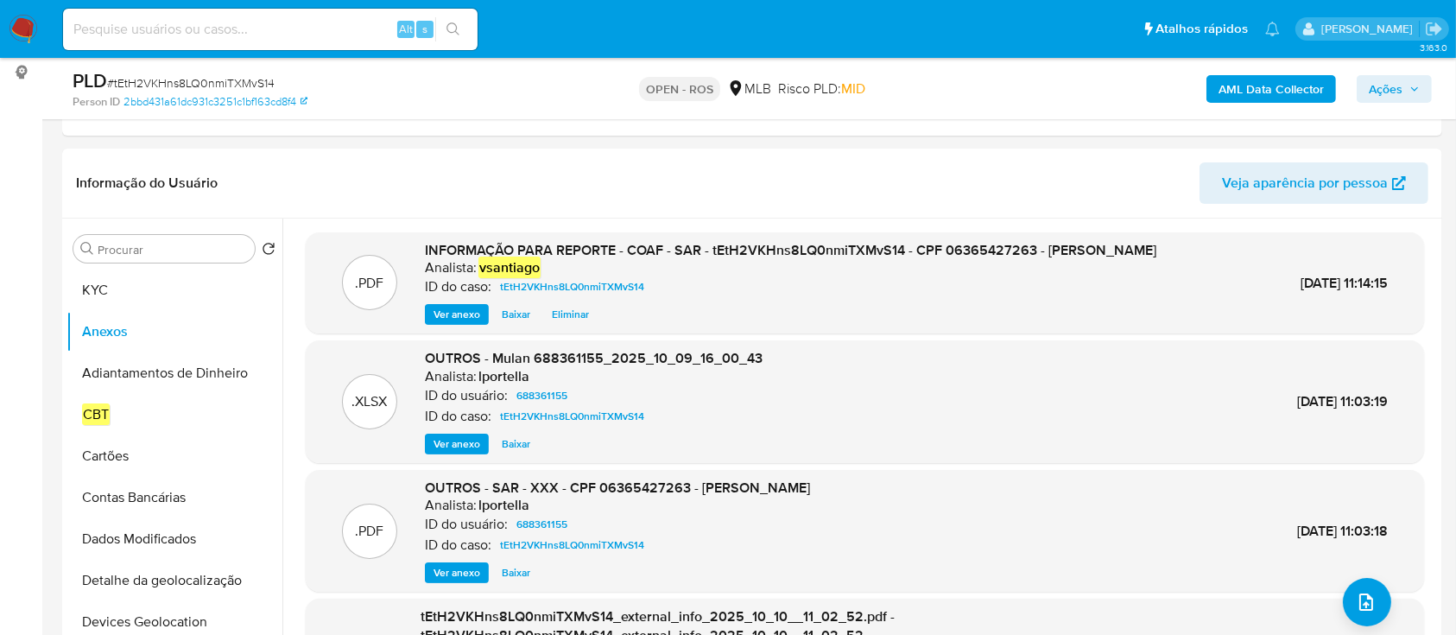
drag, startPoint x: 1367, startPoint y: 89, endPoint x: 1354, endPoint y: 100, distance: 17.1
click at [1368, 89] on button "Ações" at bounding box center [1394, 89] width 75 height 28
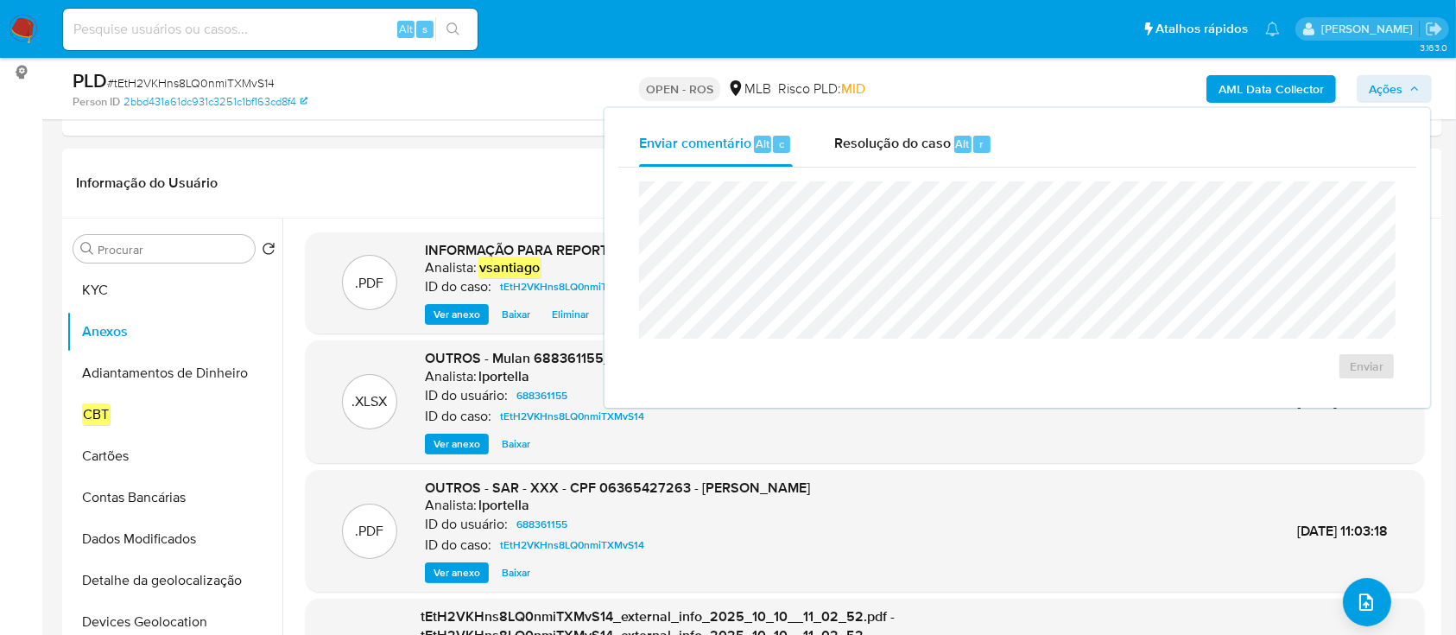
click at [943, 130] on div "Resolução do caso Alt r" at bounding box center [913, 144] width 158 height 45
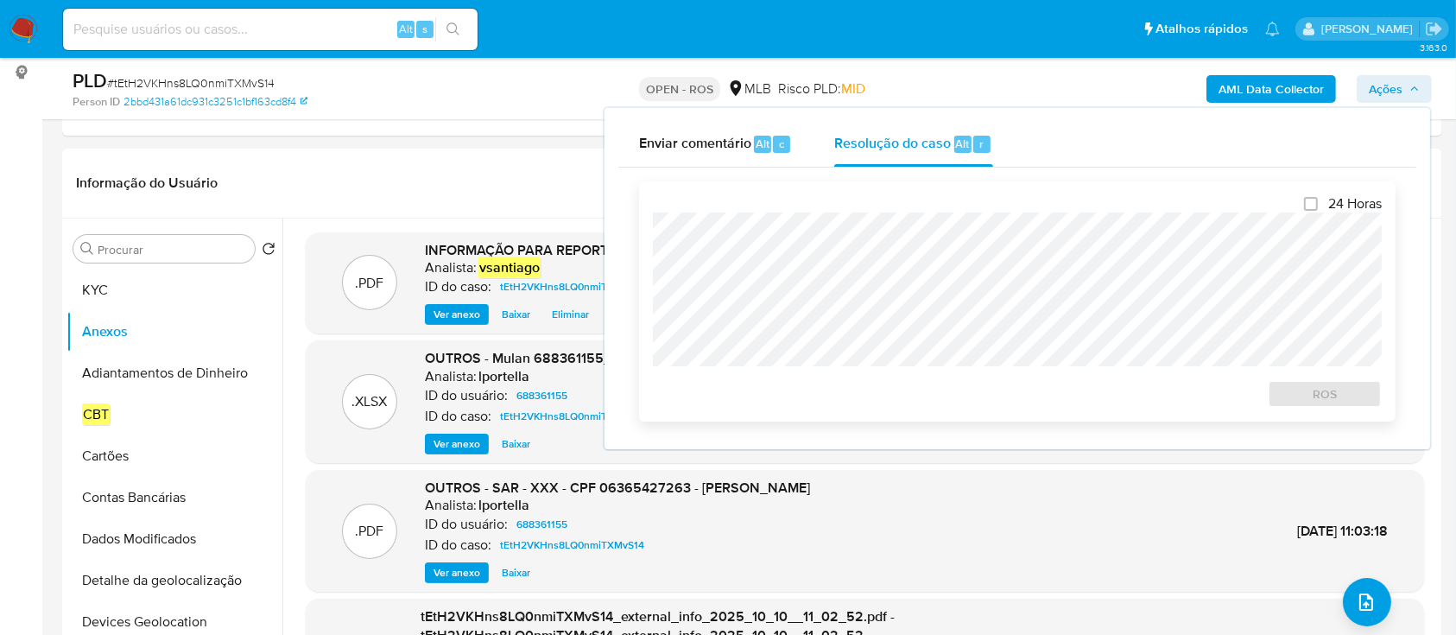
click at [926, 213] on div at bounding box center [1017, 289] width 729 height 154
click at [1321, 405] on span "ROS" at bounding box center [1325, 394] width 90 height 24
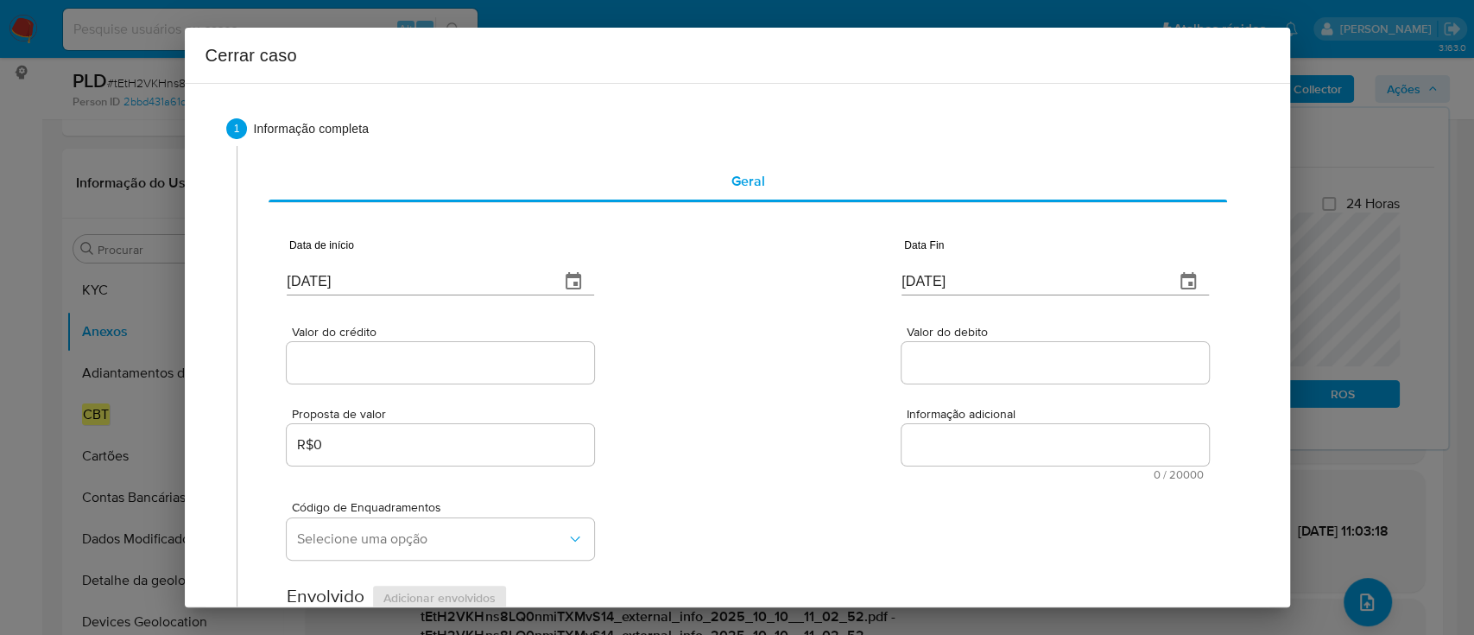
click at [318, 268] on input "[DATE]" at bounding box center [416, 282] width 259 height 28
click at [317, 280] on input "[DATE]" at bounding box center [416, 282] width 259 height 28
paste input "01/08"
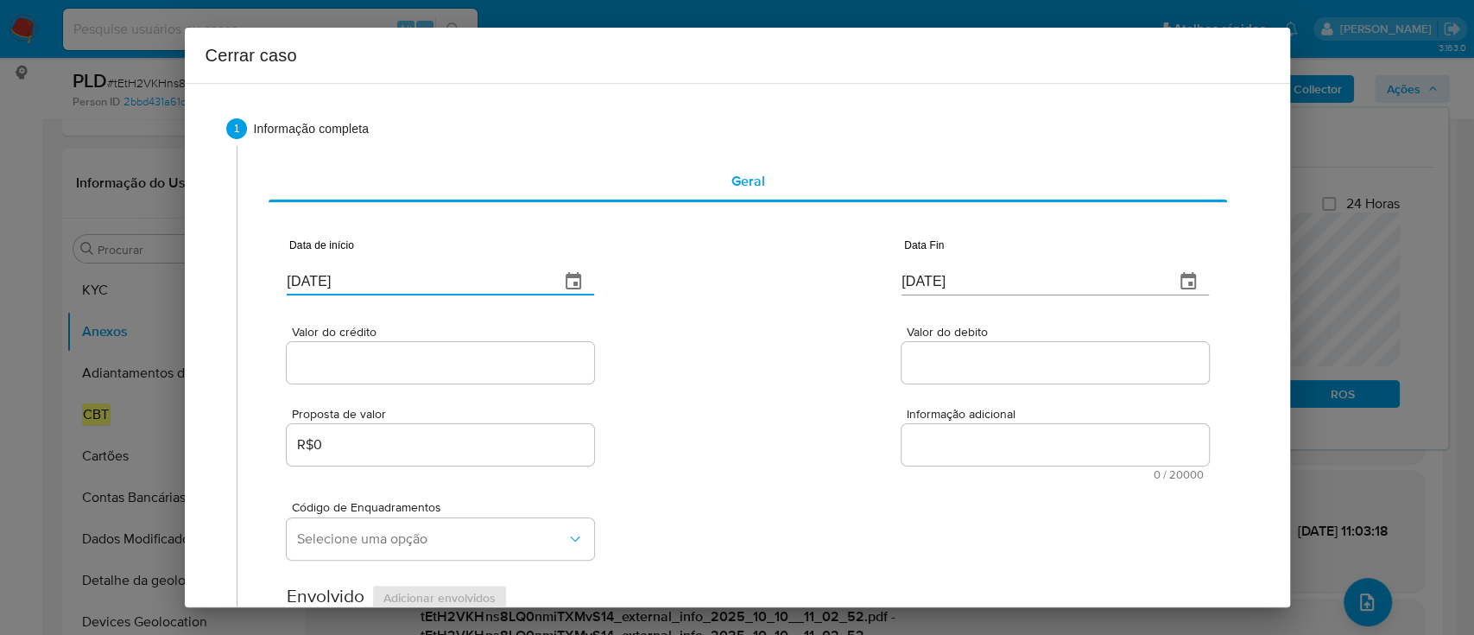
type input "[DATE]"
click at [634, 360] on div "Valor do crédito Valor do debito" at bounding box center [747, 346] width 921 height 82
click at [919, 289] on input "[DATE]" at bounding box center [1030, 282] width 259 height 28
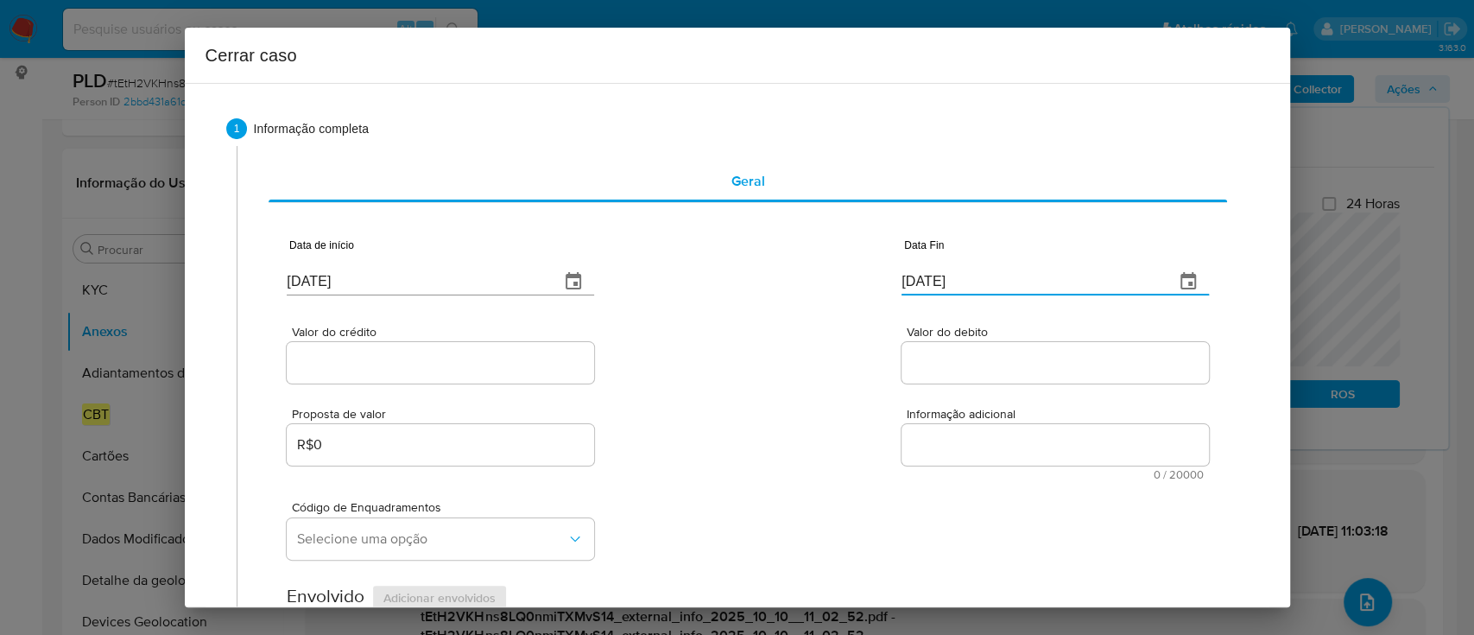
click at [919, 289] on input "[DATE]" at bounding box center [1030, 282] width 259 height 28
paste input "07"
type input "[DATE]"
click at [819, 329] on div "Valor do crédito Valor do debito" at bounding box center [747, 346] width 921 height 82
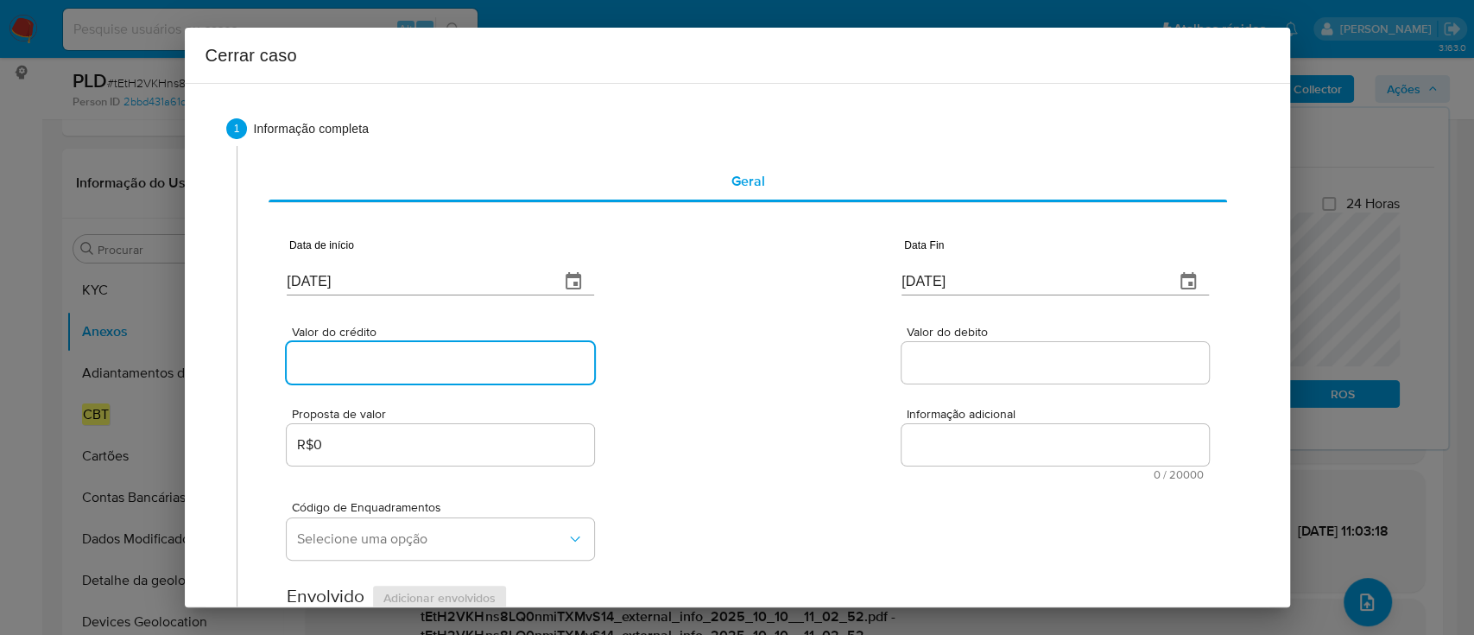
drag, startPoint x: 432, startPoint y: 367, endPoint x: 579, endPoint y: 383, distance: 147.7
click at [432, 369] on input "Valor do crédito" at bounding box center [440, 362] width 307 height 22
paste input "R$923.017"
type input "R$923.017"
click at [744, 382] on div "Valor do crédito R$923.017 Valor do debito" at bounding box center [747, 346] width 921 height 82
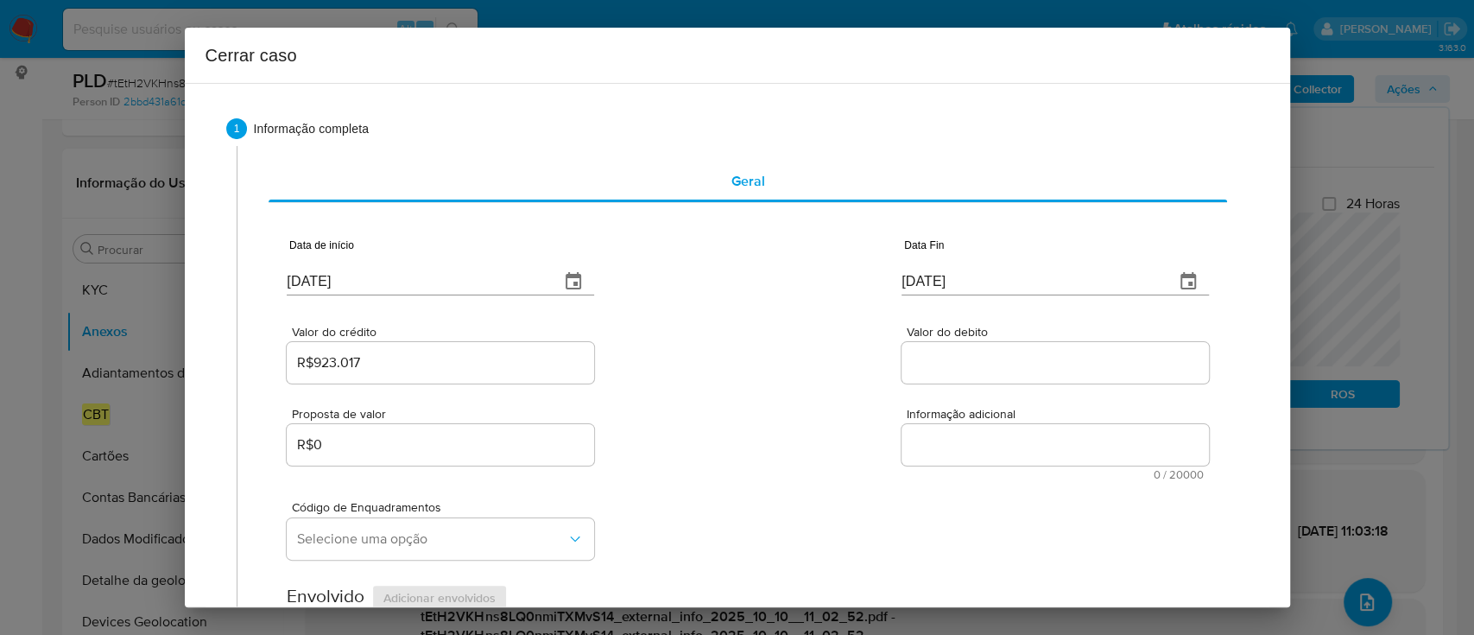
click at [1043, 364] on input "Valor do debito" at bounding box center [1054, 362] width 307 height 22
paste input "R$922.356"
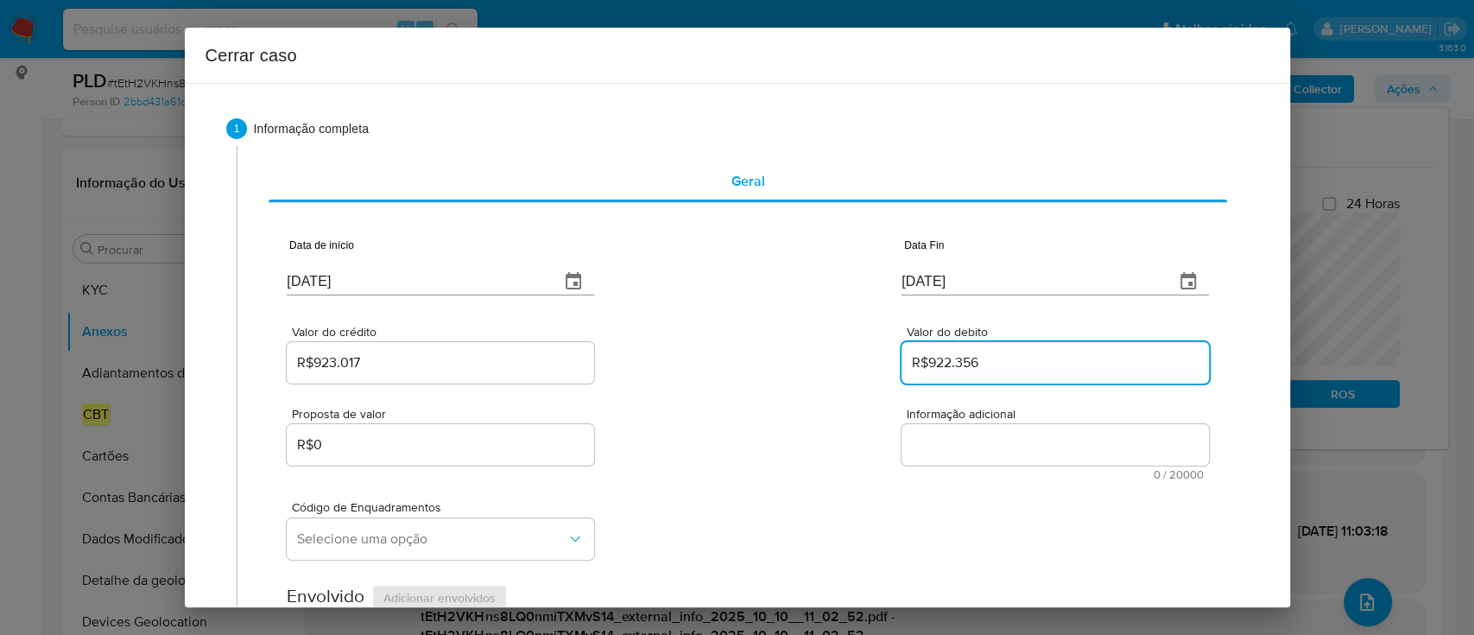
type input "R$922.356"
click at [832, 384] on div "Valor do crédito R$923.017 Valor do debito R$922.356" at bounding box center [747, 346] width 921 height 82
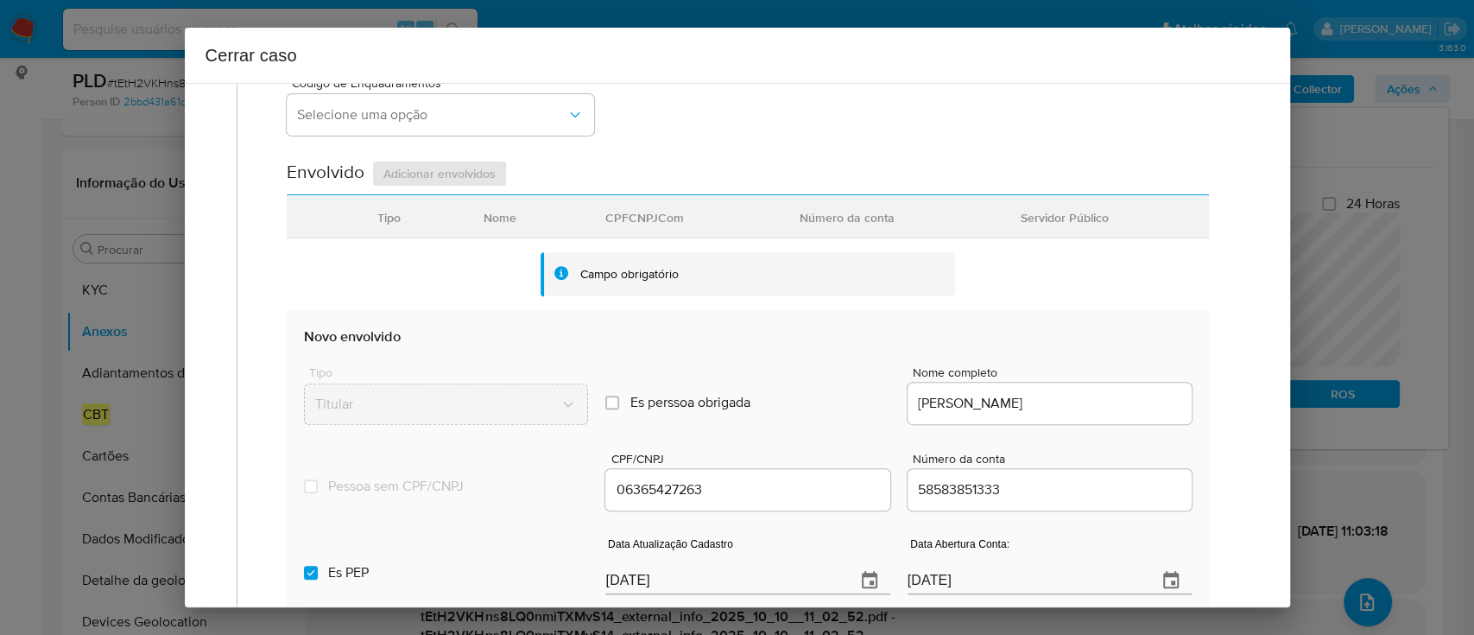
scroll to position [460, 0]
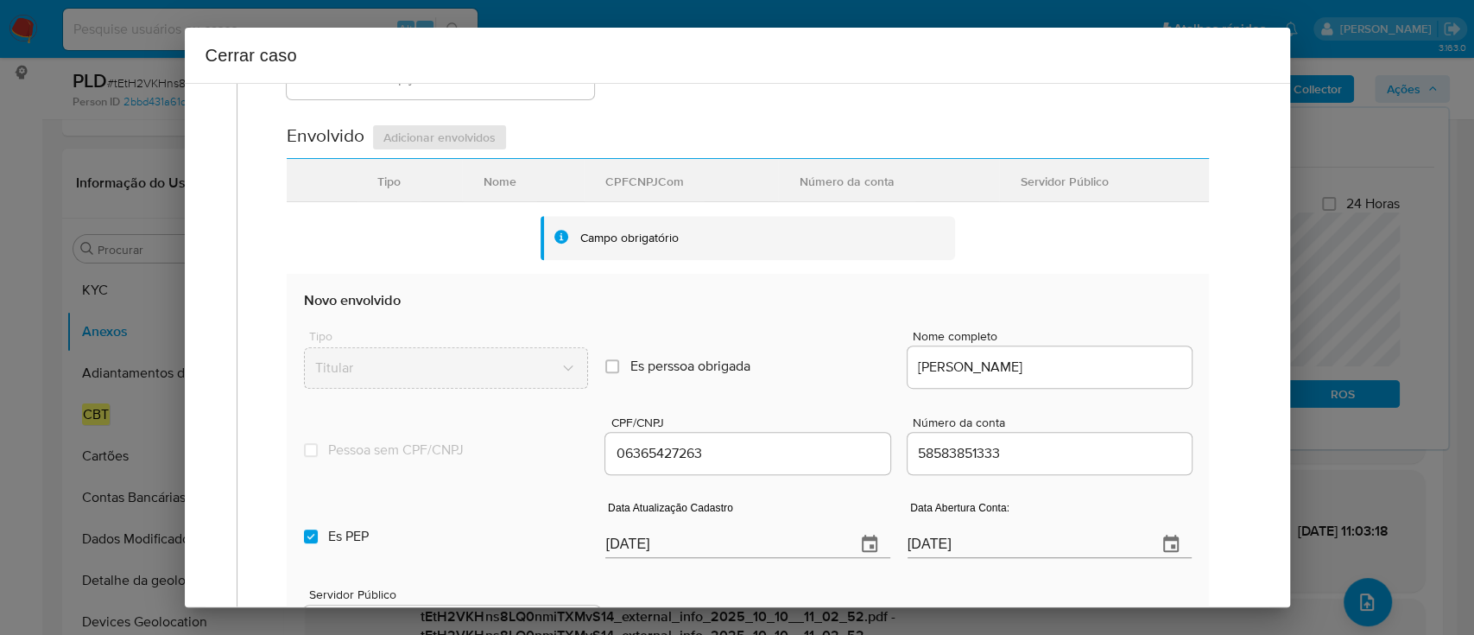
click at [625, 547] on input "[DATE]" at bounding box center [723, 544] width 236 height 28
click at [626, 548] on input "[DATE]" at bounding box center [723, 544] width 236 height 28
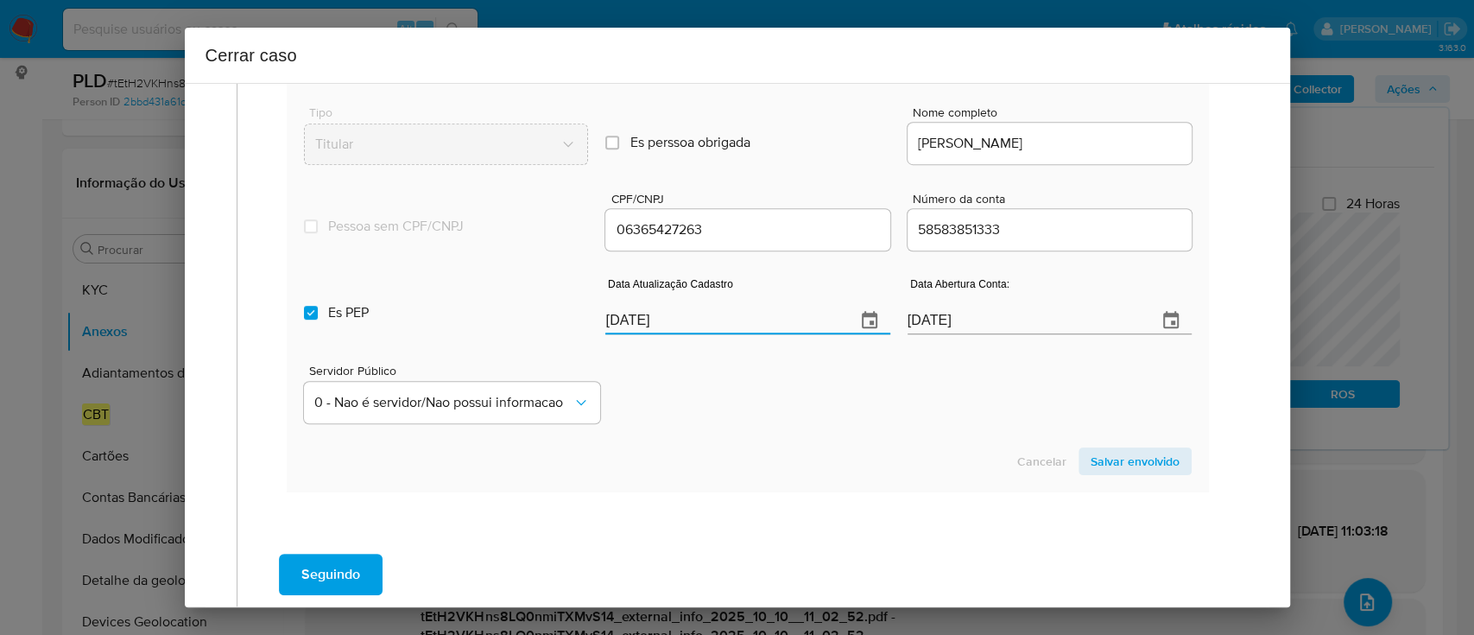
scroll to position [691, 0]
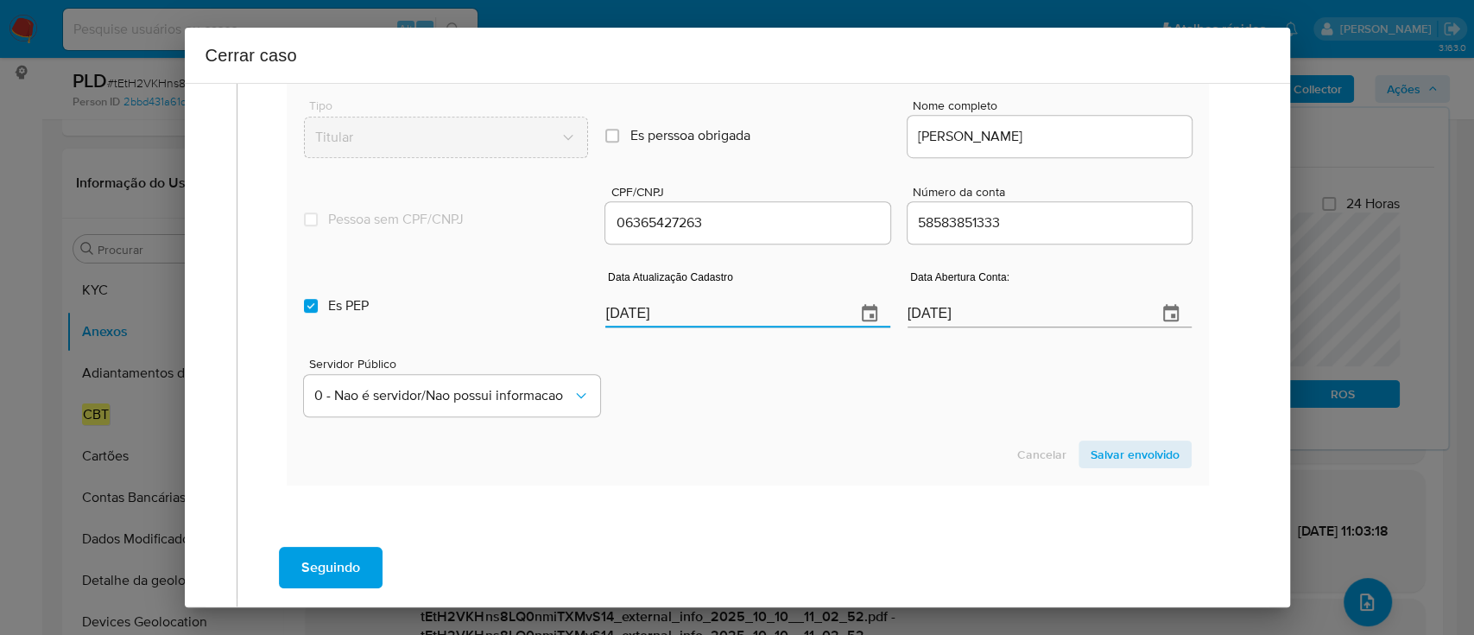
click at [809, 467] on section "Novo envolvido Tipo Titular Es perssoa obrigada Is PObrigada Nome completo [PER…" at bounding box center [747, 263] width 921 height 441
click at [623, 303] on input "[DATE]" at bounding box center [723, 314] width 236 height 28
paste input "02"
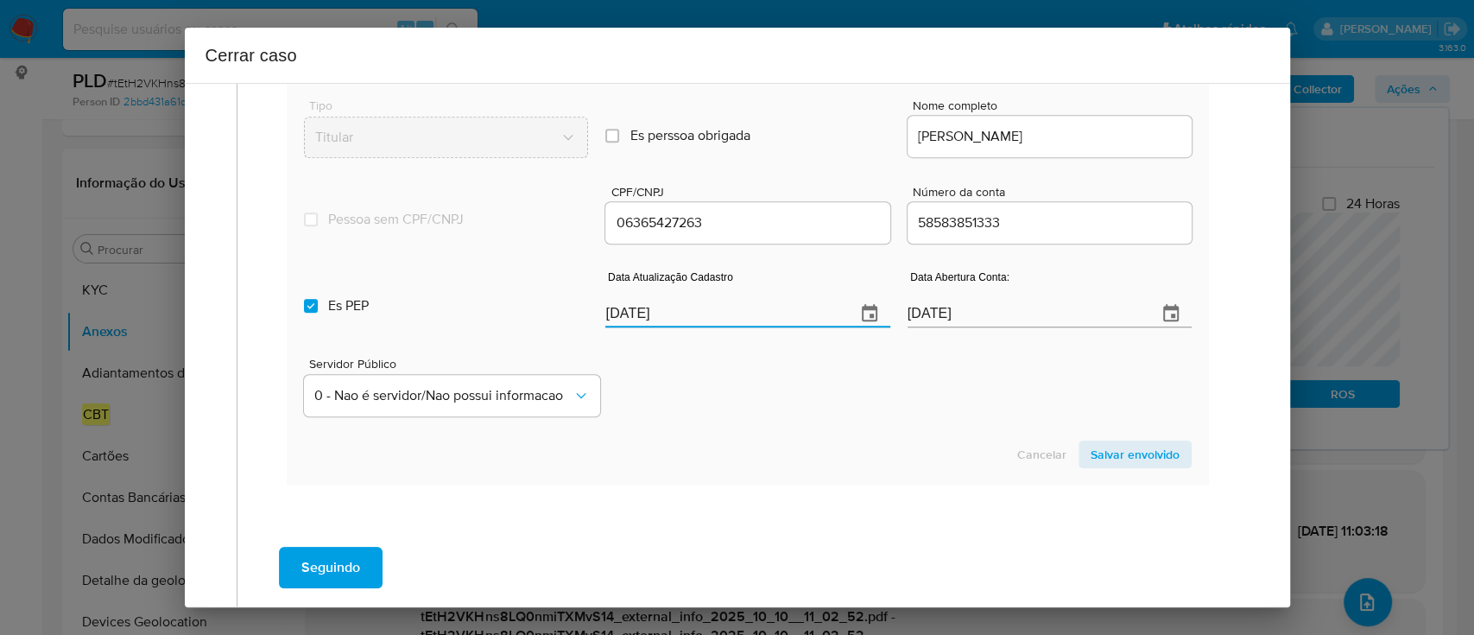
type input "[DATE]"
click at [726, 395] on div "Servidor Público 0 - Nao é servidor/[PERSON_NAME] possui informacao" at bounding box center [747, 380] width 887 height 86
click at [318, 310] on label "Es PEP isPEP" at bounding box center [446, 306] width 284 height 62
click at [318, 310] on input "Es PEP isPEP" at bounding box center [311, 306] width 14 height 14
checkbox input "false"
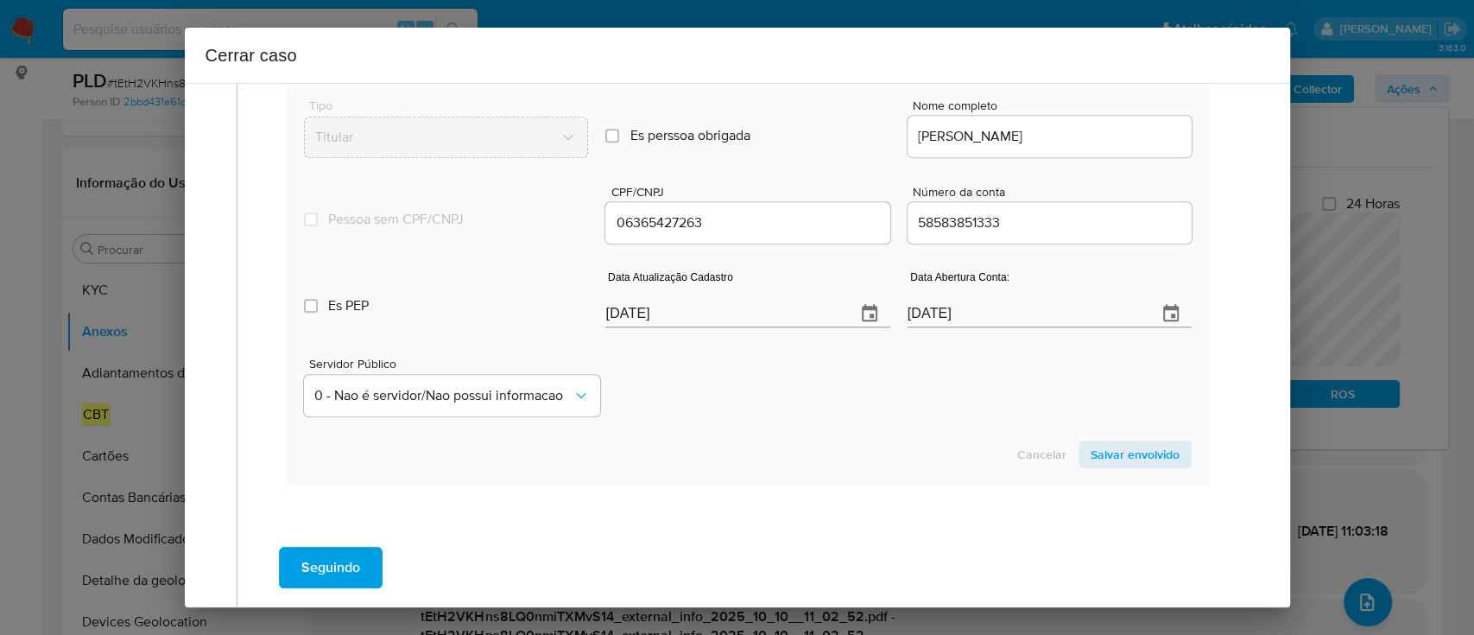
click at [1091, 465] on span "Salvar envolvido" at bounding box center [1135, 454] width 89 height 24
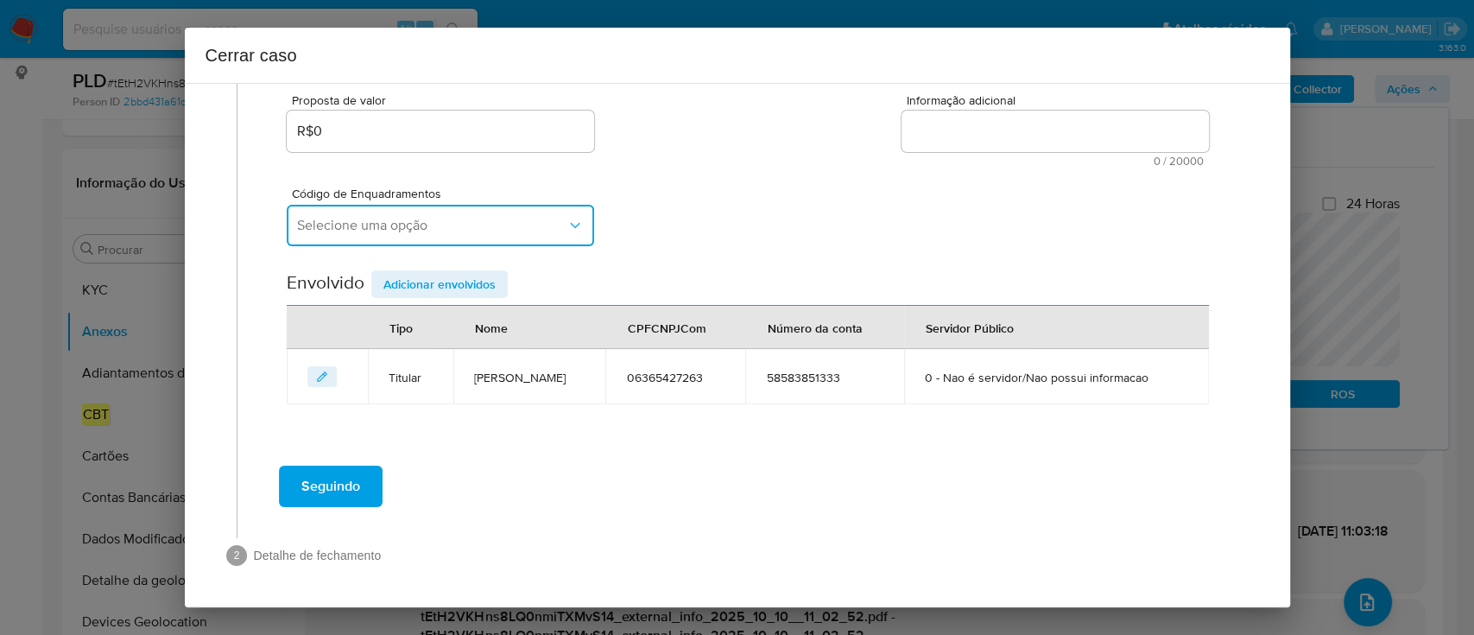
click at [490, 226] on span "Selecione uma opção" at bounding box center [431, 225] width 269 height 17
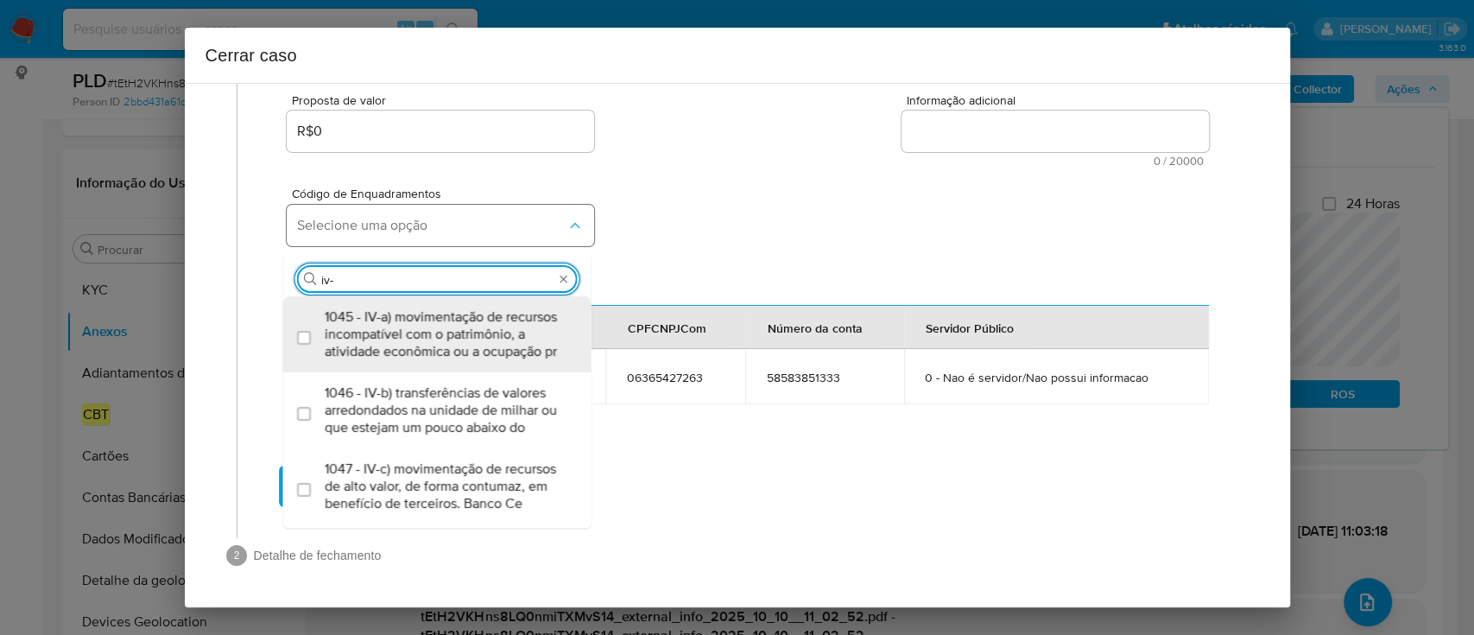
type input "iv-a"
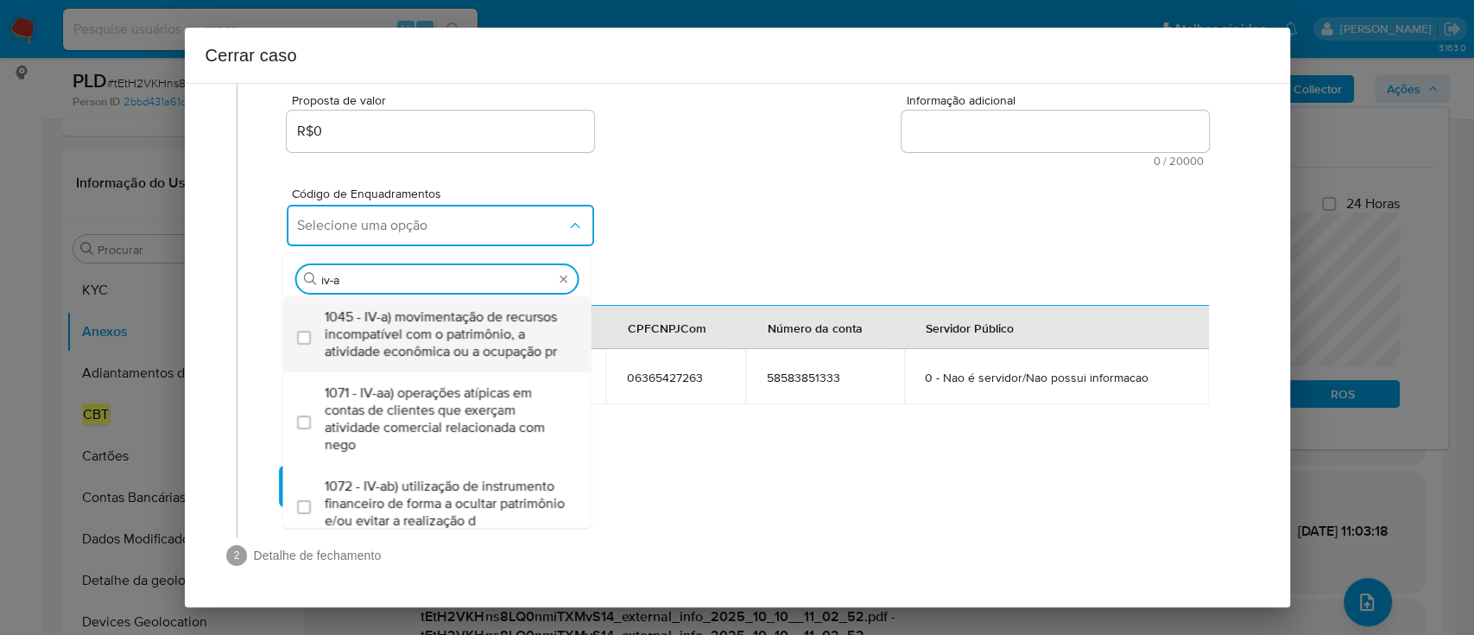
click at [414, 320] on span "1045 - IV-a) movimentação de recursos incompatível com o patrimônio, a atividad…" at bounding box center [446, 334] width 243 height 52
checkbox input "true"
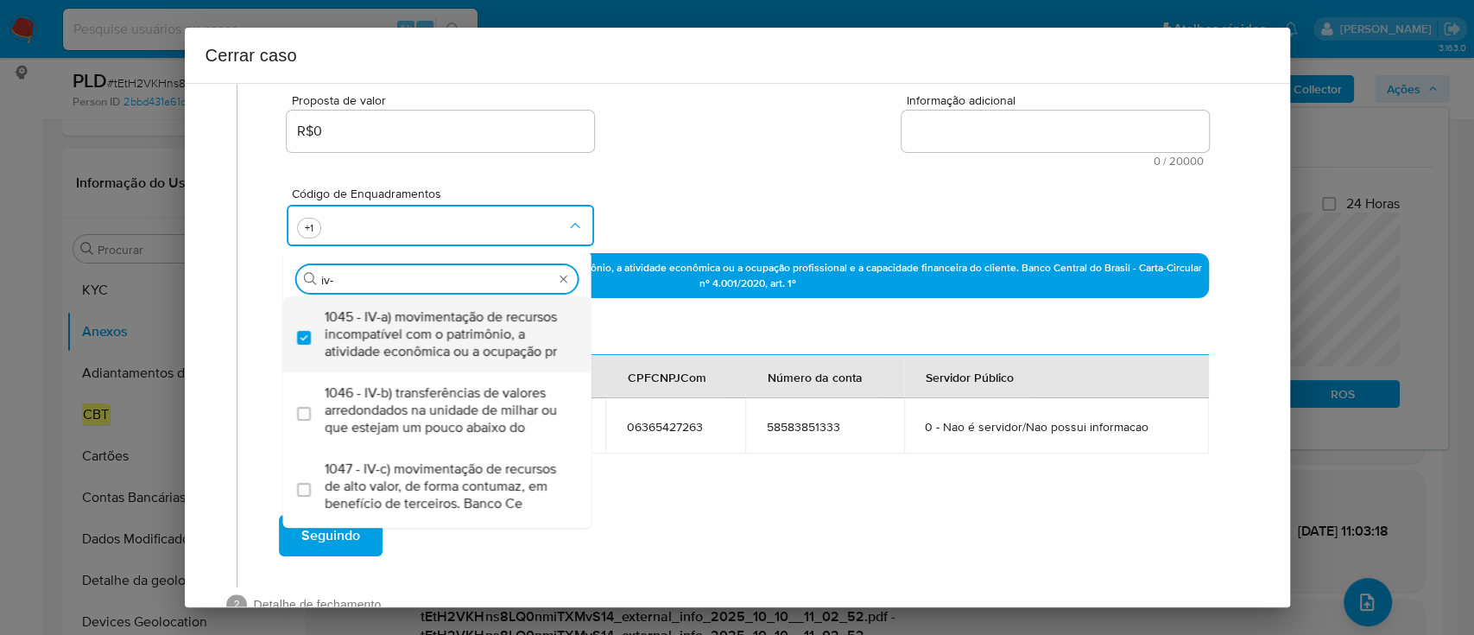
type input "iv-c"
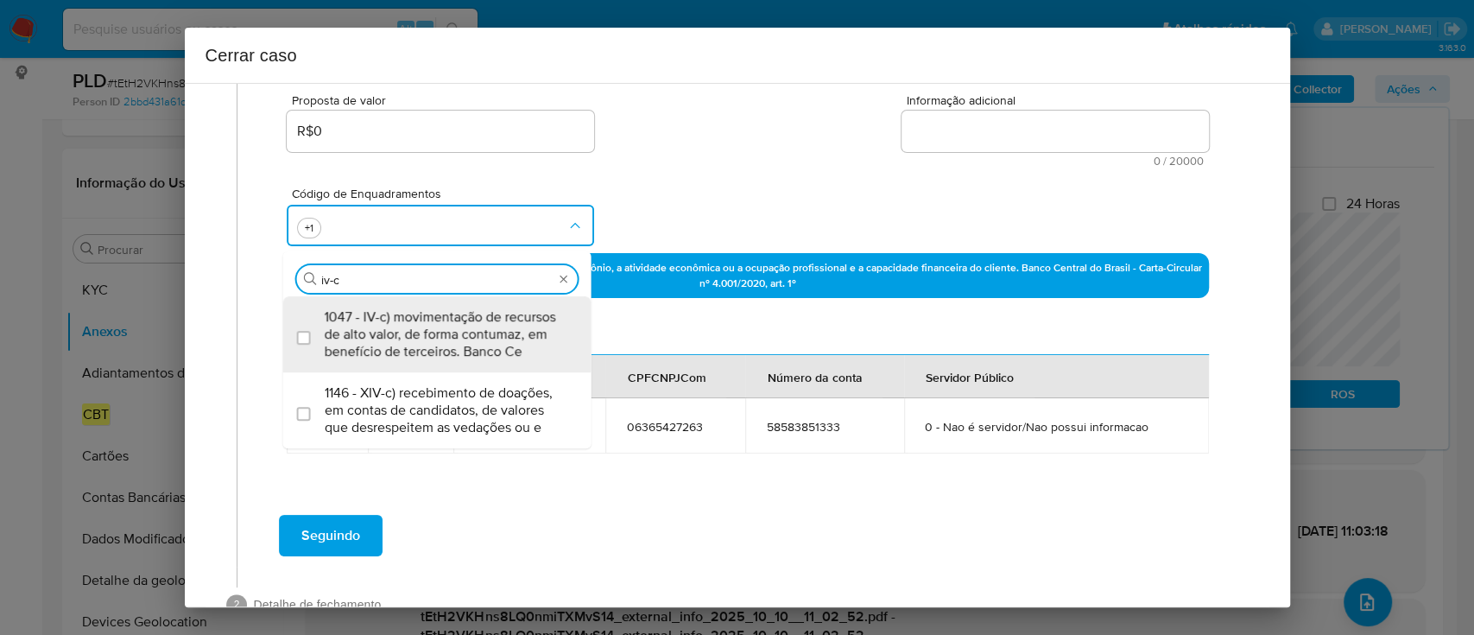
click at [414, 320] on span "1047 - IV-c) movimentação de recursos de alto valor, de forma contumaz, em bene…" at bounding box center [446, 334] width 243 height 52
checkbox input "true"
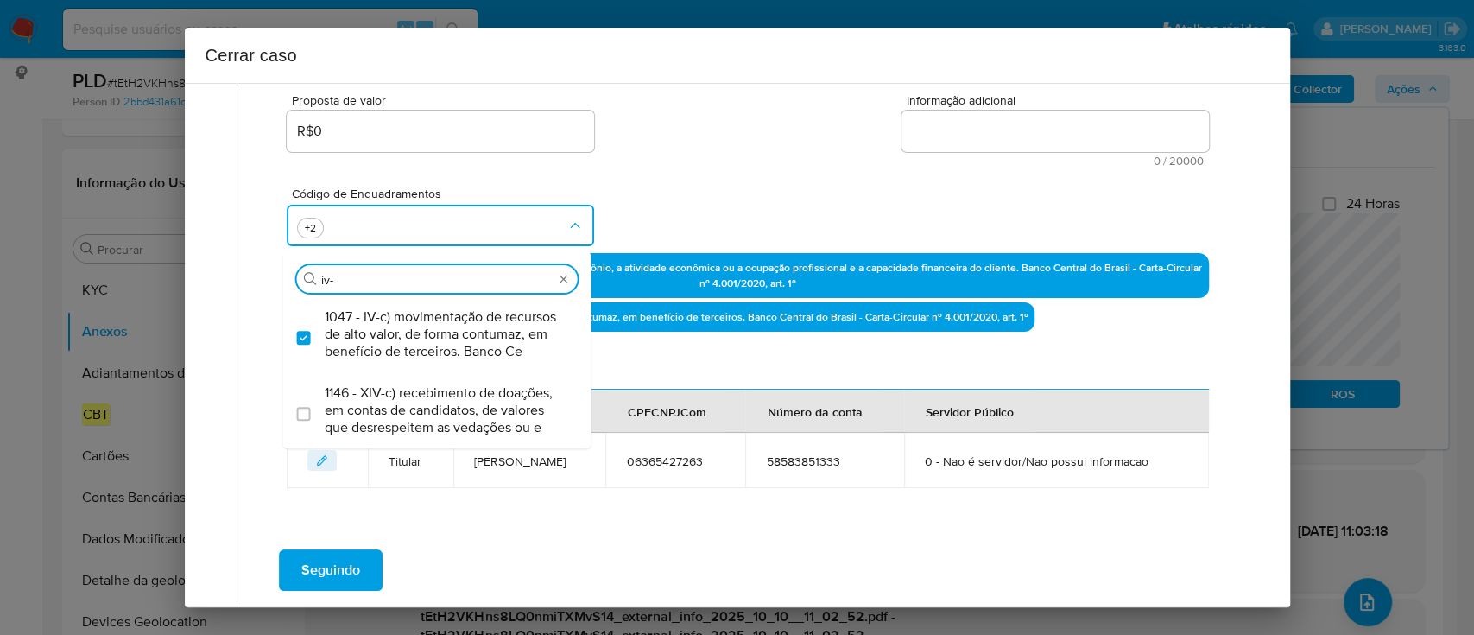
scroll to position [0, 0]
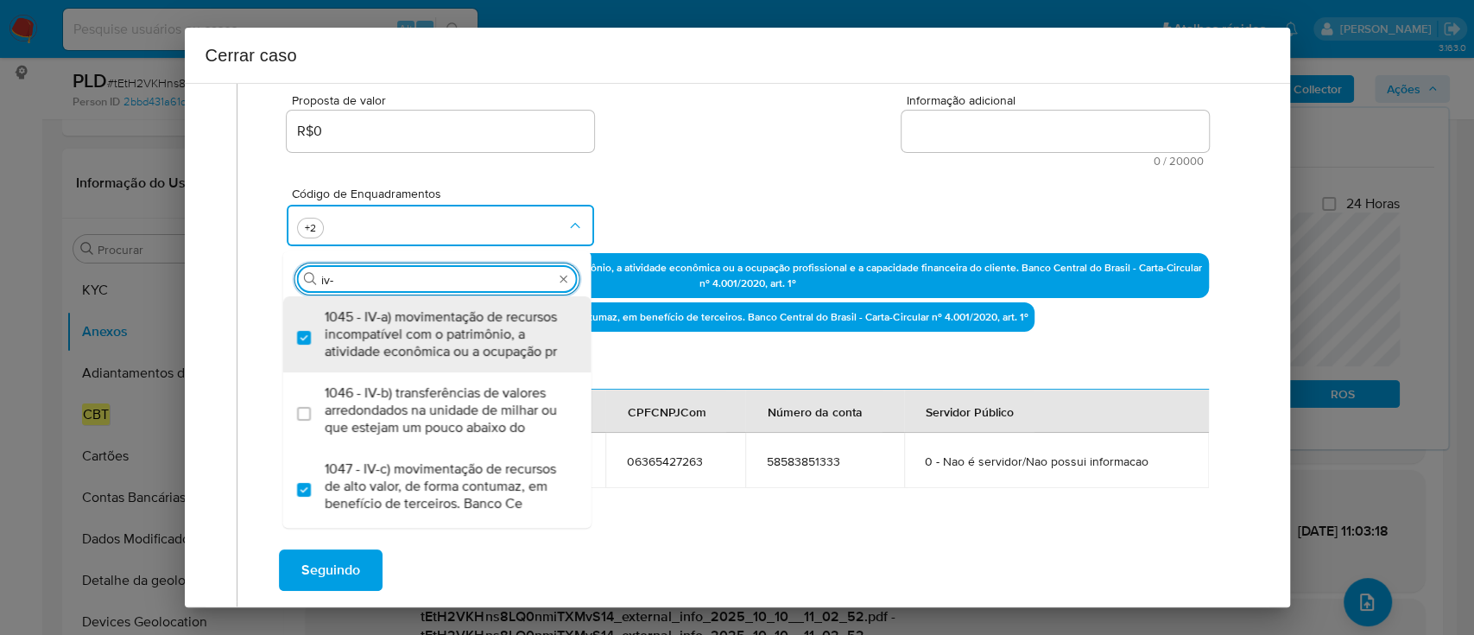
type input "iv-k"
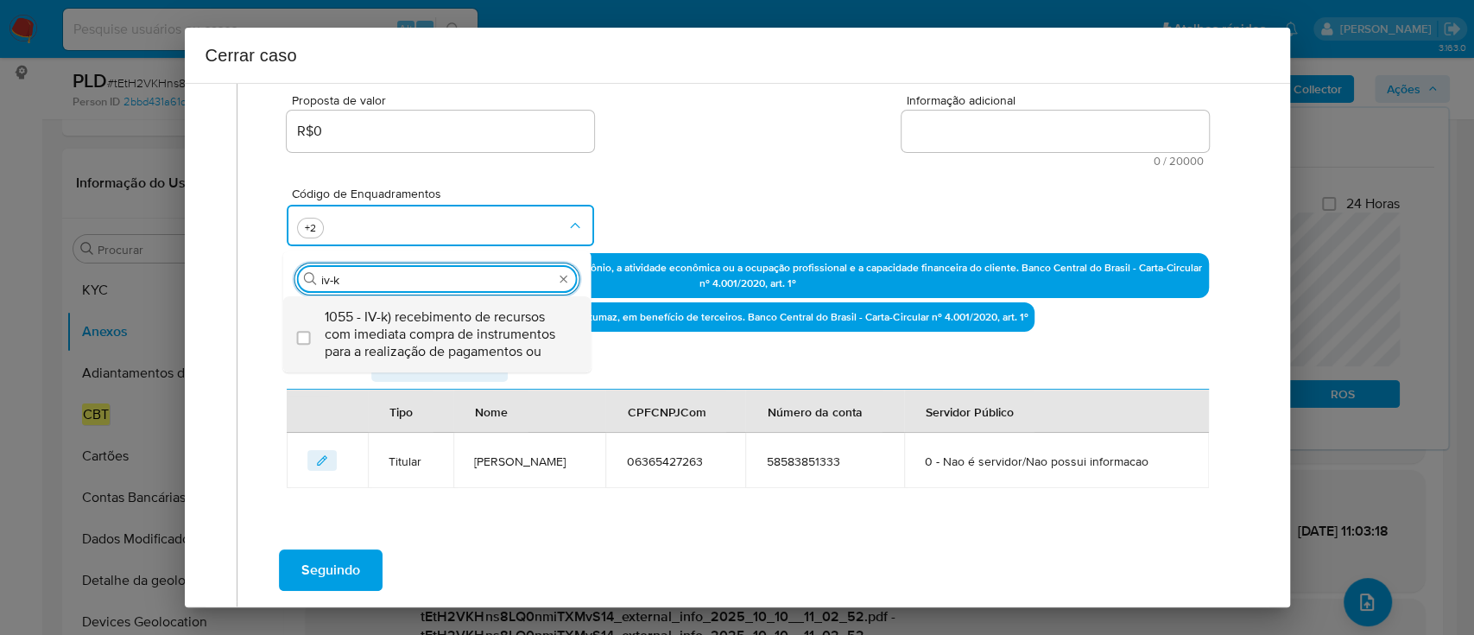
click at [421, 320] on span "1055 - IV-k) recebimento de recursos com imediata compra de instrumentos para a…" at bounding box center [446, 334] width 243 height 52
checkbox input "true"
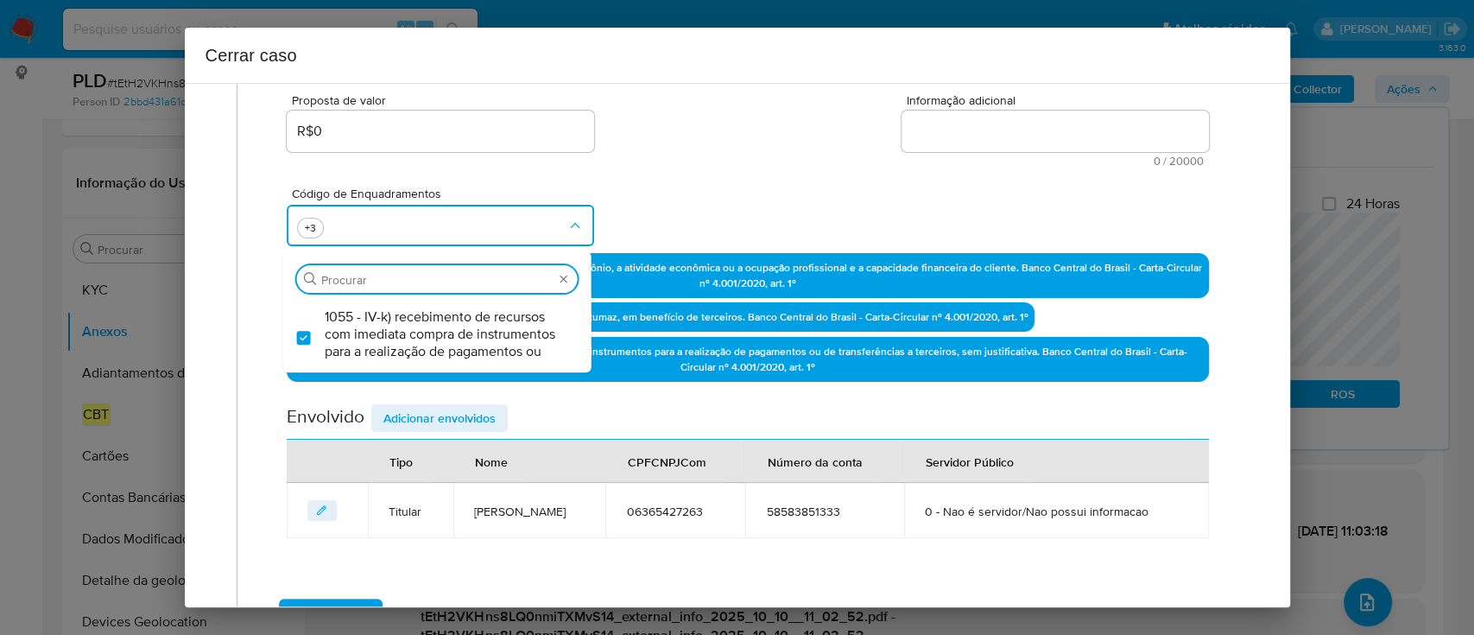
click at [691, 193] on div "Código de Enquadramentos Procurar 1055 - IV-k) recebimento de recursos com imed…" at bounding box center [747, 210] width 921 height 86
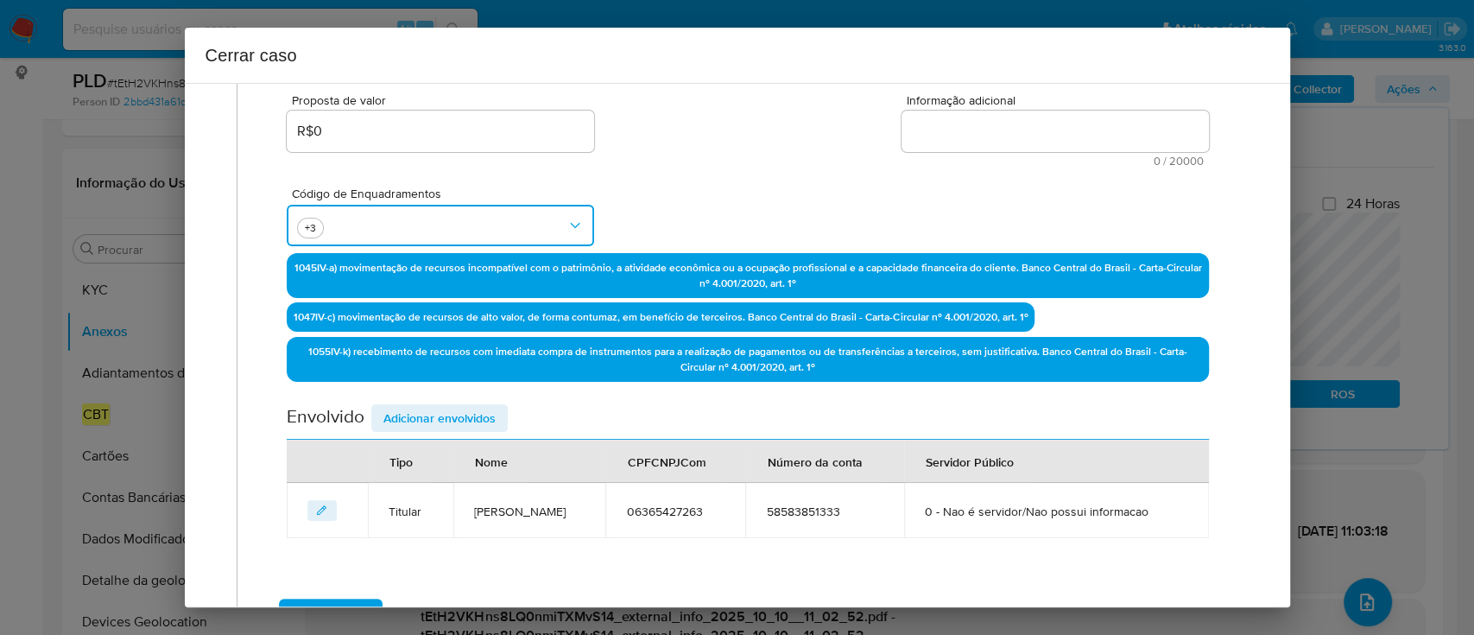
click at [465, 230] on button "button" at bounding box center [440, 225] width 307 height 41
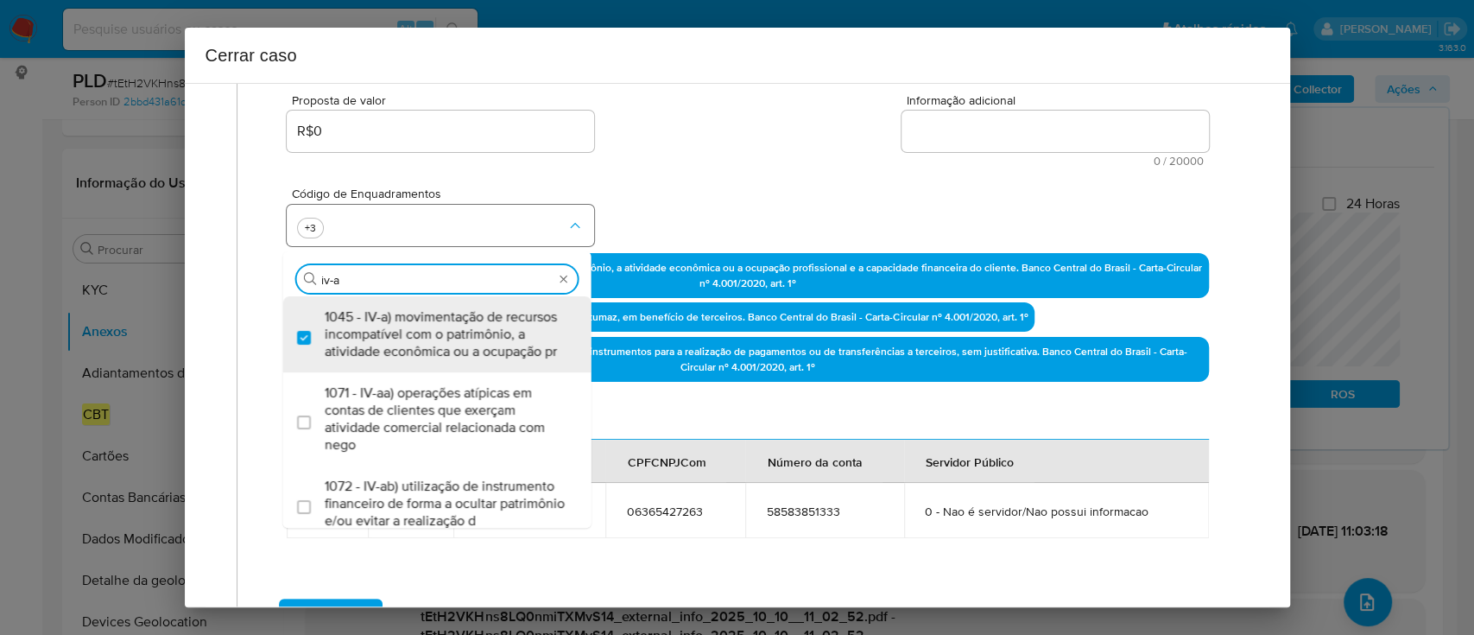
type input "iv-ae"
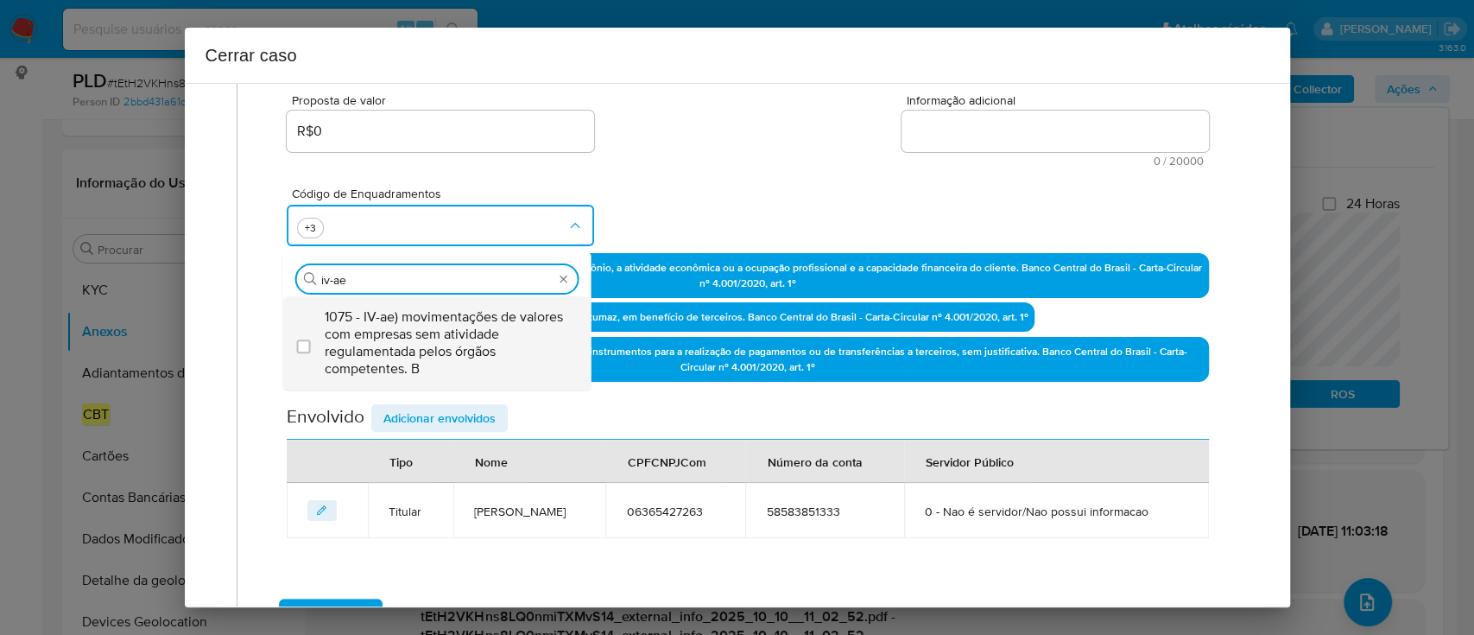
click at [417, 355] on span "1075 - IV-ae) movimentações de valores com empresas sem atividade regulamentada…" at bounding box center [446, 342] width 243 height 69
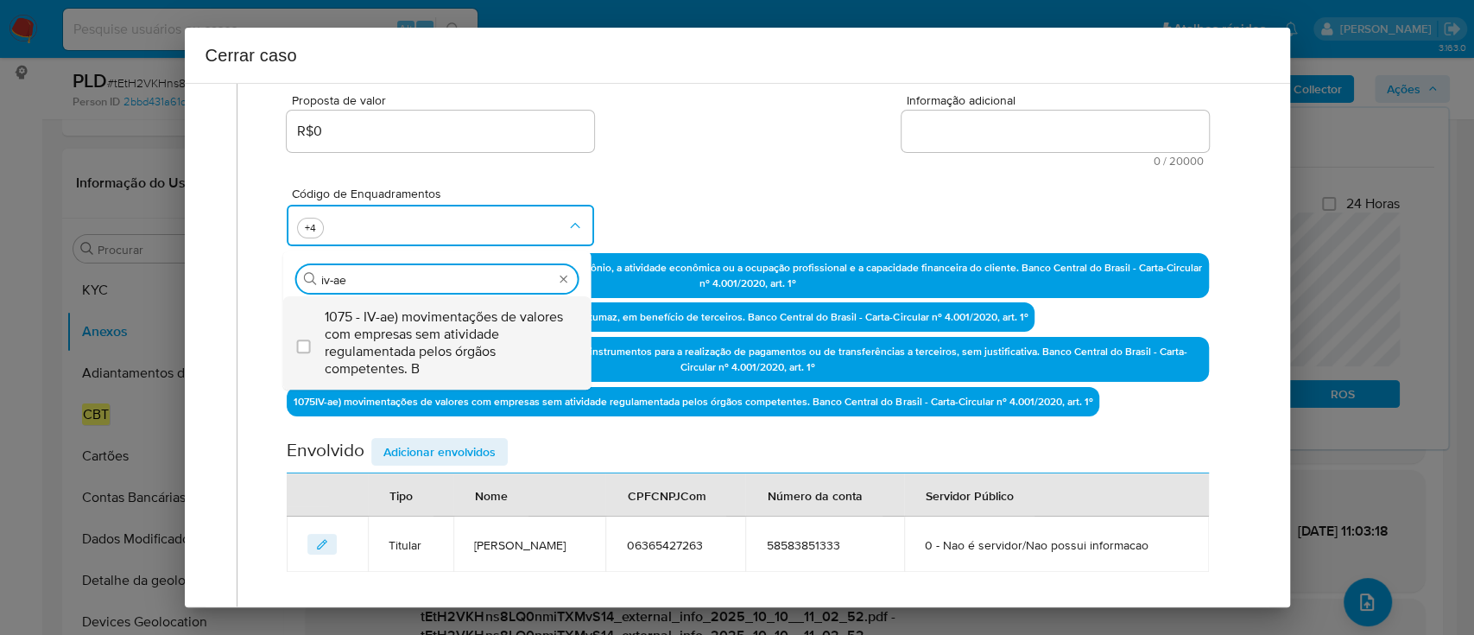
checkbox input "true"
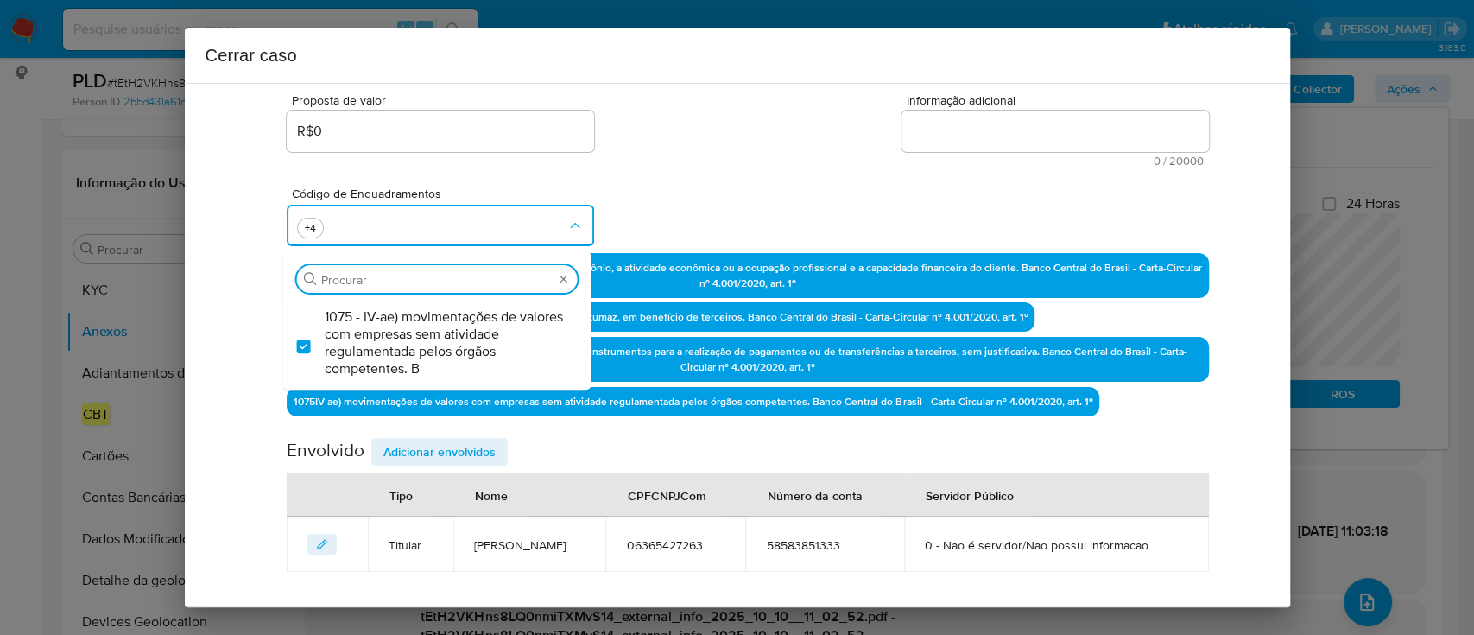
click at [716, 196] on div "Código de Enquadramentos Procurar 1075 - IV-ae) movimentações de valores com em…" at bounding box center [747, 210] width 921 height 86
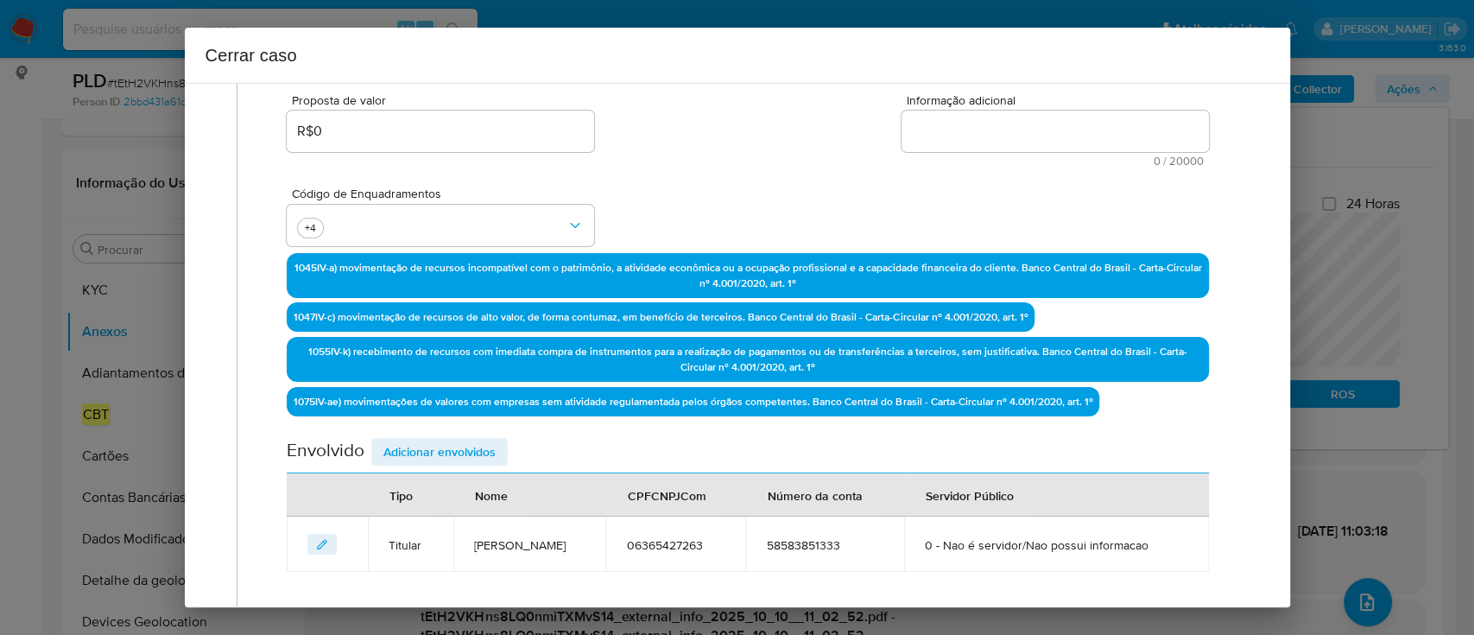
click at [1015, 135] on textarea "Informação adicional" at bounding box center [1054, 131] width 307 height 41
paste textarea "Loremi Dolors Ametco Adipis, ELI 62039060749, 78 sedd, eiusmodte in utlaboree d…"
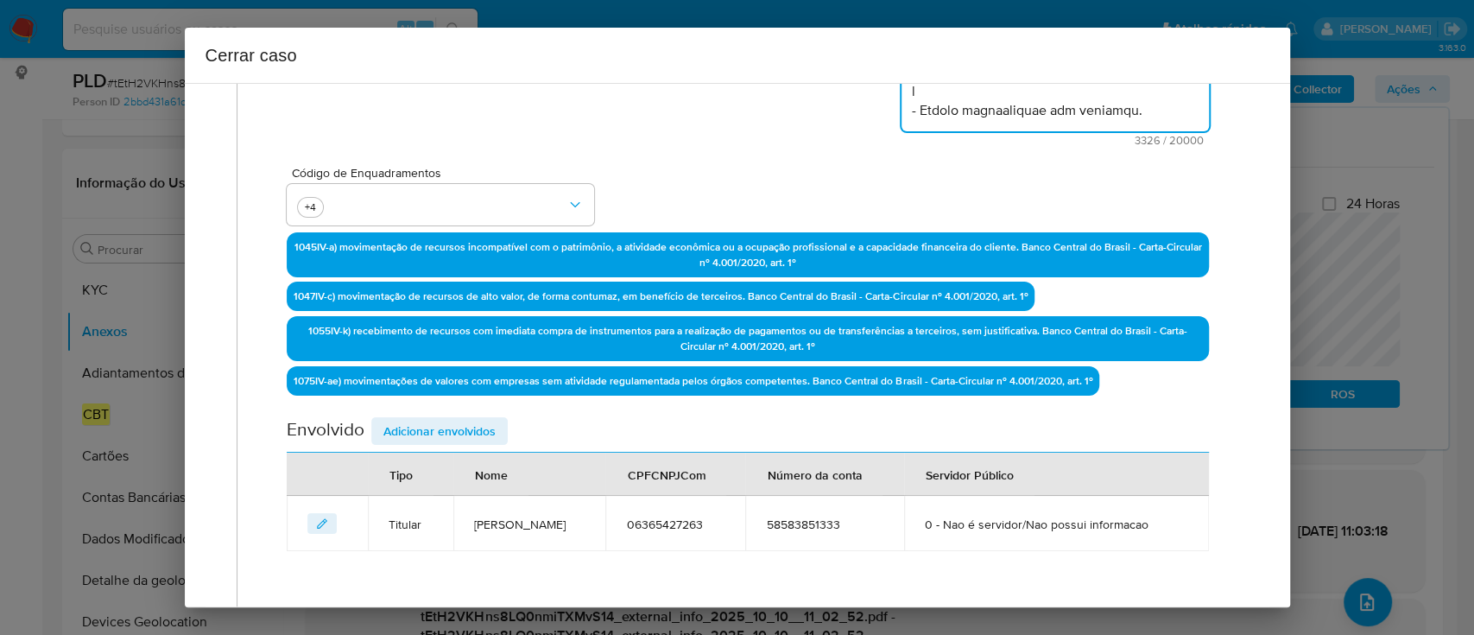
scroll to position [559, 0]
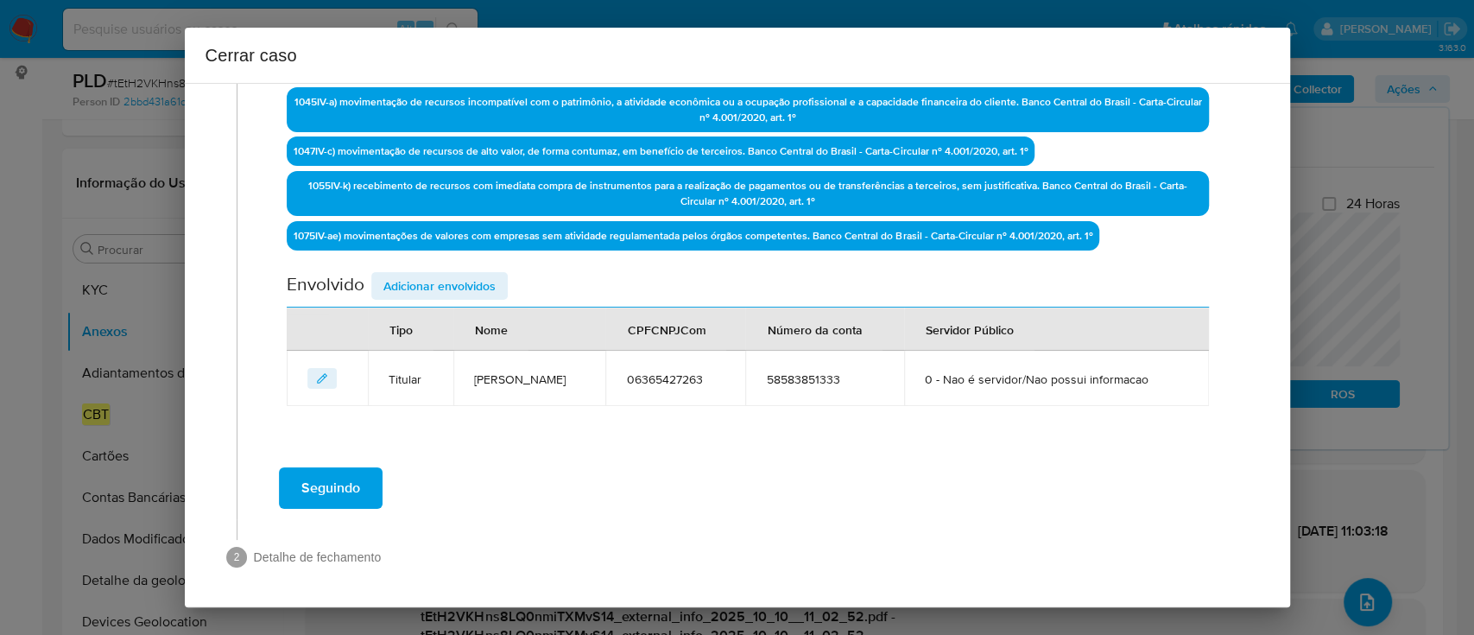
type textarea "Loremi Dolors Ametco Adipis, ELI 62039060749, 78 sedd, eiusmodte in utlaboree d…"
click at [486, 281] on span "Adicionar envolvidos" at bounding box center [439, 286] width 112 height 24
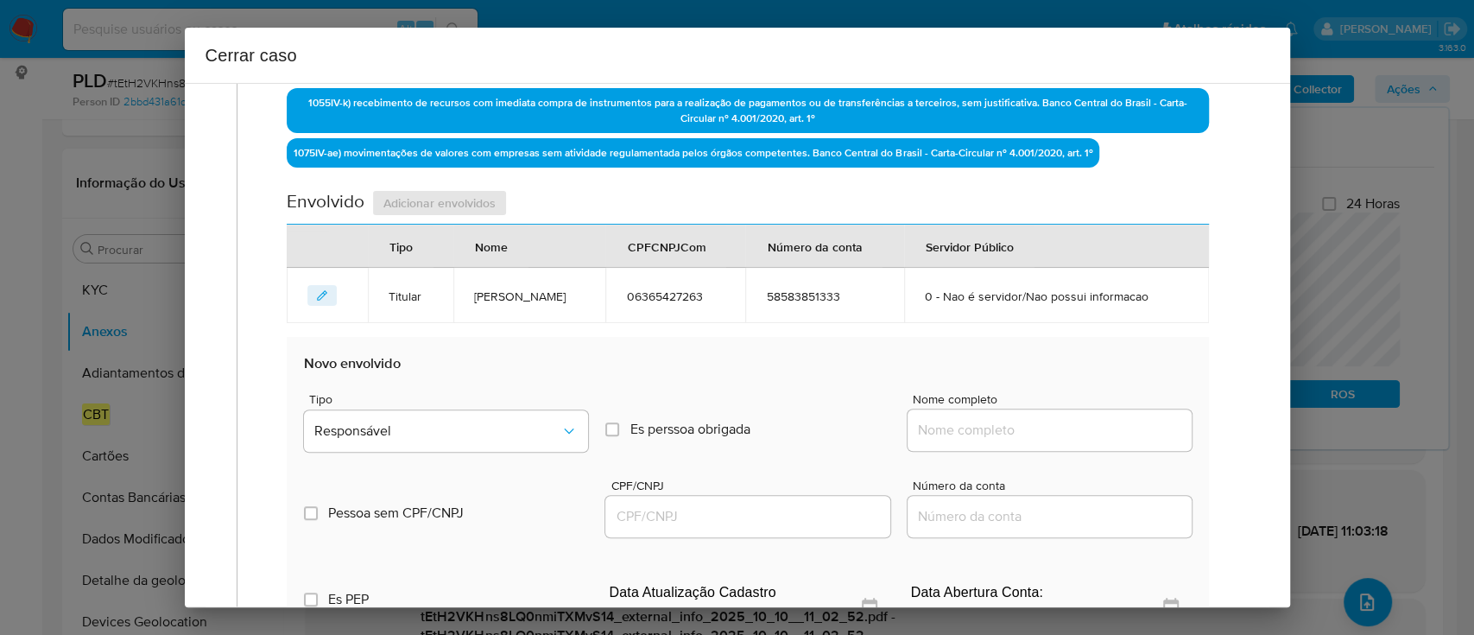
scroll to position [788, 0]
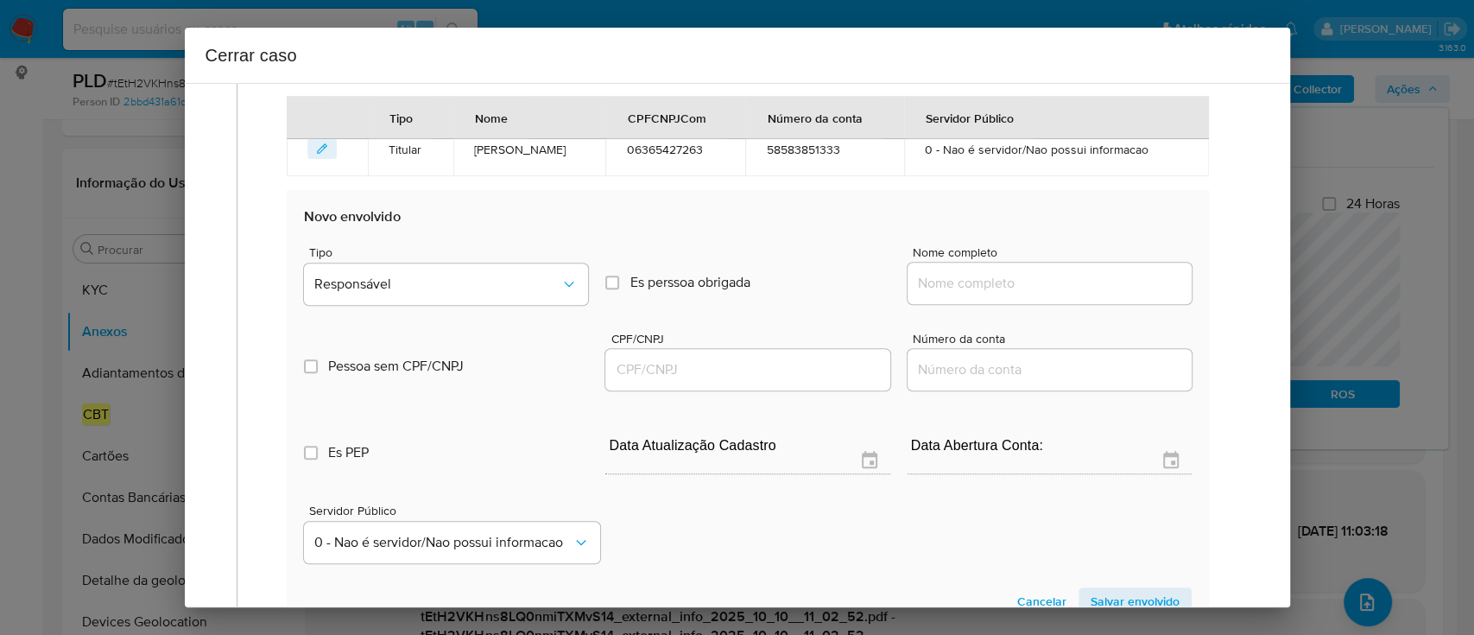
click at [1047, 281] on input "Nome completo" at bounding box center [1050, 283] width 284 height 22
paste input "I B A SANTOS LTDA, 45300729000111"
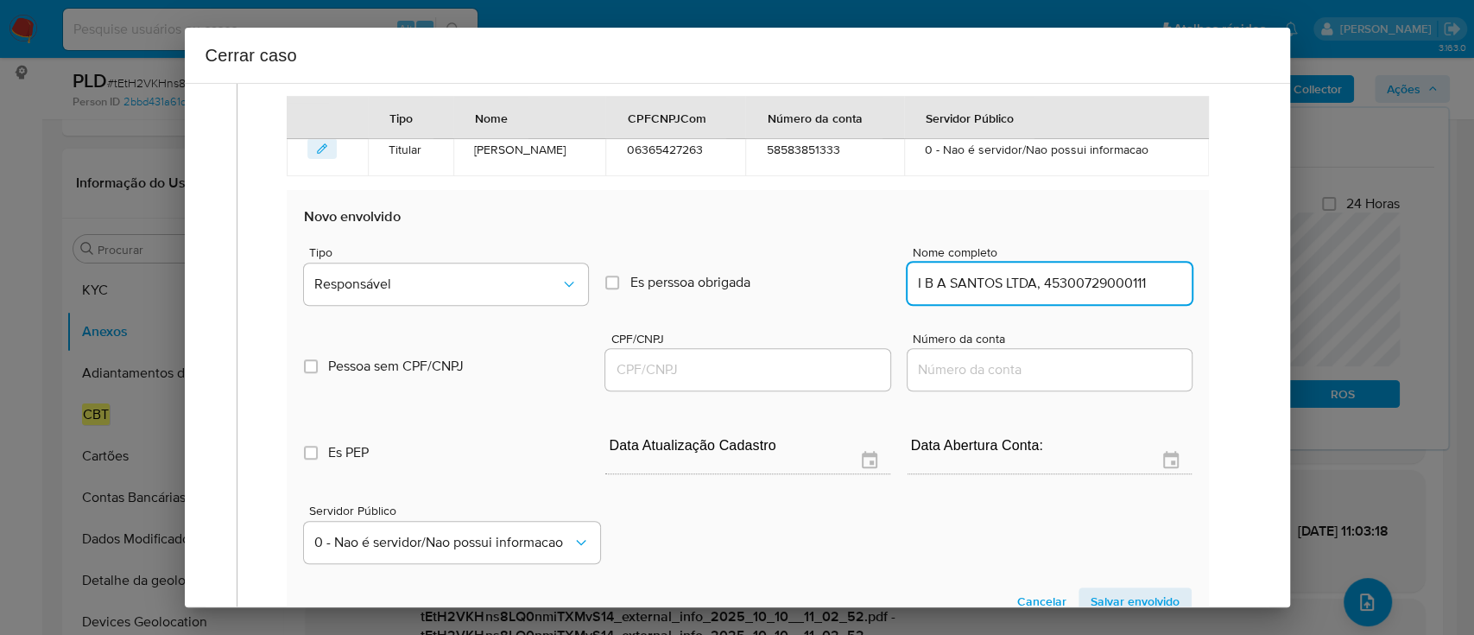
click at [1089, 283] on input "I B A SANTOS LTDA, 45300729000111" at bounding box center [1050, 283] width 284 height 22
type input "I B A SANTOS LTDA,"
drag, startPoint x: 797, startPoint y: 360, endPoint x: 846, endPoint y: 354, distance: 49.6
click at [797, 360] on input "CPF/CNPJ" at bounding box center [747, 369] width 284 height 22
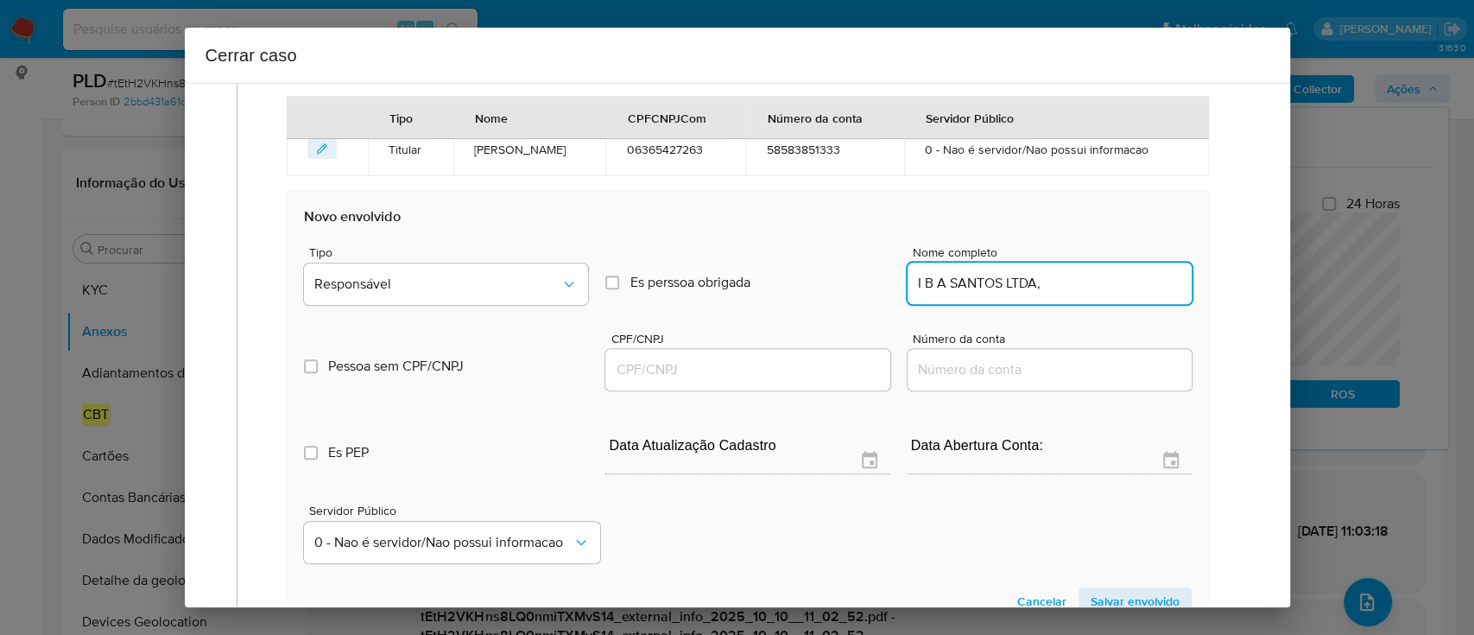
paste input "45300729000111"
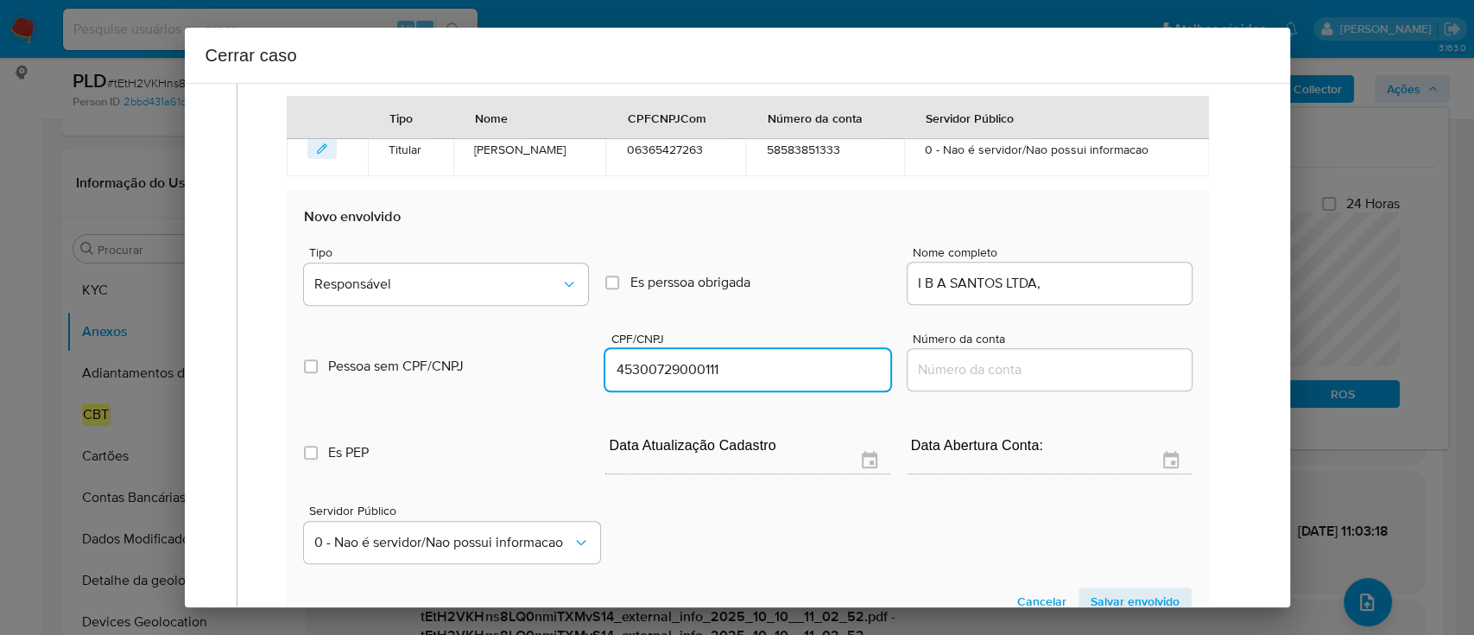
type input "45300729000111"
click at [1105, 292] on div "I B A SANTOS LTDA," at bounding box center [1050, 282] width 284 height 41
click at [1116, 280] on input "I B A SANTOS LTDA," at bounding box center [1050, 283] width 284 height 22
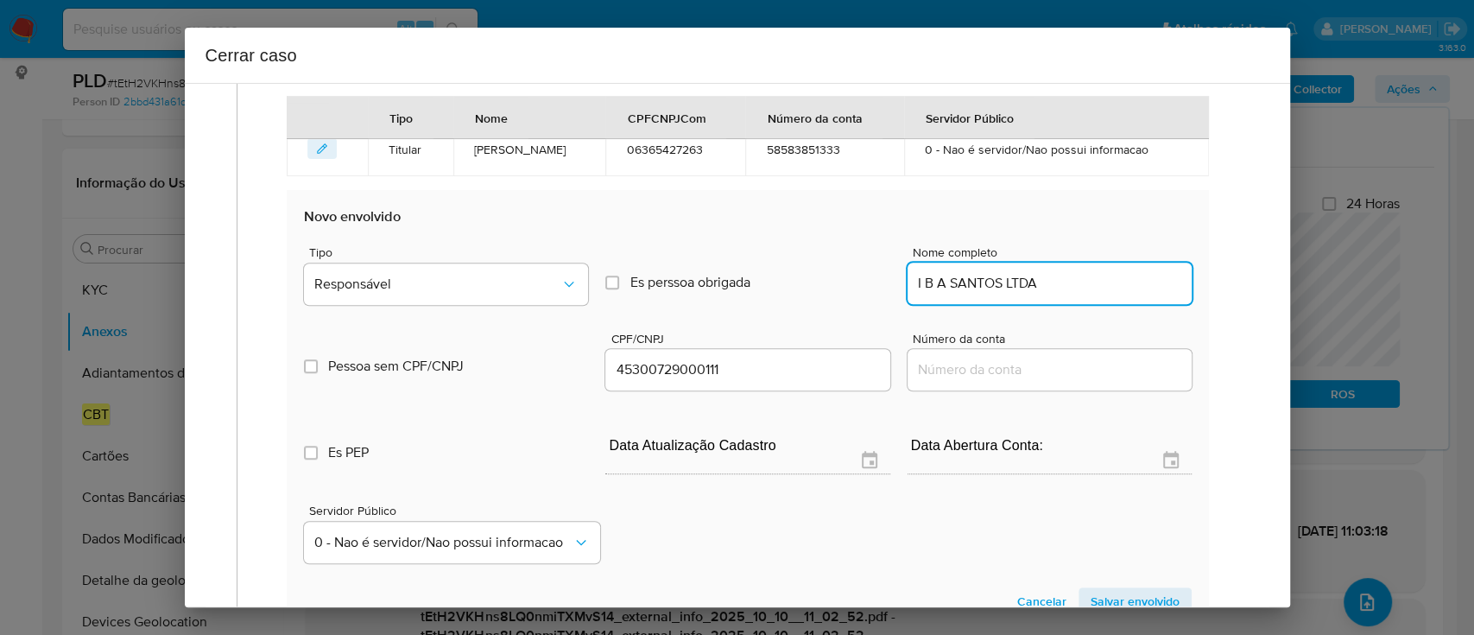
type input "I B A SANTOS LTDA"
click at [370, 306] on div "Tipo Responsável" at bounding box center [446, 279] width 284 height 66
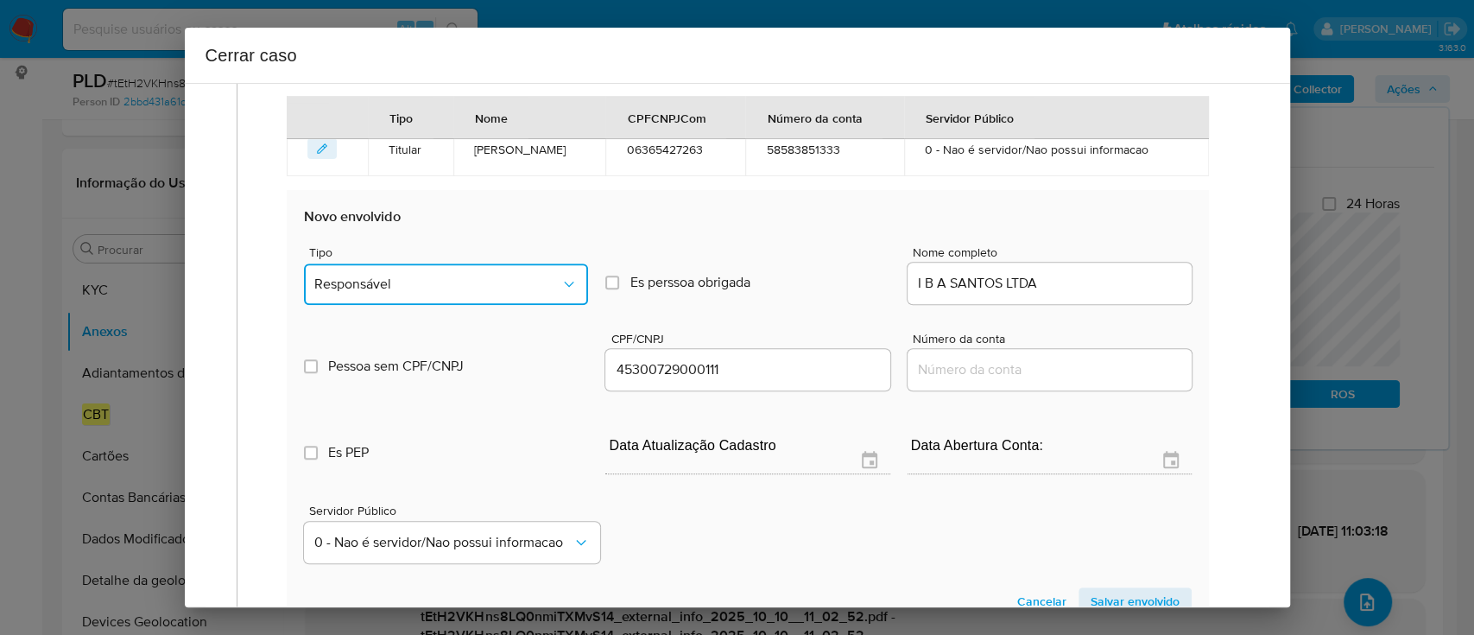
click at [378, 292] on button "Responsável" at bounding box center [446, 283] width 284 height 41
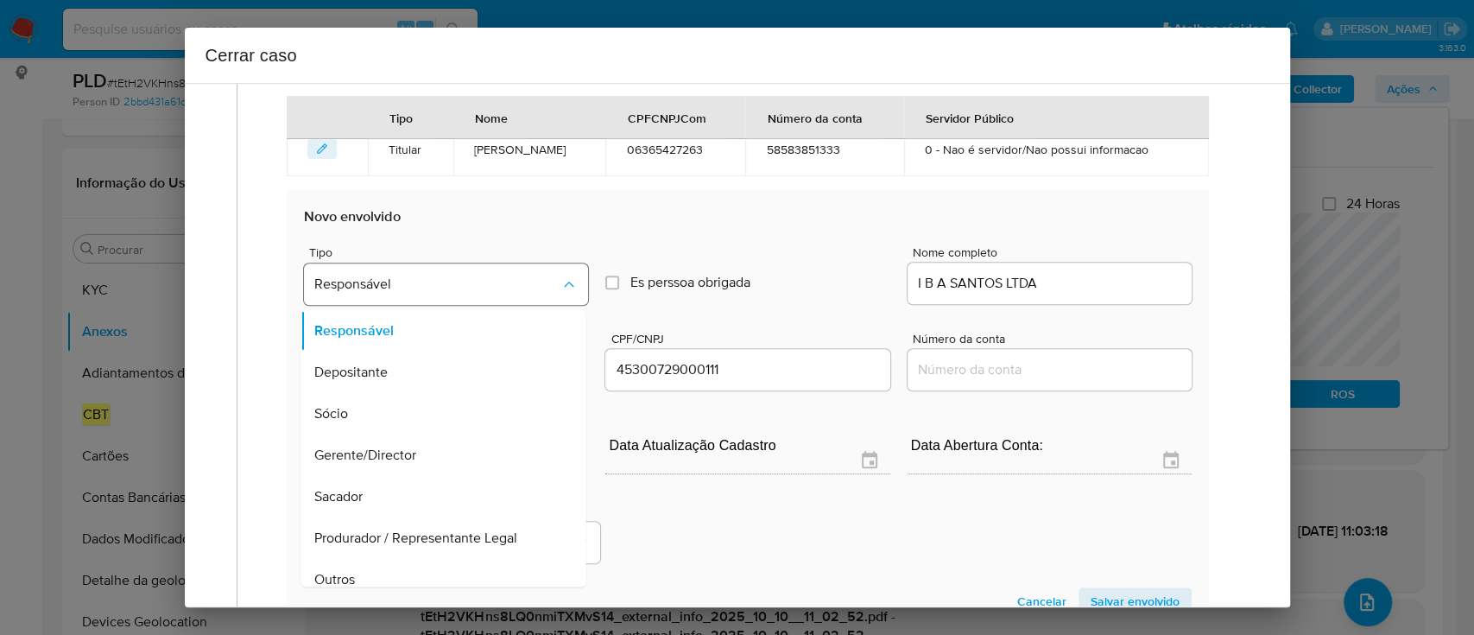
scroll to position [14, 0]
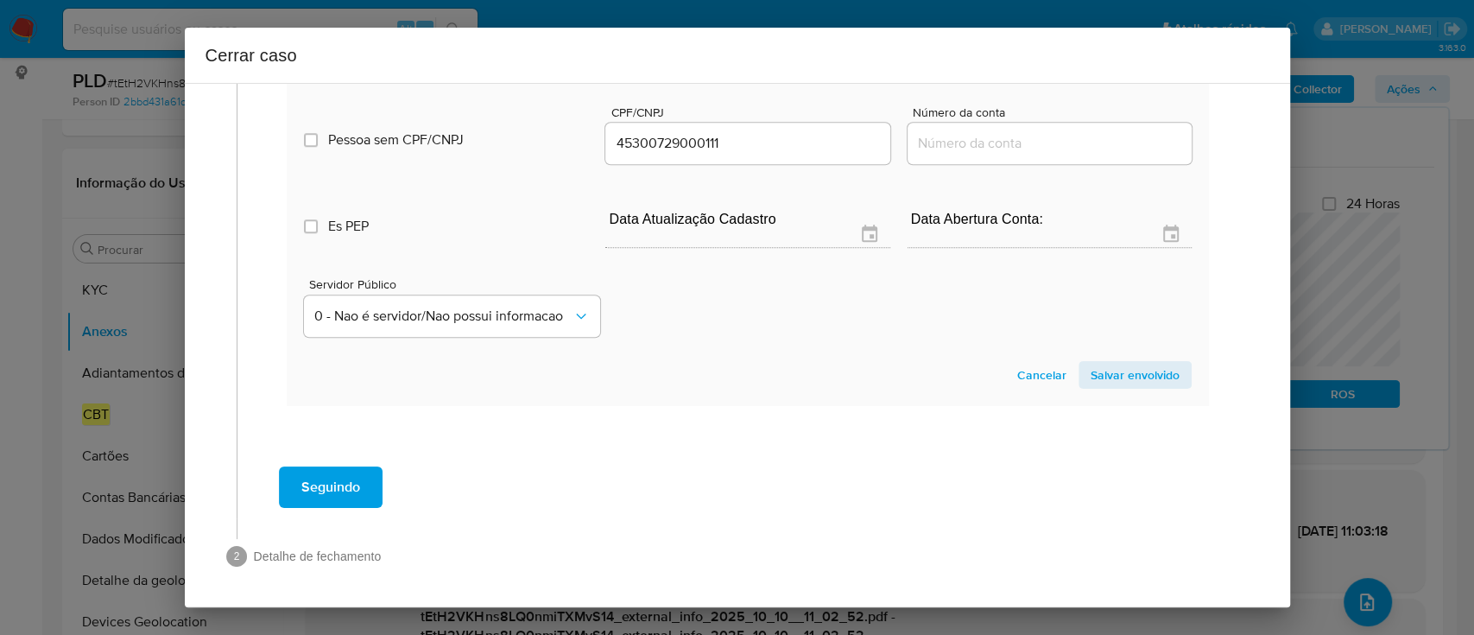
click at [1148, 370] on span "Salvar envolvido" at bounding box center [1135, 375] width 89 height 24
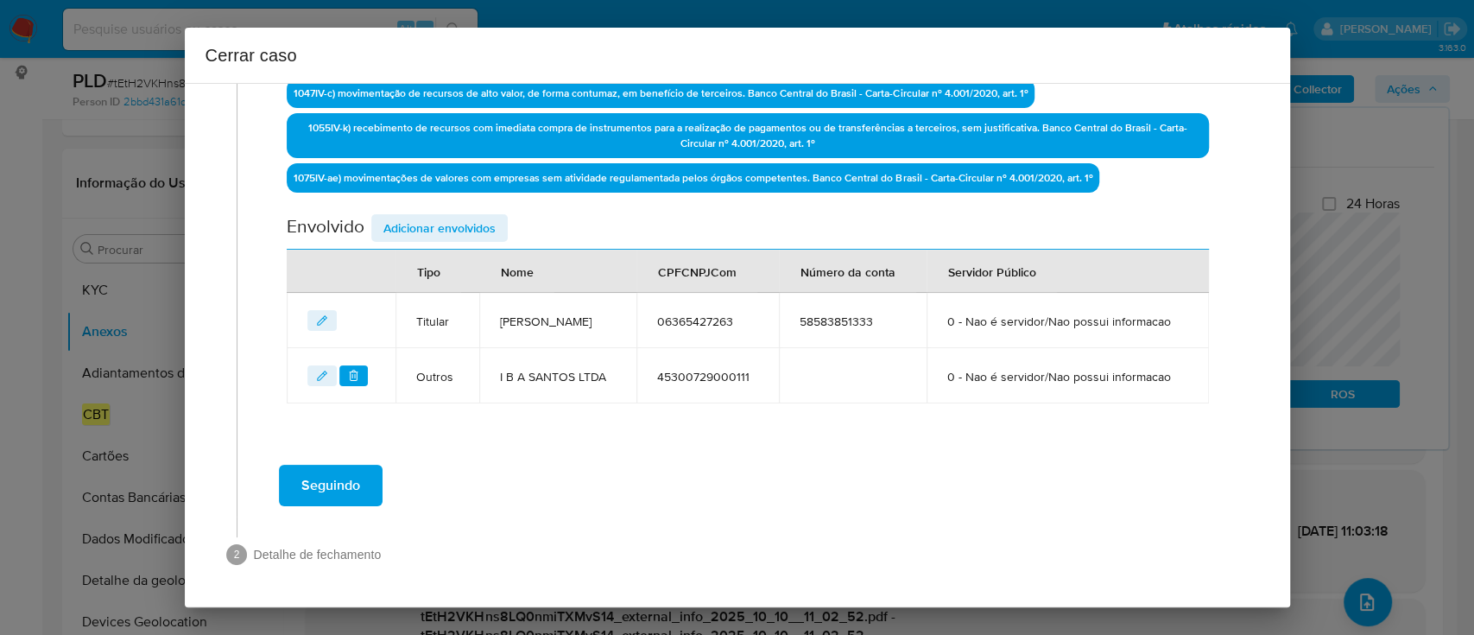
scroll to position [661, 0]
click at [482, 216] on span "Adicionar envolvidos" at bounding box center [439, 228] width 112 height 24
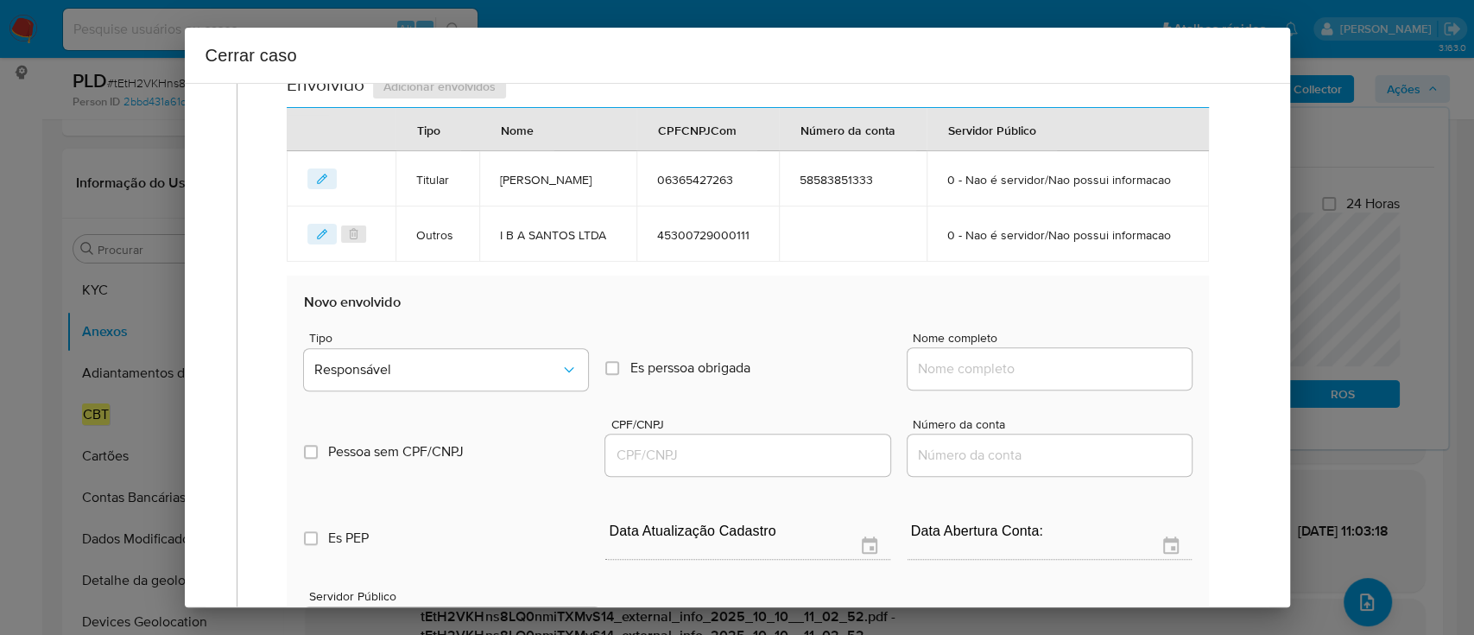
scroll to position [891, 0]
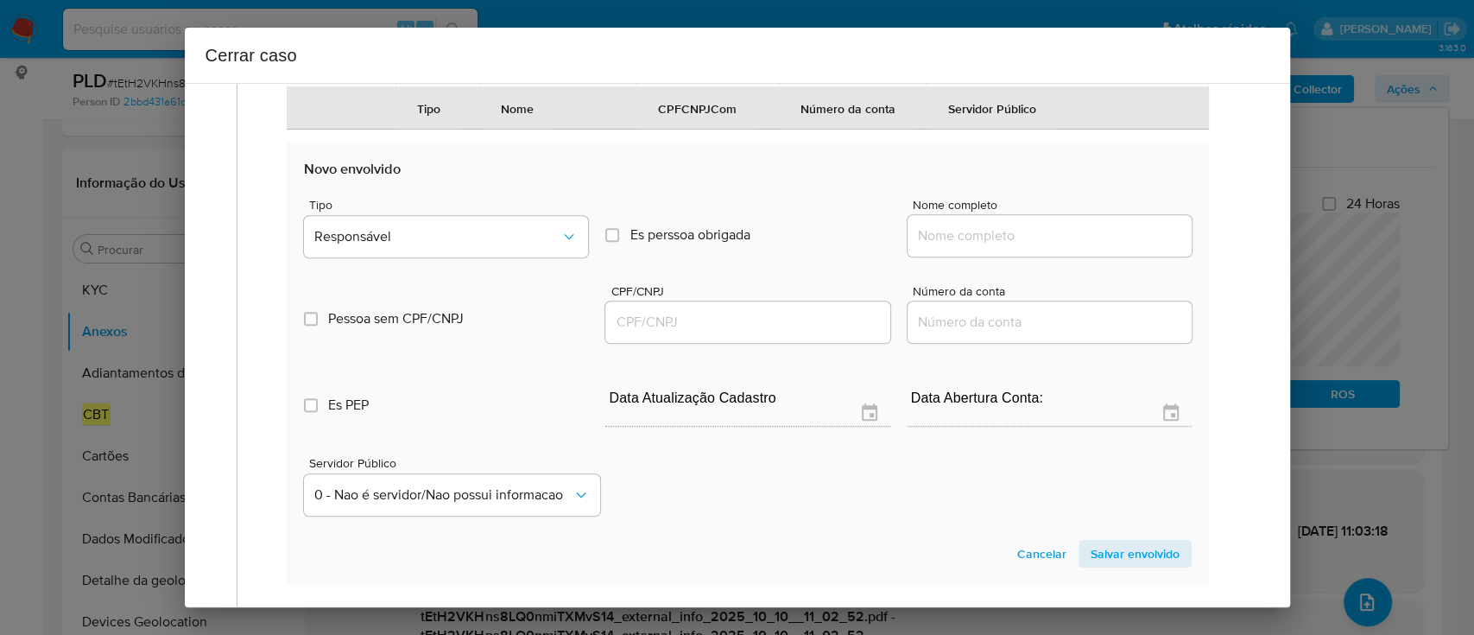
click at [1032, 256] on div at bounding box center [1050, 235] width 284 height 41
drag, startPoint x: 1064, startPoint y: 281, endPoint x: 1091, endPoint y: 283, distance: 26.9
click at [1064, 247] on input "Nome completo" at bounding box center [1050, 236] width 284 height 22
paste input "Podium Clube Tecnologia Ltda, 55334955000177"
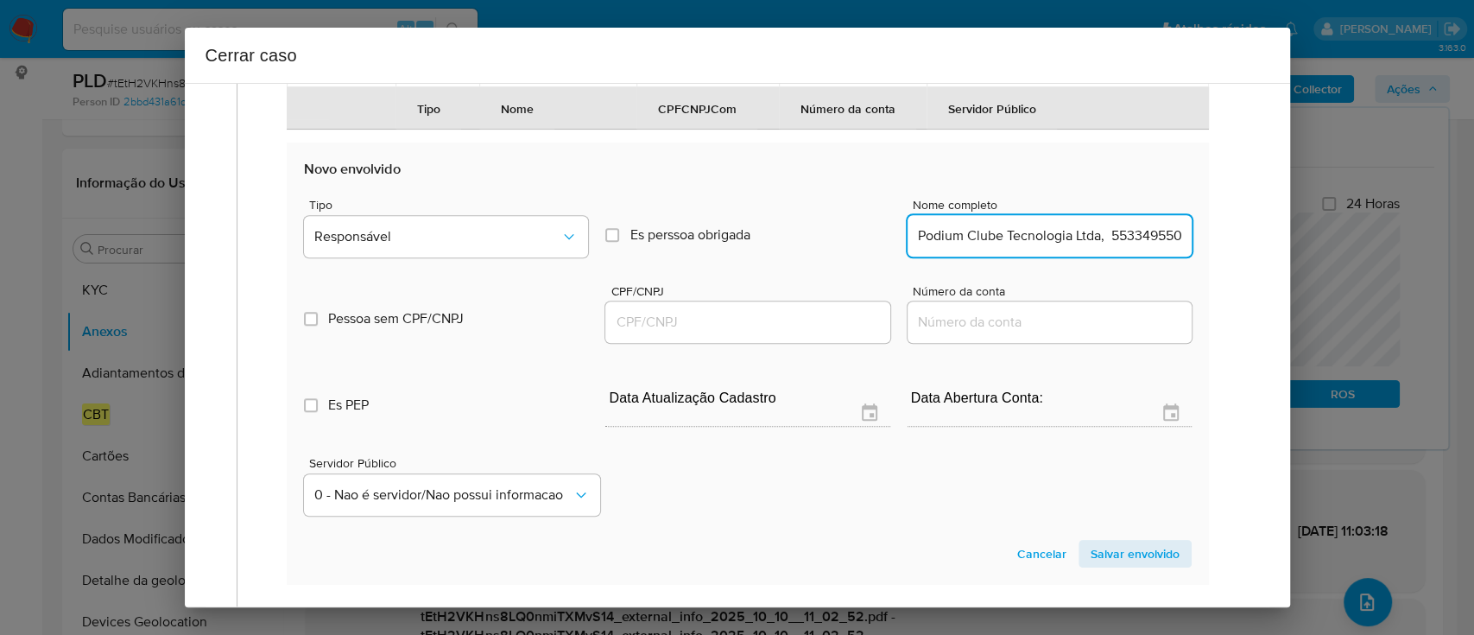
scroll to position [0, 44]
click at [1119, 247] on input "Podium Clube Tecnologia Ltda, 55334955000177" at bounding box center [1050, 236] width 284 height 22
type input "Podium Clube Tecnologia Ltda,"
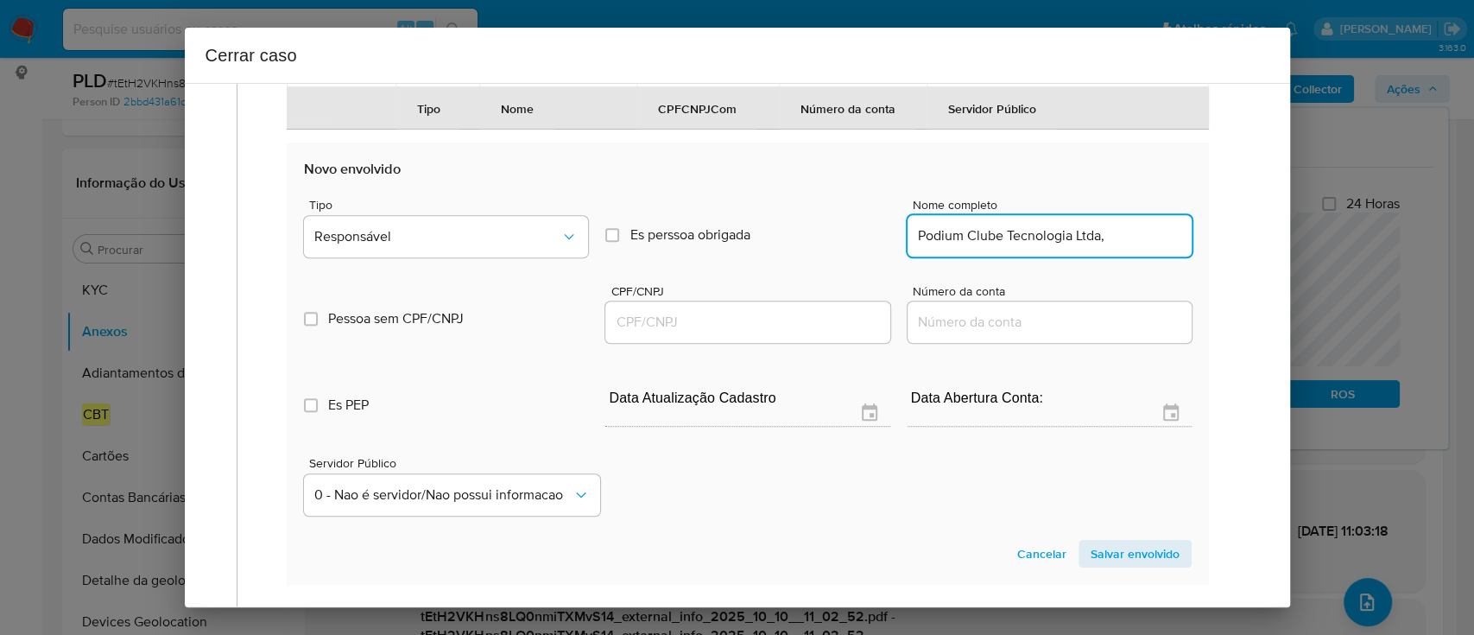
drag, startPoint x: 756, startPoint y: 358, endPoint x: 916, endPoint y: 338, distance: 161.9
click at [756, 333] on input "CPF/CNPJ" at bounding box center [747, 322] width 284 height 22
paste input "55334955000177"
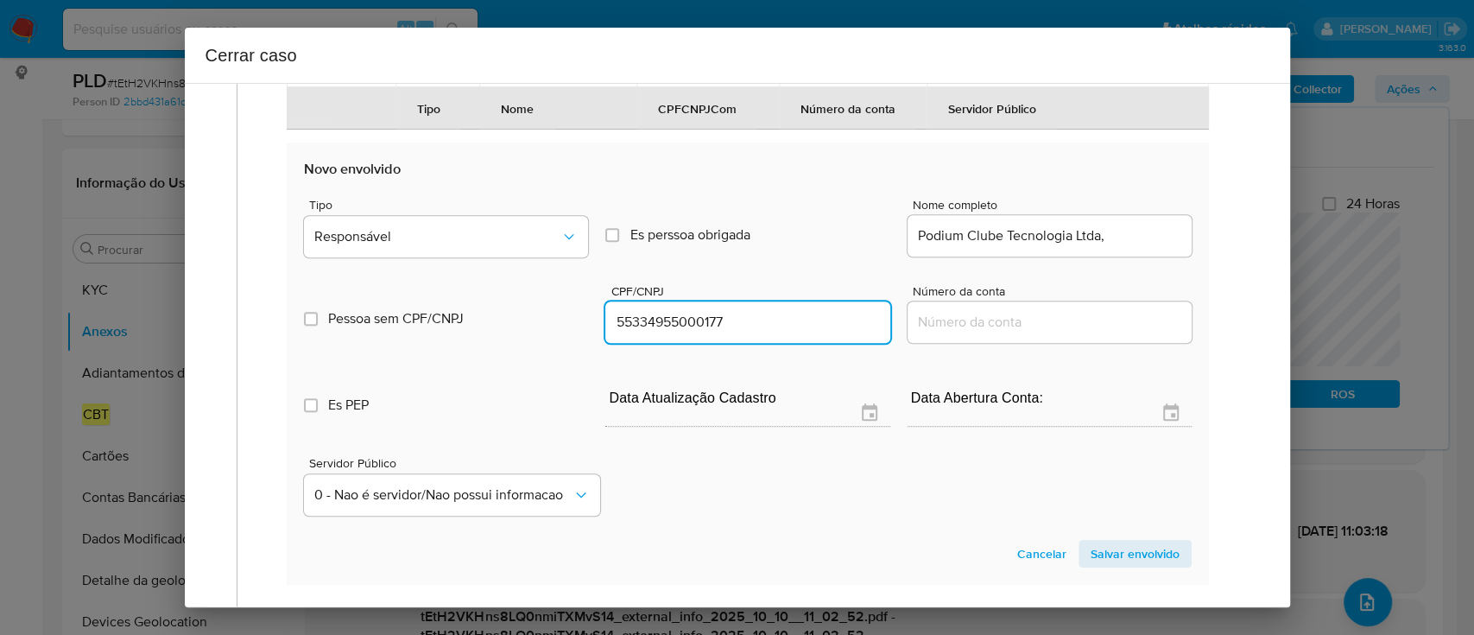
type input "55334955000177"
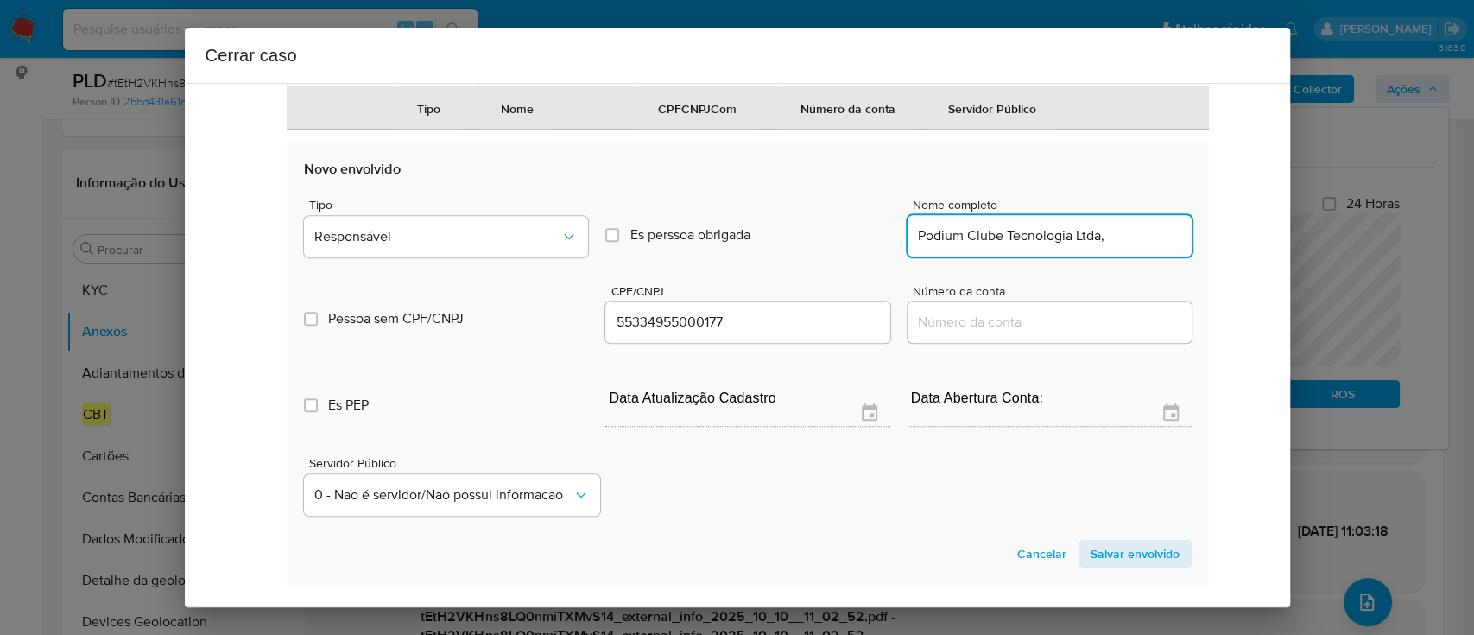
click at [1121, 247] on input "Podium Clube Tecnologia Ltda," at bounding box center [1050, 236] width 284 height 22
type input "Podium Clube Tecnologia Ltda"
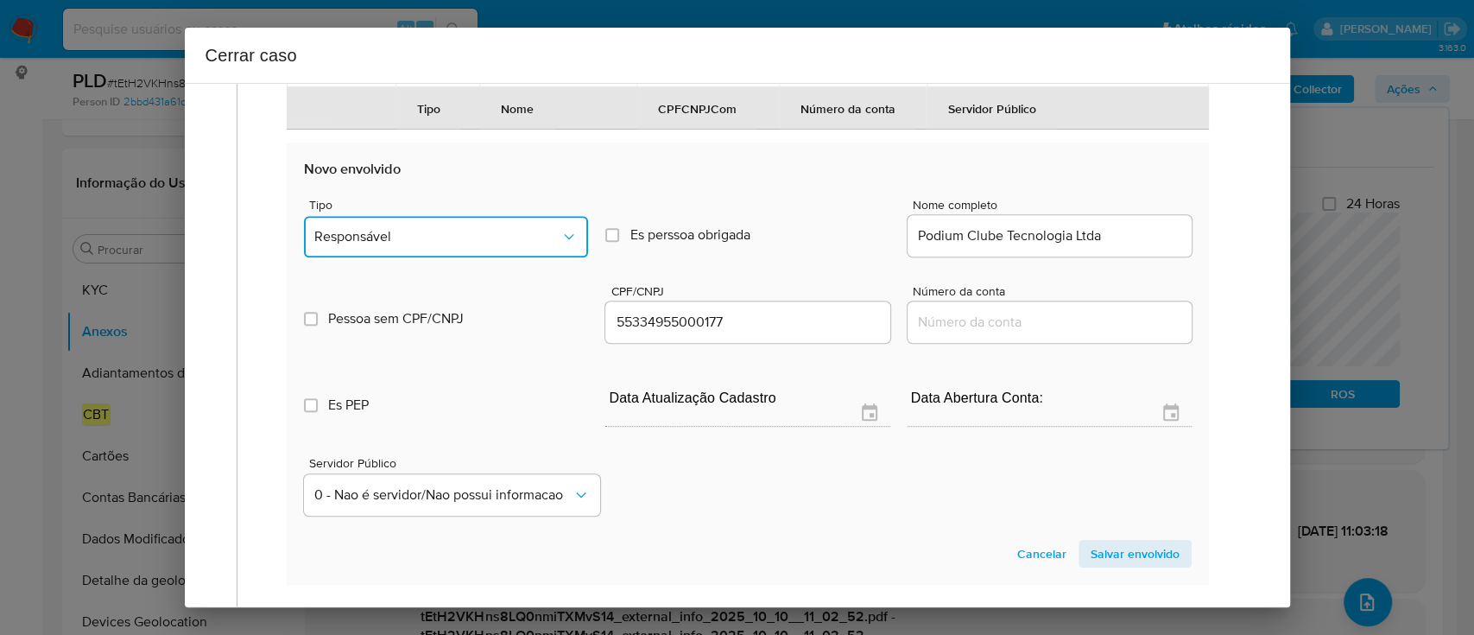
click at [459, 245] on span "Responsável" at bounding box center [437, 236] width 246 height 17
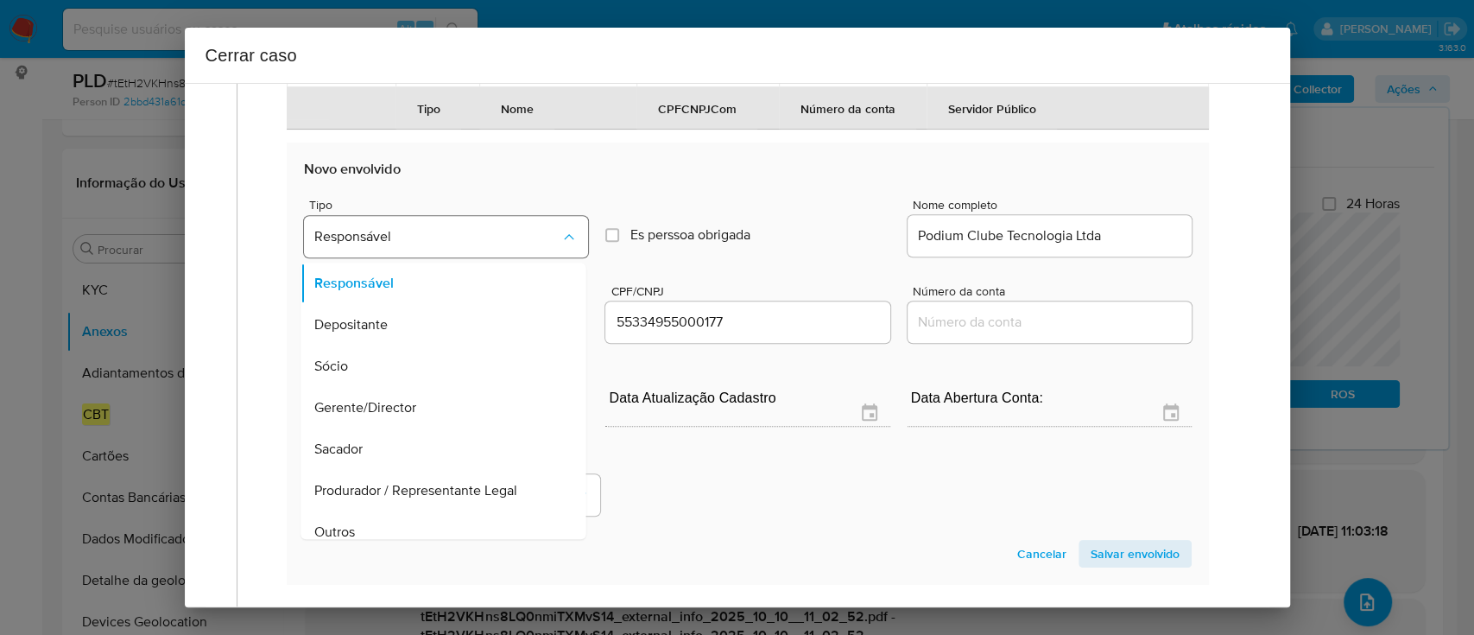
scroll to position [924, 0]
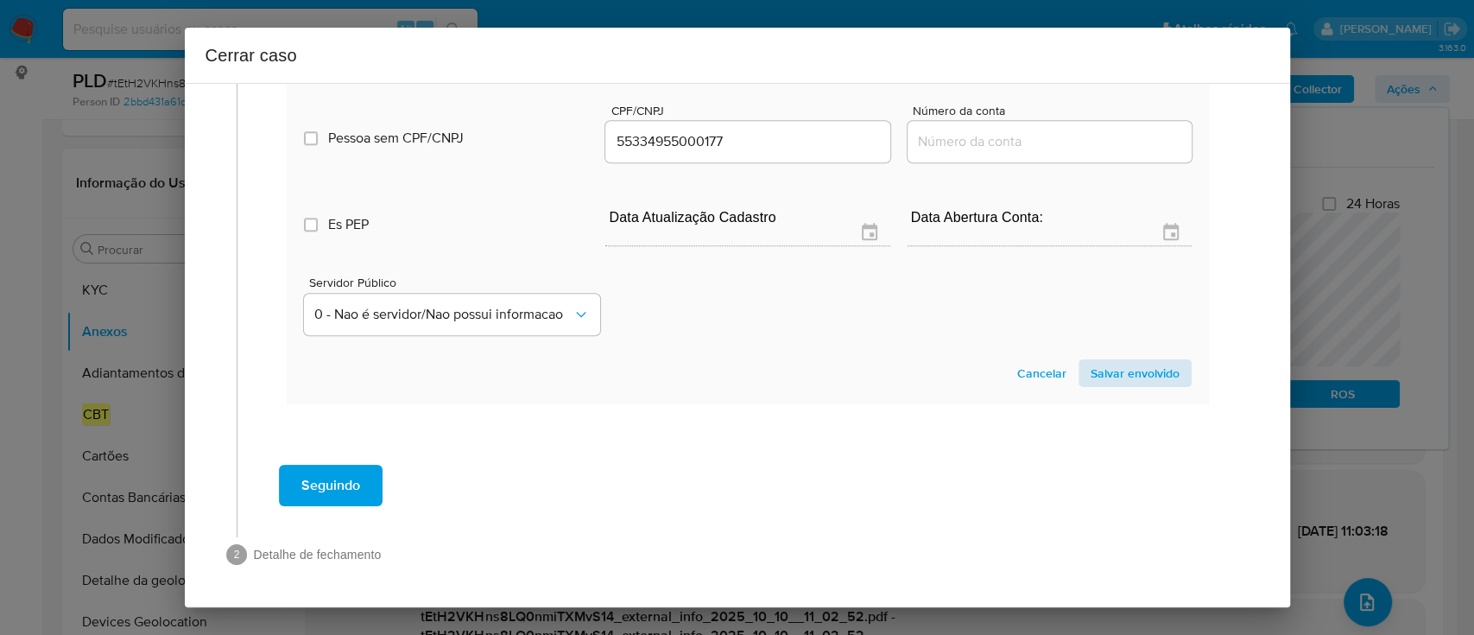
click at [1157, 387] on section "Novo envolvido Tipo Remetente Es perssoa obrigada Is PObrigada Nome completo Po…" at bounding box center [747, 182] width 921 height 441
click at [1153, 380] on span "Salvar envolvido" at bounding box center [1135, 373] width 89 height 24
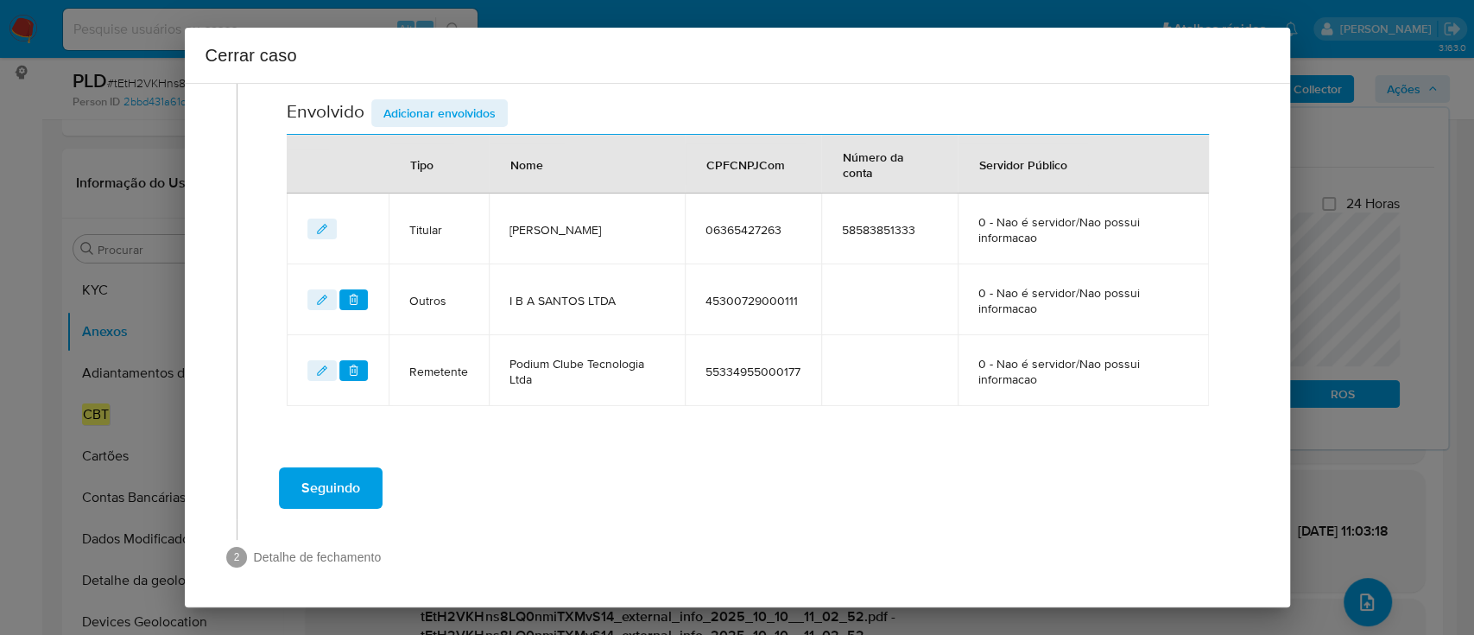
click at [449, 107] on span "Adicionar envolvidos" at bounding box center [439, 113] width 112 height 24
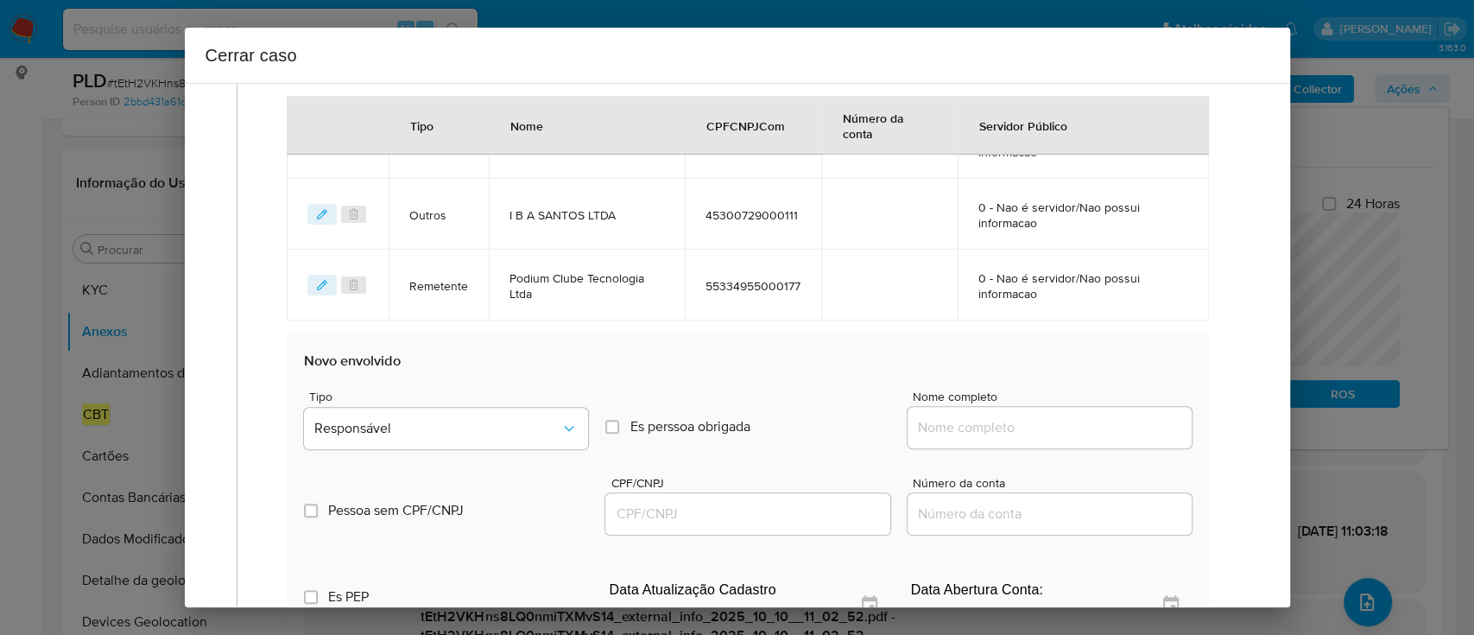
scroll to position [961, 0]
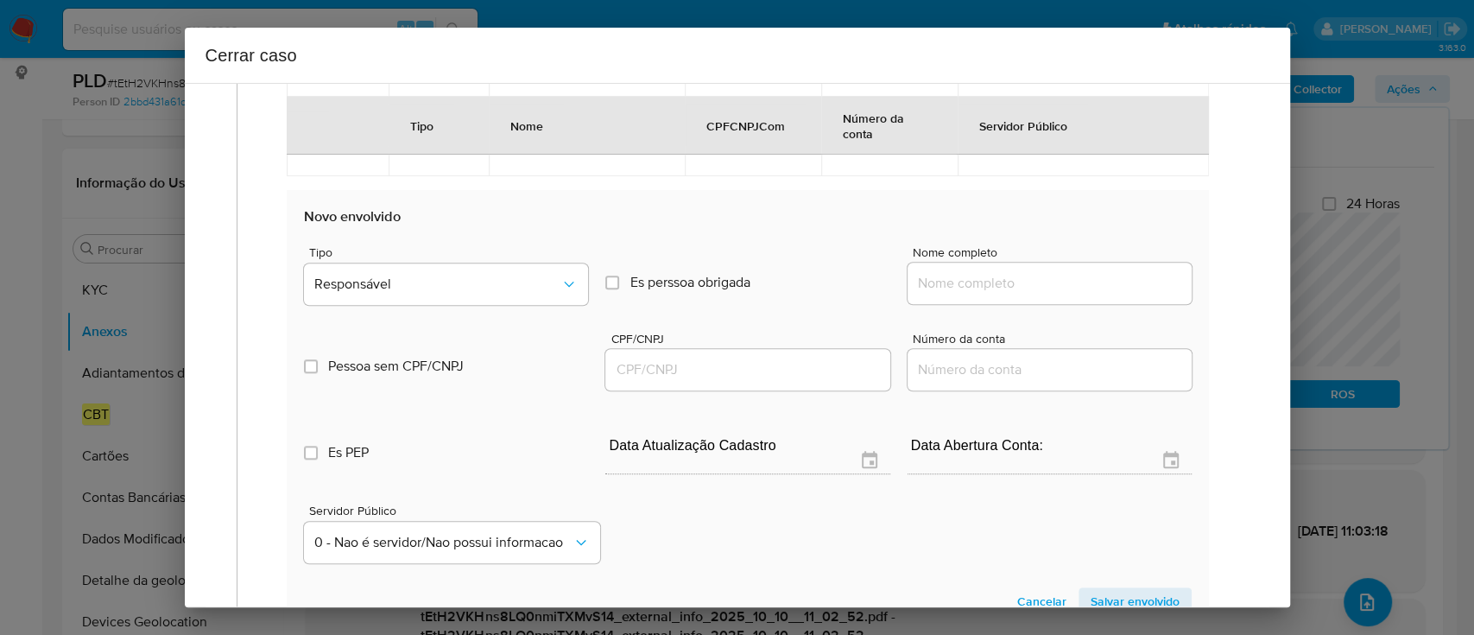
click at [1004, 274] on input "Nome completo" at bounding box center [1050, 283] width 284 height 22
paste input "Galaxy Betting Ltda, 58419438000199"
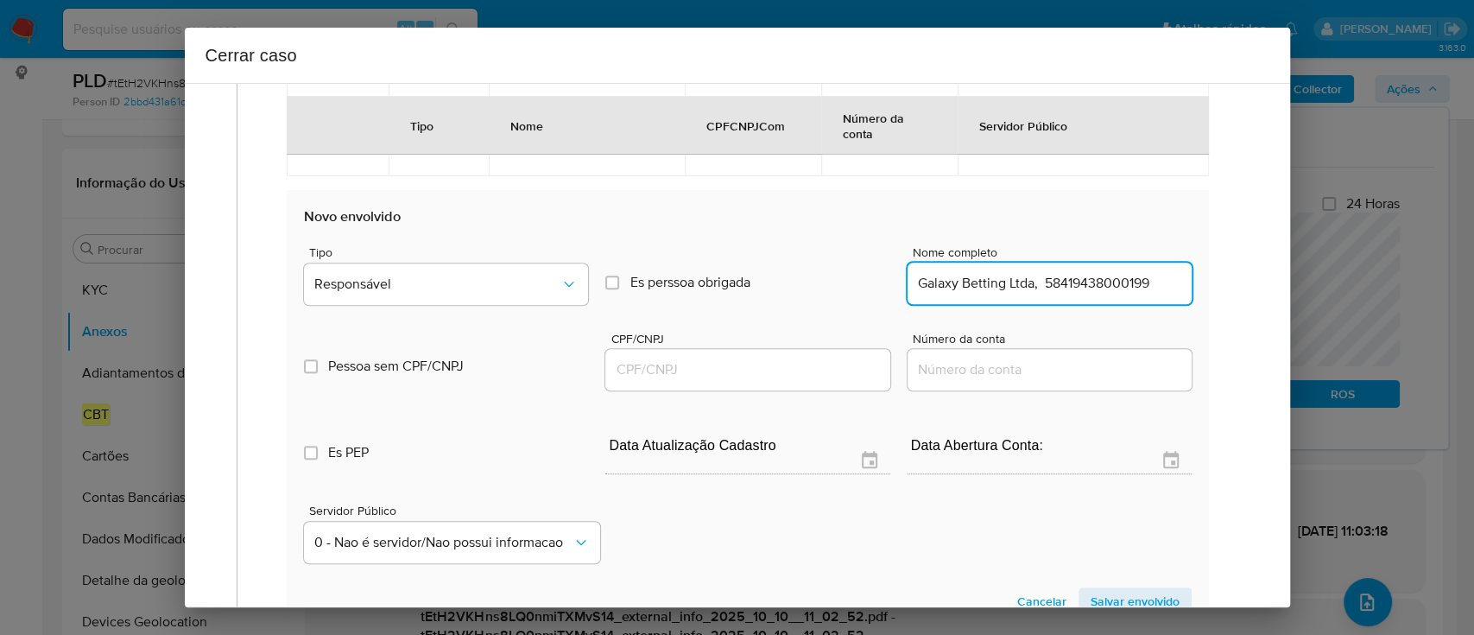
click at [1110, 283] on input "Galaxy Betting Ltda, 58419438000199" at bounding box center [1050, 283] width 284 height 22
type input "Galaxy Betting Ltda,"
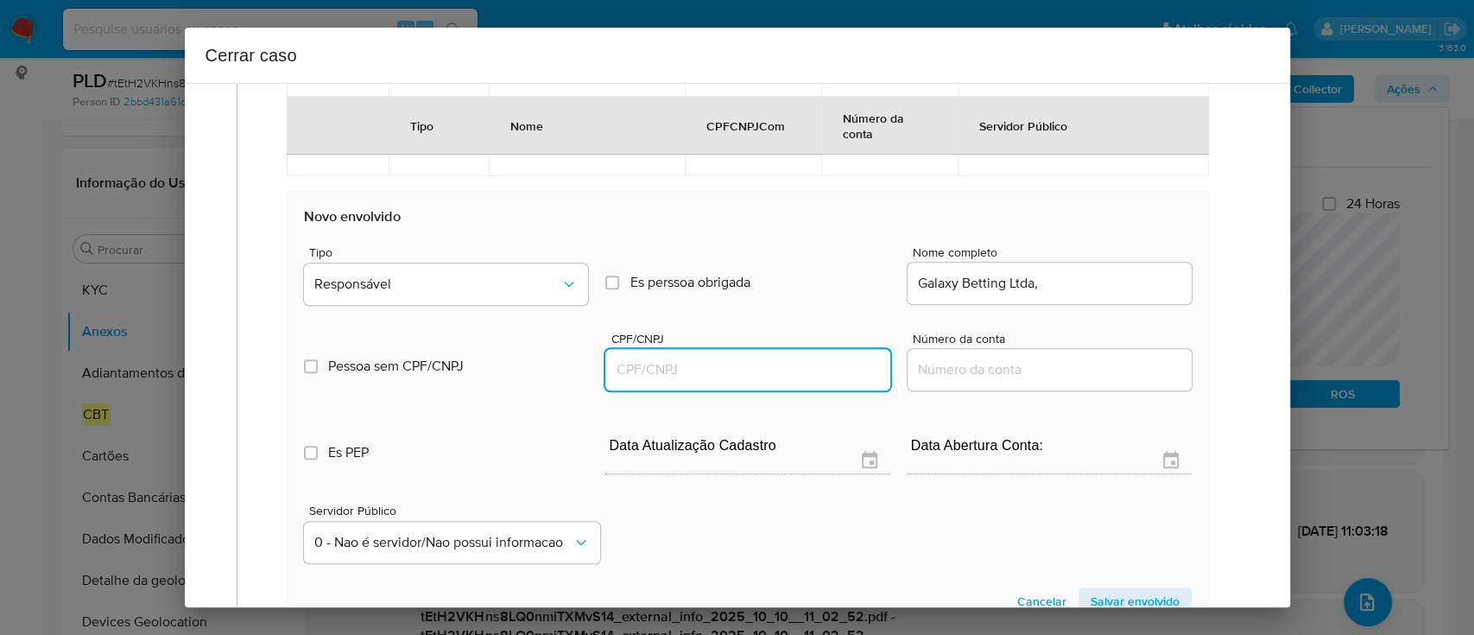
drag, startPoint x: 755, startPoint y: 370, endPoint x: 946, endPoint y: 320, distance: 197.3
click at [756, 368] on input "CPF/CNPJ" at bounding box center [747, 369] width 284 height 22
paste input "58419438000199"
type input "58419438000199"
click at [1101, 279] on input "Galaxy Betting Ltda," at bounding box center [1050, 283] width 284 height 22
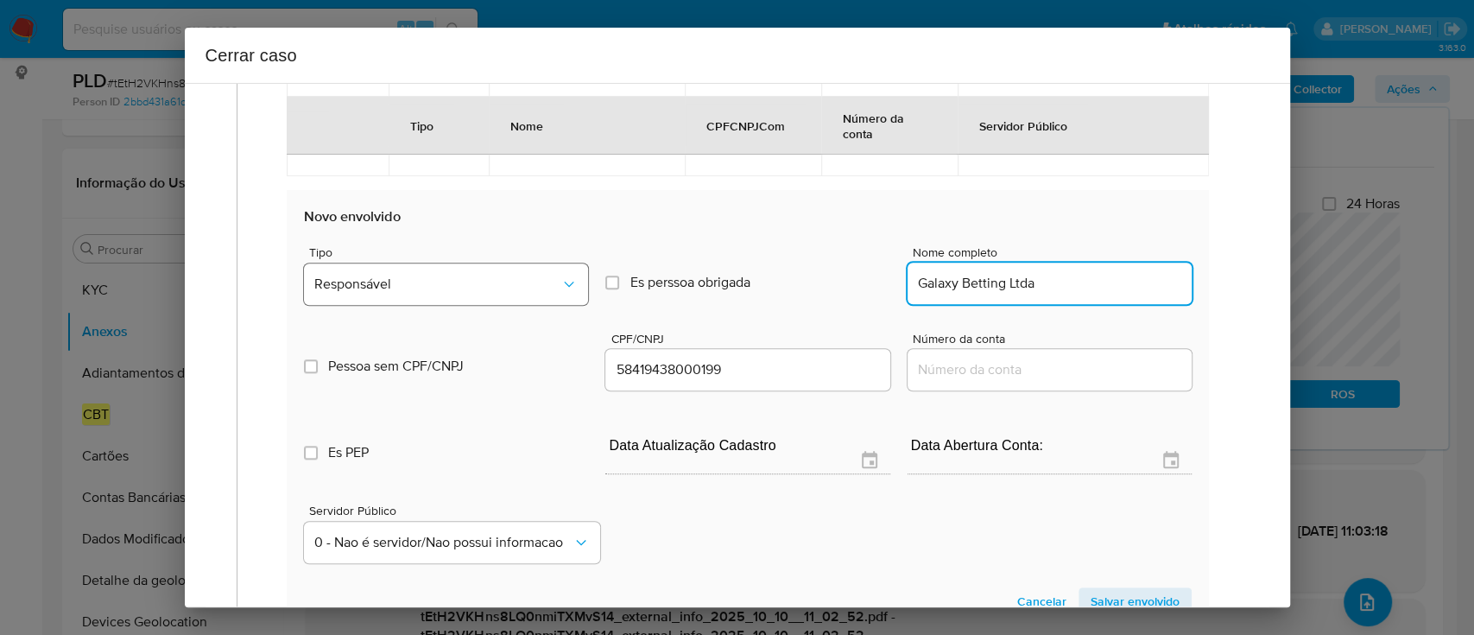
type input "Galaxy Betting Ltda"
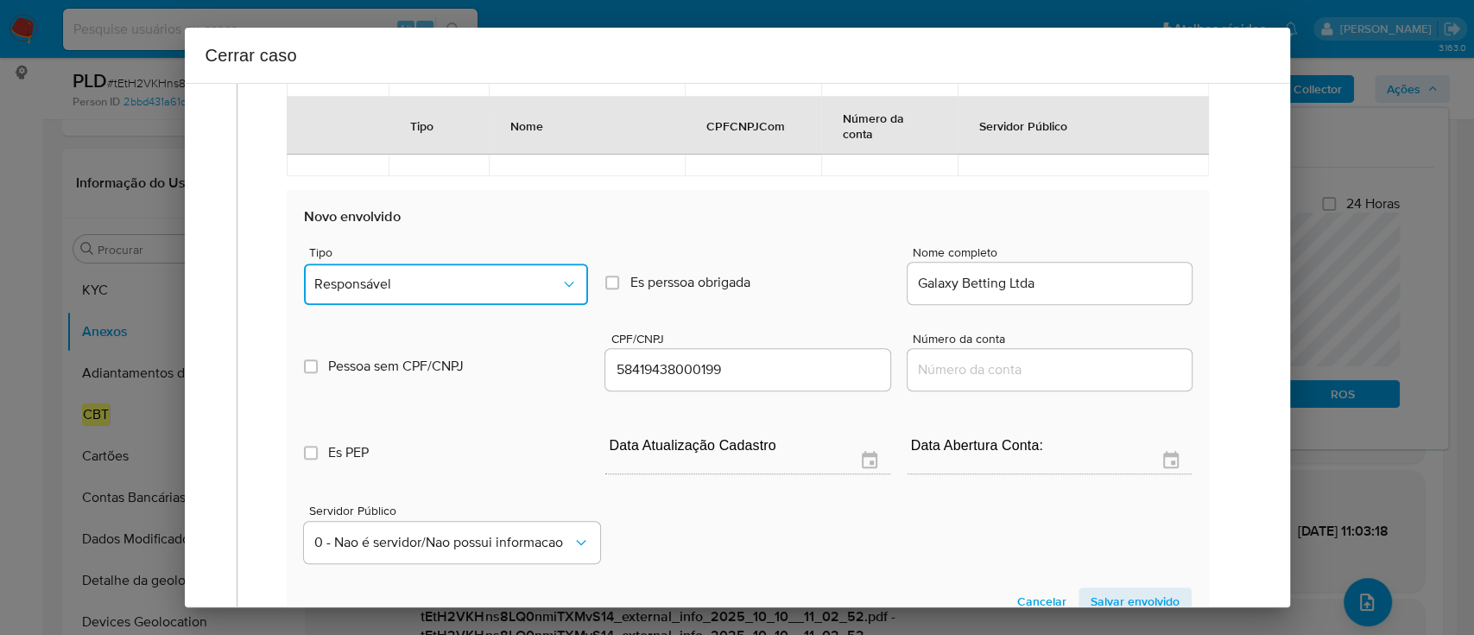
click at [340, 287] on span "Responsável" at bounding box center [437, 283] width 246 height 17
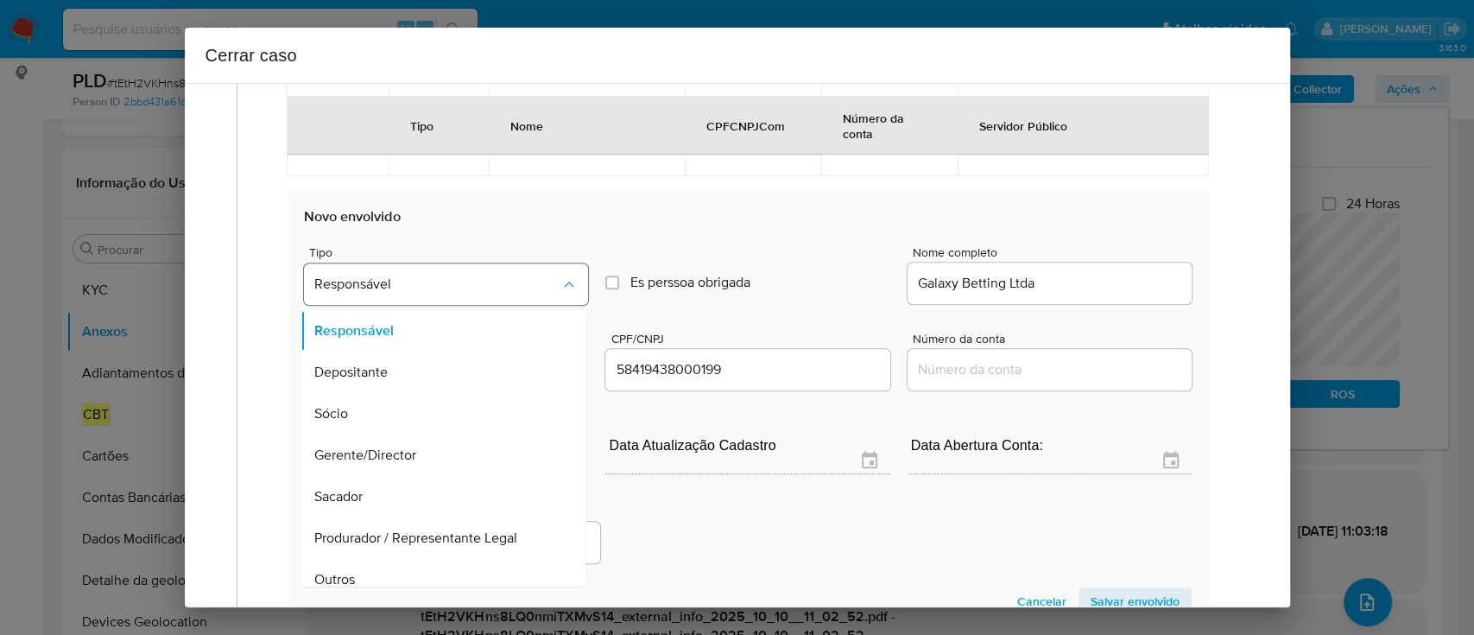
scroll to position [995, 0]
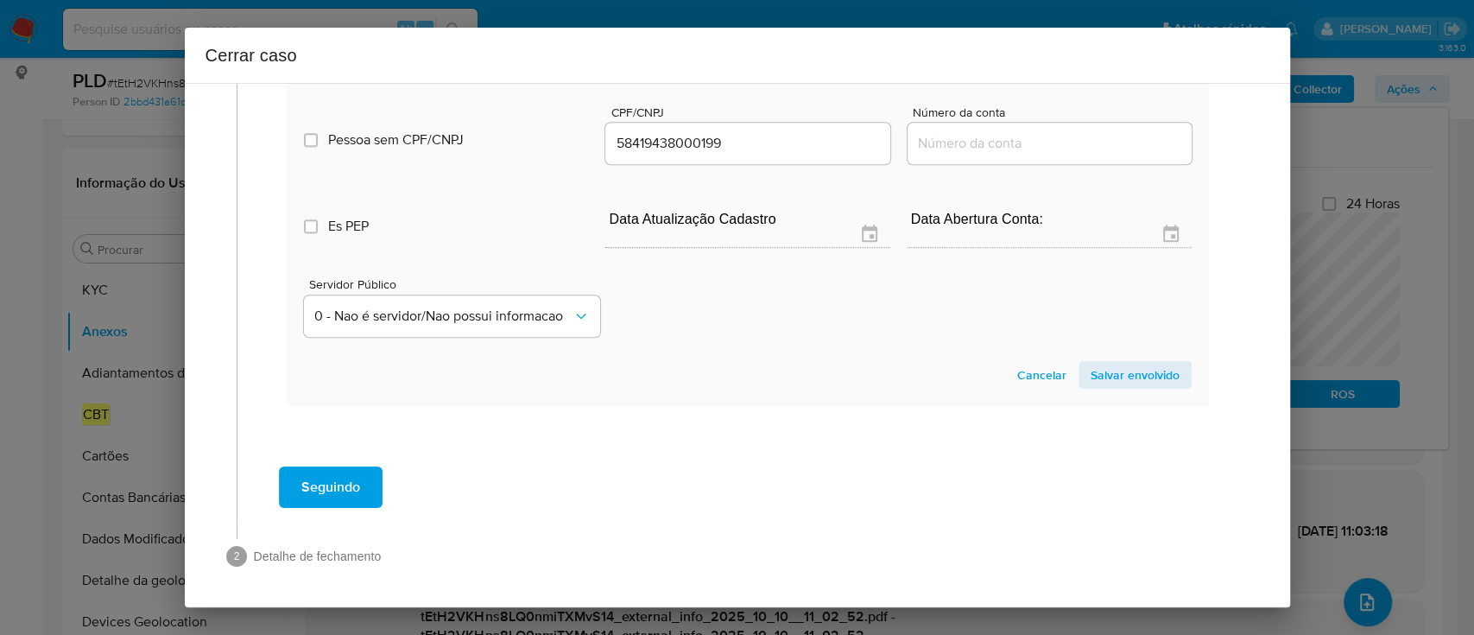
click at [1126, 378] on span "Salvar envolvido" at bounding box center [1135, 375] width 89 height 24
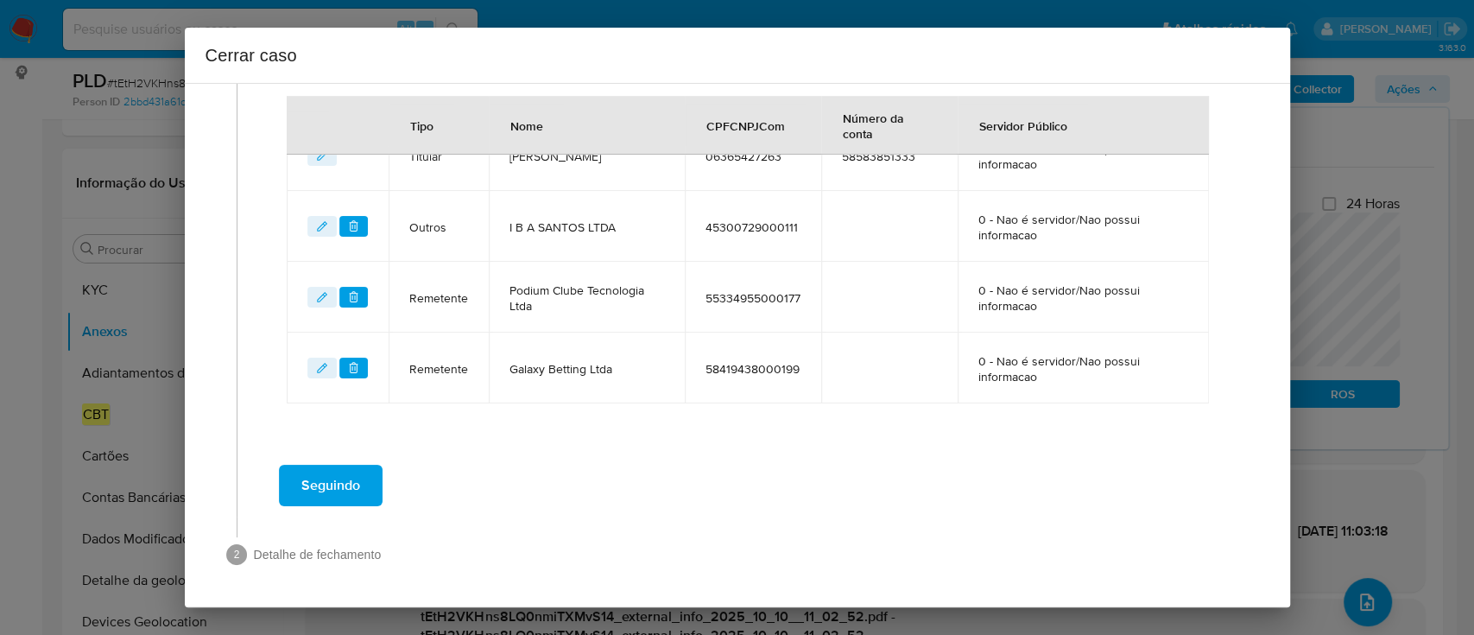
scroll to position [801, 0]
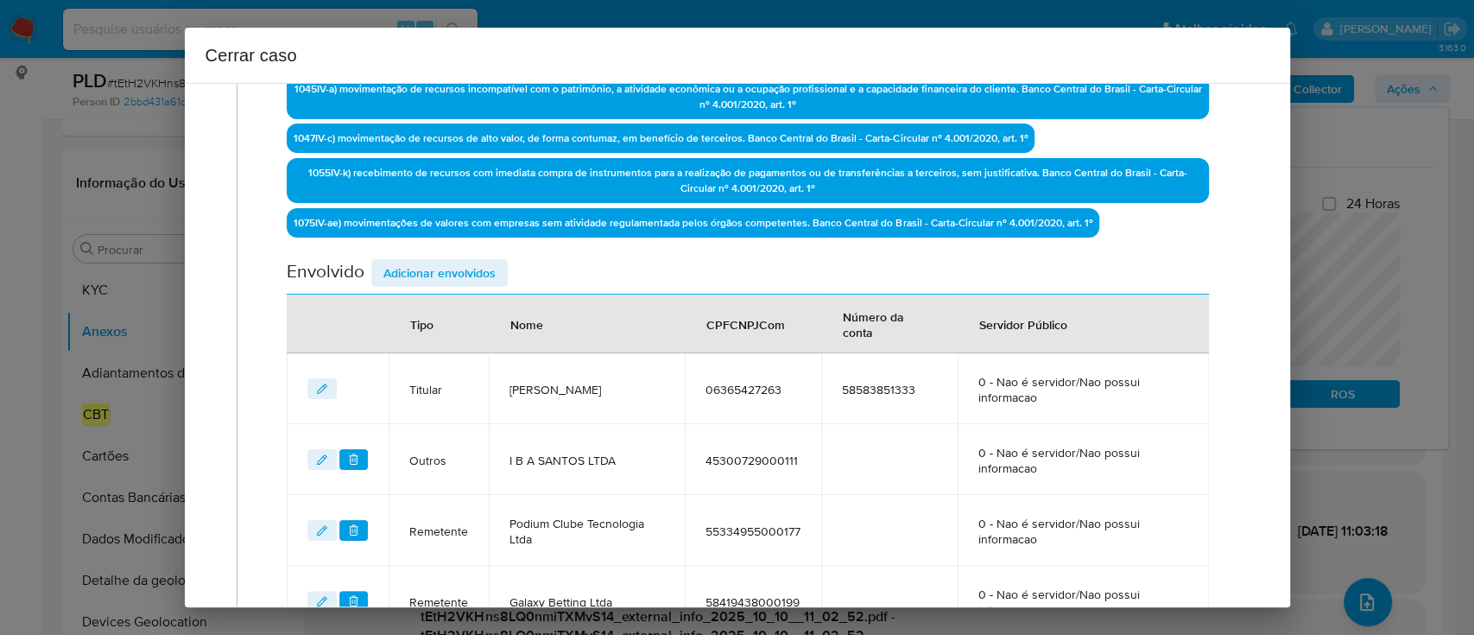
click at [486, 274] on span "Adicionar envolvidos" at bounding box center [439, 273] width 112 height 24
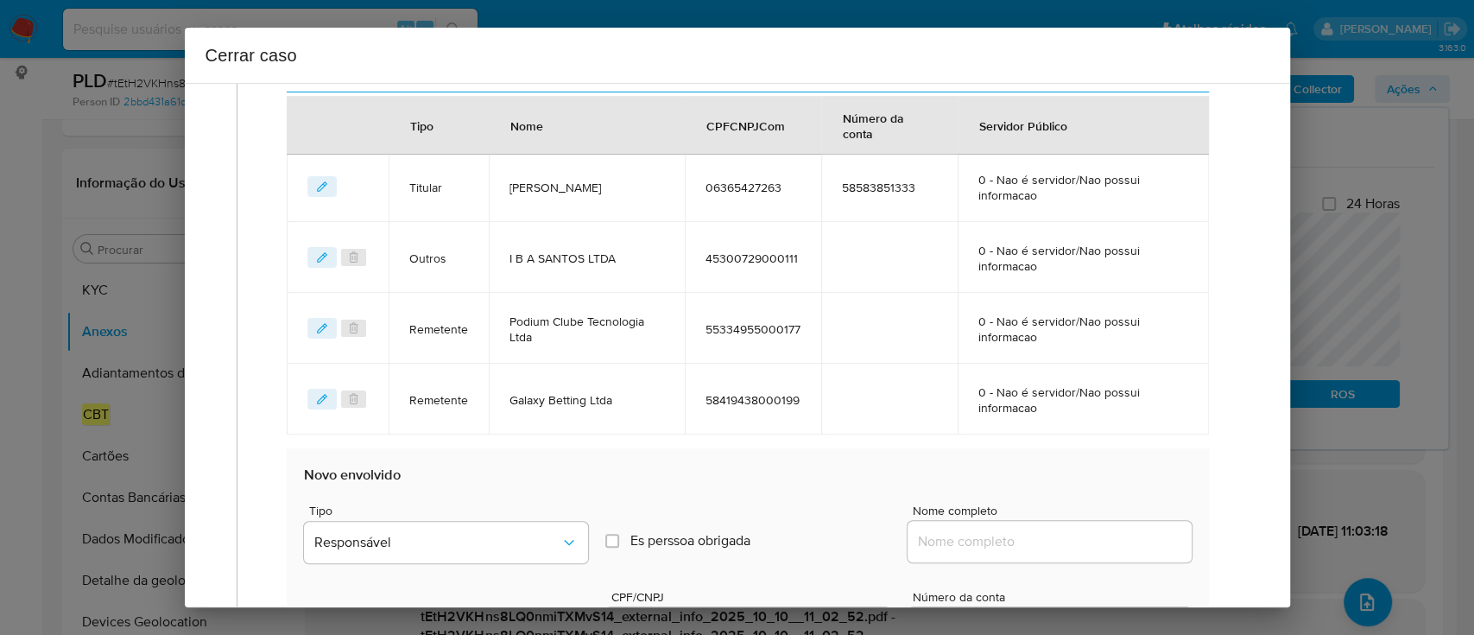
scroll to position [917, 0]
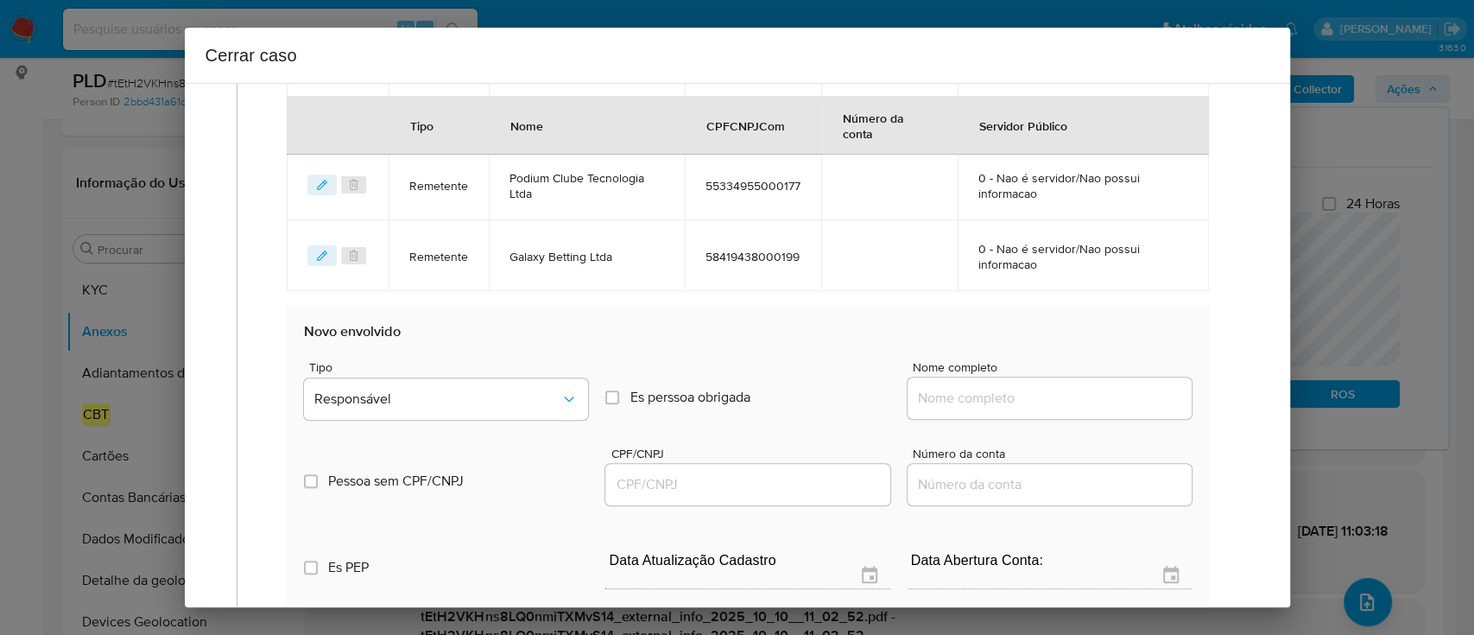
click at [1007, 400] on input "Nome completo" at bounding box center [1050, 398] width 284 height 22
paste input "Visao Digital Servicos Ltda, 57532705000177"
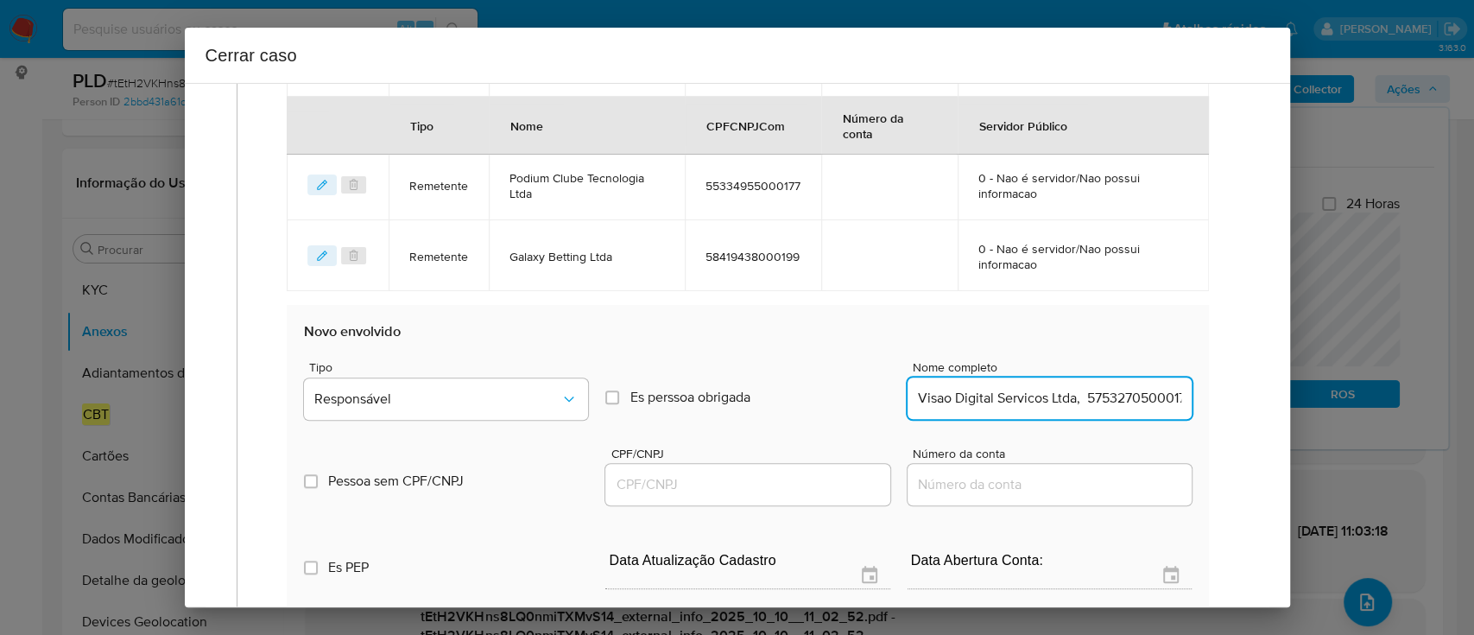
scroll to position [0, 20]
click at [1119, 404] on input "Visao Digital Servicos Ltda, 57532705000177" at bounding box center [1050, 398] width 284 height 22
type input "Visao Digital Servicos Ltda,"
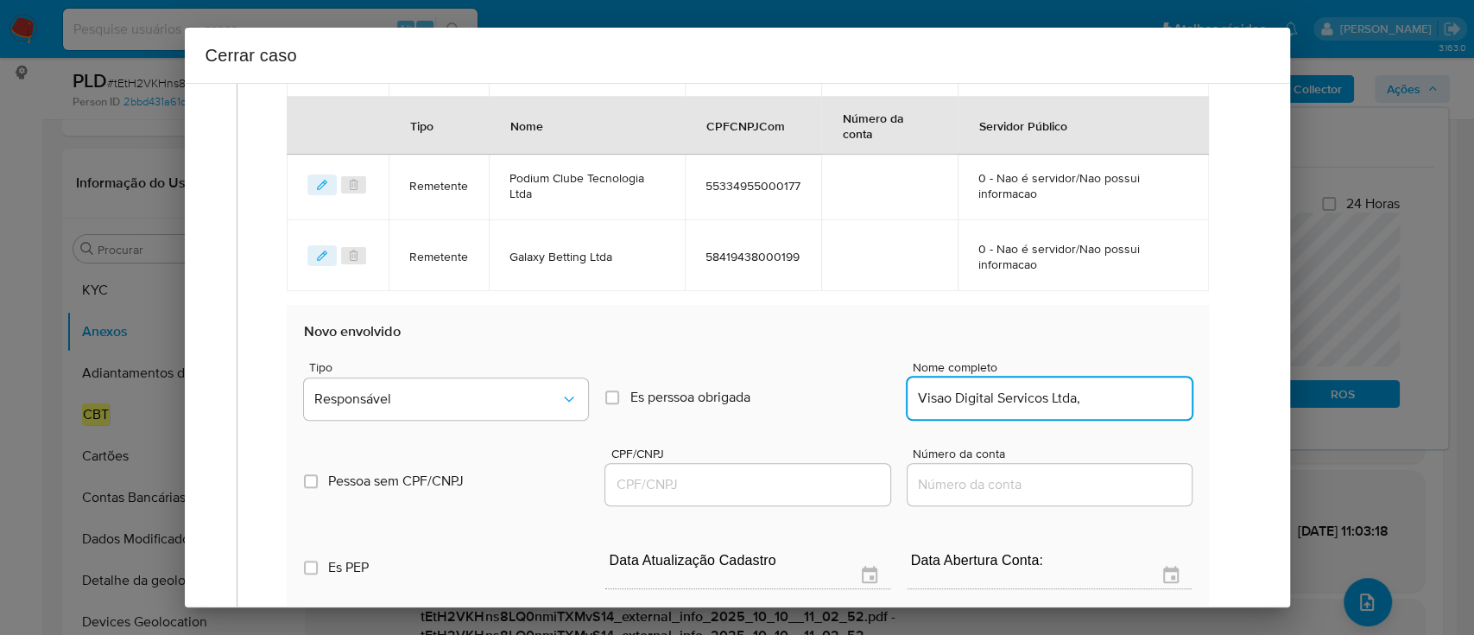
drag, startPoint x: 801, startPoint y: 490, endPoint x: 912, endPoint y: 465, distance: 113.1
click at [801, 490] on input "CPF/CNPJ" at bounding box center [747, 484] width 284 height 22
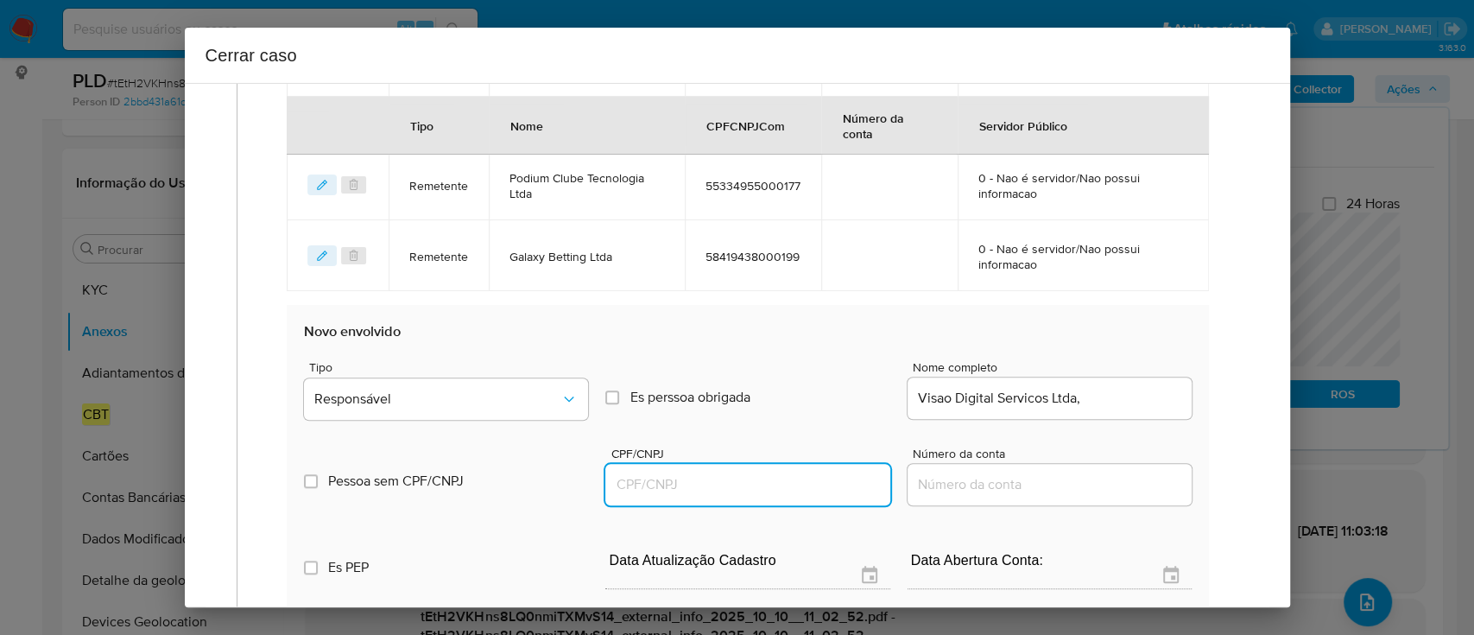
paste input "57532705000177"
type input "57532705000177"
click at [1116, 389] on input "Visao Digital Servicos Ltda," at bounding box center [1050, 398] width 284 height 22
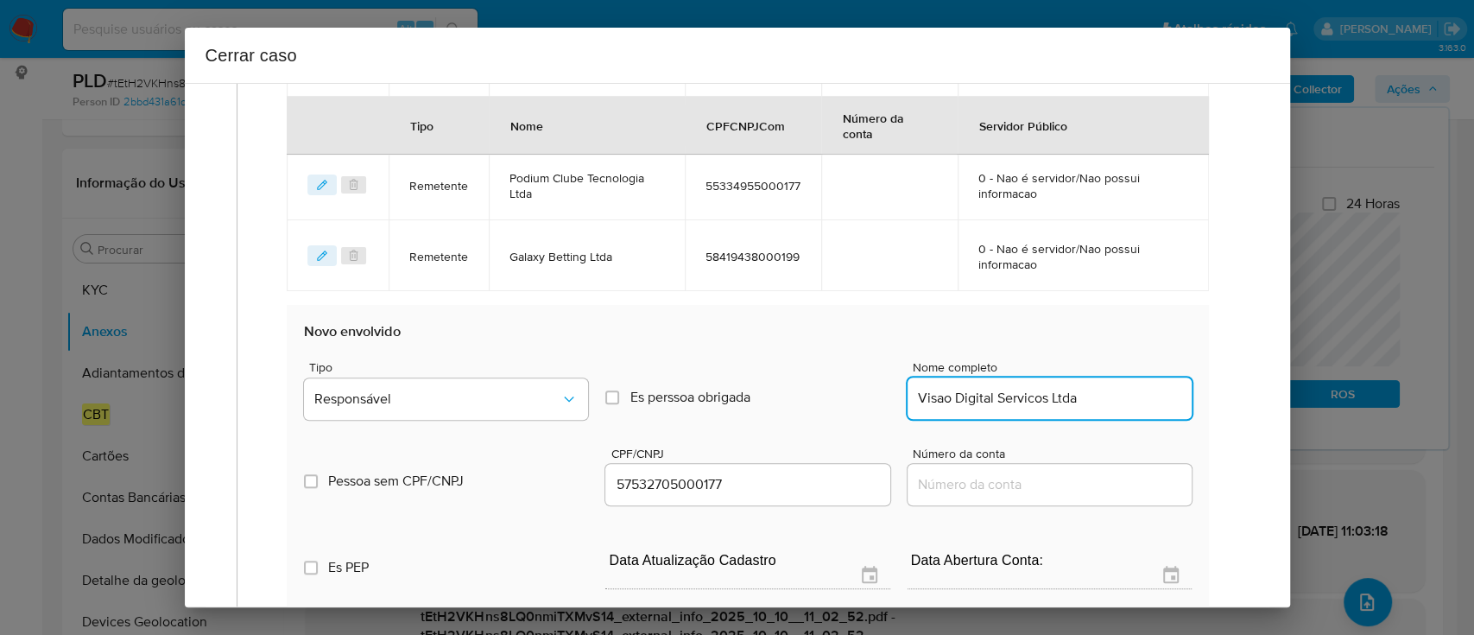
type input "Visao Digital Servicos Ltda"
click at [492, 361] on span "Tipo" at bounding box center [451, 367] width 284 height 12
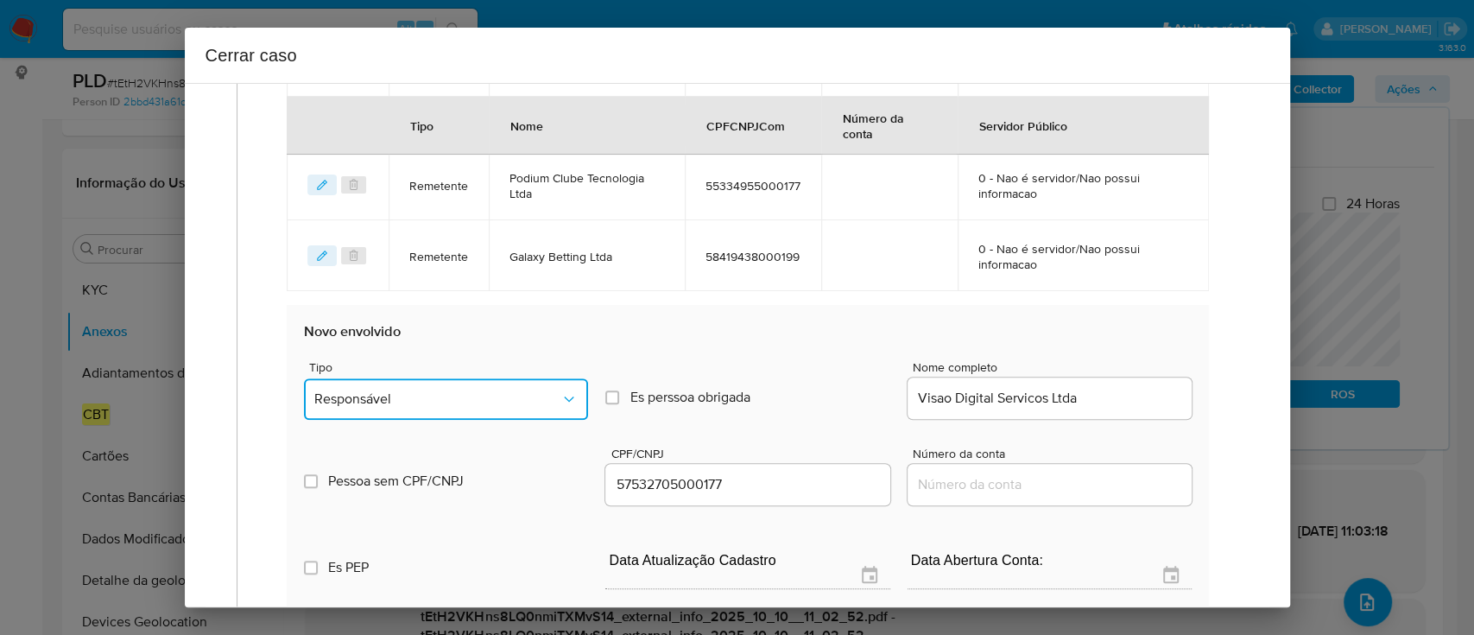
click at [485, 383] on button "Responsável" at bounding box center [446, 398] width 284 height 41
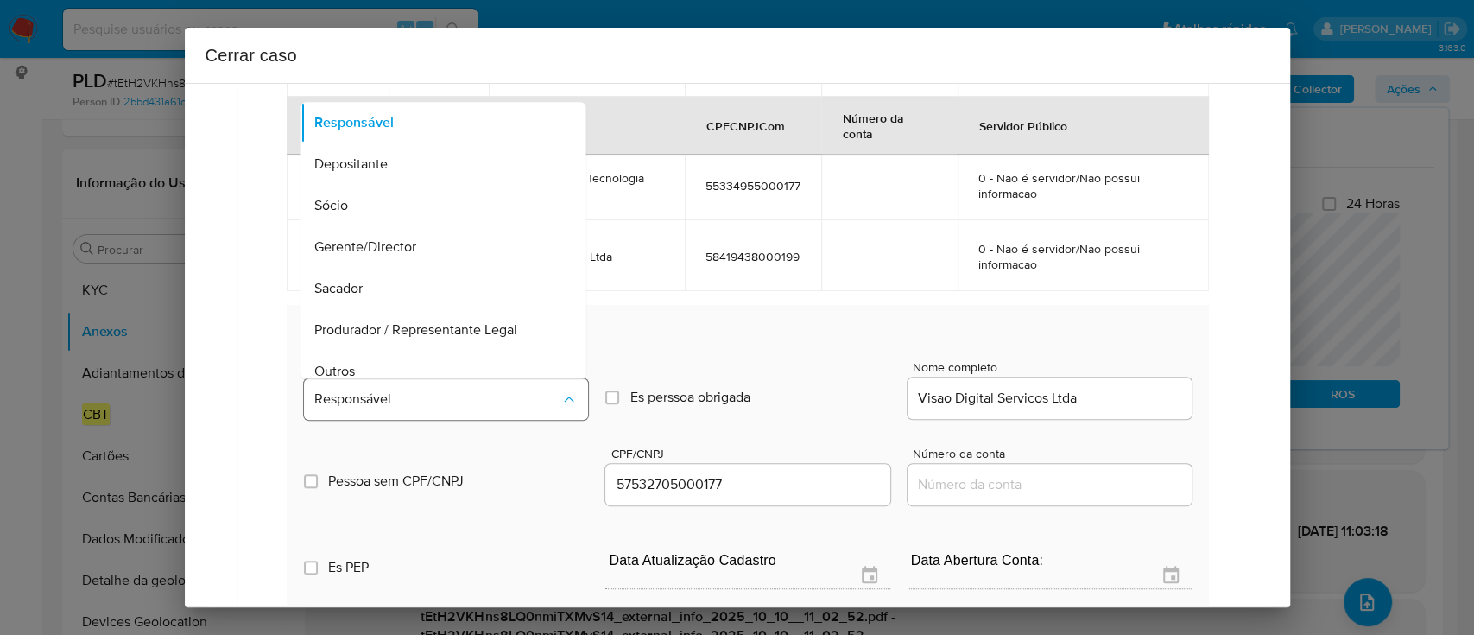
scroll to position [55, 0]
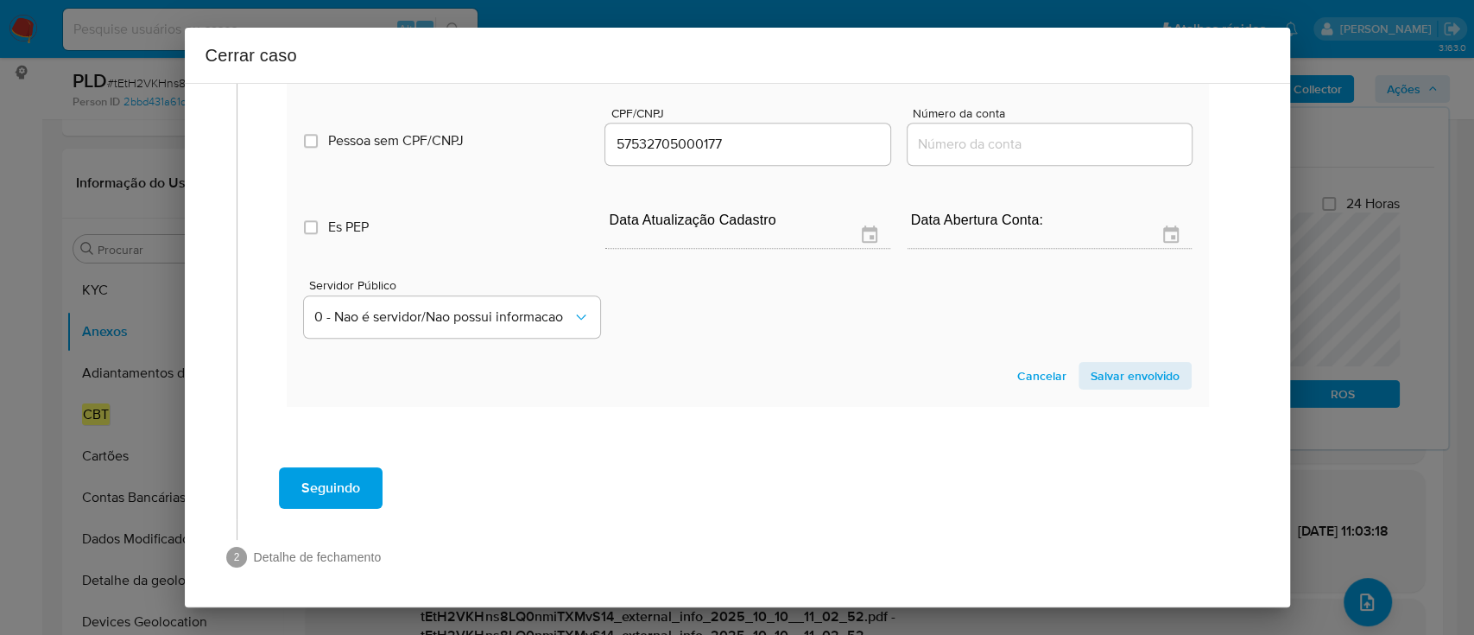
click at [1129, 376] on span "Salvar envolvido" at bounding box center [1135, 376] width 89 height 24
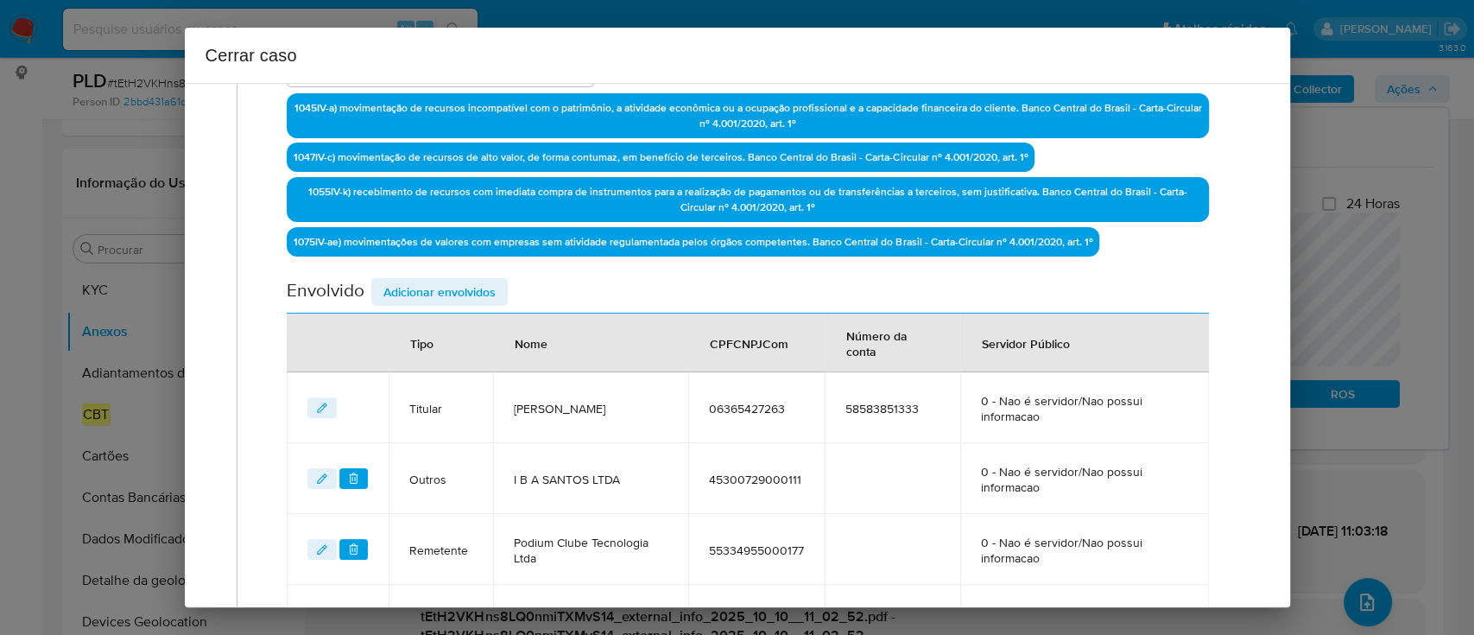
scroll to position [528, 0]
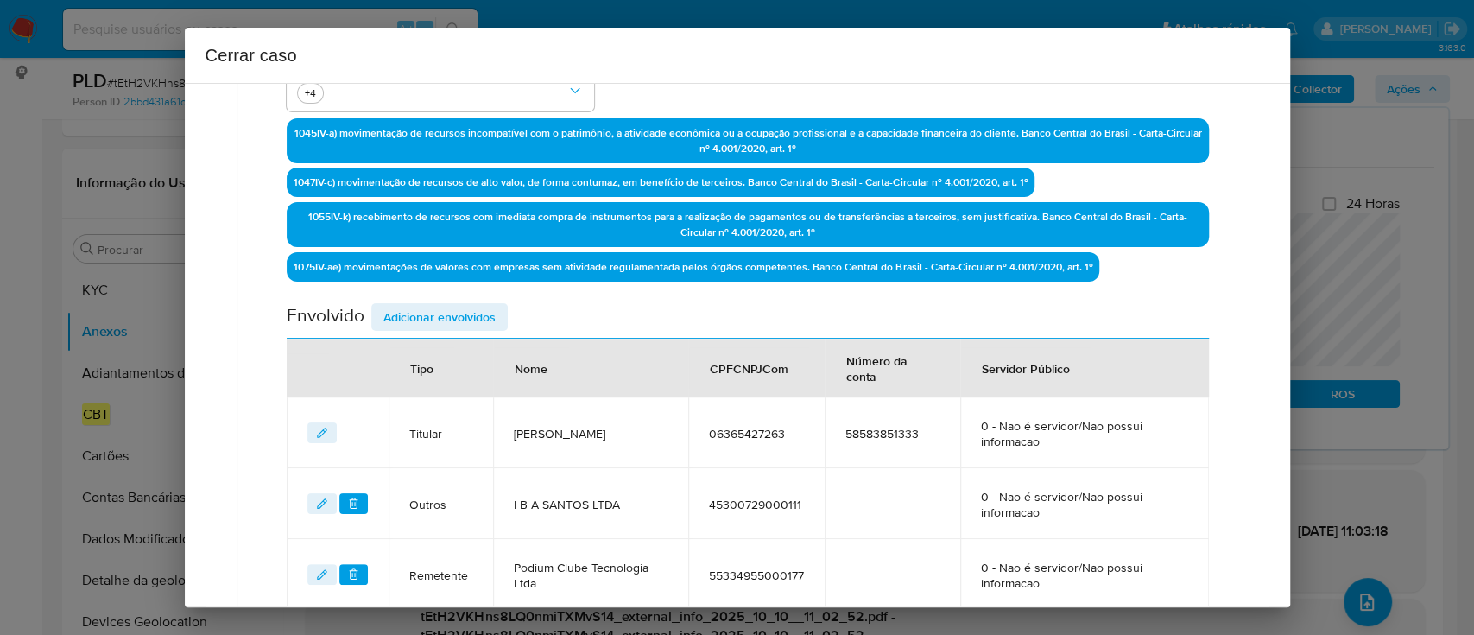
click at [412, 309] on span "Adicionar envolvidos" at bounding box center [439, 317] width 112 height 24
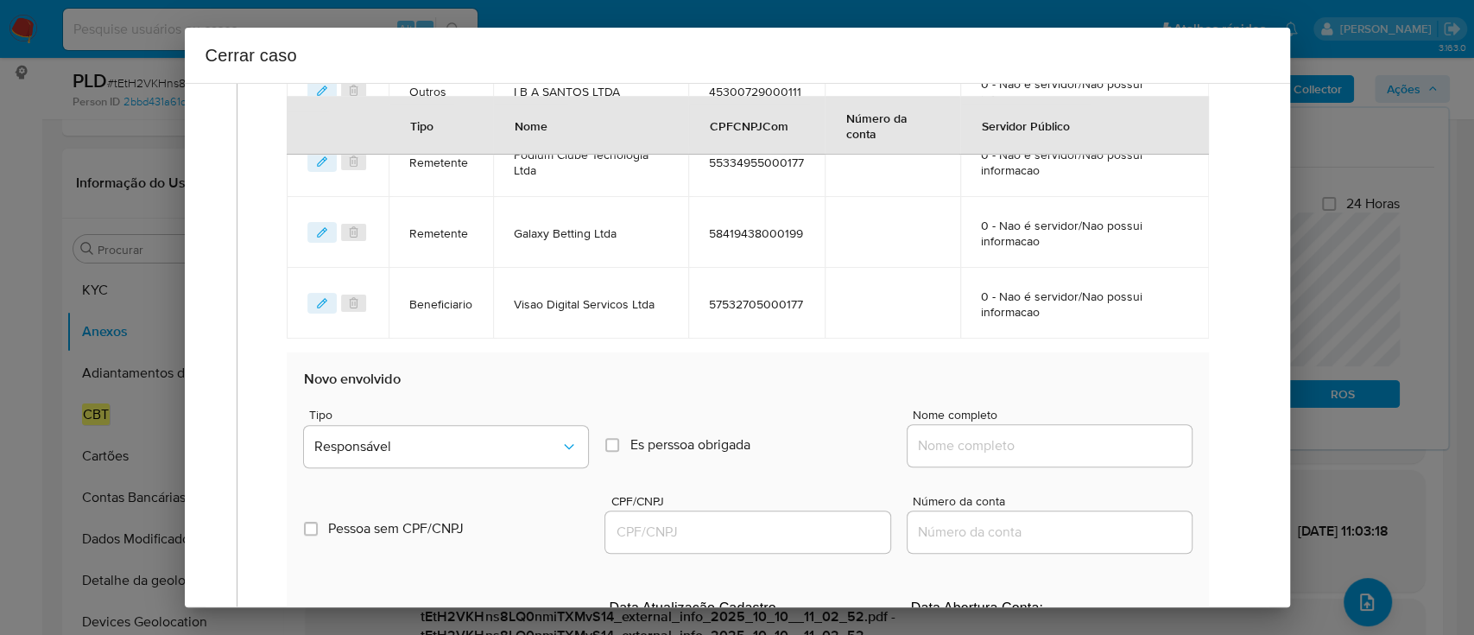
scroll to position [988, 0]
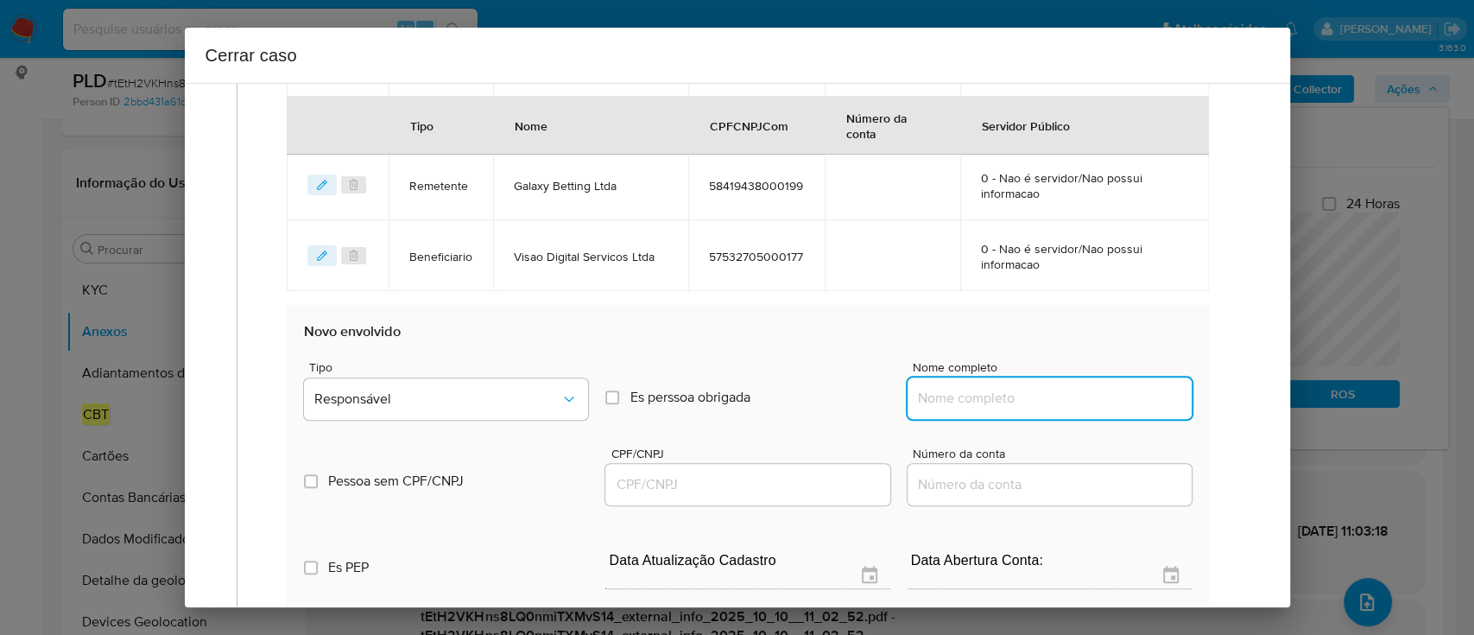
click at [1005, 397] on input "Nome completo" at bounding box center [1050, 398] width 284 height 22
paste input "Probet Tecnologia Ltda, 61747555000196"
click at [1118, 397] on input "Probet Tecnologia Ltda, 61747555000196" at bounding box center [1050, 398] width 284 height 22
type input "Probet Tecnologia Ltda,"
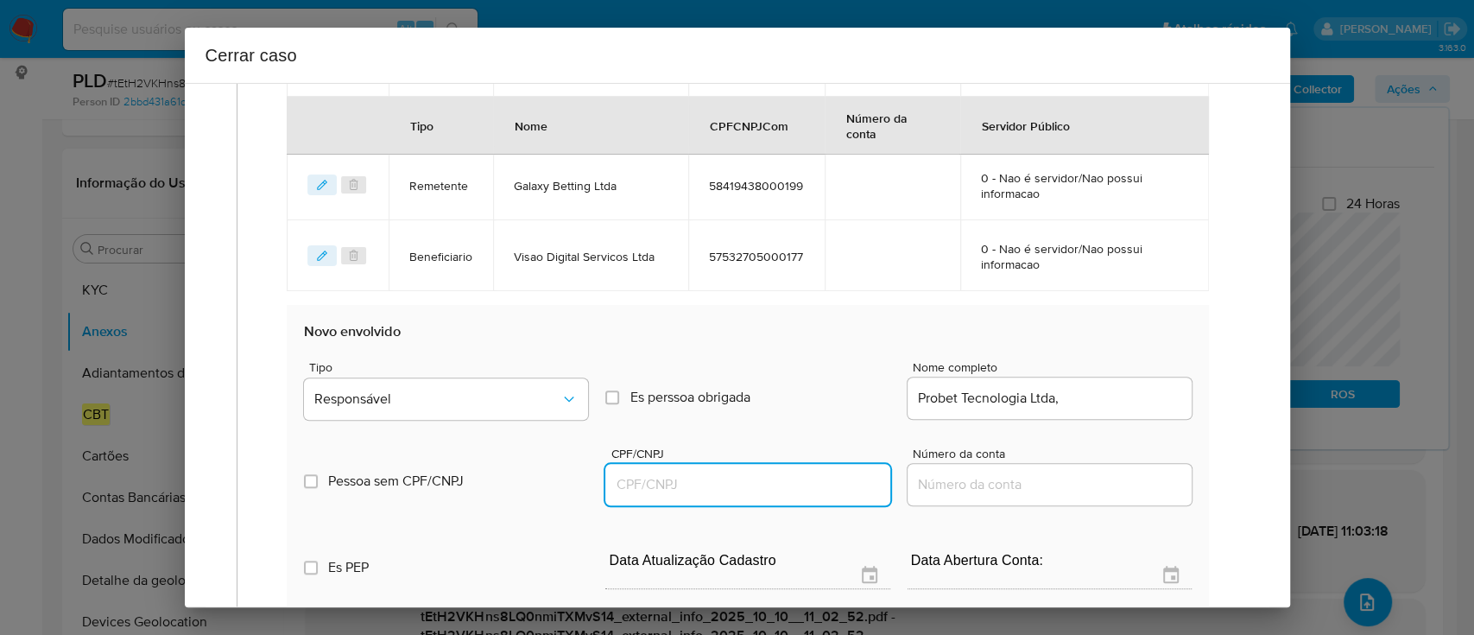
click at [801, 485] on input "CPF/CNPJ" at bounding box center [747, 484] width 284 height 22
paste input "61747555000196"
type input "61747555000196"
click at [1138, 401] on input "Probet Tecnologia Ltda," at bounding box center [1050, 398] width 284 height 22
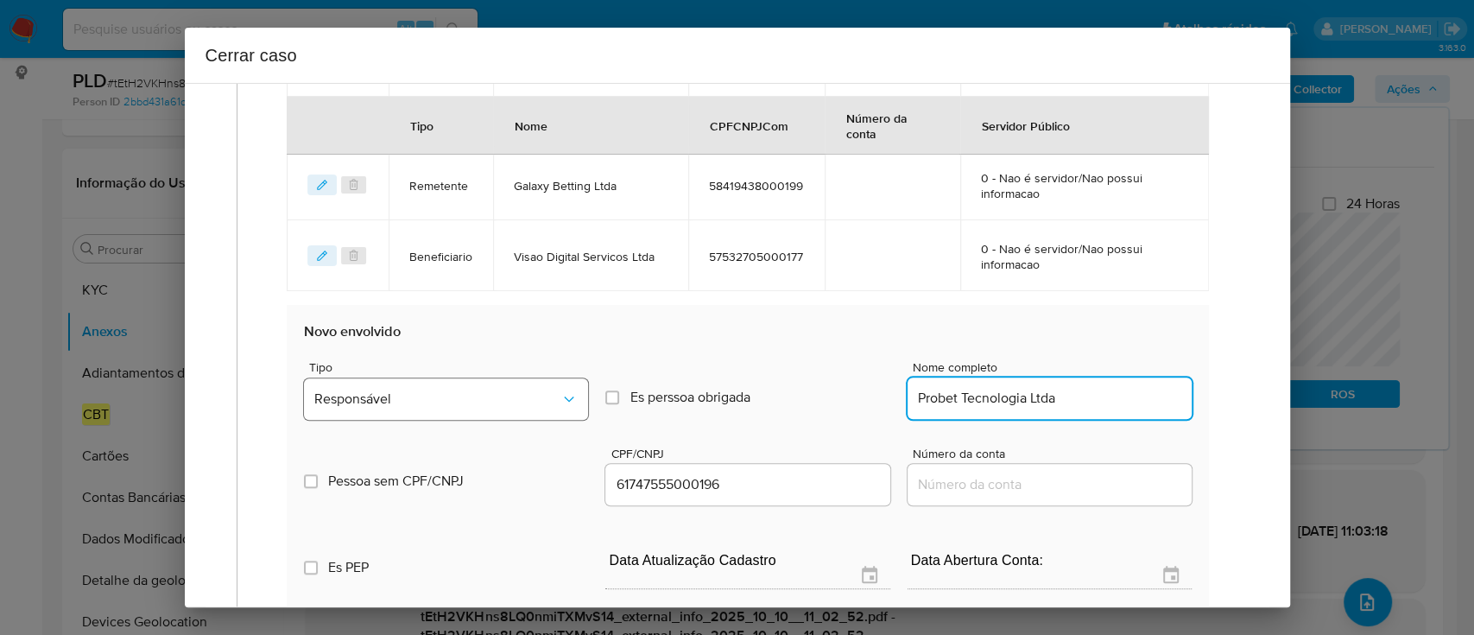
type input "Probet Tecnologia Ltda"
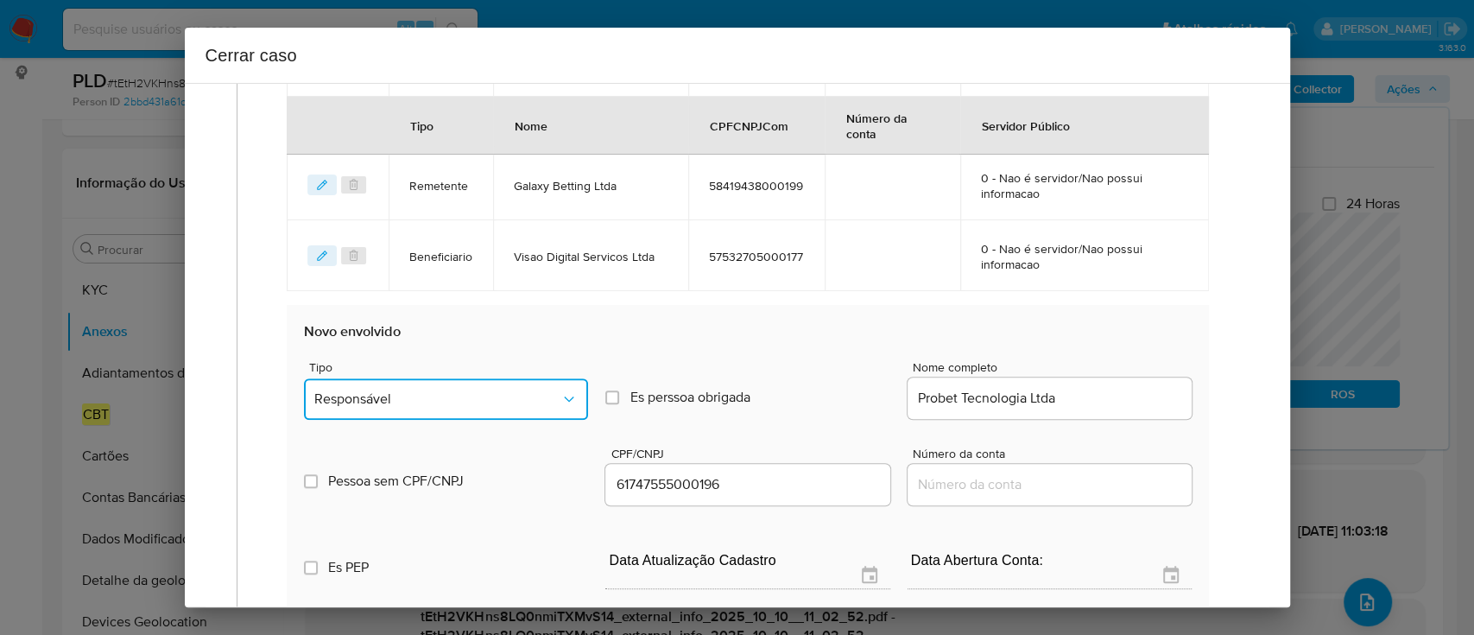
click at [535, 390] on span "Responsável" at bounding box center [437, 398] width 246 height 17
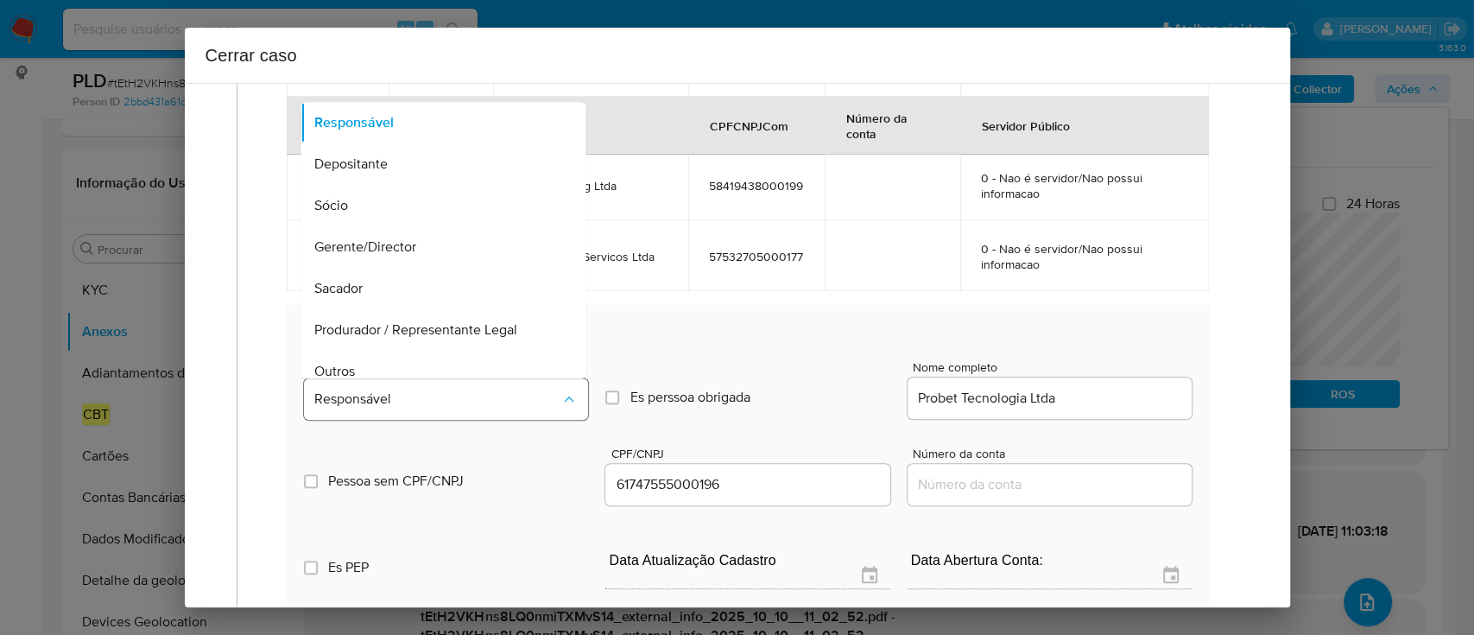
scroll to position [55, 0]
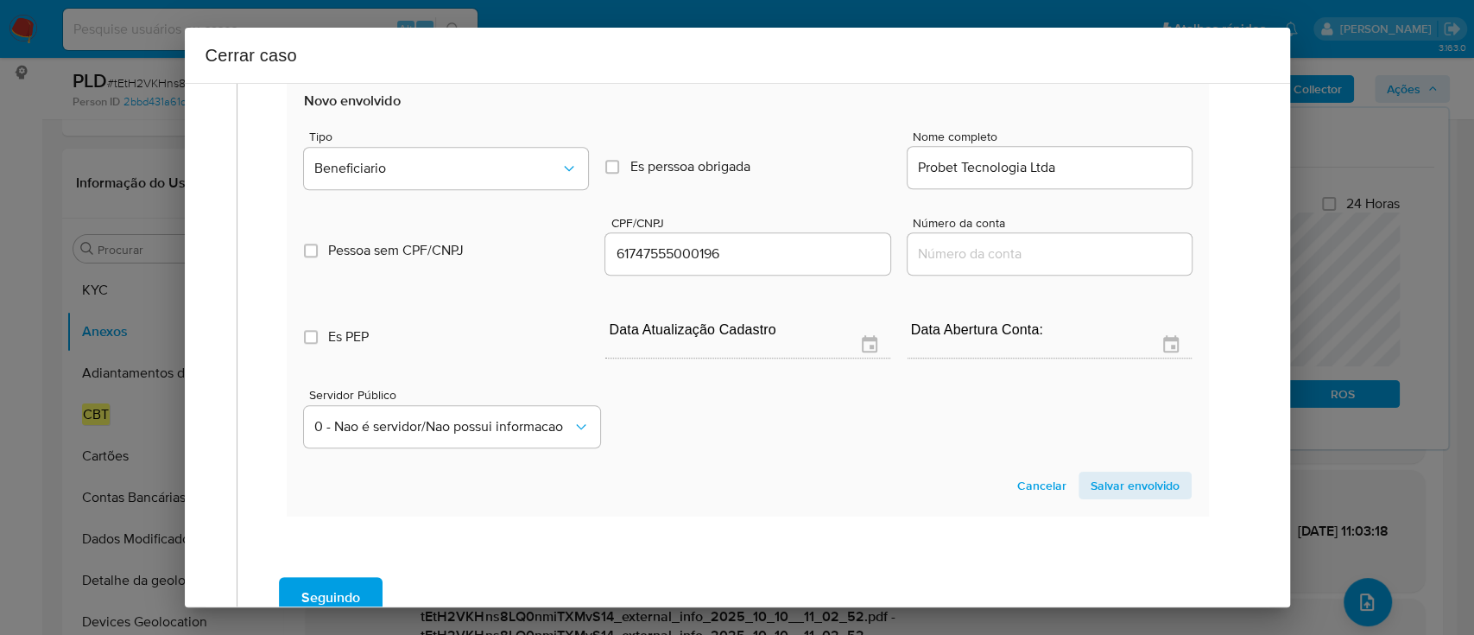
drag, startPoint x: 1157, startPoint y: 466, endPoint x: 1083, endPoint y: 509, distance: 85.9
click at [1154, 466] on section "Novo envolvido Tipo Beneficiario Es perssoa obrigada Is PObrigada Nome completo…" at bounding box center [747, 294] width 921 height 441
click at [1112, 473] on span "Salvar envolvido" at bounding box center [1135, 485] width 89 height 24
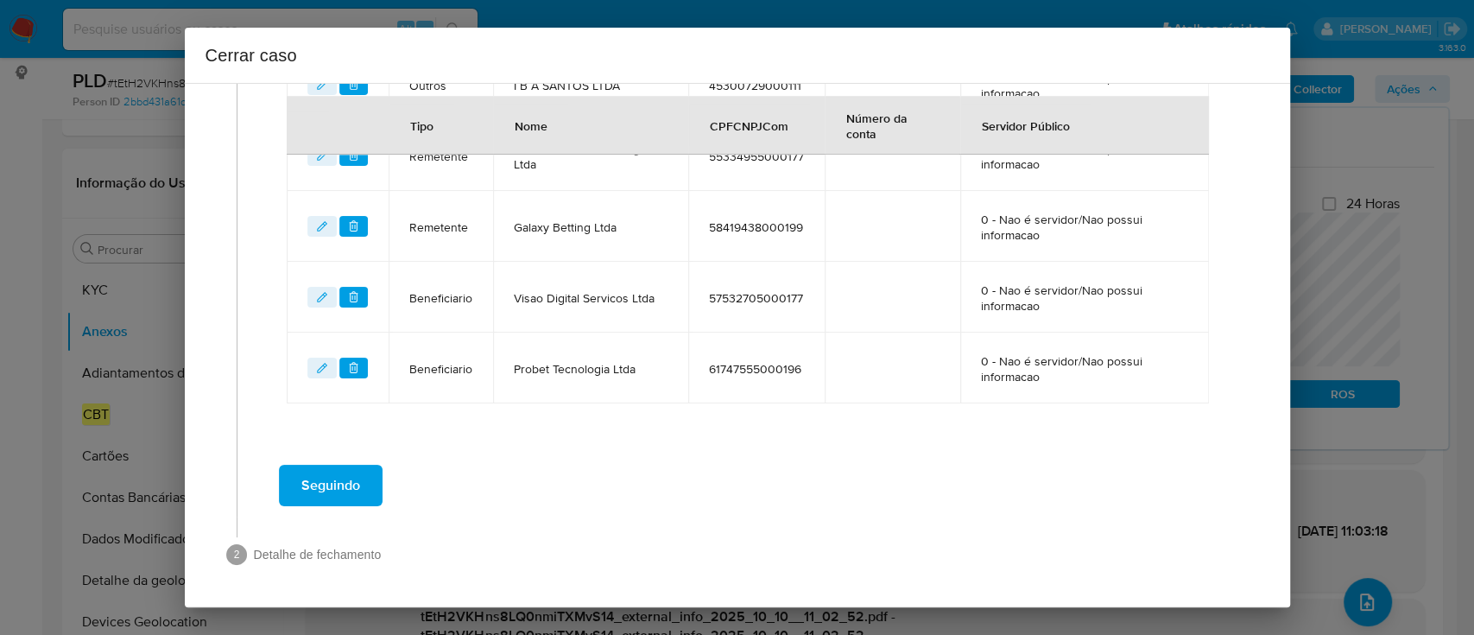
scroll to position [944, 0]
click at [767, 502] on div "Seguindo" at bounding box center [748, 488] width 987 height 62
click at [350, 496] on span "Seguindo" at bounding box center [330, 488] width 59 height 38
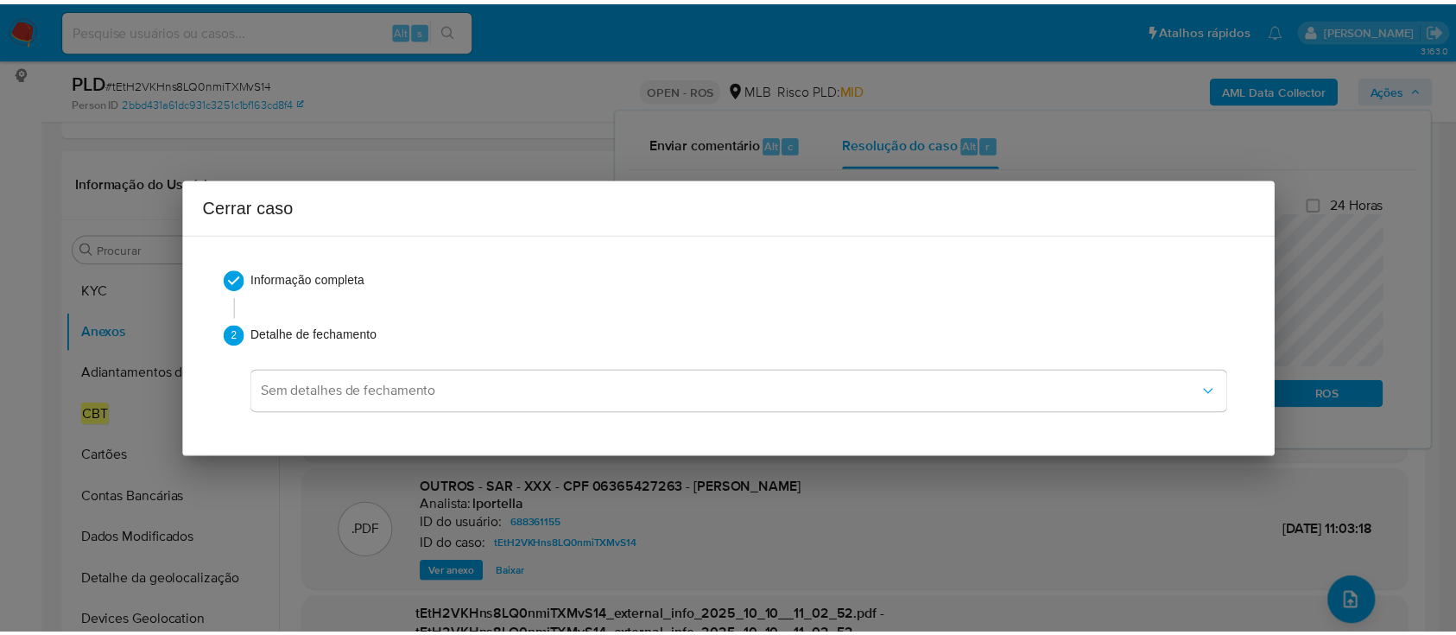
scroll to position [0, 0]
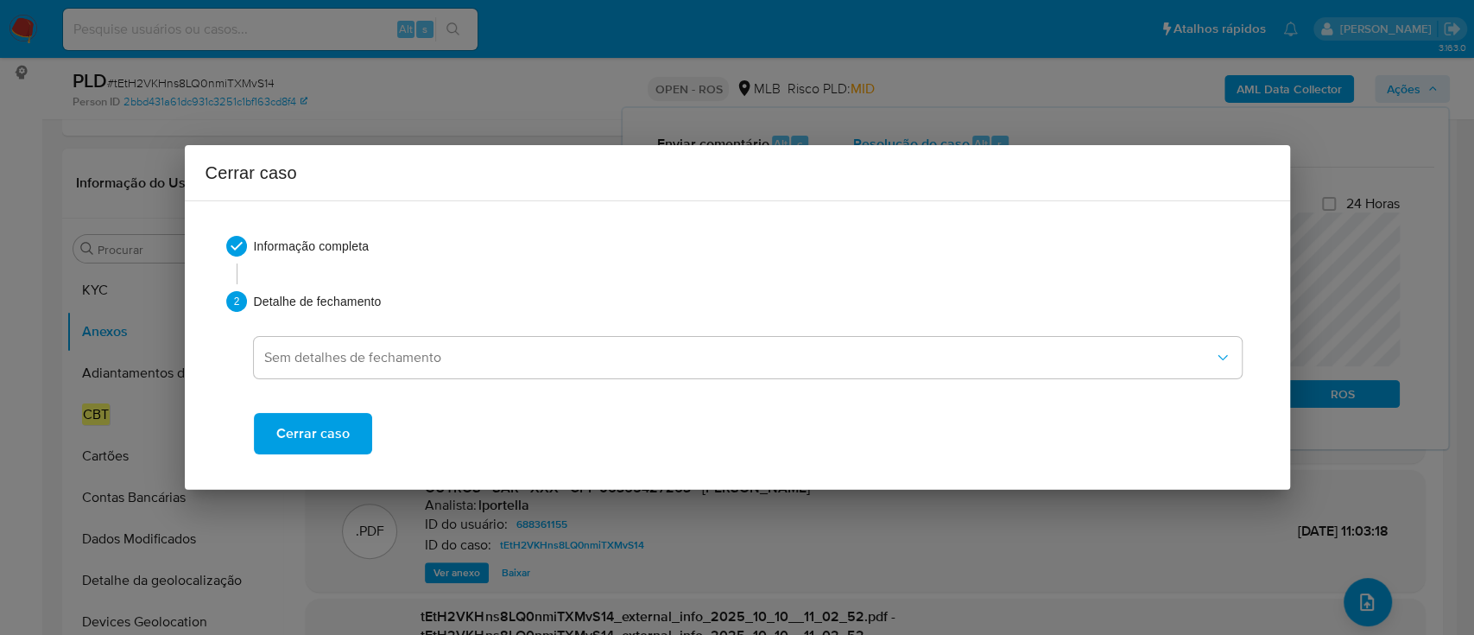
click at [303, 439] on span "Cerrar caso" at bounding box center [312, 433] width 73 height 38
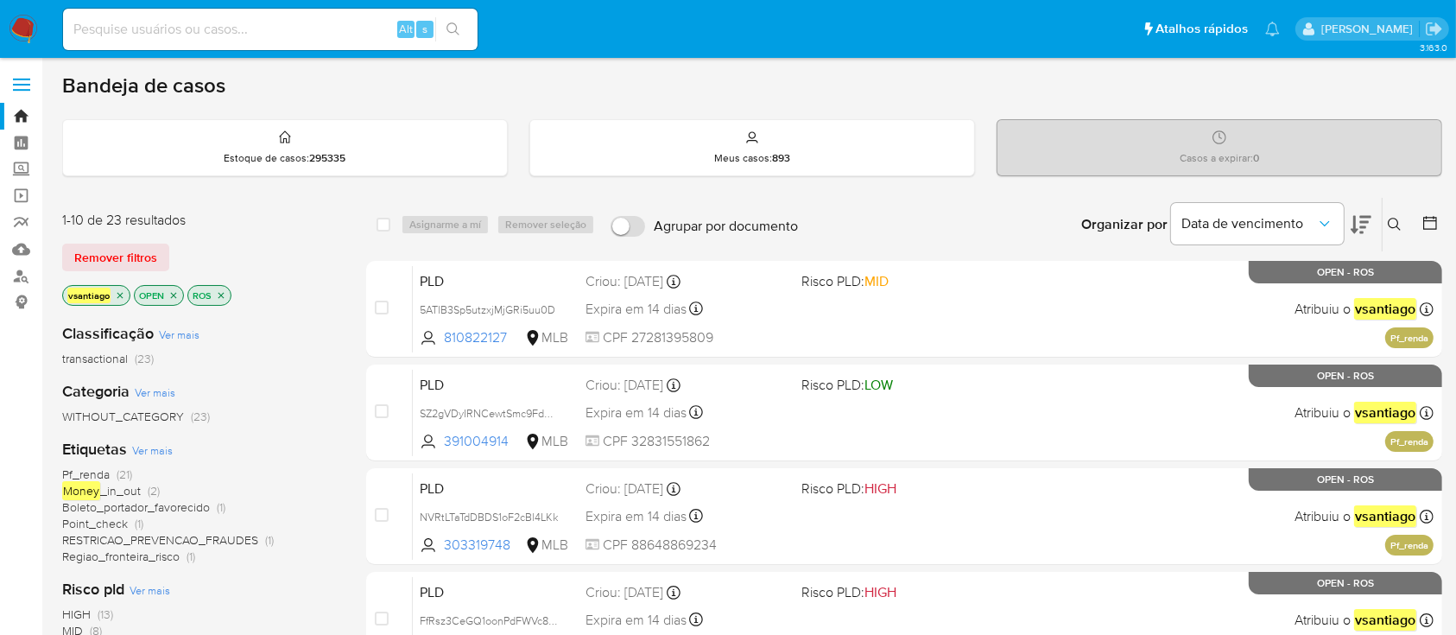
click at [207, 428] on div "Classificação Ver mais transactional (23) Categoria Ver mais WITHOUT_CATEGORY (…" at bounding box center [200, 602] width 276 height 587
click at [269, 383] on div "Categoria Ver mais WITHOUT_CATEGORY (23)" at bounding box center [200, 403] width 276 height 44
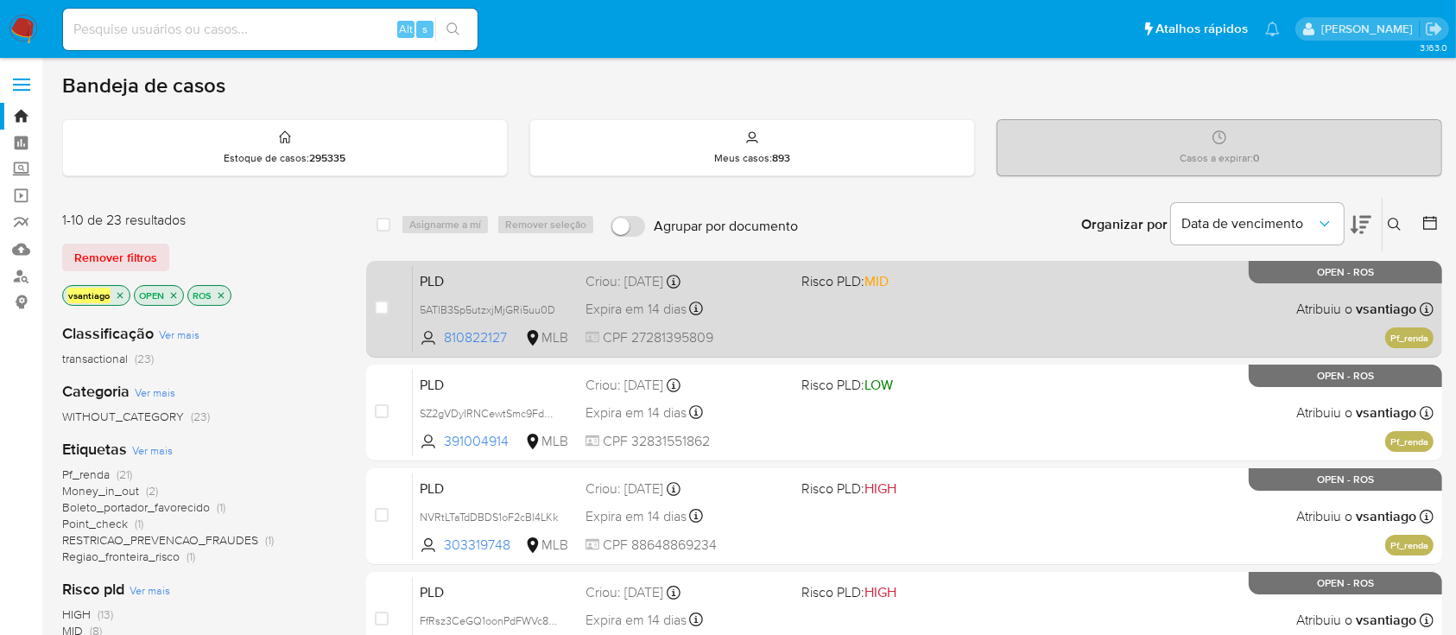
click at [891, 337] on div "PLD 5ATlB3Sp5utzxjMjGRi5uu0D 810822127 MLB Risco PLD: MID Criou: 12/09/2025 Cri…" at bounding box center [923, 308] width 1021 height 87
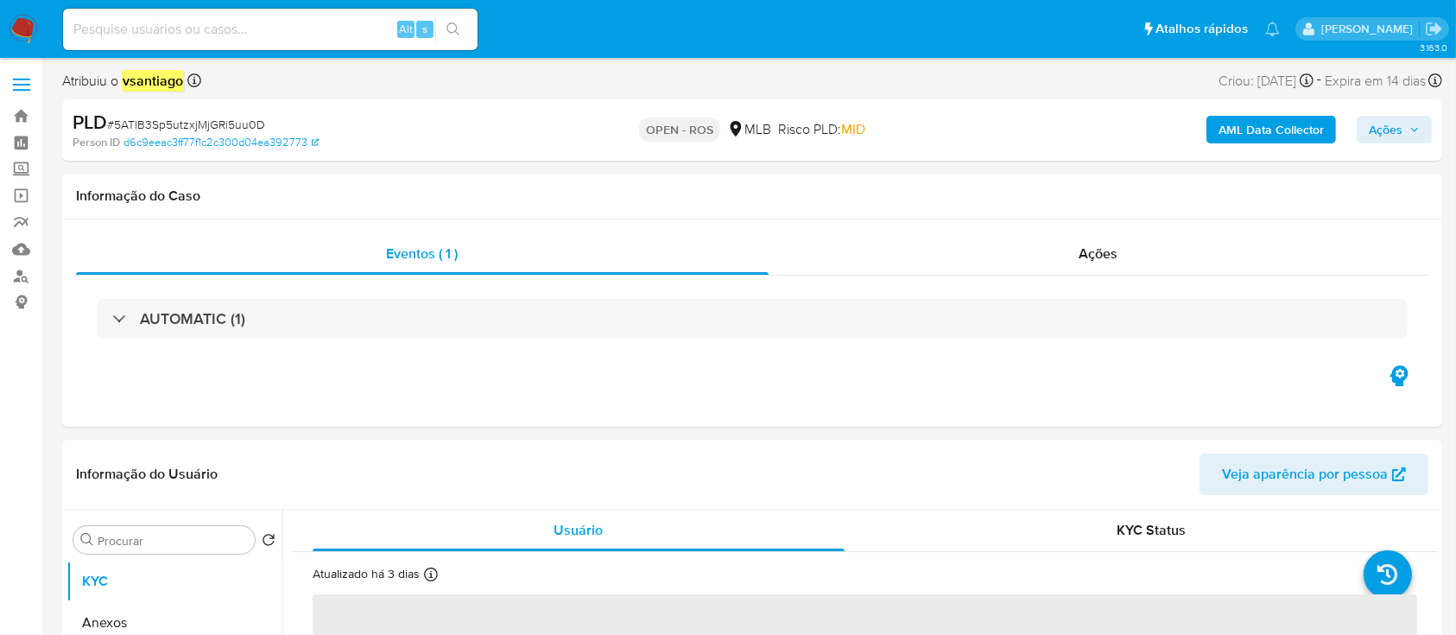
select select "10"
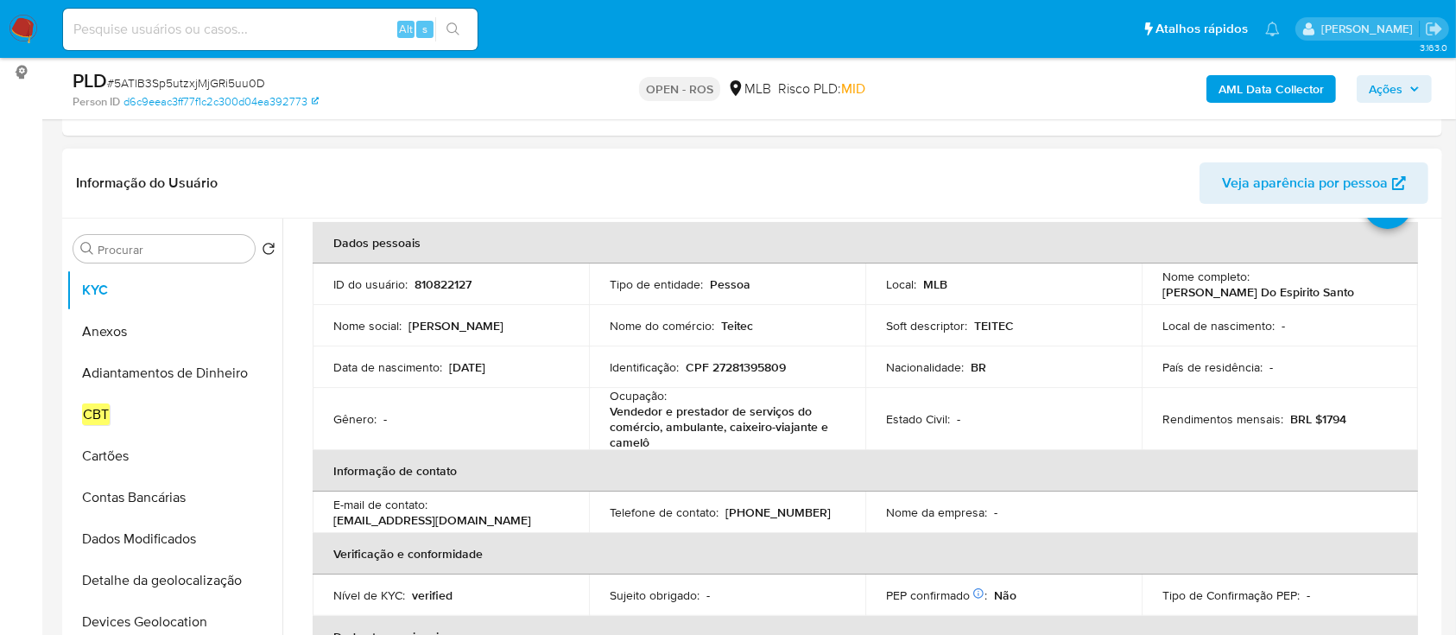
scroll to position [115, 0]
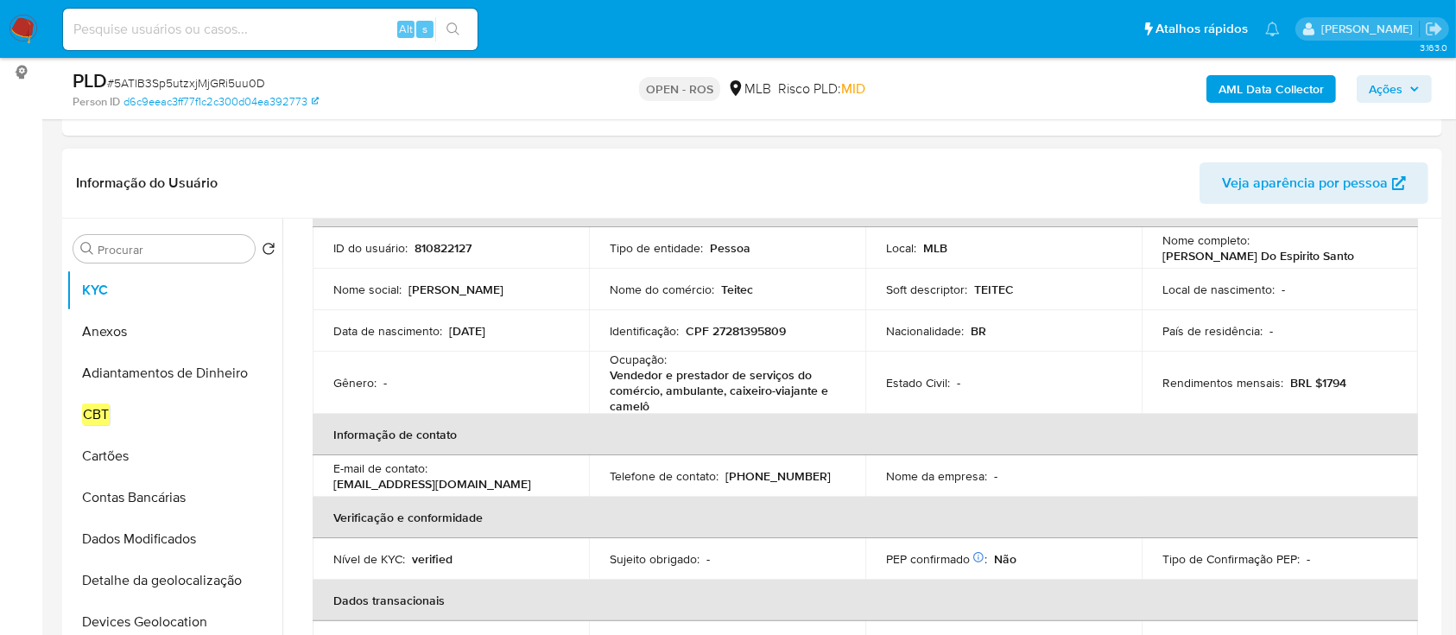
drag, startPoint x: 1156, startPoint y: 259, endPoint x: 1340, endPoint y: 259, distance: 183.9
click at [1340, 259] on td "Nome completo : [PERSON_NAME]" at bounding box center [1280, 247] width 276 height 41
copy p "[PERSON_NAME] Do Espirito Santo"
click at [115, 335] on button "Anexos" at bounding box center [167, 331] width 202 height 41
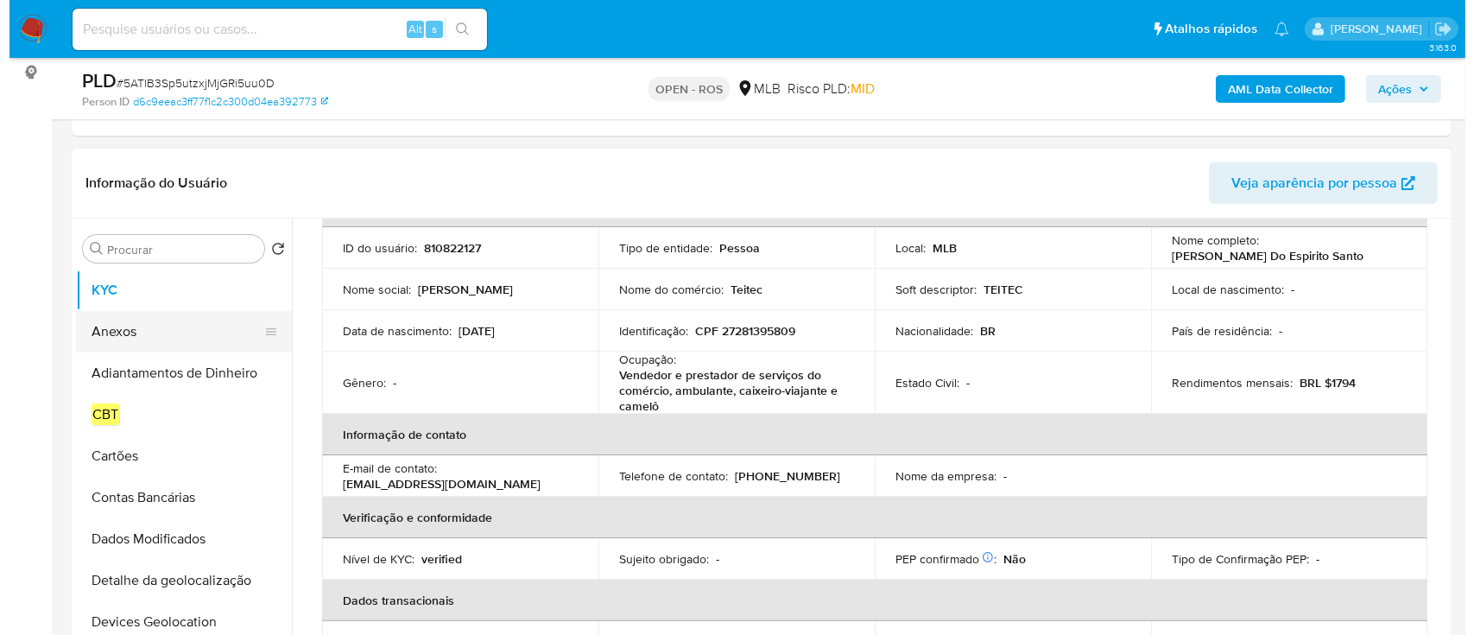
scroll to position [0, 0]
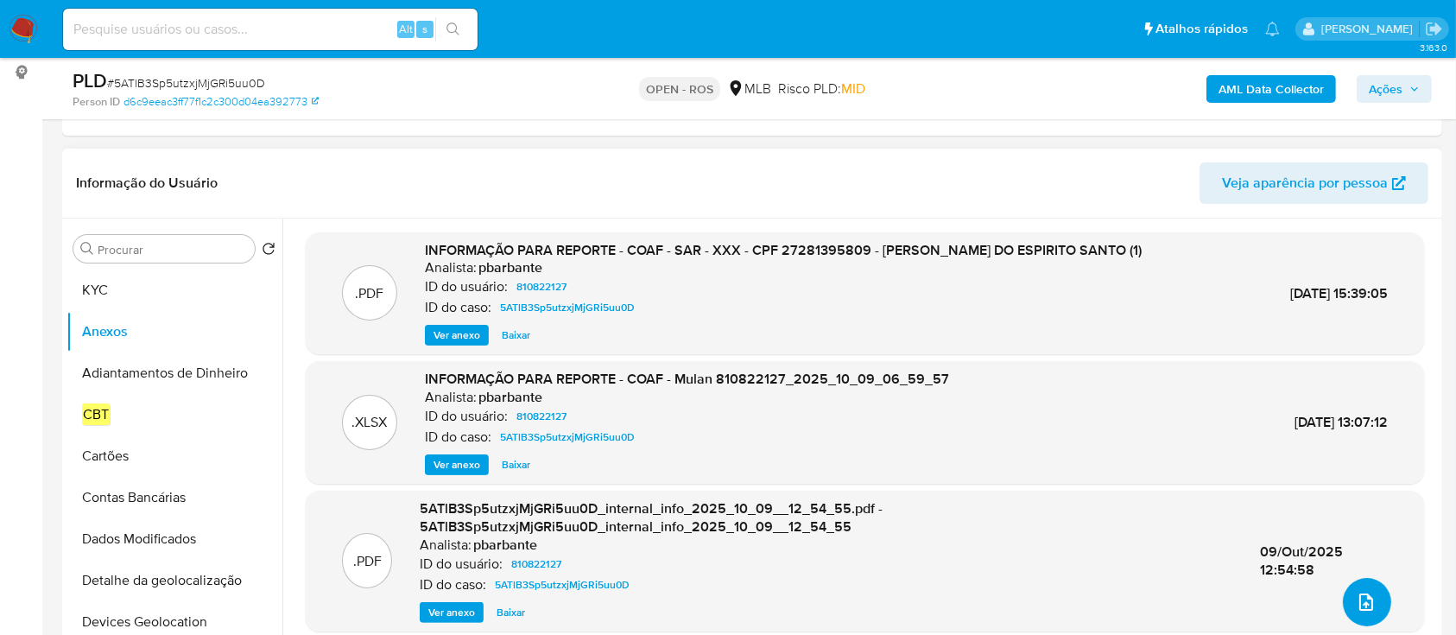
click at [1363, 597] on icon "upload-file" at bounding box center [1366, 601] width 21 height 21
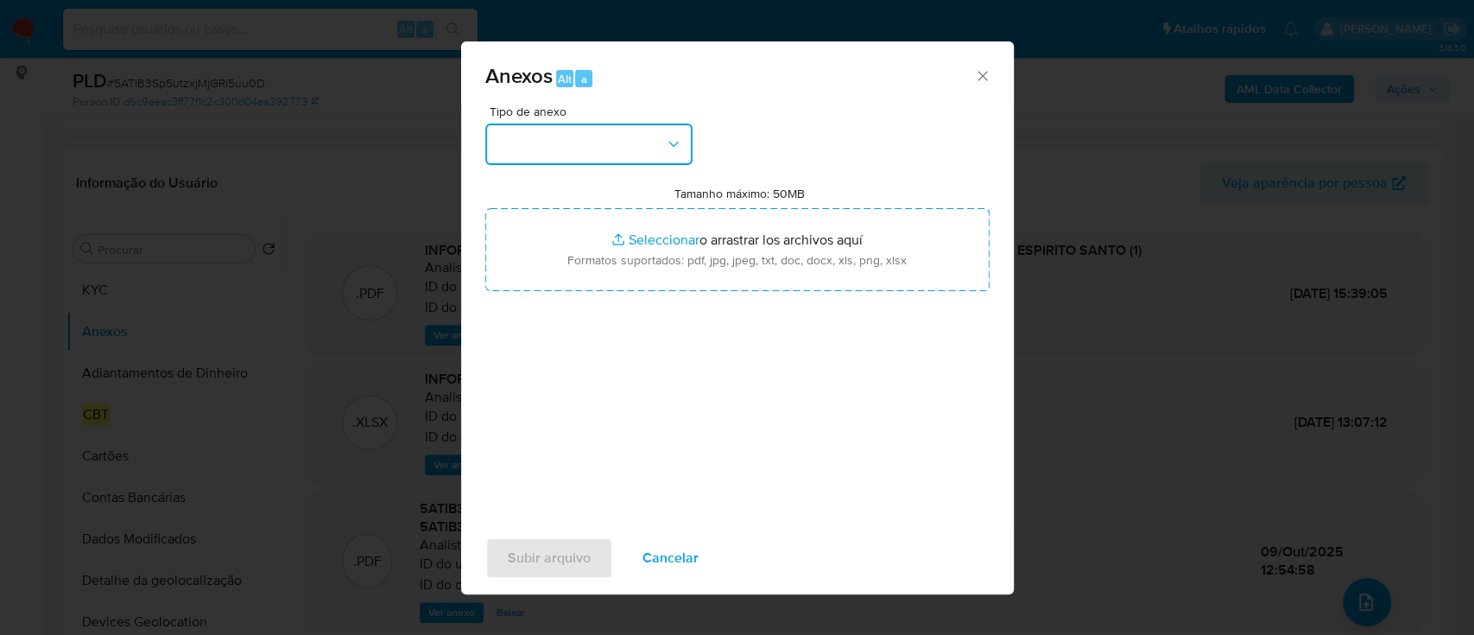
click at [610, 150] on button "button" at bounding box center [588, 143] width 207 height 41
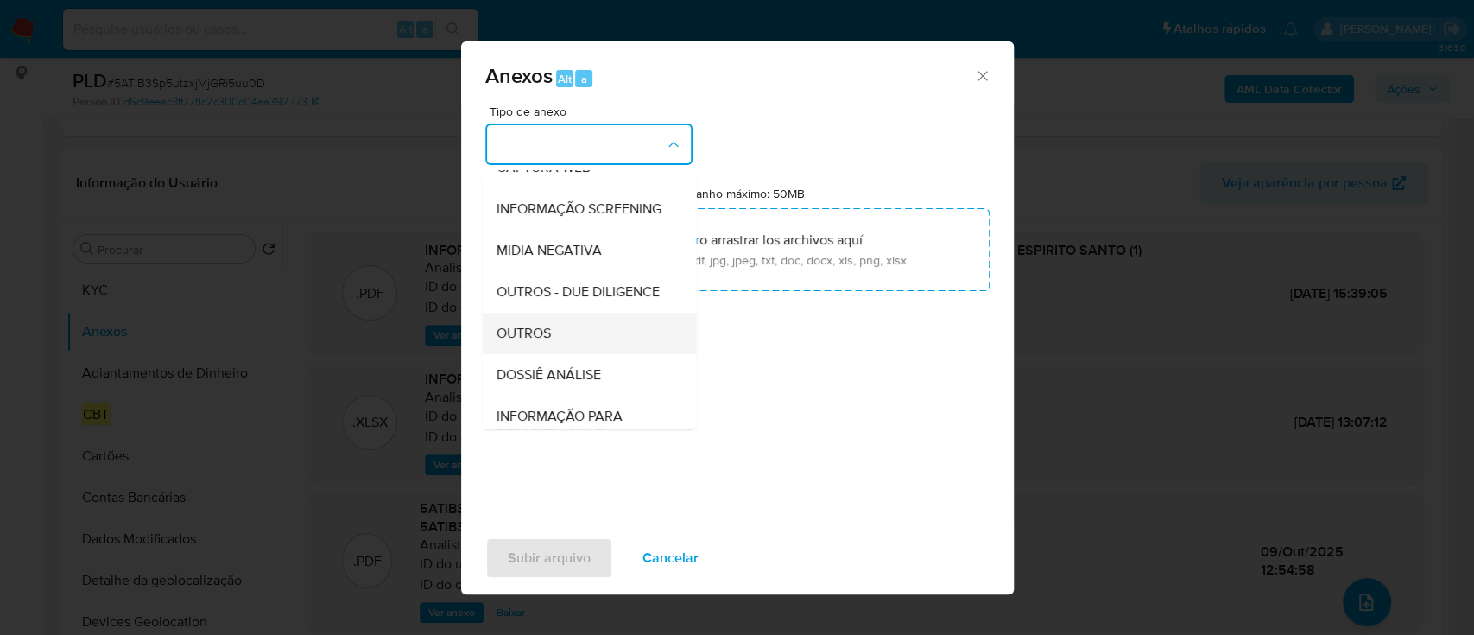
scroll to position [265, 0]
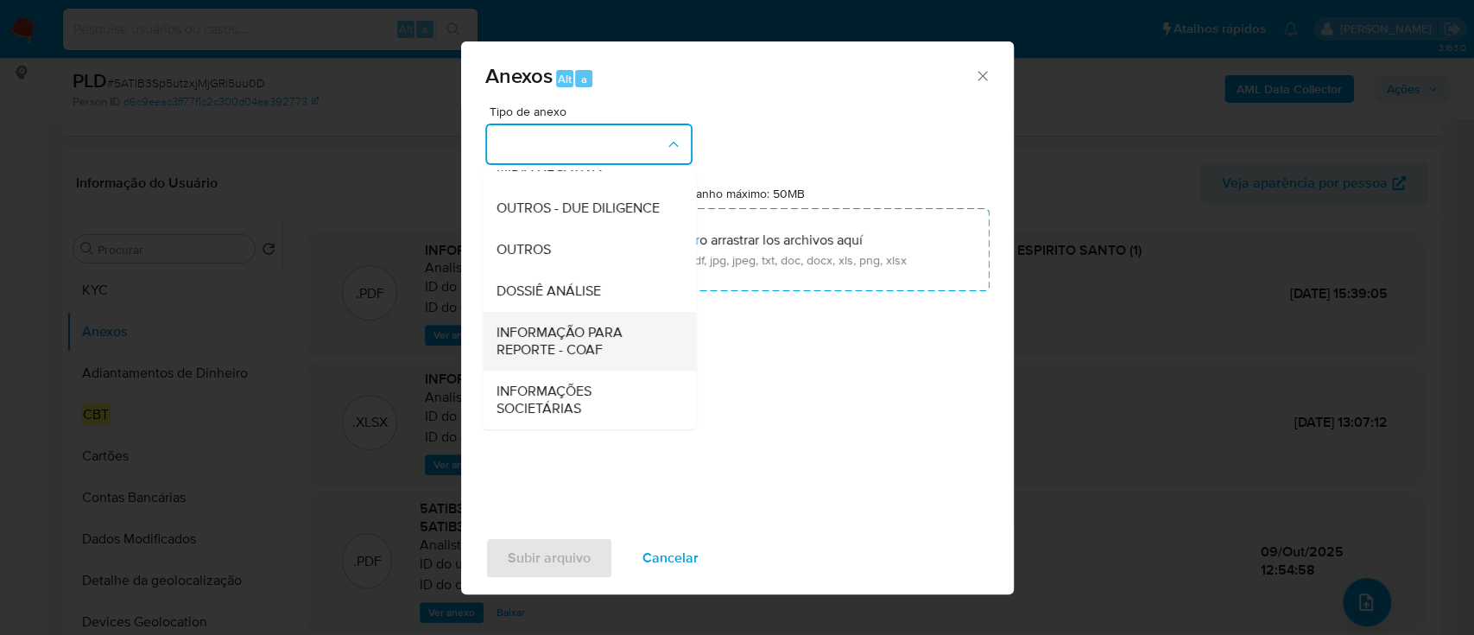
click at [579, 350] on span "INFORMAÇÃO PARA REPORTE - COAF" at bounding box center [584, 341] width 176 height 35
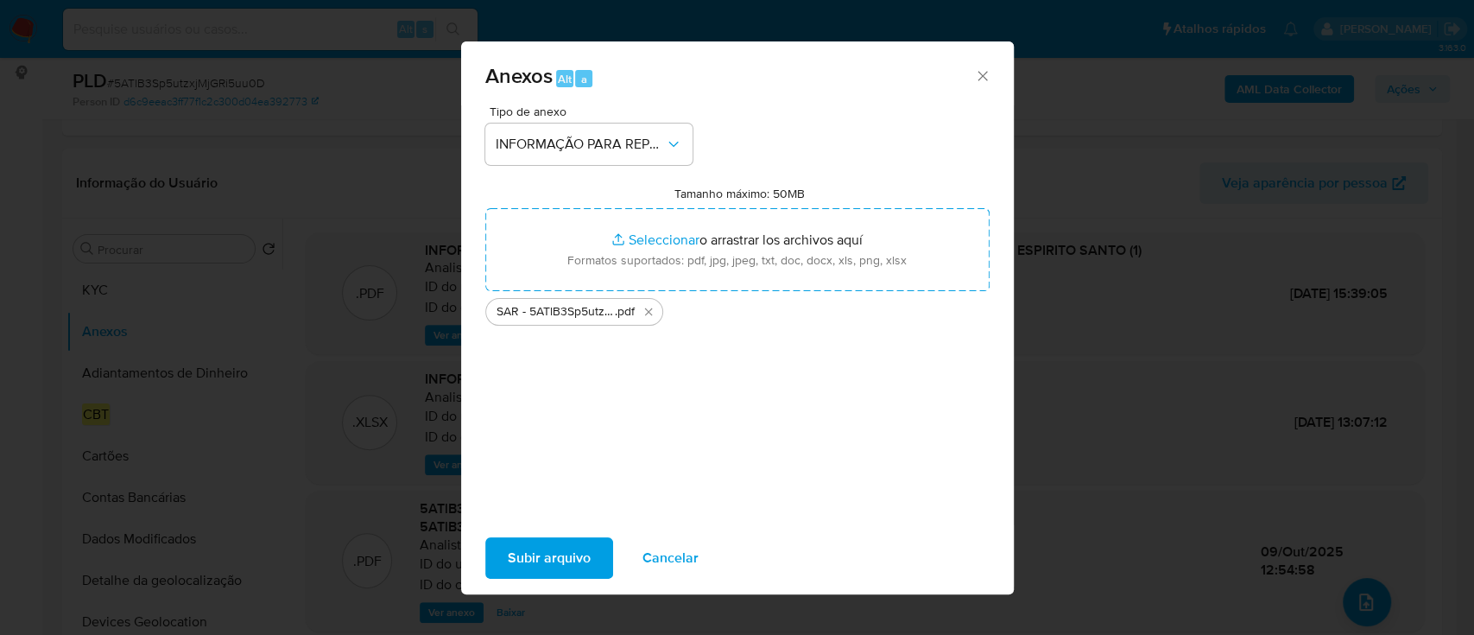
click at [562, 558] on span "Subir arquivo" at bounding box center [549, 558] width 83 height 38
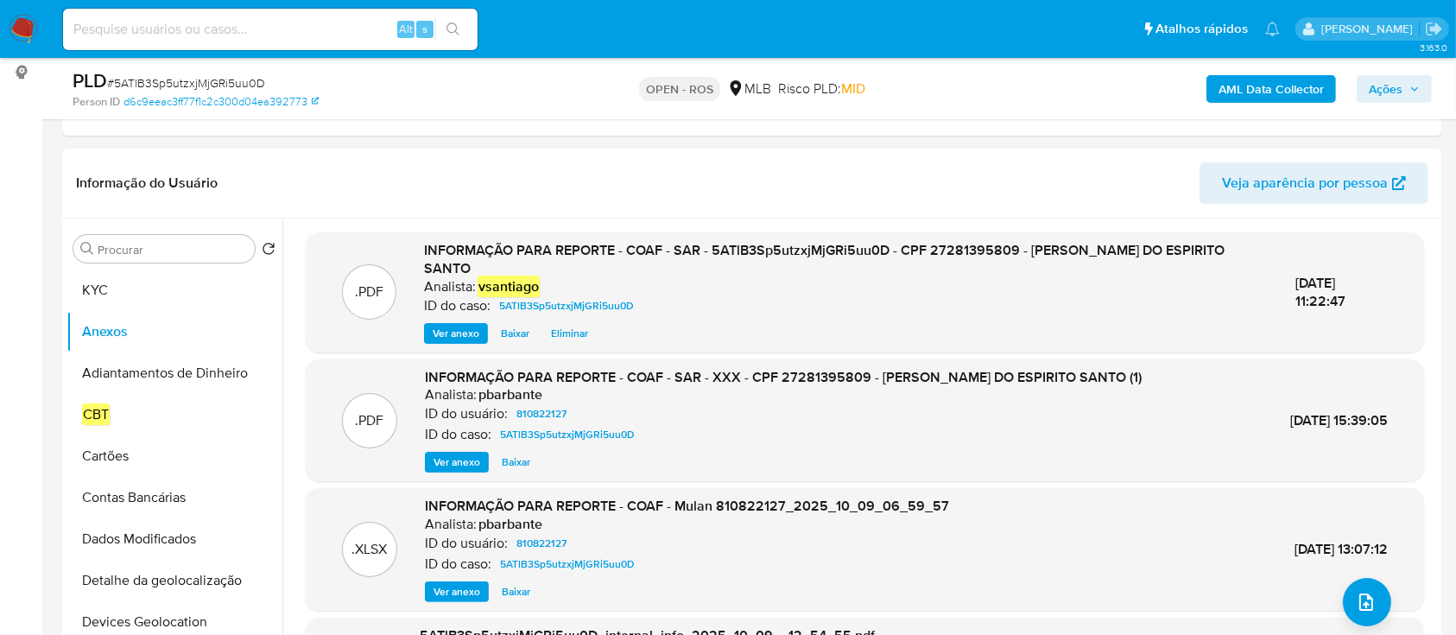
click at [1389, 80] on span "Ações" at bounding box center [1386, 89] width 34 height 28
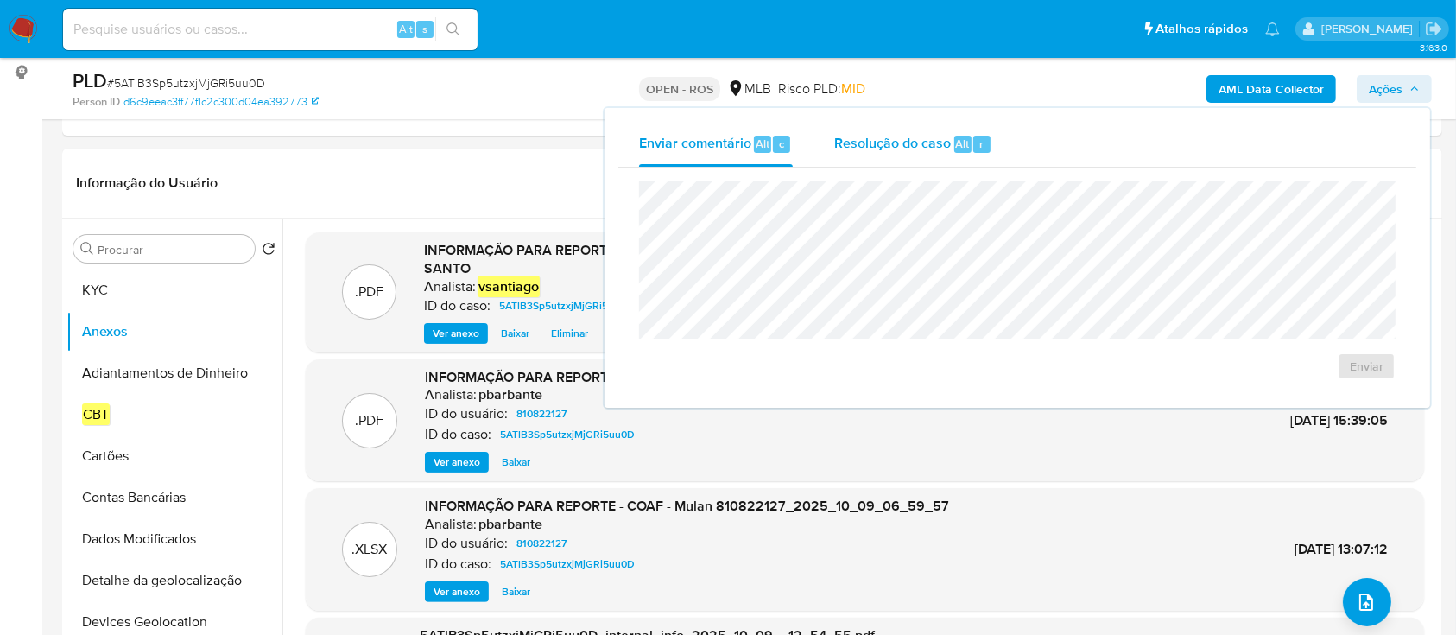
click at [954, 131] on div "Resolução do caso Alt r" at bounding box center [913, 144] width 158 height 45
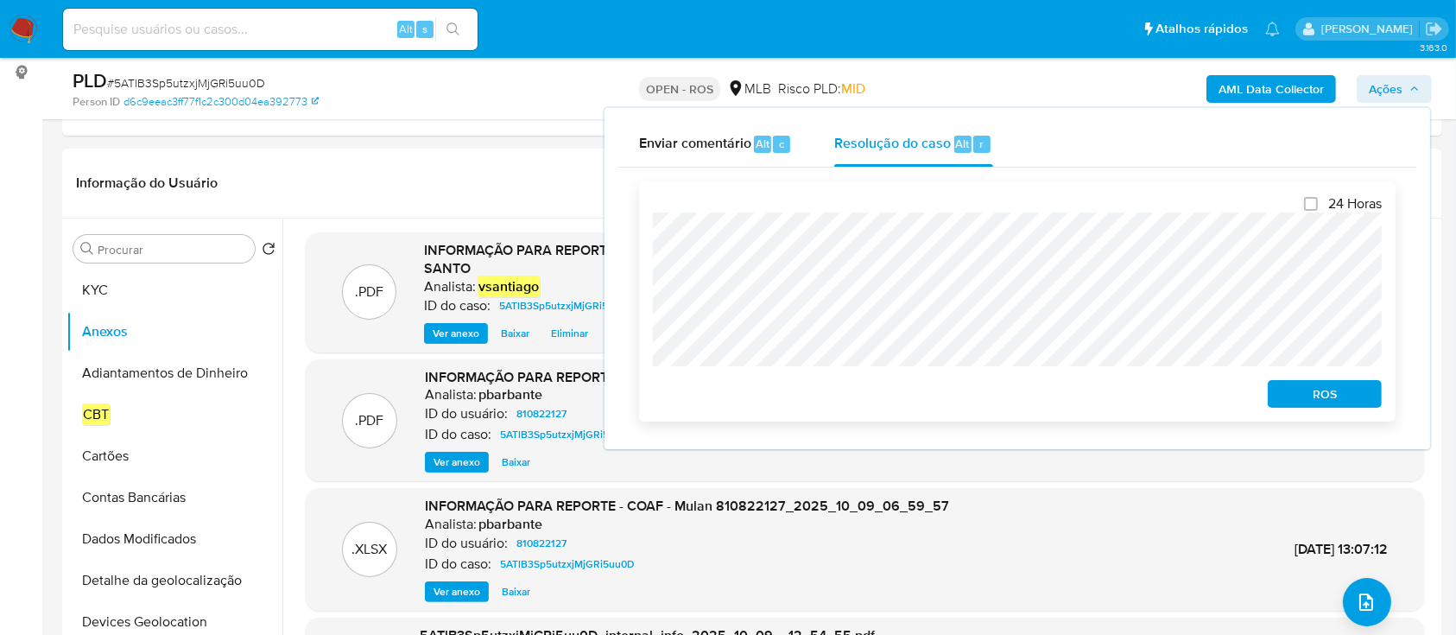
click at [1334, 393] on span "ROS" at bounding box center [1325, 394] width 90 height 24
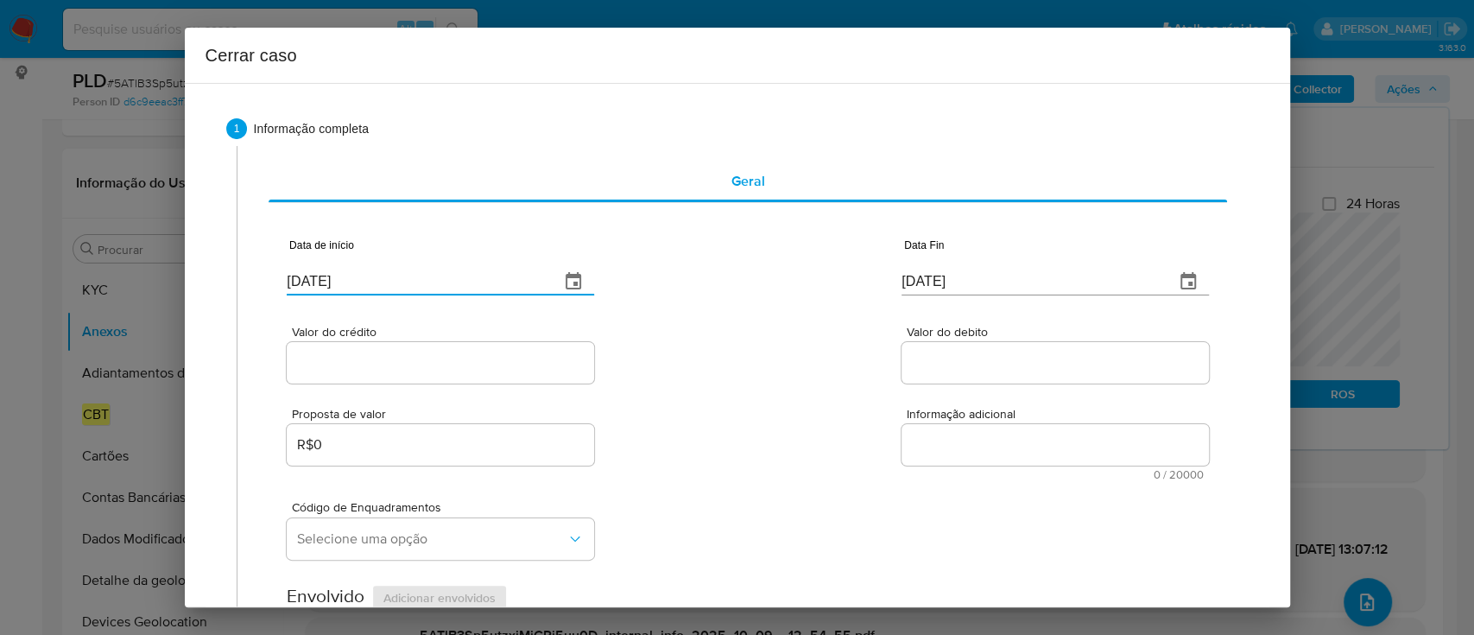
click at [328, 288] on input "[DATE]" at bounding box center [416, 282] width 259 height 28
paste input "01/08"
type input "[DATE]"
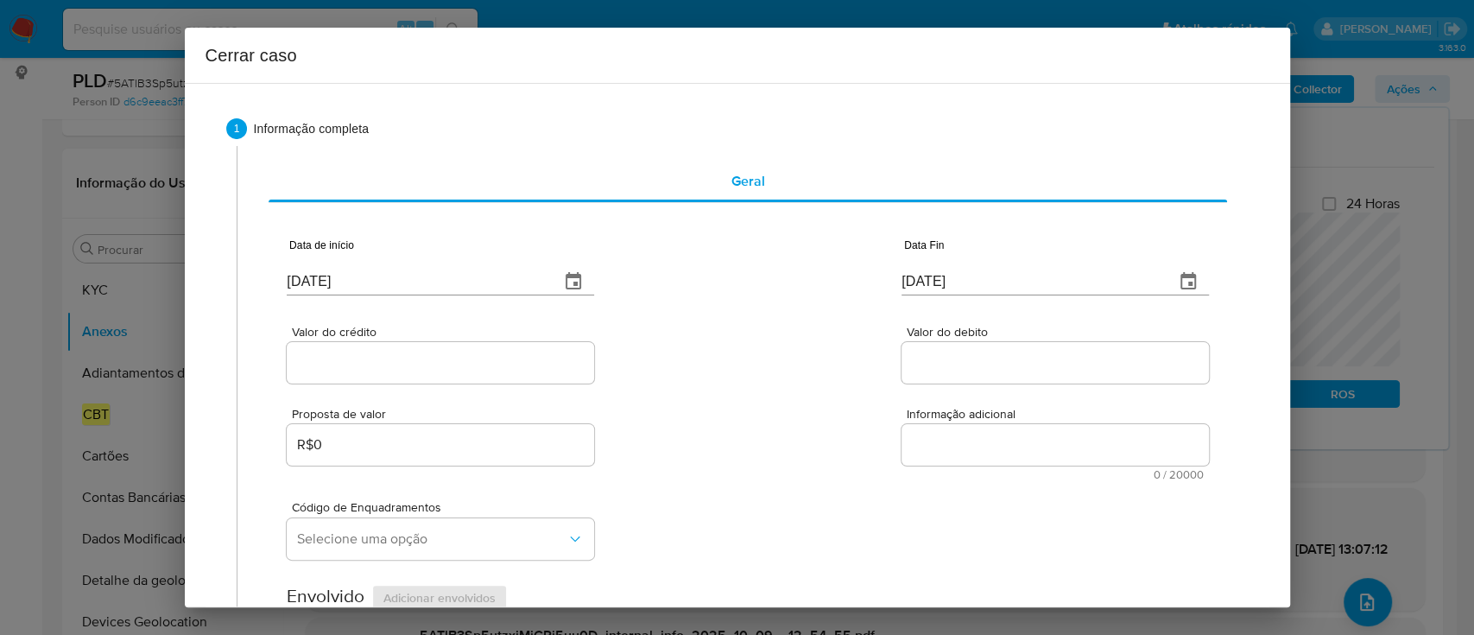
click at [787, 318] on div "Valor do crédito Valor do debito" at bounding box center [747, 346] width 921 height 82
click at [933, 279] on input "[DATE]" at bounding box center [1030, 282] width 259 height 28
paste input "08"
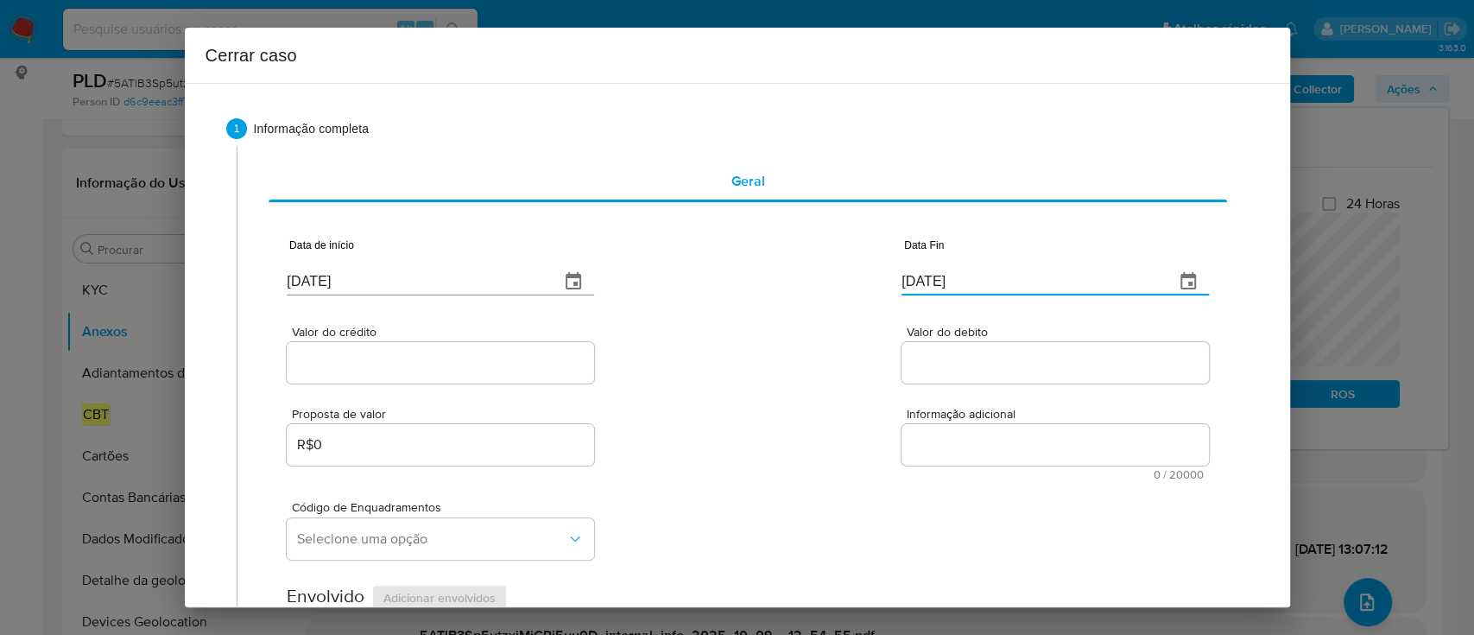
type input "08/10/2025"
click at [791, 325] on div "Valor do crédito Valor do debito" at bounding box center [747, 346] width 921 height 82
click at [436, 376] on div at bounding box center [440, 362] width 307 height 41
drag, startPoint x: 454, startPoint y: 365, endPoint x: 705, endPoint y: 363, distance: 250.4
click at [456, 364] on input "Valor do crédito" at bounding box center [440, 362] width 307 height 22
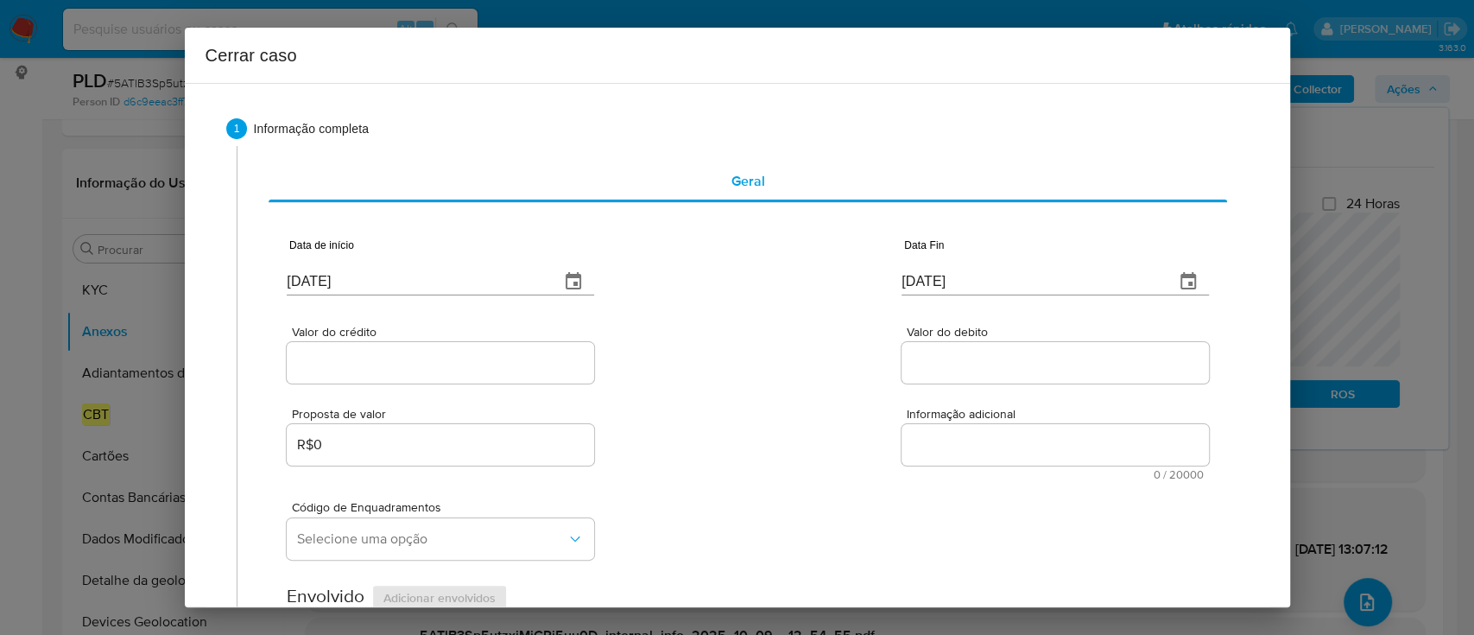
paste input "R$947.234"
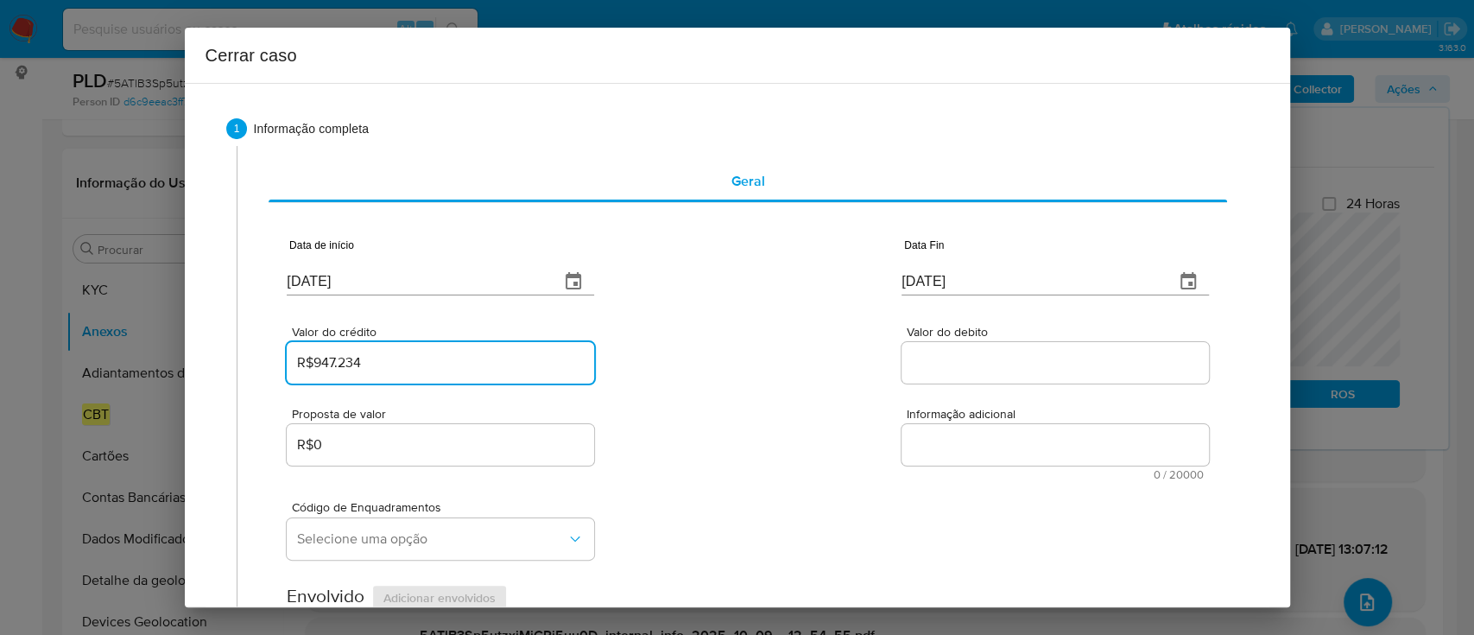
type input "R$947.234"
click at [724, 361] on div "Valor do crédito R$947.234 Valor do debito" at bounding box center [747, 346] width 921 height 82
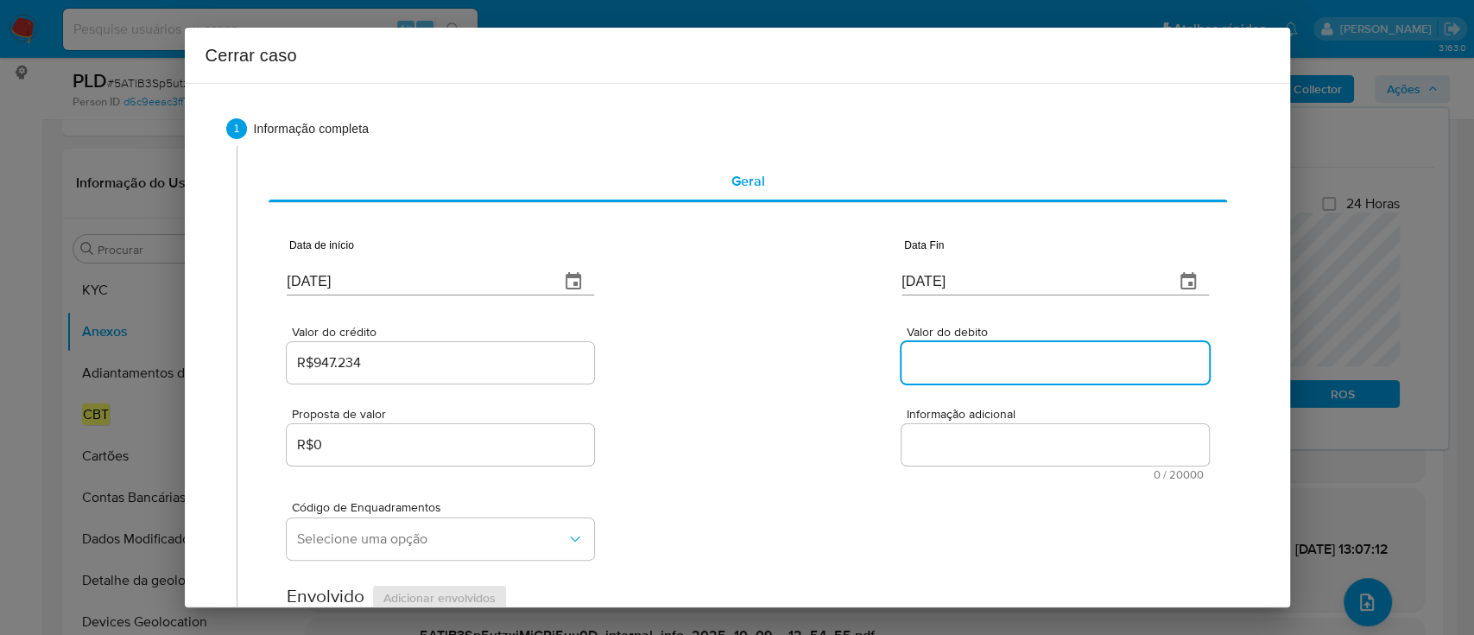
drag, startPoint x: 948, startPoint y: 361, endPoint x: 701, endPoint y: 371, distance: 247.2
click at [951, 360] on input "Valor do debito" at bounding box center [1054, 362] width 307 height 22
paste input "R$797.812"
type input "R$797.812"
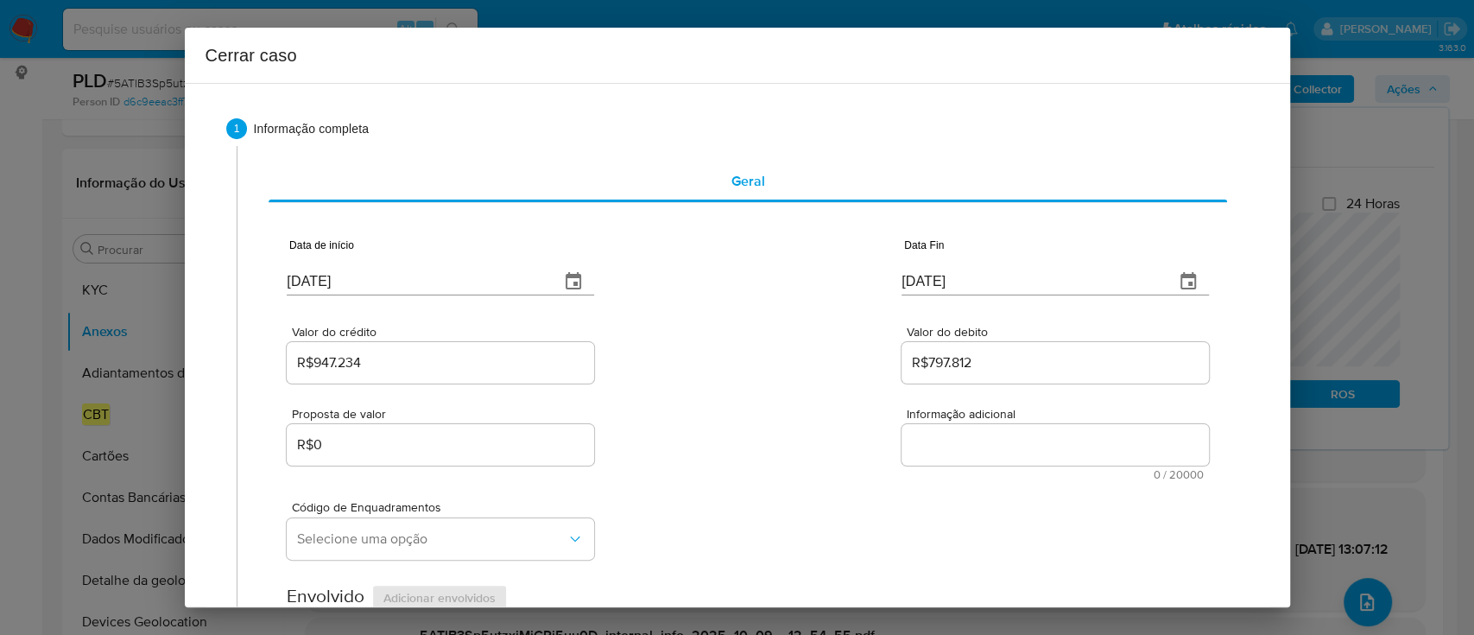
click at [704, 371] on div "Valor do crédito R$947.234 Valor do debito R$797.812" at bounding box center [747, 346] width 921 height 82
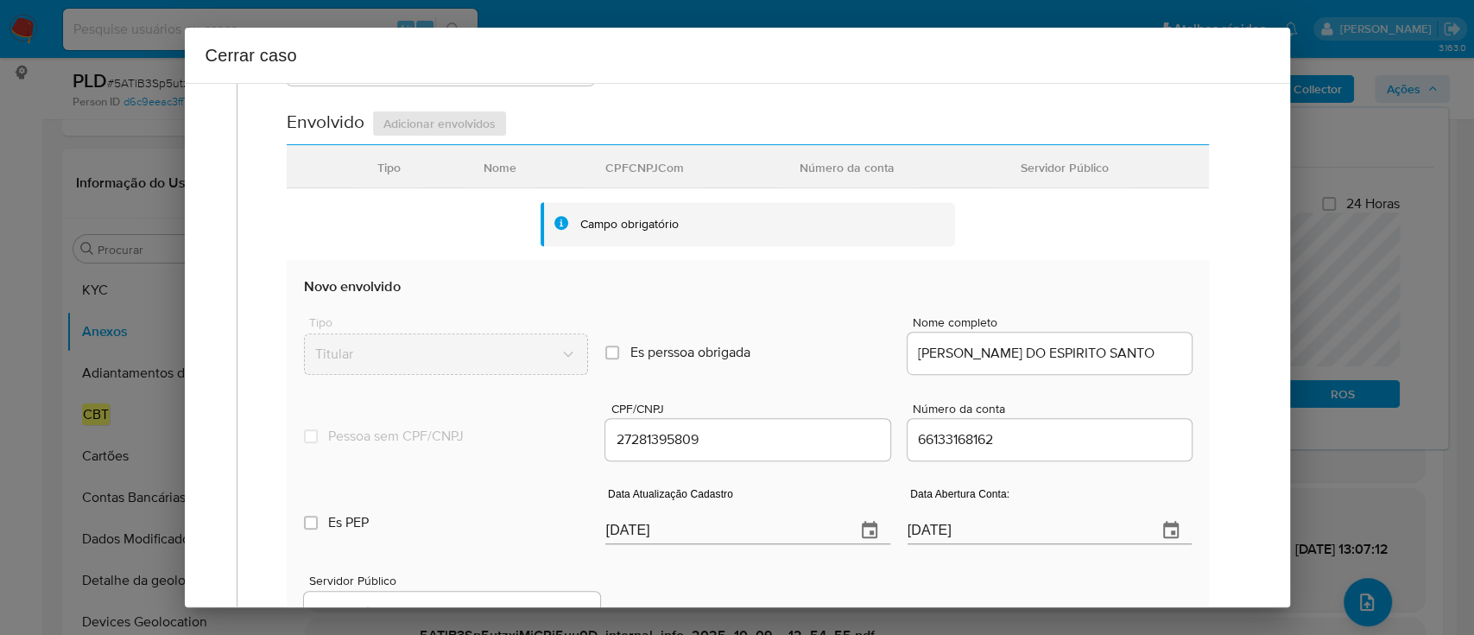
scroll to position [575, 0]
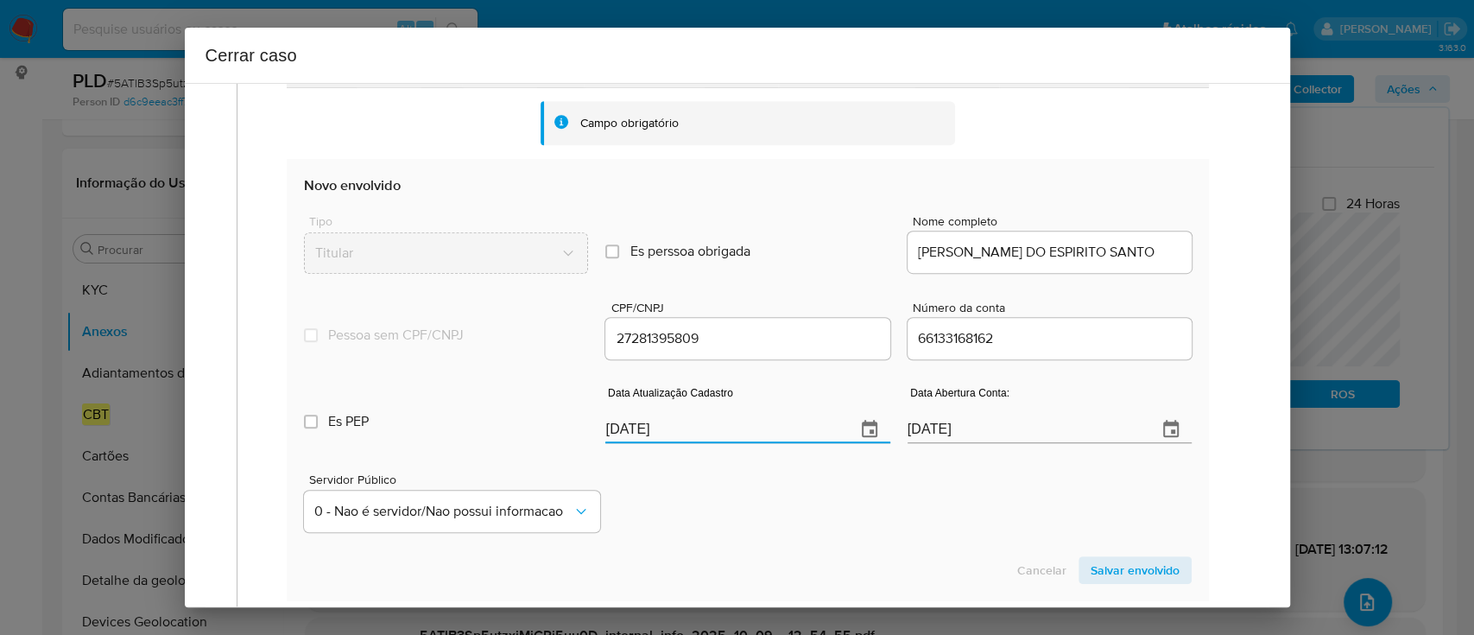
click at [636, 419] on input "[DATE]" at bounding box center [723, 429] width 236 height 28
click at [636, 418] on input "[DATE]" at bounding box center [723, 429] width 236 height 28
paste input "24/07"
type input "24/07/2025"
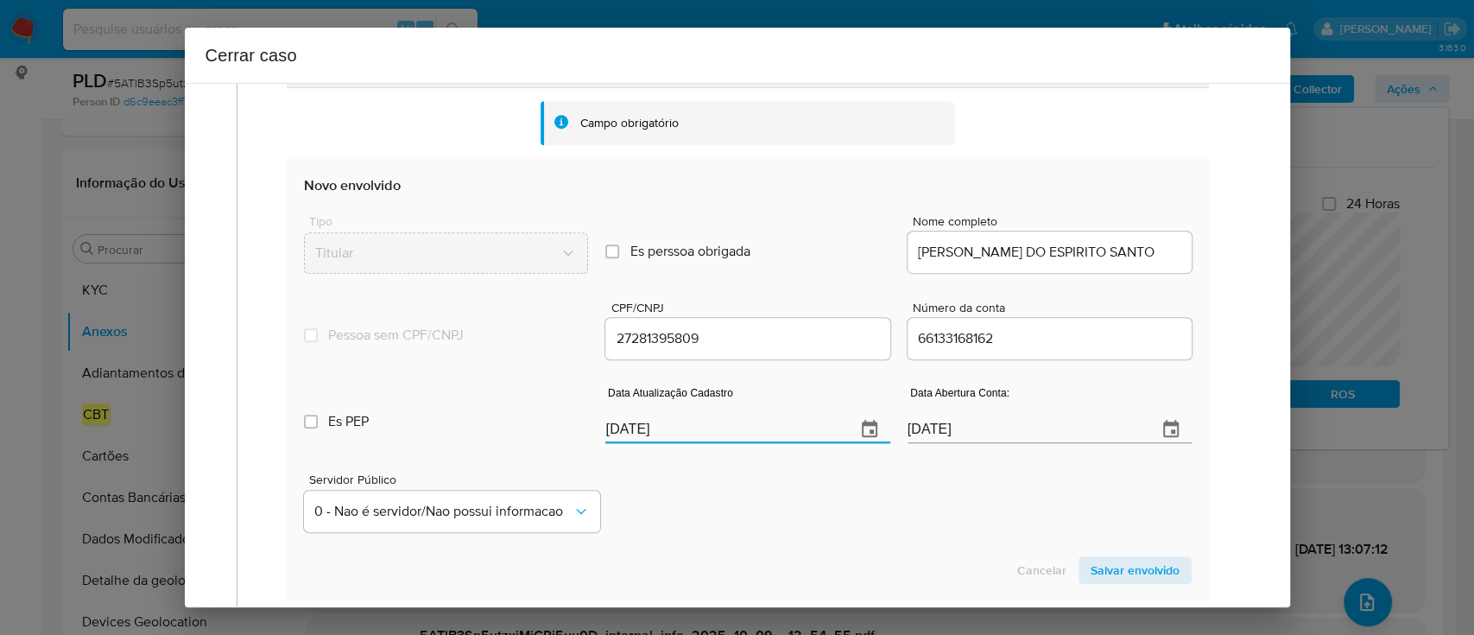
click at [787, 512] on div "Servidor Público 0 - Nao é servidor/[PERSON_NAME] possui informacao" at bounding box center [747, 495] width 887 height 86
drag, startPoint x: 1185, startPoint y: 559, endPoint x: 1146, endPoint y: 569, distance: 40.2
click at [1179, 560] on section "Novo envolvido Tipo Titular Es perssoa obrigada Is PObrigada Nome completo ELAI…" at bounding box center [747, 379] width 921 height 441
click at [1144, 570] on span "Salvar envolvido" at bounding box center [1135, 570] width 89 height 24
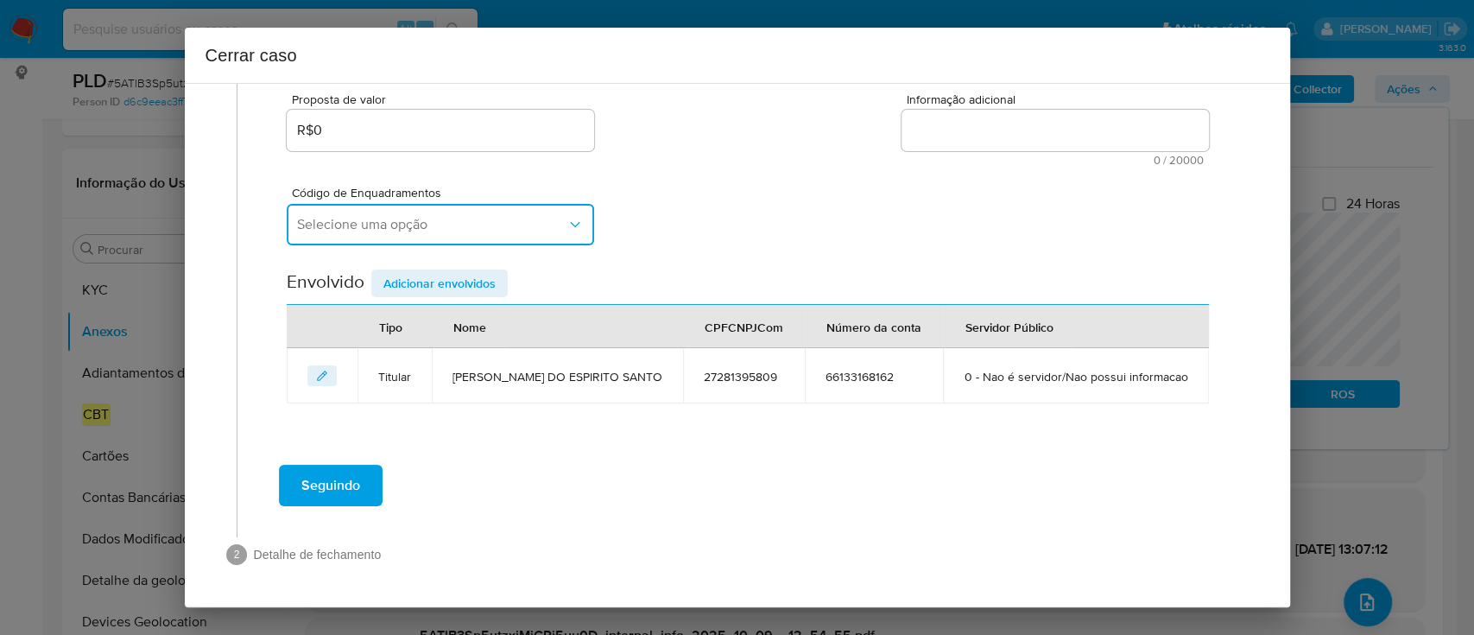
click at [446, 205] on button "Selecione uma opção" at bounding box center [440, 224] width 307 height 41
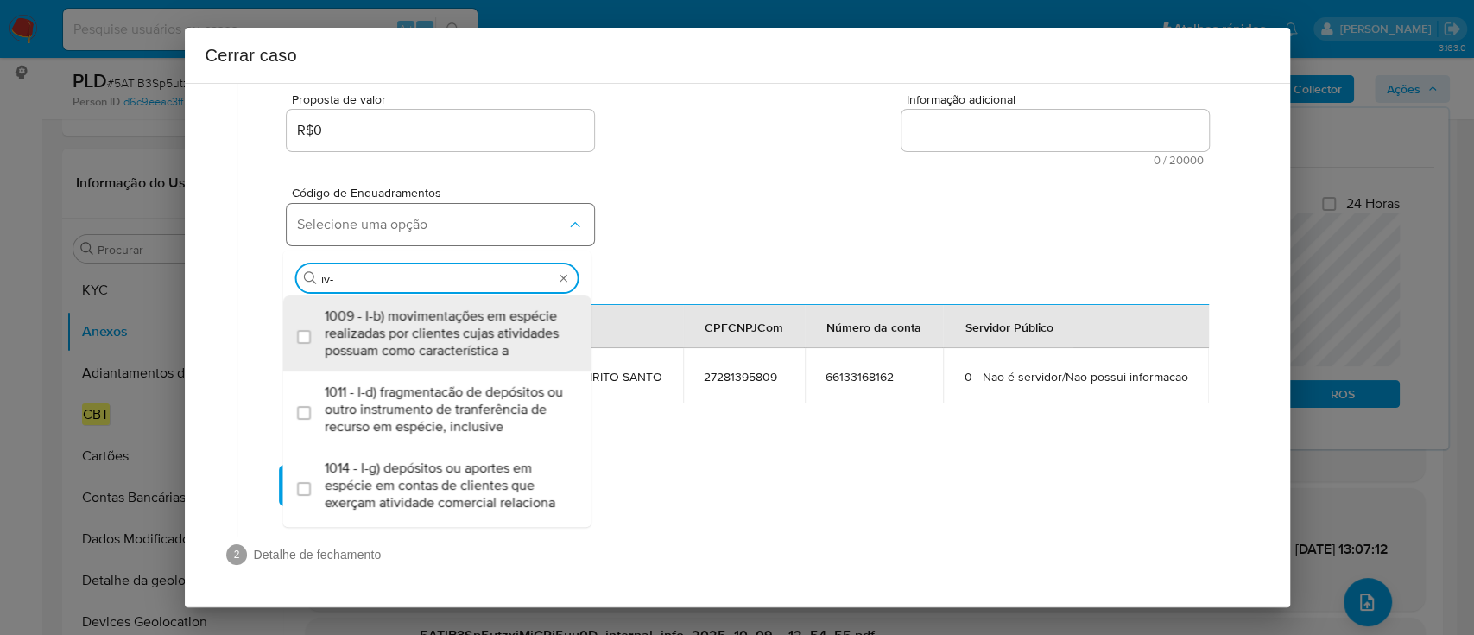
type input "iv-a"
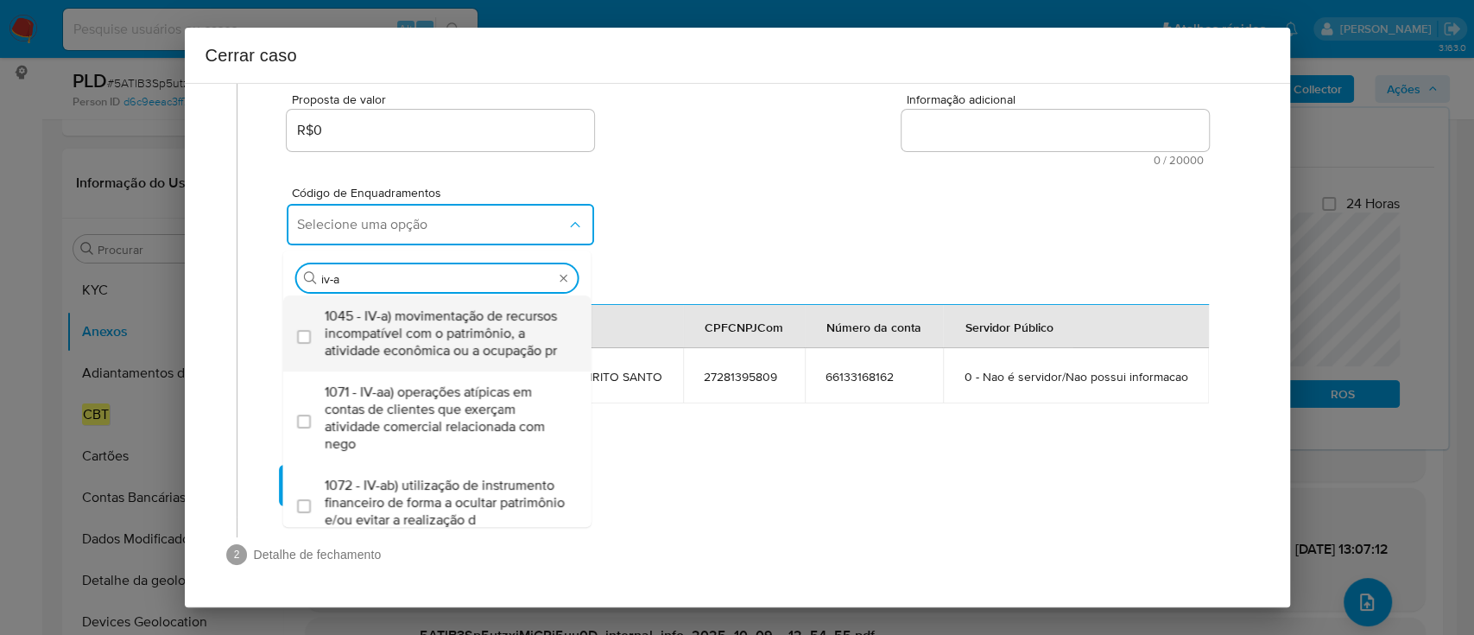
click at [471, 319] on span "1045 - IV-a) movimentação de recursos incompatível com o patrimônio, a atividad…" at bounding box center [446, 333] width 243 height 52
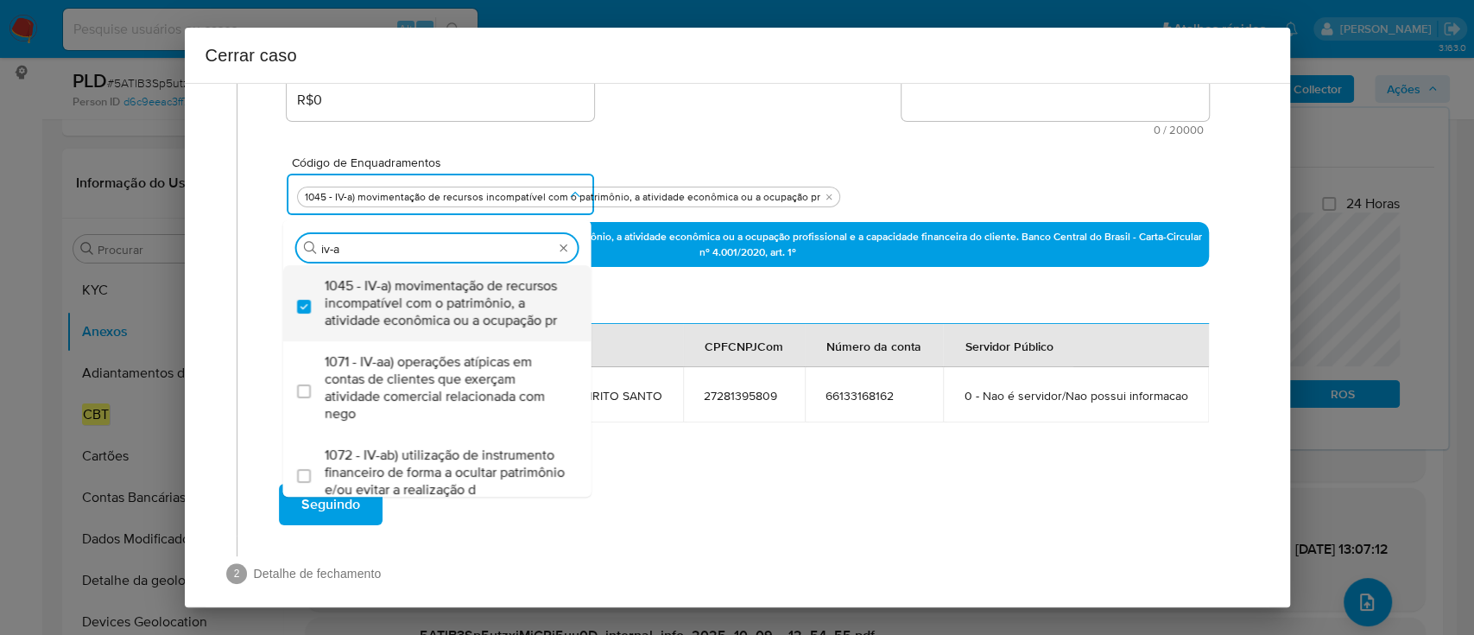
checkbox input "true"
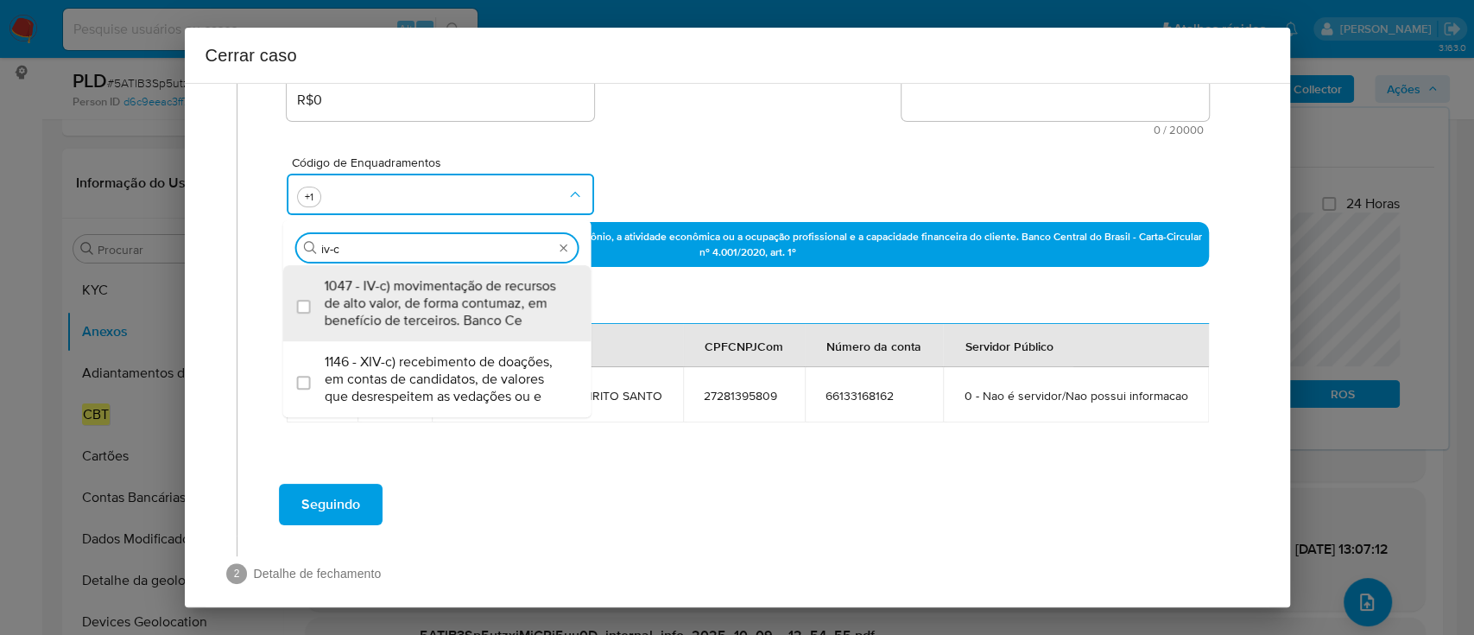
type input "1045,1047"
checkbox input "true"
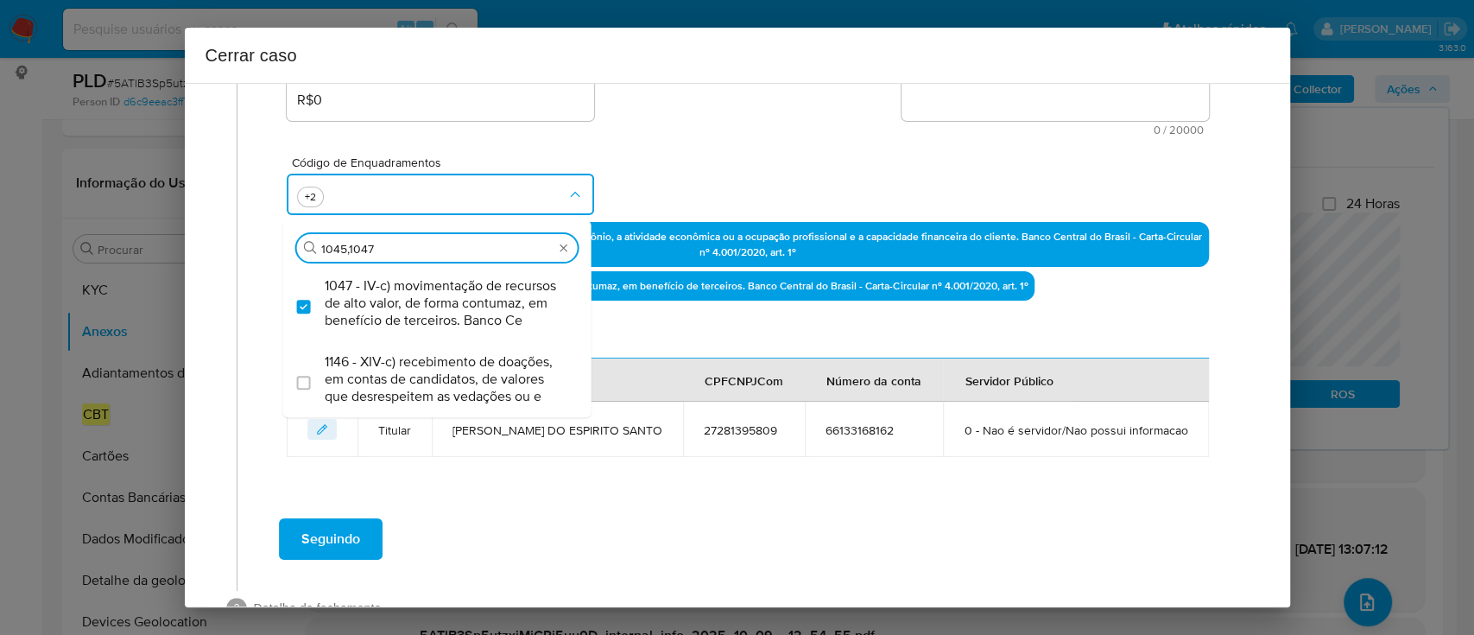
click at [676, 175] on div "Código de Enquadramentos Procurar 1045,1047 1047 - IV-c) movimentação de recurs…" at bounding box center [747, 179] width 921 height 86
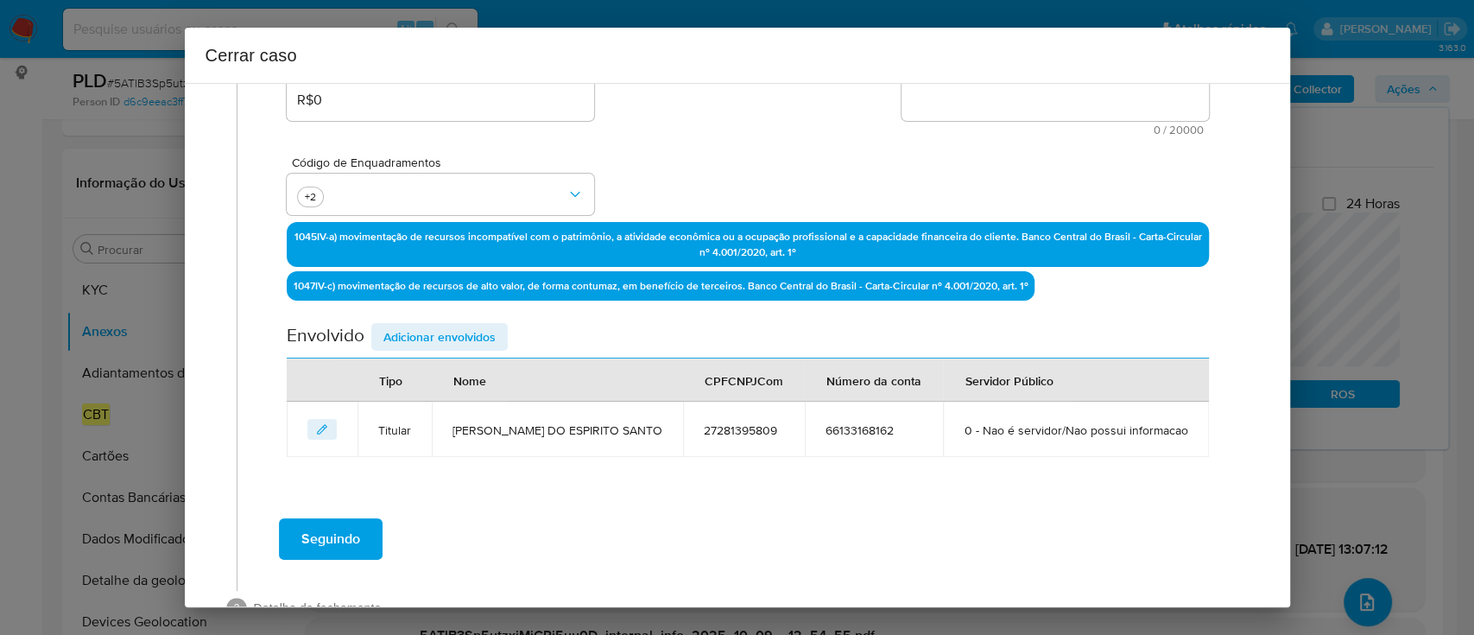
click at [1034, 102] on textarea "Informação adicional" at bounding box center [1054, 99] width 307 height 41
paste textarea "Elaine Cristina Do Espirito Santo, CPF 27281395809, 58 anos, residente no munic…"
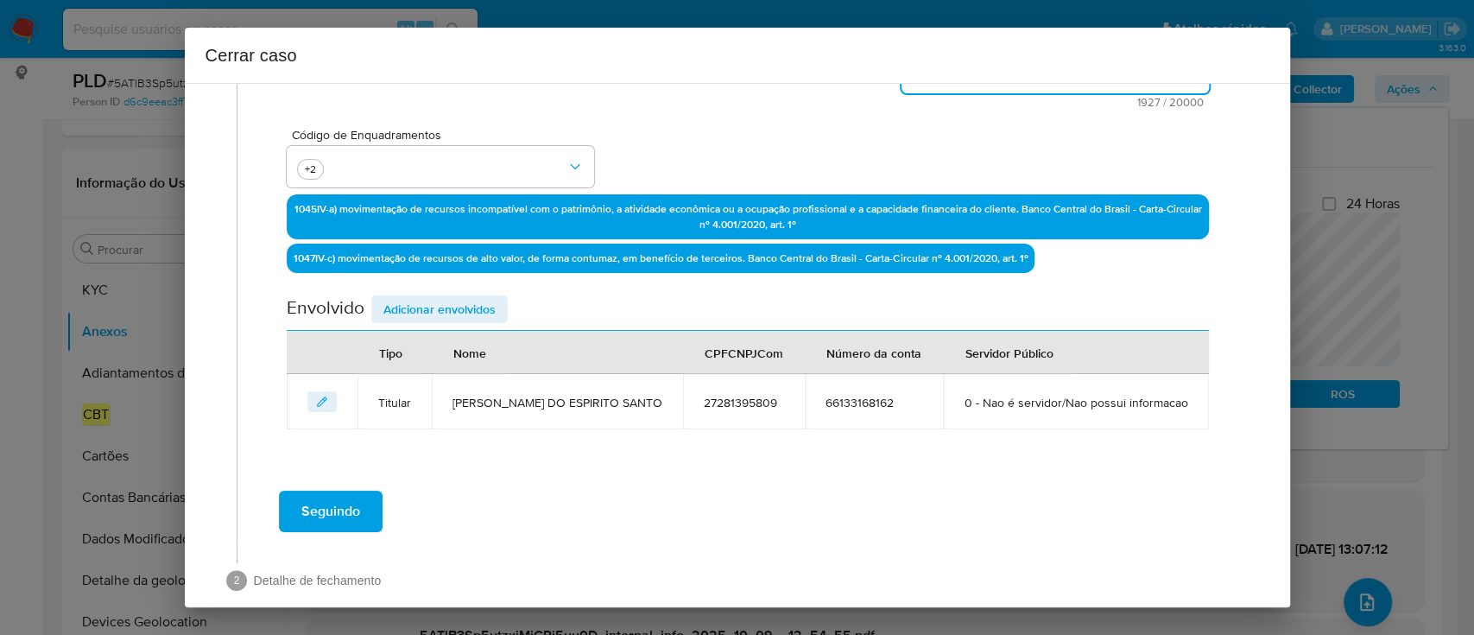
scroll to position [507, 0]
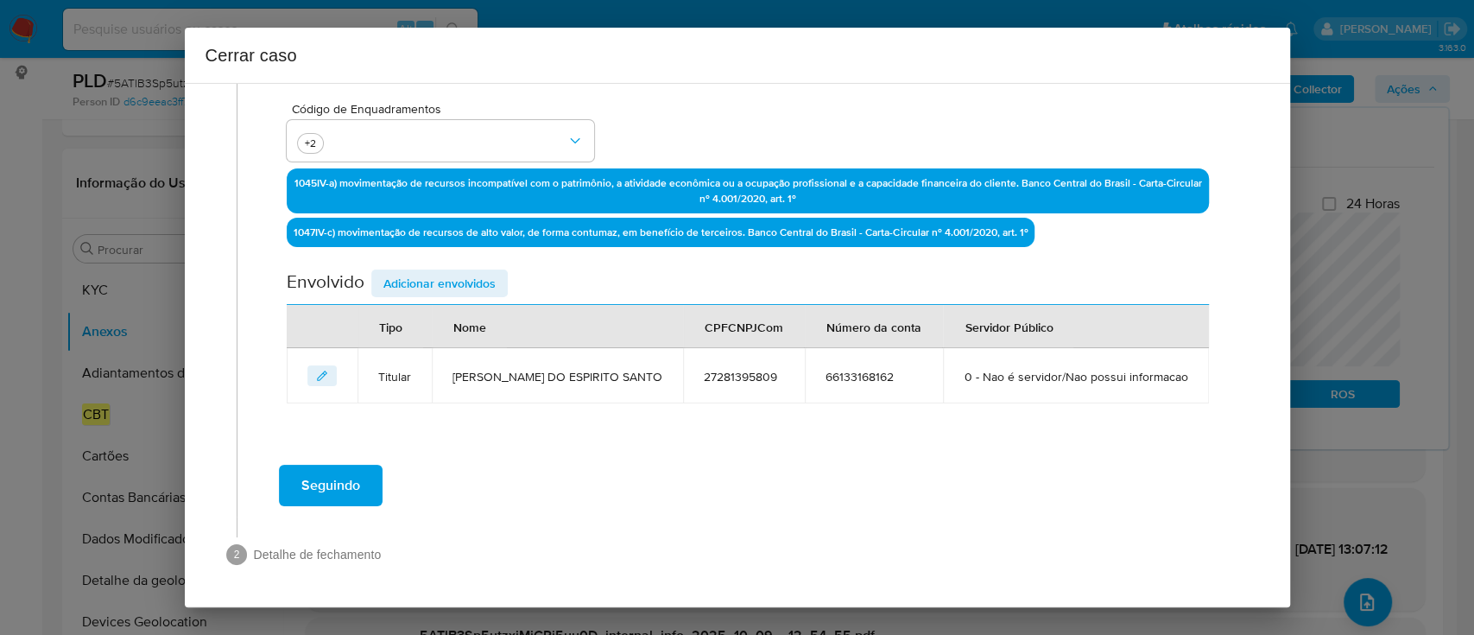
type textarea "Elaine Cristina Do Espirito Santo, CPF 27281395809, 58 anos, residente no munic…"
click at [471, 271] on span "Adicionar envolvidos" at bounding box center [439, 283] width 112 height 24
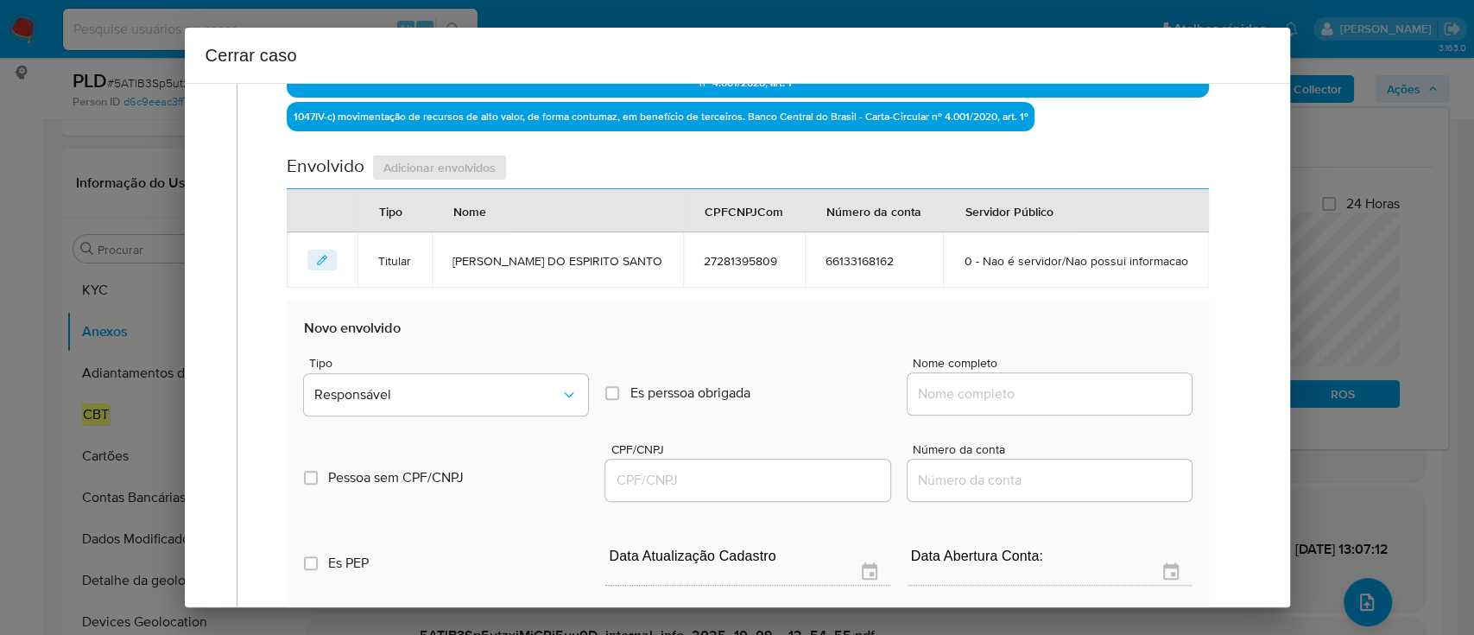
scroll to position [737, 0]
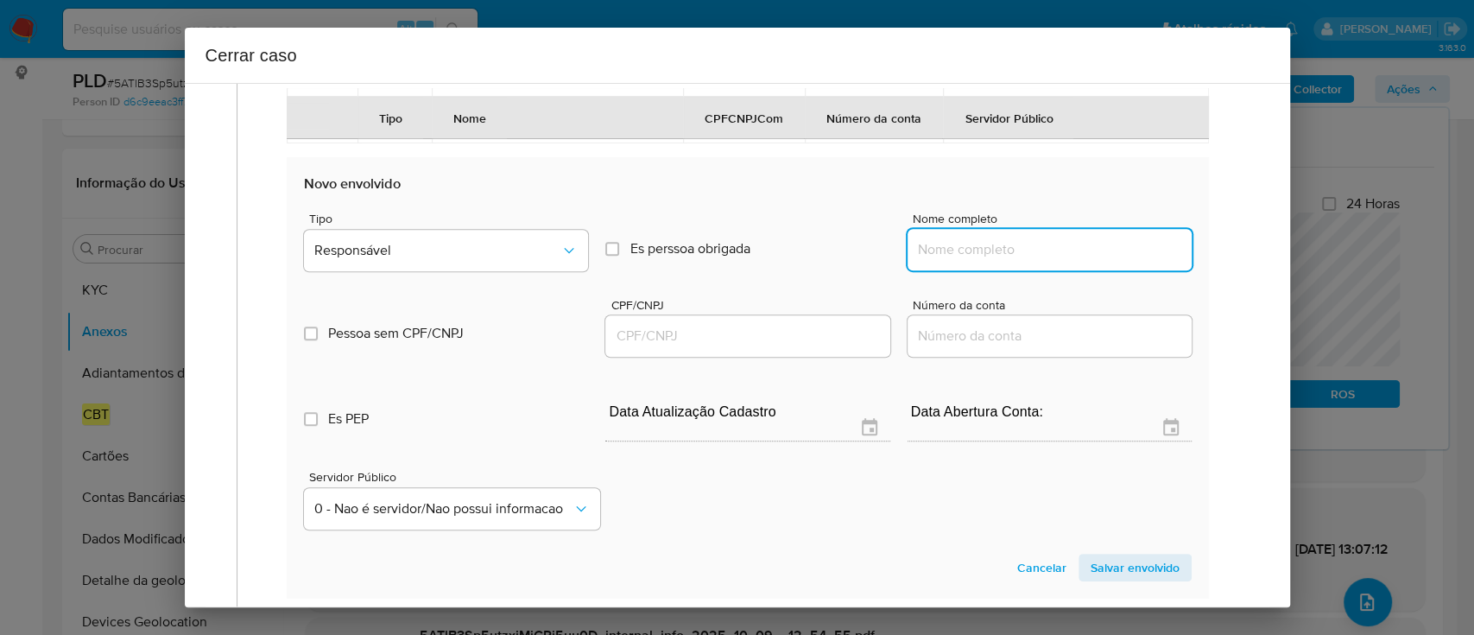
click at [990, 261] on input "Nome completo" at bounding box center [1050, 249] width 284 height 22
paste input "AMARAL e AMARAL INTERMEDIACOES ITAPEVA LTDA, 61330303000167"
click at [1128, 261] on input "AMARAL e AMARAL INTERMEDIACOES ITAPEVA LTDA, 61330303000167" at bounding box center [1050, 249] width 284 height 22
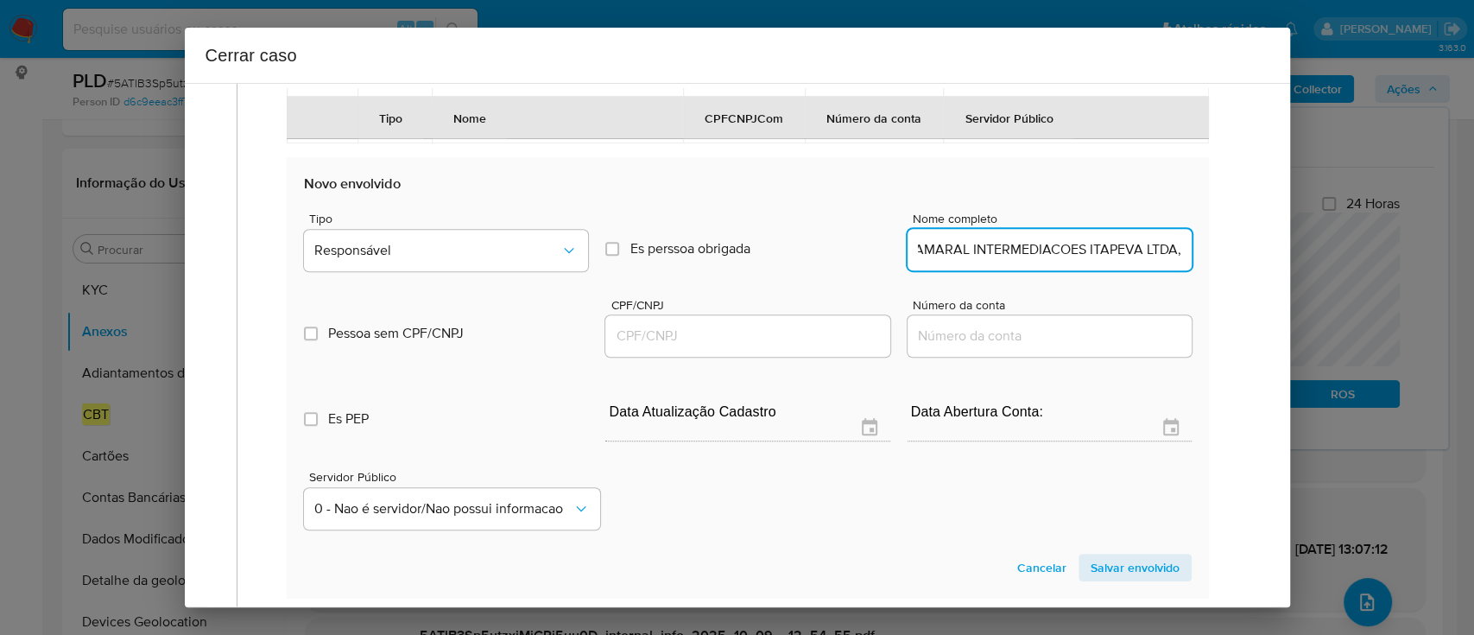
type input "AMARAL e AMARAL INTERMEDIACOES ITAPEVA LTDA,"
drag, startPoint x: 800, startPoint y: 361, endPoint x: 836, endPoint y: 355, distance: 36.8
click at [800, 347] on input "CPF/CNPJ" at bounding box center [747, 336] width 284 height 22
paste input "61330303000167"
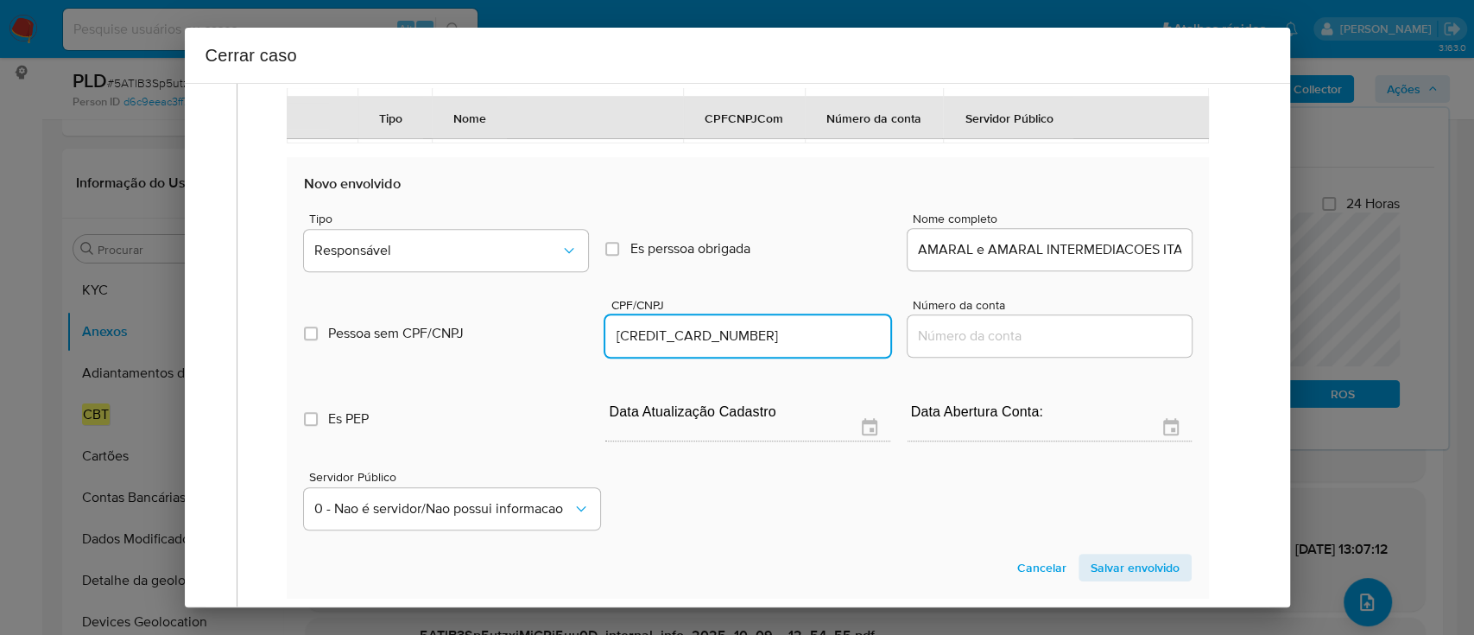
type input "61330303000167"
click at [1112, 270] on div "AMARAL e AMARAL INTERMEDIACOES ITAPEVA LTDA," at bounding box center [1050, 249] width 284 height 41
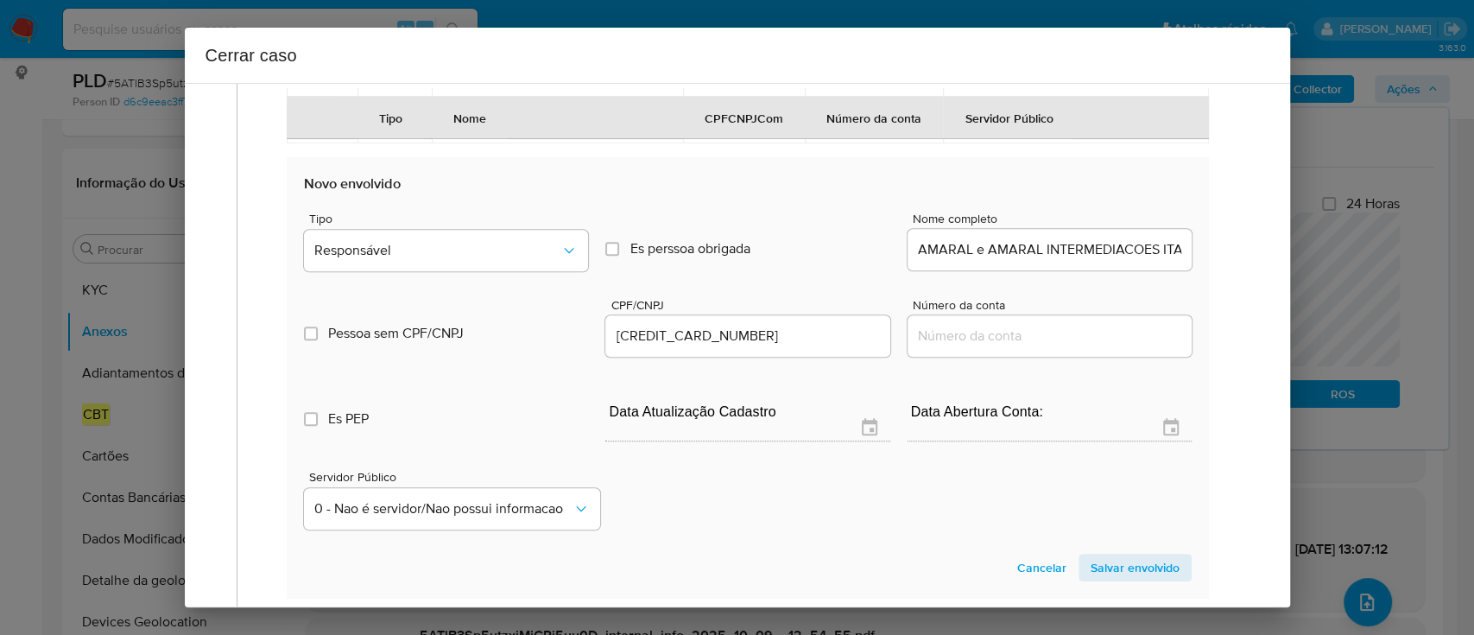
click at [1118, 261] on input "AMARAL e AMARAL INTERMEDIACOES ITAPEVA LTDA," at bounding box center [1050, 249] width 284 height 22
type input "AMARAL e AMARAL INTERMEDIACOES ITAPEVA LTDA"
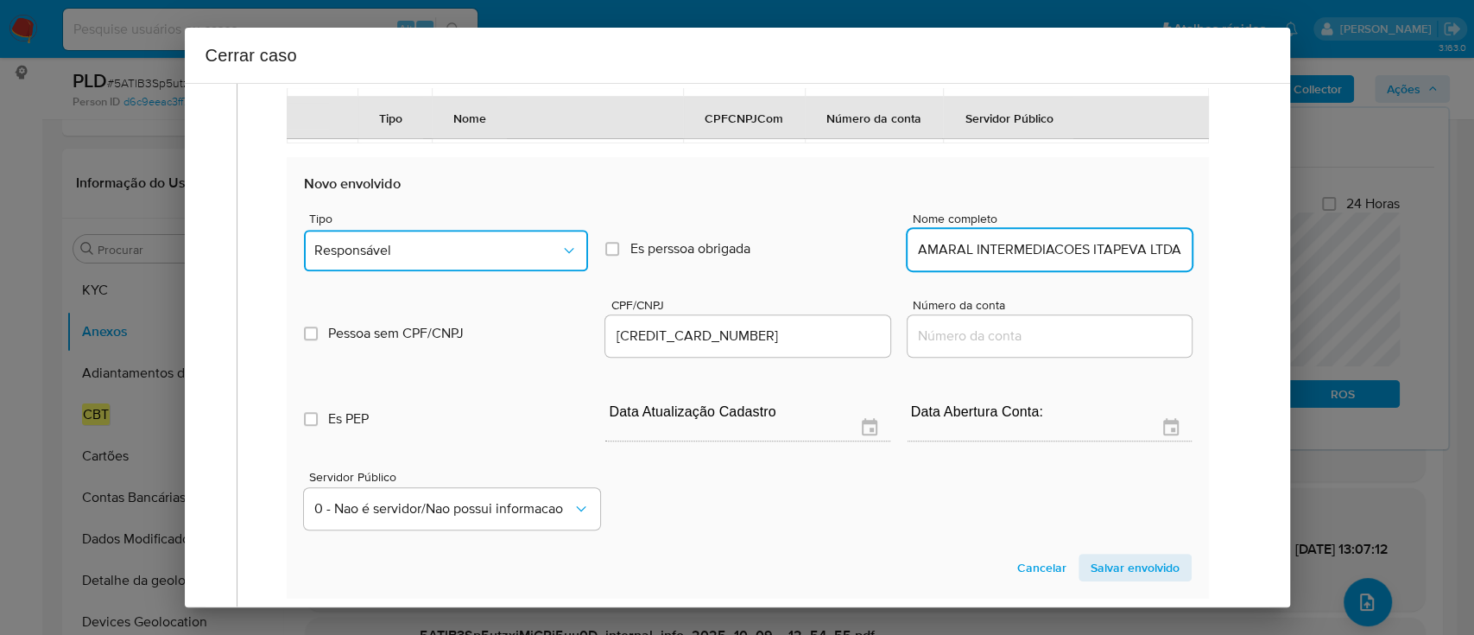
click at [504, 259] on span "Responsável" at bounding box center [437, 250] width 246 height 17
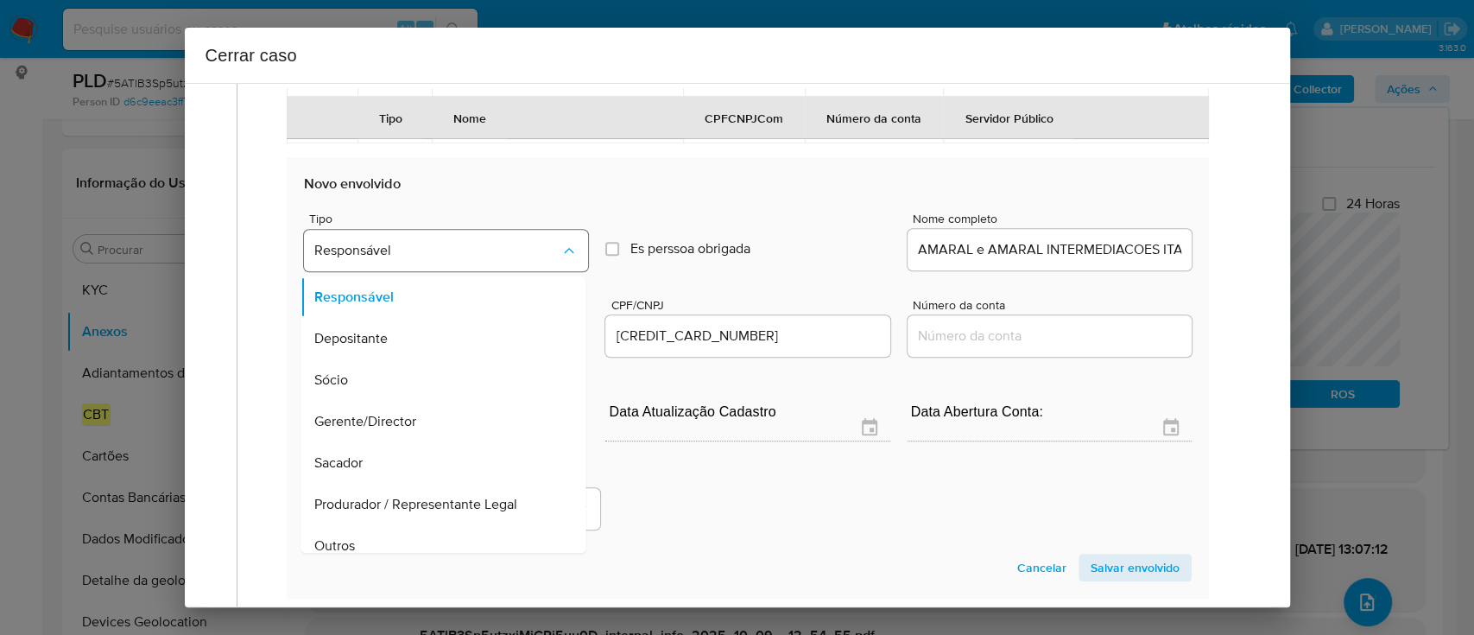
scroll to position [55, 0]
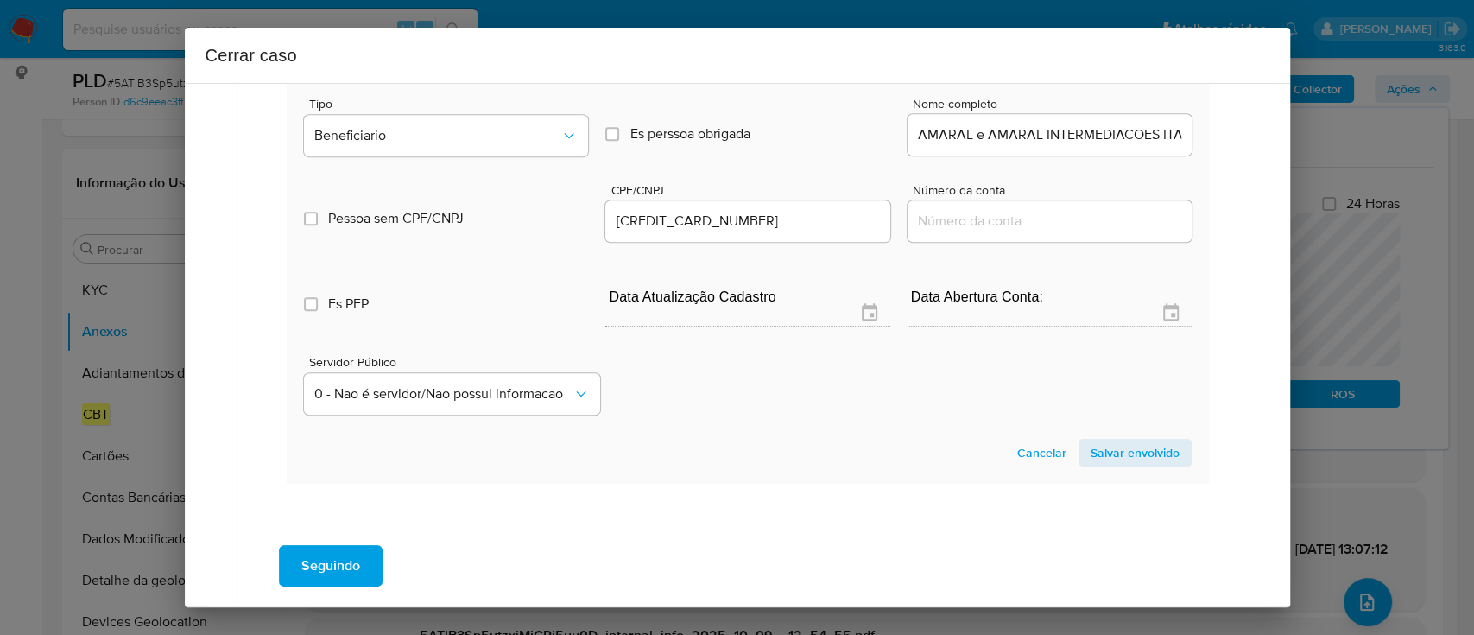
click at [1145, 465] on span "Salvar envolvido" at bounding box center [1135, 452] width 89 height 24
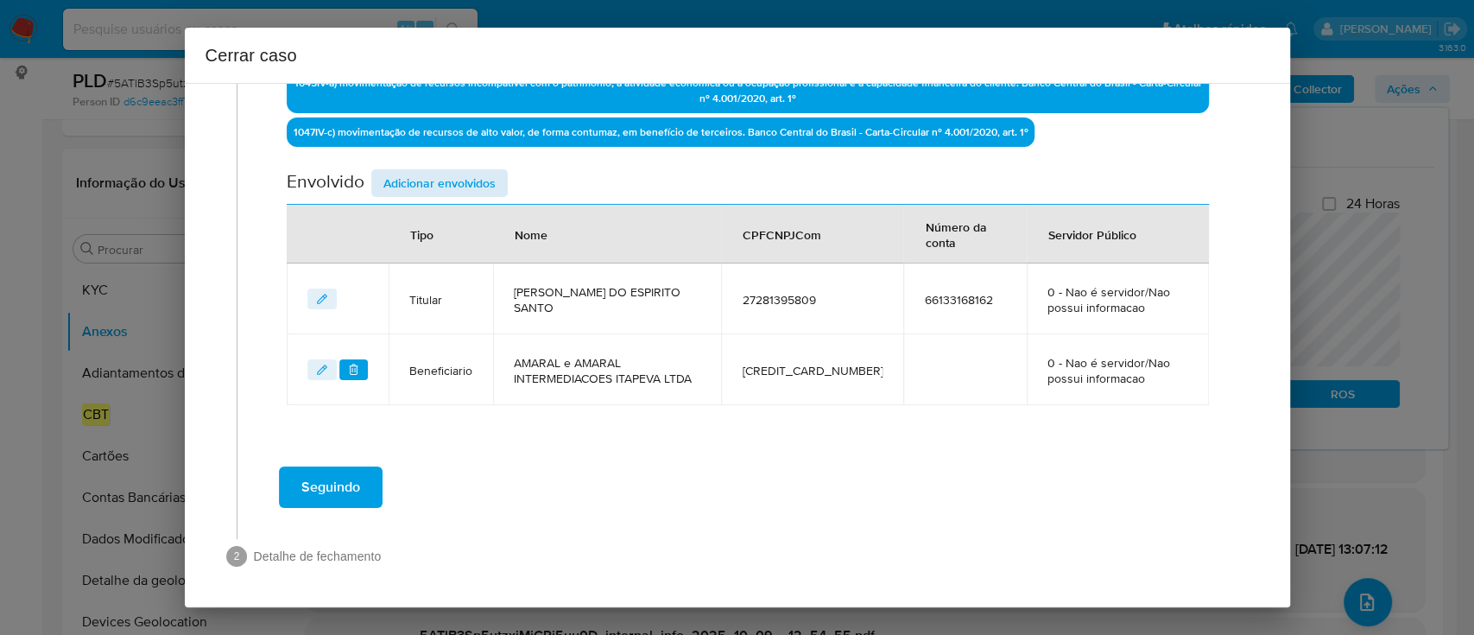
drag, startPoint x: 462, startPoint y: 162, endPoint x: 449, endPoint y: 187, distance: 27.4
click at [459, 162] on div "Data de início 01/08/2025 Data Fin 08/10/2025 Valor do crédito R$947.234 Valor …" at bounding box center [747, 21] width 921 height 768
click at [449, 187] on span "Adicionar envolvidos" at bounding box center [439, 183] width 112 height 24
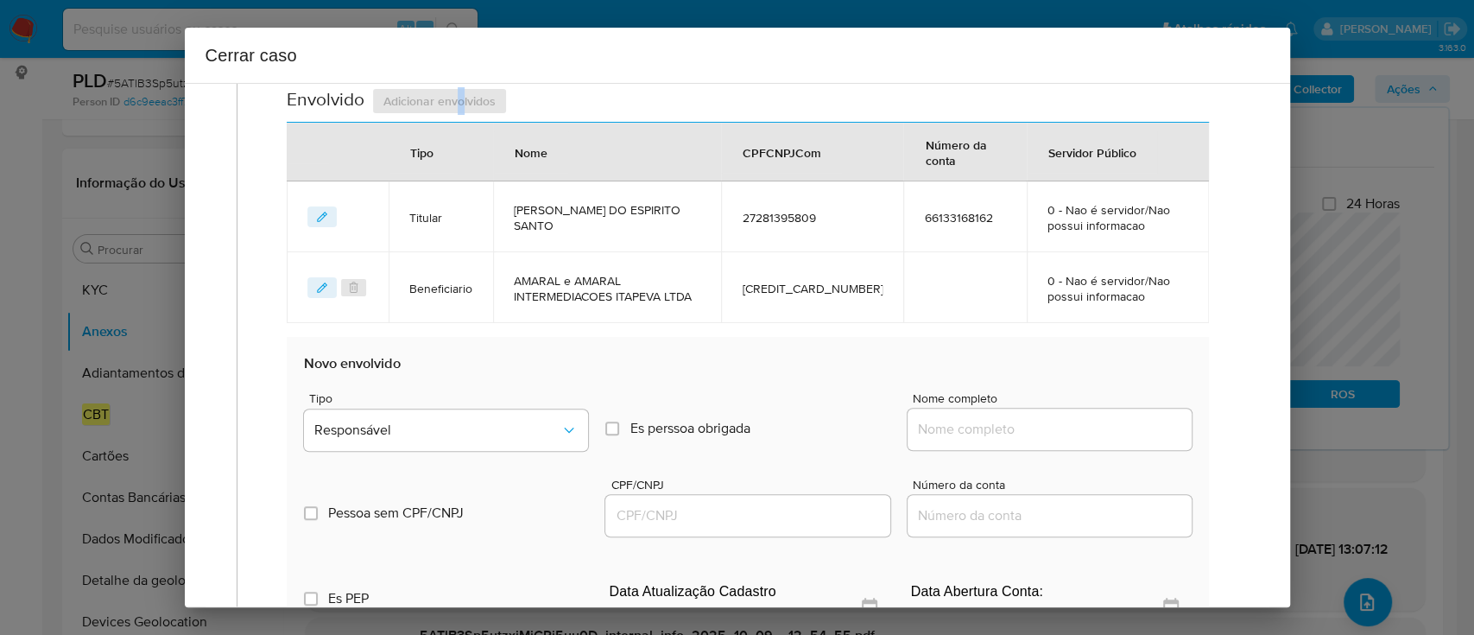
scroll to position [808, 0]
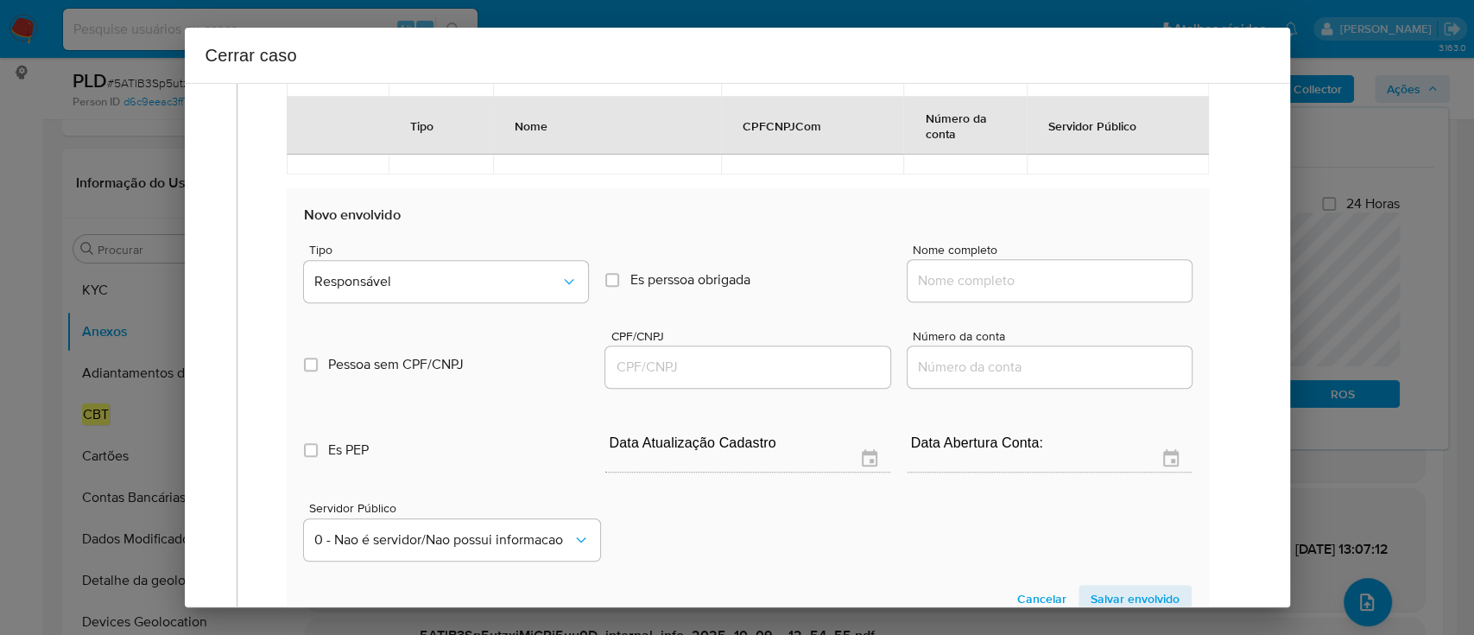
click at [1052, 288] on input "Nome completo" at bounding box center [1050, 280] width 284 height 22
paste input "Joao L. Cavalcanti, 09426789000111"
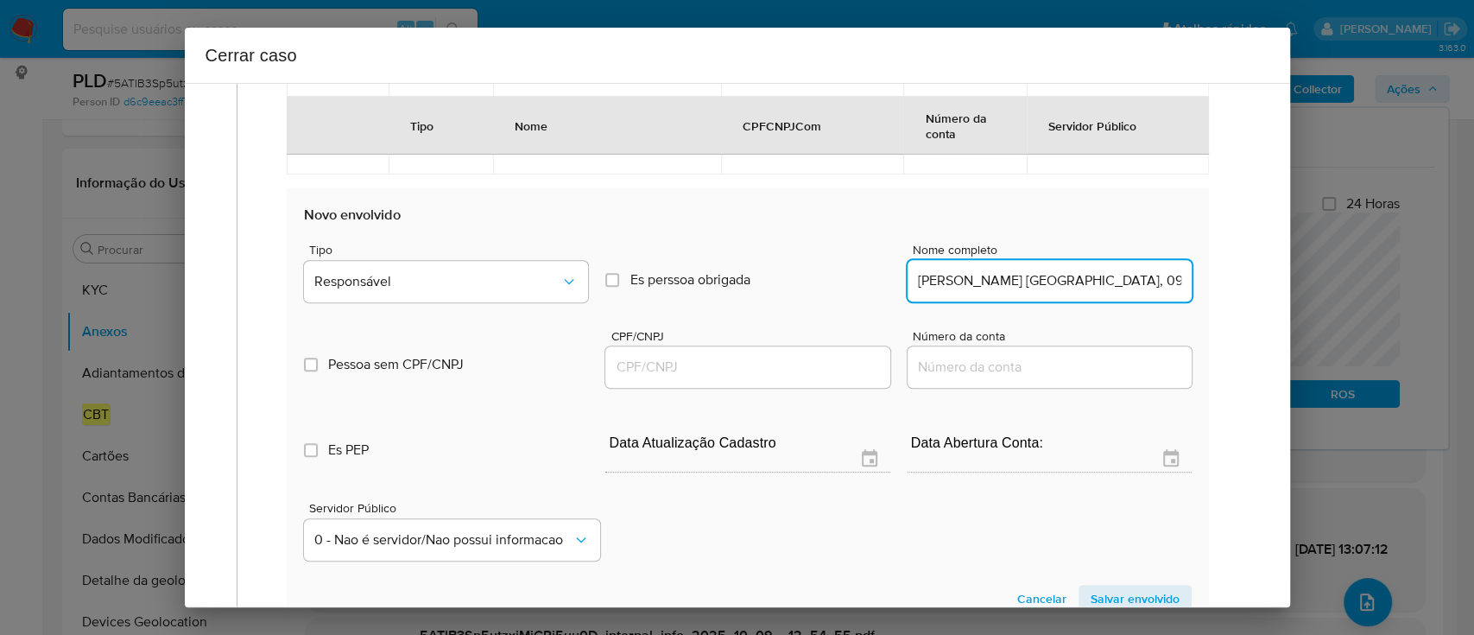
click at [1106, 281] on input "Joao L. Cavalcanti, 09426789000111" at bounding box center [1050, 280] width 284 height 22
type input "Joao L. Cavalcanti,"
drag, startPoint x: 759, startPoint y: 376, endPoint x: 825, endPoint y: 358, distance: 67.9
click at [759, 376] on input "CPF/CNPJ" at bounding box center [747, 367] width 284 height 22
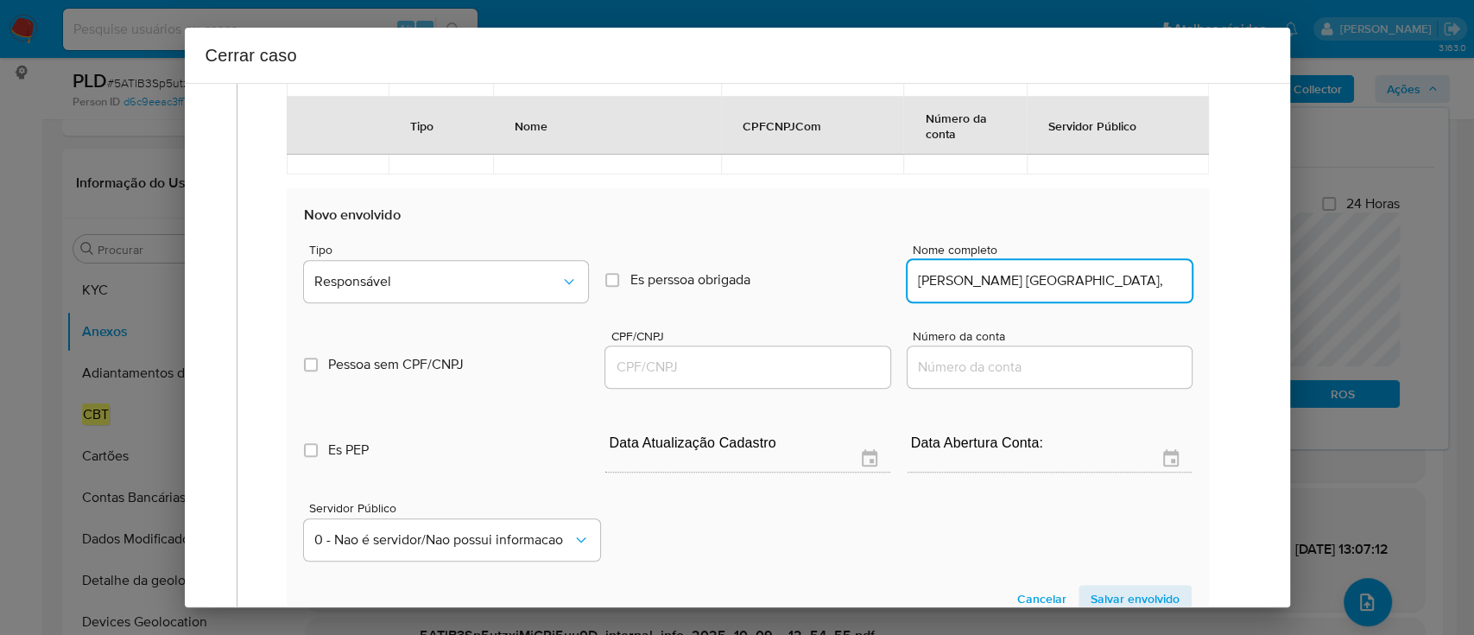
paste input "09426789000111"
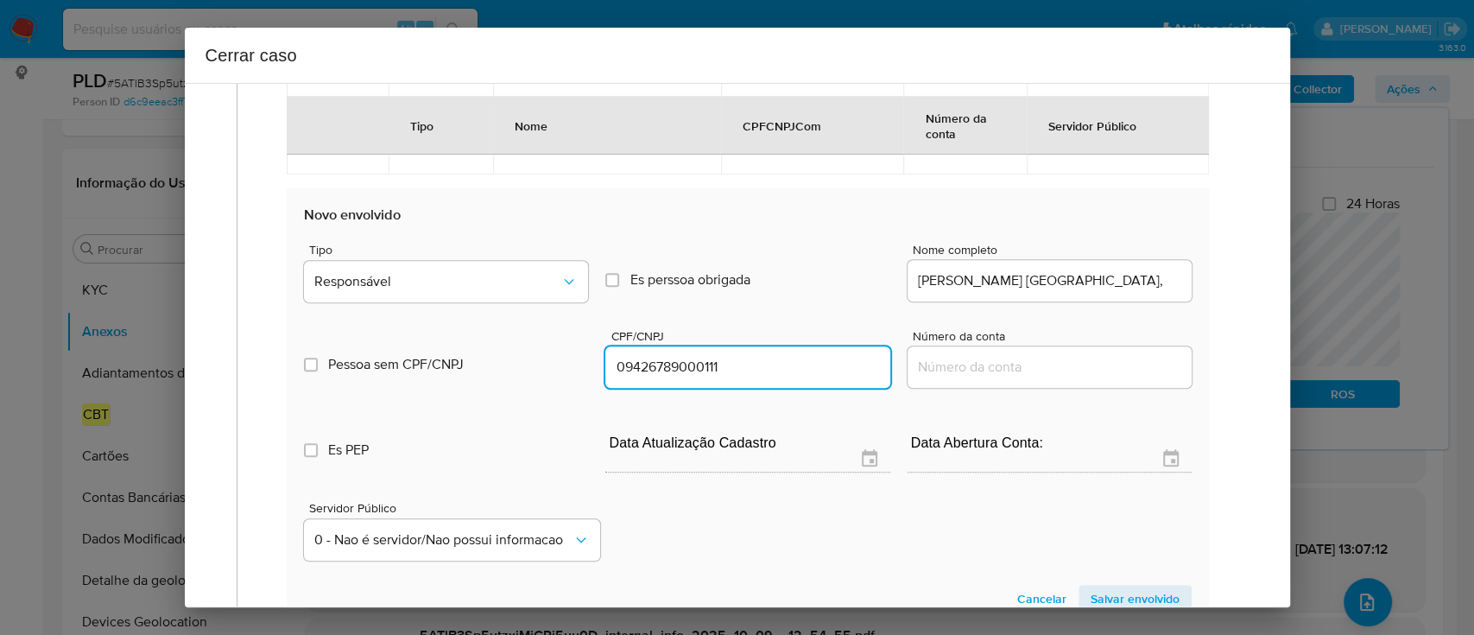
type input "9426789000111"
click at [1090, 280] on input "Joao L. Cavalcanti," at bounding box center [1050, 280] width 284 height 22
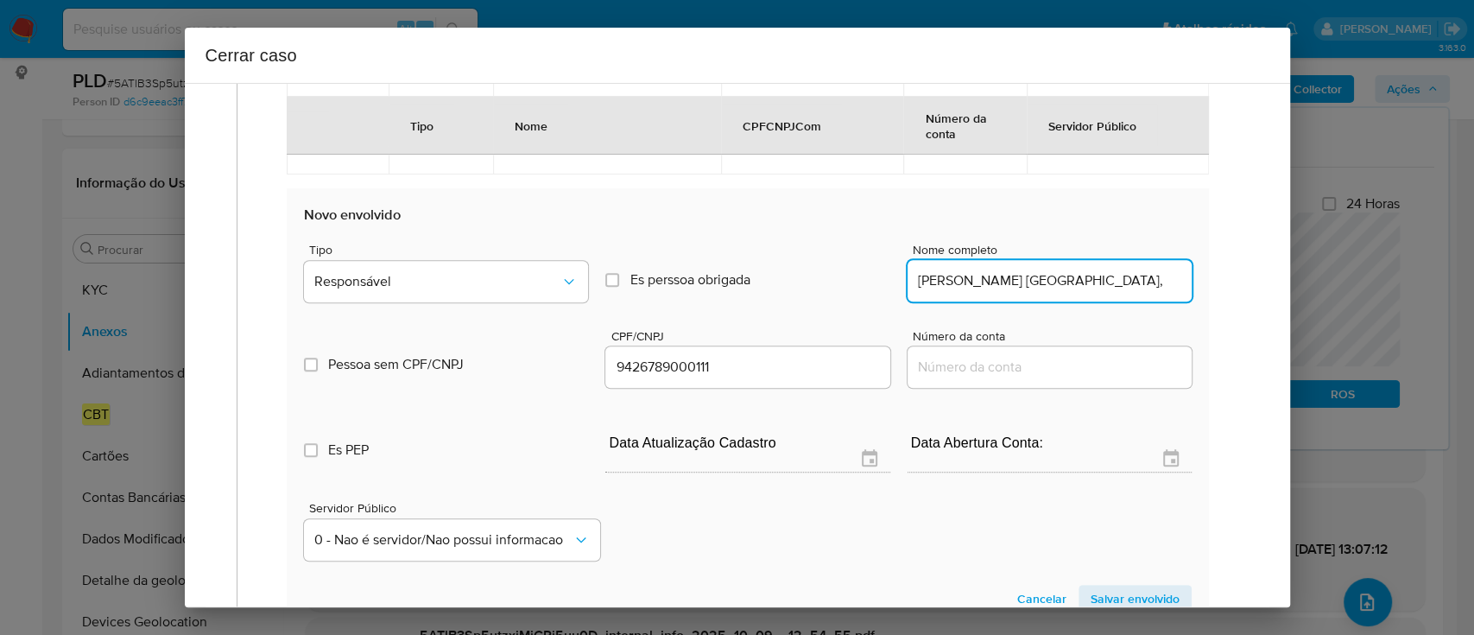
type input "Joao L. Cavalcanti,"
type input "09426789000111"
type input "Joao L. Cavalcanti"
drag, startPoint x: 479, startPoint y: 282, endPoint x: 515, endPoint y: 282, distance: 35.4
click at [479, 281] on span "Responsável" at bounding box center [437, 281] width 246 height 17
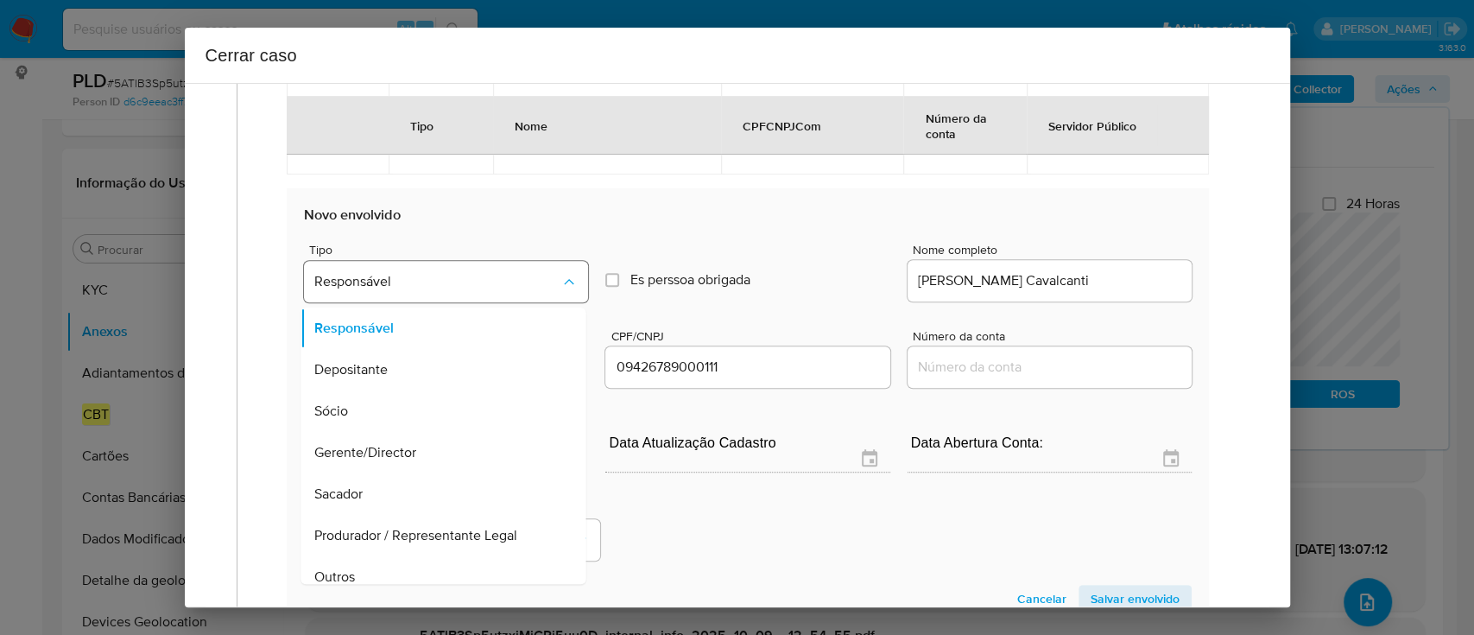
scroll to position [55, 0]
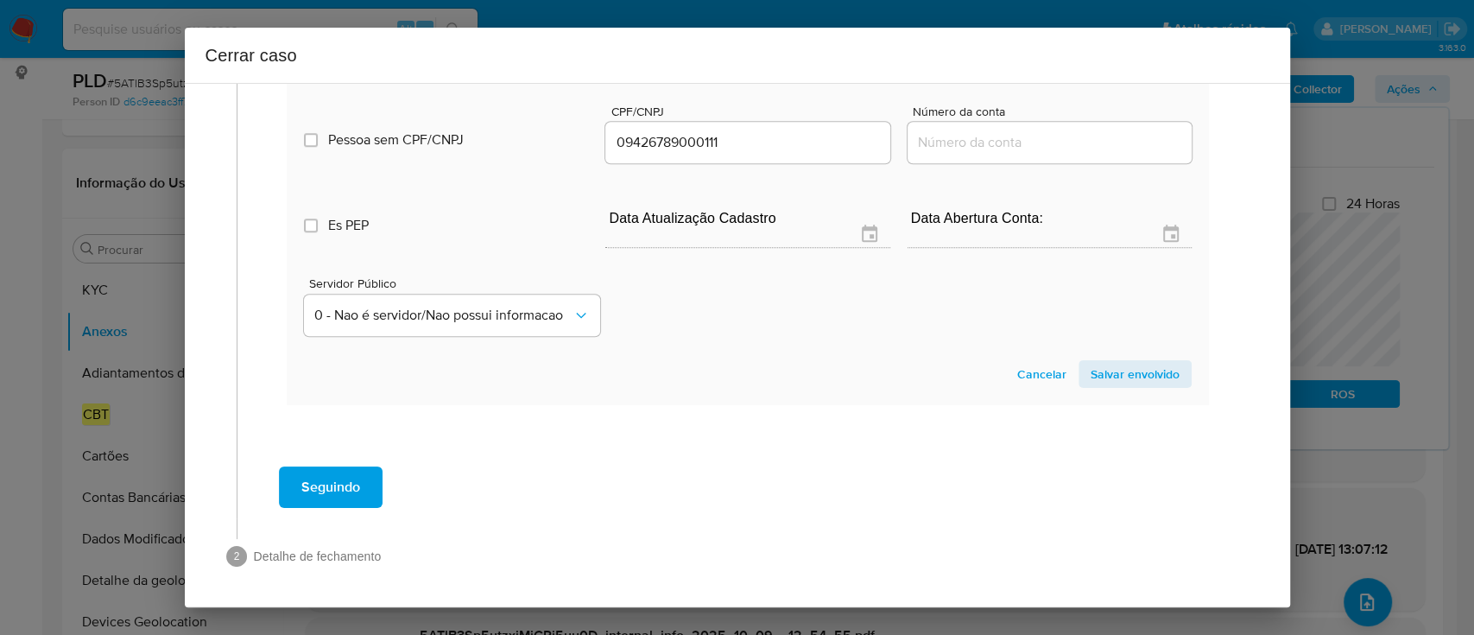
drag, startPoint x: 1153, startPoint y: 395, endPoint x: 1148, endPoint y: 387, distance: 8.9
click at [1153, 391] on section "Novo envolvido Tipo Beneficiario Es perssoa obrigada Is PObrigada Nome completo…" at bounding box center [747, 184] width 921 height 441
click at [1147, 383] on span "Salvar envolvido" at bounding box center [1135, 374] width 89 height 24
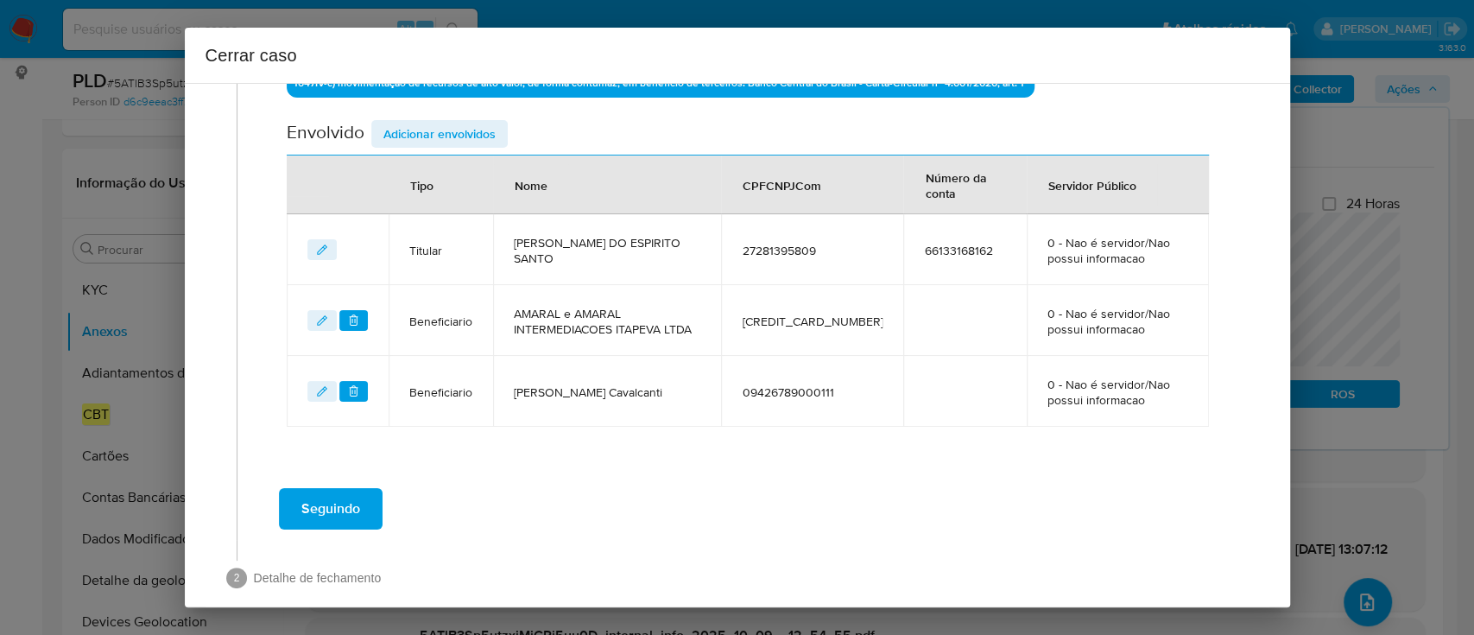
scroll to position [648, 0]
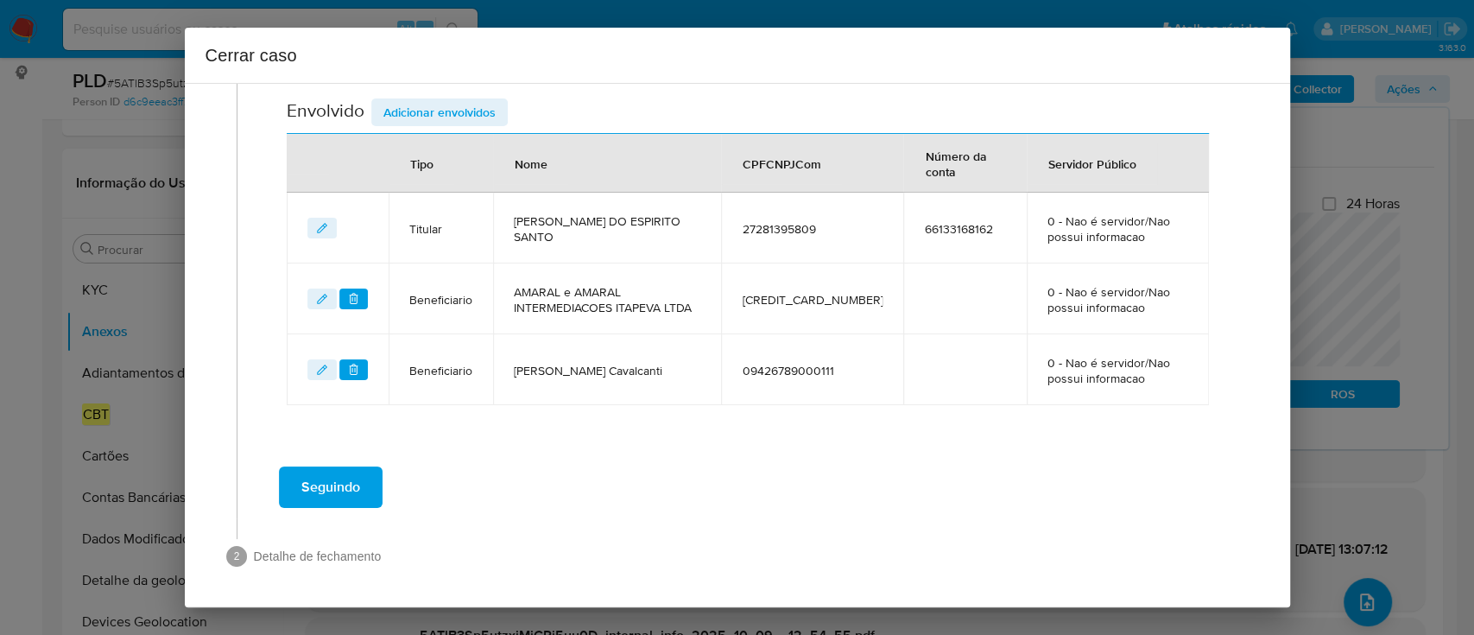
click at [323, 480] on span "Seguindo" at bounding box center [330, 487] width 59 height 38
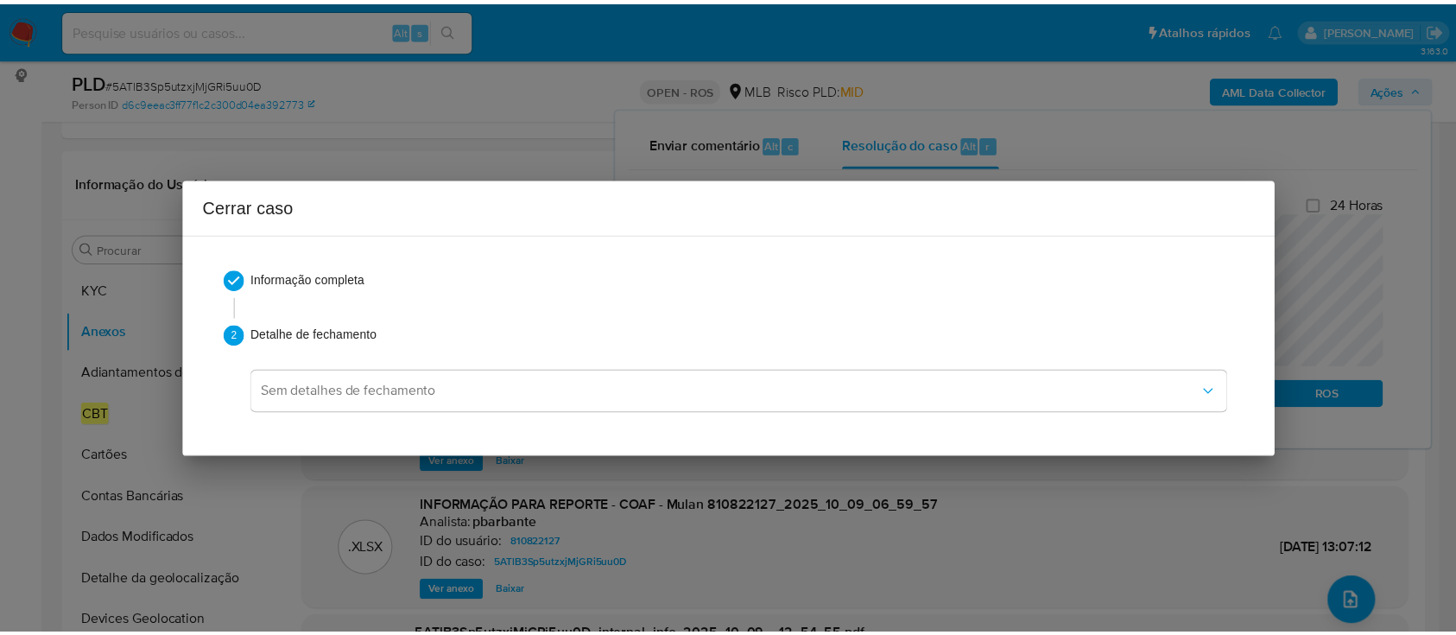
scroll to position [0, 0]
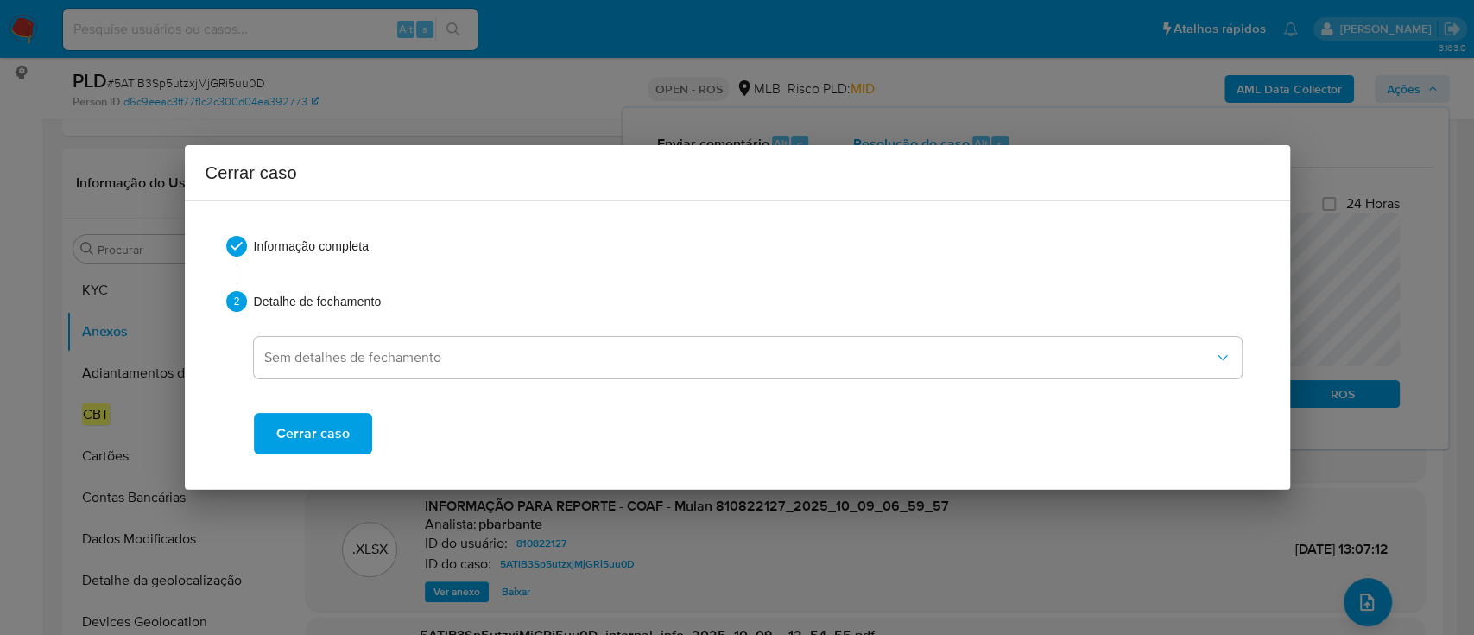
click at [332, 438] on span "Cerrar caso" at bounding box center [312, 433] width 73 height 38
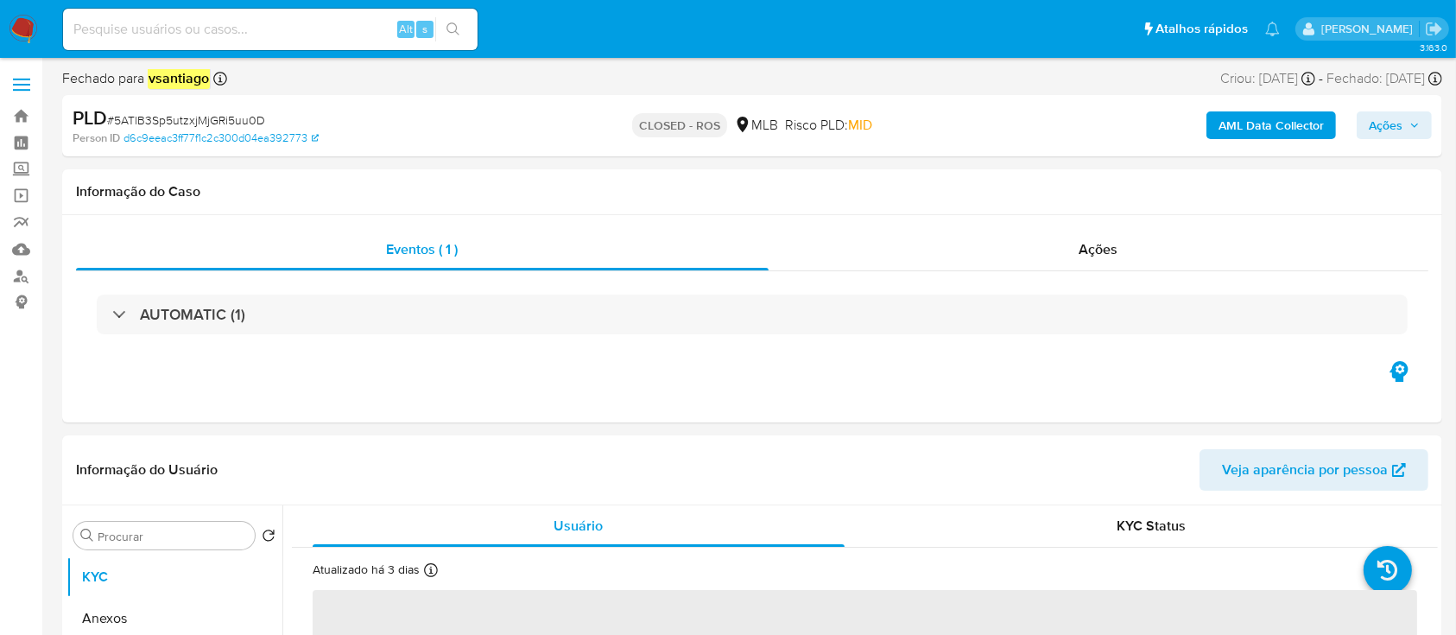
select select "10"
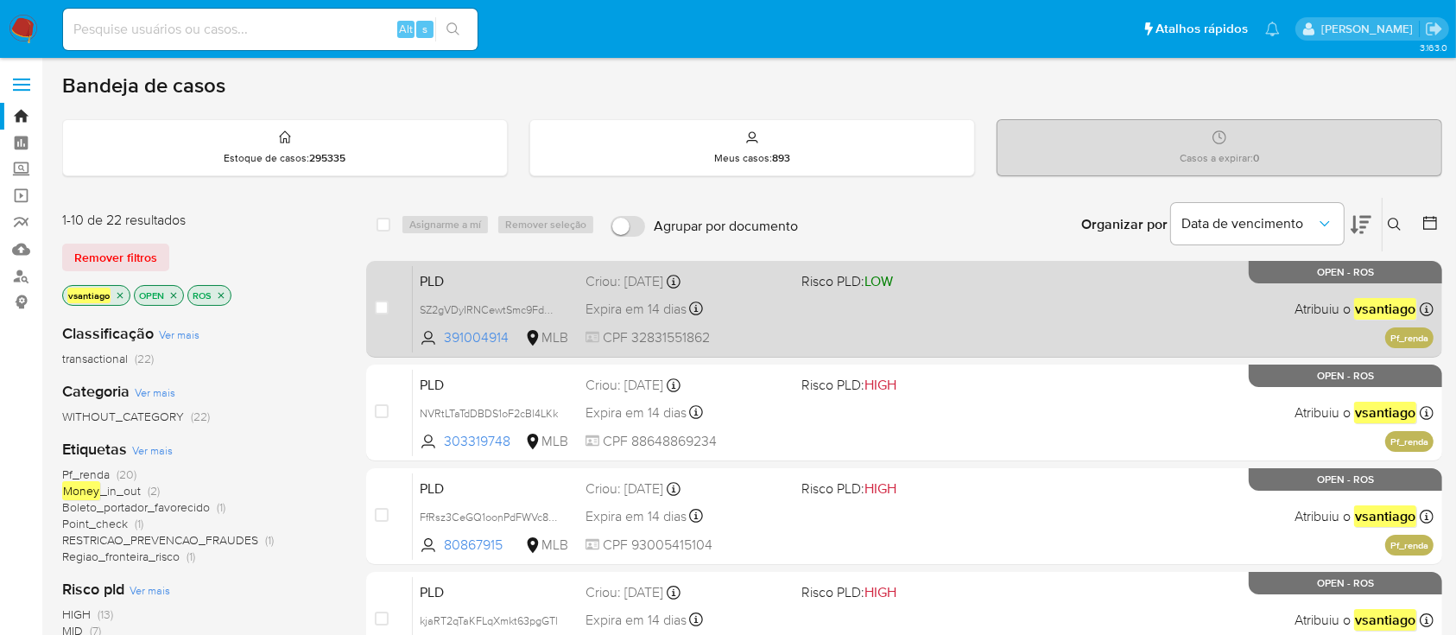
click at [863, 323] on div "PLD SZ2gVDyIRNCewtSmc9Fdq2Ih 391004914 MLB Risco PLD: LOW Criou: 12/09/2025 Cri…" at bounding box center [923, 308] width 1021 height 87
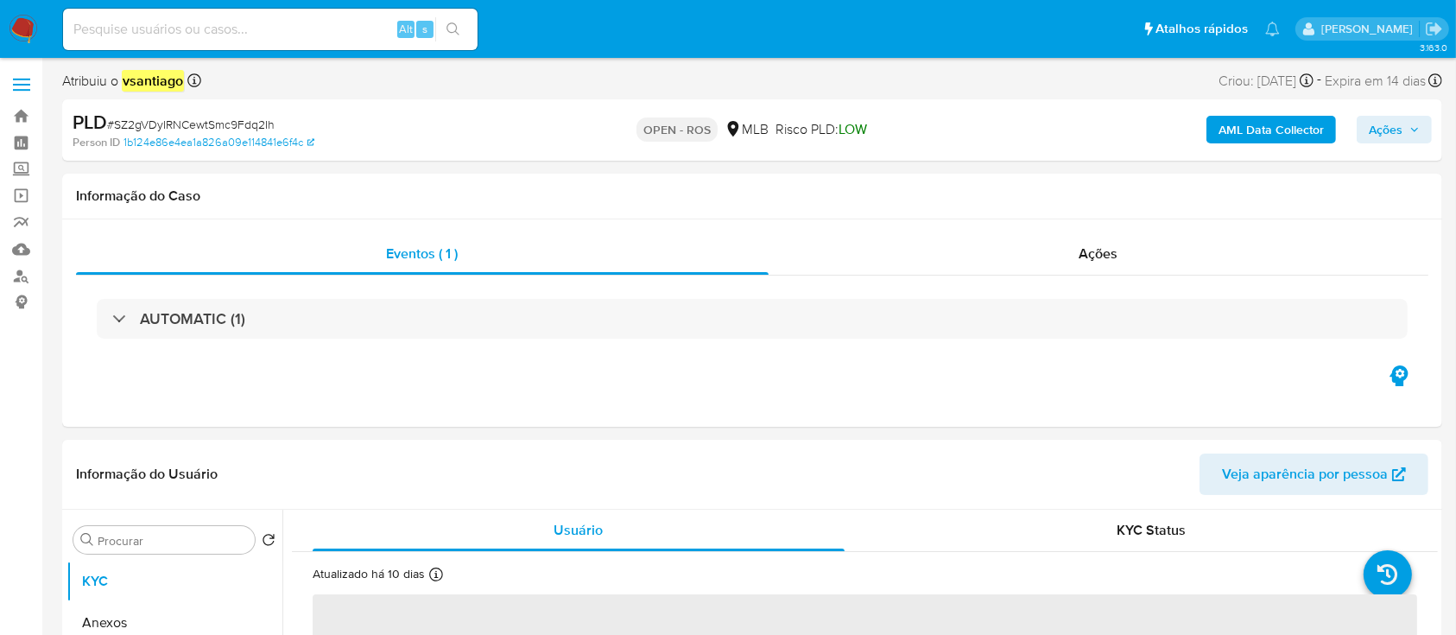
select select "10"
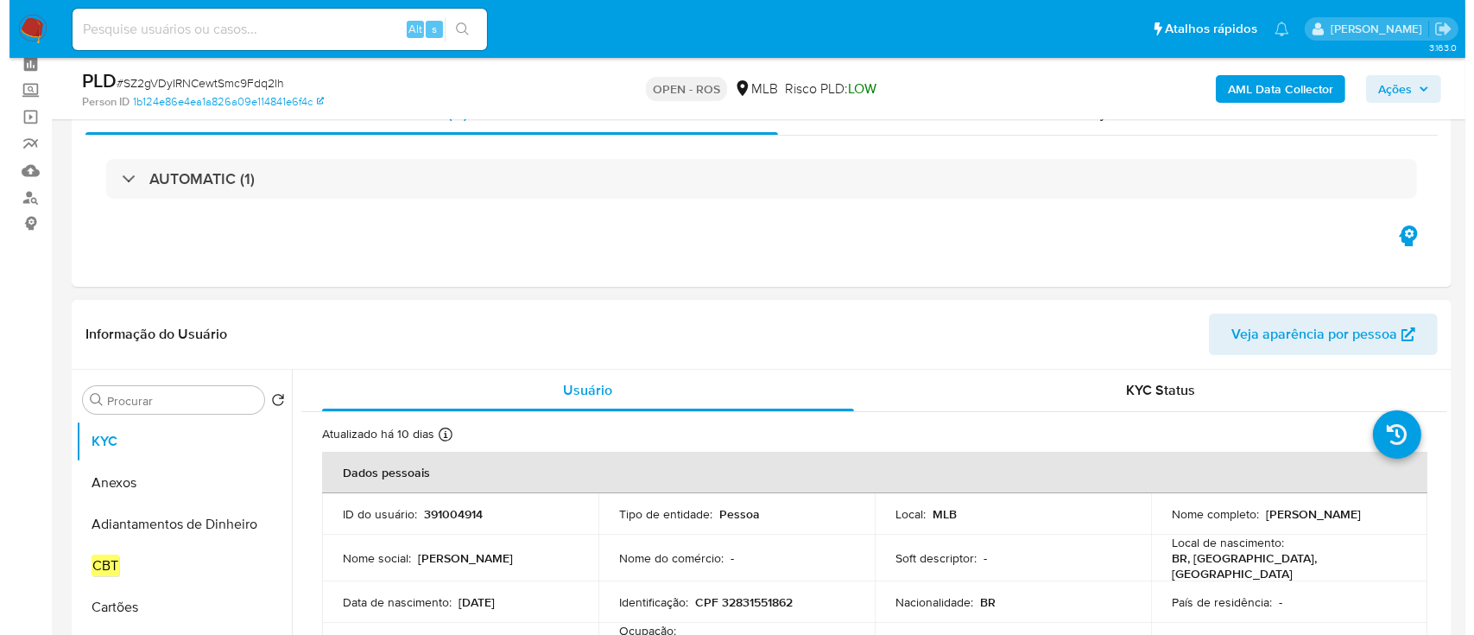
scroll to position [230, 0]
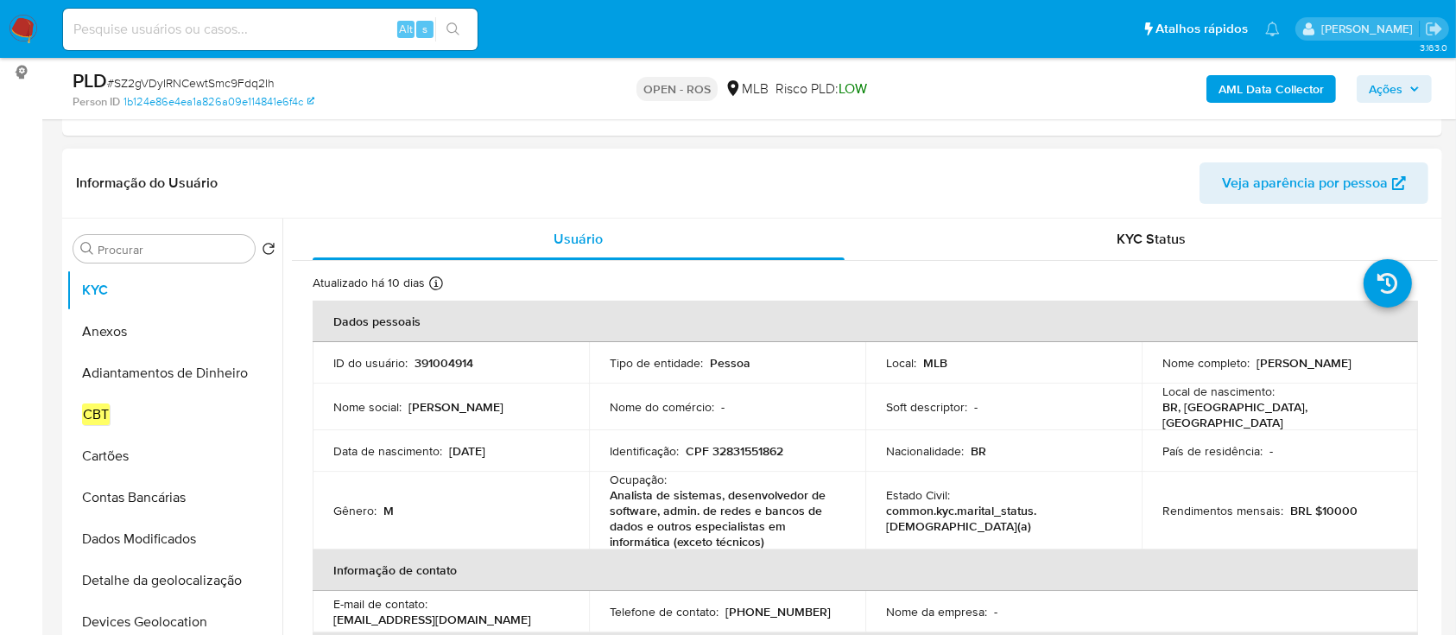
drag, startPoint x: 1154, startPoint y: 376, endPoint x: 1349, endPoint y: 366, distance: 195.4
click at [1349, 366] on td "Nome completo : Douglas Tadeu Balconi de Oliveira" at bounding box center [1280, 362] width 276 height 41
copy div "o : Douglas Tadeu Balconi de Oliveira"
drag, startPoint x: 1291, startPoint y: 381, endPoint x: 1213, endPoint y: 376, distance: 77.8
click at [1289, 381] on td "Nome completo : Douglas Tadeu Balconi de Oliveira" at bounding box center [1280, 362] width 276 height 41
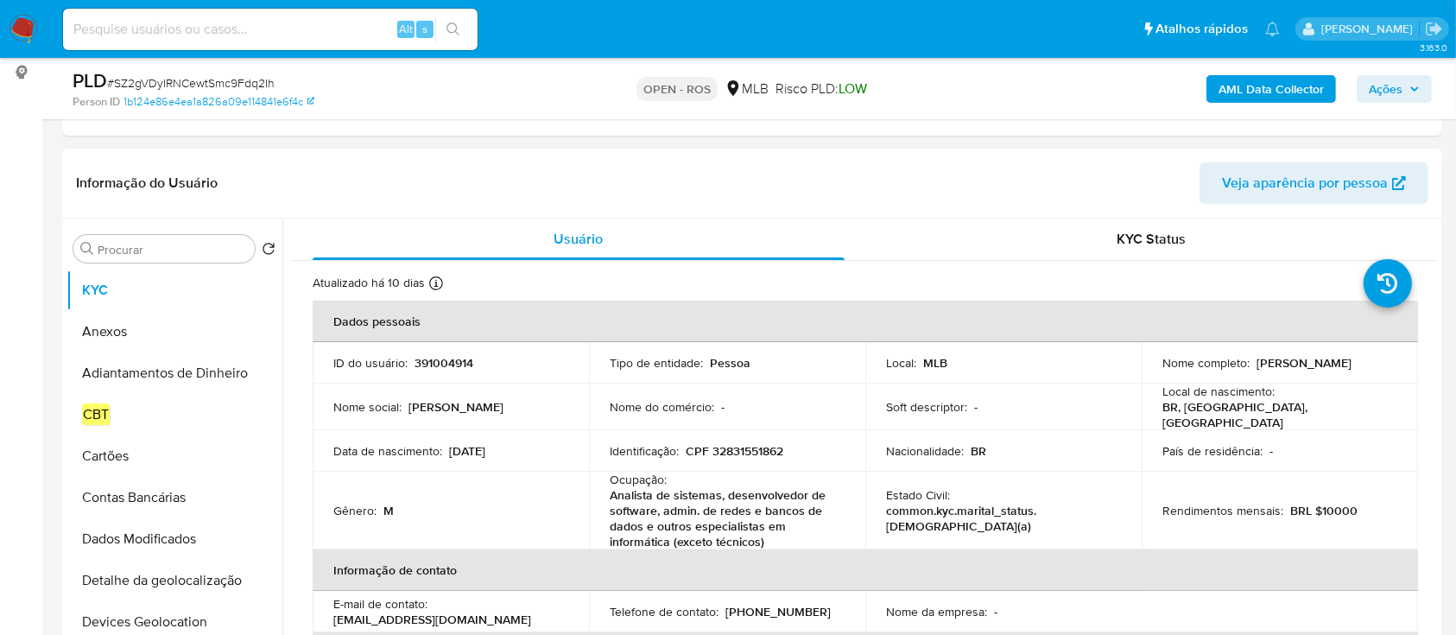
drag, startPoint x: 1152, startPoint y: 372, endPoint x: 1352, endPoint y: 376, distance: 200.4
click at [1352, 376] on td "Nome completo : Douglas Tadeu Balconi de Oliveira" at bounding box center [1280, 362] width 276 height 41
copy p "Douglas Tadeu Balconi de Oliveira"
click at [125, 330] on button "Anexos" at bounding box center [167, 331] width 202 height 41
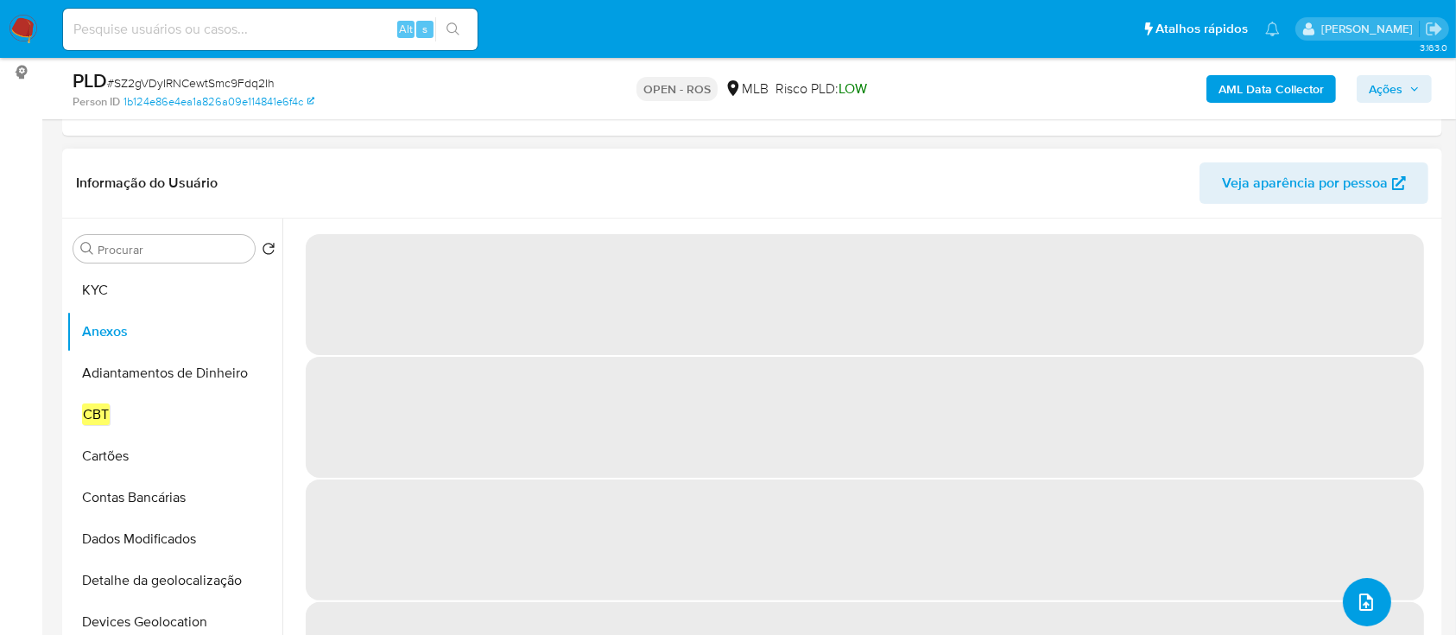
click at [1375, 597] on button "upload-file" at bounding box center [1367, 602] width 48 height 48
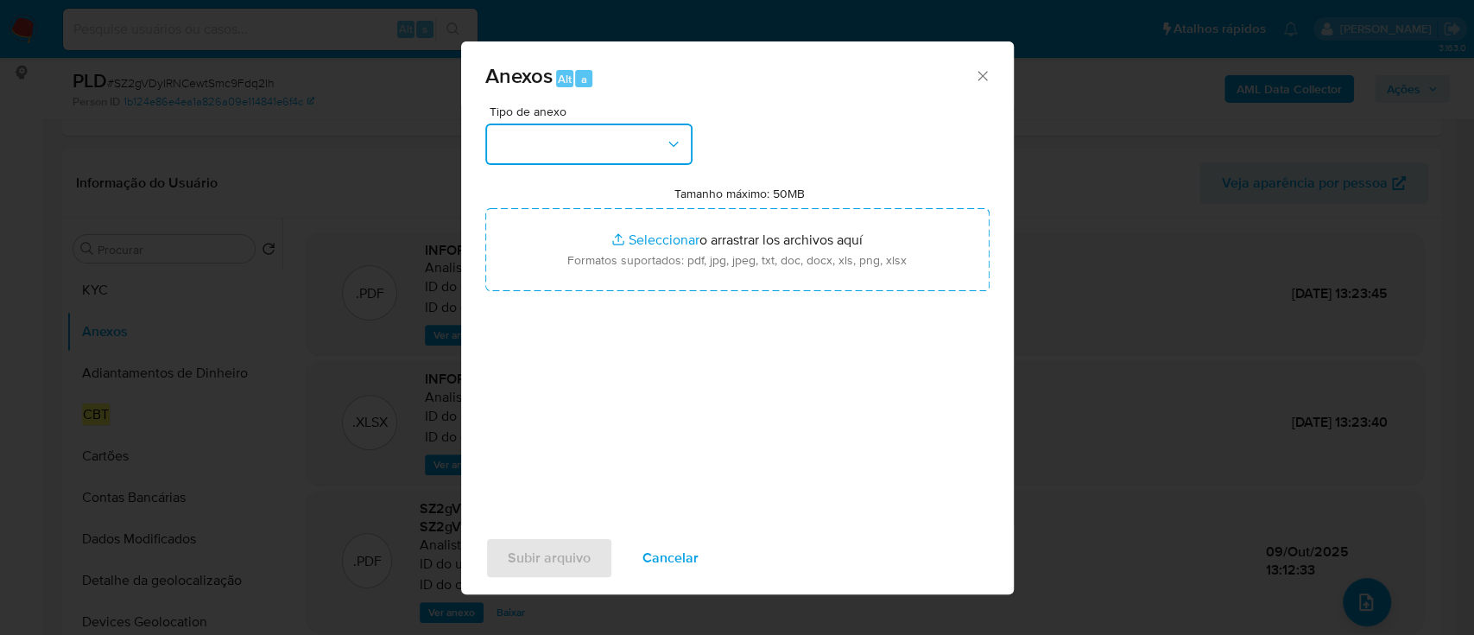
click at [604, 144] on button "button" at bounding box center [588, 143] width 207 height 41
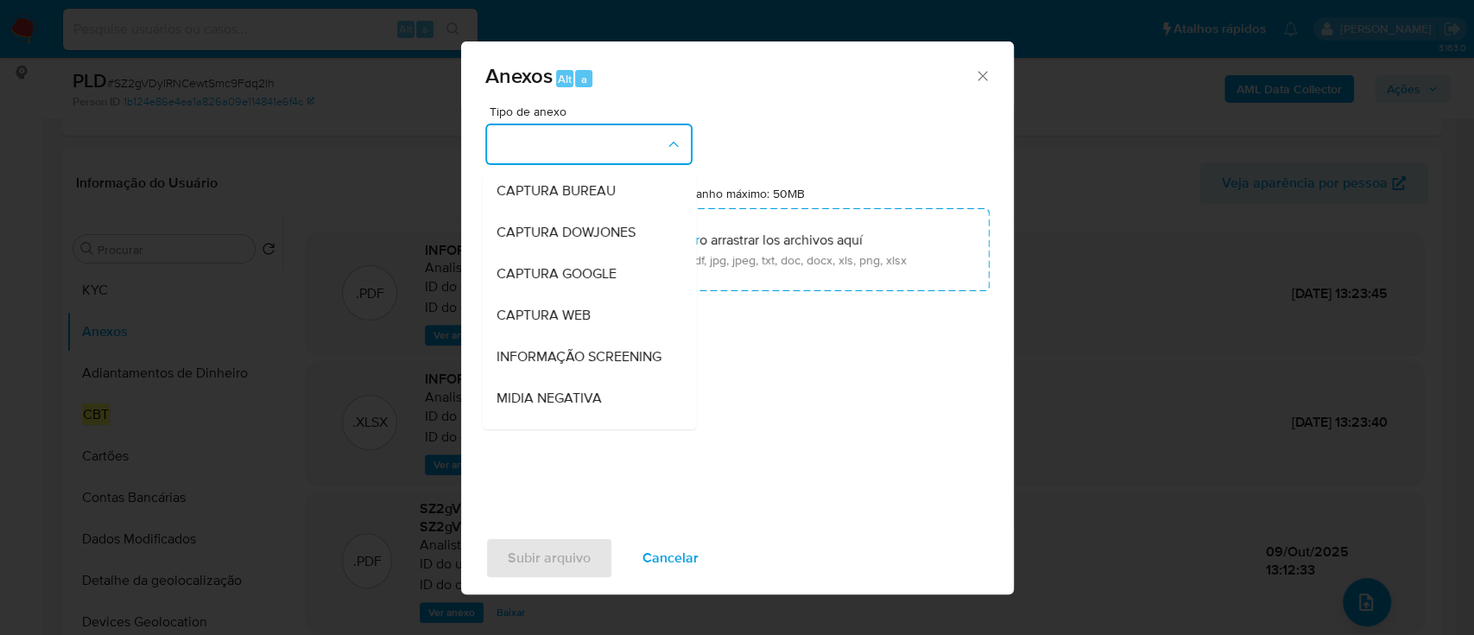
scroll to position [265, 0]
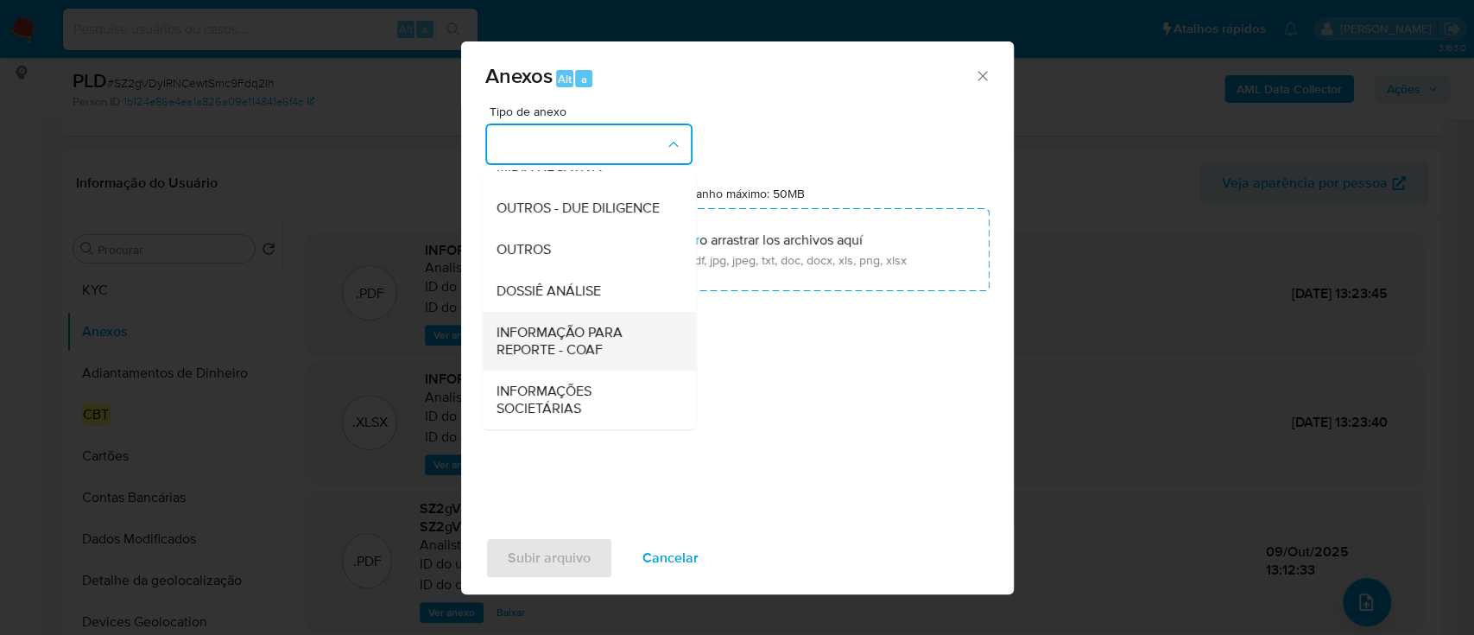
click at [585, 350] on span "INFORMAÇÃO PARA REPORTE - COAF" at bounding box center [584, 341] width 176 height 35
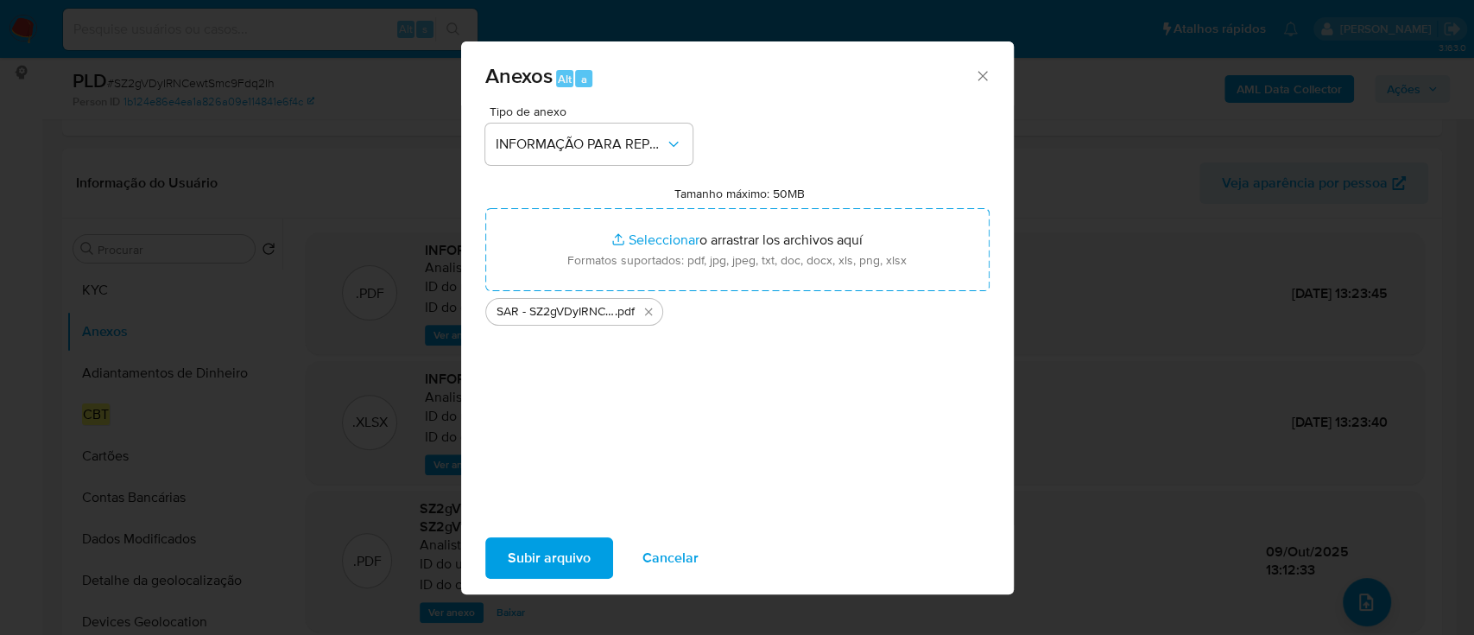
click at [527, 553] on span "Subir arquivo" at bounding box center [549, 558] width 83 height 38
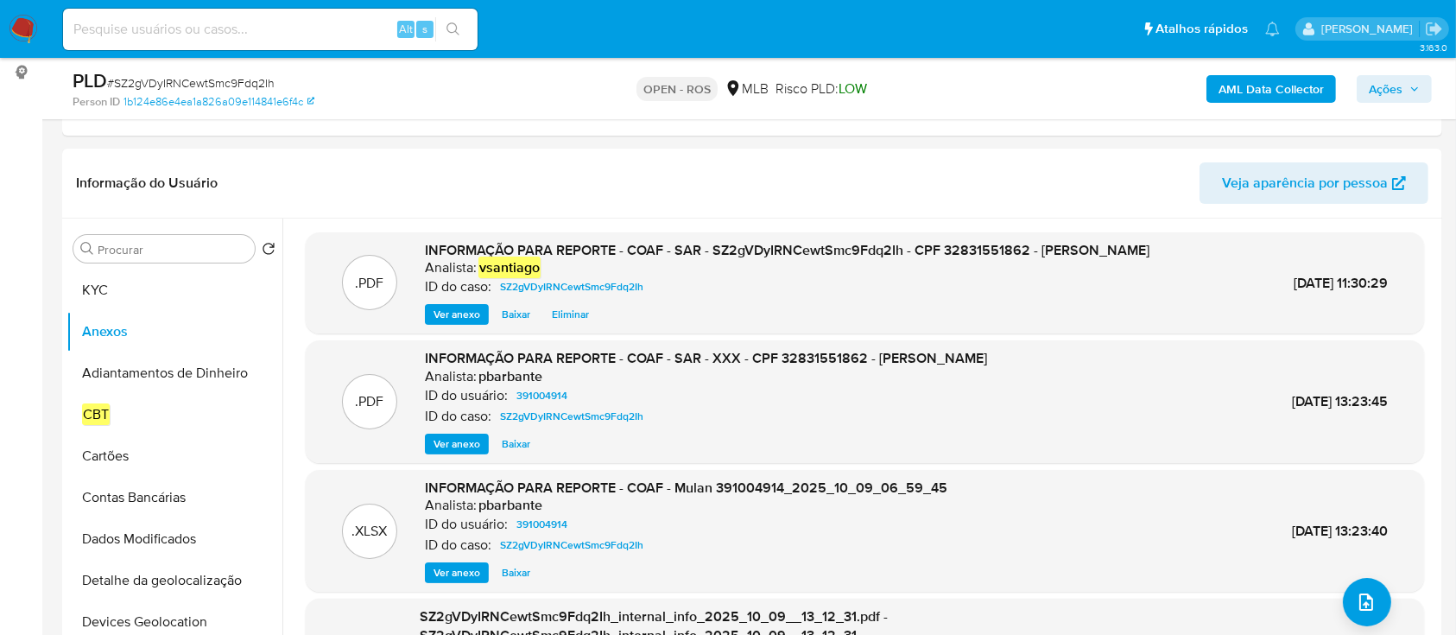
click at [1382, 82] on span "Ações" at bounding box center [1386, 89] width 34 height 28
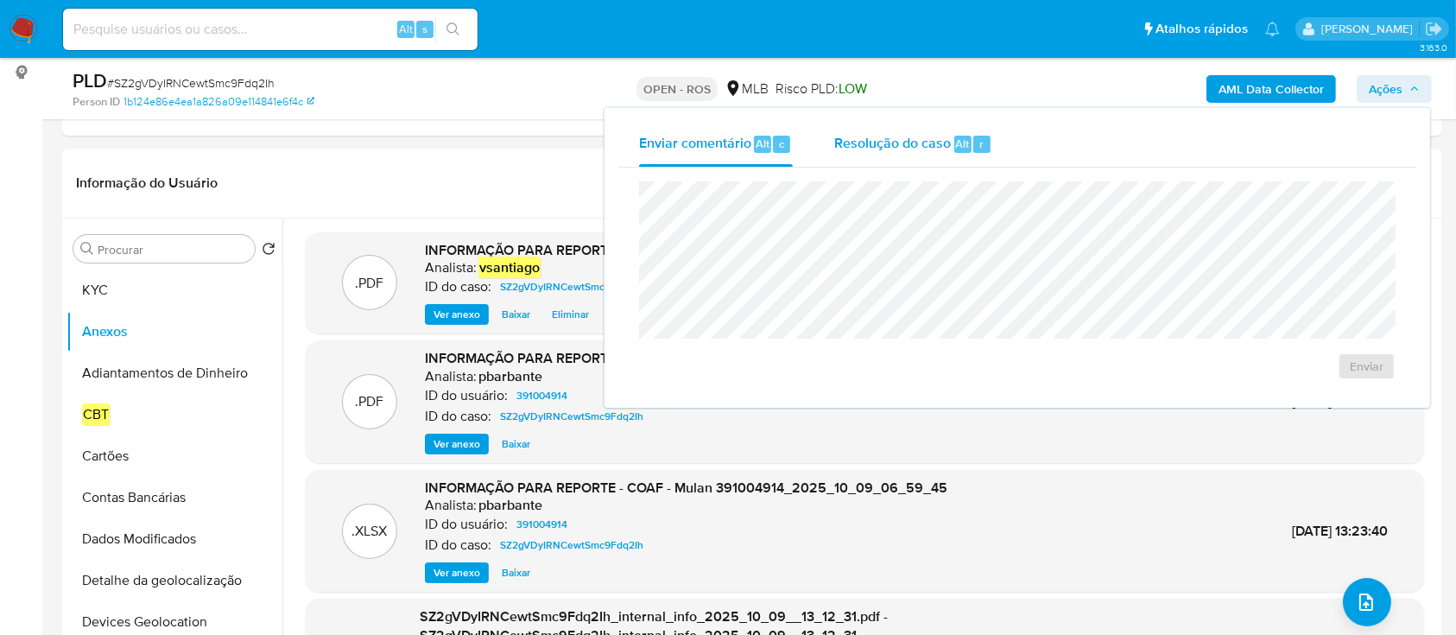
click at [895, 148] on span "Resolução do caso" at bounding box center [892, 143] width 117 height 20
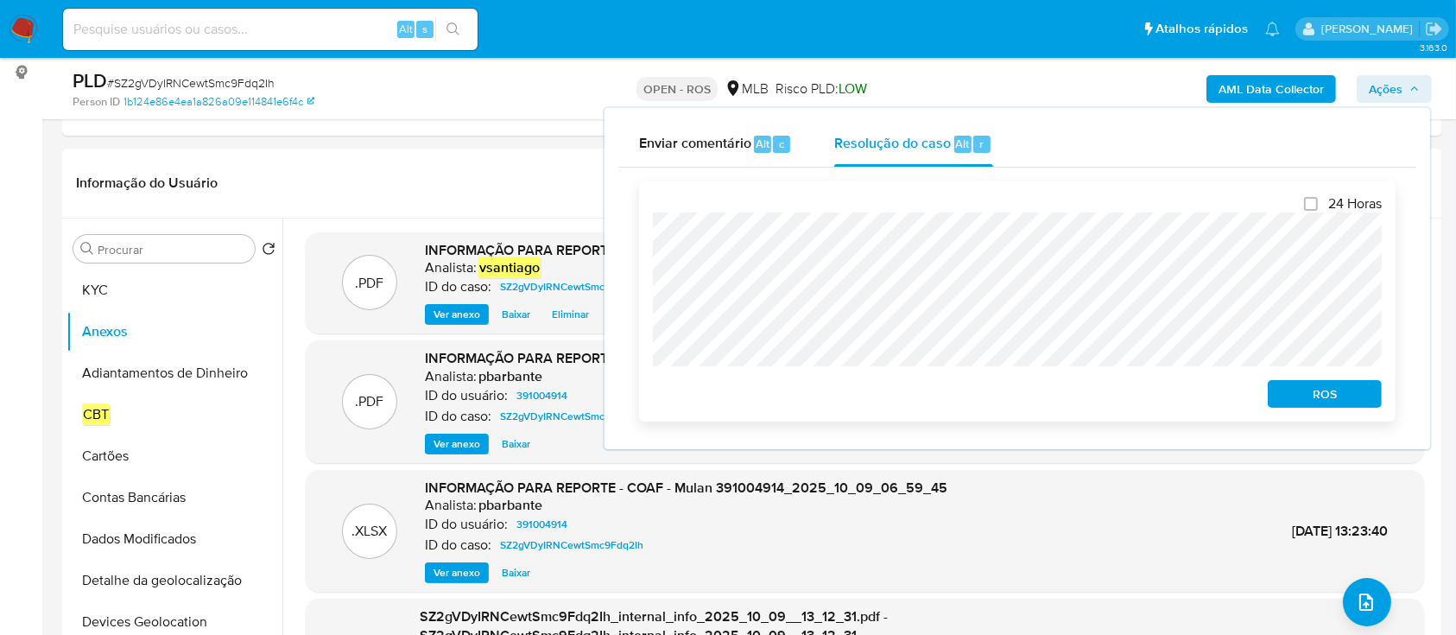
click at [1354, 389] on span "ROS" at bounding box center [1325, 394] width 90 height 24
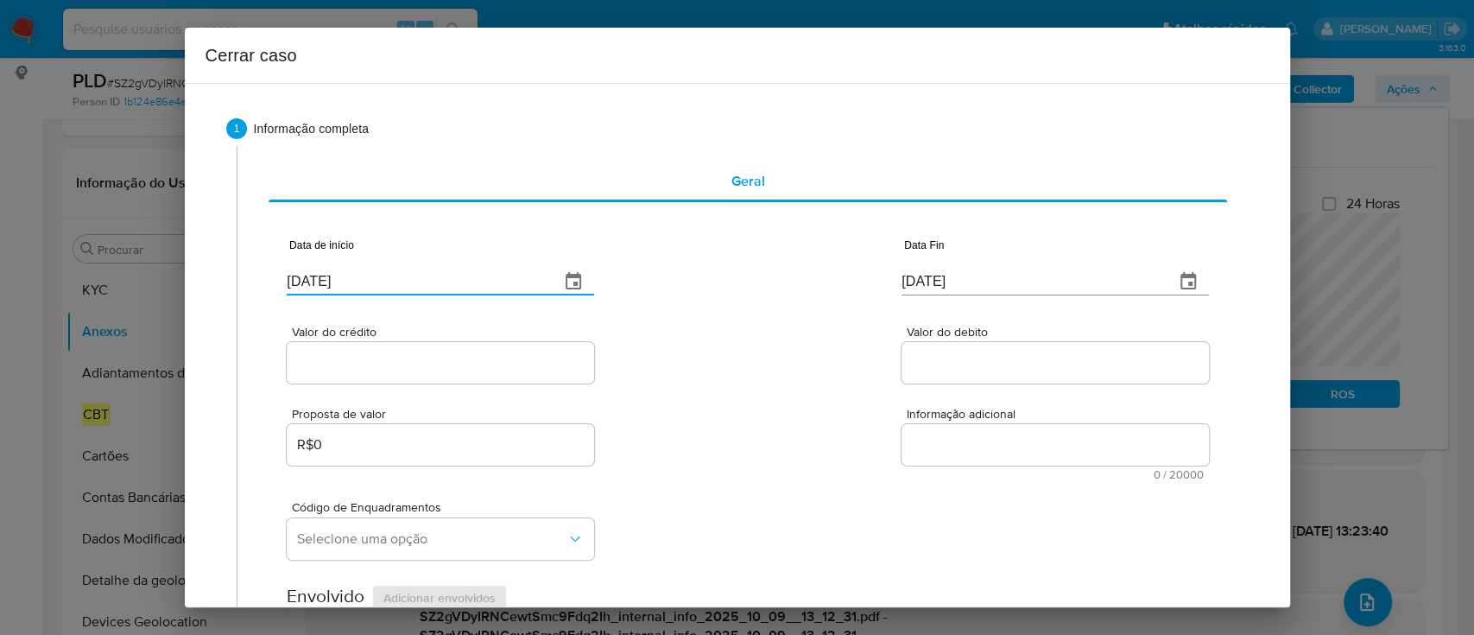
click at [322, 276] on input "[DATE]" at bounding box center [416, 282] width 259 height 28
drag, startPoint x: 322, startPoint y: 276, endPoint x: 719, endPoint y: 322, distance: 399.8
click at [324, 276] on input "[DATE]" at bounding box center [416, 282] width 259 height 28
paste input "01/08"
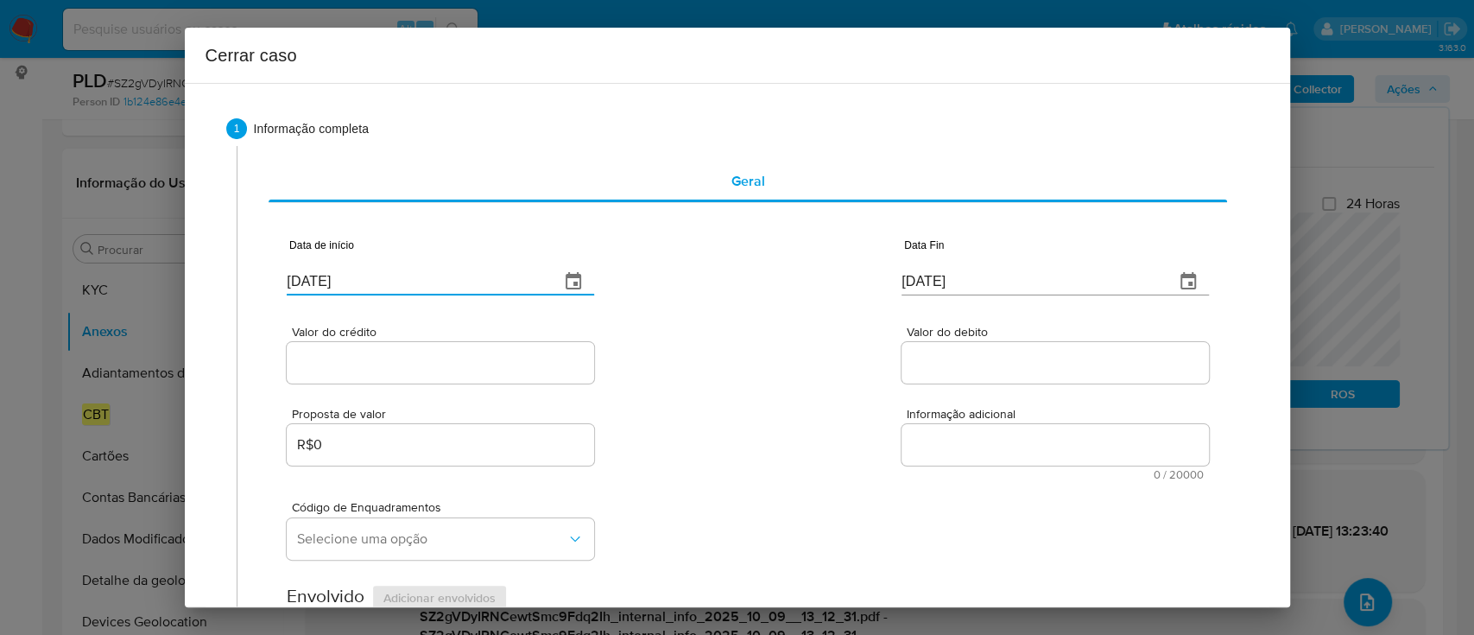
type input "[DATE]"
click at [720, 322] on div "Valor do crédito Valor do debito" at bounding box center [747, 346] width 921 height 82
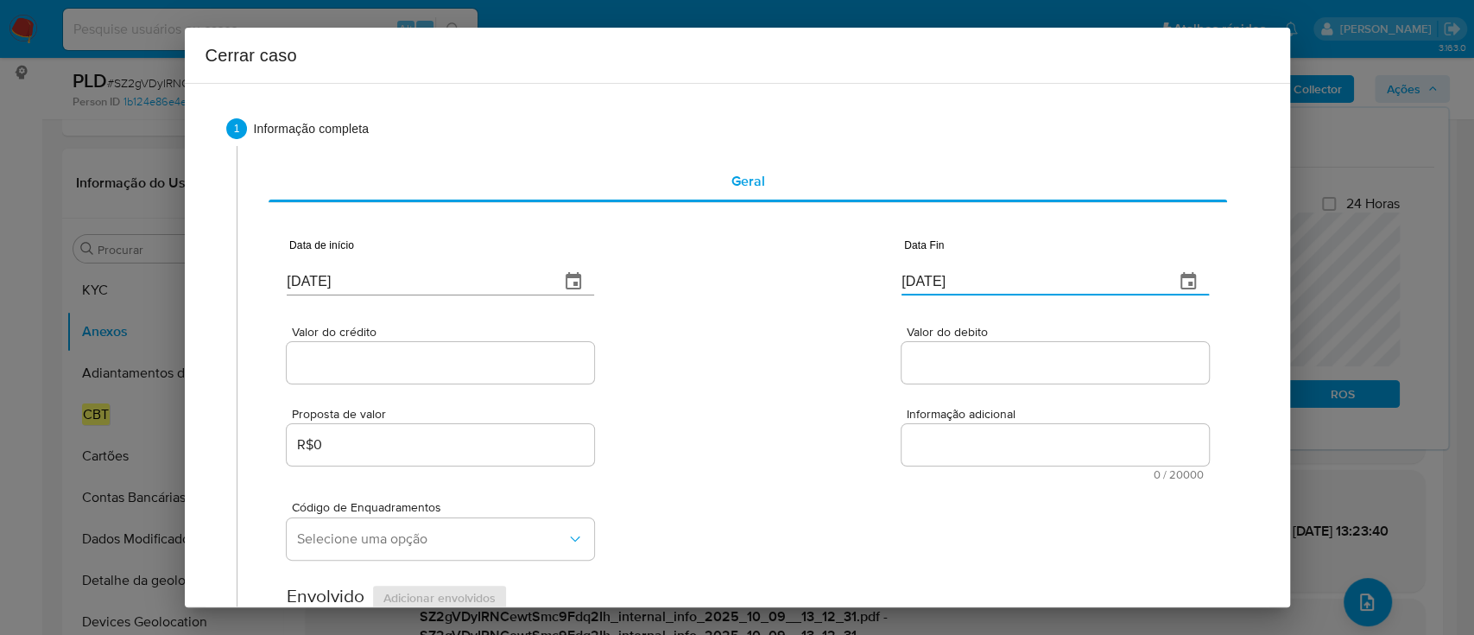
click at [933, 278] on input "[DATE]" at bounding box center [1030, 282] width 259 height 28
drag, startPoint x: 933, startPoint y: 278, endPoint x: 670, endPoint y: 347, distance: 271.4
click at [931, 279] on input "[DATE]" at bounding box center [1030, 282] width 259 height 28
paste input "08"
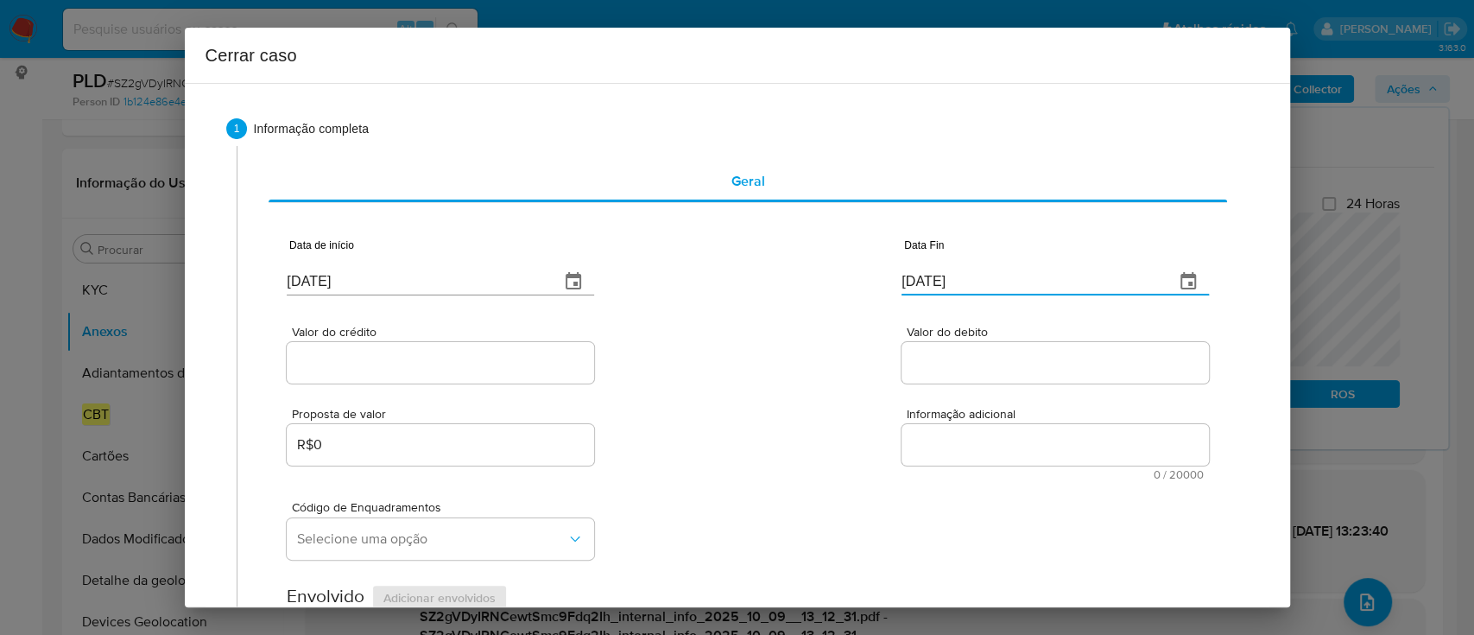
type input "08/10/2025"
click at [667, 348] on div "Valor do crédito Valor do debito" at bounding box center [747, 346] width 921 height 82
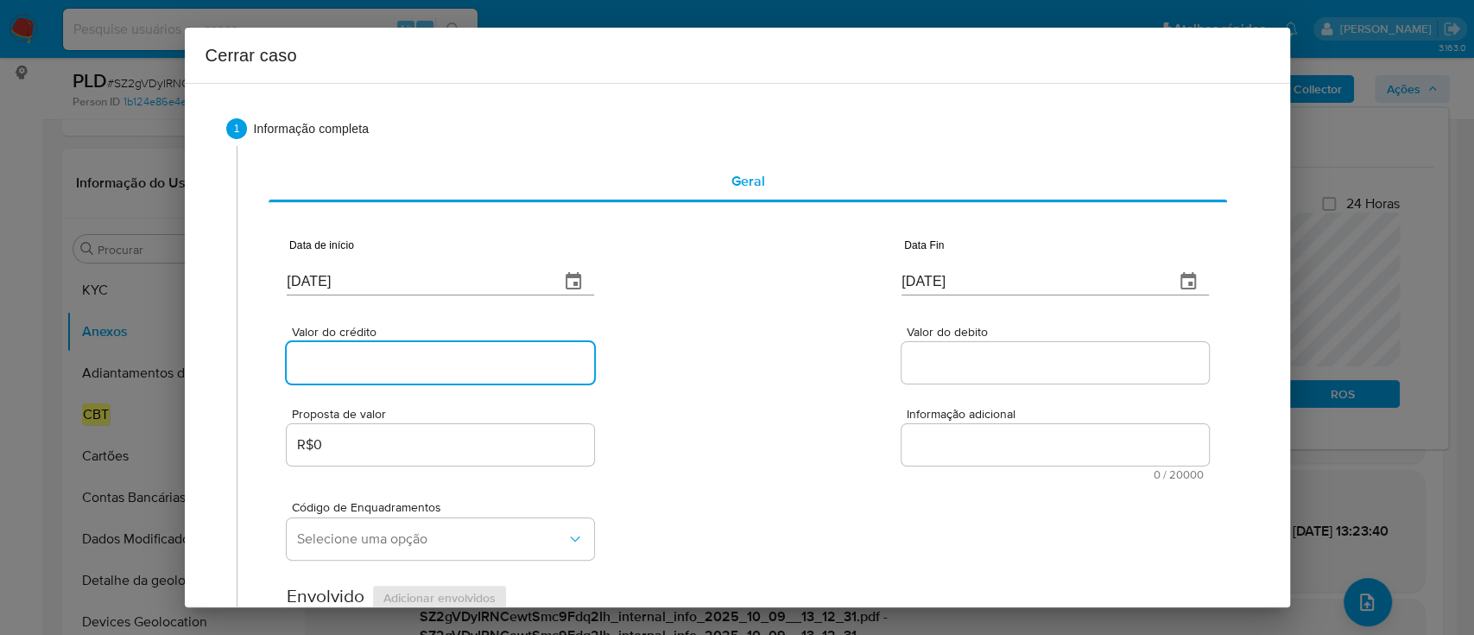
drag, startPoint x: 352, startPoint y: 369, endPoint x: 718, endPoint y: 369, distance: 365.3
click at [352, 369] on input "Valor do crédito" at bounding box center [440, 362] width 307 height 22
paste input "R$882.944"
type input "R$882.944"
click at [772, 368] on div "Valor do crédito R$882.944 Valor do debito" at bounding box center [747, 346] width 921 height 82
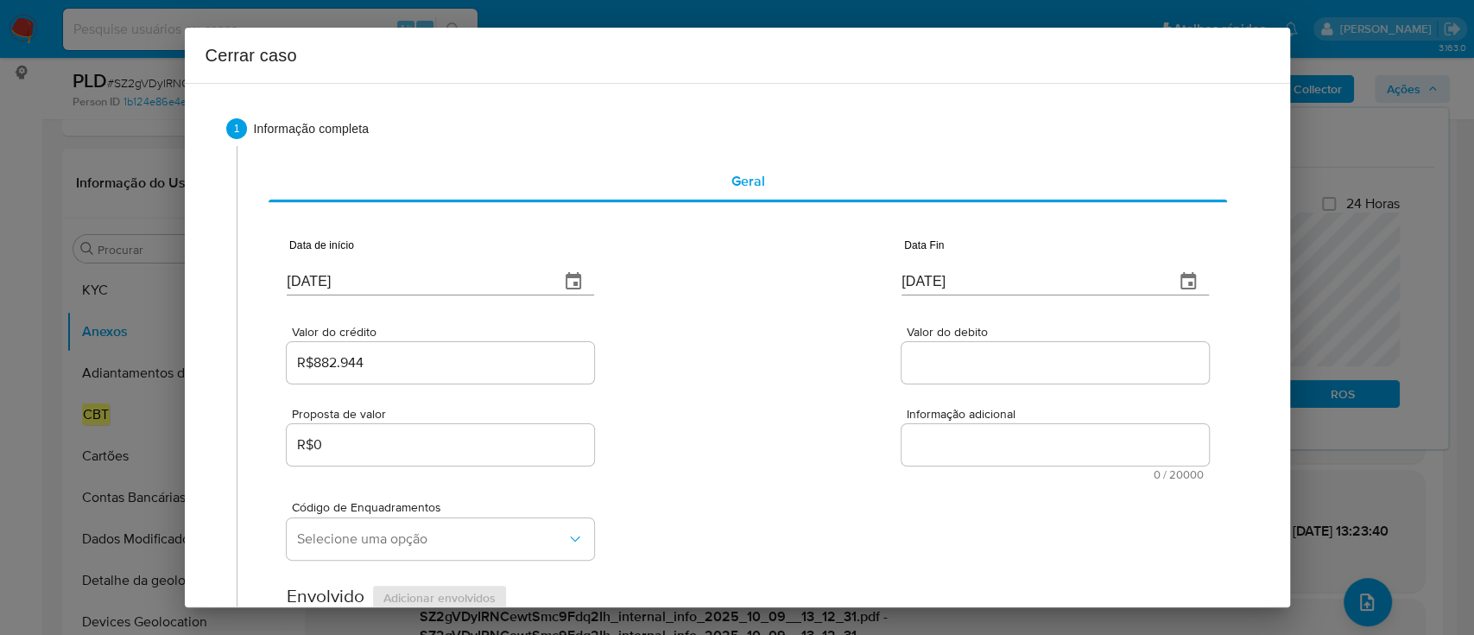
click at [964, 368] on input "Valor do debito" at bounding box center [1054, 362] width 307 height 22
paste input "R$165.462"
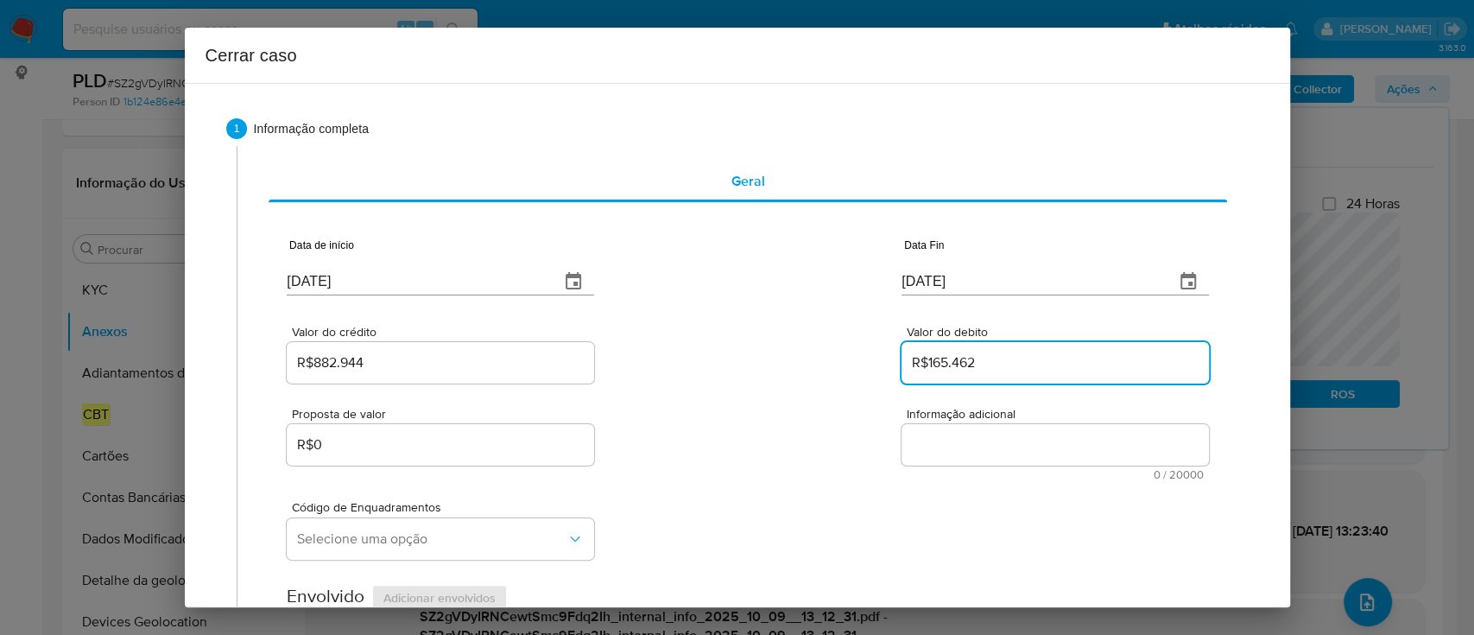
type input "R$165.462"
drag, startPoint x: 812, startPoint y: 379, endPoint x: 748, endPoint y: 340, distance: 74.8
click at [812, 379] on div "Valor do crédito R$882.944 Valor do debito R$165.462" at bounding box center [747, 346] width 921 height 82
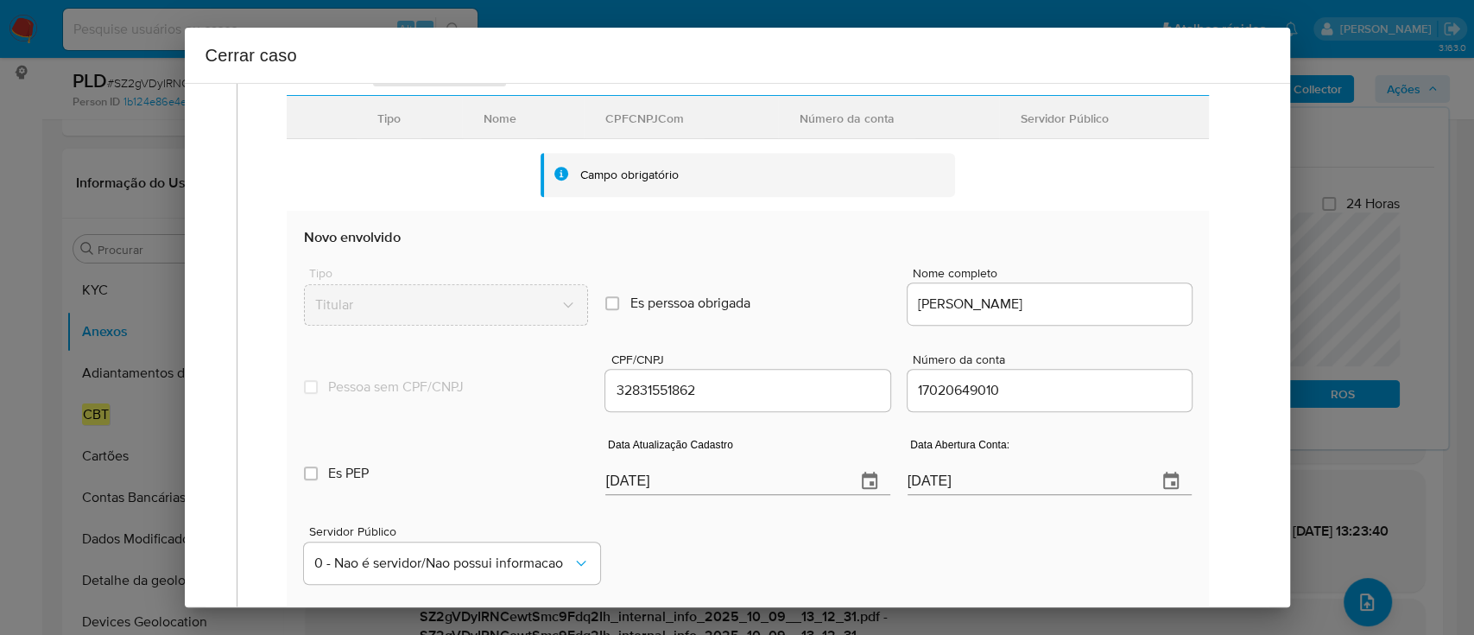
scroll to position [575, 0]
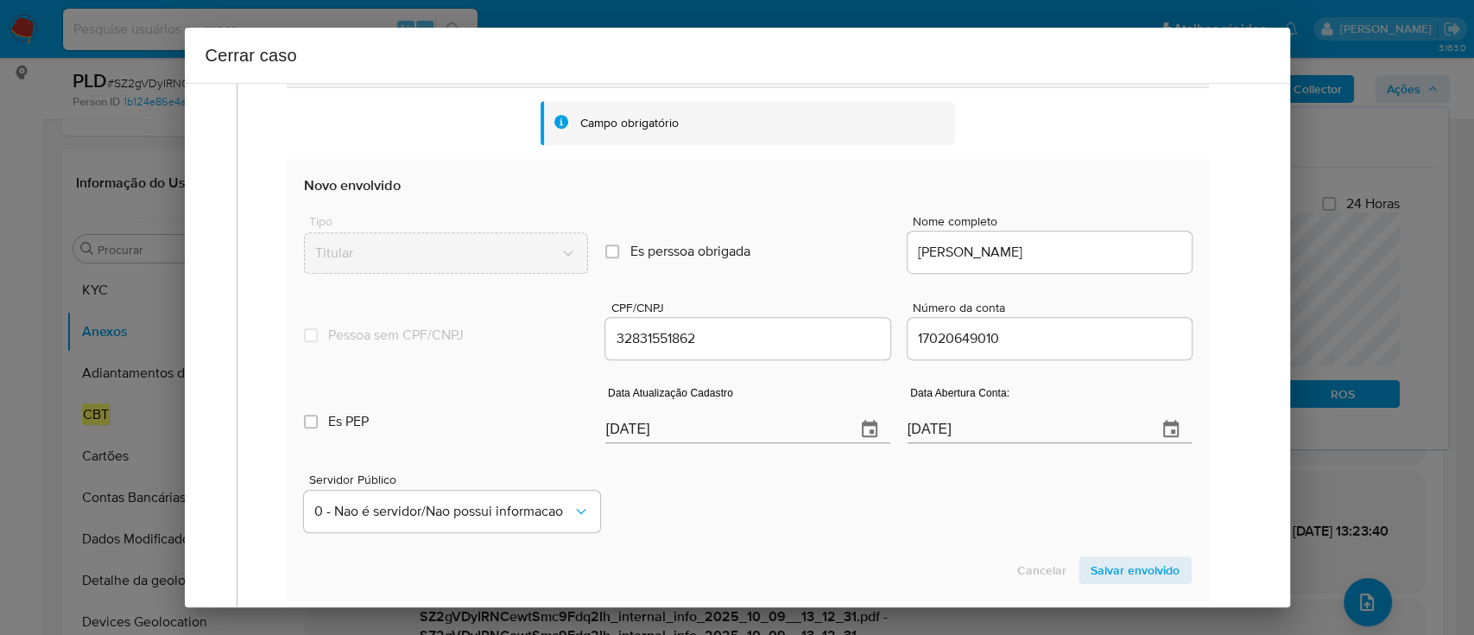
click at [628, 422] on input "[DATE]" at bounding box center [723, 429] width 236 height 28
click at [628, 421] on input "[DATE]" at bounding box center [723, 429] width 236 height 28
paste input "0"
type input "03/10/2025"
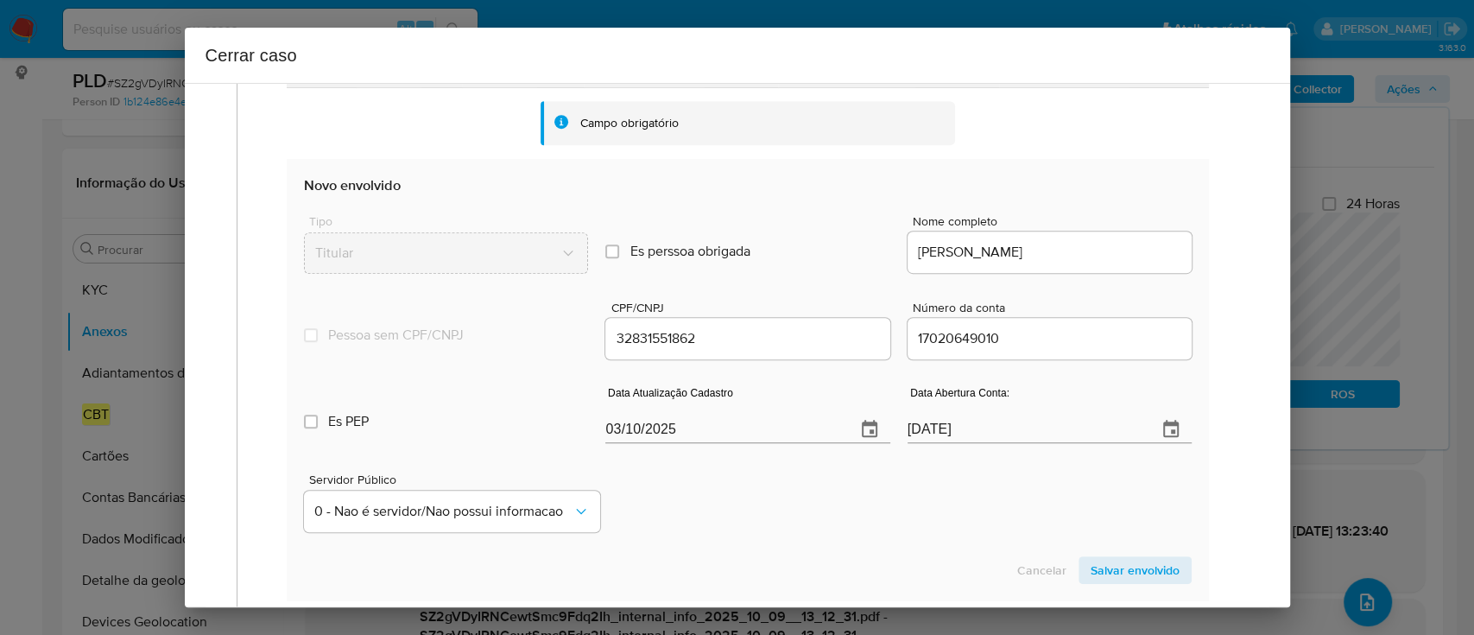
click at [712, 478] on div "Servidor Público 0 - Nao é servidor/[PERSON_NAME] possui informacao" at bounding box center [747, 495] width 887 height 86
click at [1108, 573] on span "Salvar envolvido" at bounding box center [1135, 570] width 89 height 24
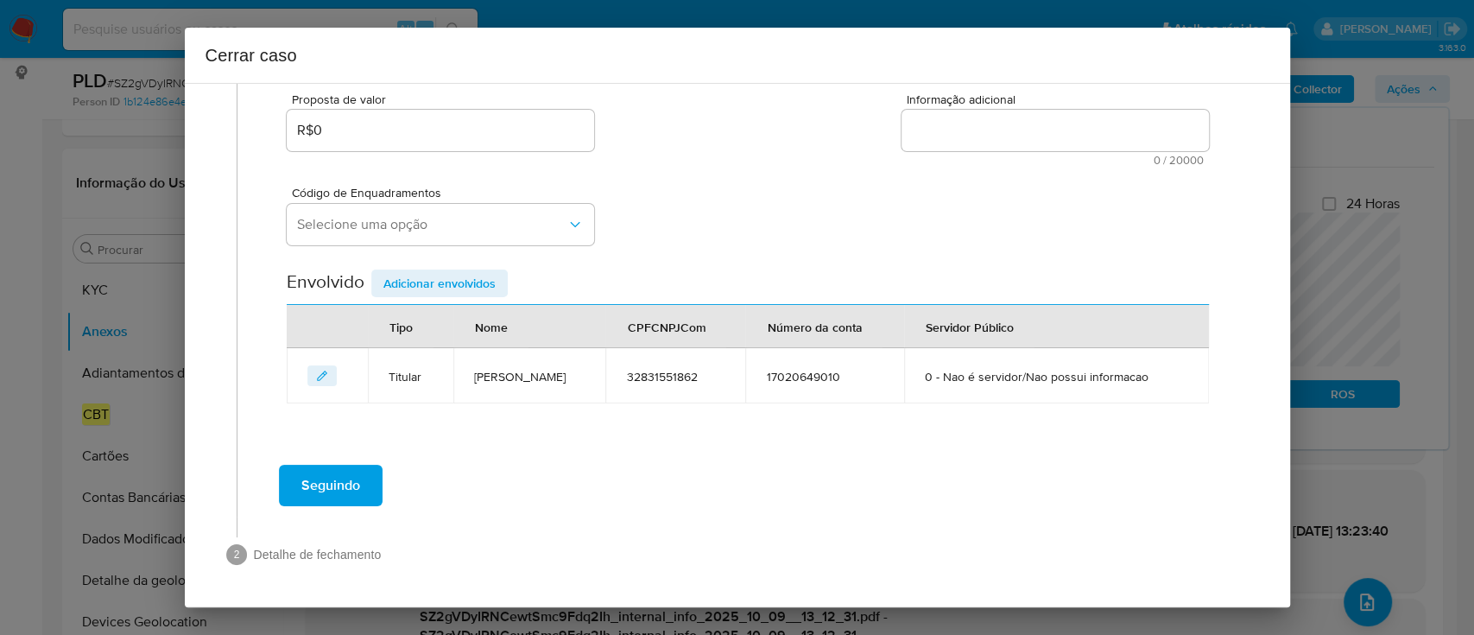
scroll to position [345, 0]
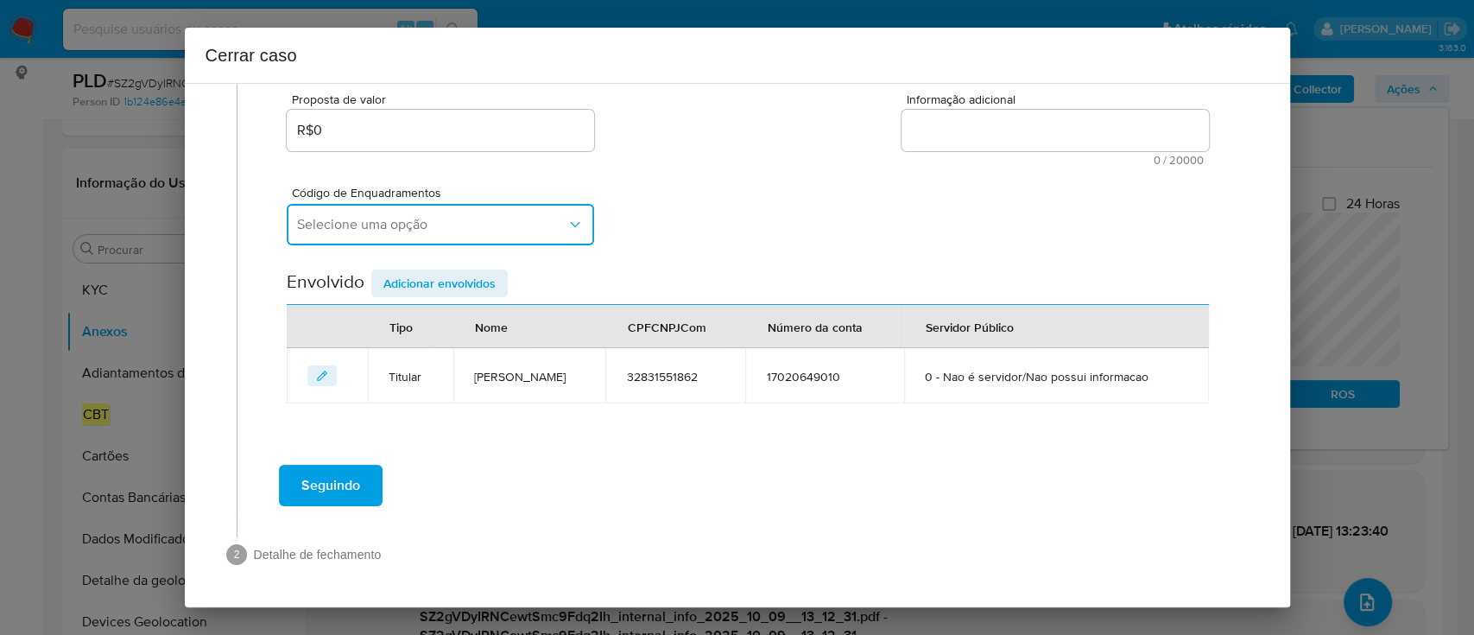
click at [496, 216] on span "Selecione uma opção" at bounding box center [431, 224] width 269 height 17
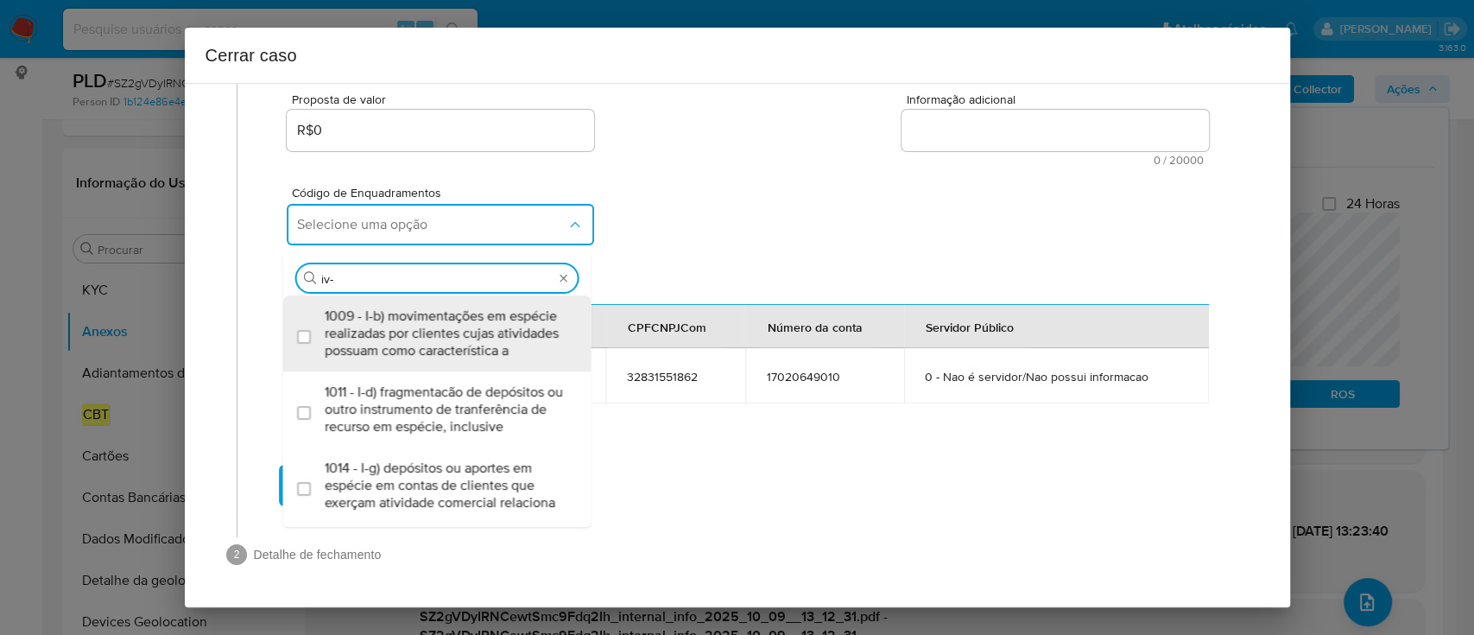
type input "iv-a"
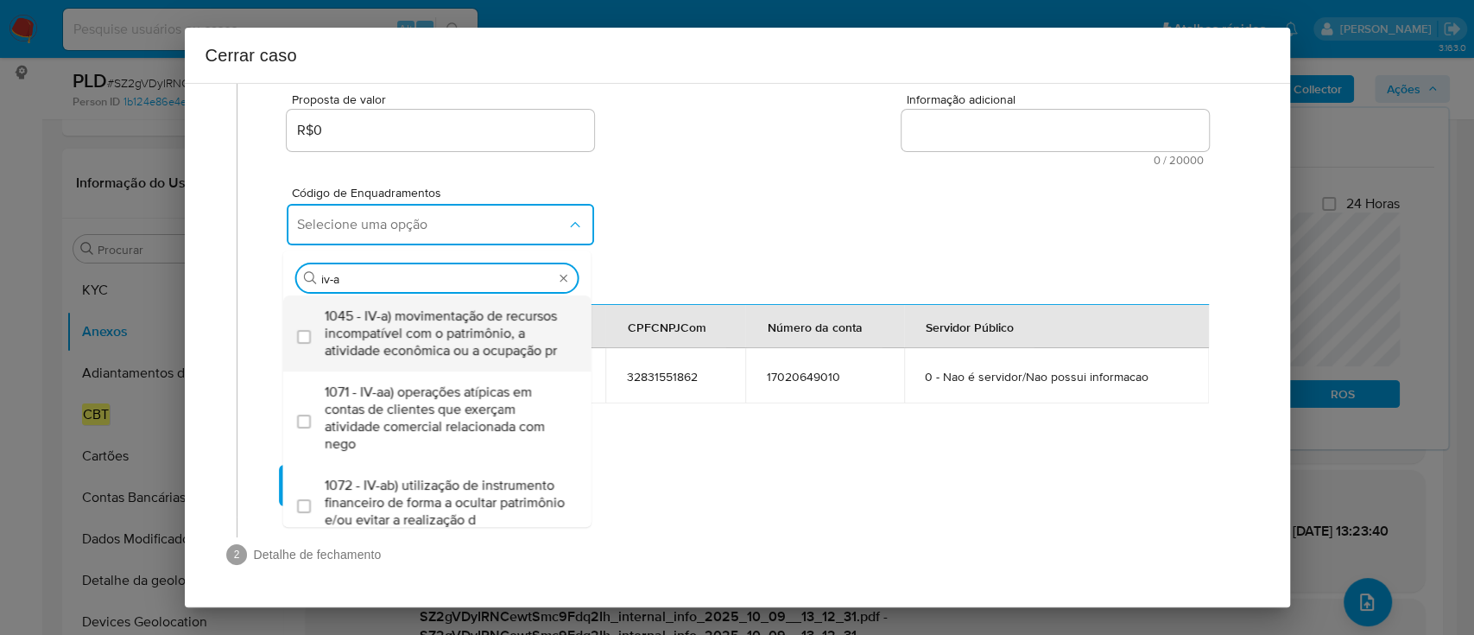
click at [452, 307] on span "1045 - IV-a) movimentação de recursos incompatível com o patrimônio, a atividad…" at bounding box center [446, 333] width 243 height 52
checkbox input "true"
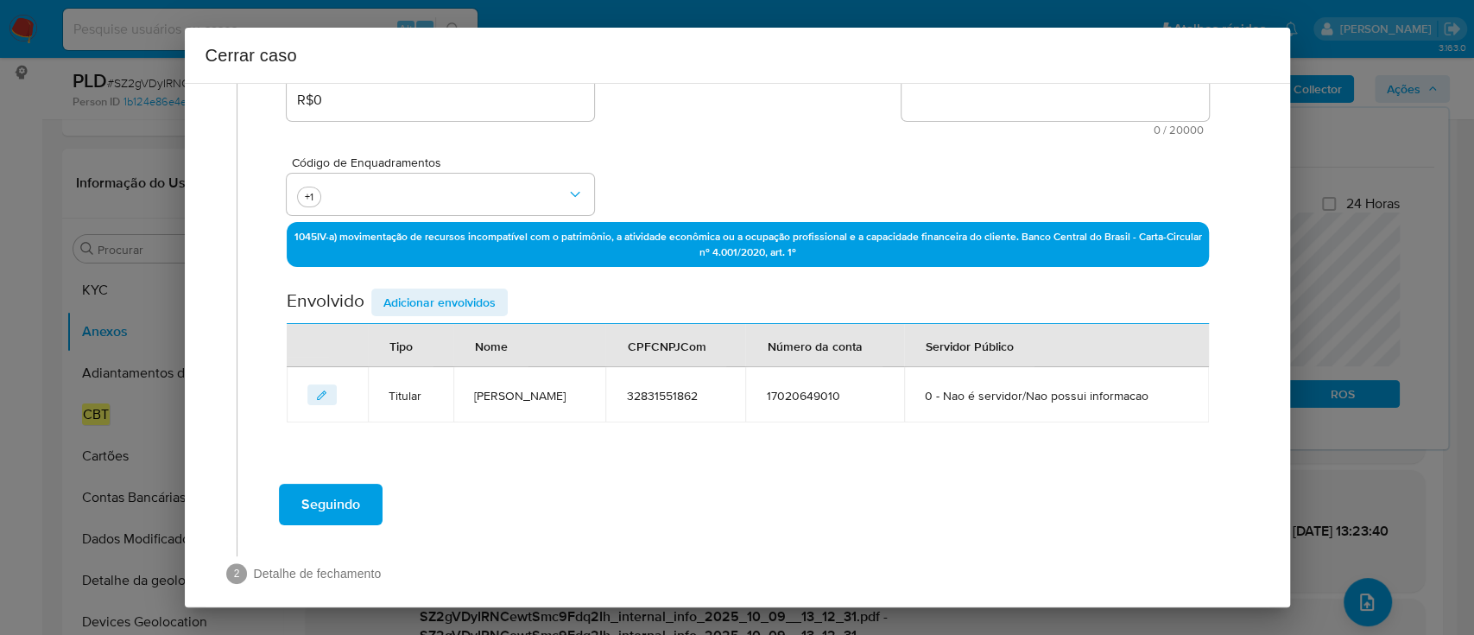
click at [751, 176] on div "Código de Enquadramentos +1" at bounding box center [747, 179] width 921 height 86
click at [1028, 109] on textarea "Informação adicional" at bounding box center [1054, 99] width 307 height 41
paste textarea "Douglas Tadeu Balconi de Oliveira, CPF 32831551862, 40 anos, residente no munic…"
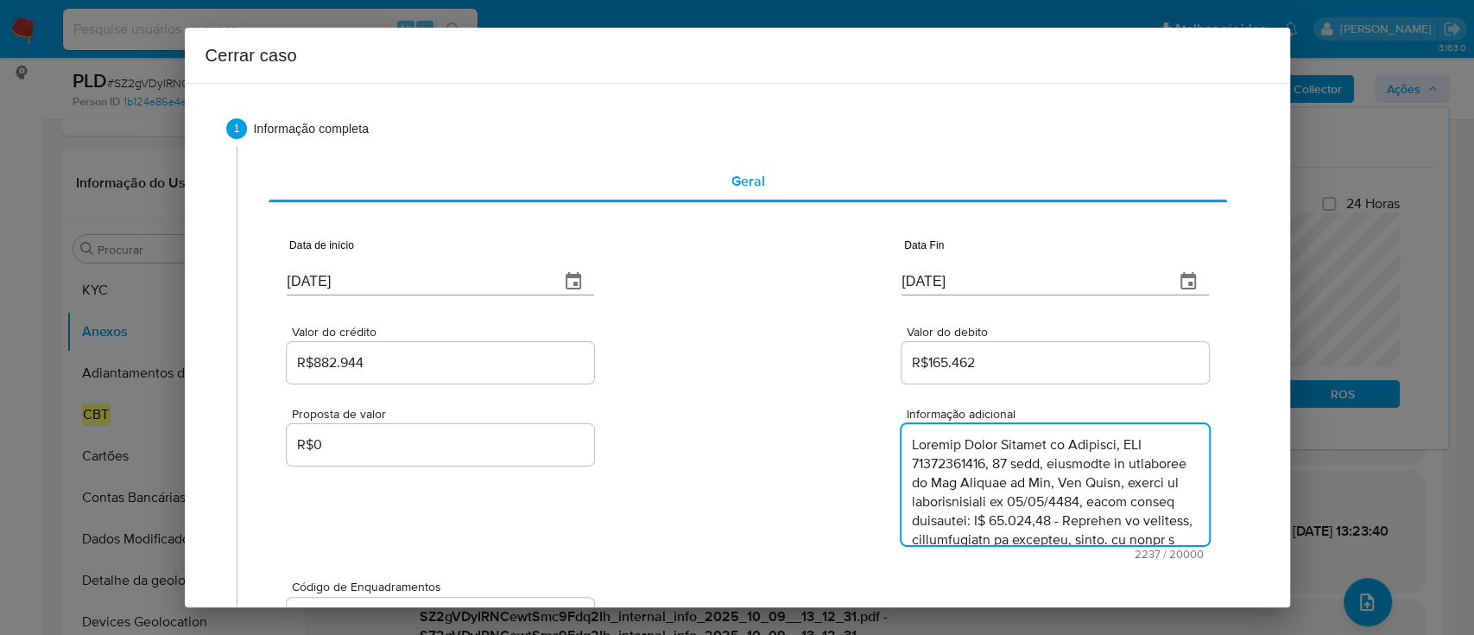
scroll to position [1447, 0]
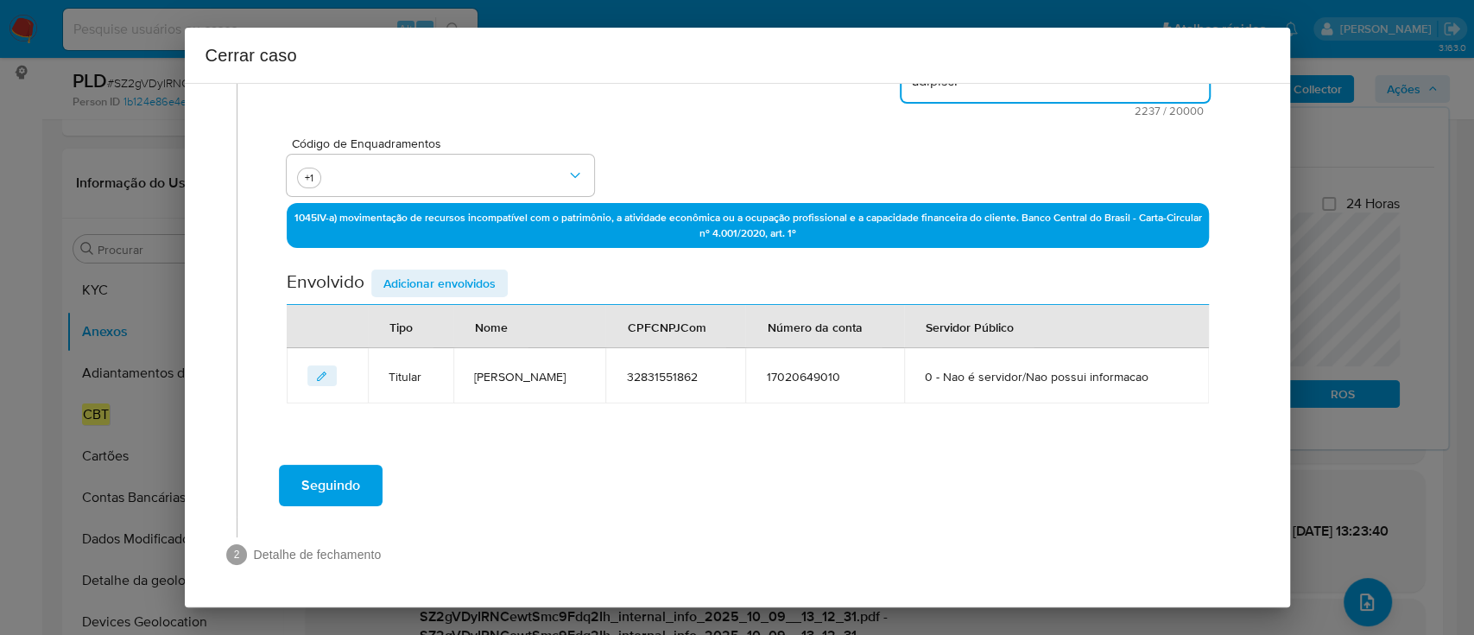
type textarea "Douglas Tadeu Balconi de Oliveira, CPF 32831551862, 40 anos, residente no munic…"
click at [455, 271] on span "Adicionar envolvidos" at bounding box center [439, 283] width 112 height 24
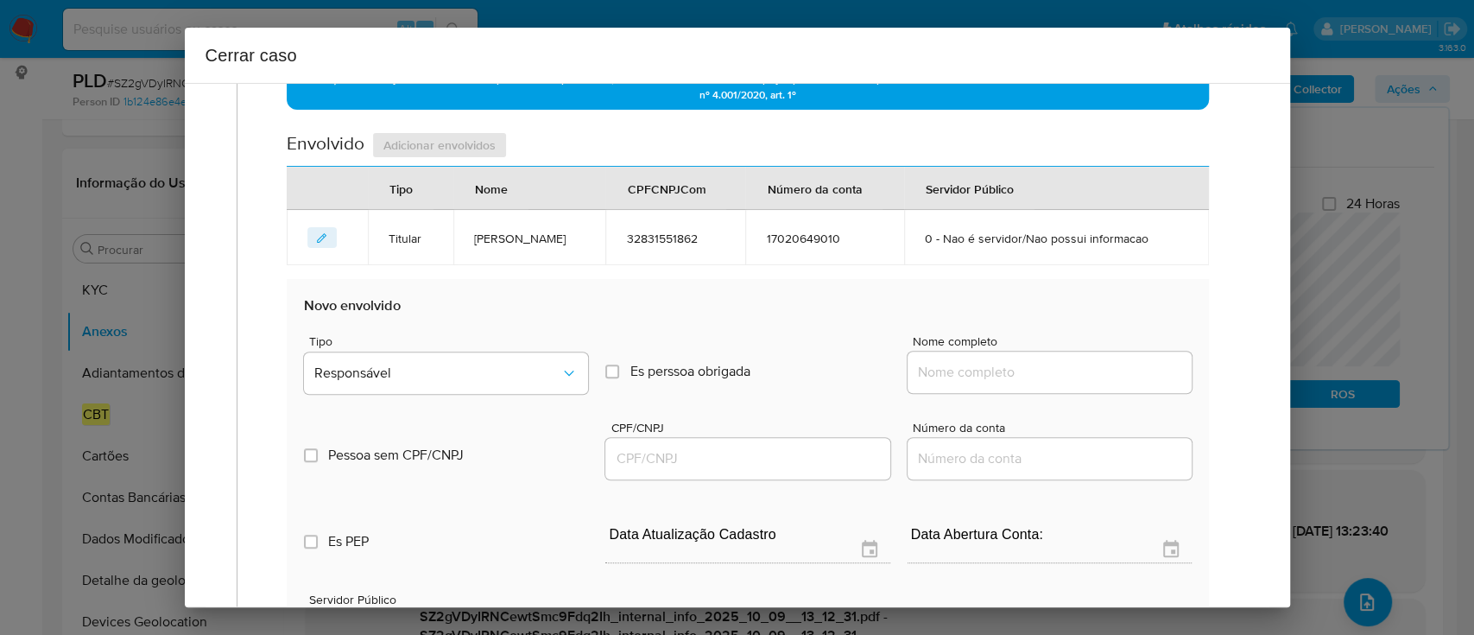
scroll to position [704, 0]
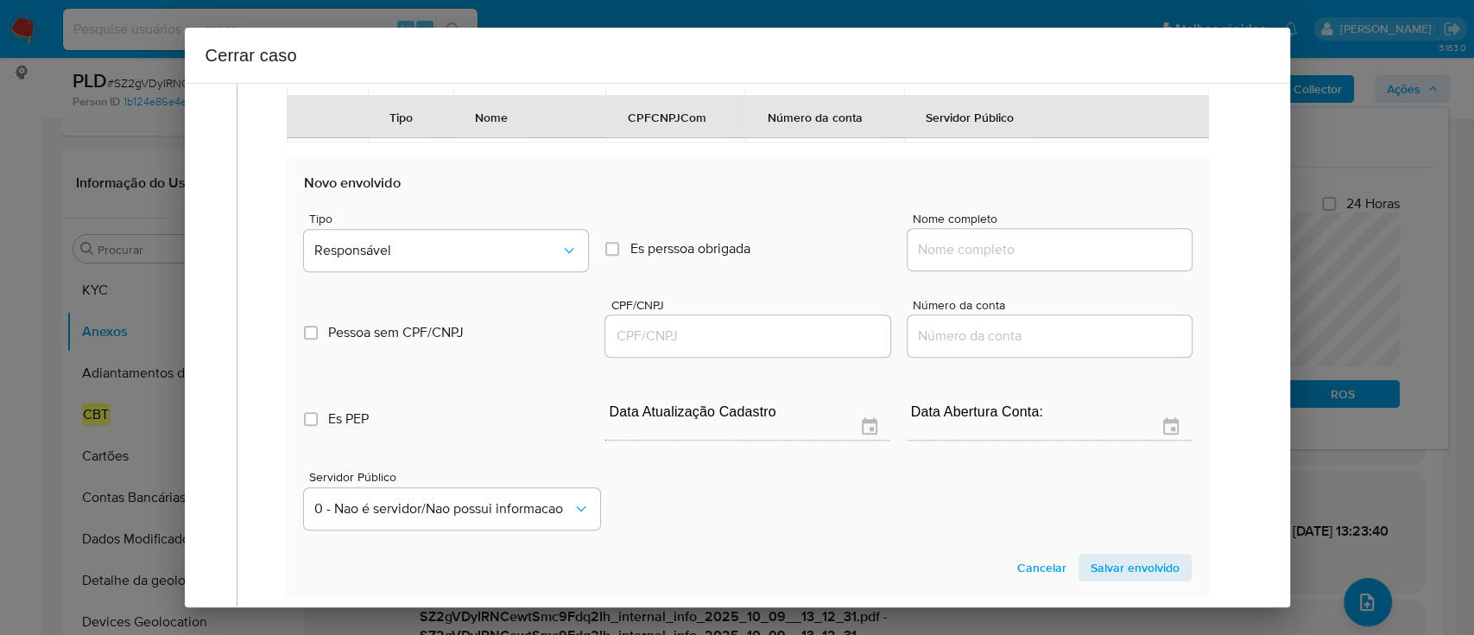
click at [1000, 261] on input "Nome completo" at bounding box center [1050, 249] width 284 height 22
paste input "Jorge Ferreira Freitas, 36008478720"
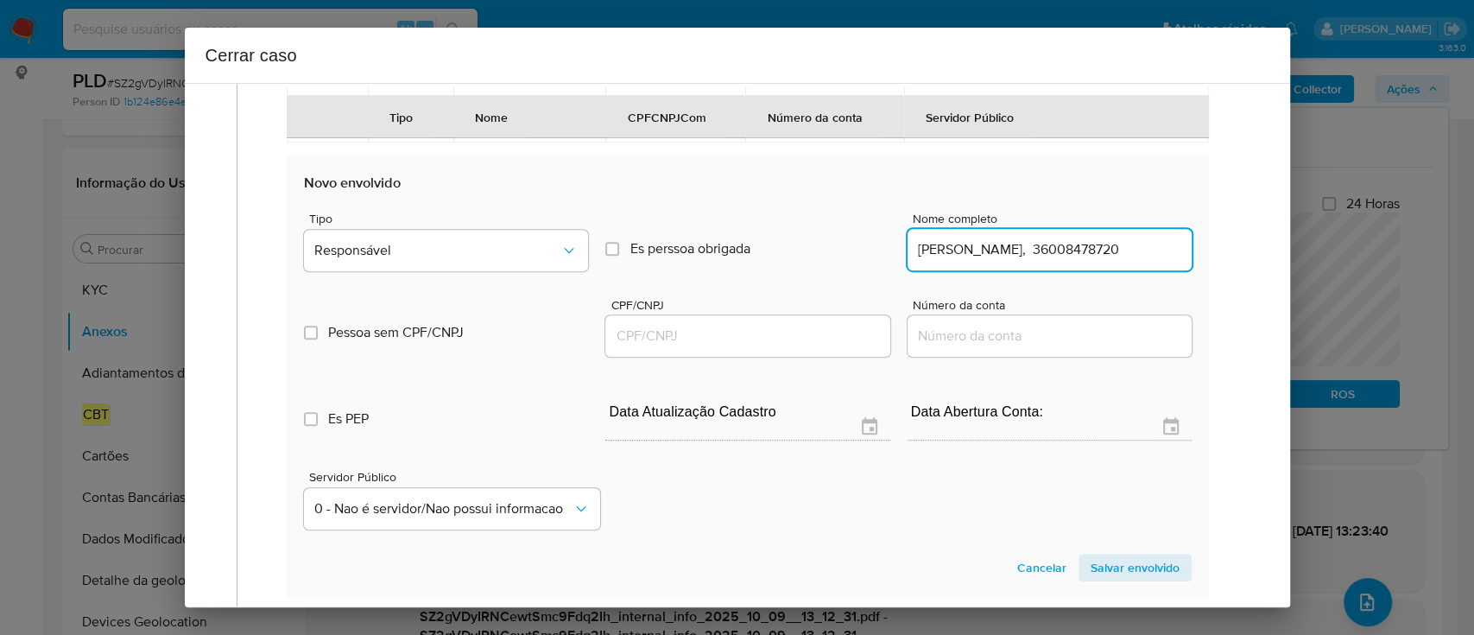
click at [1122, 261] on input "Jorge Ferreira Freitas, 36008478720" at bounding box center [1050, 249] width 284 height 22
type input "Jorge Ferreira Freitas,"
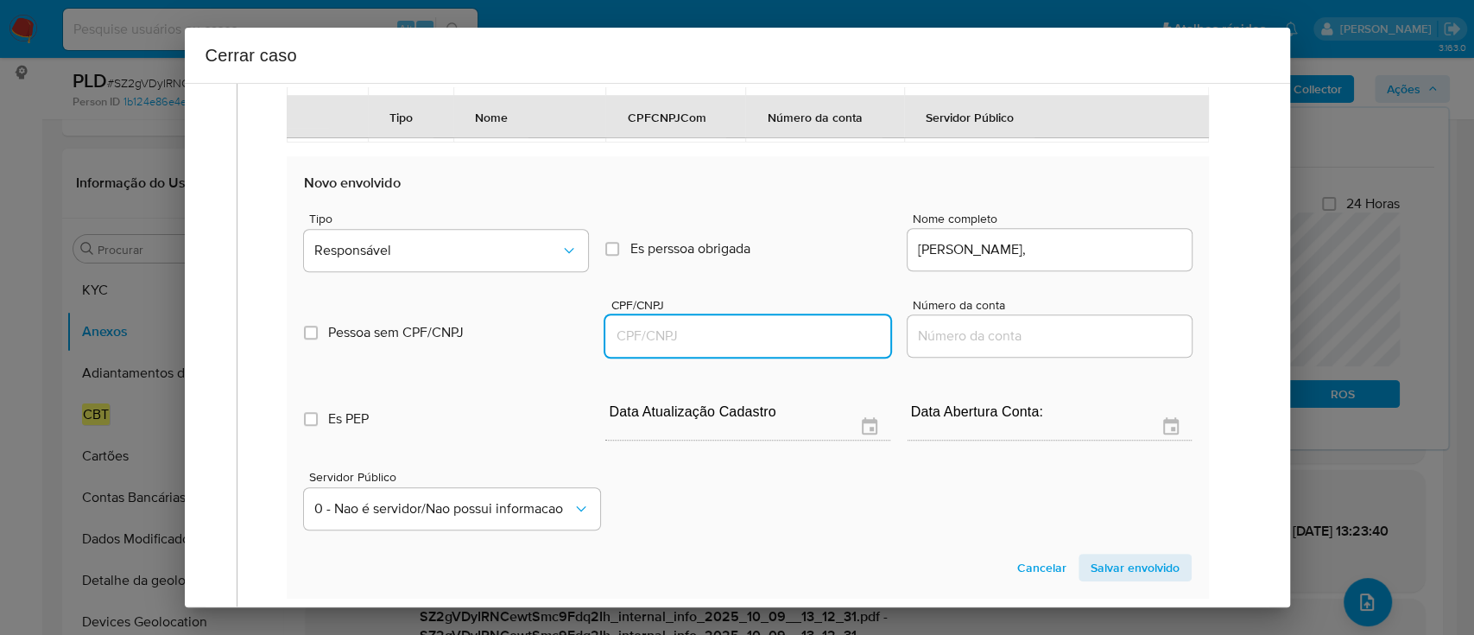
drag, startPoint x: 829, startPoint y: 375, endPoint x: 857, endPoint y: 356, distance: 34.2
click at [829, 347] on input "CPF/CNPJ" at bounding box center [747, 336] width 284 height 22
paste input "36008478720"
type input "36008478720"
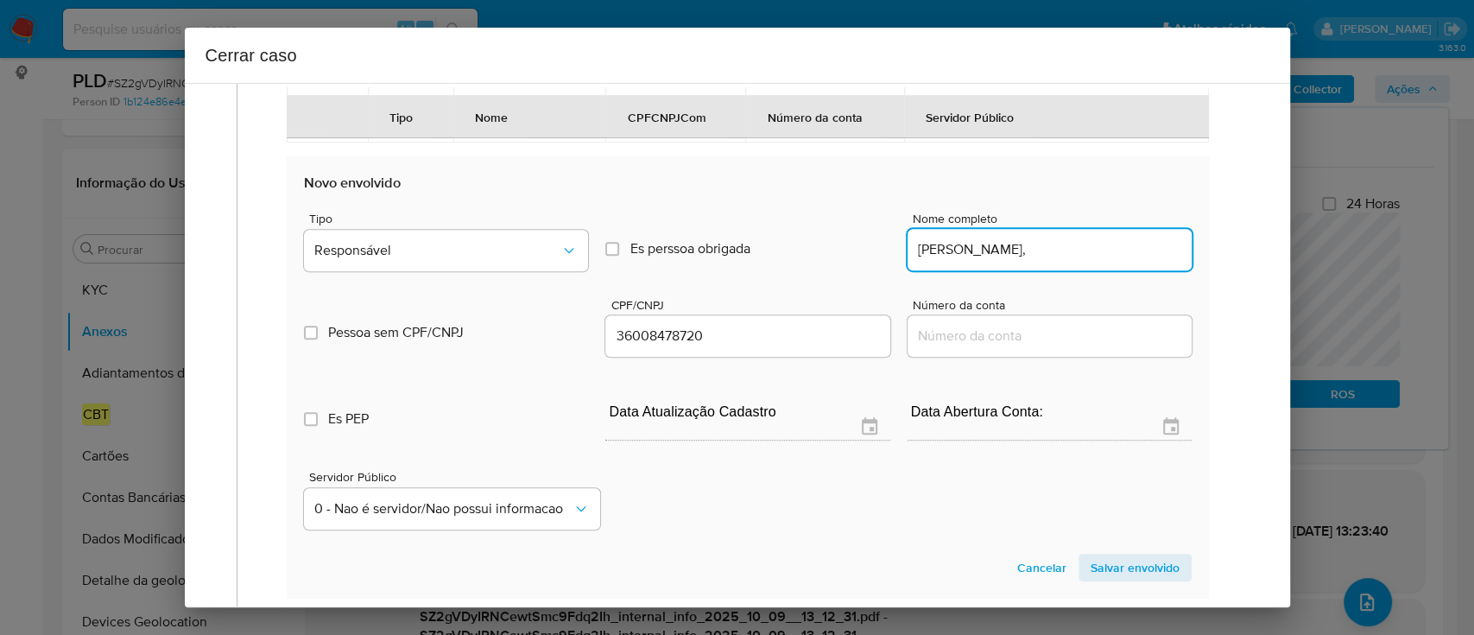
click at [1078, 261] on input "Jorge Ferreira Freitas," at bounding box center [1050, 249] width 284 height 22
type input "Jorge Ferreira Freitas"
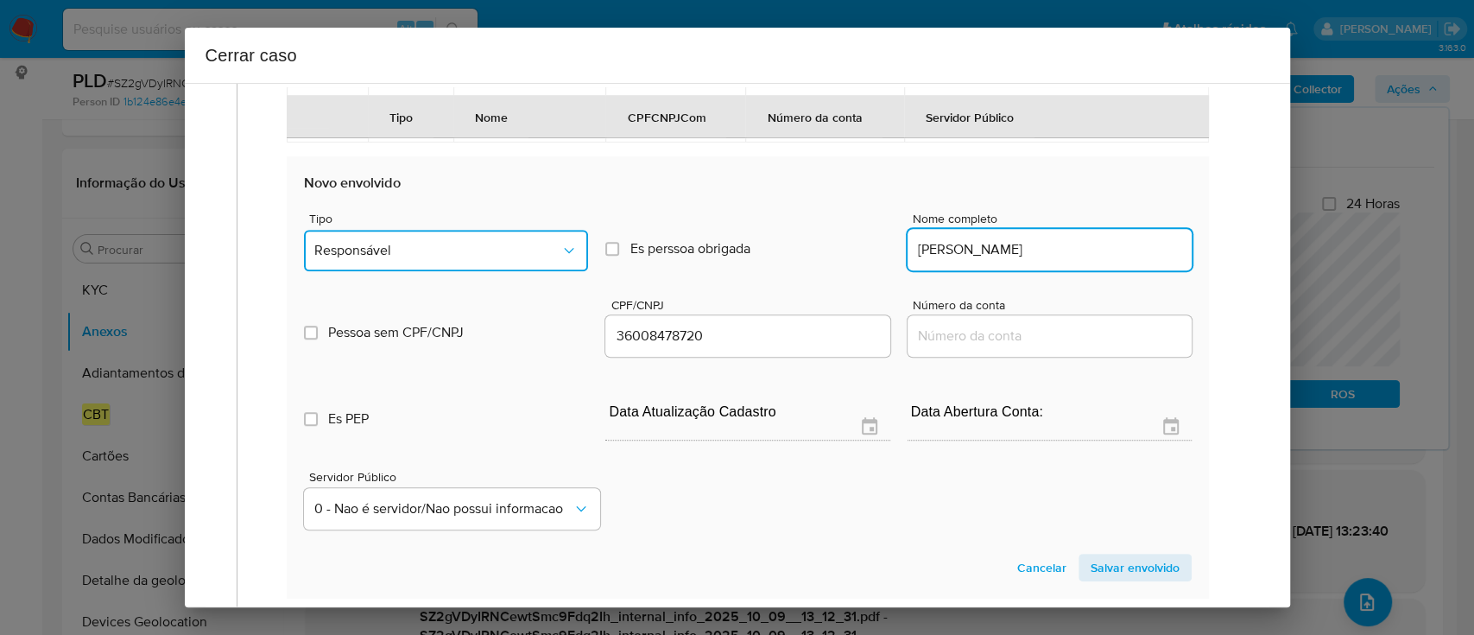
click at [447, 259] on span "Responsável" at bounding box center [437, 250] width 246 height 17
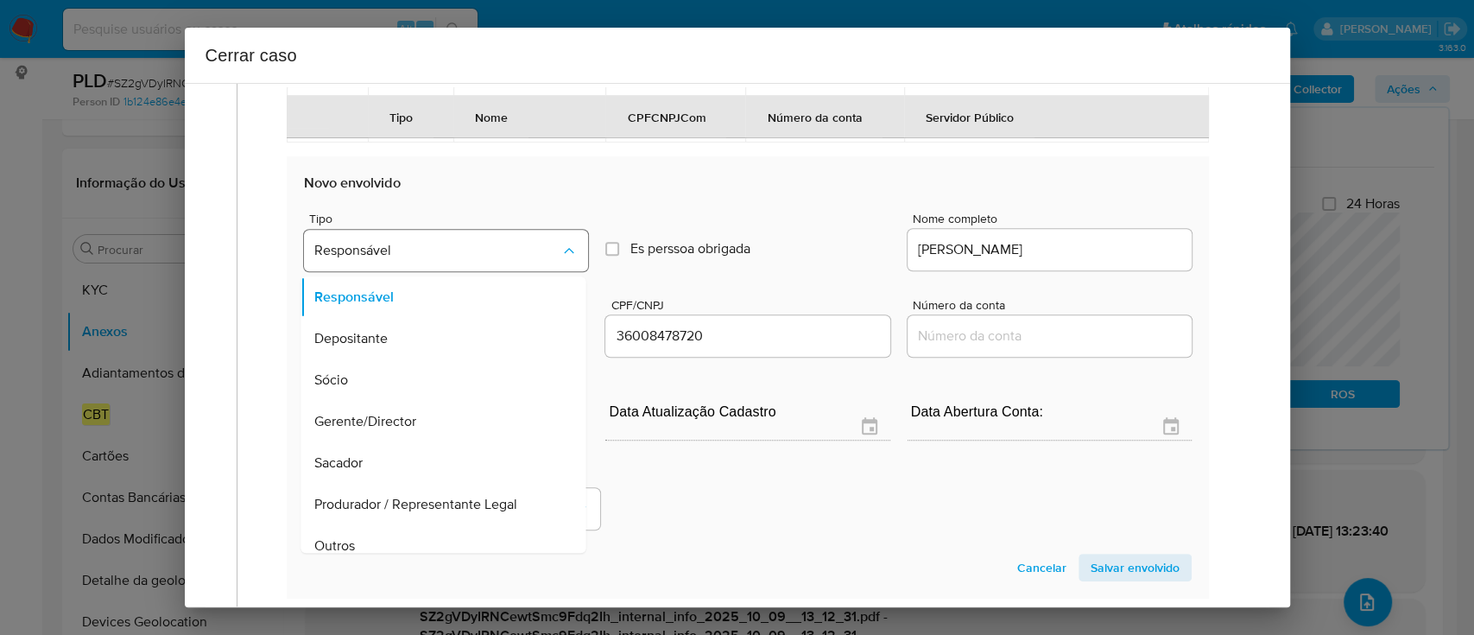
scroll to position [737, 0]
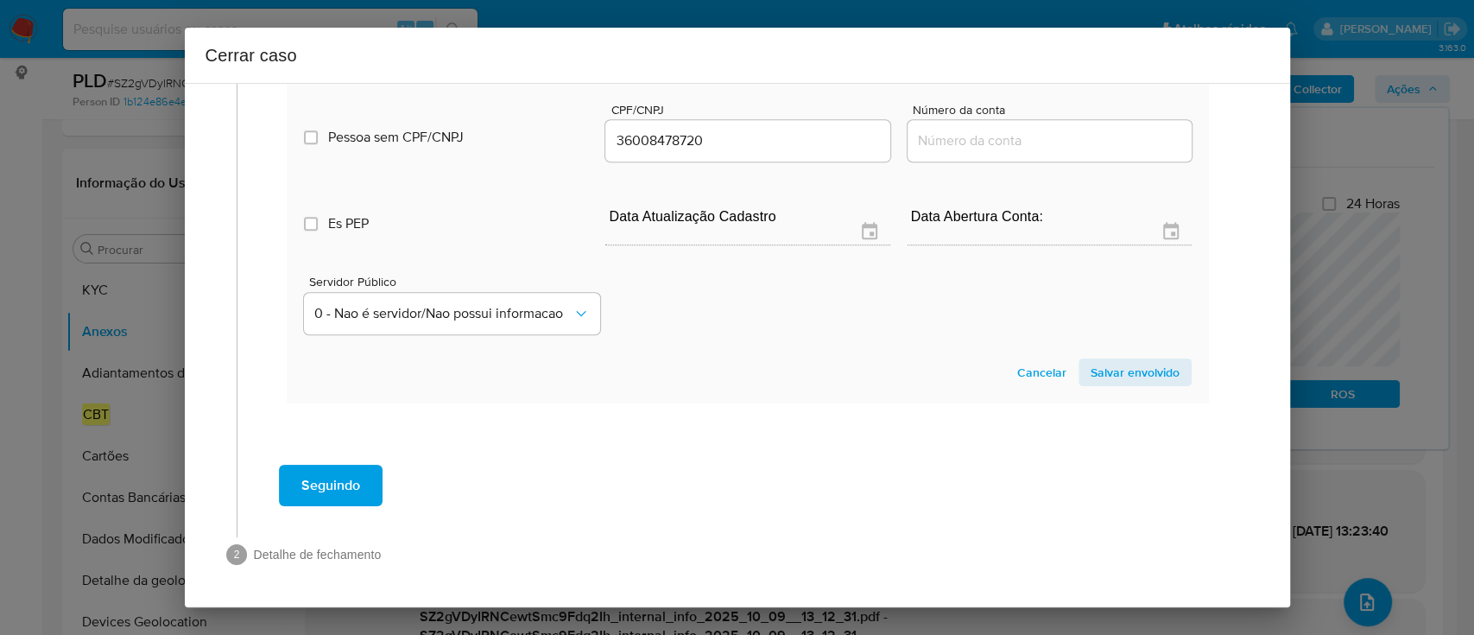
click at [1110, 372] on span "Salvar envolvido" at bounding box center [1135, 372] width 89 height 24
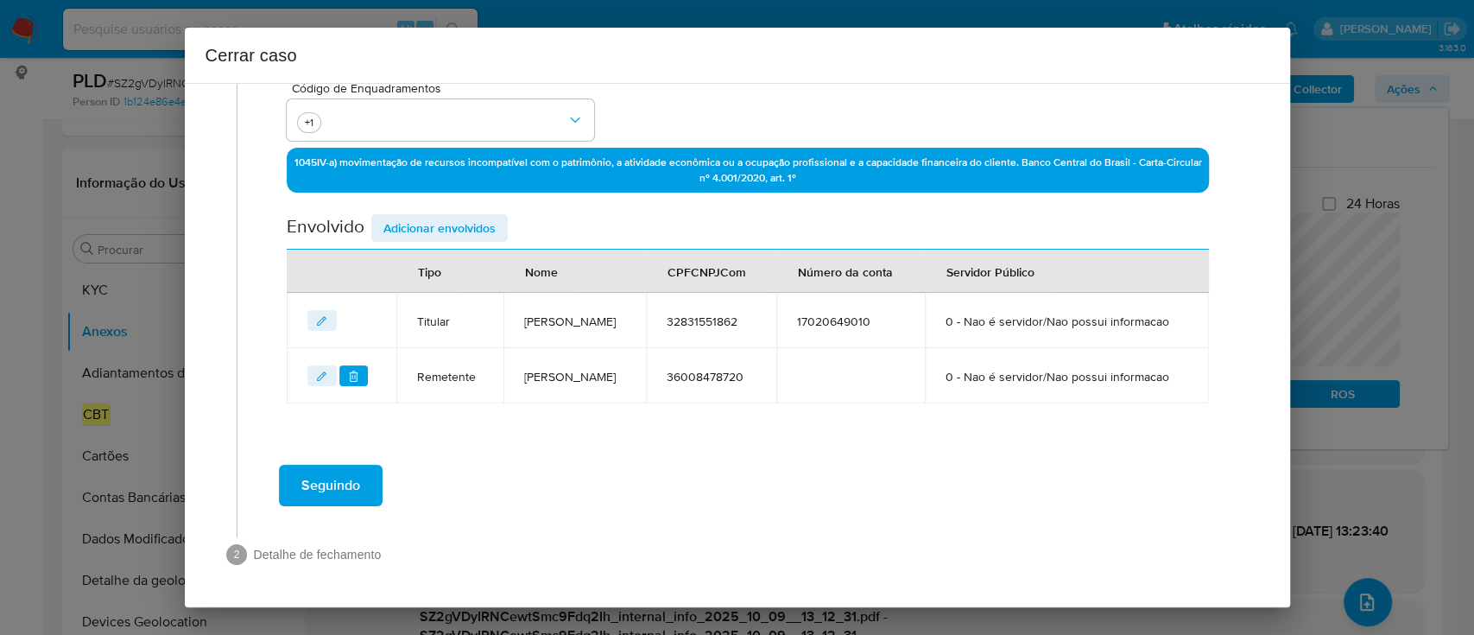
scroll to position [544, 0]
click at [456, 216] on span "Adicionar envolvidos" at bounding box center [439, 228] width 112 height 24
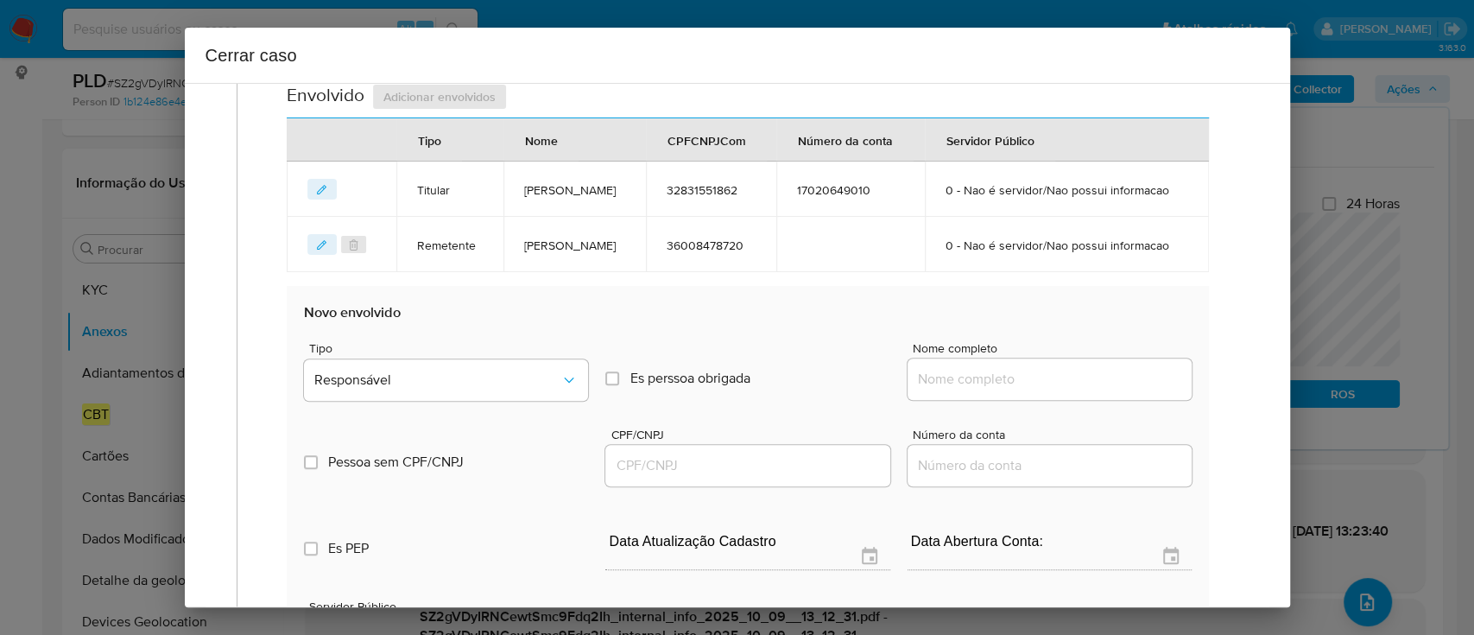
scroll to position [774, 0]
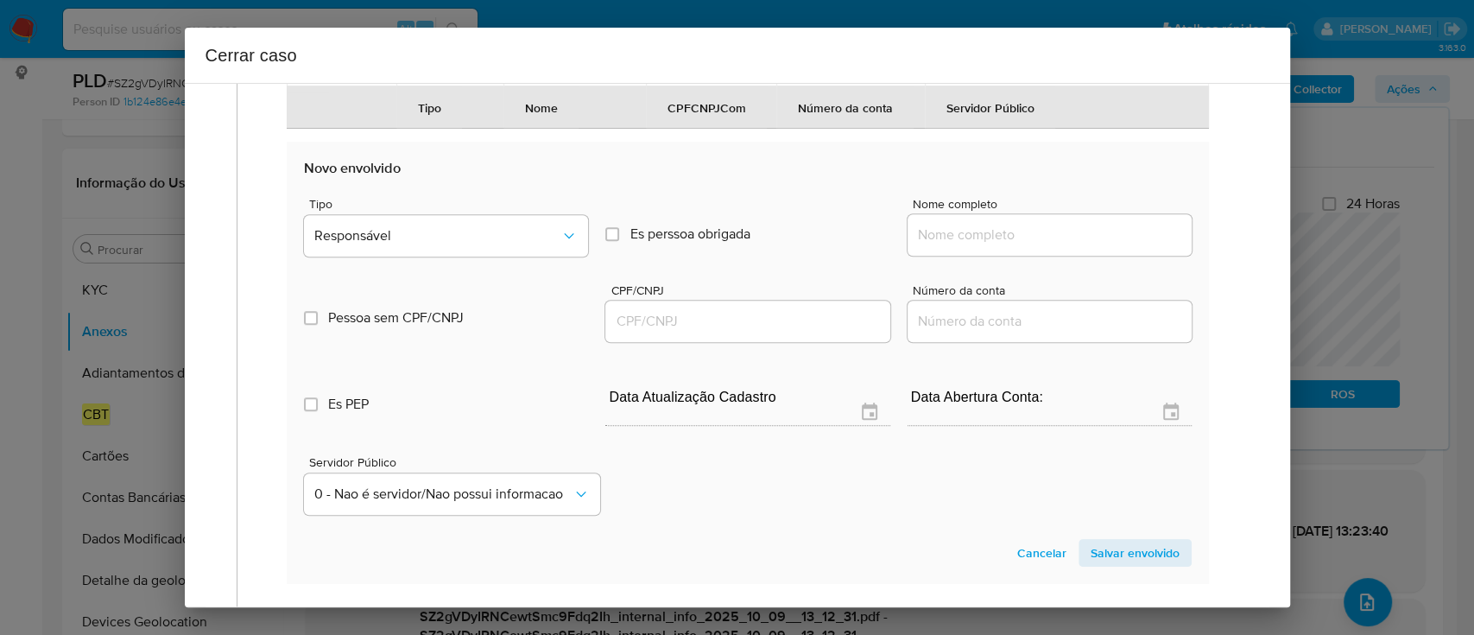
click at [1081, 246] on input "Nome completo" at bounding box center [1050, 235] width 284 height 22
paste input "Loureiro E Figueiredo Comercio De Veiculos Ltda, 40976095000106"
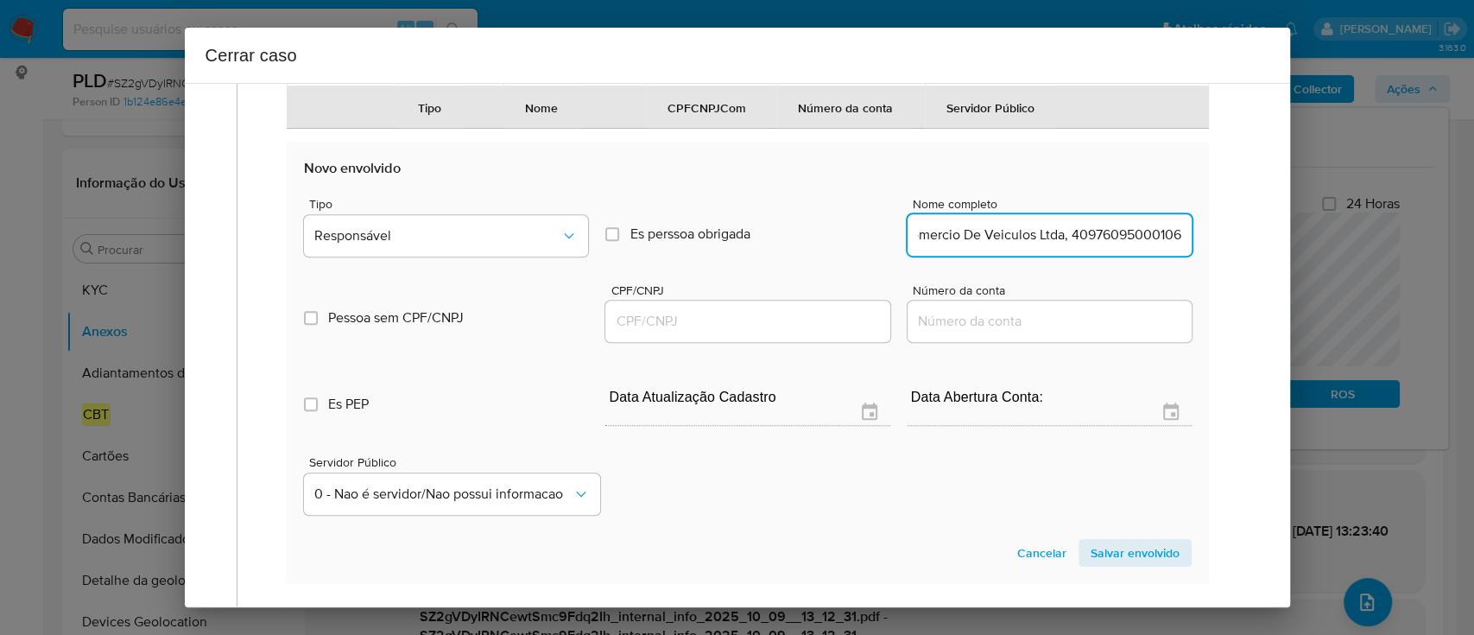
click at [1149, 246] on input "Loureiro E Figueiredo Comercio De Veiculos Ltda, 40976095000106" at bounding box center [1050, 235] width 284 height 22
type input "Loureiro E Figueiredo Comercio De Veiculos Ltda,"
click at [806, 332] on input "CPF/CNPJ" at bounding box center [747, 321] width 284 height 22
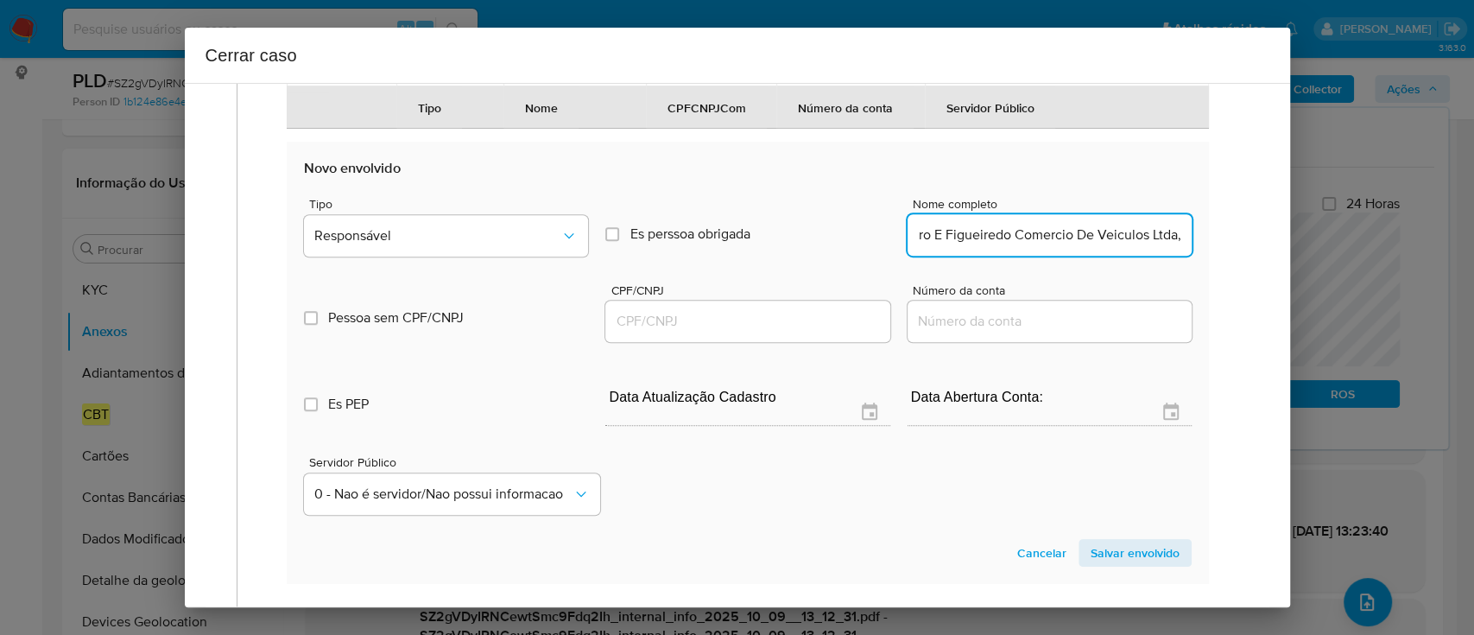
scroll to position [0, 0]
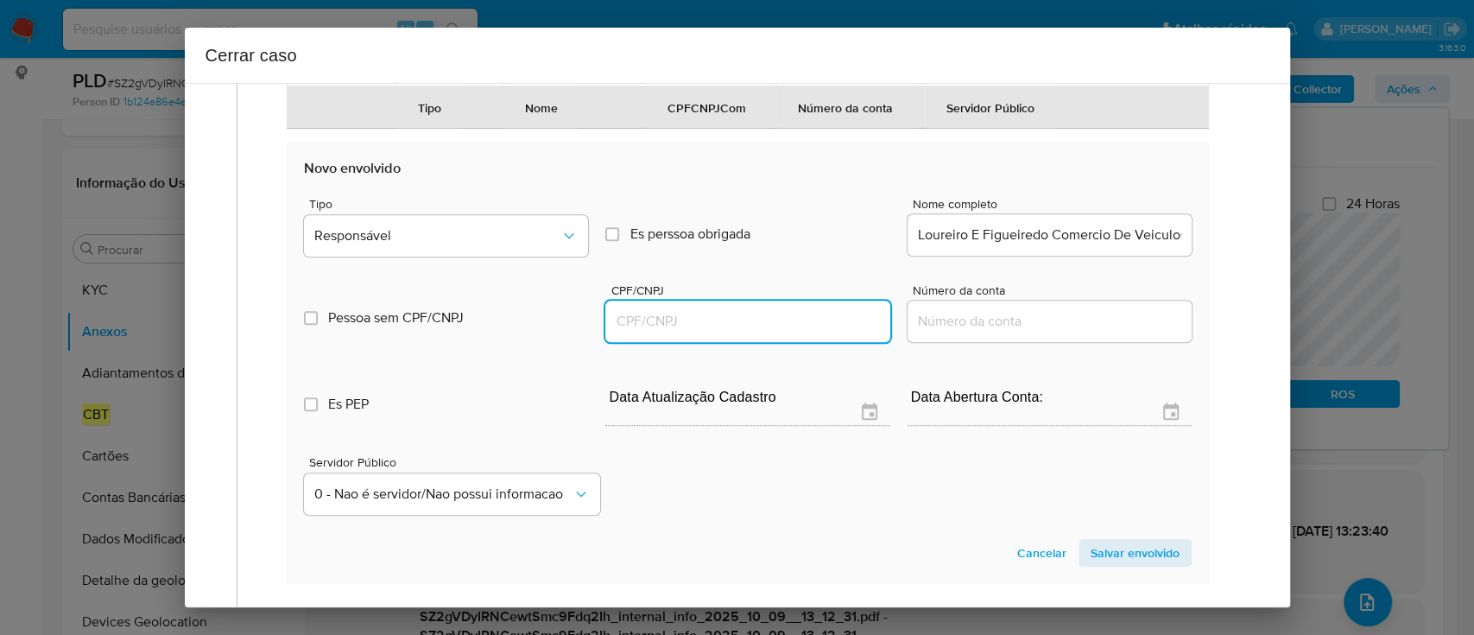
paste input "40976095000106"
type input "40976095000106"
click at [1029, 246] on input "Loureiro E Figueiredo Comercio De Veiculos Ltda," at bounding box center [1050, 235] width 284 height 22
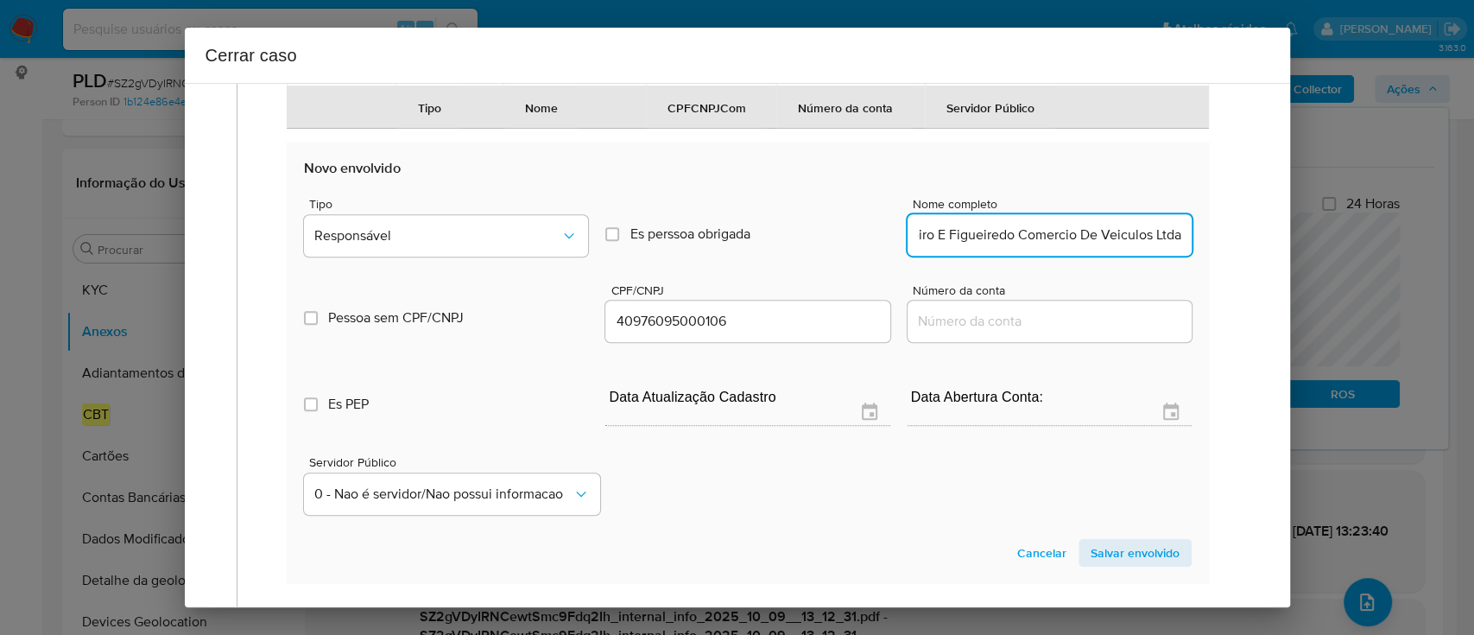
scroll to position [0, 40]
type input "Loureiro E Figueiredo Comercio De Veiculos Ltda"
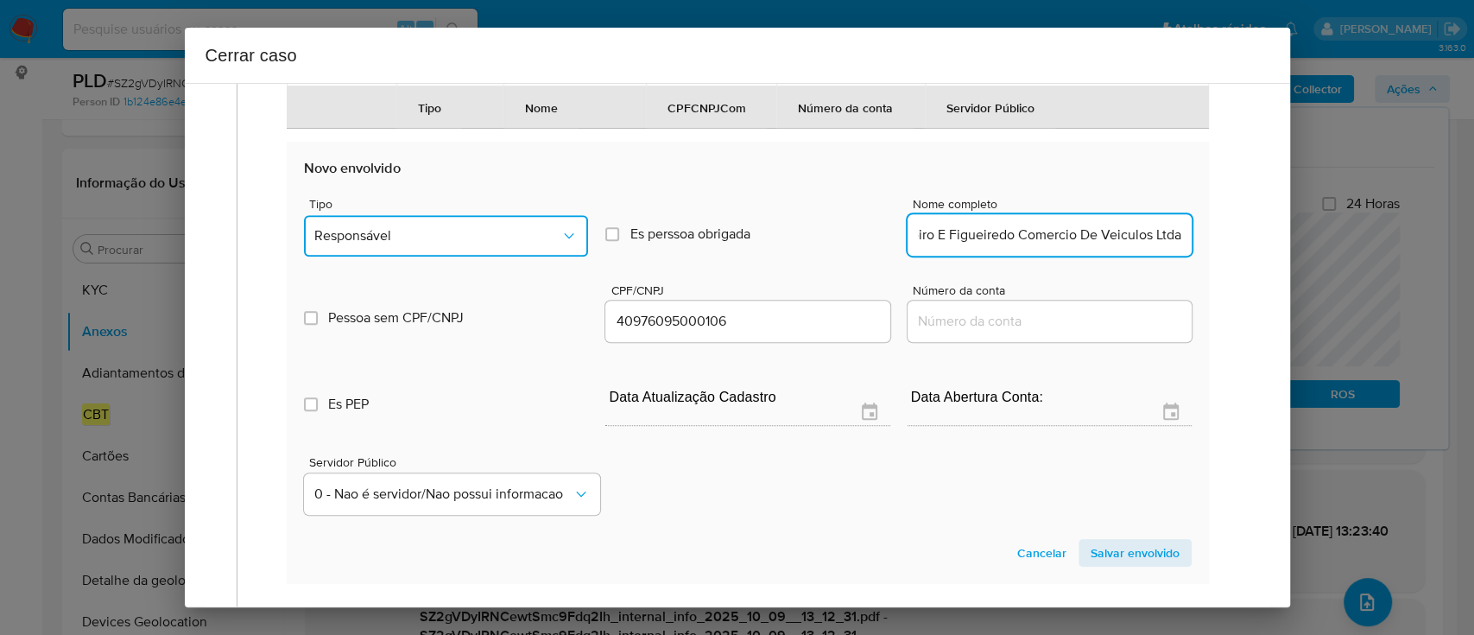
click at [370, 256] on button "Responsável" at bounding box center [446, 235] width 284 height 41
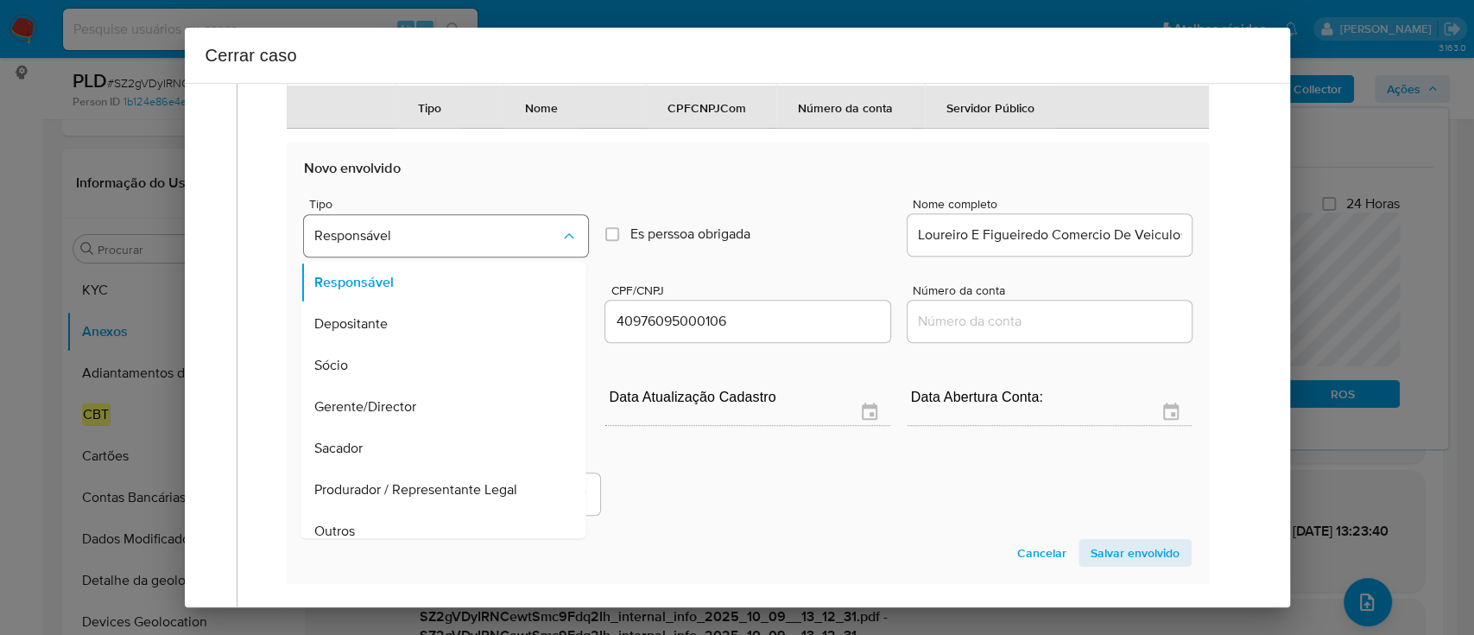
scroll to position [807, 0]
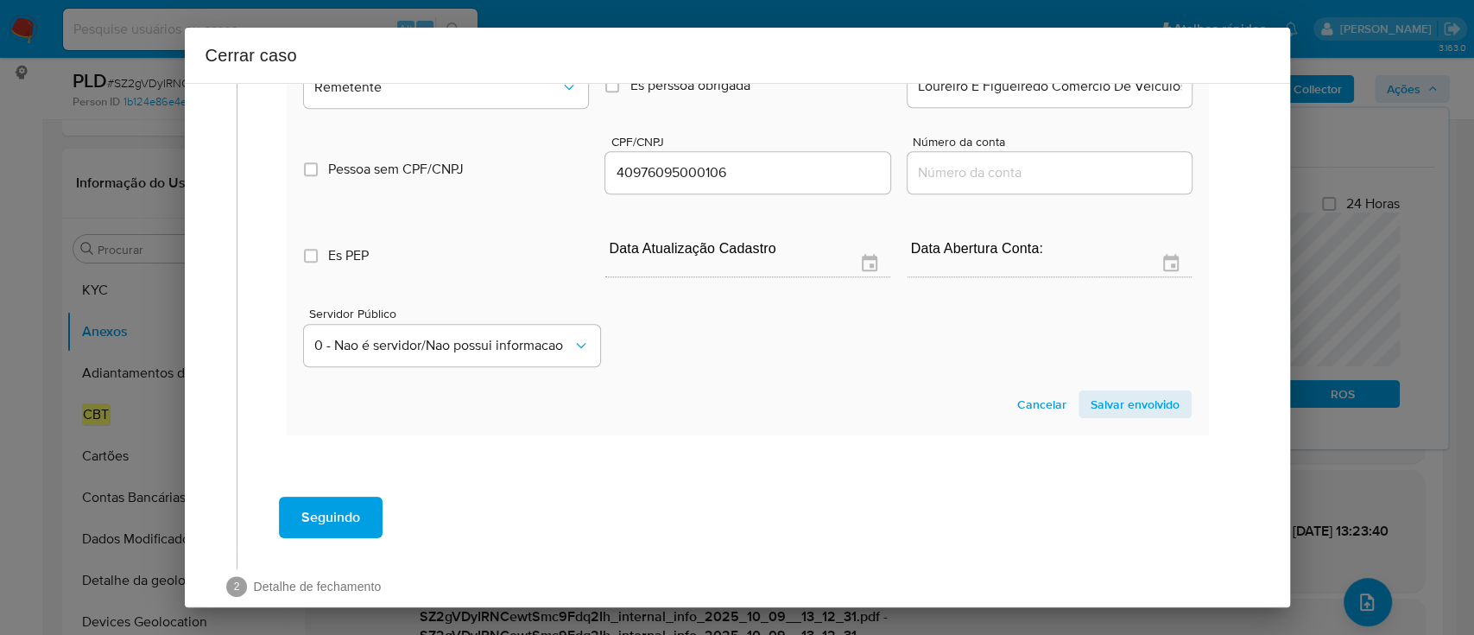
click at [1112, 416] on span "Salvar envolvido" at bounding box center [1135, 404] width 89 height 24
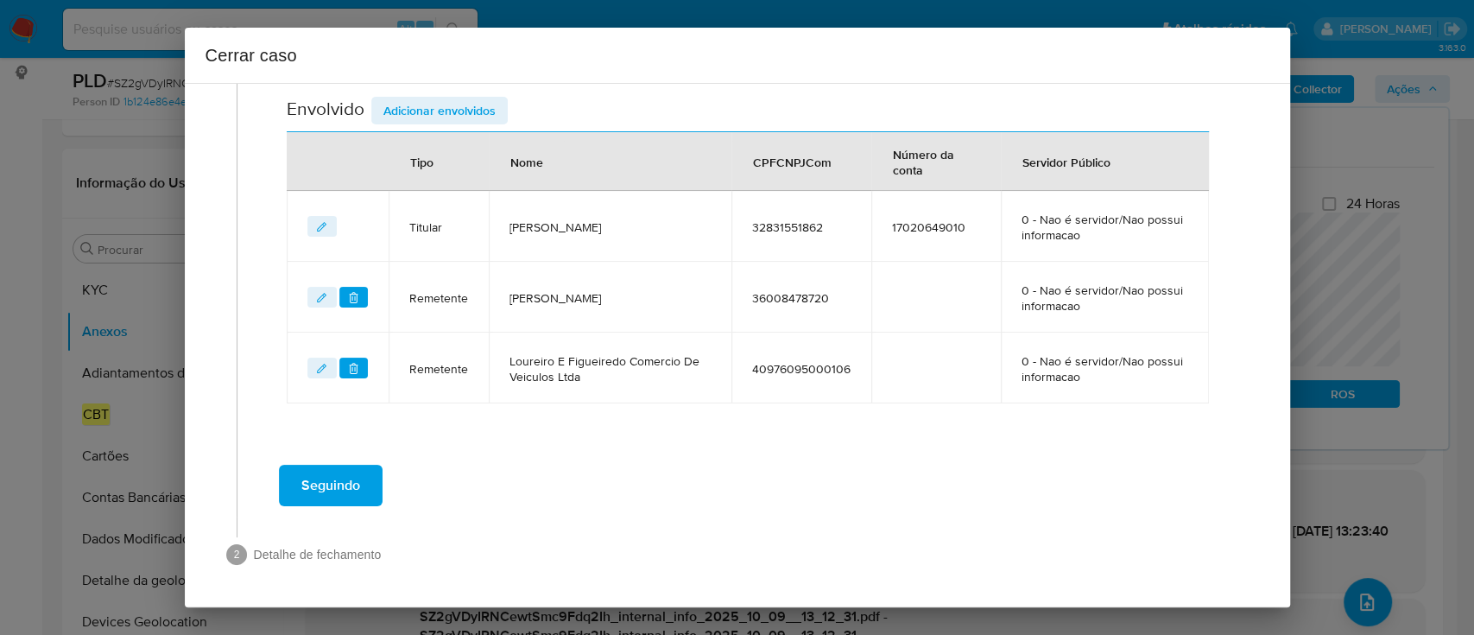
scroll to position [615, 0]
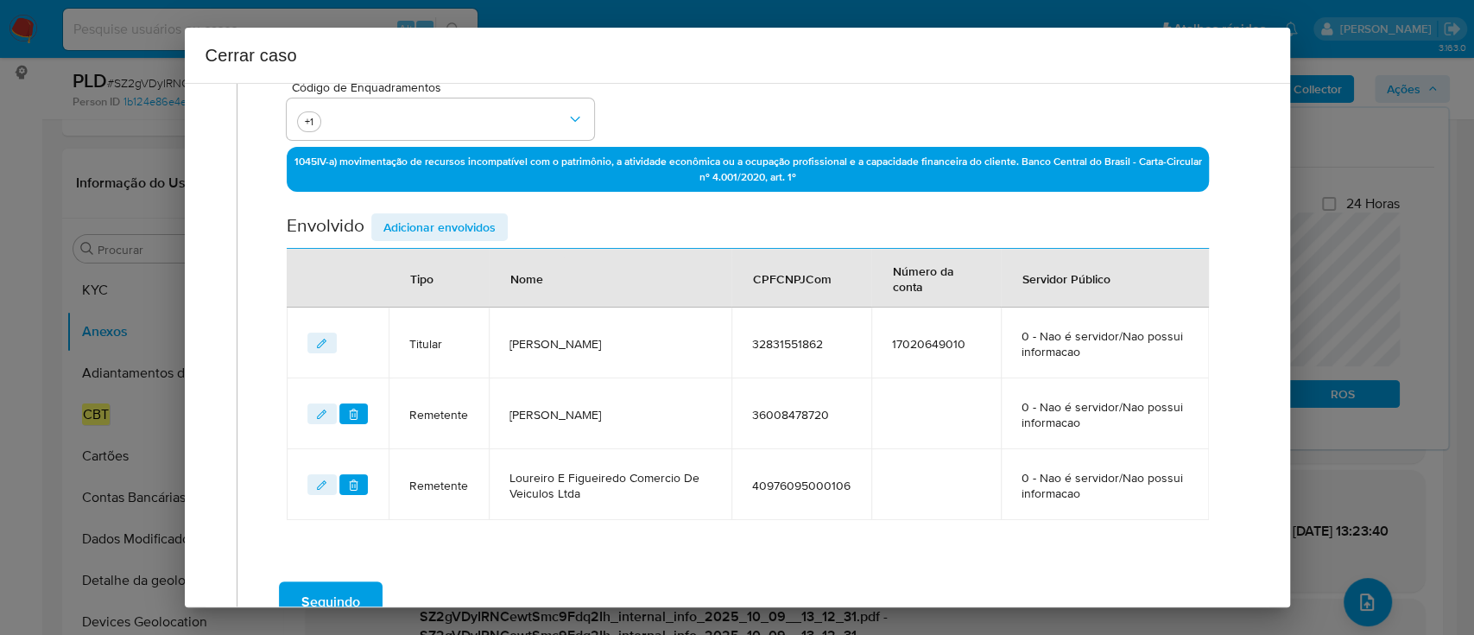
click at [435, 192] on div "1045 IV-a) movimentação de recursos incompatível com o patrimônio, a atividade …" at bounding box center [747, 172] width 921 height 50
click at [443, 221] on span "Adicionar envolvidos" at bounding box center [439, 227] width 112 height 24
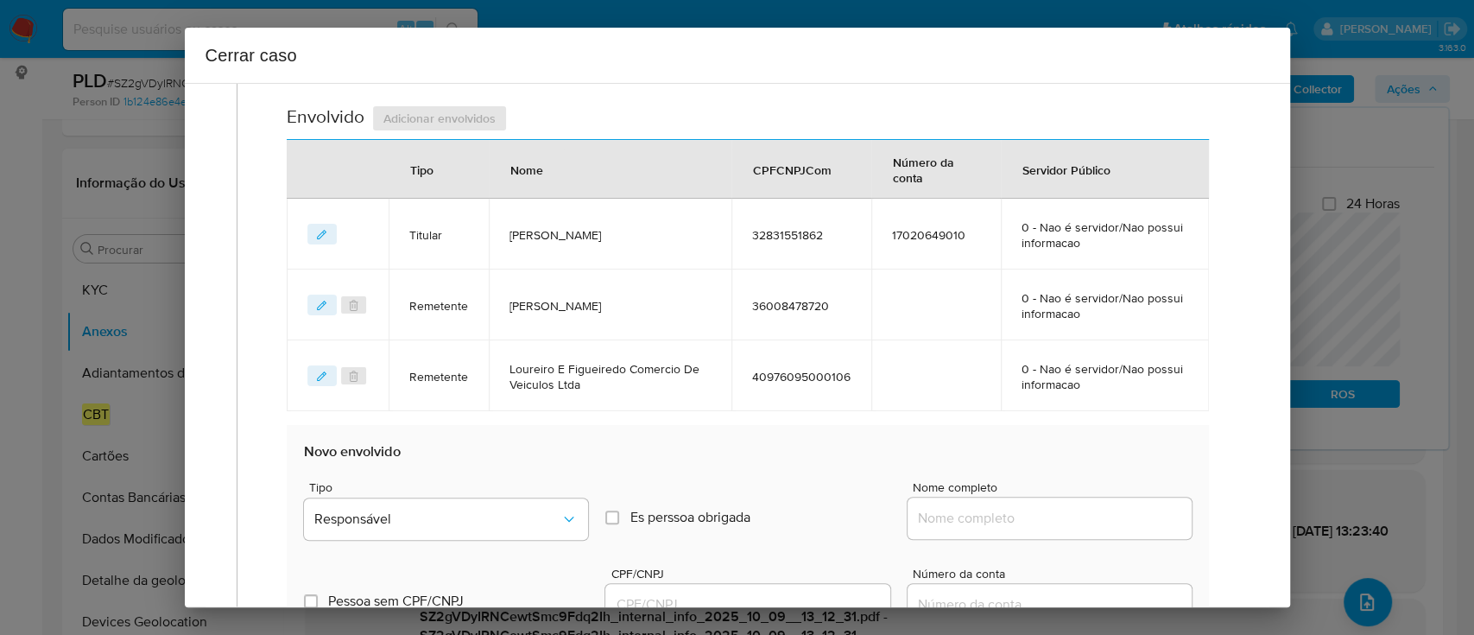
scroll to position [730, 0]
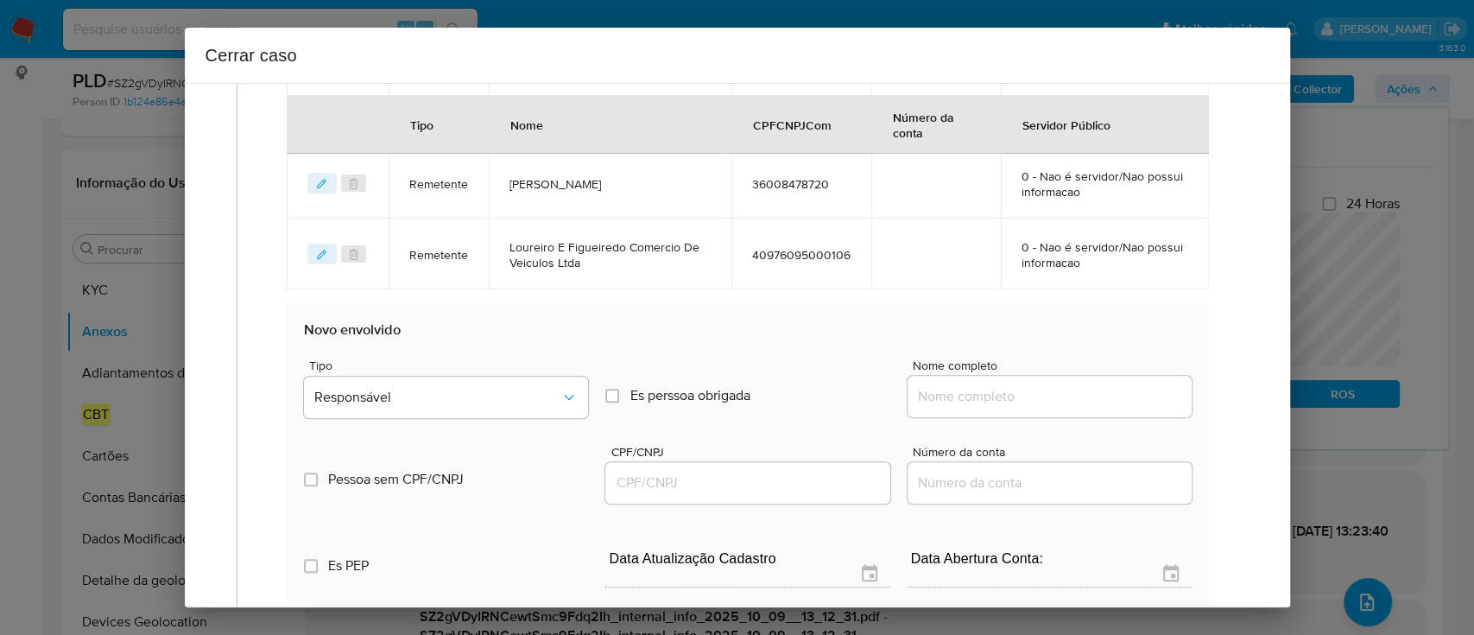
drag, startPoint x: 1042, startPoint y: 389, endPoint x: 1107, endPoint y: 395, distance: 65.0
click at [1042, 389] on input "Nome completo" at bounding box center [1050, 396] width 284 height 22
paste input "R2k Engenharia Ltda, 34346364000140"
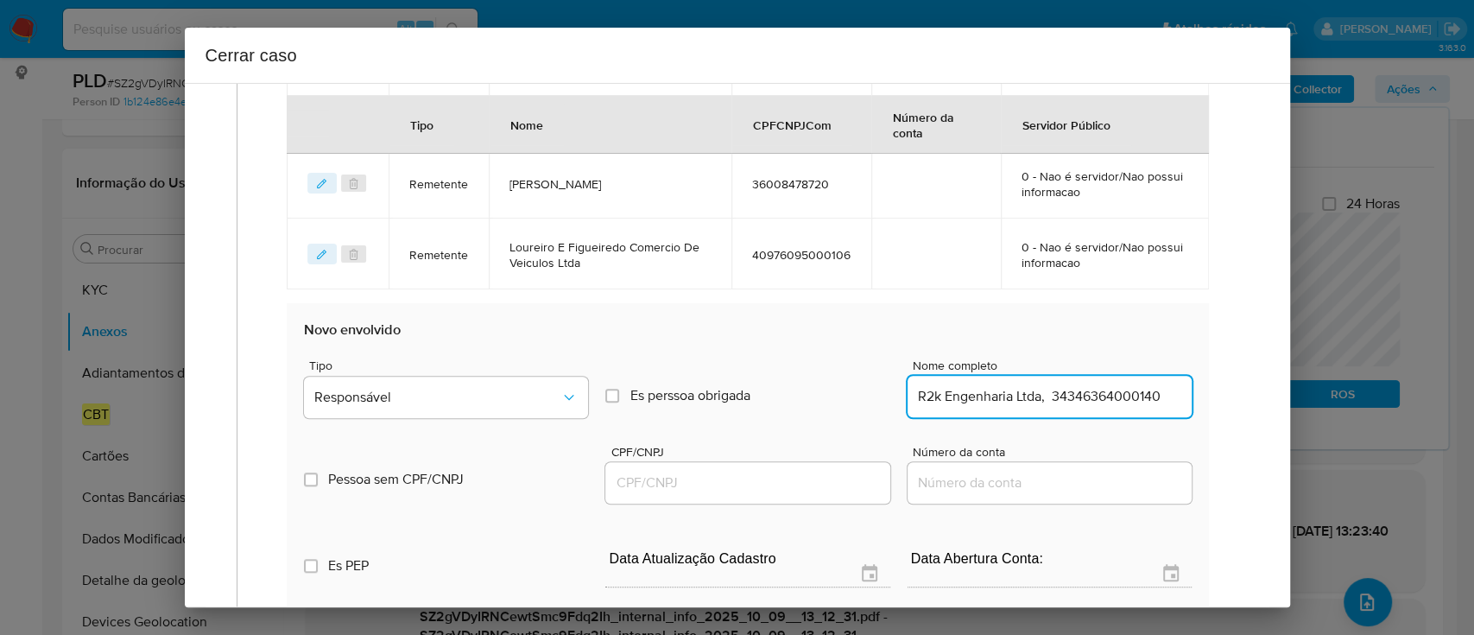
click at [1126, 395] on input "R2k Engenharia Ltda, 34346364000140" at bounding box center [1050, 396] width 284 height 22
type input "R2k Engenharia Ltda,"
click at [800, 490] on input "CPF/CNPJ" at bounding box center [747, 482] width 284 height 22
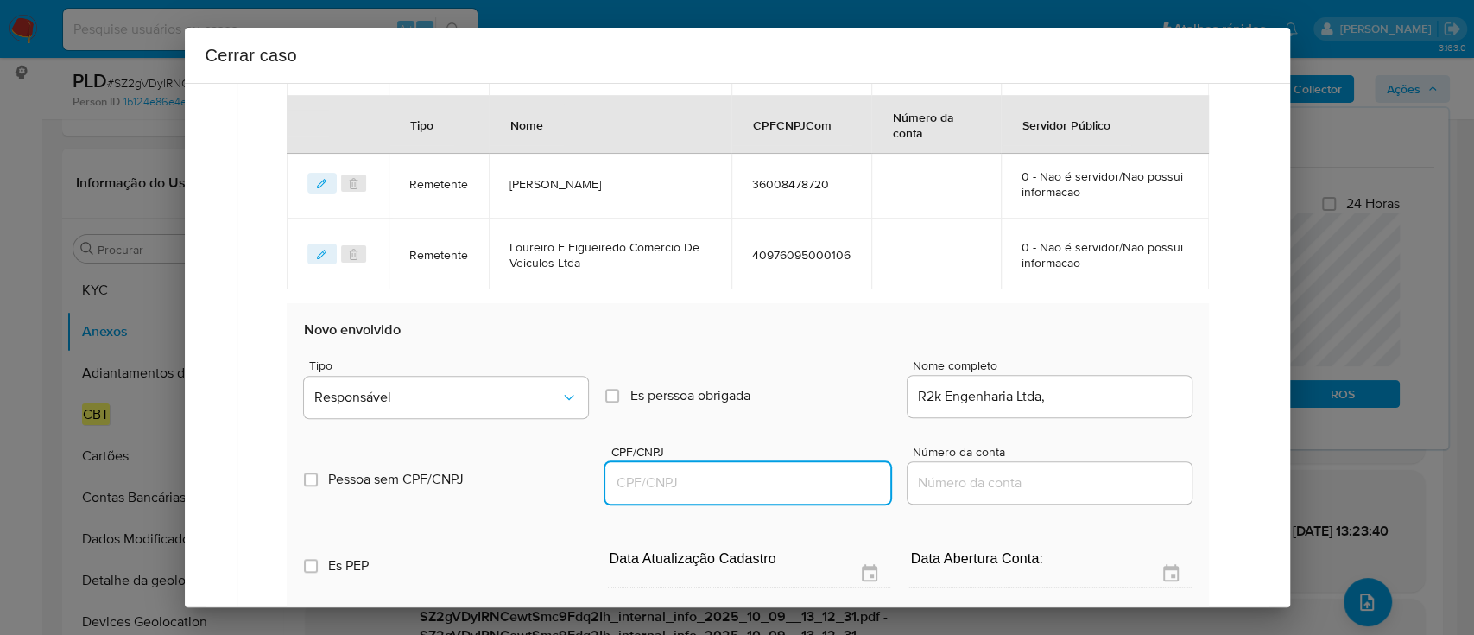
paste input "34346364000140"
type input "34346364000140"
click at [1128, 408] on div "R2k Engenharia Ltda," at bounding box center [1050, 396] width 284 height 41
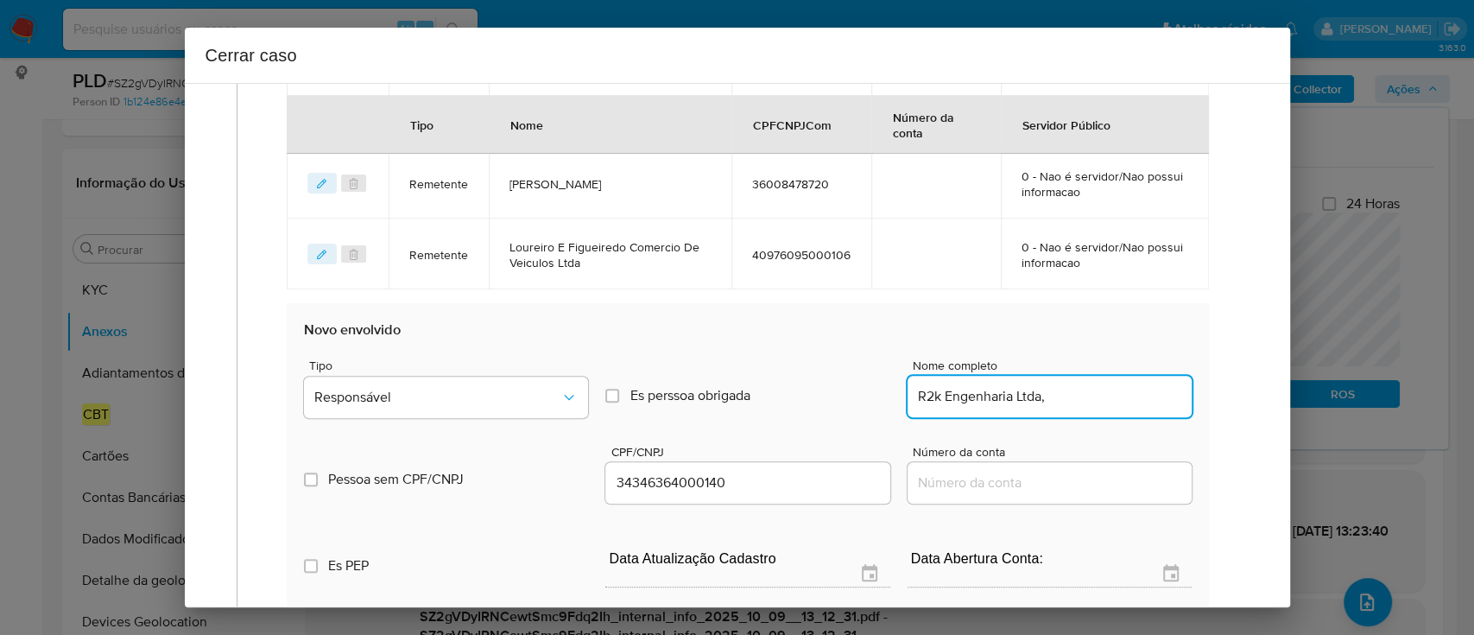
click at [1130, 395] on input "R2k Engenharia Ltda," at bounding box center [1050, 396] width 284 height 22
type input "R2k Engenharia Ltda"
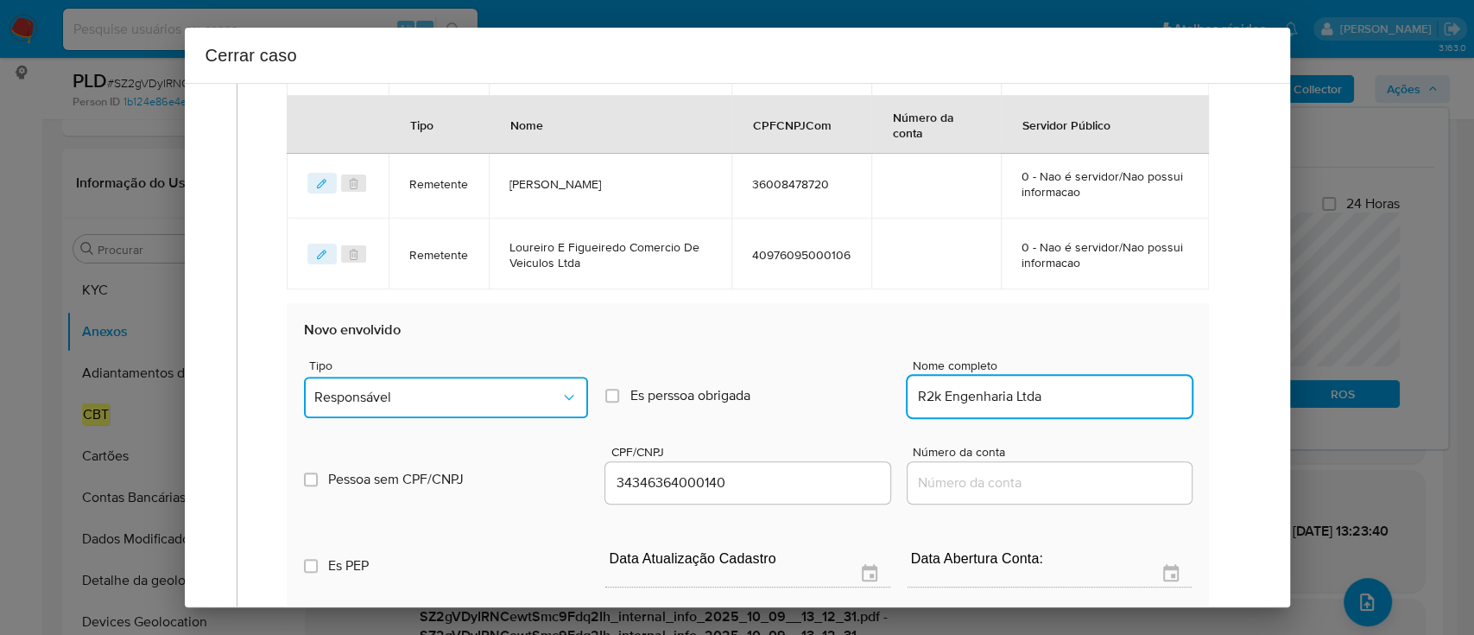
click at [523, 382] on button "Responsável" at bounding box center [446, 396] width 284 height 41
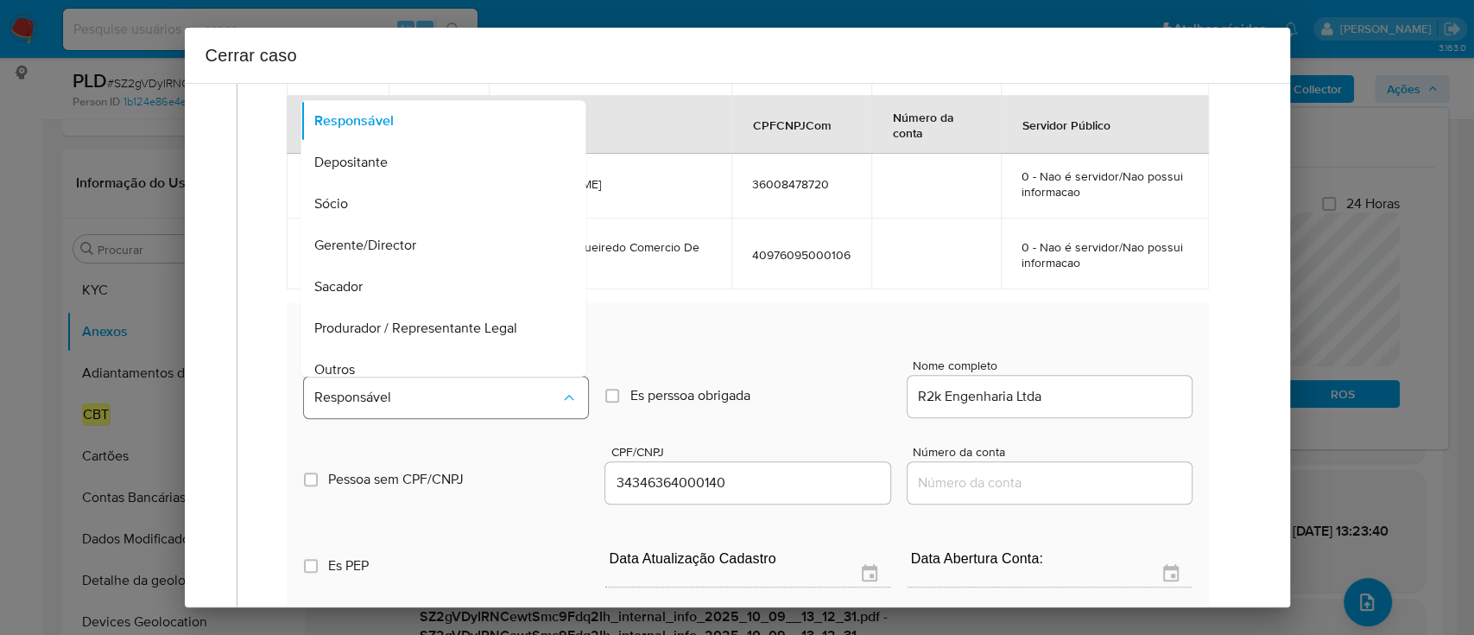
scroll to position [55, 0]
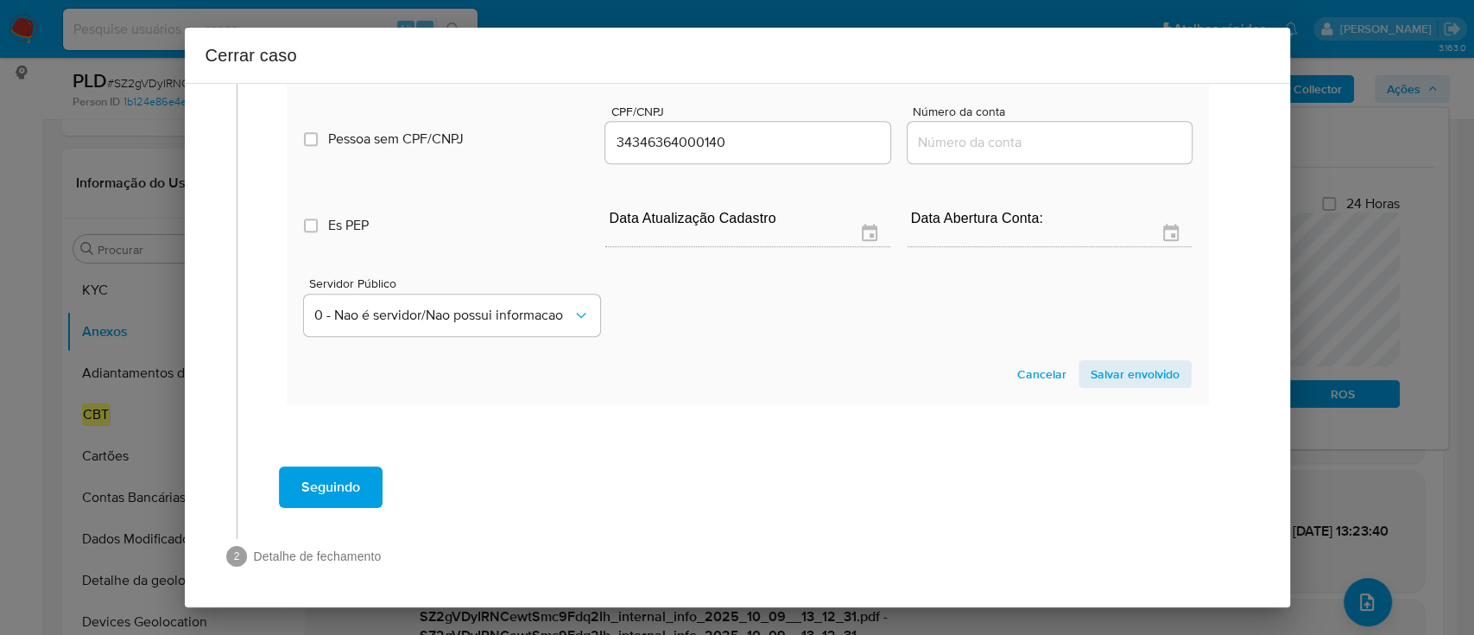
click at [1119, 374] on span "Salvar envolvido" at bounding box center [1135, 374] width 89 height 24
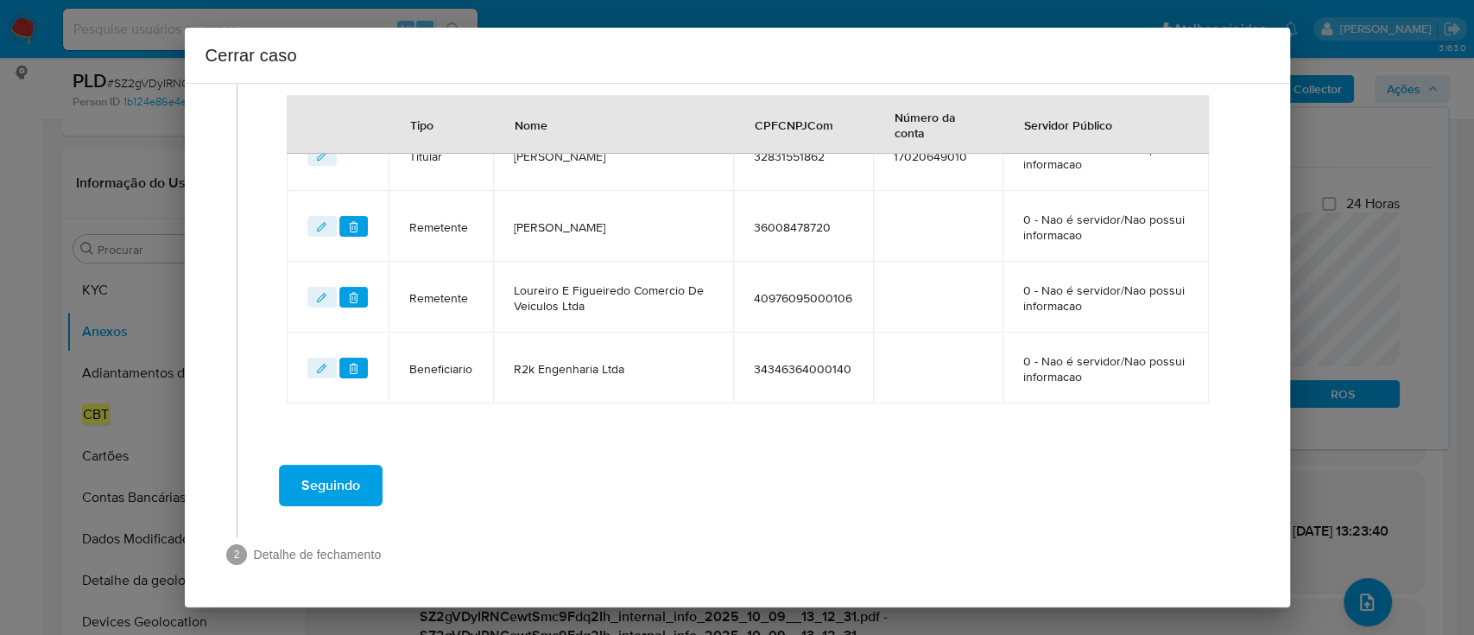
scroll to position [685, 0]
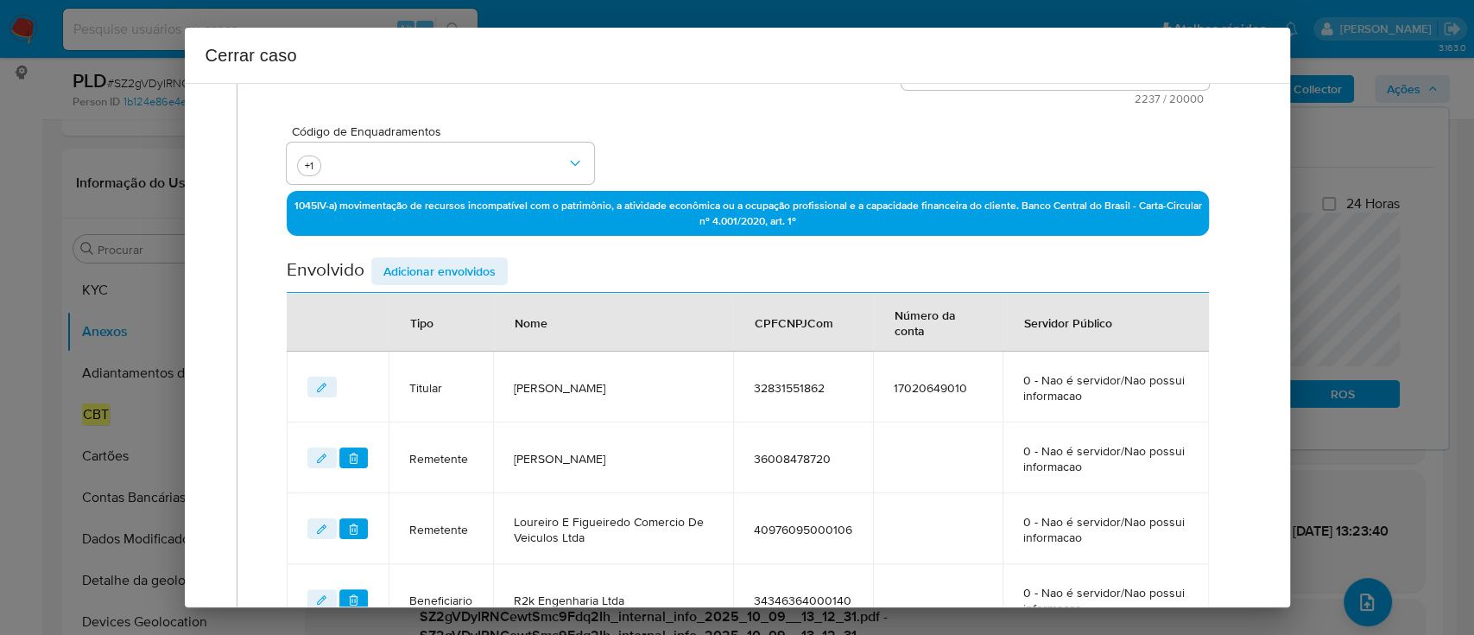
click at [453, 274] on span "Adicionar envolvidos" at bounding box center [439, 271] width 112 height 24
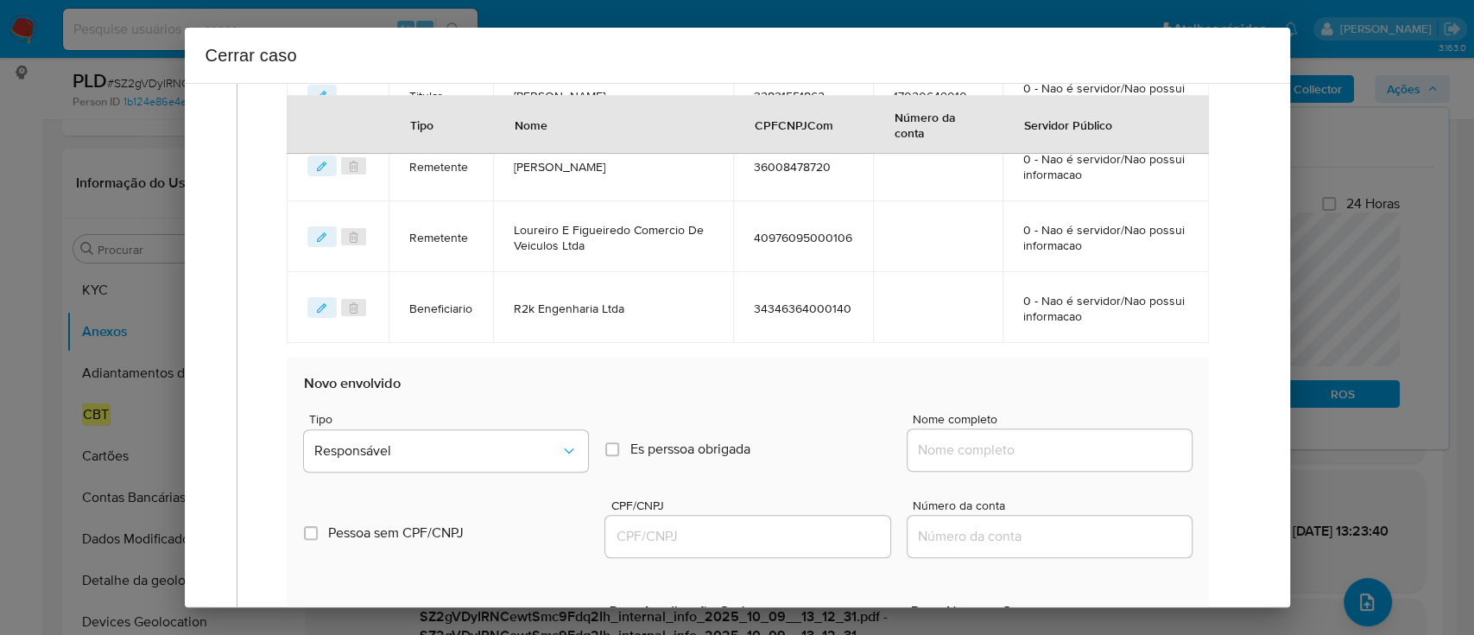
scroll to position [800, 0]
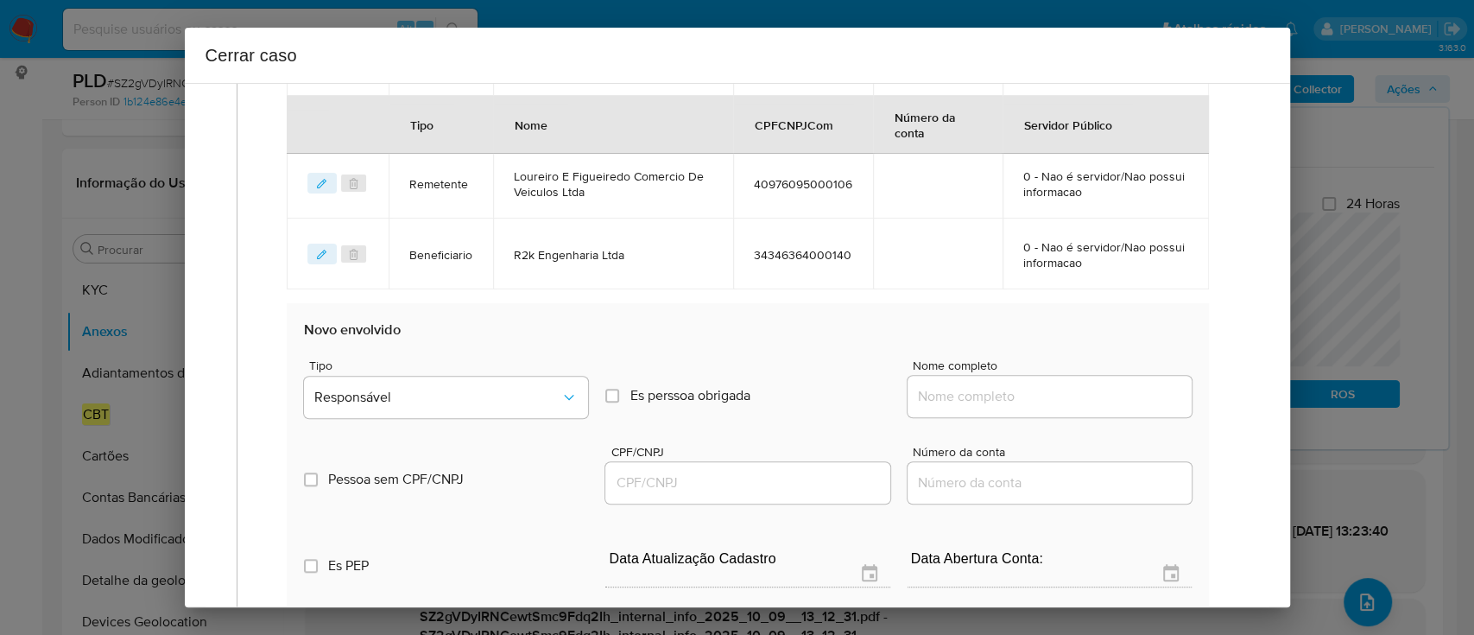
drag, startPoint x: 1070, startPoint y: 397, endPoint x: 1086, endPoint y: 399, distance: 16.5
click at [1070, 397] on input "Nome completo" at bounding box center [1050, 396] width 284 height 22
paste input "Bruna Bittencourt Arquitetura E Design De Interiores Ltda, 43331020000158"
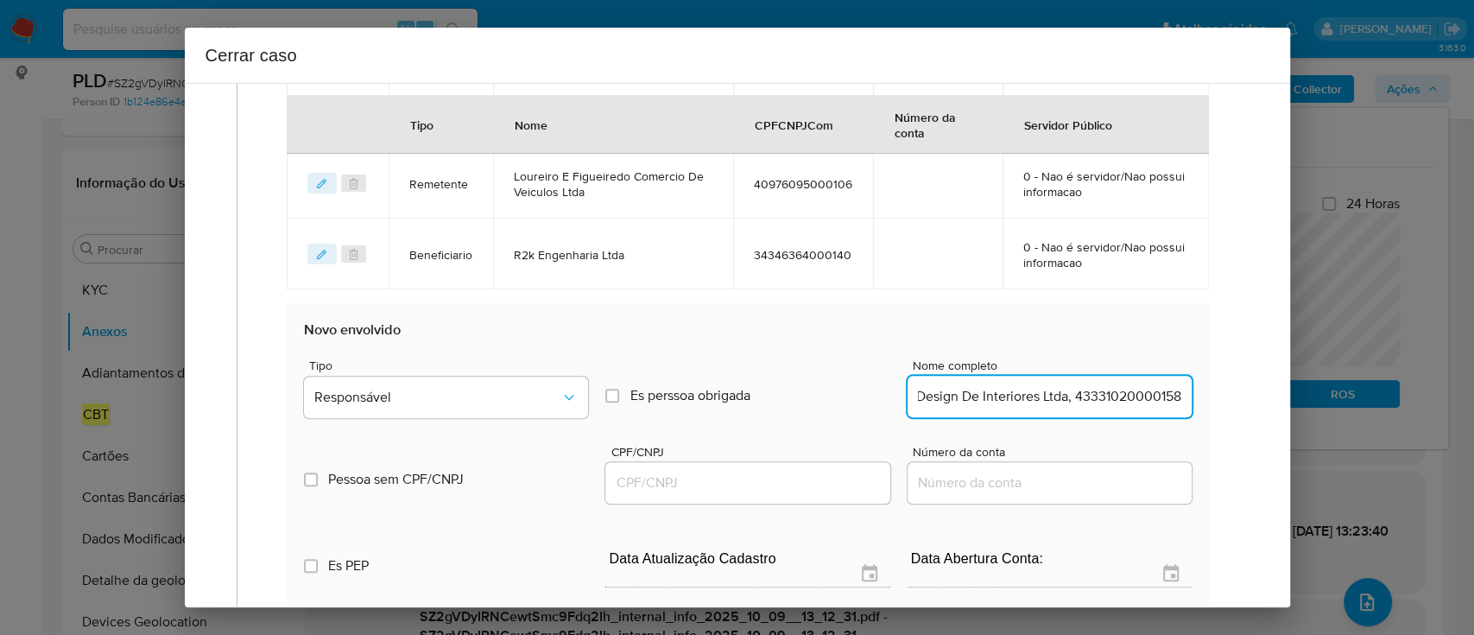
click at [1111, 397] on input "Bruna Bittencourt Arquitetura E Design De Interiores Ltda, 43331020000158" at bounding box center [1050, 396] width 284 height 22
click at [1112, 397] on input "Bruna Bittencourt Arquitetura E Design De Interiores Ltda, 43331020000158" at bounding box center [1050, 396] width 284 height 22
type input "Bruna Bittencourt Arquitetura E Design De Interiores Ltda,"
click at [779, 487] on input "CPF/CNPJ" at bounding box center [747, 482] width 284 height 22
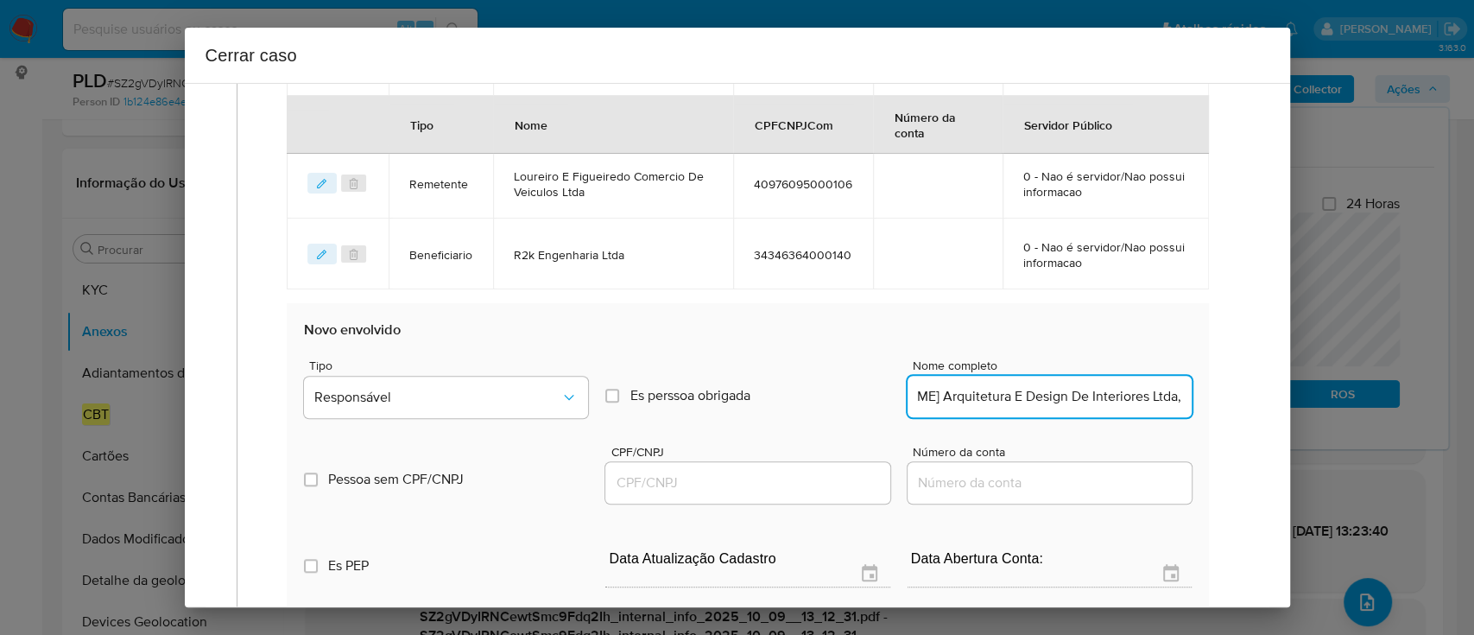
scroll to position [0, 0]
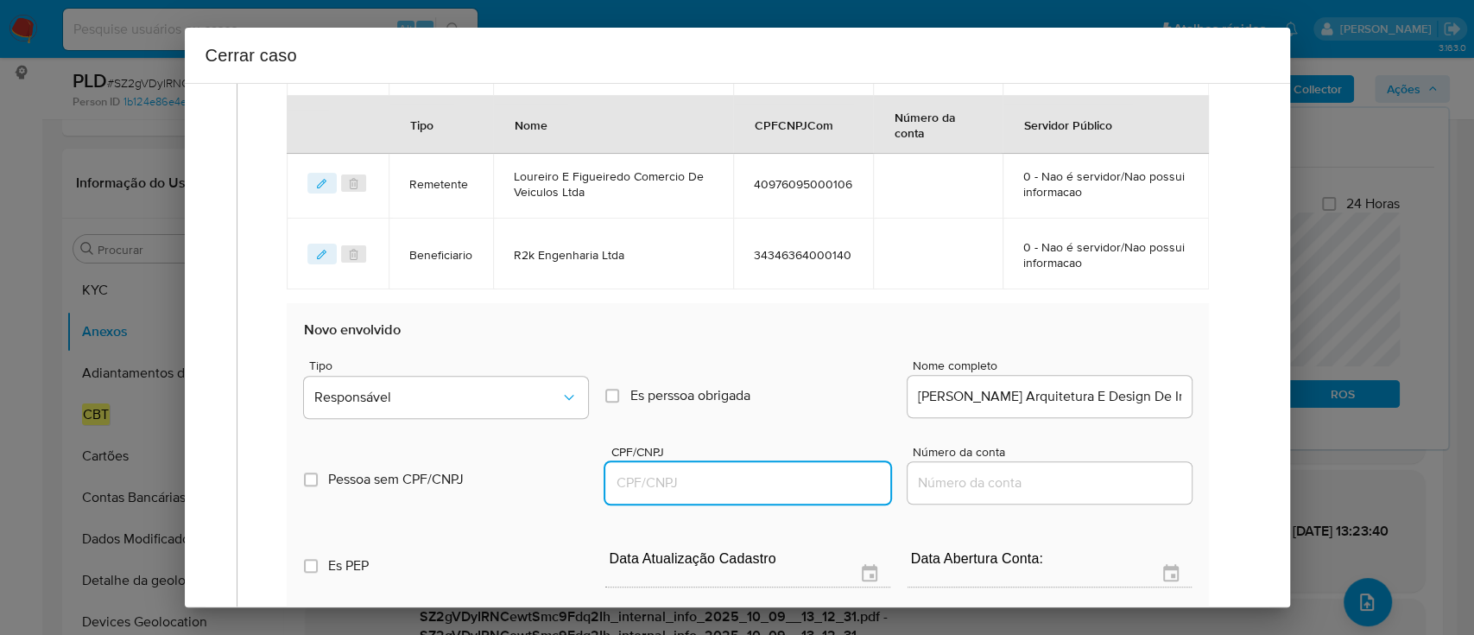
paste input "43331020000158"
type input "43331020000158"
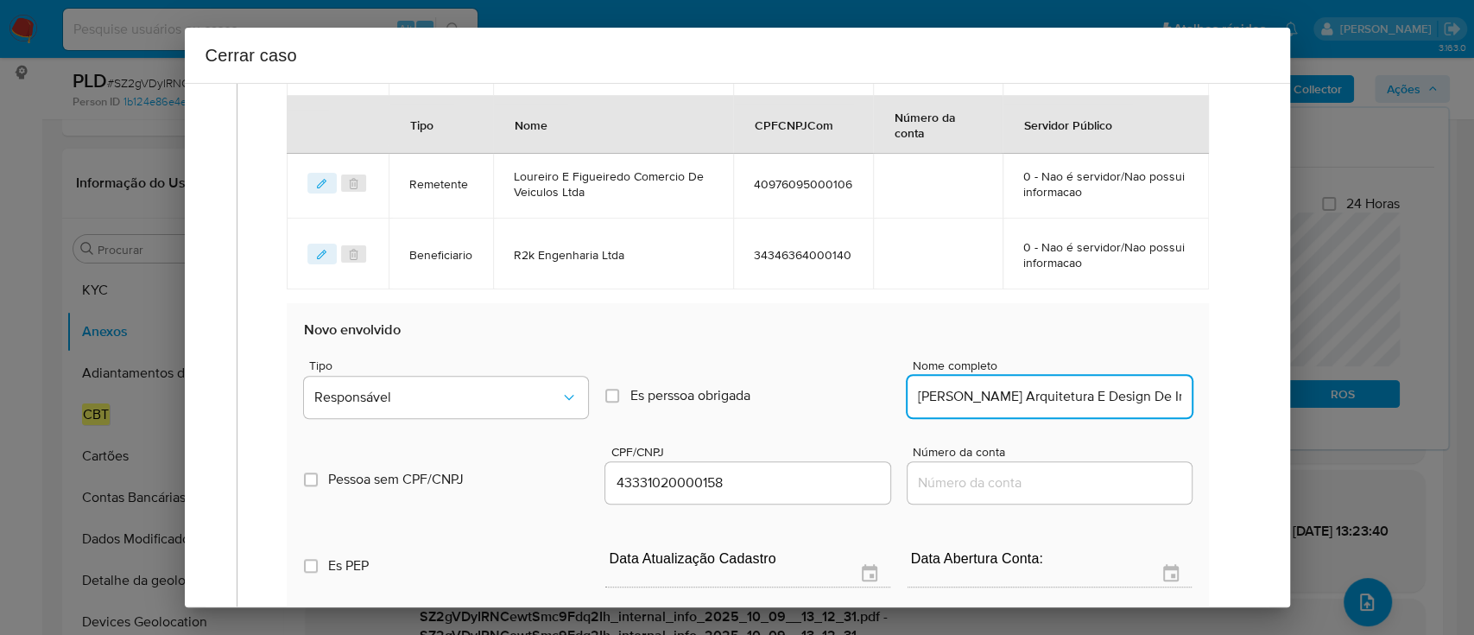
click at [1149, 399] on input "Bruna Bittencourt Arquitetura E Design De Interiores Ltda," at bounding box center [1050, 396] width 284 height 22
type input "Bruna Bittencourt Arquitetura E Design De Interiores Ltda"
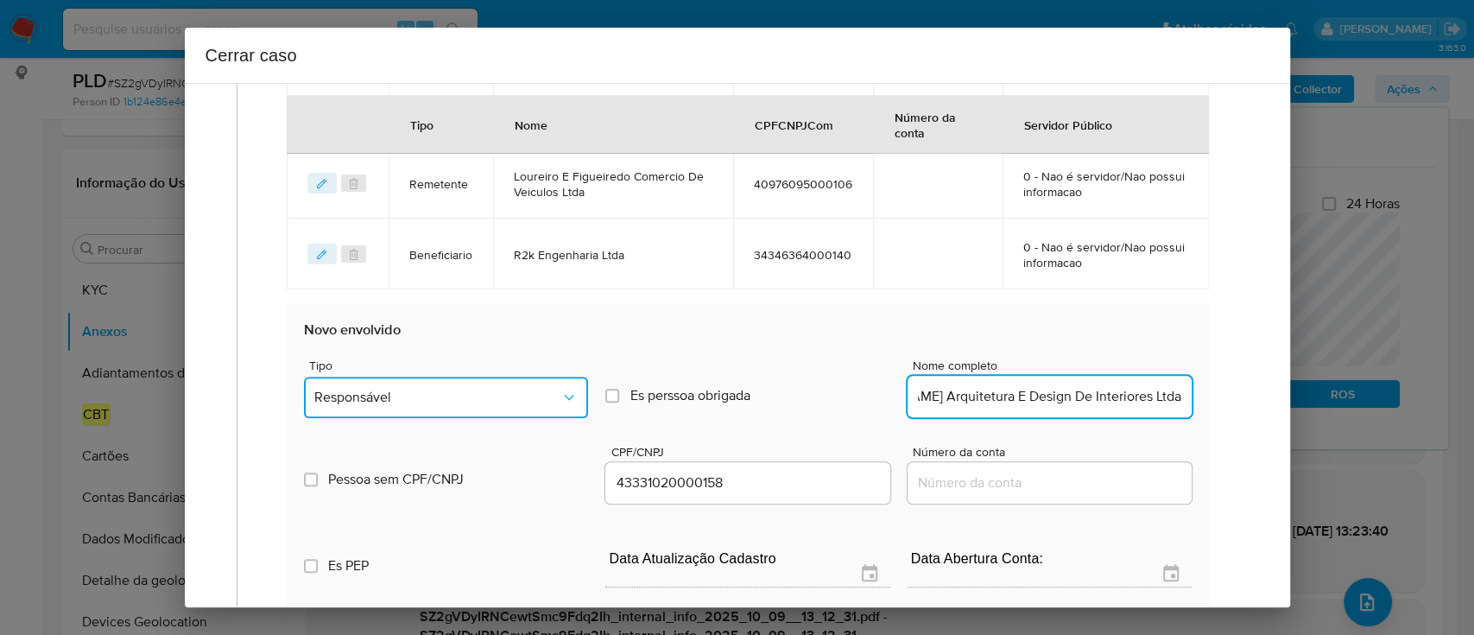
click at [485, 400] on span "Responsável" at bounding box center [437, 397] width 246 height 17
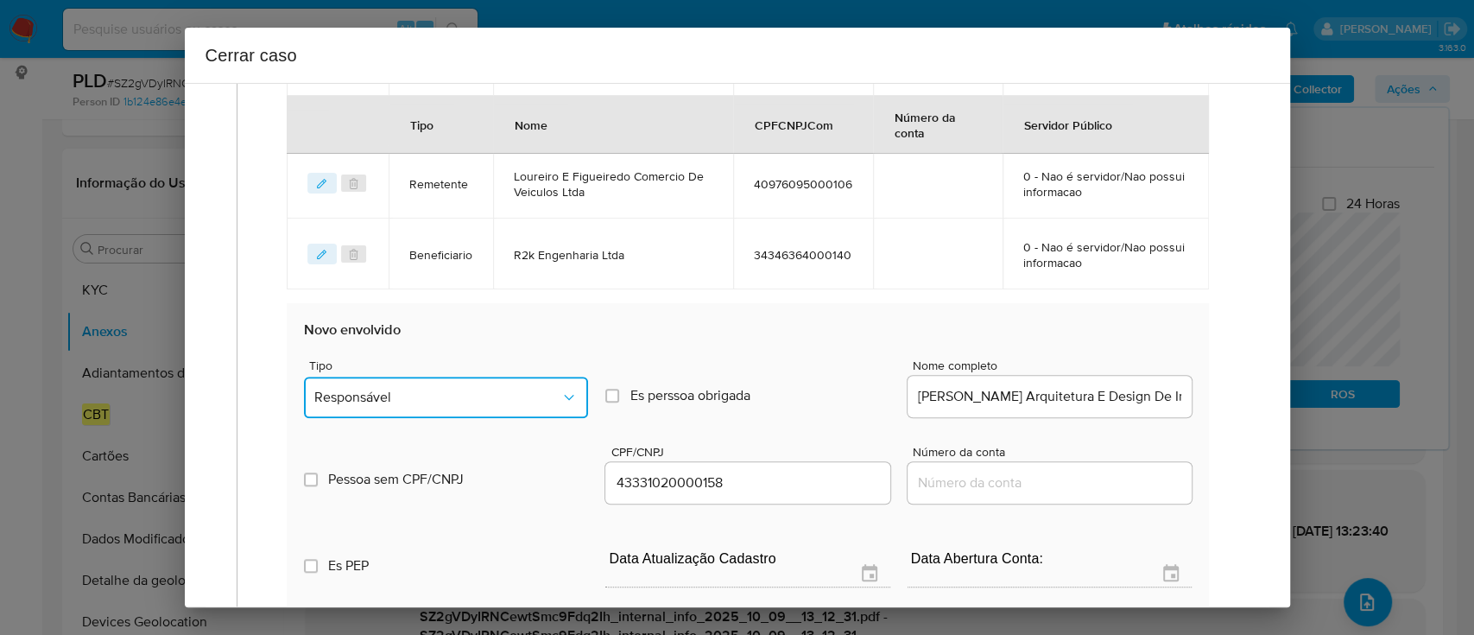
click at [490, 403] on span "Responsável" at bounding box center [437, 397] width 246 height 17
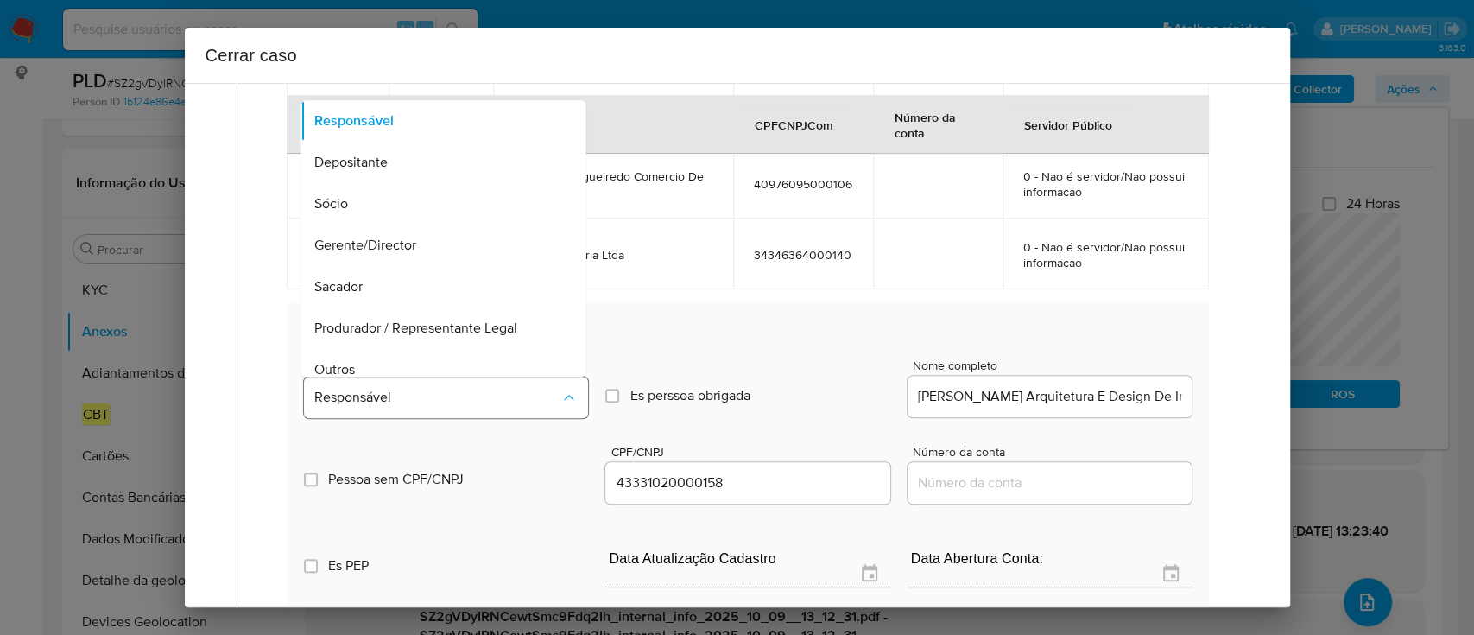
scroll to position [55, 0]
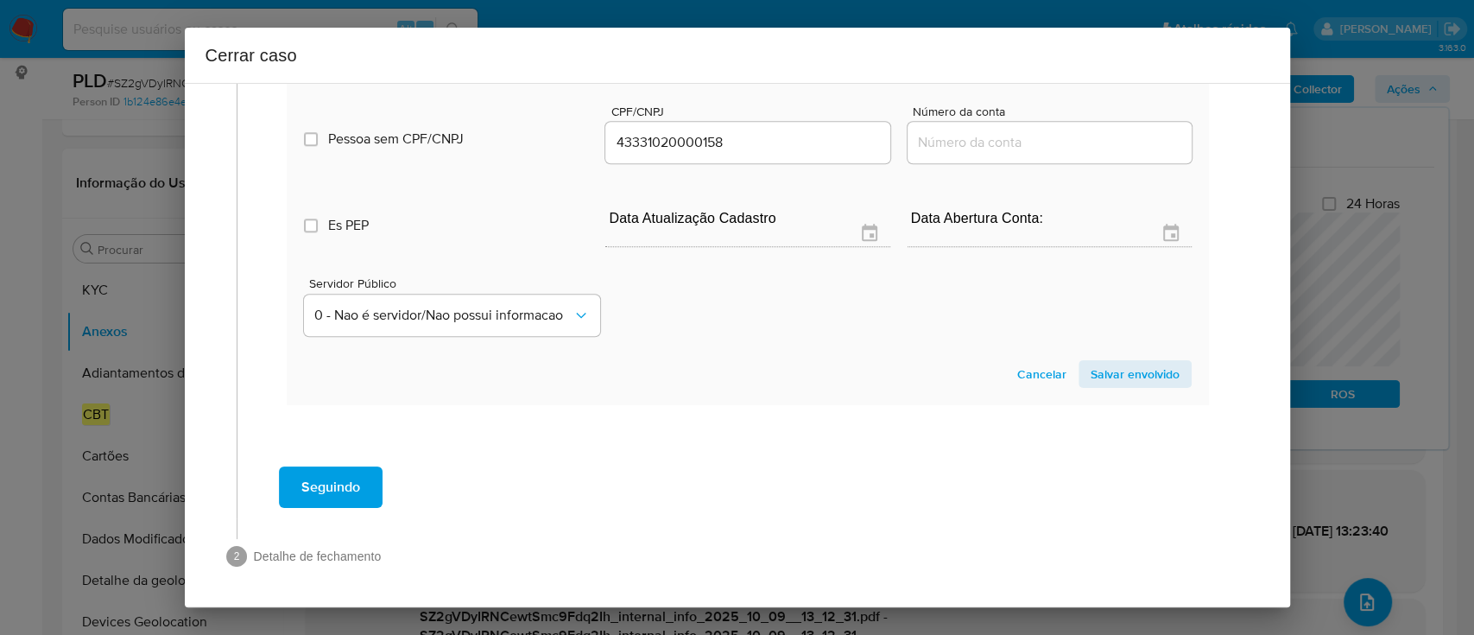
click at [1097, 364] on span "Salvar envolvido" at bounding box center [1135, 374] width 89 height 24
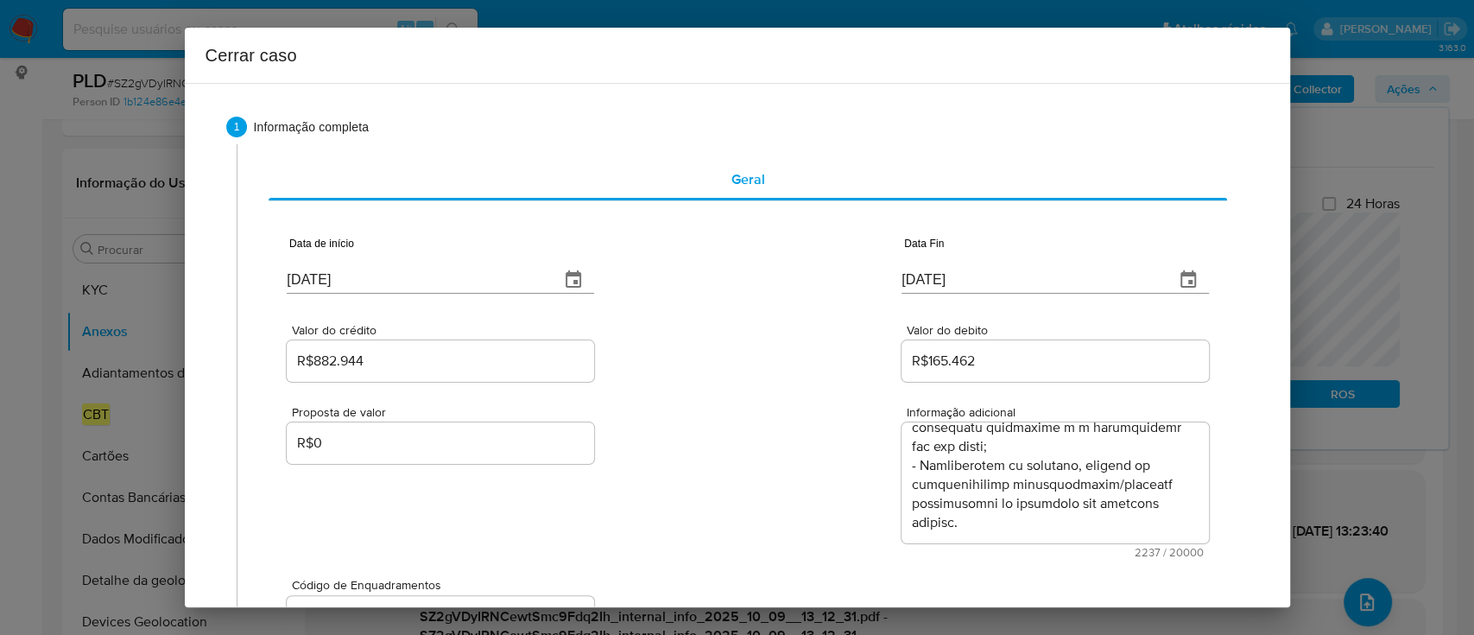
scroll to position [0, 0]
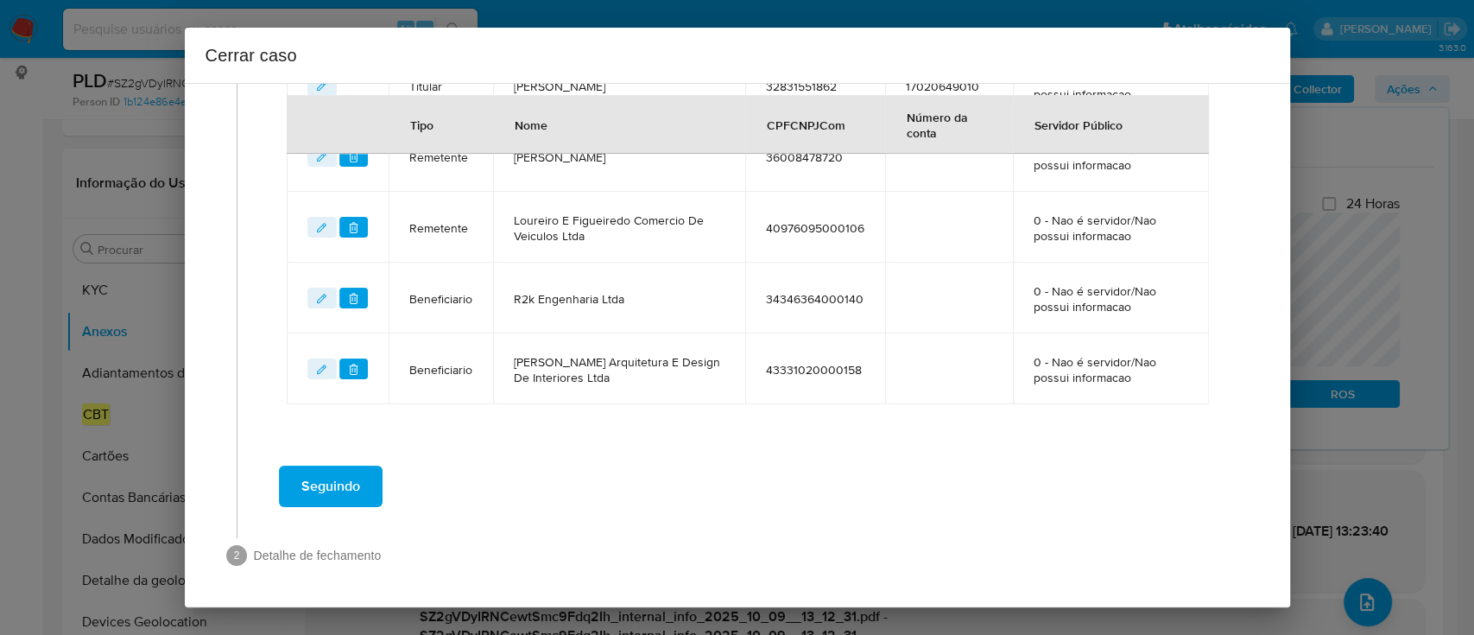
click at [346, 473] on span "Seguindo" at bounding box center [330, 486] width 59 height 38
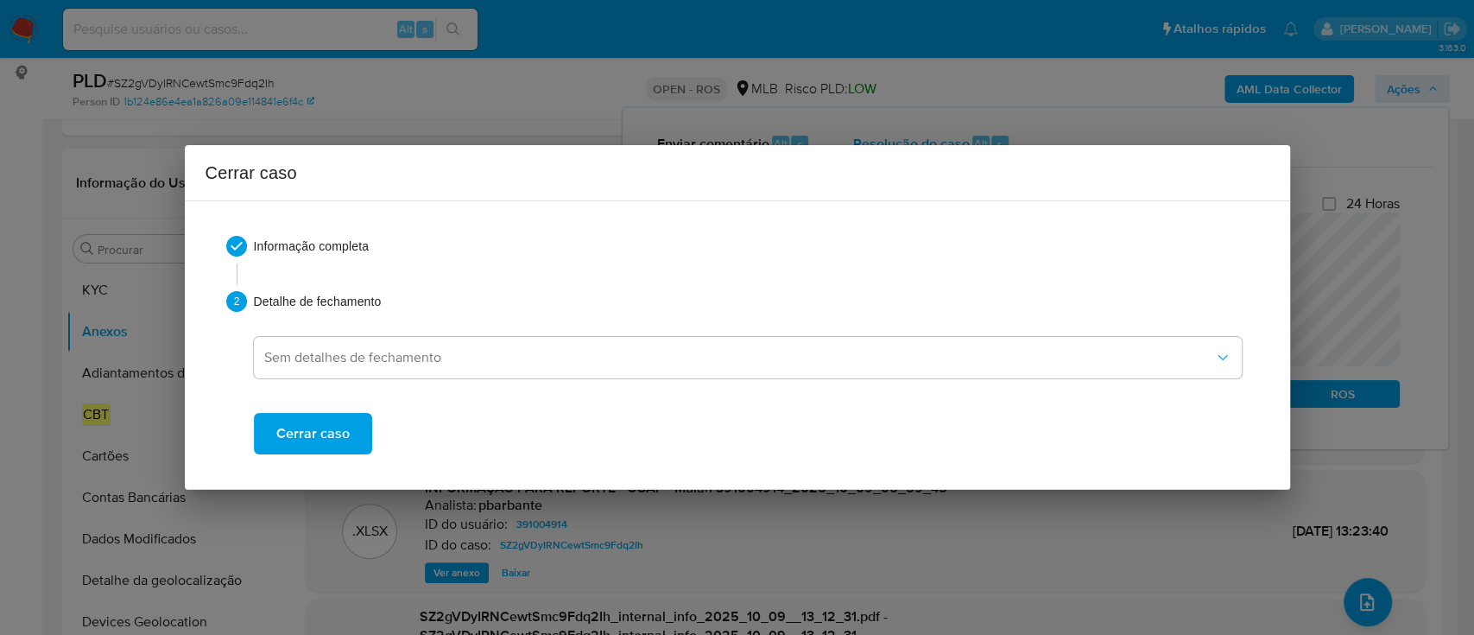
click at [342, 438] on span "Cerrar caso" at bounding box center [312, 433] width 73 height 38
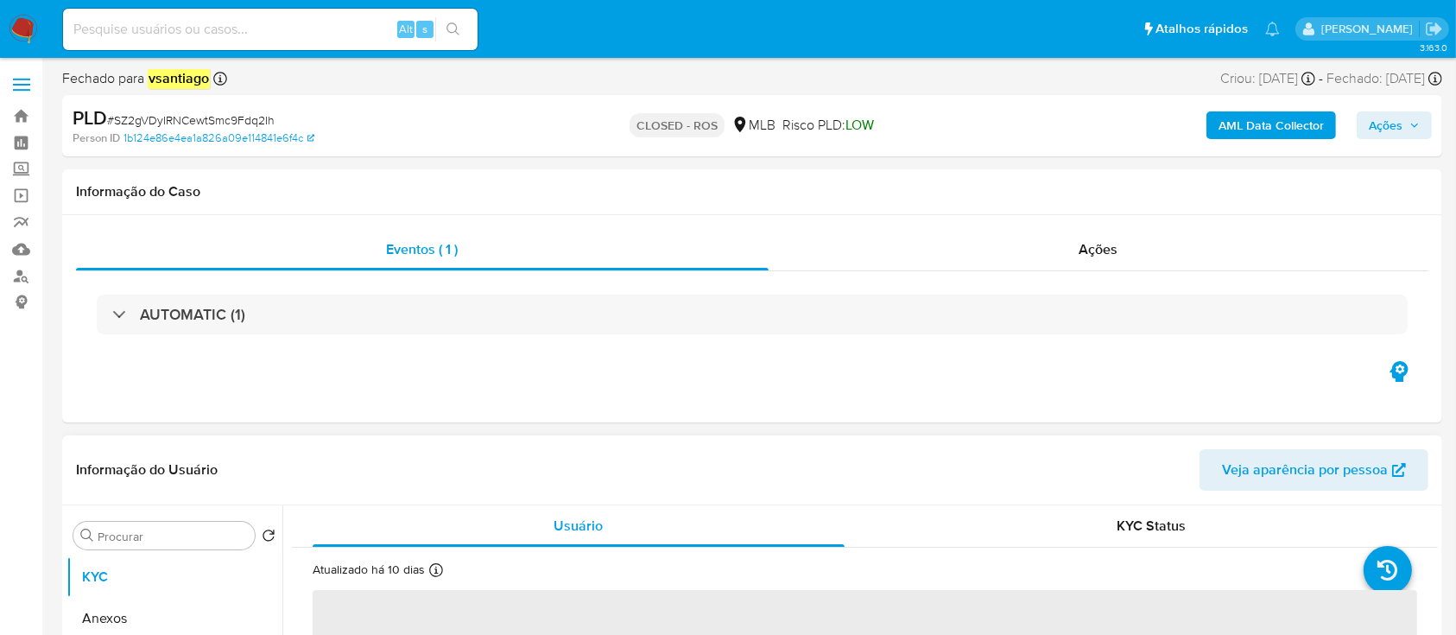
select select "10"
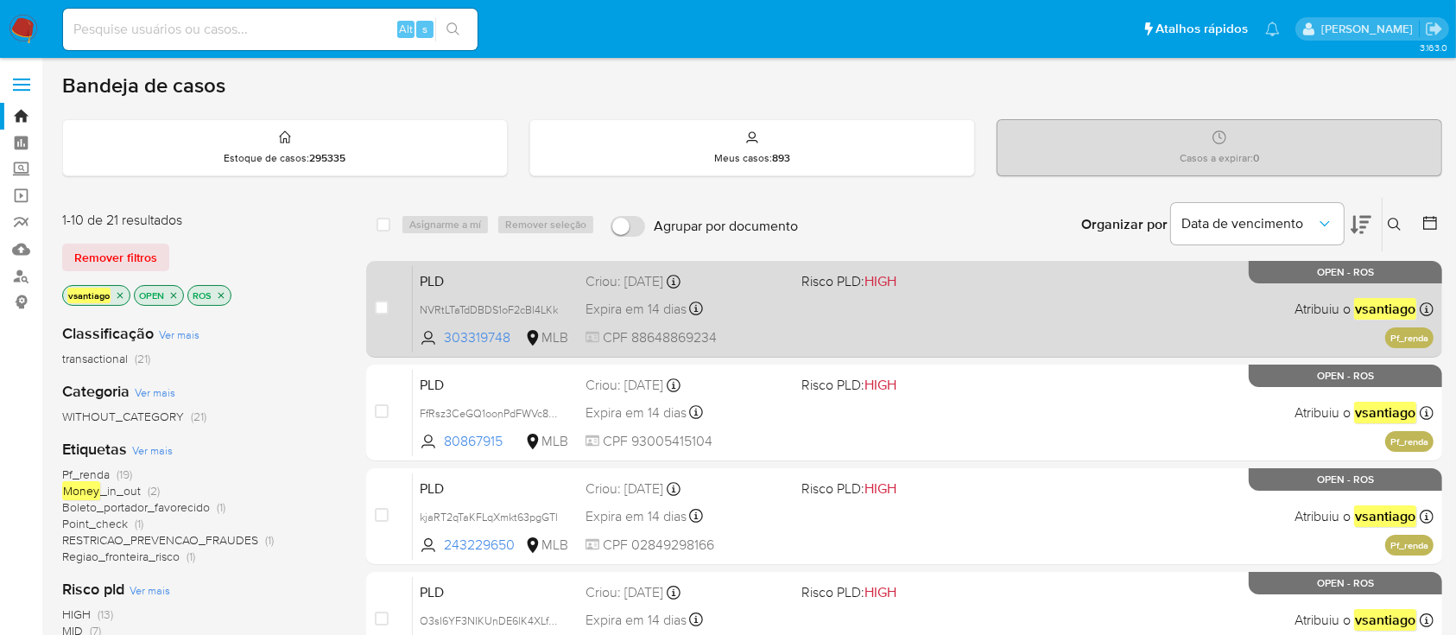
click at [905, 333] on div "PLD NVRtLTaTdDBDS1oF2cBl4LKk 303319748 MLB Risco PLD: HIGH Criou: [DATE] Criou:…" at bounding box center [923, 308] width 1021 height 87
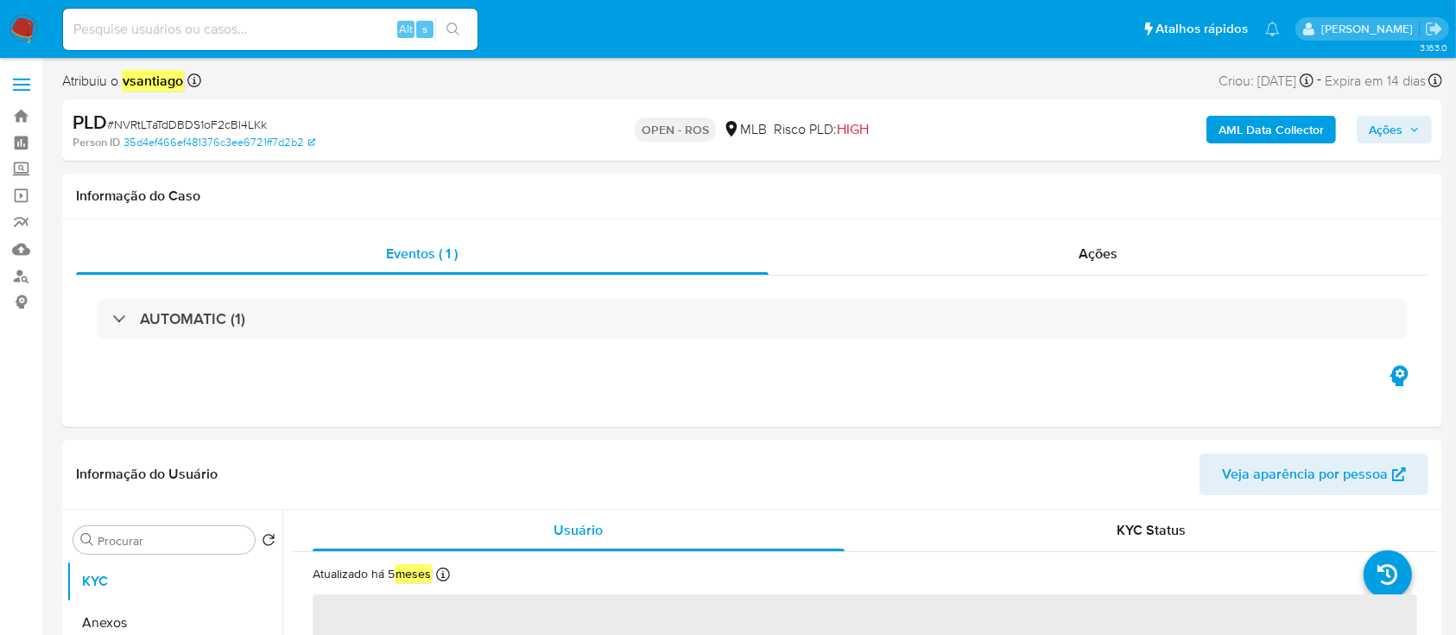
select select "10"
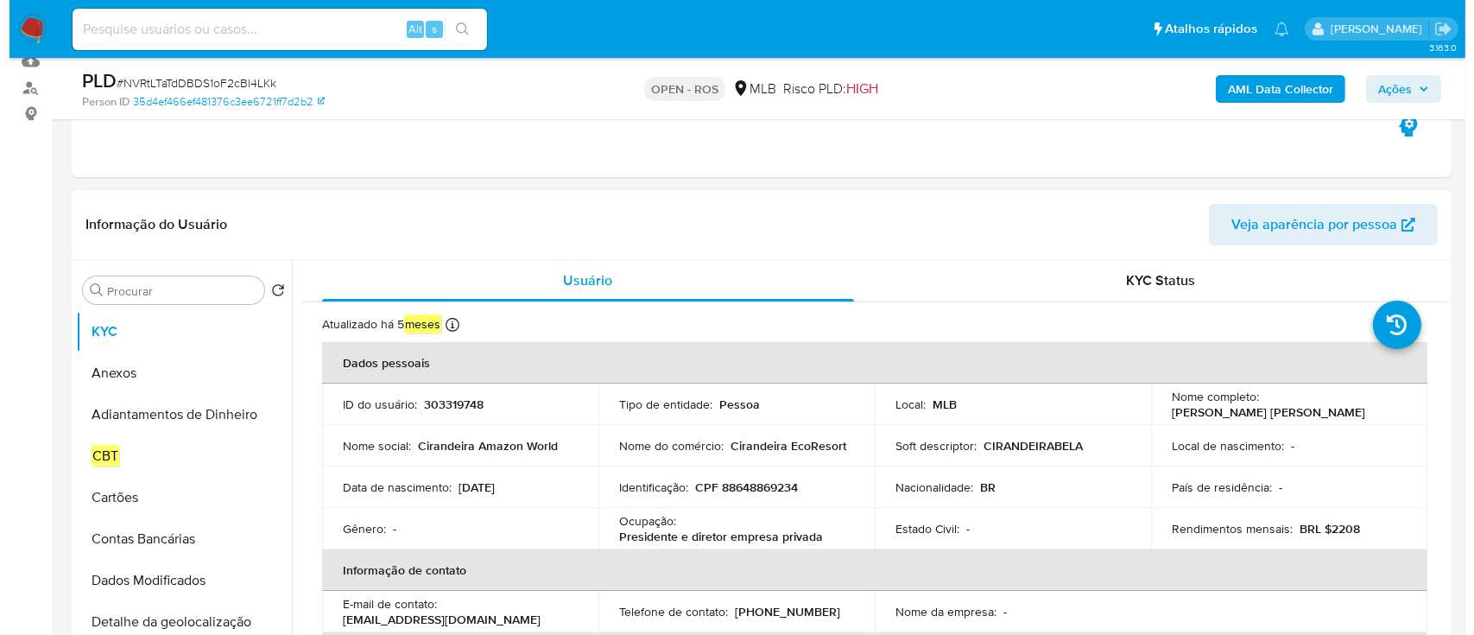
scroll to position [230, 0]
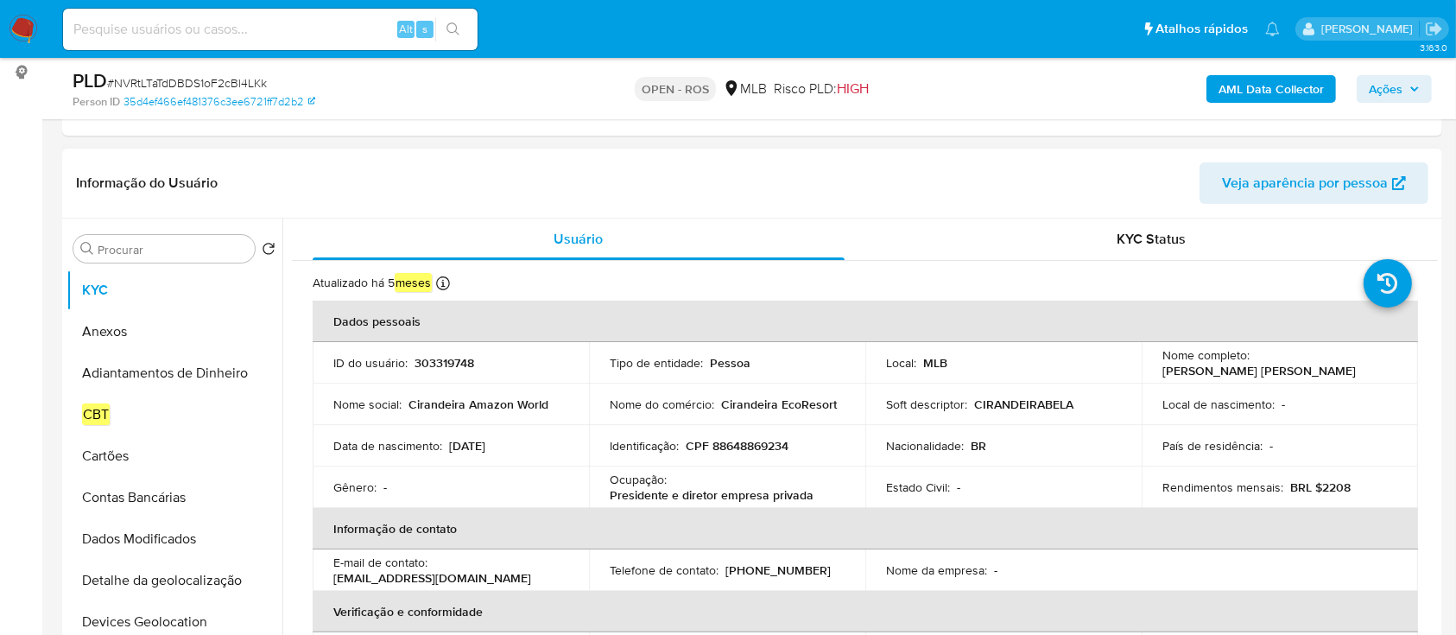
drag, startPoint x: 1154, startPoint y: 370, endPoint x: 1363, endPoint y: 371, distance: 208.1
click at [1362, 371] on td "Nome completo : [PERSON_NAME]" at bounding box center [1280, 362] width 276 height 41
copy p "[PERSON_NAME] [PERSON_NAME]"
click at [172, 329] on button "Anexos" at bounding box center [167, 331] width 202 height 41
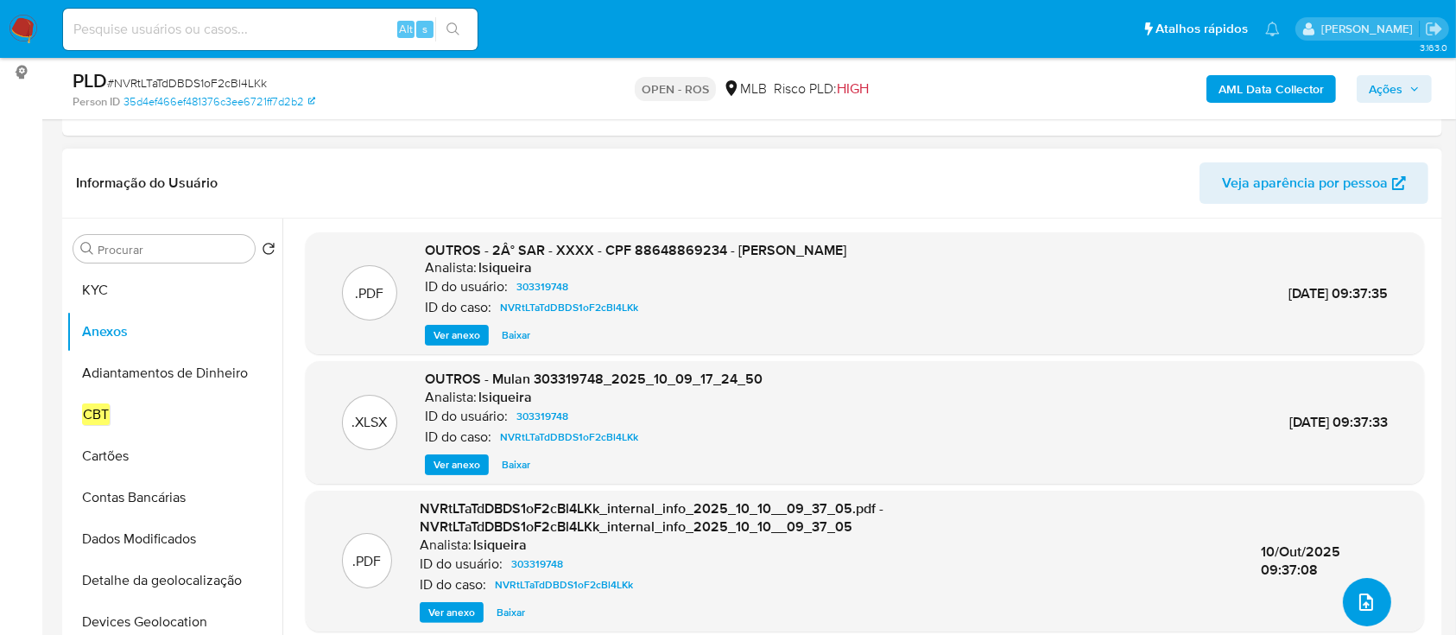
click at [1359, 604] on icon "upload-file" at bounding box center [1366, 601] width 14 height 17
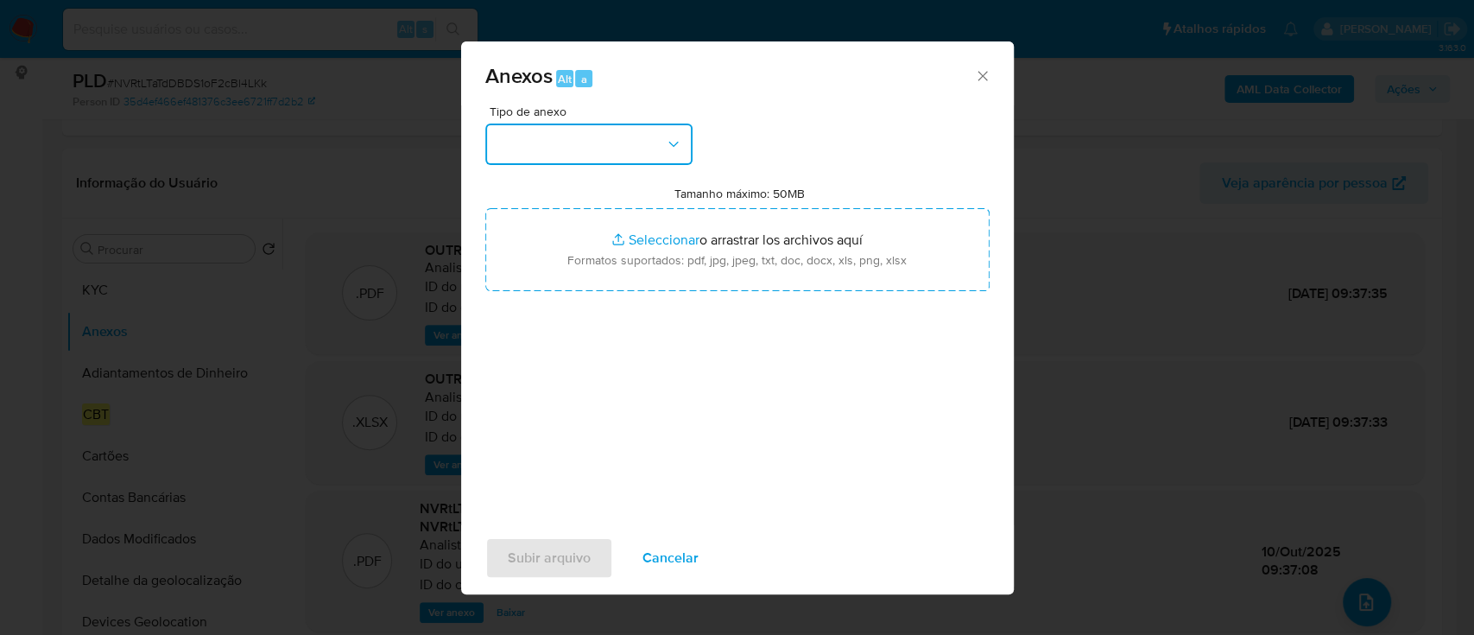
click at [649, 148] on button "button" at bounding box center [588, 143] width 207 height 41
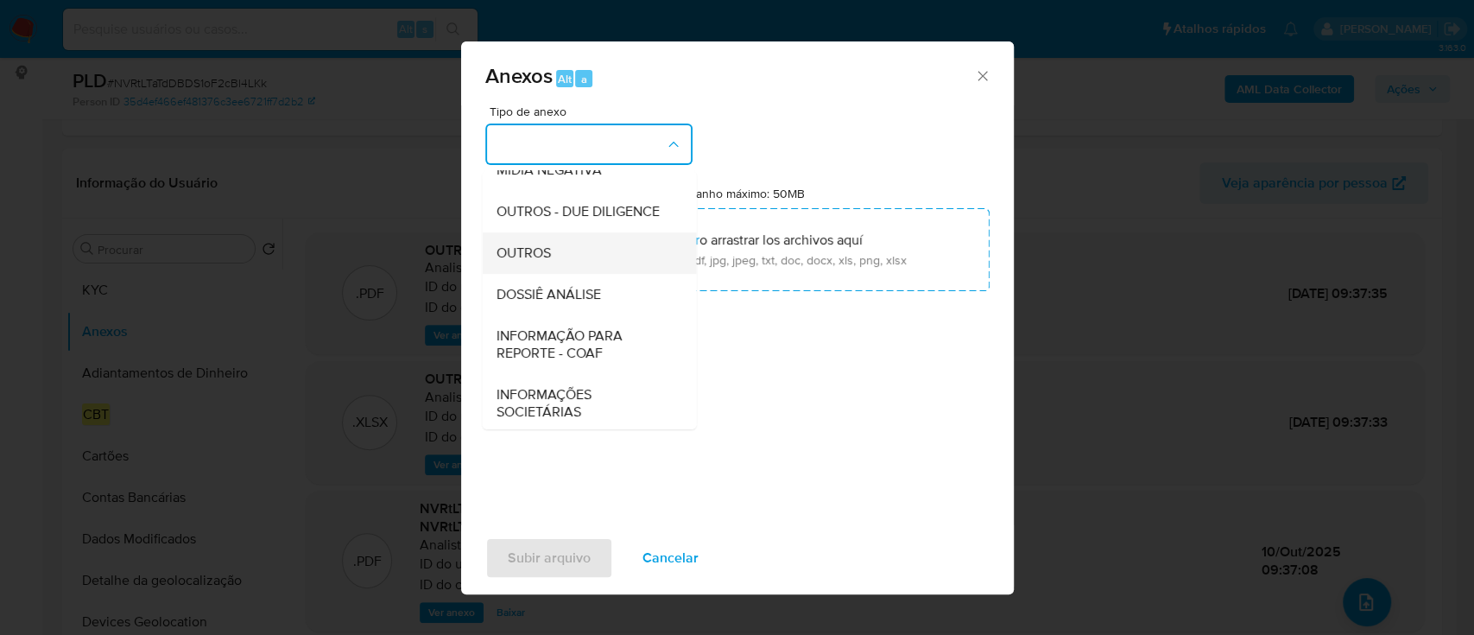
scroll to position [265, 0]
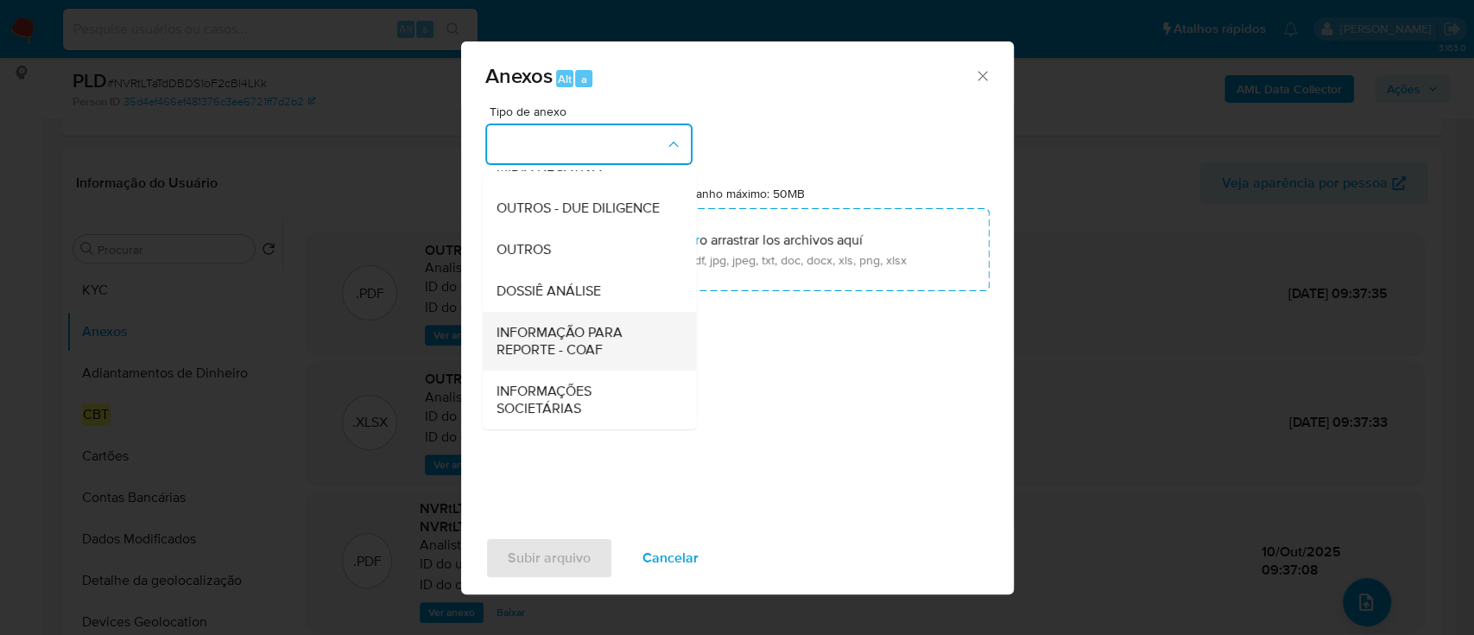
click at [591, 338] on span "INFORMAÇÃO PARA REPORTE - COAF" at bounding box center [584, 341] width 176 height 35
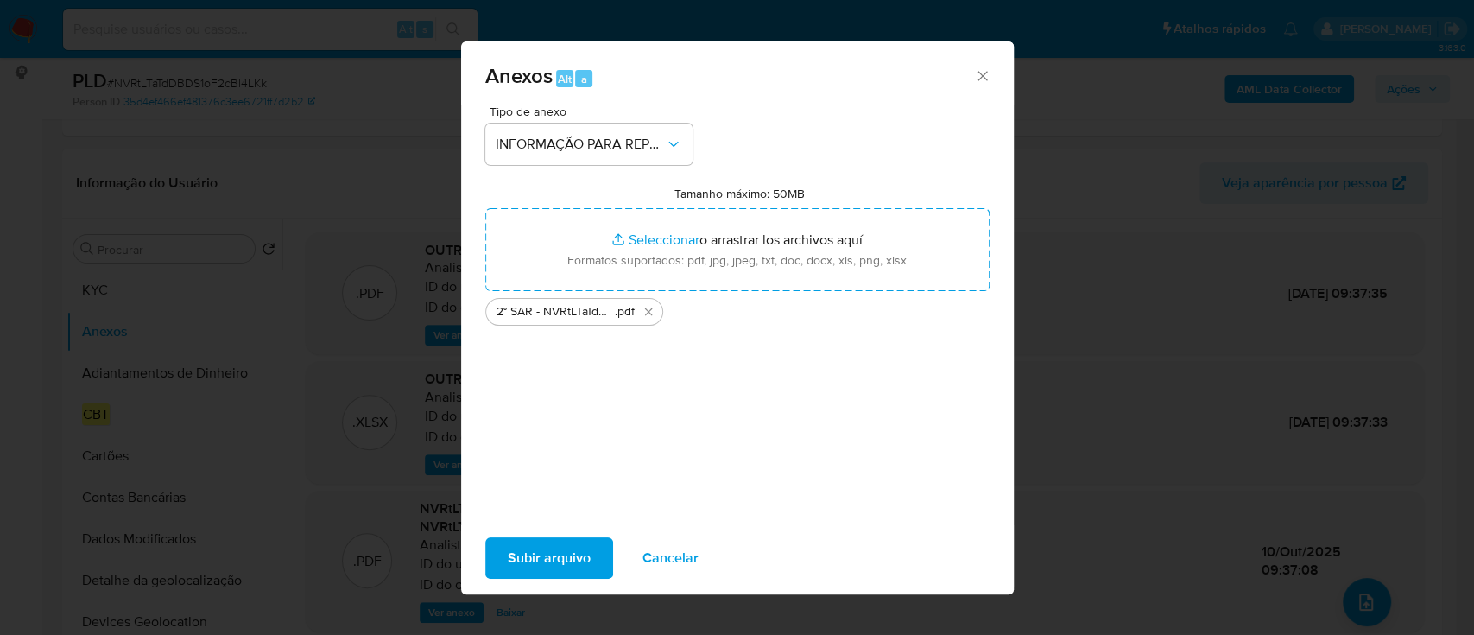
click at [555, 563] on span "Subir arquivo" at bounding box center [549, 558] width 83 height 38
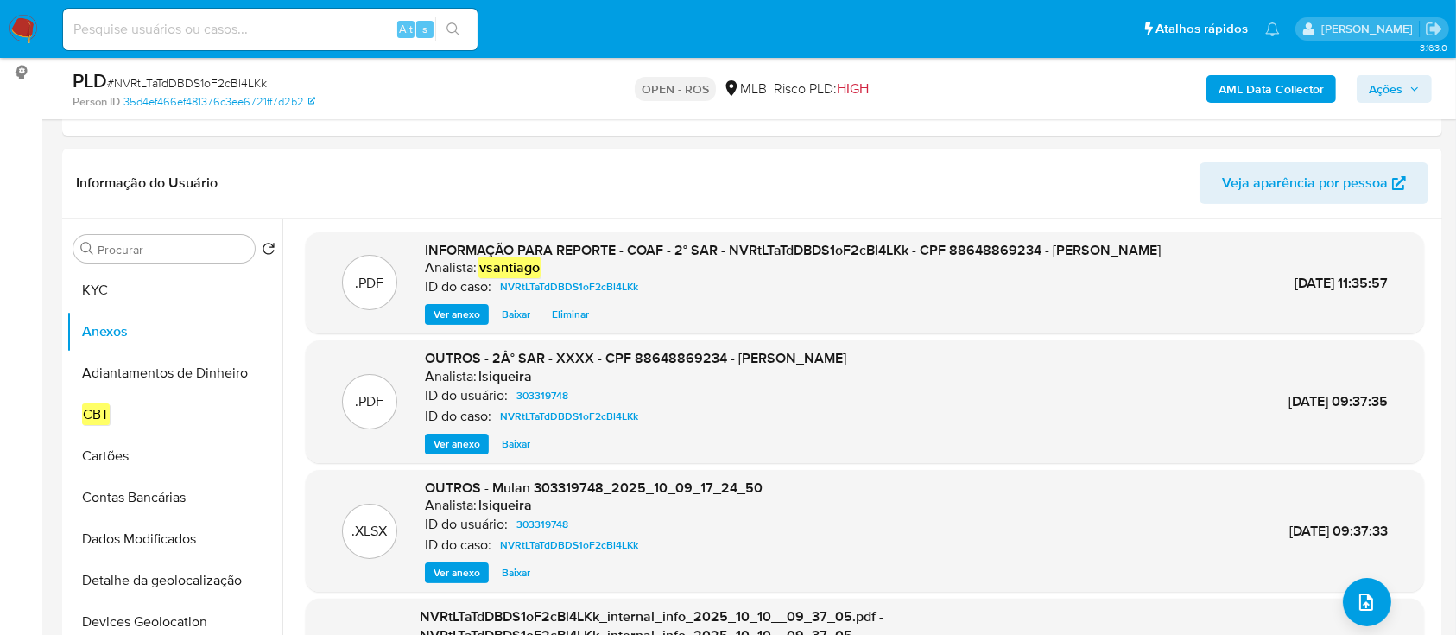
click at [1396, 86] on span "Ações" at bounding box center [1386, 89] width 34 height 28
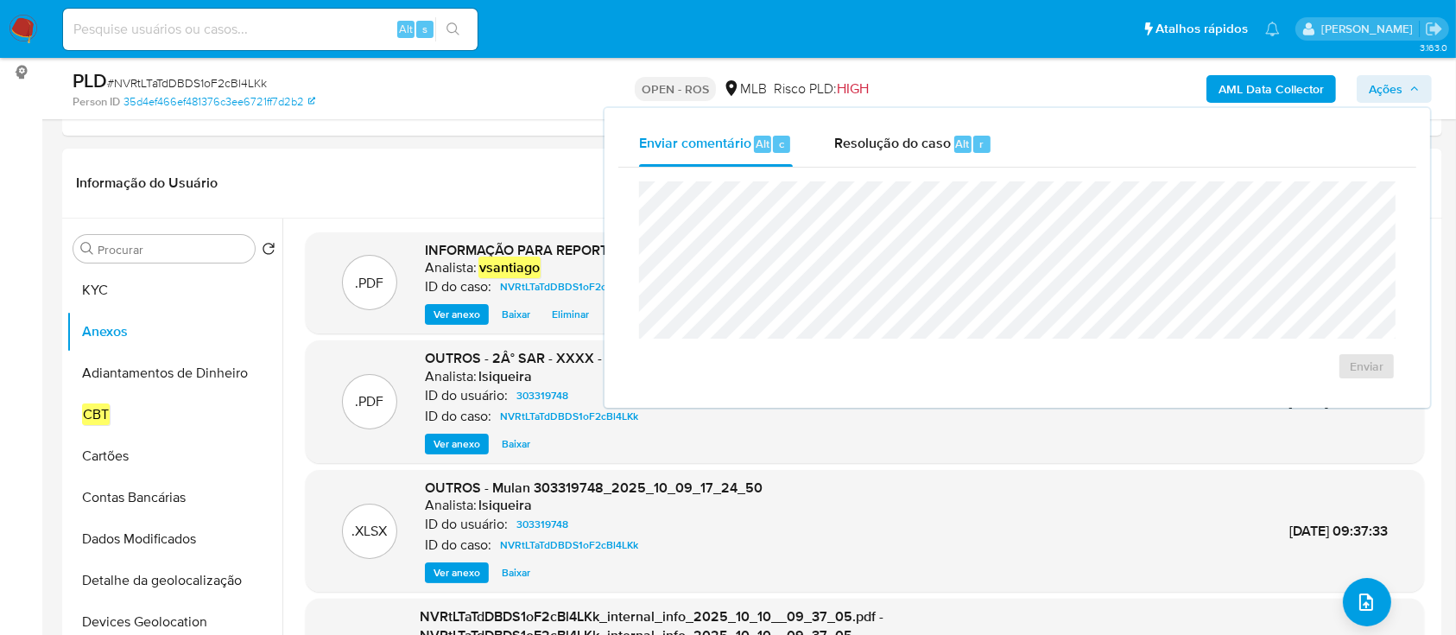
drag, startPoint x: 983, startPoint y: 153, endPoint x: 946, endPoint y: 178, distance: 45.5
click at [983, 153] on div "Resolução do caso Alt r" at bounding box center [913, 144] width 158 height 45
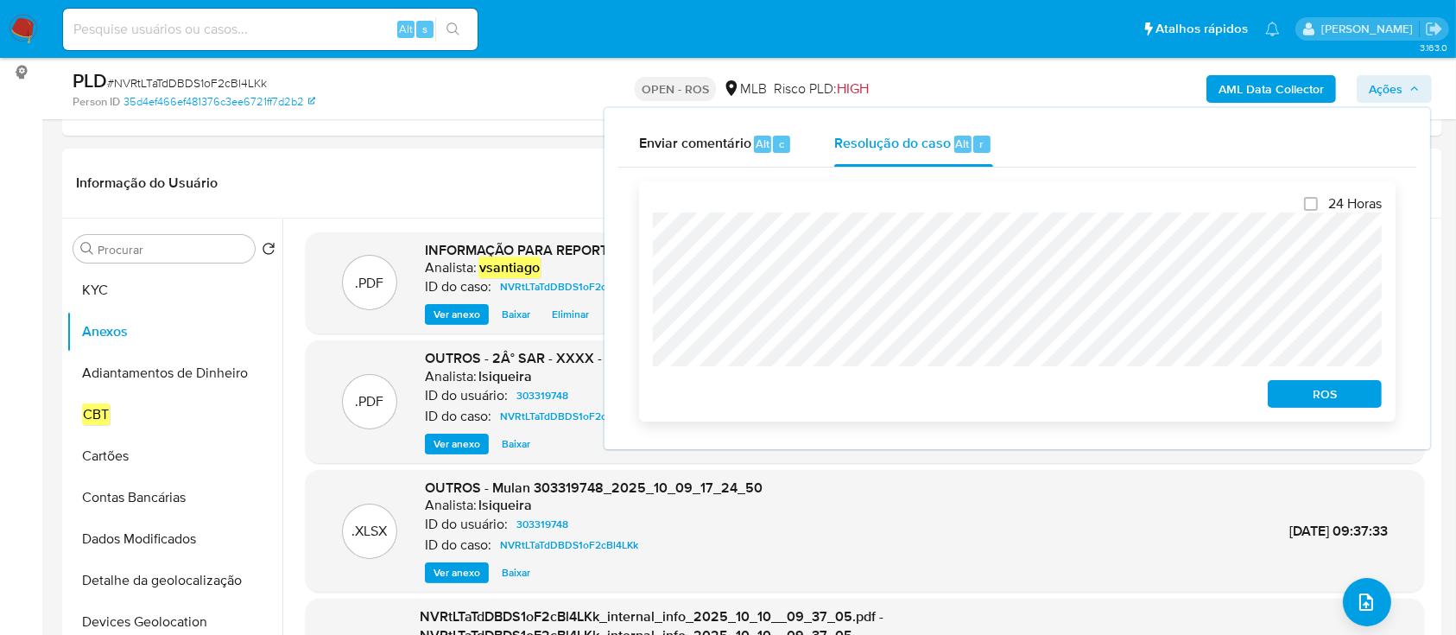
click at [1312, 397] on span "ROS" at bounding box center [1325, 394] width 90 height 24
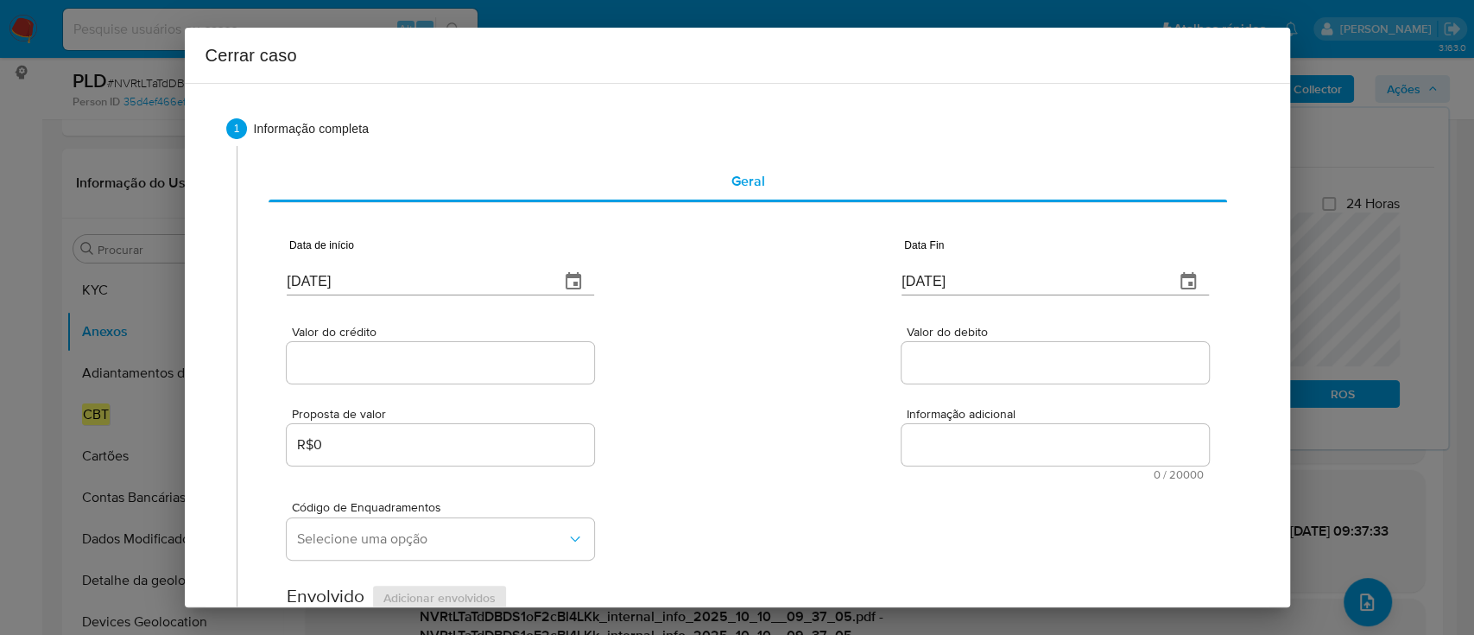
click at [336, 282] on input "[DATE]" at bounding box center [416, 282] width 259 height 28
click at [336, 282] on input "13/10/2025" at bounding box center [416, 282] width 259 height 28
paste input "01/08"
type input "[DATE]"
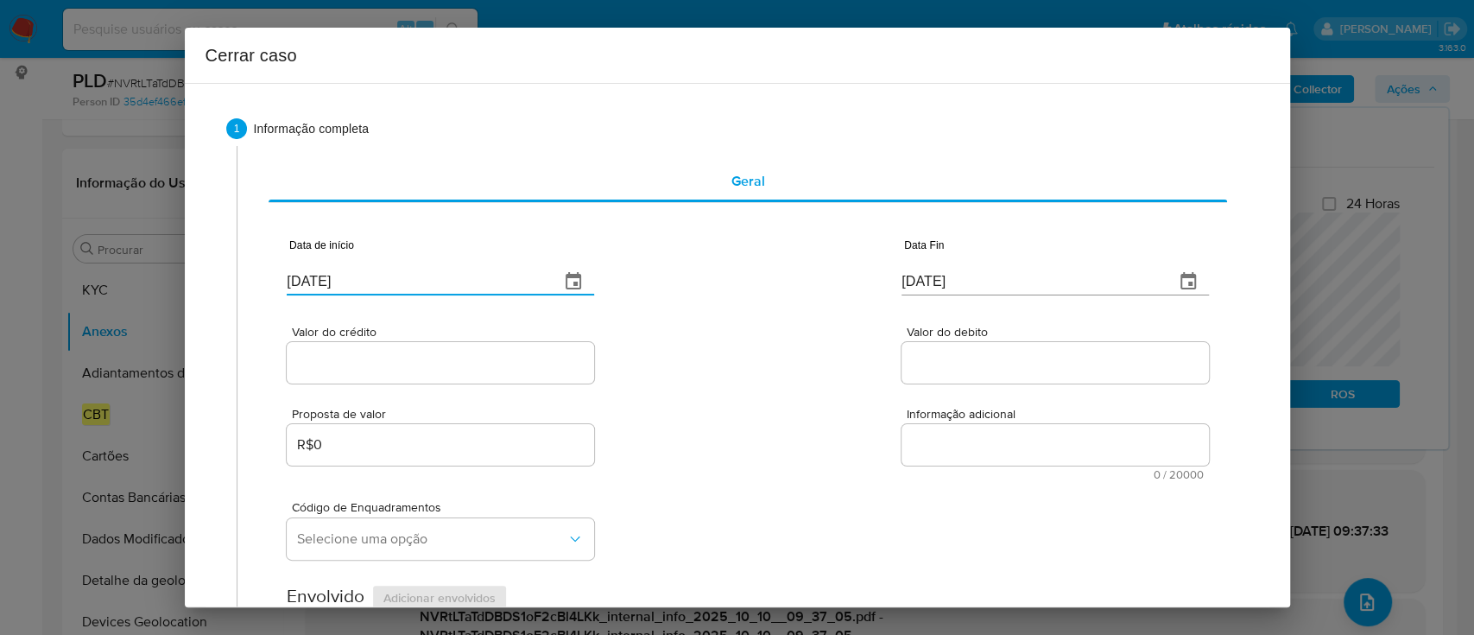
click at [820, 284] on div "Data de início 01/08/2025 Data Fin 13/10/2025" at bounding box center [747, 260] width 921 height 90
click at [912, 273] on input "[DATE]" at bounding box center [1030, 282] width 259 height 28
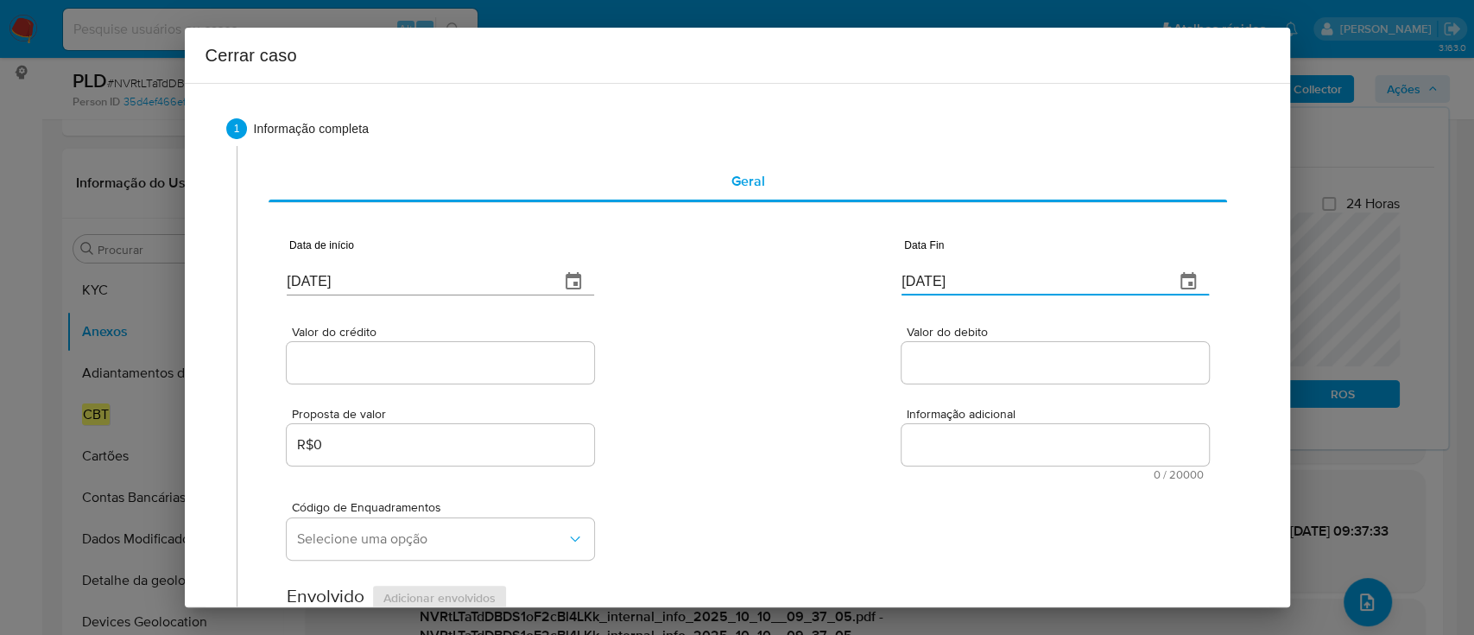
click at [913, 273] on input "[DATE]" at bounding box center [1030, 282] width 259 height 28
drag, startPoint x: 913, startPoint y: 273, endPoint x: 806, endPoint y: 307, distance: 111.7
click at [913, 273] on input "[DATE]" at bounding box center [1030, 282] width 259 height 28
paste input "07"
type input "[DATE]"
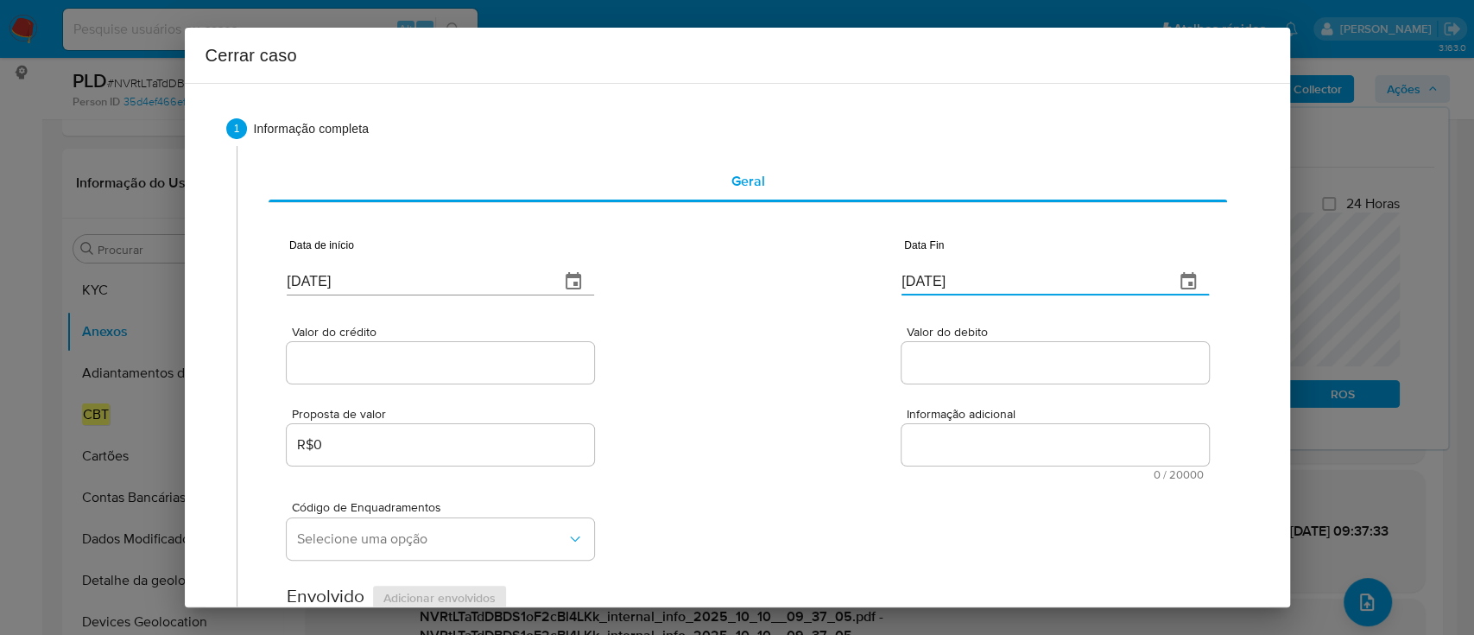
click at [806, 307] on div "Valor do crédito Valor do debito" at bounding box center [747, 346] width 921 height 82
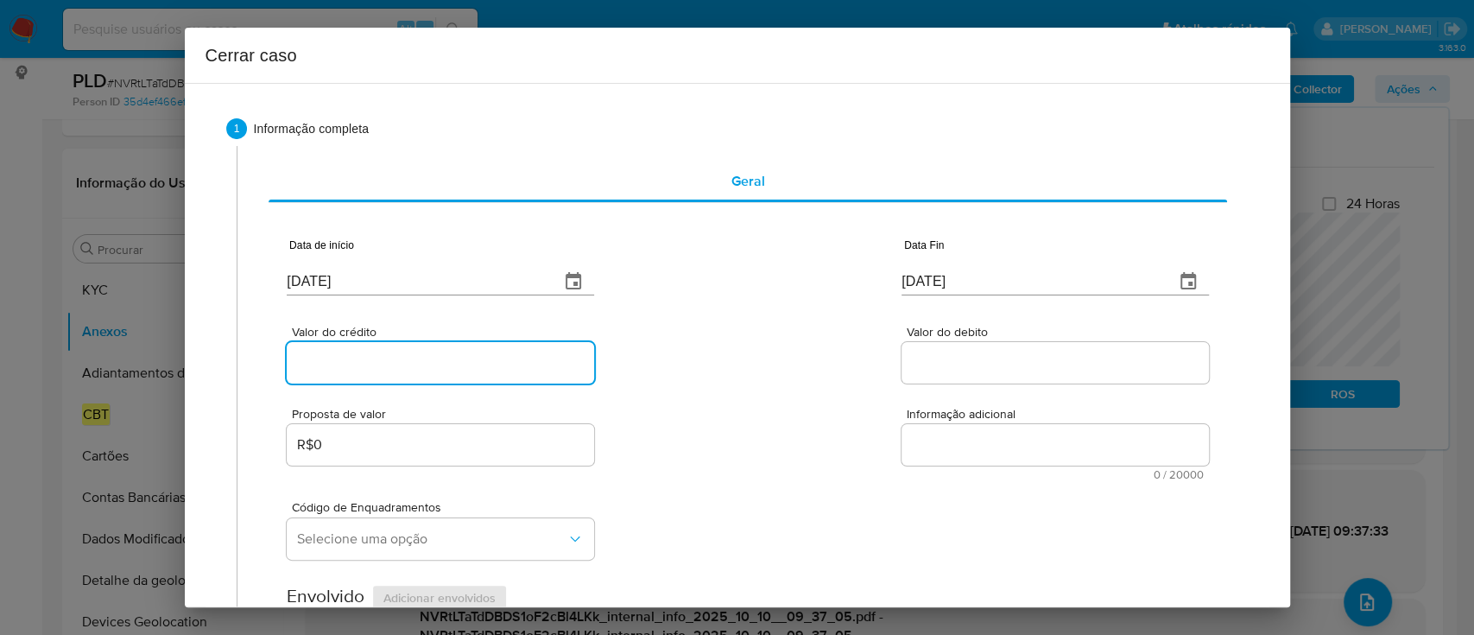
drag, startPoint x: 335, startPoint y: 369, endPoint x: 692, endPoint y: 369, distance: 356.6
click at [335, 369] on input "Valor do crédito" at bounding box center [440, 362] width 307 height 22
paste input "R$751.821"
type input "R$751.821"
click at [698, 369] on div "Valor do crédito R$751.821 Valor do debito" at bounding box center [747, 346] width 921 height 82
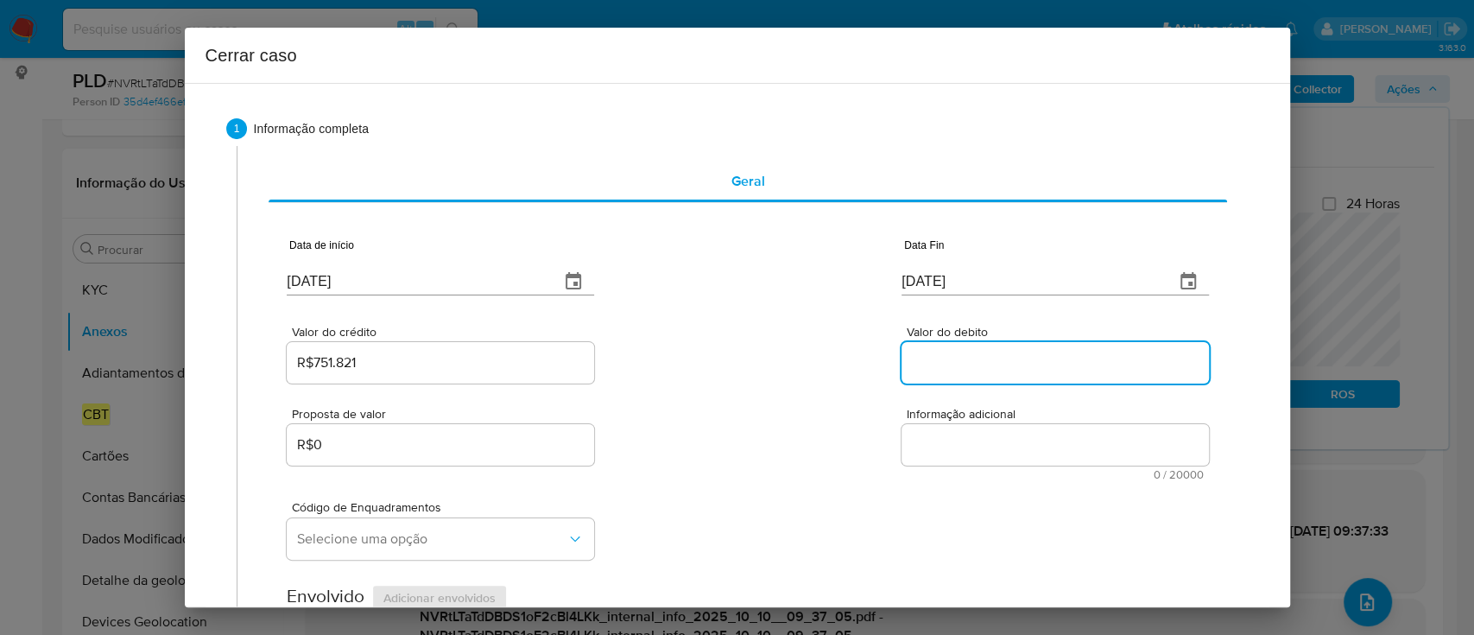
drag, startPoint x: 995, startPoint y: 370, endPoint x: 853, endPoint y: 349, distance: 143.2
click at [995, 370] on input "Valor do debito" at bounding box center [1054, 362] width 307 height 22
paste input "R$765.611"
type input "R$765.611"
click at [691, 335] on div "Valor do crédito R$751.821 Valor do debito R$765.611" at bounding box center [747, 346] width 921 height 82
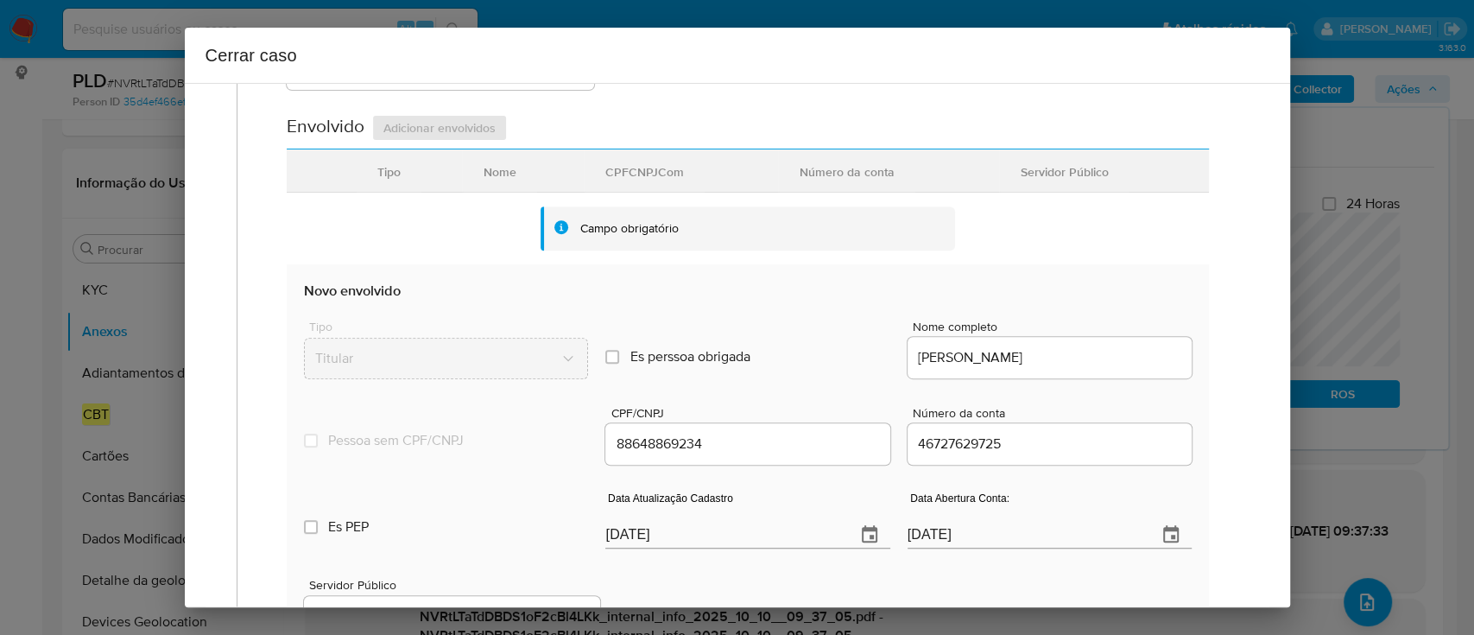
scroll to position [575, 0]
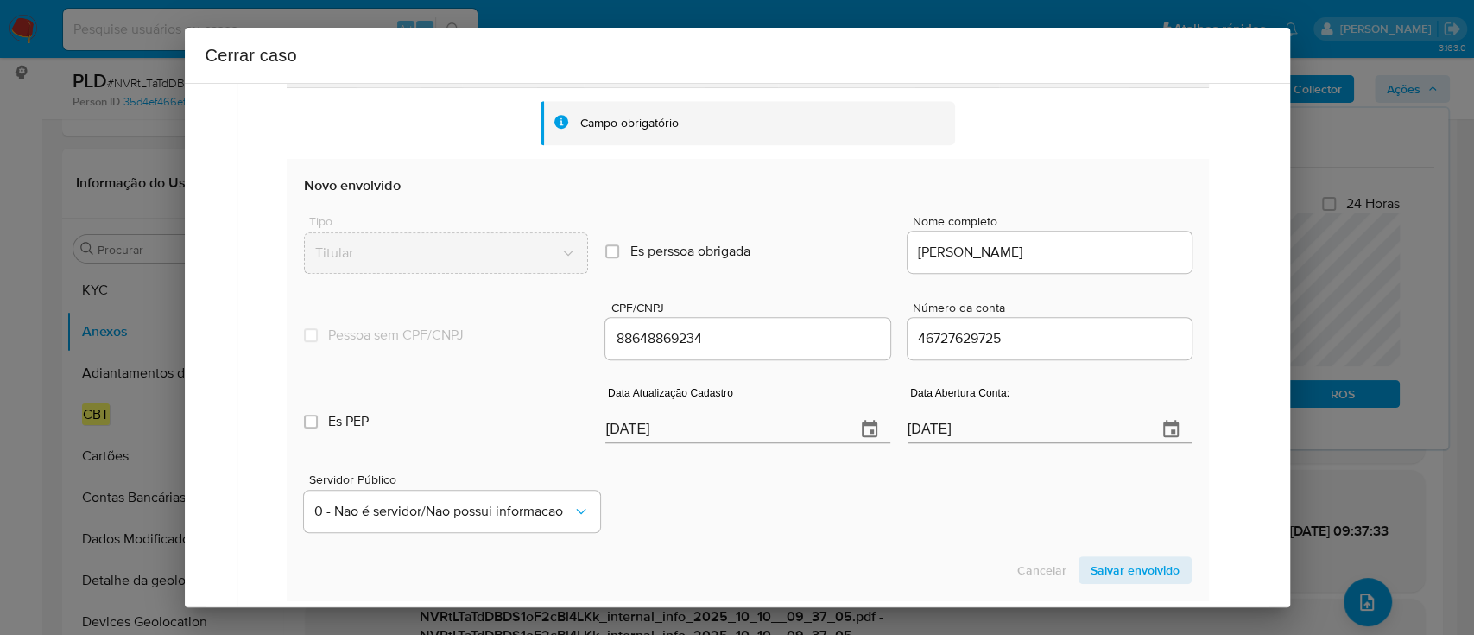
click at [626, 436] on input "[DATE]" at bounding box center [723, 429] width 236 height 28
drag, startPoint x: 626, startPoint y: 436, endPoint x: 676, endPoint y: 482, distance: 67.8
click at [628, 437] on input "[DATE]" at bounding box center [723, 429] width 236 height 28
paste input "04/05"
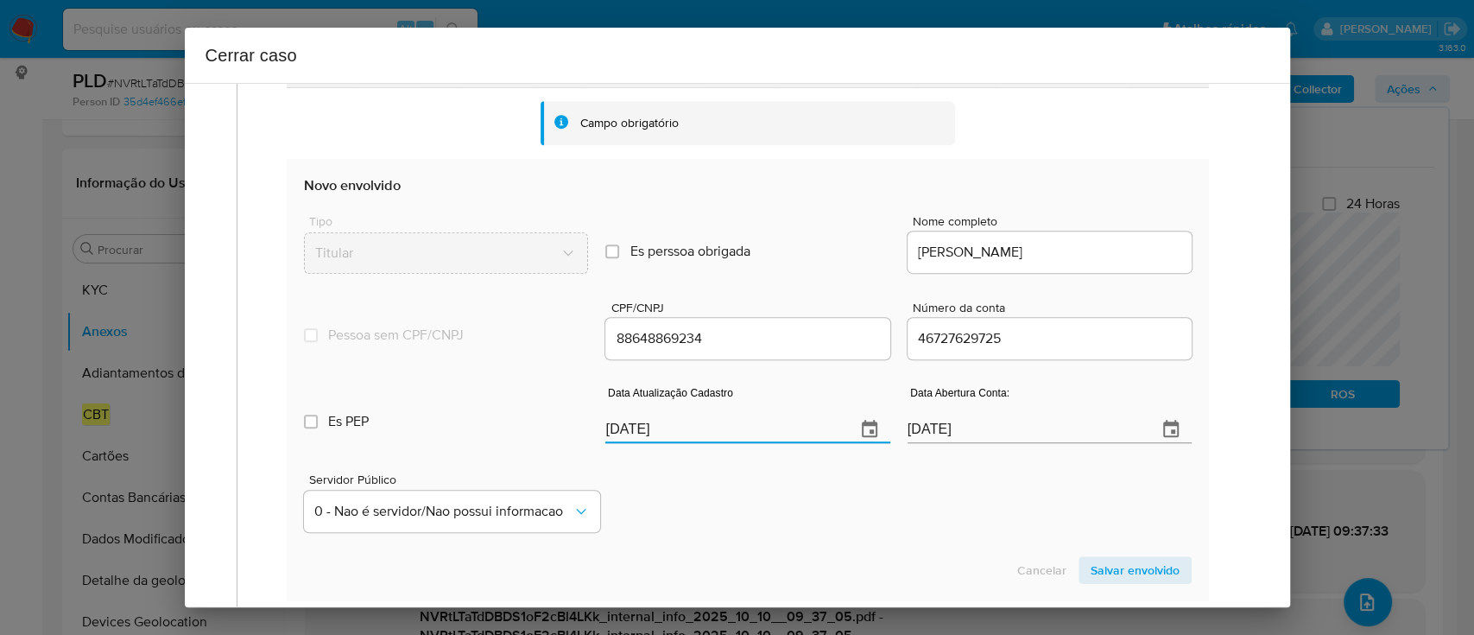
type input "04/05/2025"
click at [708, 497] on div "Servidor Público 0 - Nao é servidor/[PERSON_NAME] possui informacao" at bounding box center [747, 495] width 887 height 86
click at [922, 433] on input "08/03/2021" at bounding box center [1026, 429] width 236 height 28
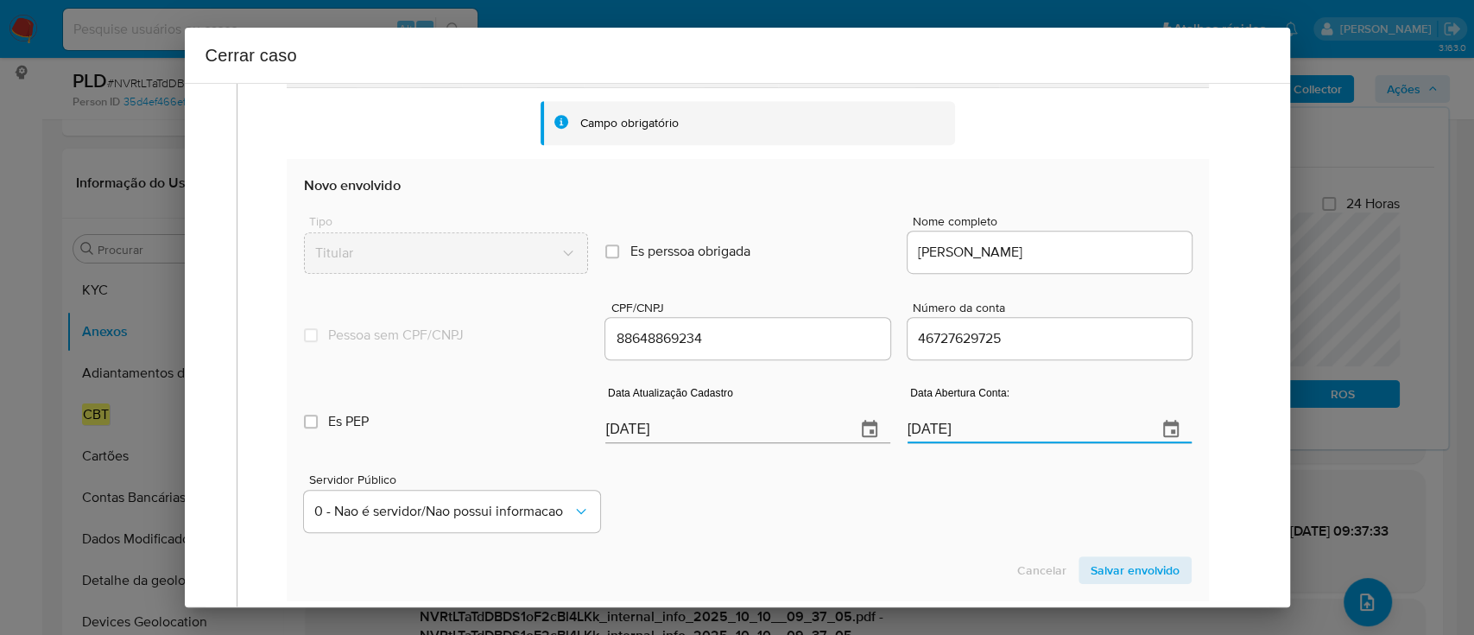
paste input "9"
type input "09/03/2021"
drag, startPoint x: 914, startPoint y: 495, endPoint x: 927, endPoint y: 509, distance: 18.9
click at [916, 497] on div "Servidor Público 0 - Nao é servidor/Nao possui informacao" at bounding box center [747, 495] width 887 height 86
click at [1111, 558] on span "Salvar envolvido" at bounding box center [1135, 570] width 89 height 24
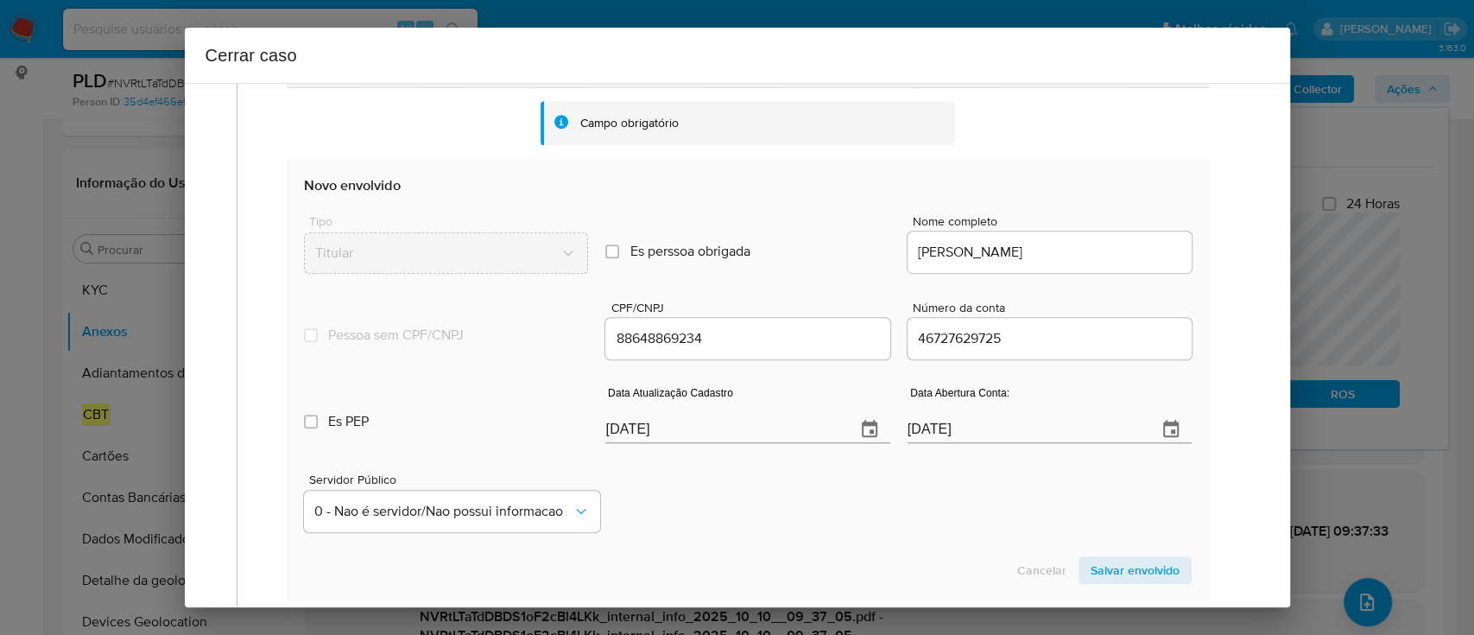
scroll to position [345, 0]
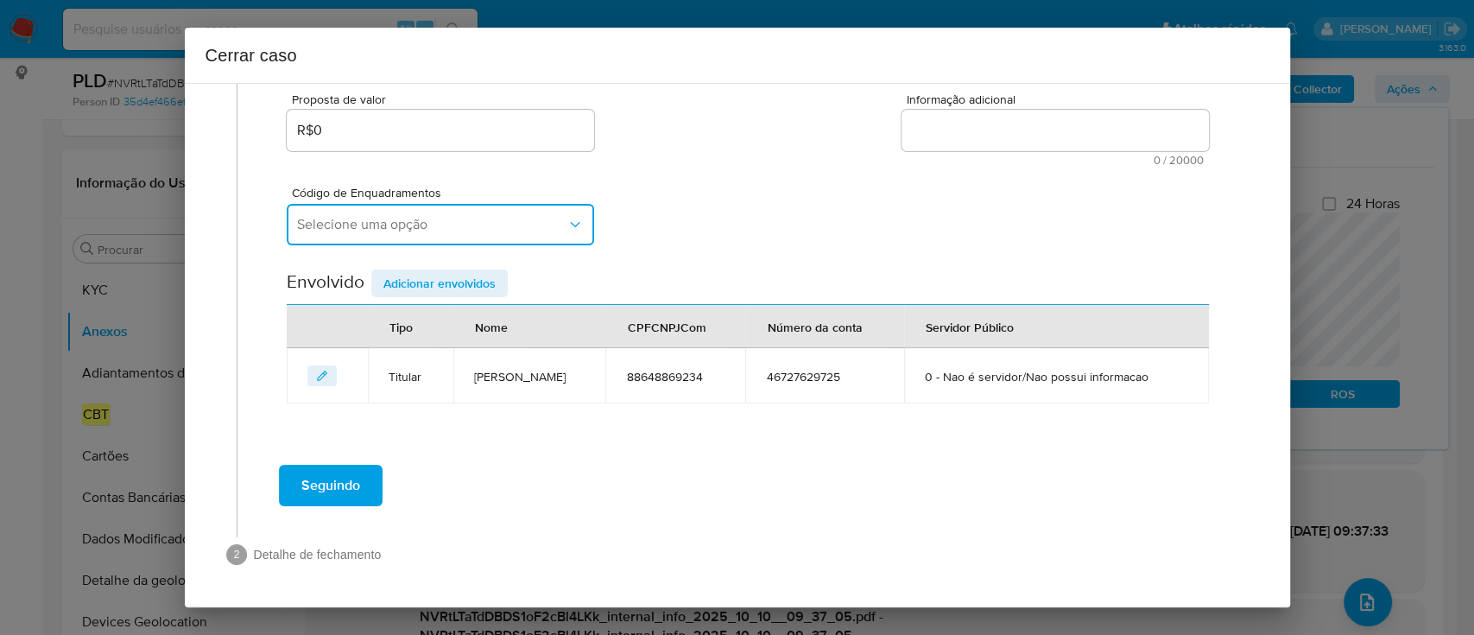
click at [383, 216] on span "Selecione uma opção" at bounding box center [431, 224] width 269 height 17
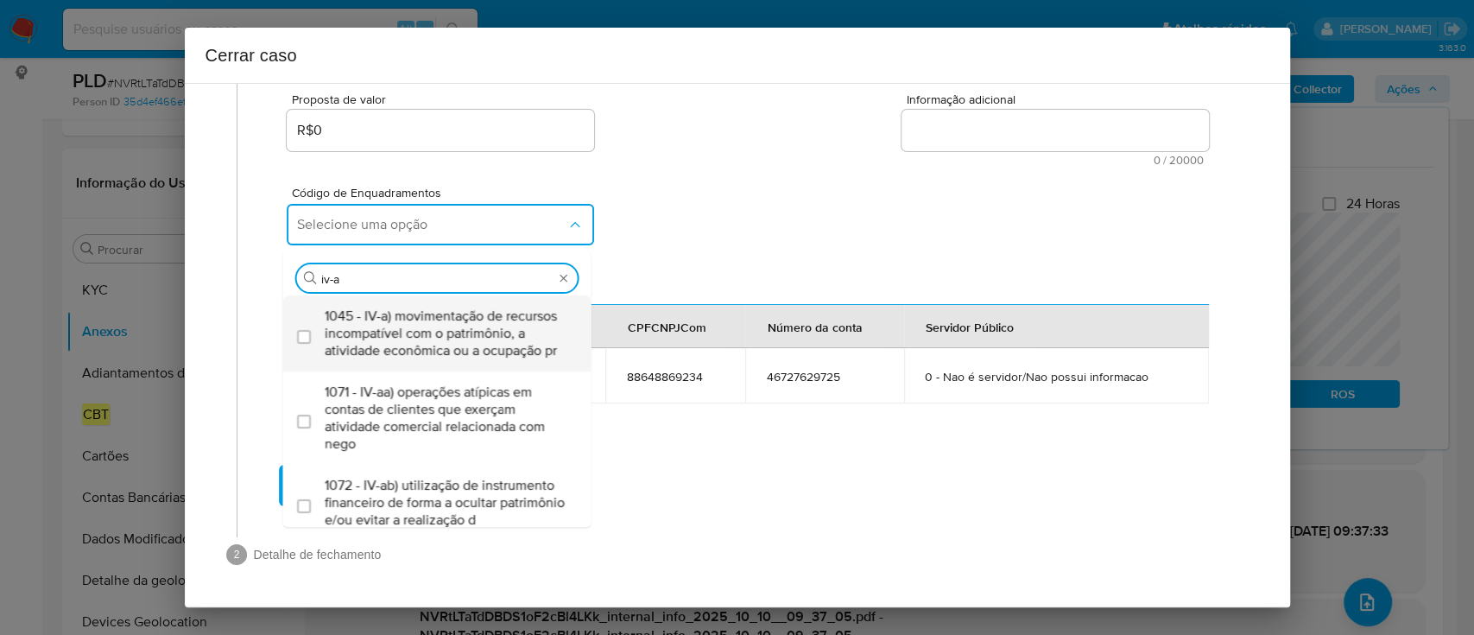
click at [423, 307] on span "1045 - IV-a) movimentação de recursos incompatível com o patrimônio, a atividad…" at bounding box center [446, 333] width 243 height 52
type input "iv-ad"
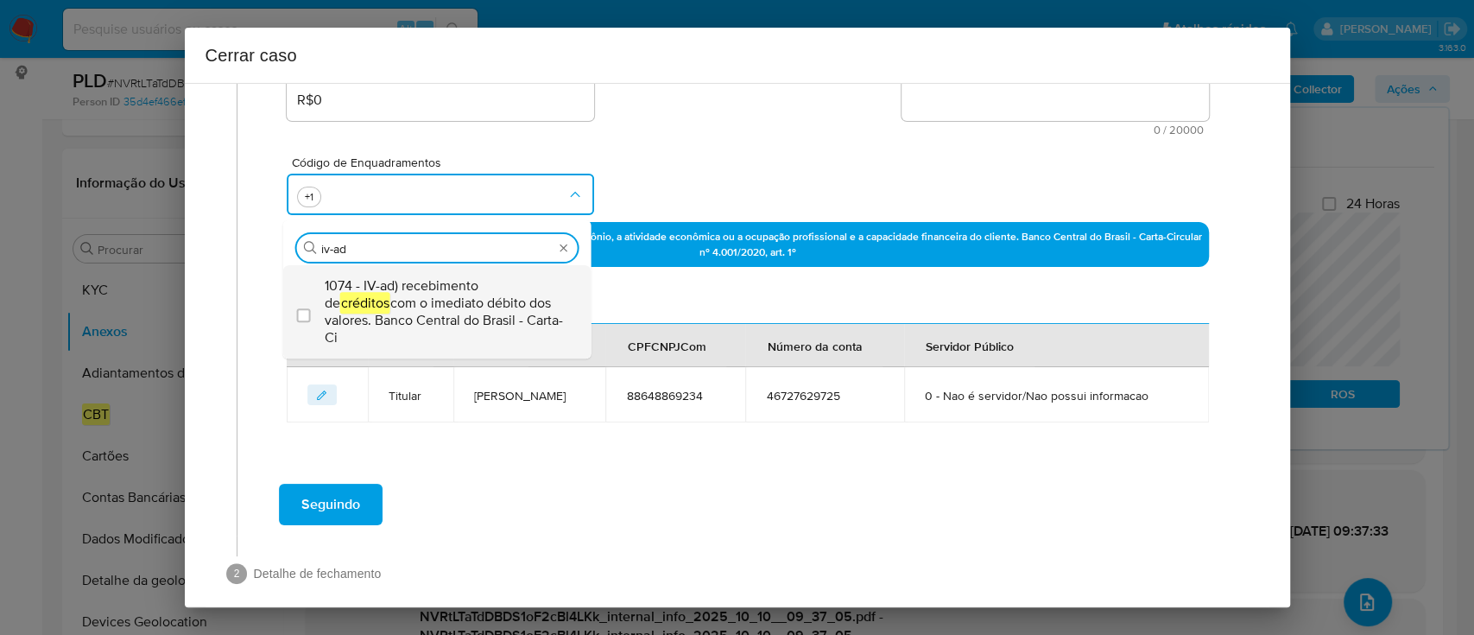
click at [428, 297] on span "1074 - IV-ad) recebimento de créditos com o imediato débito dos valores. Banco …" at bounding box center [446, 311] width 243 height 69
checkbox input "true"
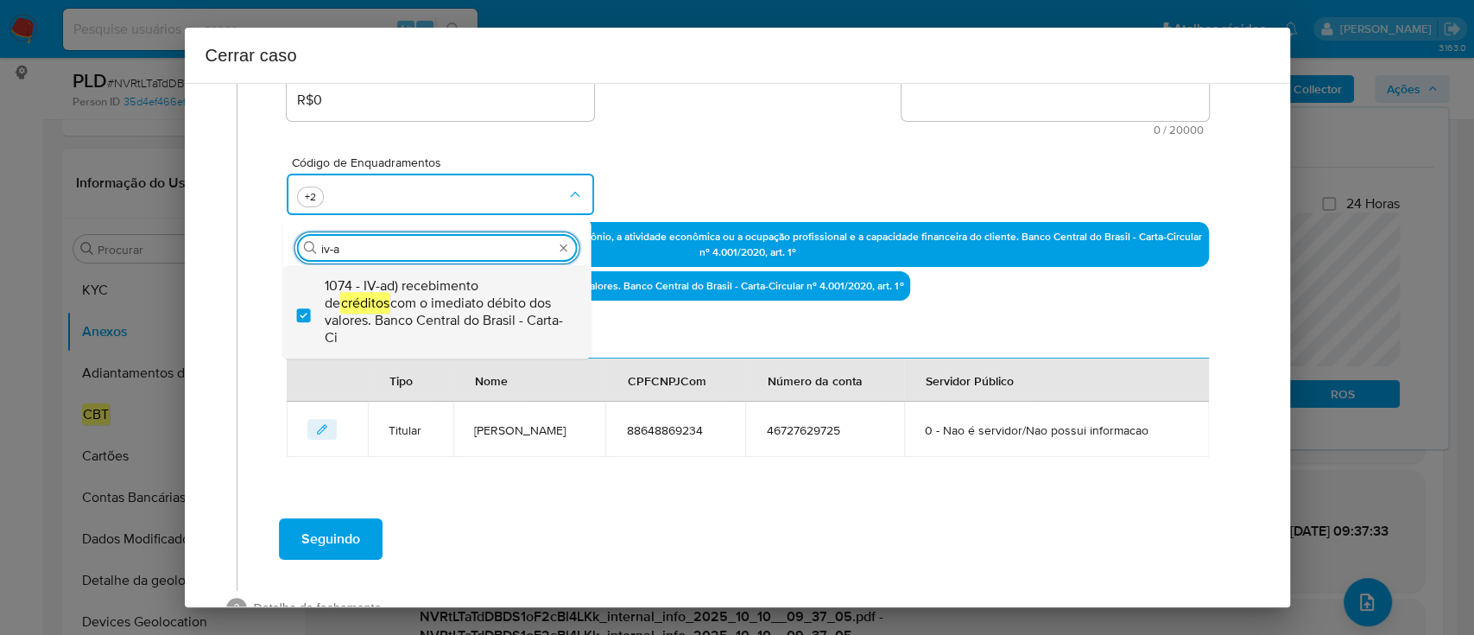
scroll to position [0, 0]
type input "iv-c"
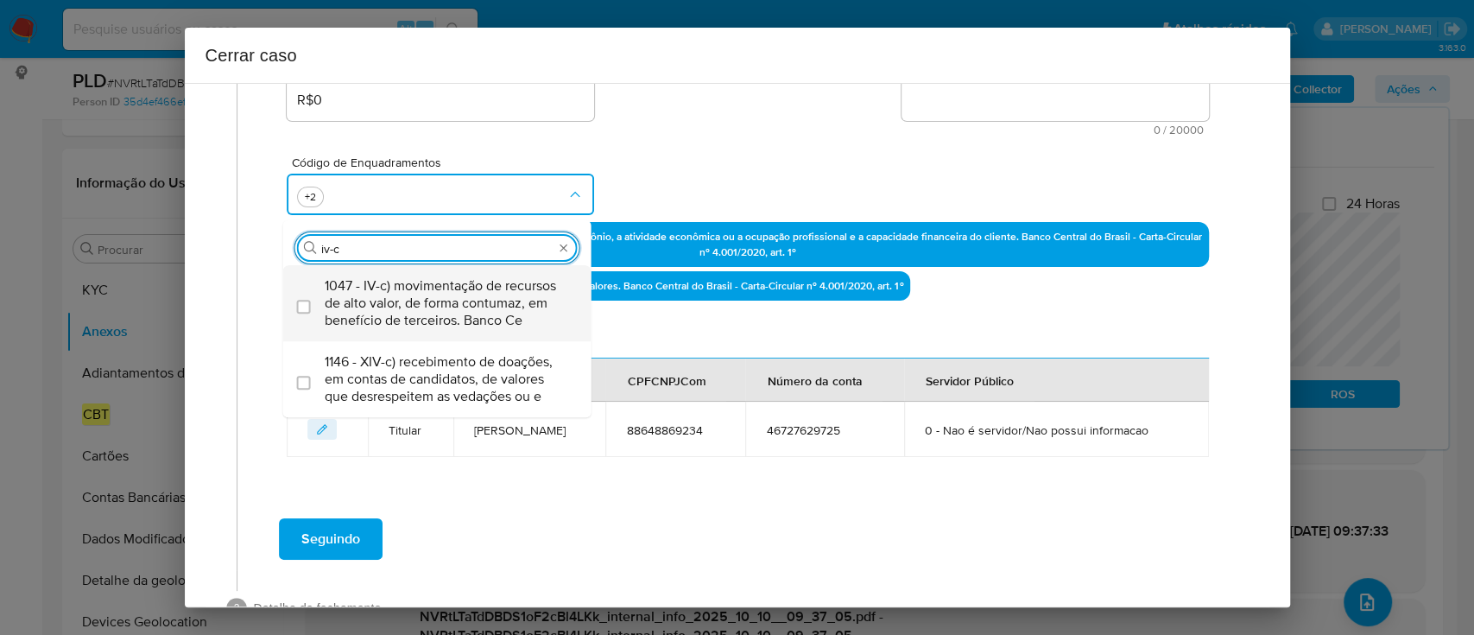
click at [453, 286] on span "1047 - IV-c) movimentação de recursos de alto valor, de forma contumaz, em bene…" at bounding box center [446, 303] width 243 height 52
checkbox input "true"
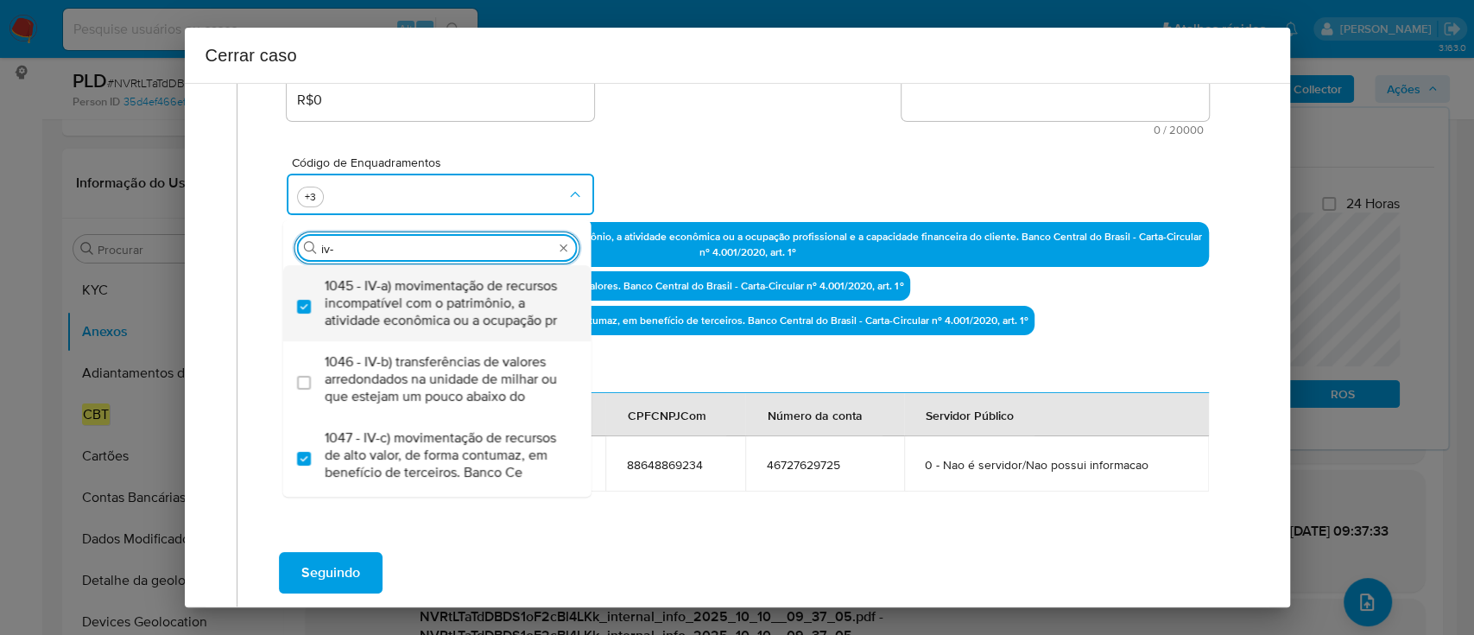
type input "iv-v"
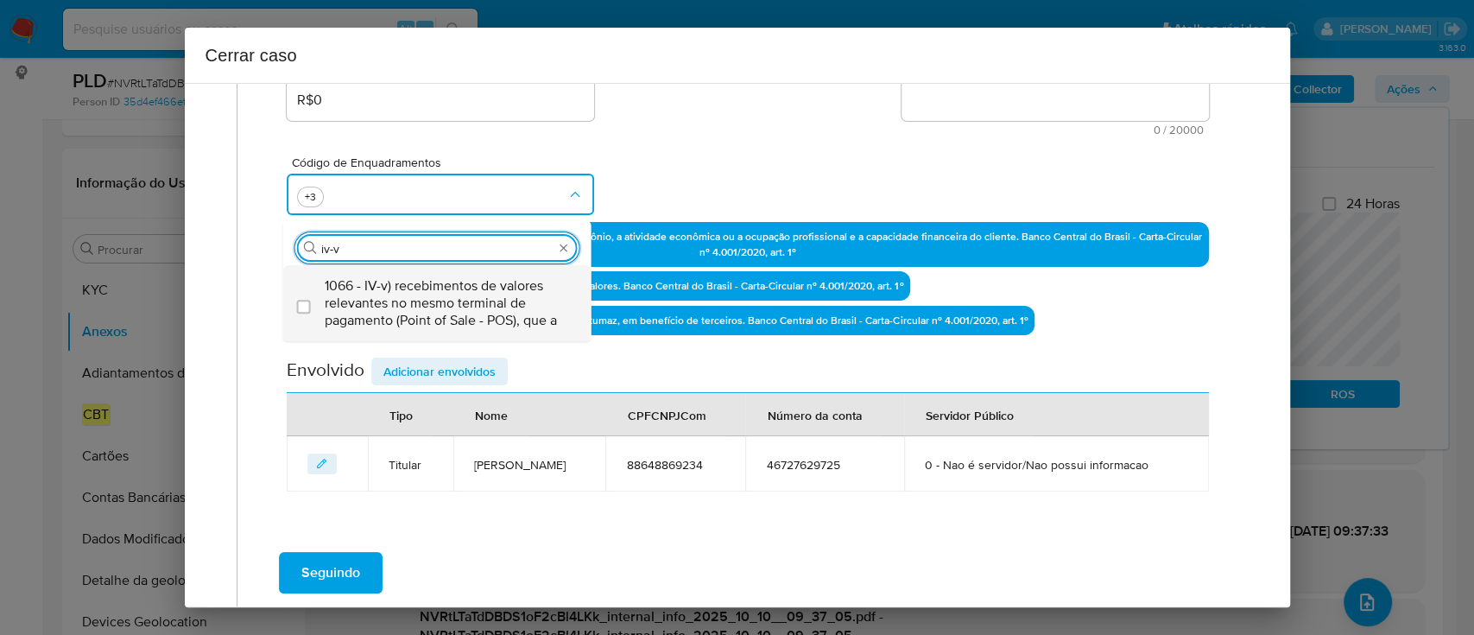
click at [486, 314] on span "1066 - IV-v) recebimentos de valores relevantes no mesmo terminal de pagamento …" at bounding box center [446, 303] width 243 height 52
checkbox input "true"
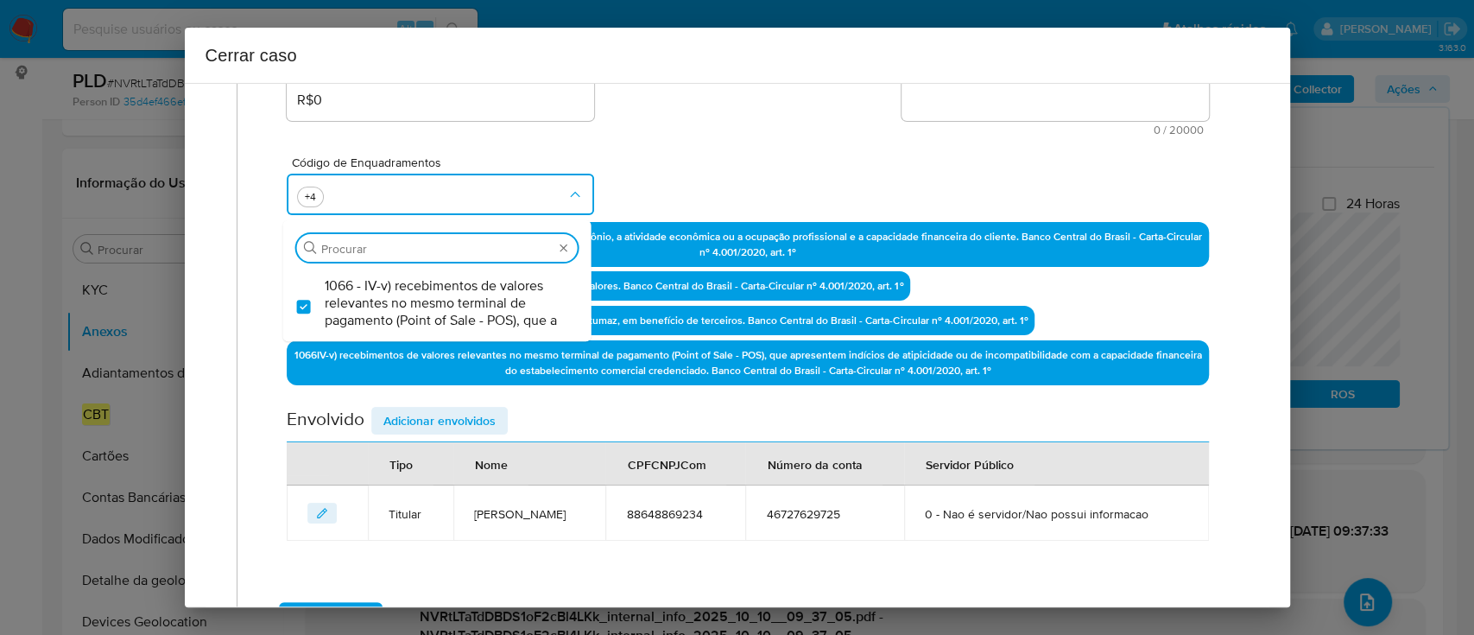
click at [664, 197] on div "Código de Enquadramentos Procurar 1066 - IV-v) recebimentos de valores relevant…" at bounding box center [747, 179] width 921 height 86
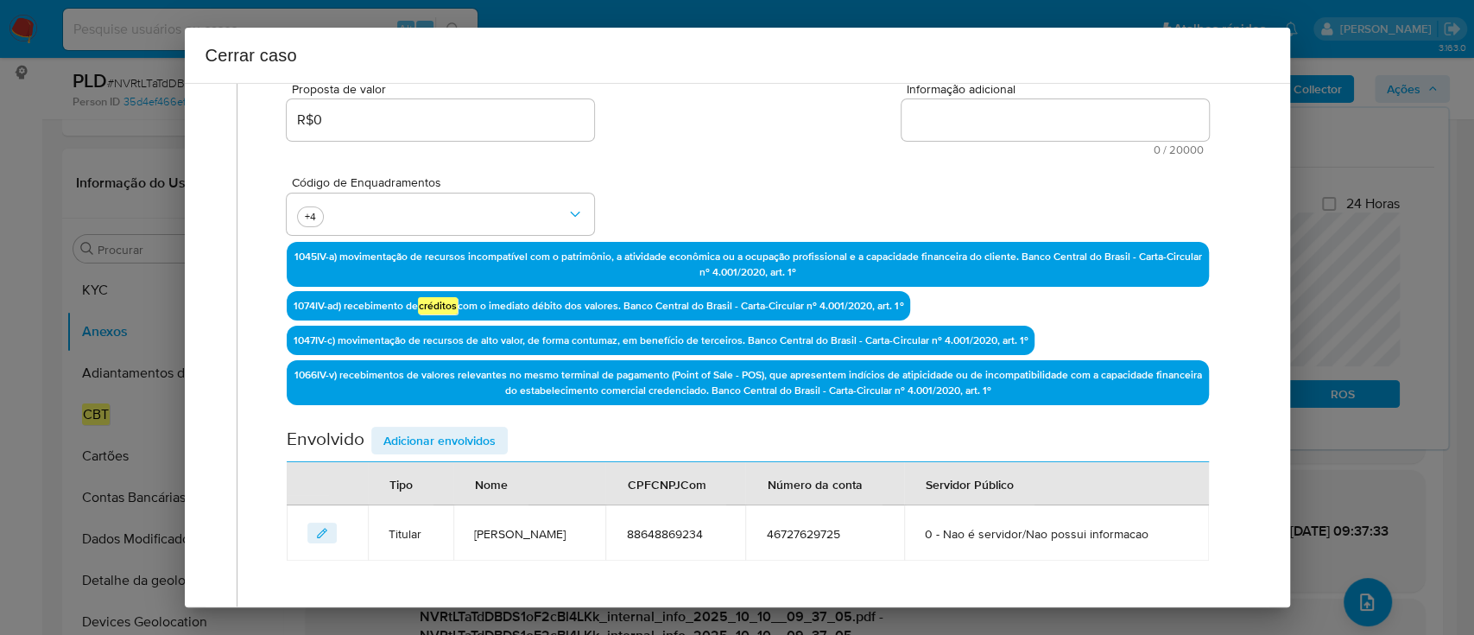
scroll to position [280, 0]
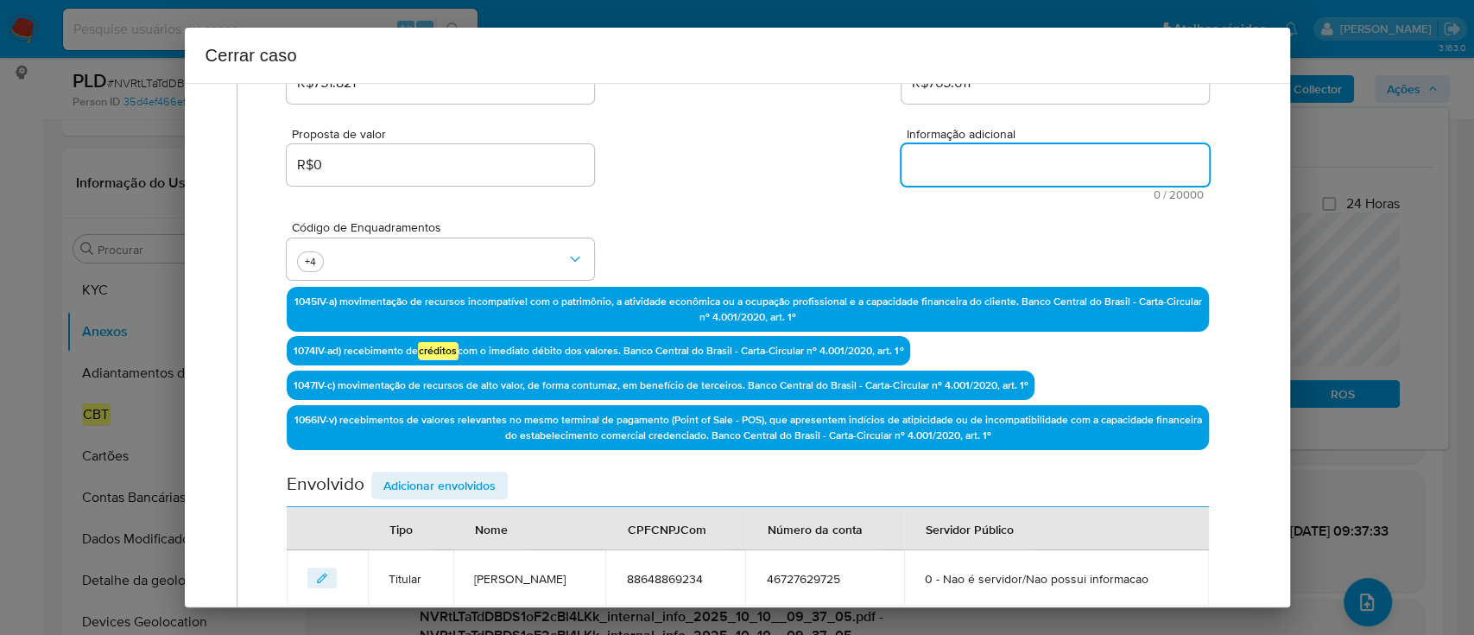
click at [1005, 181] on textarea "Informação adicional" at bounding box center [1054, 164] width 307 height 41
paste textarea "Froylan Robinson Leite Athayde Filho, CPF 88648869234, 39 anos, residente no mu…"
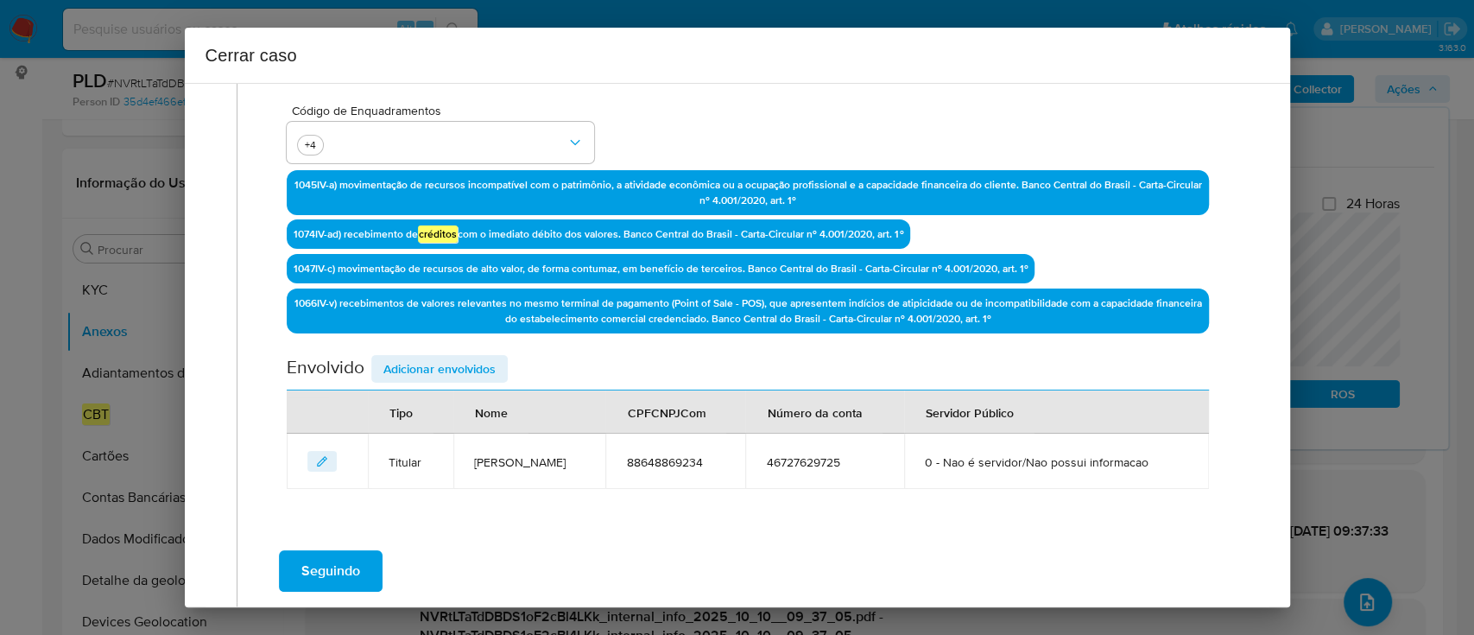
scroll to position [590, 0]
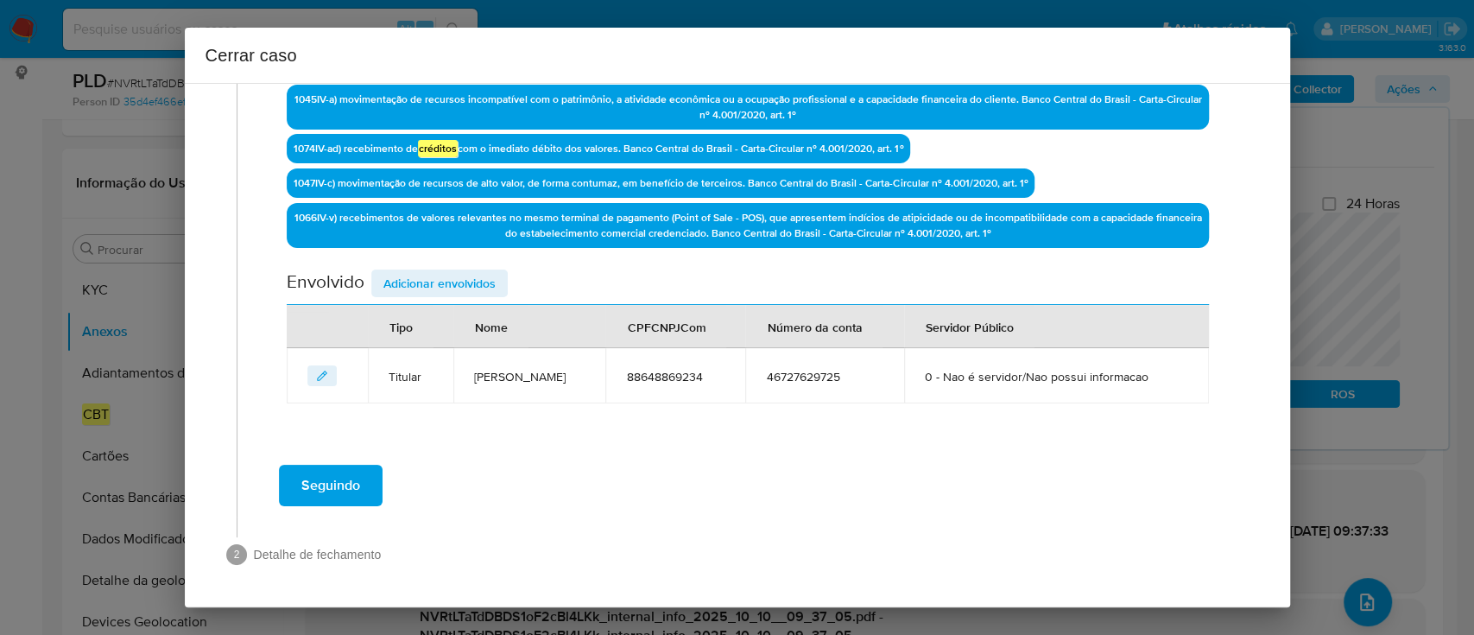
type textarea "Froylan Robinson Leite Athayde Filho, CPF 88648869234, 39 anos, residente no mu…"
click at [424, 271] on span "Adicionar envolvidos" at bounding box center [439, 283] width 112 height 24
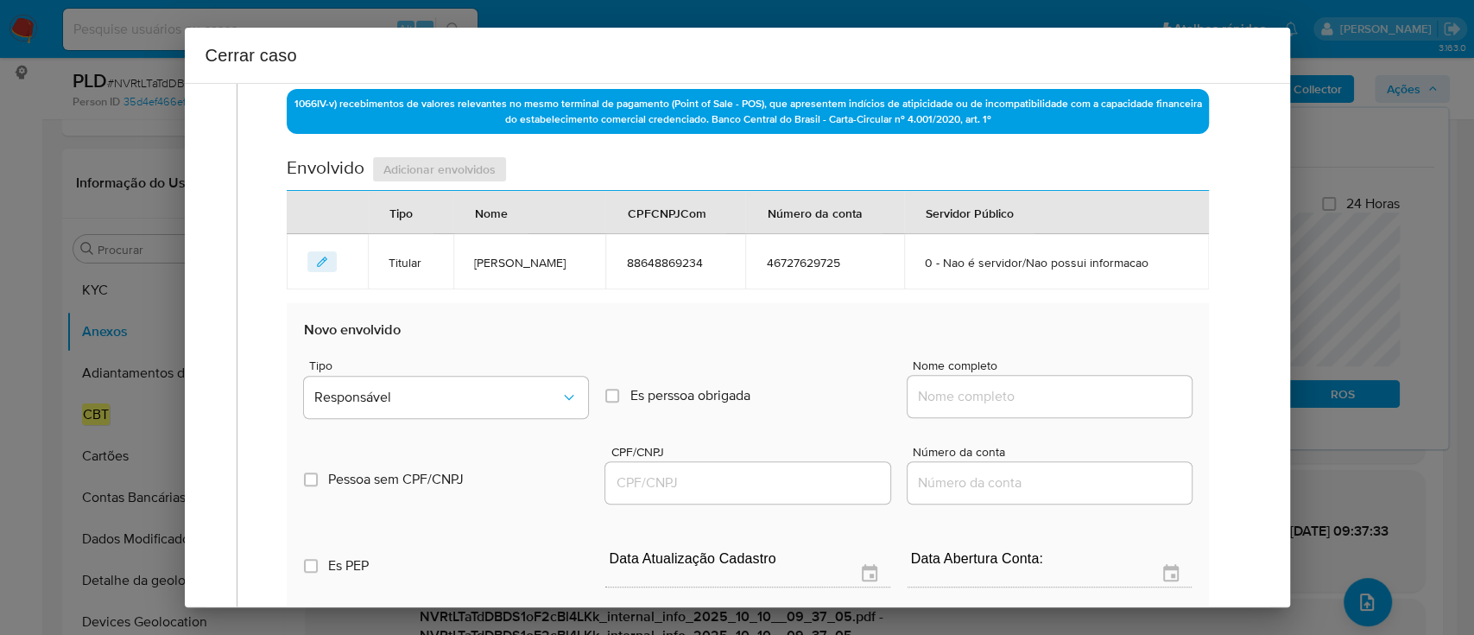
scroll to position [820, 0]
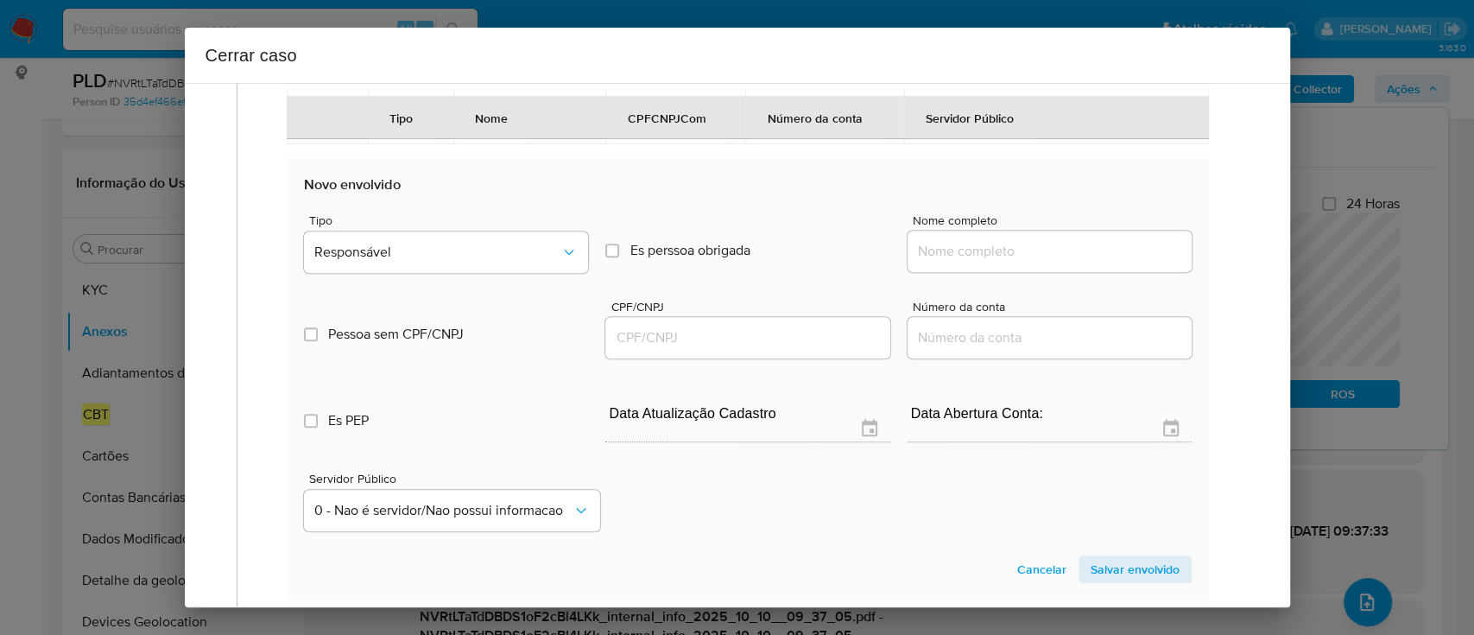
click at [985, 262] on input "Nome completo" at bounding box center [1050, 251] width 284 height 22
paste input "L R M De Souza Ltda, 35582066000111"
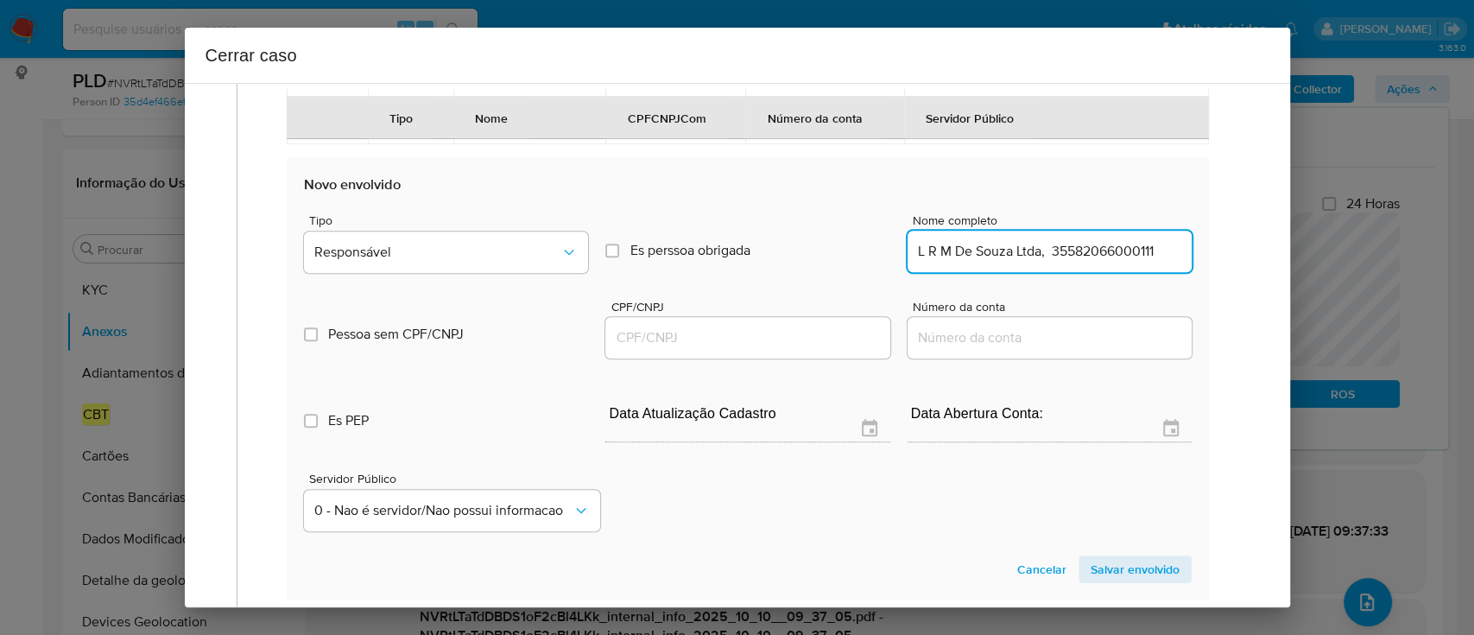
click at [1078, 262] on input "L R M De Souza Ltda, 35582066000111" at bounding box center [1050, 251] width 284 height 22
type input "L R M De Souza Ltda,"
click at [804, 349] on div at bounding box center [747, 337] width 284 height 41
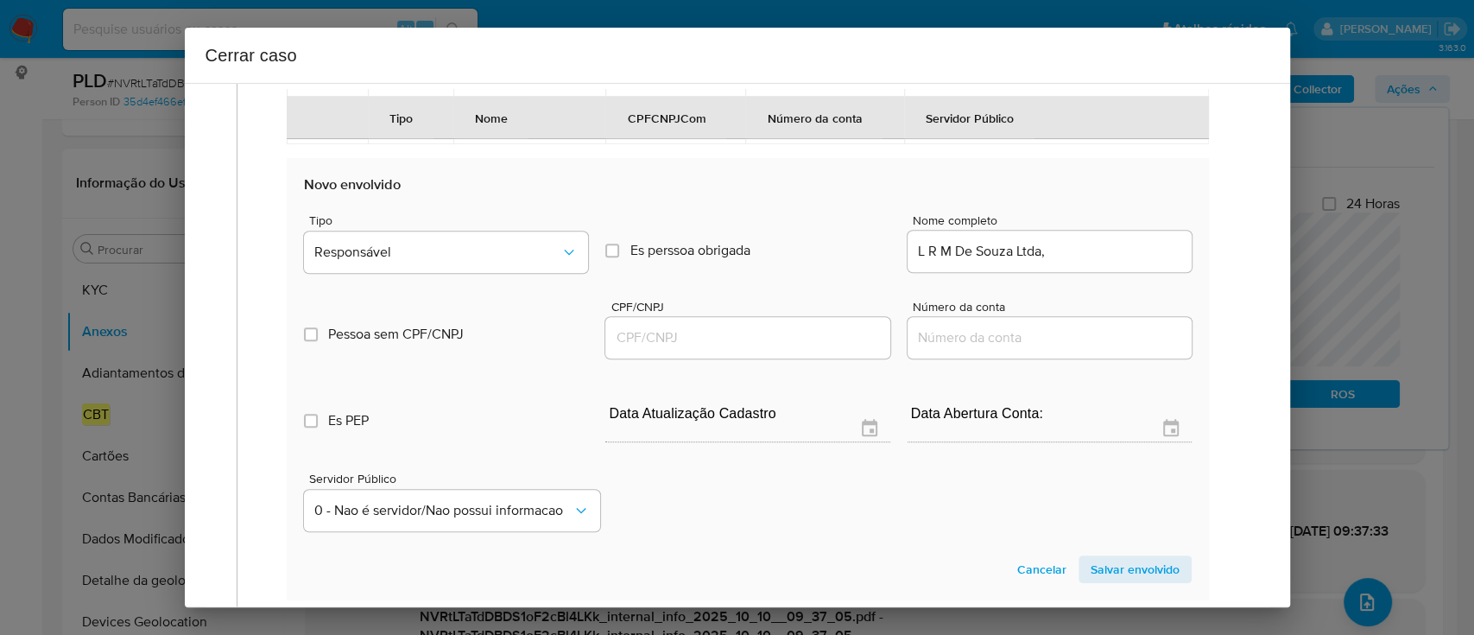
drag, startPoint x: 794, startPoint y: 370, endPoint x: 952, endPoint y: 355, distance: 157.9
click at [794, 349] on input "CPF/CNPJ" at bounding box center [747, 337] width 284 height 22
paste input "35582066000111"
type input "35582066000111"
click at [1111, 262] on input "L R M De Souza Ltda," at bounding box center [1050, 251] width 284 height 22
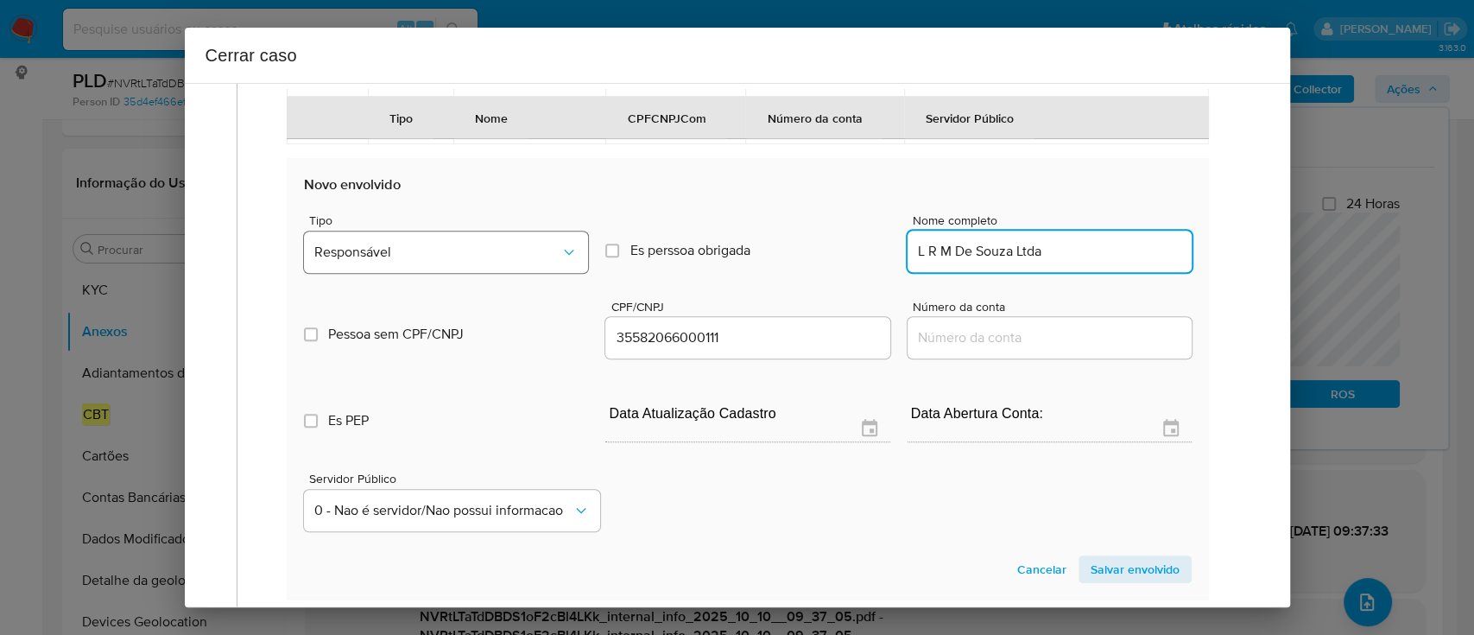
type input "L R M De Souza Ltda"
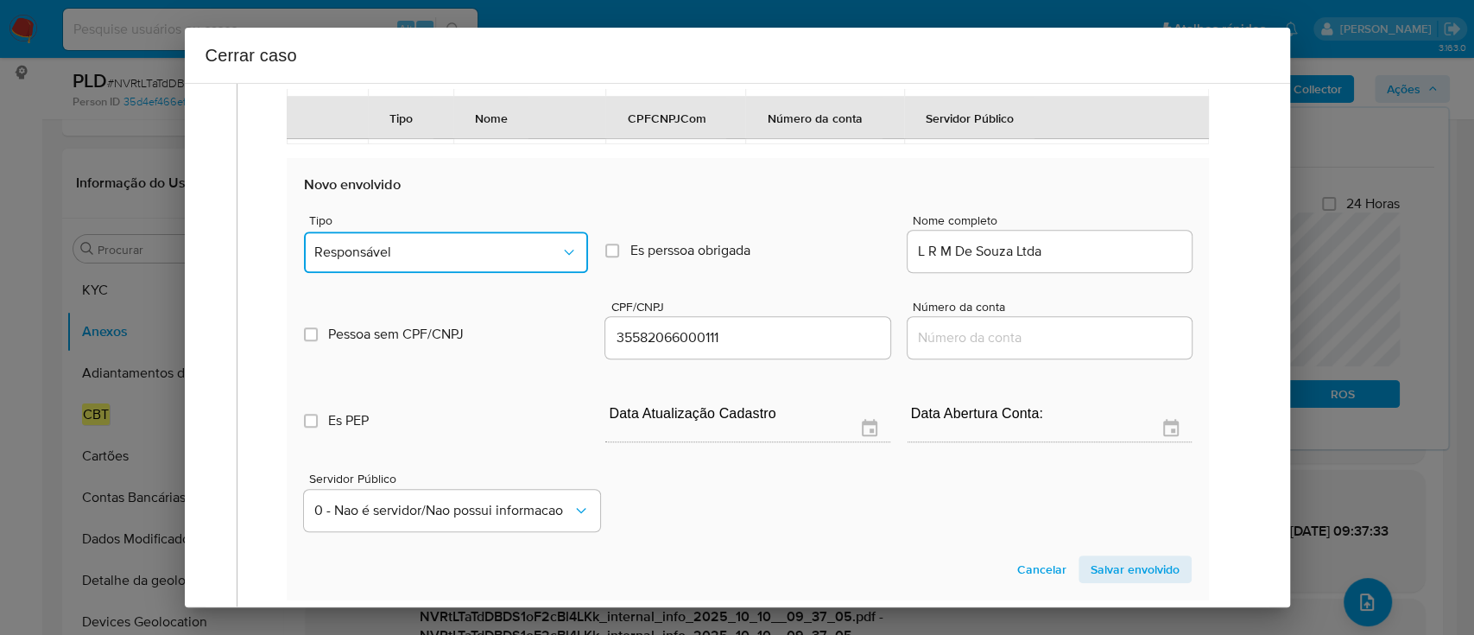
click at [438, 267] on button "Responsável" at bounding box center [446, 251] width 284 height 41
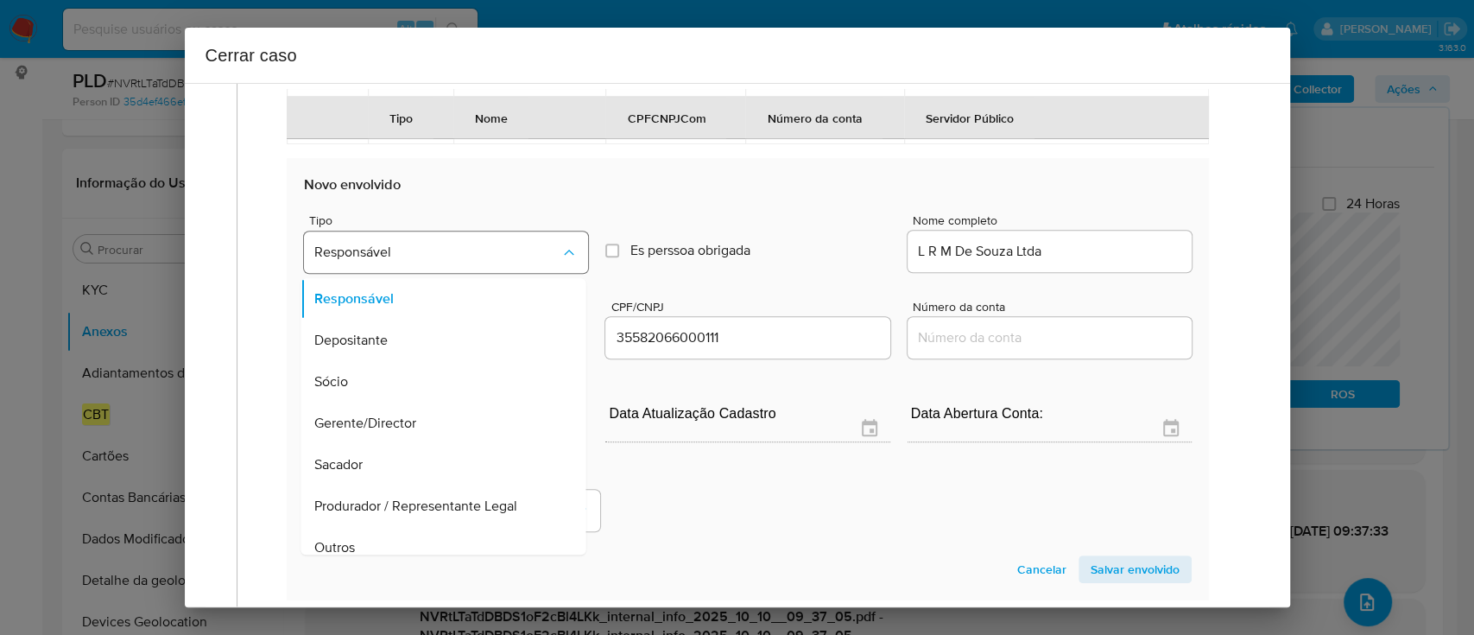
scroll to position [55, 0]
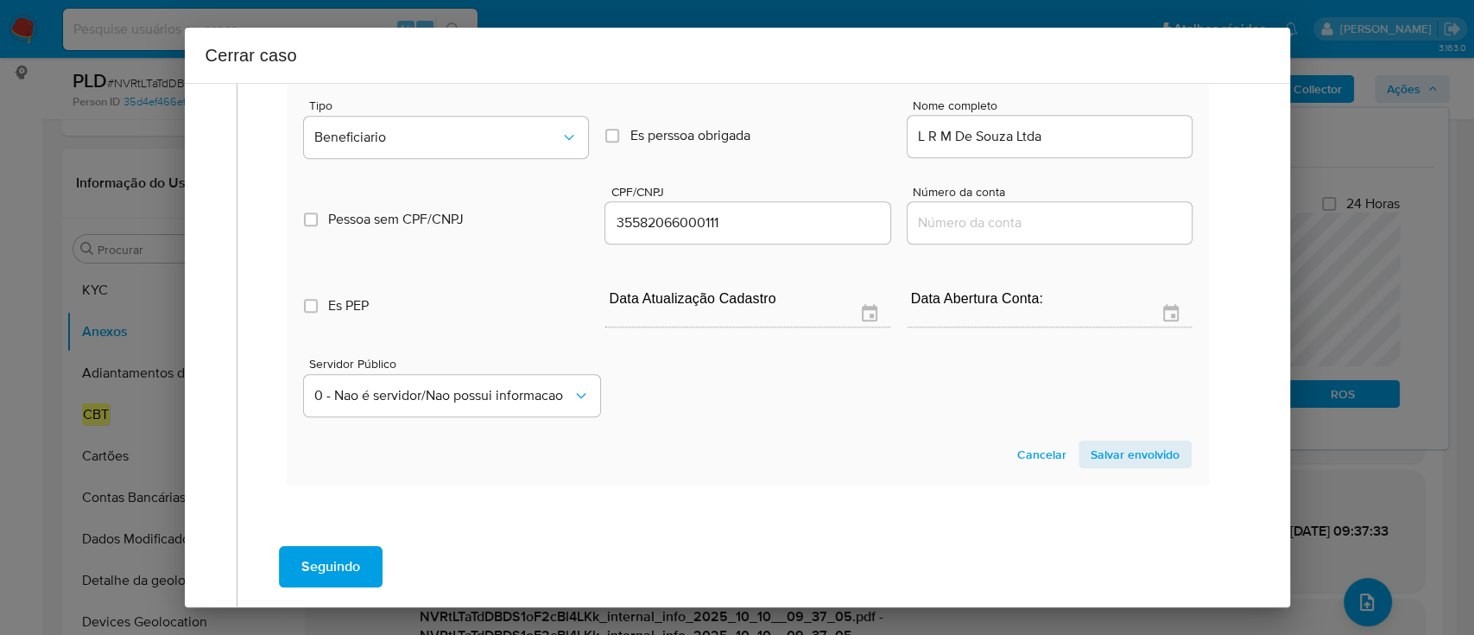
click at [1112, 466] on span "Salvar envolvido" at bounding box center [1135, 454] width 89 height 24
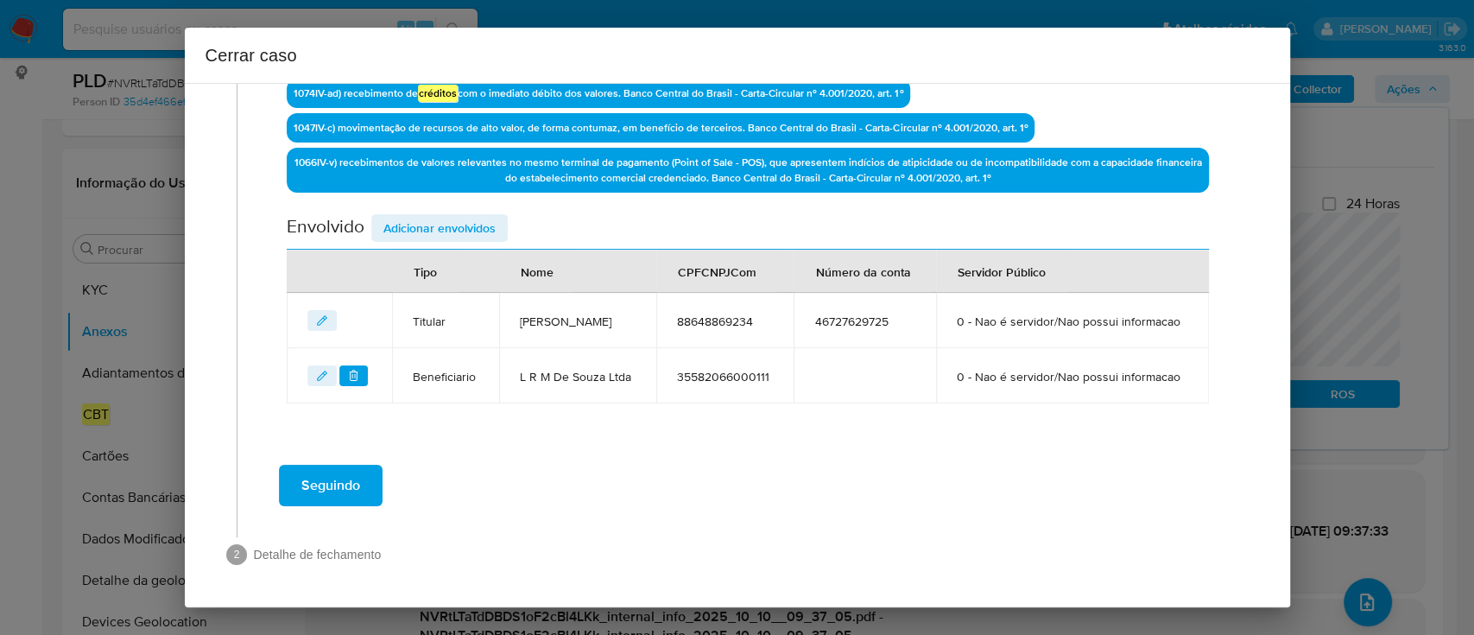
scroll to position [661, 0]
click at [402, 216] on span "Adicionar envolvidos" at bounding box center [439, 228] width 112 height 24
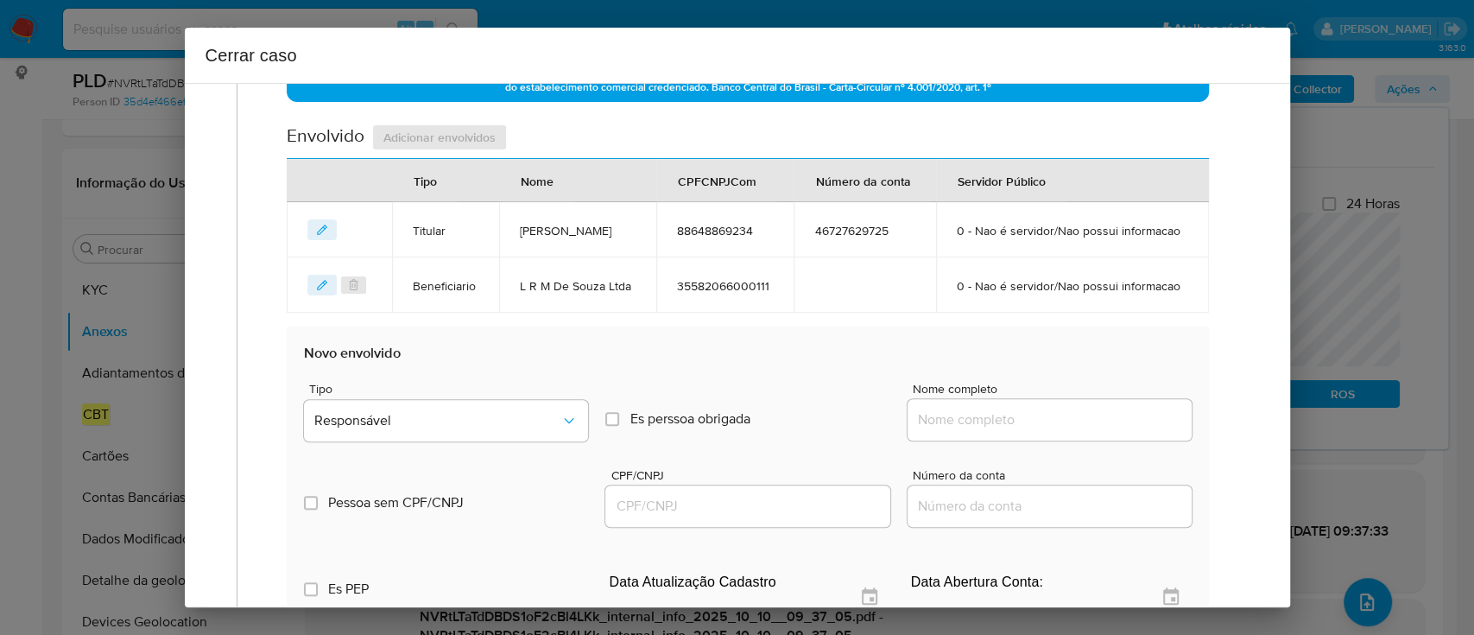
scroll to position [775, 0]
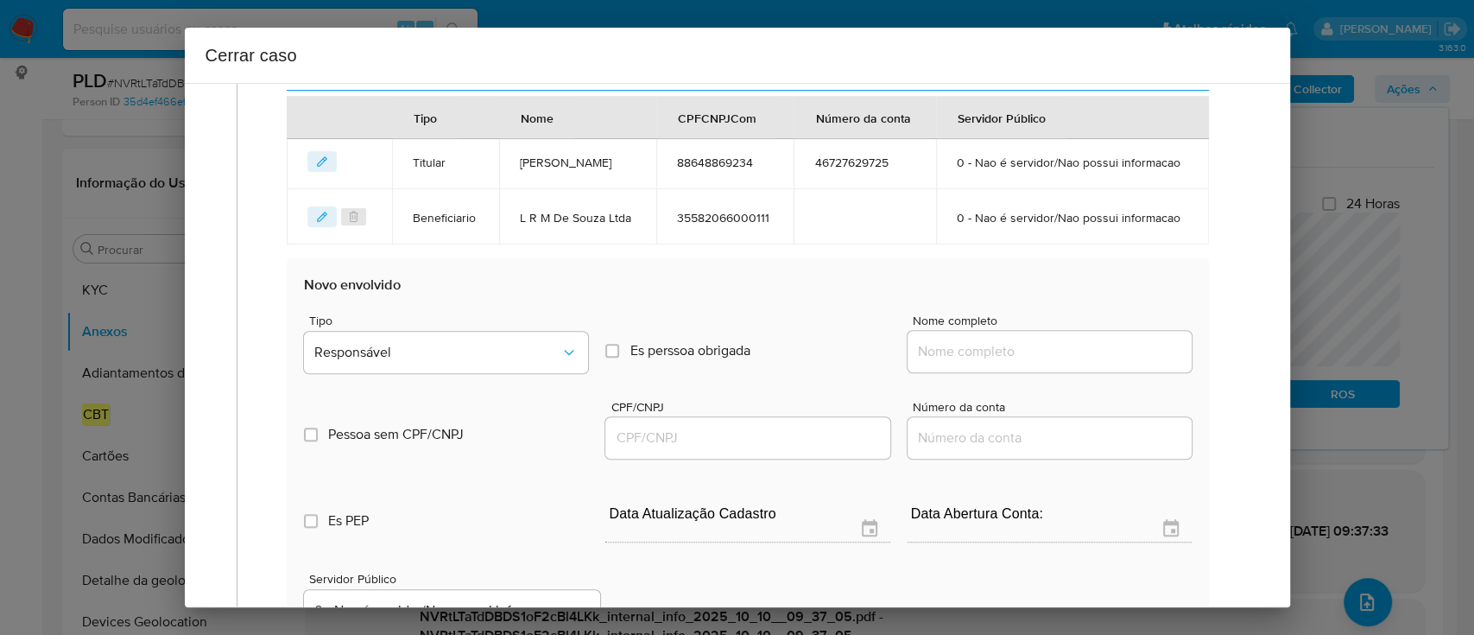
click at [1000, 363] on input "Nome completo" at bounding box center [1050, 351] width 284 height 22
paste input "F E De Oliveira Gomes, 12026150000153"
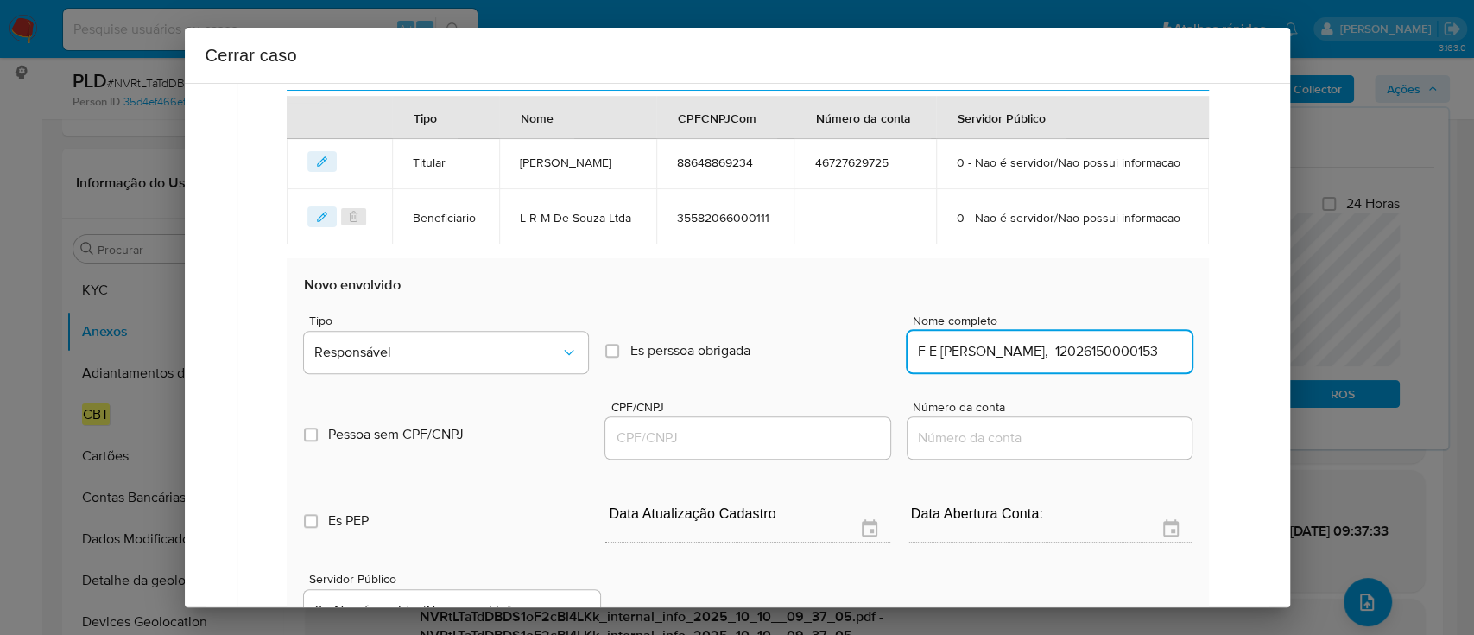
click at [1101, 363] on input "F E De Oliveira Gomes, 12026150000153" at bounding box center [1050, 351] width 284 height 22
type input "F E De Oliveira Gomes,"
click at [804, 458] on div "CPF/CNPJ" at bounding box center [747, 431] width 284 height 61
click at [806, 459] on div at bounding box center [747, 437] width 284 height 41
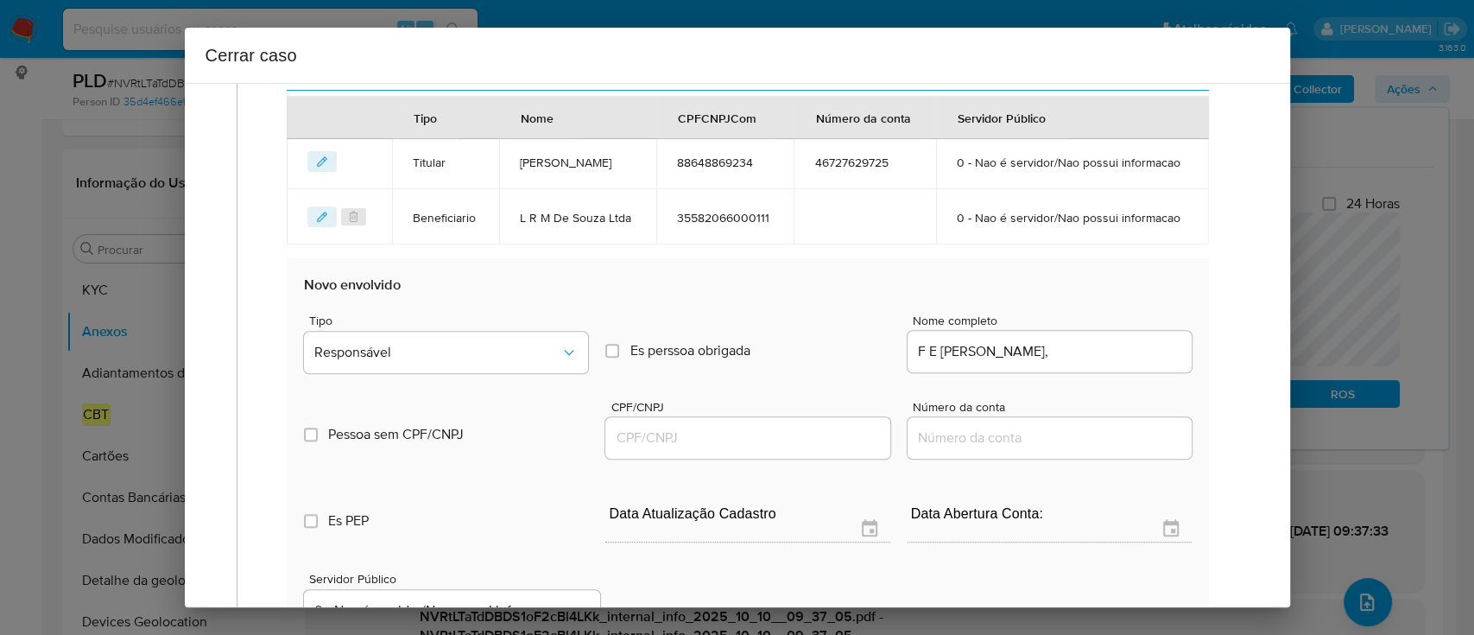
click at [820, 449] on input "CPF/CNPJ" at bounding box center [747, 438] width 284 height 22
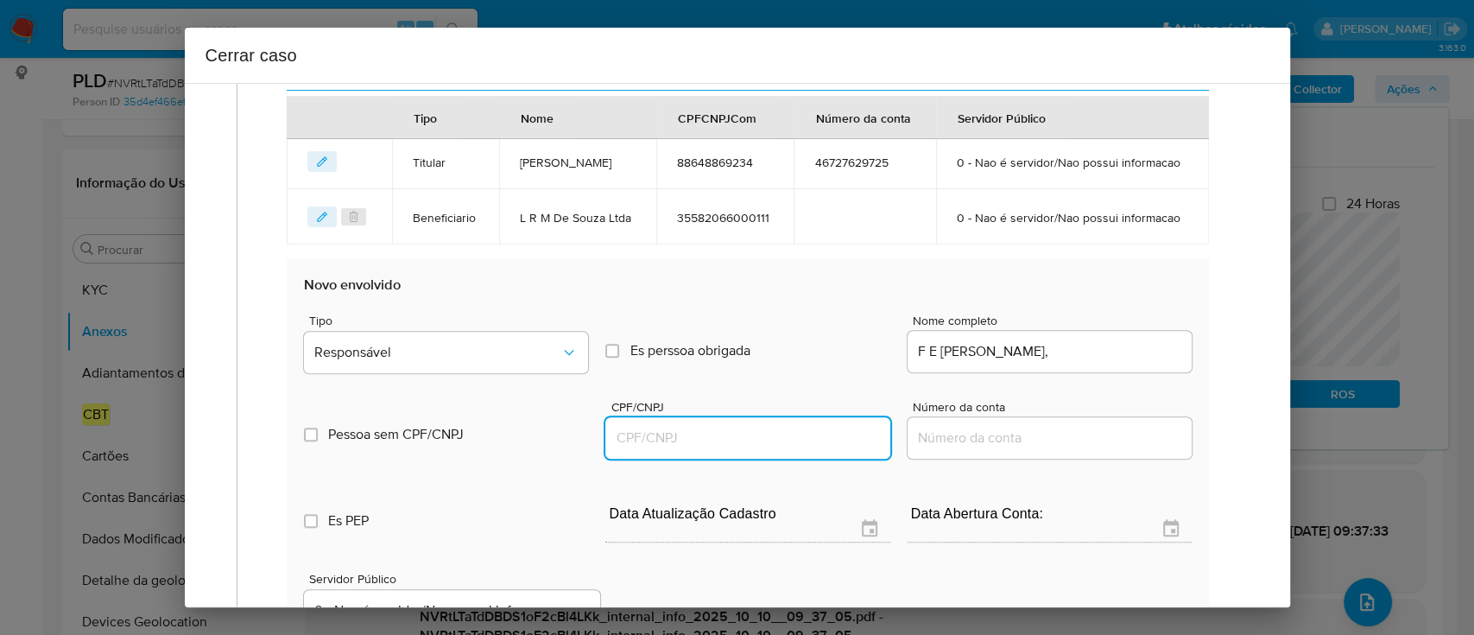
paste input "12026150000153"
type input "12026150000153"
click at [1095, 363] on input "F E De Oliveira Gomes," at bounding box center [1050, 351] width 284 height 22
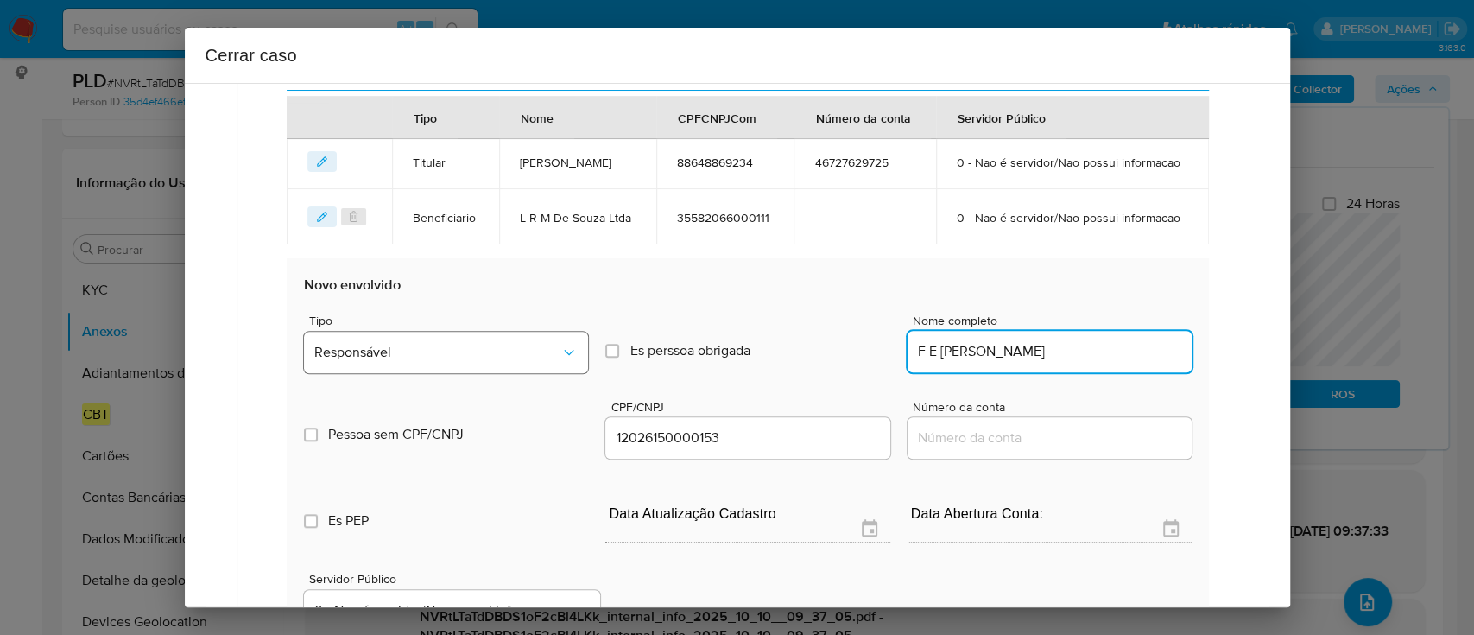
type input "F E De Oliveira Gomes"
click at [453, 361] on span "Responsável" at bounding box center [437, 352] width 246 height 17
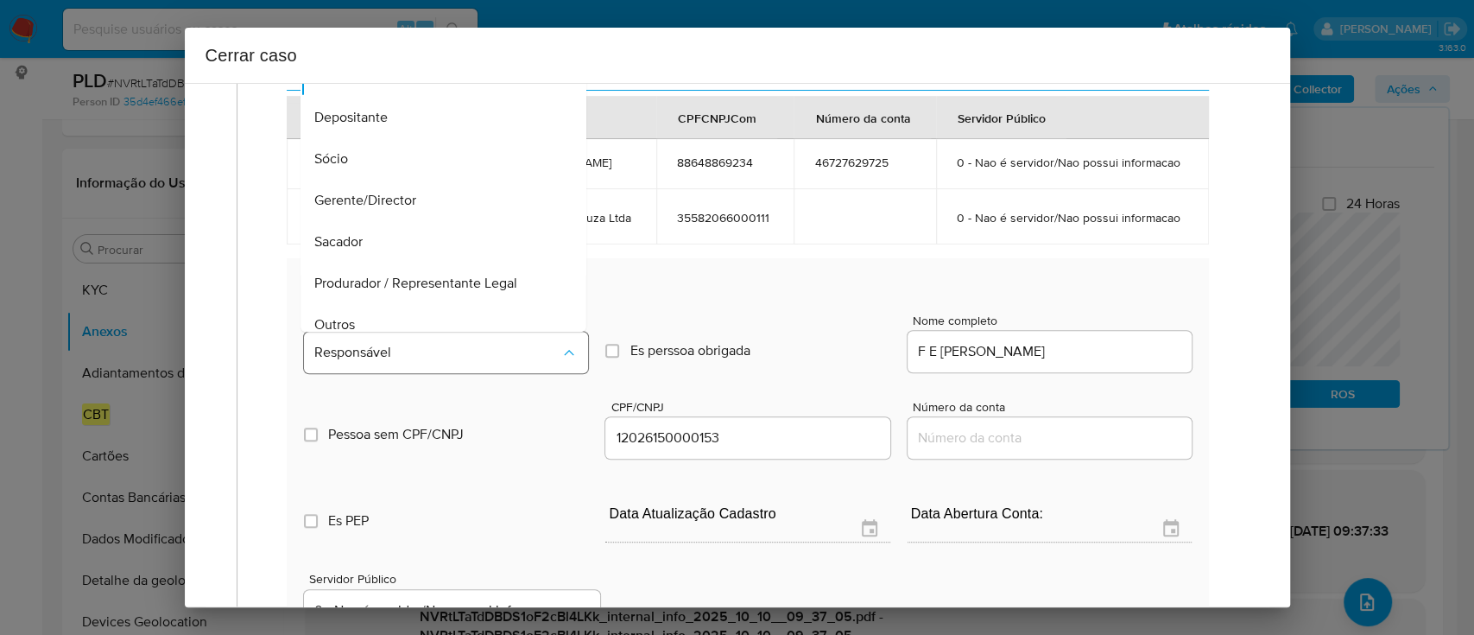
scroll to position [55, 0]
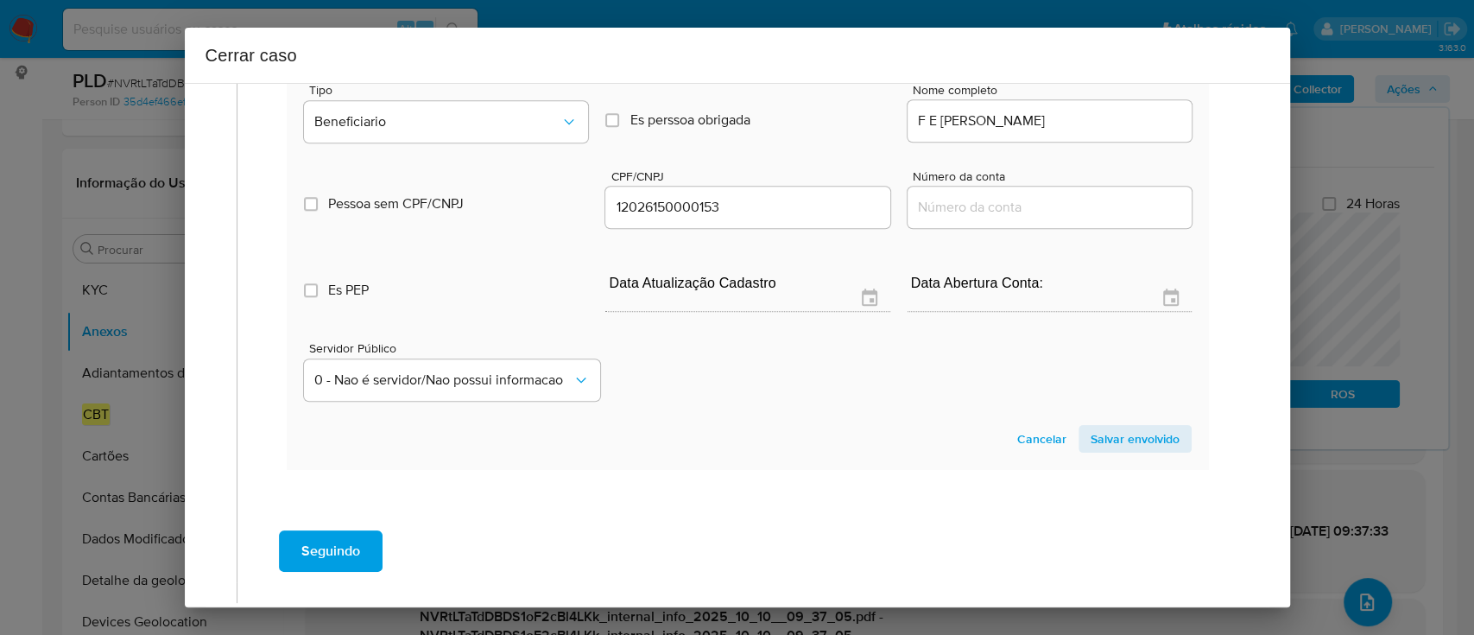
click at [1119, 451] on span "Salvar envolvido" at bounding box center [1135, 439] width 89 height 24
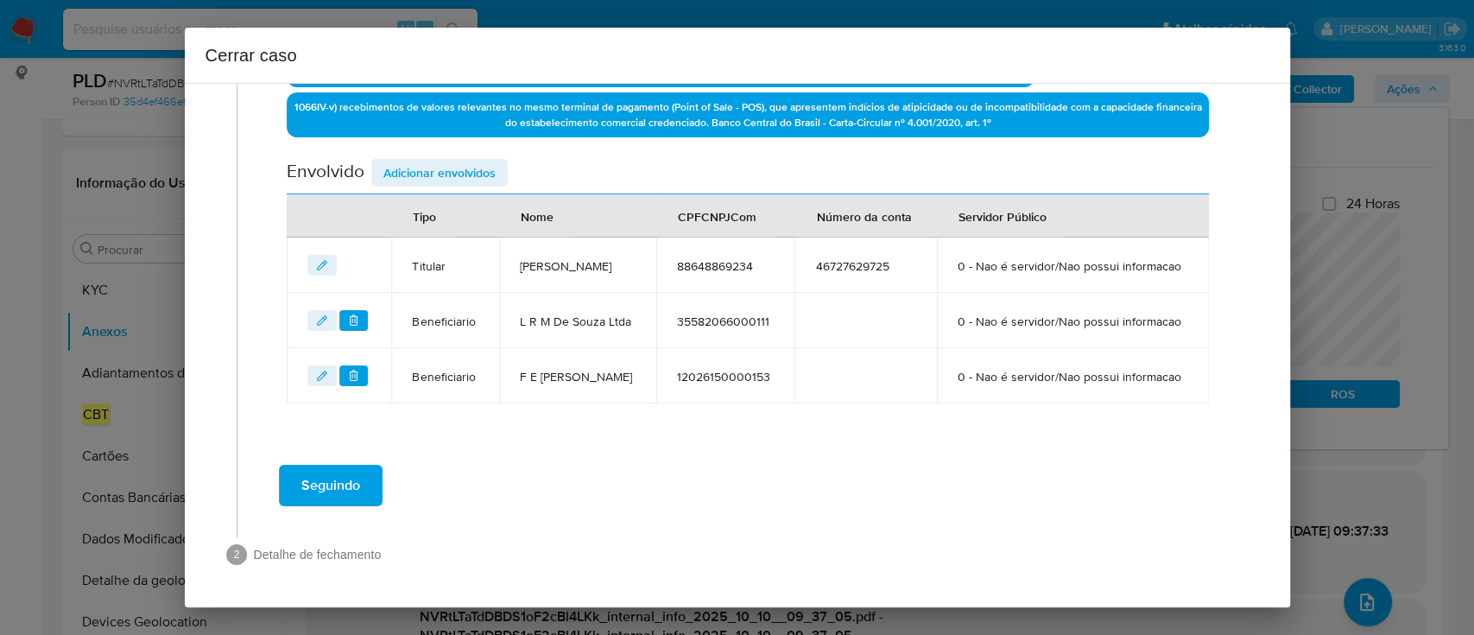
click at [461, 161] on span "Adicionar envolvidos" at bounding box center [439, 173] width 112 height 24
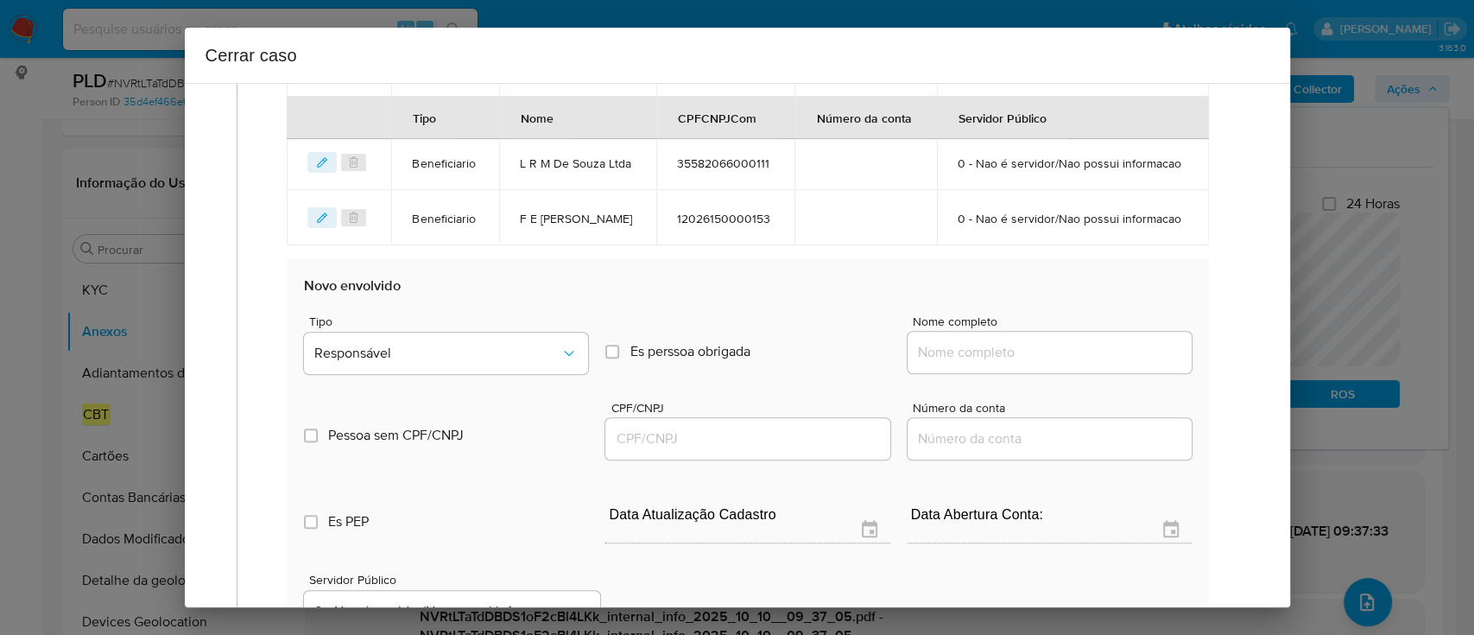
scroll to position [961, 0]
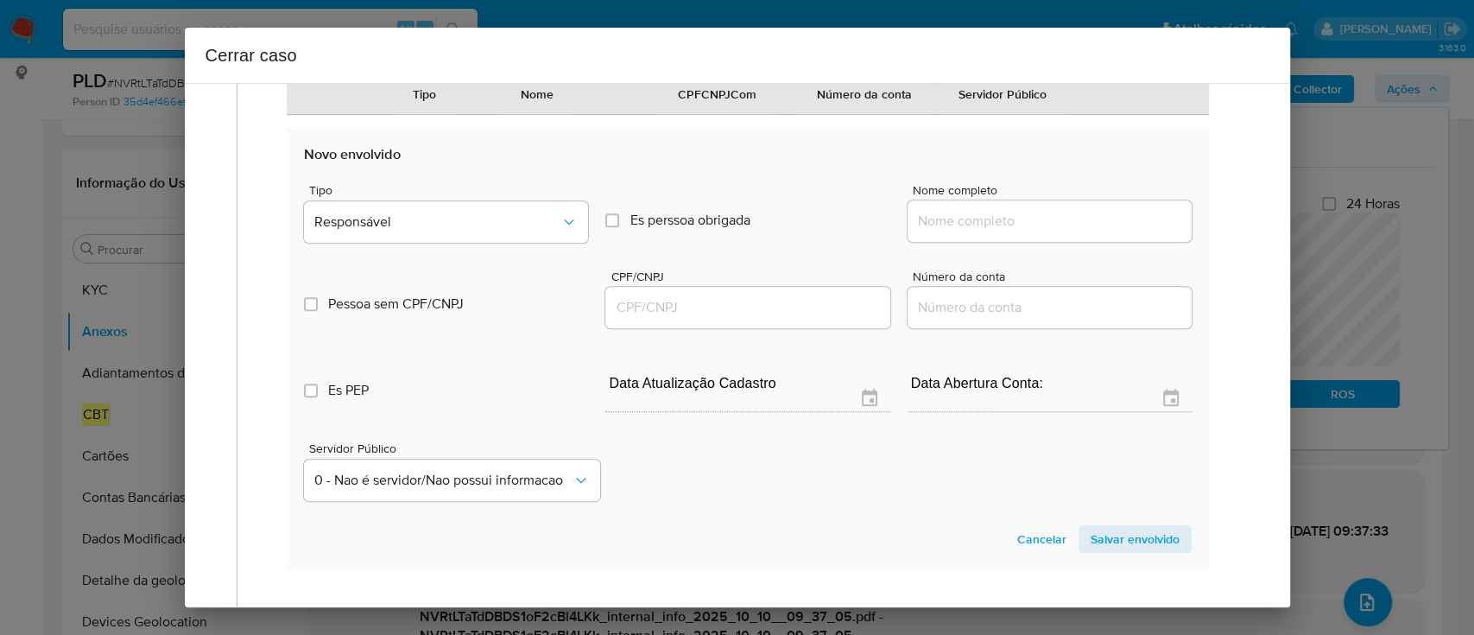
click at [1023, 232] on input "Nome completo" at bounding box center [1050, 221] width 284 height 22
paste input "Janderson Pinheiro Fernandes, 04543578260"
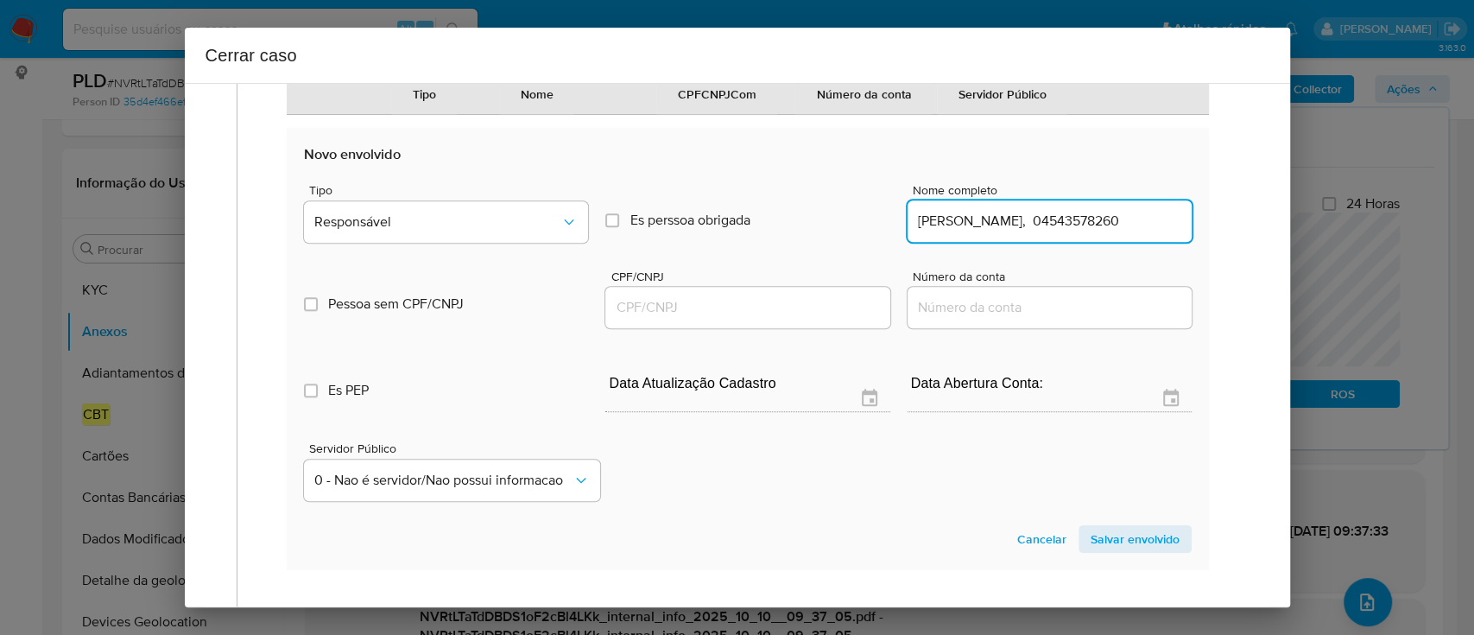
scroll to position [0, 25]
click at [1129, 232] on input "Janderson Pinheiro Fernandes, 04543578260" at bounding box center [1050, 221] width 284 height 22
type input "Janderson Pinheiro Fernandes,"
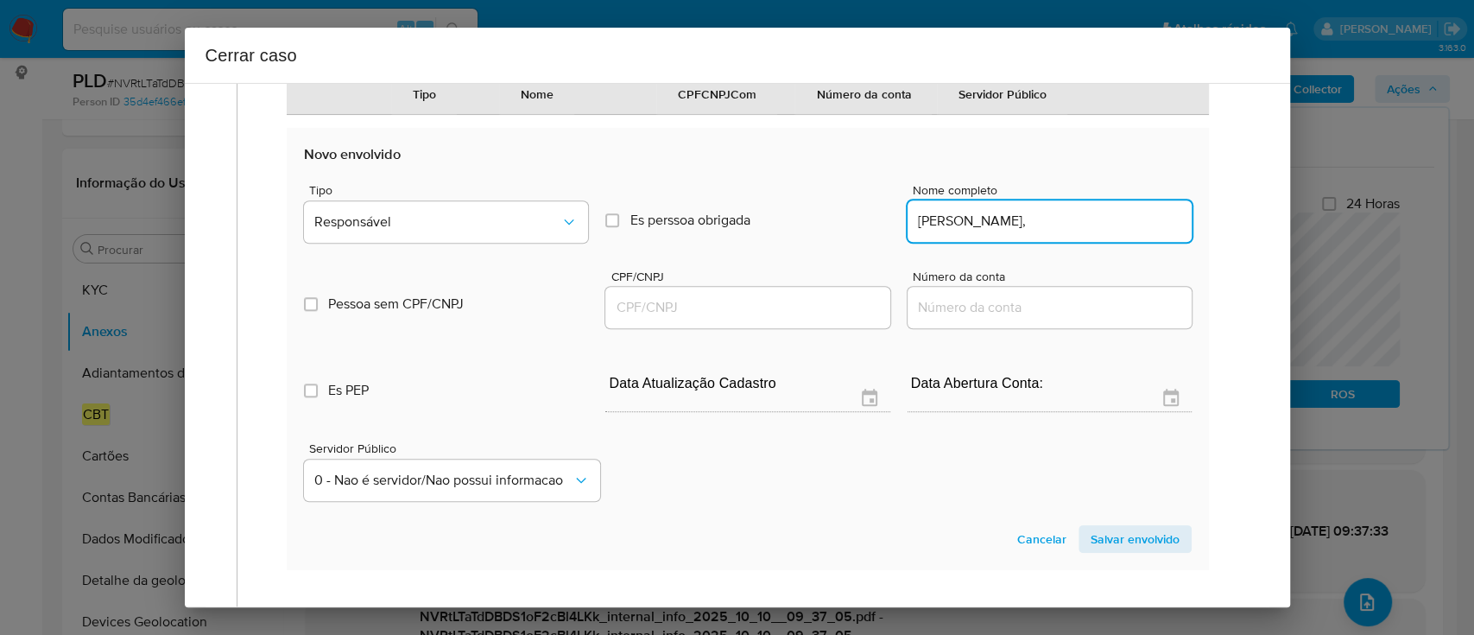
drag, startPoint x: 768, startPoint y: 358, endPoint x: 986, endPoint y: 321, distance: 221.6
click at [768, 319] on input "CPF/CNPJ" at bounding box center [747, 307] width 284 height 22
paste input "04543578260"
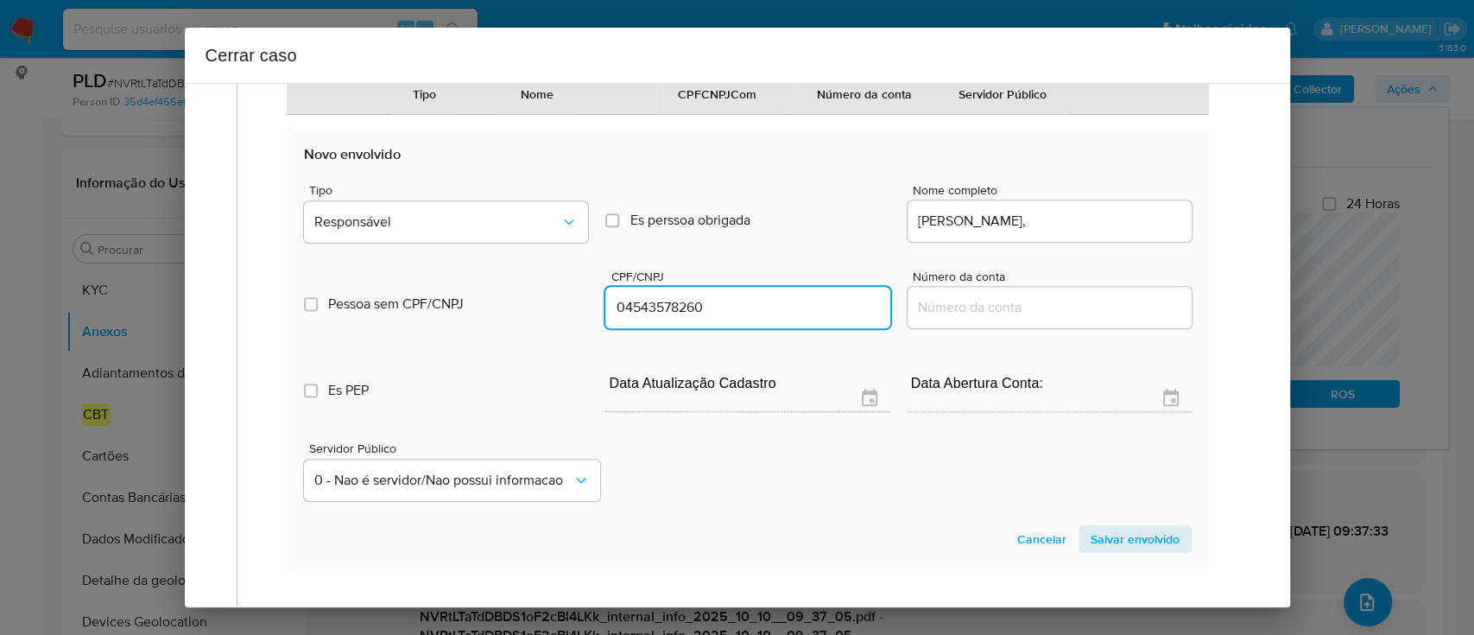
type input "4543578260"
click at [1173, 232] on input "Janderson Pinheiro Fernandes," at bounding box center [1050, 221] width 284 height 22
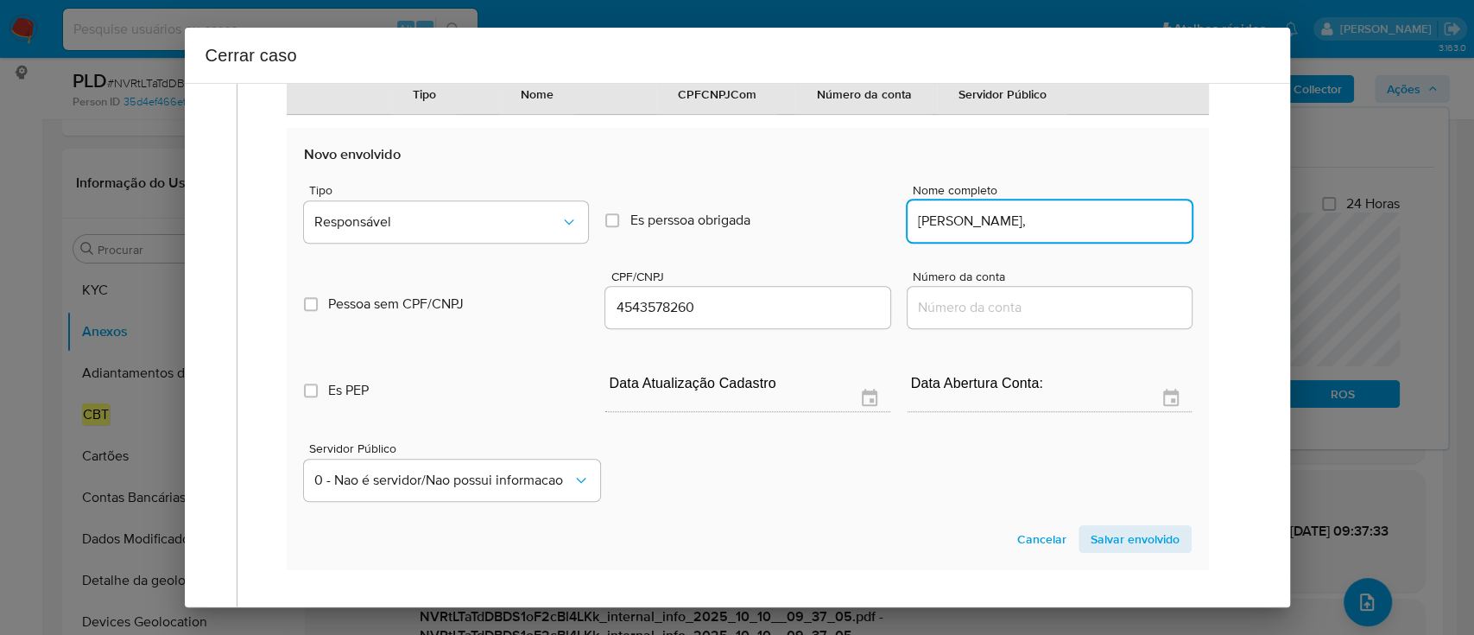
type input "Janderson Pinheiro Fernandes,"
type input "04543578260"
type input "Janderson Pinheiro Fernandes"
click at [435, 231] on span "Responsável" at bounding box center [437, 221] width 246 height 17
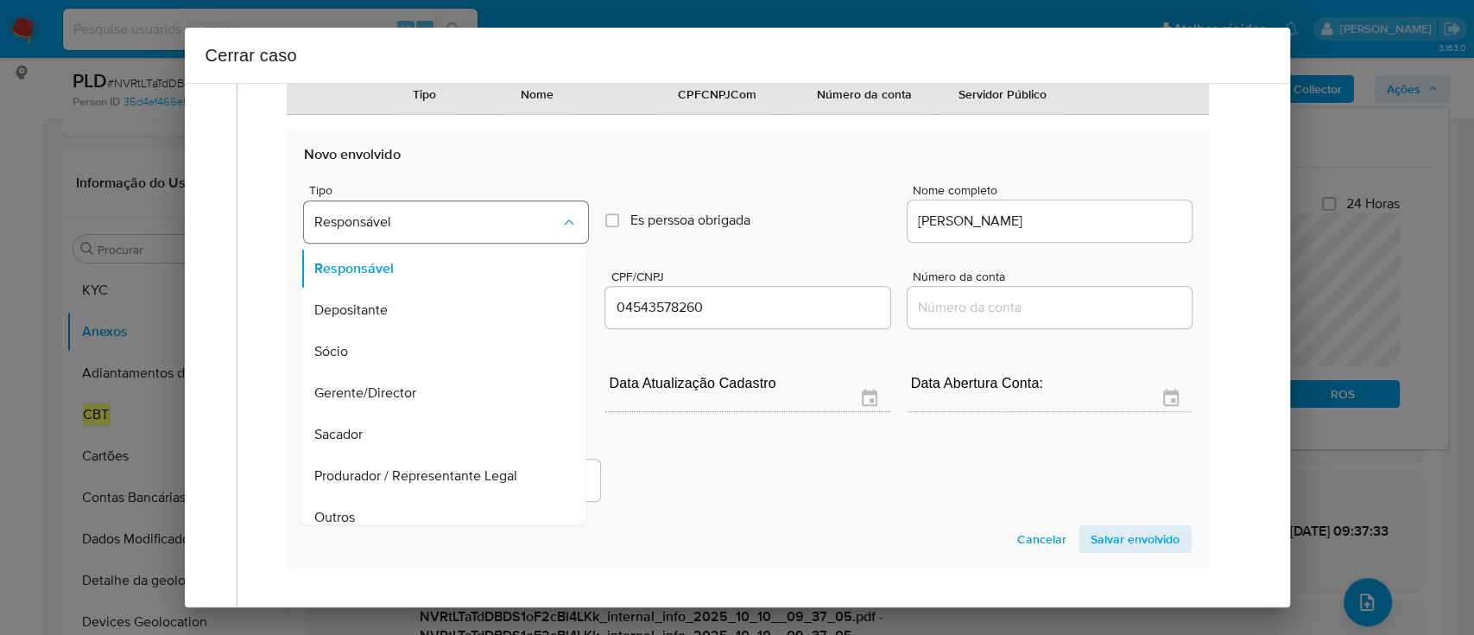
scroll to position [55, 0]
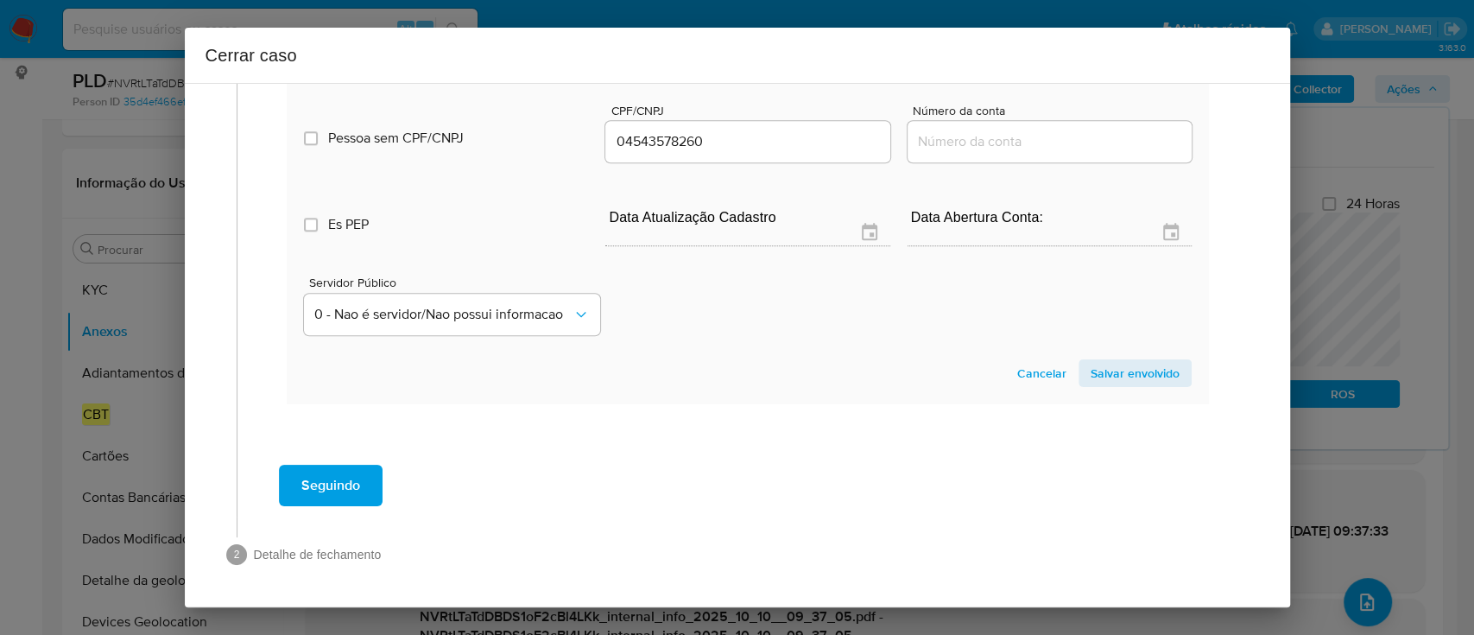
click at [1135, 376] on span "Salvar envolvido" at bounding box center [1135, 373] width 89 height 24
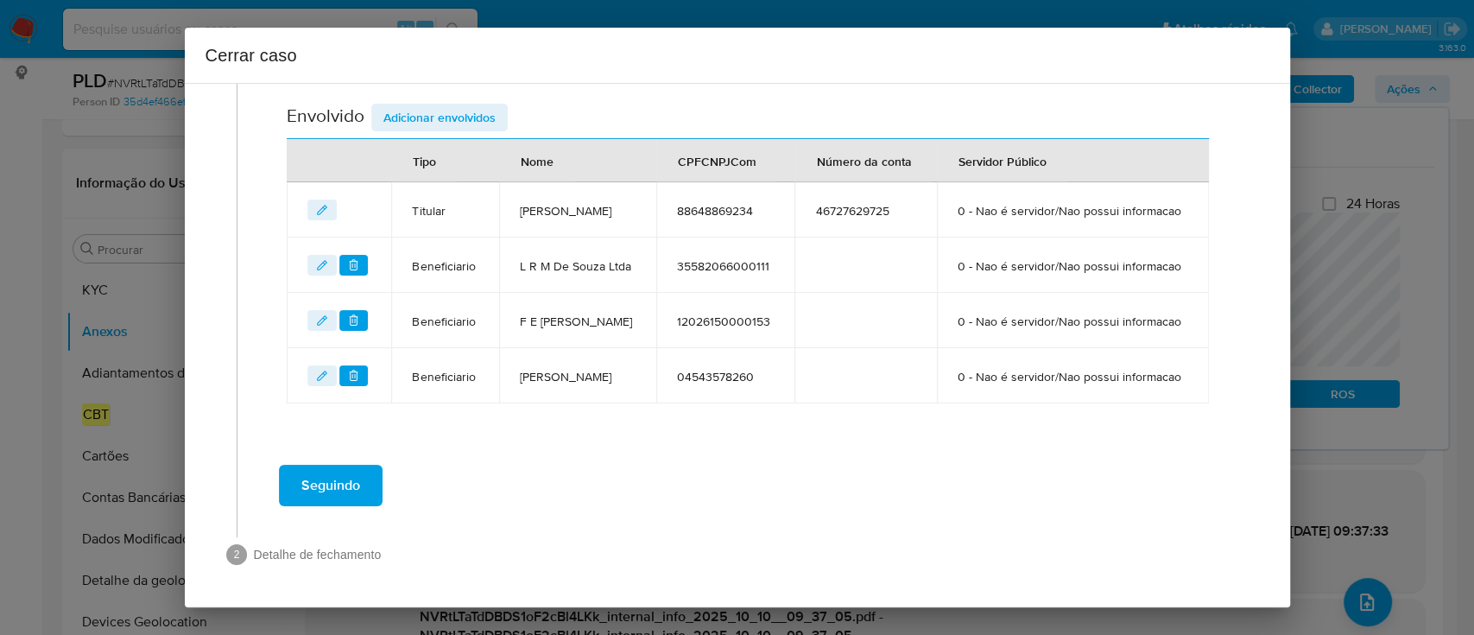
scroll to position [801, 0]
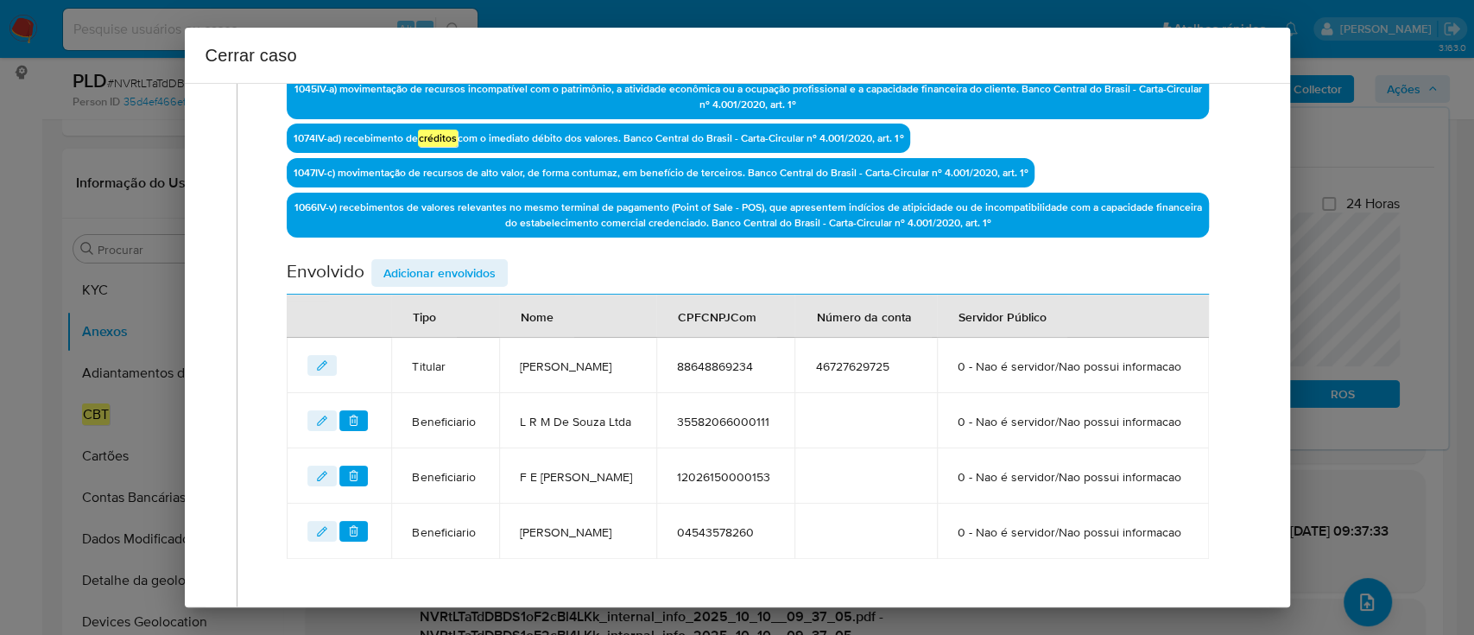
click at [453, 269] on span "Adicionar envolvidos" at bounding box center [439, 273] width 112 height 24
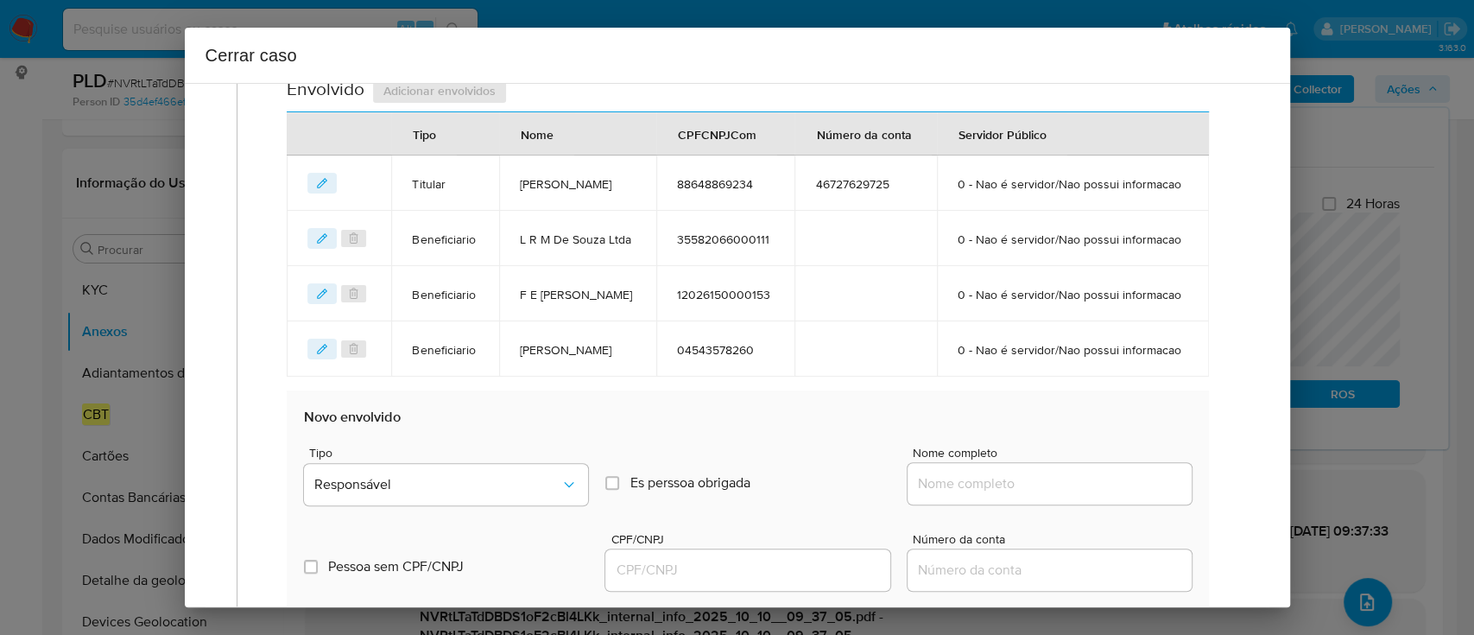
scroll to position [917, 0]
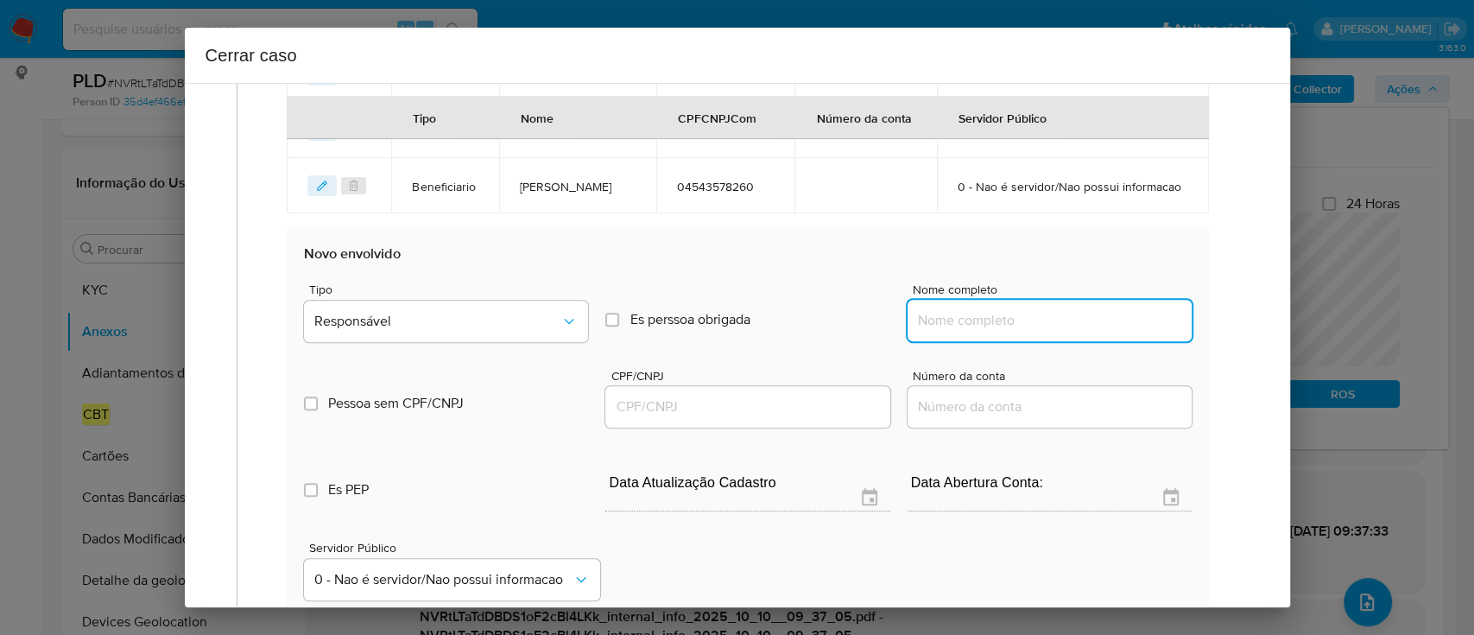
drag, startPoint x: 999, startPoint y: 404, endPoint x: 1034, endPoint y: 403, distance: 35.4
click at [1002, 332] on input "Nome completo" at bounding box center [1050, 320] width 284 height 22
paste input "Cirandeira Bela Pousada E Balneario Ltda, 72409870000178"
click at [1112, 332] on input "Cirandeira Bela Pousada E Balneario Ltda, 72409870000178" at bounding box center [1050, 320] width 284 height 22
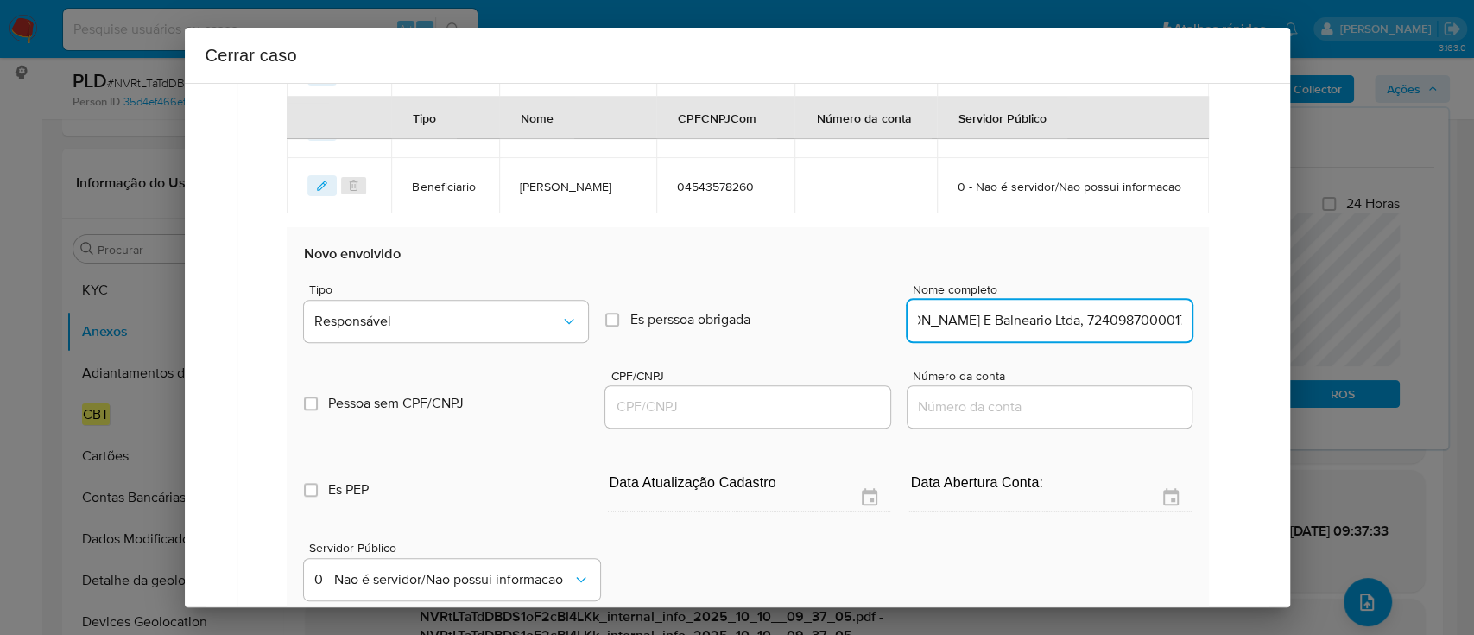
click at [1112, 332] on input "Cirandeira Bela Pousada E Balneario Ltda, 72409870000178" at bounding box center [1050, 320] width 284 height 22
type input "Cirandeira Bela Pousada E Balneario Ltda,"
click at [736, 418] on input "CPF/CNPJ" at bounding box center [747, 406] width 284 height 22
paste input "72409870000178"
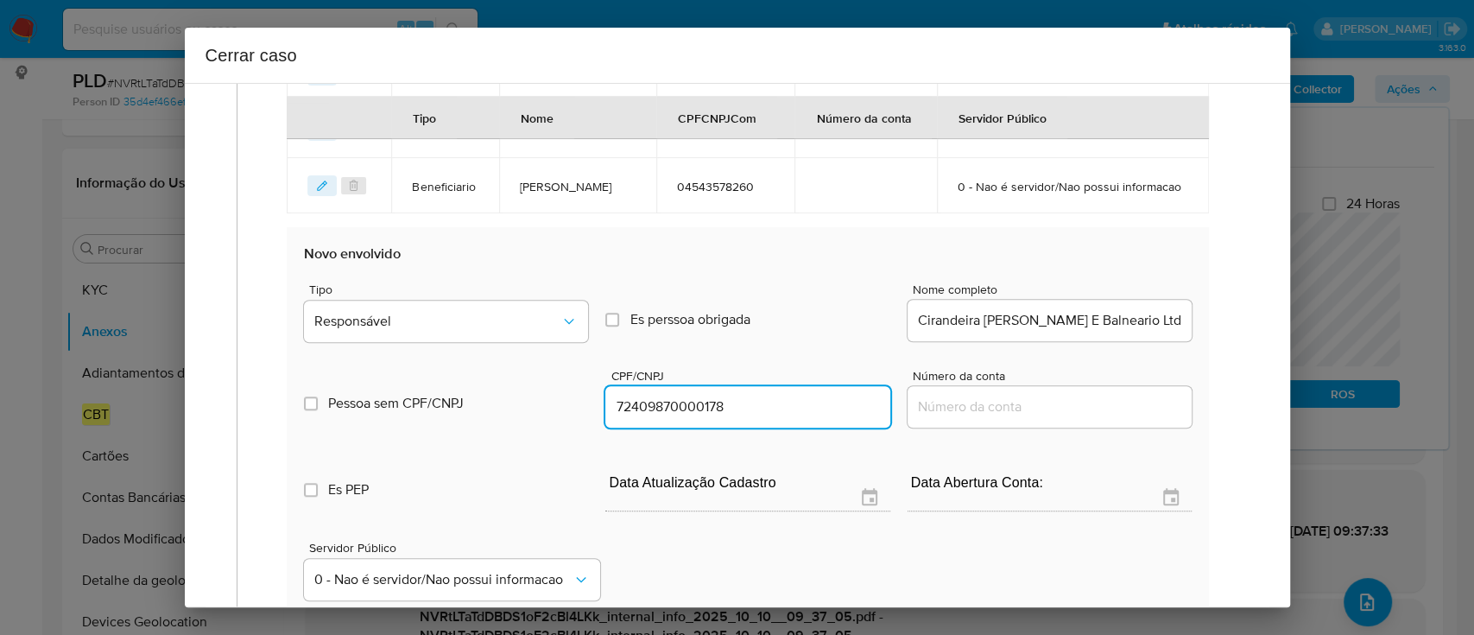
type input "72409870000178"
click at [1055, 332] on input "Cirandeira Bela Pousada E Balneario Ltda," at bounding box center [1050, 320] width 284 height 22
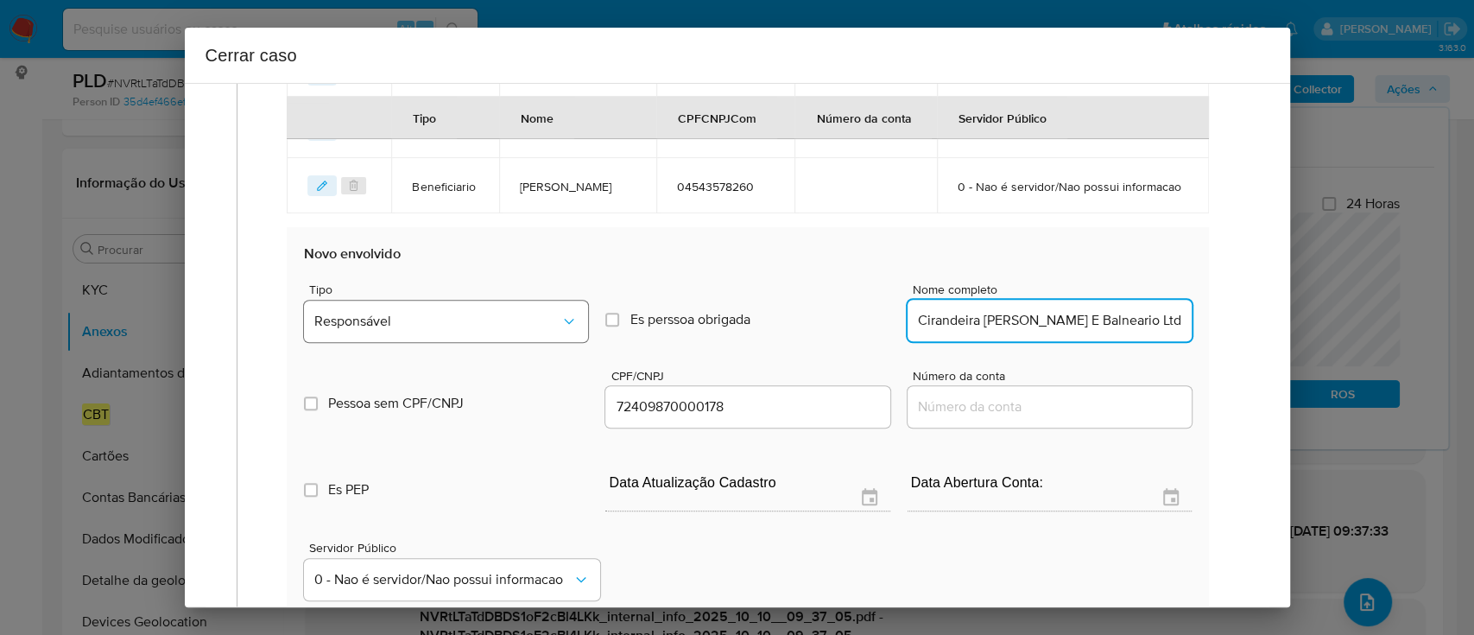
type input "Cirandeira Bela Pousada E Balneario Ltda"
click at [511, 342] on button "Responsável" at bounding box center [446, 320] width 284 height 41
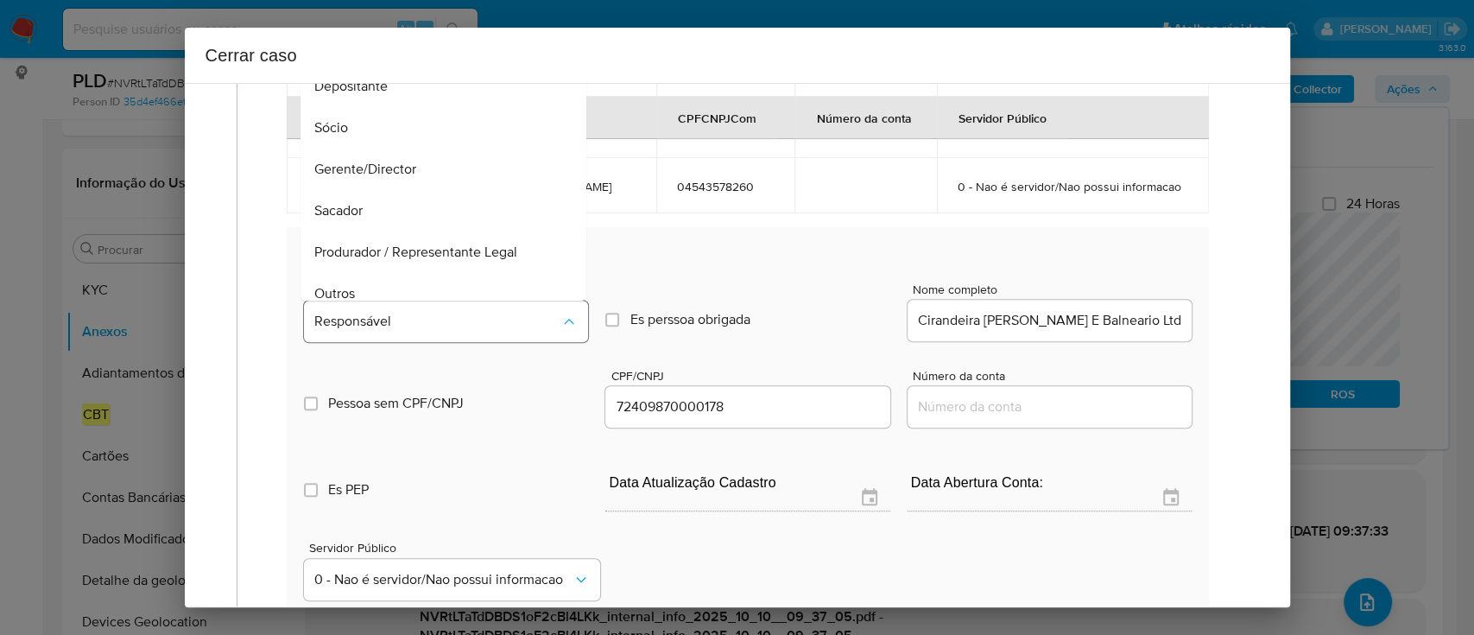
scroll to position [14, 0]
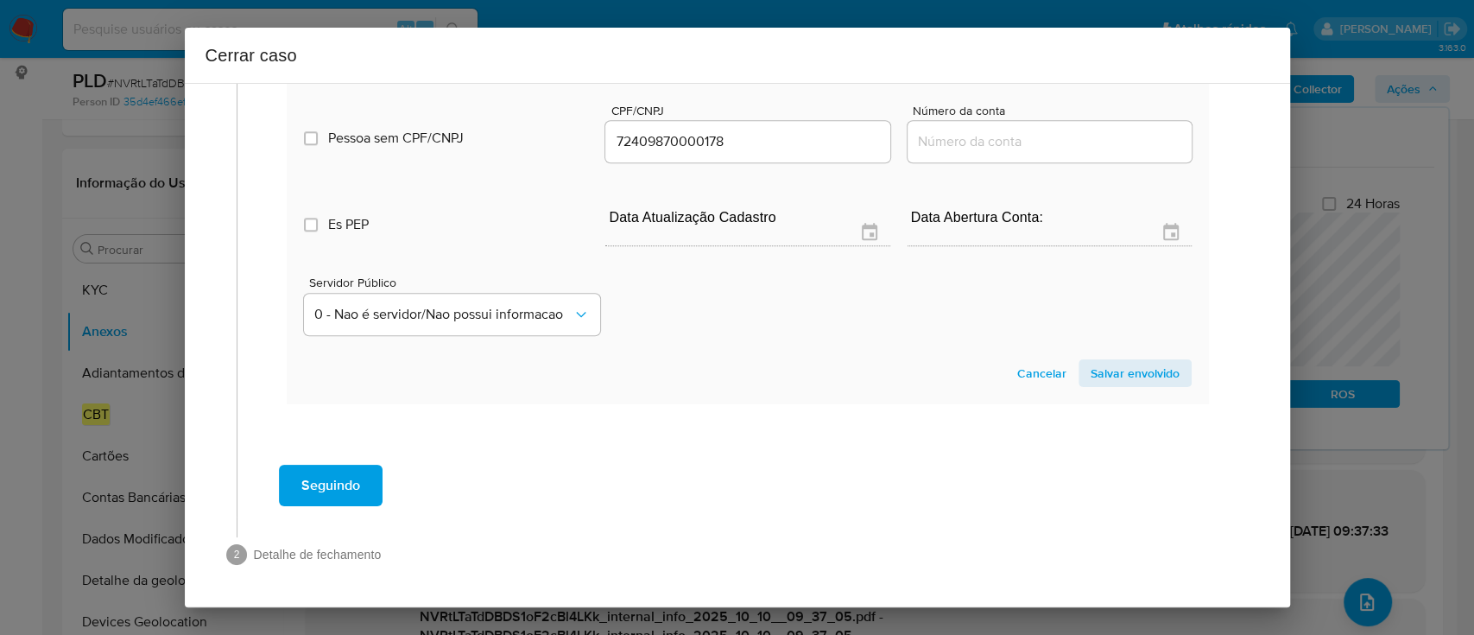
click at [1128, 361] on span "Salvar envolvido" at bounding box center [1135, 373] width 89 height 24
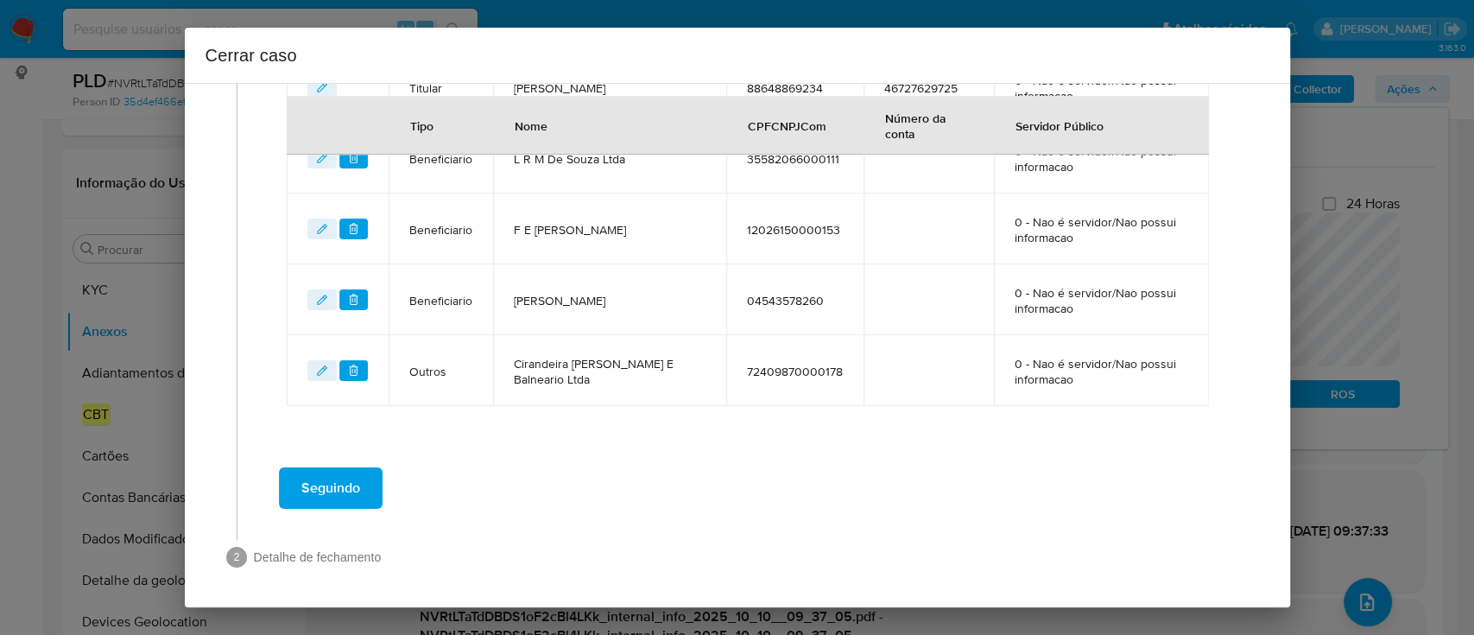
scroll to position [642, 0]
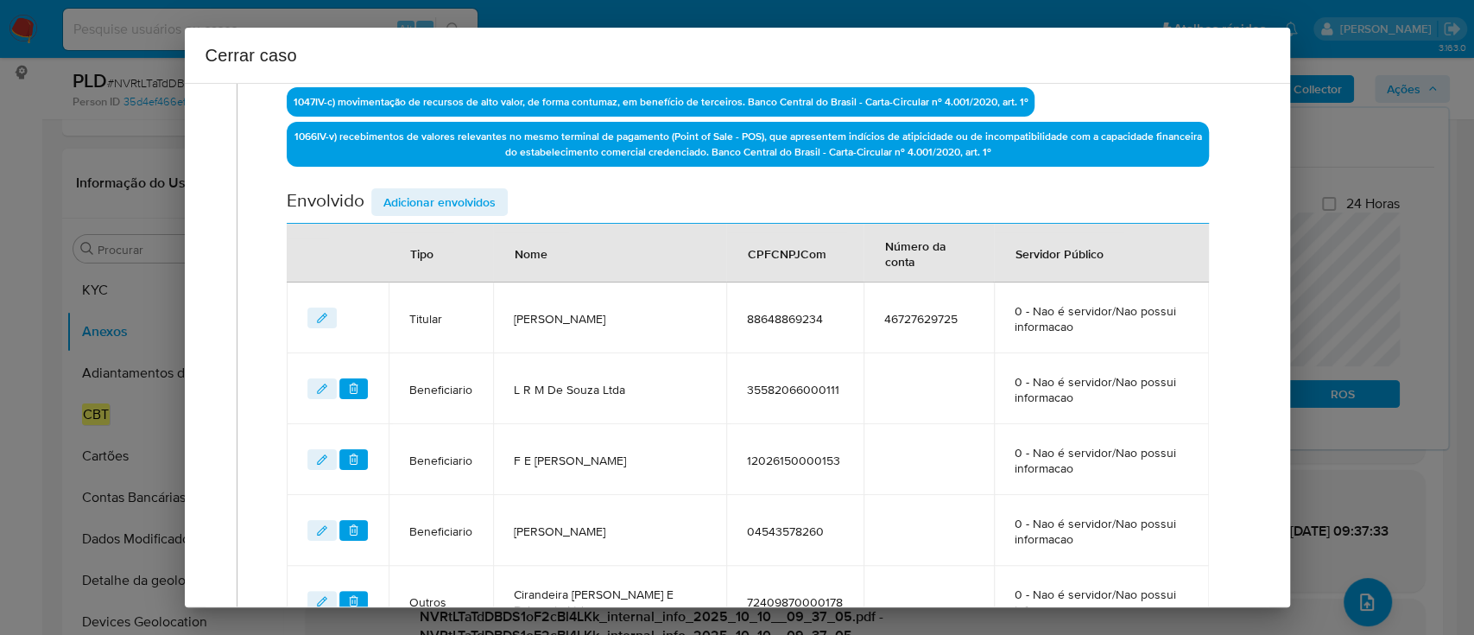
click at [482, 197] on span "Adicionar envolvidos" at bounding box center [439, 202] width 112 height 24
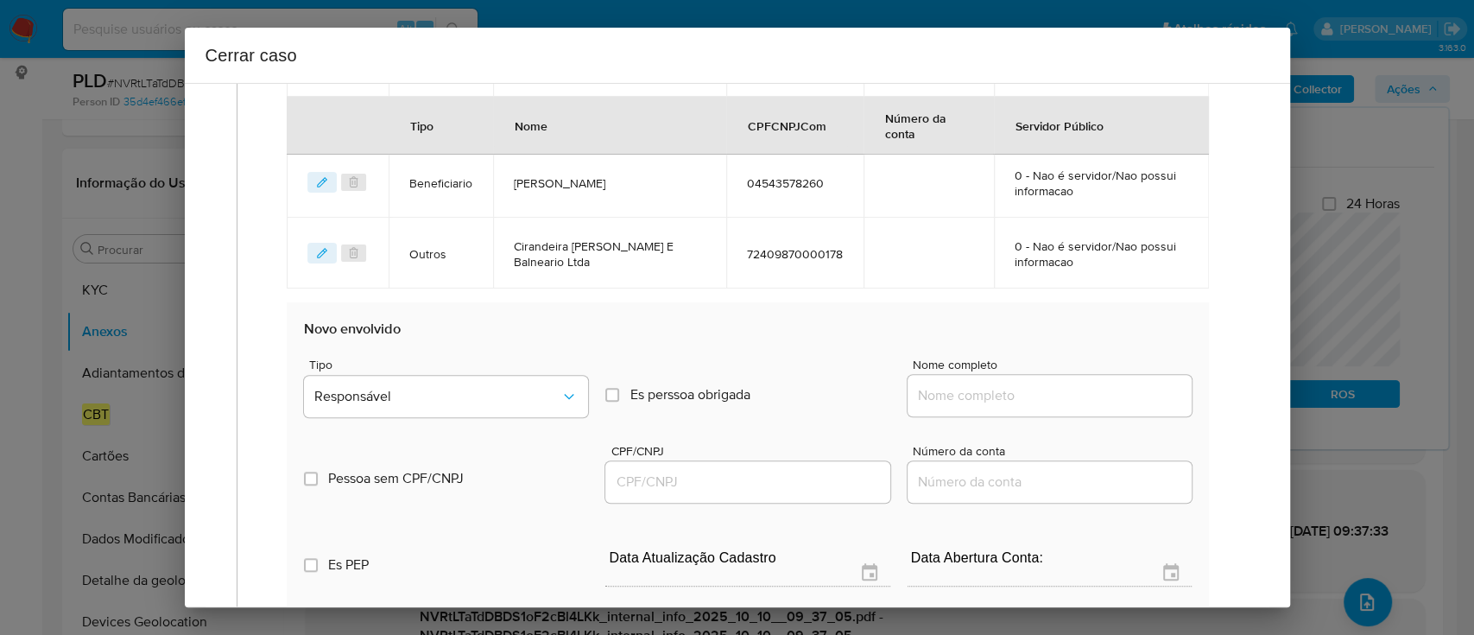
scroll to position [1104, 0]
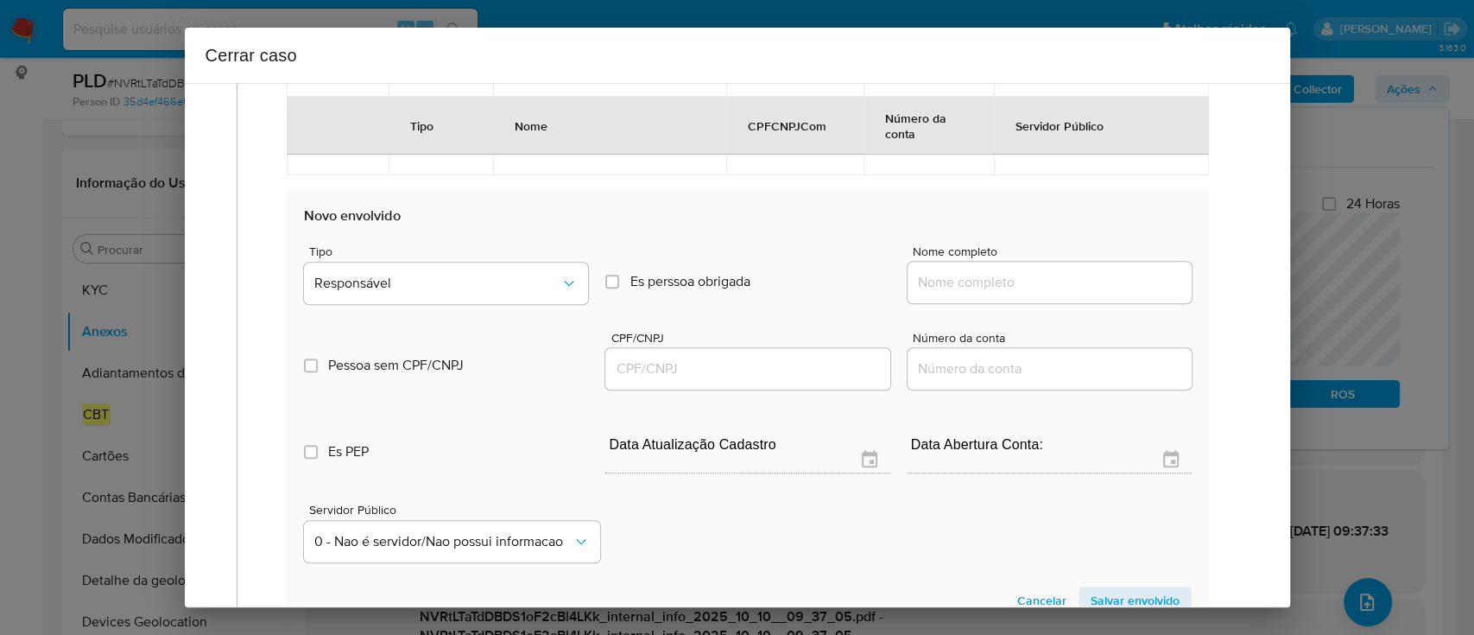
drag, startPoint x: 1044, startPoint y: 282, endPoint x: 1082, endPoint y: 288, distance: 38.5
click at [1044, 282] on input "Nome completo" at bounding box center [1050, 282] width 284 height 22
paste input "Lunna Ezanara Coelho Athayde De Oliveira, 71389016234"
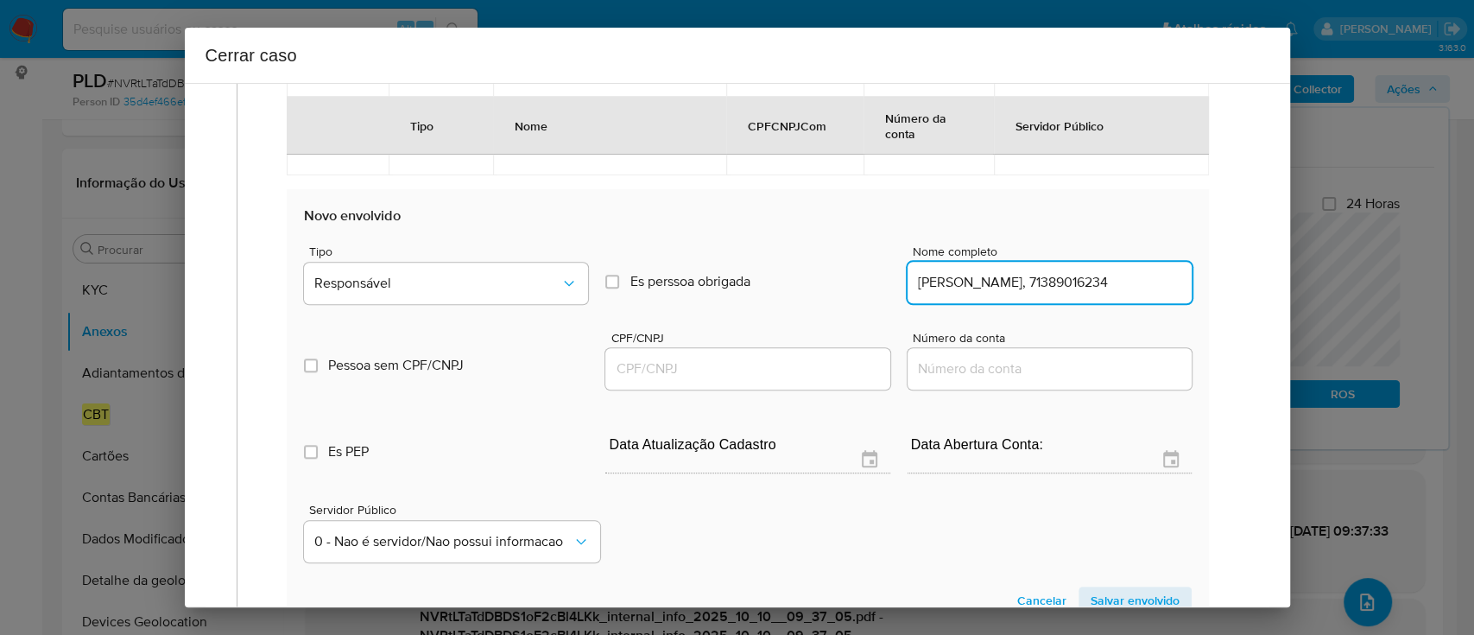
click at [1111, 288] on input "Lunna Ezanara Coelho Athayde De Oliveira, 71389016234" at bounding box center [1050, 282] width 284 height 22
type input "Lunna Ezanara Coelho Athayde De Oliveira,"
click at [764, 364] on input "CPF/CNPJ" at bounding box center [747, 368] width 284 height 22
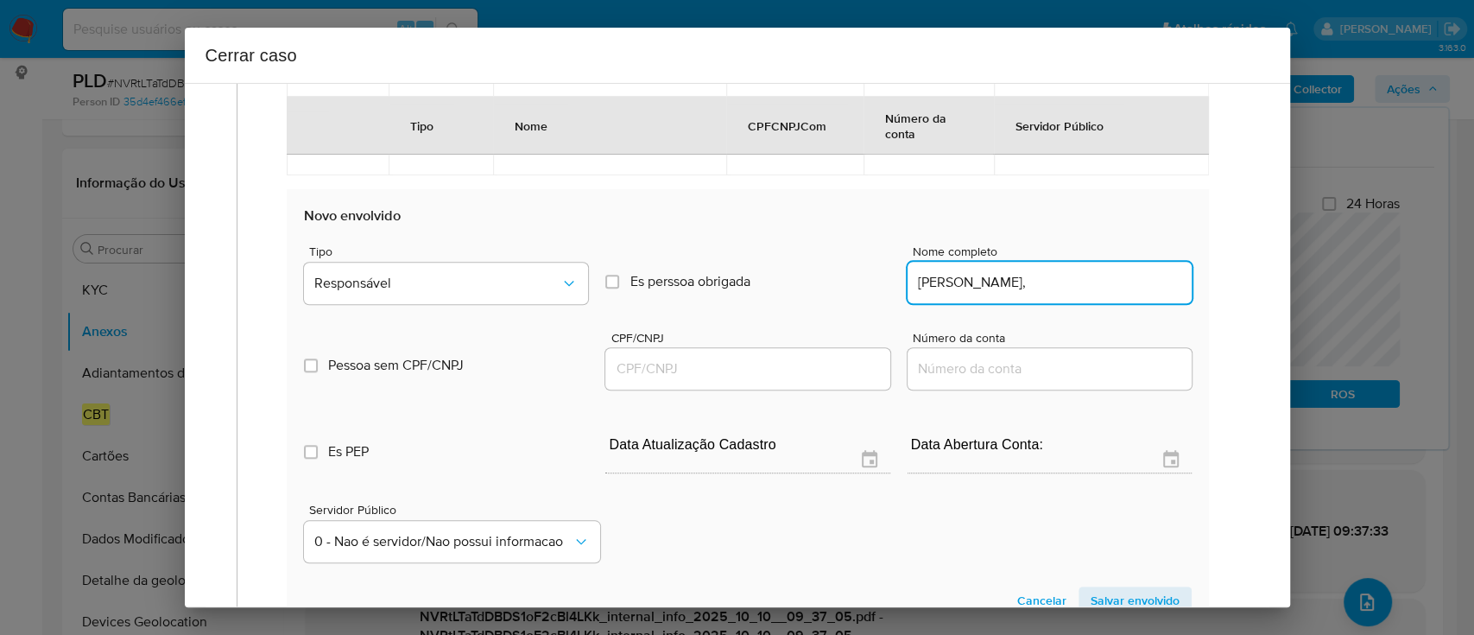
scroll to position [0, 0]
paste input "71389016234"
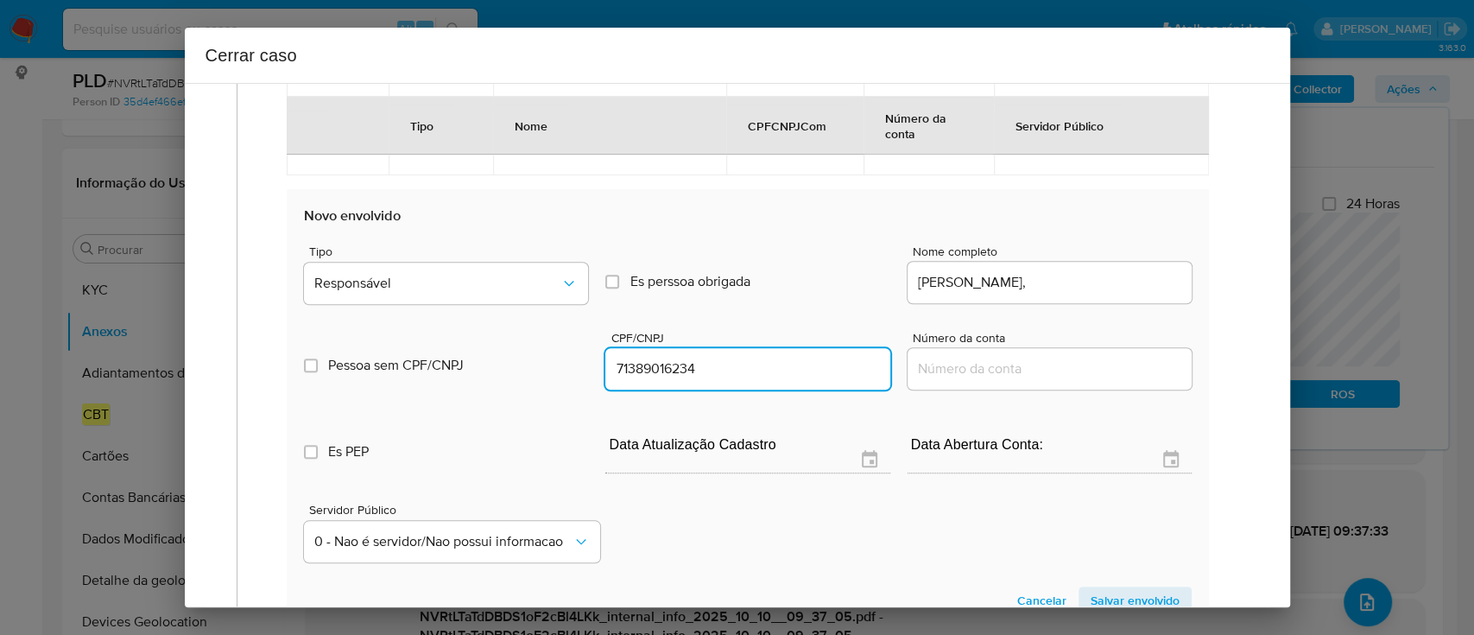
type input "71389016234"
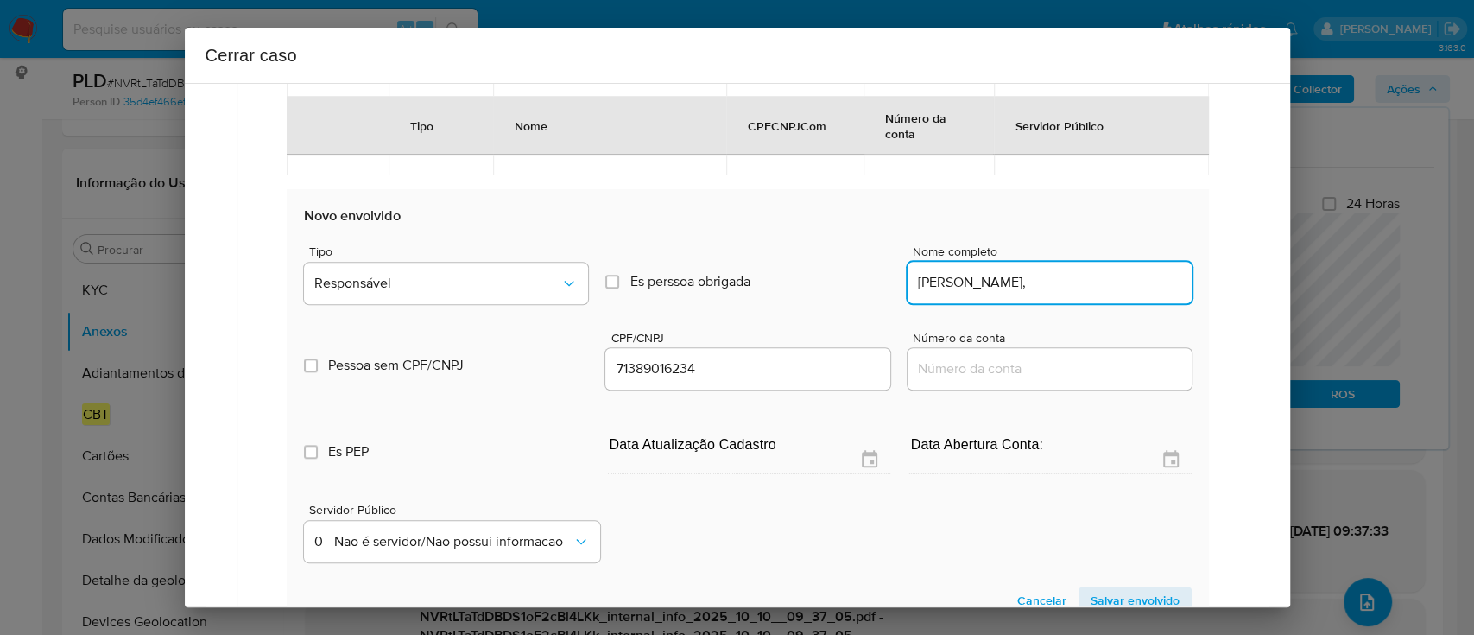
click at [1071, 279] on input "Lunna Ezanara Coelho Athayde De Oliveira," at bounding box center [1050, 282] width 284 height 22
type input "Lunna Ezanara Coelho Athayde De Oliveira"
click at [385, 284] on span "Responsável" at bounding box center [437, 283] width 246 height 17
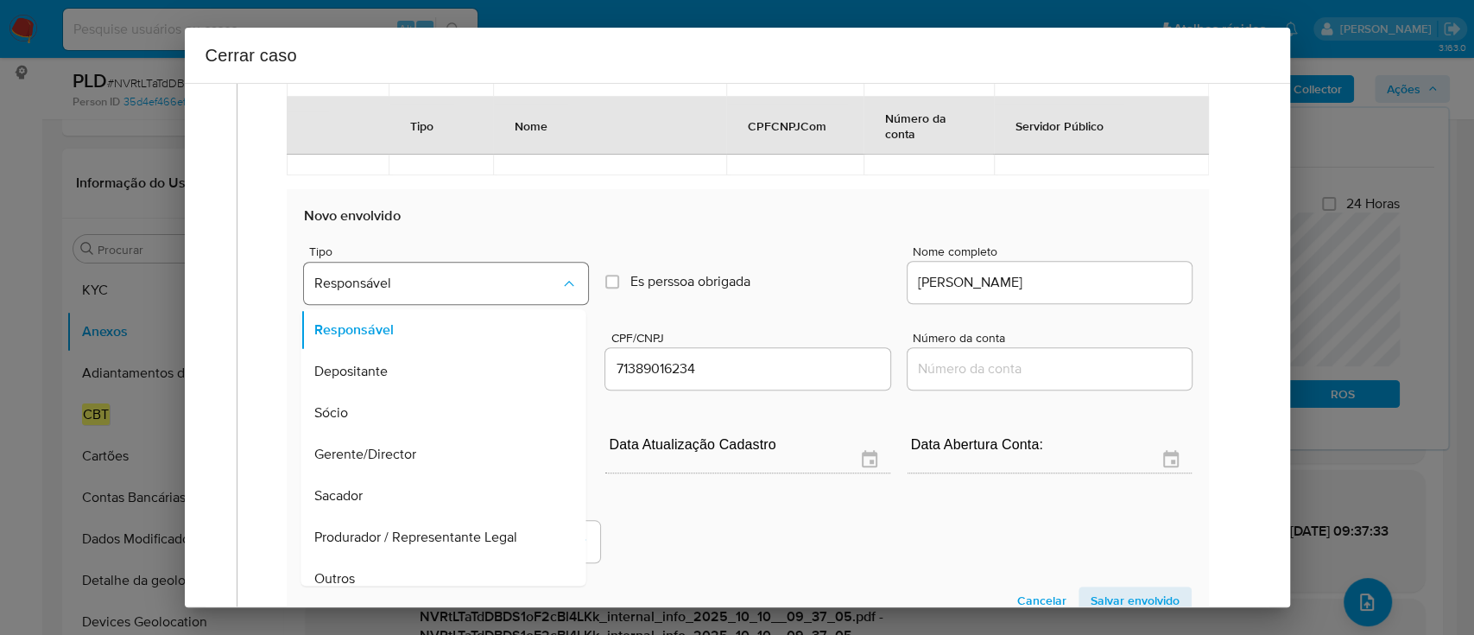
scroll to position [14, 0]
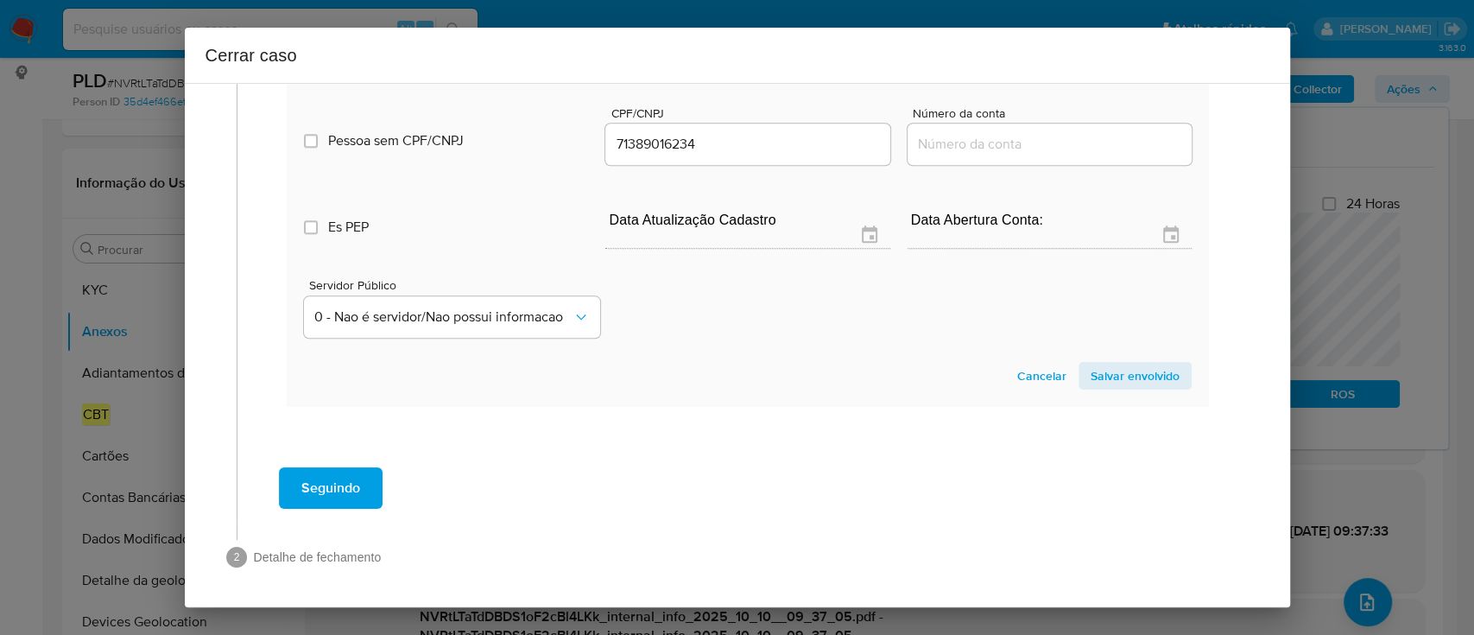
click at [1116, 377] on span "Salvar envolvido" at bounding box center [1135, 376] width 89 height 24
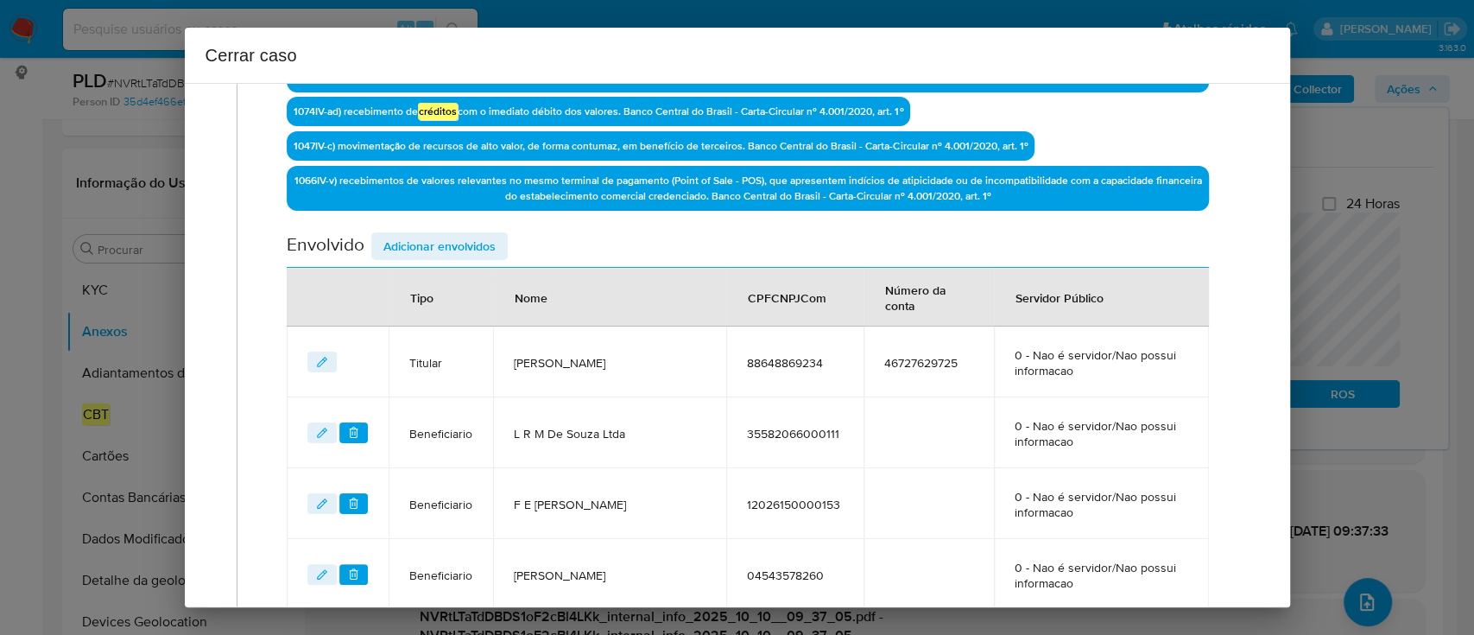
click at [471, 245] on span "Adicionar envolvidos" at bounding box center [439, 246] width 112 height 24
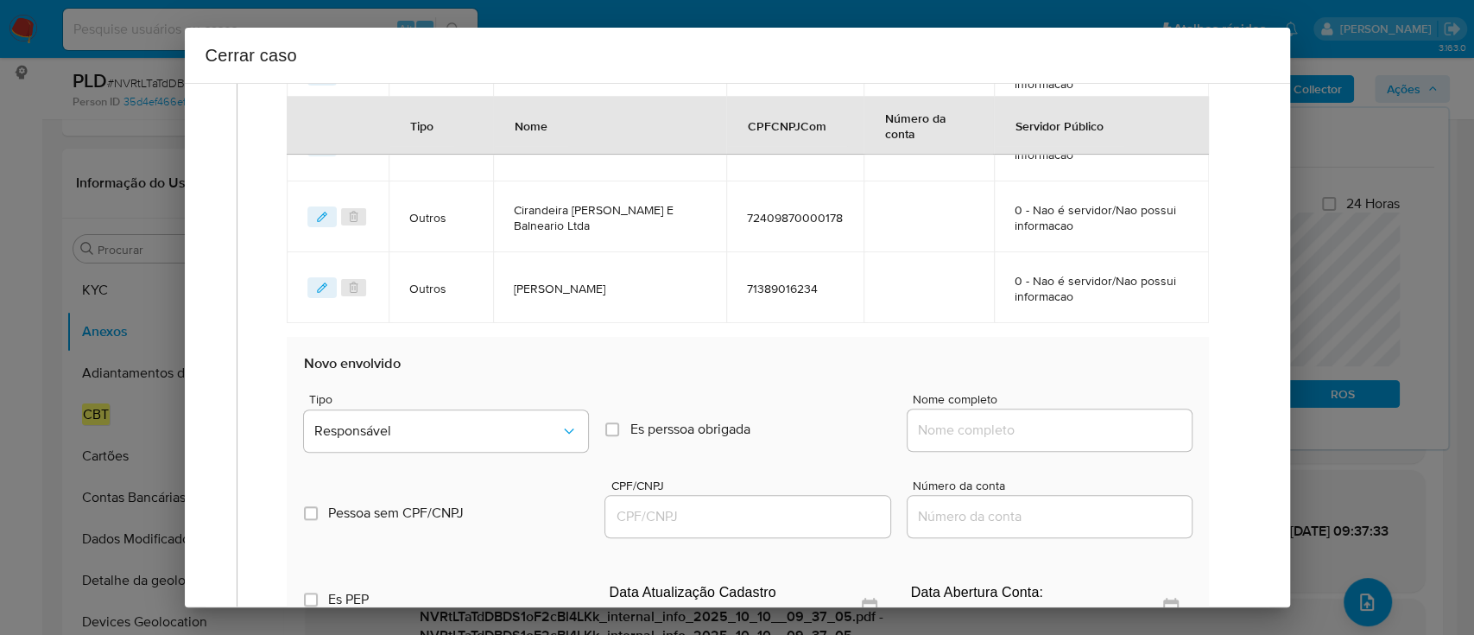
scroll to position [1174, 0]
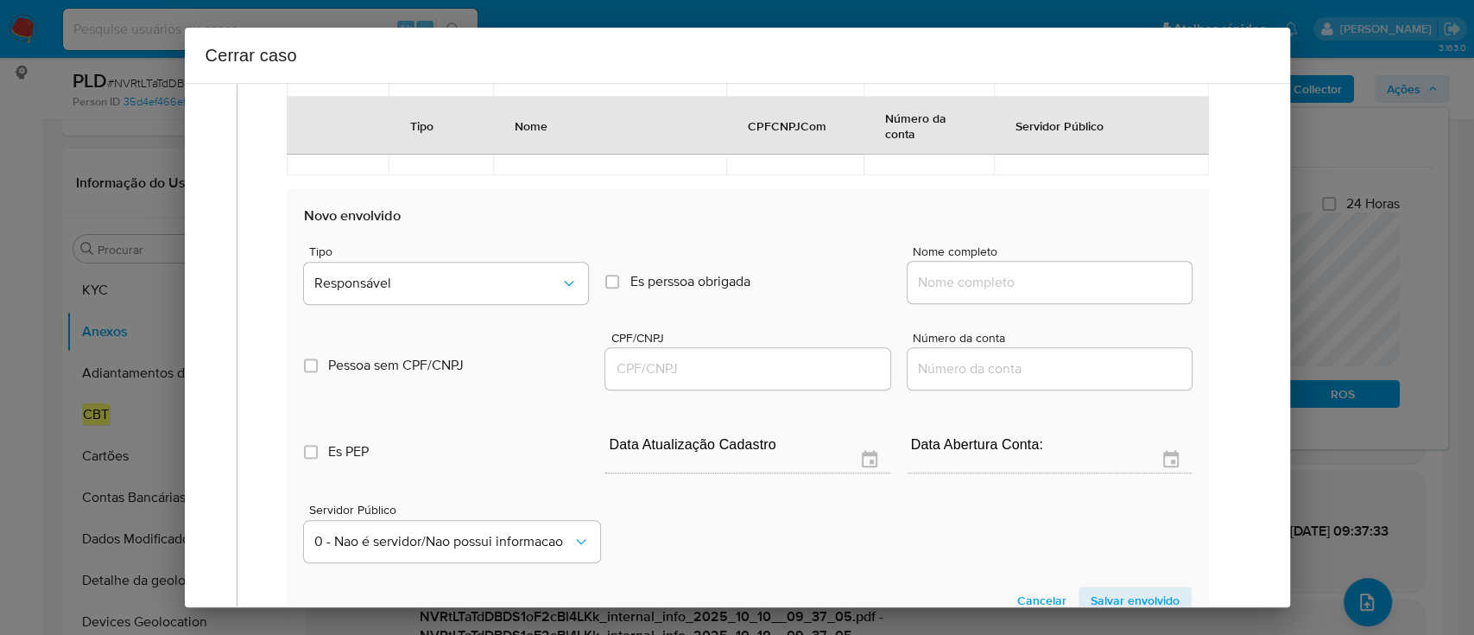
click at [1007, 264] on div at bounding box center [1050, 282] width 284 height 41
click at [1019, 280] on input "Nome completo" at bounding box center [1050, 282] width 284 height 22
paste input "Indra Janny Coelho Athayde, 60295368268"
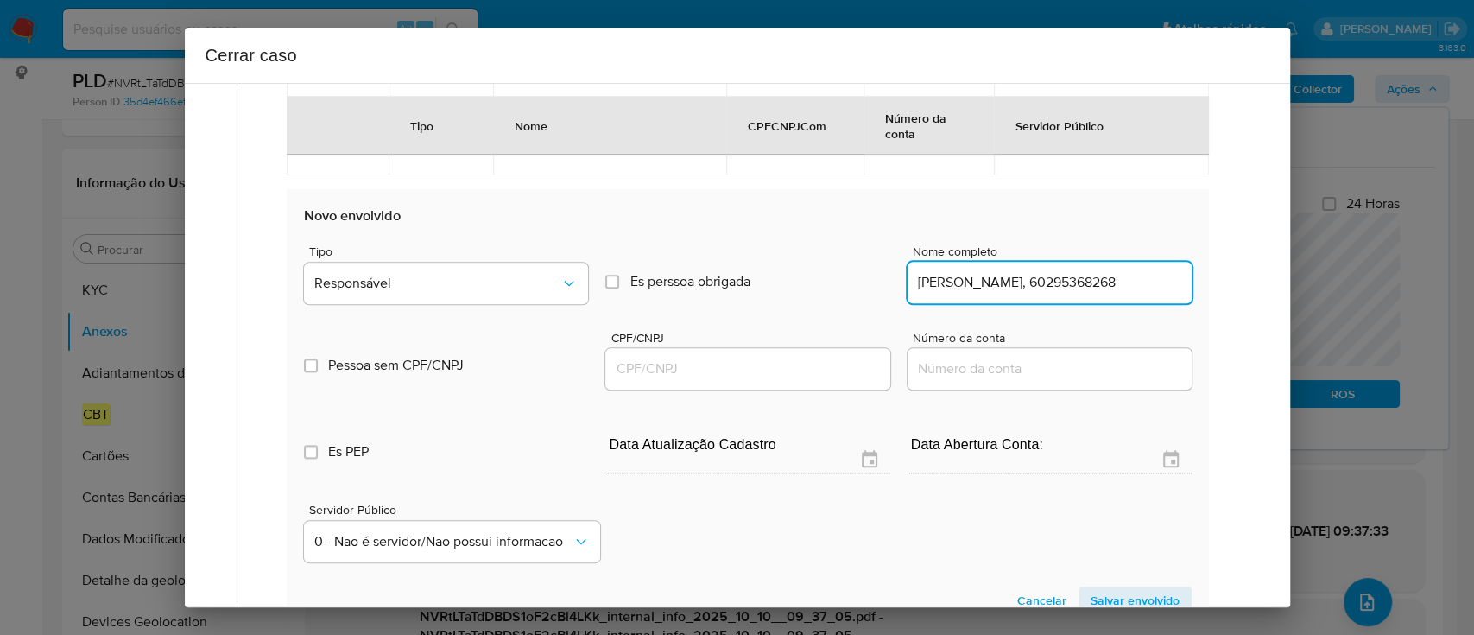
scroll to position [0, 9]
click at [1140, 280] on input "Indra Janny Coelho Athayde, 60295368268" at bounding box center [1050, 282] width 284 height 22
type input "Indra Janny Coelho Athayde,"
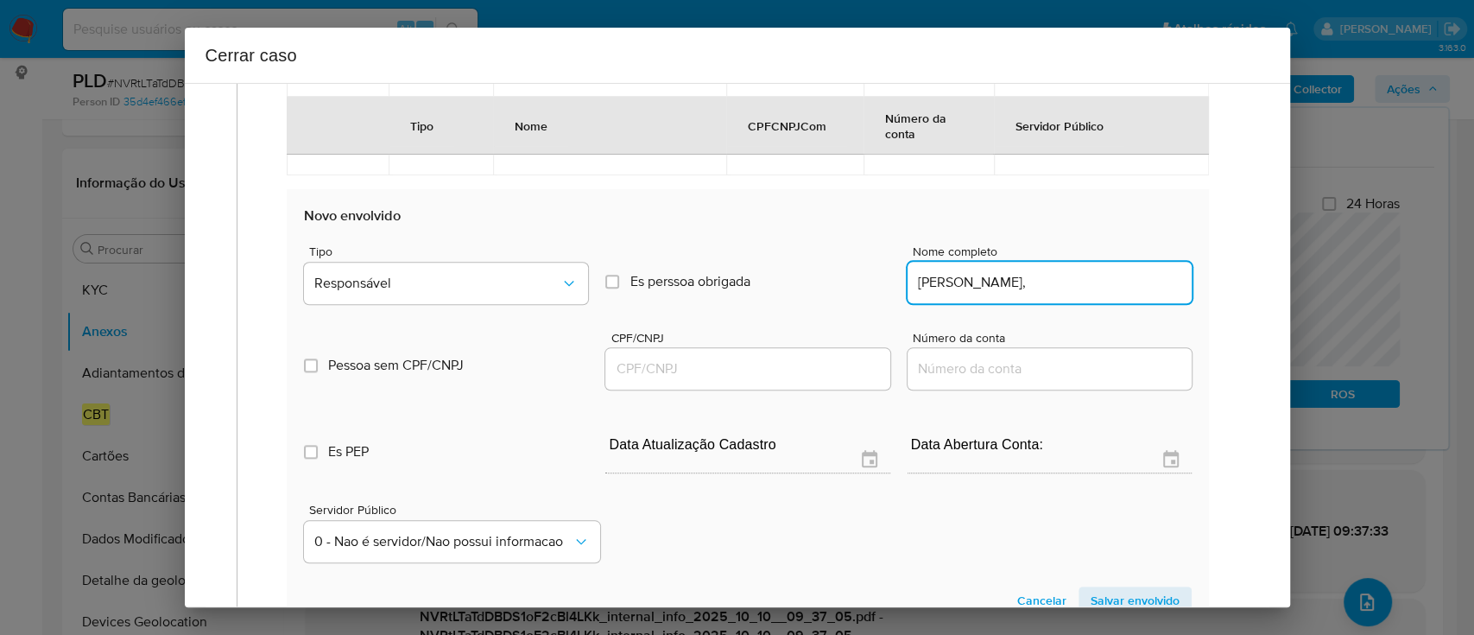
click at [751, 357] on input "CPF/CNPJ" at bounding box center [747, 368] width 284 height 22
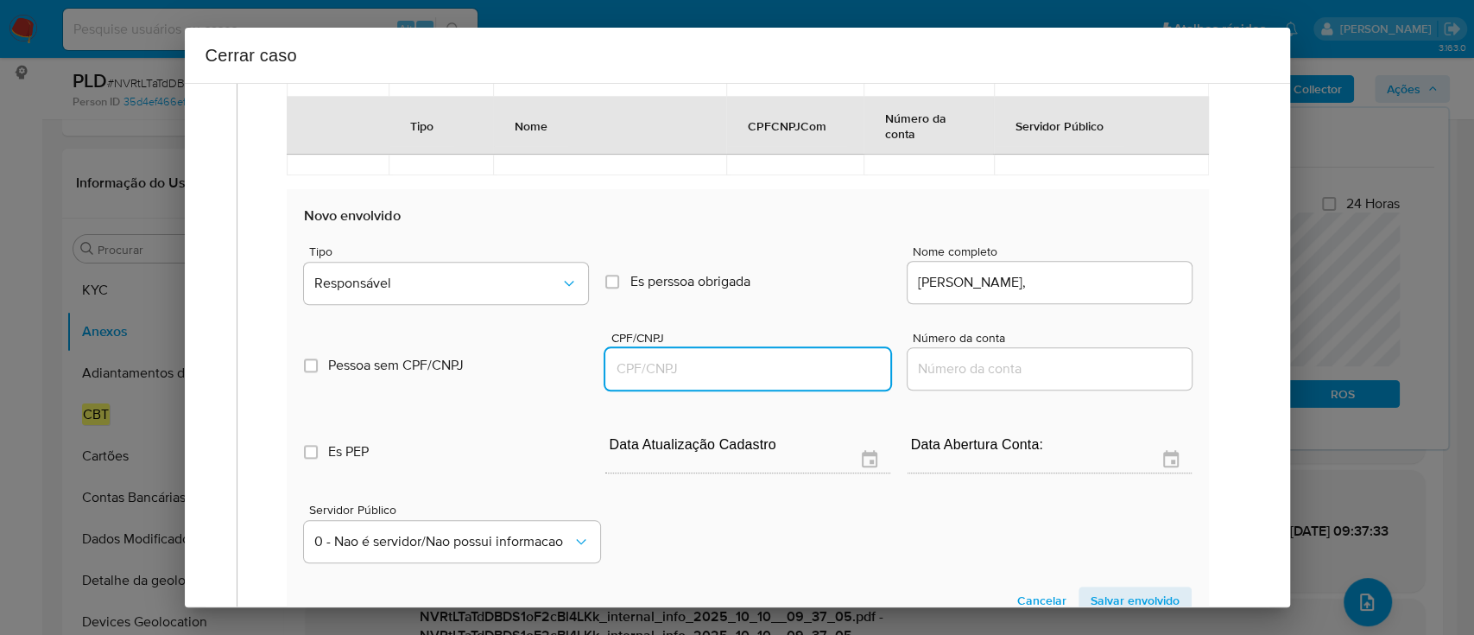
click at [751, 366] on input "CPF/CNPJ" at bounding box center [747, 368] width 284 height 22
paste input "60295368268"
type input "60295368268"
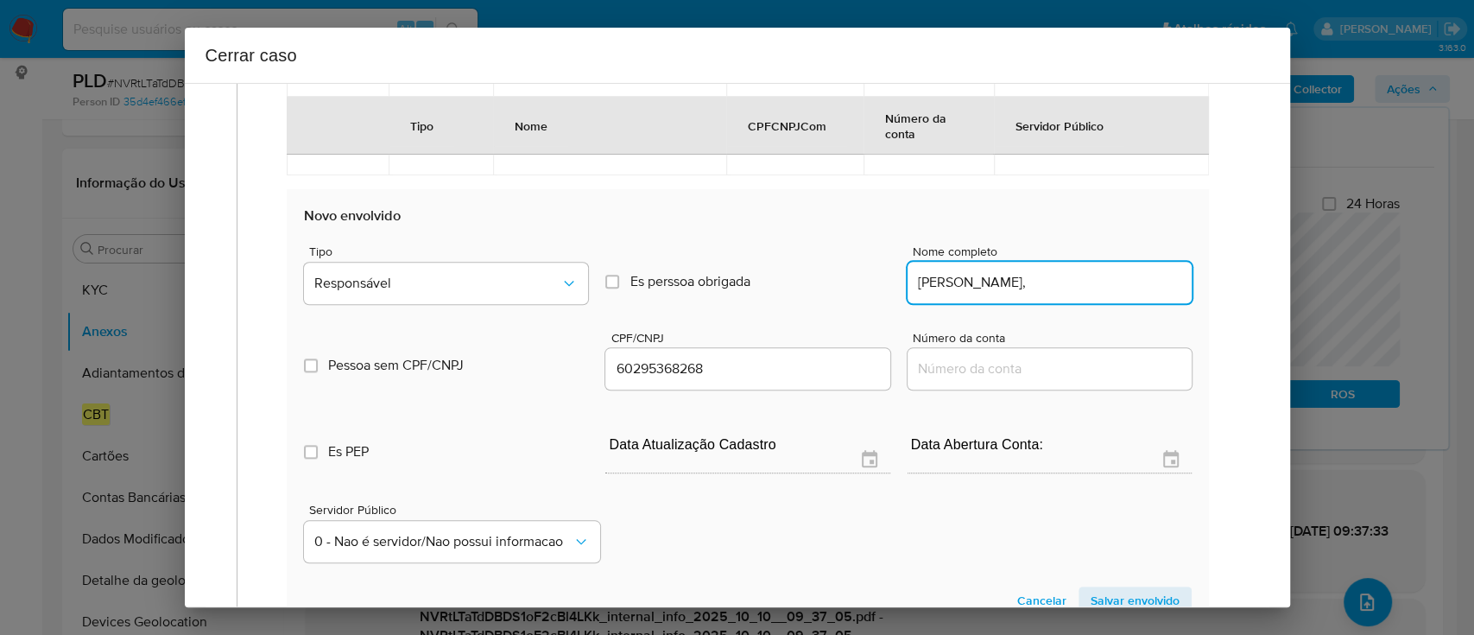
click at [1150, 275] on input "Indra Janny Coelho Athayde," at bounding box center [1050, 282] width 284 height 22
type input "Indra Janny Coelho Athayde"
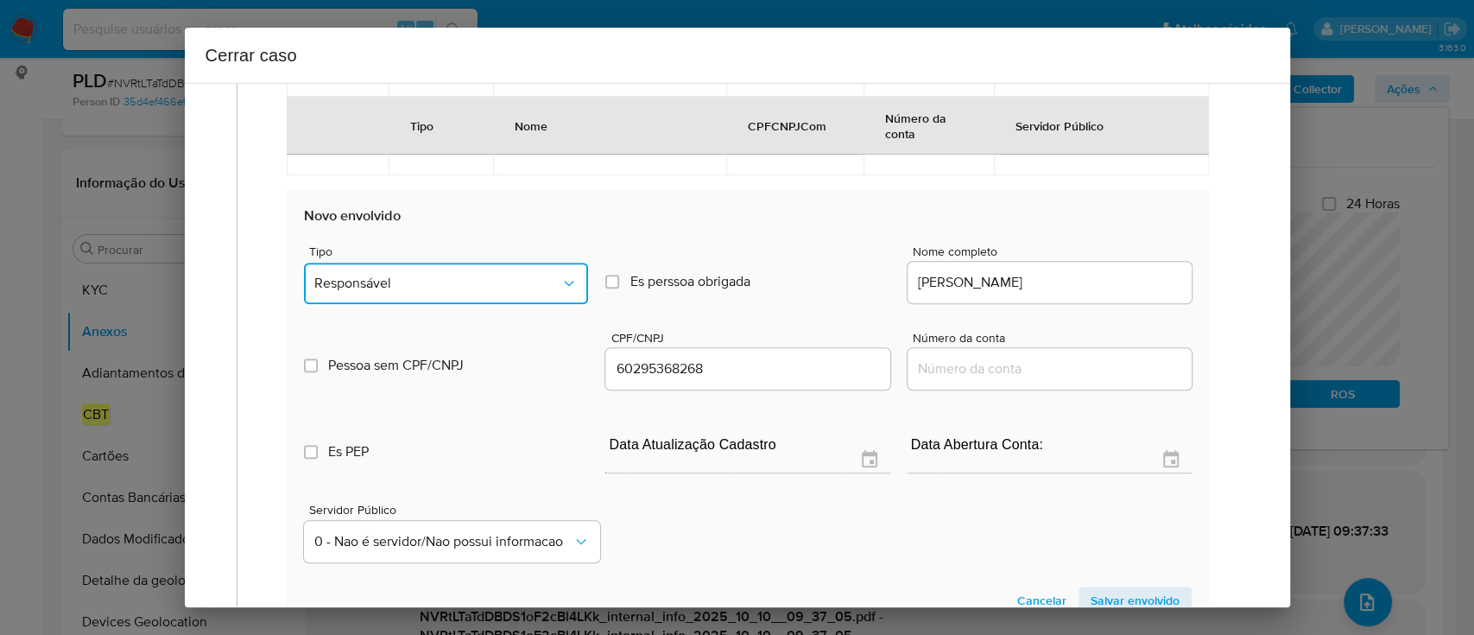
click at [409, 277] on span "Responsável" at bounding box center [437, 283] width 246 height 17
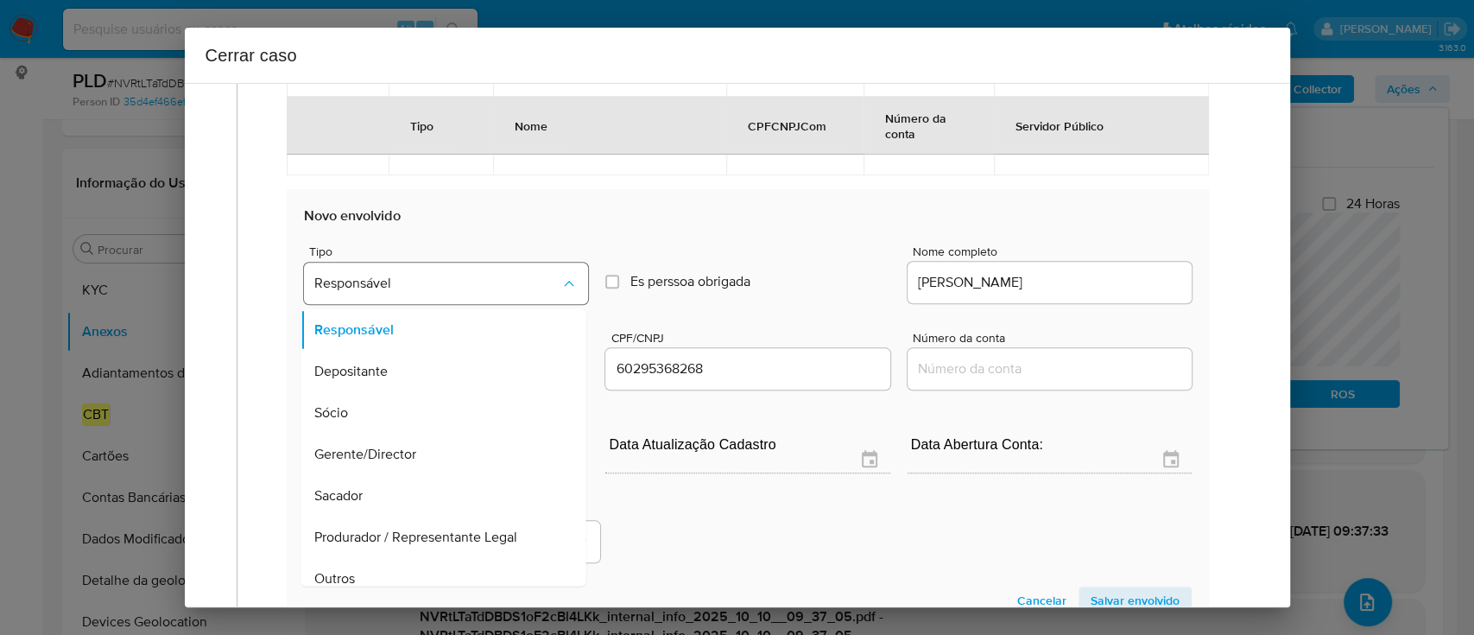
scroll to position [14, 0]
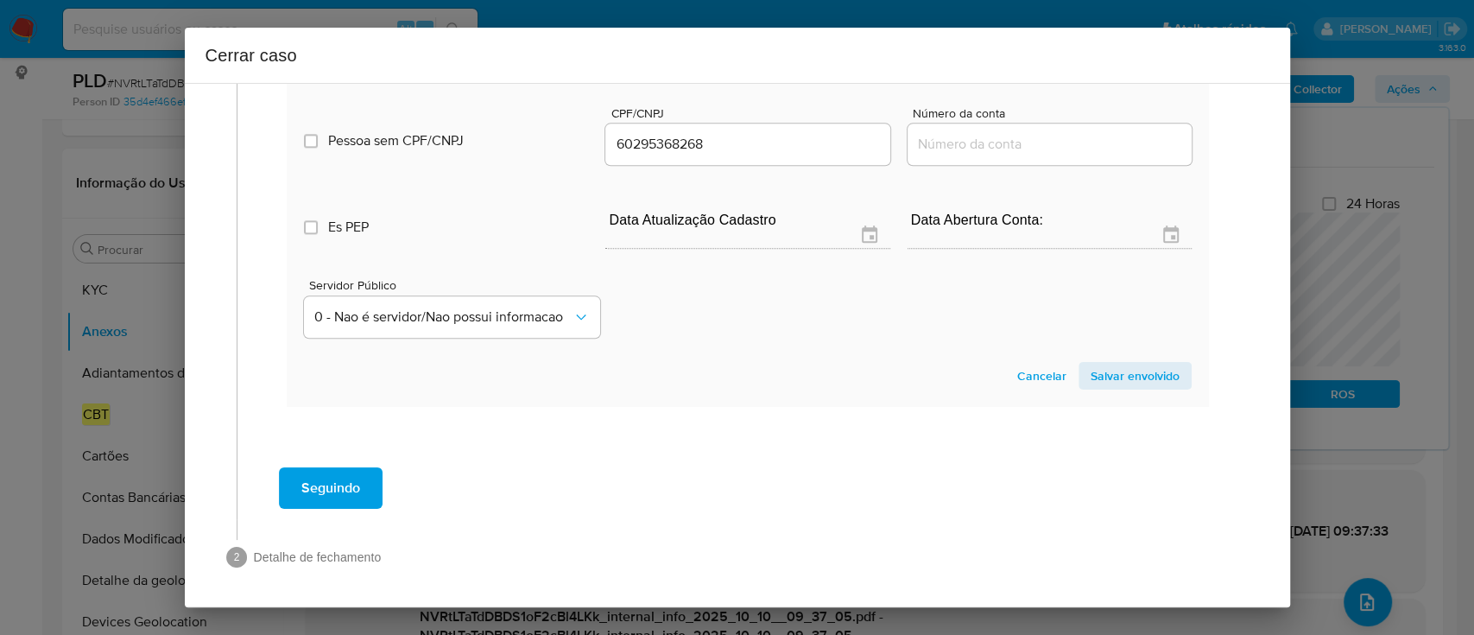
click at [1091, 370] on span "Salvar envolvido" at bounding box center [1135, 376] width 89 height 24
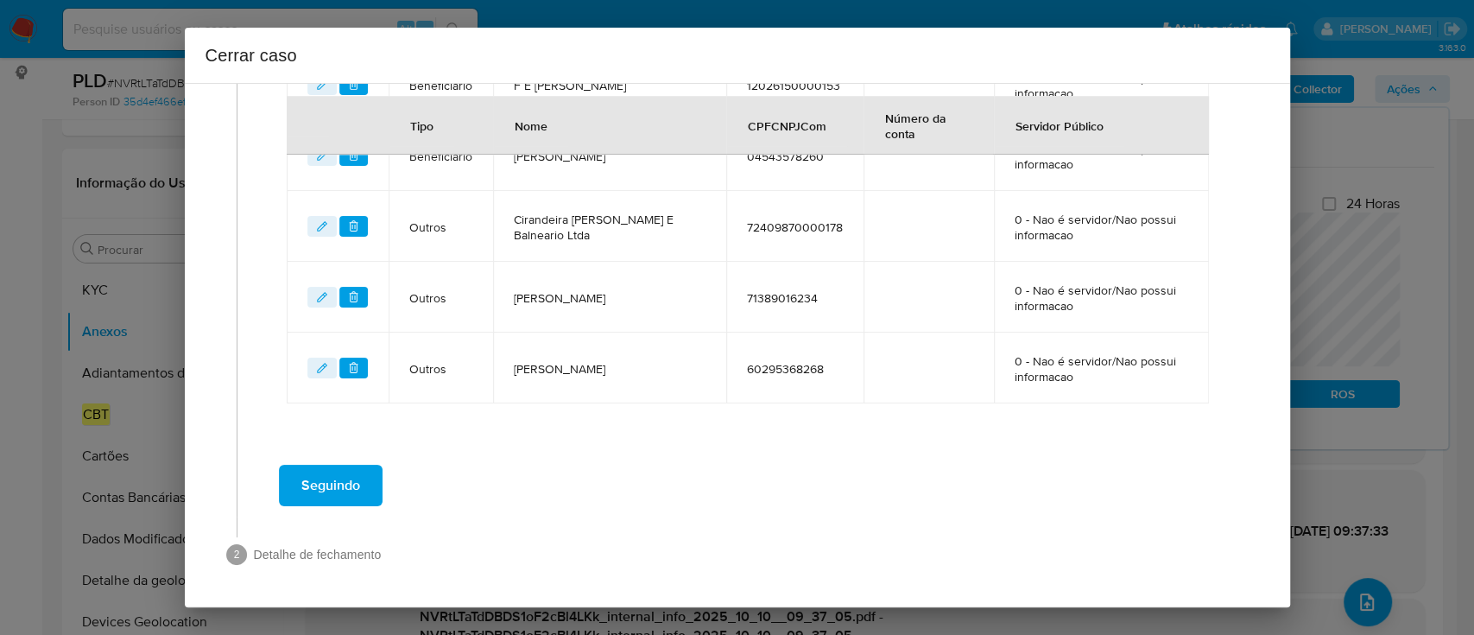
scroll to position [1015, 0]
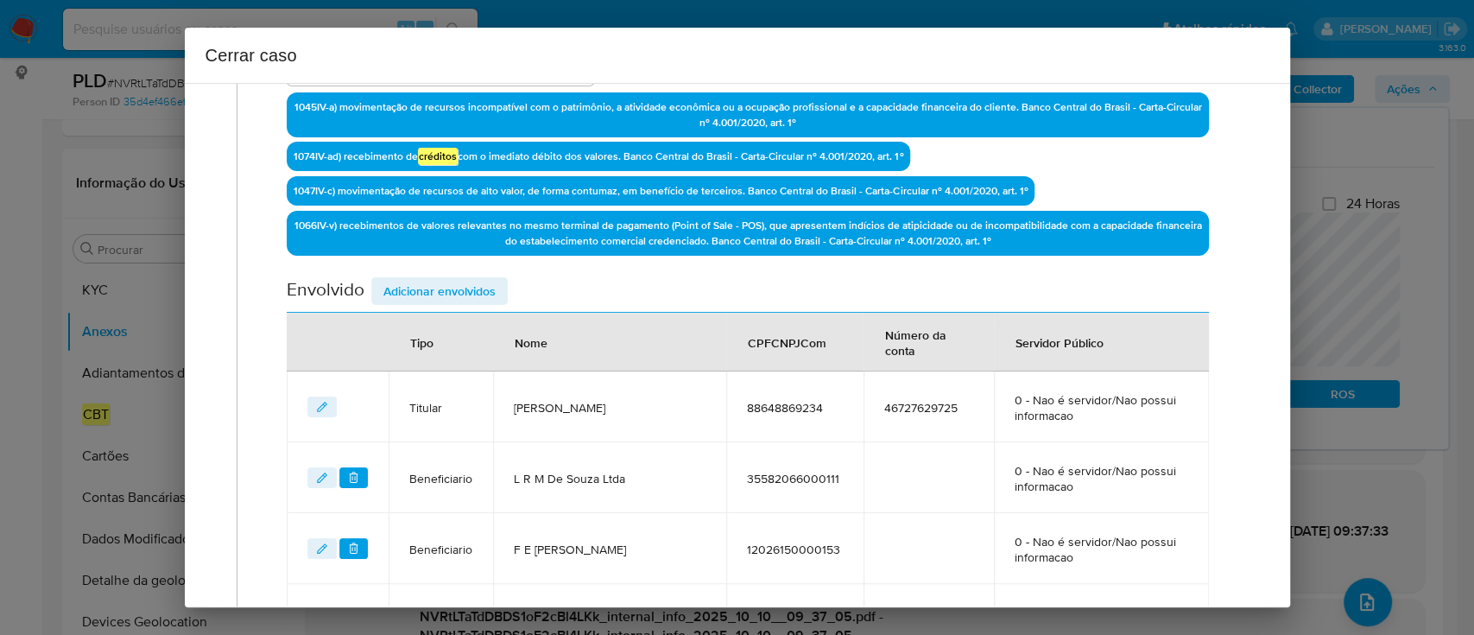
click at [476, 291] on span "Adicionar envolvidos" at bounding box center [439, 291] width 112 height 24
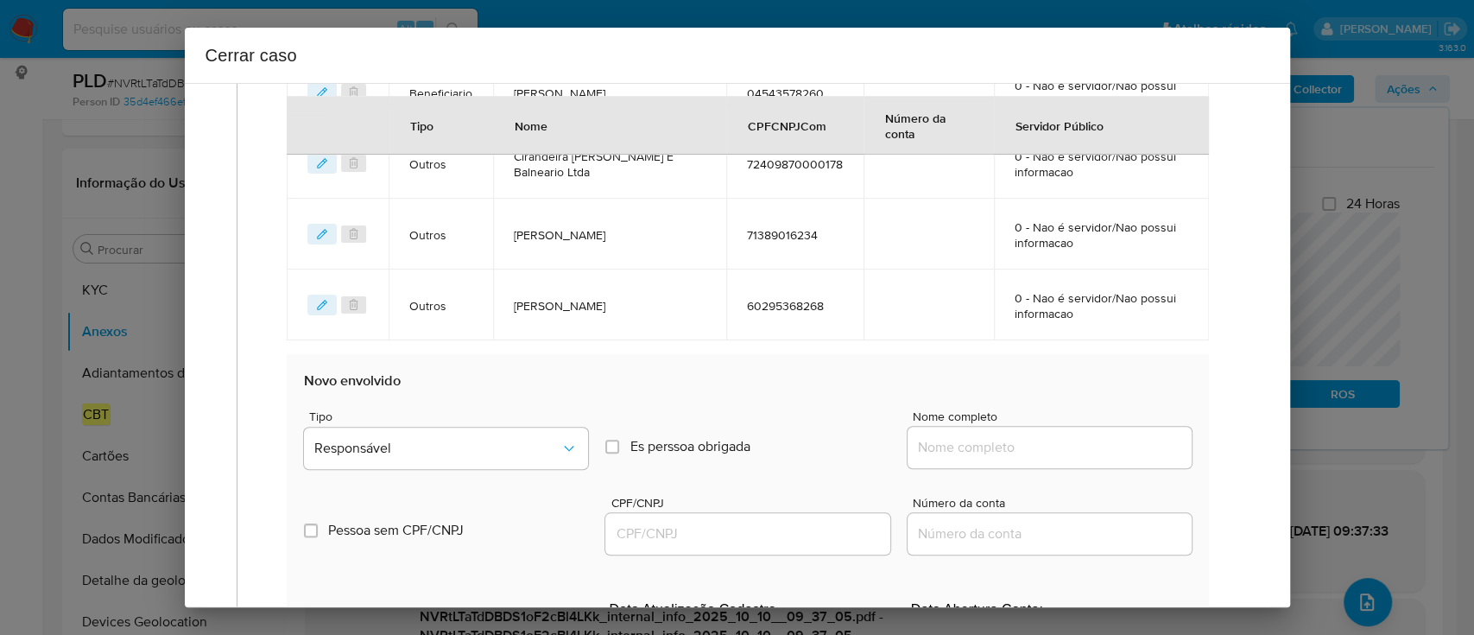
scroll to position [1129, 0]
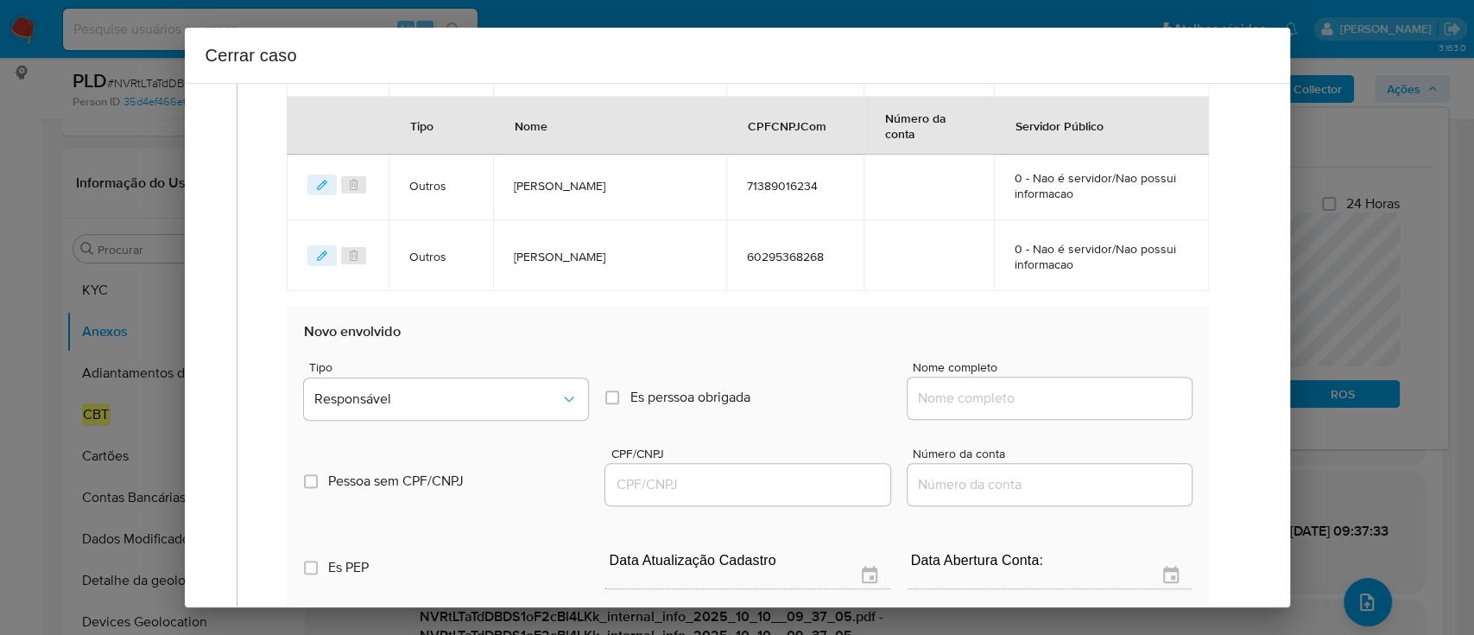
click at [1059, 404] on input "Nome completo" at bounding box center [1050, 398] width 284 height 22
click at [1059, 394] on input "Nome completo" at bounding box center [1050, 398] width 284 height 22
paste input "Cirandeira Bela Pousada E Balneario Ltda, 27240987000259"
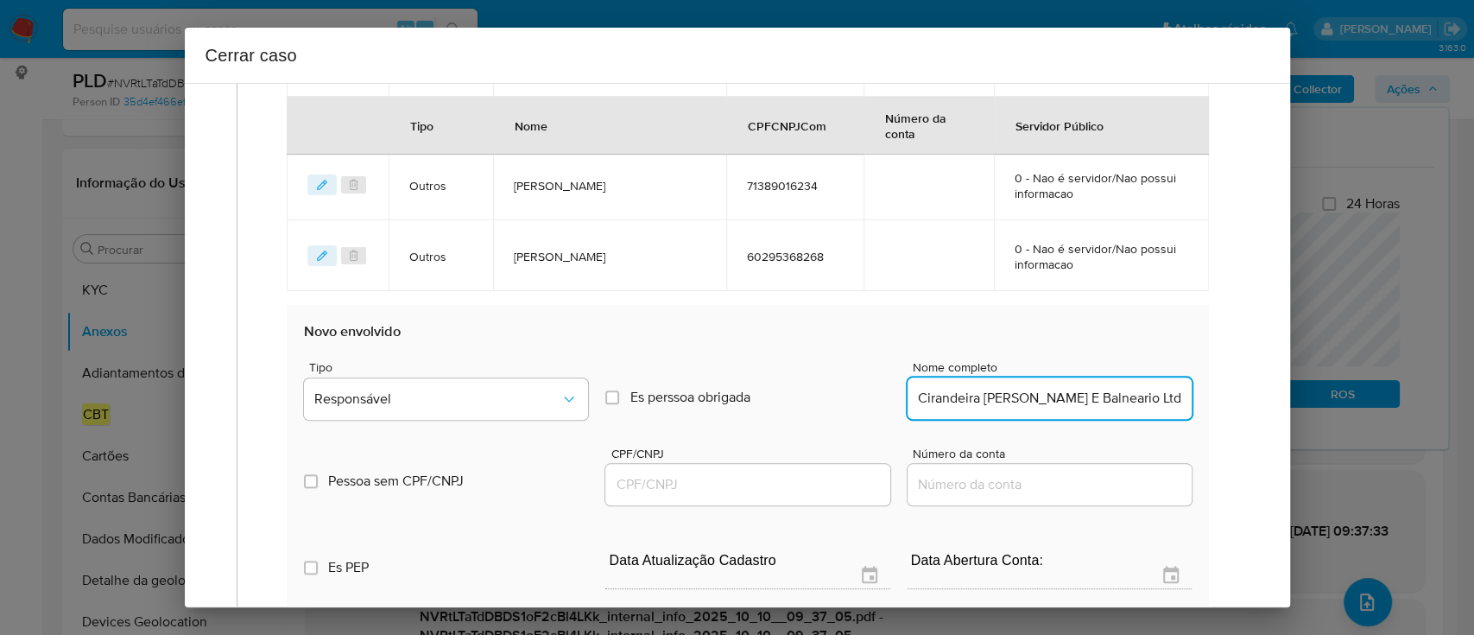
scroll to position [0, 111]
click at [1098, 387] on input "Cirandeira Bela Pousada E Balneario Ltda, 27240987000259" at bounding box center [1050, 398] width 284 height 22
type input "Cirandeira Bela Pousada E Balneario Ltda,"
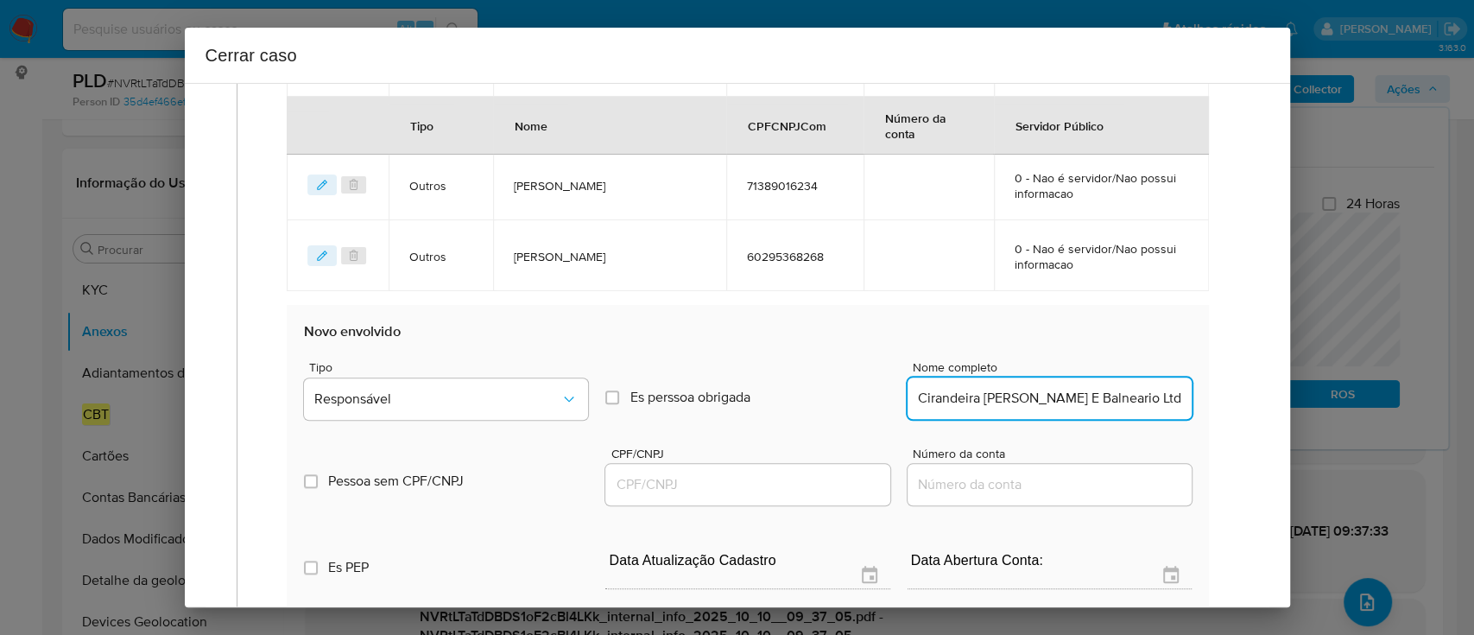
drag, startPoint x: 756, startPoint y: 480, endPoint x: 786, endPoint y: 472, distance: 30.4
click at [756, 480] on input "CPF/CNPJ" at bounding box center [747, 484] width 284 height 22
paste input "27240987000259"
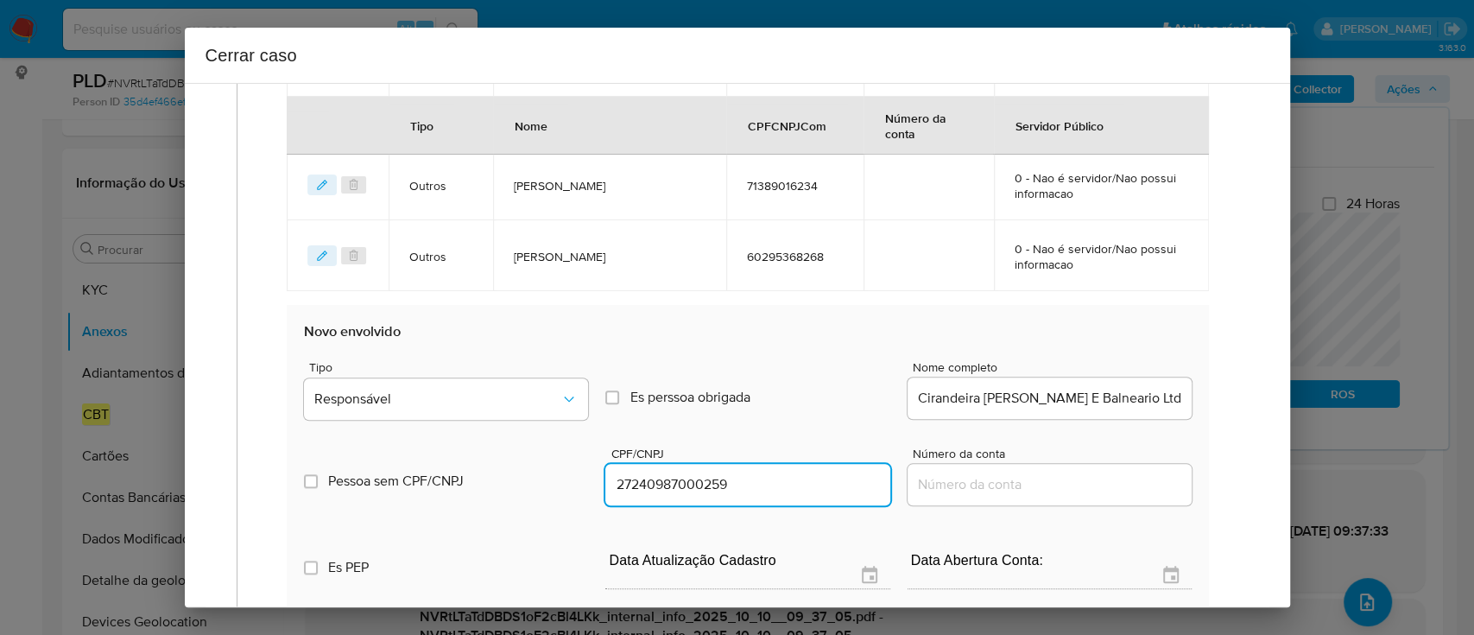
type input "27240987000259"
click at [1142, 379] on div "Cirandeira Bela Pousada E Balneario Ltda," at bounding box center [1050, 397] width 284 height 41
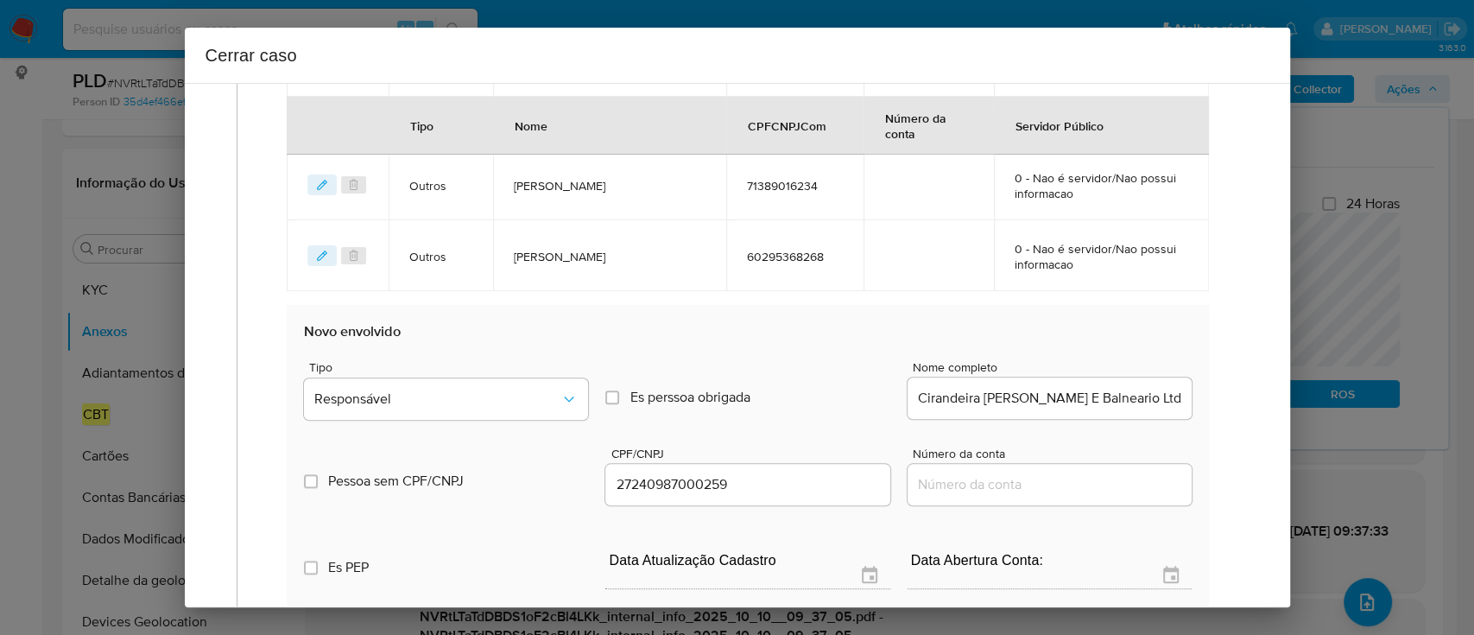
click at [1119, 400] on input "Cirandeira Bela Pousada E Balneario Ltda," at bounding box center [1050, 398] width 284 height 22
type input "Cirandeira Bela Pousada E Balneario Ltda"
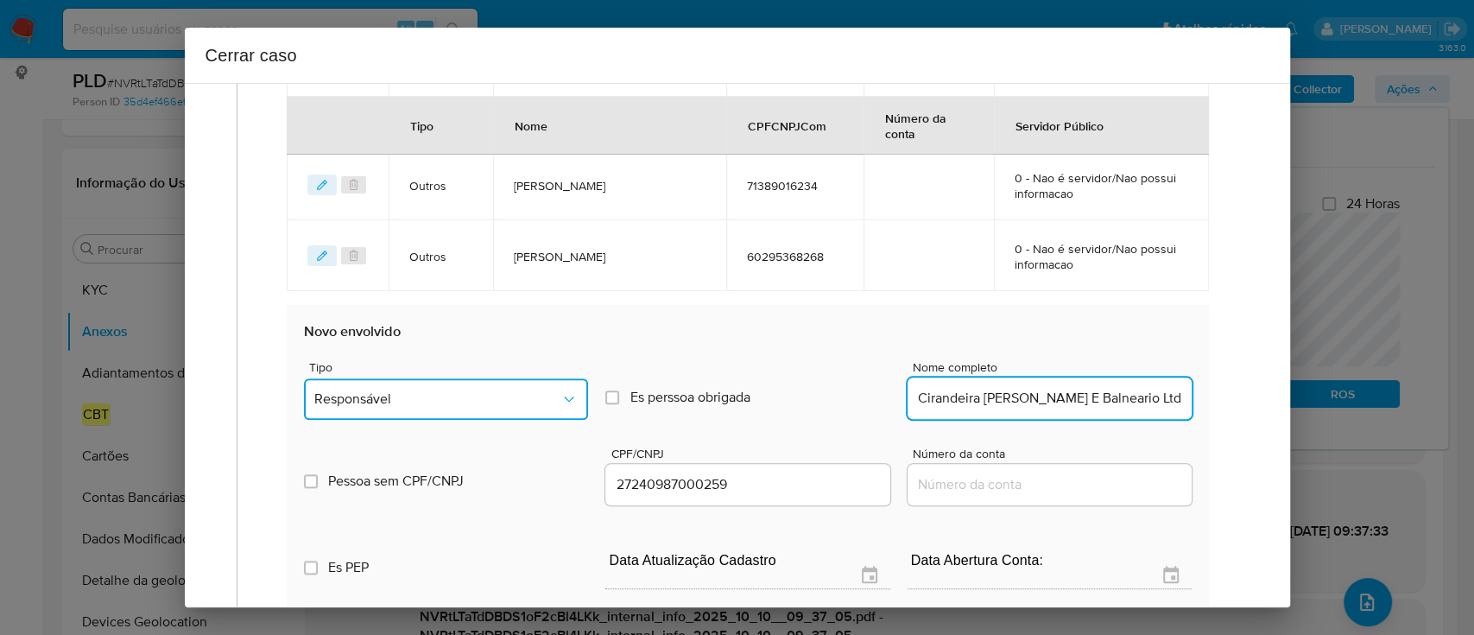
click at [395, 381] on button "Responsável" at bounding box center [446, 398] width 284 height 41
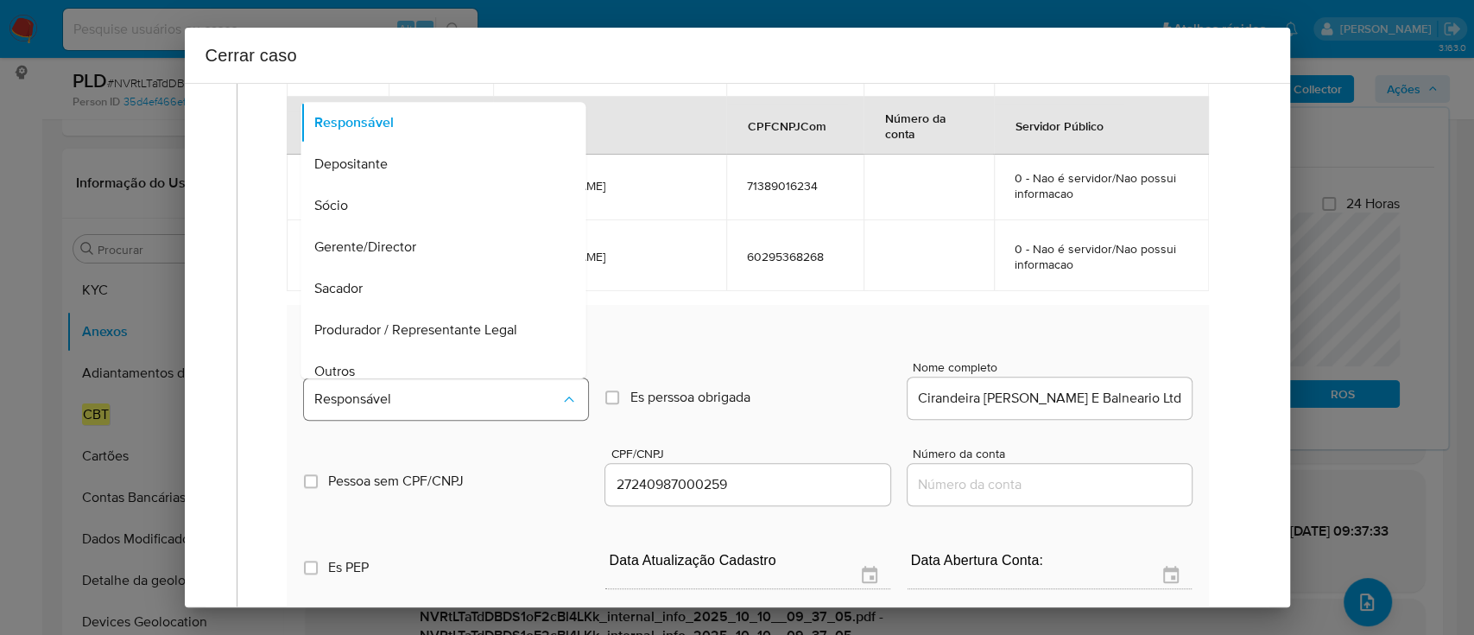
scroll to position [14, 0]
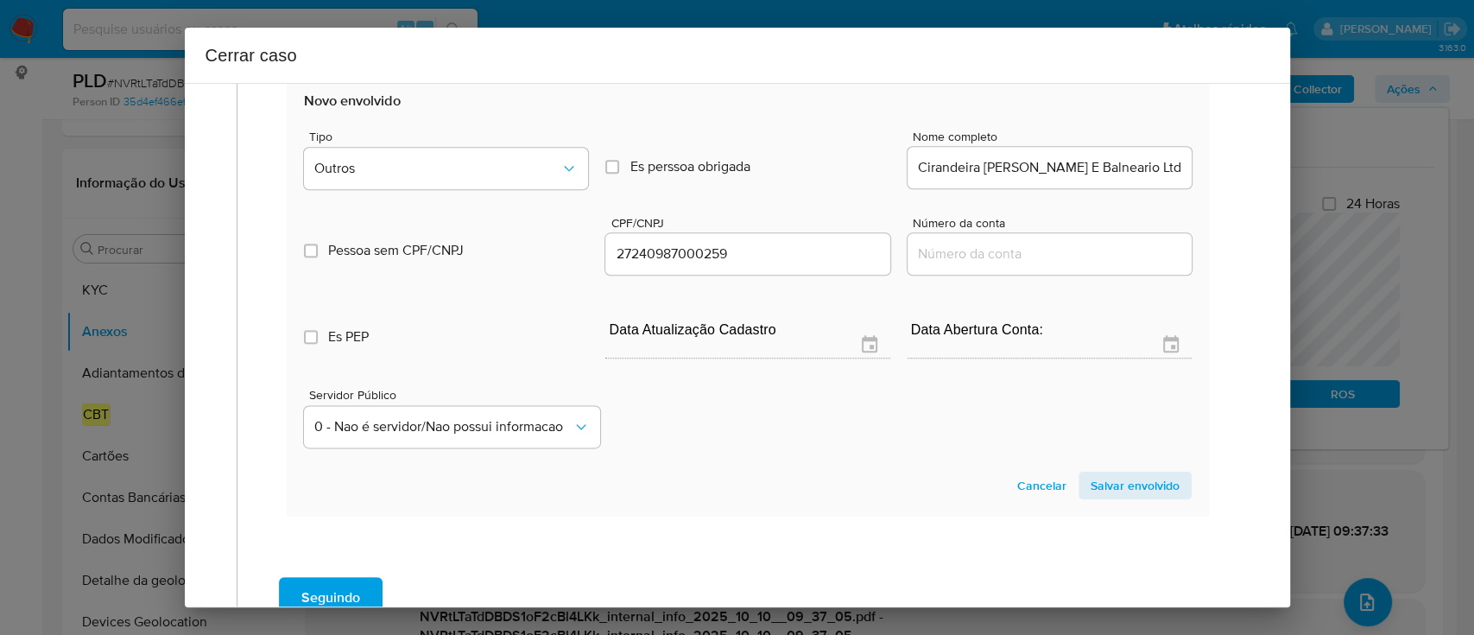
click at [1105, 483] on span "Salvar envolvido" at bounding box center [1135, 485] width 89 height 24
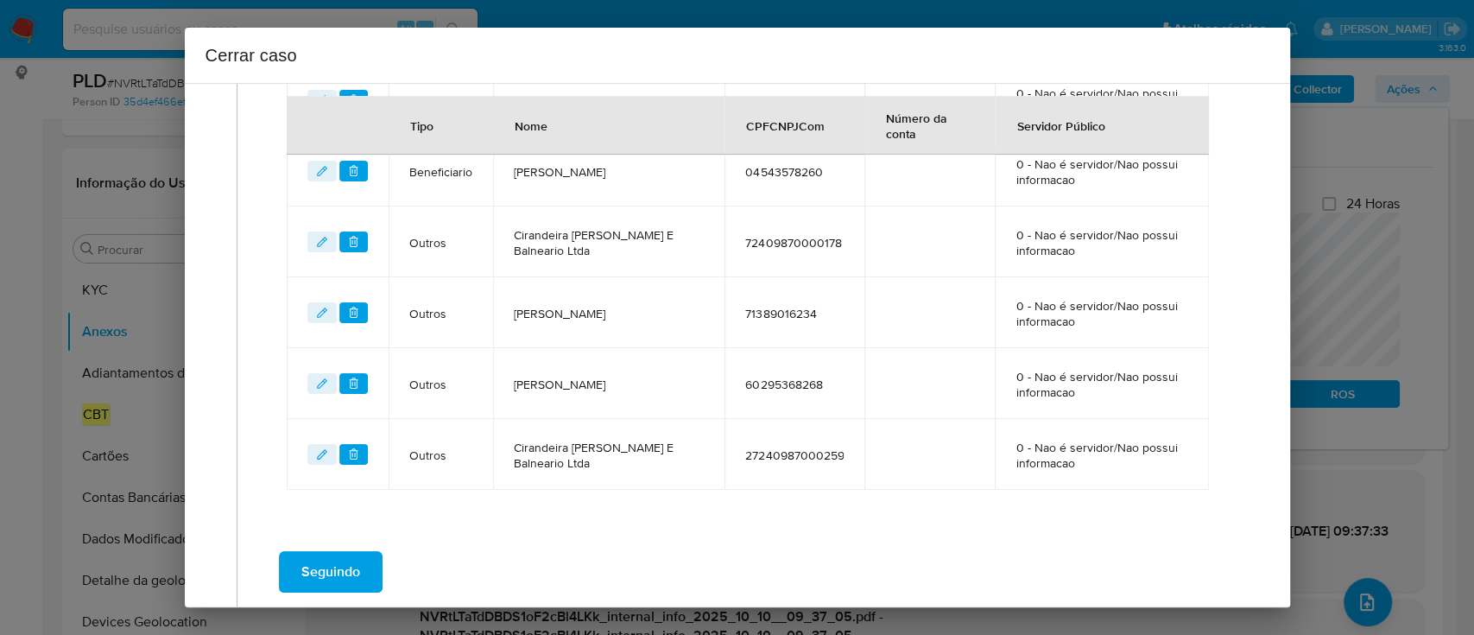
scroll to position [970, 0]
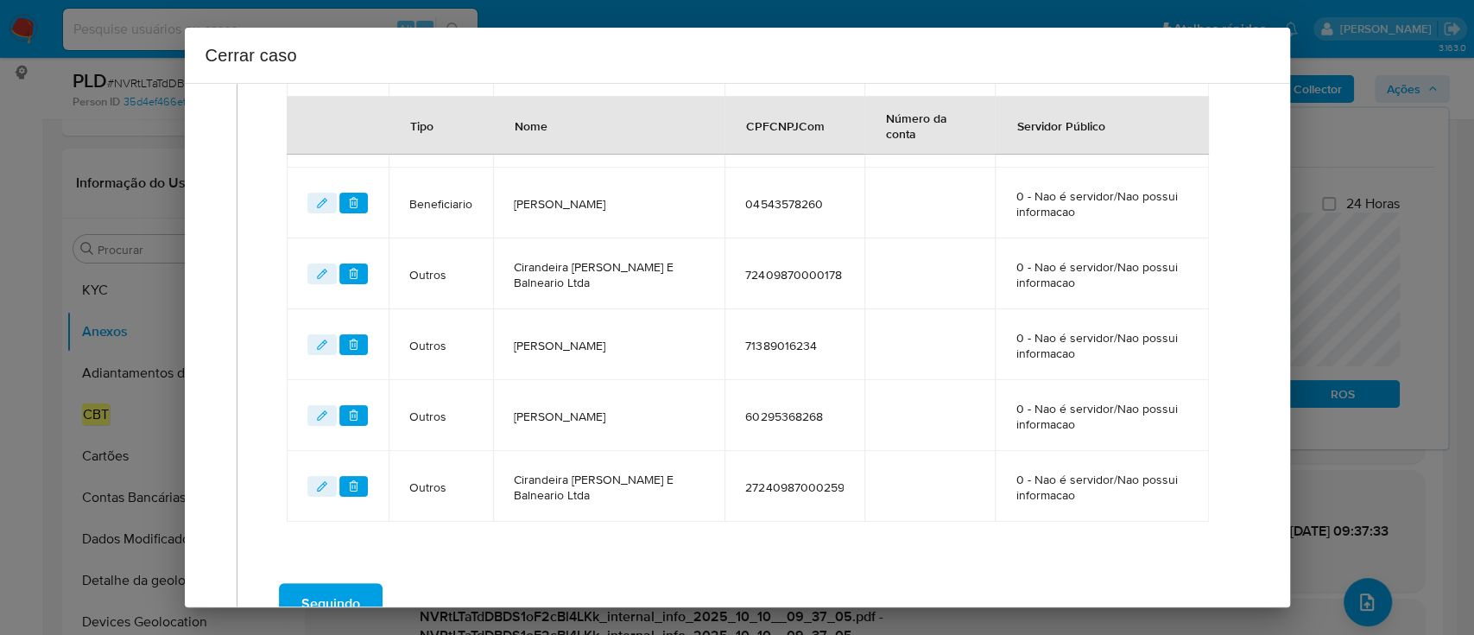
click at [661, 504] on td "Cirandeira Bela Pousada E Balneario Ltda" at bounding box center [608, 486] width 231 height 71
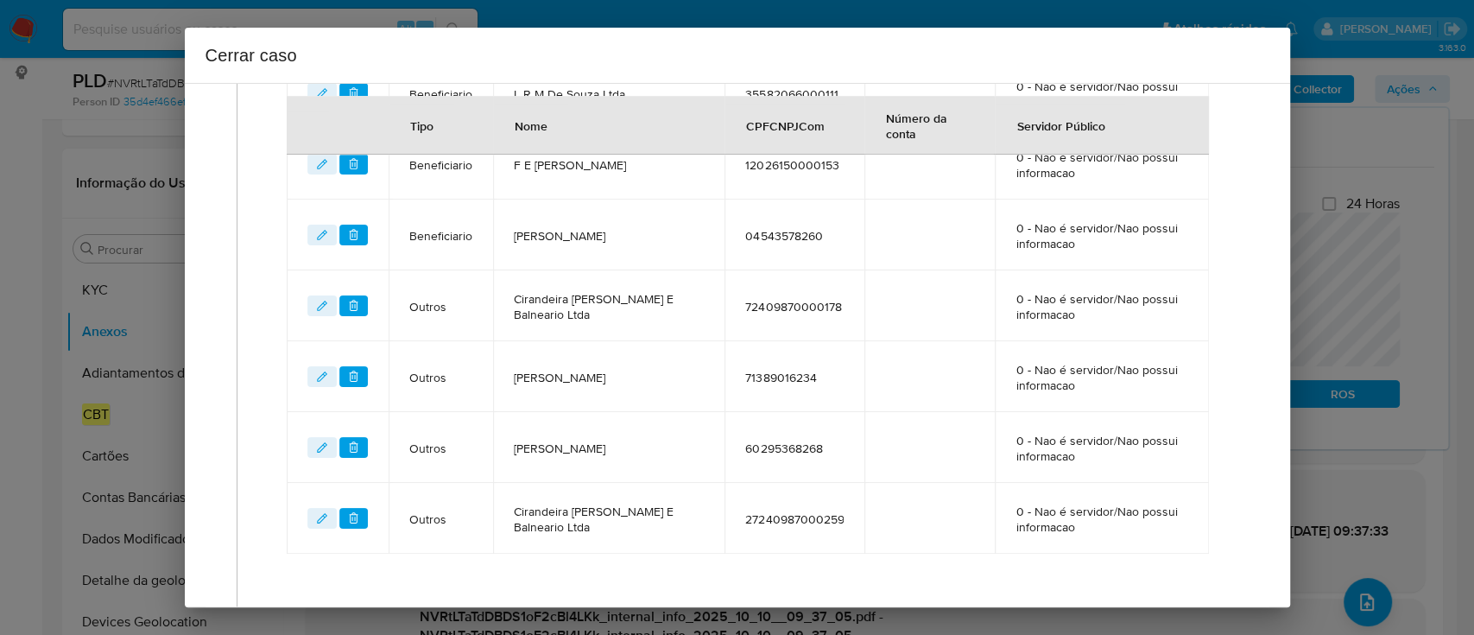
scroll to position [1036, 0]
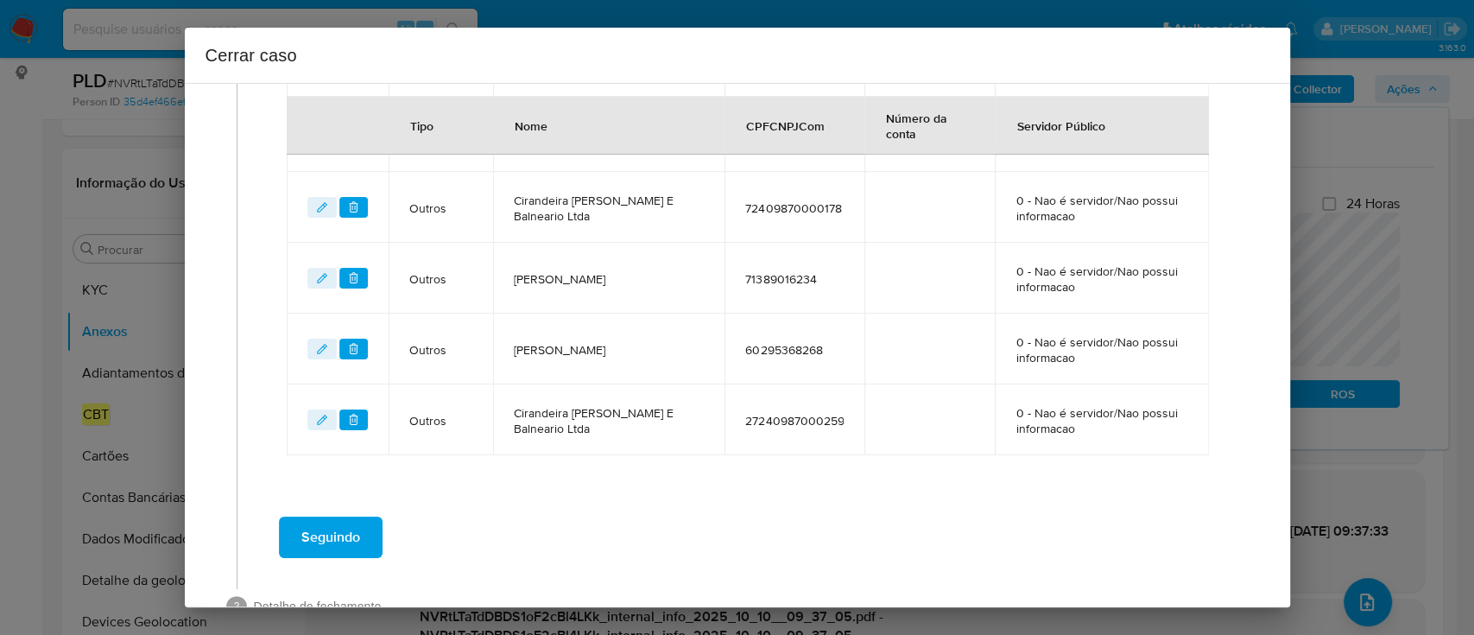
click at [290, 537] on button "Seguindo" at bounding box center [331, 536] width 104 height 41
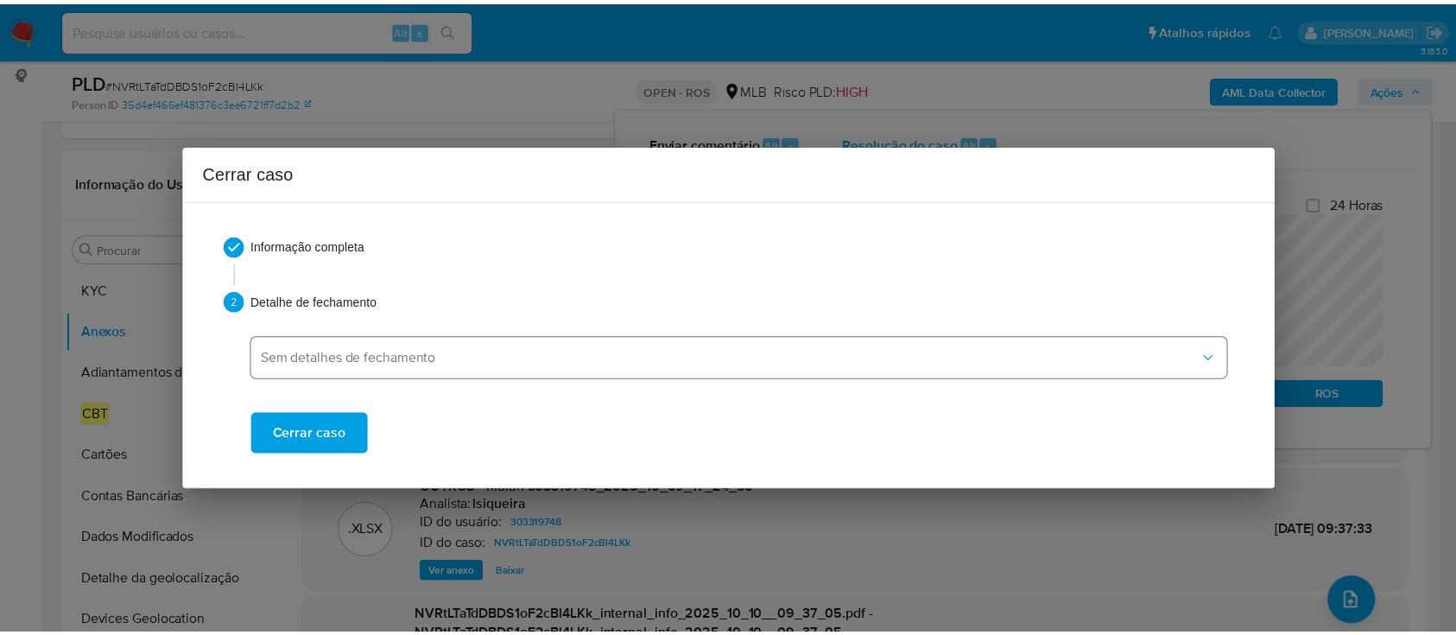
scroll to position [0, 0]
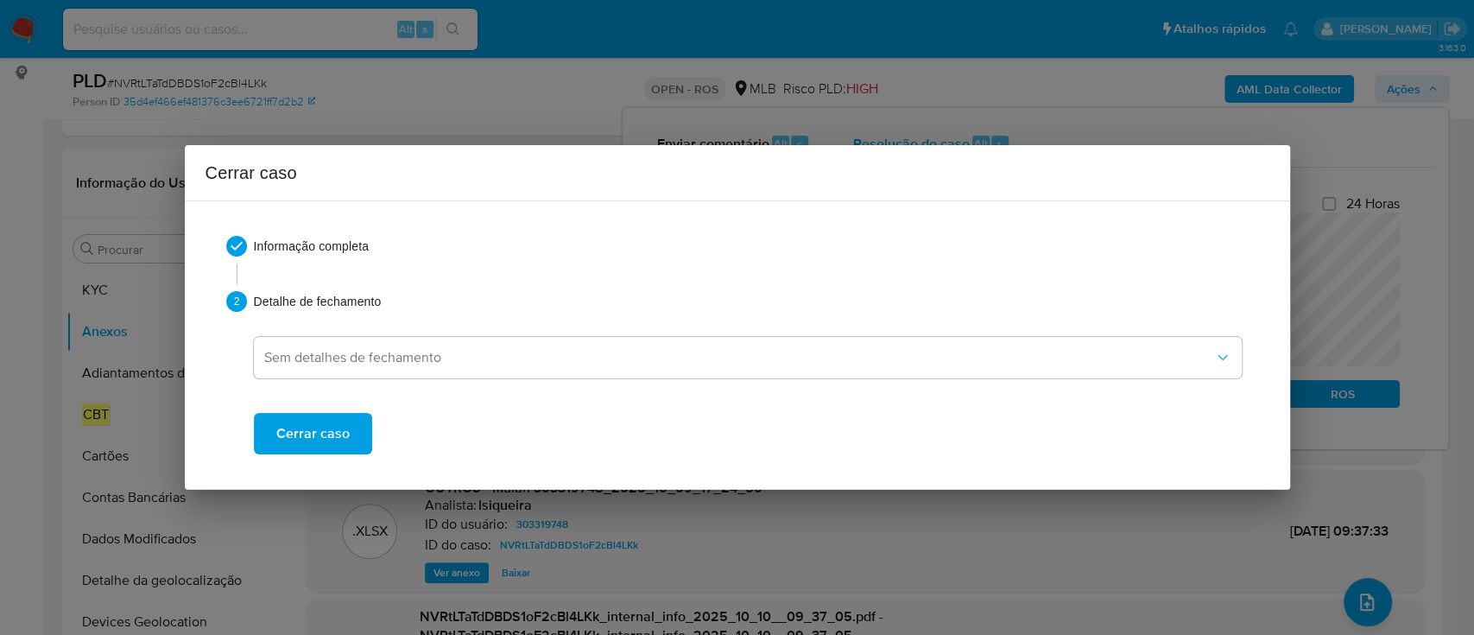
click at [348, 435] on button "Cerrar caso" at bounding box center [313, 433] width 118 height 41
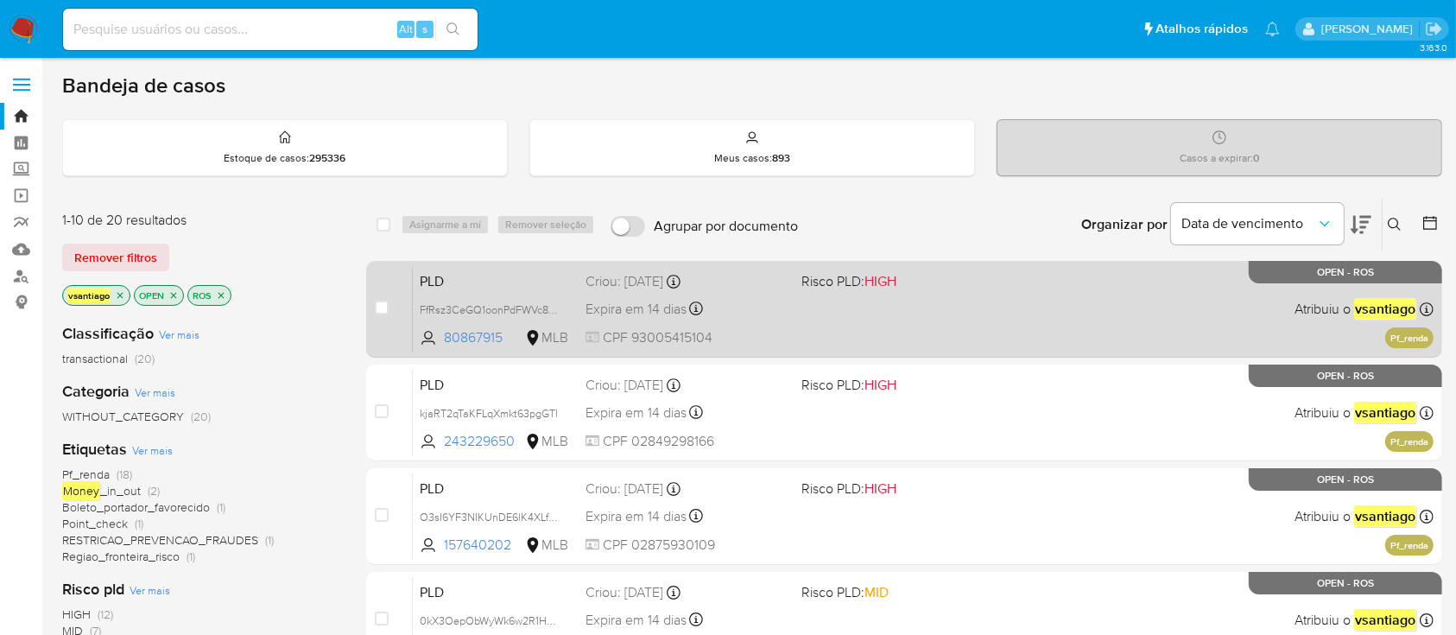
click at [855, 320] on div "PLD FfRsz3CeGQ1oonPdFWVc8lNn 80867915 MLB Risco PLD: HIGH Criou: [DATE] Criou: …" at bounding box center [923, 308] width 1021 height 87
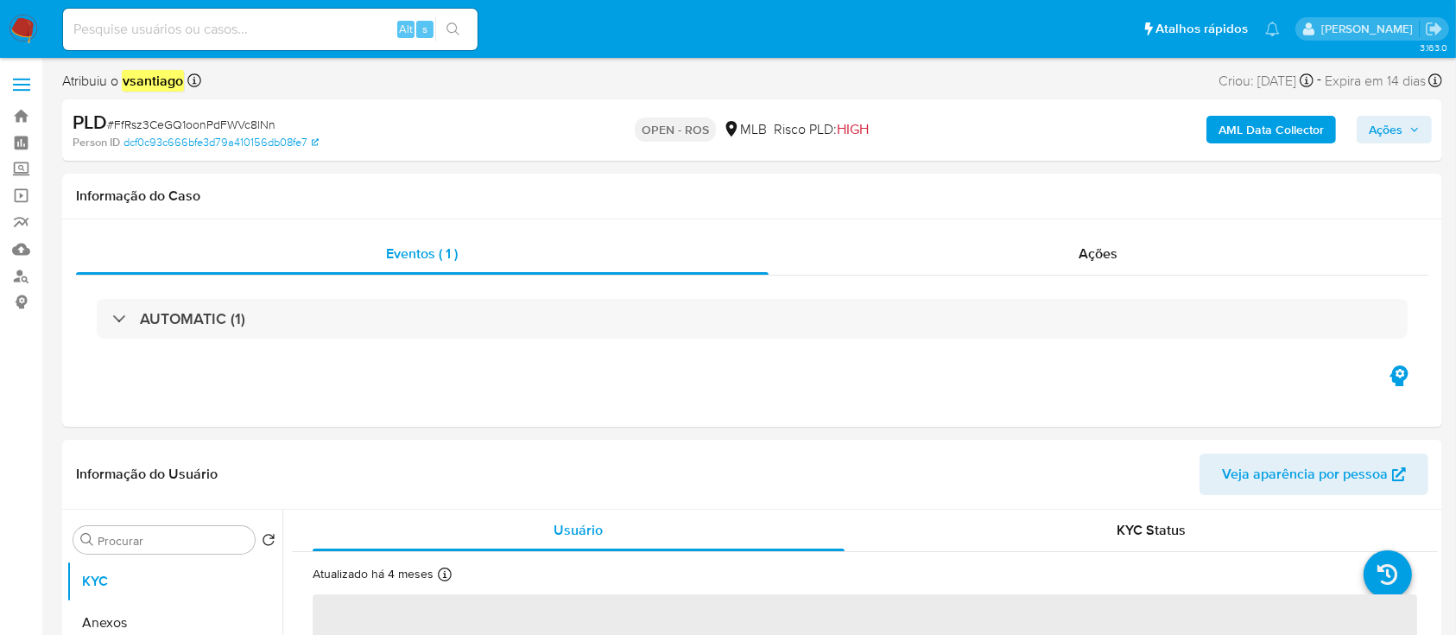
select select "10"
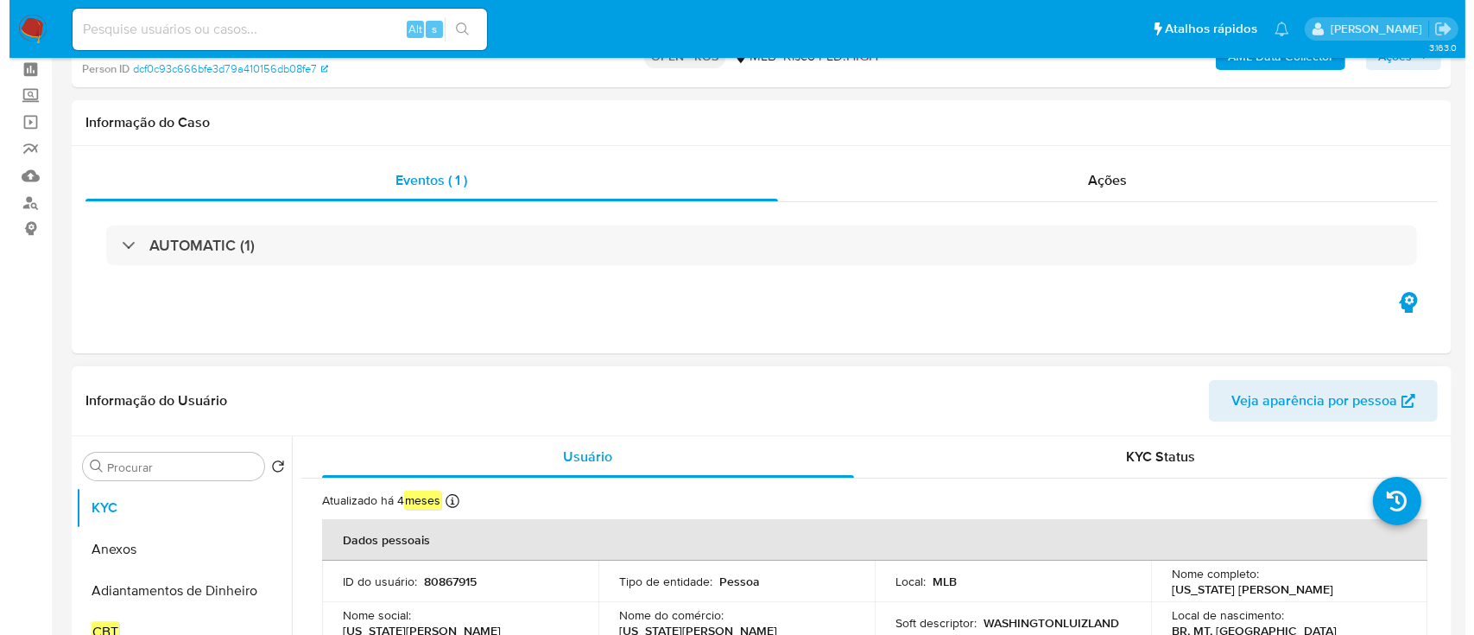
scroll to position [230, 0]
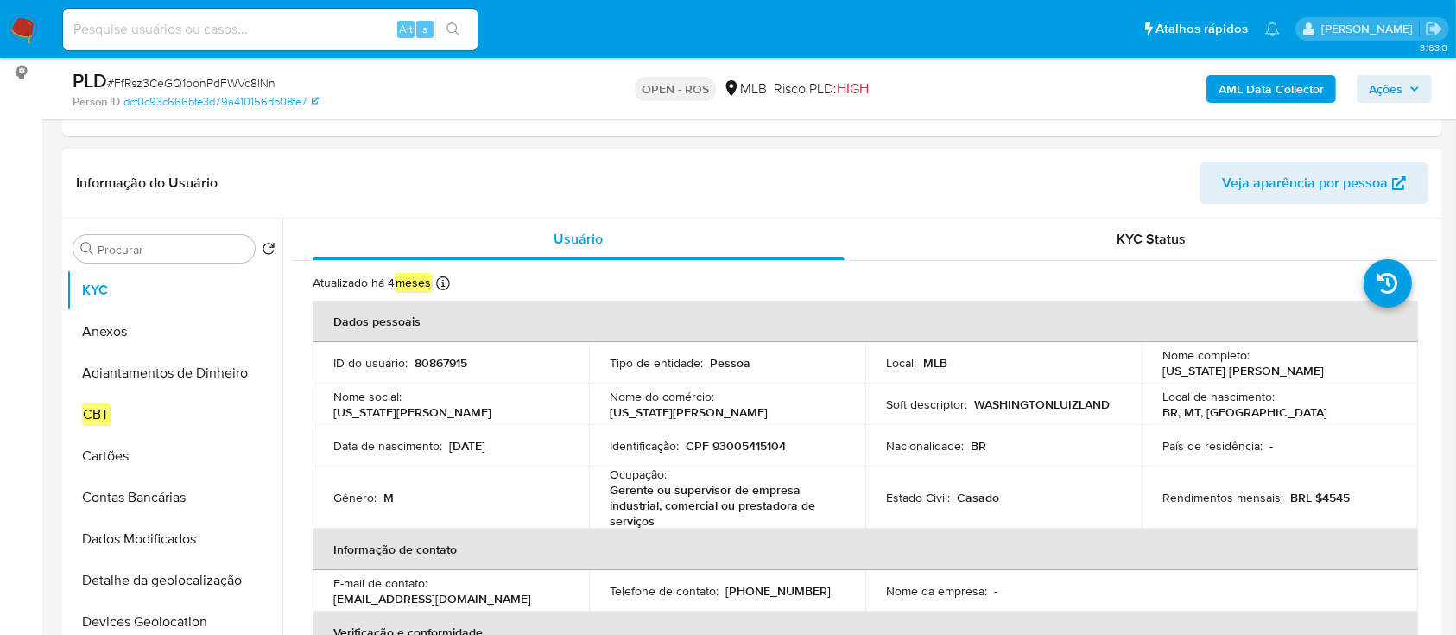
drag, startPoint x: 1154, startPoint y: 370, endPoint x: 1313, endPoint y: 374, distance: 158.9
click at [1313, 374] on td "Nome completo : [US_STATE] [PERSON_NAME]" at bounding box center [1280, 362] width 276 height 41
copy p "[US_STATE] [PERSON_NAME]"
click at [141, 331] on button "Anexos" at bounding box center [167, 331] width 202 height 41
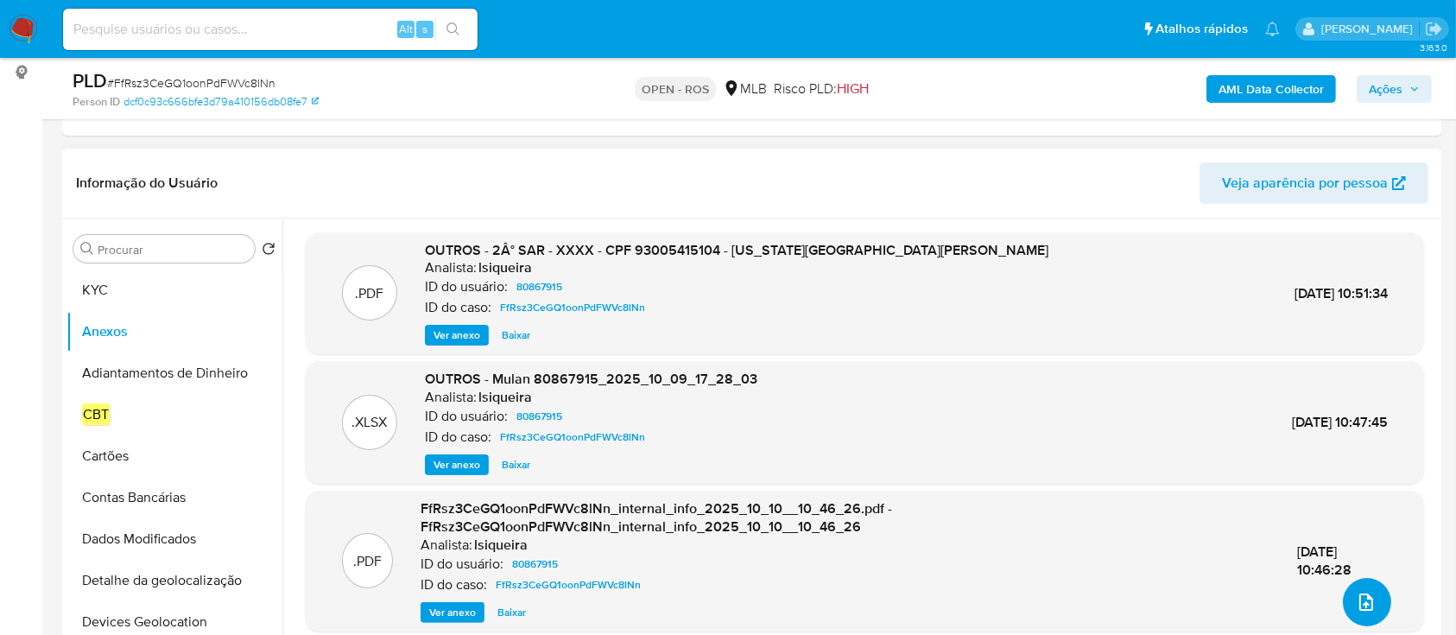
click at [1361, 598] on icon "upload-file" at bounding box center [1366, 601] width 21 height 21
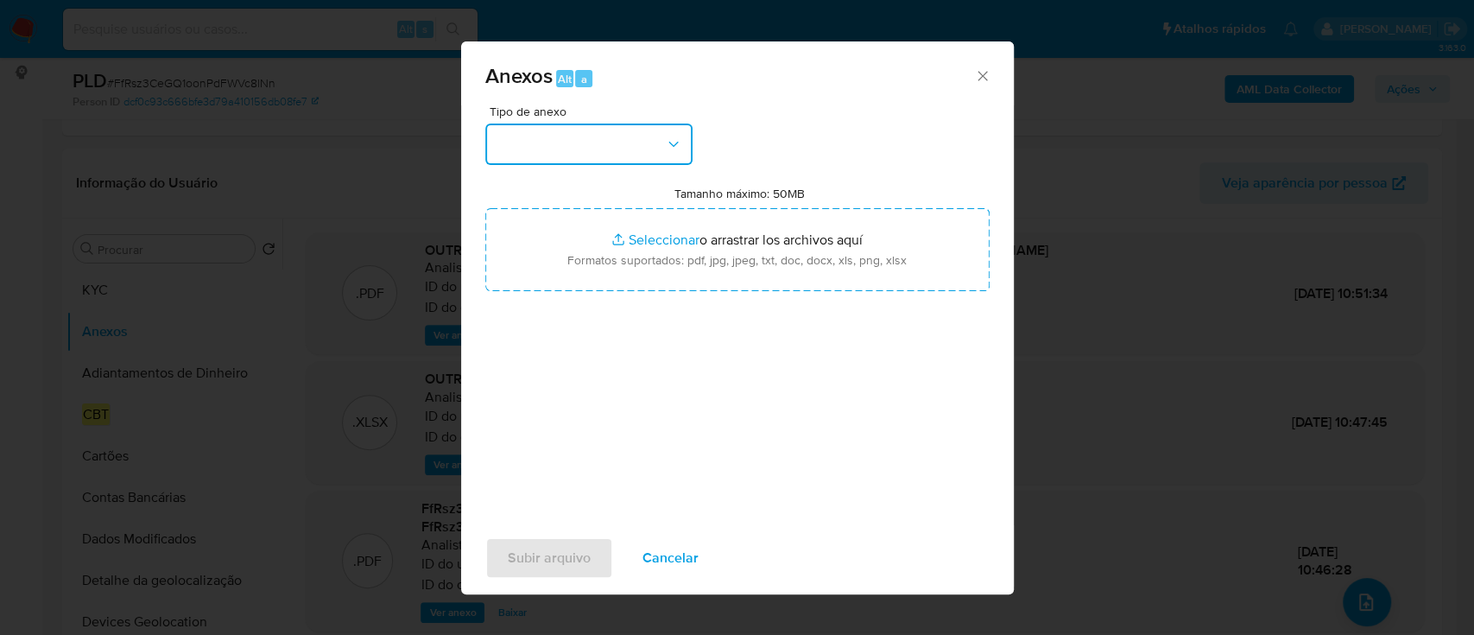
click at [607, 157] on button "button" at bounding box center [588, 143] width 207 height 41
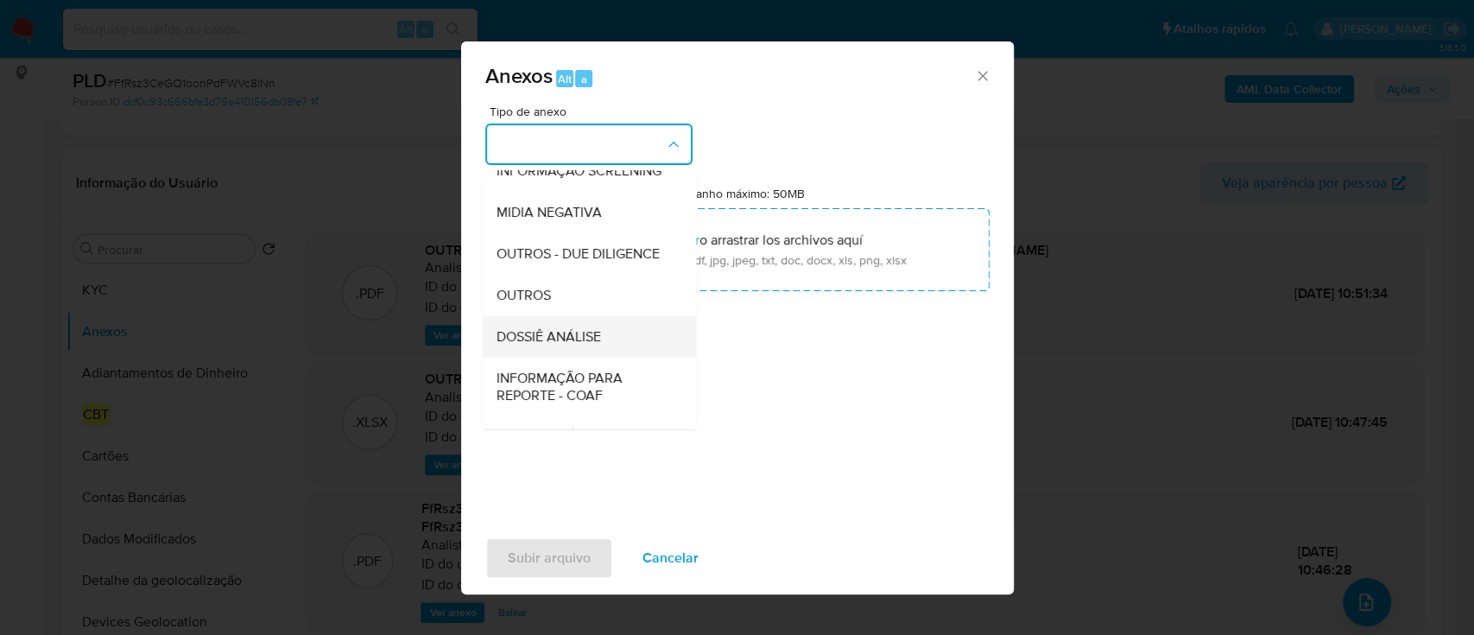
scroll to position [265, 0]
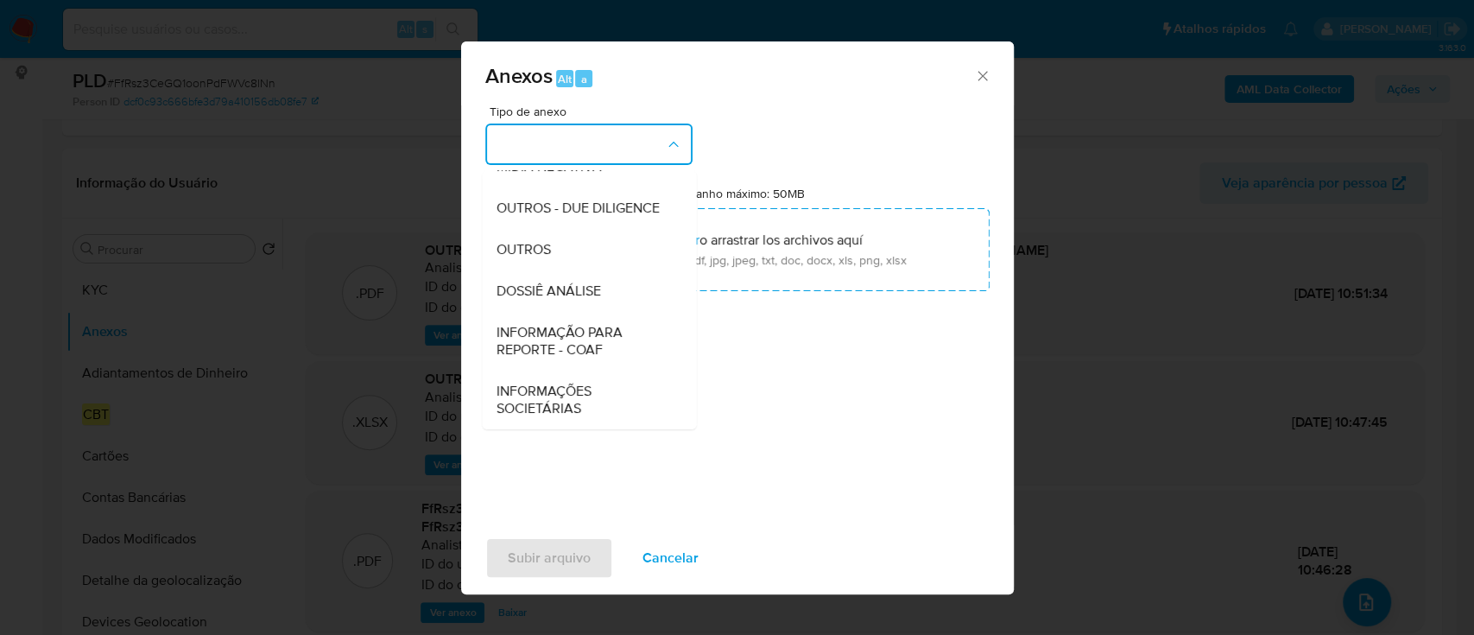
click at [615, 332] on span "INFORMAÇÃO PARA REPORTE - COAF" at bounding box center [584, 341] width 176 height 35
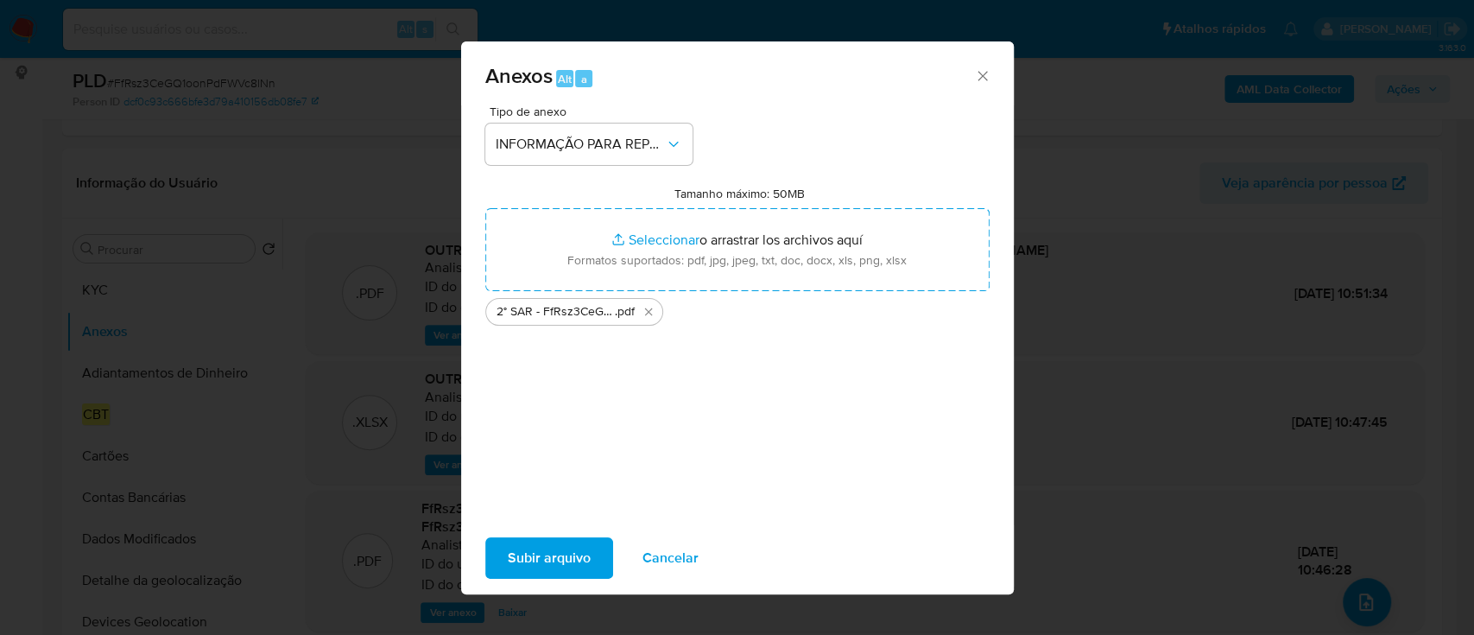
click at [551, 554] on span "Subir arquivo" at bounding box center [549, 558] width 83 height 38
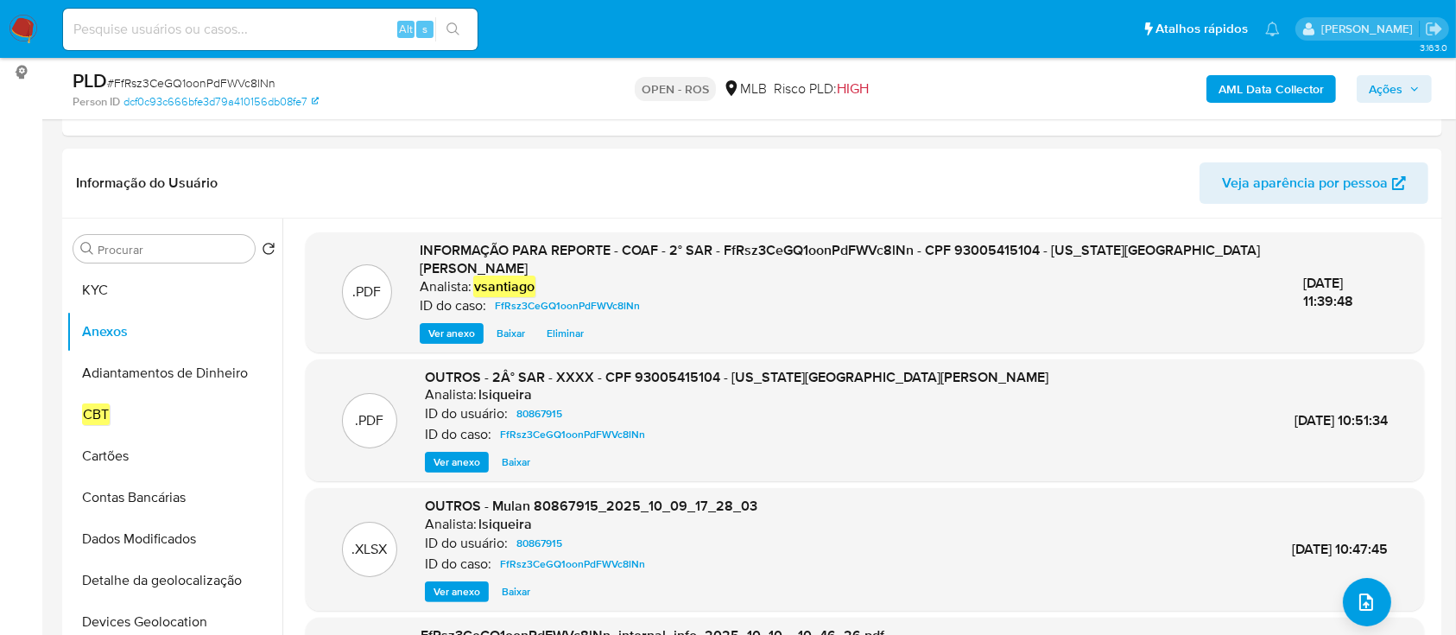
click at [1421, 96] on button "Ações" at bounding box center [1394, 89] width 75 height 28
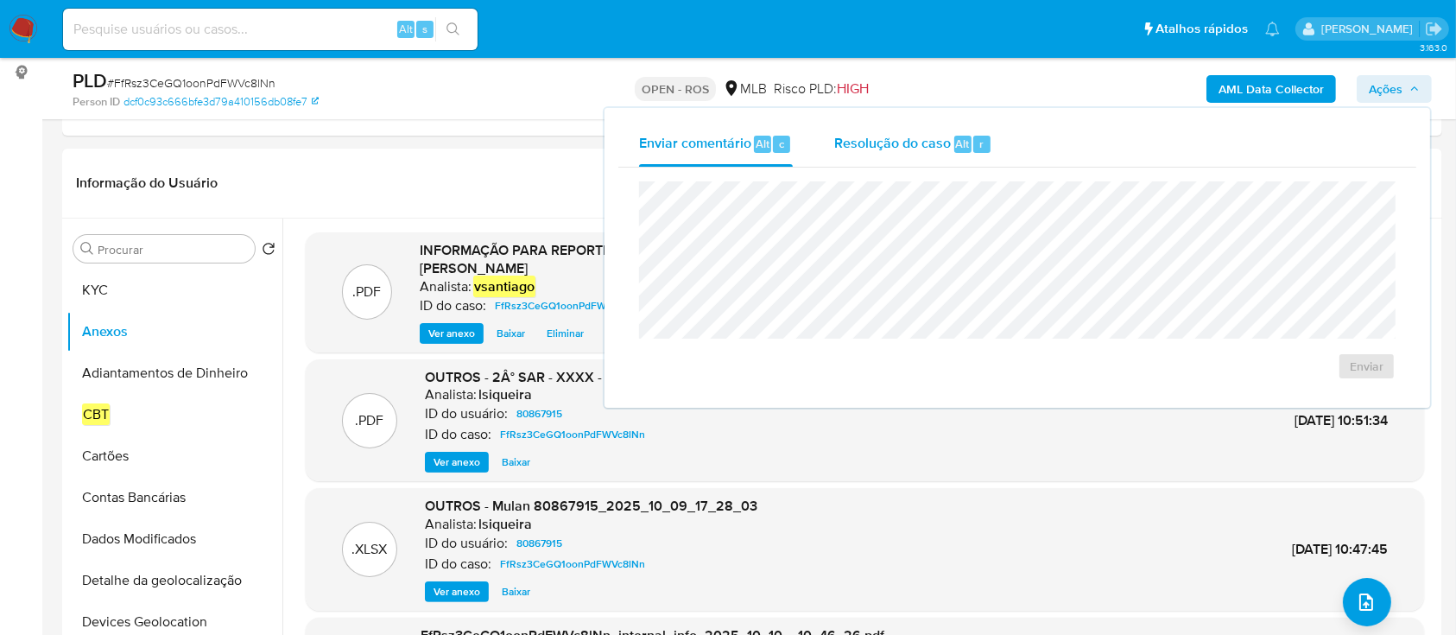
drag, startPoint x: 895, startPoint y: 169, endPoint x: 903, endPoint y: 143, distance: 27.3
click at [895, 168] on div "Enviar" at bounding box center [1017, 281] width 798 height 226
drag, startPoint x: 903, startPoint y: 143, endPoint x: 894, endPoint y: 168, distance: 26.0
click at [904, 143] on span "Resolução do caso" at bounding box center [892, 143] width 117 height 20
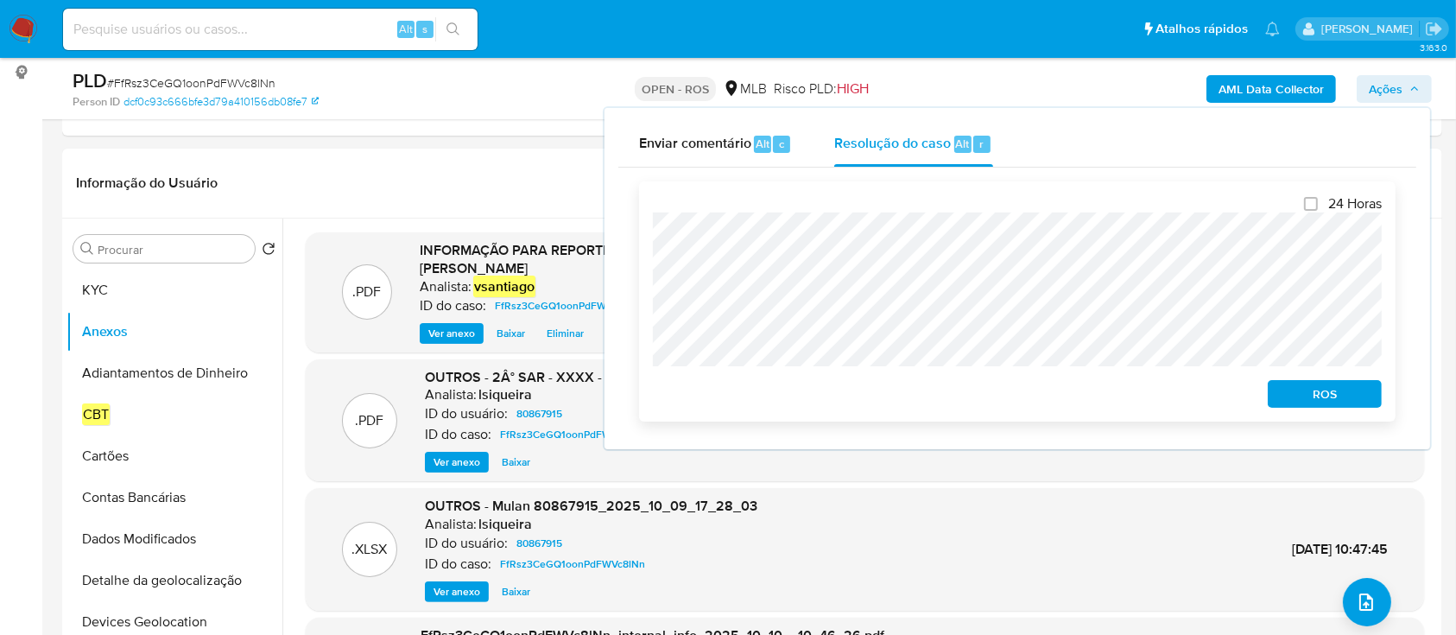
click at [1345, 389] on span "ROS" at bounding box center [1325, 394] width 90 height 24
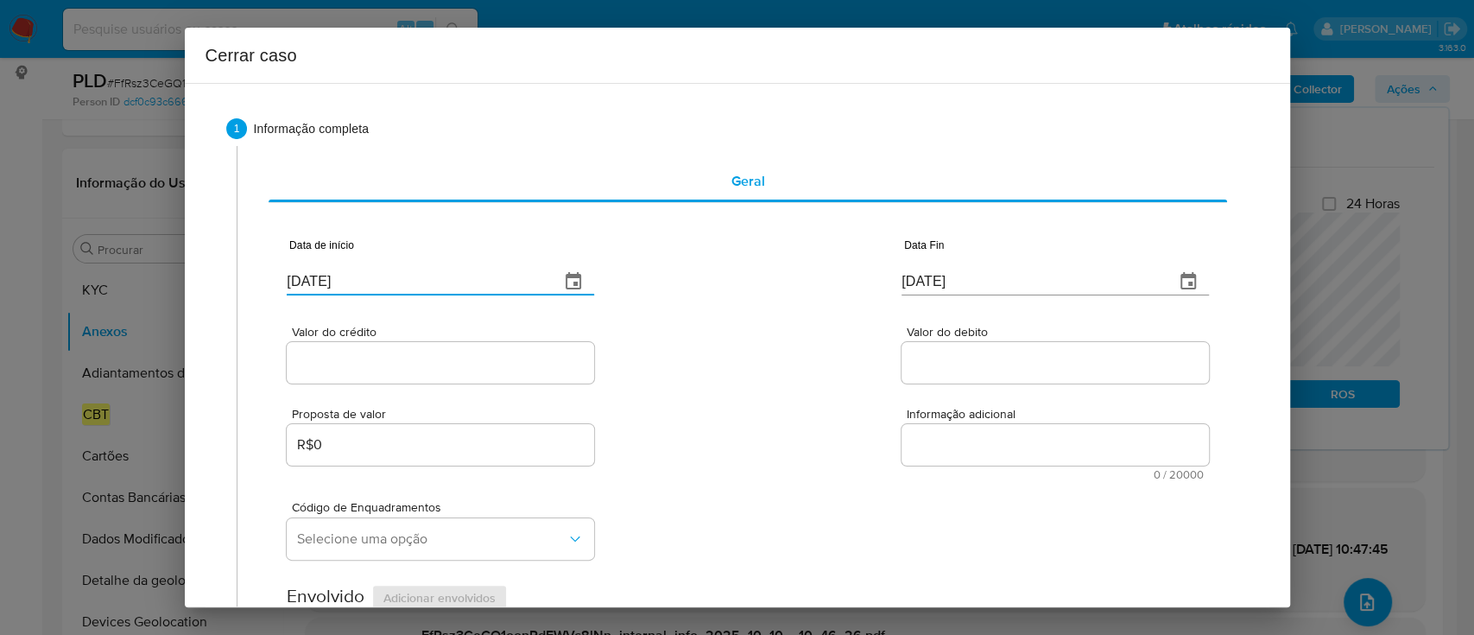
click at [313, 281] on input "[DATE]" at bounding box center [416, 282] width 259 height 28
paste input "01/08"
type input "[DATE]"
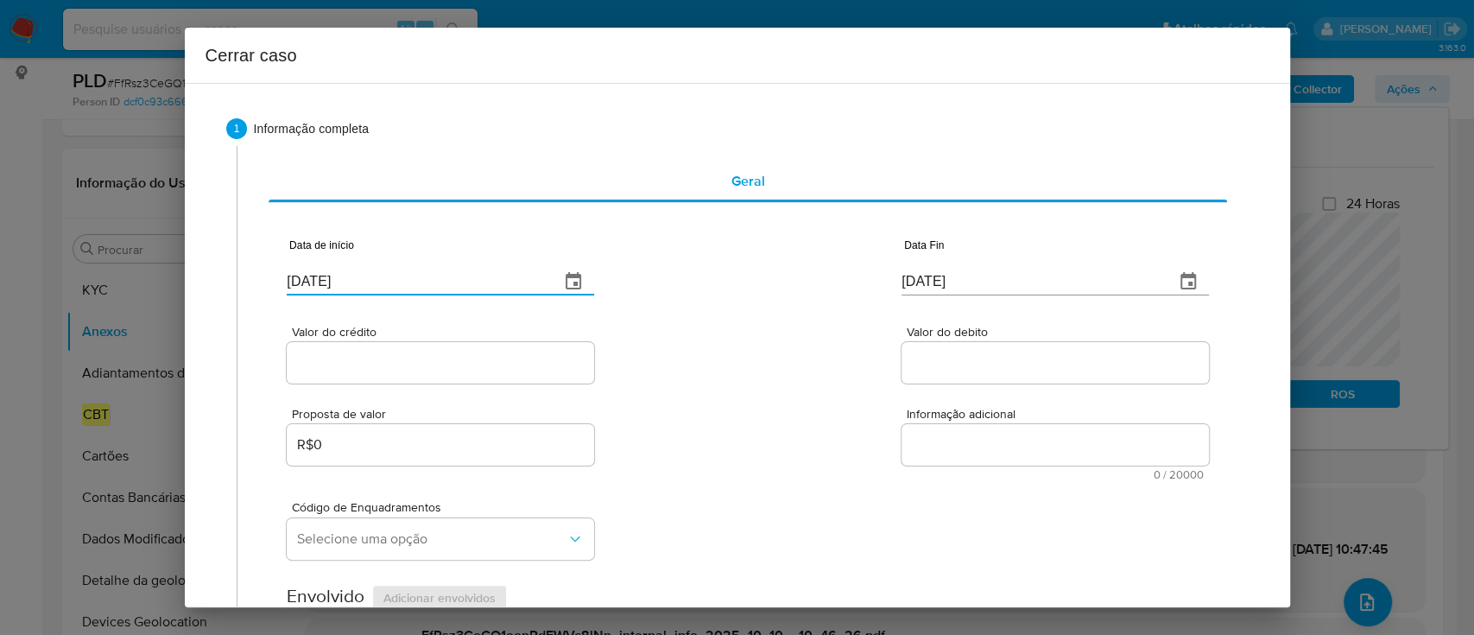
click at [712, 325] on div "Valor do crédito Valor do debito" at bounding box center [747, 346] width 921 height 82
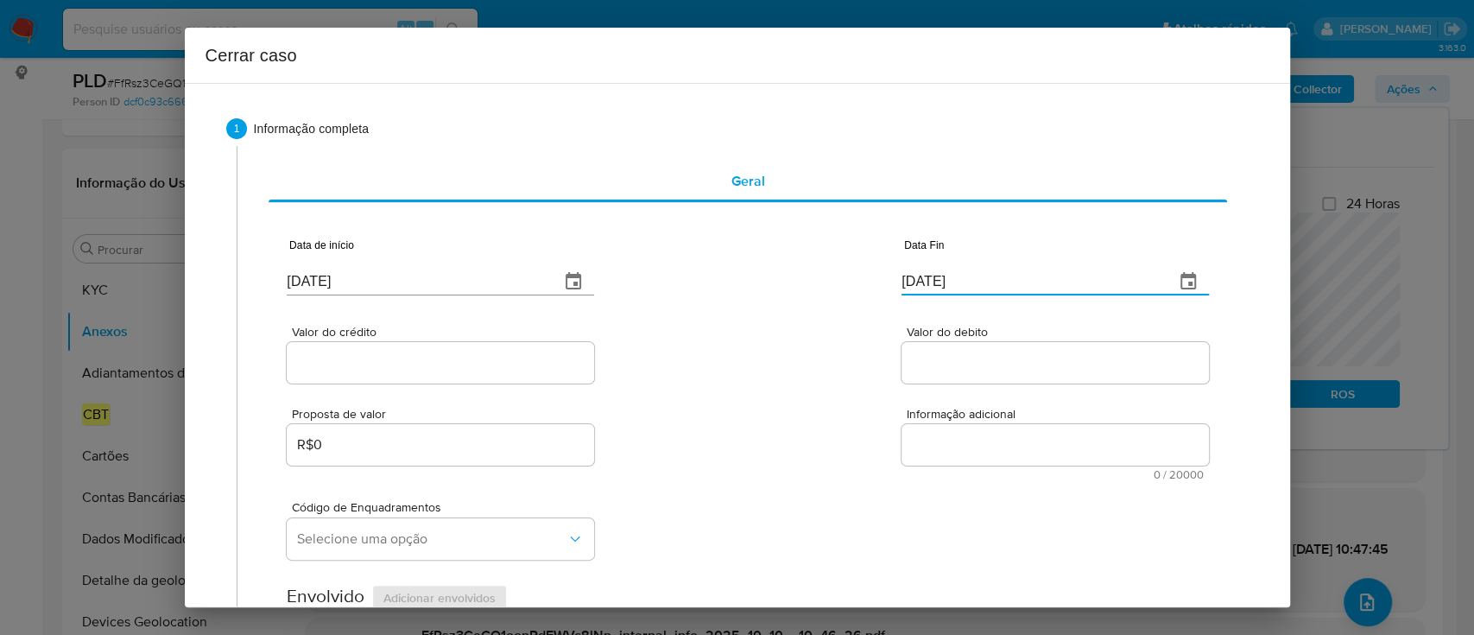
click at [938, 275] on input "[DATE]" at bounding box center [1030, 282] width 259 height 28
click at [935, 274] on input "[DATE]" at bounding box center [1030, 282] width 259 height 28
paste input "0710"
click at [763, 287] on div "Data de início [DATE] Data Fin 13/10/0710 Excede o prazo mínimo" at bounding box center [747, 260] width 921 height 90
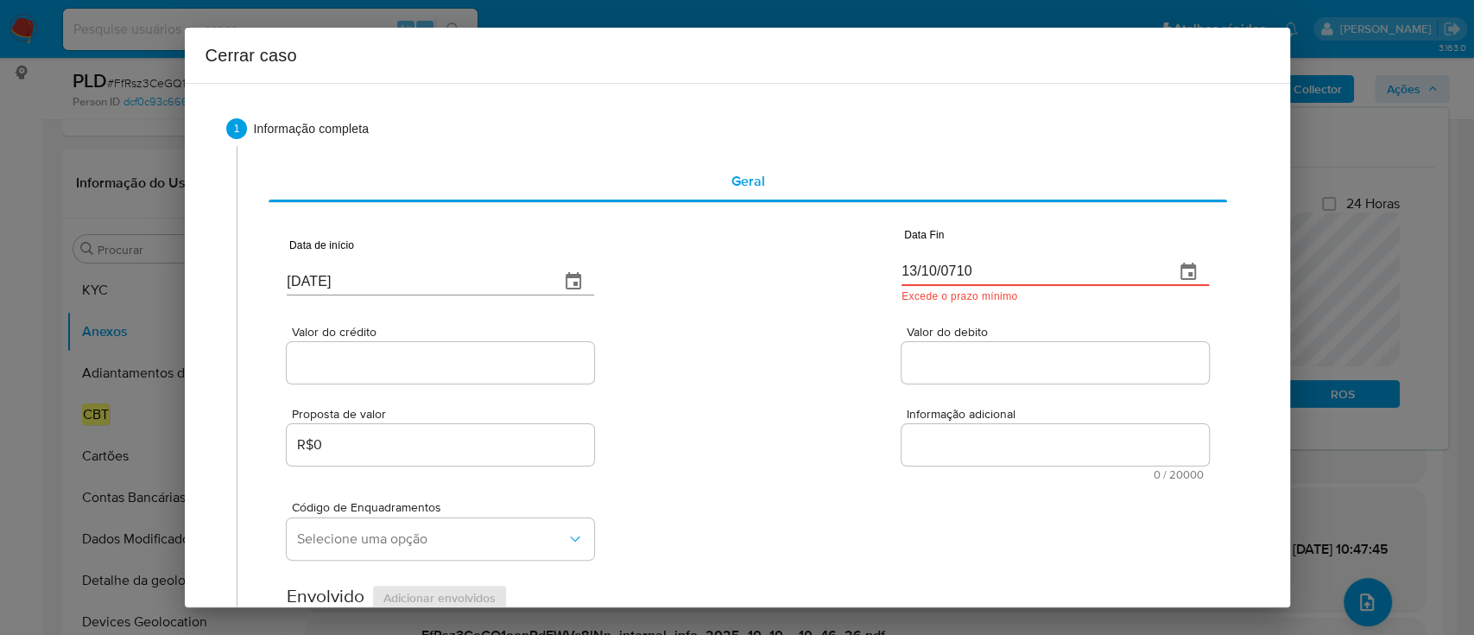
click at [901, 270] on input "13/10/0710" at bounding box center [1030, 272] width 259 height 28
paste input "[DATE]"
type input "[DATE]"
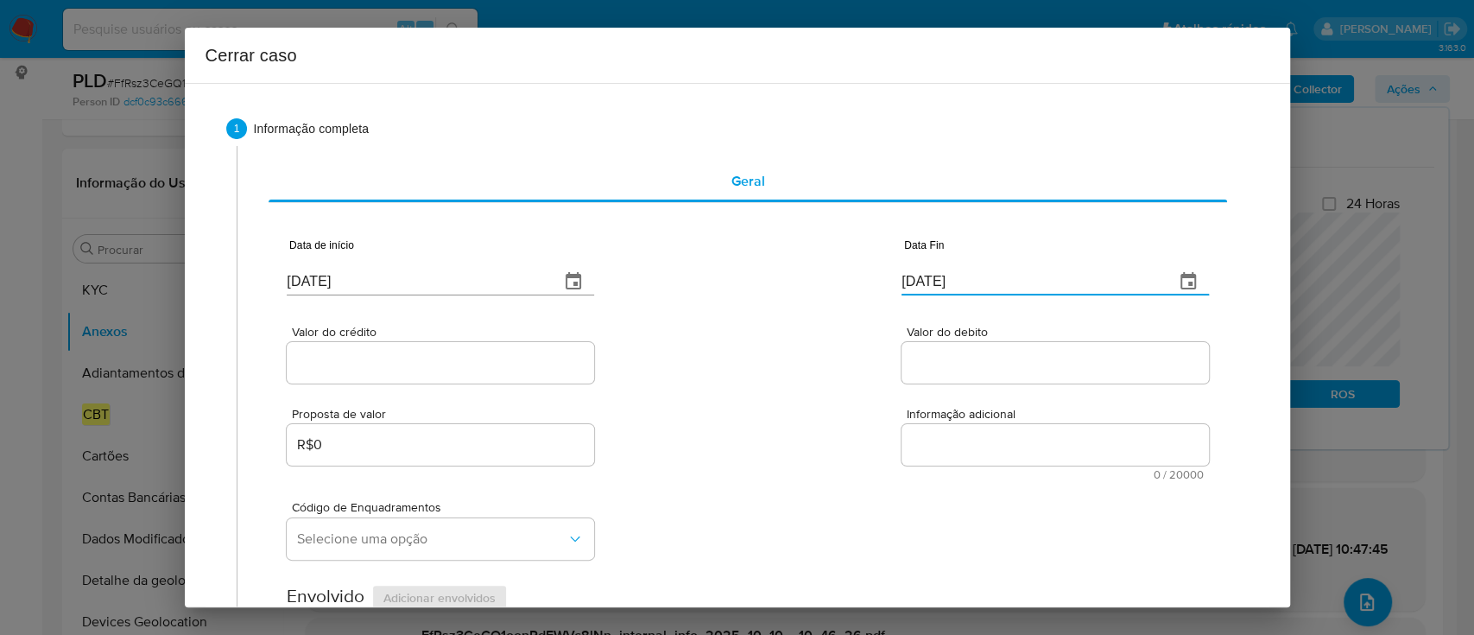
click at [775, 273] on div "Data de início [DATE] Data Fin [DATE]" at bounding box center [747, 260] width 921 height 90
click at [338, 367] on input "Valor do crédito" at bounding box center [440, 362] width 307 height 22
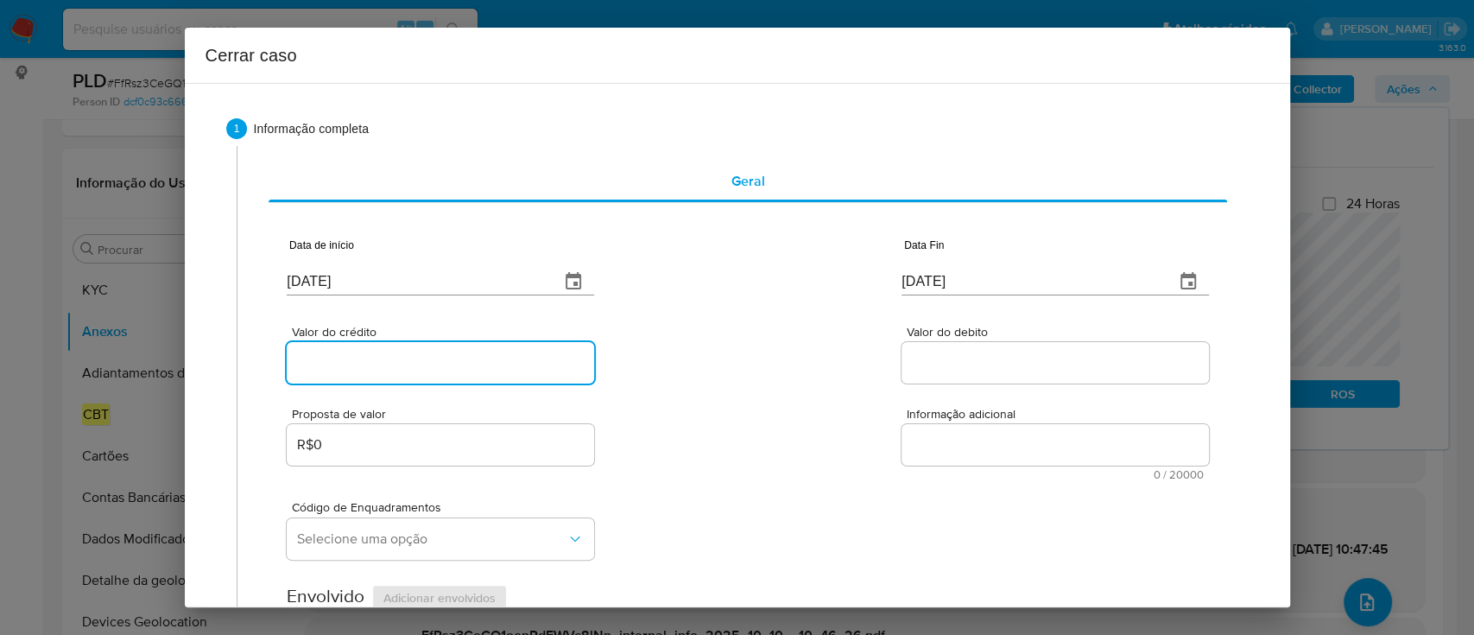
paste input "R$119.379"
type input "R$119.379"
click at [730, 367] on div "Valor do crédito R$119.379 Valor do debito" at bounding box center [747, 346] width 921 height 82
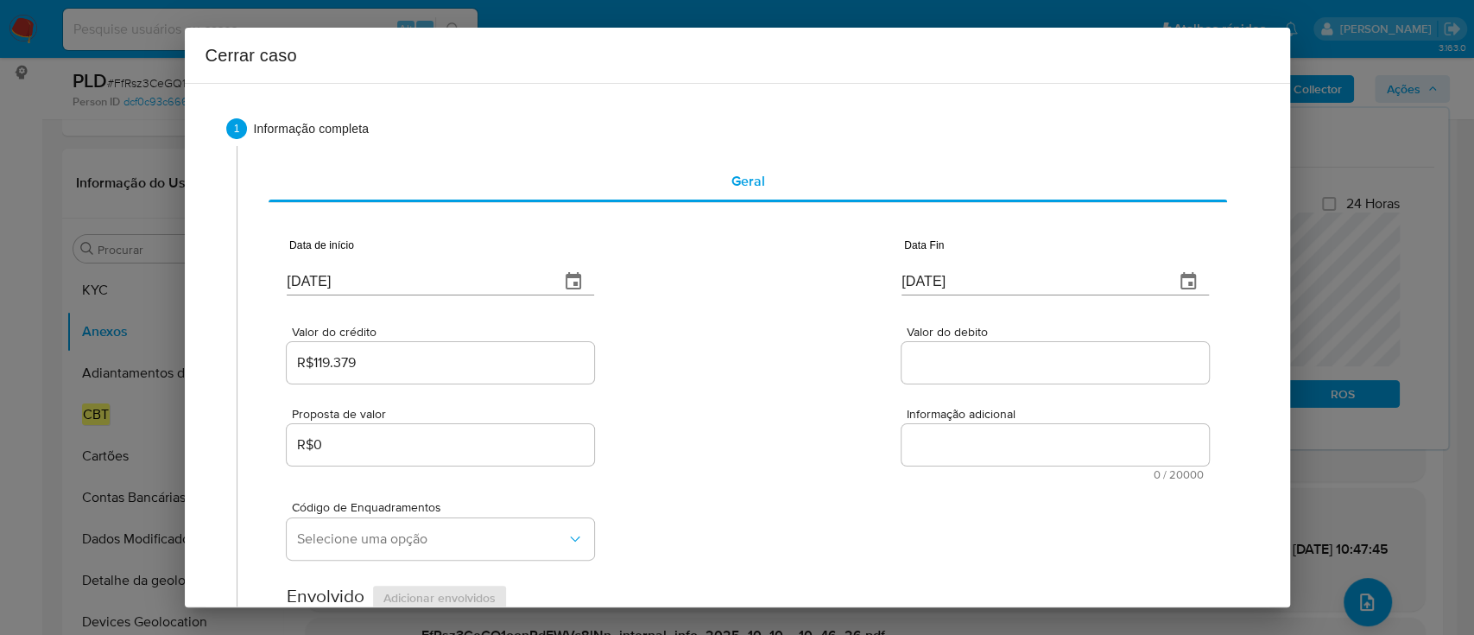
click at [872, 335] on div "Valor do crédito R$119.379 Valor do debito" at bounding box center [747, 346] width 921 height 82
click at [927, 355] on input "Valor do debito" at bounding box center [1054, 362] width 307 height 22
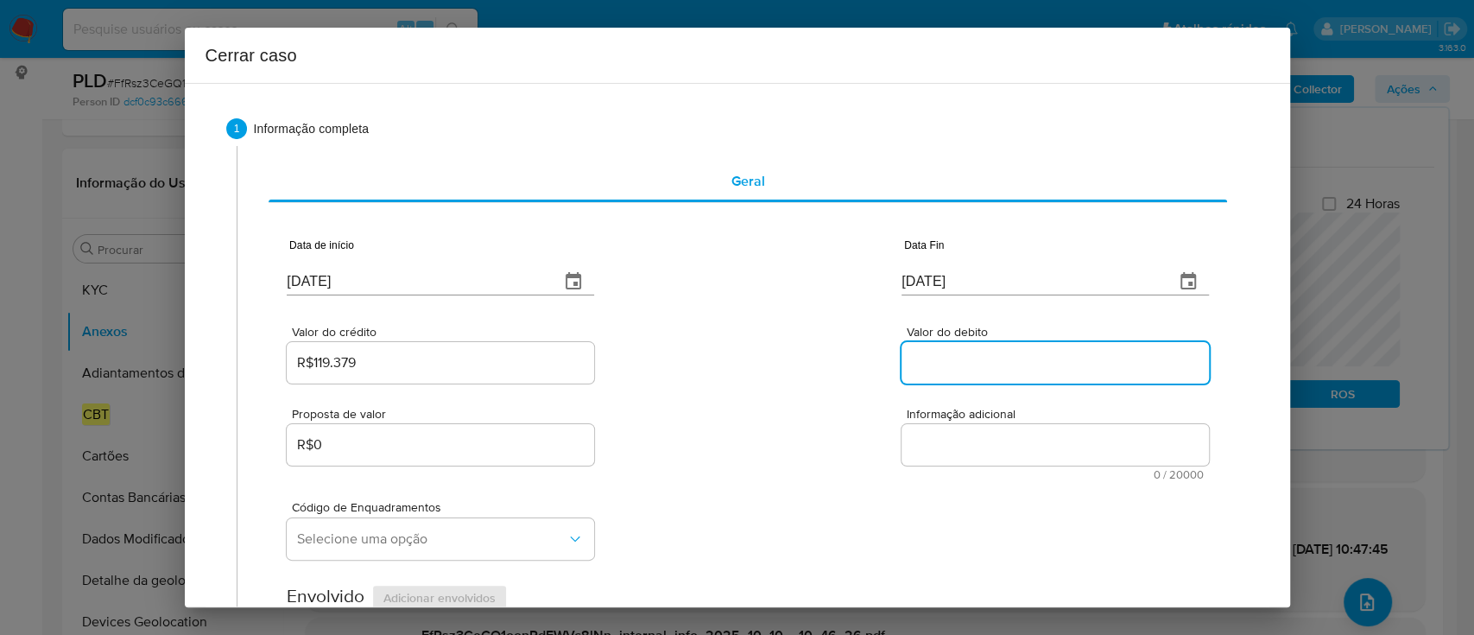
paste input "R$550.003"
type input "R$550.003"
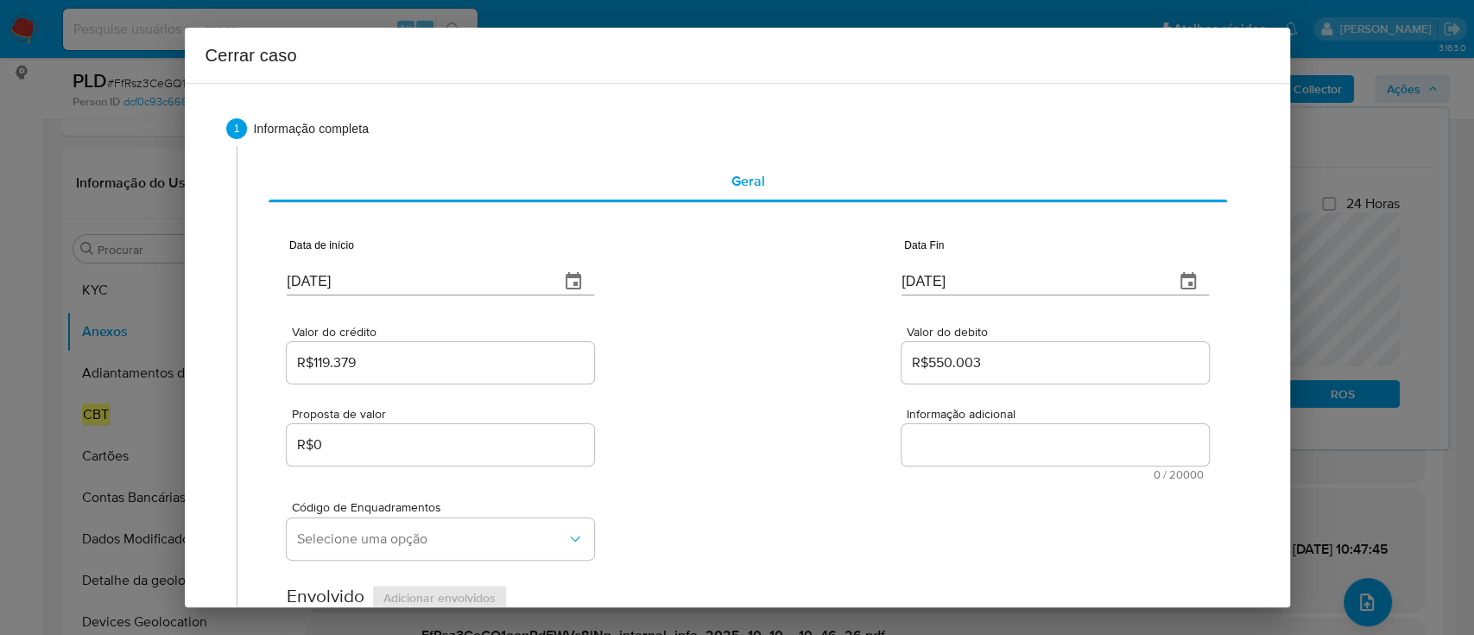
click at [775, 366] on div "Valor do crédito R$119.379 Valor do debito R$550.003" at bounding box center [747, 346] width 921 height 82
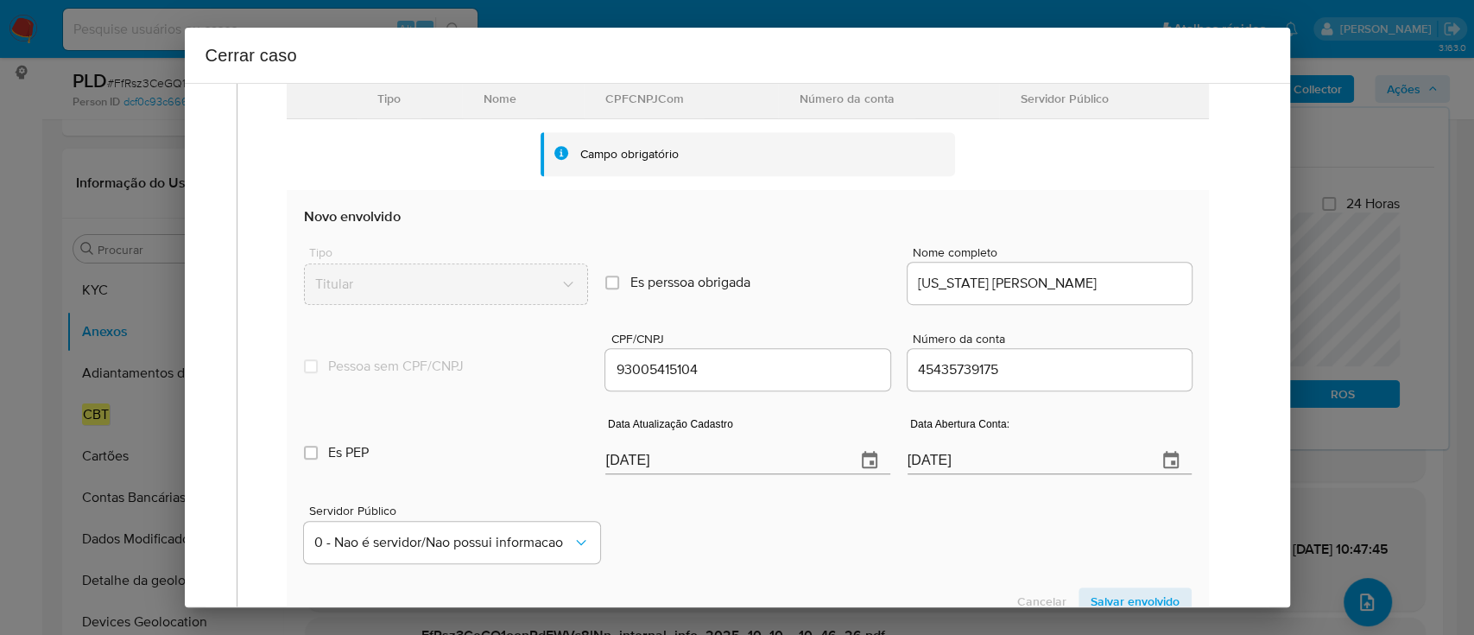
scroll to position [656, 0]
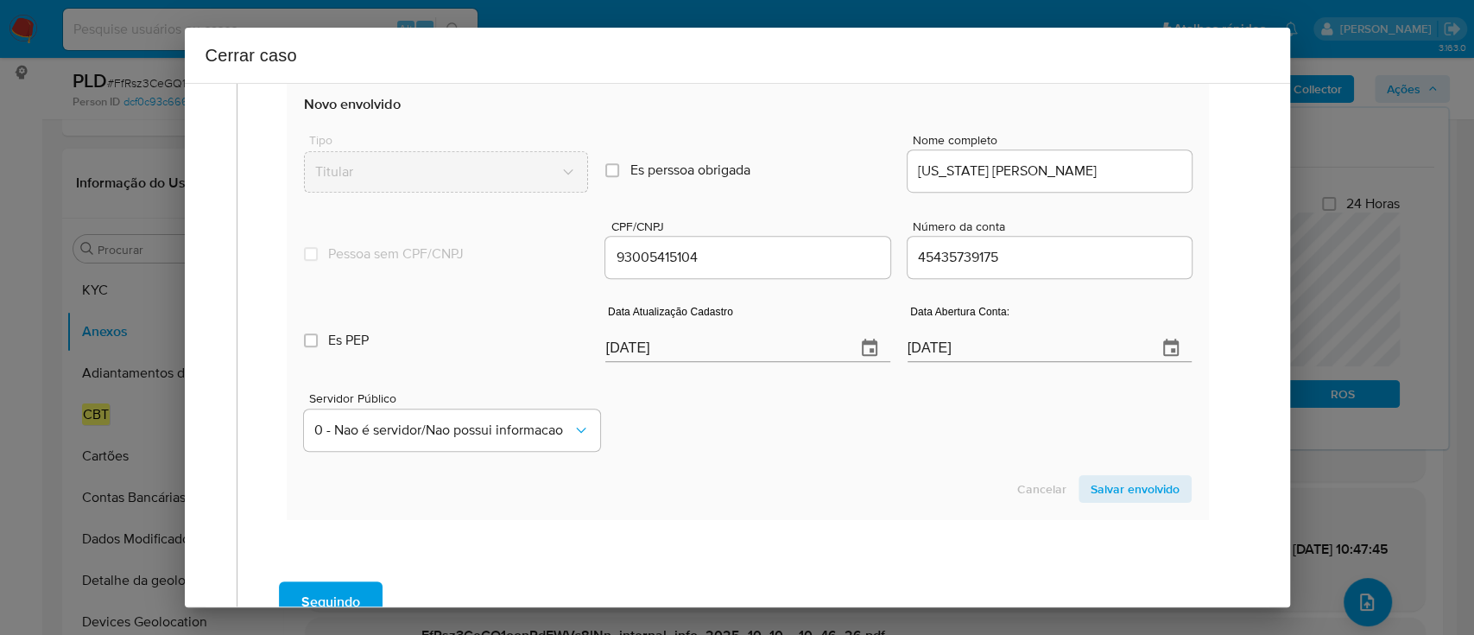
click at [640, 345] on input "[DATE]" at bounding box center [723, 348] width 236 height 28
paste input "8/06"
type input "[DATE]"
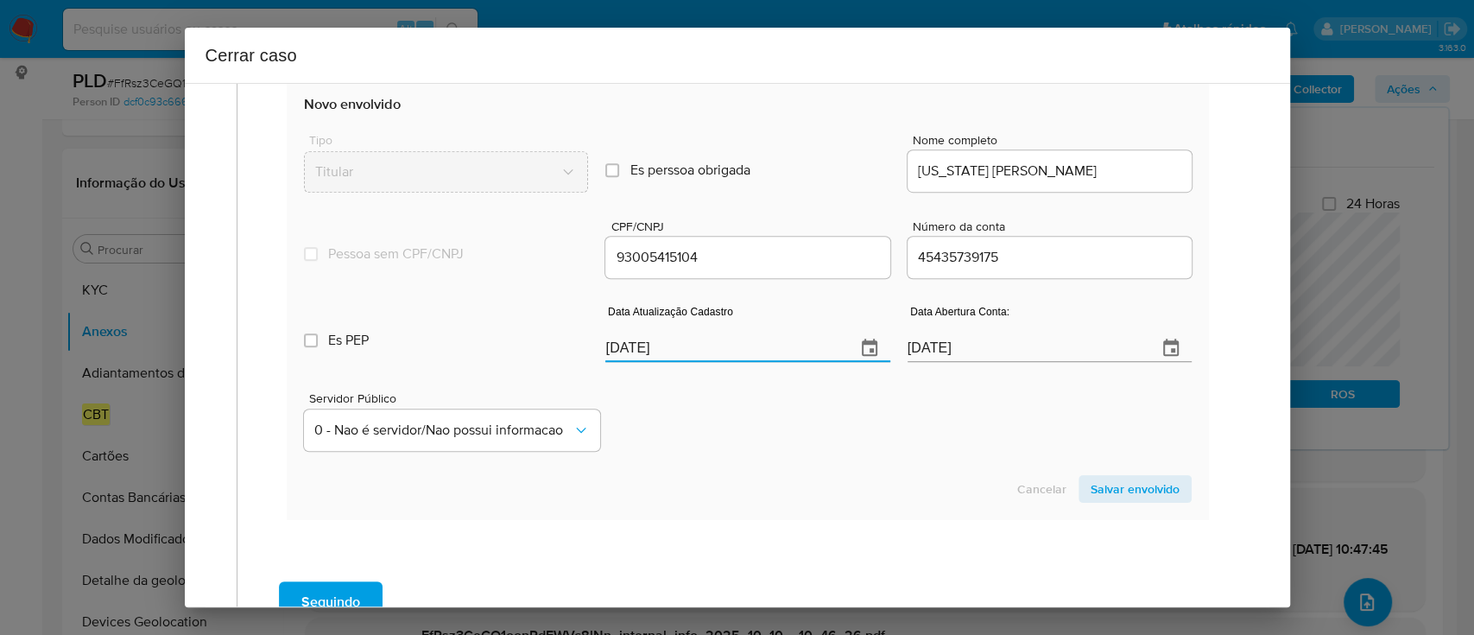
click at [753, 445] on div "Servidor Público 0 - Nao é servidor/[PERSON_NAME] possui informacao" at bounding box center [747, 414] width 887 height 86
click at [1091, 490] on span "Salvar envolvido" at bounding box center [1135, 489] width 89 height 24
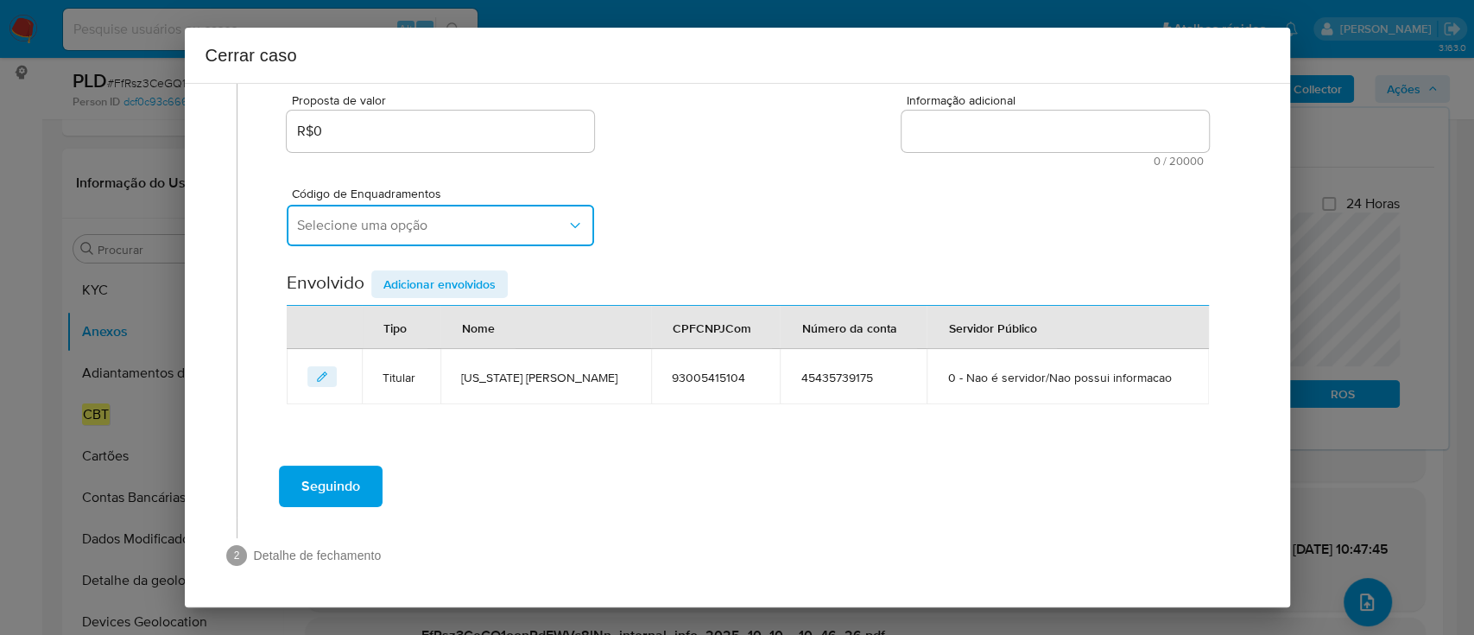
click at [463, 230] on span "Selecione uma opção" at bounding box center [431, 225] width 269 height 17
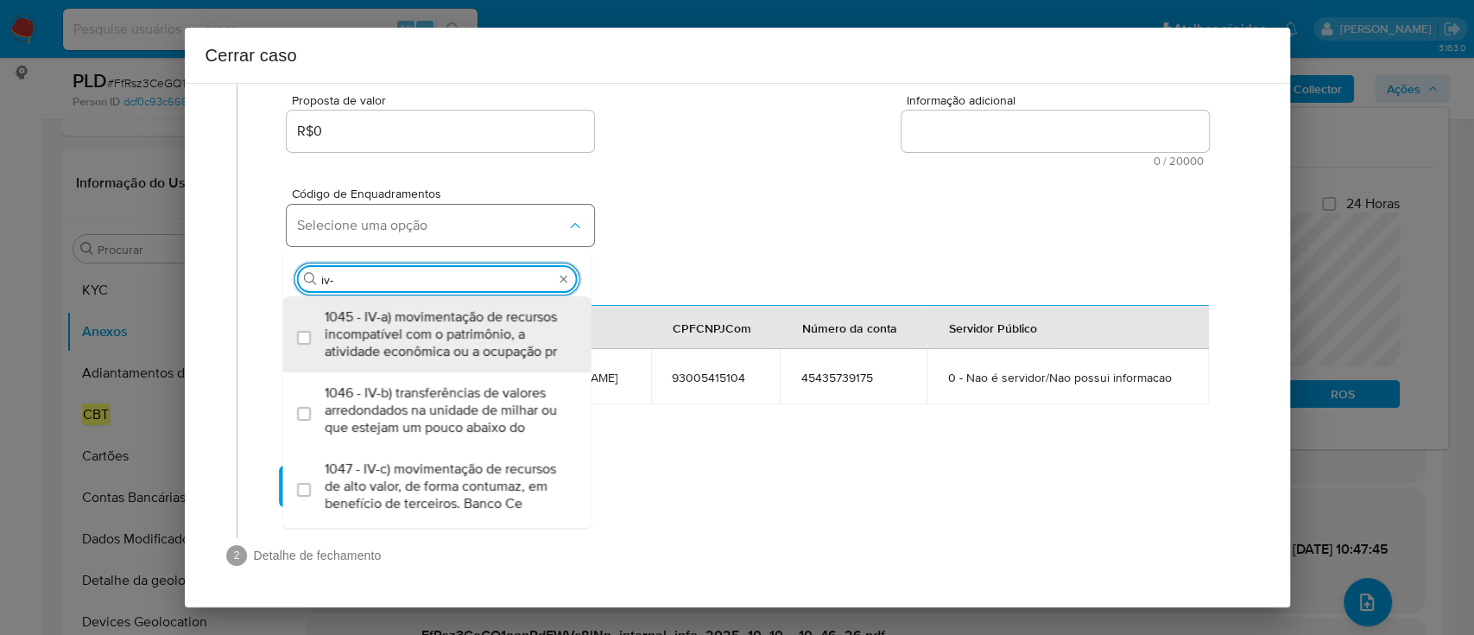
type input "iv-a"
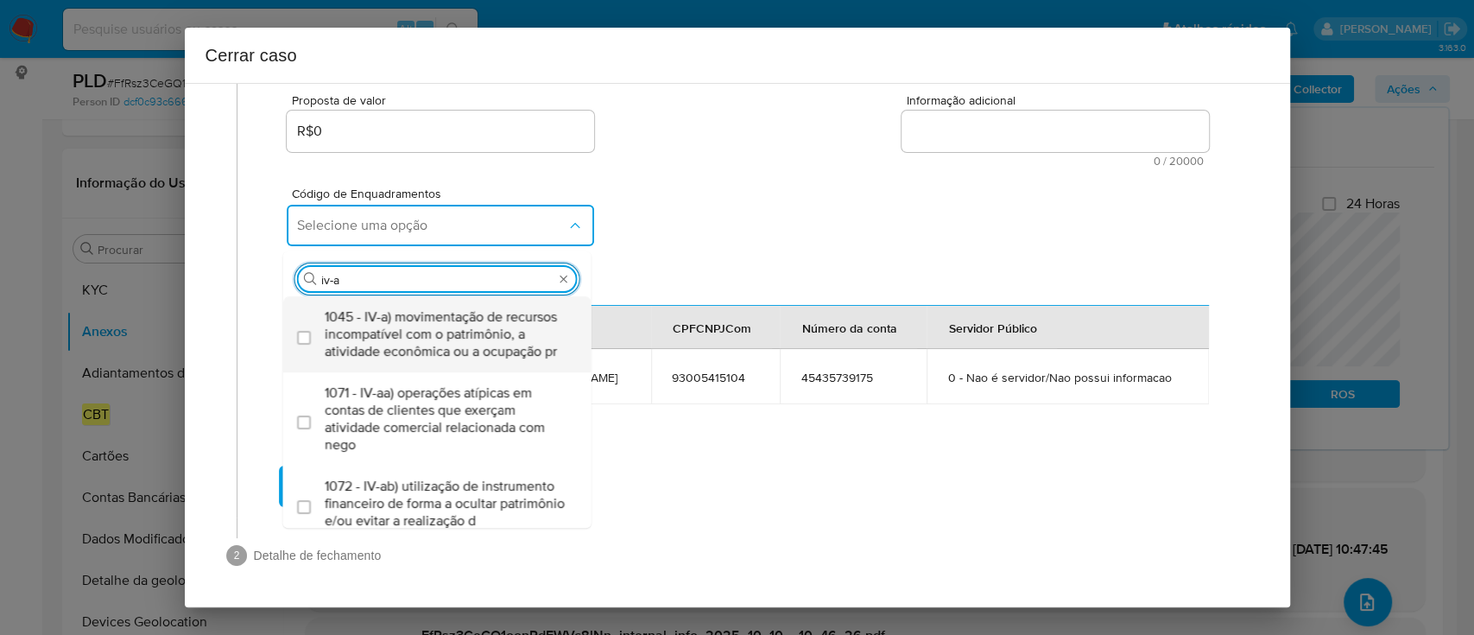
click at [472, 314] on span "1045 - IV-a) movimentação de recursos incompatível com o patrimônio, a atividad…" at bounding box center [446, 334] width 243 height 52
checkbox input "true"
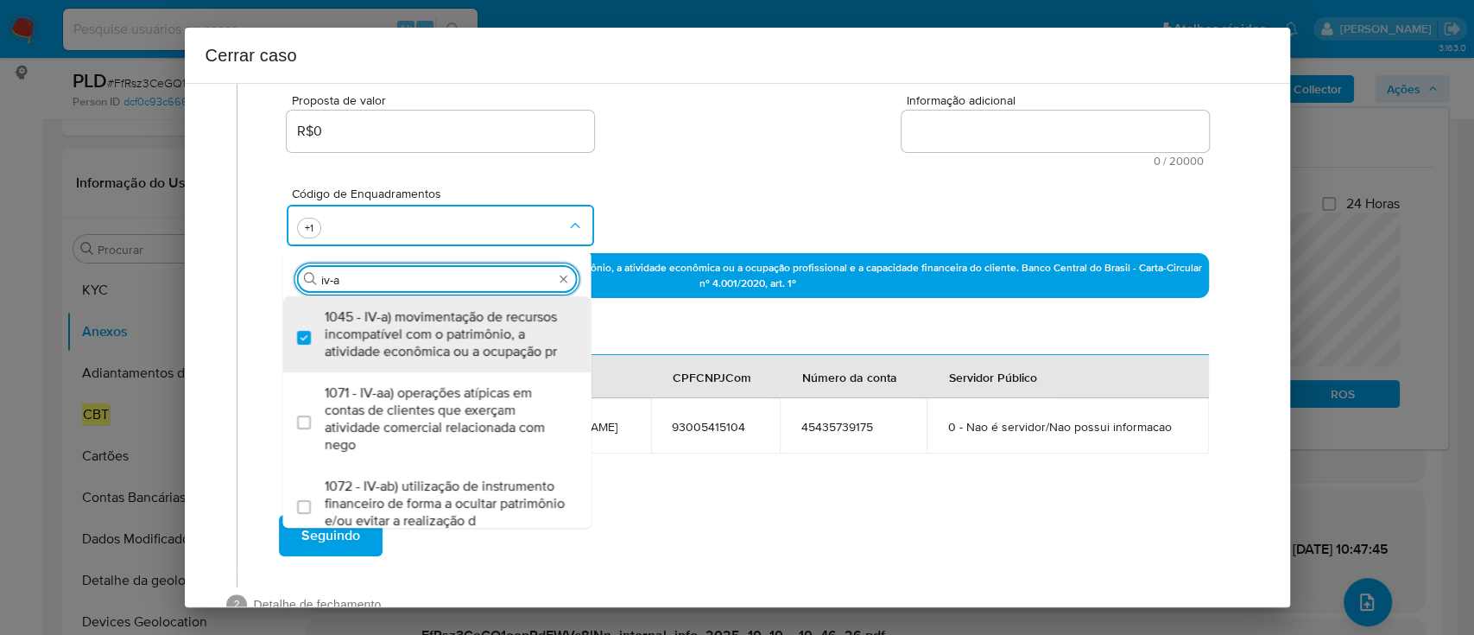
type input "iv-ad"
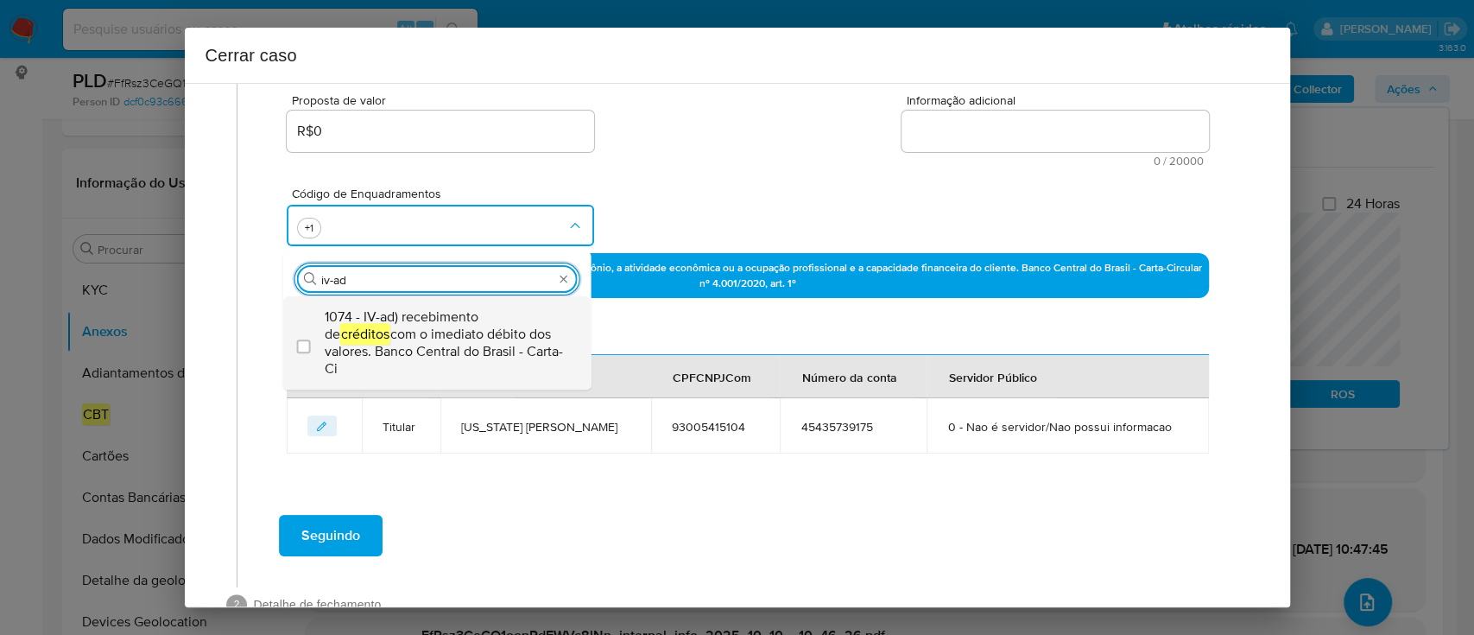
click at [476, 309] on span "1074 - IV-ad) recebimento de créditos com o imediato débito dos valores. Banco …" at bounding box center [446, 342] width 243 height 69
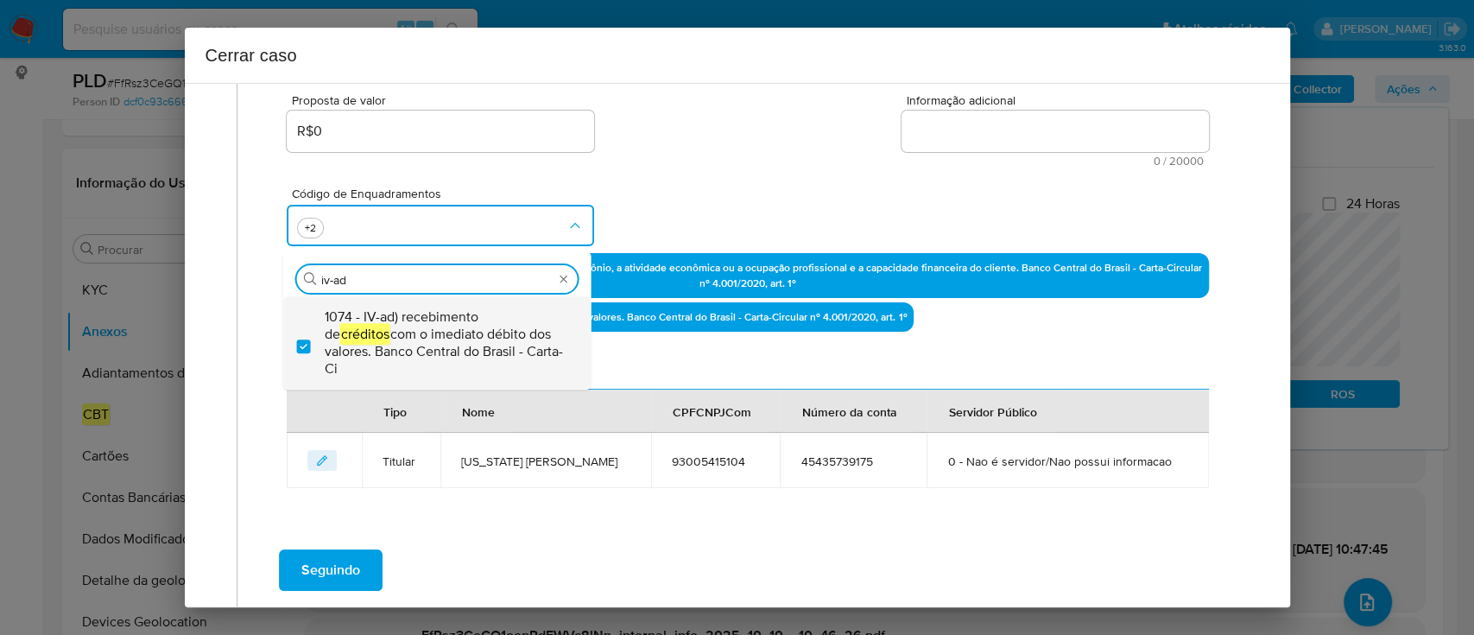
checkbox input "true"
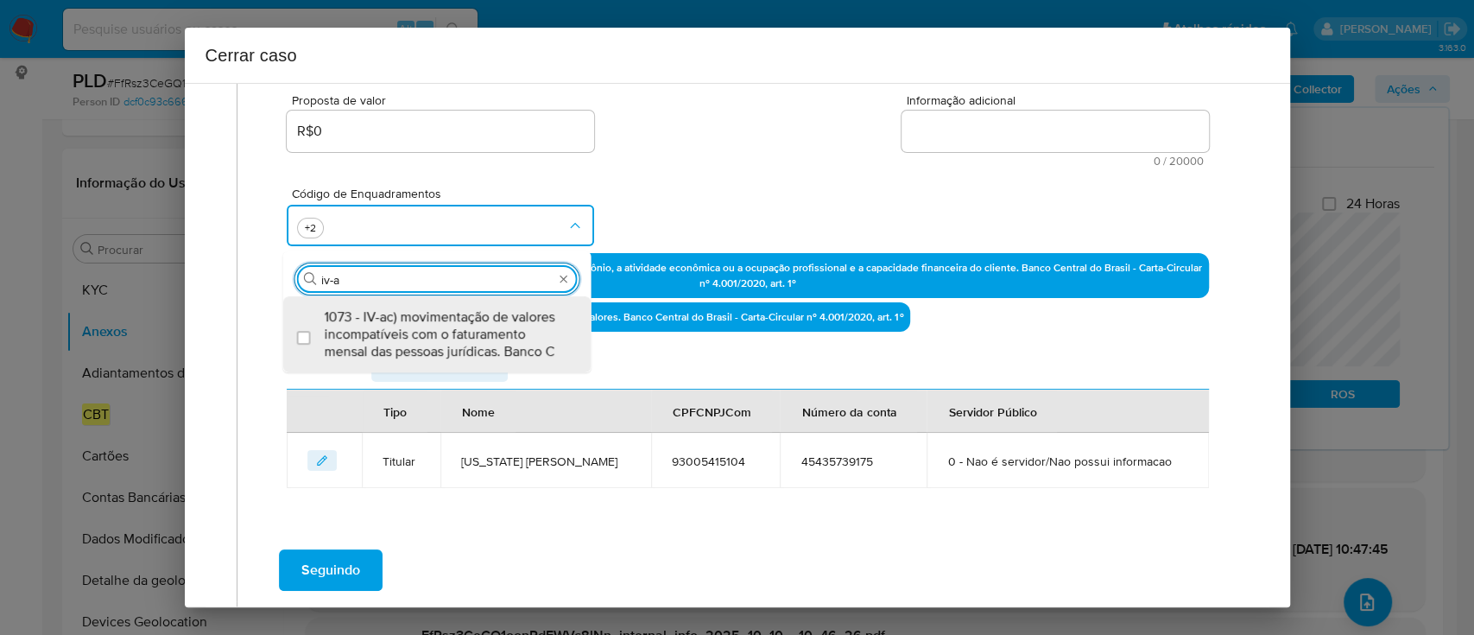
scroll to position [0, 0]
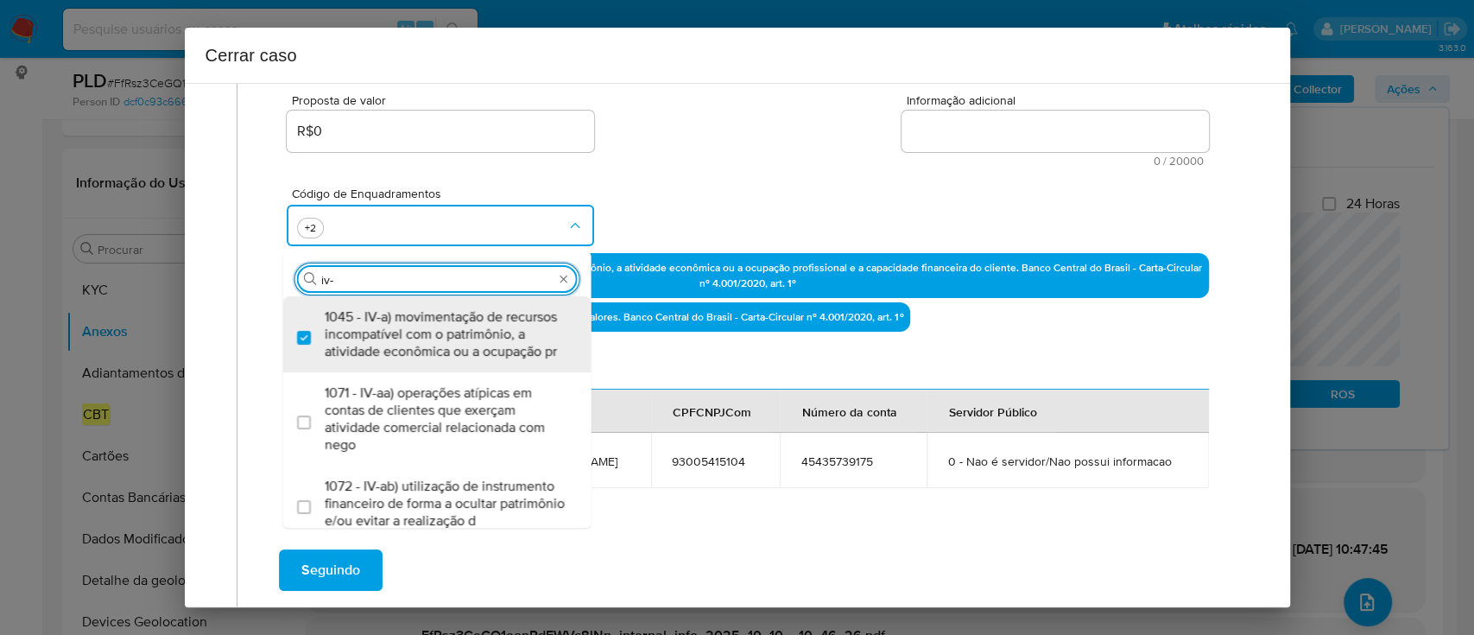
type input "iv-c"
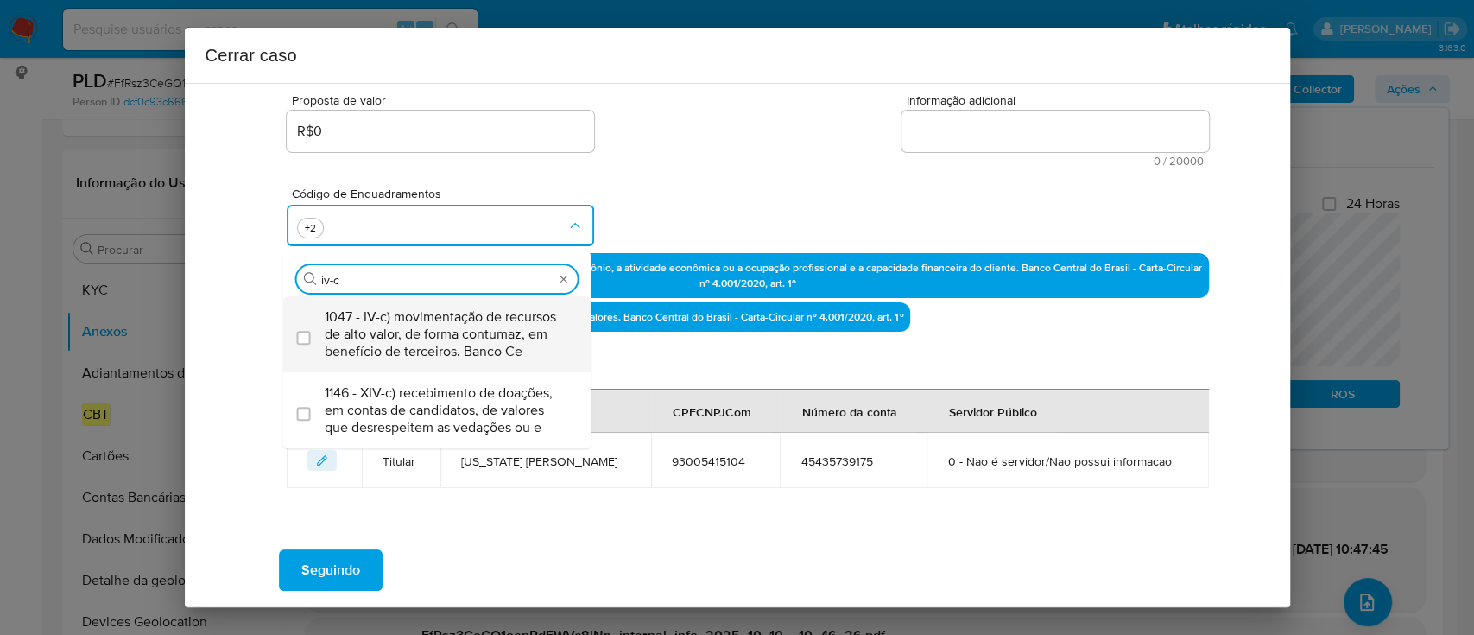
click at [550, 346] on span "1047 - IV-c) movimentação de recursos de alto valor, de forma contumaz, em bene…" at bounding box center [446, 334] width 243 height 52
checkbox input "true"
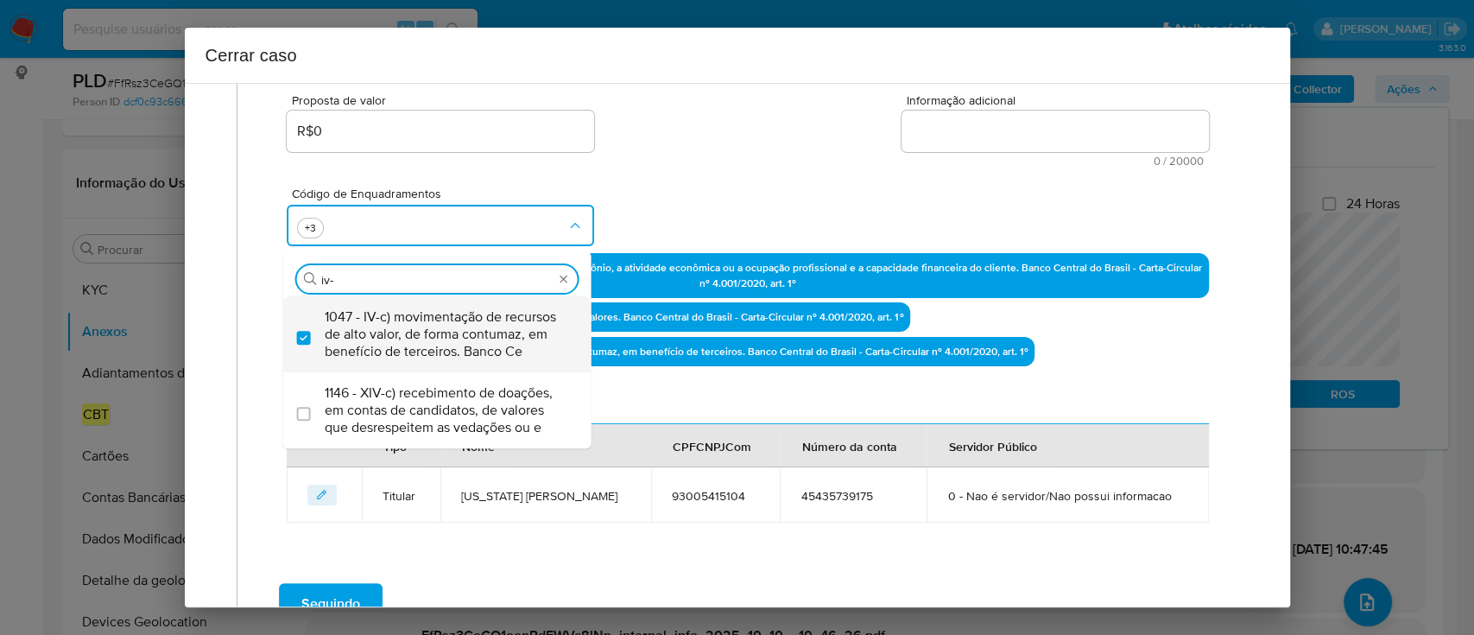
type input "iv-k"
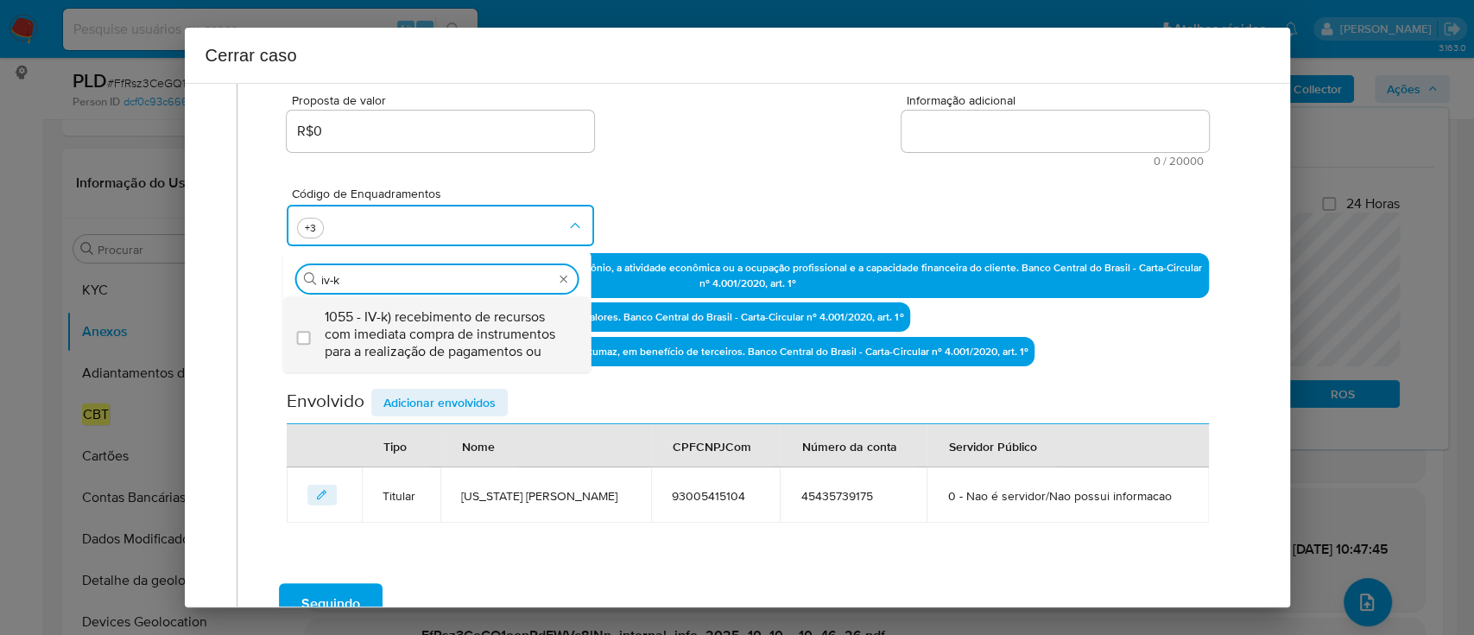
click at [547, 345] on span "1055 - IV-k) recebimento de recursos com imediata compra de instrumentos para a…" at bounding box center [446, 334] width 243 height 52
checkbox input "true"
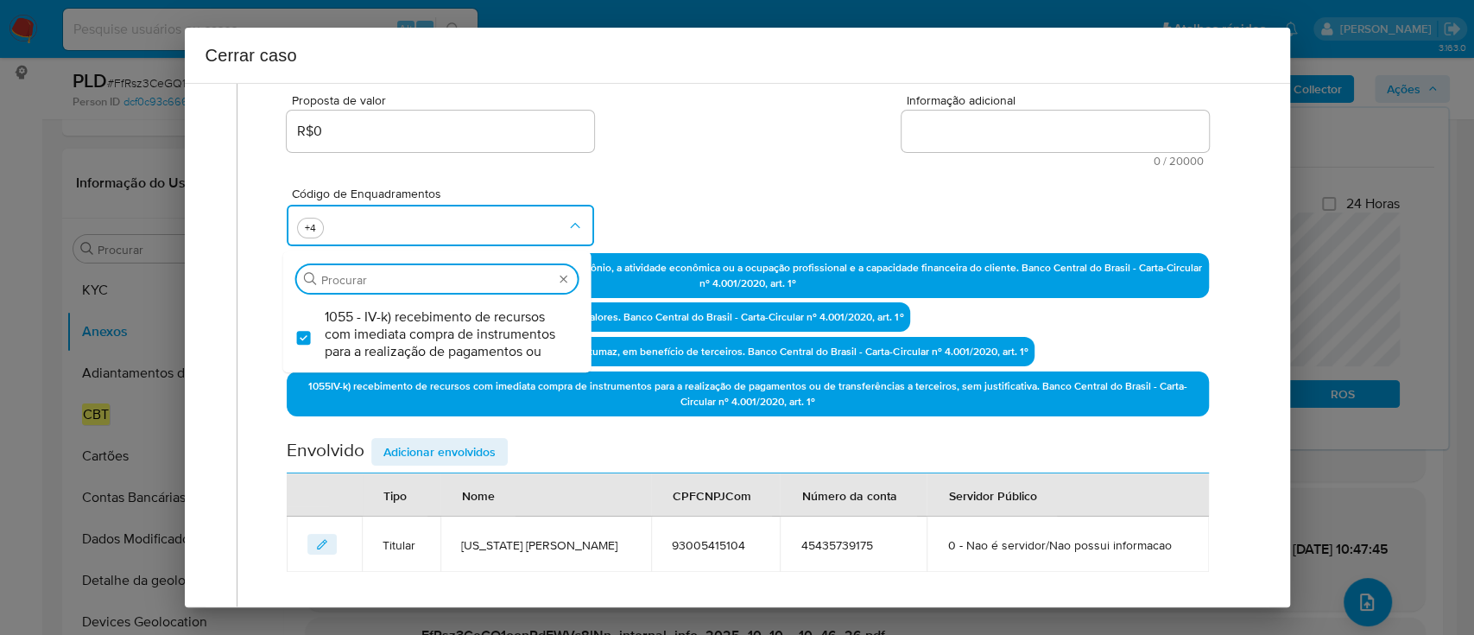
click at [731, 205] on div "Código de Enquadramentos Procurar 1055 - IV-k) recebimento de recursos com imed…" at bounding box center [747, 210] width 921 height 86
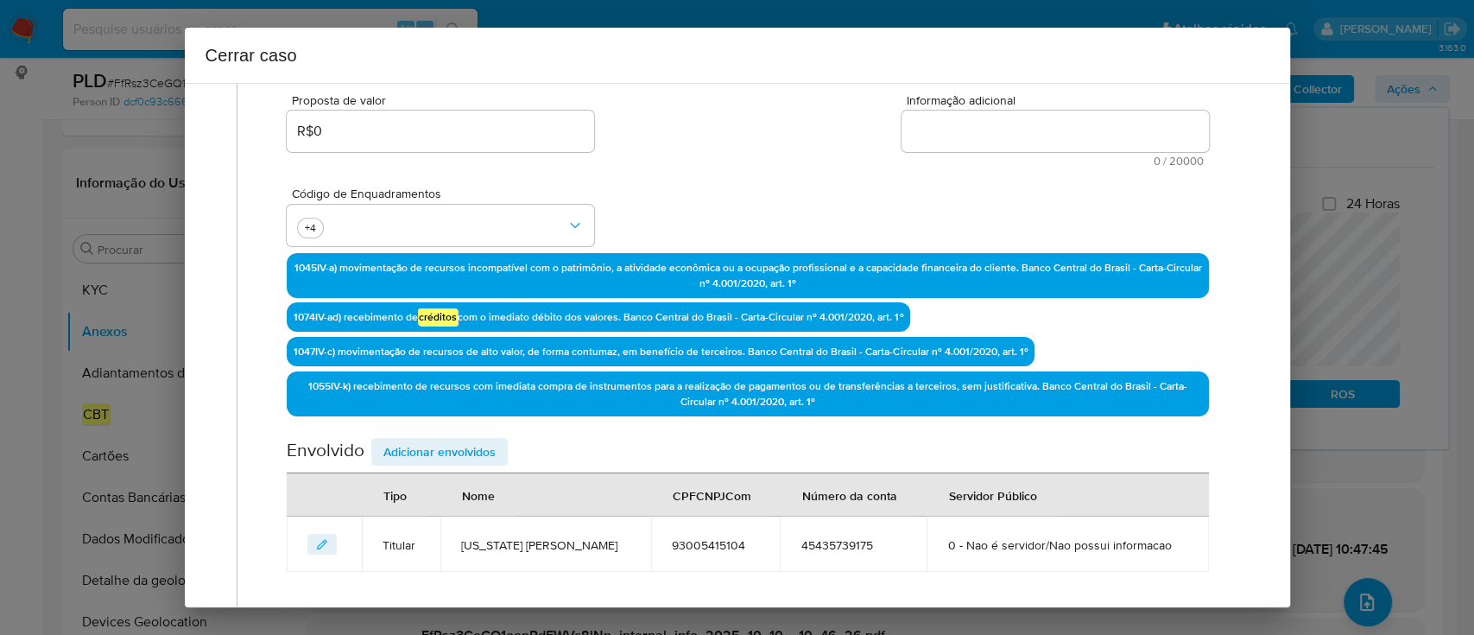
click at [1074, 139] on textarea "Informação adicional" at bounding box center [1054, 131] width 307 height 41
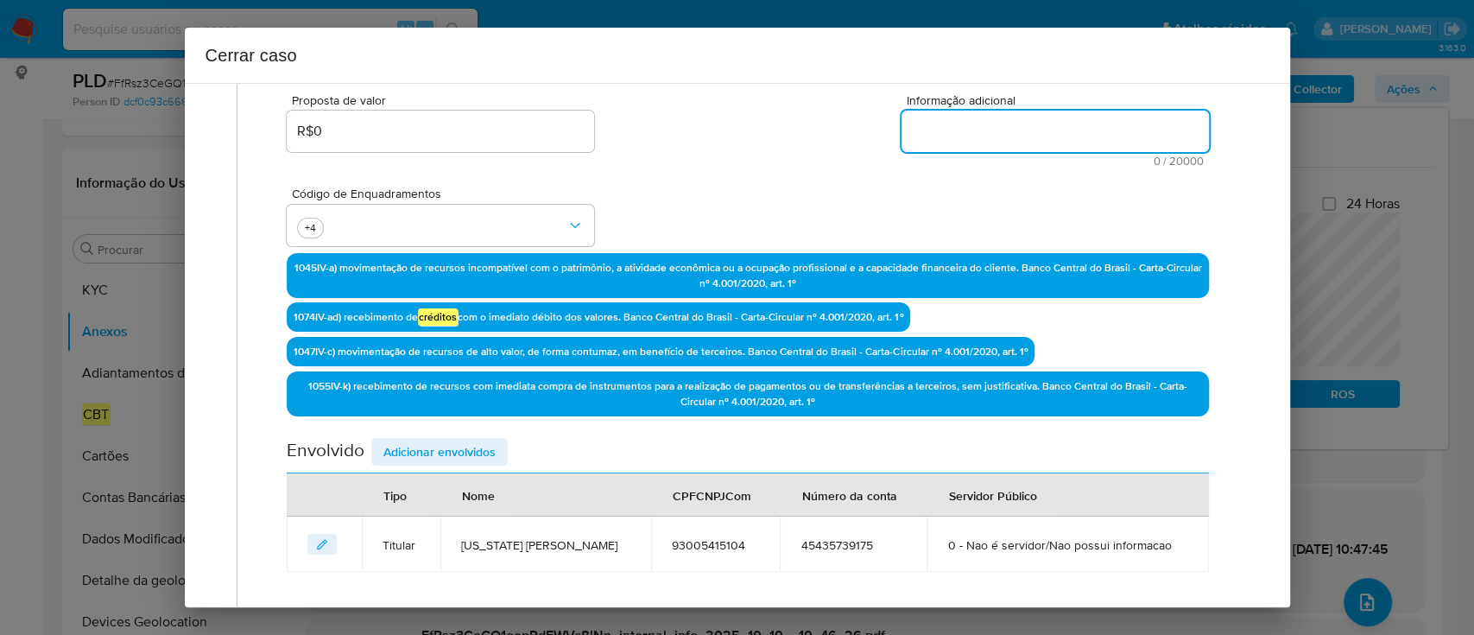
paste textarea "Loremipsum Dolo Sitame Cons, ADI 88078052205, 52 elit, seddoeius te incididun u…"
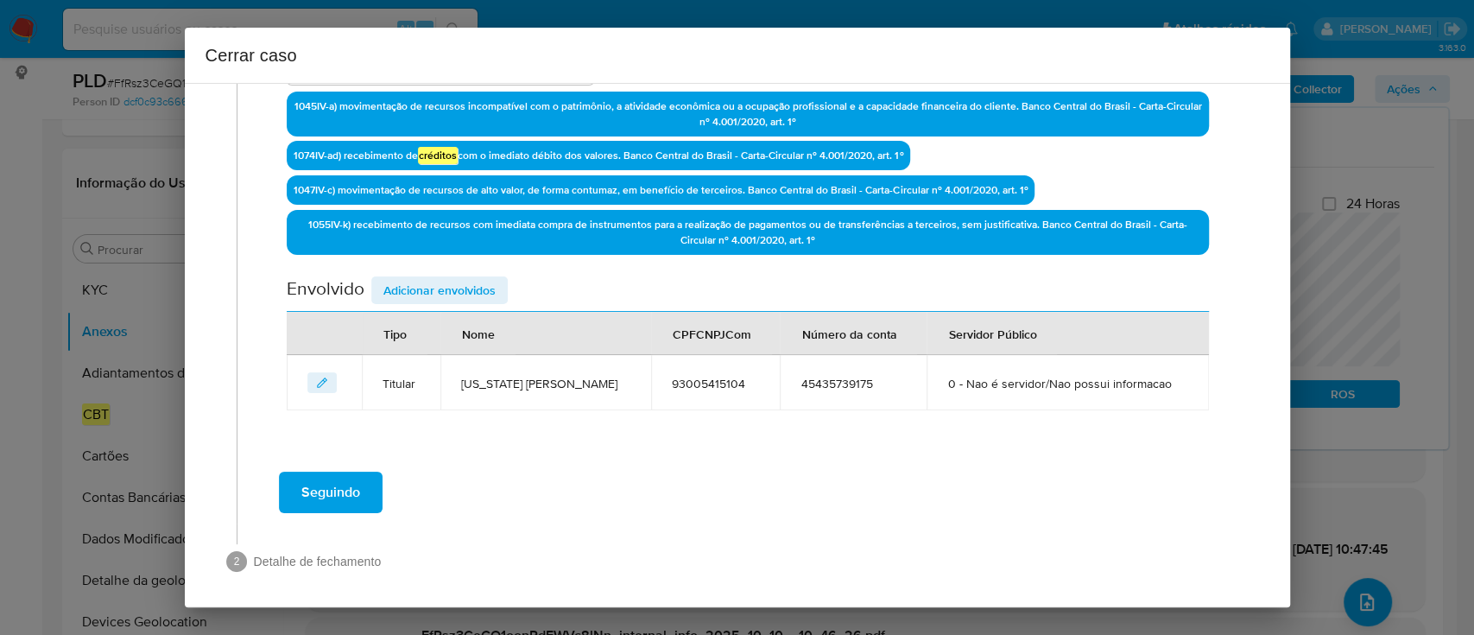
scroll to position [559, 0]
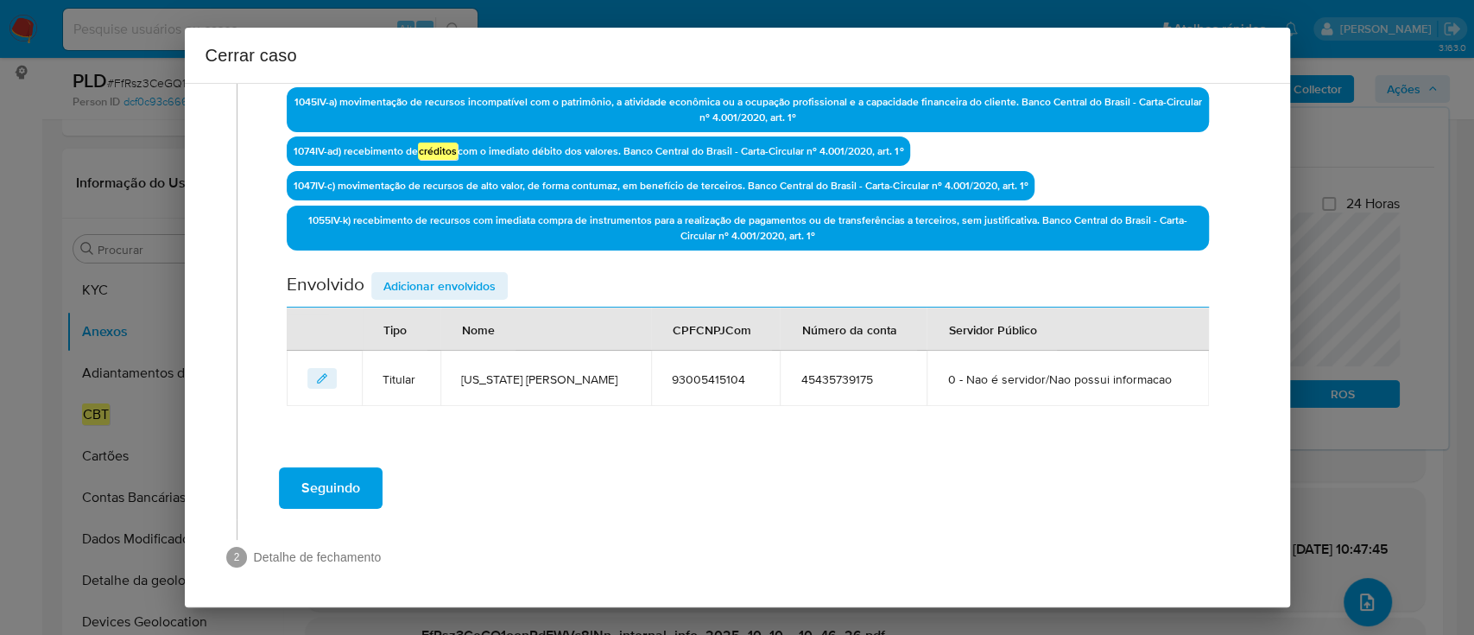
type textarea "Loremipsum Dolo Sitame Cons, ADI 88078052205, 52 elit, seddoeius te incididun u…"
click at [438, 277] on span "Adicionar envolvidos" at bounding box center [439, 286] width 112 height 24
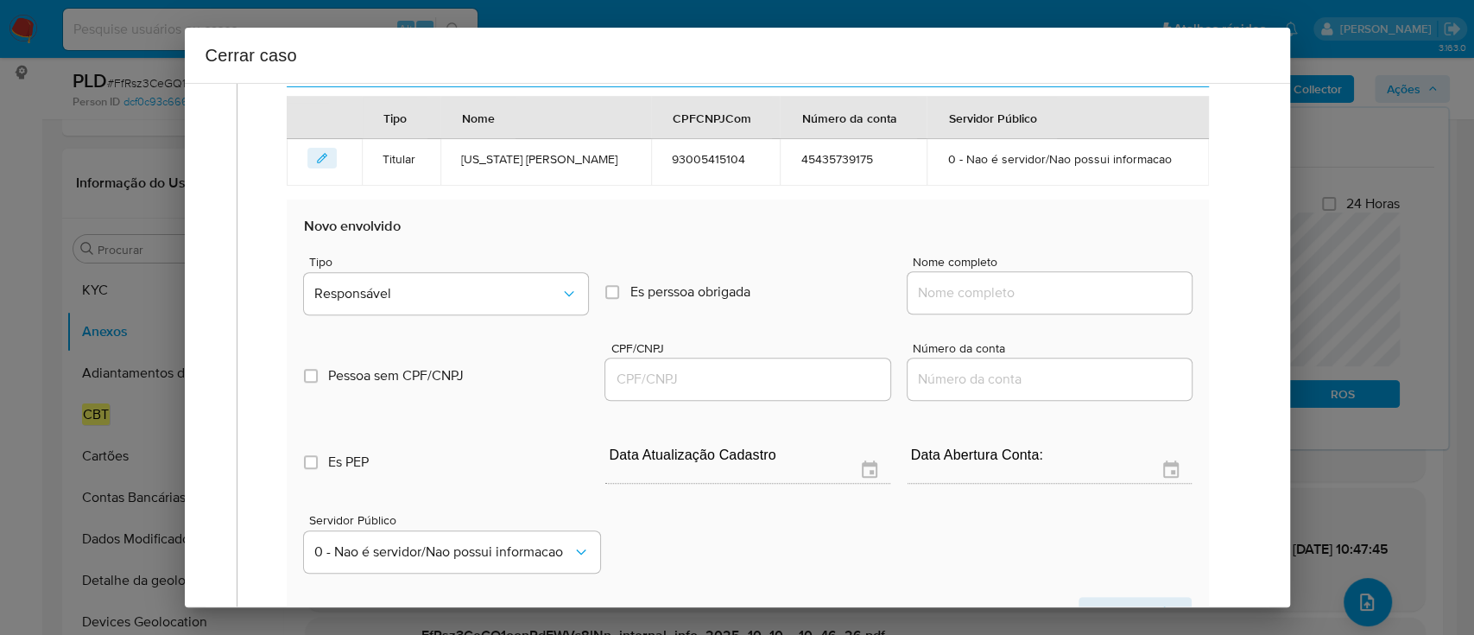
scroll to position [788, 0]
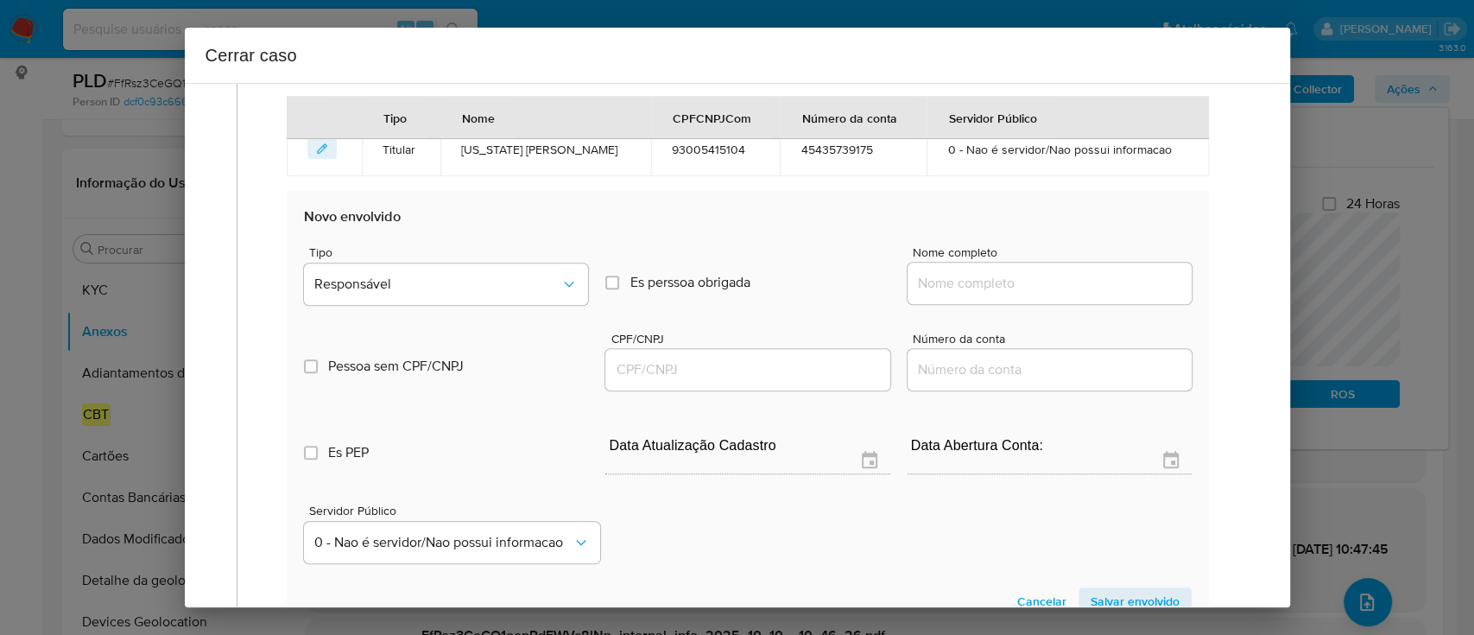
drag, startPoint x: 947, startPoint y: 287, endPoint x: 984, endPoint y: 287, distance: 37.1
click at [949, 287] on input "Nome completo" at bounding box center [1050, 283] width 284 height 22
paste input "B. C. F. Ferreira - Informatica, 07298407000196"
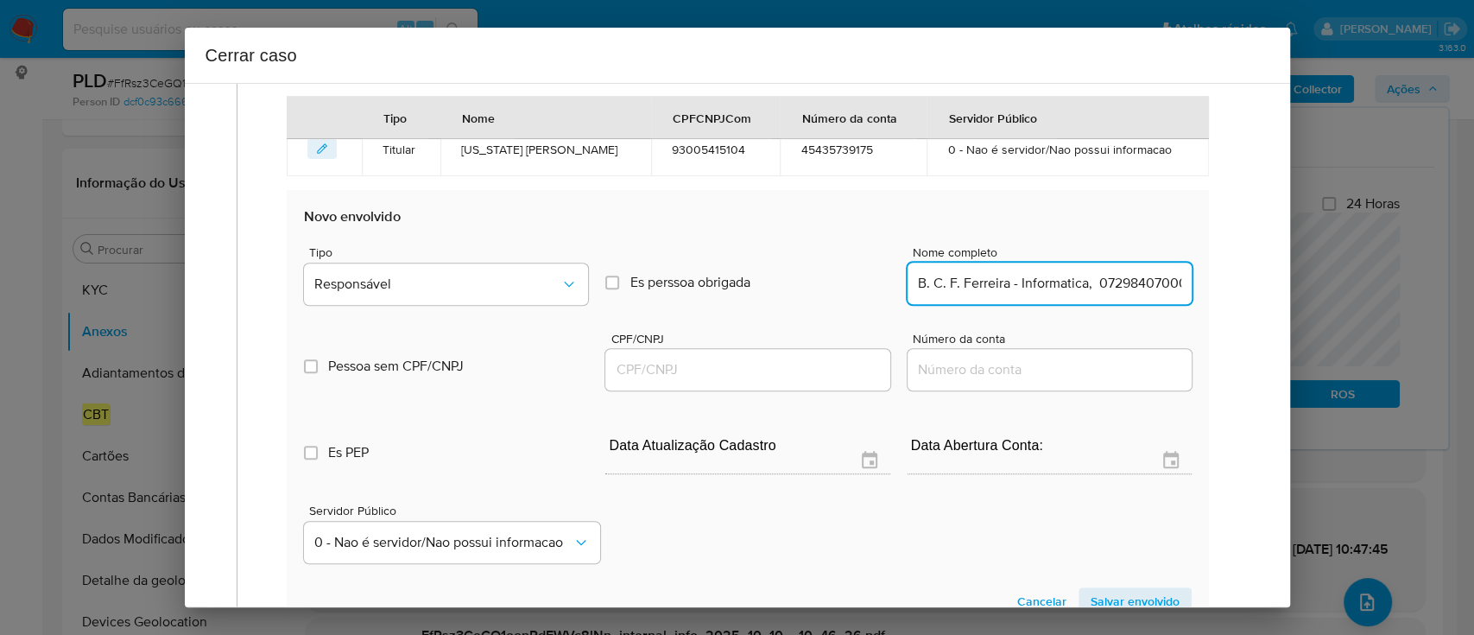
scroll to position [0, 33]
click at [1060, 287] on input "B. C. F. Ferreira - Informatica, 07298407000196" at bounding box center [1050, 283] width 284 height 22
type input "B. C. F. Ferreira - Informatica,"
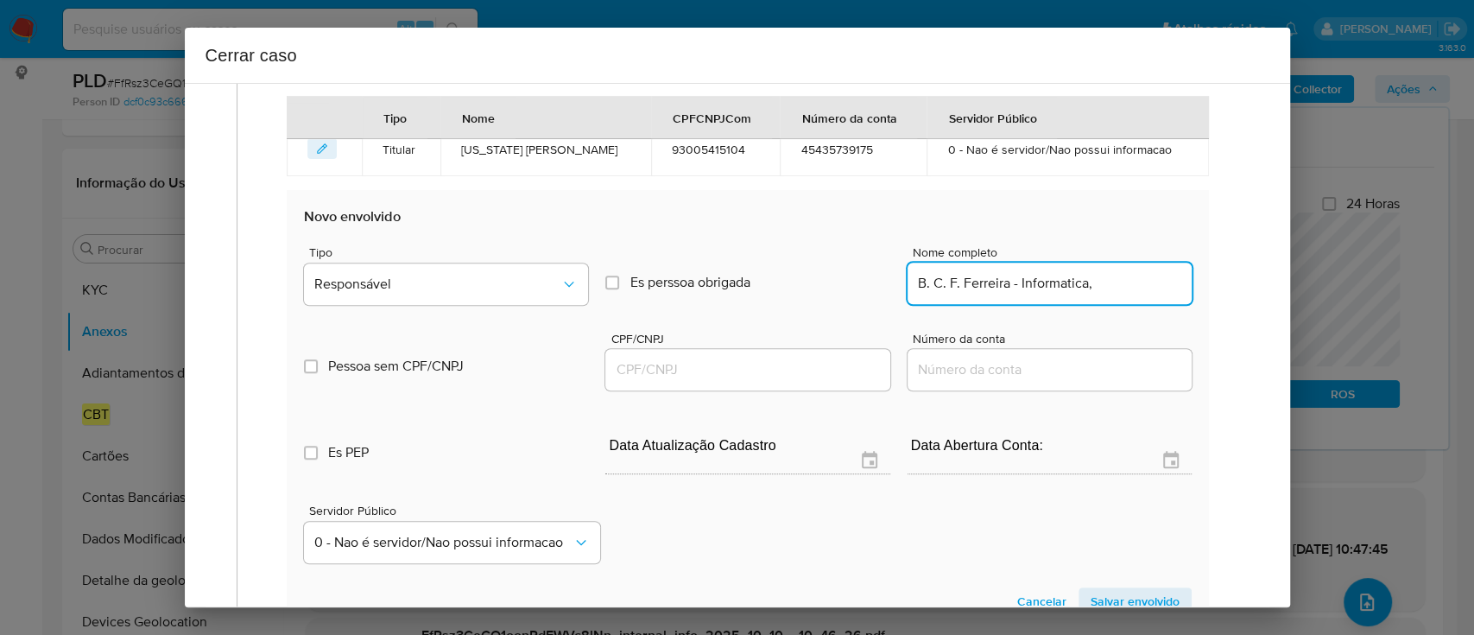
click at [815, 369] on input "CPF/CNPJ" at bounding box center [747, 369] width 284 height 22
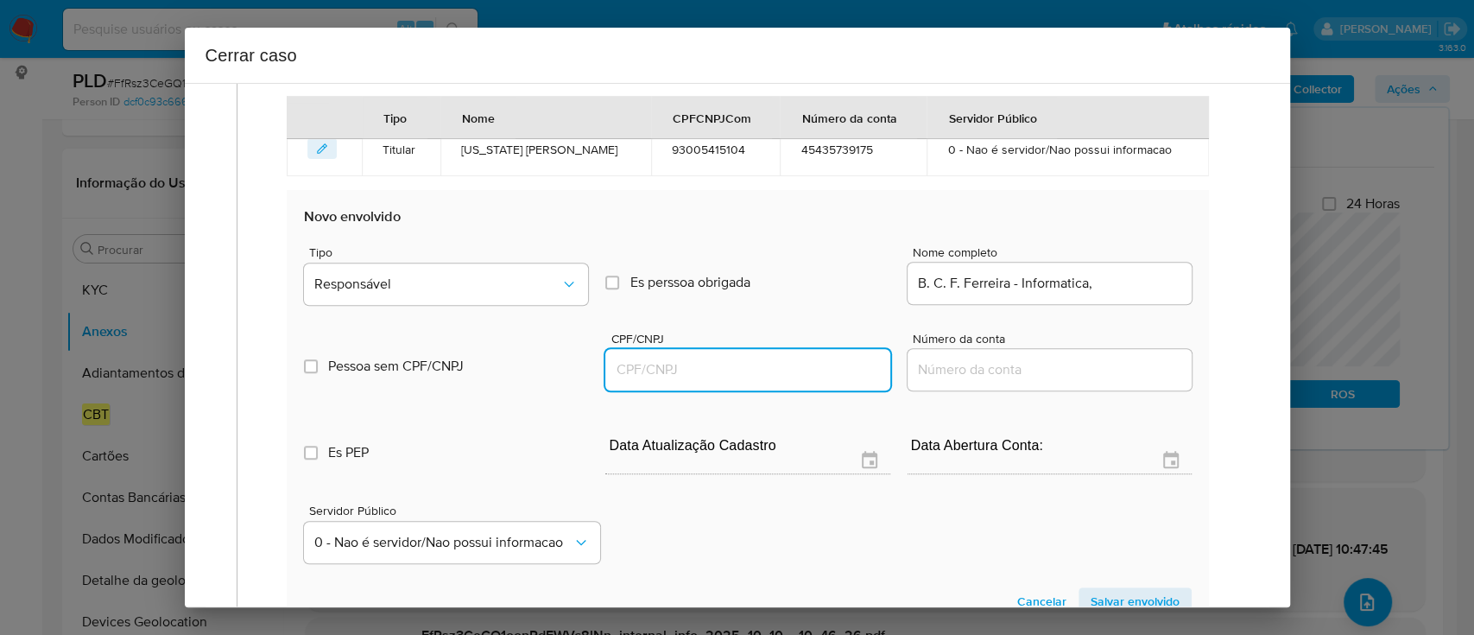
paste input "07298407000196"
type input "7298407000196"
click at [1144, 295] on div "B. C. F. Ferreira - Informatica," at bounding box center [1050, 282] width 284 height 41
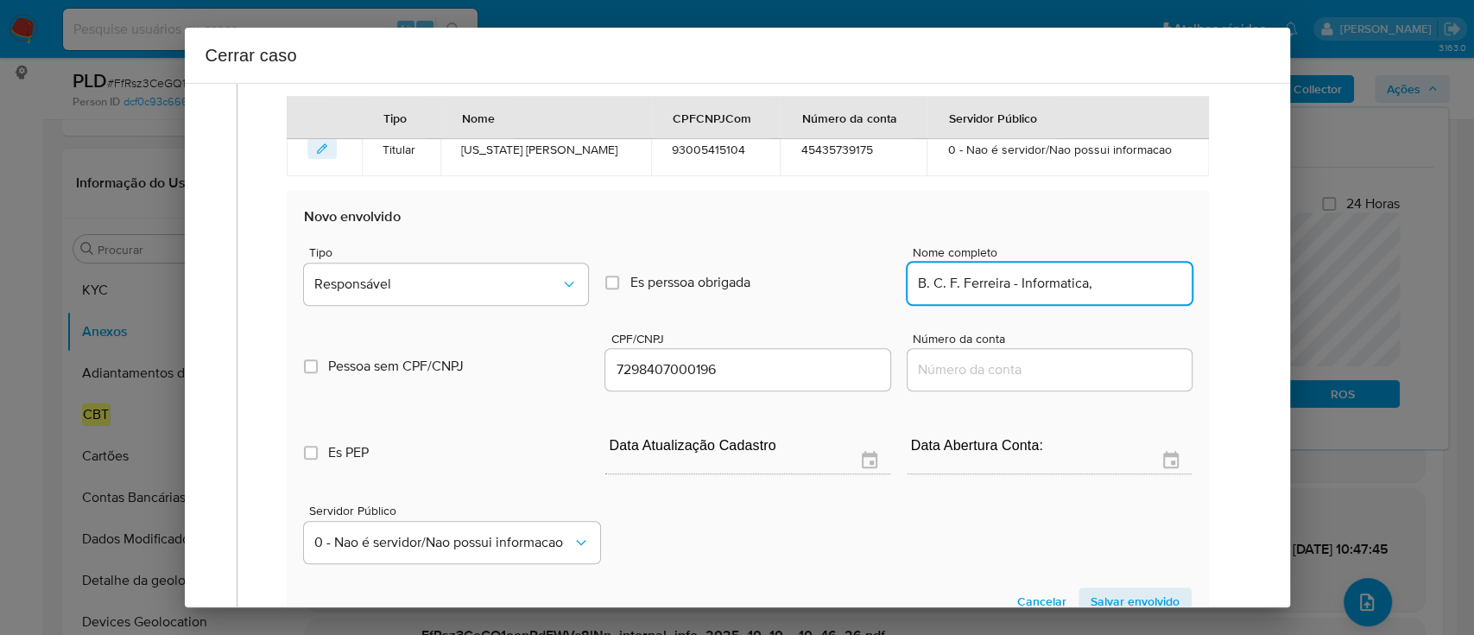
click at [1148, 284] on input "B. C. F. Ferreira - Informatica," at bounding box center [1050, 283] width 284 height 22
type input "B. C. F. Ferreira - Informatica,"
type input "07298407000196"
type input "B. C. F. Ferreira - Informatica"
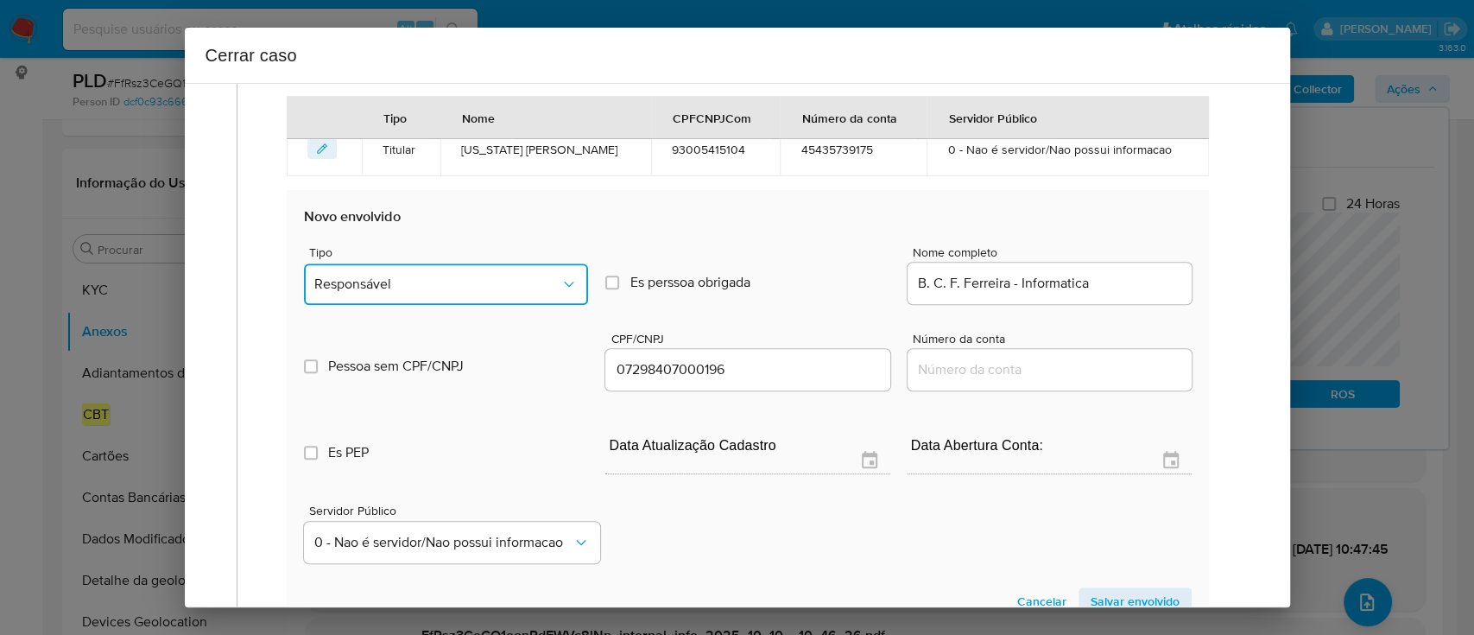
click at [522, 290] on button "Responsável" at bounding box center [446, 283] width 284 height 41
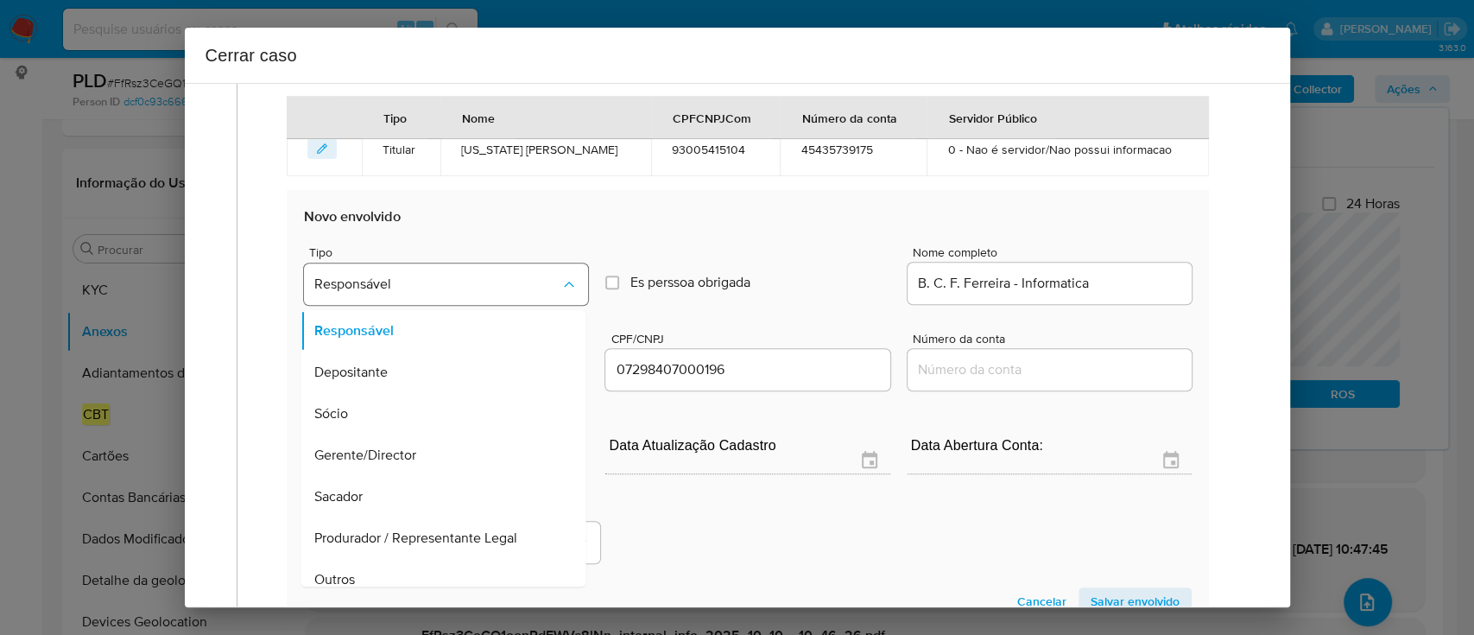
scroll to position [55, 0]
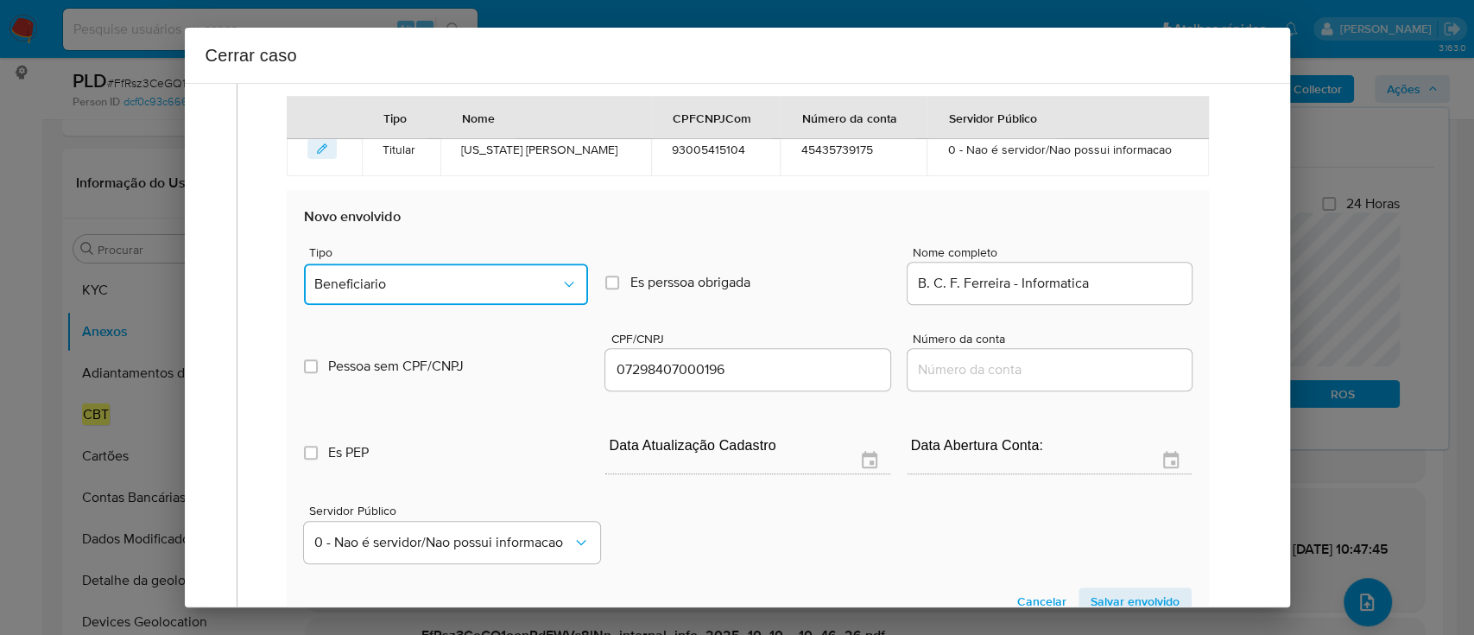
click at [460, 263] on button "Beneficiario" at bounding box center [446, 283] width 284 height 41
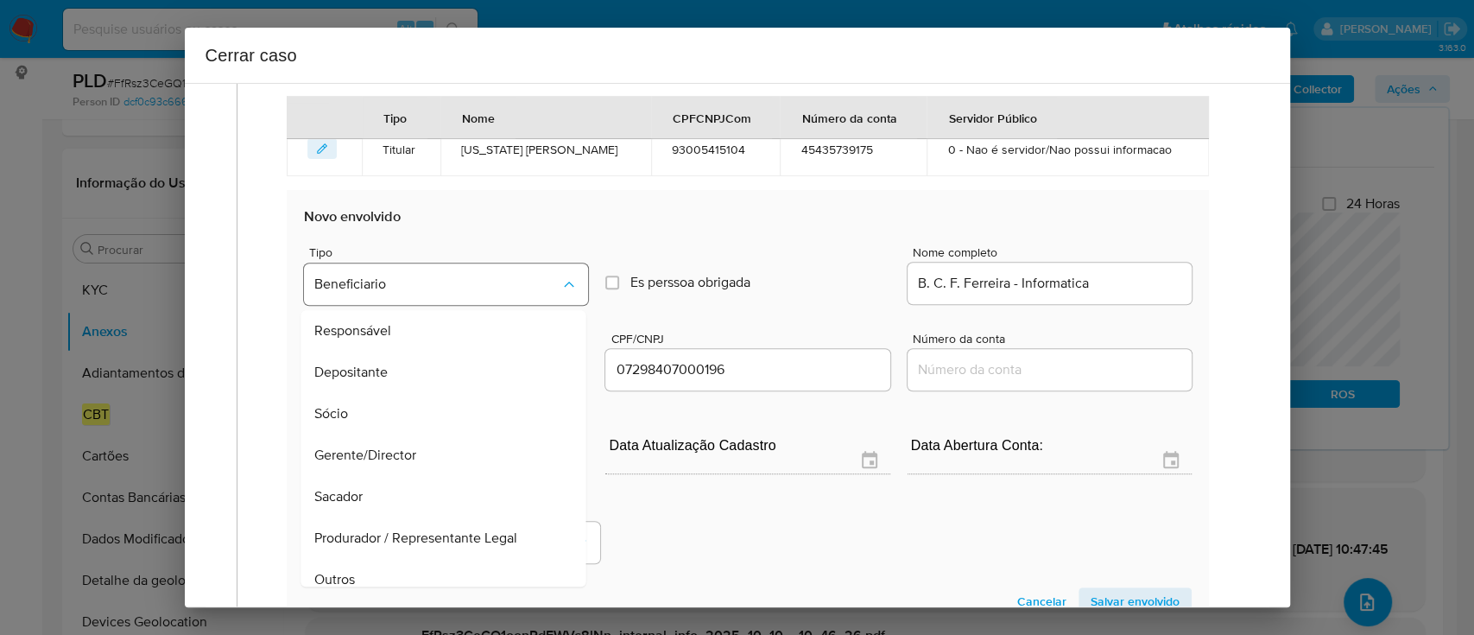
scroll to position [173, 0]
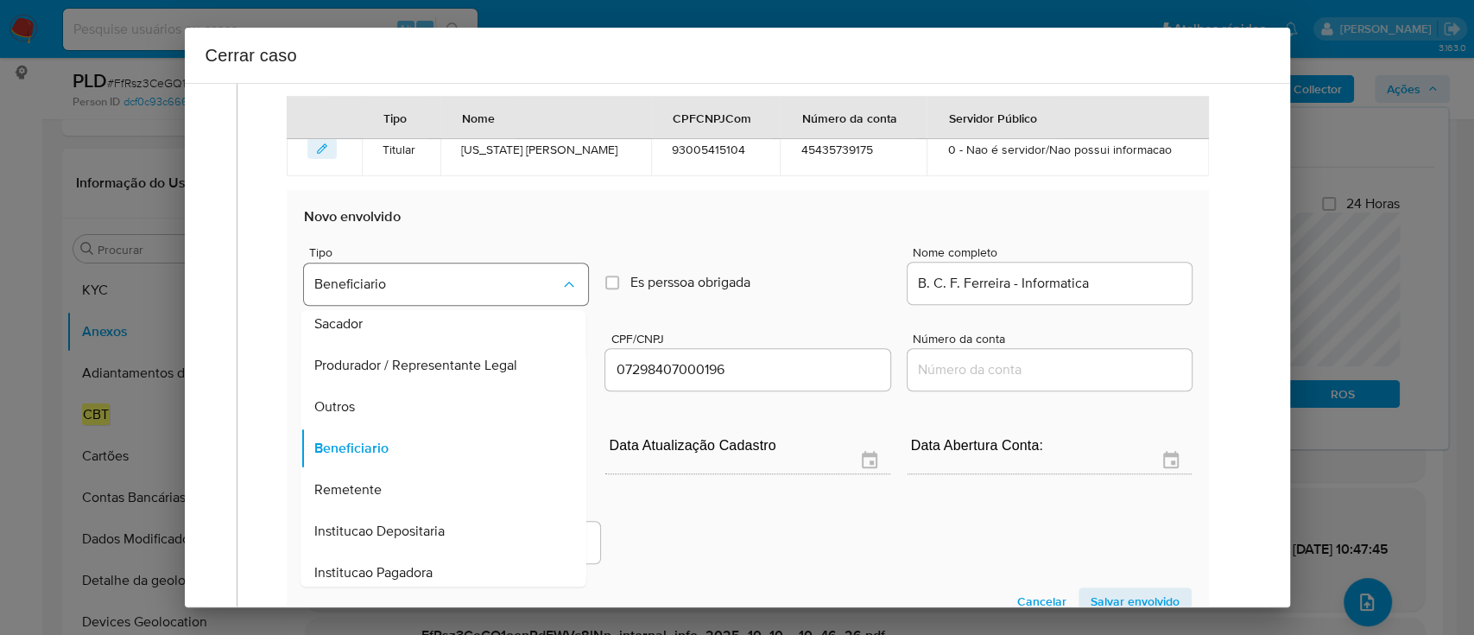
type li "9"
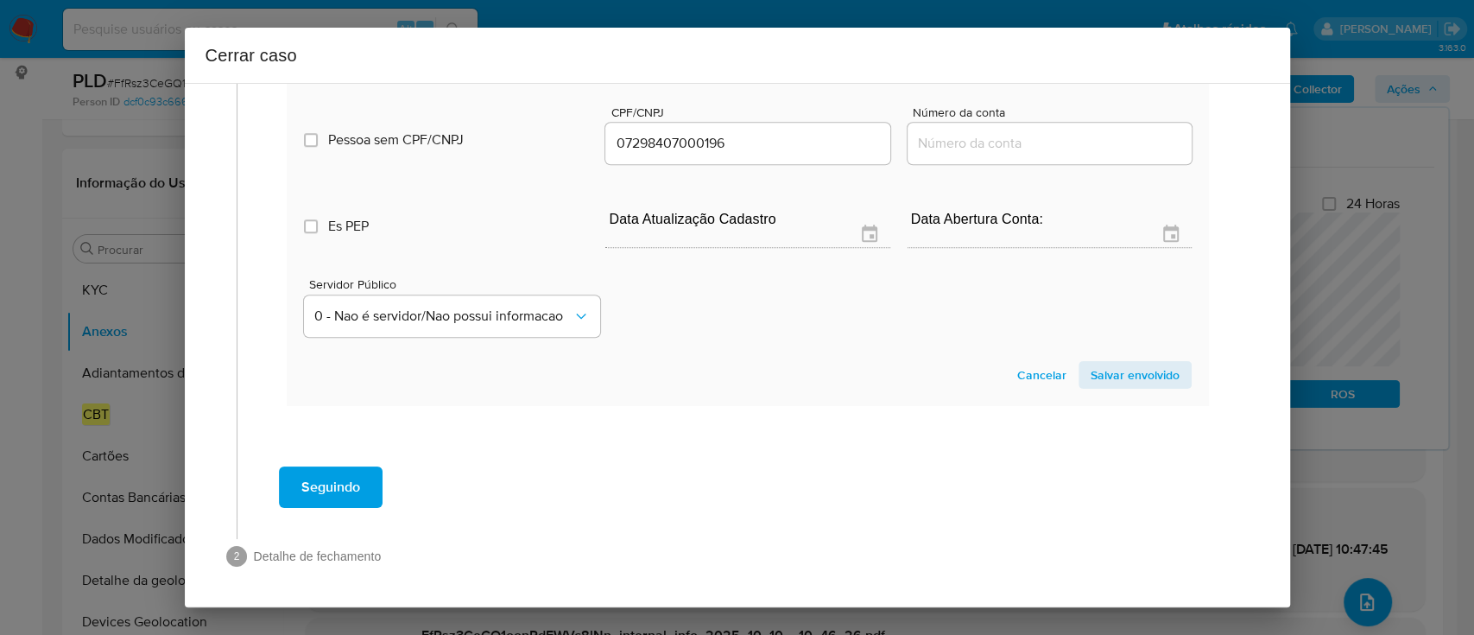
click at [1133, 373] on span "Salvar envolvido" at bounding box center [1135, 375] width 89 height 24
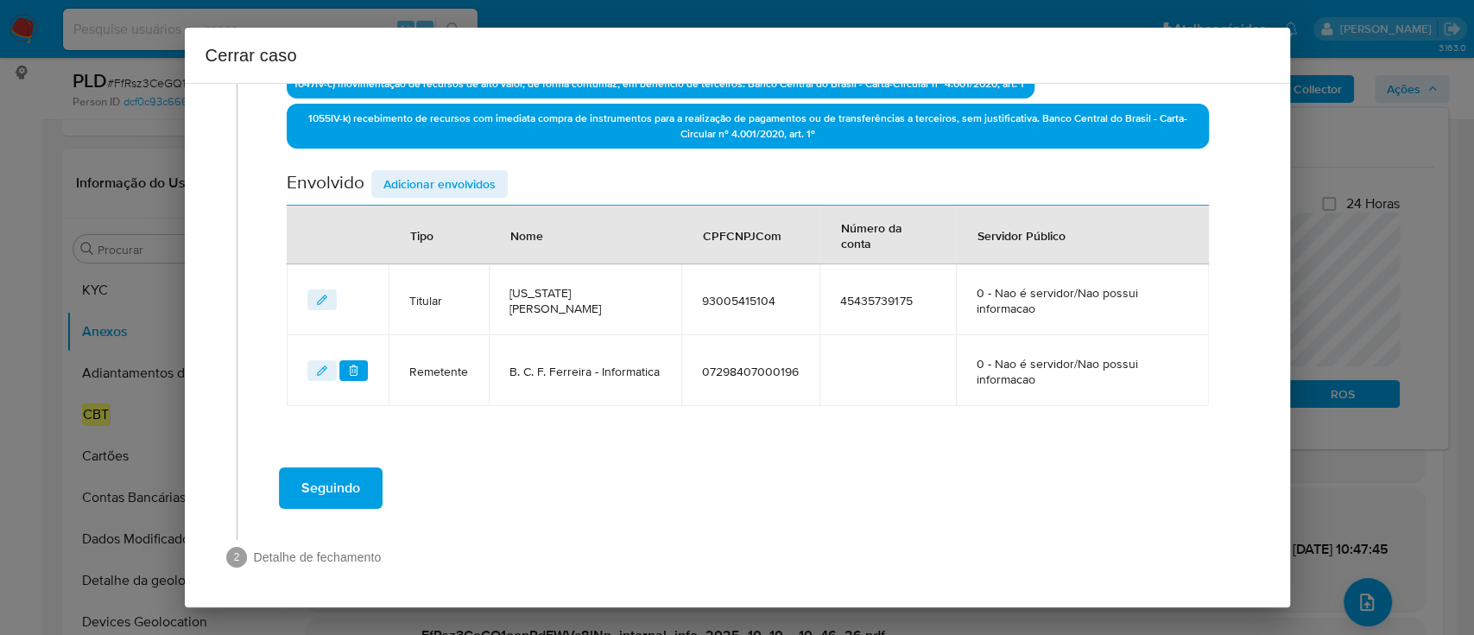
click at [452, 183] on span "Adicionar envolvidos" at bounding box center [439, 184] width 112 height 24
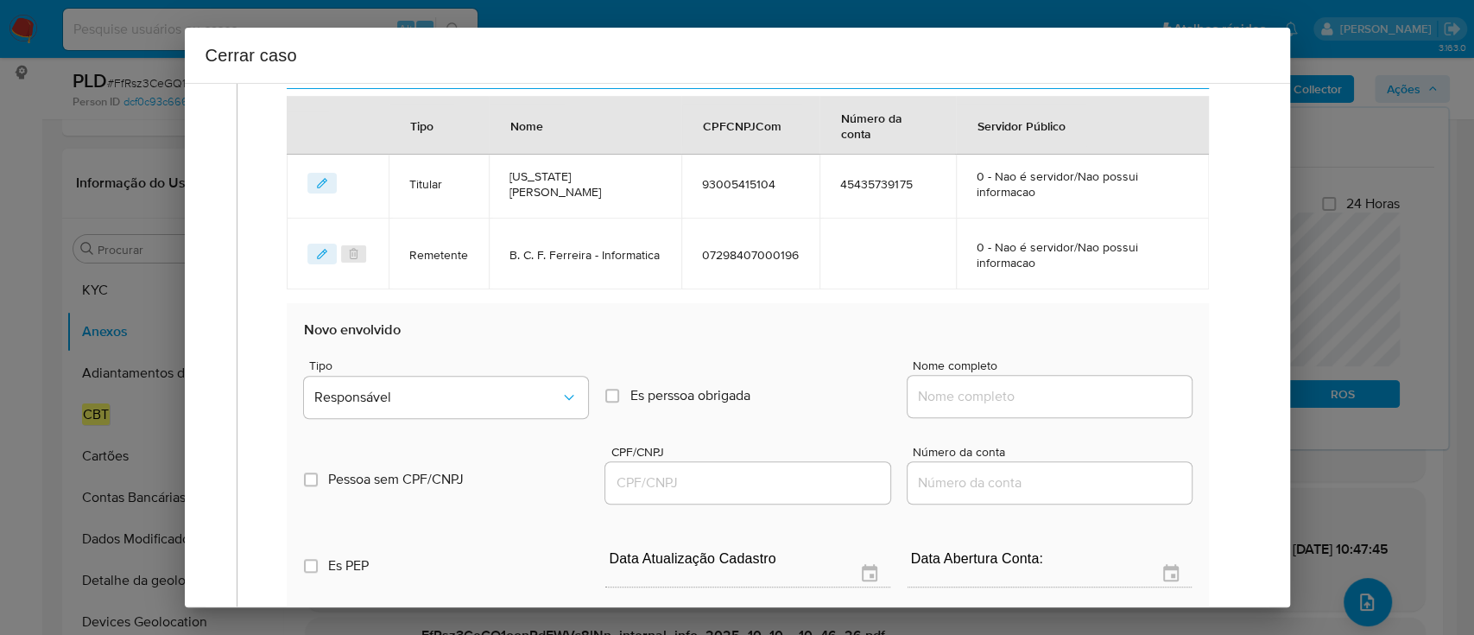
scroll to position [891, 0]
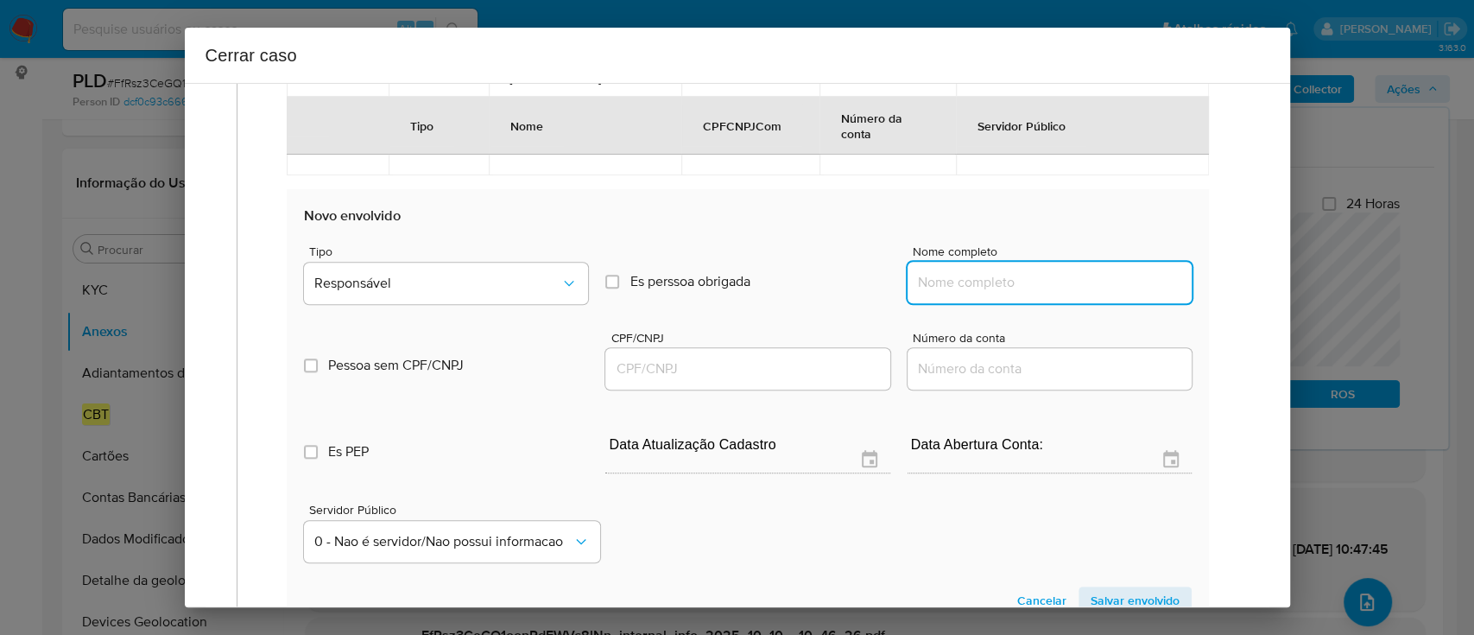
drag, startPoint x: 1065, startPoint y: 274, endPoint x: 1104, endPoint y: 276, distance: 39.8
click at [1065, 274] on input "Nome completo" at bounding box center [1050, 282] width 284 height 22
paste input "[PERSON_NAME], 00757829104"
click at [1107, 277] on input "[PERSON_NAME], 00757829104" at bounding box center [1050, 282] width 284 height 22
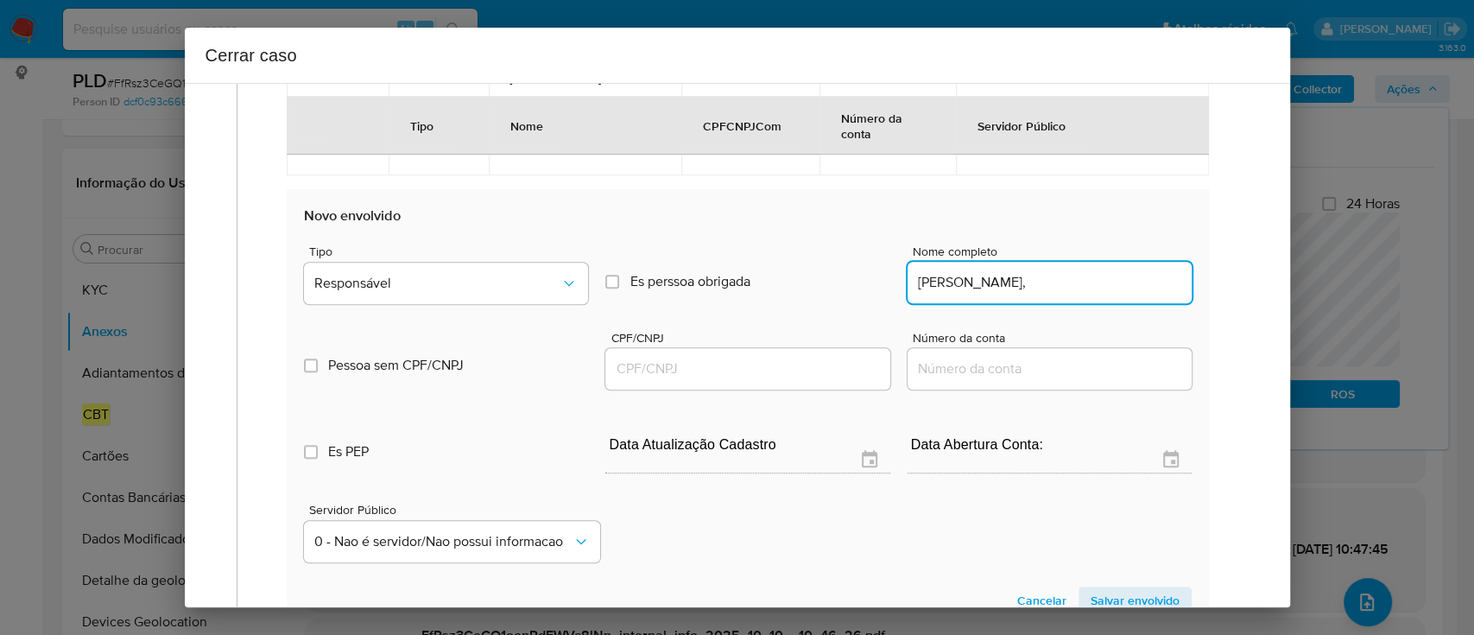
type input "[PERSON_NAME],"
click at [766, 361] on input "CPF/CNPJ" at bounding box center [747, 368] width 284 height 22
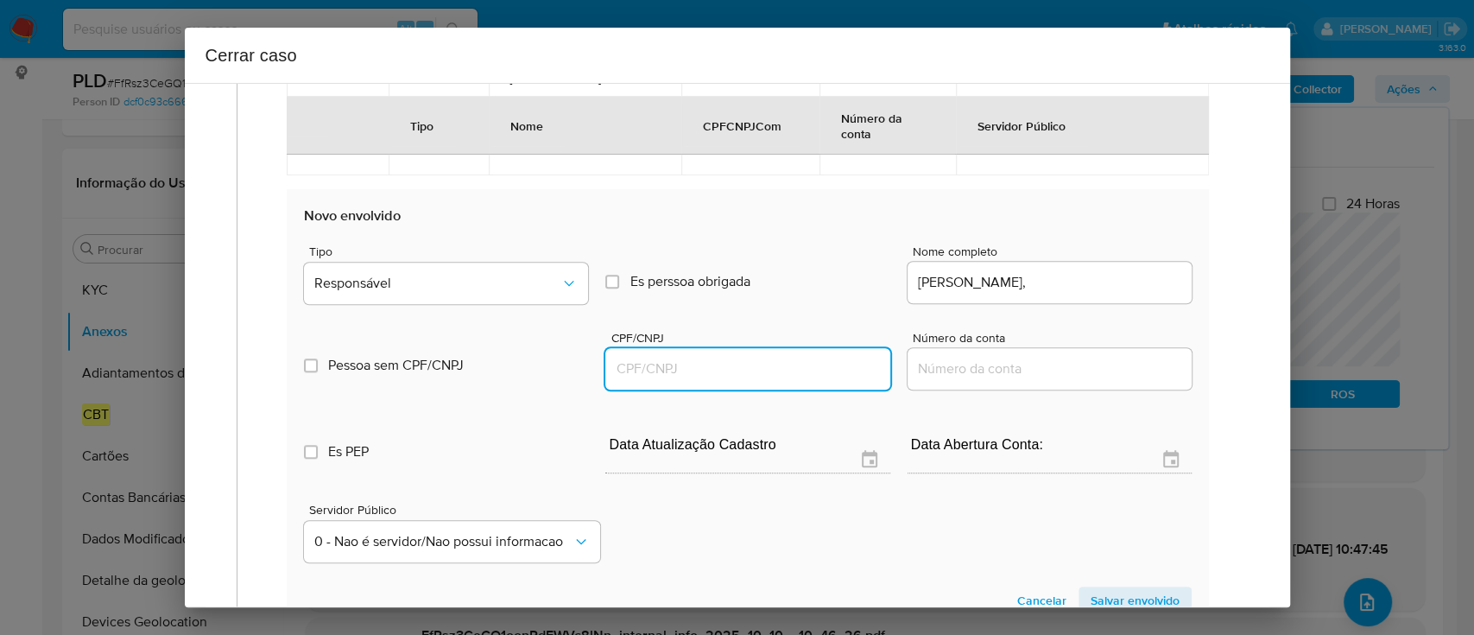
paste input "00757829104"
type input "757829104"
click at [1112, 282] on input "[PERSON_NAME]," at bounding box center [1050, 282] width 284 height 22
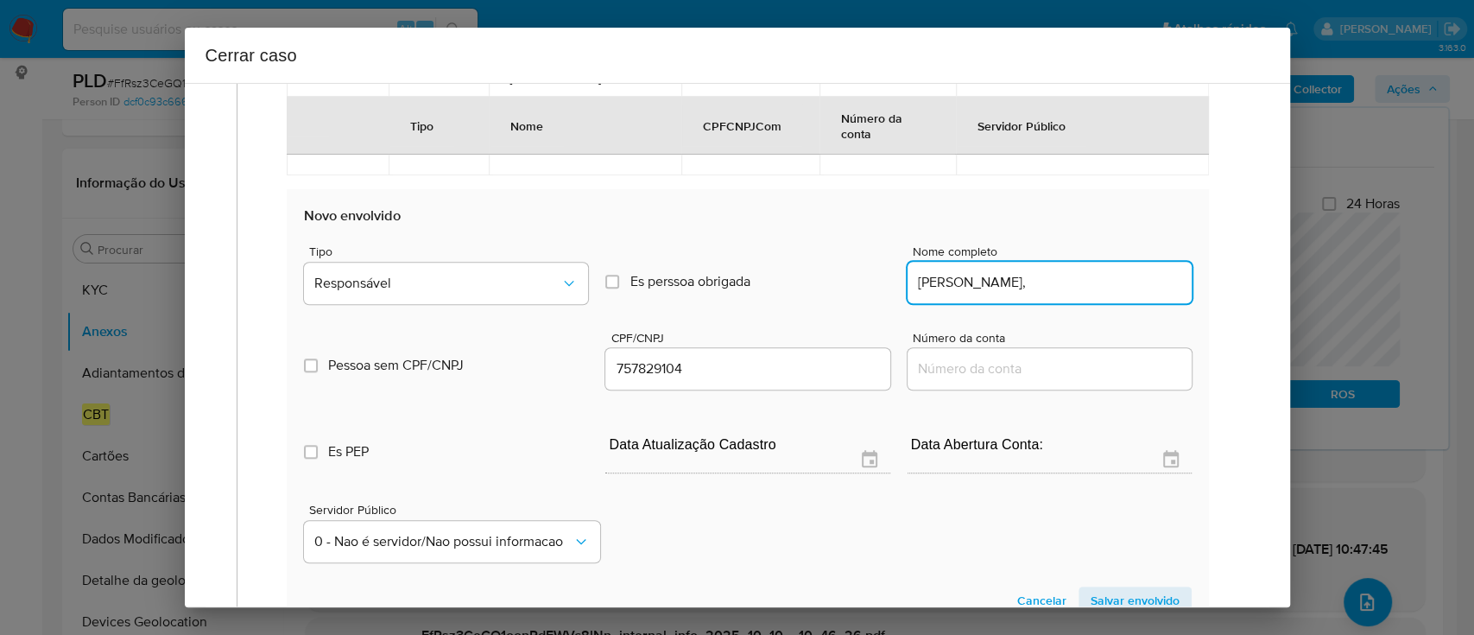
type input "[PERSON_NAME],"
type input "00757829104"
type input "[PERSON_NAME]"
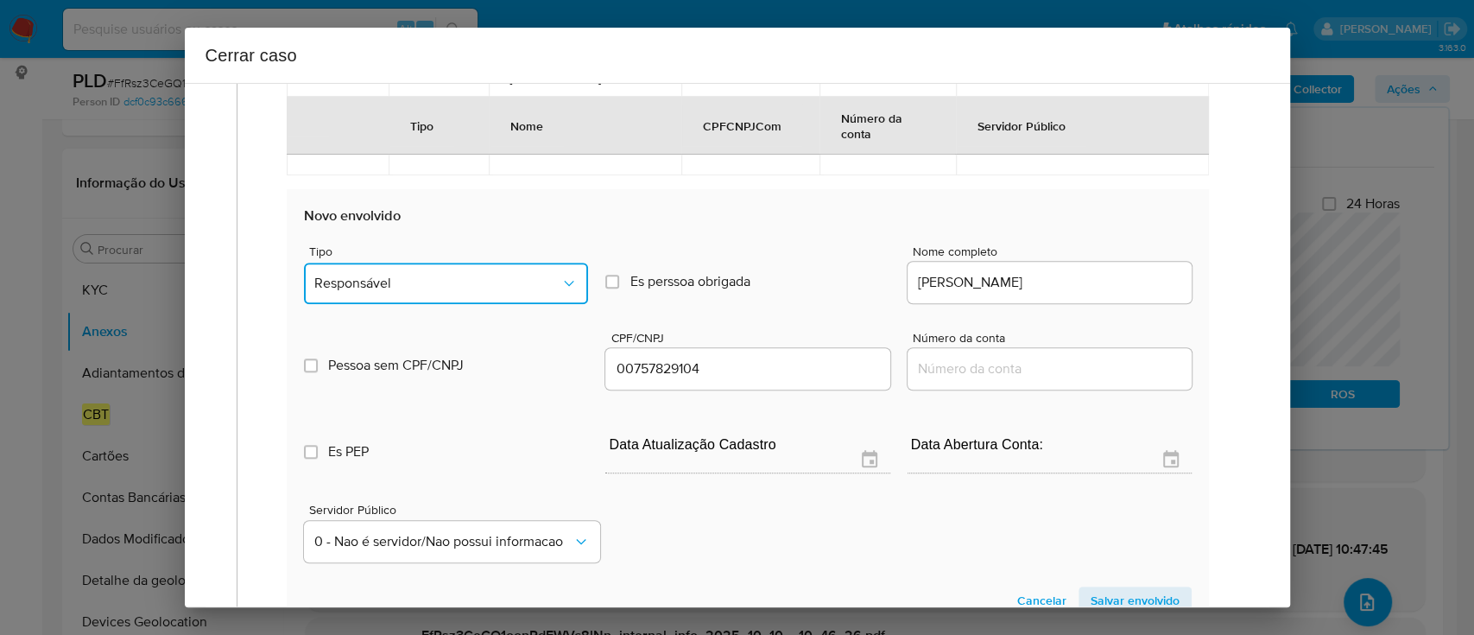
click at [484, 291] on button "Responsável" at bounding box center [446, 282] width 284 height 41
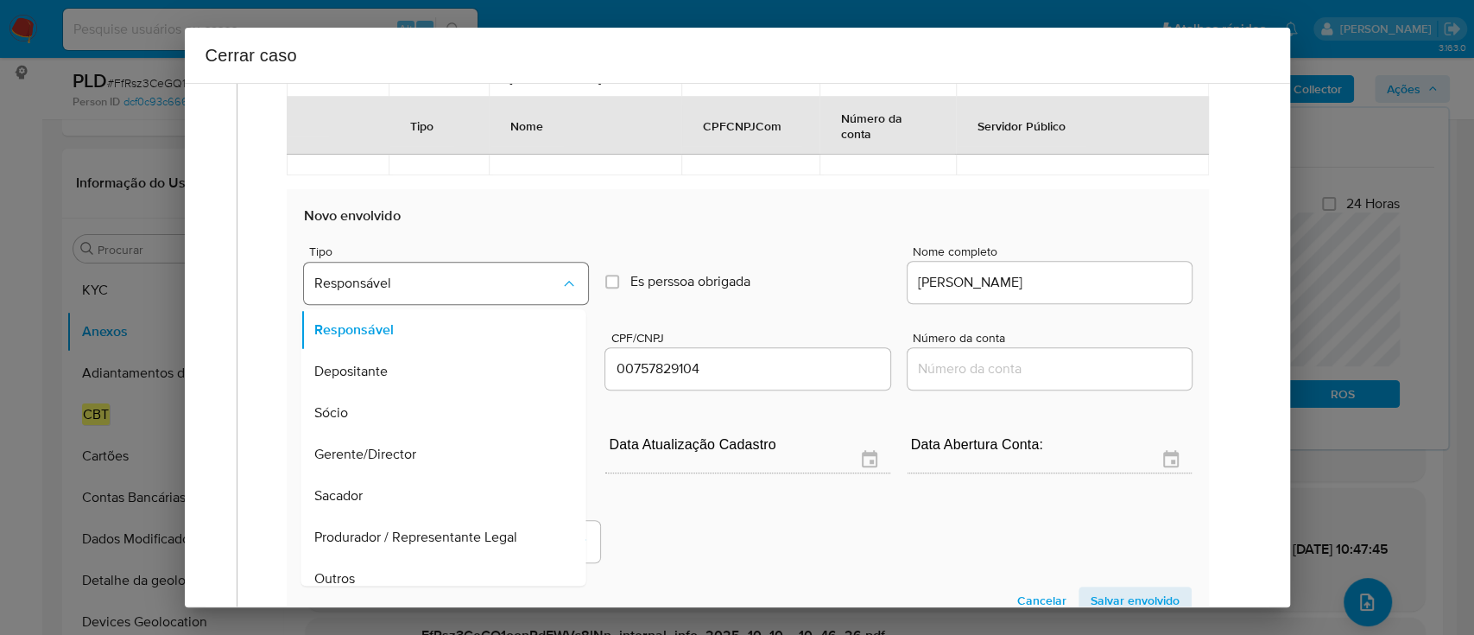
scroll to position [97, 0]
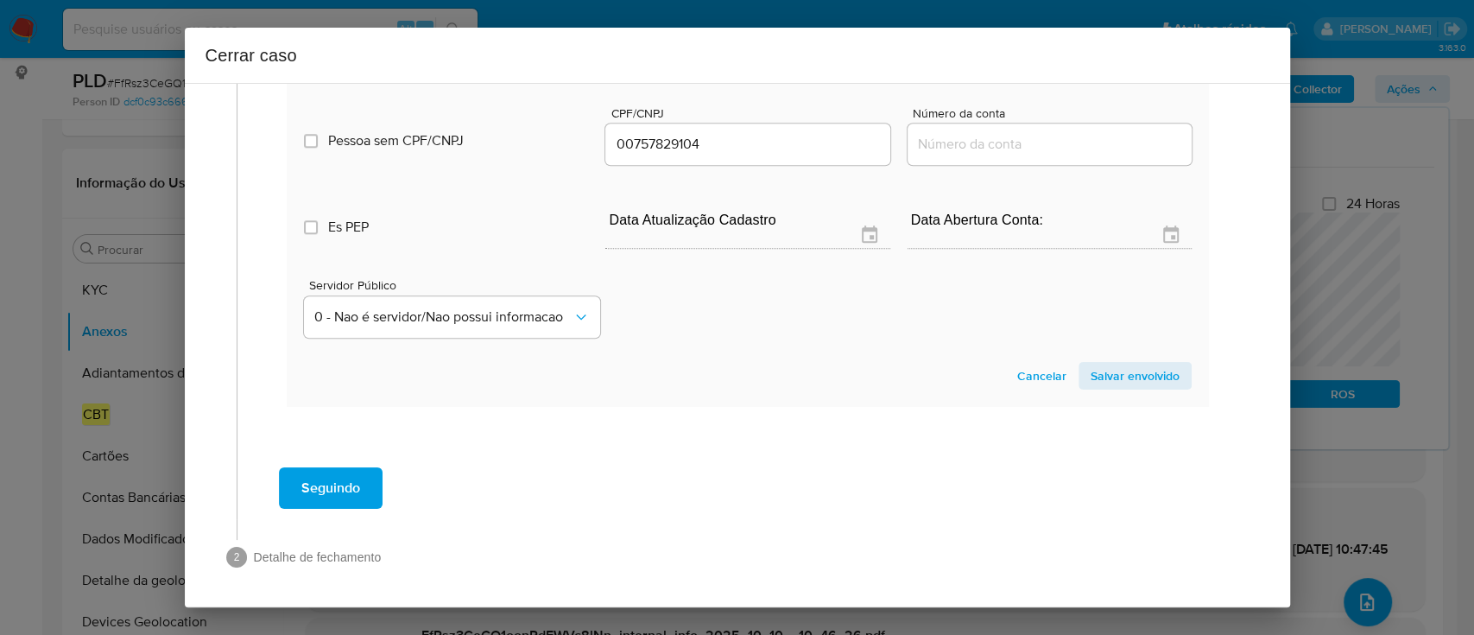
click at [1123, 381] on span "Salvar envolvido" at bounding box center [1135, 376] width 89 height 24
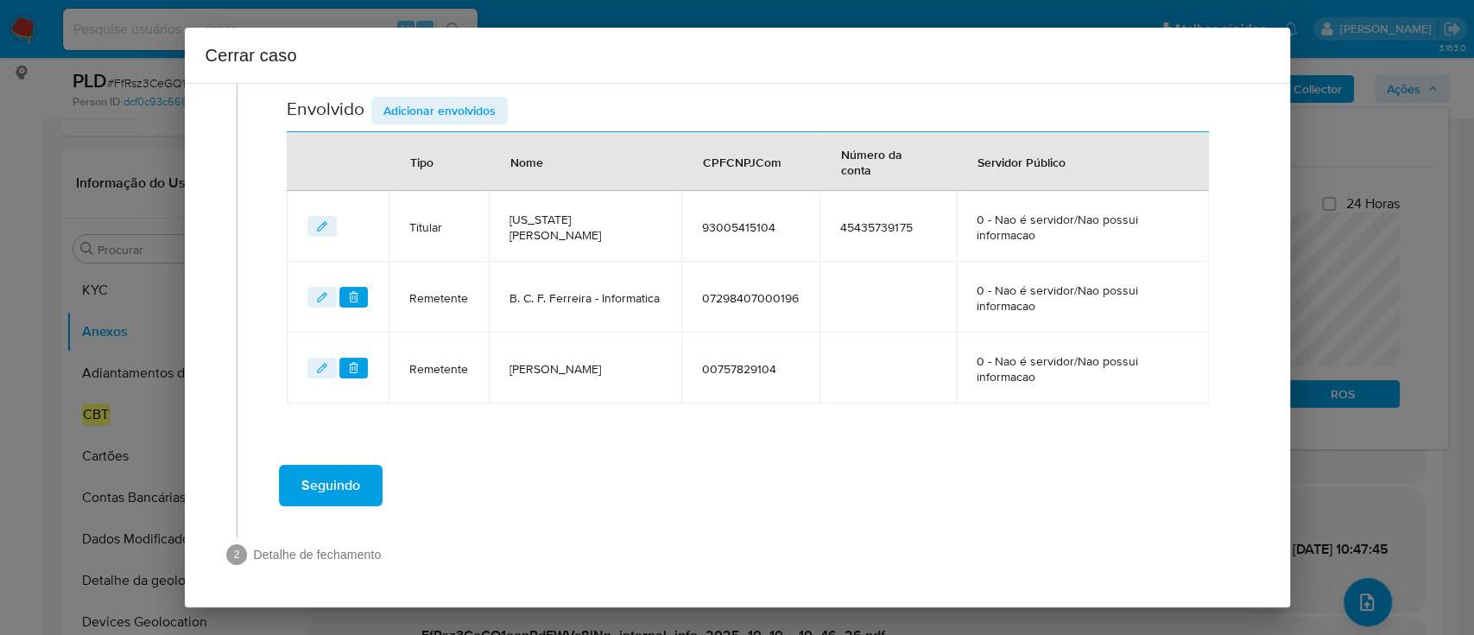
scroll to position [731, 0]
click at [476, 105] on span "Adicionar envolvidos" at bounding box center [439, 113] width 112 height 24
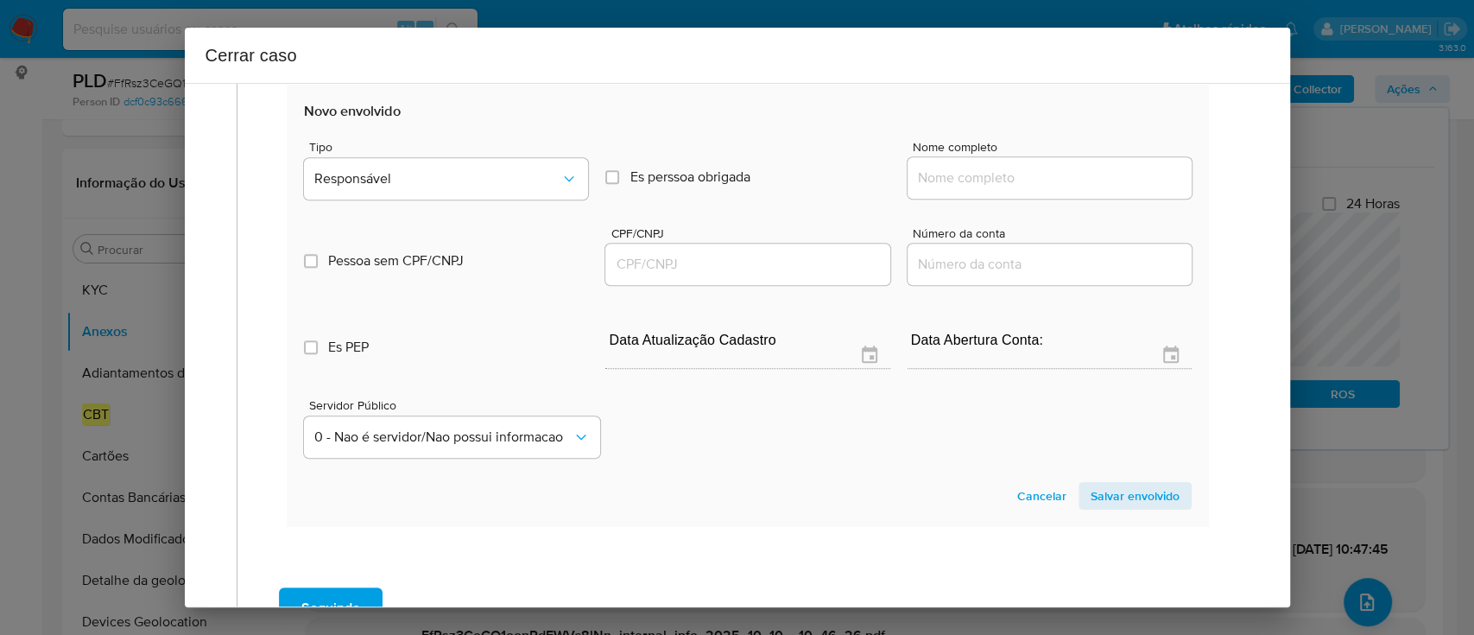
scroll to position [1077, 0]
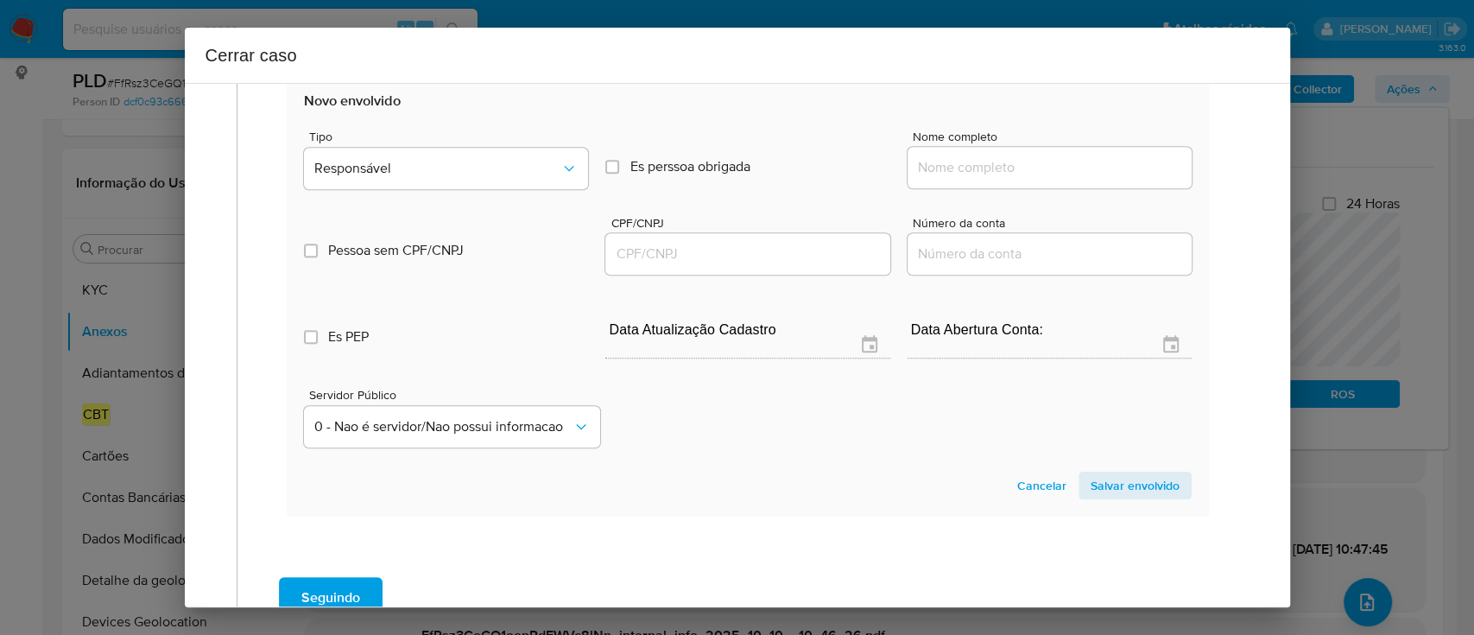
click at [1033, 162] on input "Nome completo" at bounding box center [1050, 167] width 284 height 22
paste input "Gowd Instituicao De Pagamento Ltda, 33630661000150"
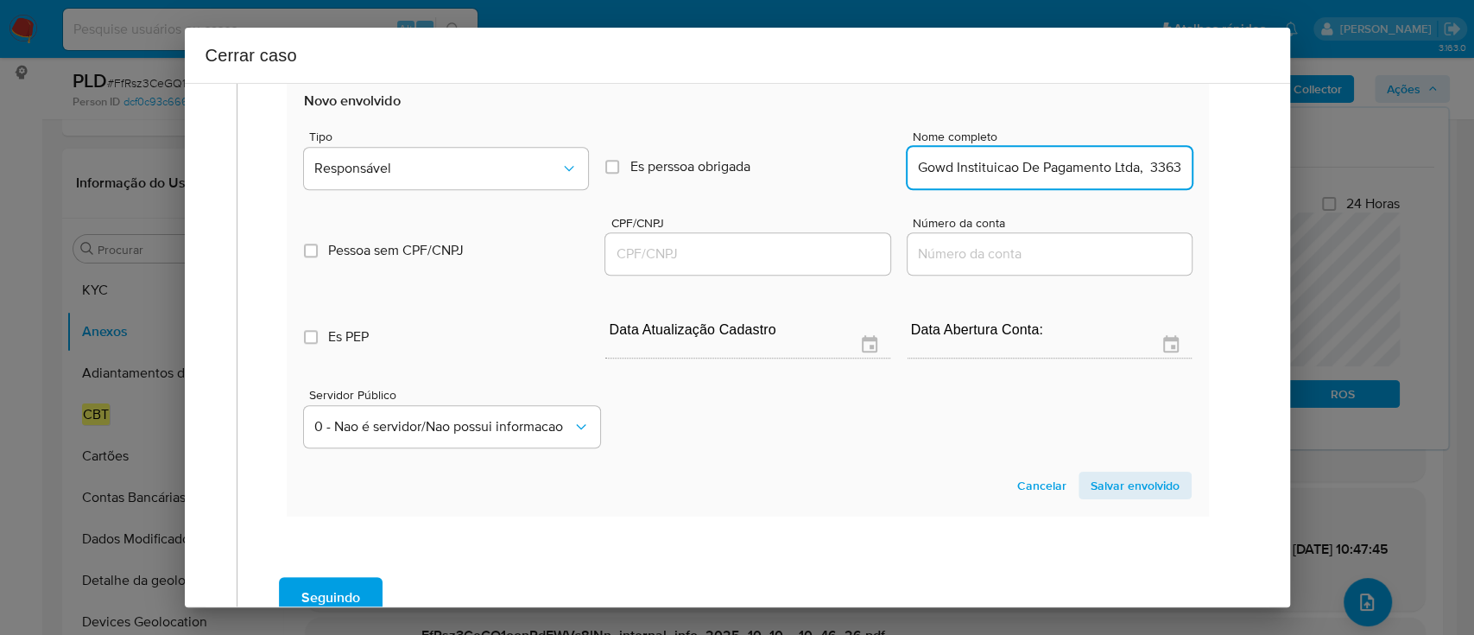
scroll to position [0, 83]
click at [1113, 157] on input "Gowd Instituicao De Pagamento Ltda, 33630661000150" at bounding box center [1050, 167] width 284 height 22
type input "Gowd Instituicao De Pagamento Ltda,"
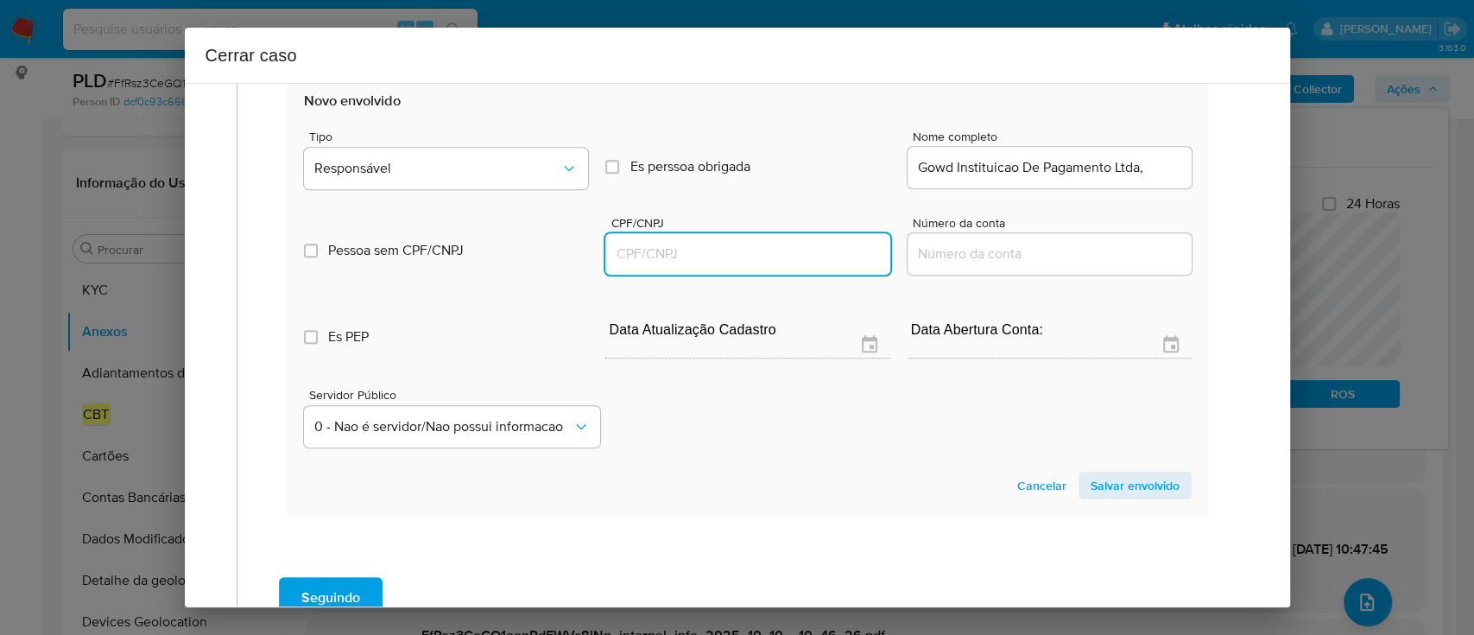
click at [787, 245] on input "CPF/CNPJ" at bounding box center [747, 254] width 284 height 22
paste input "33630661000150"
type input "33630661000150"
click at [1167, 166] on input "Gowd Instituicao De Pagamento Ltda," at bounding box center [1050, 167] width 284 height 22
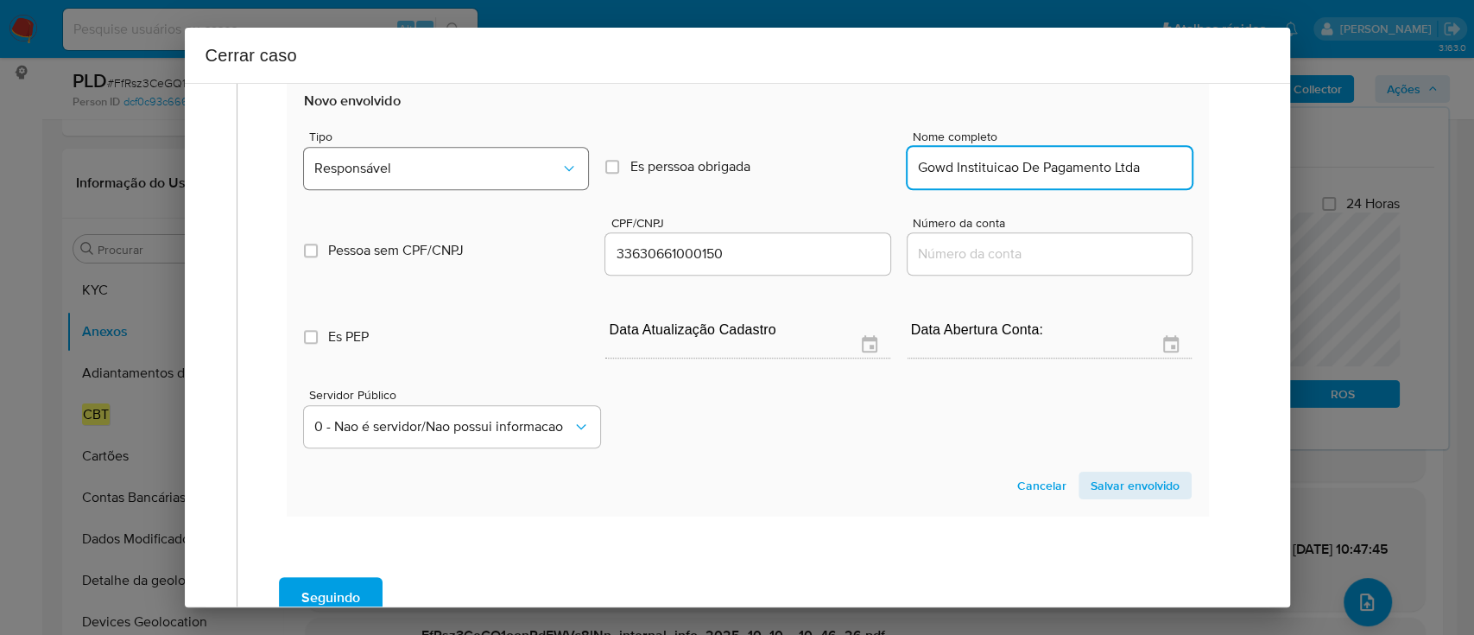
type input "Gowd Instituicao De Pagamento Ltda"
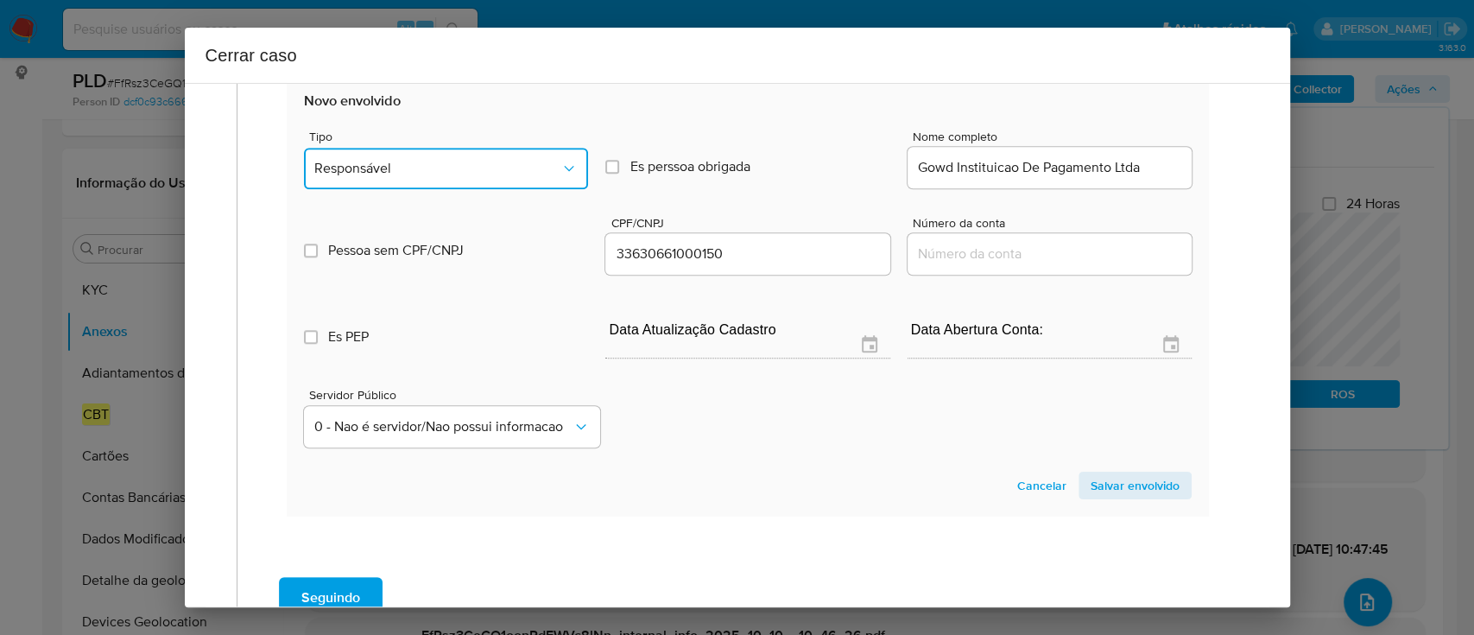
click at [442, 178] on button "Responsável" at bounding box center [446, 168] width 284 height 41
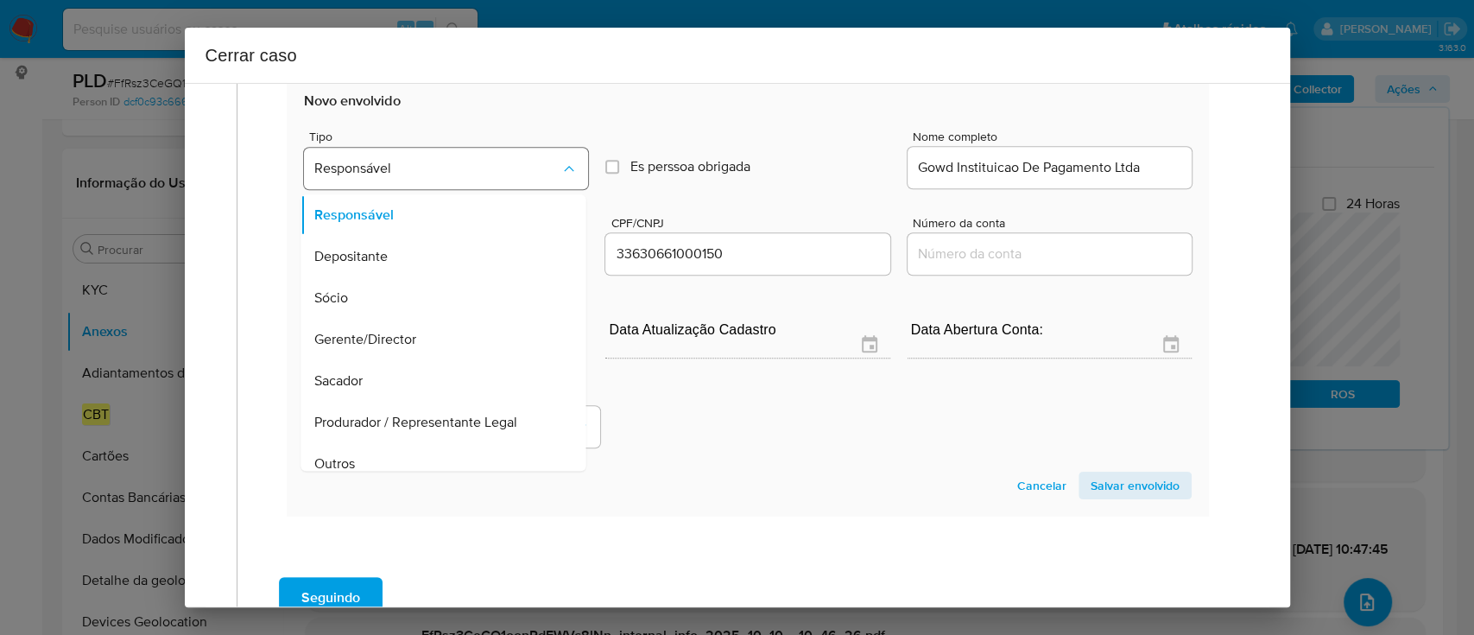
scroll to position [55, 0]
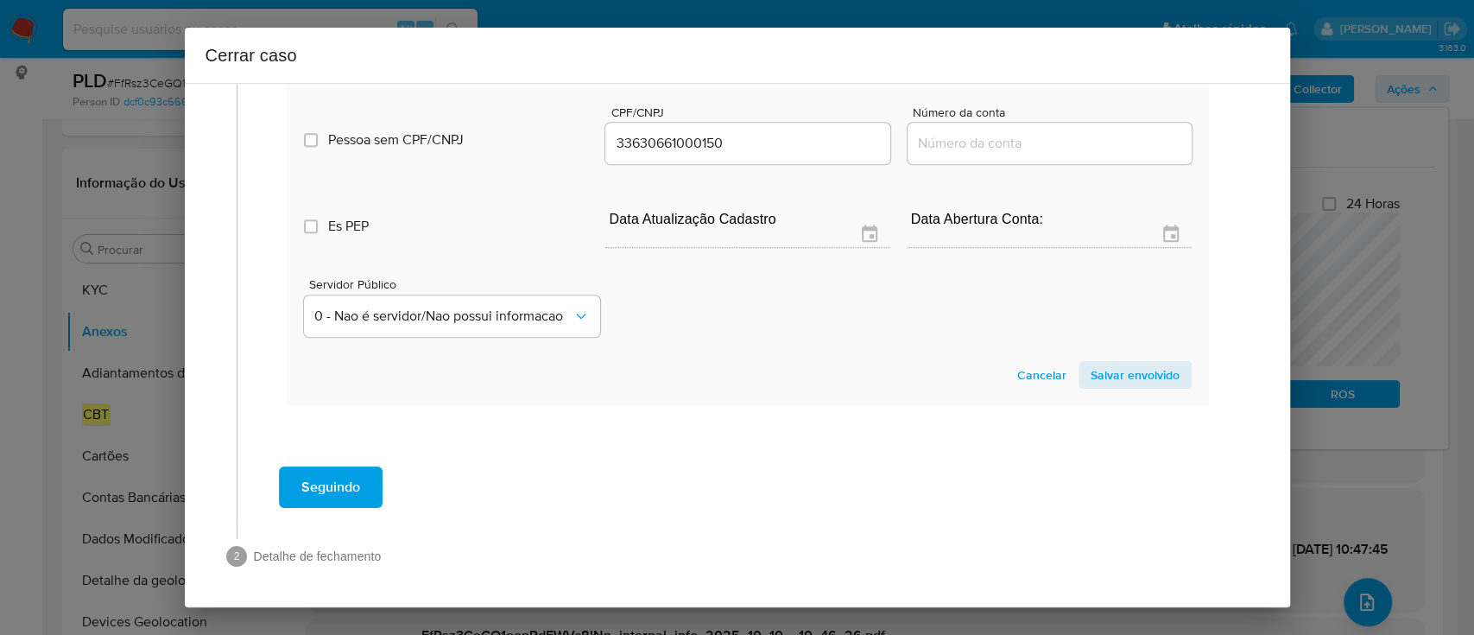
click at [1105, 370] on span "Salvar envolvido" at bounding box center [1135, 375] width 89 height 24
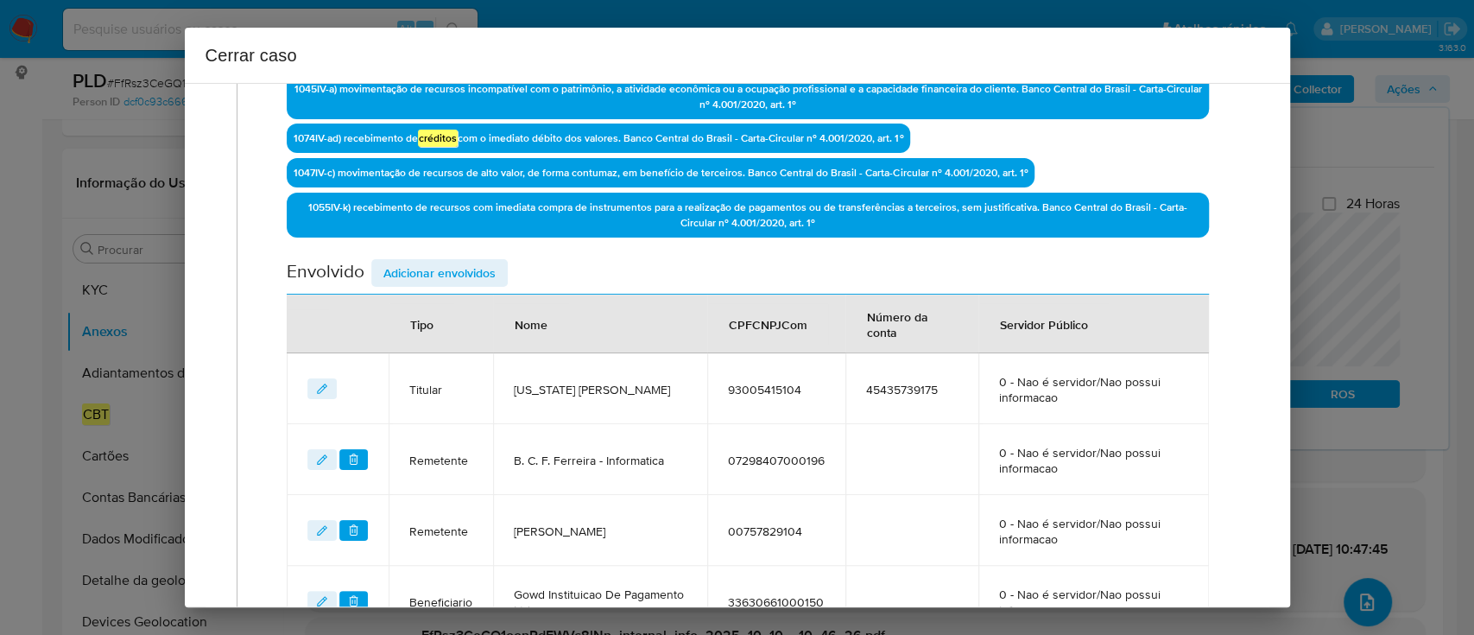
click at [484, 261] on span "Adicionar envolvidos" at bounding box center [439, 273] width 112 height 24
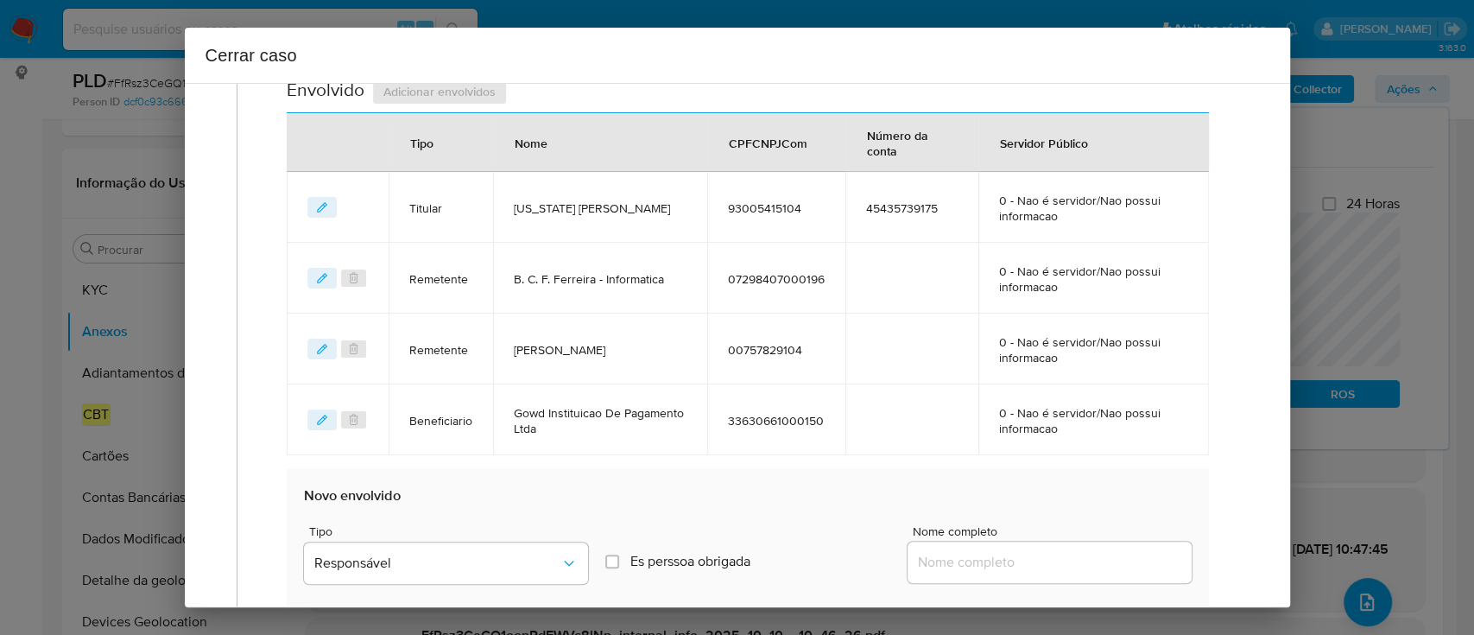
scroll to position [917, 0]
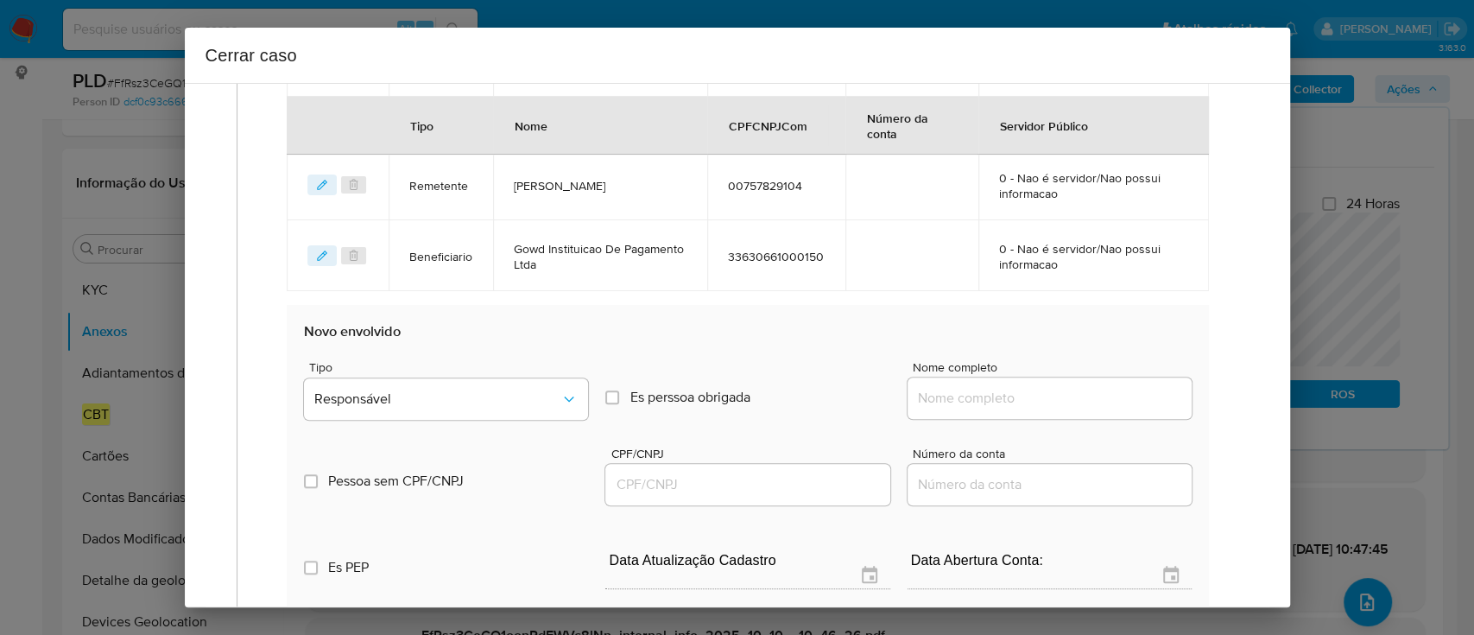
click at [1021, 396] on input "Nome completo" at bounding box center [1050, 398] width 284 height 22
paste input "Cleison Rodrigues Da Silva Me Ltda, 20968559000117"
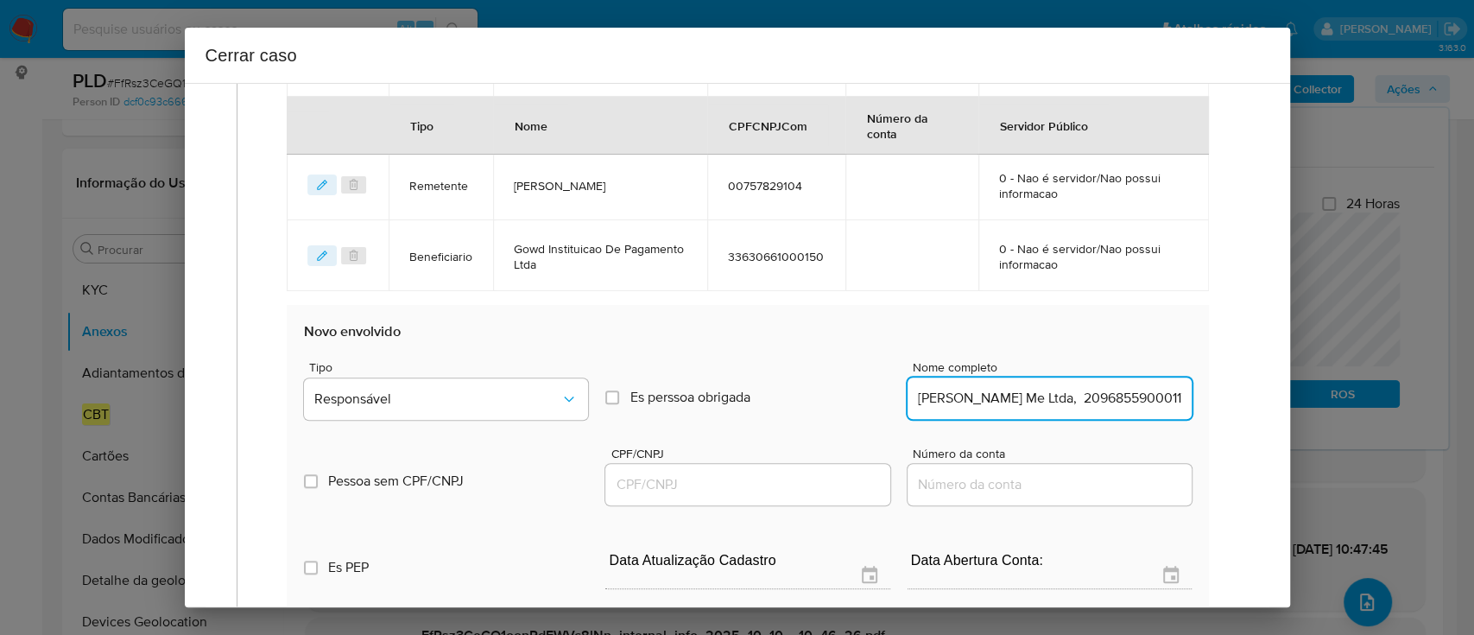
scroll to position [0, 74]
click at [1101, 399] on input "Cleison Rodrigues Da Silva Me Ltda, 20968559000117" at bounding box center [1050, 398] width 284 height 22
type input "Cleison Rodrigues Da Silva Me Ltda,"
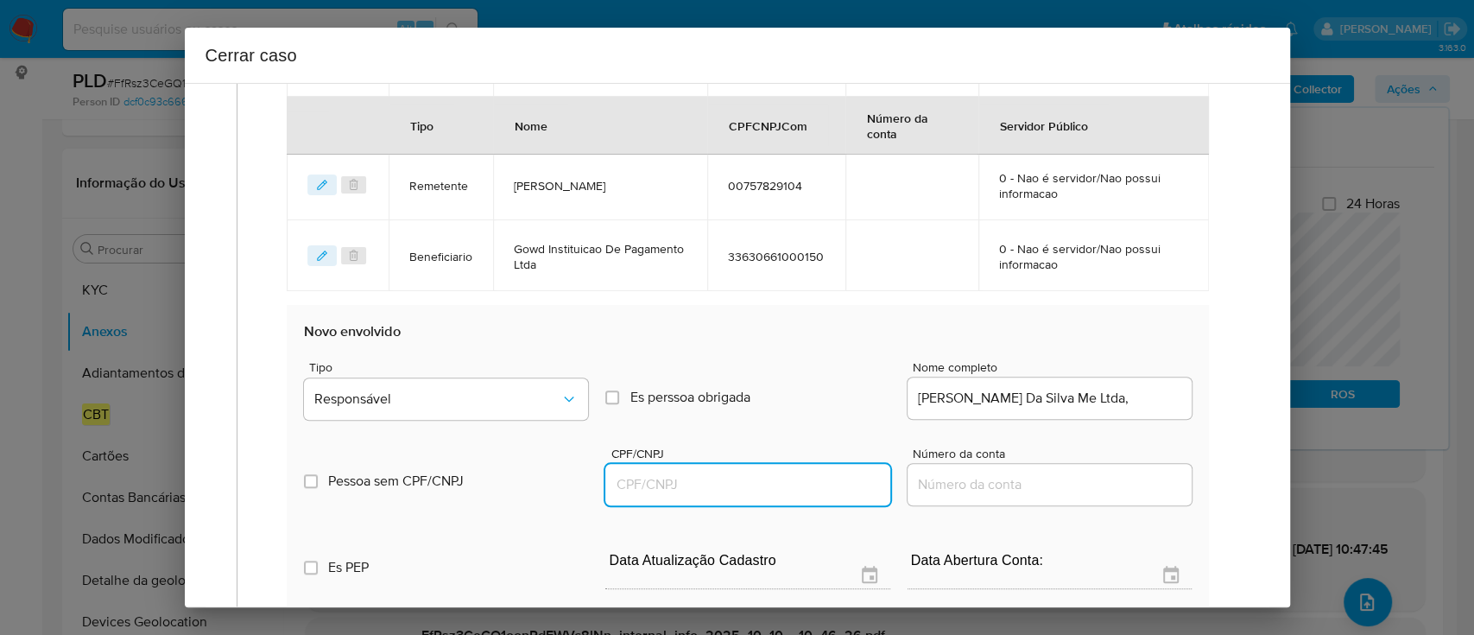
click at [788, 480] on input "CPF/CNPJ" at bounding box center [747, 484] width 284 height 22
paste input "20968559000117"
type input "20968559000117"
click at [1153, 398] on input "Cleison Rodrigues Da Silva Me Ltda," at bounding box center [1050, 398] width 284 height 22
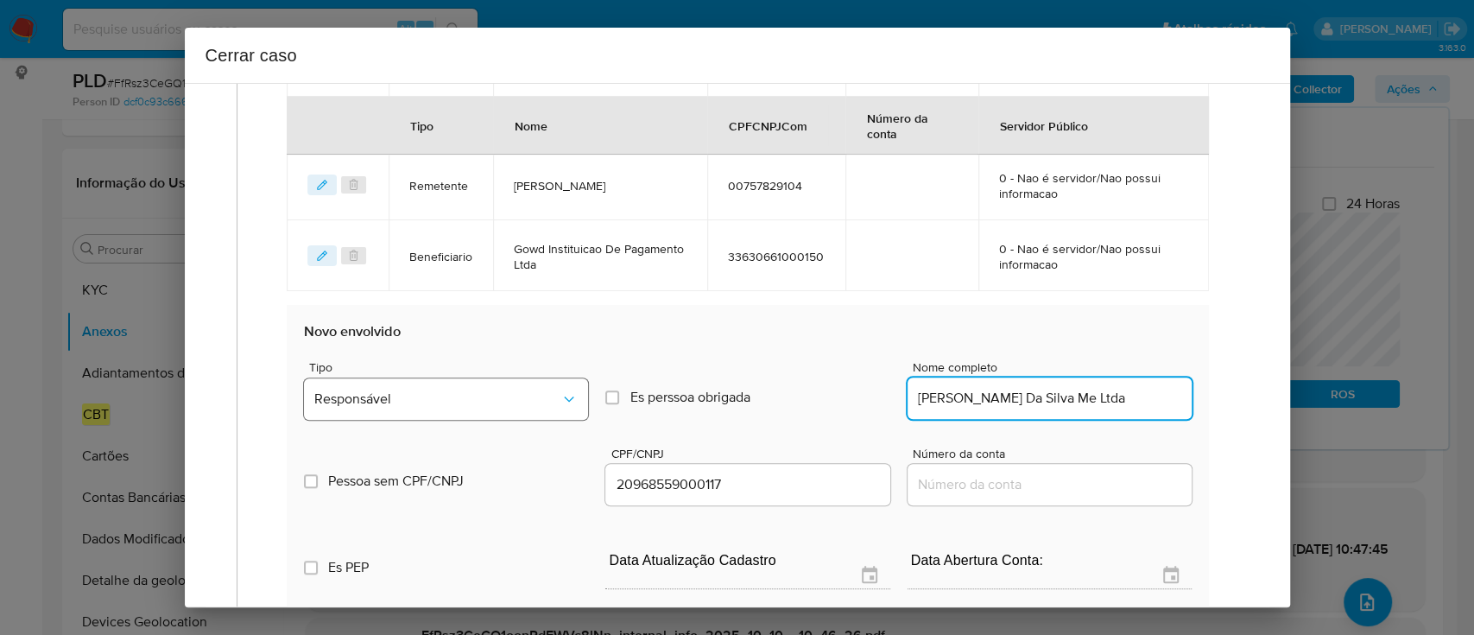
type input "Cleison Rodrigues Da Silva Me Ltda"
drag, startPoint x: 439, startPoint y: 383, endPoint x: 454, endPoint y: 384, distance: 15.6
click at [440, 383] on button "Responsável" at bounding box center [446, 398] width 284 height 41
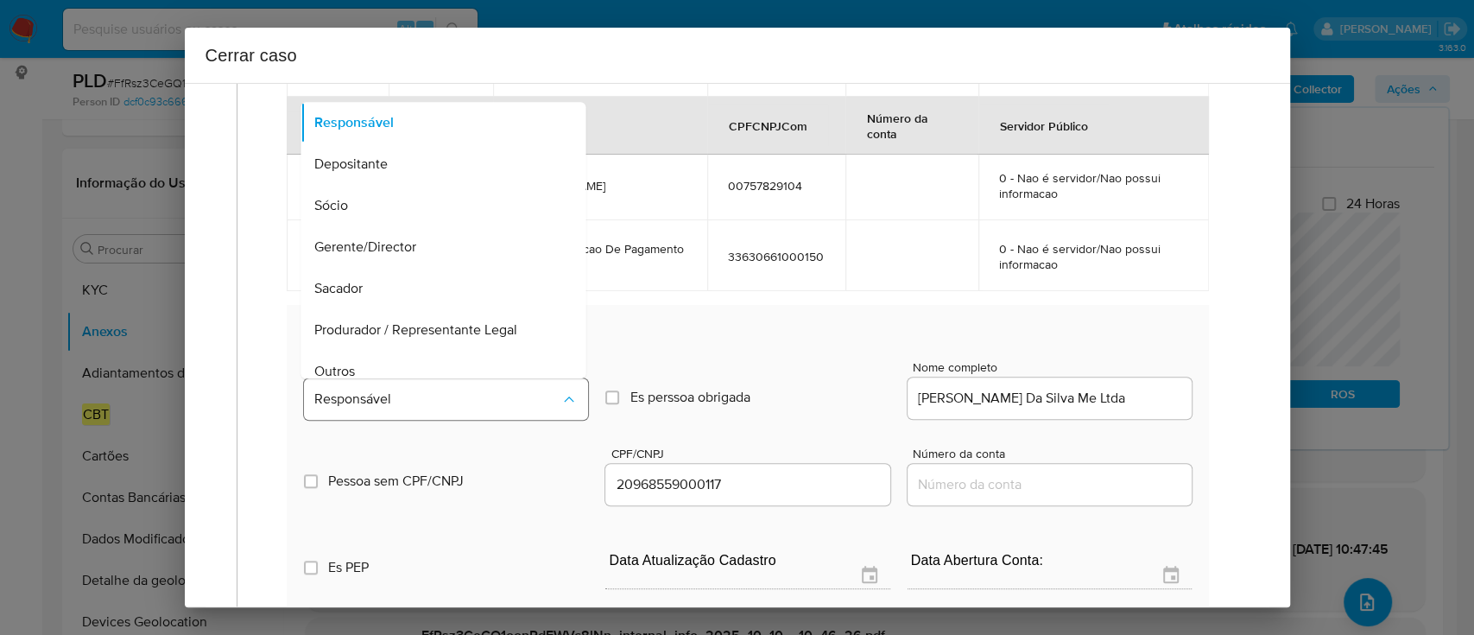
scroll to position [55, 0]
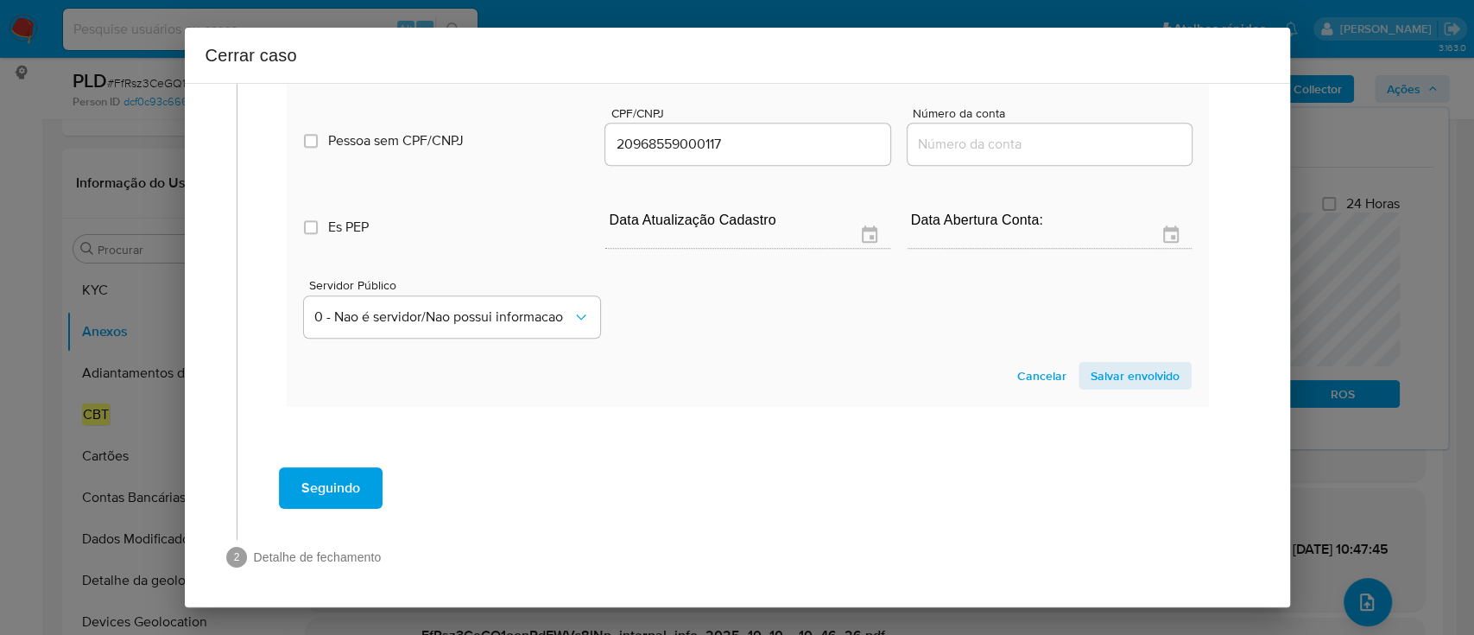
click at [1112, 370] on span "Salvar envolvido" at bounding box center [1135, 376] width 89 height 24
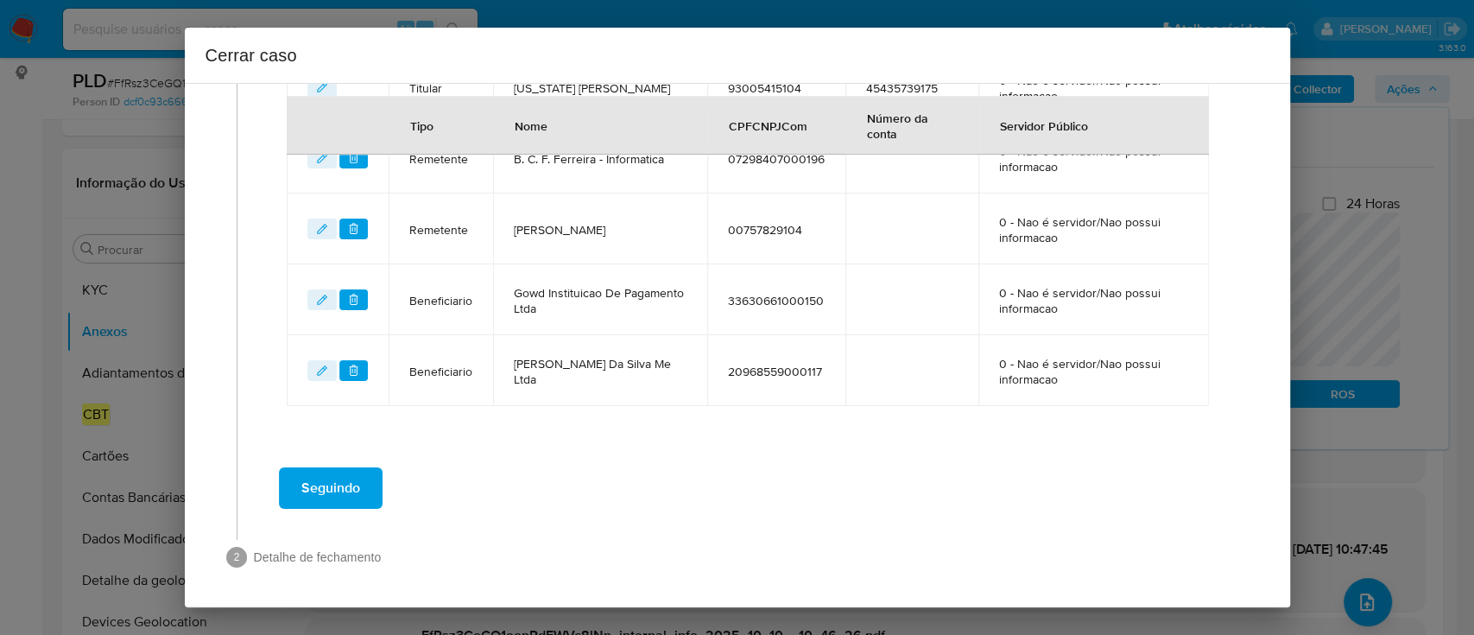
click at [795, 466] on div "Seguindo" at bounding box center [748, 488] width 987 height 62
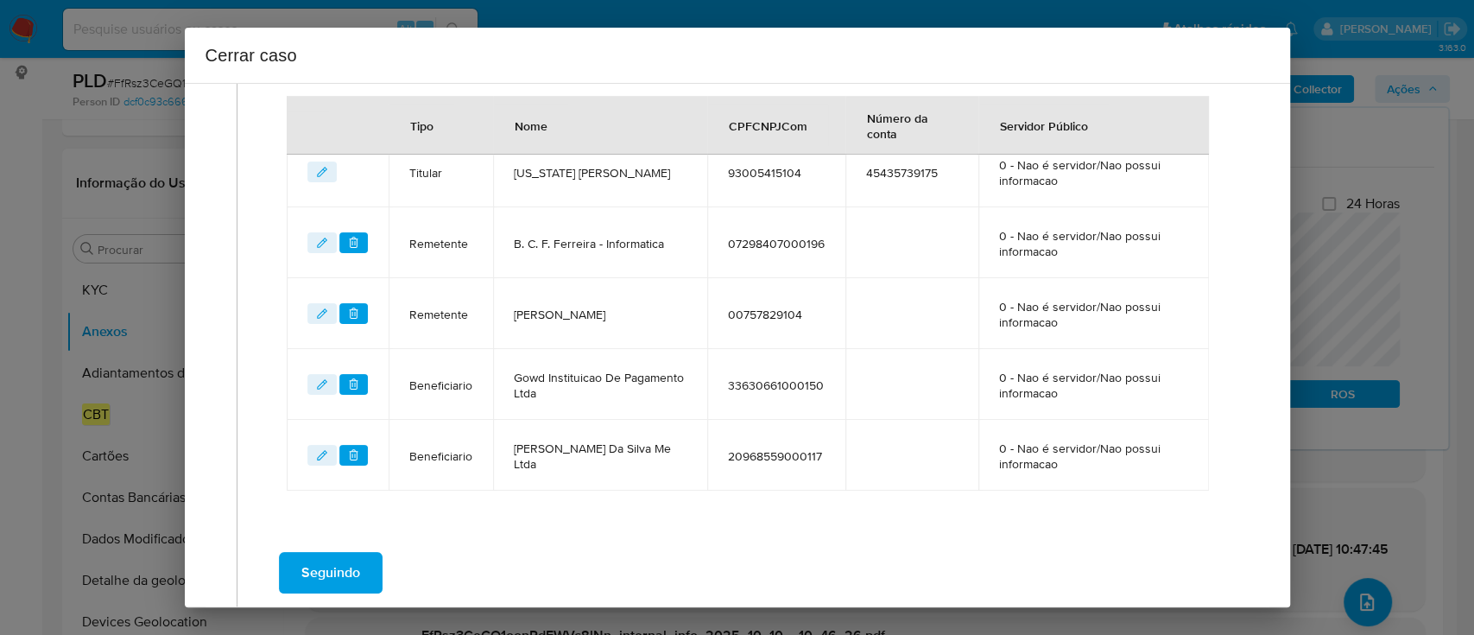
scroll to position [873, 0]
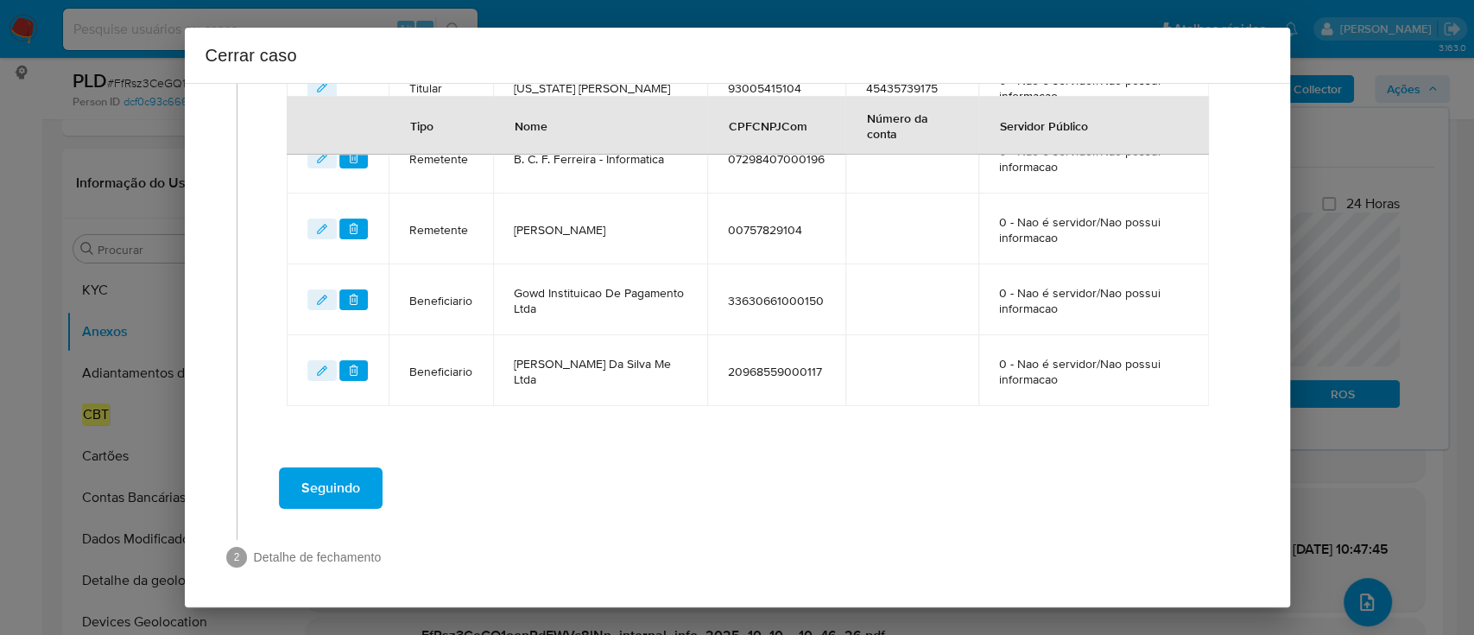
click at [327, 491] on span "Seguindo" at bounding box center [330, 488] width 59 height 38
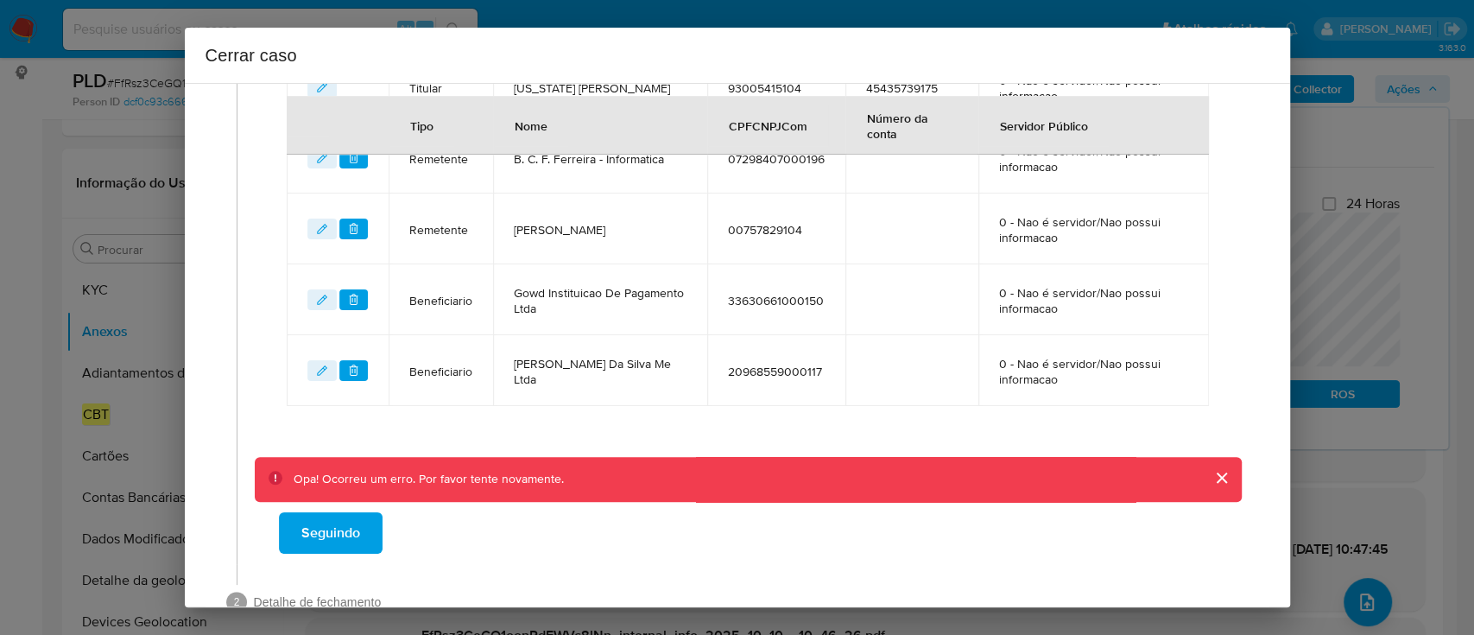
click at [325, 528] on span "Seguindo" at bounding box center [330, 533] width 59 height 38
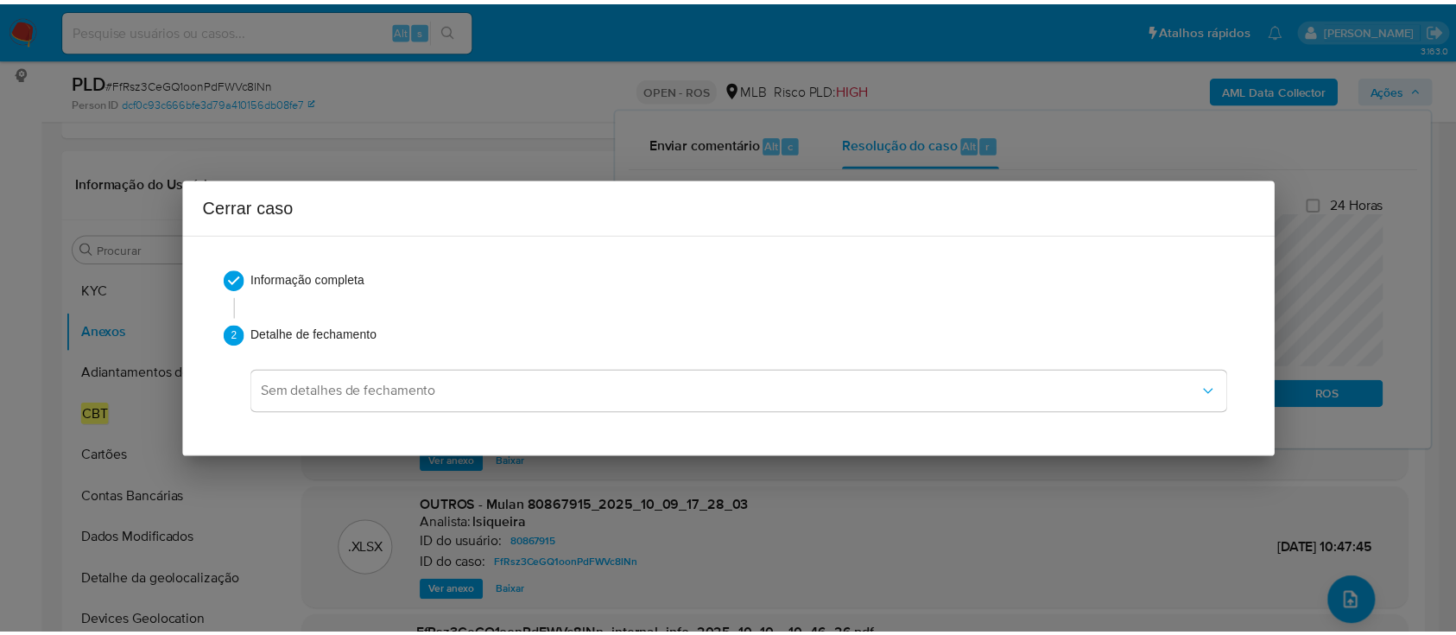
scroll to position [0, 0]
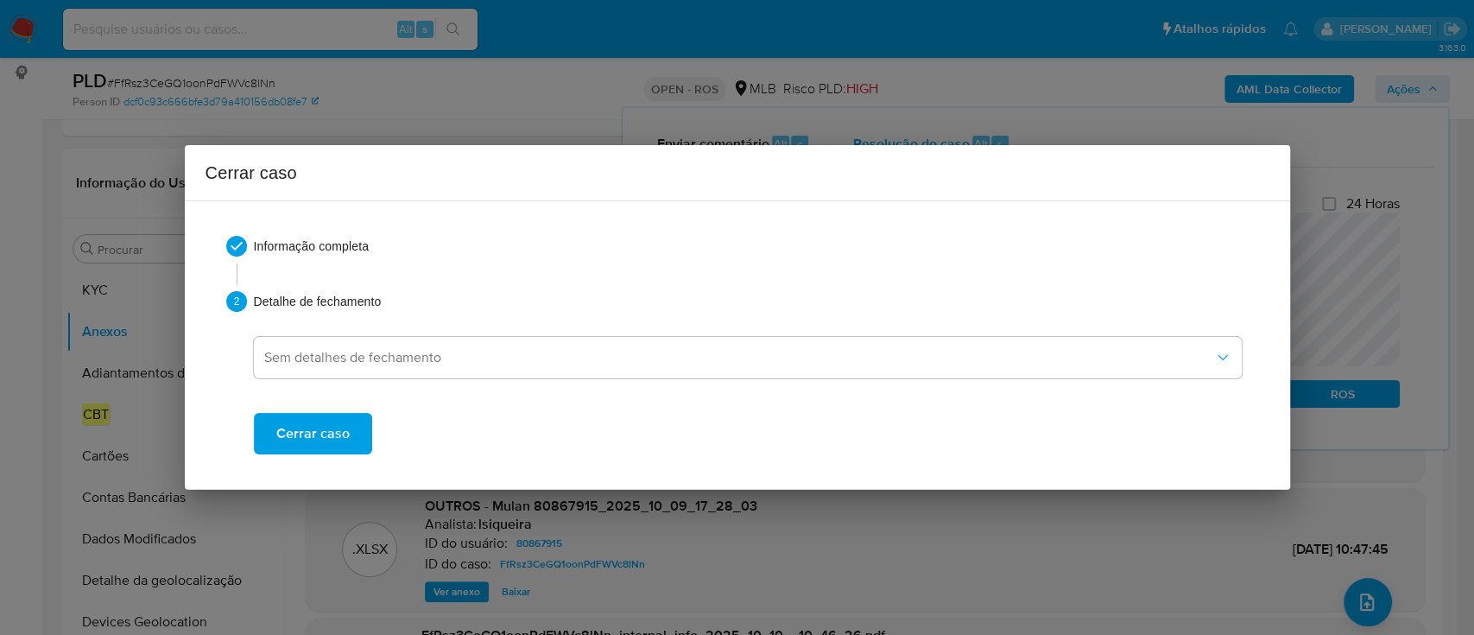
click at [331, 427] on span "Cerrar caso" at bounding box center [312, 433] width 73 height 38
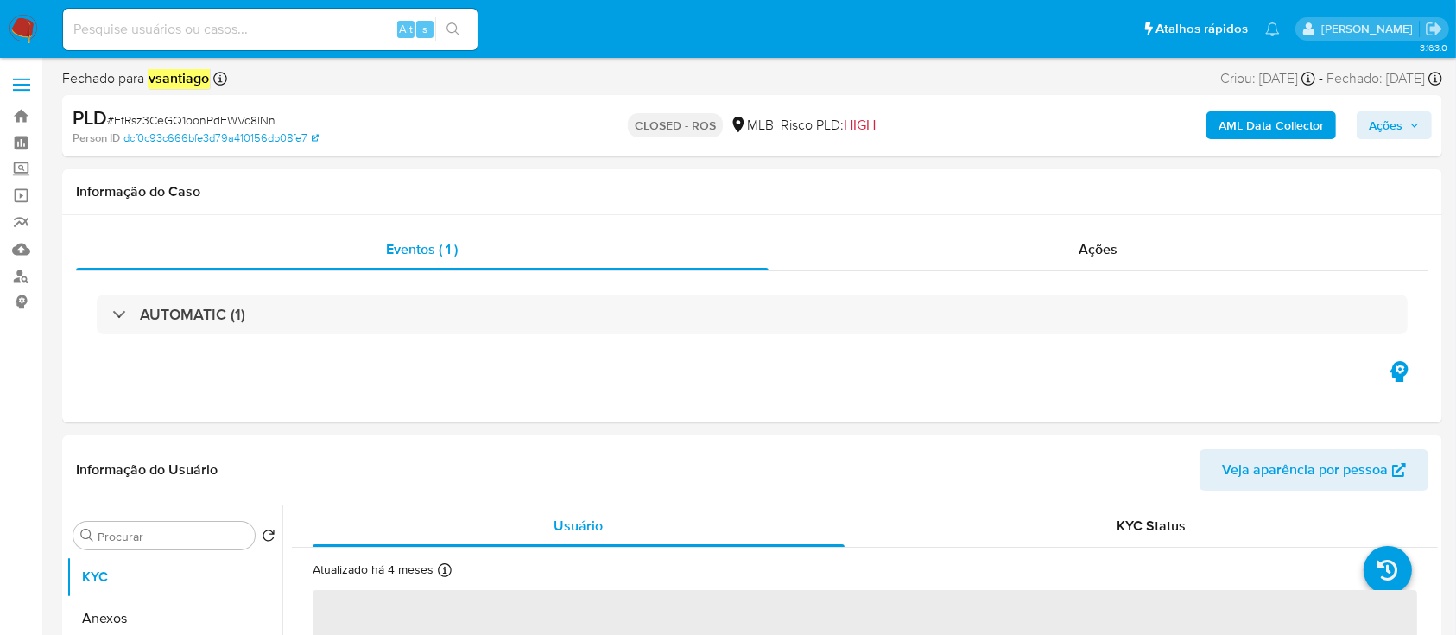
select select "10"
